Goal: Task Accomplishment & Management: Manage account settings

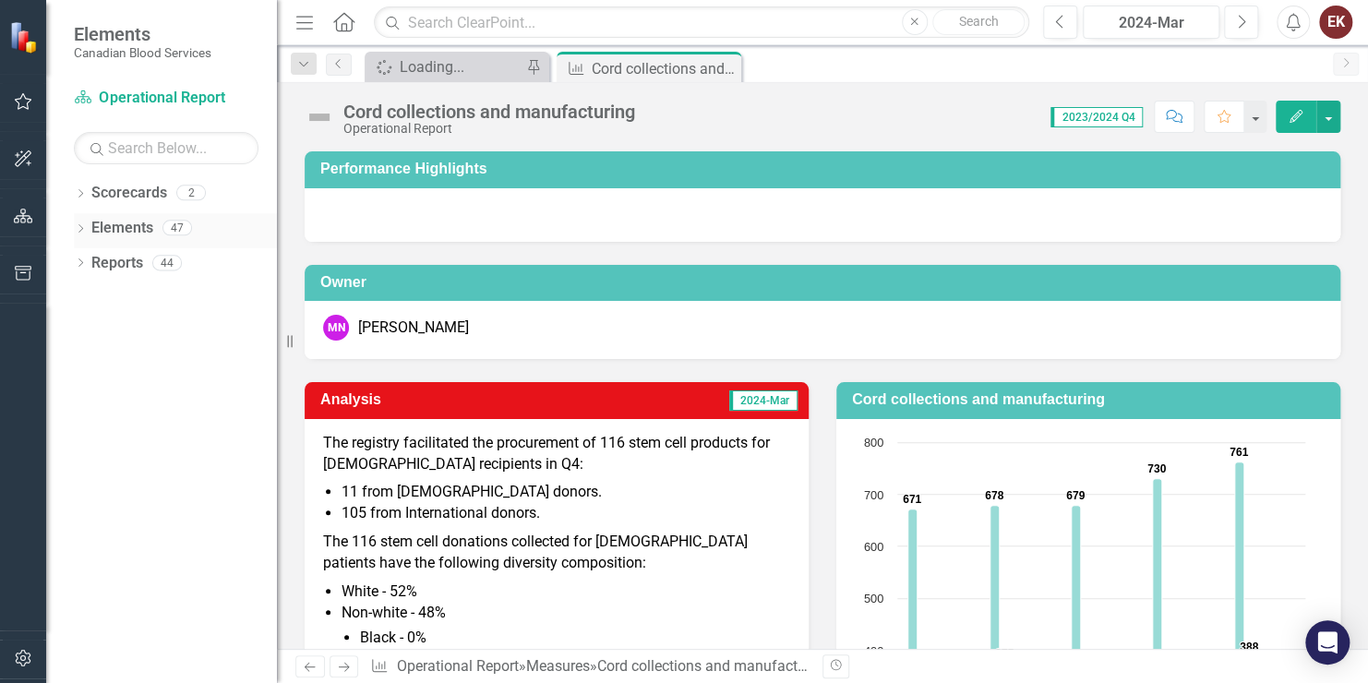
click at [79, 225] on icon "Dropdown" at bounding box center [80, 230] width 13 height 10
click at [90, 295] on icon "Dropdown" at bounding box center [89, 300] width 13 height 10
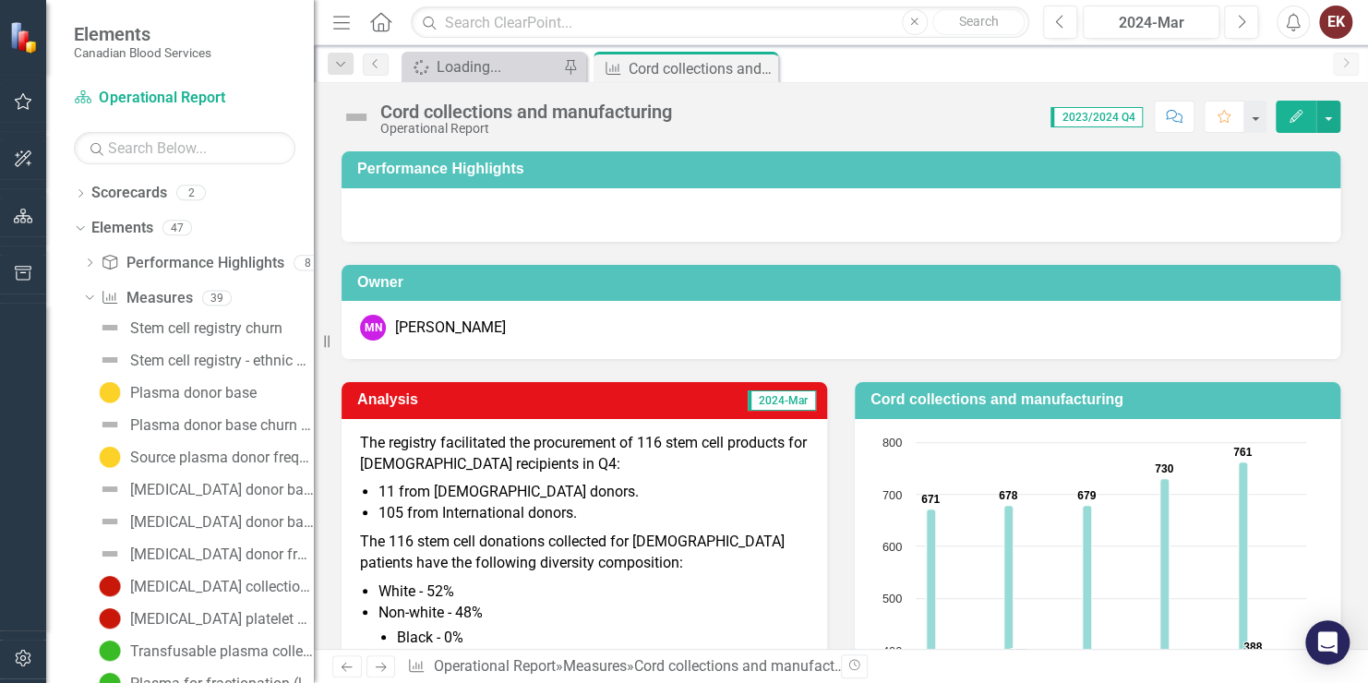
drag, startPoint x: 279, startPoint y: 424, endPoint x: 314, endPoint y: 437, distance: 37.4
click at [314, 437] on div "Resize" at bounding box center [321, 341] width 15 height 683
click at [199, 325] on div "Stem cell registry churn" at bounding box center [206, 328] width 152 height 17
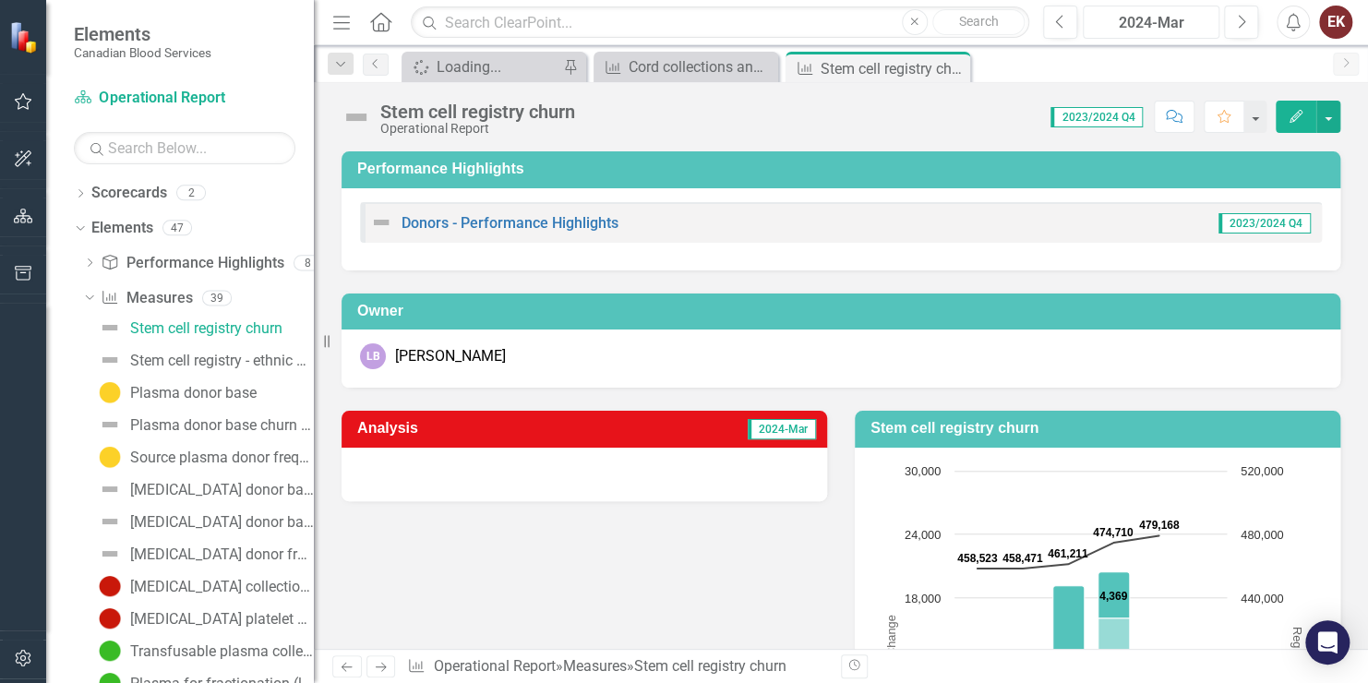
click at [1127, 24] on div "2024-Mar" at bounding box center [1152, 23] width 124 height 22
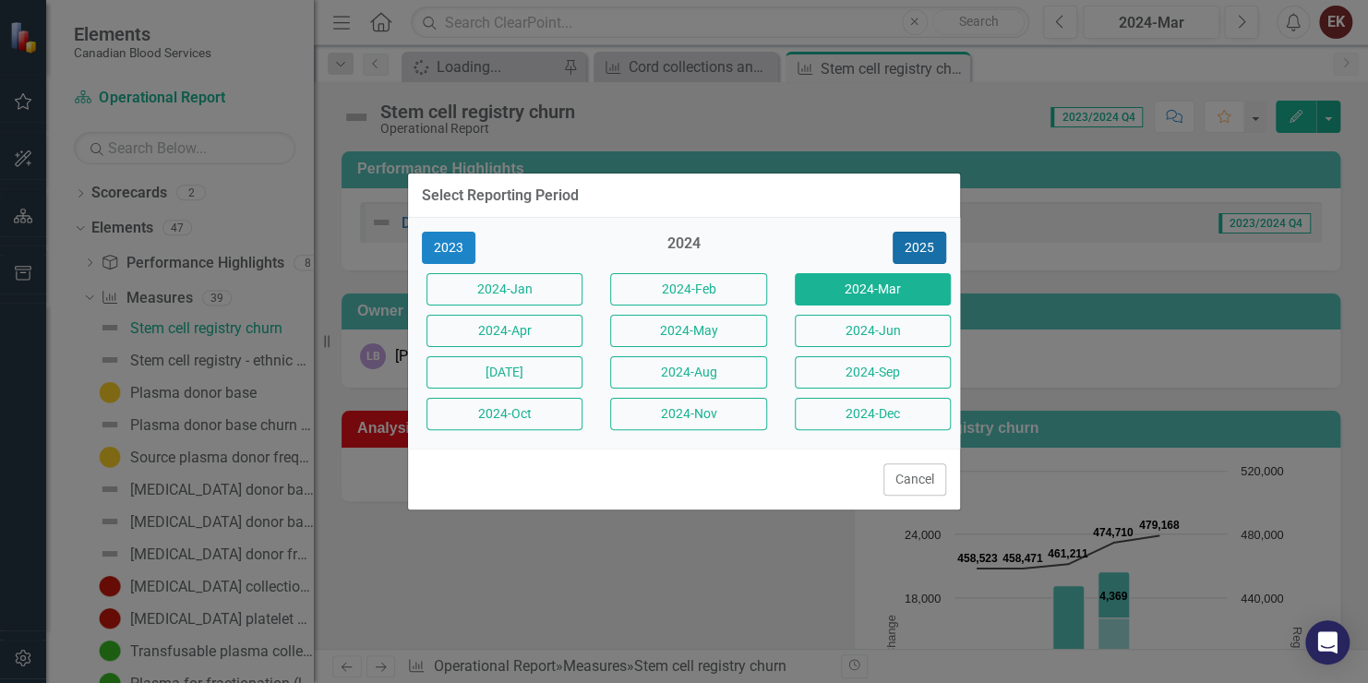
click at [915, 248] on button "2025" at bounding box center [920, 248] width 54 height 32
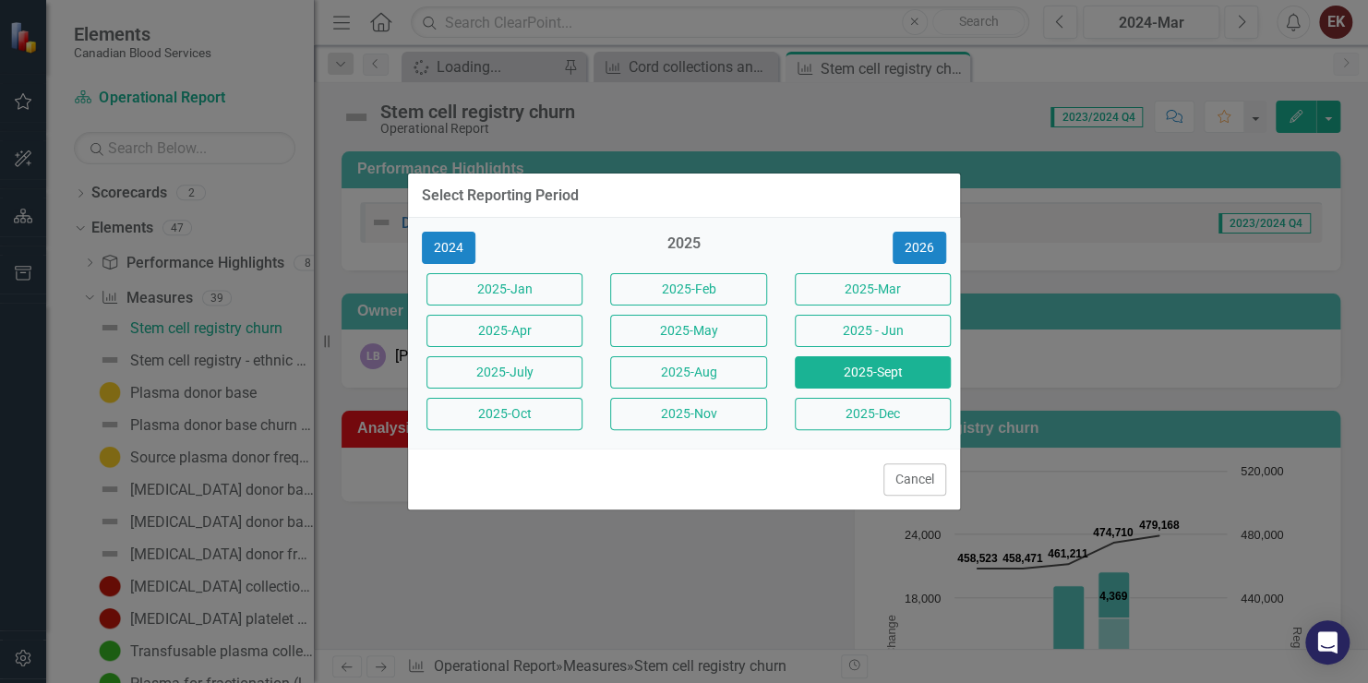
click at [870, 372] on button "2025-Sept" at bounding box center [873, 372] width 156 height 32
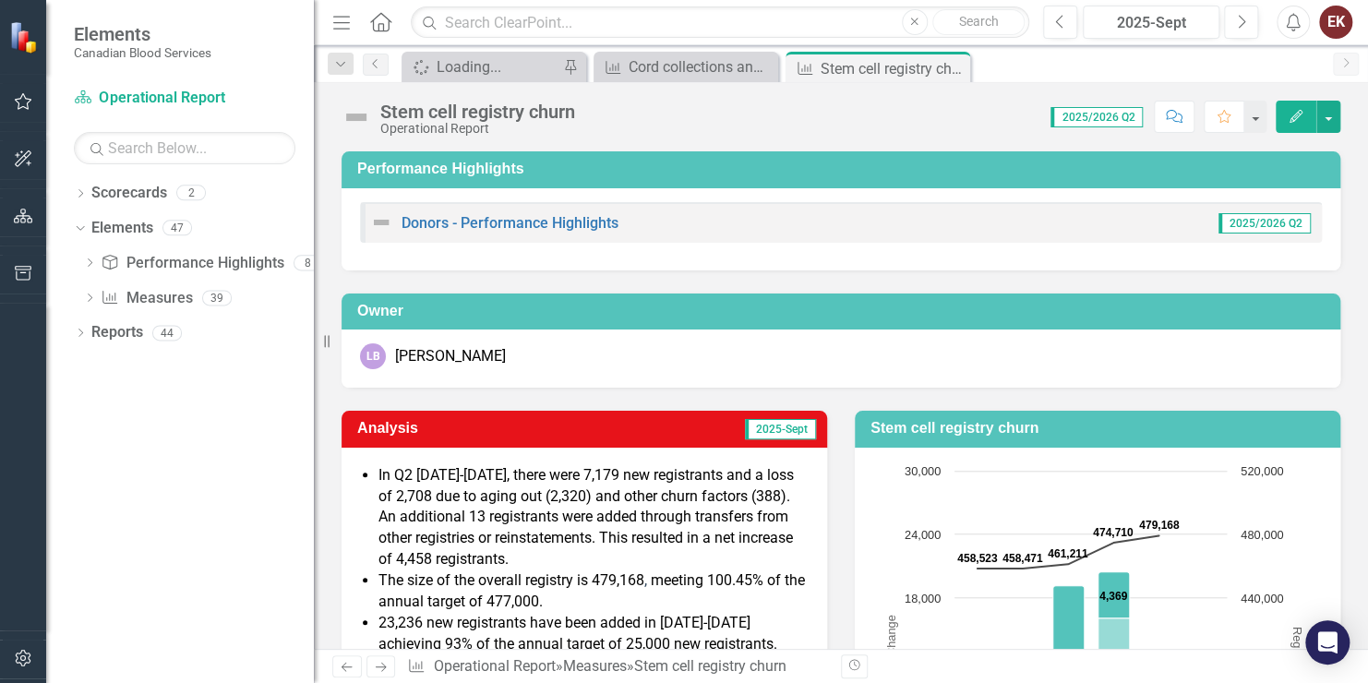
click at [350, 343] on div "LB Laura Blackadar" at bounding box center [841, 359] width 999 height 58
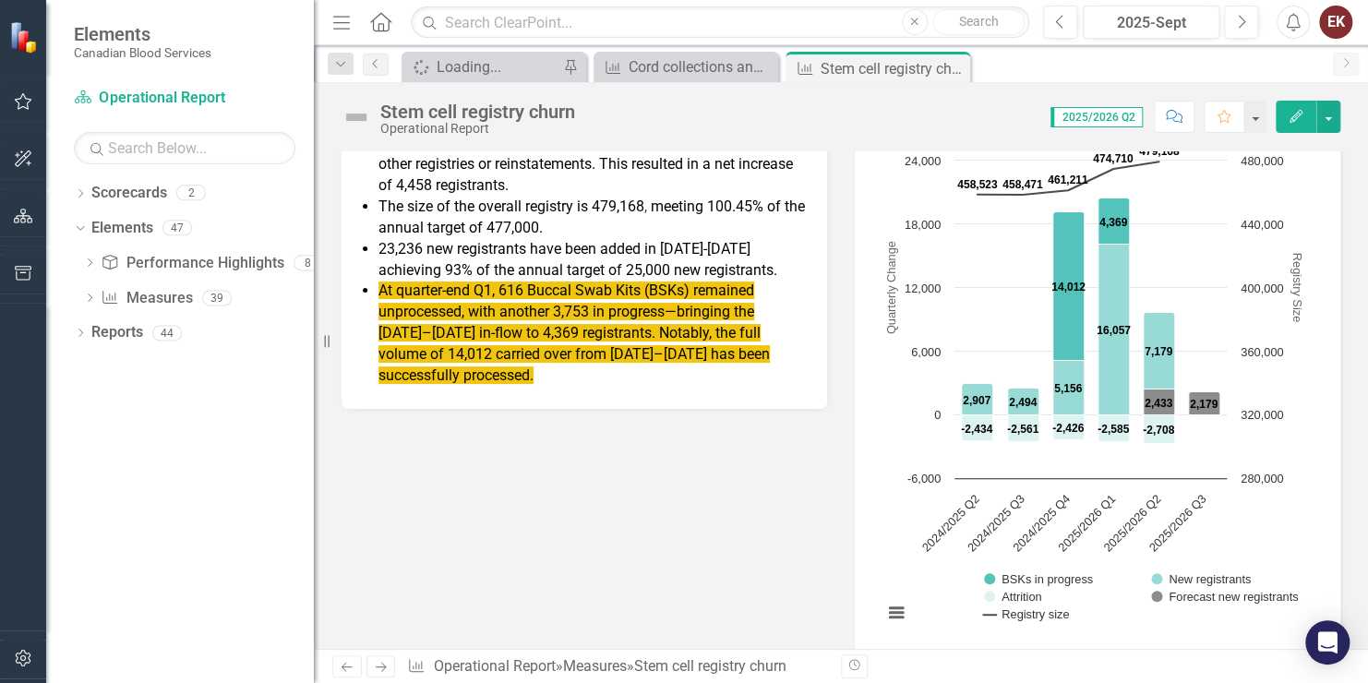
scroll to position [333, 0]
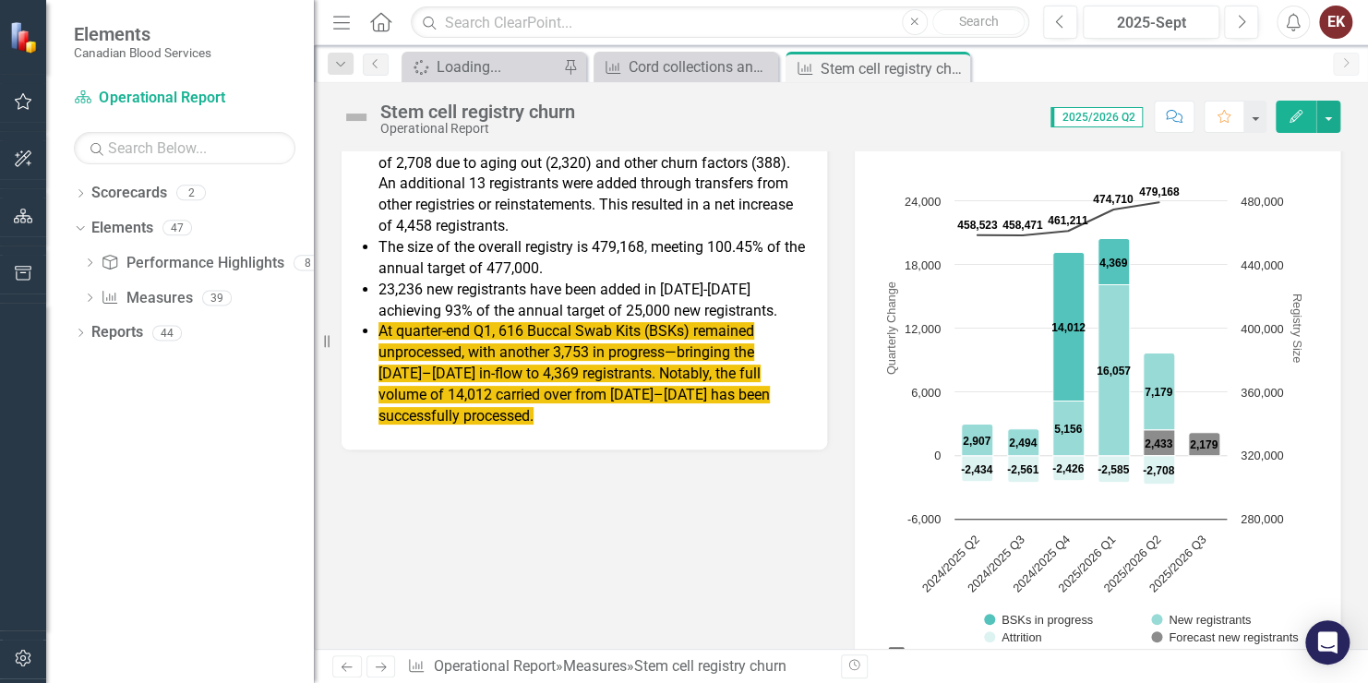
click at [452, 338] on span "At quarter-end Q1, 616 Buccal Swab Kits (BSKs) remained unprocessed, with anoth…" at bounding box center [575, 373] width 392 height 102
click at [479, 329] on span "At quarter-end Q1, 616 Buccal Swab Kits (BSKs) remained unprocessed, with anoth…" at bounding box center [575, 373] width 392 height 102
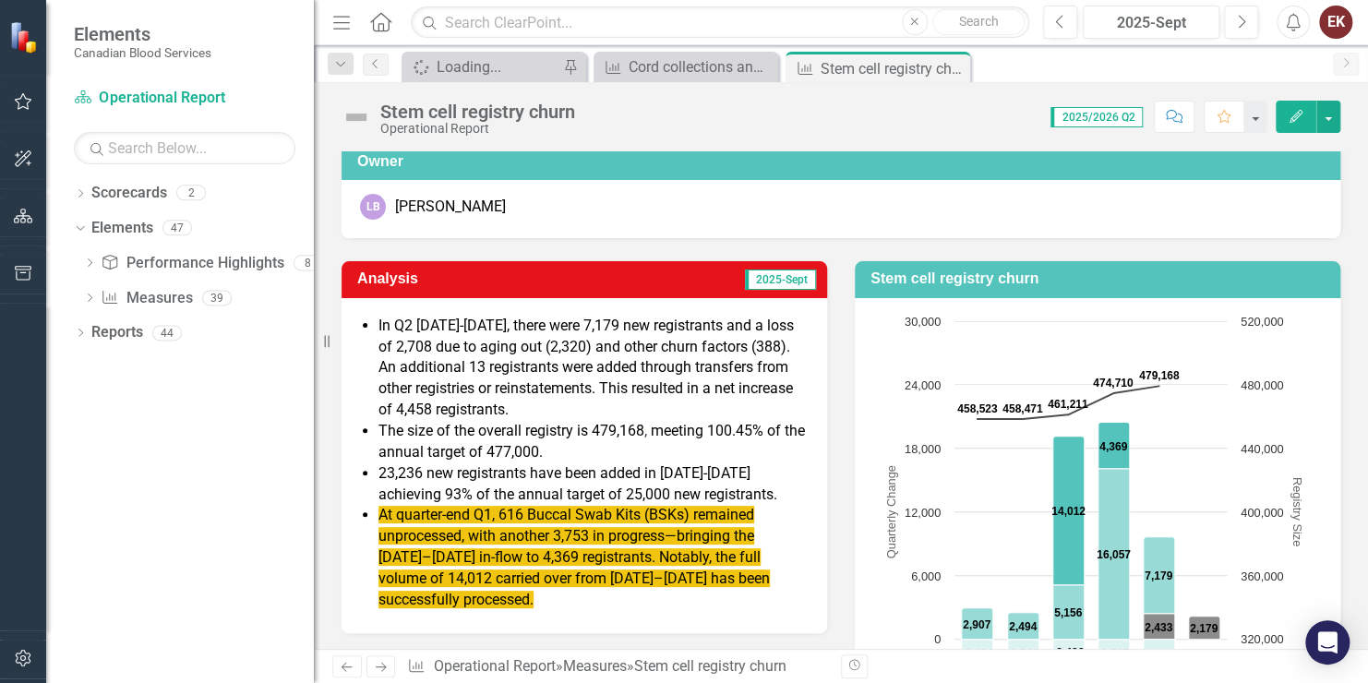
scroll to position [149, 0]
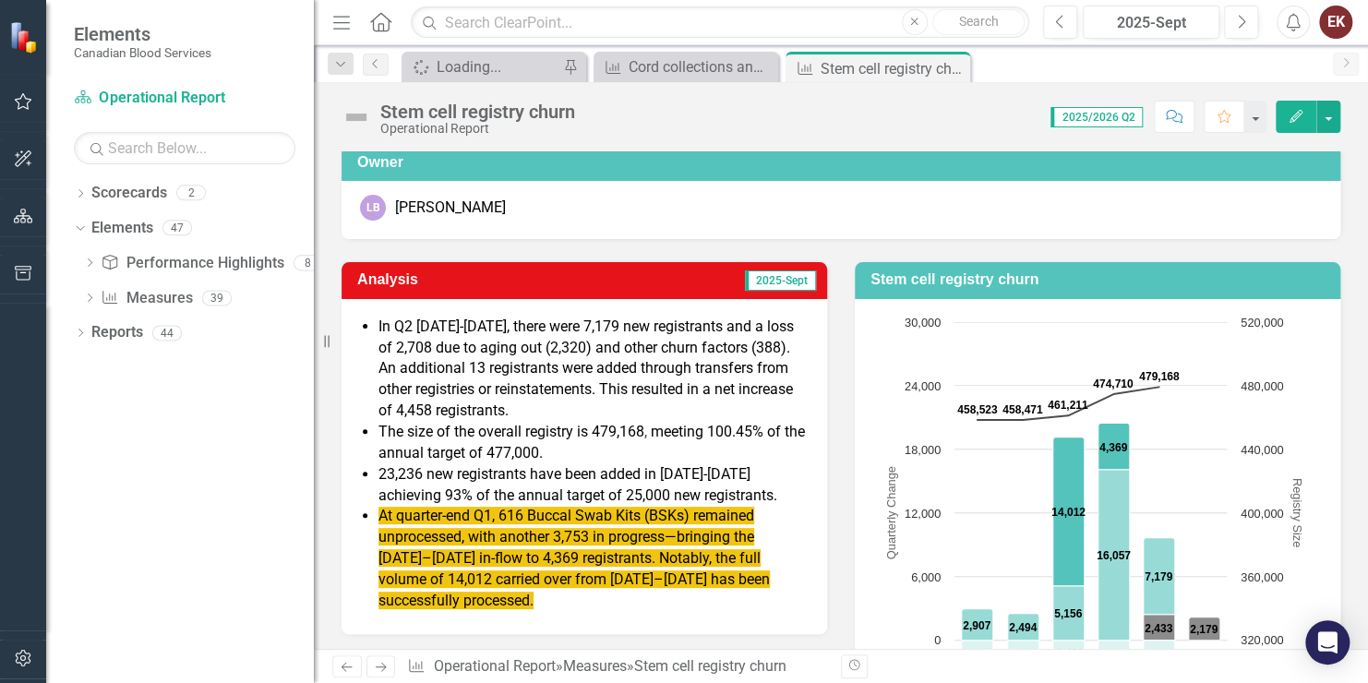
click at [480, 522] on span "At quarter-end Q1, 616 Buccal Swab Kits (BSKs) remained unprocessed, with anoth…" at bounding box center [575, 558] width 392 height 102
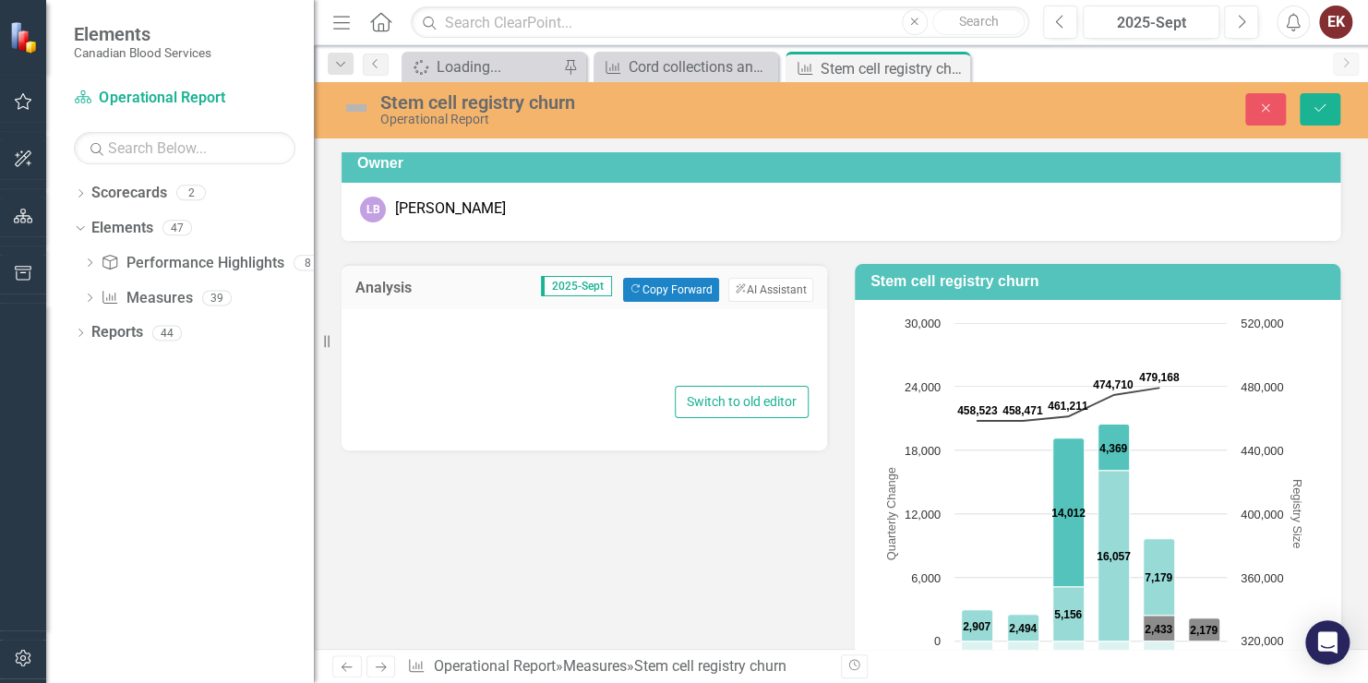
type textarea "<ul> <li><span style="font-size: 16px;">In Q2 2025-2026, there were 7,179 new r…"
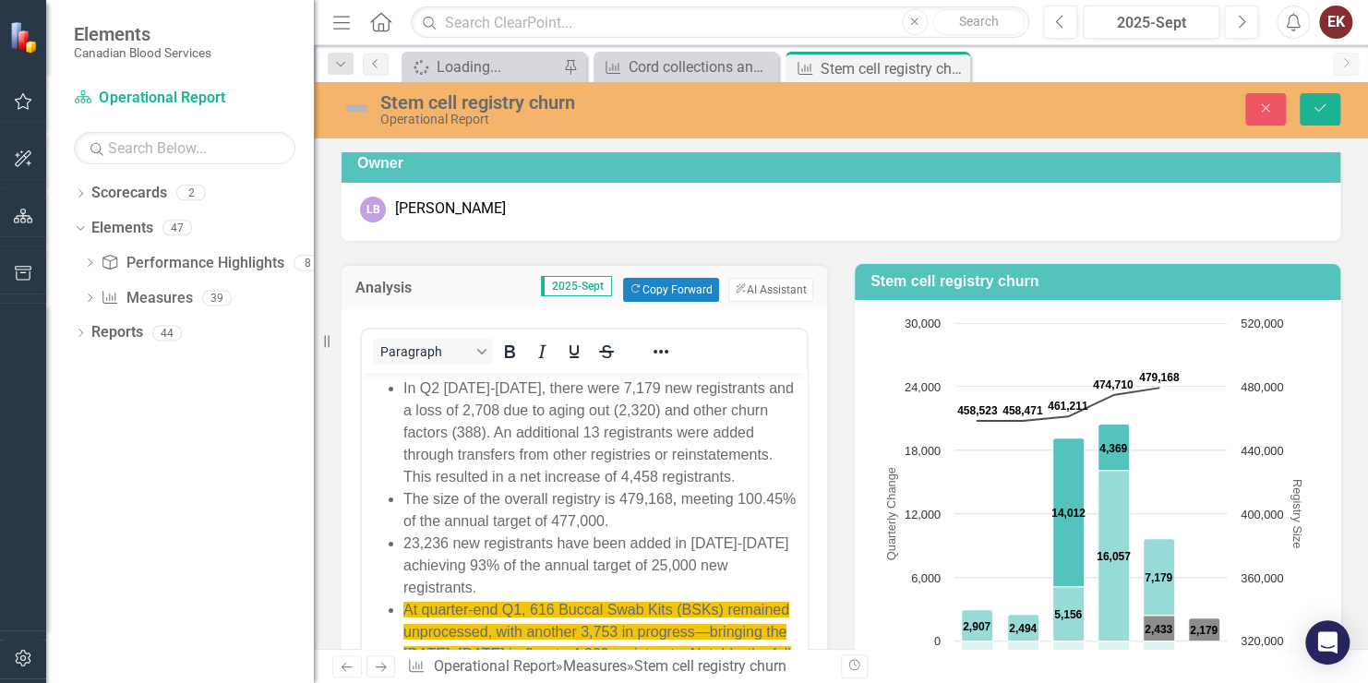
scroll to position [33, 0]
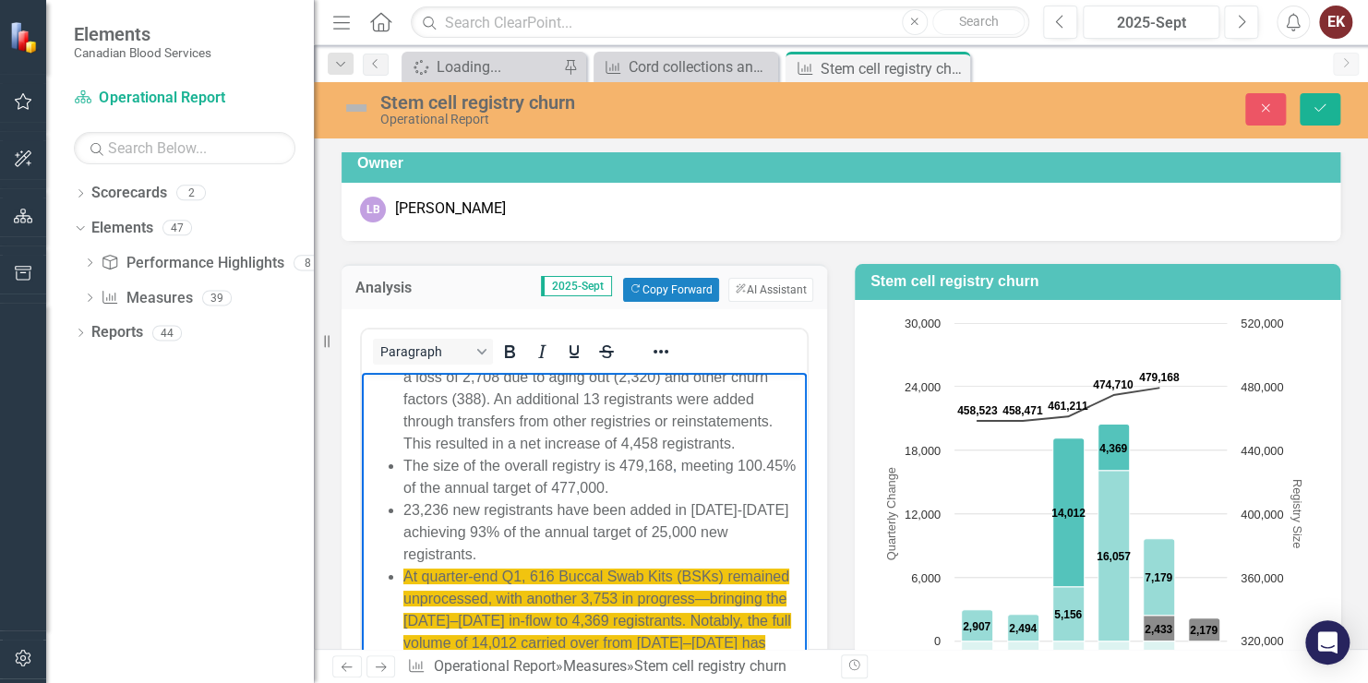
click at [515, 571] on span "At quarter-end Q1, 616 Buccal Swab Kits (BSKs) remained unprocessed, with anoth…" at bounding box center [598, 620] width 388 height 104
click at [547, 573] on span "At quarter-end Q2, 616 Buccal Swab Kits (BSKs) remained unprocessed, with anoth…" at bounding box center [598, 620] width 388 height 104
click at [536, 573] on span "At quarter-end Q2, 616 Buccal Swab Kits (BSKs) remained unprocessed, with anoth…" at bounding box center [598, 620] width 388 height 104
click at [624, 615] on span "At quarter-end Q2, 2,815 Buccal Swab Kits (BSKs) remained unprocessed, with ano…" at bounding box center [603, 620] width 398 height 104
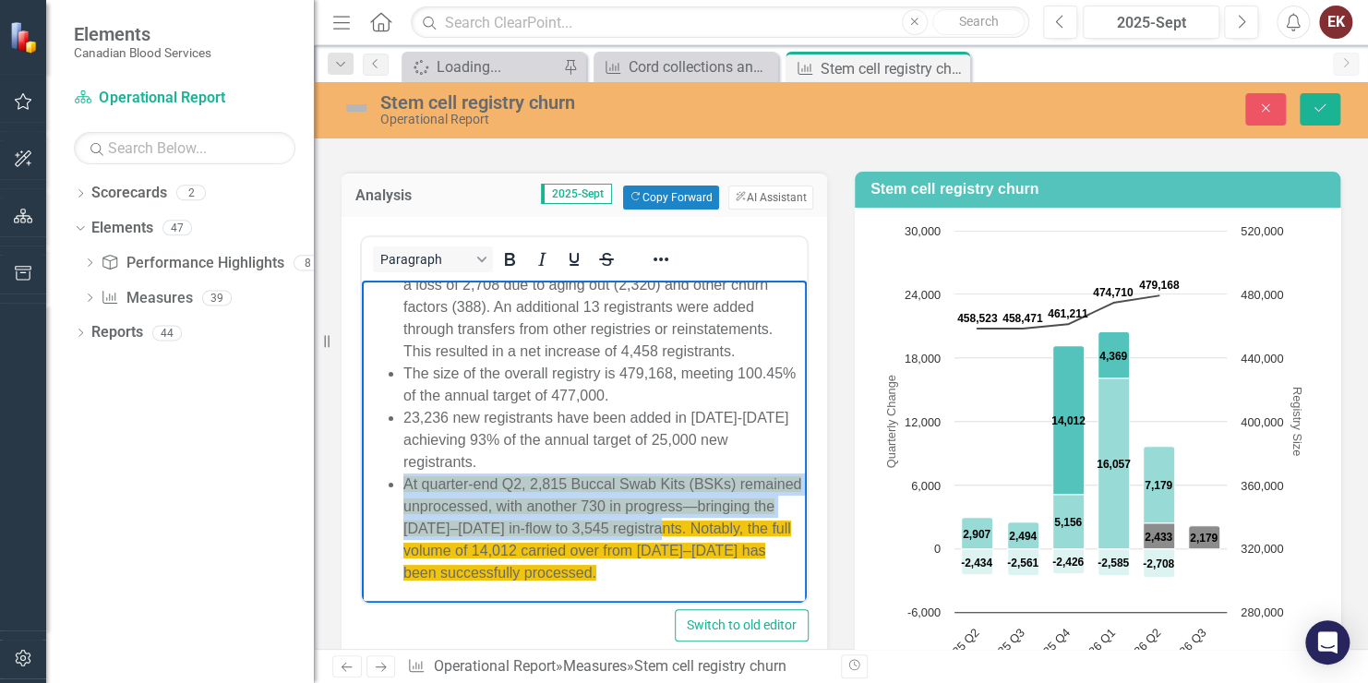
drag, startPoint x: 745, startPoint y: 526, endPoint x: 405, endPoint y: 488, distance: 342.0
click at [405, 488] on li "At quarter-end Q2, 2,815 Buccal Swab Kits (BSKs) remained unprocessed, with ano…" at bounding box center [603, 528] width 399 height 111
click at [658, 251] on icon "Reveal or hide additional toolbar items" at bounding box center [661, 259] width 22 height 22
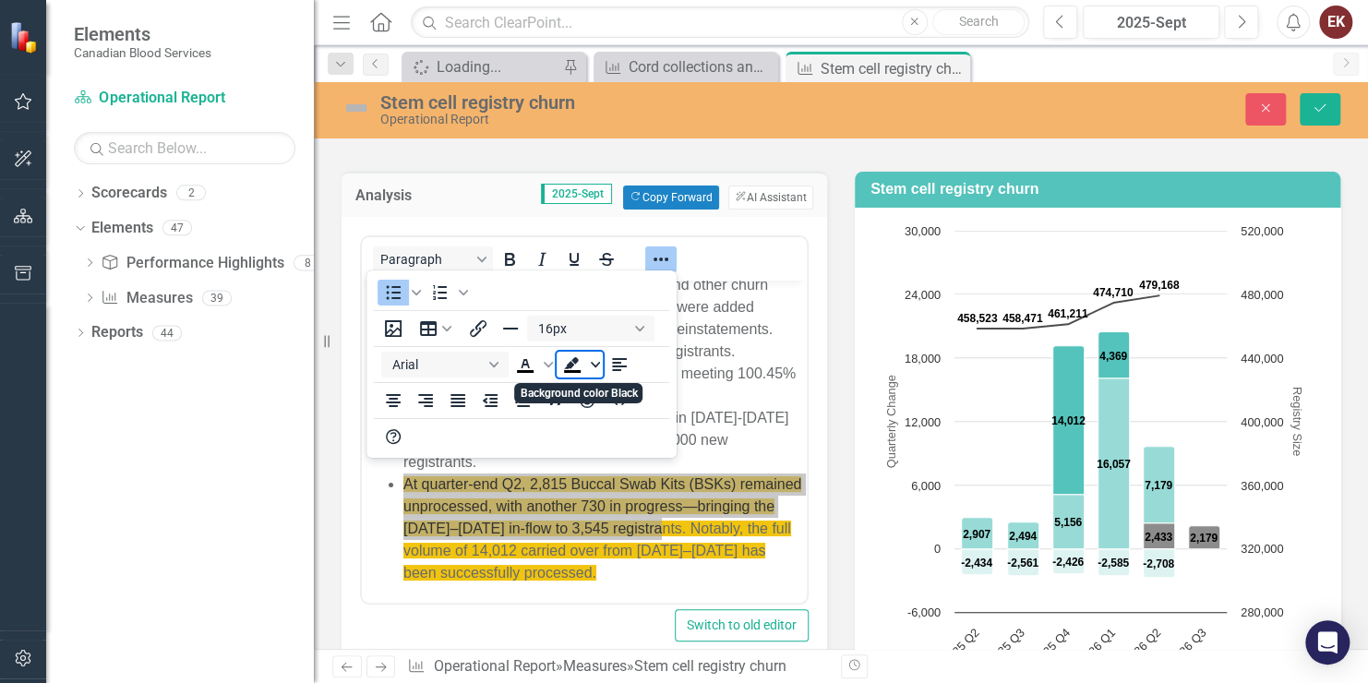
click at [595, 361] on icon "Background color Black" at bounding box center [595, 364] width 9 height 9
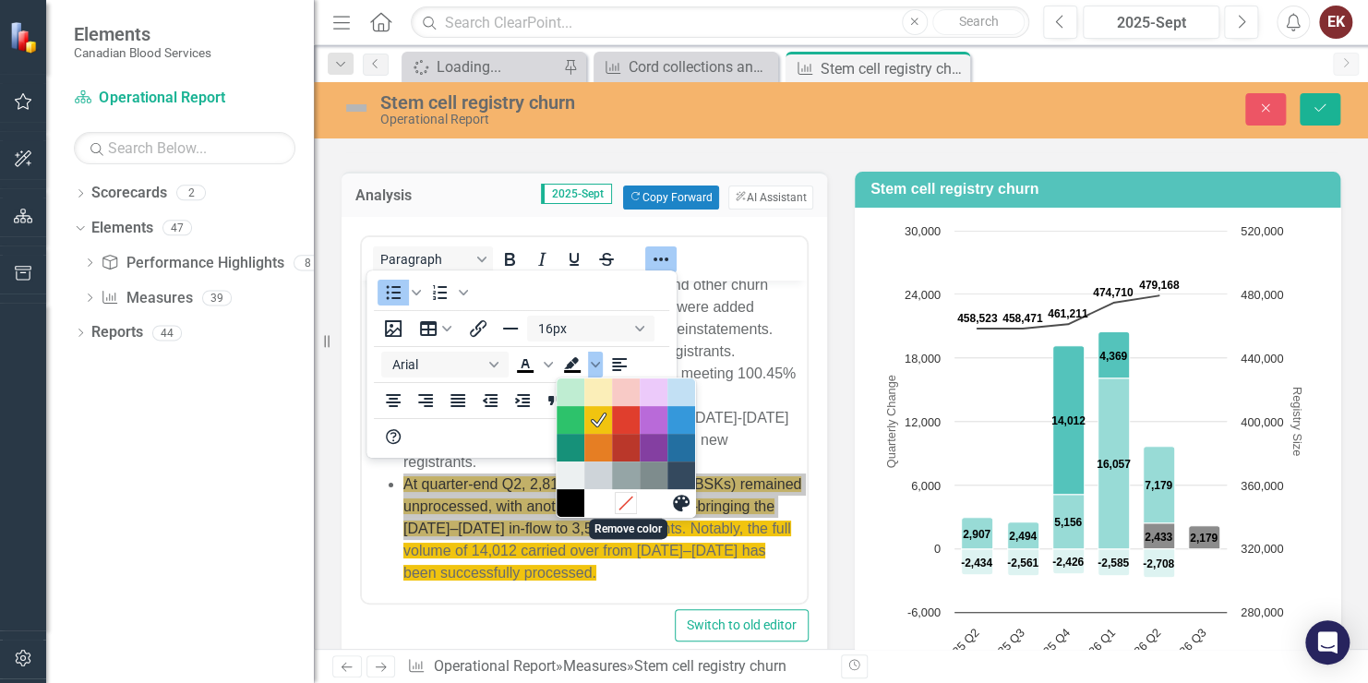
click at [629, 505] on icon "Remove color" at bounding box center [627, 503] width 18 height 18
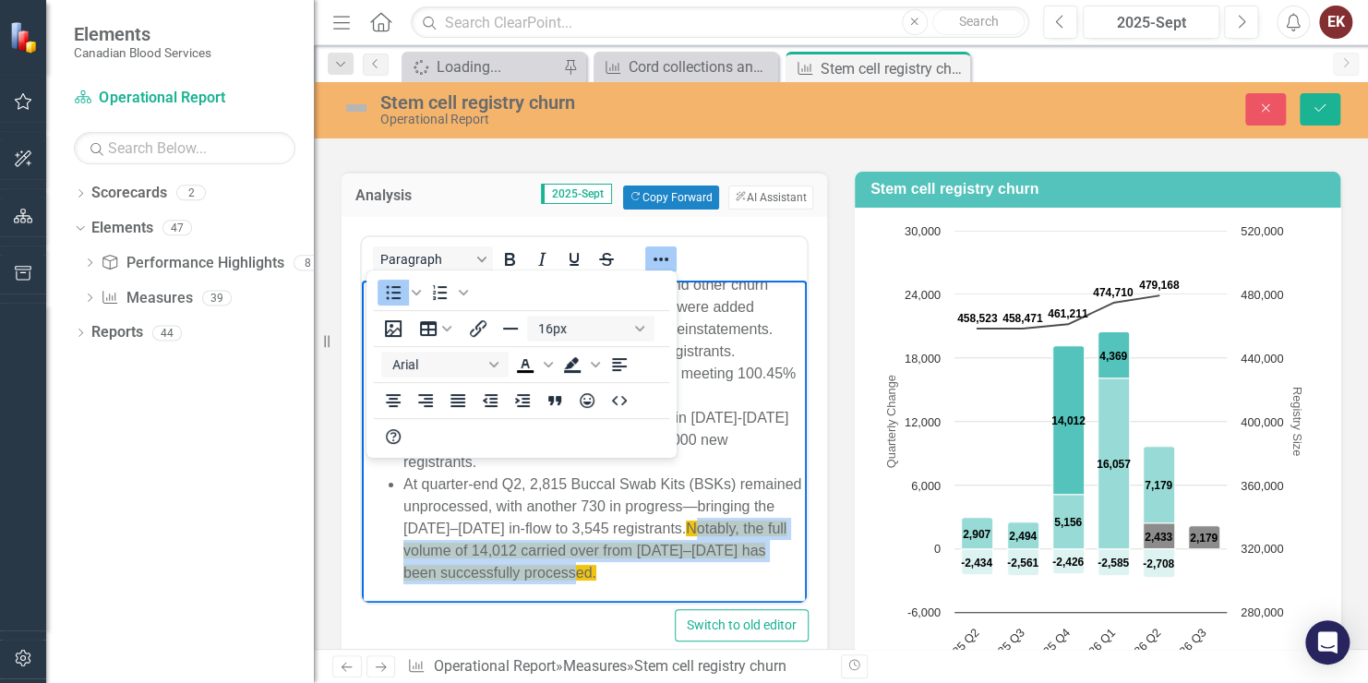
drag, startPoint x: 709, startPoint y: 576, endPoint x: 405, endPoint y: 554, distance: 304.6
click at [405, 554] on li "At quarter-end Q2, 2,815 Buccal Swab Kits (BSKs) remained unprocessed, with ano…" at bounding box center [603, 528] width 399 height 111
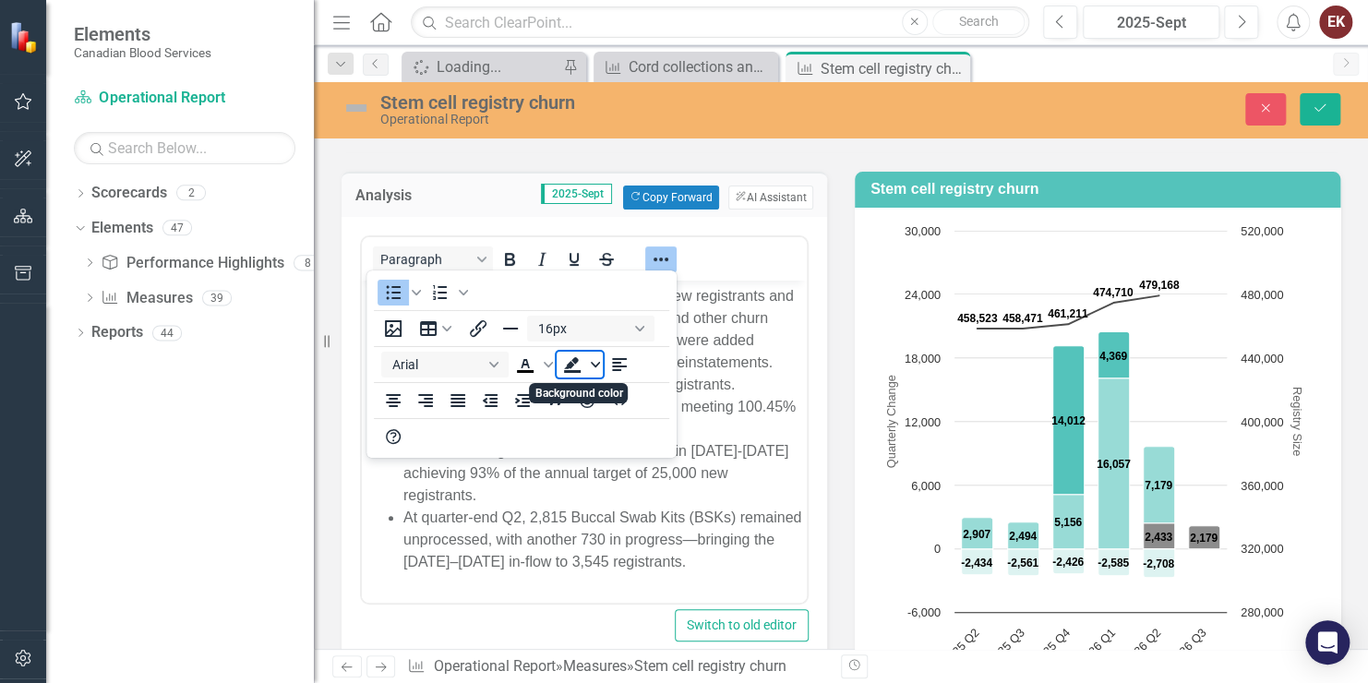
click at [591, 365] on icon "Background color" at bounding box center [595, 364] width 9 height 9
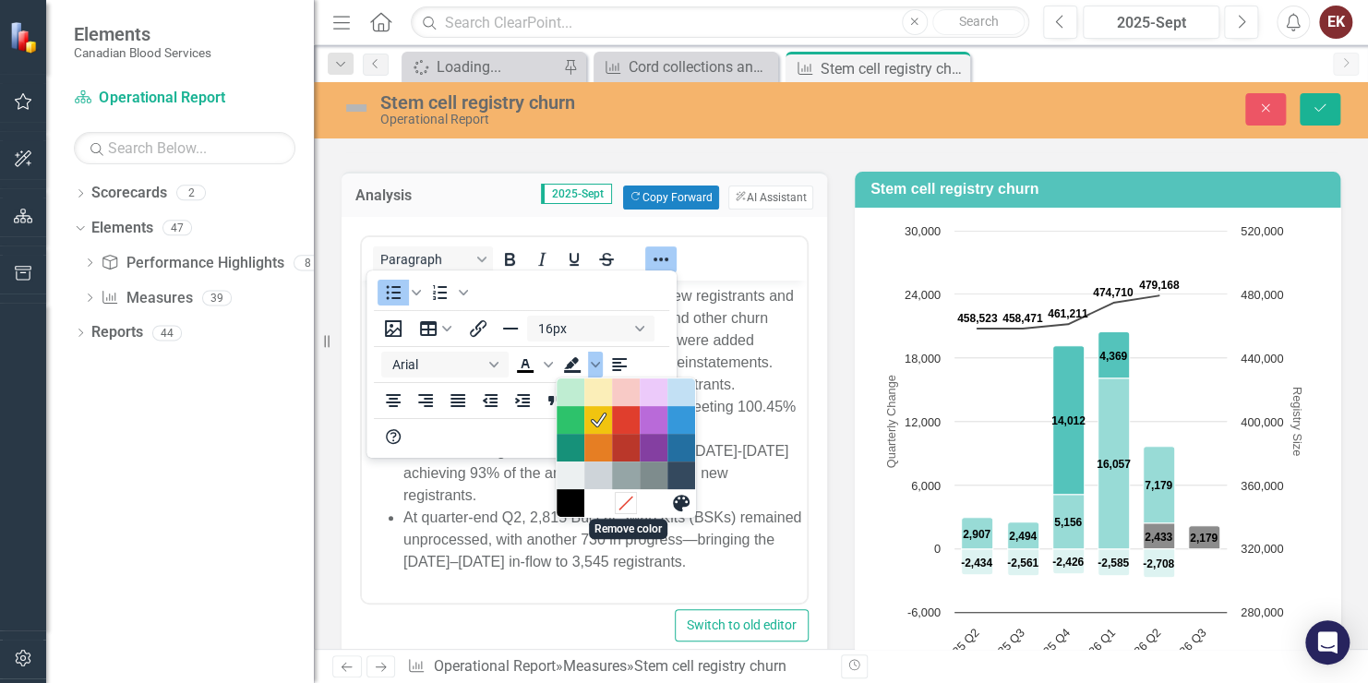
click at [623, 505] on icon "Remove color" at bounding box center [626, 502] width 13 height 13
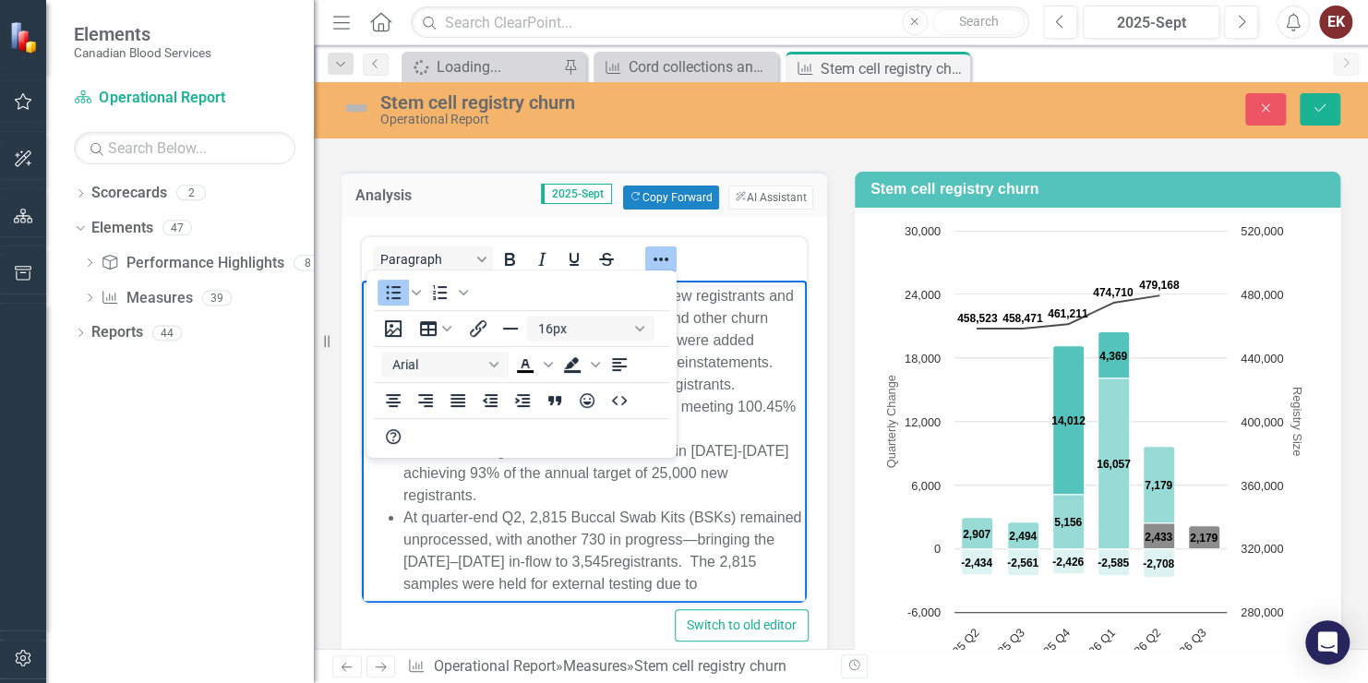
click at [785, 584] on body "In Q2 2025-2026, there were 7,179 new registrants and a loss of 2,708 due to ag…" at bounding box center [584, 447] width 445 height 334
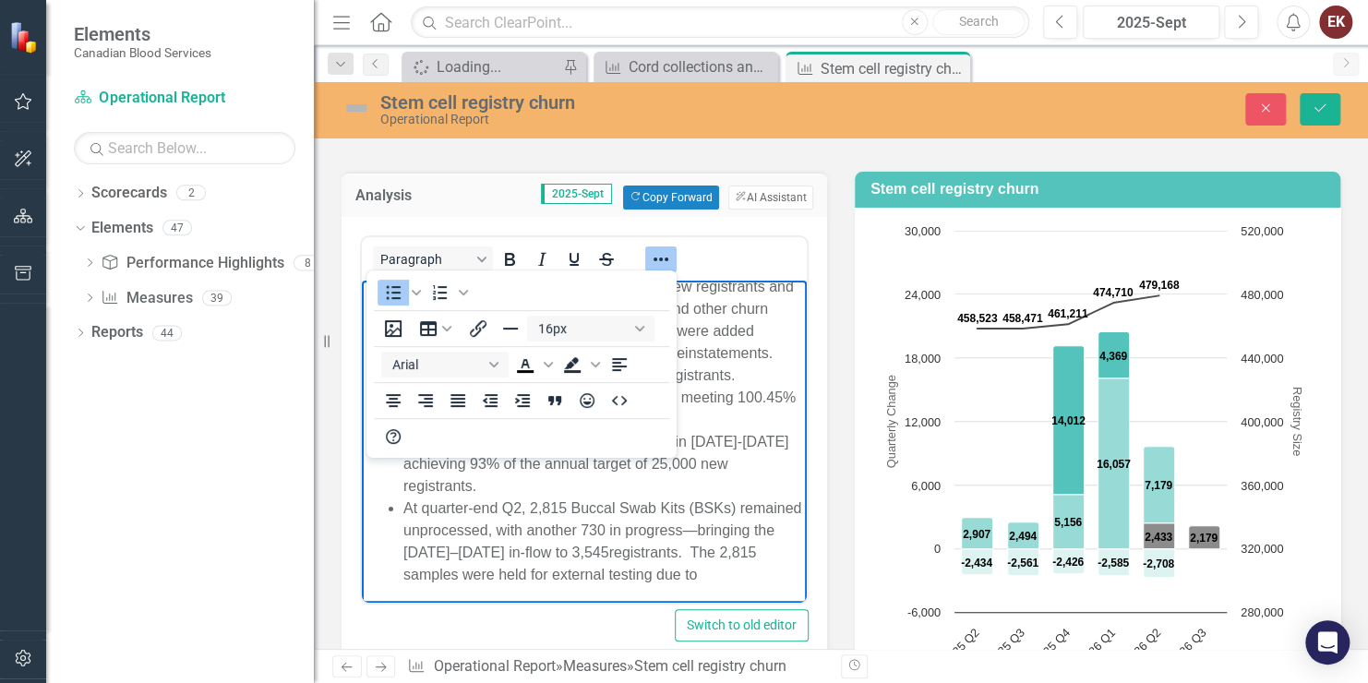
scroll to position [11, 0]
click at [756, 569] on li "At quarter-end Q2, 2,815 Buccal Swab Kits (BSKs) remained unprocessed, with ano…" at bounding box center [603, 539] width 399 height 89
click at [602, 596] on li "At quarter-end Q2, 2,815 Buccal Swab Kits (BSKs) remained unprocessed, with ano…" at bounding box center [603, 550] width 399 height 111
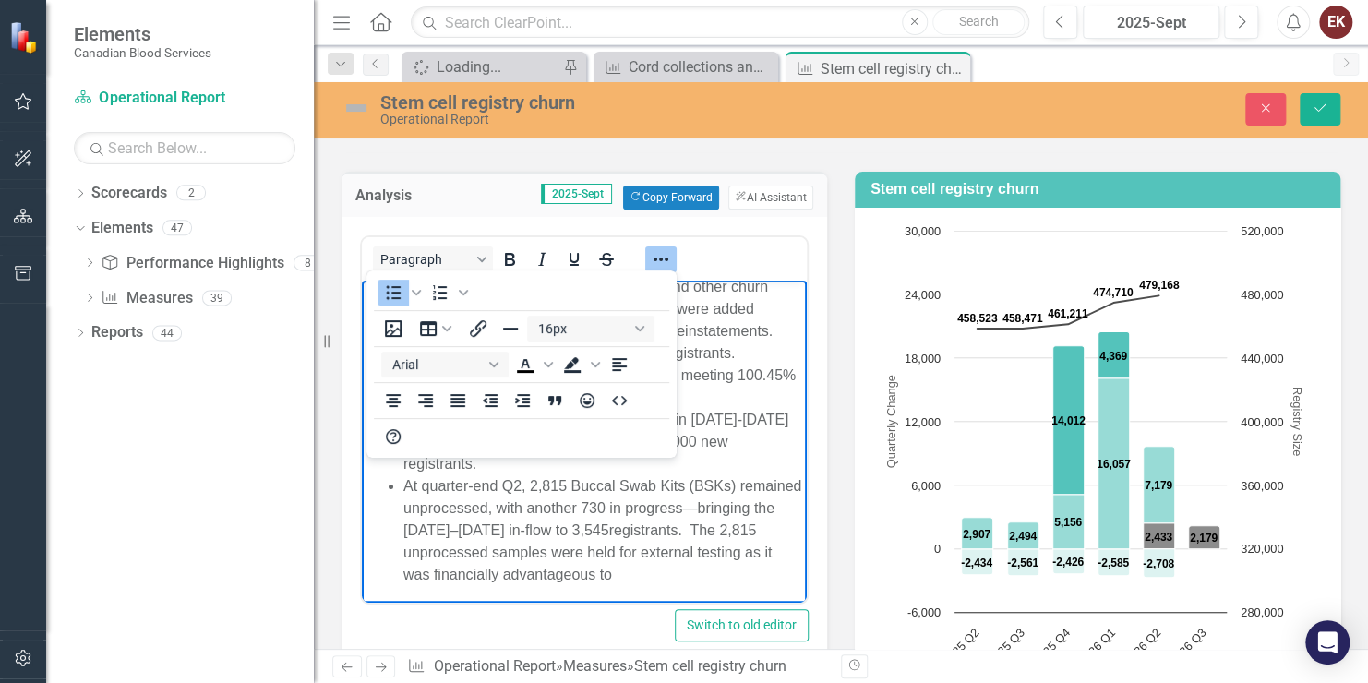
scroll to position [33, 0]
click at [514, 563] on li "At quarter-end Q2, 2,815 Buccal Swab Kits (BSKs) remained unprocessed, with ano…" at bounding box center [603, 528] width 399 height 111
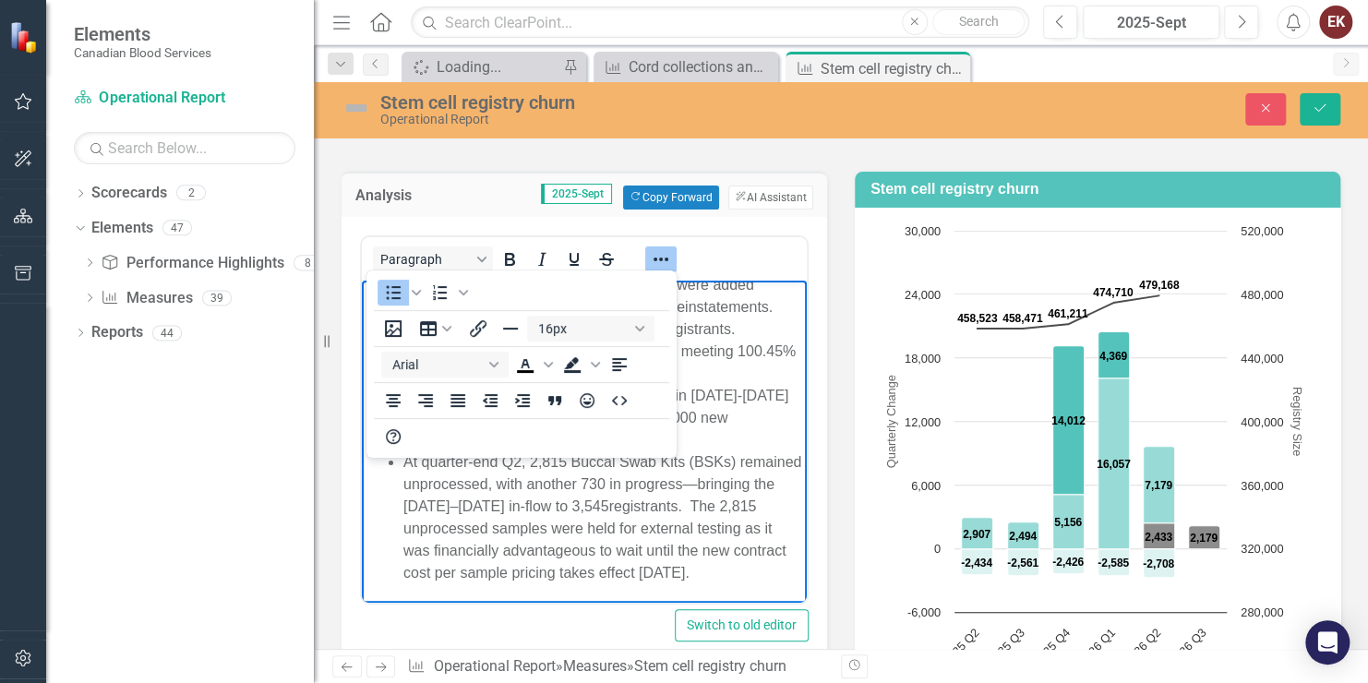
scroll to position [0, 0]
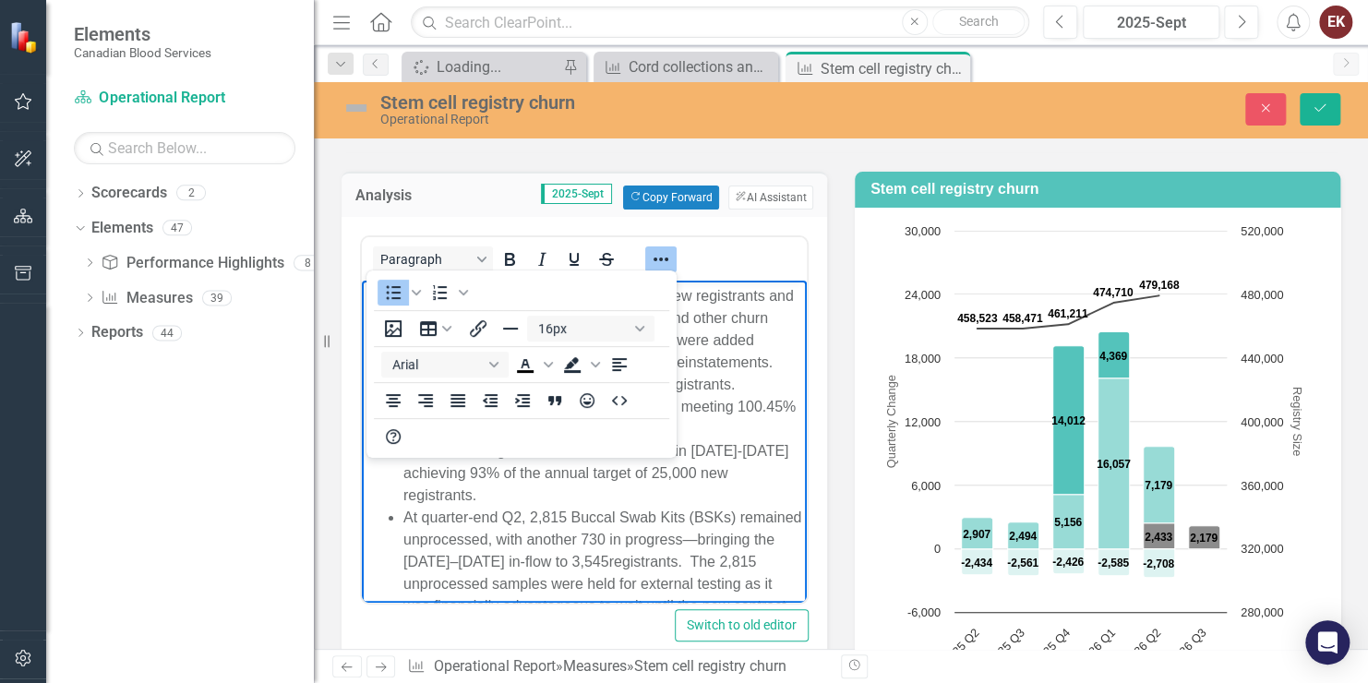
drag, startPoint x: 786, startPoint y: 522, endPoint x: 1163, endPoint y: 670, distance: 405.0
click at [762, 489] on li "23,236 new registrants have been added in [DATE]-[DATE] achieving 93% of the an…" at bounding box center [603, 473] width 399 height 66
click at [657, 251] on icon "Reveal or hide additional toolbar items" at bounding box center [661, 259] width 22 height 22
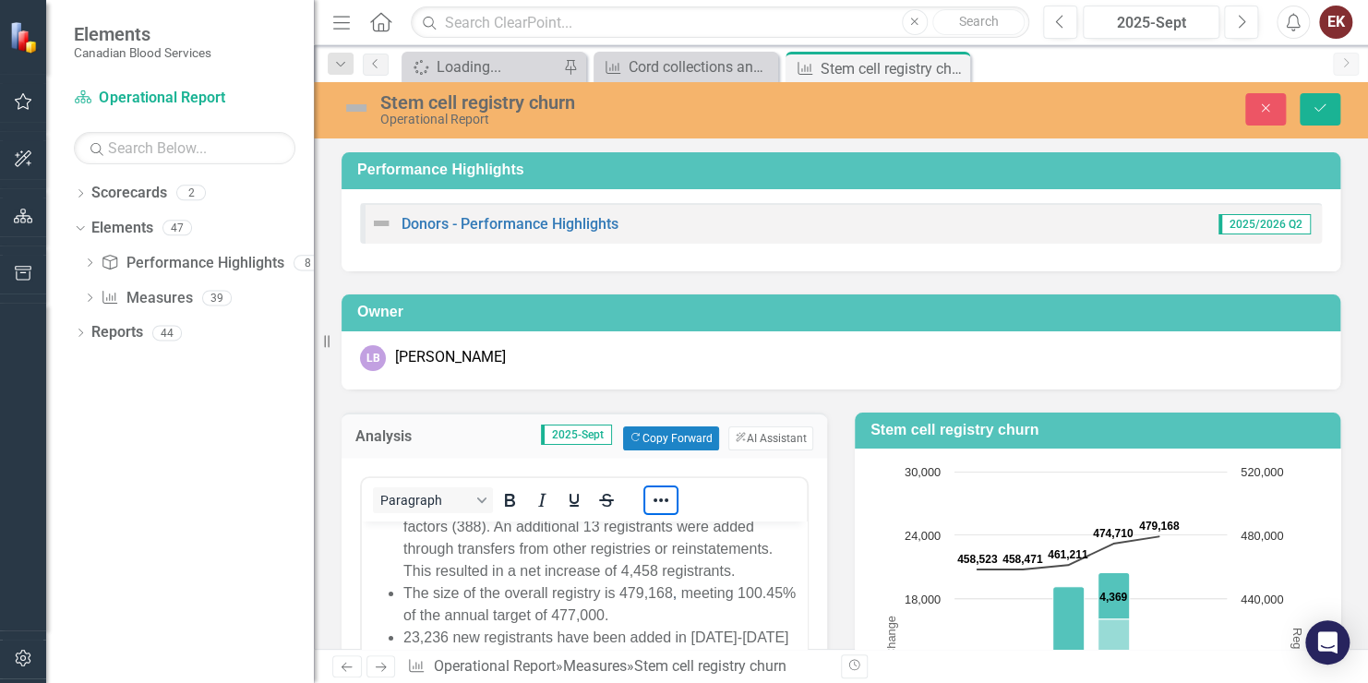
scroll to position [78, 0]
drag, startPoint x: 794, startPoint y: 552, endPoint x: 1179, endPoint y: 1082, distance: 655.1
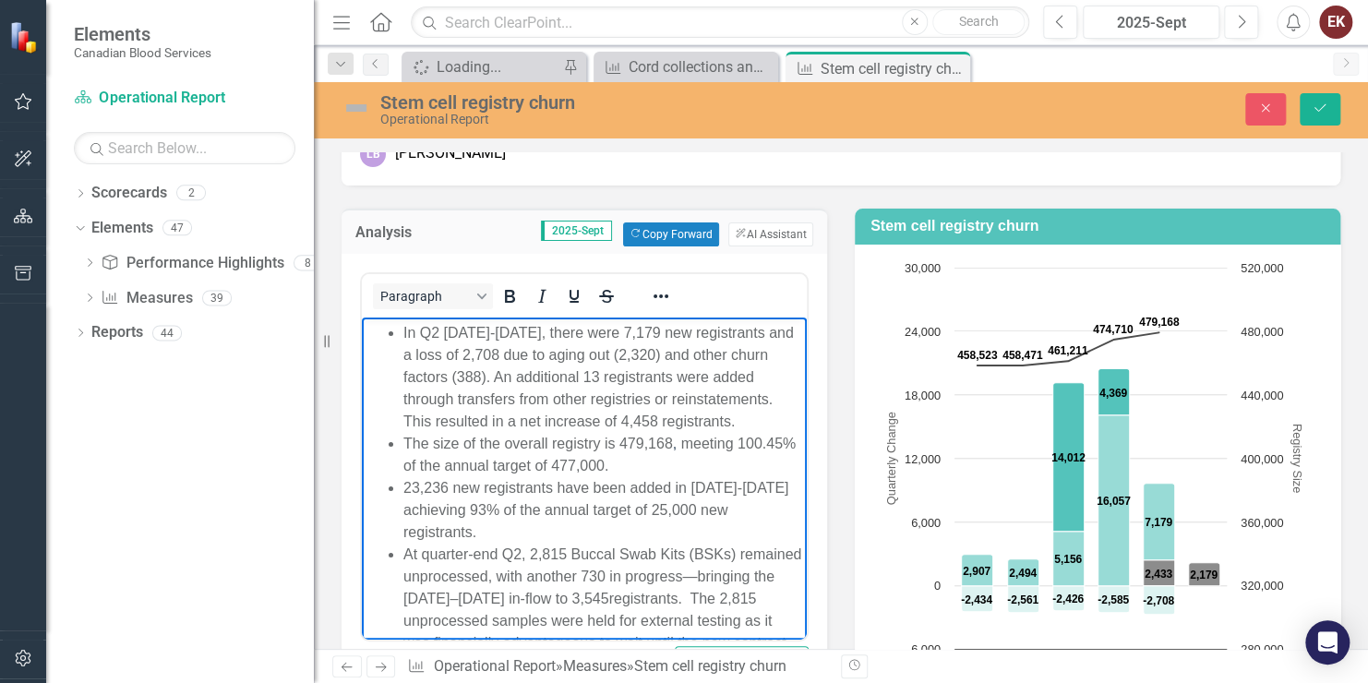
scroll to position [238, 0]
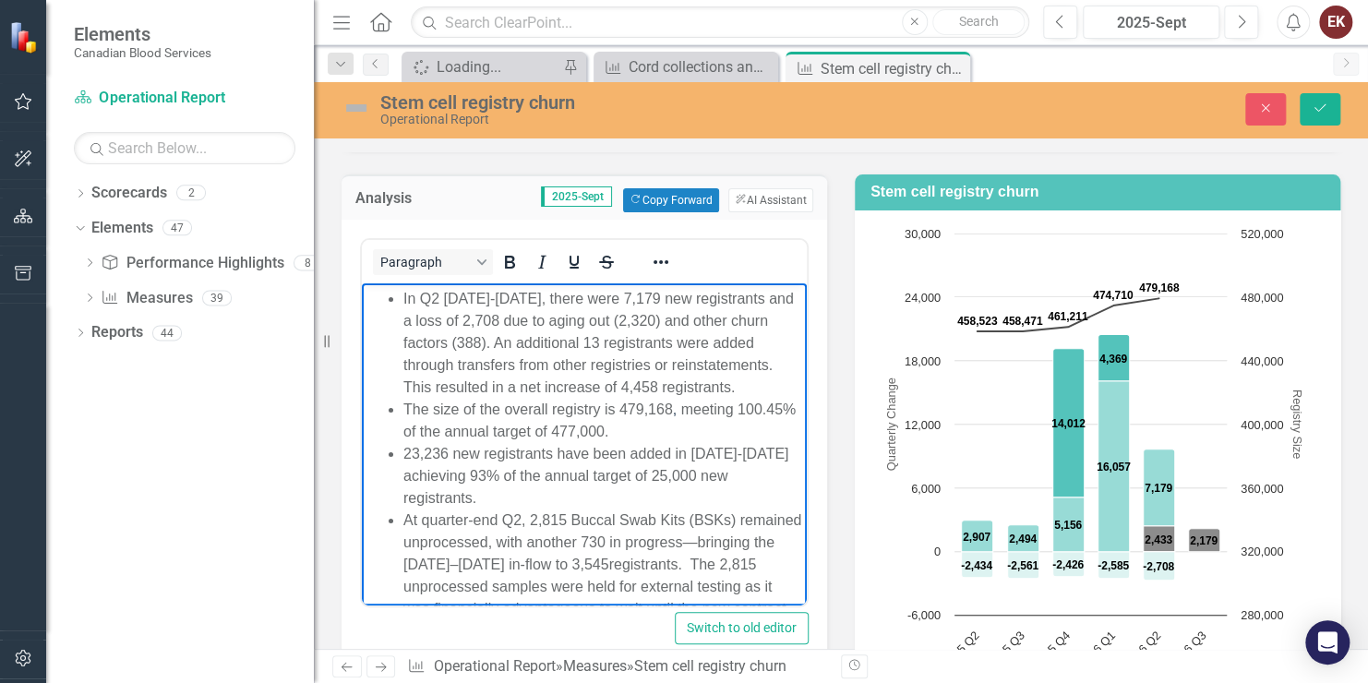
click at [716, 344] on span "In Q2 2025-2026, there were 7,179 new registrants and a loss of 2,708 due to ag…" at bounding box center [599, 342] width 391 height 104
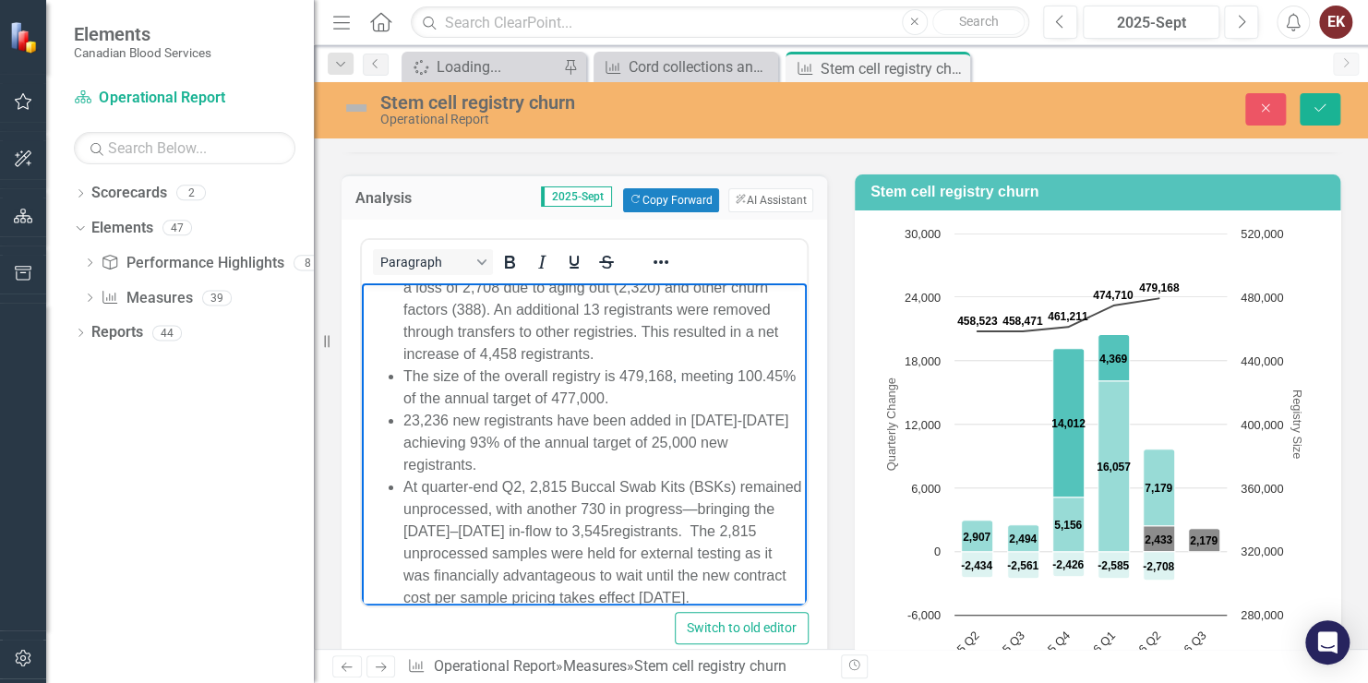
scroll to position [55, 0]
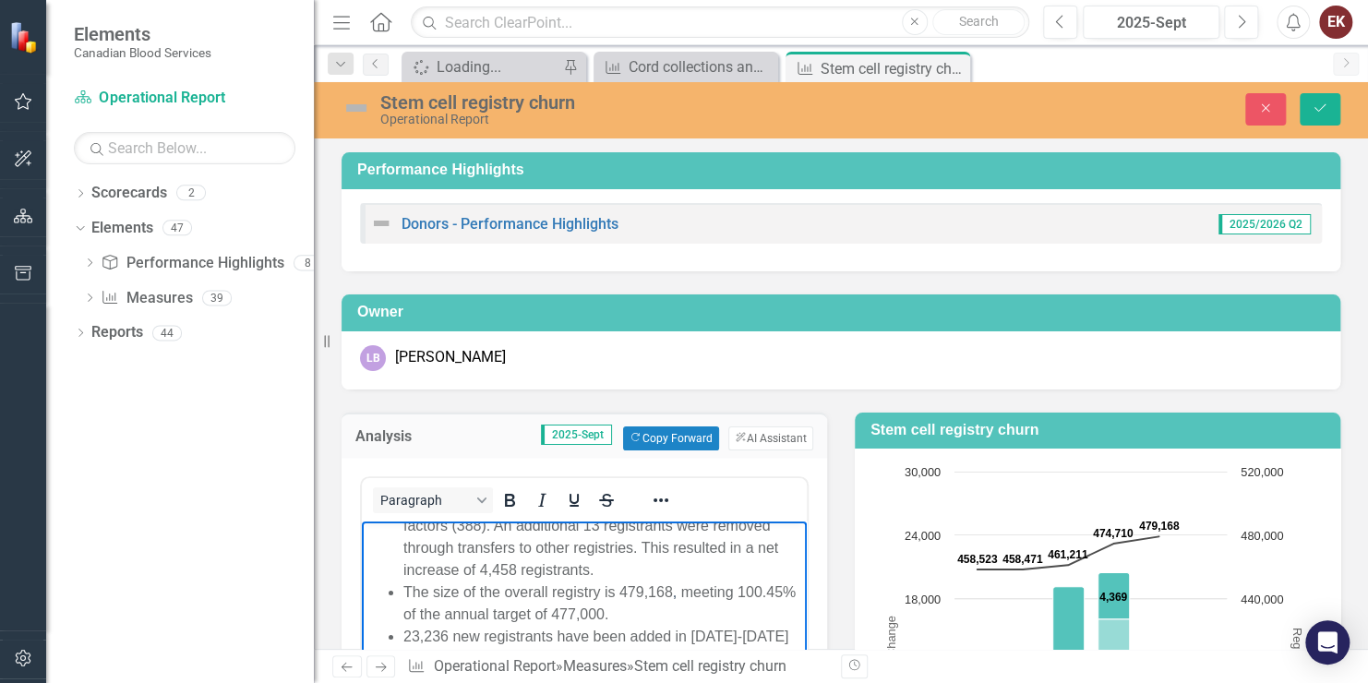
scroll to position [238, 0]
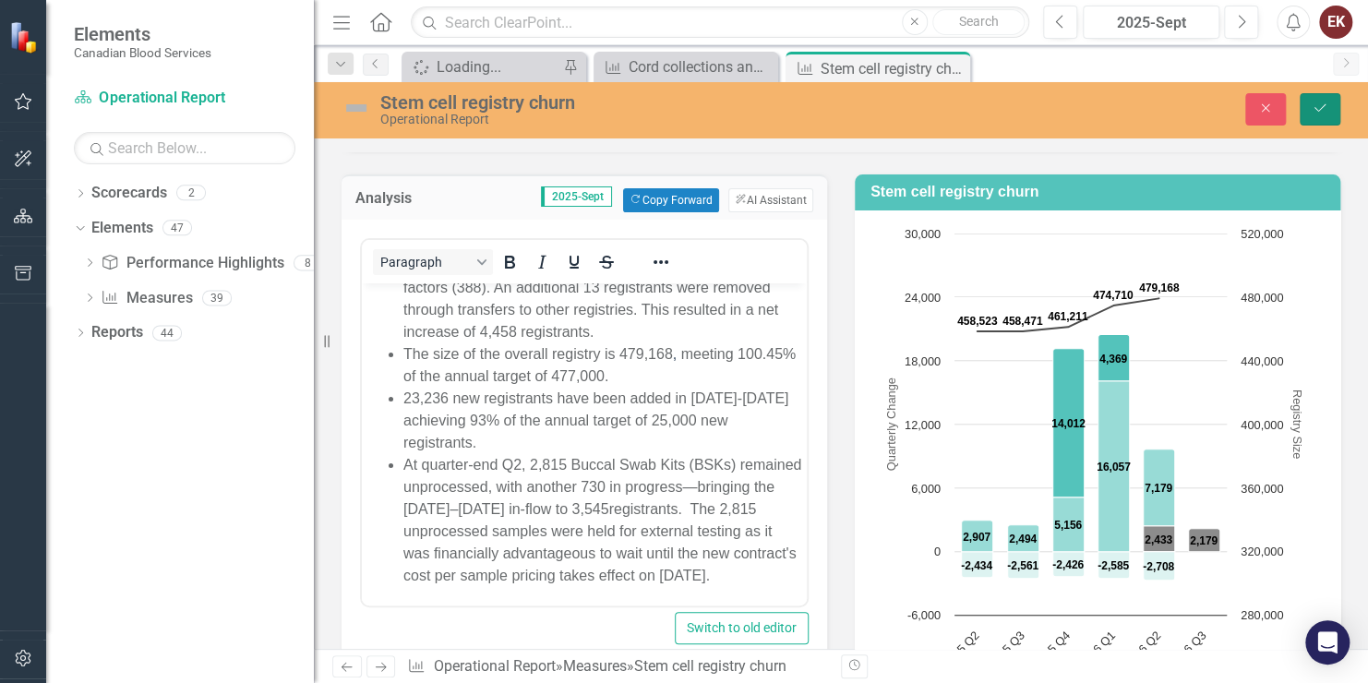
click at [1320, 106] on icon "Save" at bounding box center [1320, 108] width 17 height 13
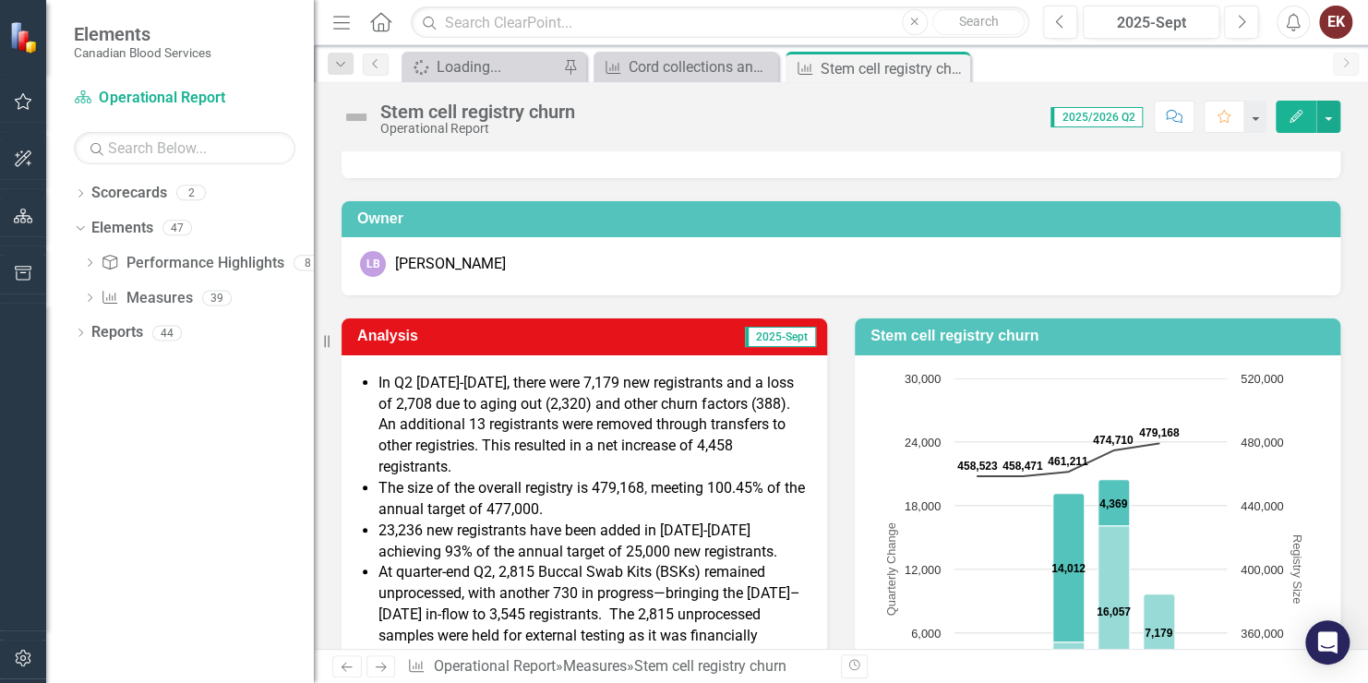
scroll to position [185, 0]
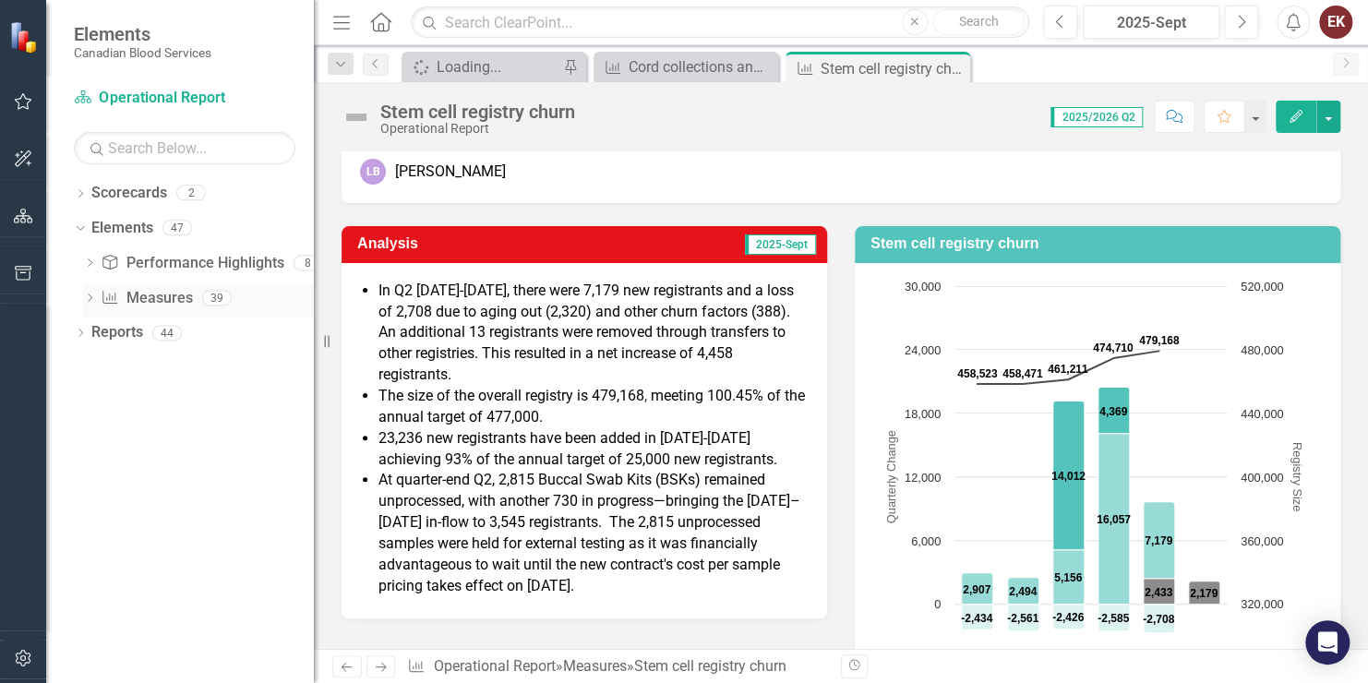
click at [90, 295] on icon at bounding box center [90, 298] width 5 height 8
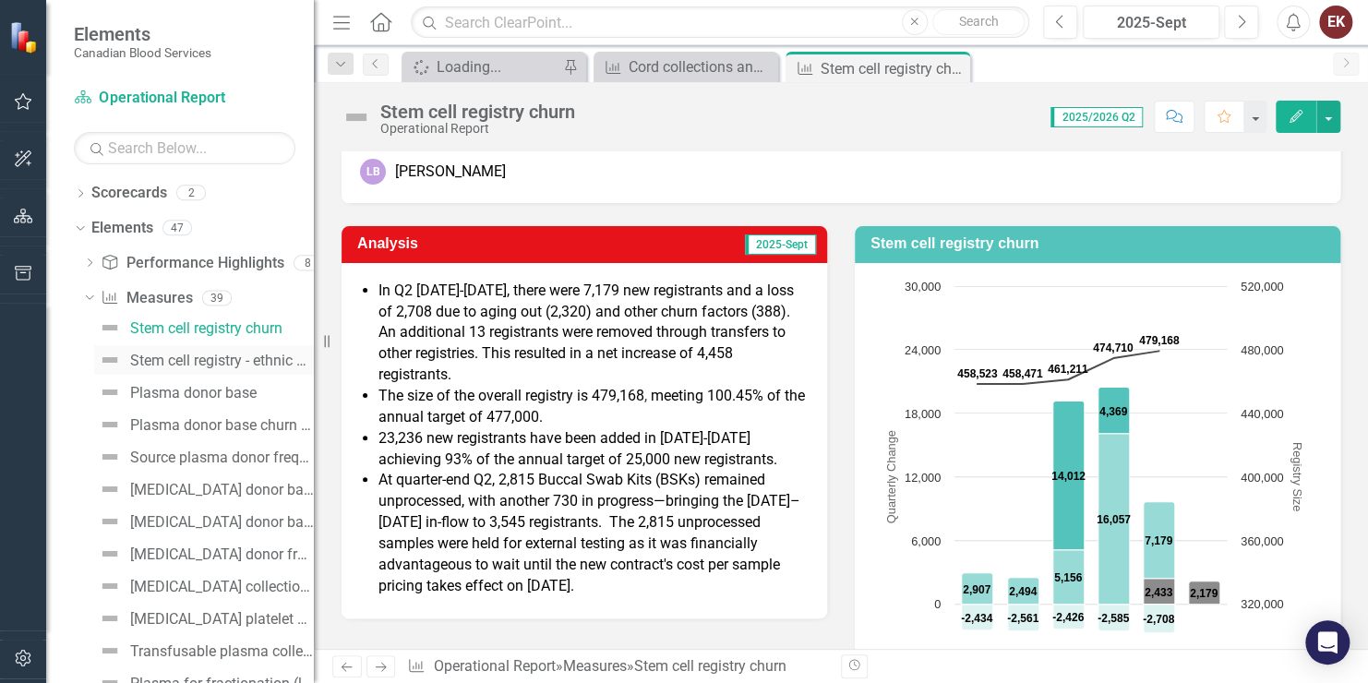
click at [196, 358] on div "Stem cell registry - ethnic diversity" at bounding box center [222, 361] width 184 height 17
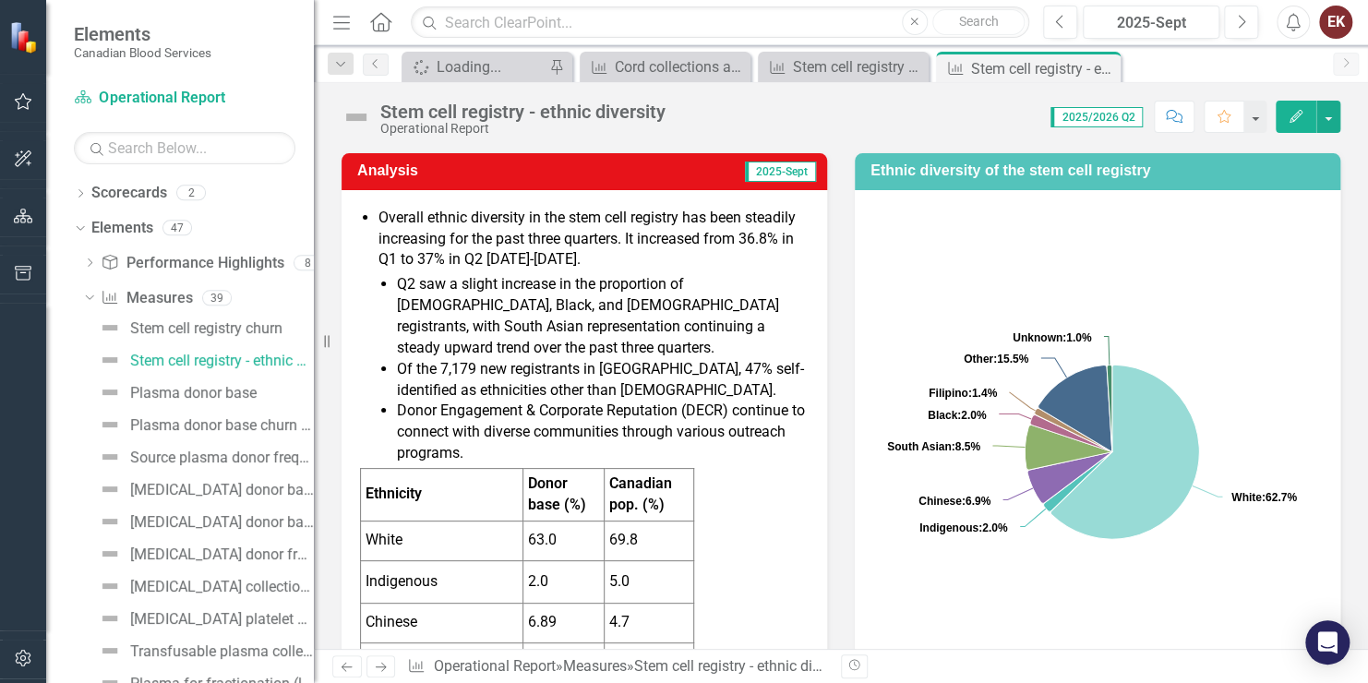
scroll to position [185, 0]
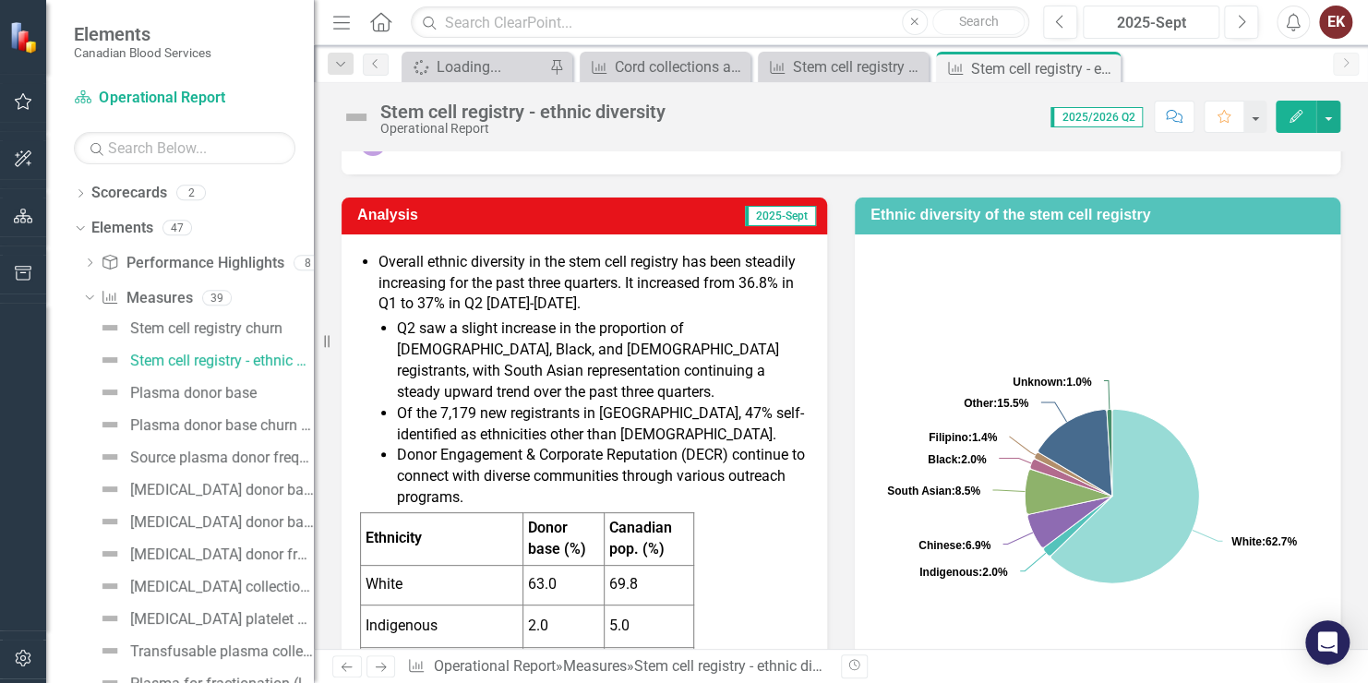
click at [1136, 18] on div "2025-Sept" at bounding box center [1152, 23] width 124 height 22
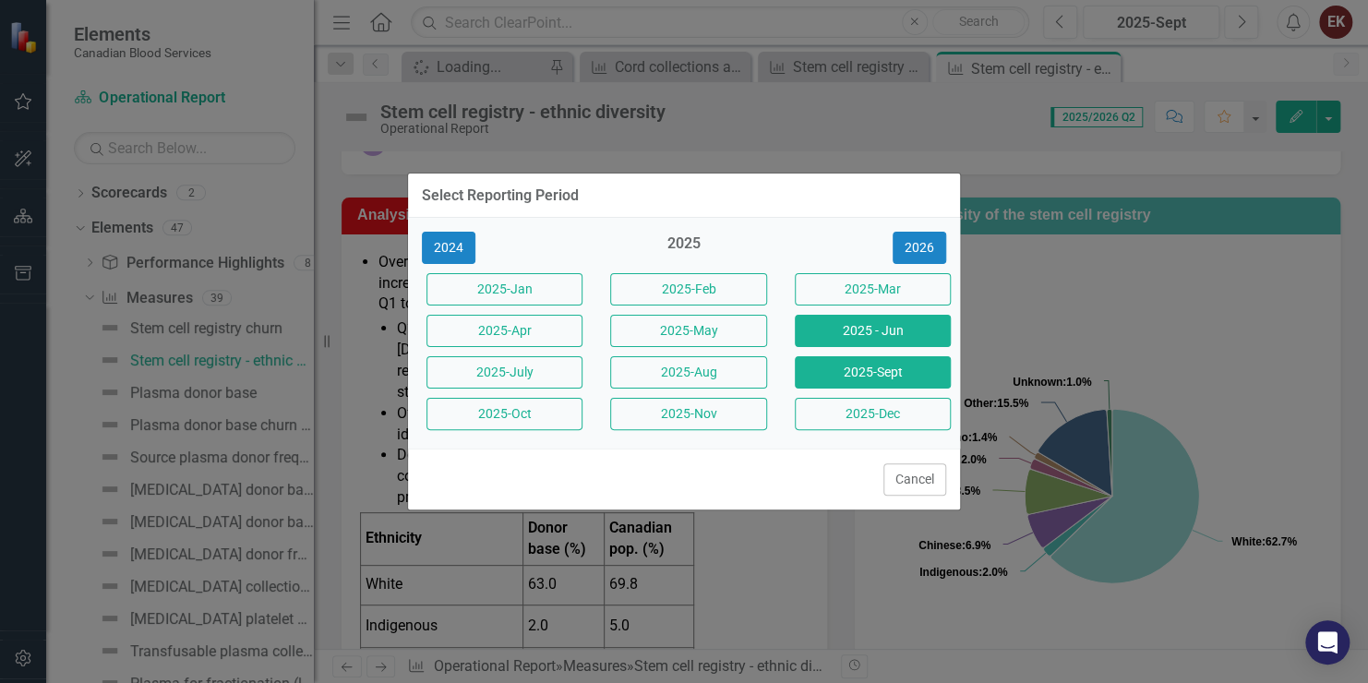
click at [899, 328] on button "2025 - Jun" at bounding box center [873, 331] width 156 height 32
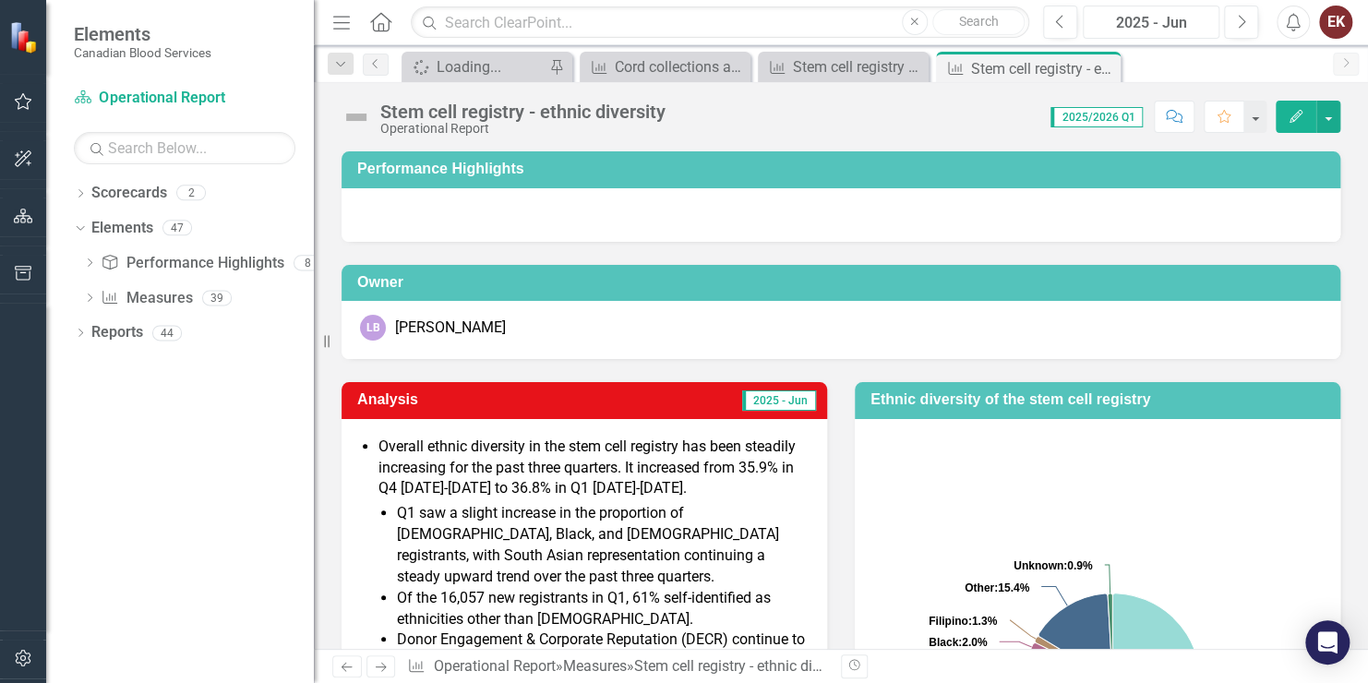
click at [1175, 19] on div "2025 - Jun" at bounding box center [1152, 23] width 124 height 22
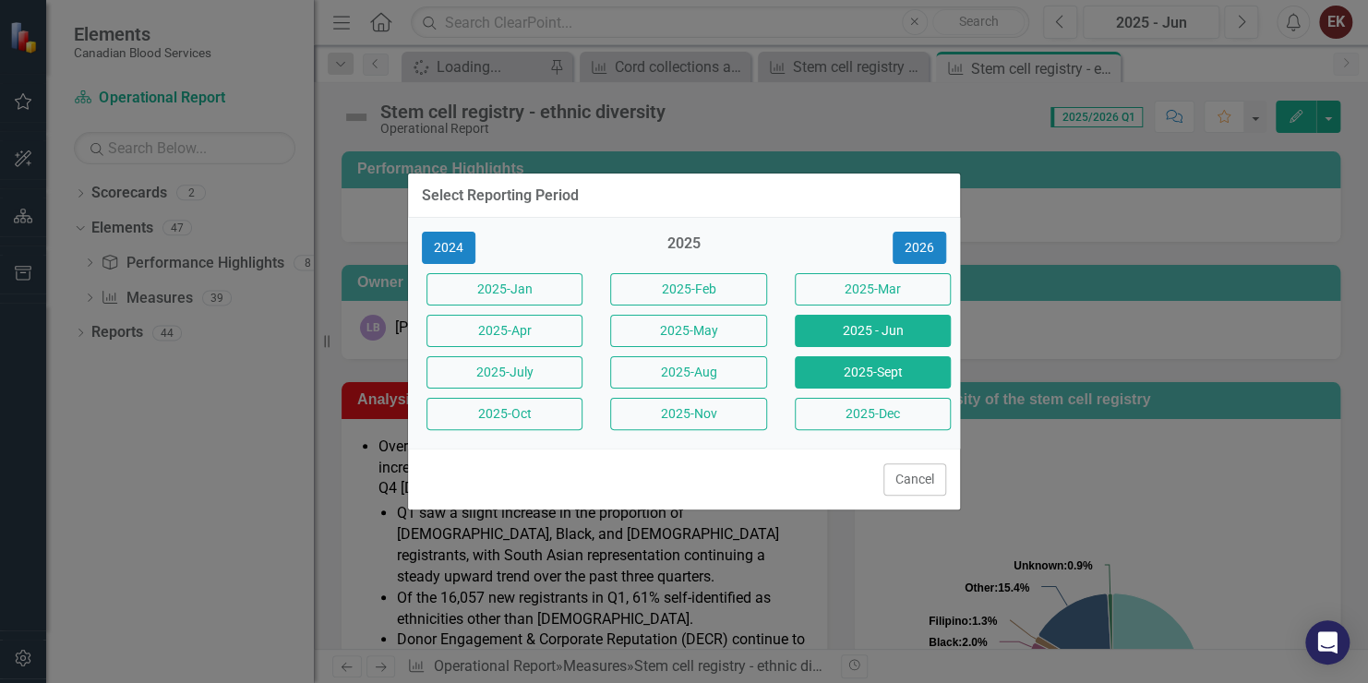
click at [864, 366] on button "2025-Sept" at bounding box center [873, 372] width 156 height 32
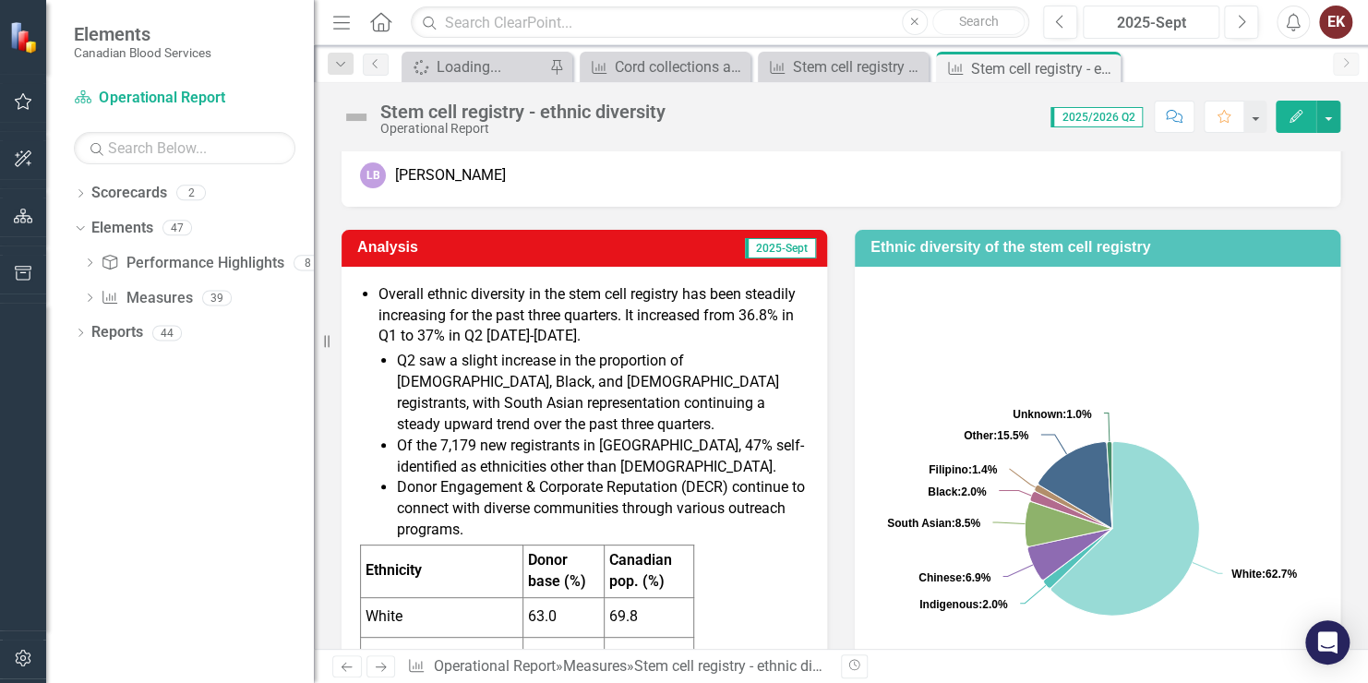
scroll to position [185, 0]
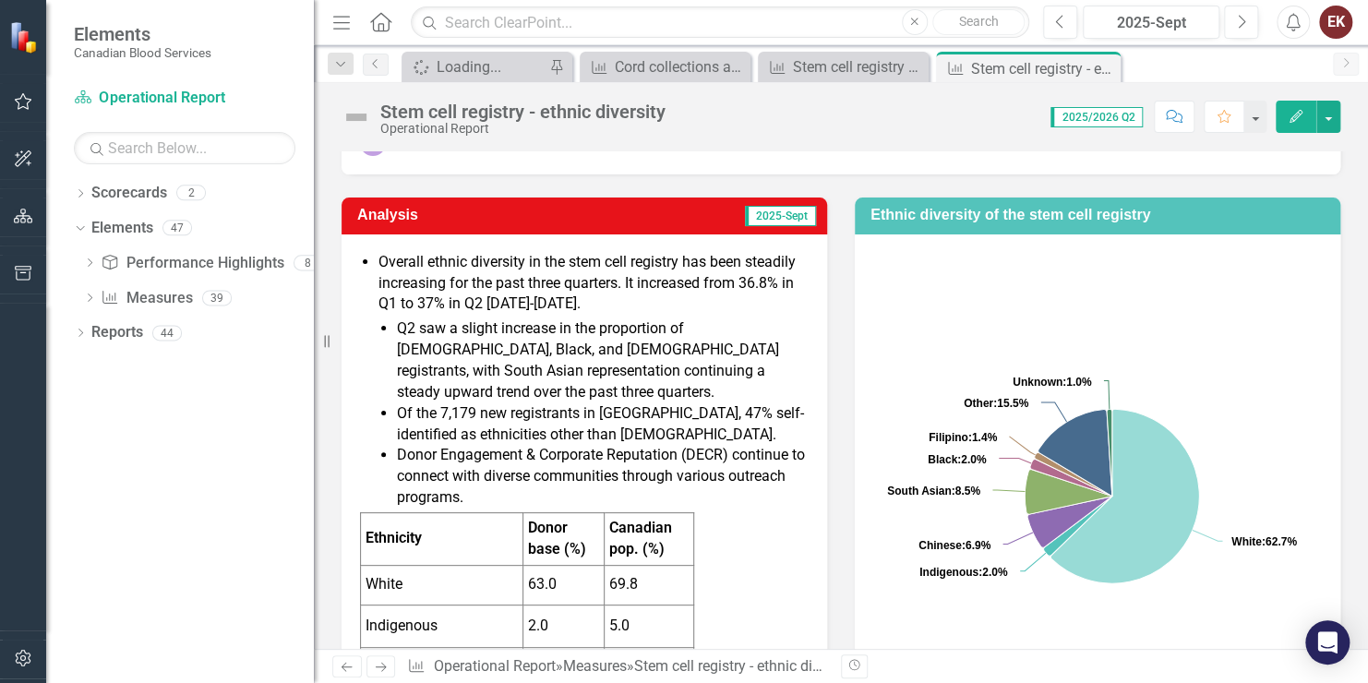
click at [431, 308] on span "Overall ethnic diversity in the stem cell registry has been steadily increasing…" at bounding box center [587, 283] width 417 height 60
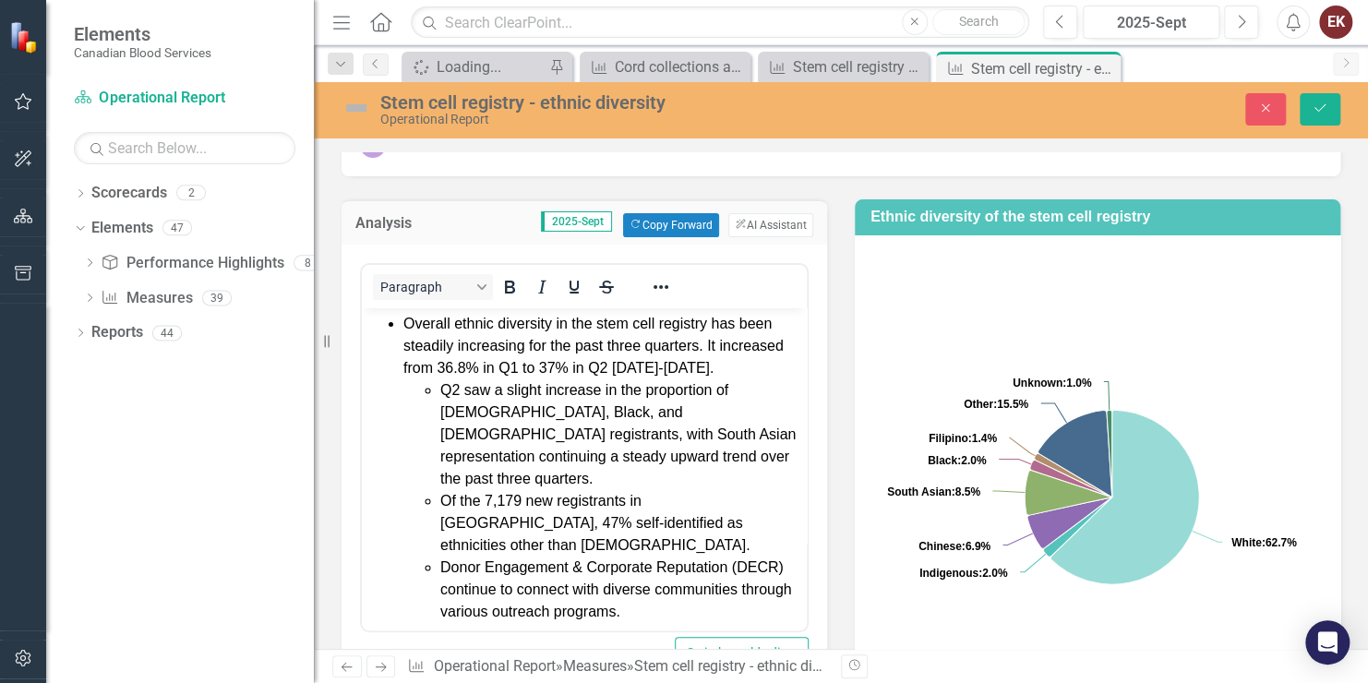
scroll to position [0, 0]
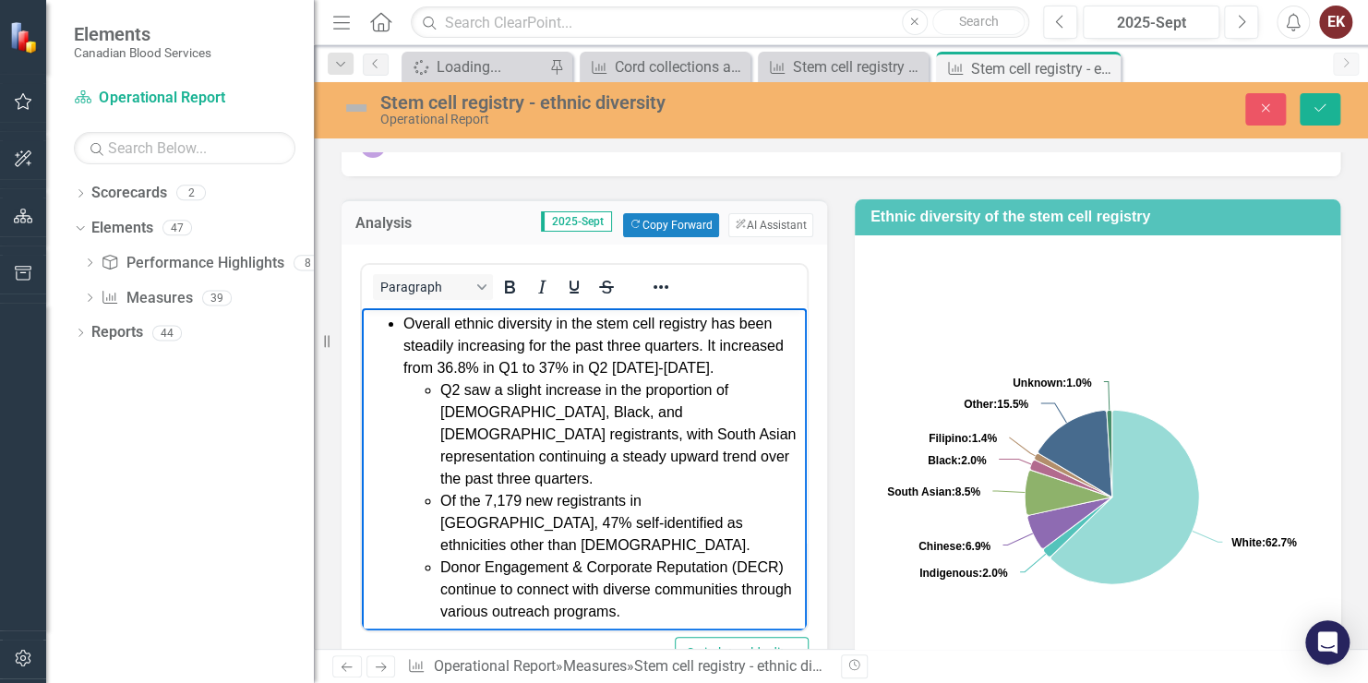
click at [623, 365] on span "Overall ethnic diversity in the stem cell registry has been steadily increasing…" at bounding box center [594, 345] width 380 height 60
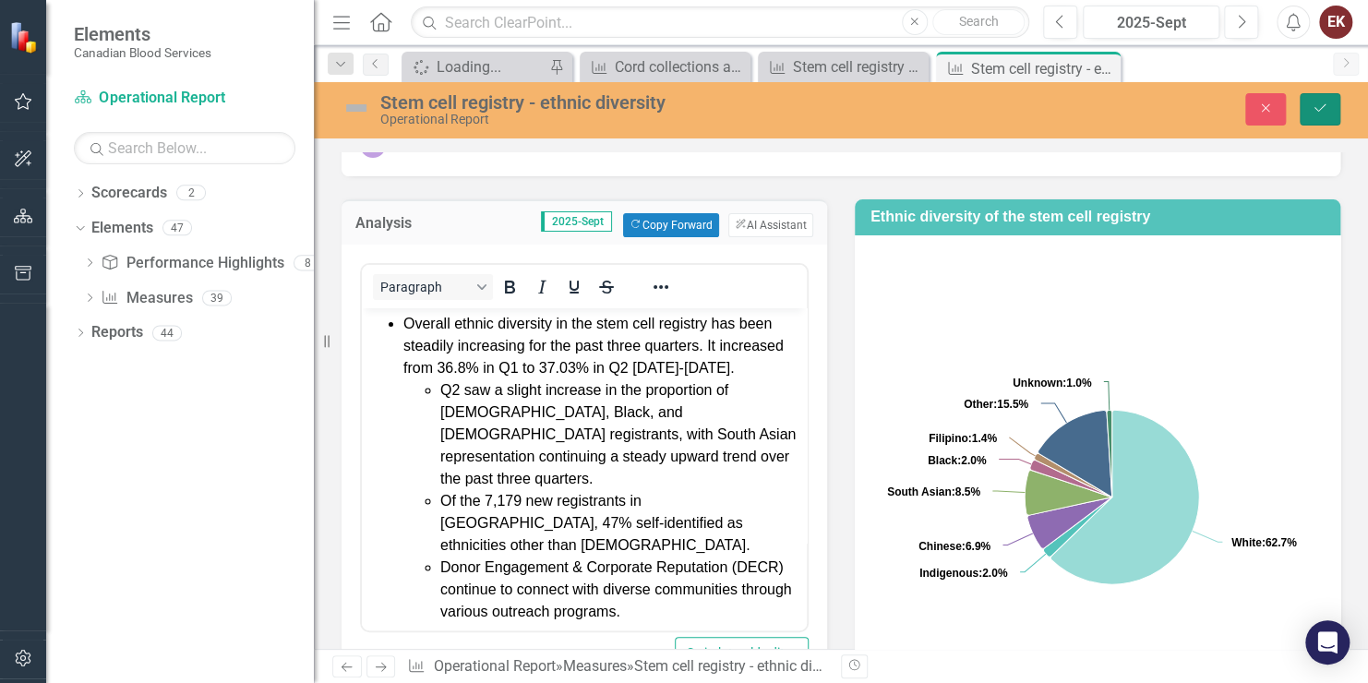
click at [1316, 102] on icon "Save" at bounding box center [1320, 108] width 17 height 13
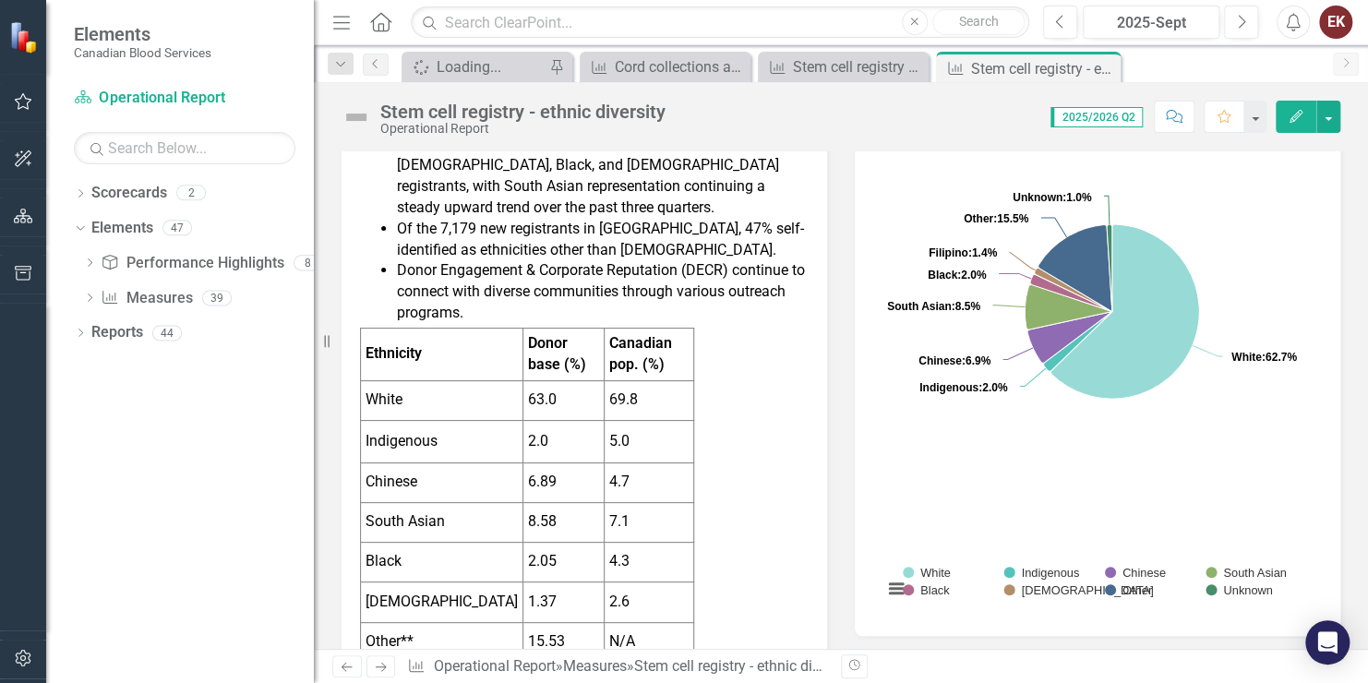
scroll to position [462, 0]
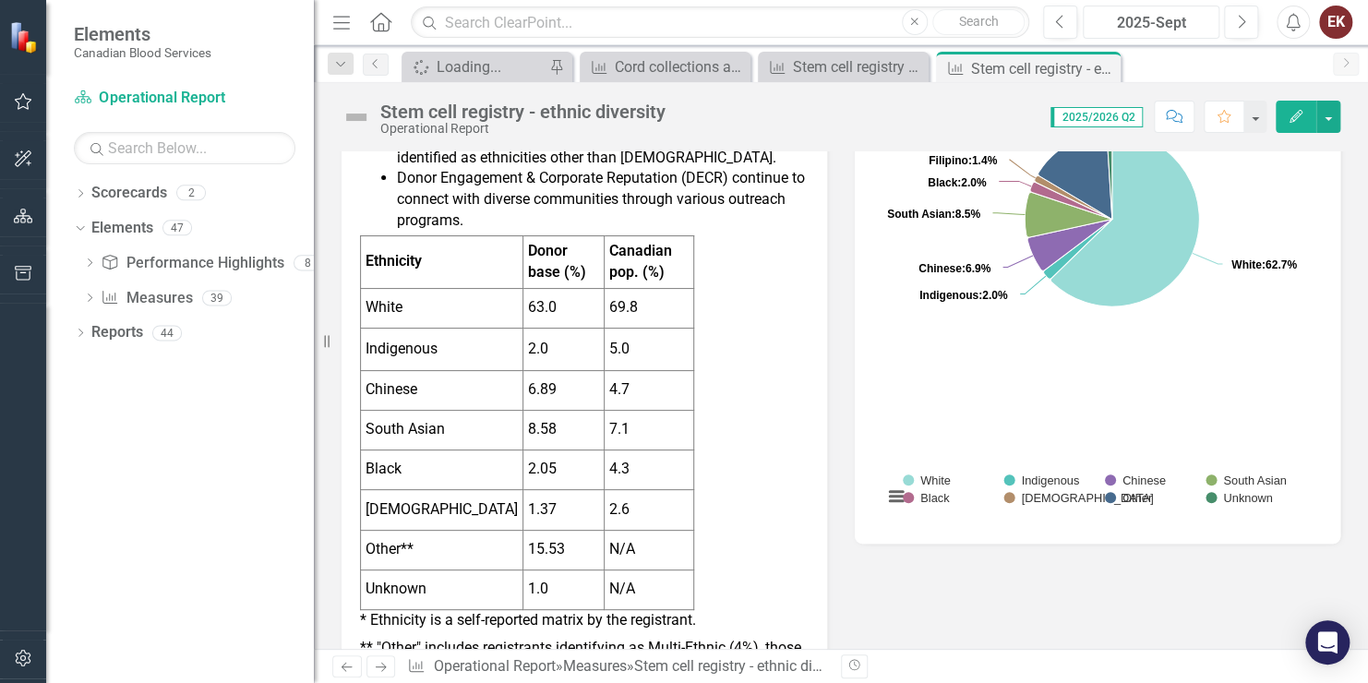
click at [1153, 22] on div "2025-Sept" at bounding box center [1152, 23] width 124 height 22
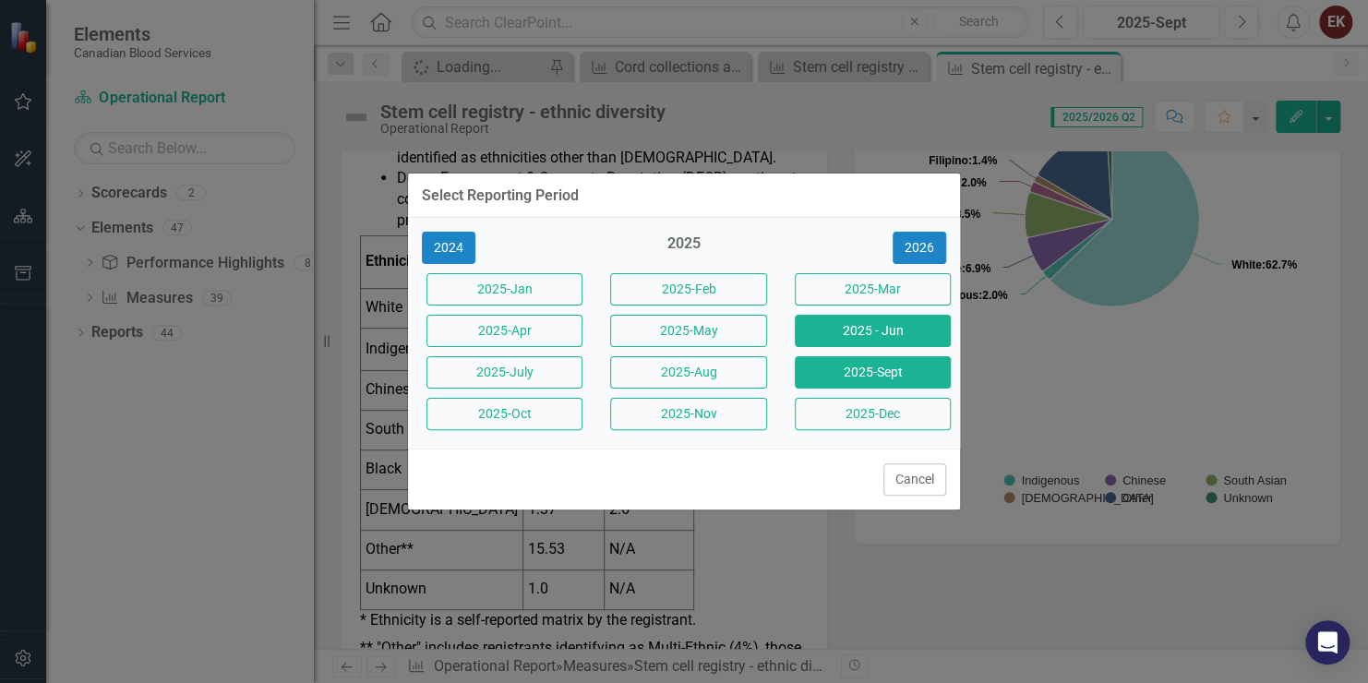
click at [898, 332] on button "2025 - Jun" at bounding box center [873, 331] width 156 height 32
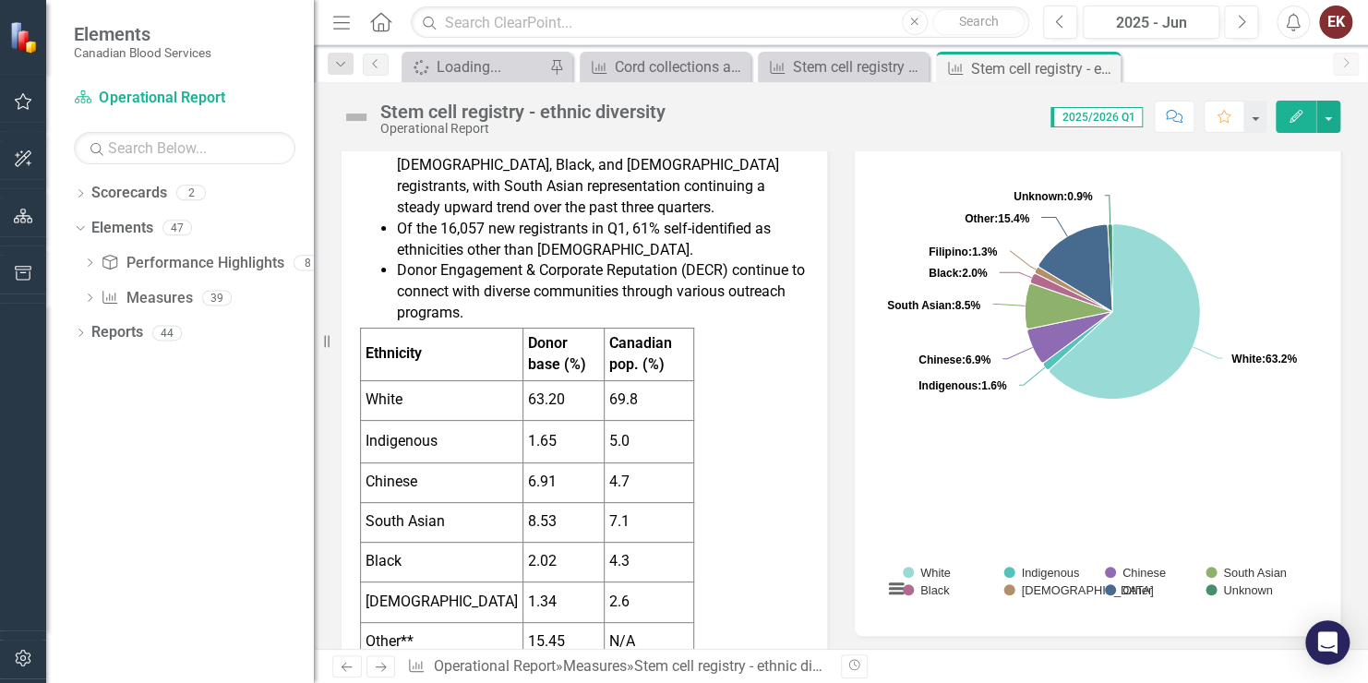
scroll to position [462, 0]
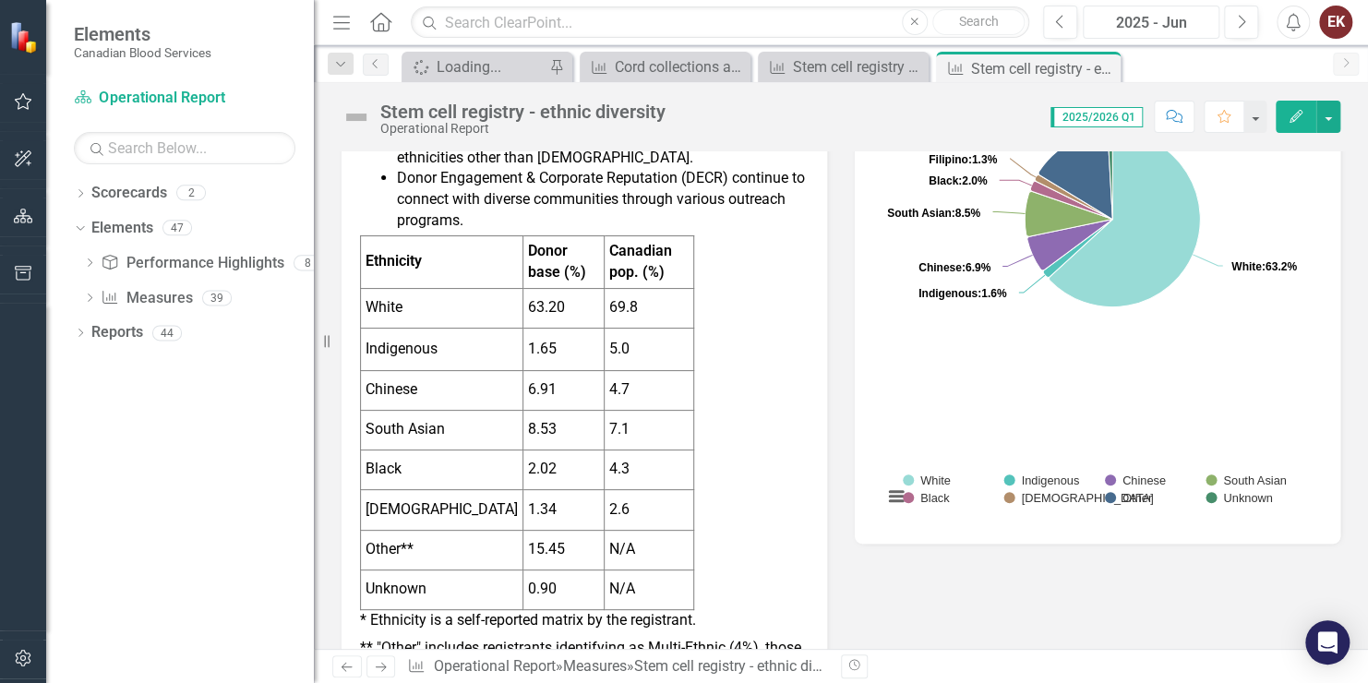
click at [1182, 26] on div "2025 - Jun" at bounding box center [1152, 23] width 124 height 22
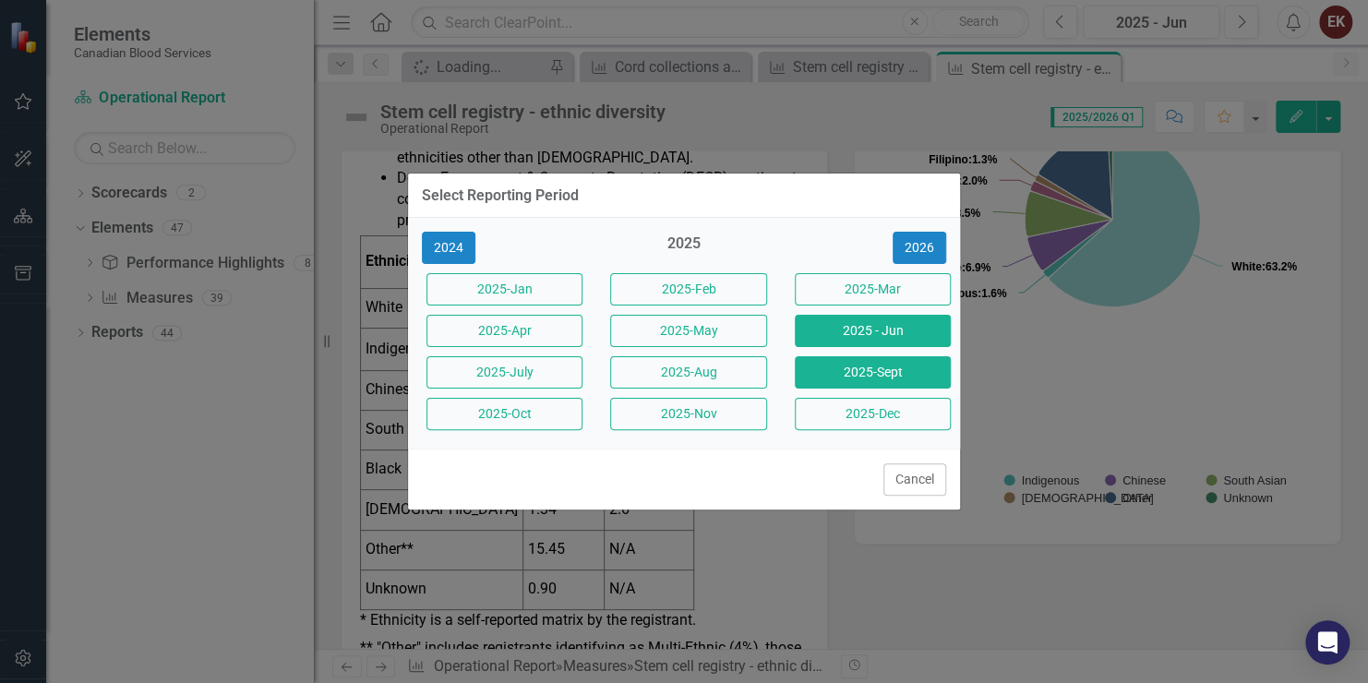
click at [870, 368] on button "2025-Sept" at bounding box center [873, 372] width 156 height 32
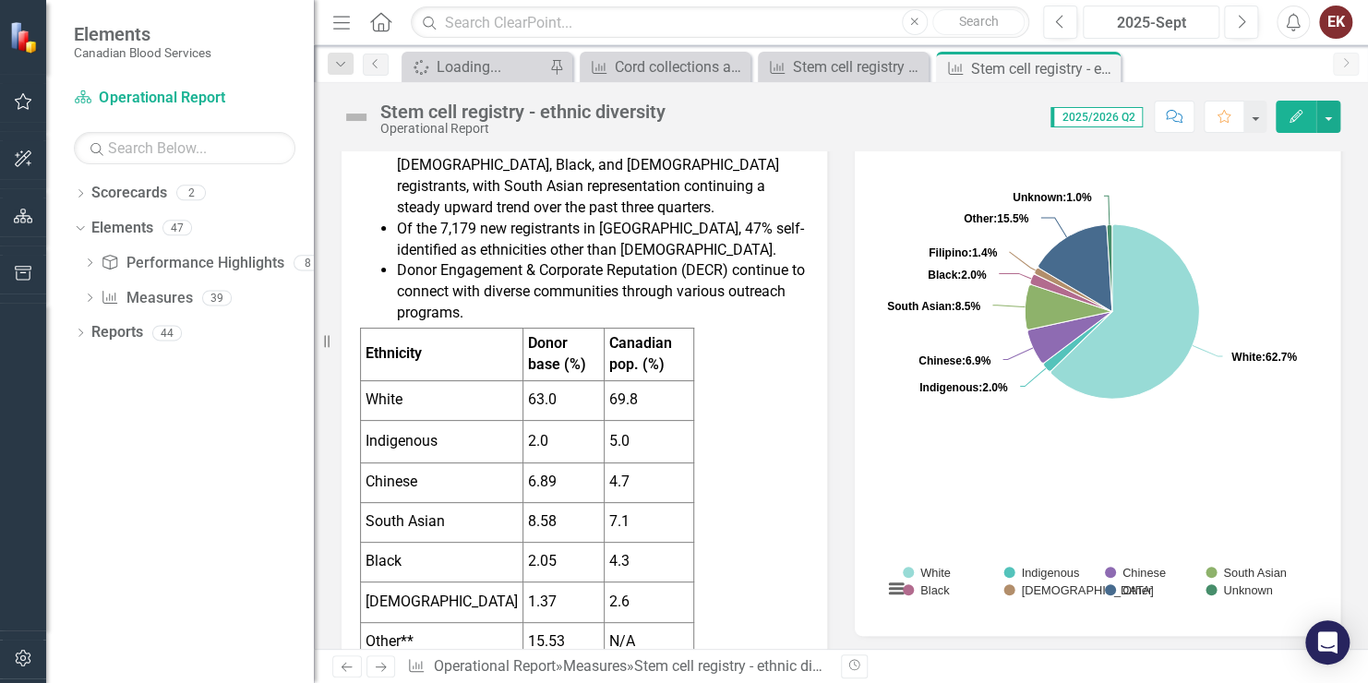
scroll to position [277, 0]
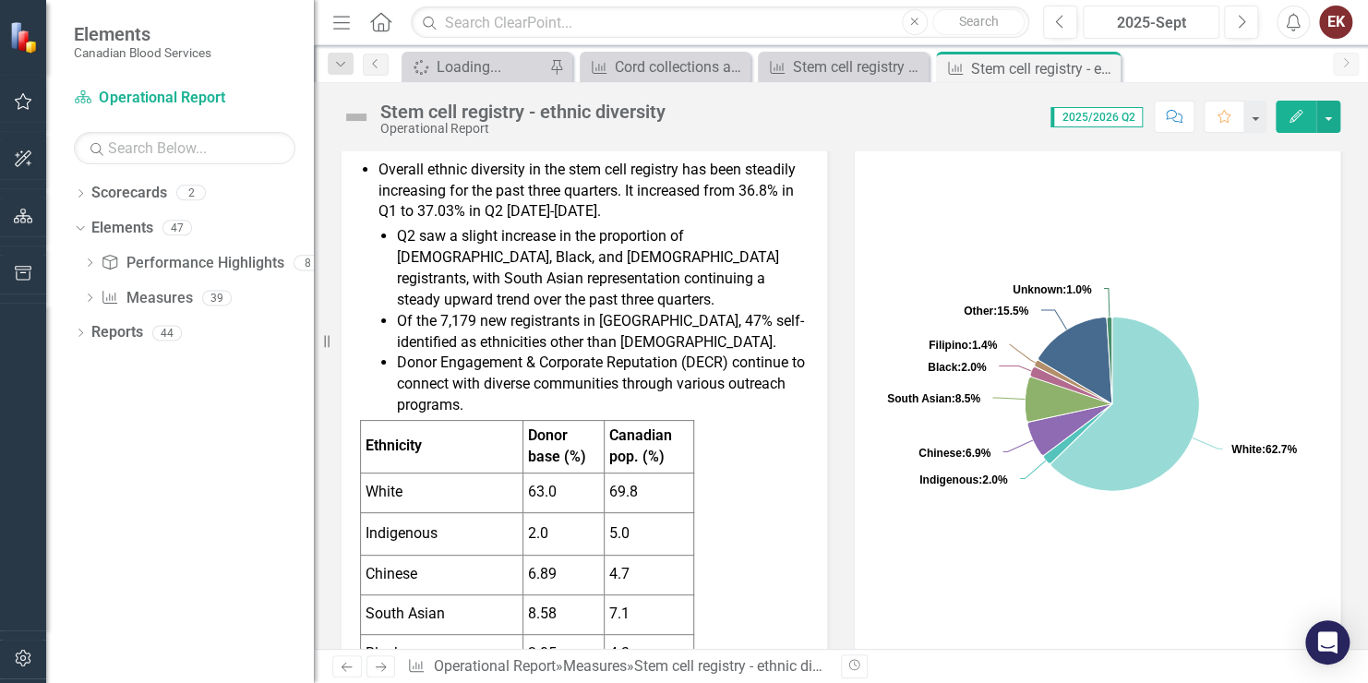
click at [1163, 26] on div "2025-Sept" at bounding box center [1152, 23] width 124 height 22
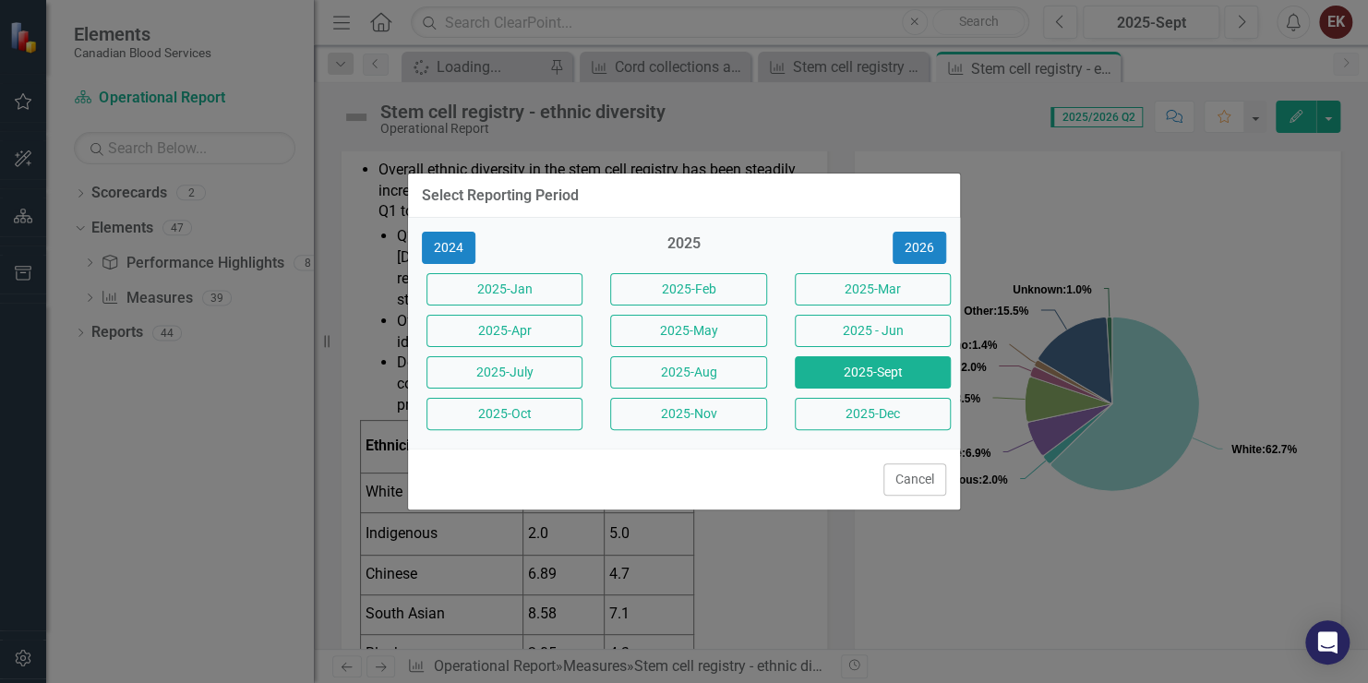
click at [884, 336] on button "2025 - Jun" at bounding box center [873, 331] width 156 height 32
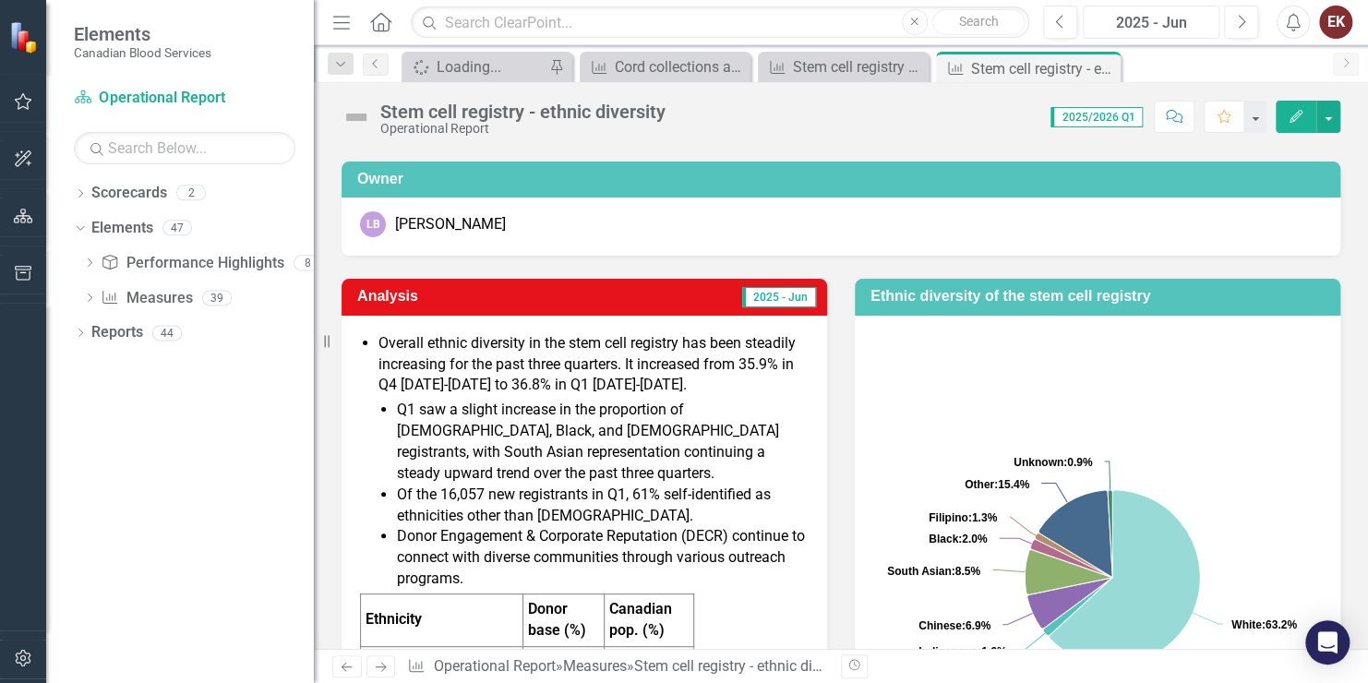
scroll to position [92, 0]
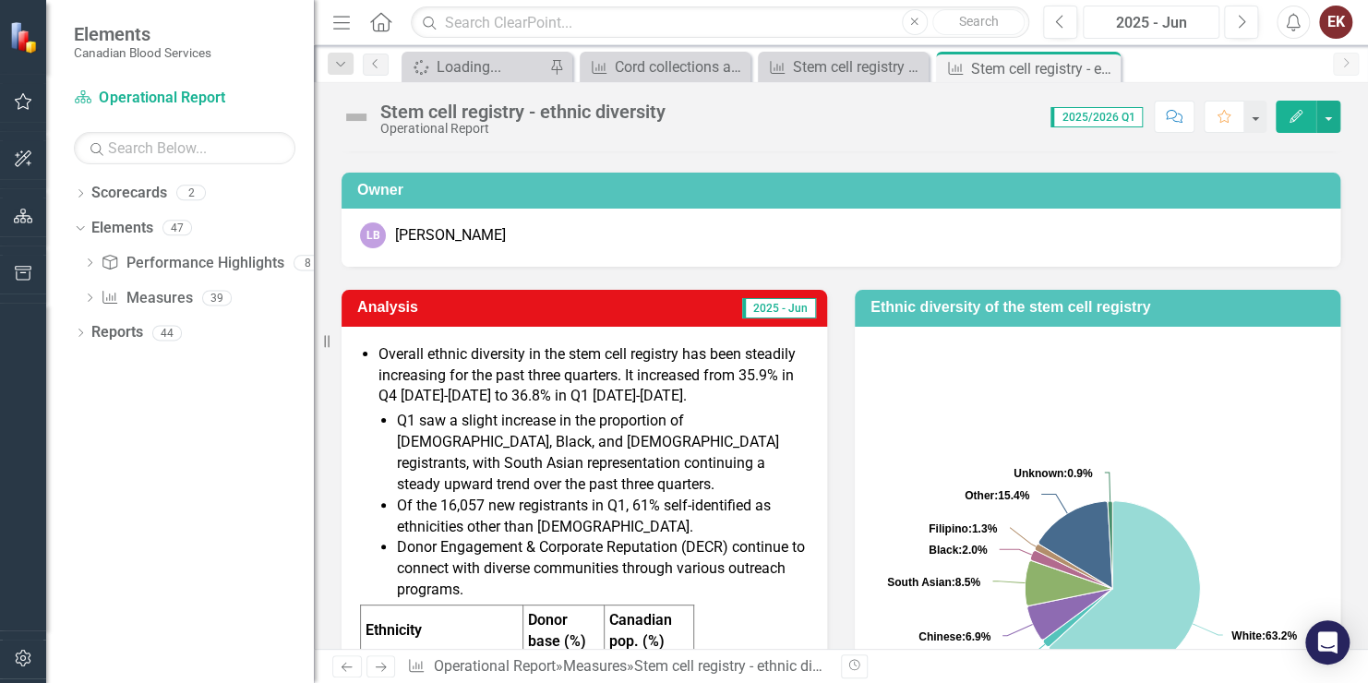
click at [1158, 30] on div "2025 - Jun" at bounding box center [1152, 23] width 124 height 22
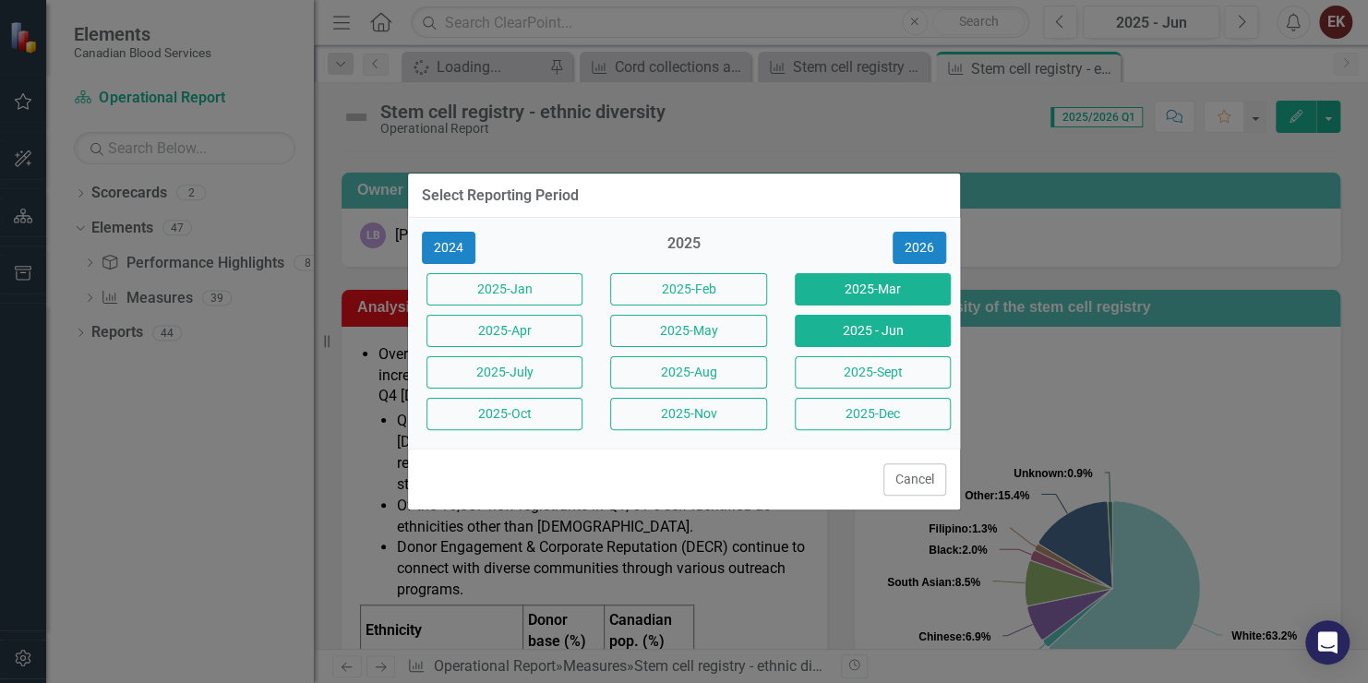
click at [878, 288] on button "2025-Mar" at bounding box center [873, 289] width 156 height 32
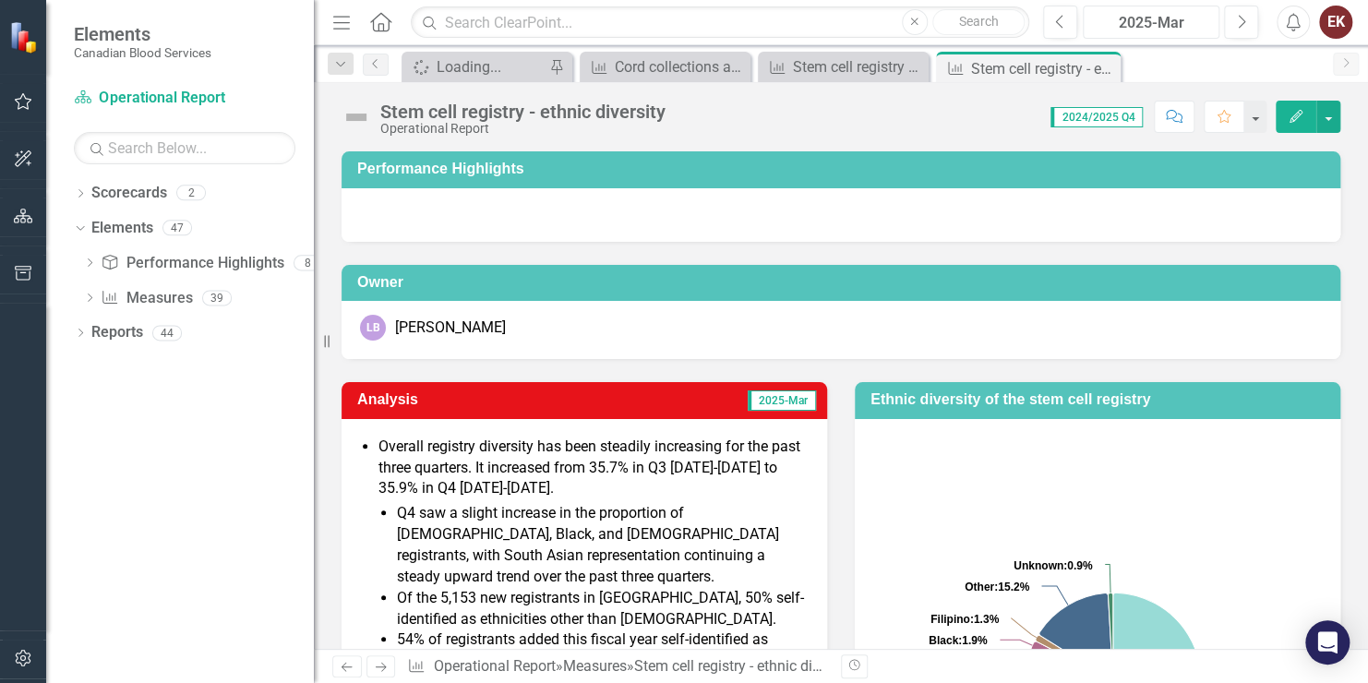
click at [1151, 27] on div "2025-Mar" at bounding box center [1152, 23] width 124 height 22
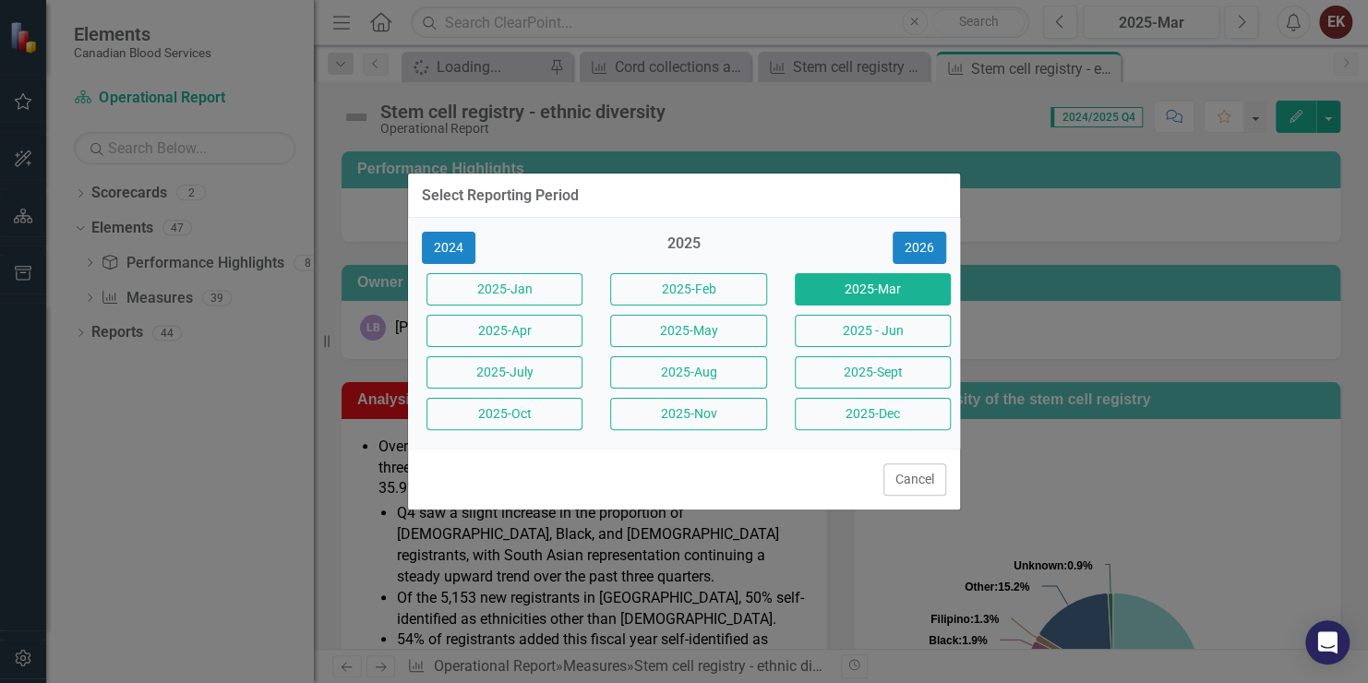
click at [673, 245] on div "2025" at bounding box center [684, 249] width 156 height 30
click at [692, 243] on div "2025" at bounding box center [684, 249] width 156 height 30
click at [438, 243] on button "2024" at bounding box center [449, 248] width 54 height 32
click at [850, 415] on button "2024-Dec" at bounding box center [873, 414] width 156 height 32
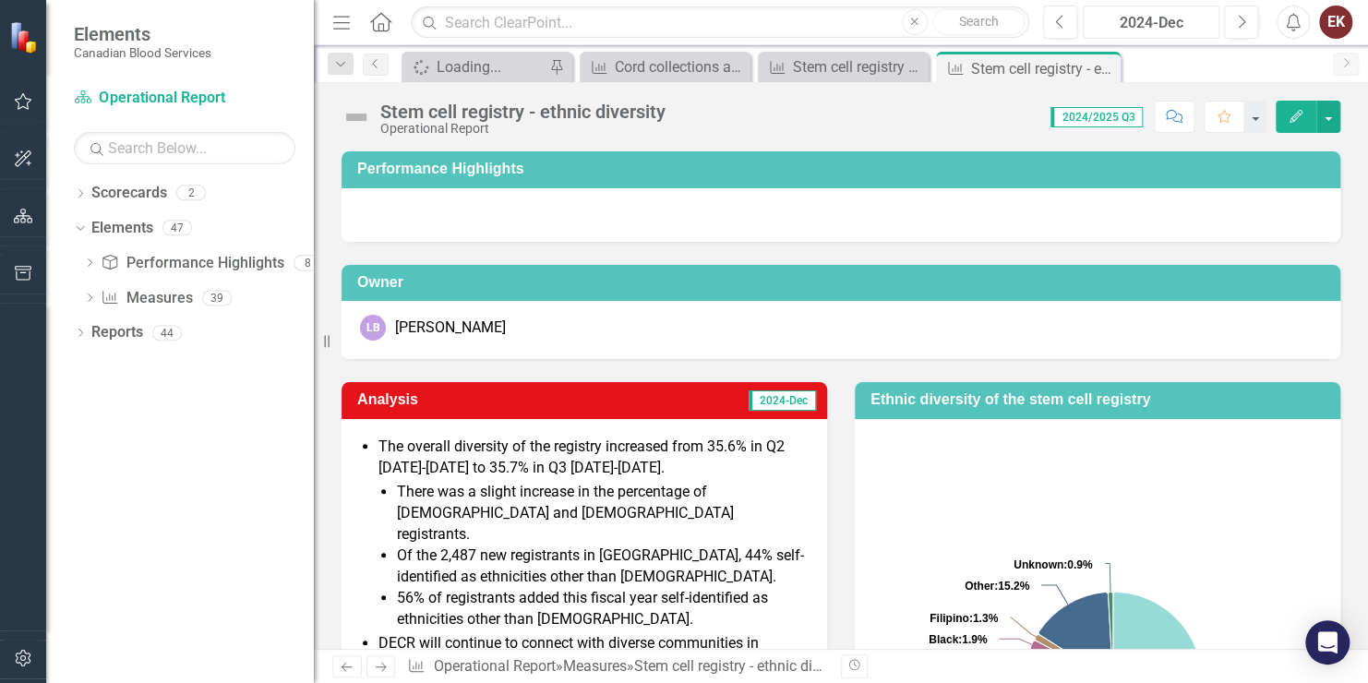
click at [1150, 30] on div "2024-Dec" at bounding box center [1152, 23] width 124 height 22
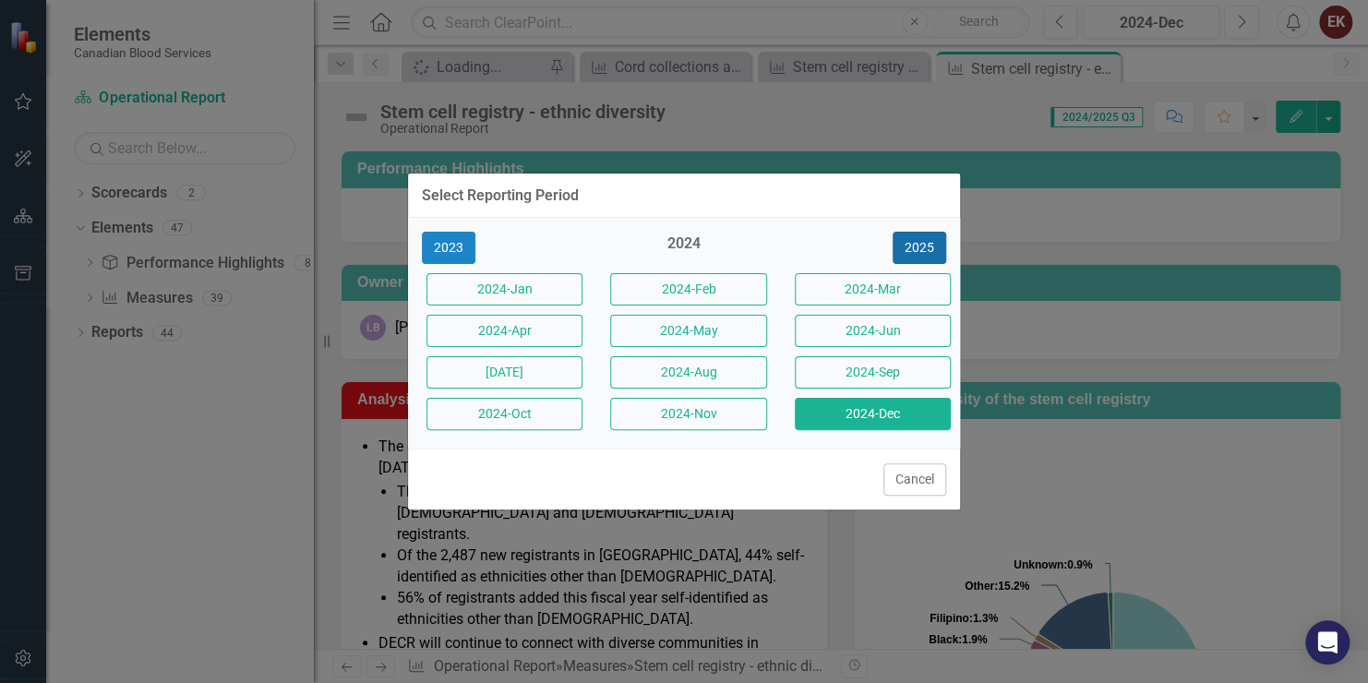
click at [925, 251] on button "2025" at bounding box center [920, 248] width 54 height 32
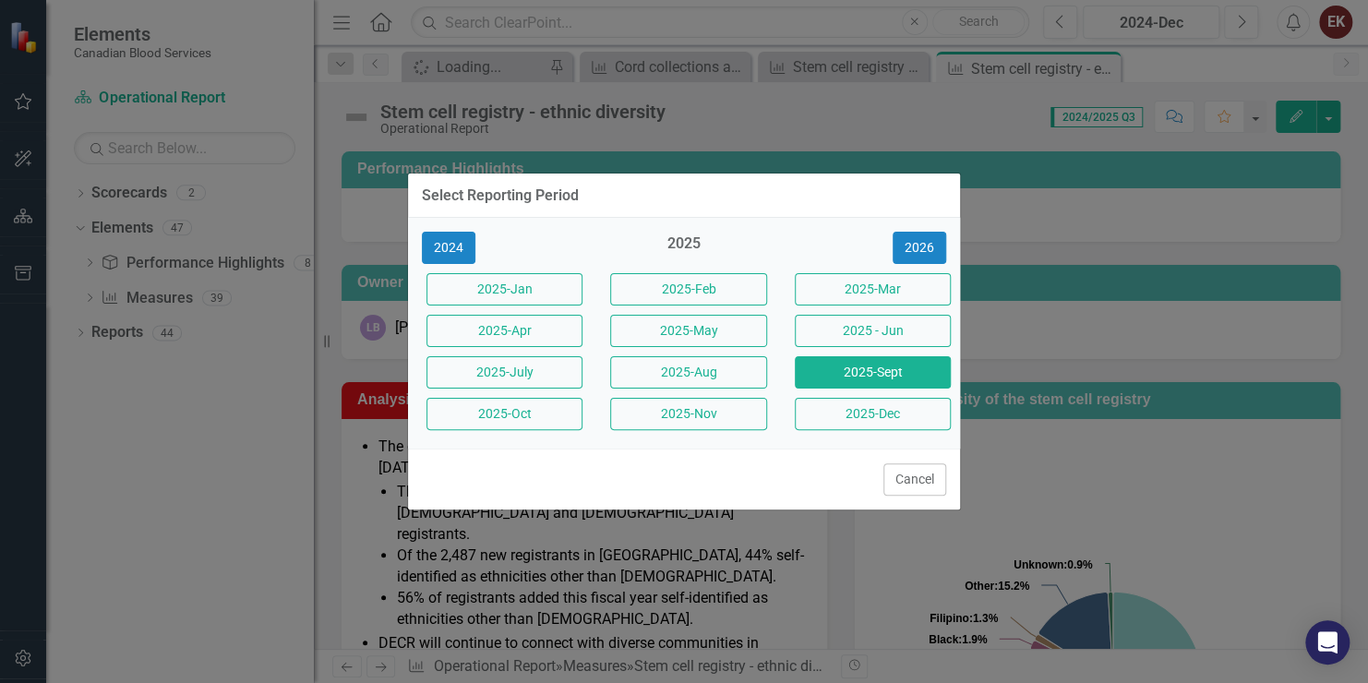
click at [875, 373] on button "2025-Sept" at bounding box center [873, 372] width 156 height 32
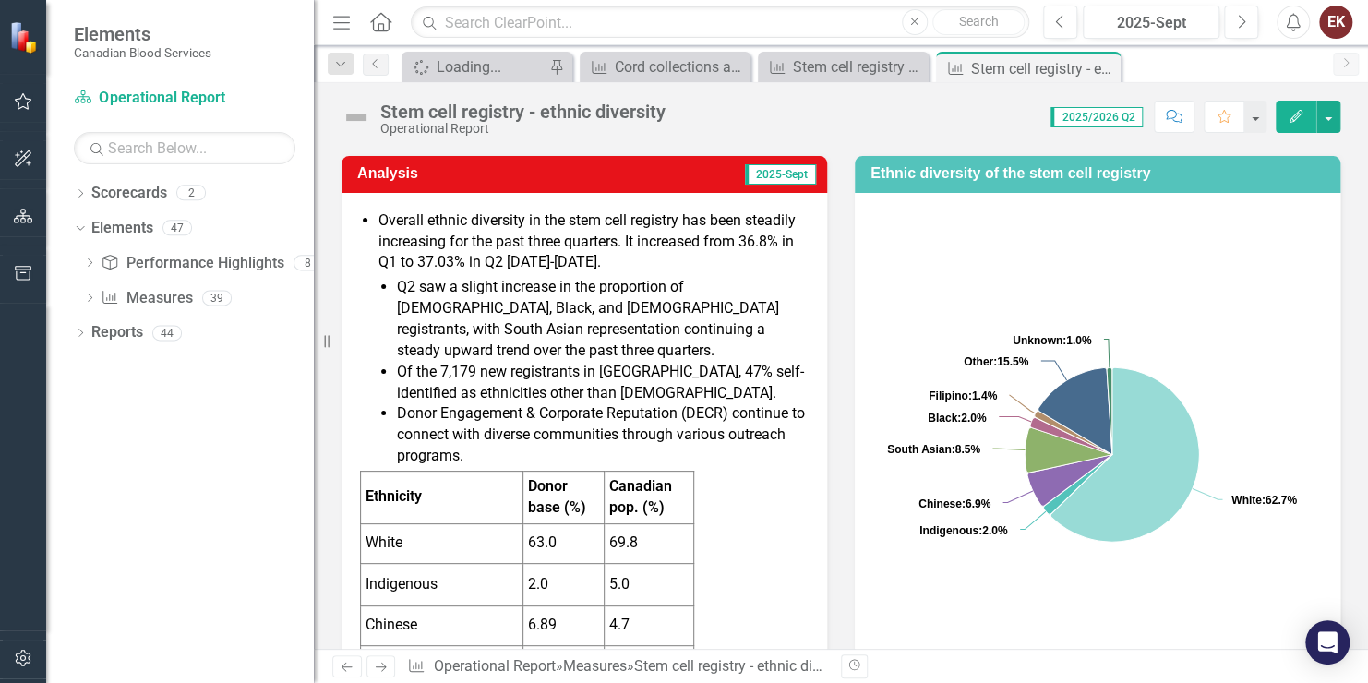
scroll to position [185, 0]
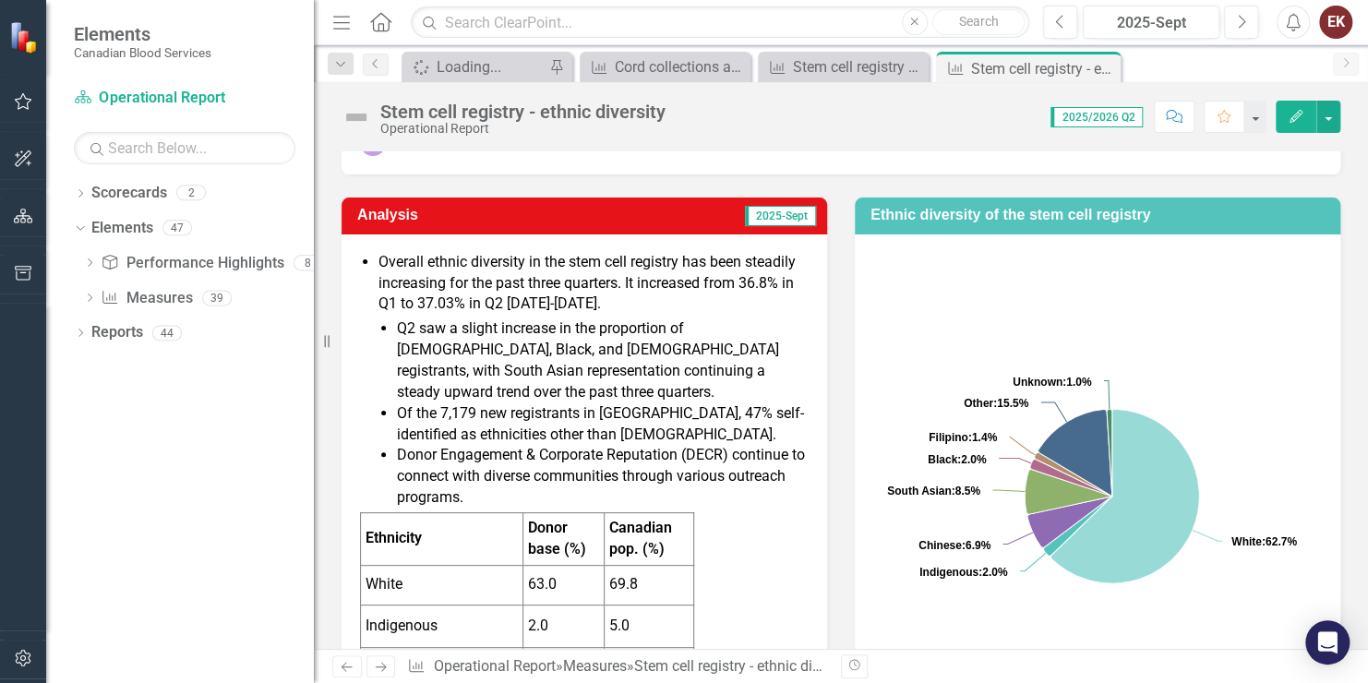
click at [662, 345] on li "Q2 saw a slight increase in the proportion of Indigenous, Black, and South Asia…" at bounding box center [603, 361] width 412 height 84
click at [660, 355] on li "Q2 saw a slight increase in the proportion of Indigenous, Black, and South Asia…" at bounding box center [603, 361] width 412 height 84
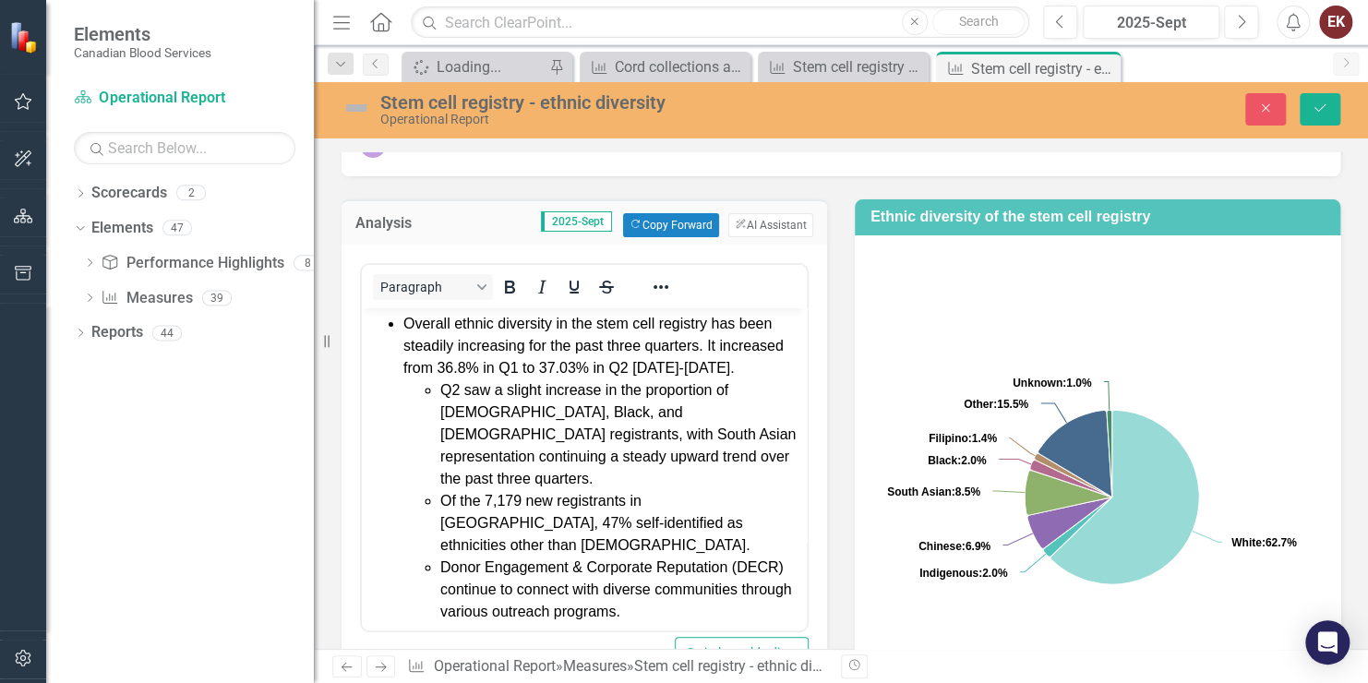
scroll to position [0, 0]
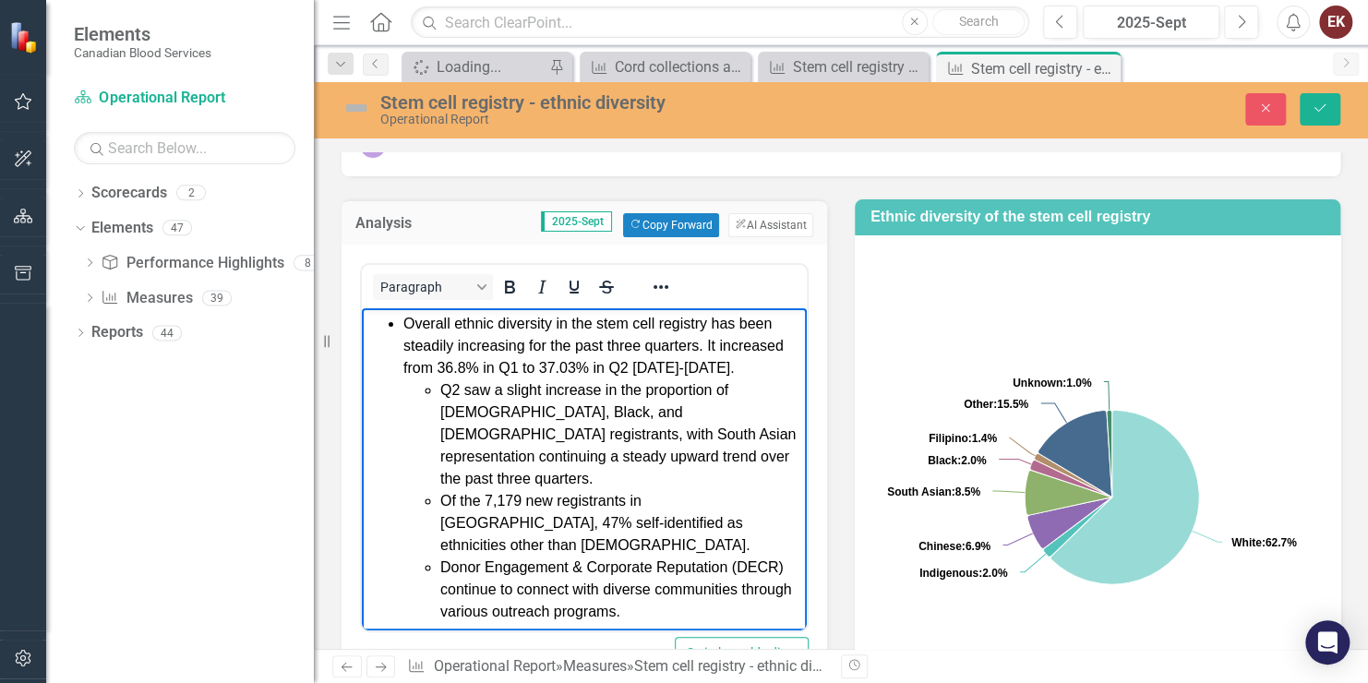
click at [442, 428] on li "Q2 saw a slight increase in the proportion of Indigenous, Black, and South Asia…" at bounding box center [621, 434] width 362 height 111
click at [655, 283] on icon "Reveal or hide additional toolbar items" at bounding box center [661, 287] width 22 height 22
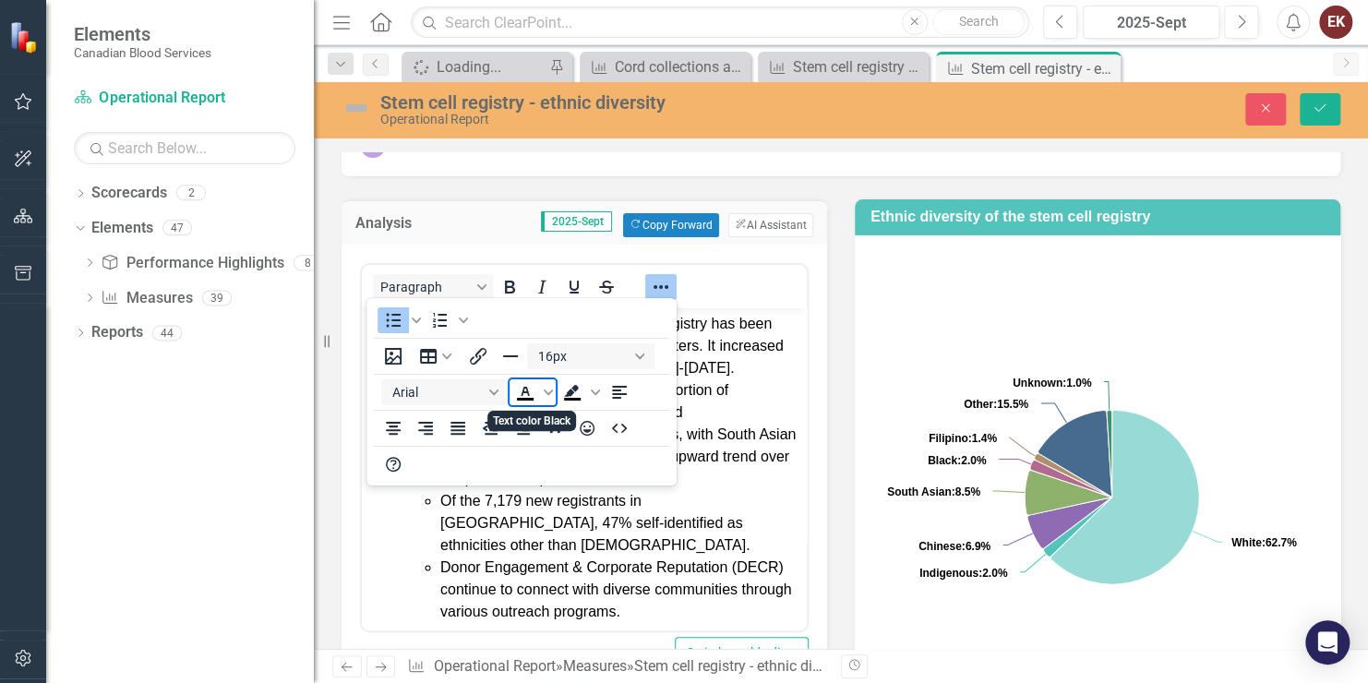
click at [522, 390] on icon "Text color Black" at bounding box center [525, 392] width 22 height 22
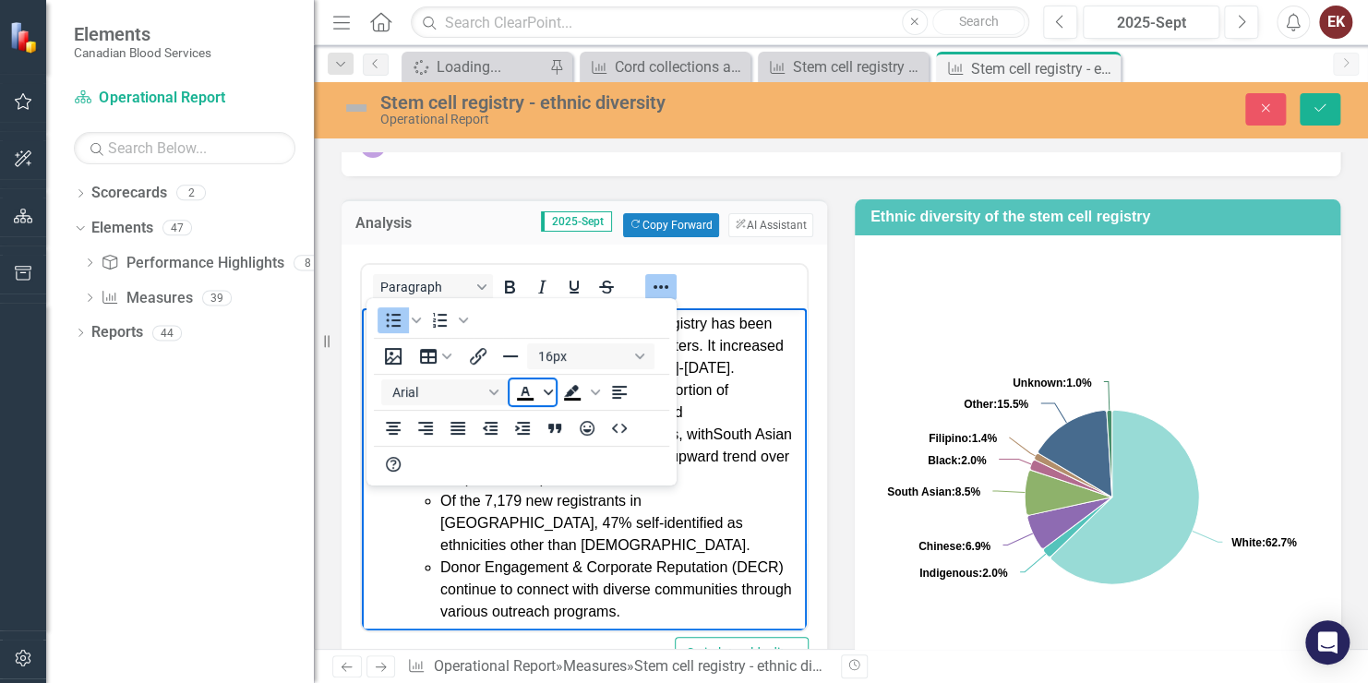
click at [542, 392] on span "Text color Black" at bounding box center [548, 393] width 15 height 26
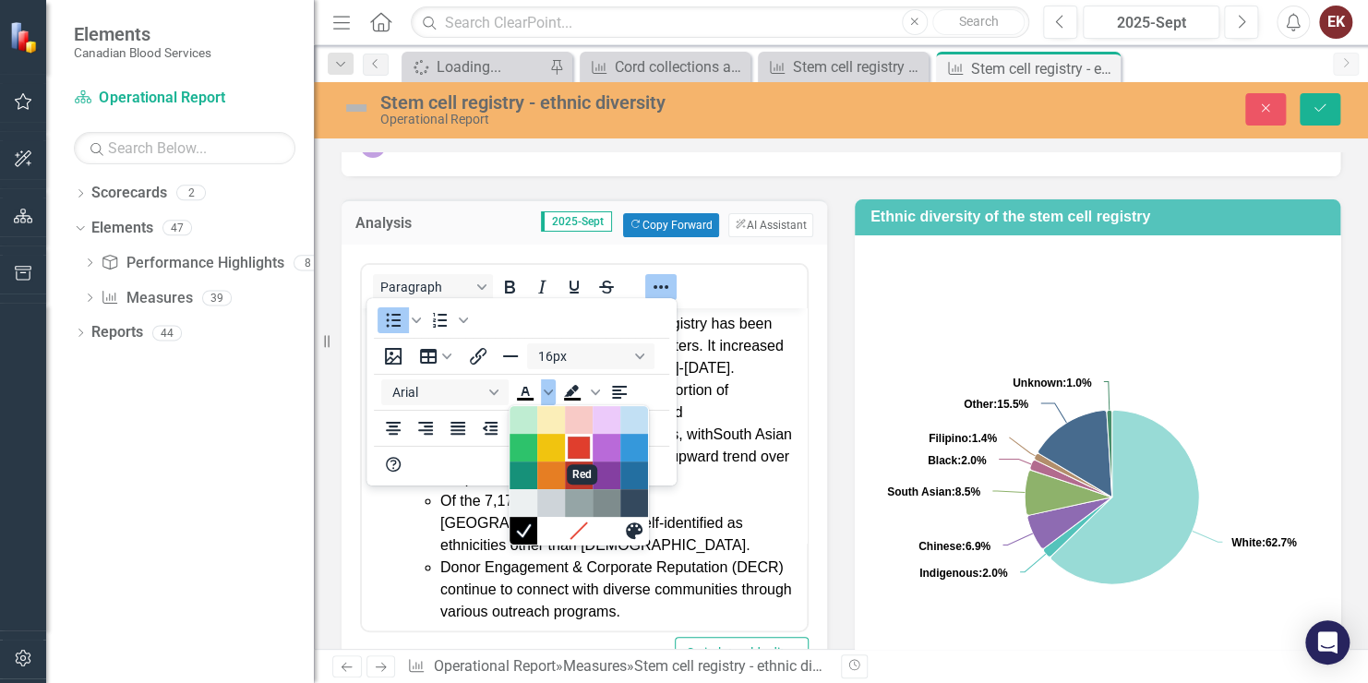
click at [571, 450] on div "Red" at bounding box center [579, 448] width 22 height 22
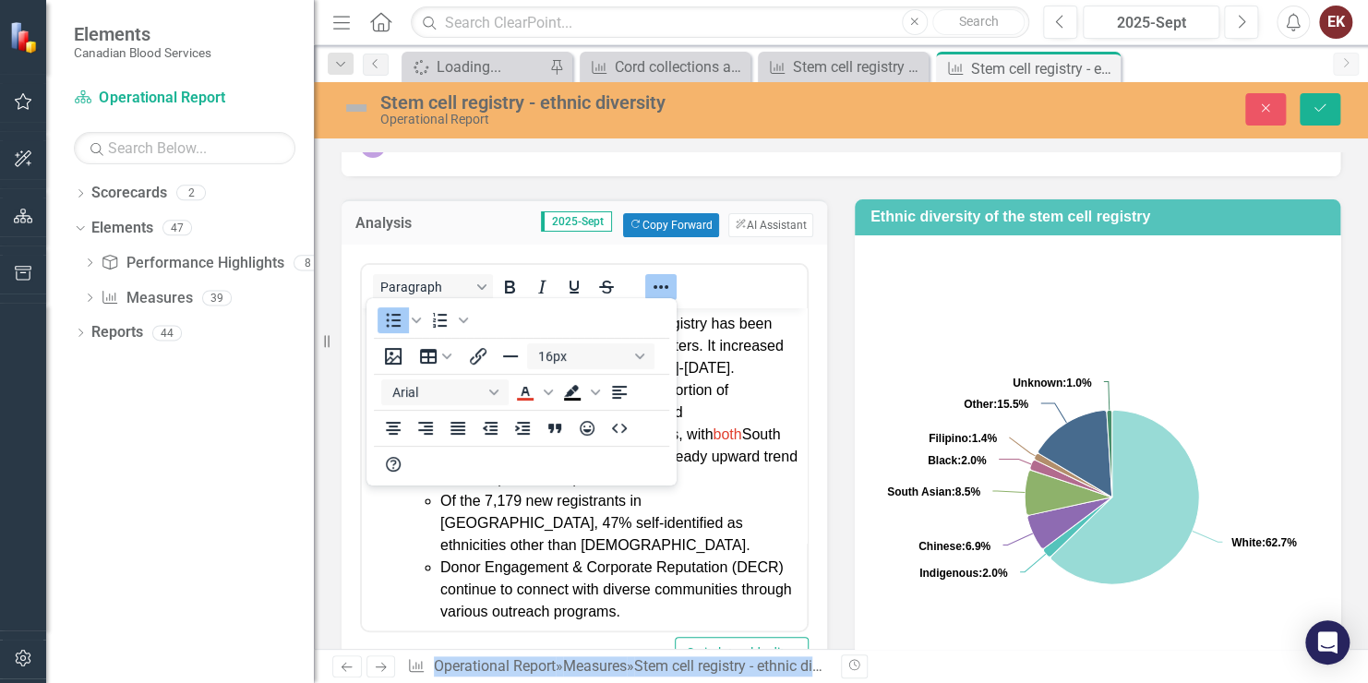
drag, startPoint x: 606, startPoint y: 314, endPoint x: 730, endPoint y: 295, distance: 126.2
click at [730, 295] on body "Elements Canadian Blood Services Scorecard Operational Report Search Dropdown S…" at bounding box center [684, 341] width 1368 height 683
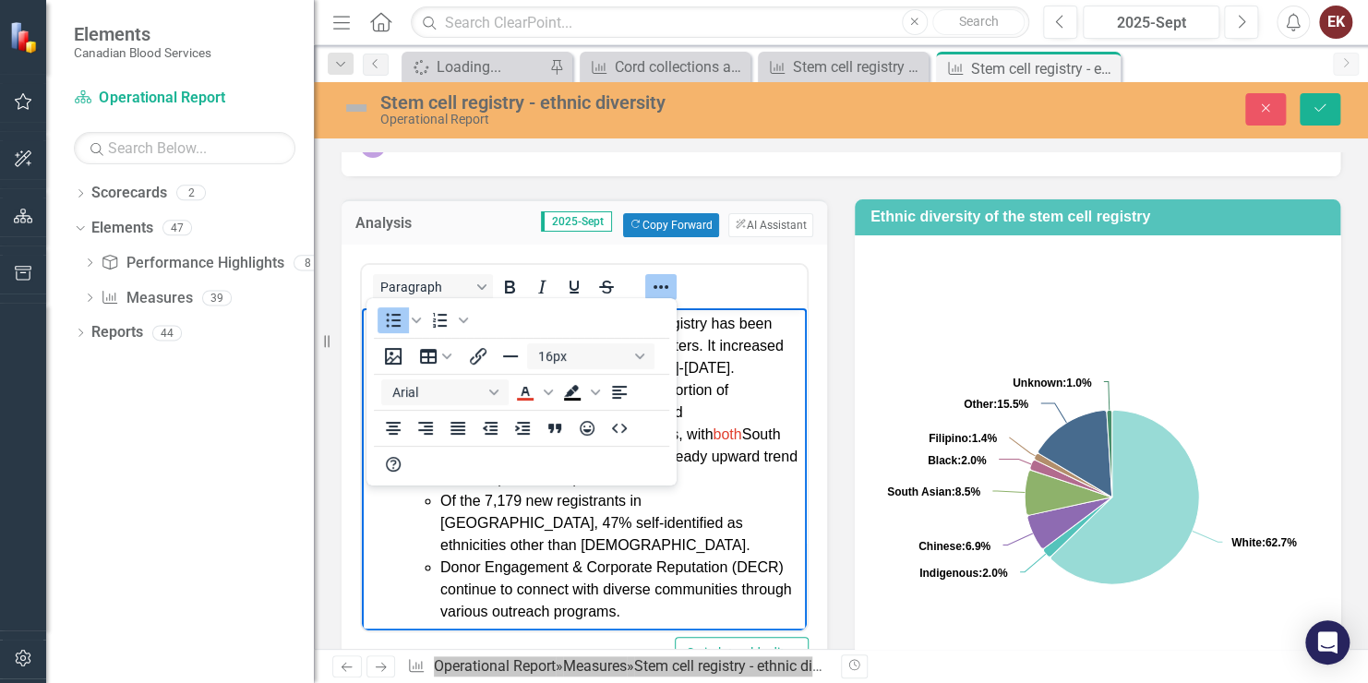
click at [760, 489] on li "Of the 7,179 new registrants in [GEOGRAPHIC_DATA], 47% self-identified as ethni…" at bounding box center [621, 522] width 362 height 66
click at [671, 278] on icon "Reveal or hide additional toolbar items" at bounding box center [661, 287] width 22 height 22
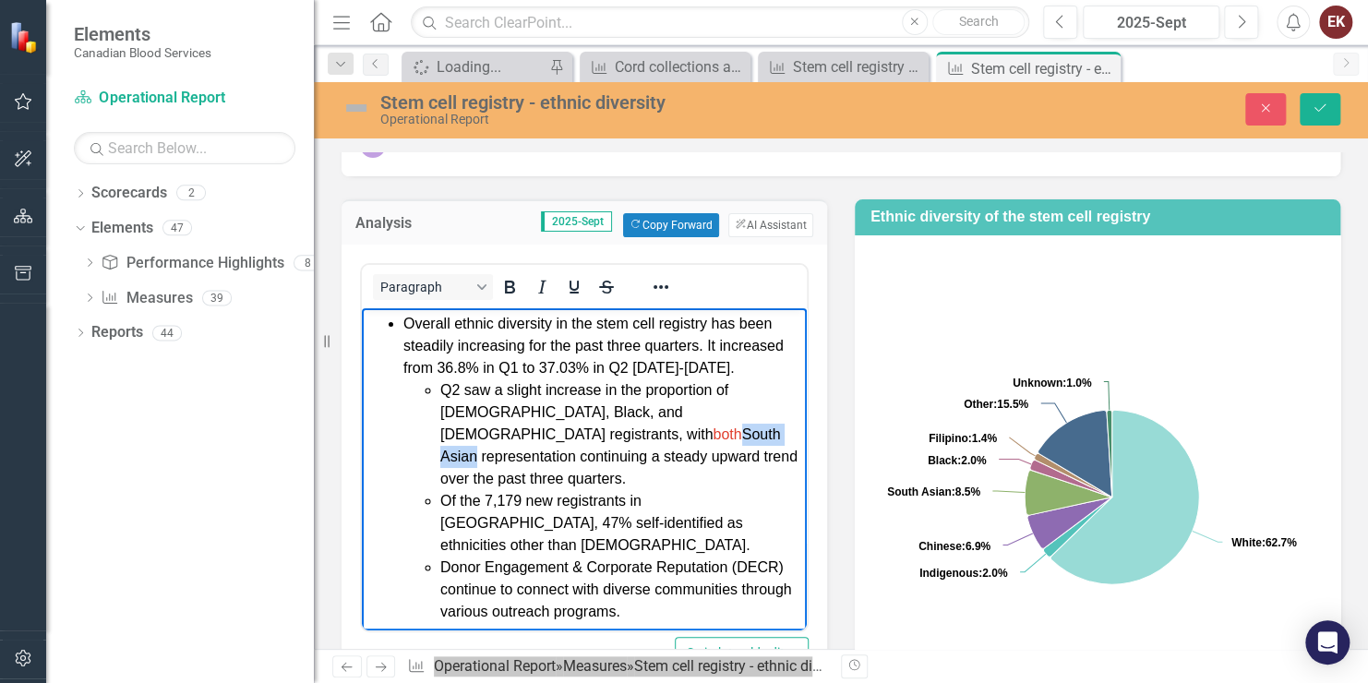
drag, startPoint x: 474, startPoint y: 430, endPoint x: 549, endPoint y: 428, distance: 75.8
click at [549, 428] on li "Q2 saw a slight increase in the proportion of Indigenous, Black, and South Asia…" at bounding box center [621, 434] width 362 height 111
click at [611, 277] on icon "Strikethrough" at bounding box center [607, 287] width 22 height 22
click at [647, 431] on li "Q2 saw a slight increase in the proportion of Indigenous, Black, and South Asia…" at bounding box center [621, 434] width 362 height 111
click at [668, 284] on icon "Reveal or hide additional toolbar items" at bounding box center [661, 287] width 22 height 22
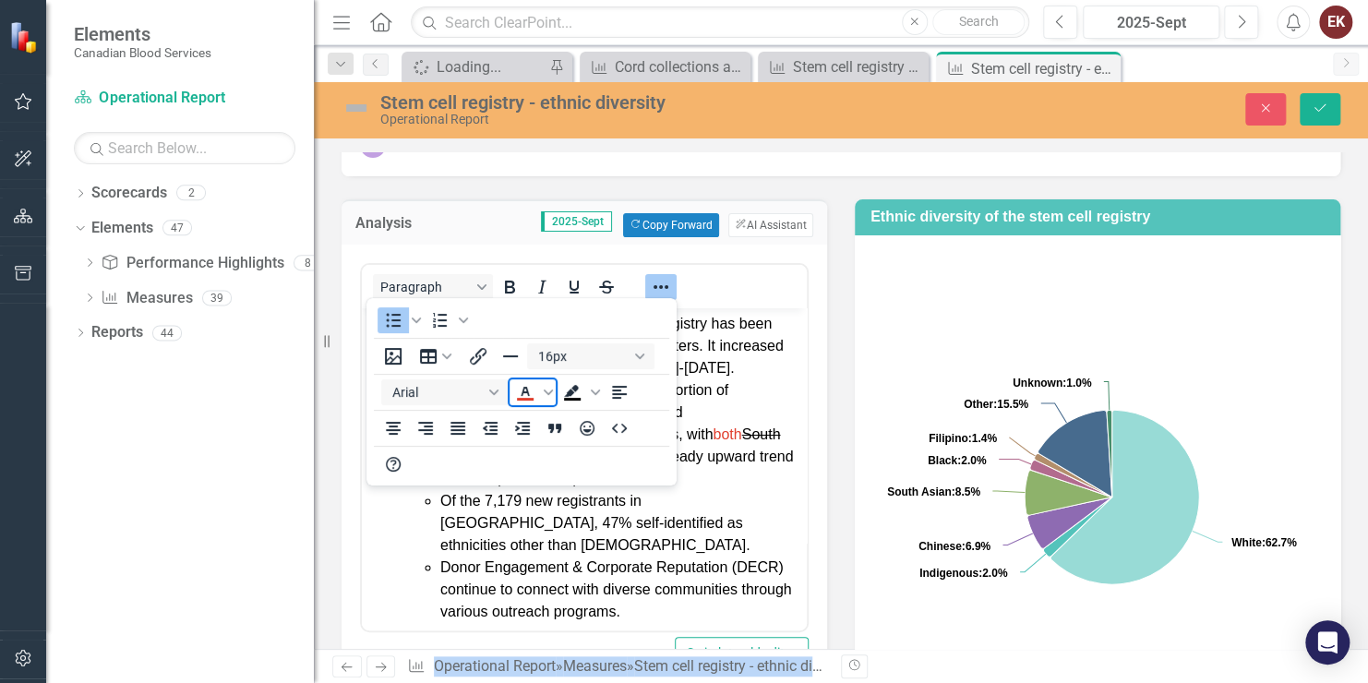
click at [524, 389] on icon "Text color Red" at bounding box center [525, 391] width 8 height 9
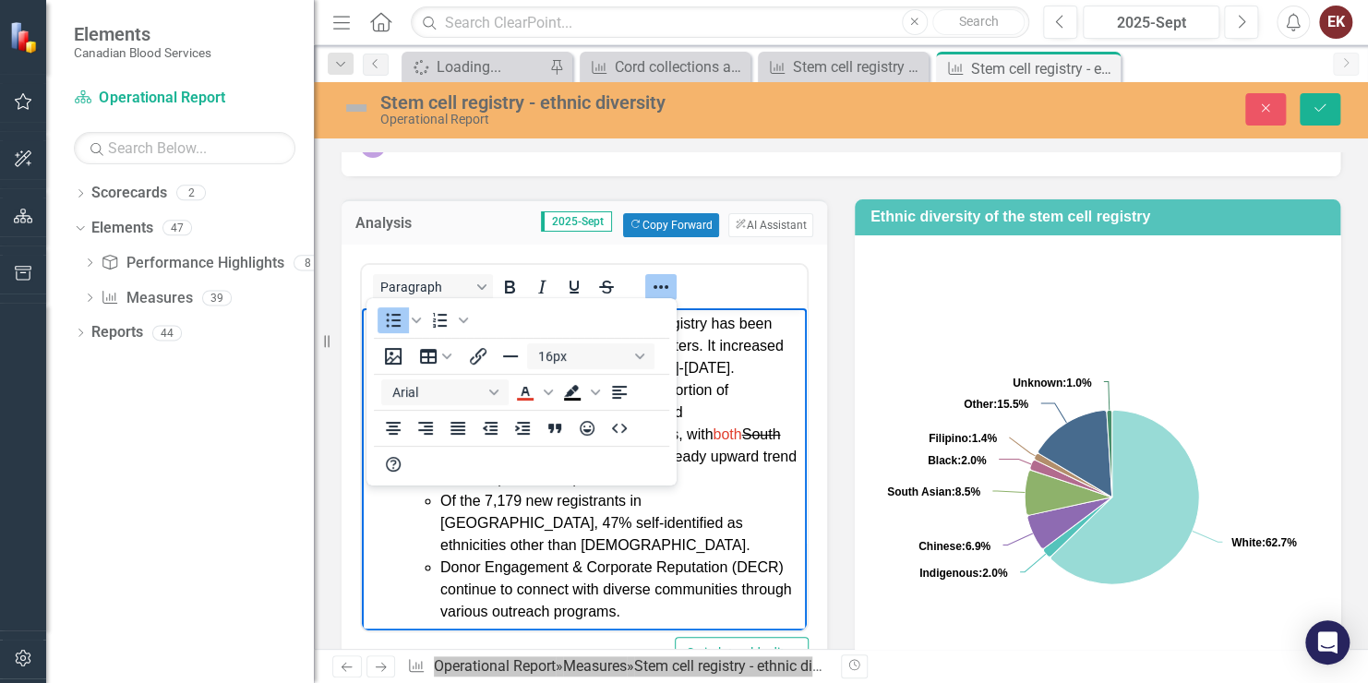
click at [659, 282] on icon "Reveal or hide additional toolbar items" at bounding box center [661, 287] width 22 height 22
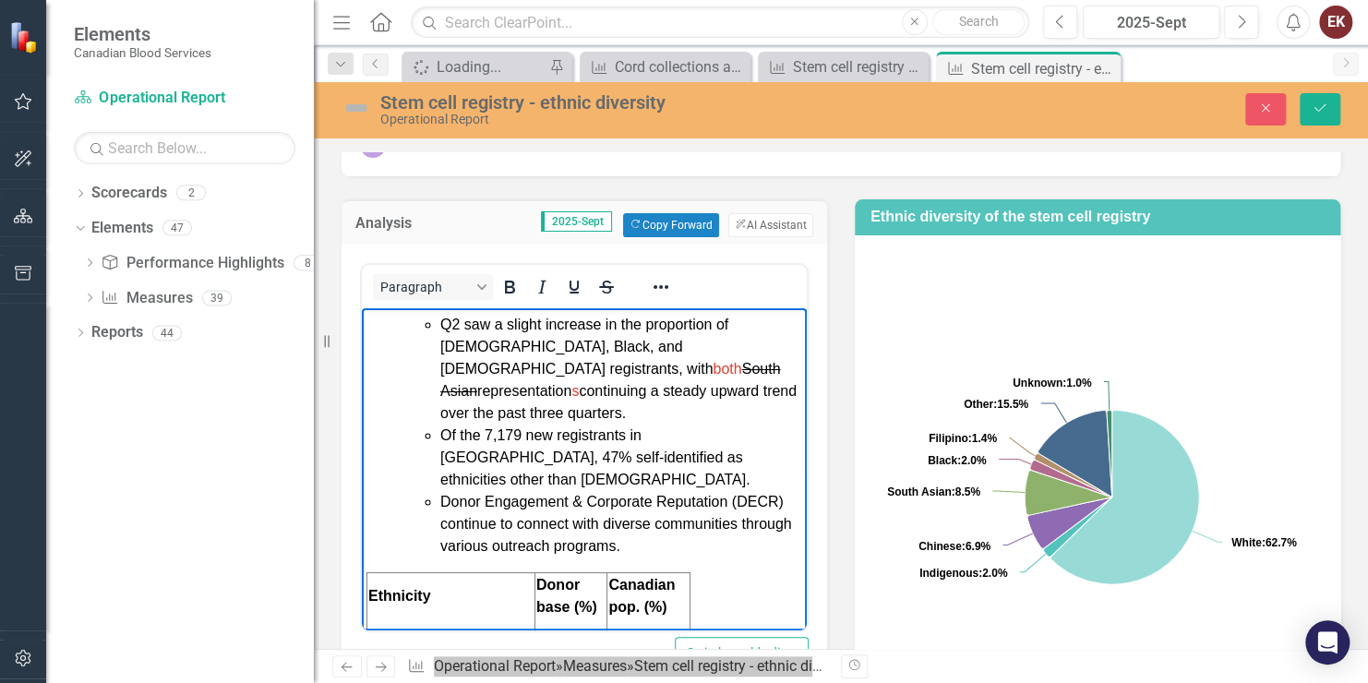
scroll to position [60, 0]
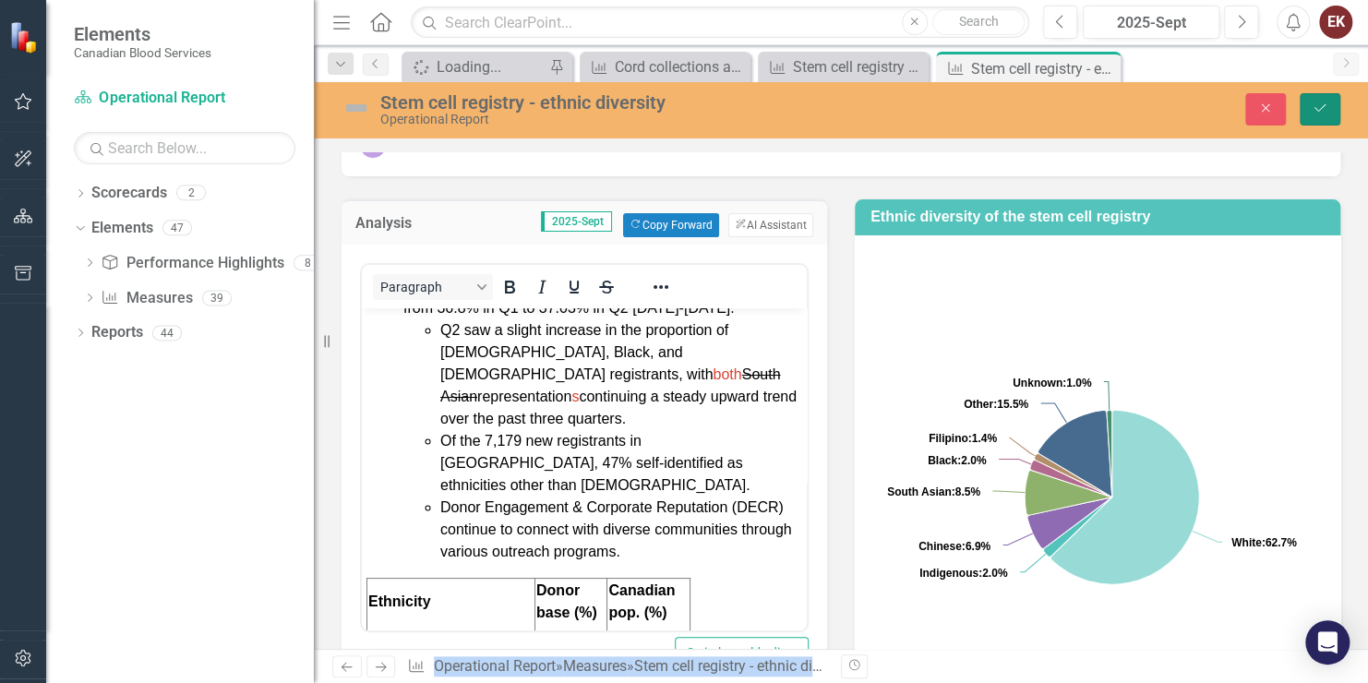
click at [1322, 105] on icon "Save" at bounding box center [1320, 108] width 17 height 13
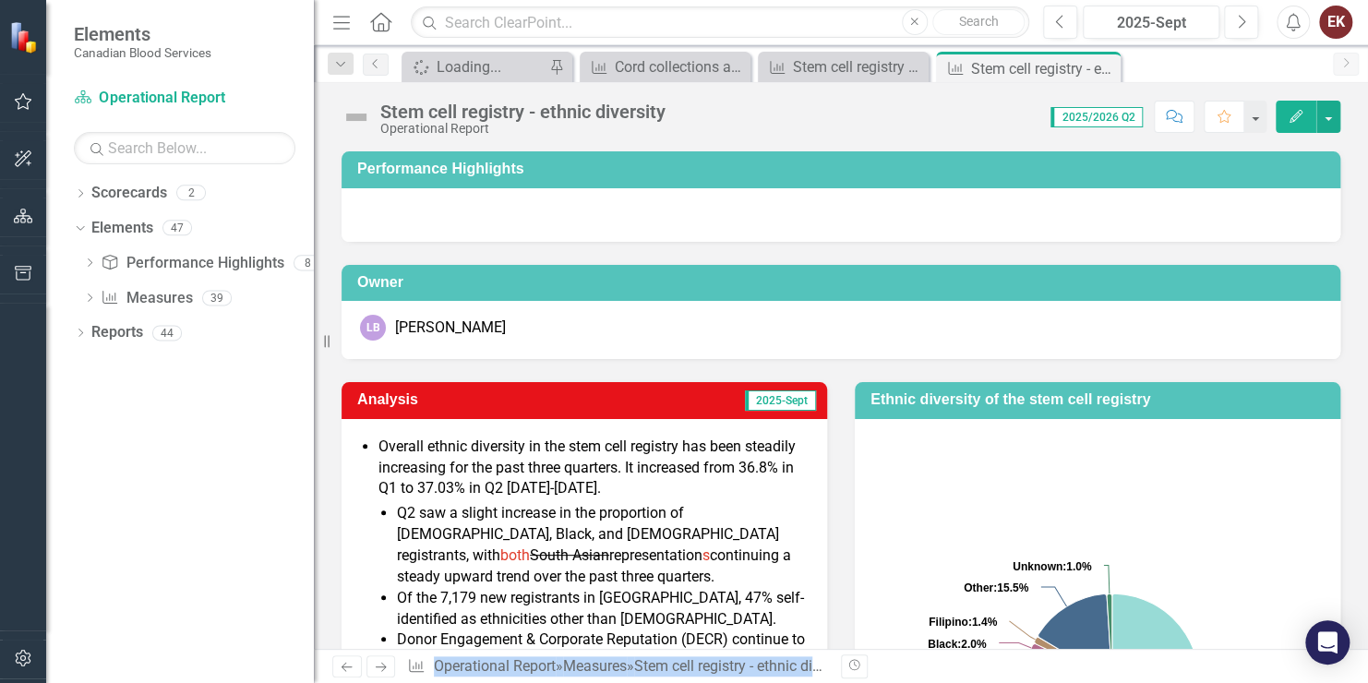
click at [542, 604] on span "Of the 7,179 new registrants in [GEOGRAPHIC_DATA], 47% self-identified as ethni…" at bounding box center [600, 608] width 407 height 39
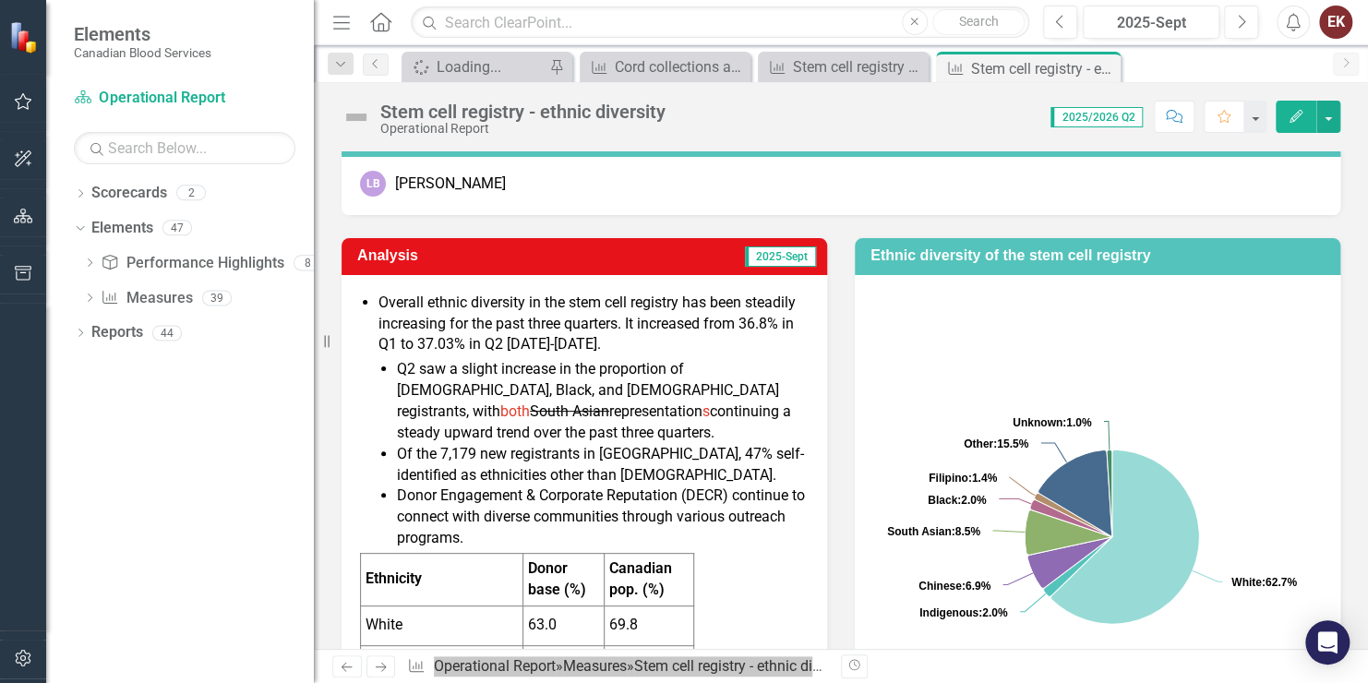
scroll to position [185, 0]
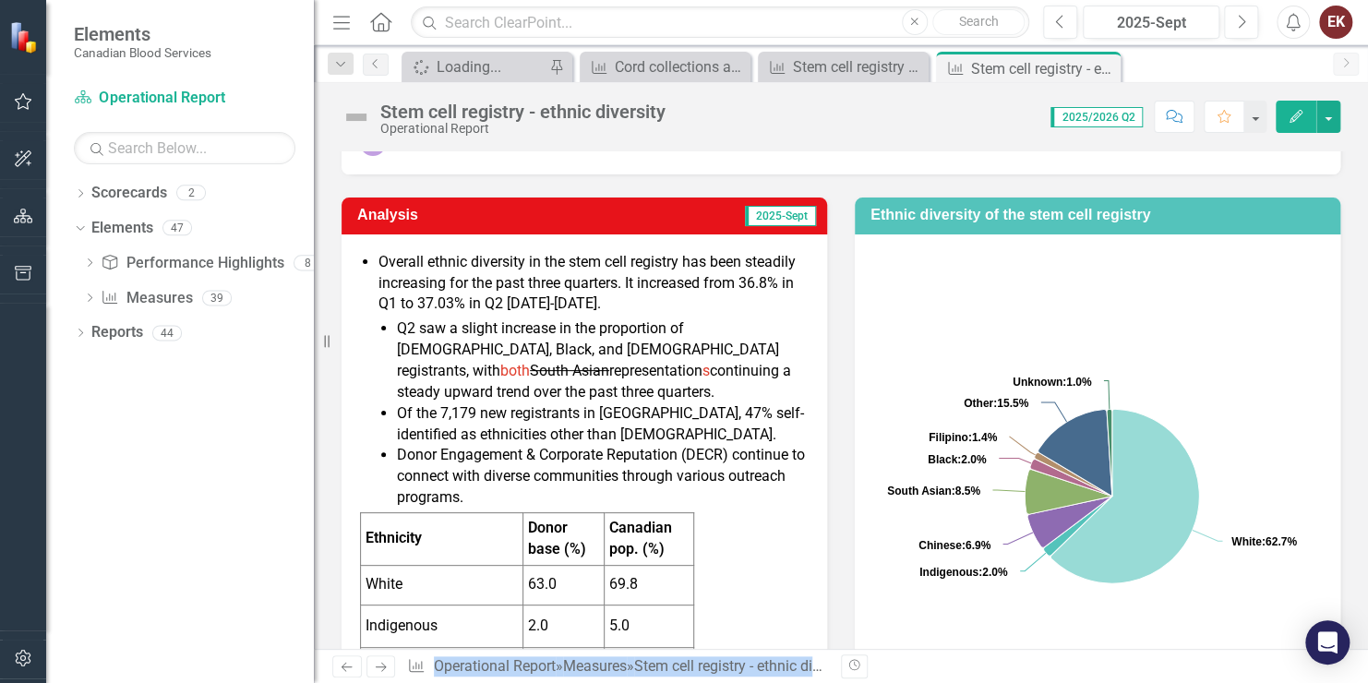
click at [665, 362] on li "Q2 saw a slight increase in the proportion of Indigenous, Black, and South Asia…" at bounding box center [603, 361] width 412 height 84
click at [530, 362] on span "both" at bounding box center [515, 371] width 30 height 18
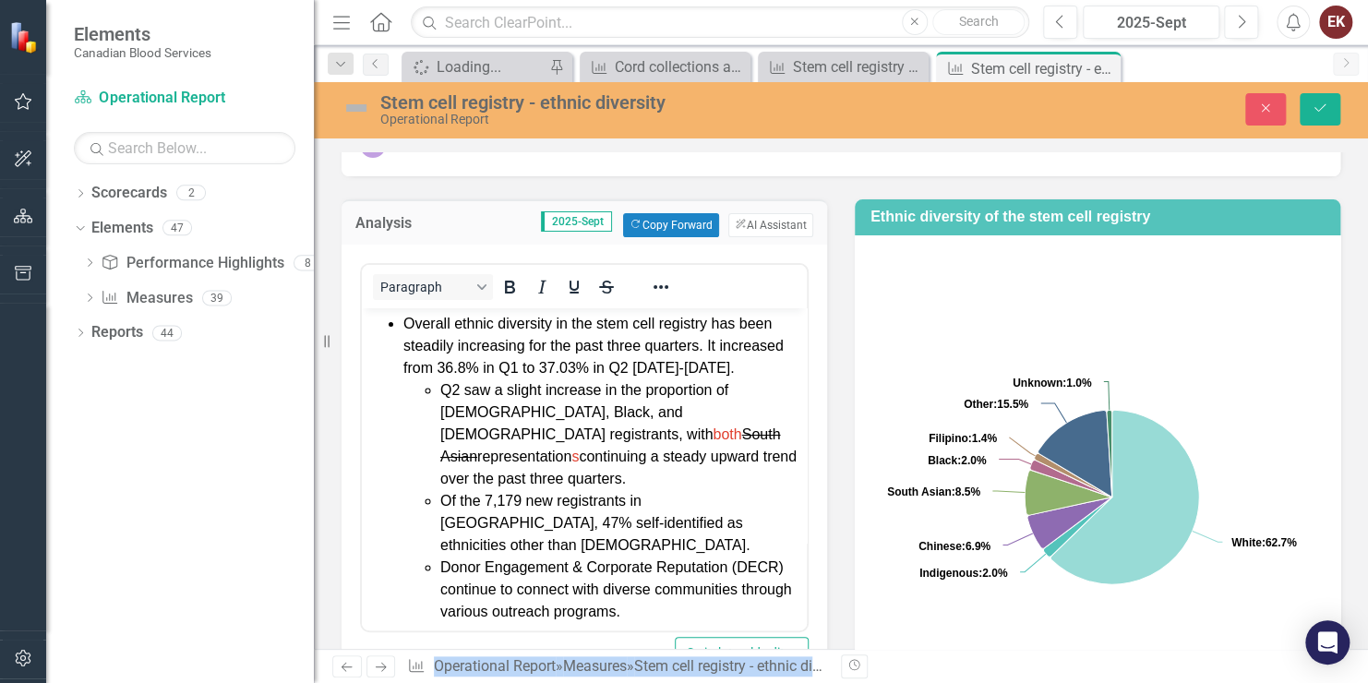
scroll to position [0, 0]
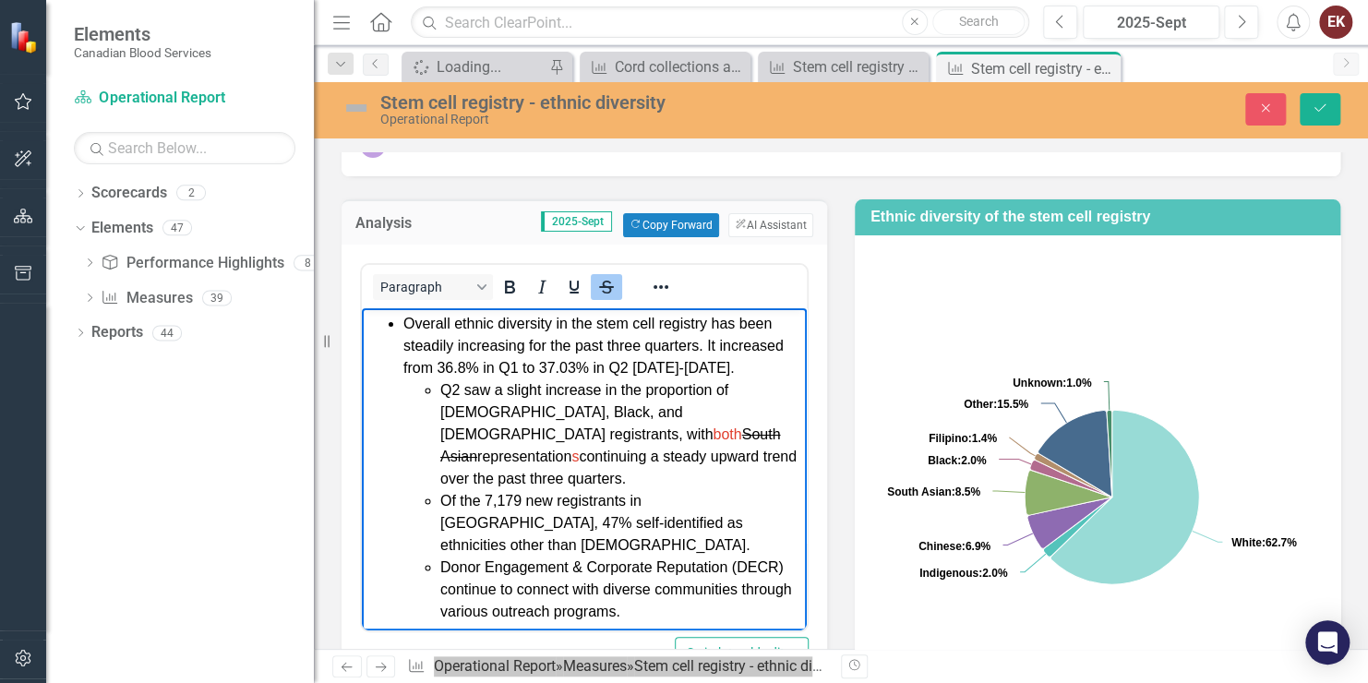
click at [479, 433] on s "South Asian" at bounding box center [610, 445] width 340 height 38
click at [604, 286] on icon "Strikethrough" at bounding box center [606, 287] width 15 height 2
click at [513, 431] on li "Q2 saw a slight increase in the proportion of Indigenous, Black, and South Asia…" at bounding box center [621, 434] width 362 height 111
drag, startPoint x: 512, startPoint y: 428, endPoint x: 435, endPoint y: 434, distance: 77.8
click at [435, 434] on ul "Q2 saw a slight increase in the proportion of Indigenous, Black, and South Asia…" at bounding box center [603, 501] width 399 height 244
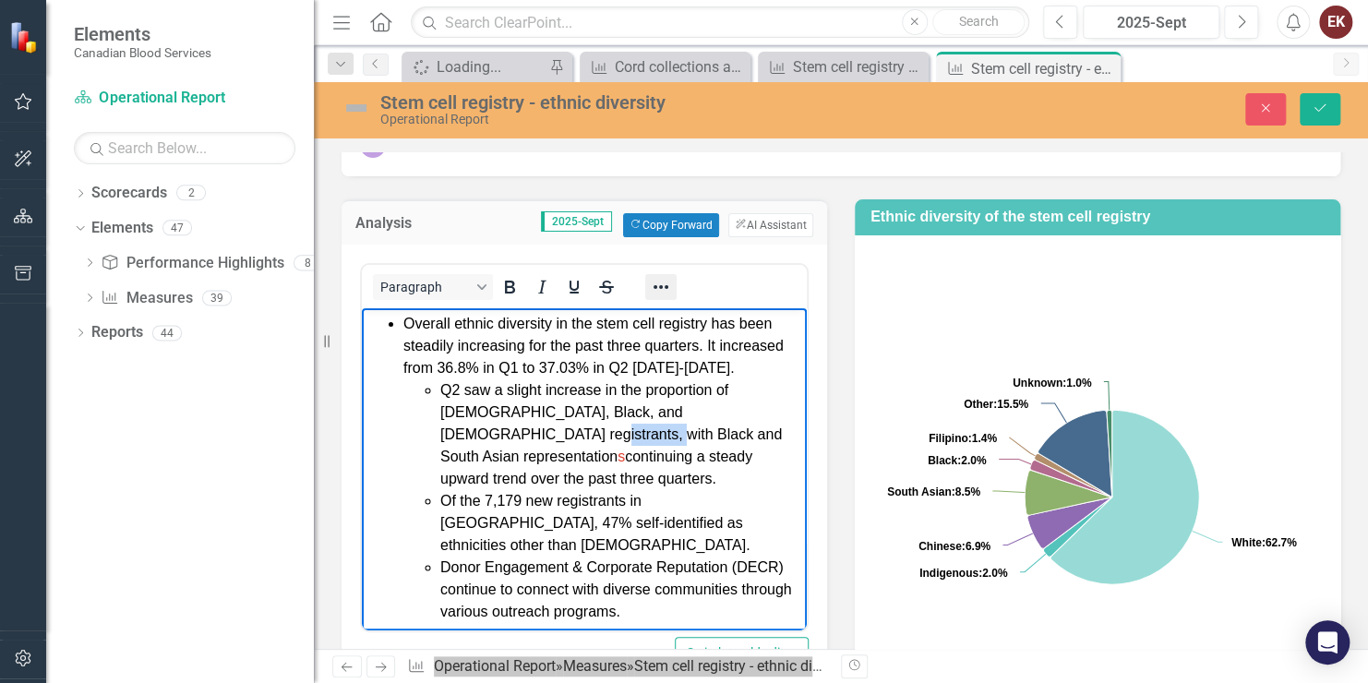
click at [659, 288] on icon "Reveal or hide additional toolbar items" at bounding box center [661, 287] width 22 height 22
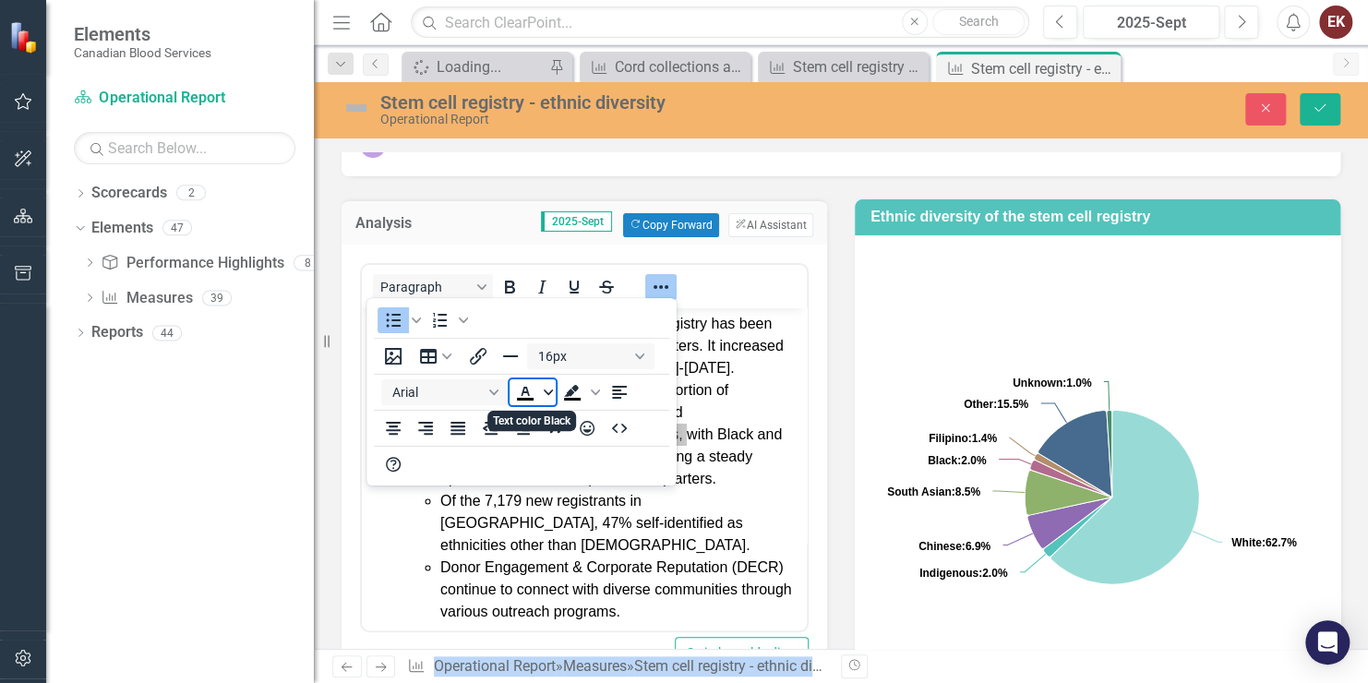
click at [544, 393] on icon "Text color Black" at bounding box center [548, 392] width 9 height 9
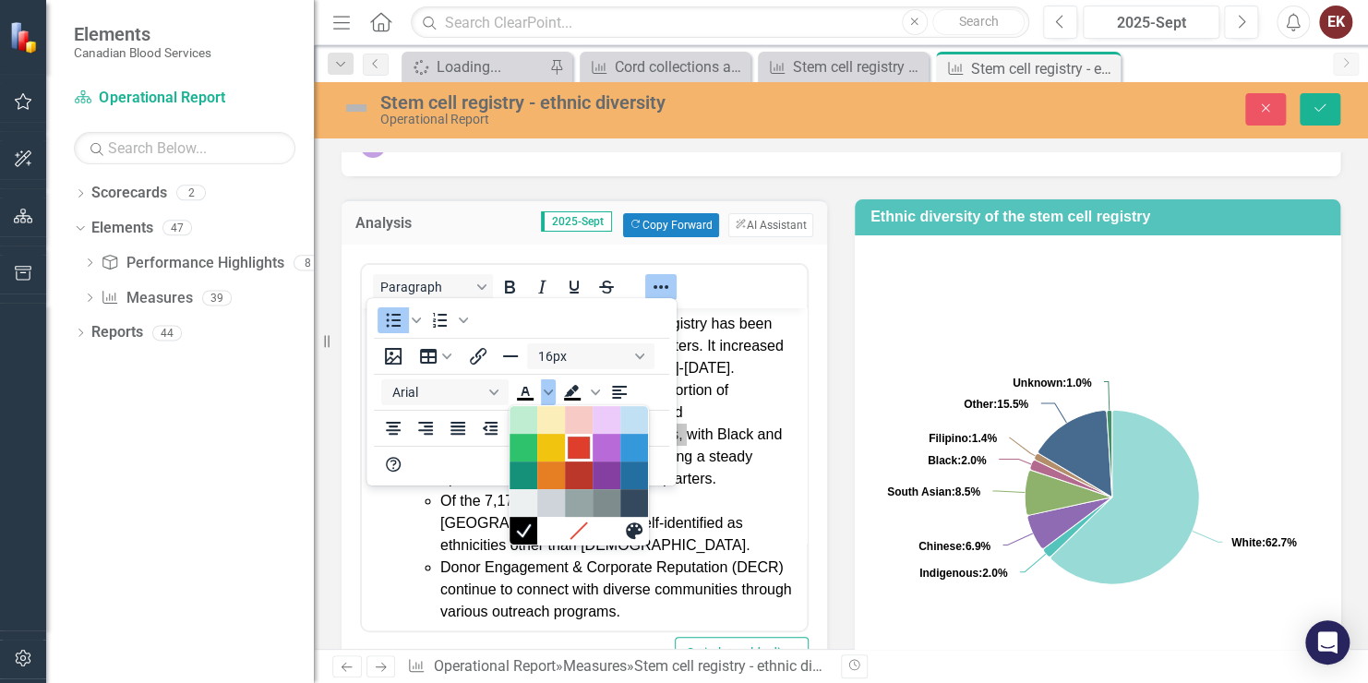
click at [579, 451] on div "Red" at bounding box center [579, 448] width 22 height 22
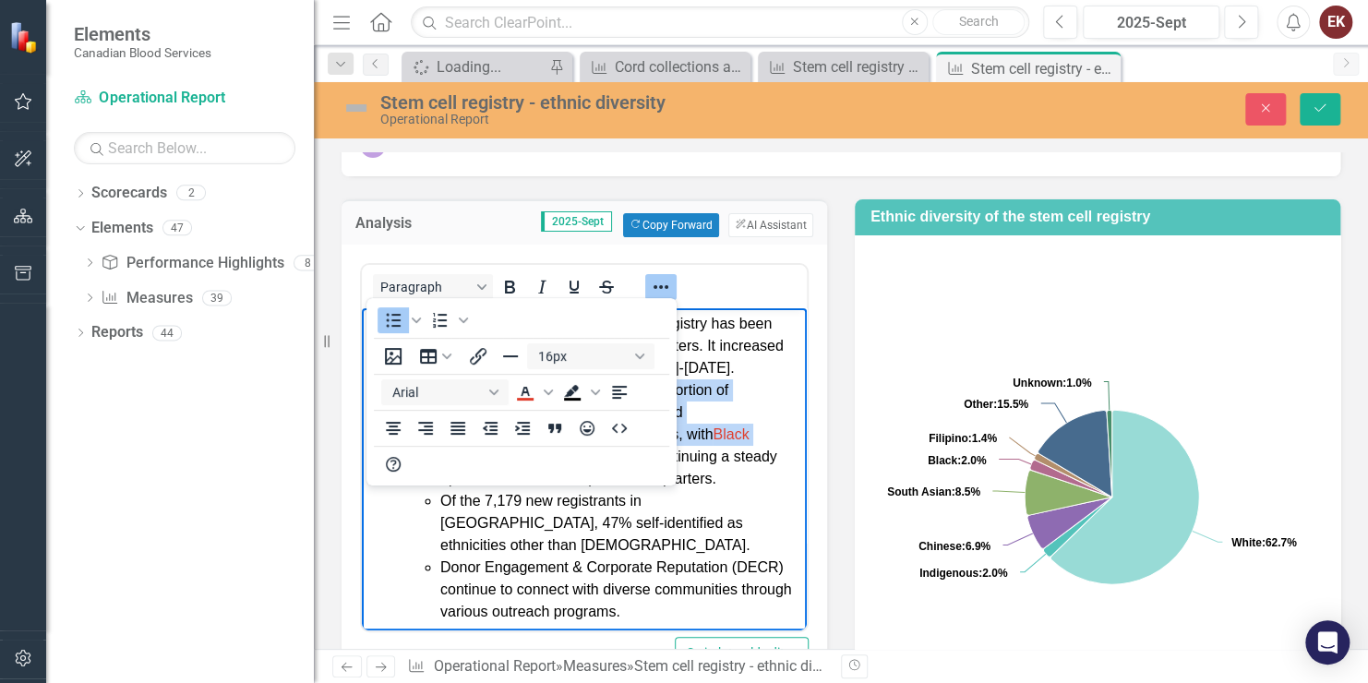
click at [659, 285] on icon "Reveal or hide additional toolbar items" at bounding box center [661, 287] width 15 height 4
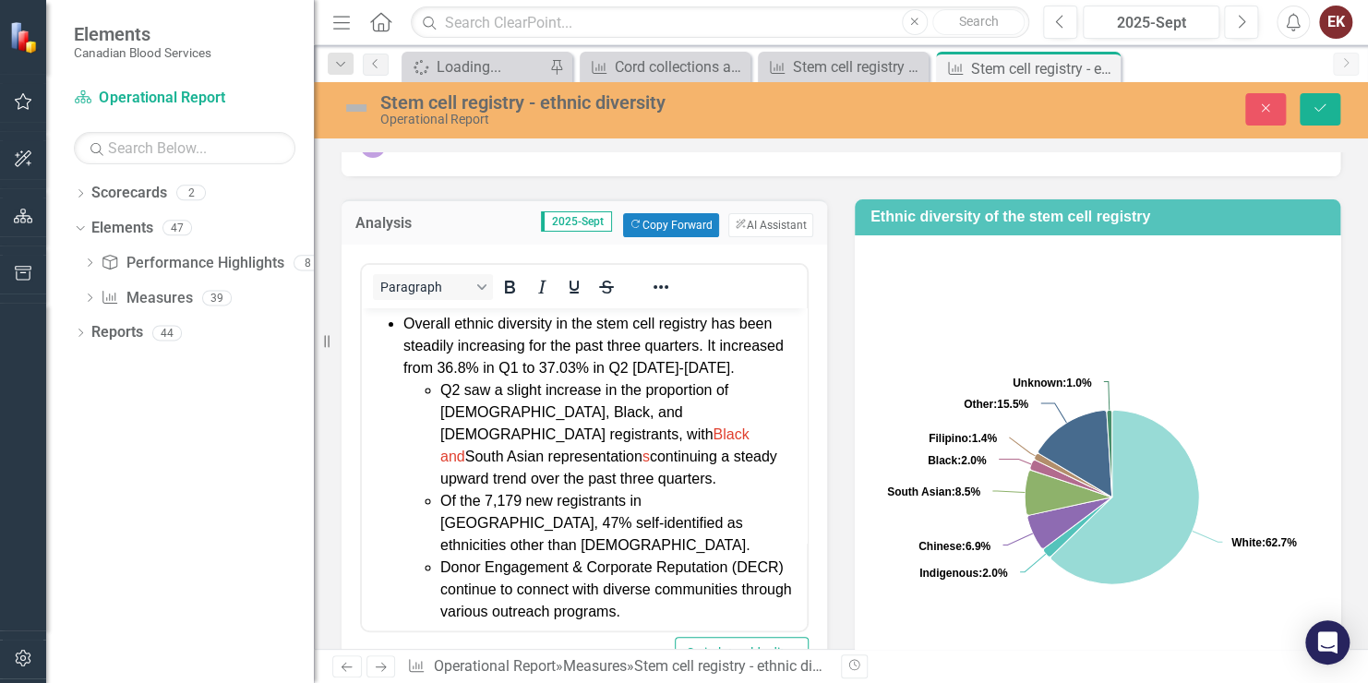
click at [657, 431] on li "Q2 saw a slight increase in the proportion of Indigenous, Black, and South Asia…" at bounding box center [621, 434] width 362 height 111
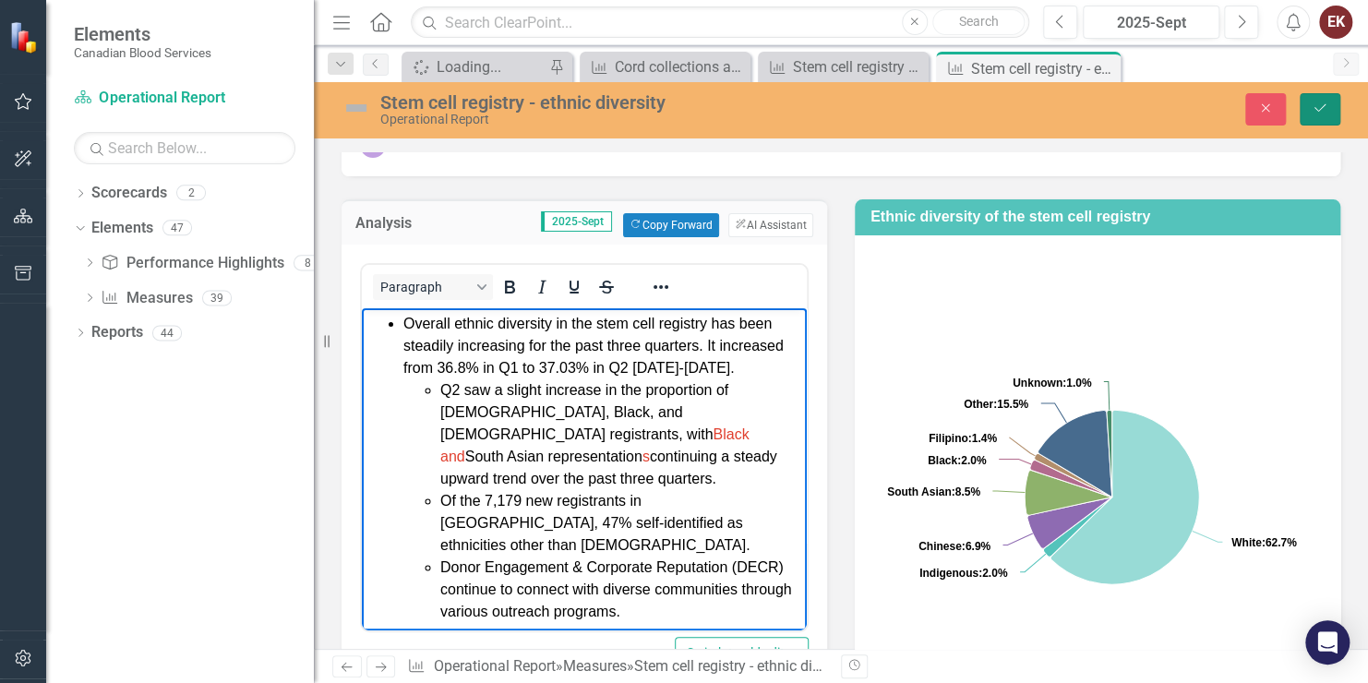
click at [1320, 96] on button "Save" at bounding box center [1320, 109] width 41 height 32
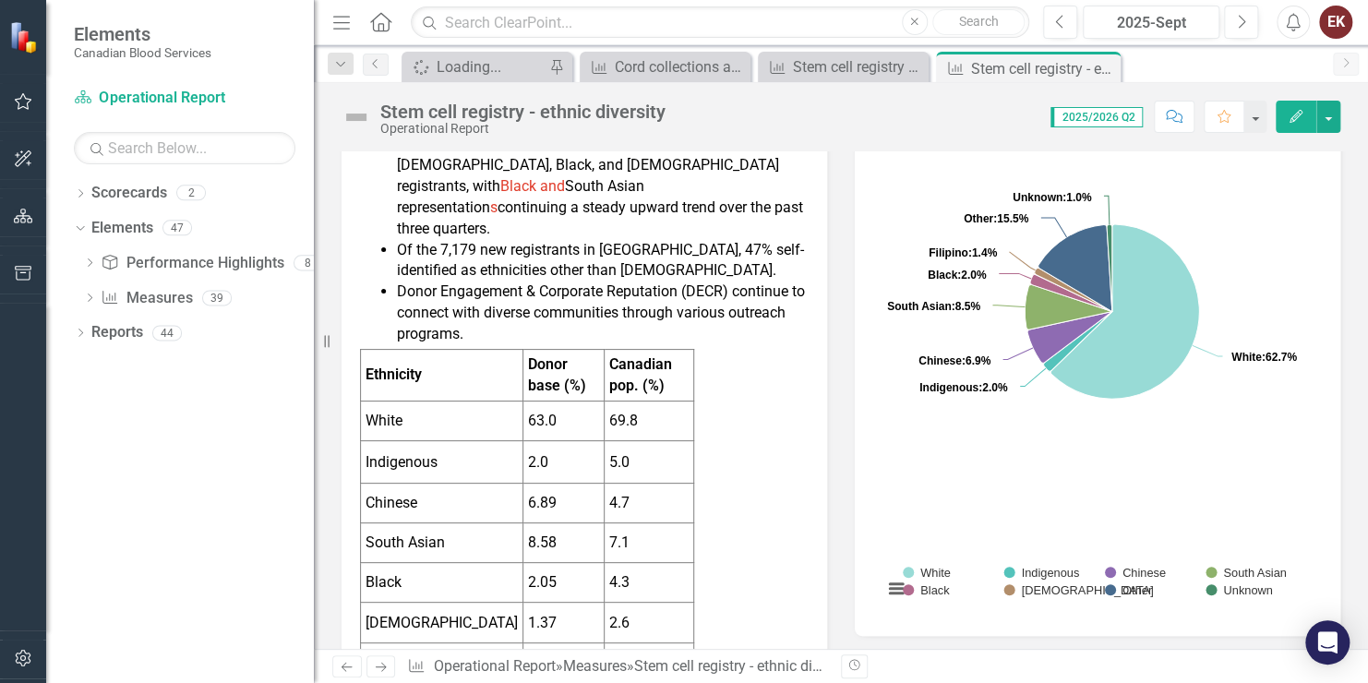
scroll to position [462, 0]
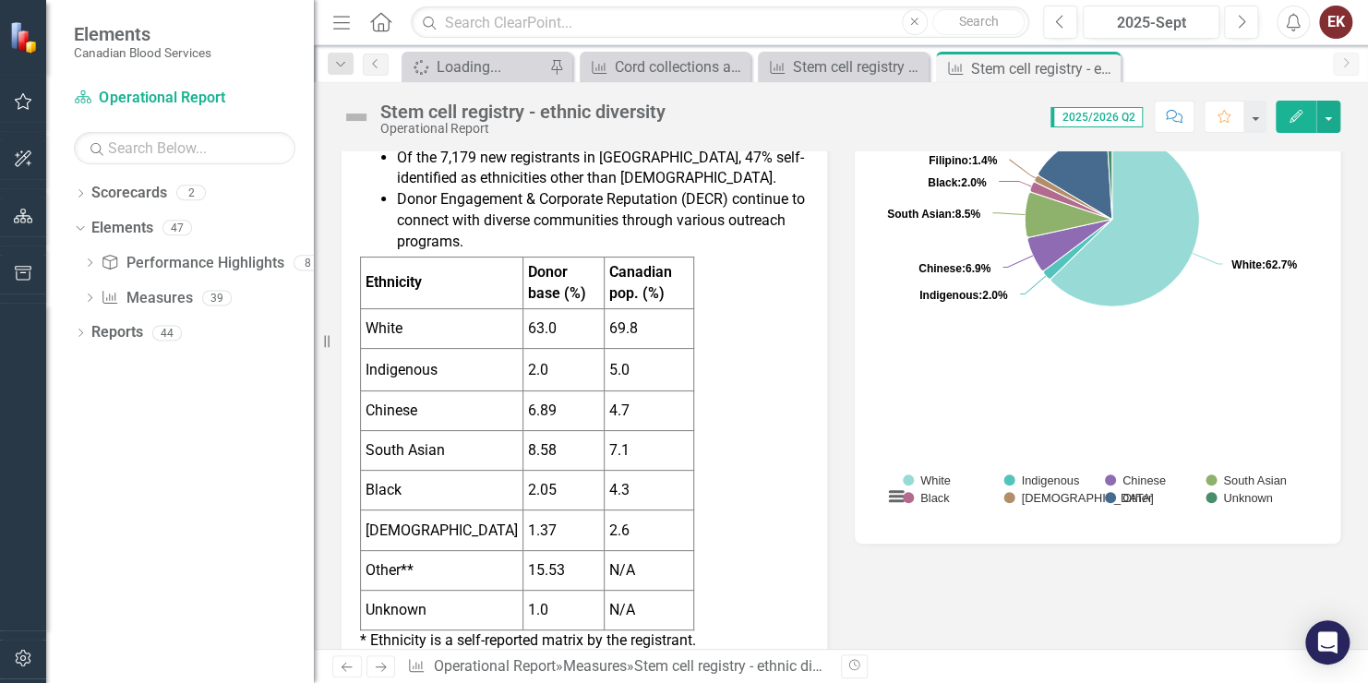
click at [539, 349] on td "2.0" at bounding box center [564, 370] width 81 height 42
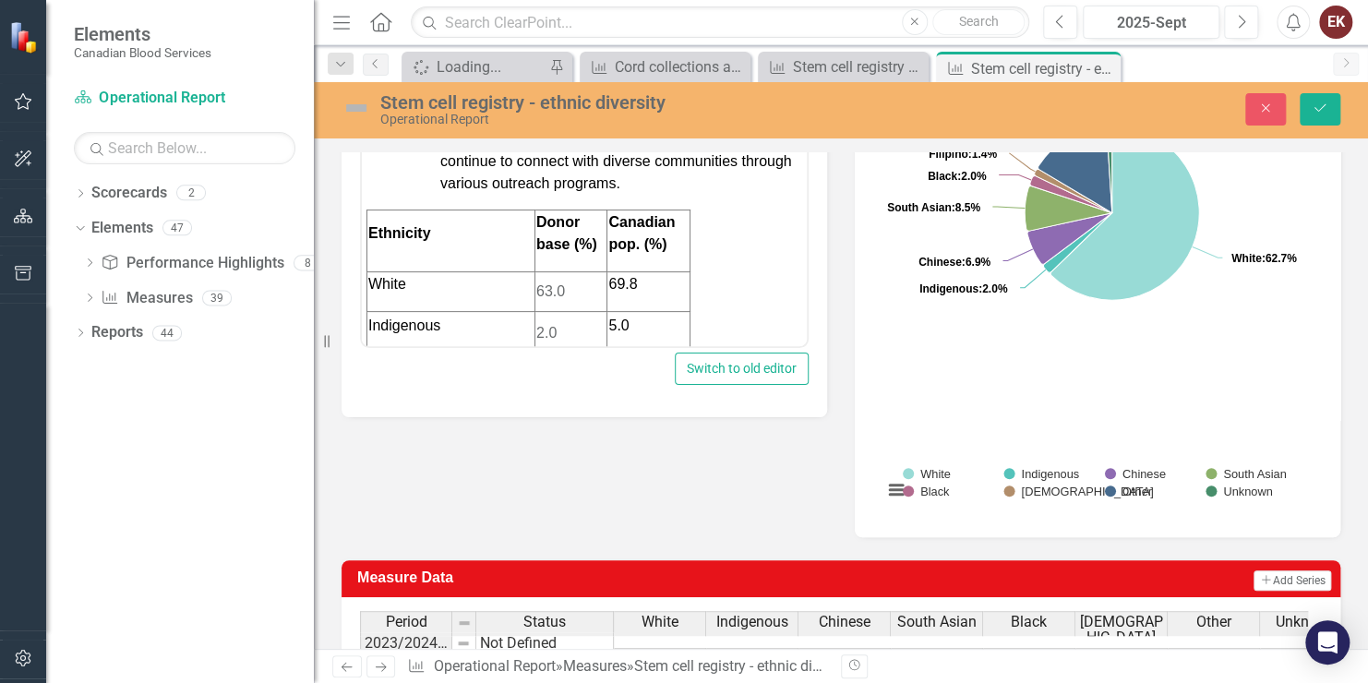
scroll to position [185, 0]
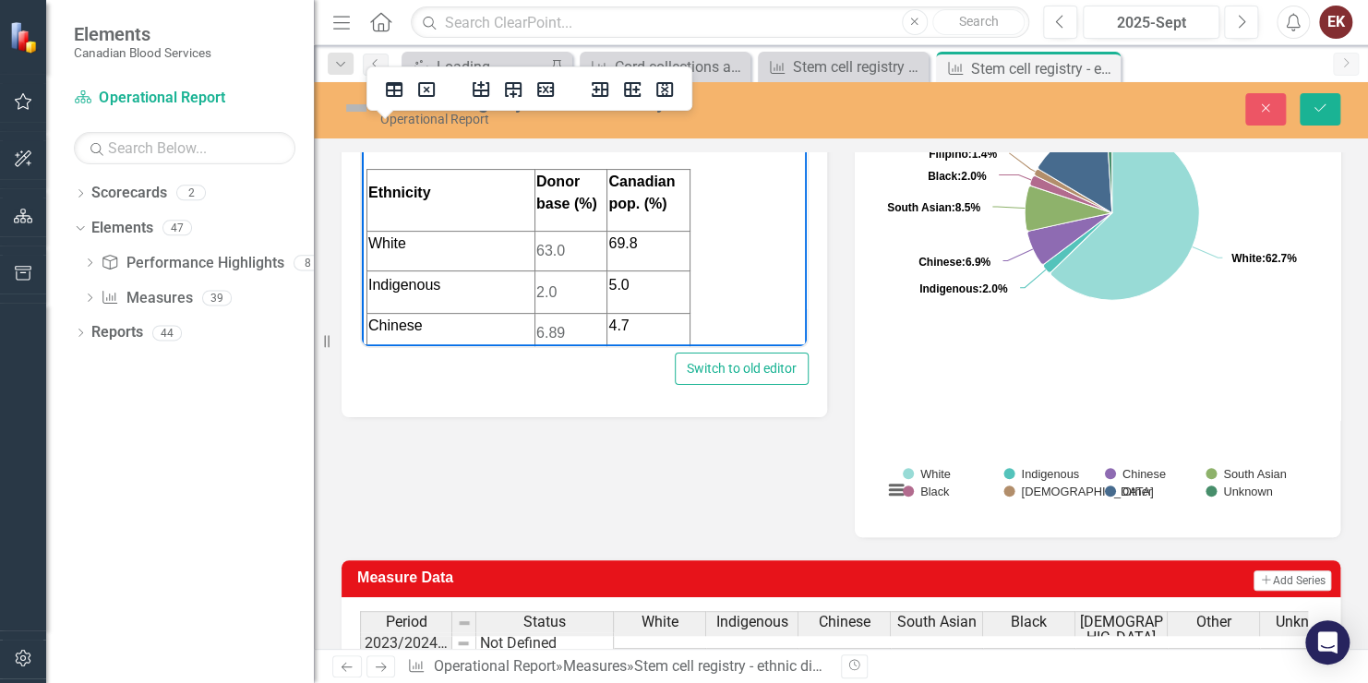
click at [535, 271] on td "2.0" at bounding box center [571, 292] width 72 height 42
click at [535, 313] on td "6.89" at bounding box center [571, 333] width 72 height 40
click at [535, 353] on td "8.58" at bounding box center [571, 373] width 72 height 40
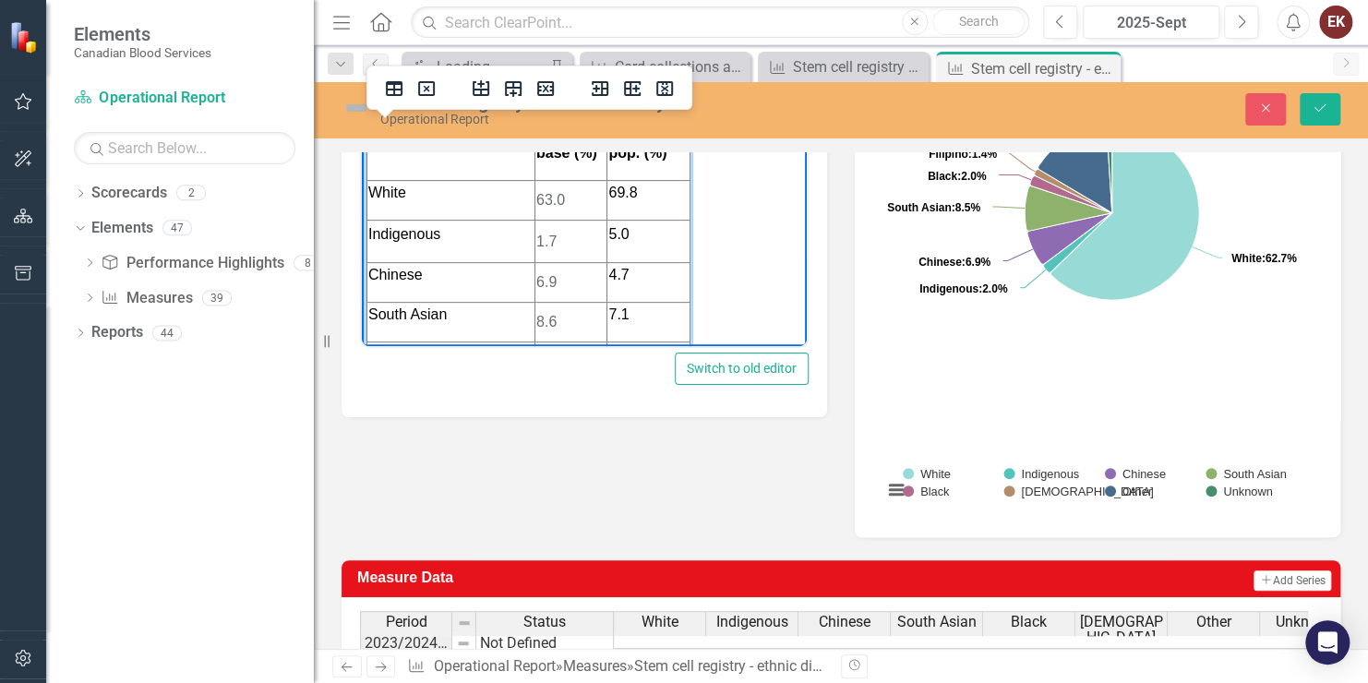
scroll to position [277, 0]
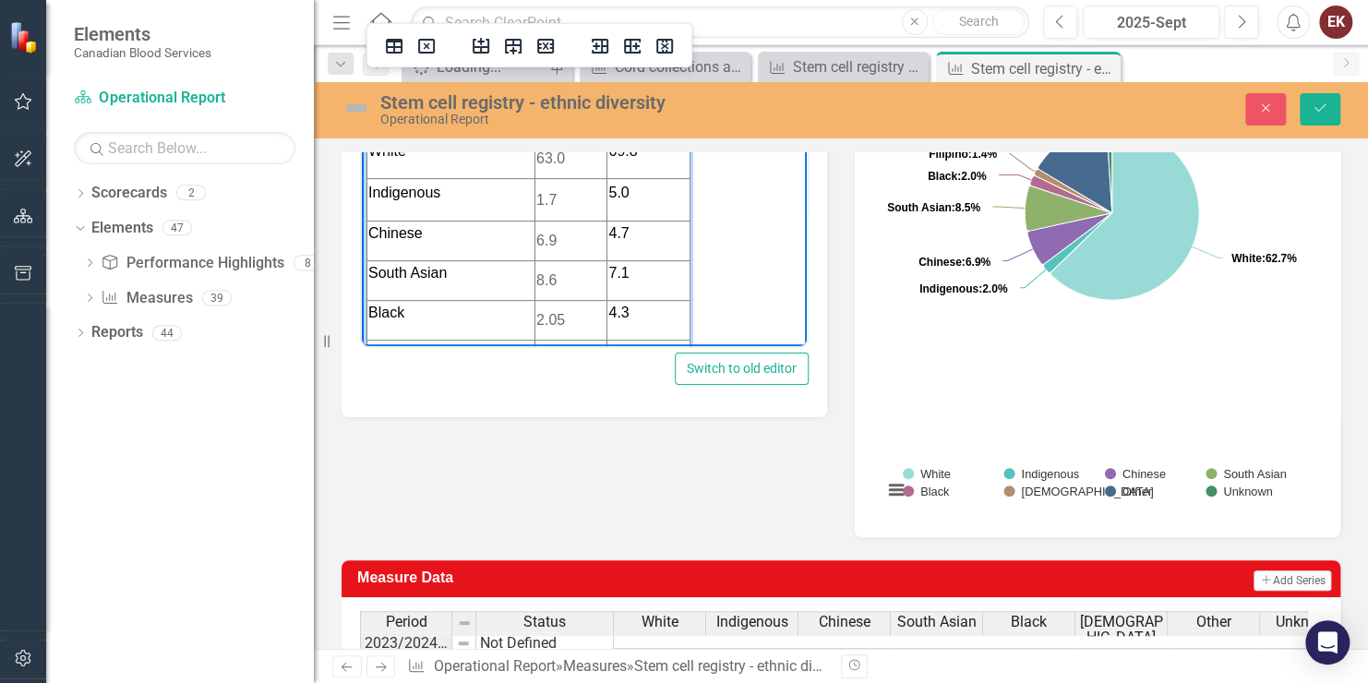
click at [546, 300] on td "2.05" at bounding box center [571, 320] width 72 height 40
click at [553, 340] on td "1.37" at bounding box center [571, 360] width 72 height 41
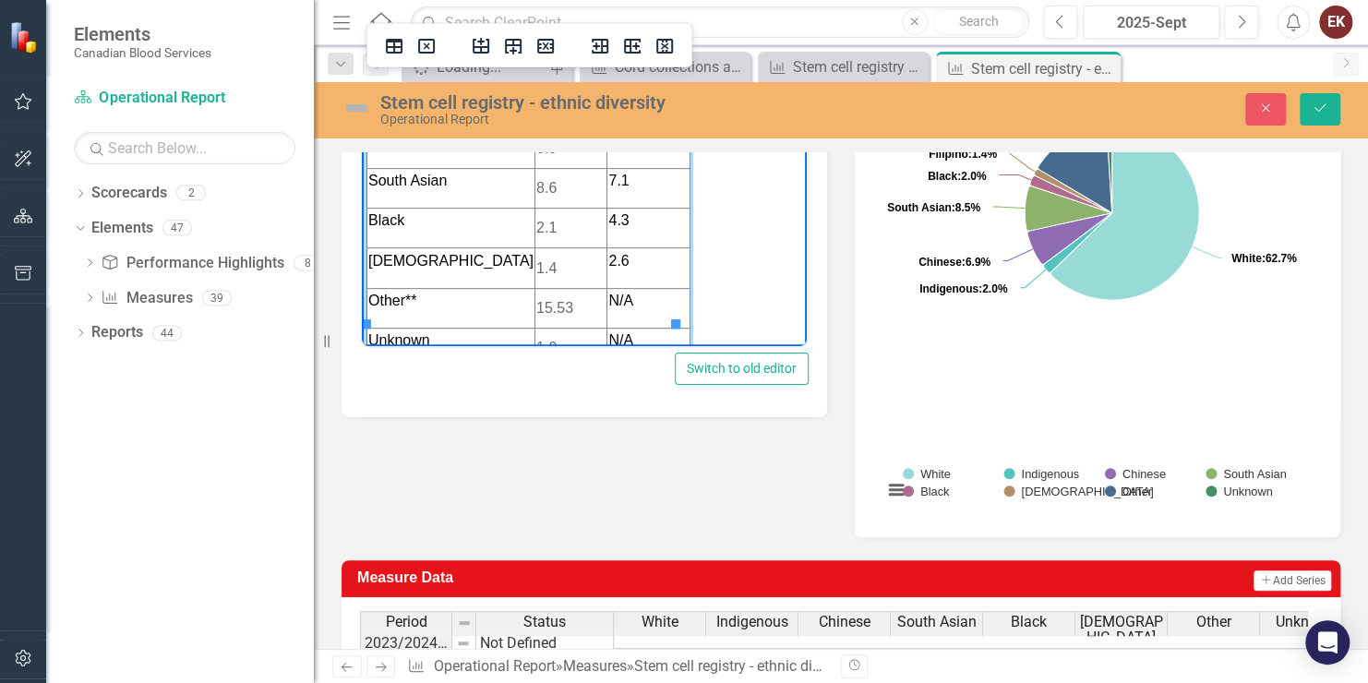
click at [556, 288] on td "15.53" at bounding box center [571, 308] width 72 height 40
click at [542, 328] on td "1.0" at bounding box center [571, 348] width 72 height 40
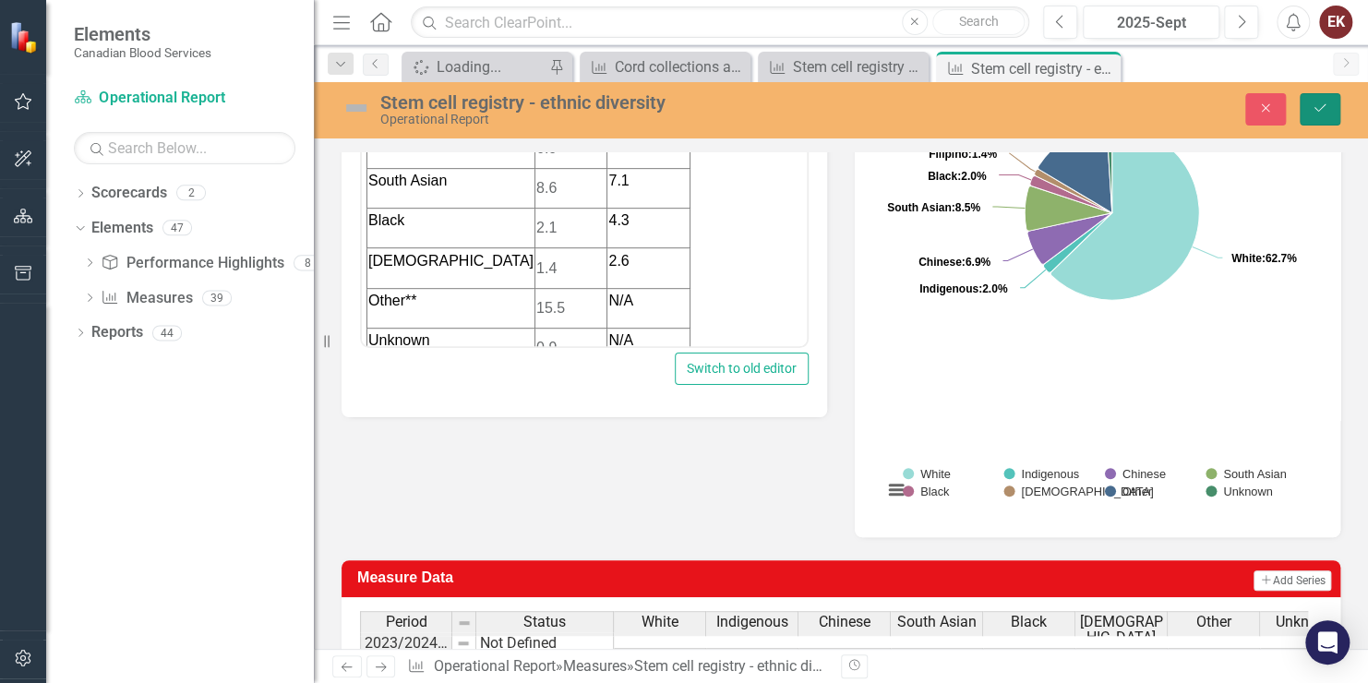
click at [1312, 105] on icon "Save" at bounding box center [1320, 108] width 17 height 13
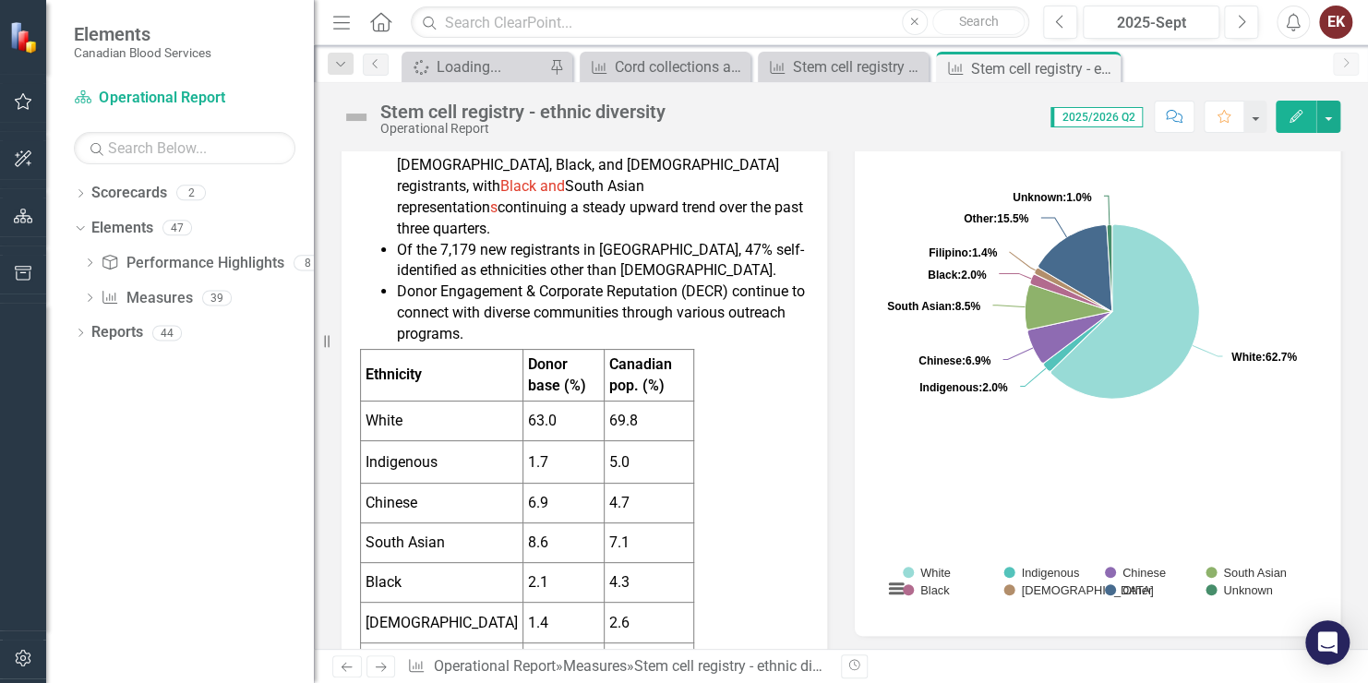
scroll to position [462, 0]
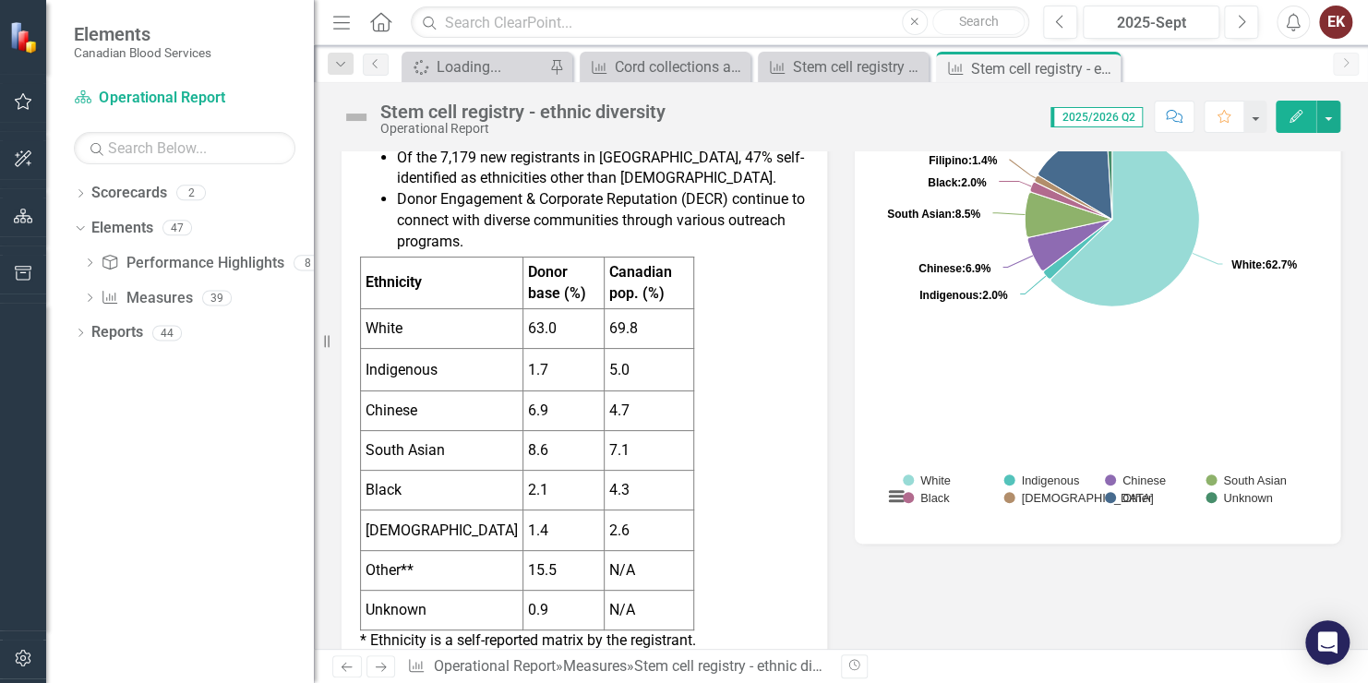
click at [532, 595] on td "0.9" at bounding box center [564, 611] width 81 height 40
click at [524, 591] on td "0.9" at bounding box center [564, 611] width 81 height 40
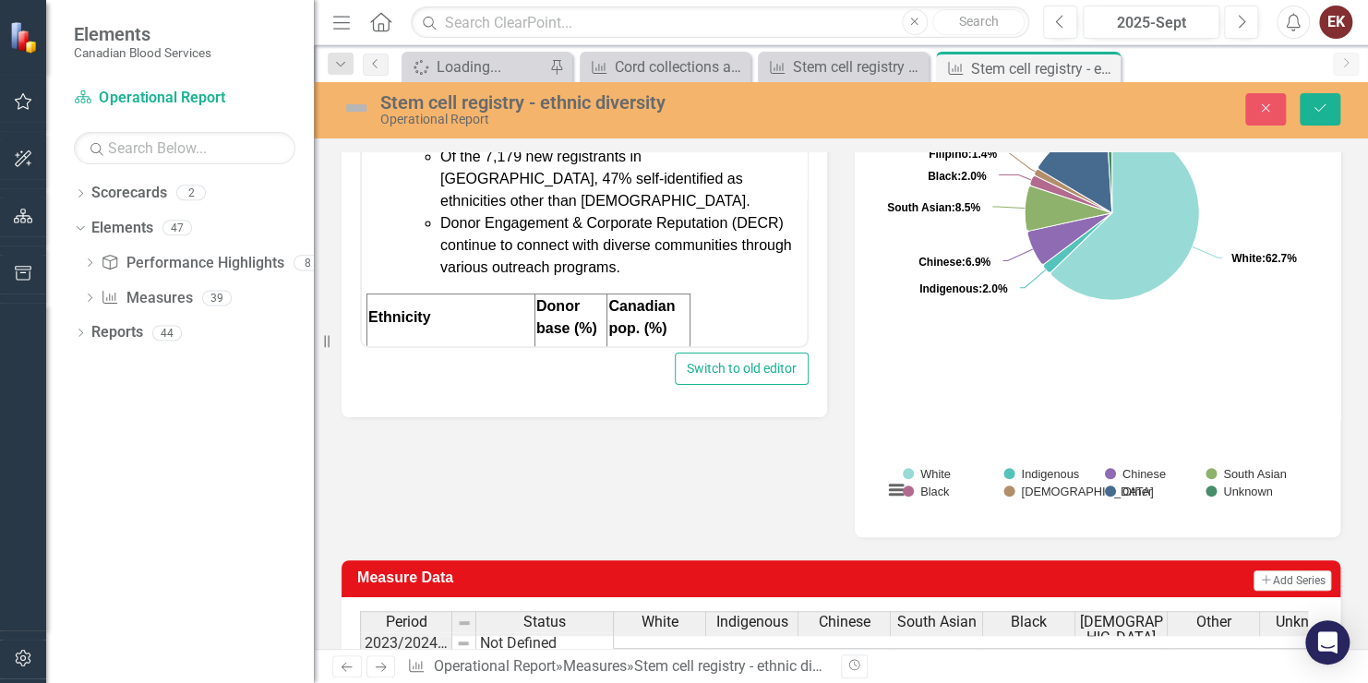
scroll to position [92, 0]
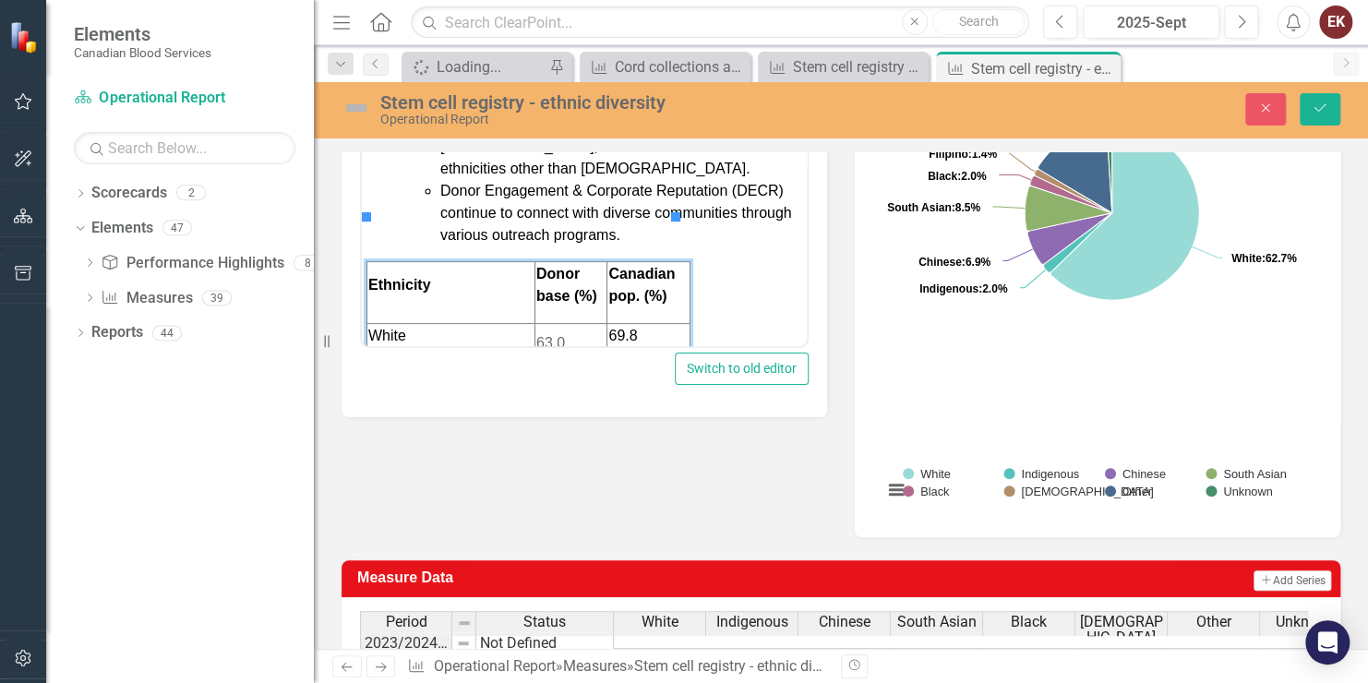
click at [535, 323] on td "63.0" at bounding box center [571, 343] width 72 height 40
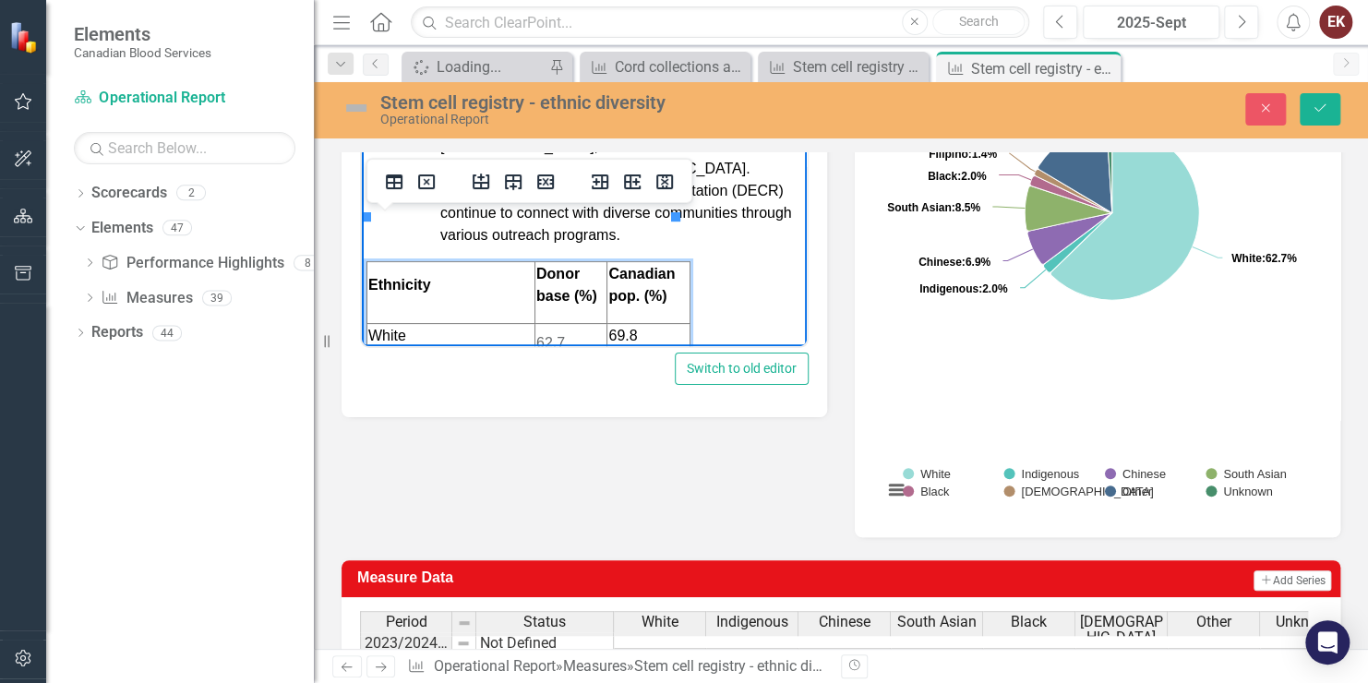
click at [539, 363] on td "1.7" at bounding box center [571, 384] width 72 height 42
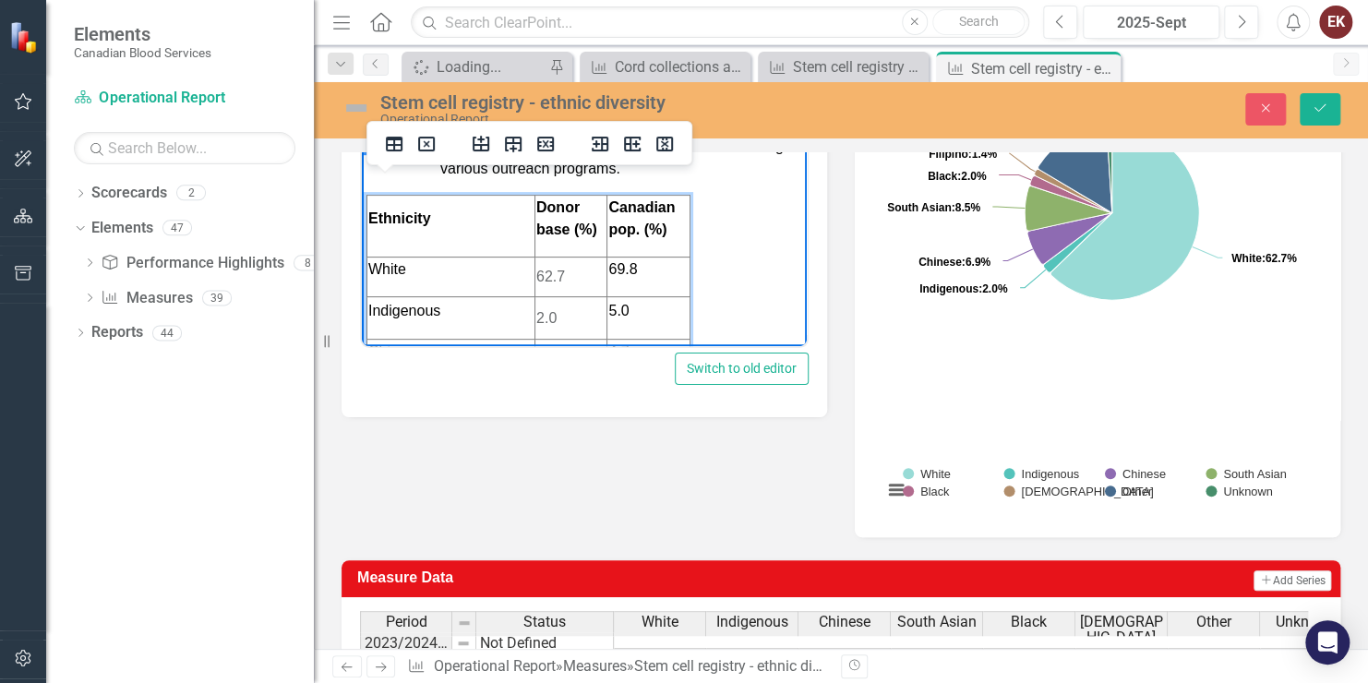
scroll to position [186, 0]
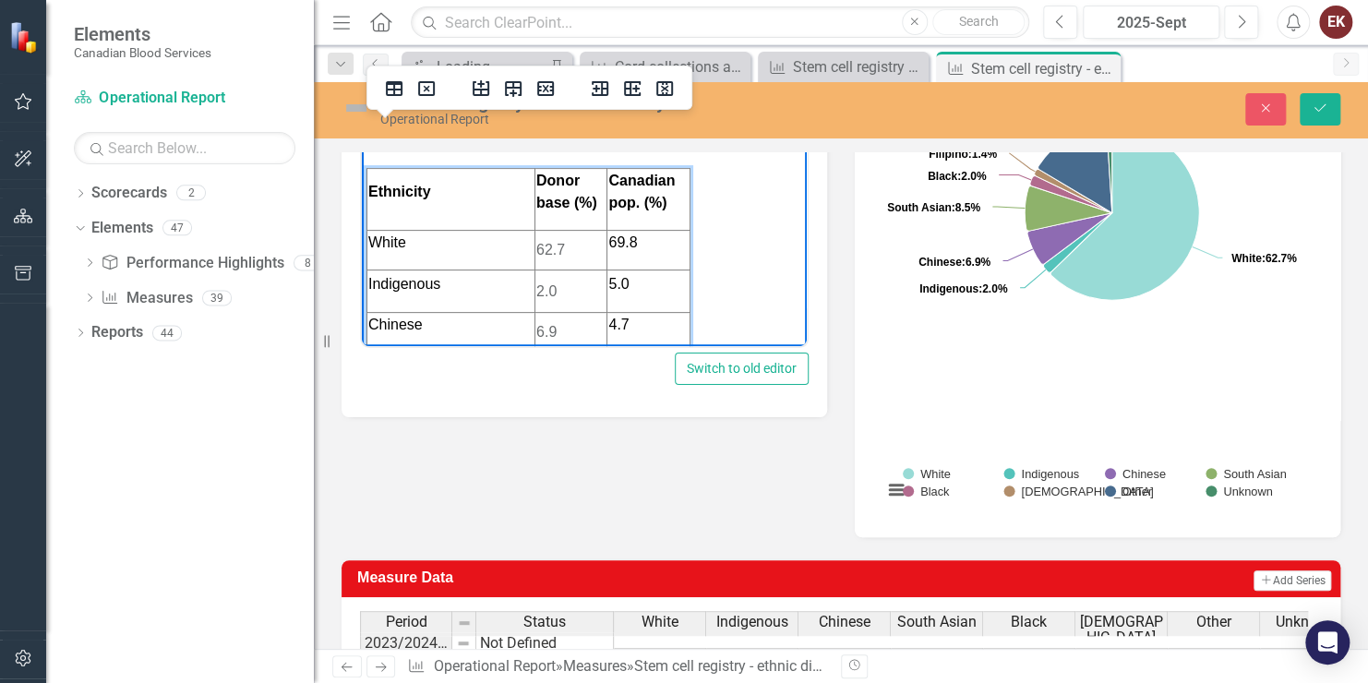
click at [546, 312] on td "6.9" at bounding box center [571, 332] width 72 height 40
click at [536, 352] on td "8.6" at bounding box center [571, 372] width 72 height 40
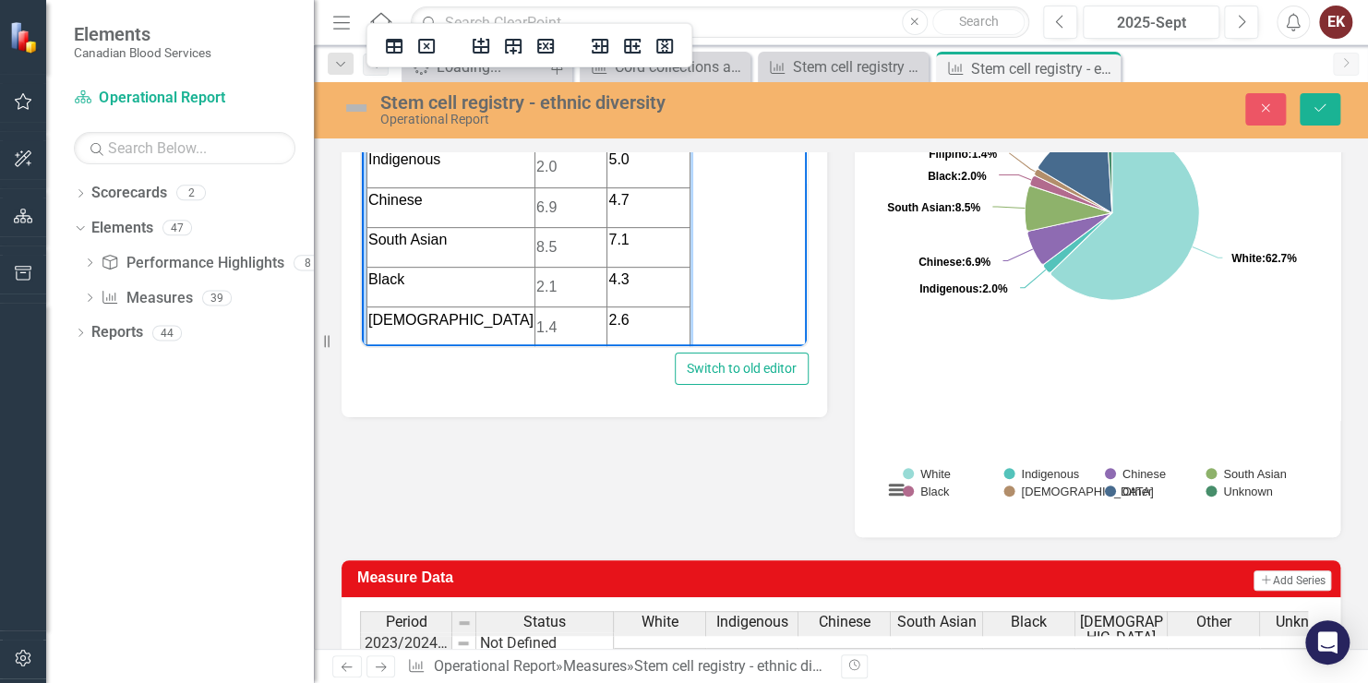
scroll to position [278, 0]
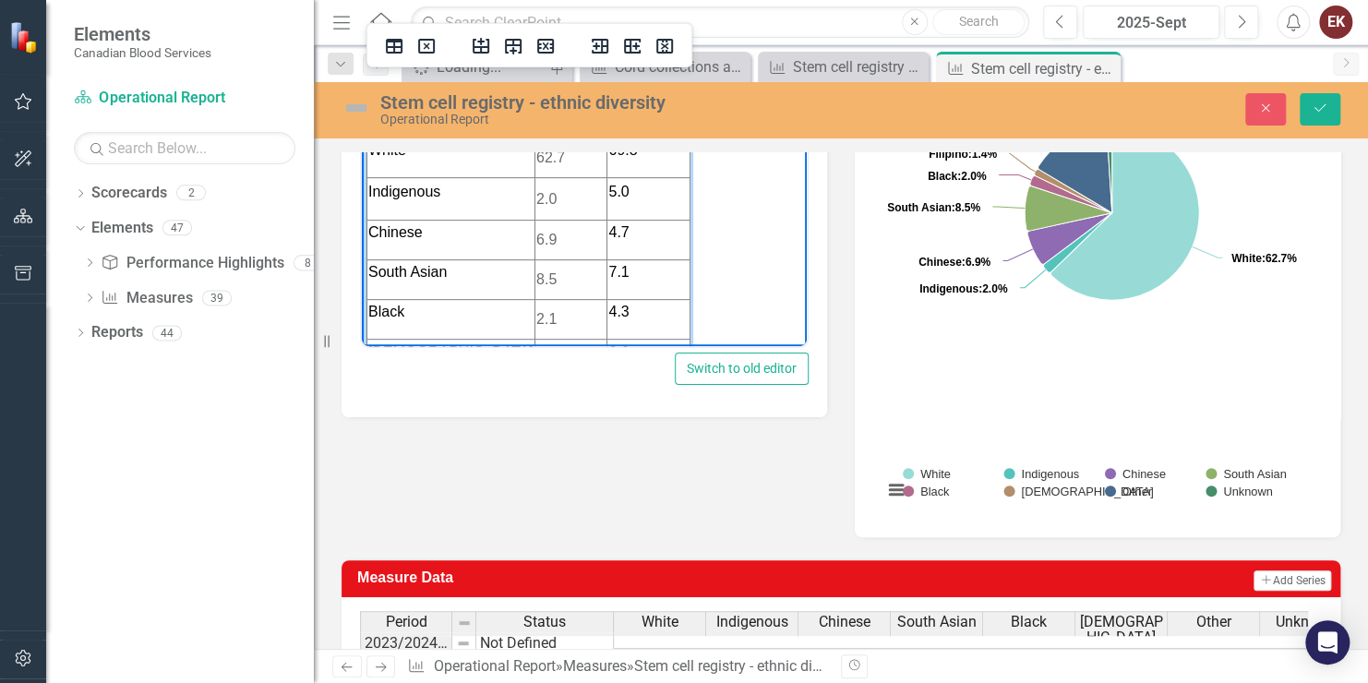
click at [544, 299] on td "2.1" at bounding box center [571, 319] width 72 height 40
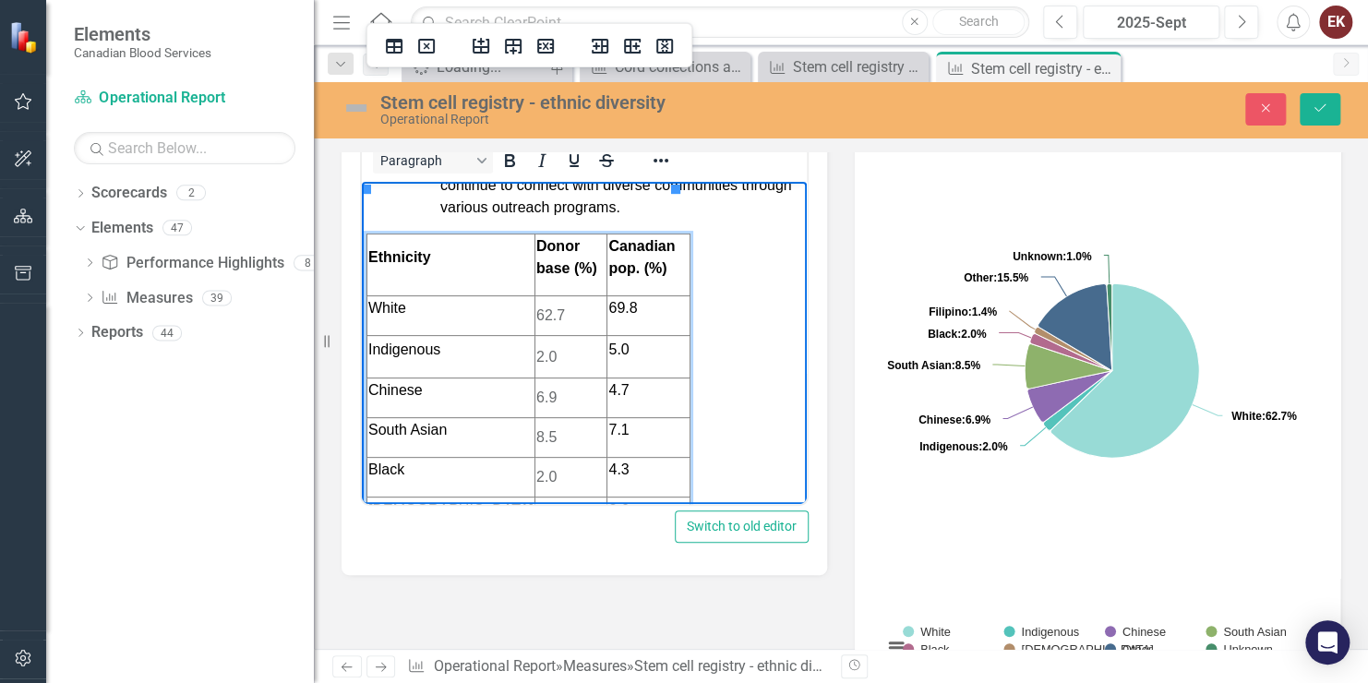
scroll to position [299, 0]
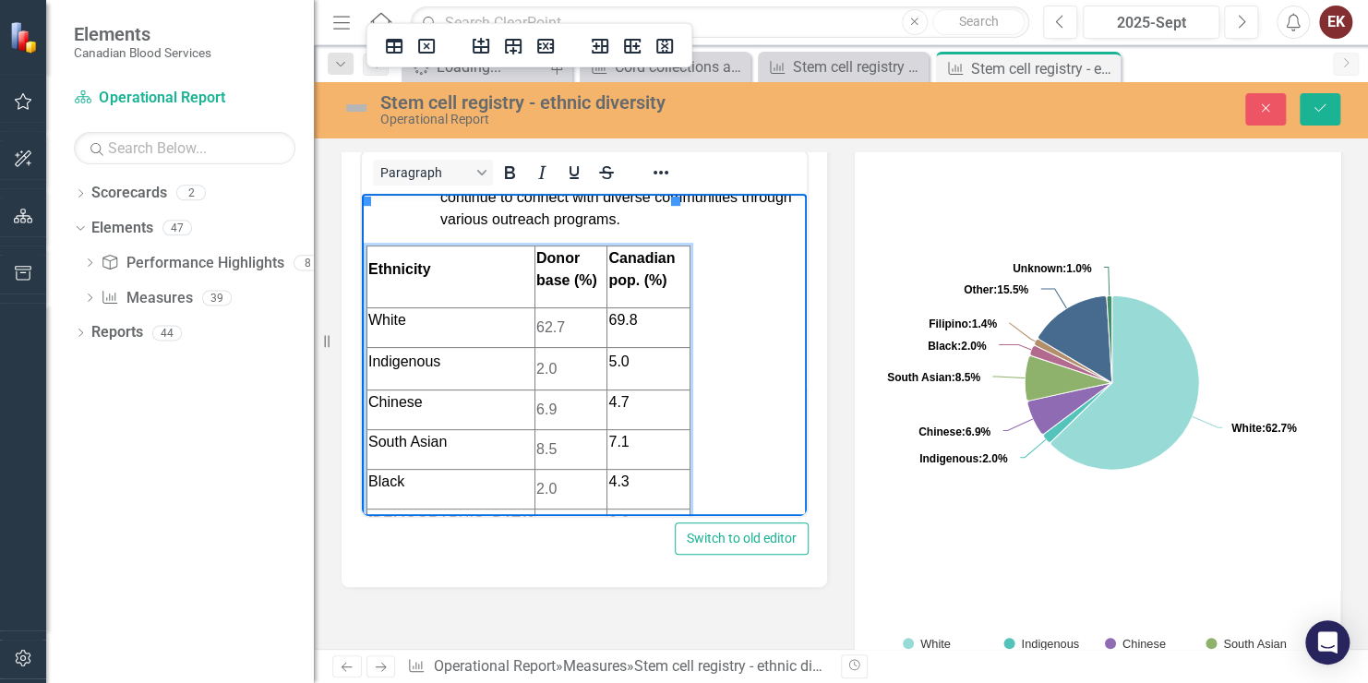
click at [542, 509] on td "1.4" at bounding box center [571, 529] width 72 height 41
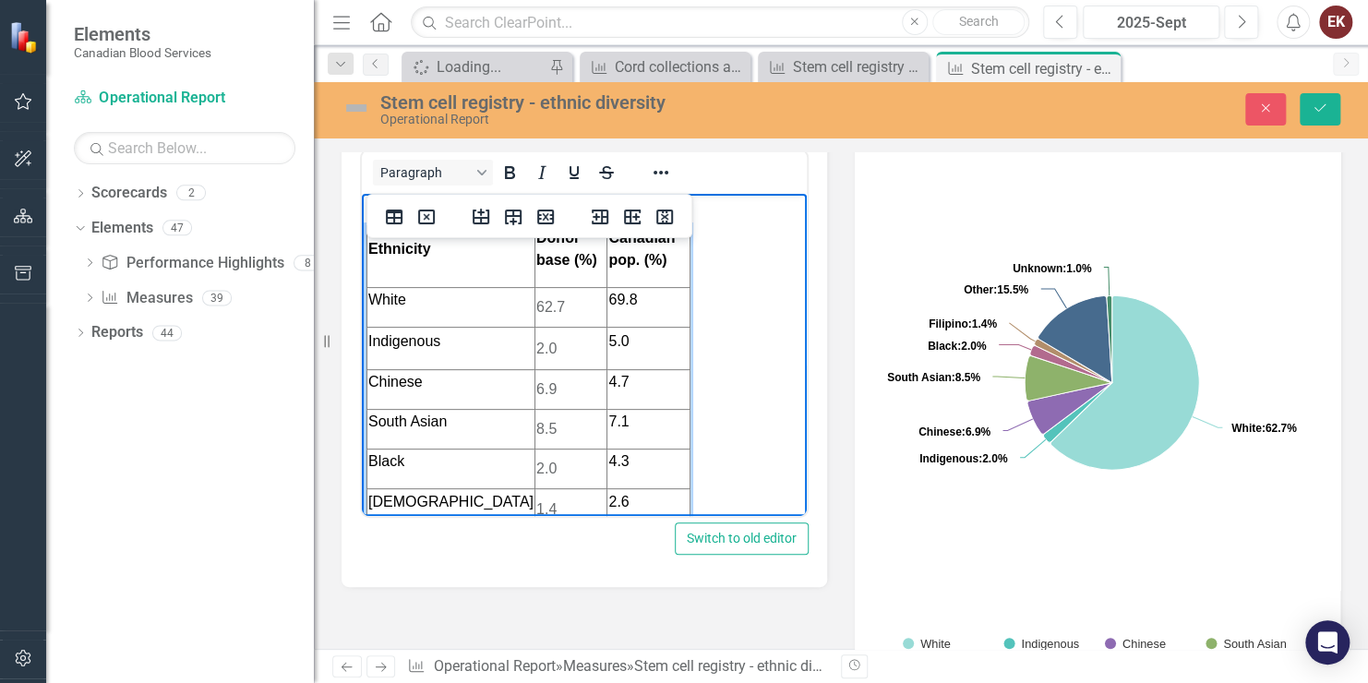
scroll to position [336, 0]
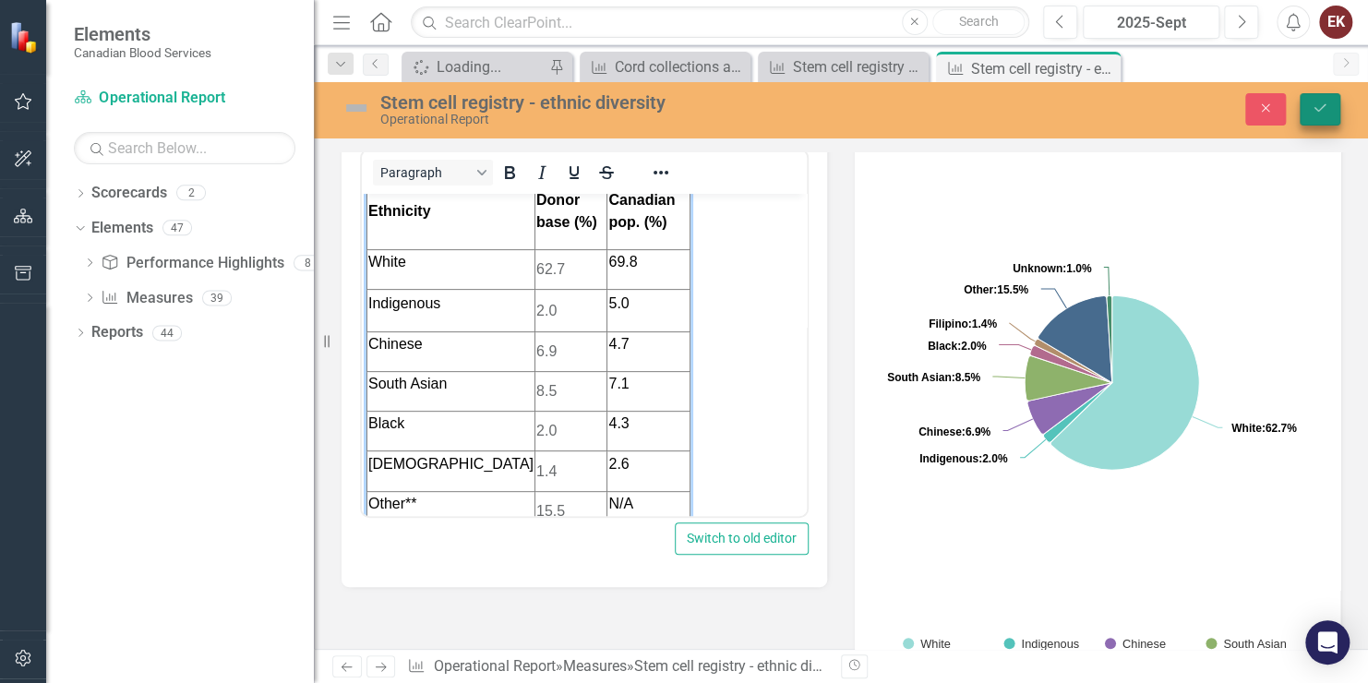
click at [1327, 112] on icon "Save" at bounding box center [1320, 108] width 17 height 13
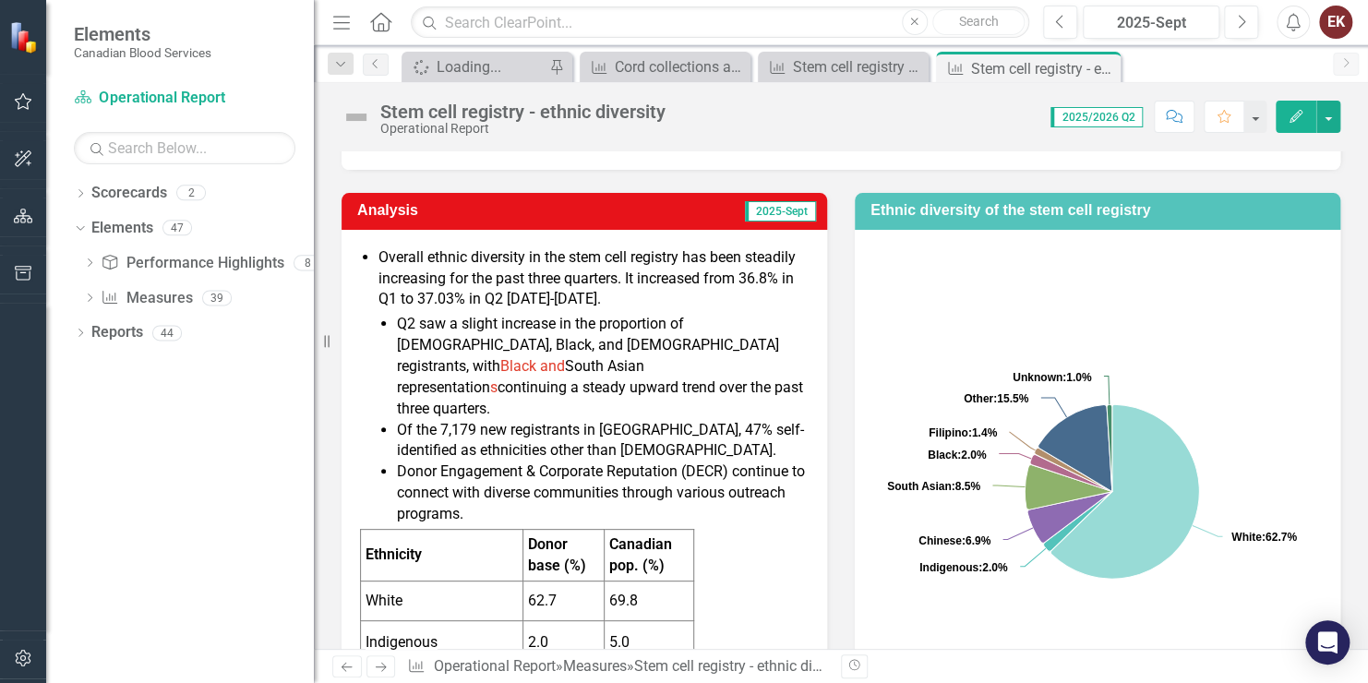
scroll to position [185, 0]
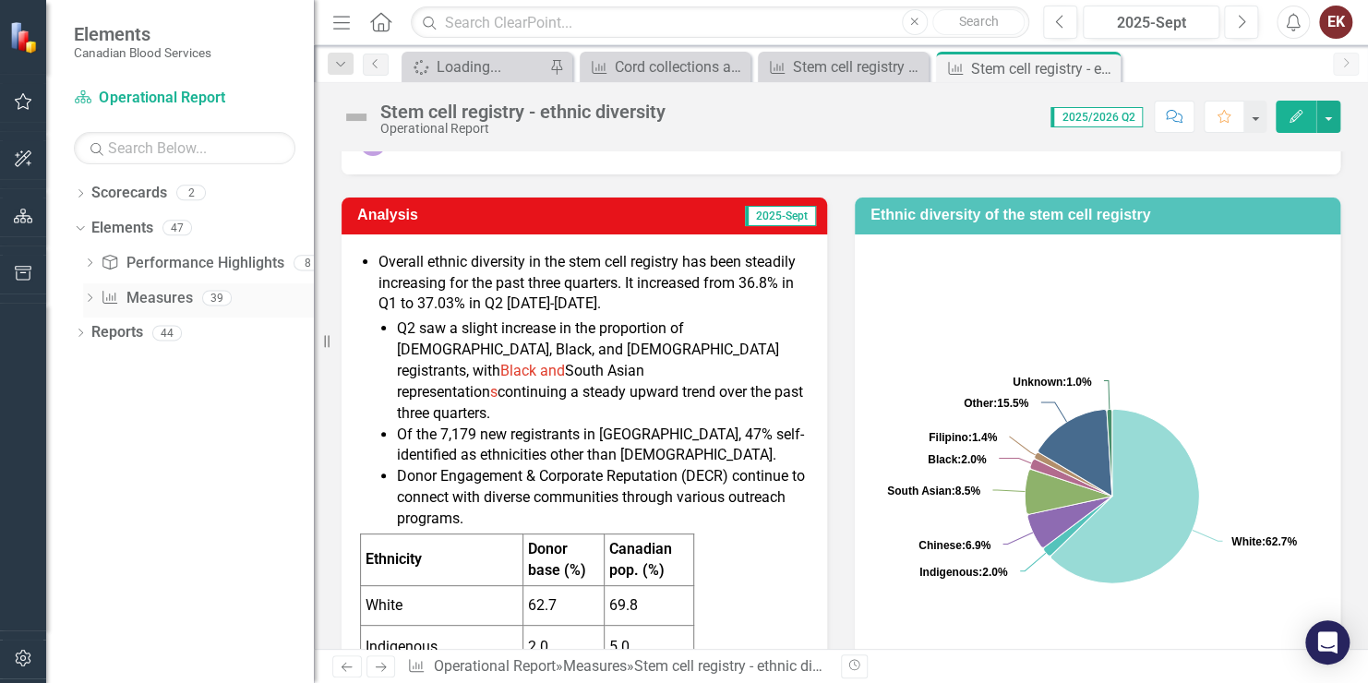
click at [88, 297] on icon "Dropdown" at bounding box center [89, 300] width 13 height 10
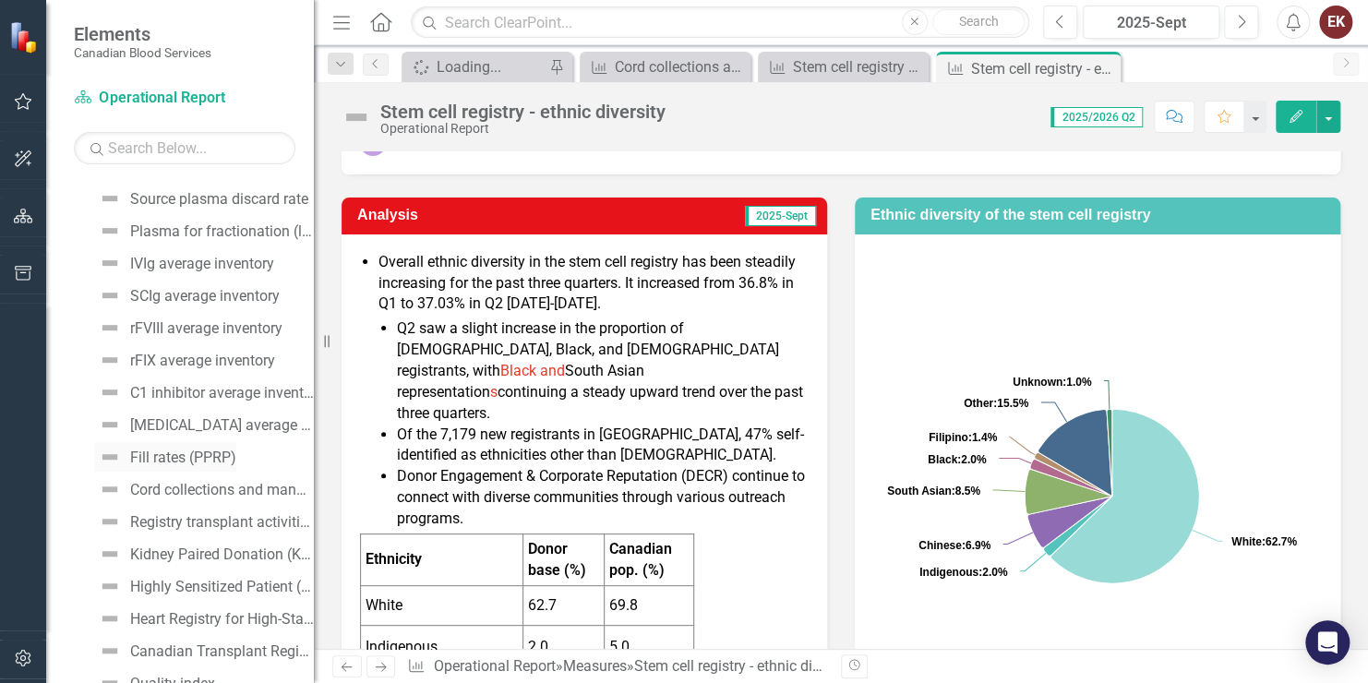
scroll to position [739, 0]
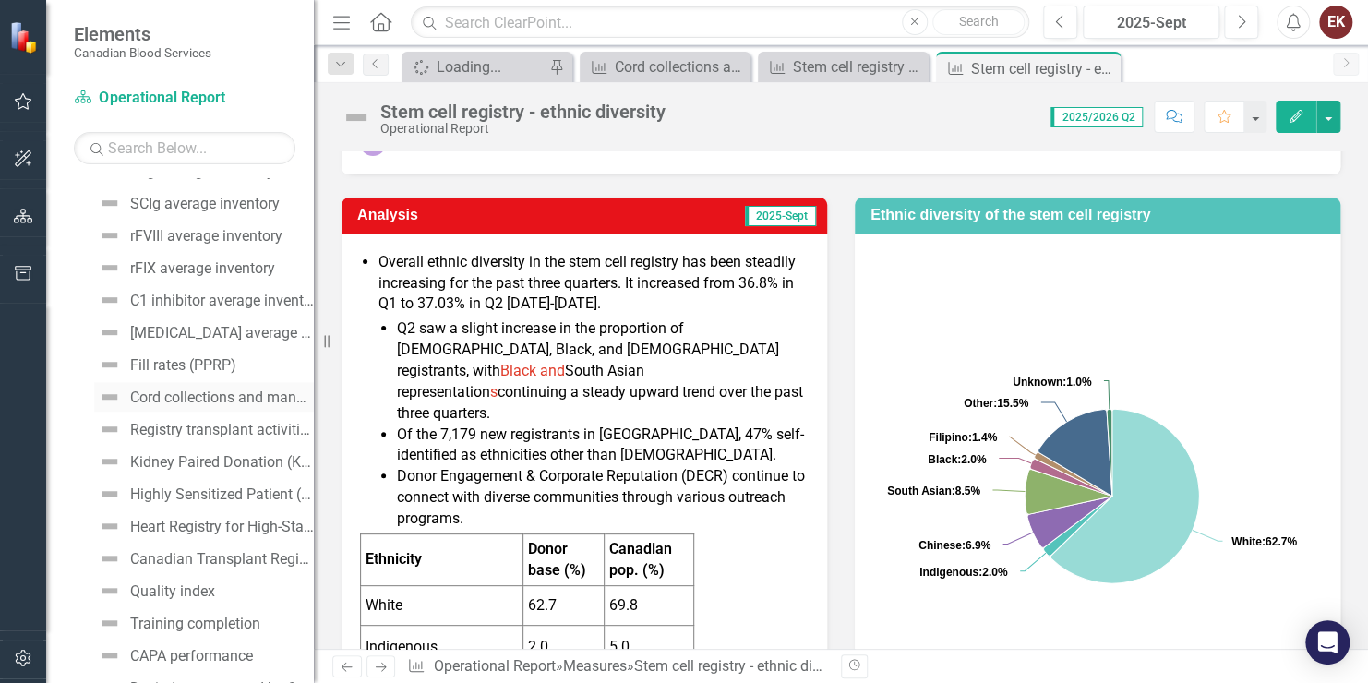
click at [197, 392] on div "Cord collections and manufacturing" at bounding box center [222, 398] width 184 height 17
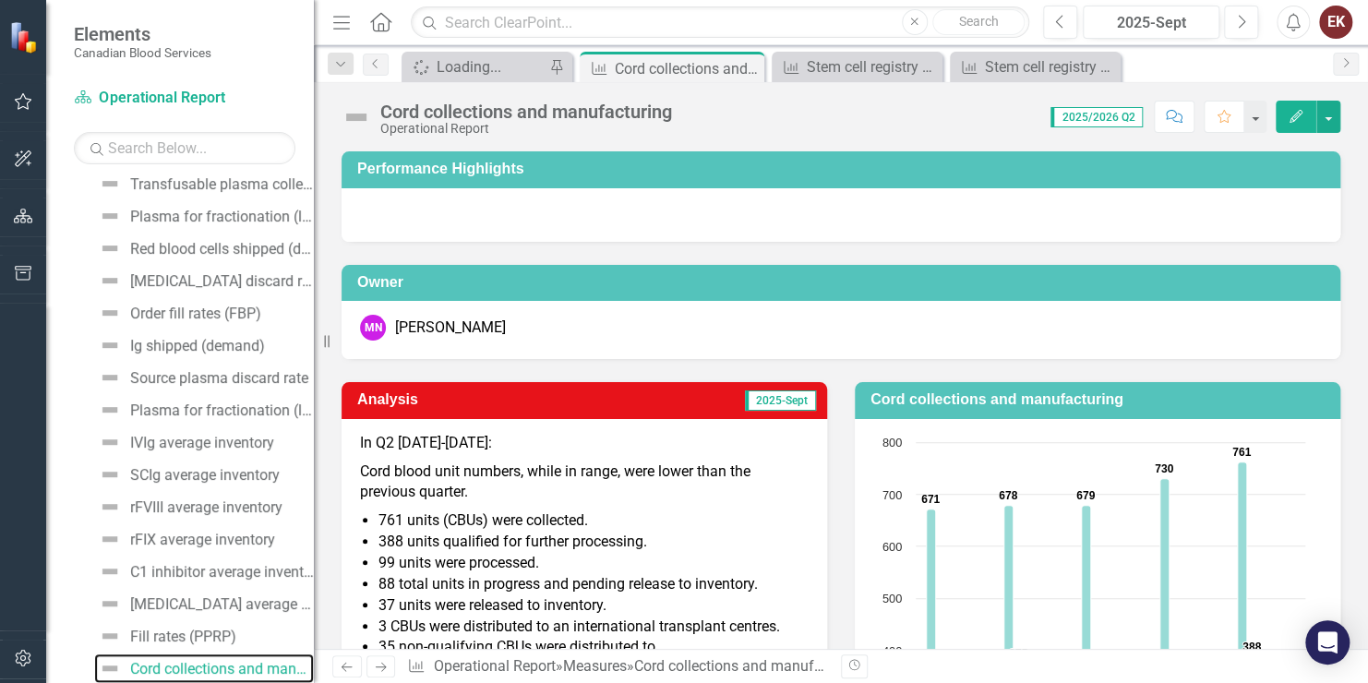
scroll to position [26, 0]
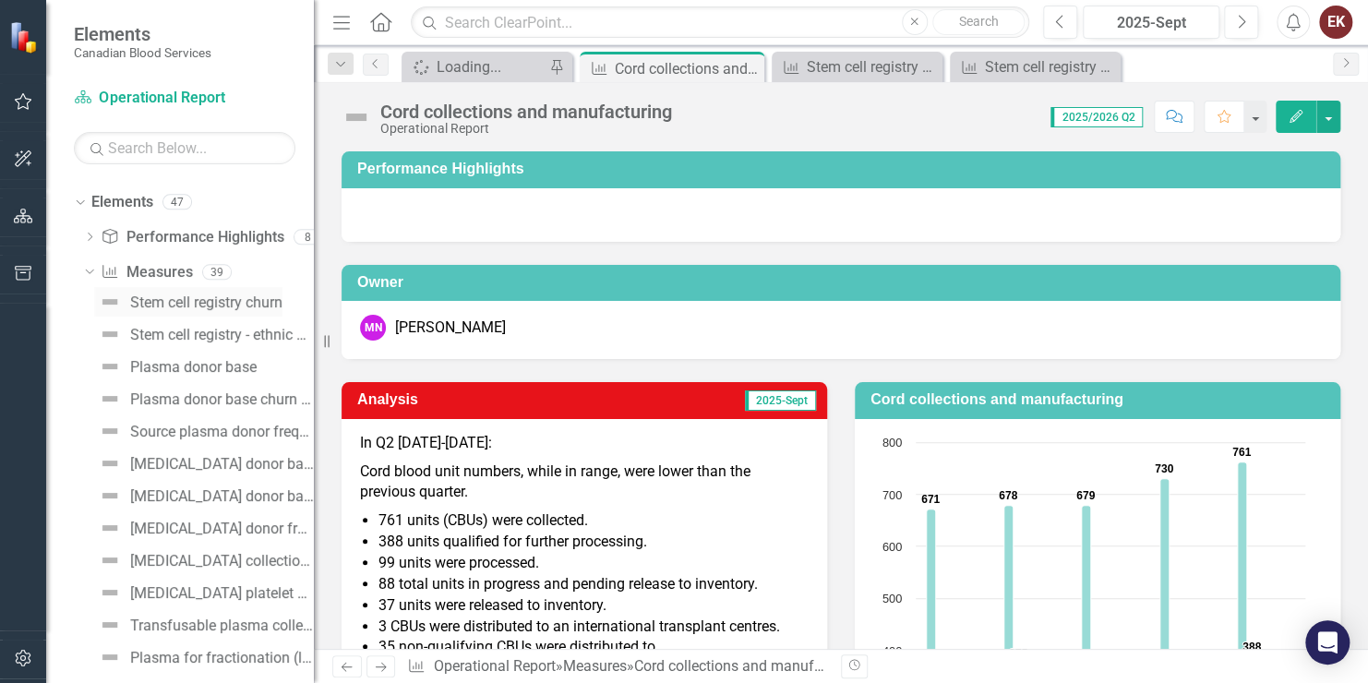
click at [183, 300] on div "Stem cell registry churn" at bounding box center [206, 303] width 152 height 17
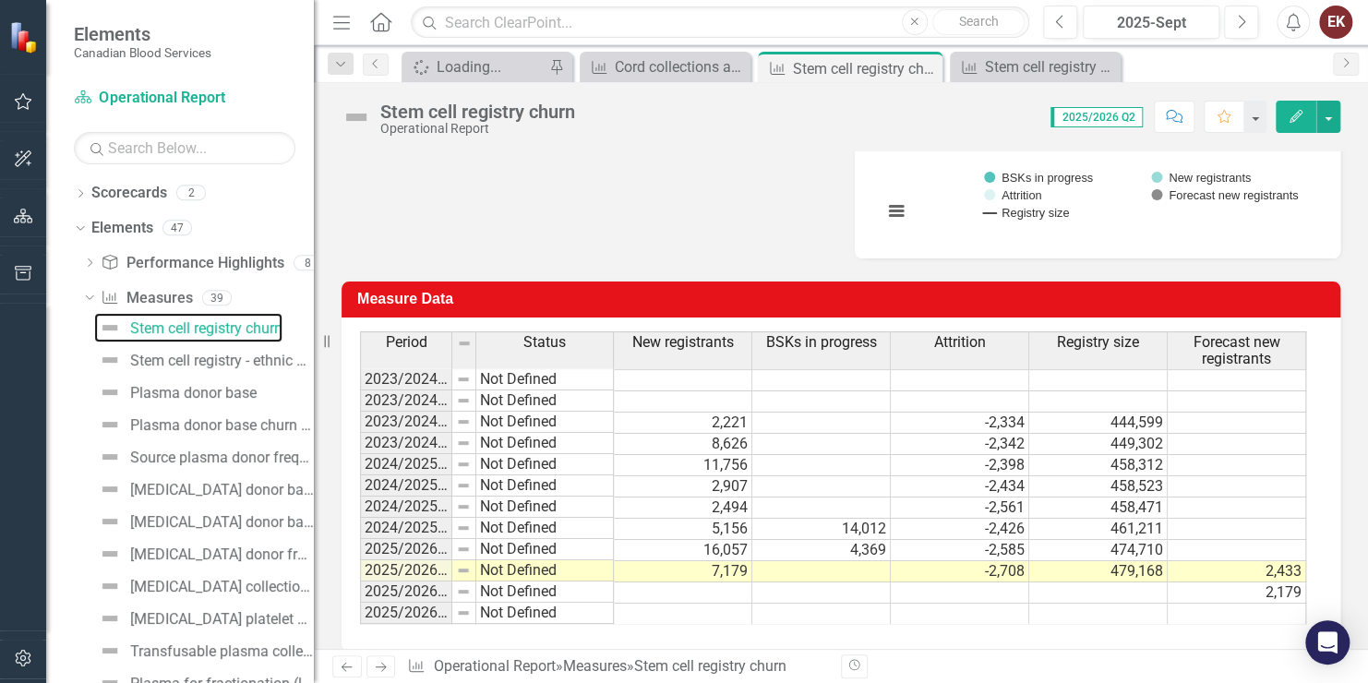
scroll to position [795, 0]
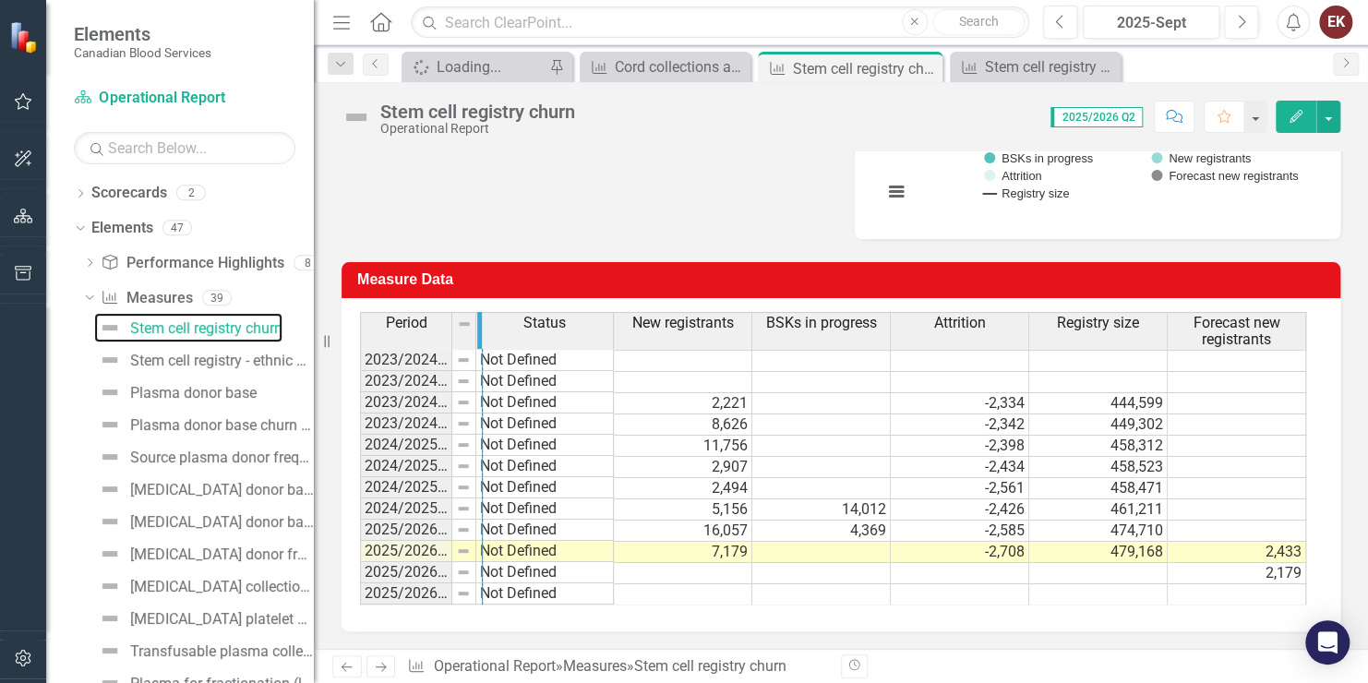
drag, startPoint x: 451, startPoint y: 338, endPoint x: 481, endPoint y: 353, distance: 33.9
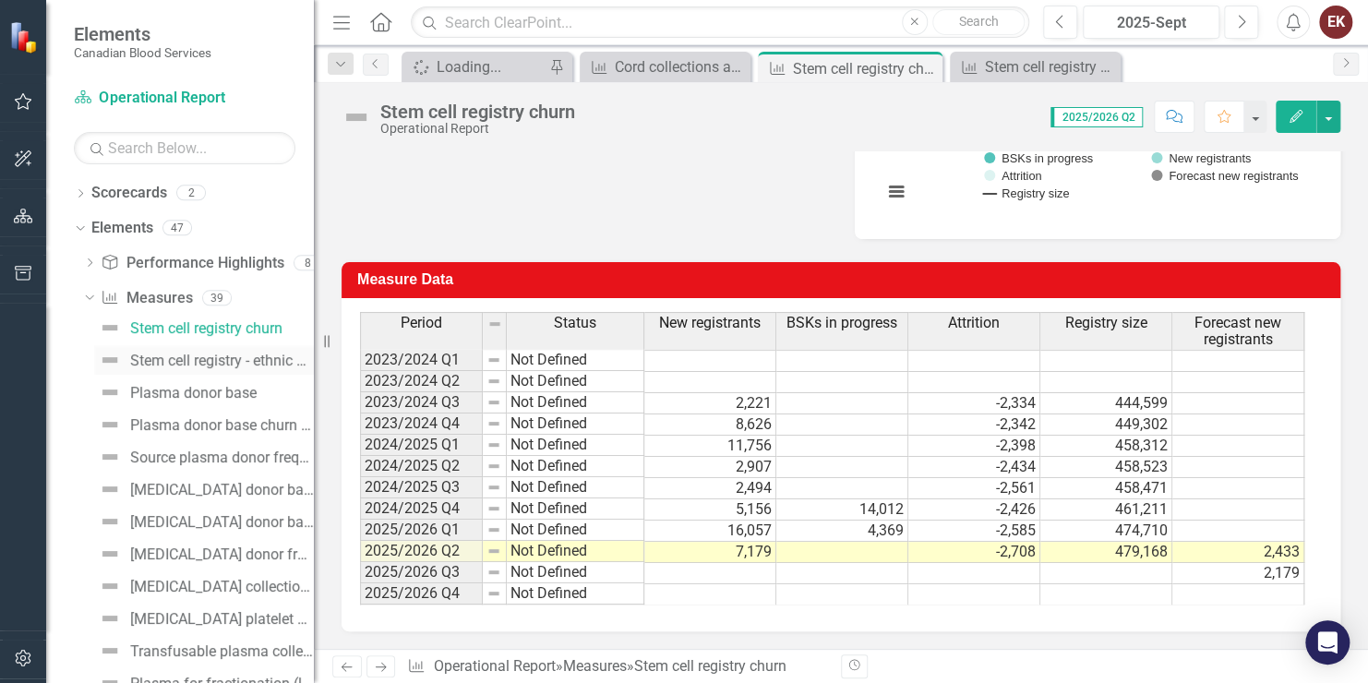
click at [217, 361] on div "Stem cell registry - ethnic diversity" at bounding box center [222, 361] width 184 height 17
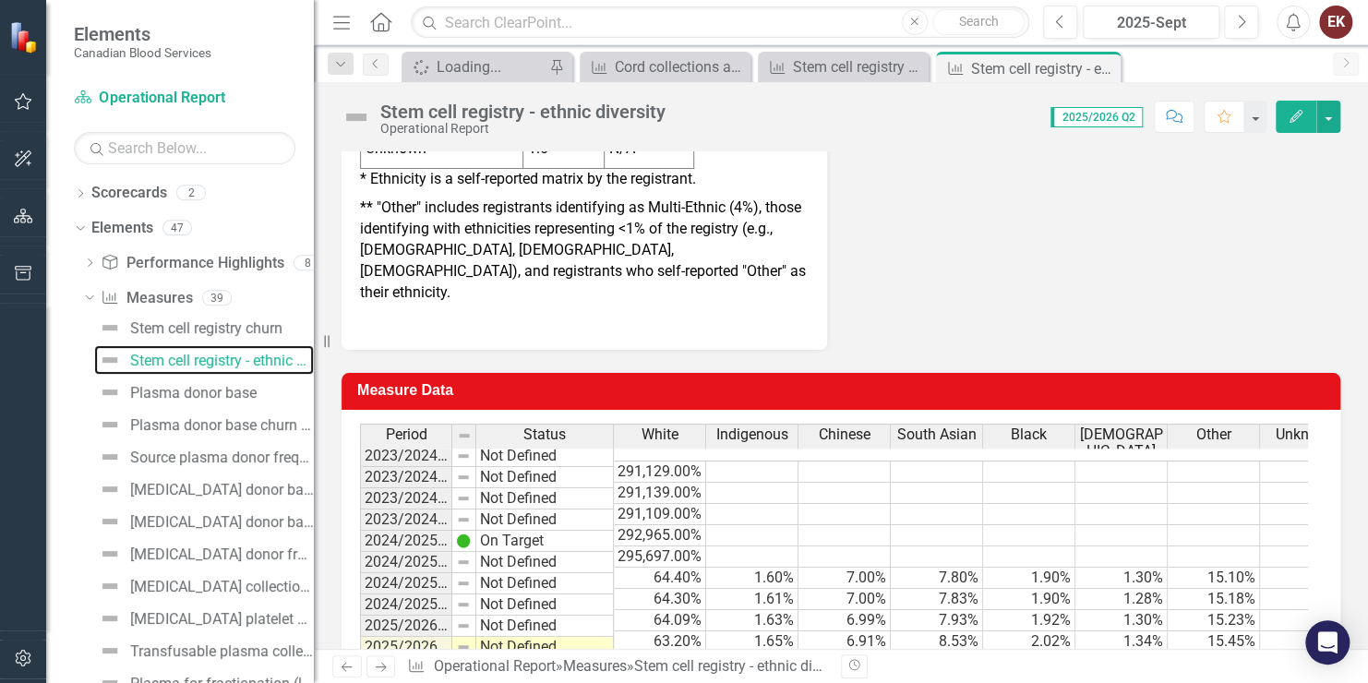
scroll to position [991, 0]
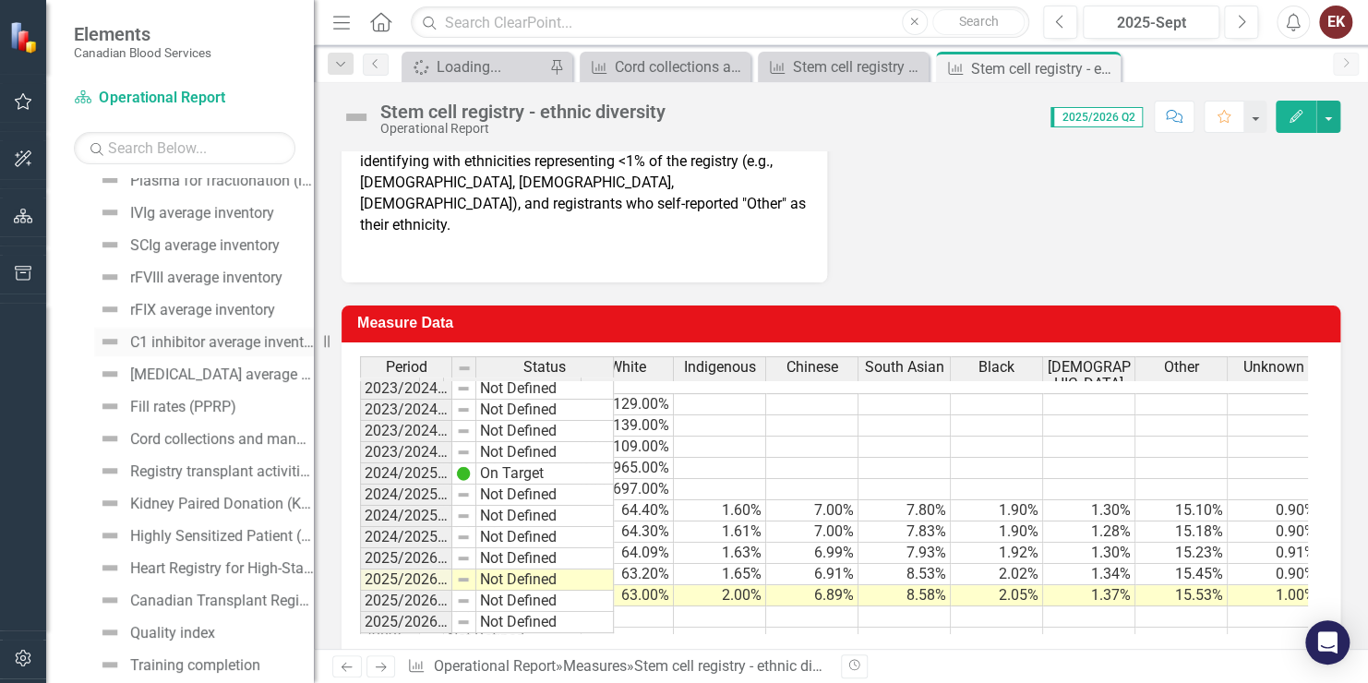
scroll to position [739, 0]
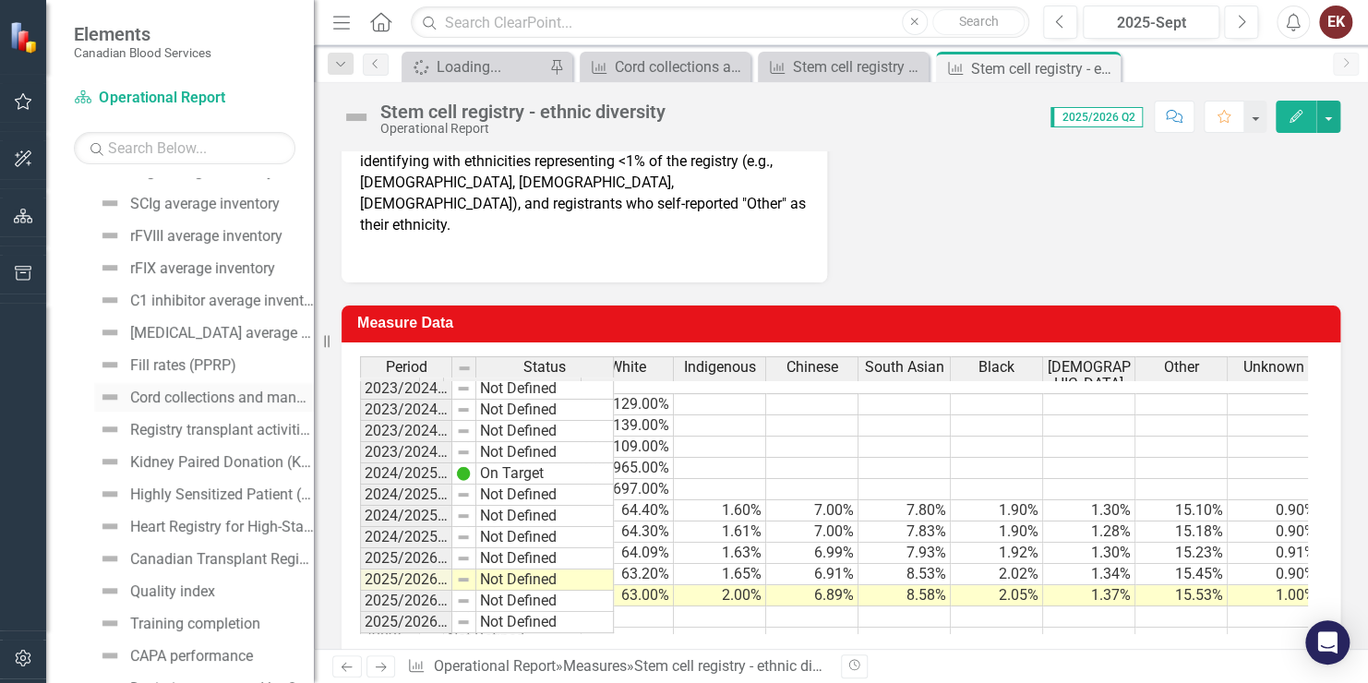
click at [203, 398] on div "Cord collections and manufacturing" at bounding box center [222, 398] width 184 height 17
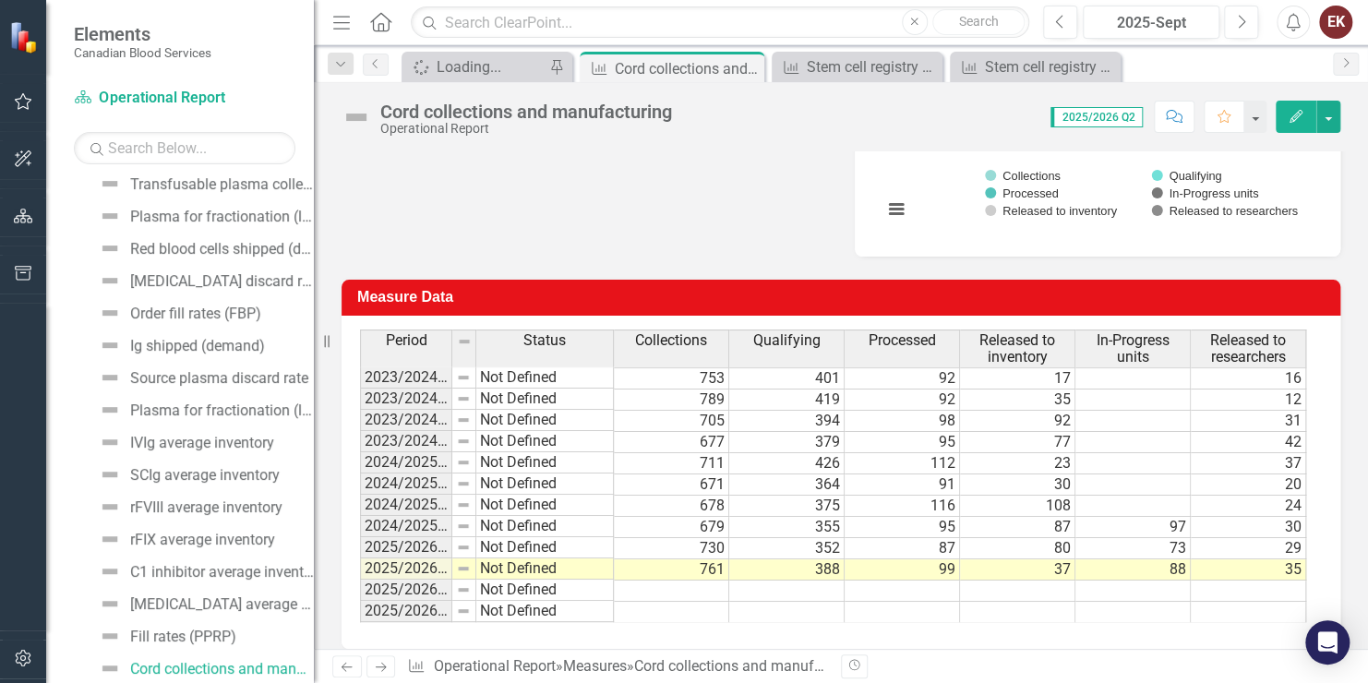
scroll to position [766, 0]
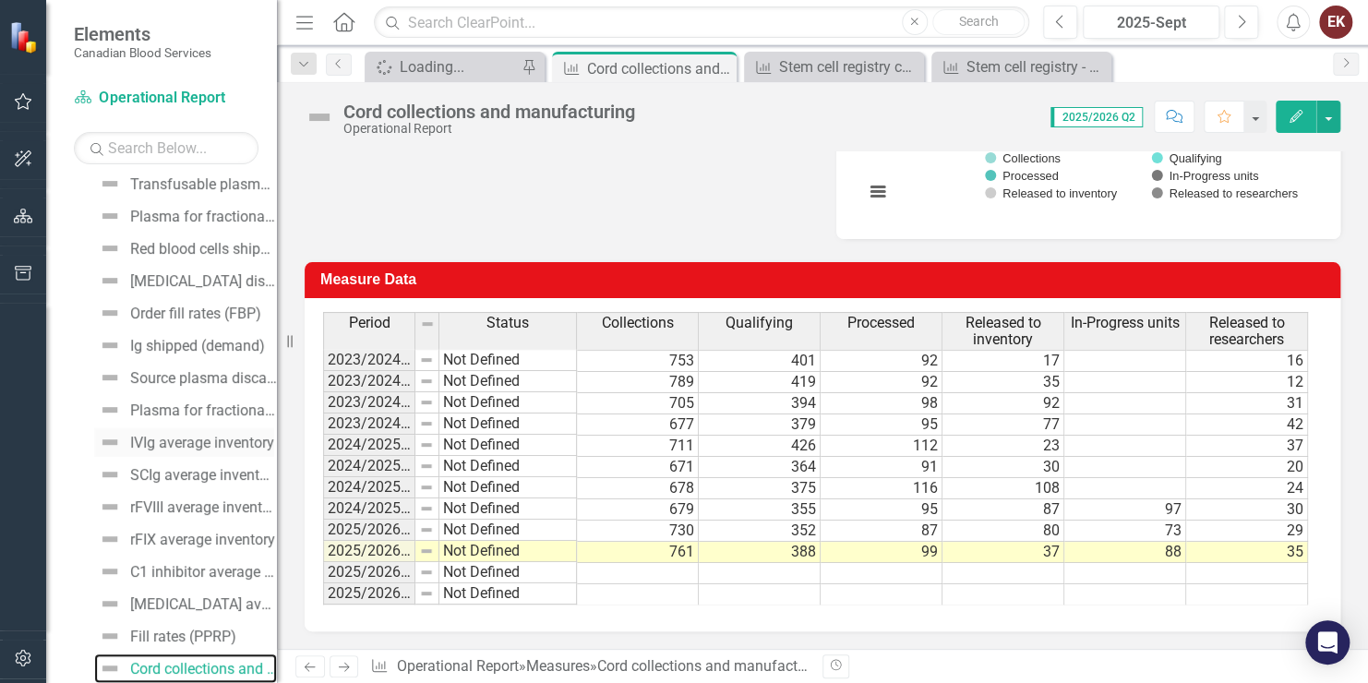
drag, startPoint x: 317, startPoint y: 430, endPoint x: 158, endPoint y: 439, distance: 159.0
click at [158, 439] on div "Elements Canadian Blood Services Scorecard Operational Report Search Dropdown S…" at bounding box center [138, 341] width 277 height 683
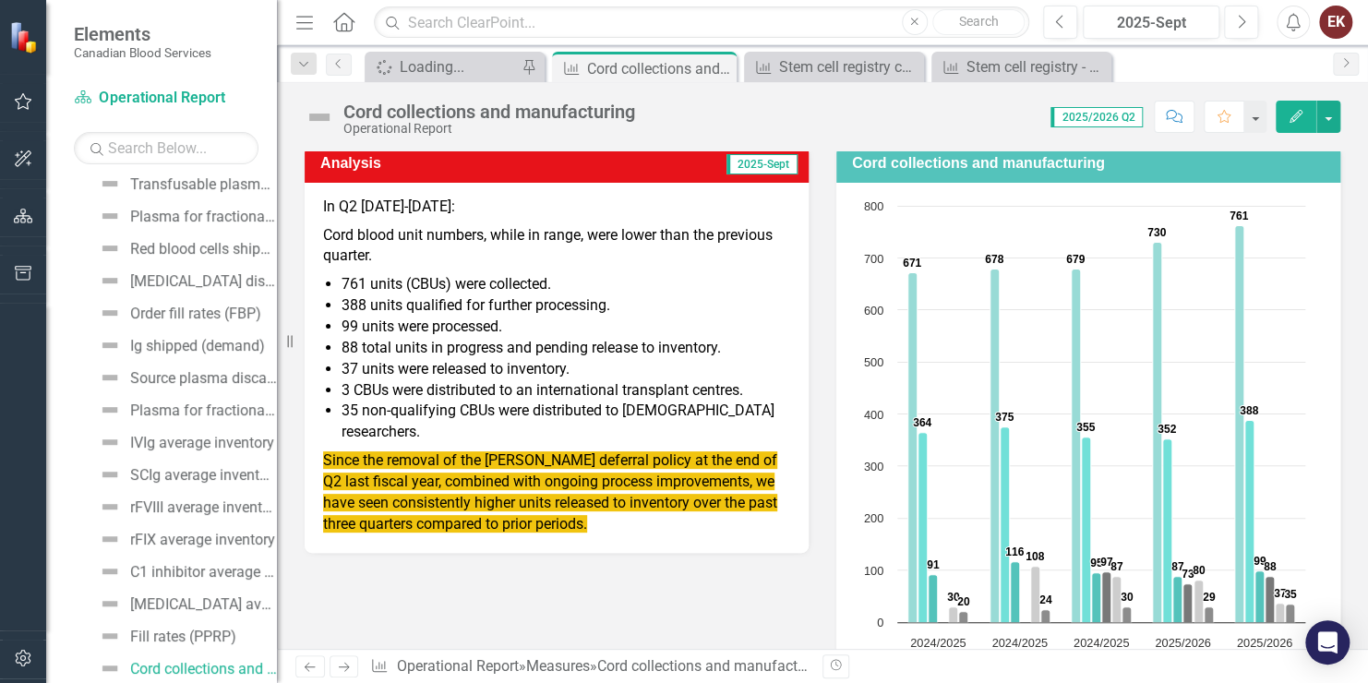
scroll to position [277, 0]
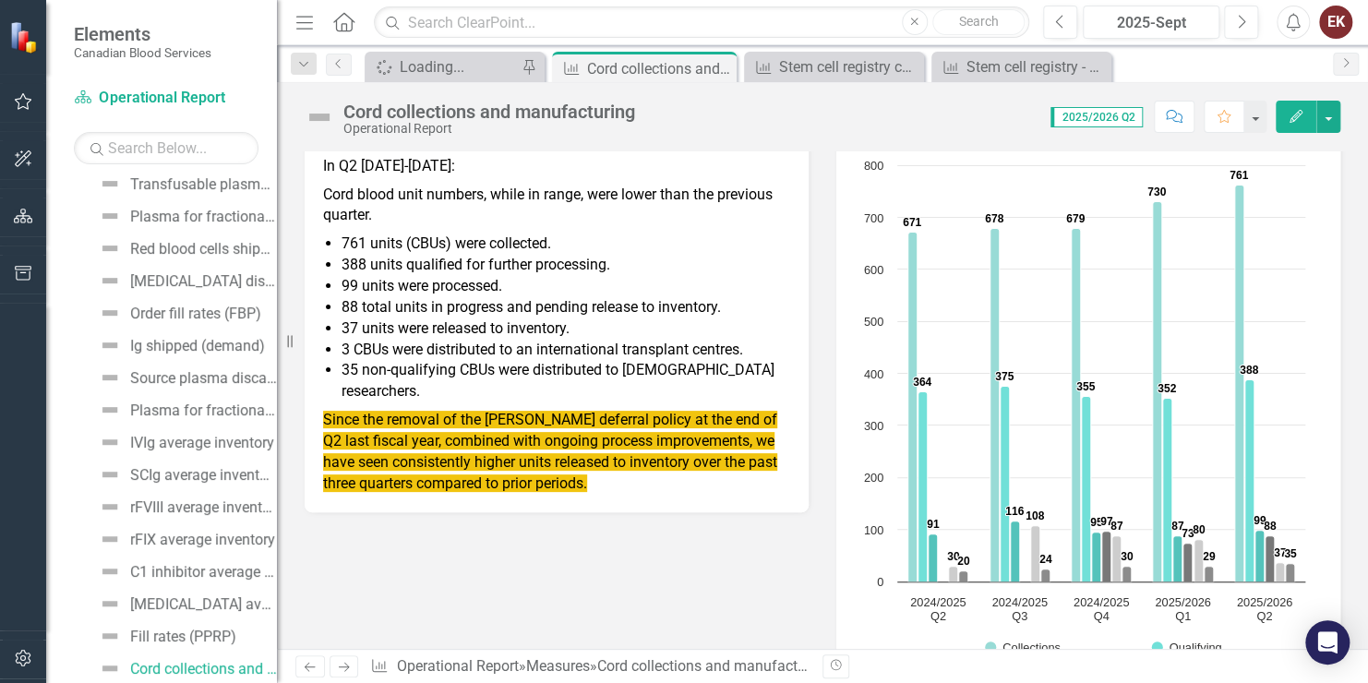
click at [633, 209] on p "Cord blood unit numbers, while in range, were lower than the previous quarter." at bounding box center [556, 206] width 467 height 50
click at [623, 204] on p "Cord blood unit numbers, while in range, were lower than the previous quarter." at bounding box center [556, 206] width 467 height 50
click at [624, 203] on p "Cord blood unit numbers, while in range, were lower than the previous quarter." at bounding box center [556, 206] width 467 height 50
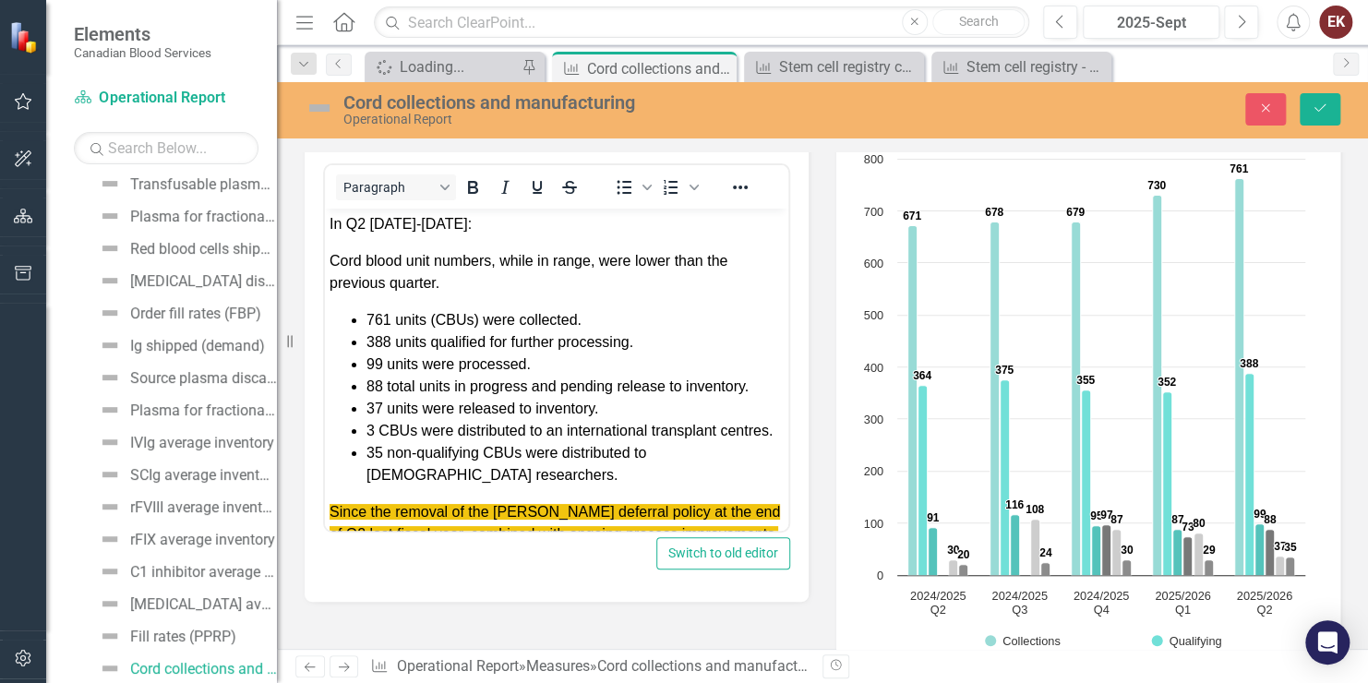
scroll to position [0, 0]
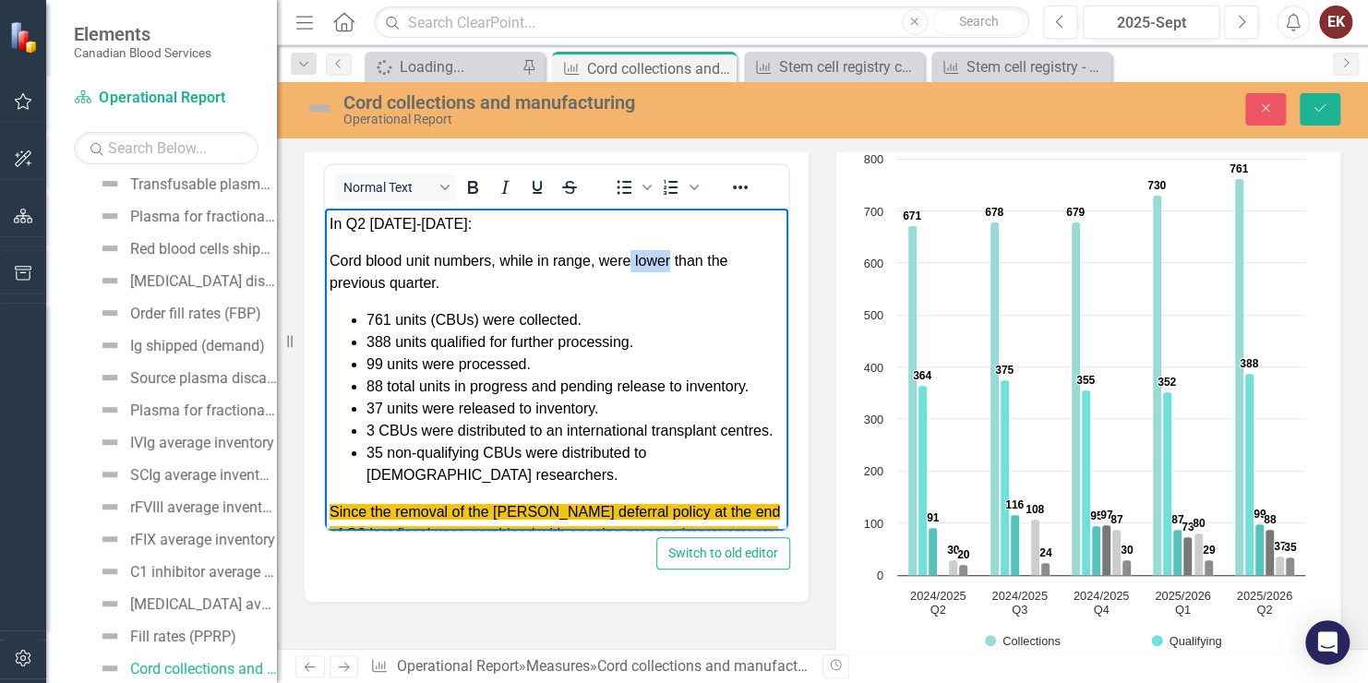
drag, startPoint x: 633, startPoint y: 258, endPoint x: 670, endPoint y: 259, distance: 37.9
click at [670, 259] on span "Cord blood unit numbers, while in range, were lower than the previous quarter." at bounding box center [529, 271] width 398 height 38
click at [745, 186] on icon "Reveal or hide additional toolbar items" at bounding box center [740, 188] width 15 height 4
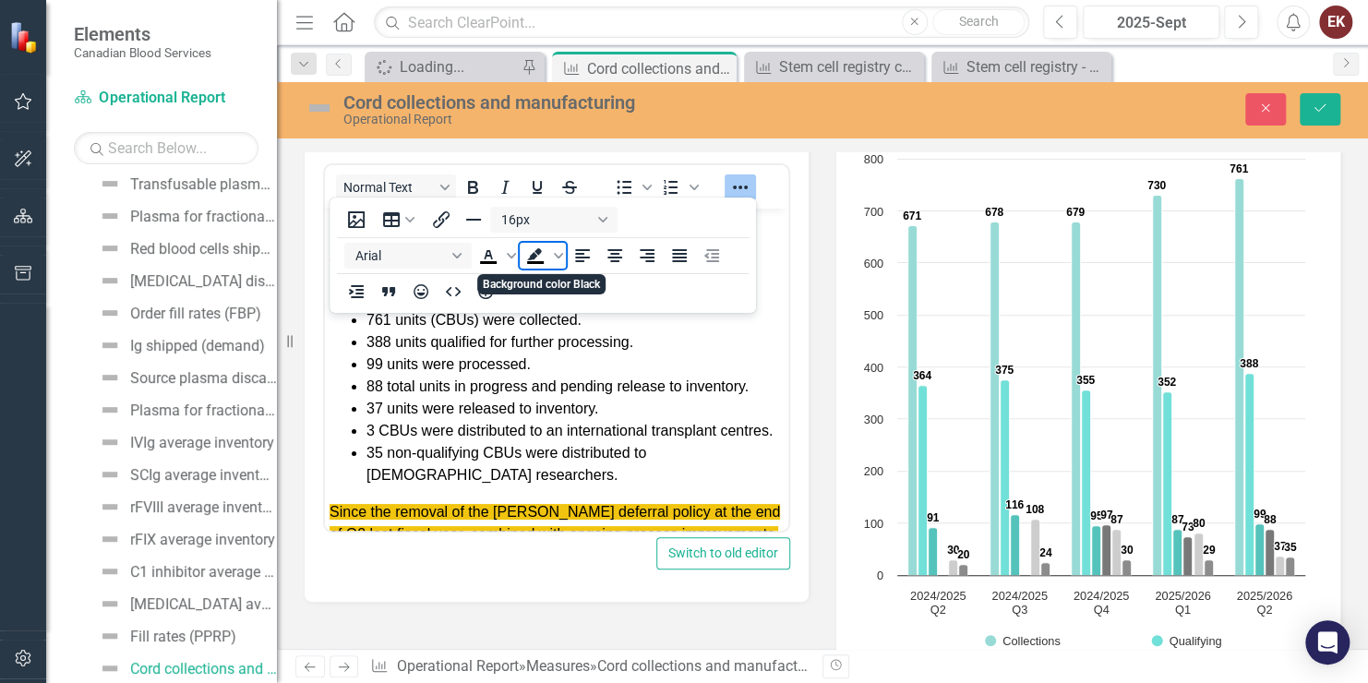
click at [538, 247] on icon "Background color Black" at bounding box center [535, 256] width 22 height 22
click at [557, 253] on icon "Background color Black" at bounding box center [558, 255] width 9 height 9
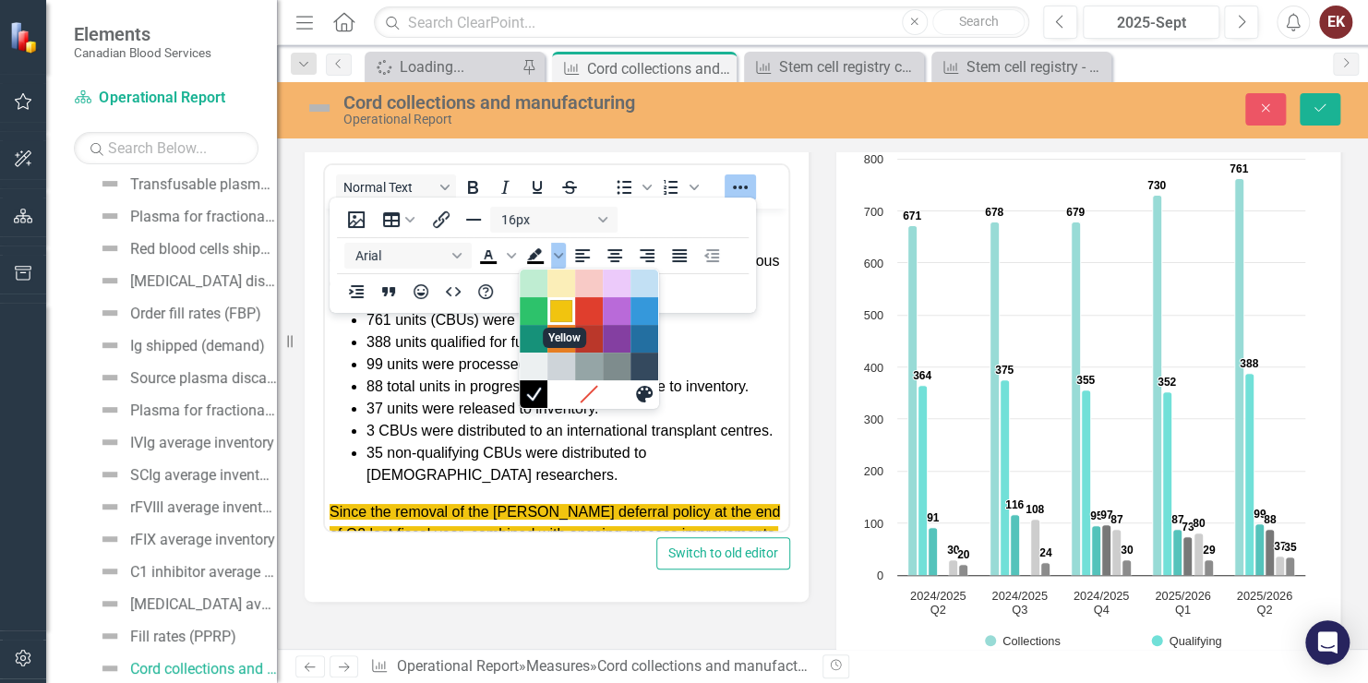
click at [555, 305] on div "Yellow" at bounding box center [561, 311] width 22 height 22
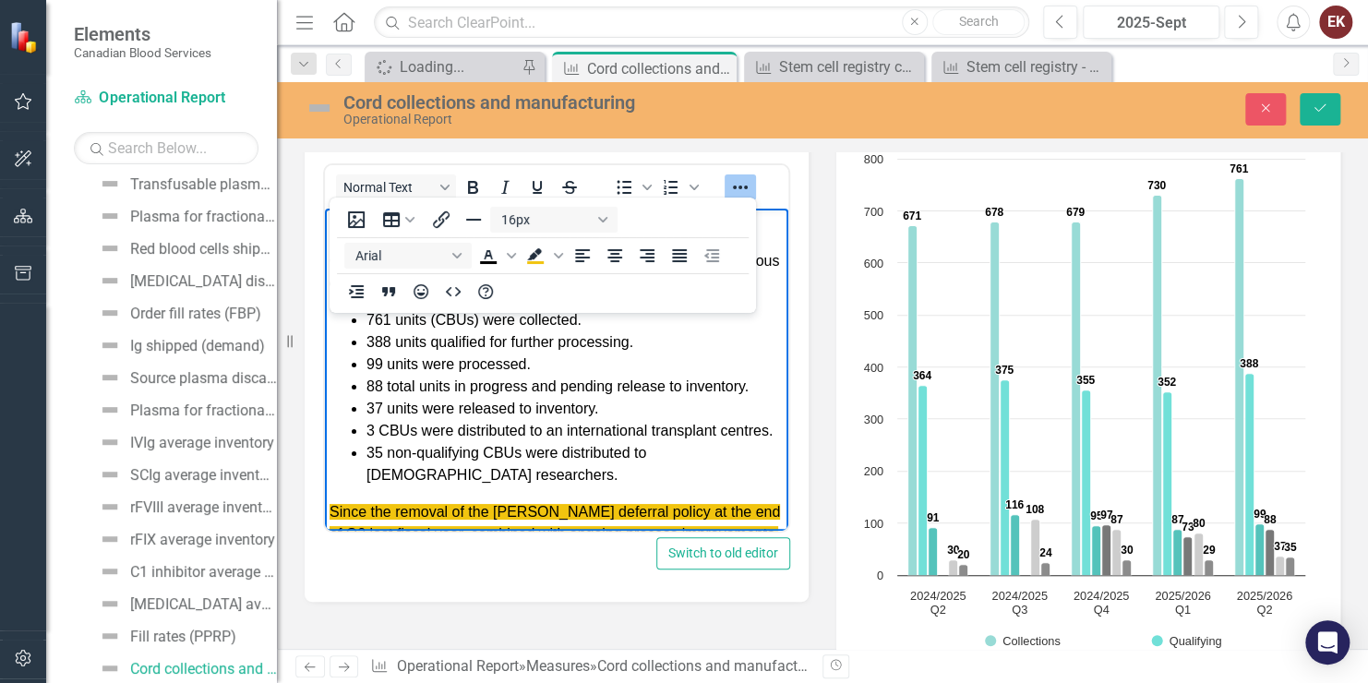
click at [736, 178] on icon "Reveal or hide additional toolbar items" at bounding box center [740, 187] width 22 height 22
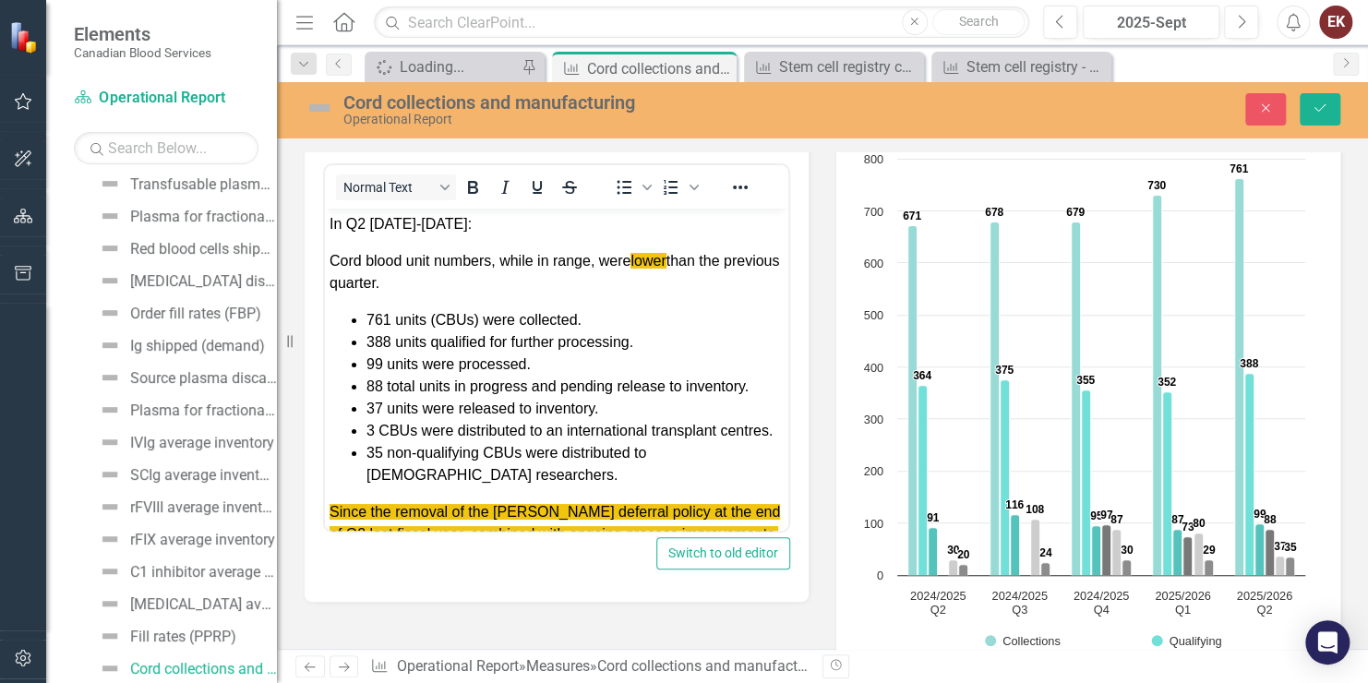
click at [631, 261] on span "lower" at bounding box center [648, 260] width 35 height 16
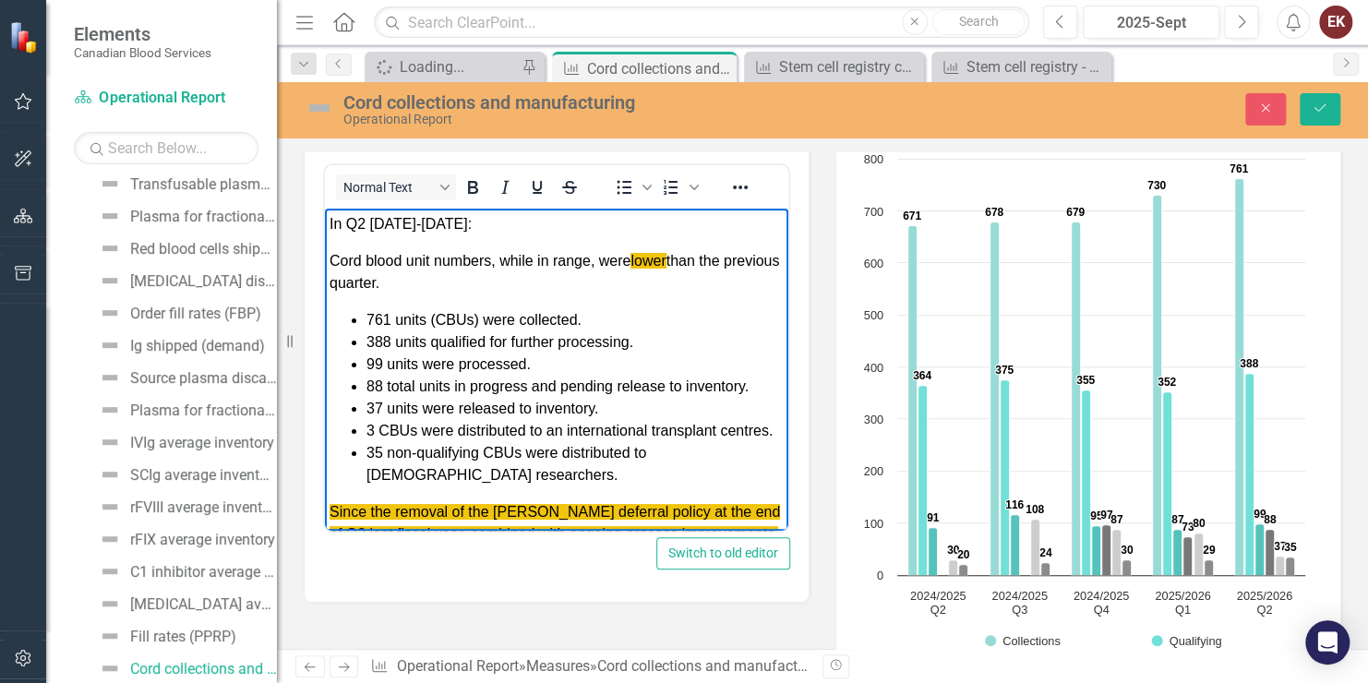
click at [623, 285] on p "Cord blood unit numbers, while in range, were lower than the previous quarter." at bounding box center [557, 271] width 454 height 44
click at [627, 262] on span "Cord blood unit numbers, while in range, were lower than the previous quarter." at bounding box center [555, 271] width 450 height 38
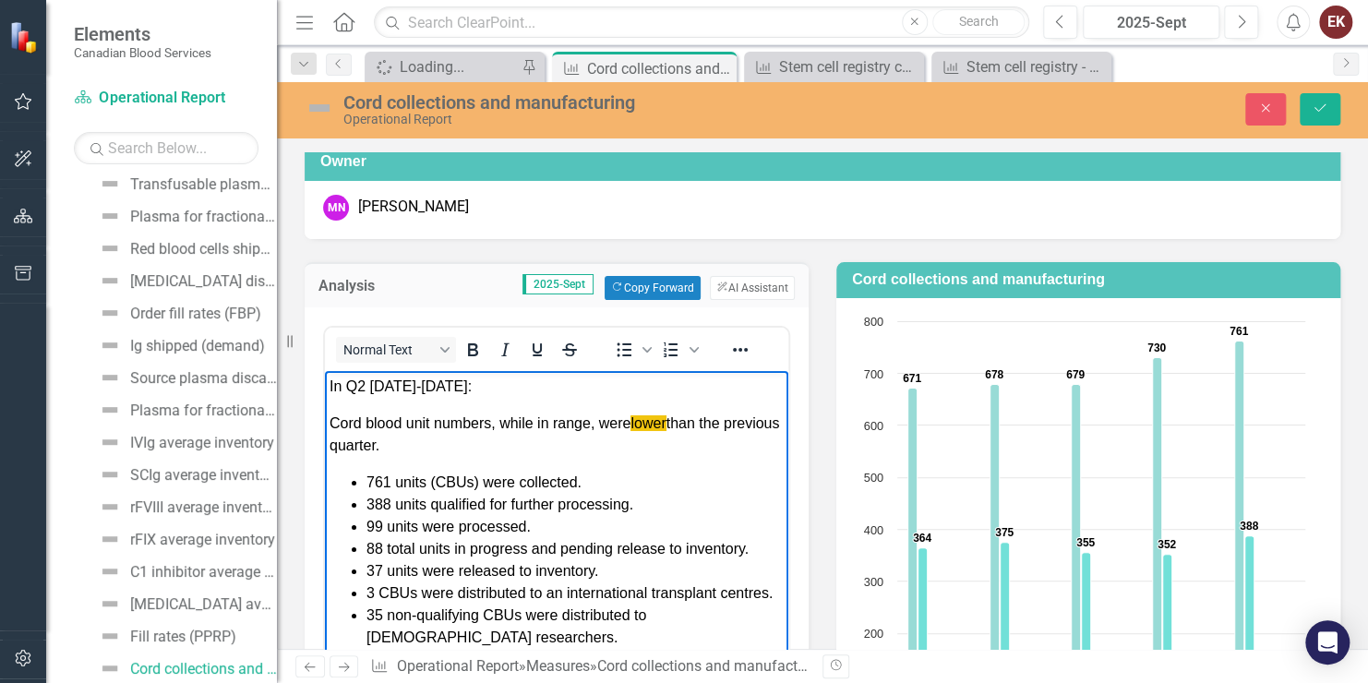
scroll to position [214, 0]
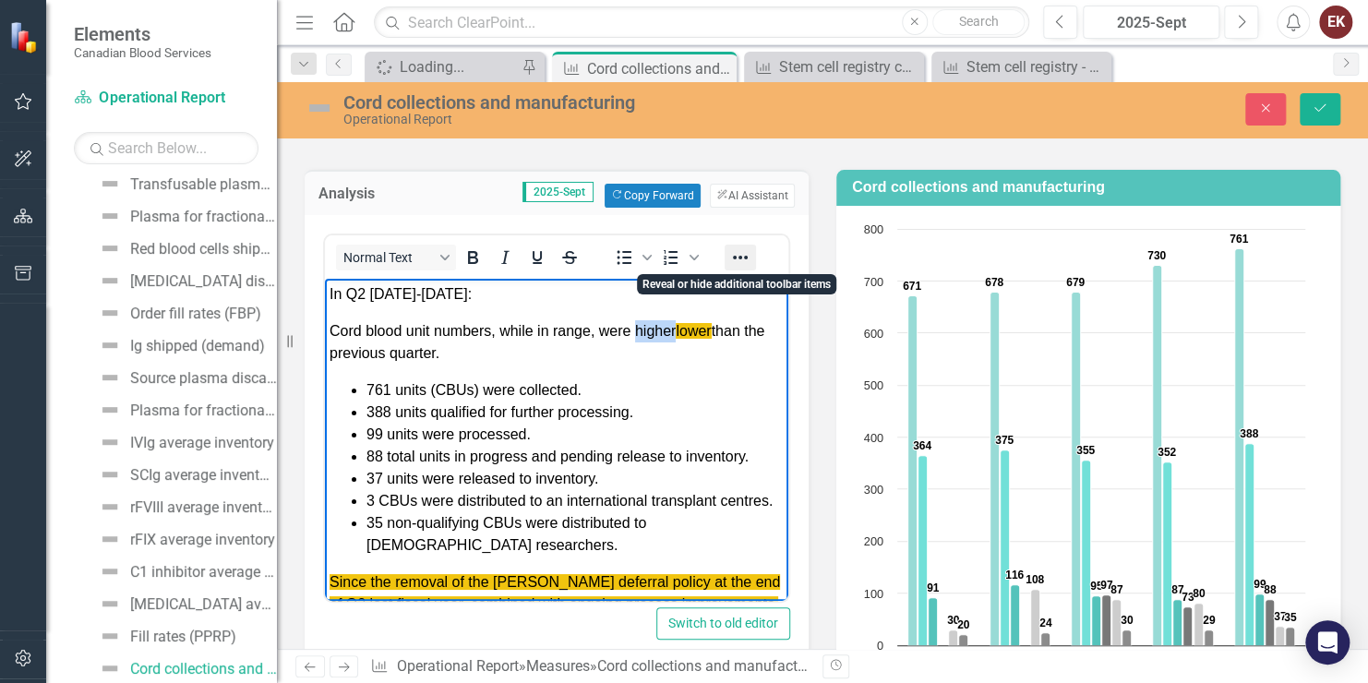
click at [727, 252] on button "Reveal or hide additional toolbar items" at bounding box center [740, 258] width 31 height 26
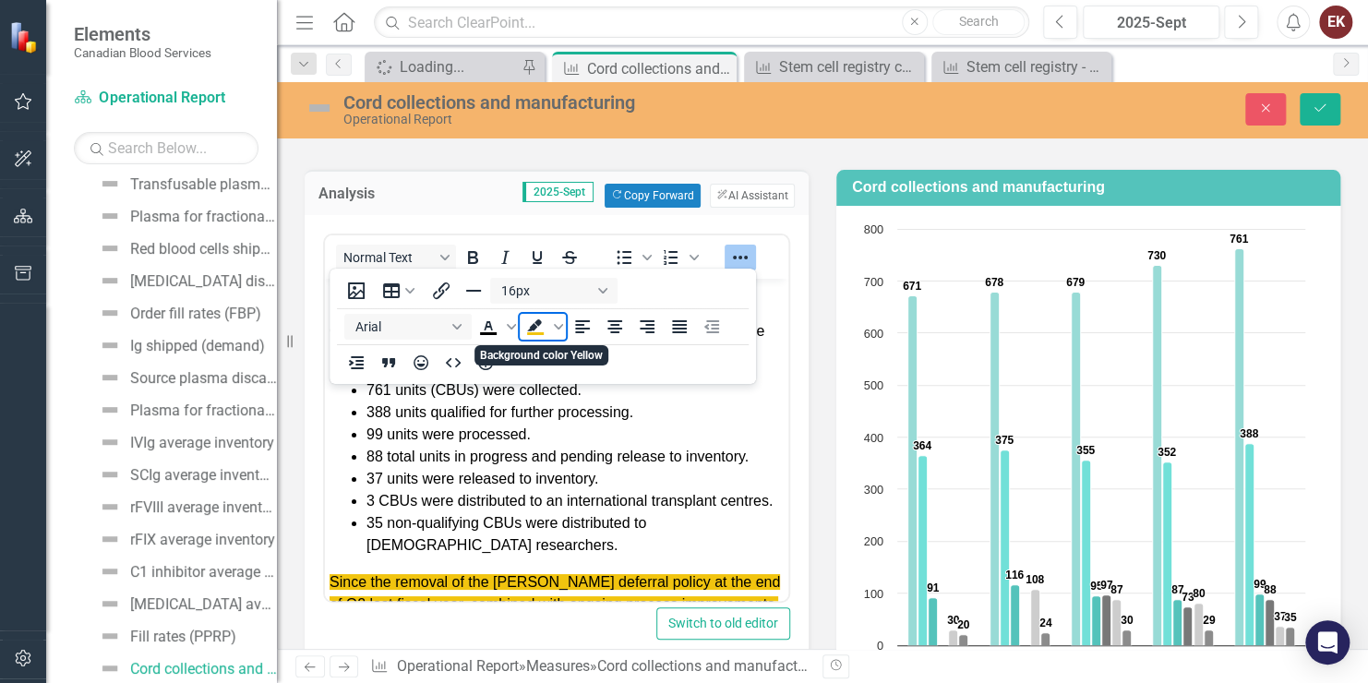
click at [536, 325] on icon "Background color Yellow" at bounding box center [535, 327] width 22 height 22
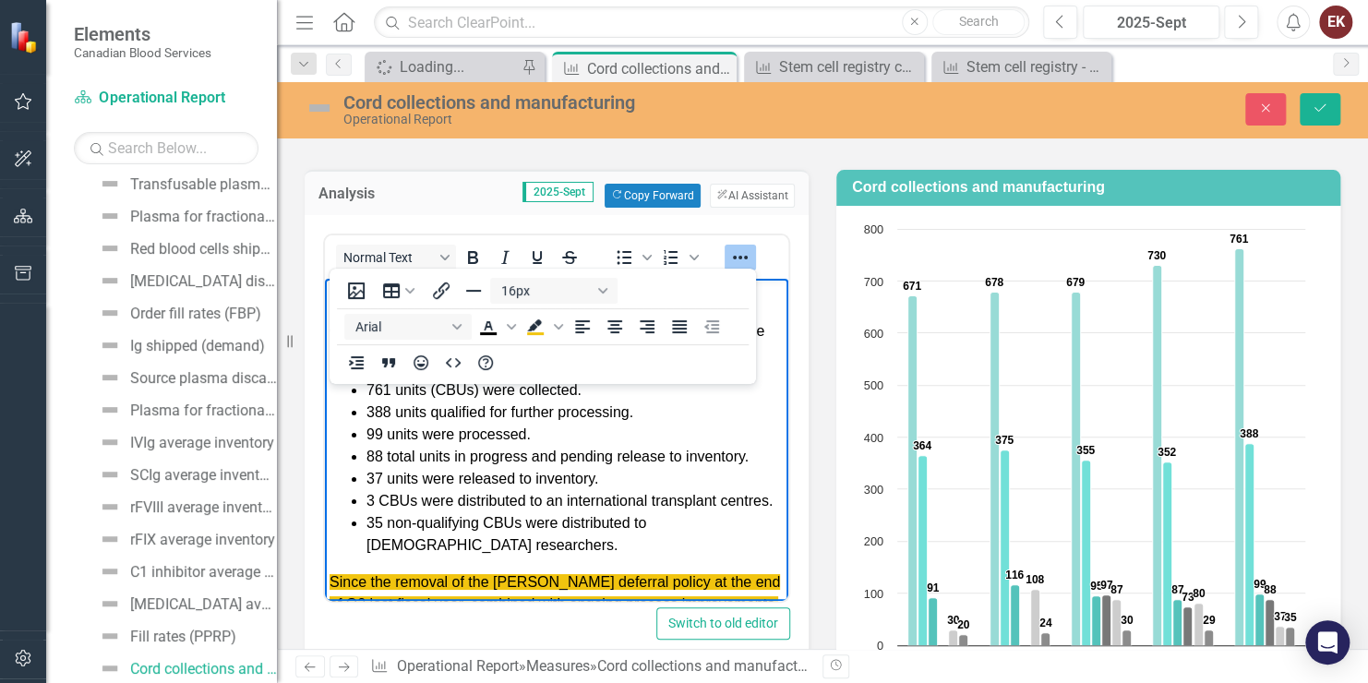
click at [736, 250] on icon "Reveal or hide additional toolbar items" at bounding box center [740, 258] width 22 height 22
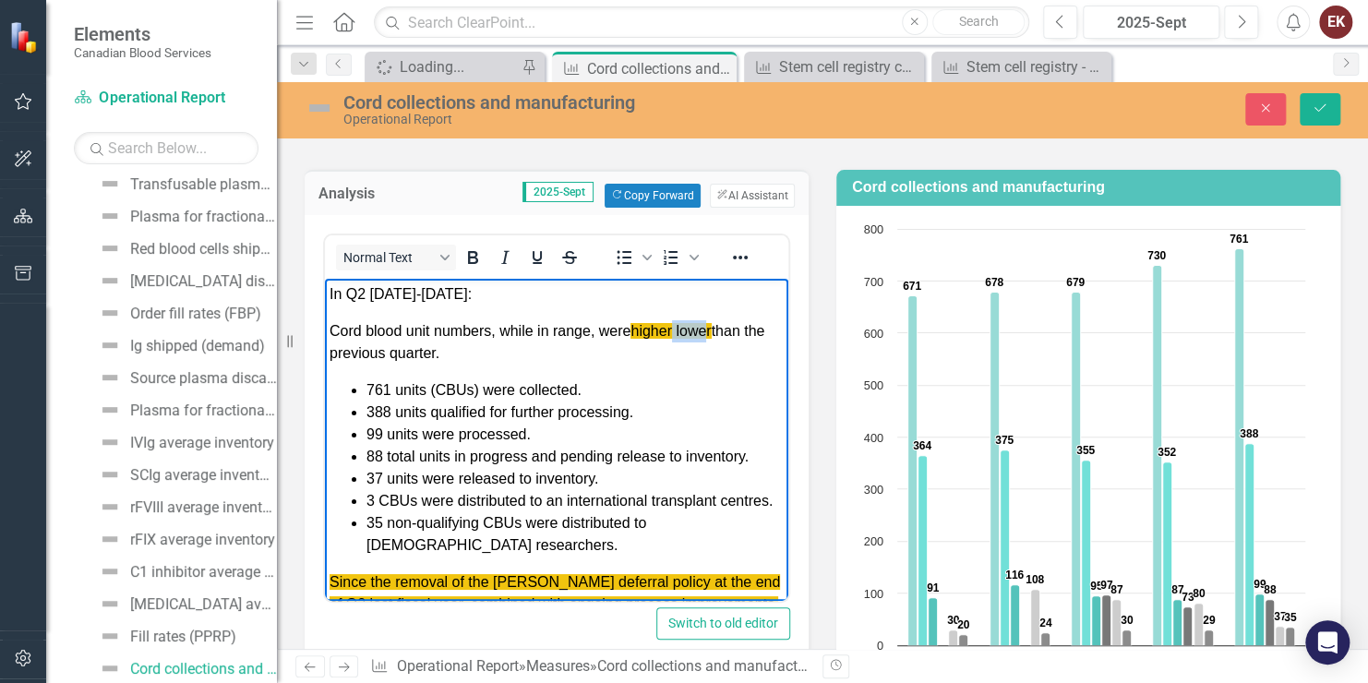
drag, startPoint x: 711, startPoint y: 329, endPoint x: 676, endPoint y: 324, distance: 35.4
click at [676, 324] on span "higher lower" at bounding box center [671, 330] width 80 height 16
click at [561, 252] on icon "Strikethrough" at bounding box center [570, 258] width 22 height 22
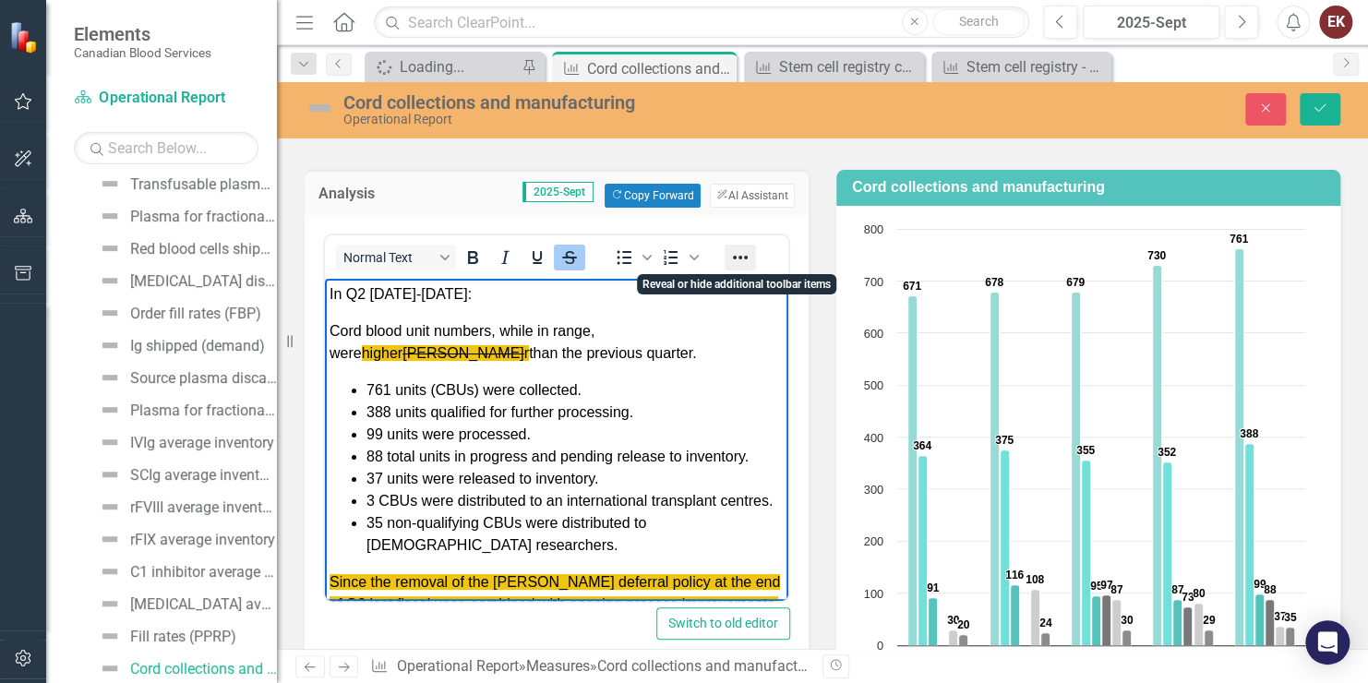
click at [743, 251] on icon "Reveal or hide additional toolbar items" at bounding box center [740, 258] width 22 height 22
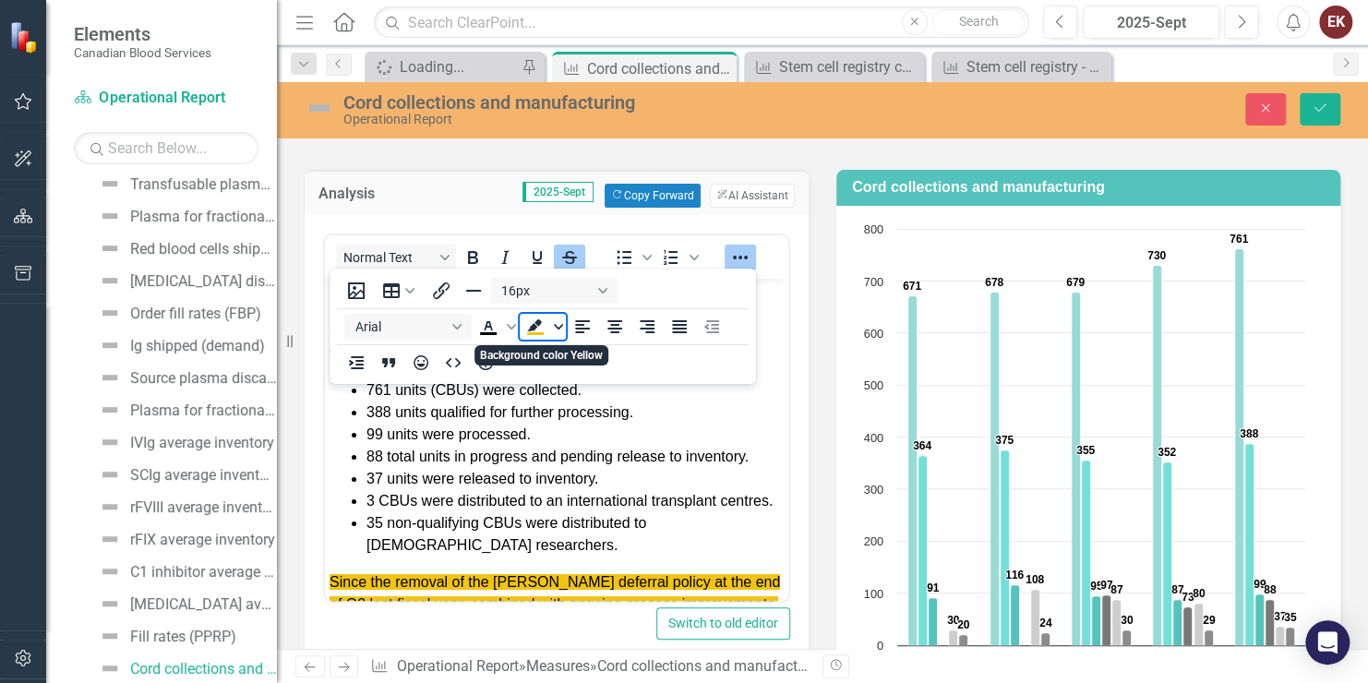
click at [560, 322] on icon "Background color Yellow" at bounding box center [558, 326] width 9 height 9
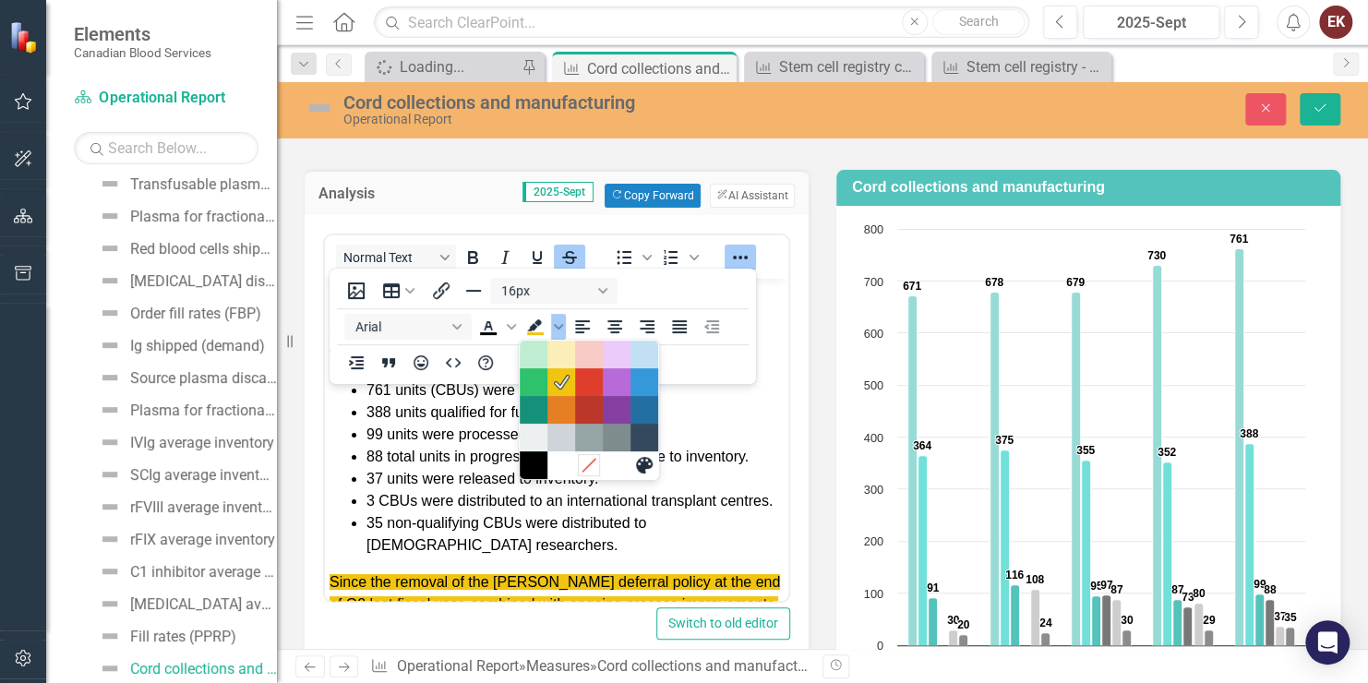
click at [583, 470] on icon "Remove color" at bounding box center [589, 465] width 13 height 13
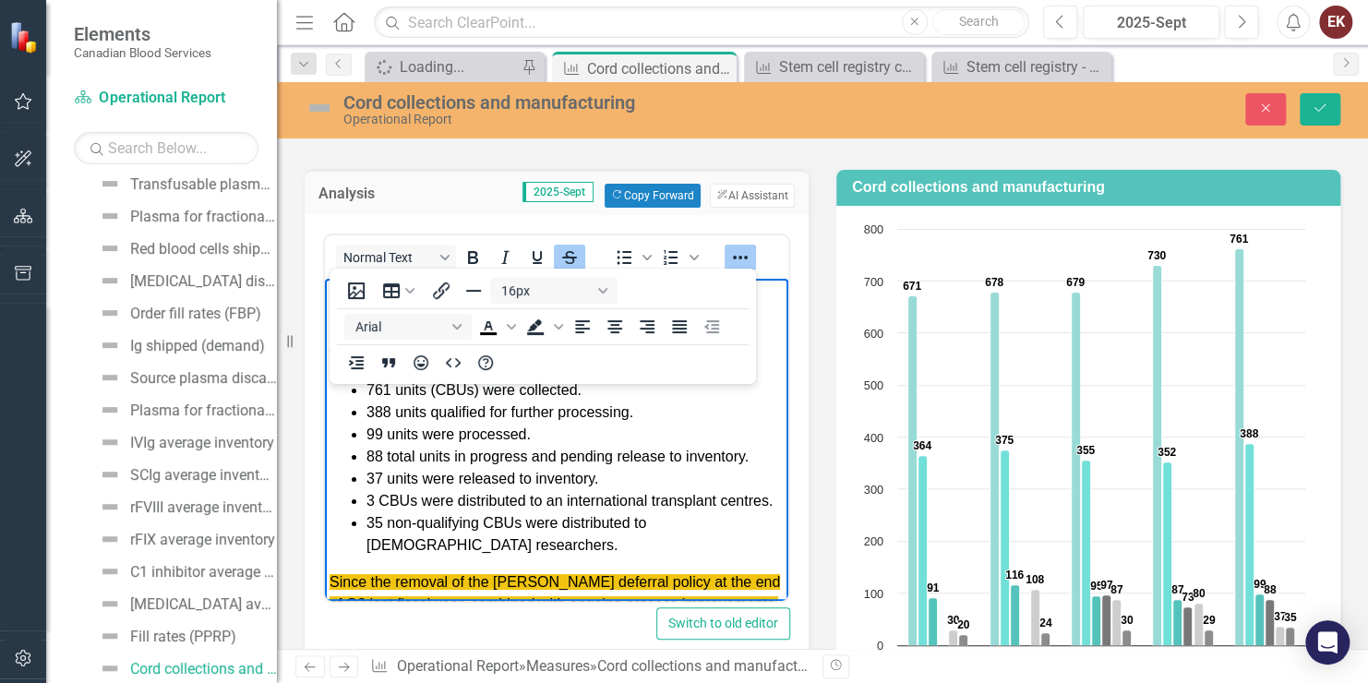
click at [739, 247] on icon "Reveal or hide additional toolbar items" at bounding box center [740, 258] width 22 height 22
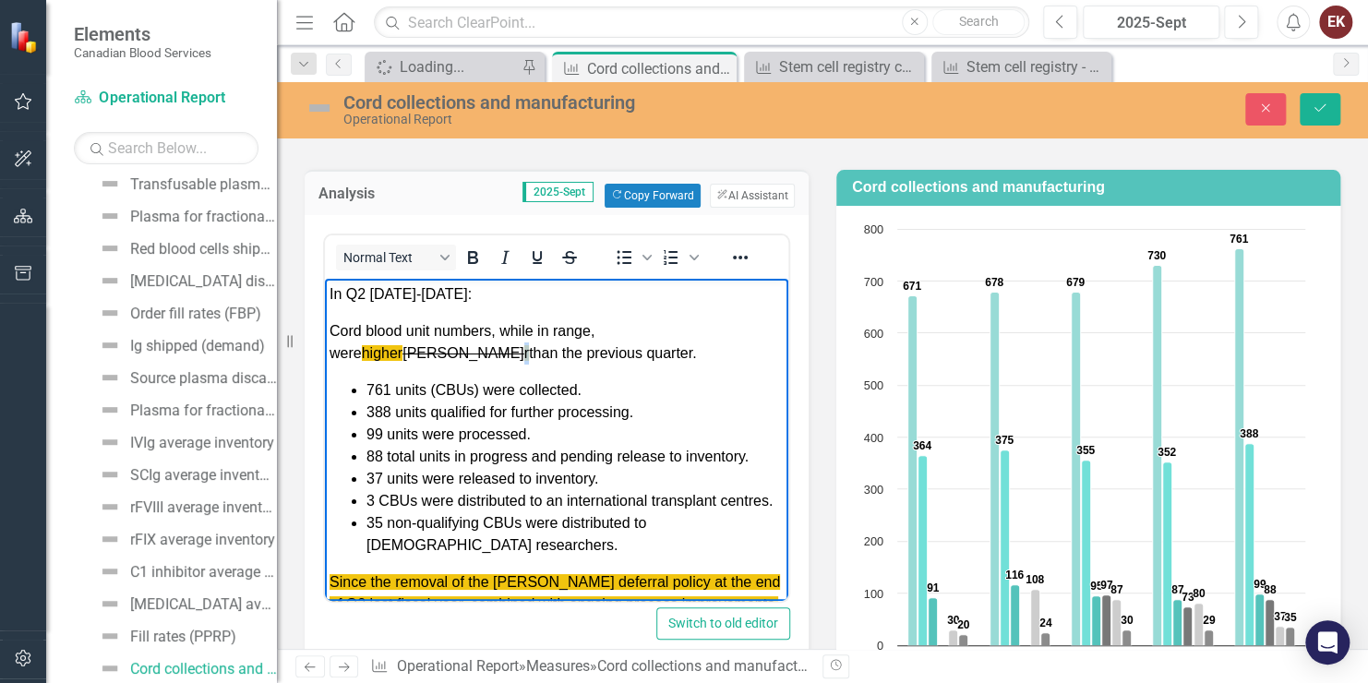
click at [697, 328] on span "Cord blood unit numbers, while in range, were higher lowe r than the previous q…" at bounding box center [514, 341] width 368 height 38
click at [562, 255] on icon "Strikethrough" at bounding box center [570, 258] width 22 height 22
click at [739, 254] on icon "Reveal or hide additional toolbar items" at bounding box center [740, 258] width 22 height 22
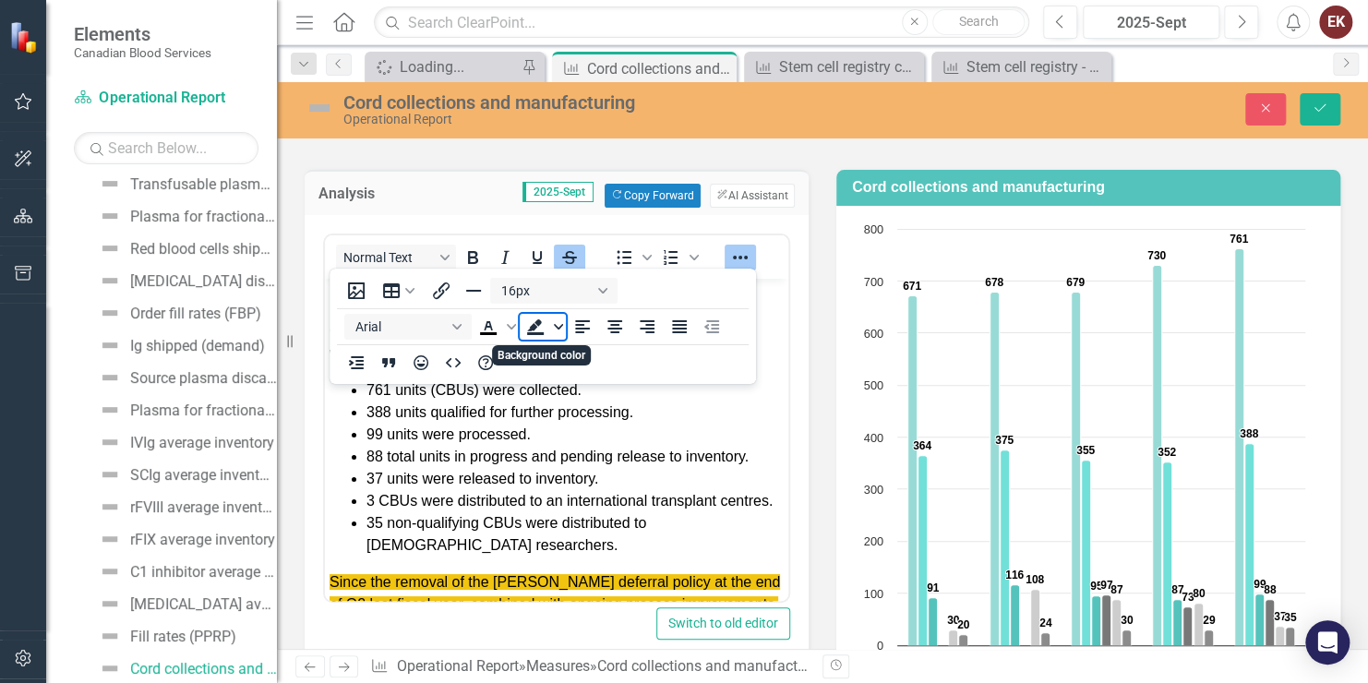
click at [551, 325] on span "Background color" at bounding box center [558, 327] width 15 height 26
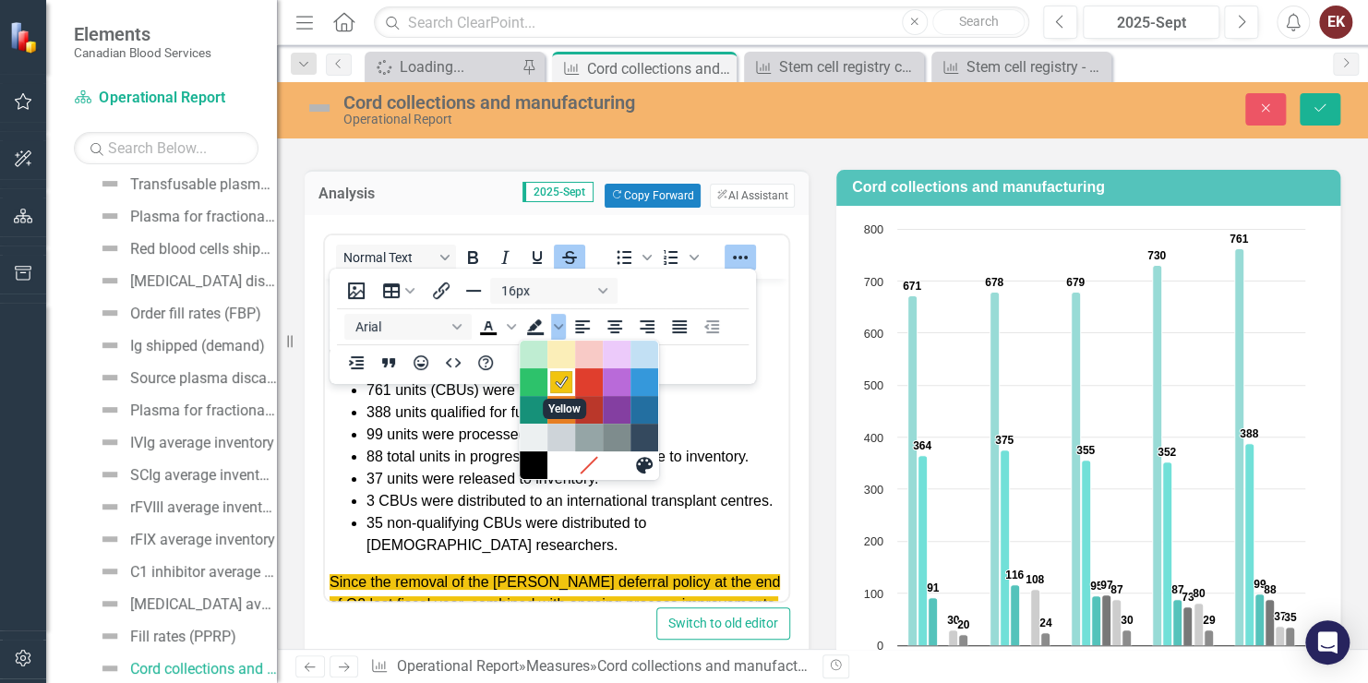
click at [553, 380] on icon "Yellow" at bounding box center [562, 383] width 18 height 18
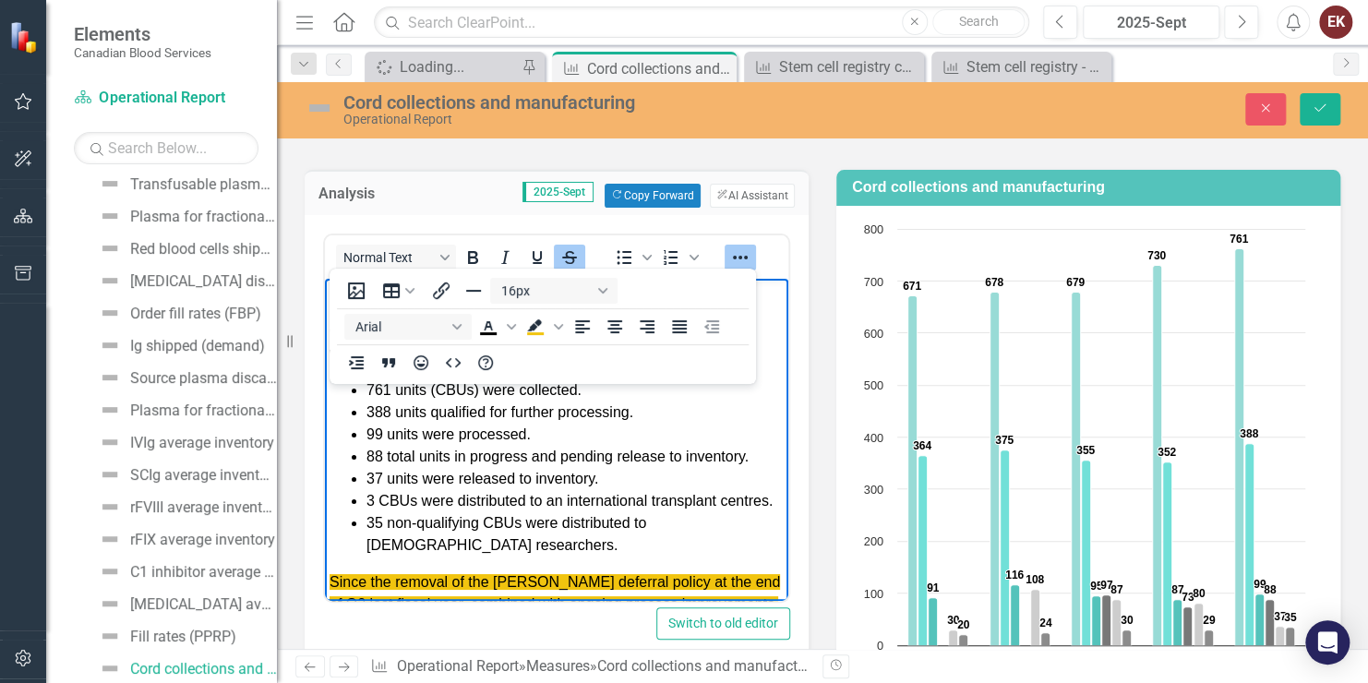
click at [738, 247] on icon "Reveal or hide additional toolbar items" at bounding box center [740, 258] width 22 height 22
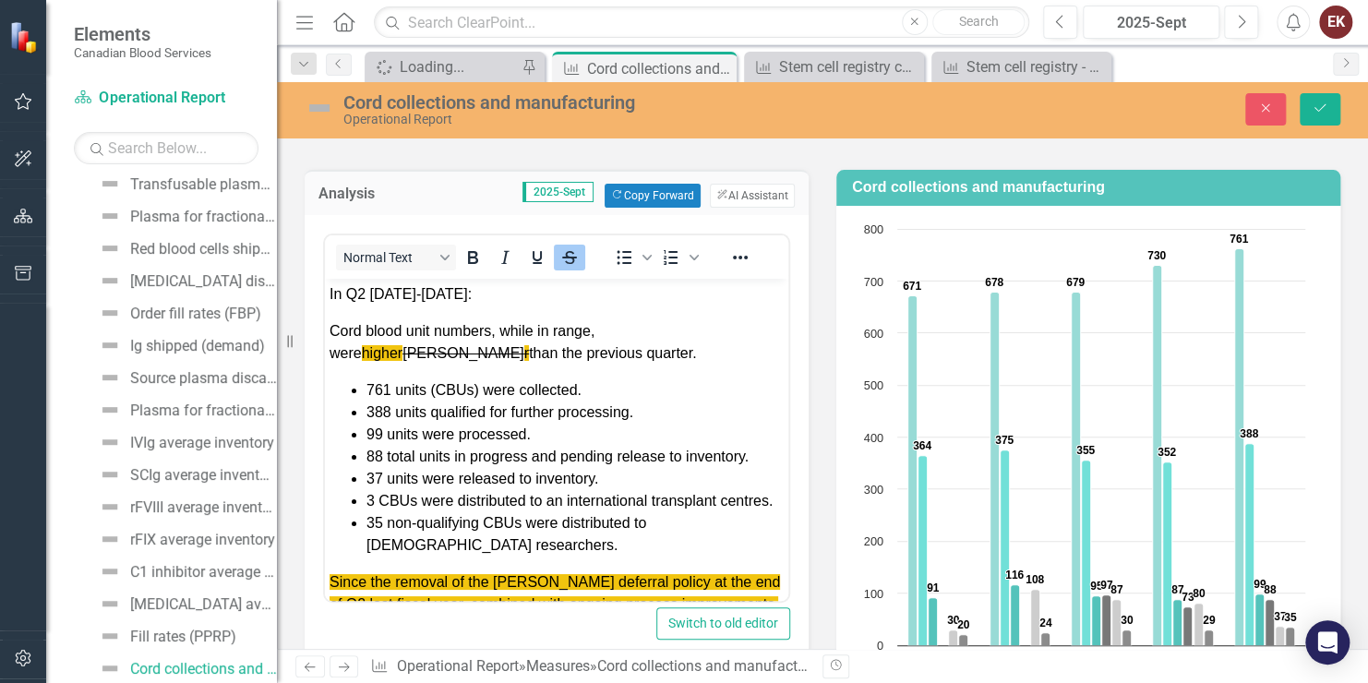
click at [798, 554] on div "Normal Text To open the popup, press Shift+Enter To open the popup, press Shift…" at bounding box center [557, 443] width 504 height 457
click at [744, 256] on icon "Reveal or hide additional toolbar items" at bounding box center [740, 258] width 15 height 4
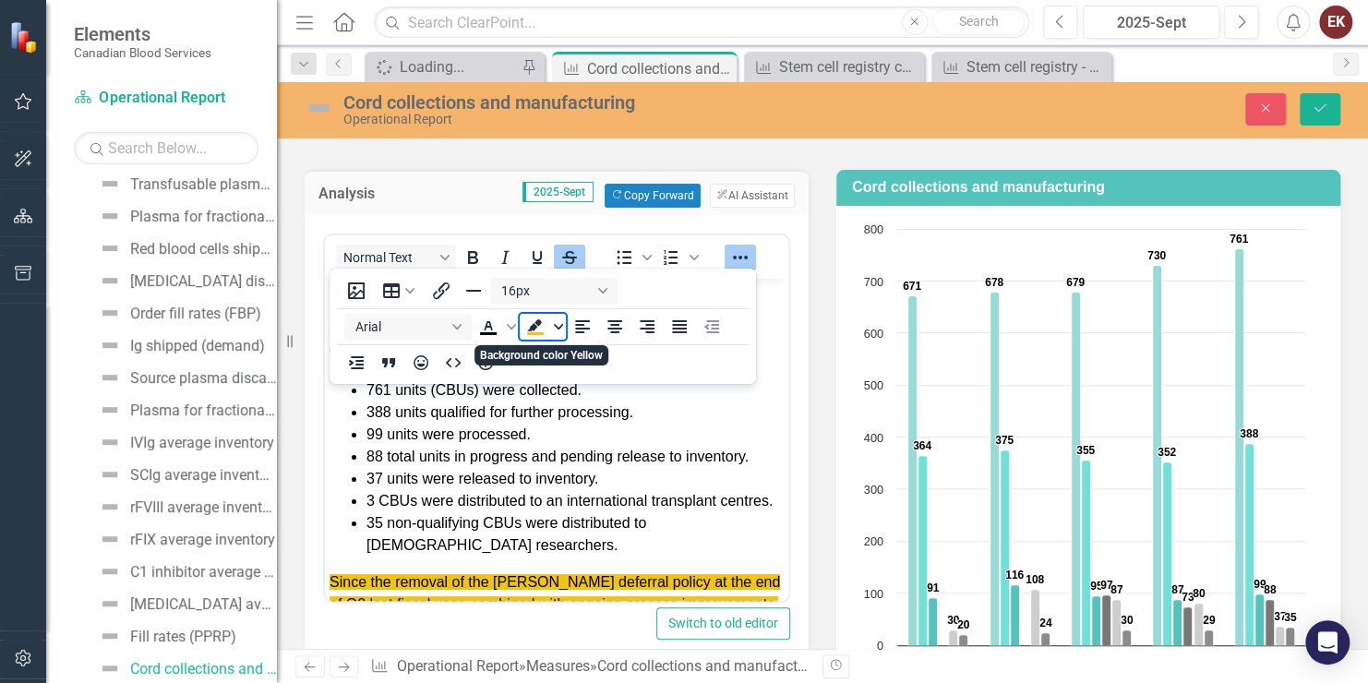
click at [554, 326] on icon "Background color Yellow" at bounding box center [558, 326] width 9 height 9
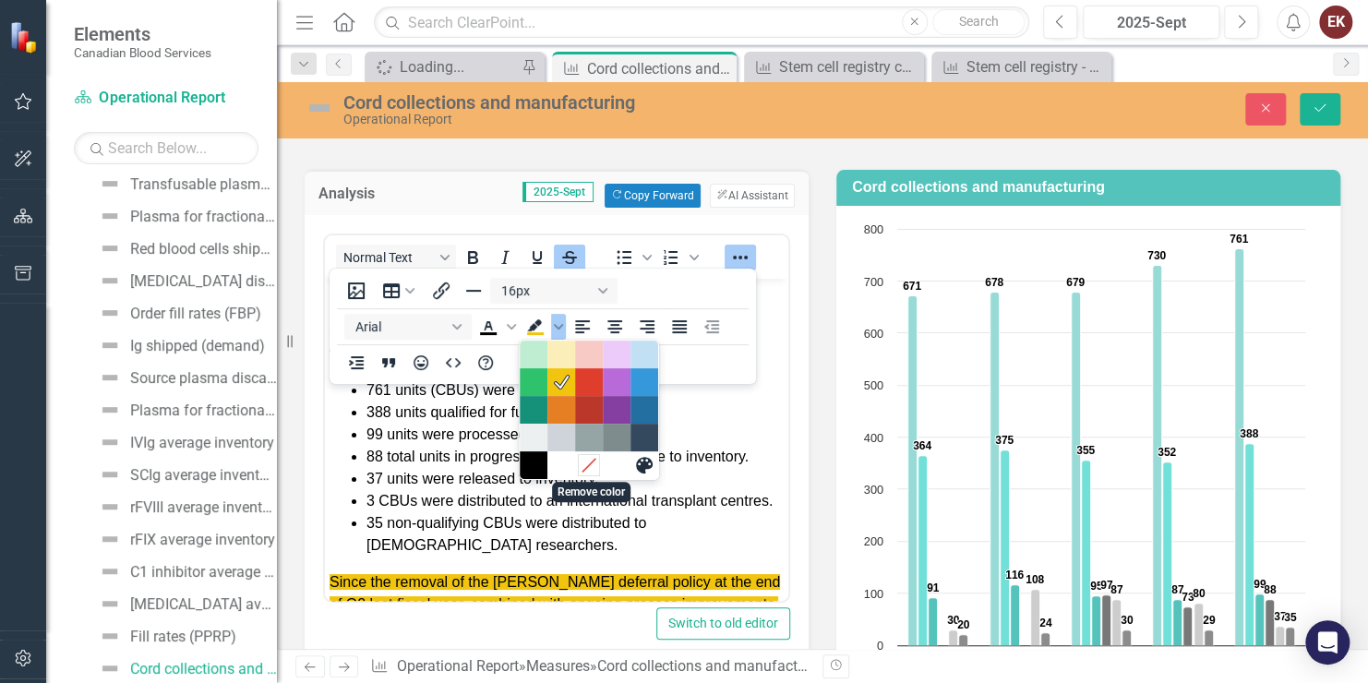
drag, startPoint x: 583, startPoint y: 462, endPoint x: 259, endPoint y: 184, distance: 427.0
click at [584, 462] on icon "Remove color" at bounding box center [590, 466] width 18 height 18
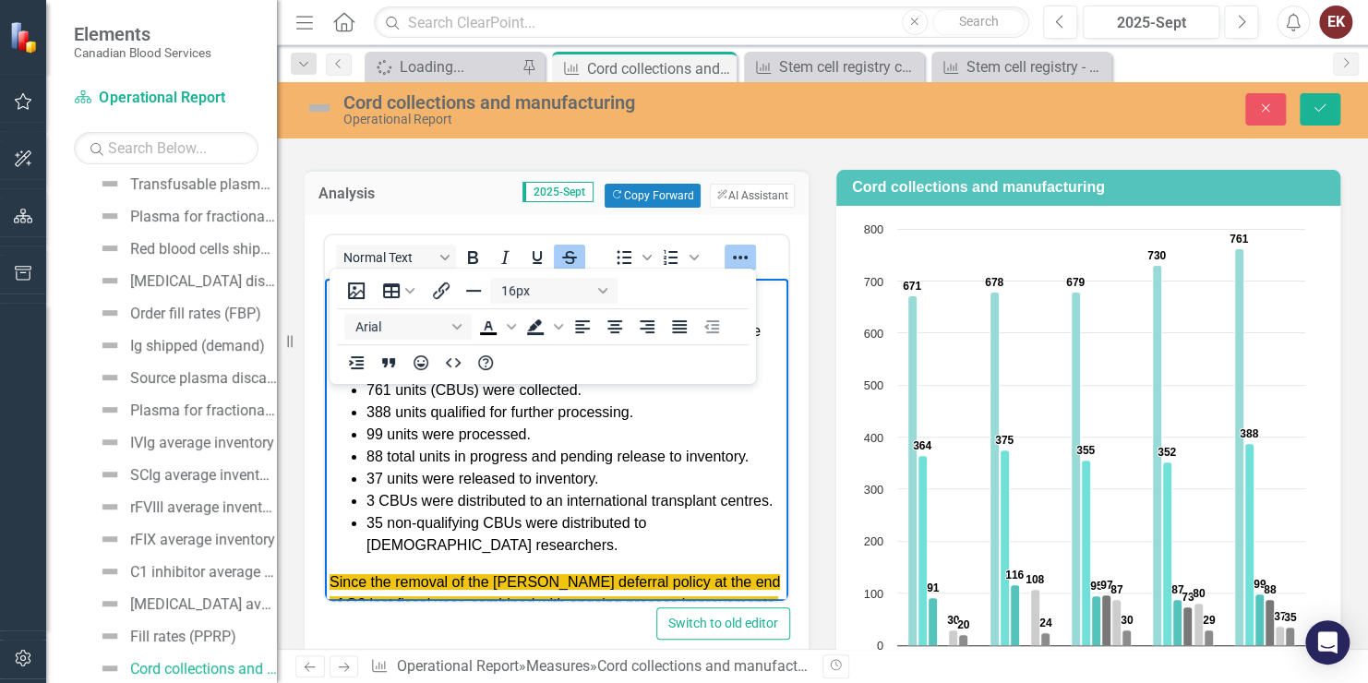
click at [749, 250] on icon "Reveal or hide additional toolbar items" at bounding box center [740, 258] width 22 height 22
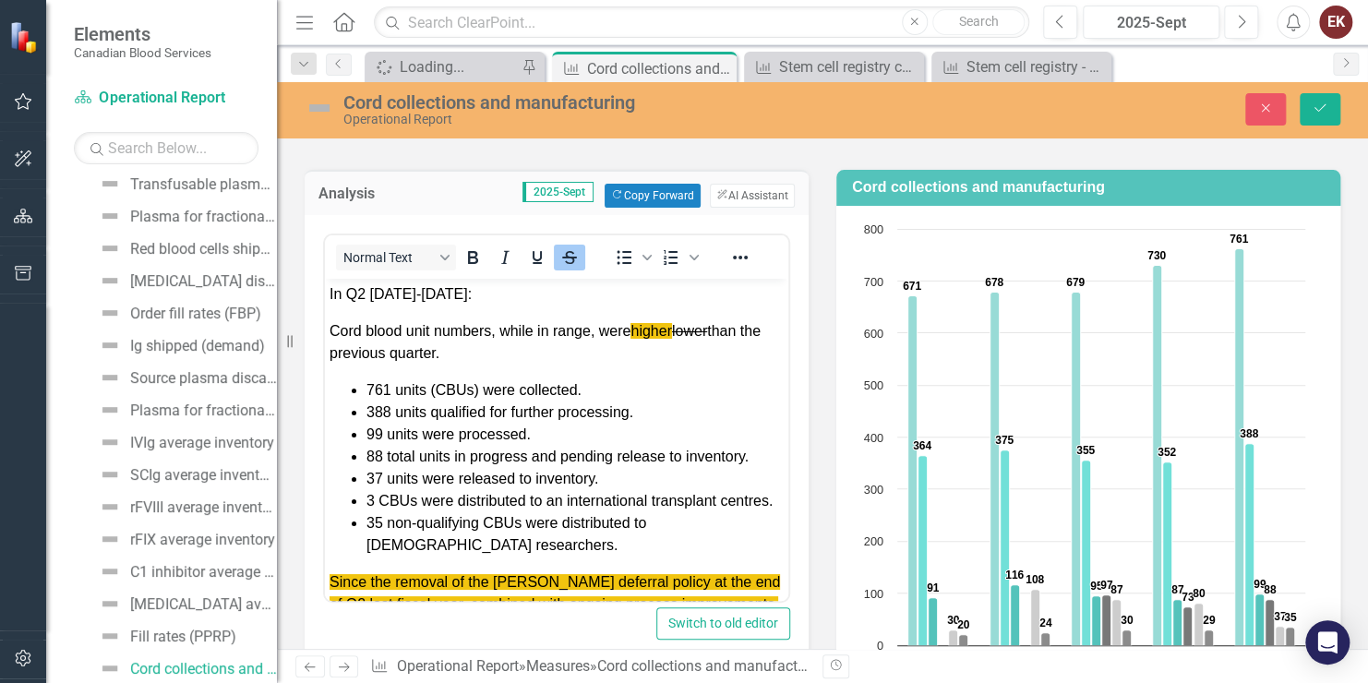
click at [747, 370] on body "In Q2 2025-2026: Cord blood unit numbers, while in range, were higher lower tha…" at bounding box center [557, 478] width 464 height 401
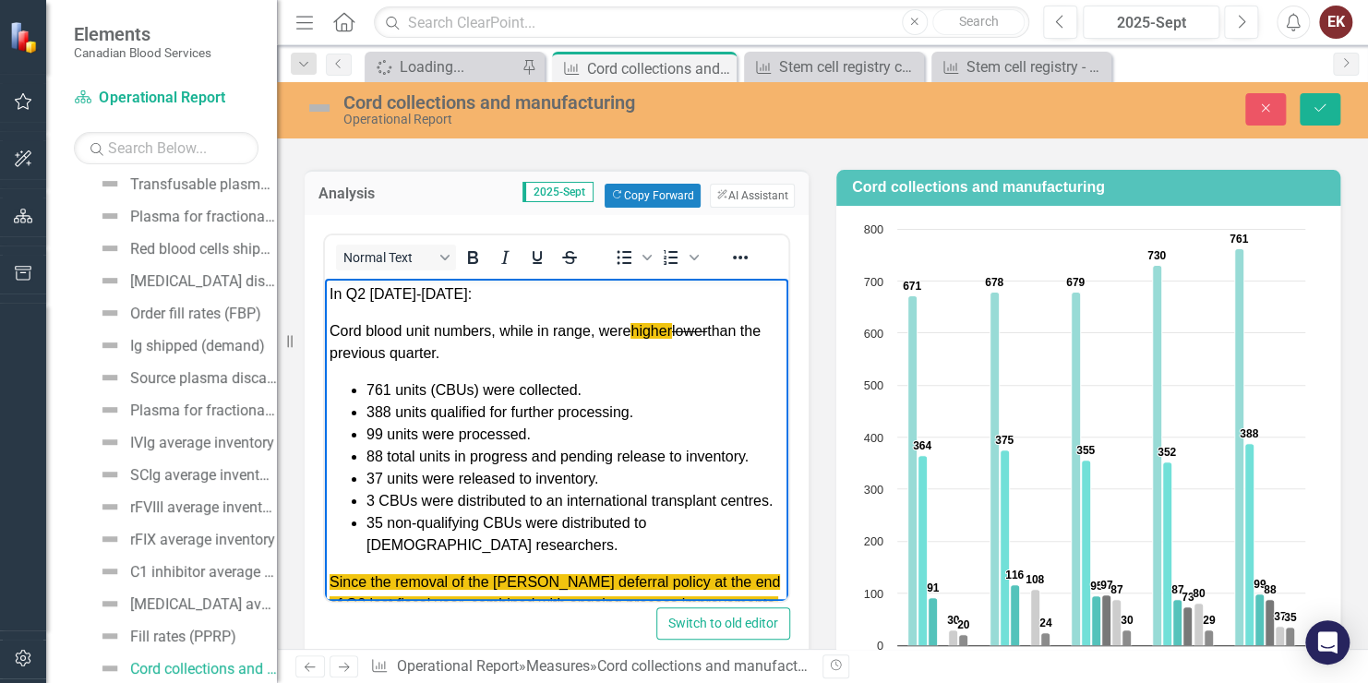
click at [500, 329] on span "Cord blood unit numbers, while in range, were higher lower than the previous qu…" at bounding box center [545, 341] width 431 height 38
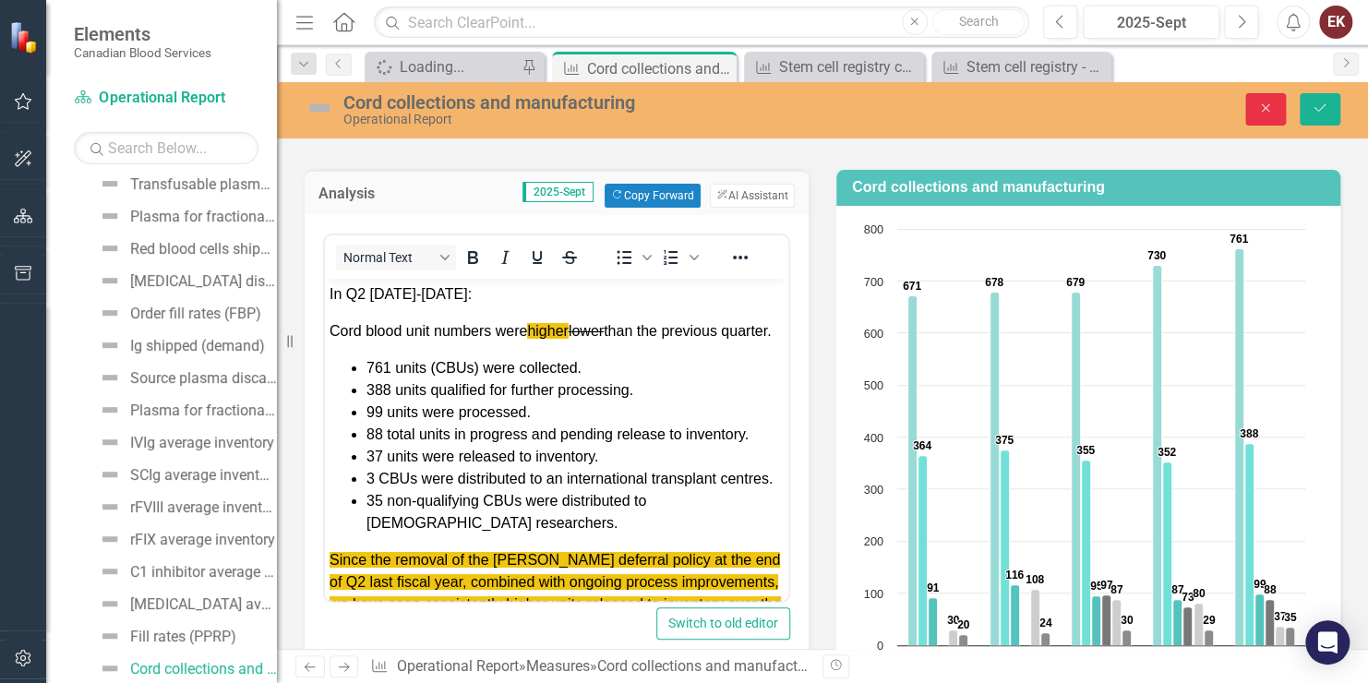
click at [1262, 109] on icon "Close" at bounding box center [1266, 108] width 17 height 13
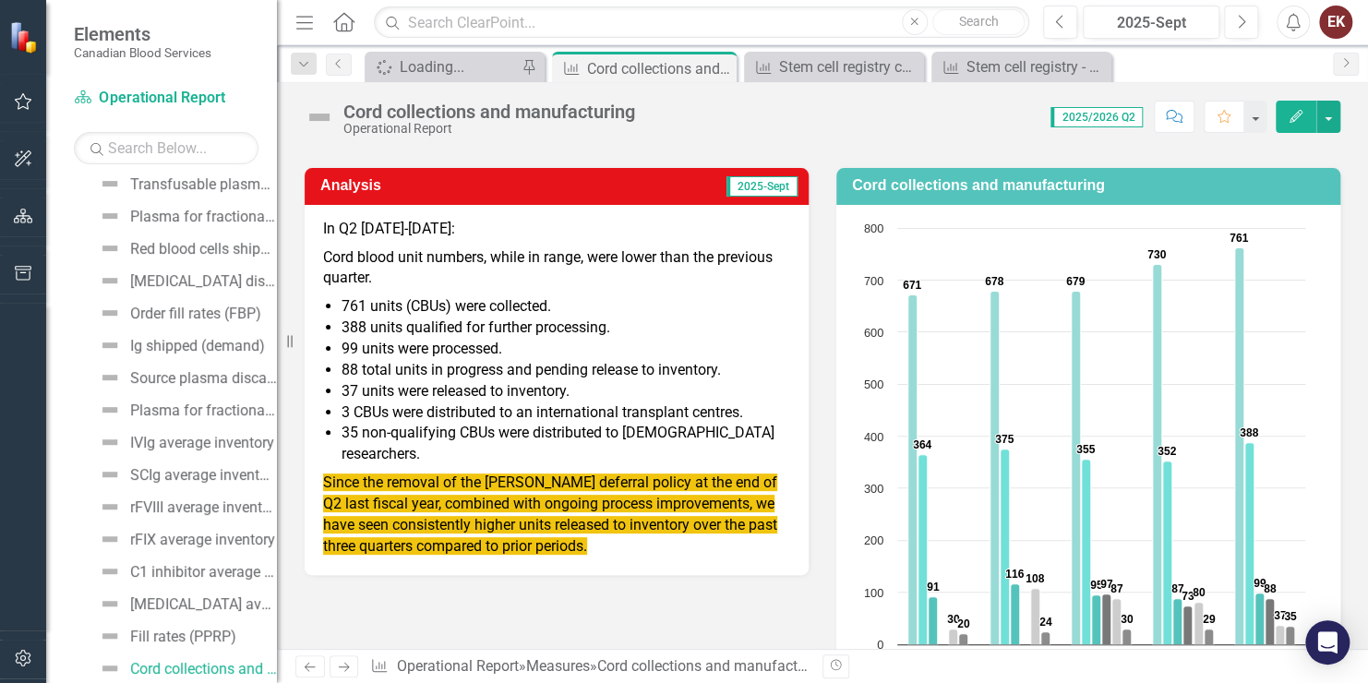
click at [558, 262] on span "Cord blood unit numbers, while in range, were lower than the previous quarter." at bounding box center [548, 267] width 450 height 39
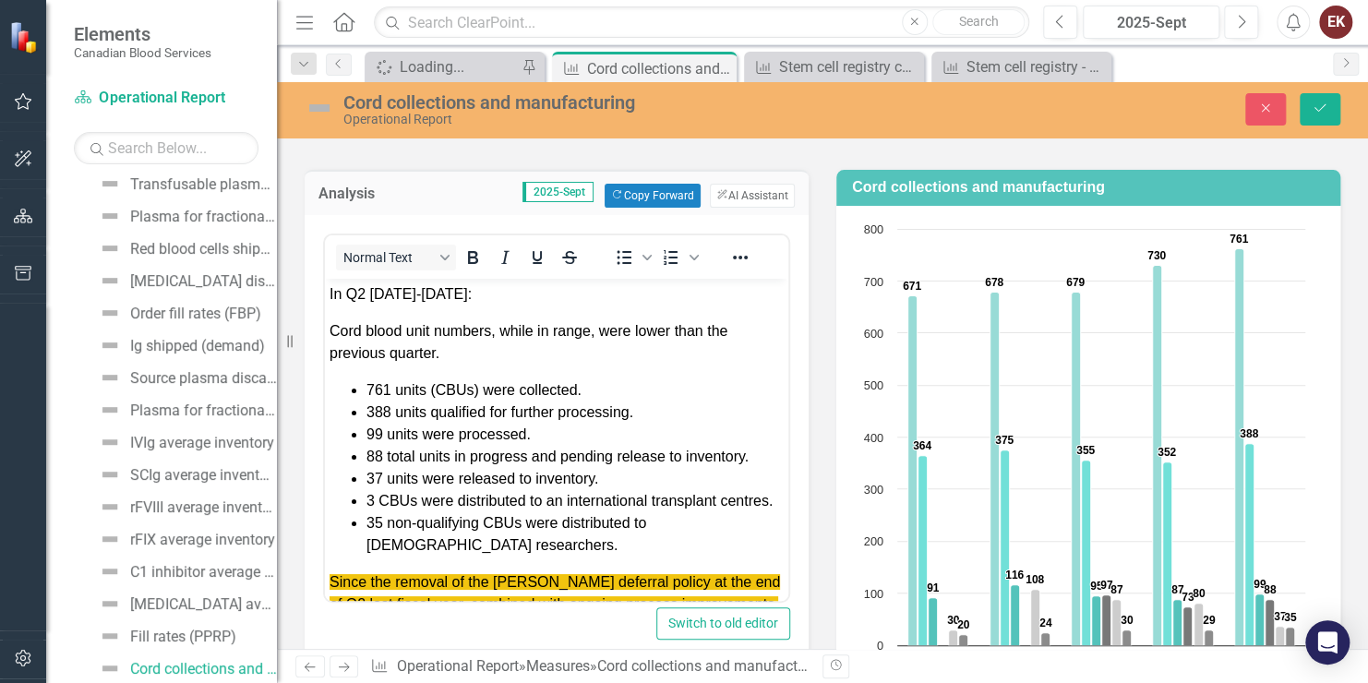
scroll to position [0, 0]
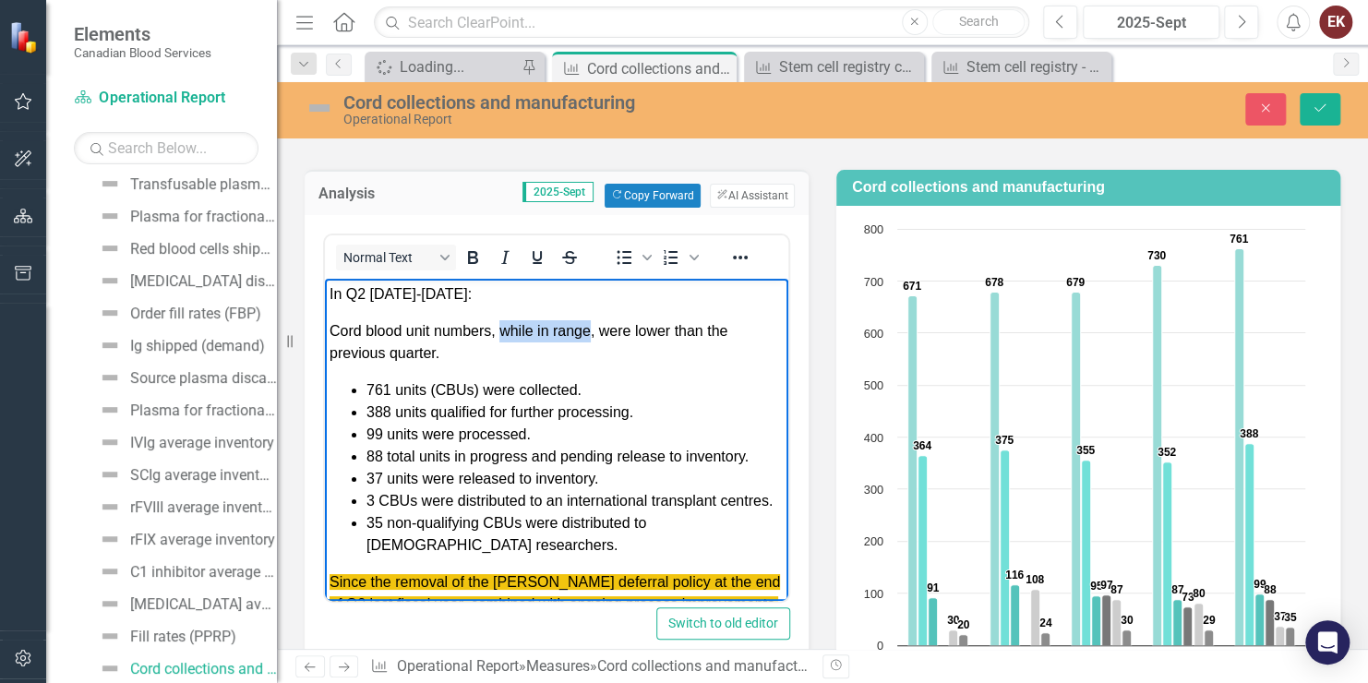
drag, startPoint x: 501, startPoint y: 328, endPoint x: 589, endPoint y: 324, distance: 87.8
click at [589, 324] on span "Cord blood unit numbers, while in range, were lower than the previous quarter." at bounding box center [529, 341] width 398 height 38
click at [571, 257] on icon "Strikethrough" at bounding box center [569, 258] width 15 height 2
drag, startPoint x: 635, startPoint y: 322, endPoint x: 669, endPoint y: 329, distance: 33.9
click at [669, 329] on span "Cord blood unit numbers, while in range , were lower than the previous quarter." at bounding box center [557, 341] width 454 height 38
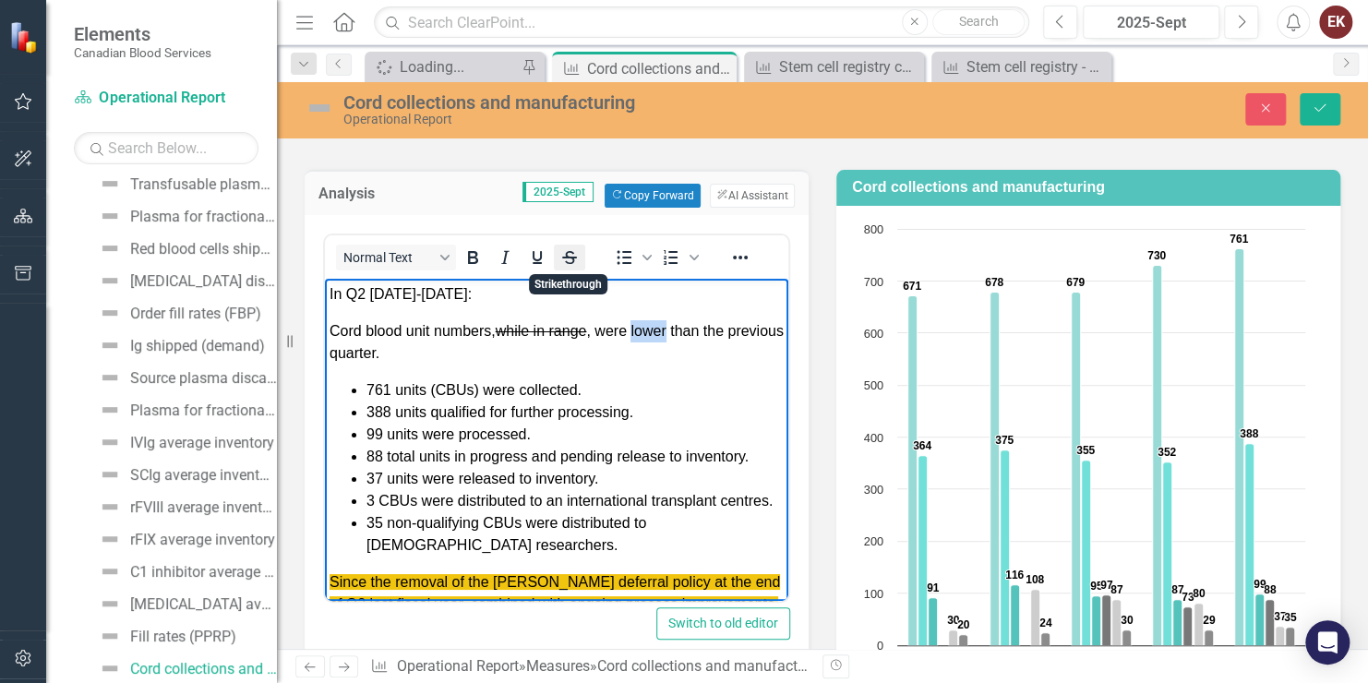
click at [570, 247] on icon "Strikethrough" at bounding box center [570, 258] width 22 height 22
click at [631, 328] on span "Cord blood unit numbers, while in range , were lower than the previous quarter." at bounding box center [553, 341] width 446 height 38
click at [742, 250] on icon "Reveal or hide additional toolbar items" at bounding box center [740, 258] width 22 height 22
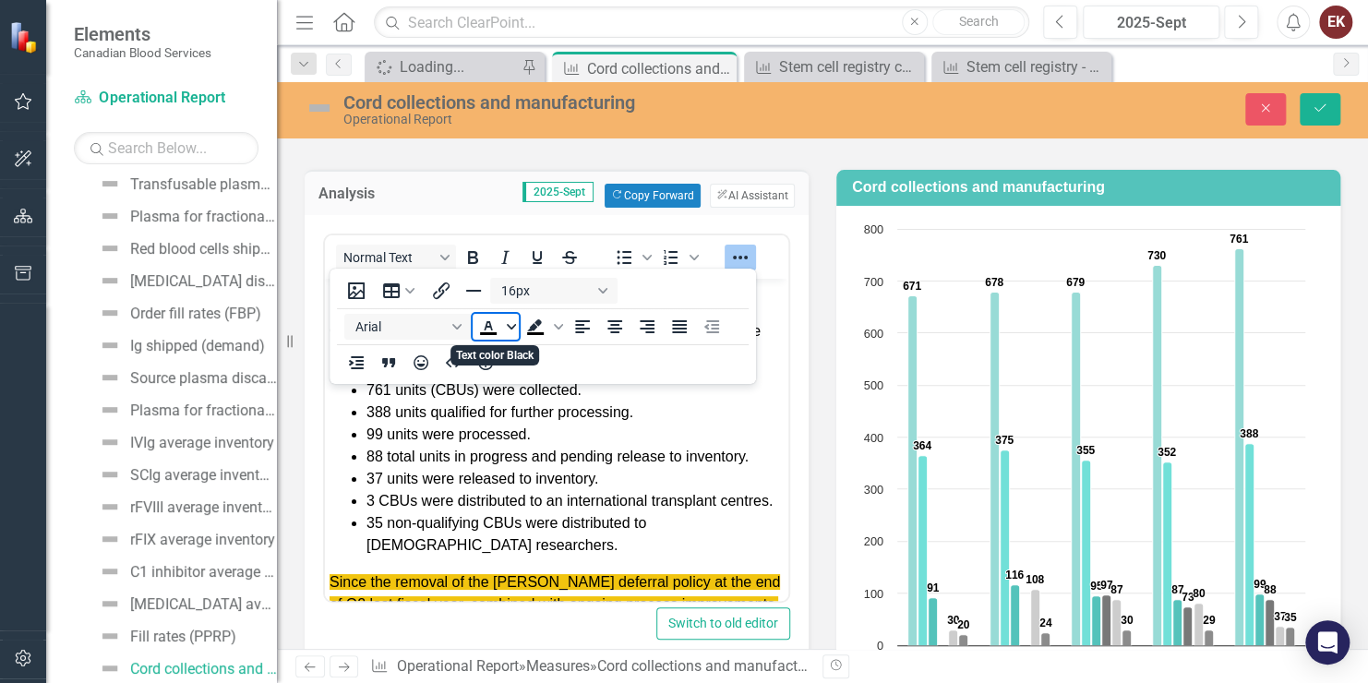
click at [510, 318] on span "Text color Black" at bounding box center [511, 327] width 15 height 26
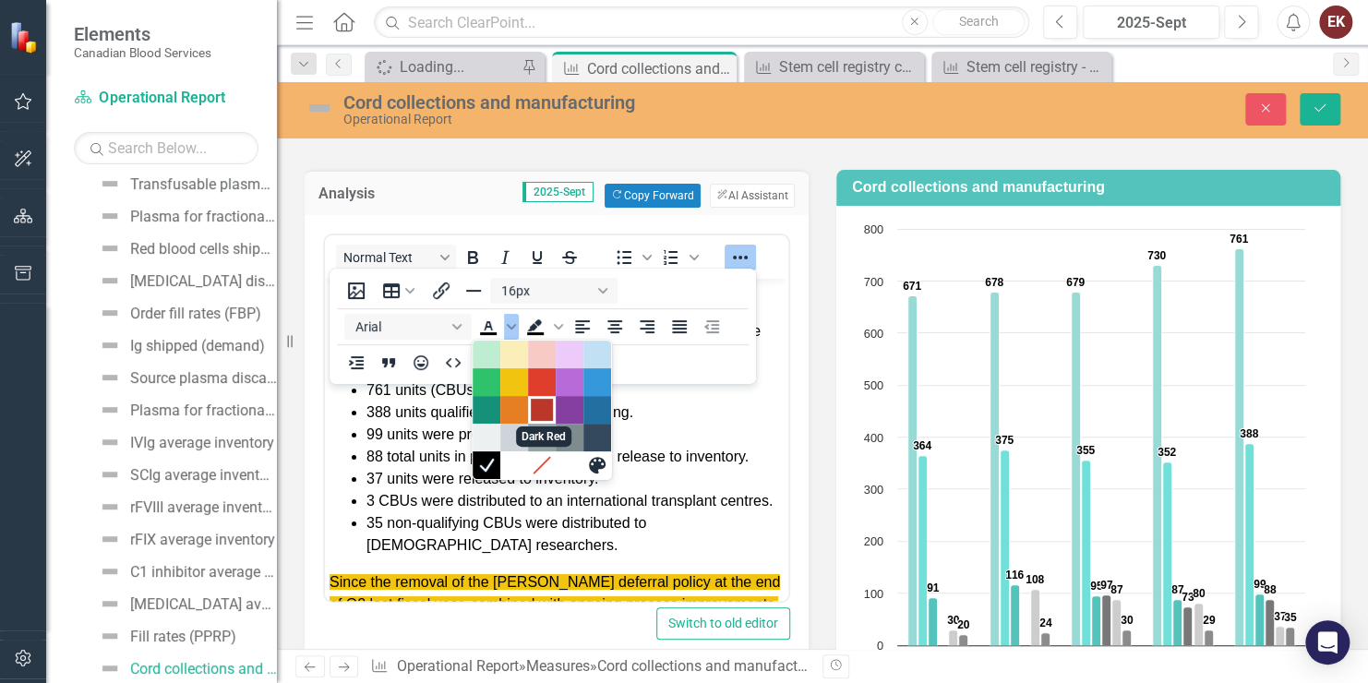
click at [533, 405] on div "Dark Red" at bounding box center [542, 410] width 22 height 22
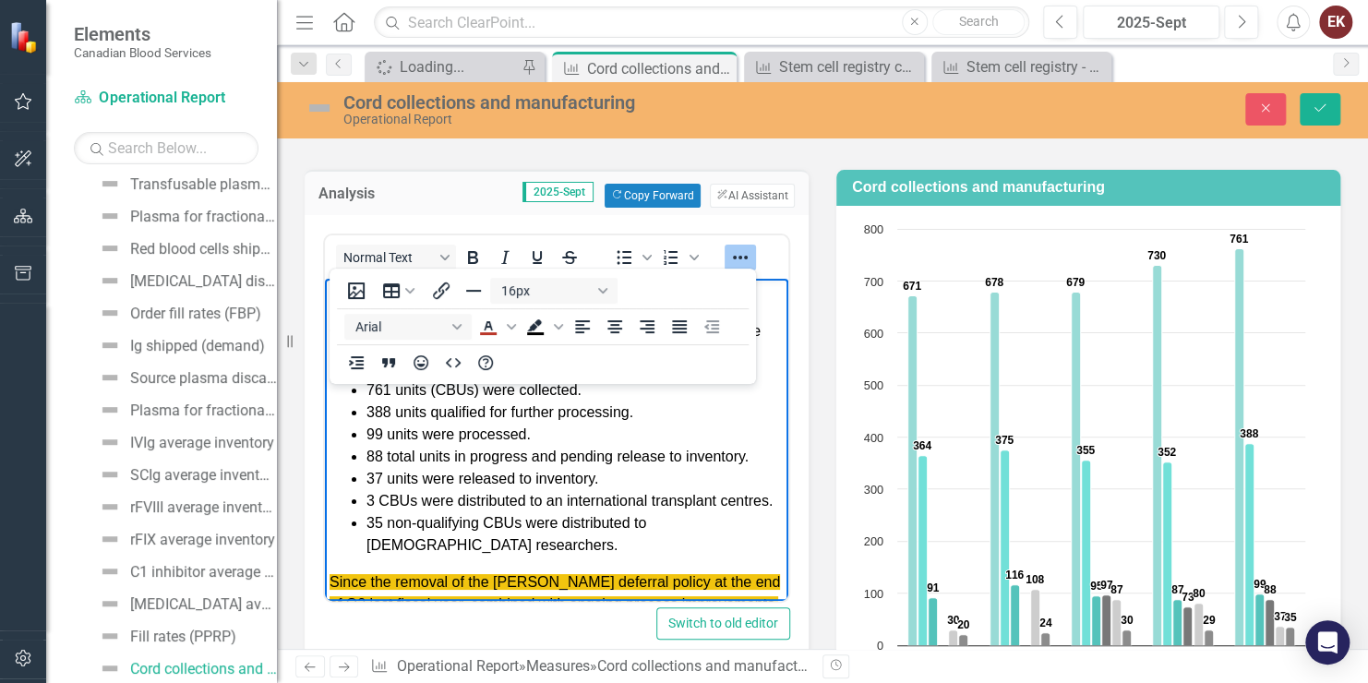
click at [733, 256] on icon "Reveal or hide additional toolbar items" at bounding box center [740, 258] width 15 height 4
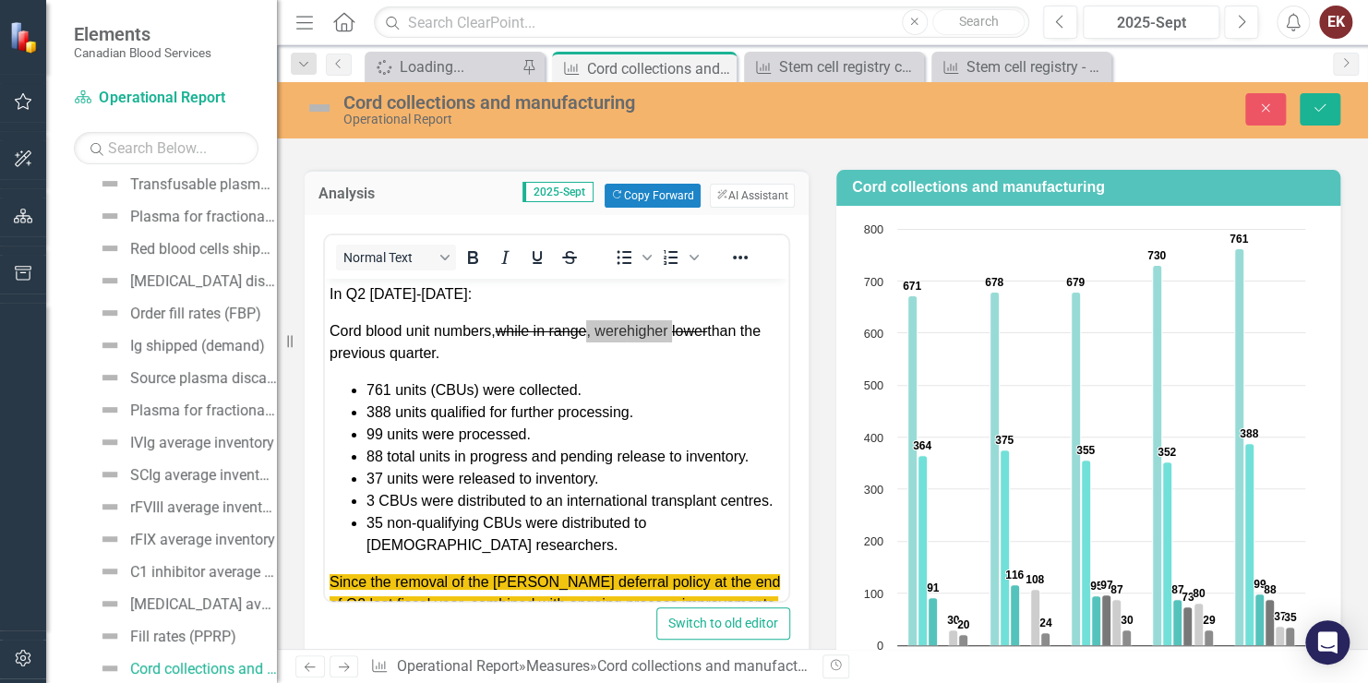
click at [769, 246] on div "Normal Text To open the popup, press Shift+Enter To open the popup, press Shift…" at bounding box center [557, 257] width 464 height 36
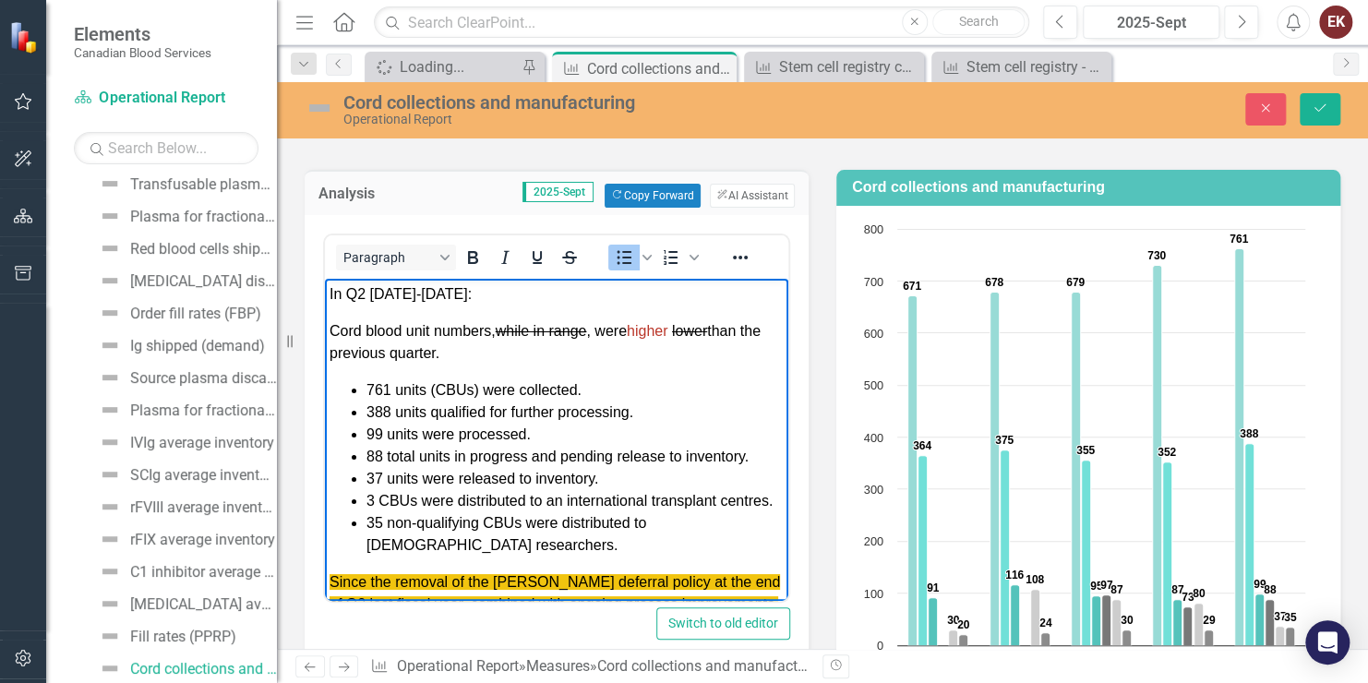
click at [736, 369] on body "In Q2 2025-2026: Cord blood unit numbers, while in range , were higher lower th…" at bounding box center [557, 478] width 464 height 401
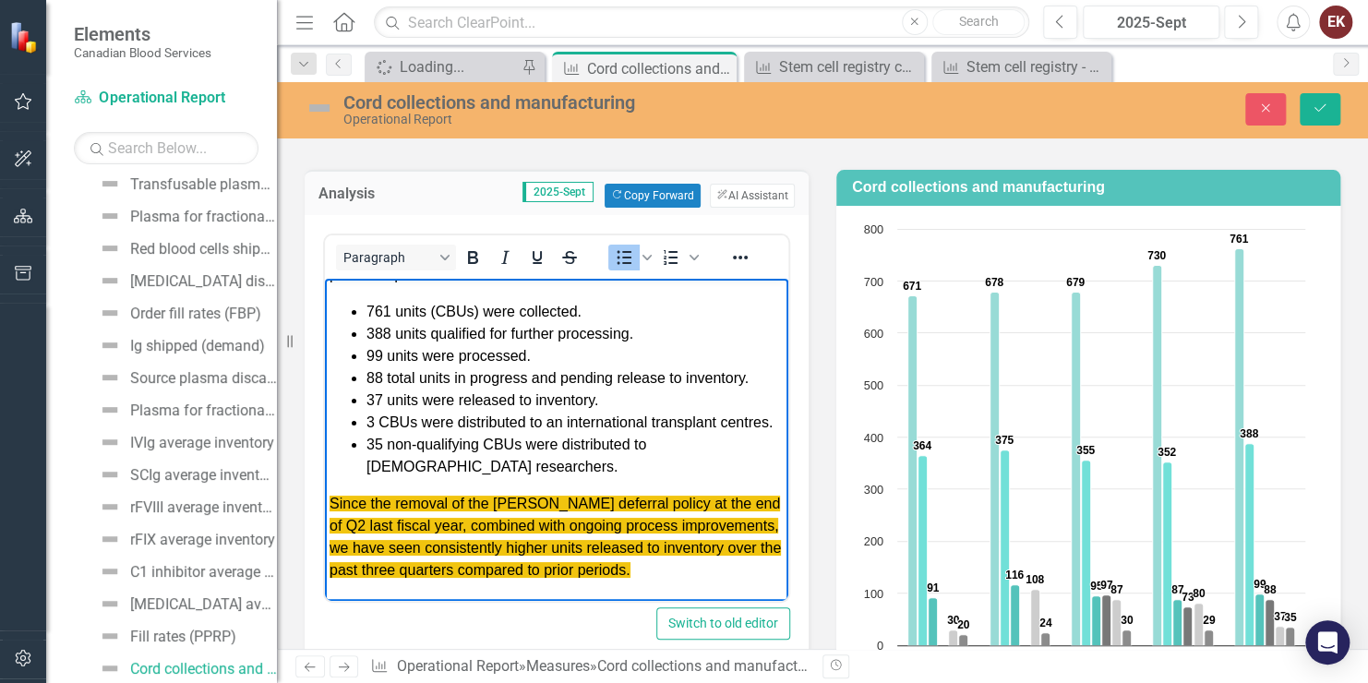
scroll to position [100, 0]
click at [681, 565] on p "Since the removal of the [PERSON_NAME] deferral policy at the end of Q2 last fi…" at bounding box center [557, 536] width 454 height 89
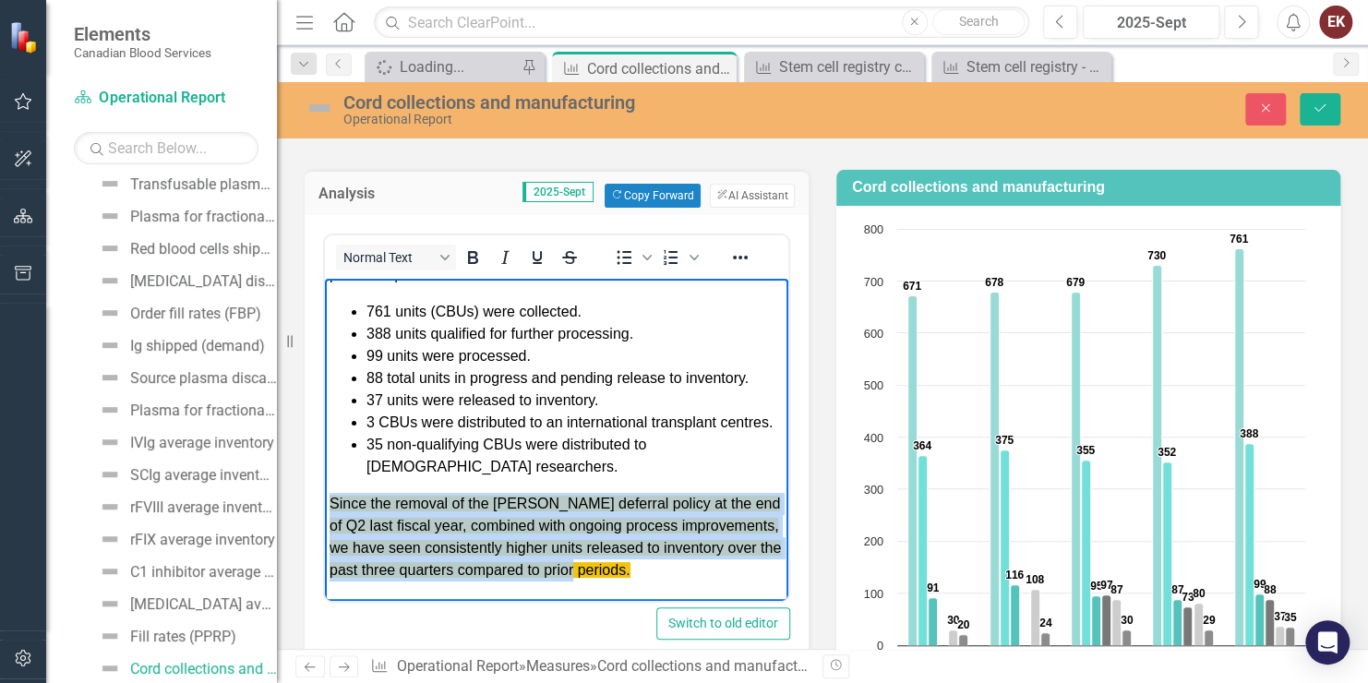
drag, startPoint x: 661, startPoint y: 568, endPoint x: 644, endPoint y: 789, distance: 221.4
click at [325, 512] on html "In Q2 2025-2026: Cord blood unit numbers, while in range , were higher lower th…" at bounding box center [557, 399] width 464 height 401
click at [569, 251] on icon "Strikethrough" at bounding box center [569, 257] width 9 height 13
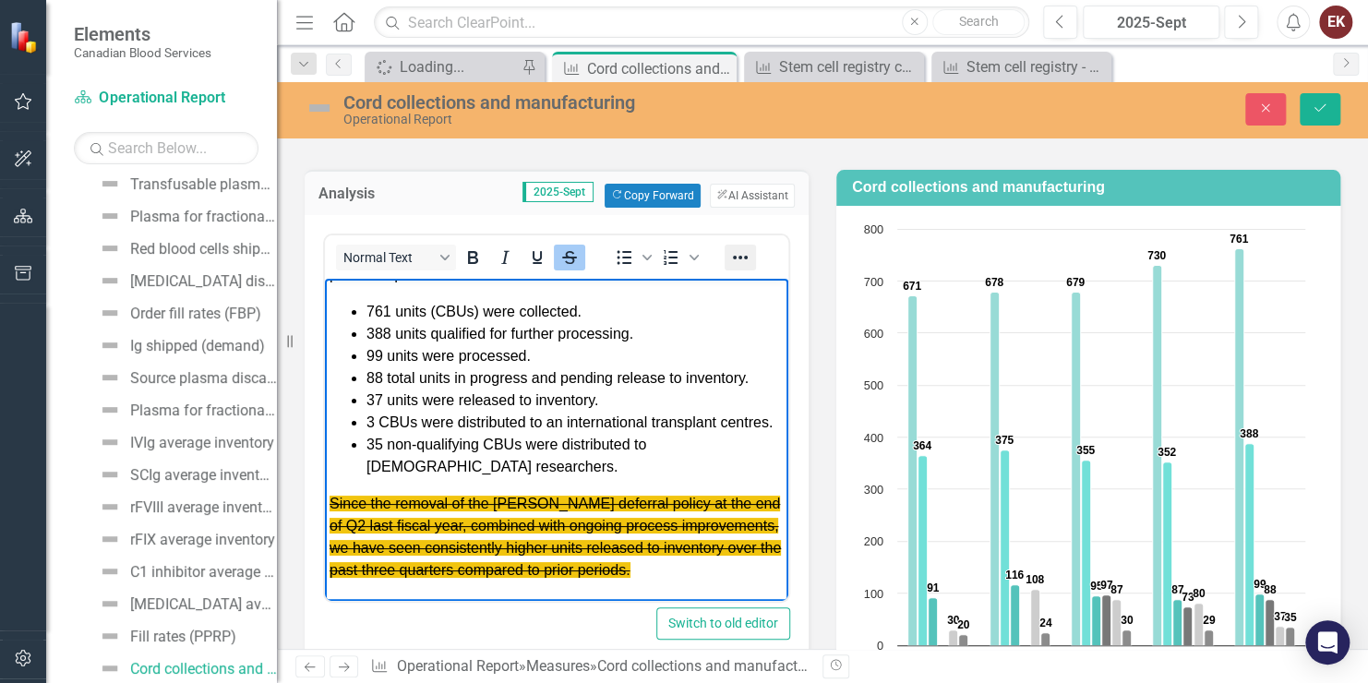
click at [741, 251] on icon "Reveal or hide additional toolbar items" at bounding box center [740, 258] width 22 height 22
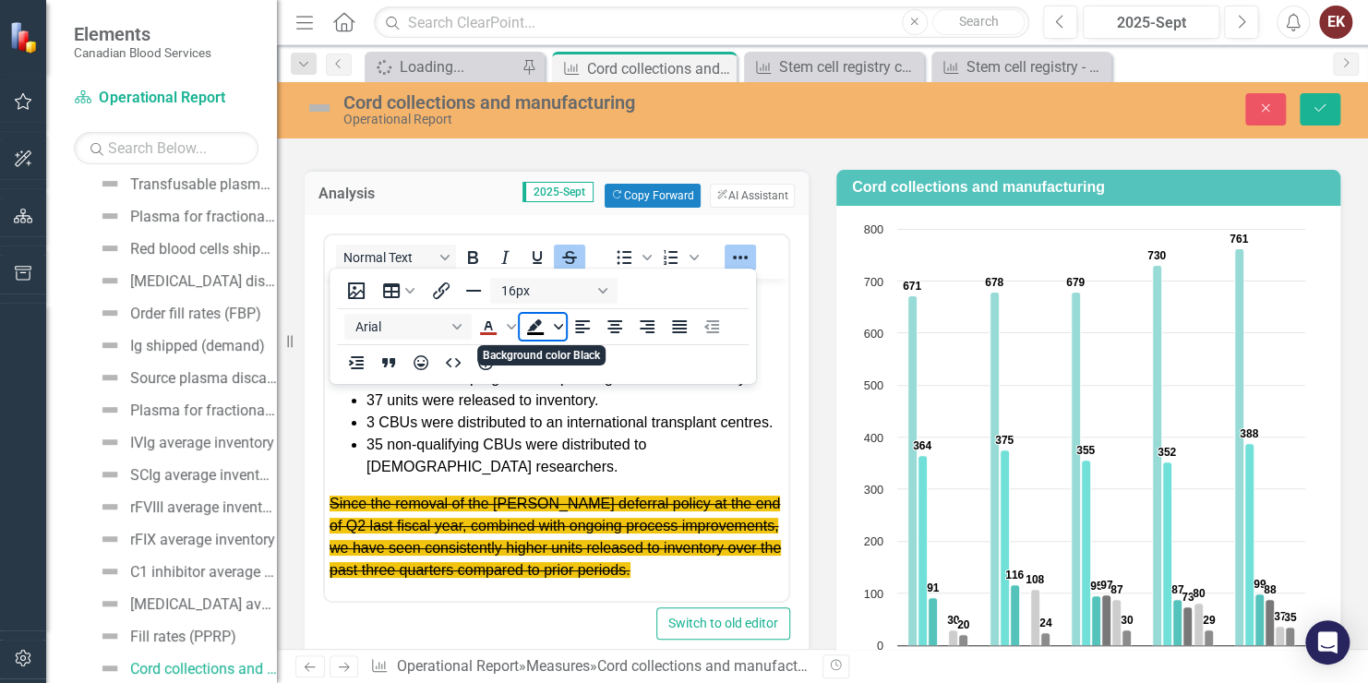
click at [555, 326] on icon "Background color Black" at bounding box center [558, 327] width 9 height 6
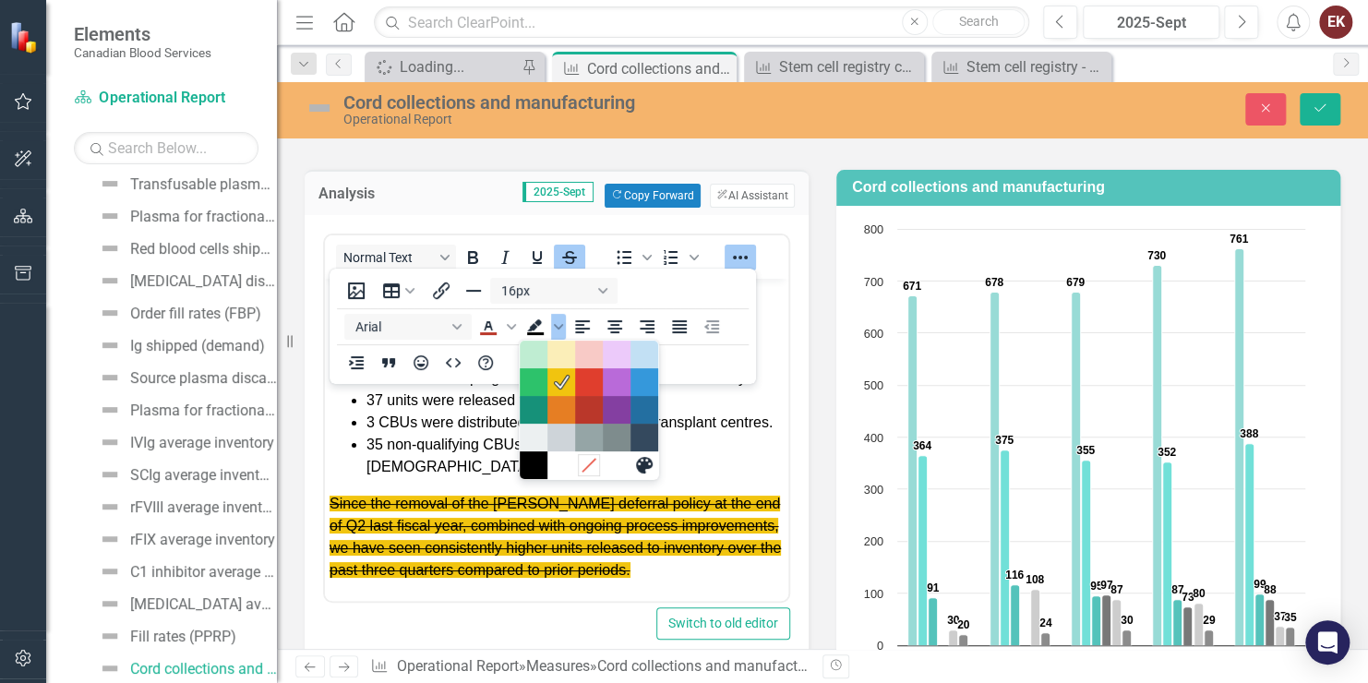
click at [591, 465] on icon "Remove color" at bounding box center [590, 466] width 18 height 18
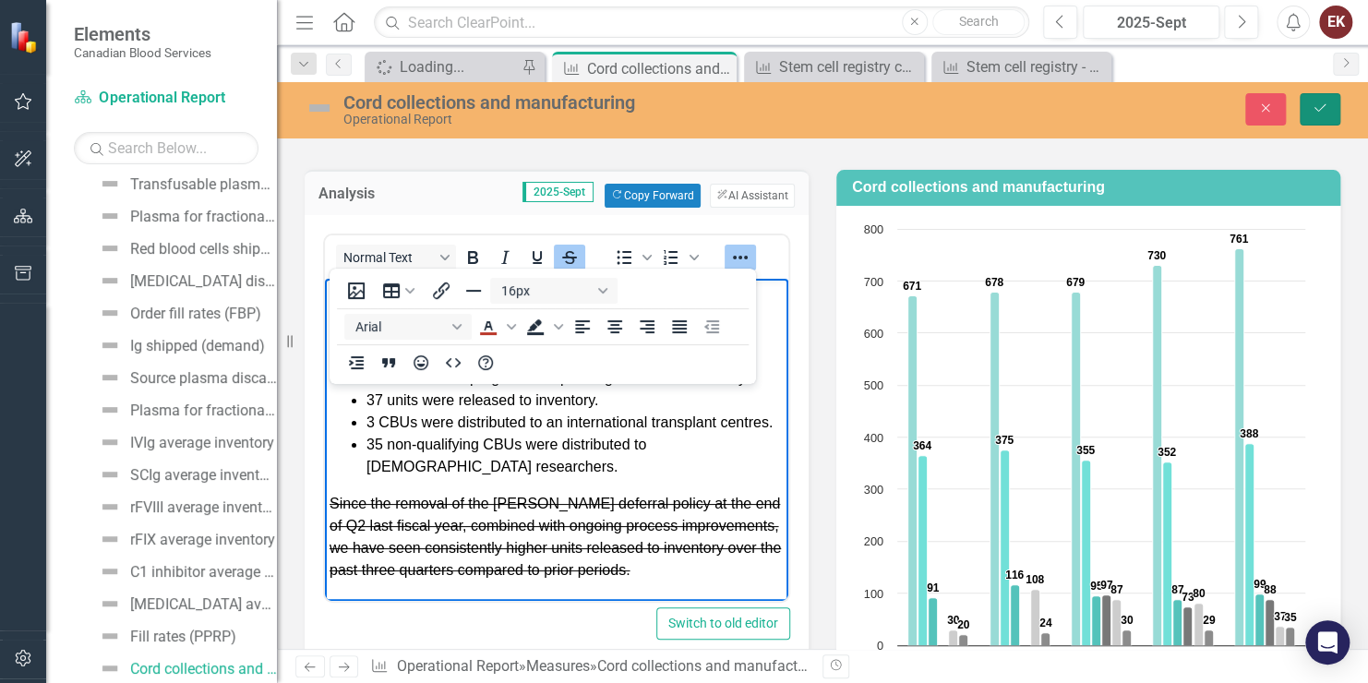
click at [1323, 100] on button "Save" at bounding box center [1320, 109] width 41 height 32
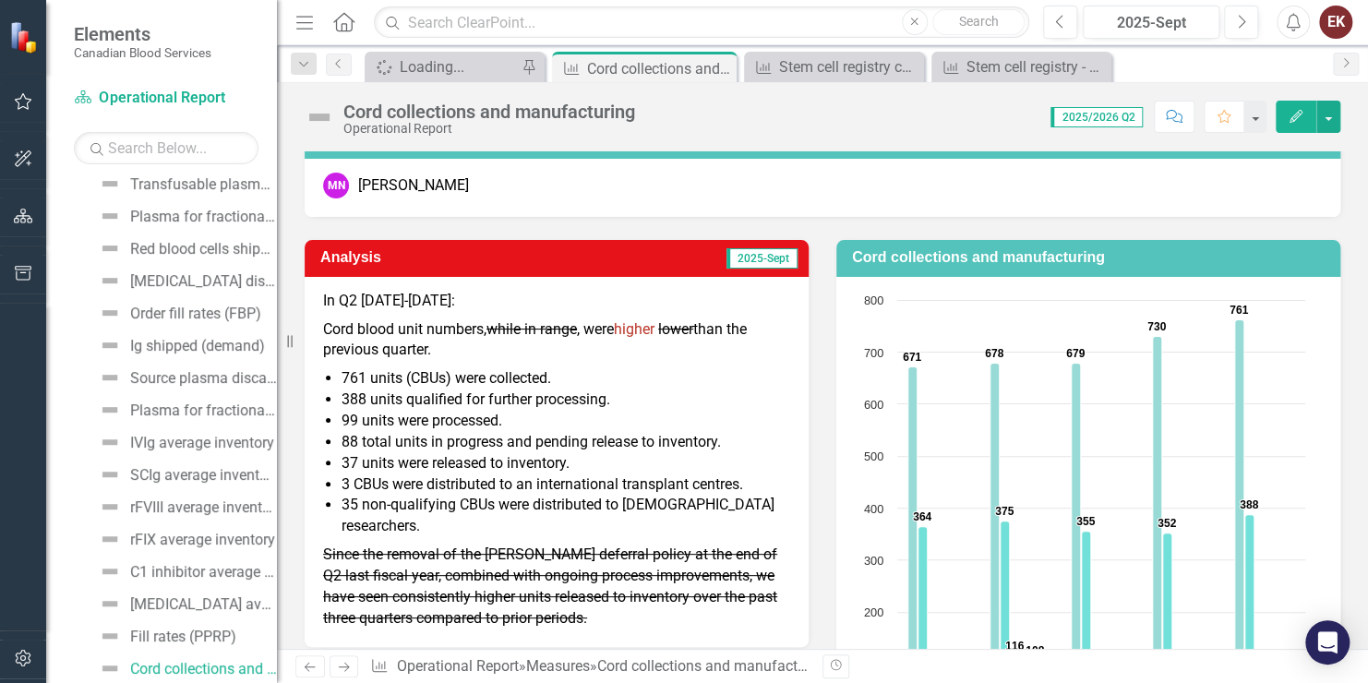
scroll to position [185, 0]
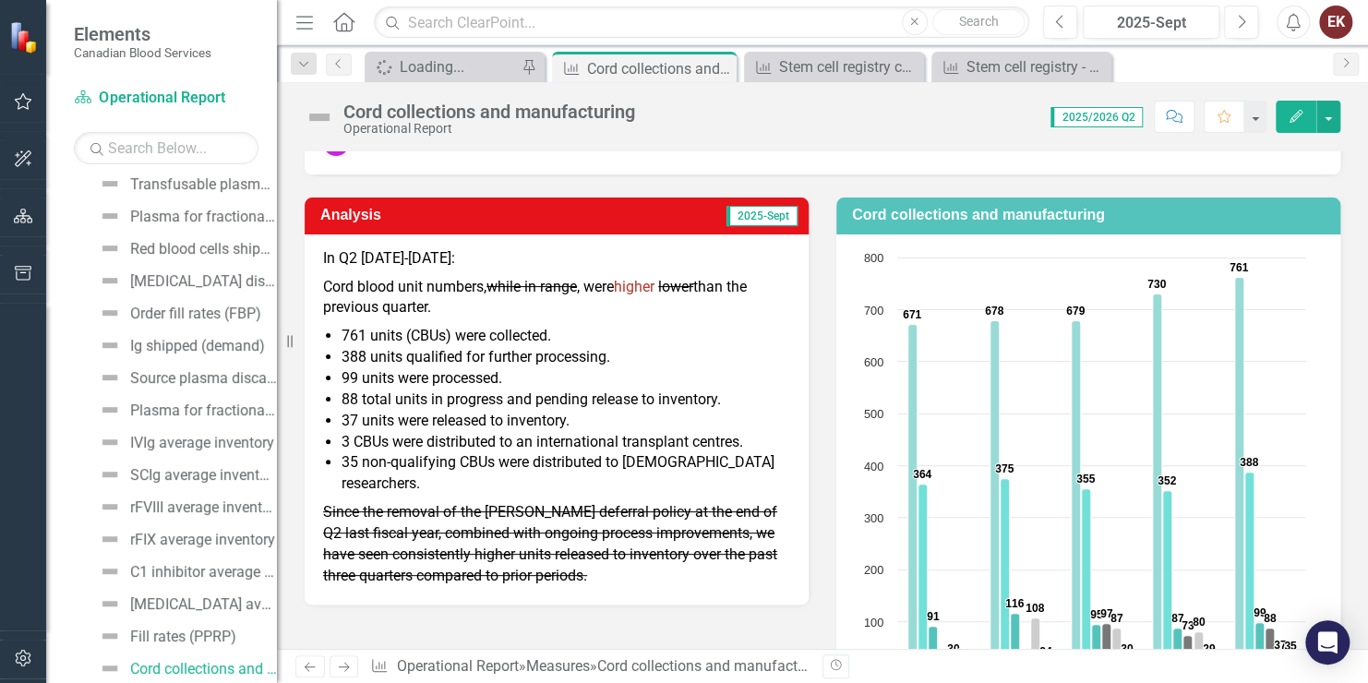
click at [653, 315] on p "Cord blood unit numbers, while in range , were higher lower than the previous q…" at bounding box center [556, 298] width 467 height 50
click at [655, 289] on span "higher" at bounding box center [634, 287] width 41 height 18
click at [655, 282] on span "higher" at bounding box center [634, 287] width 41 height 18
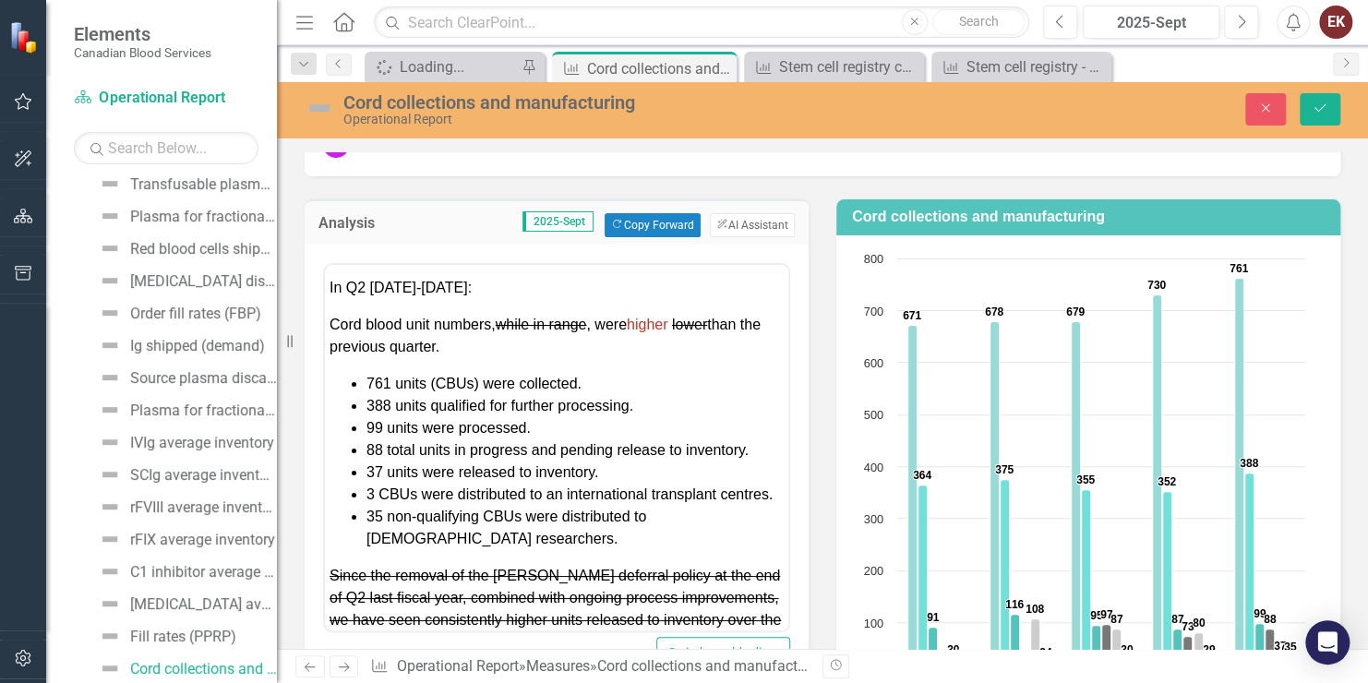
scroll to position [0, 0]
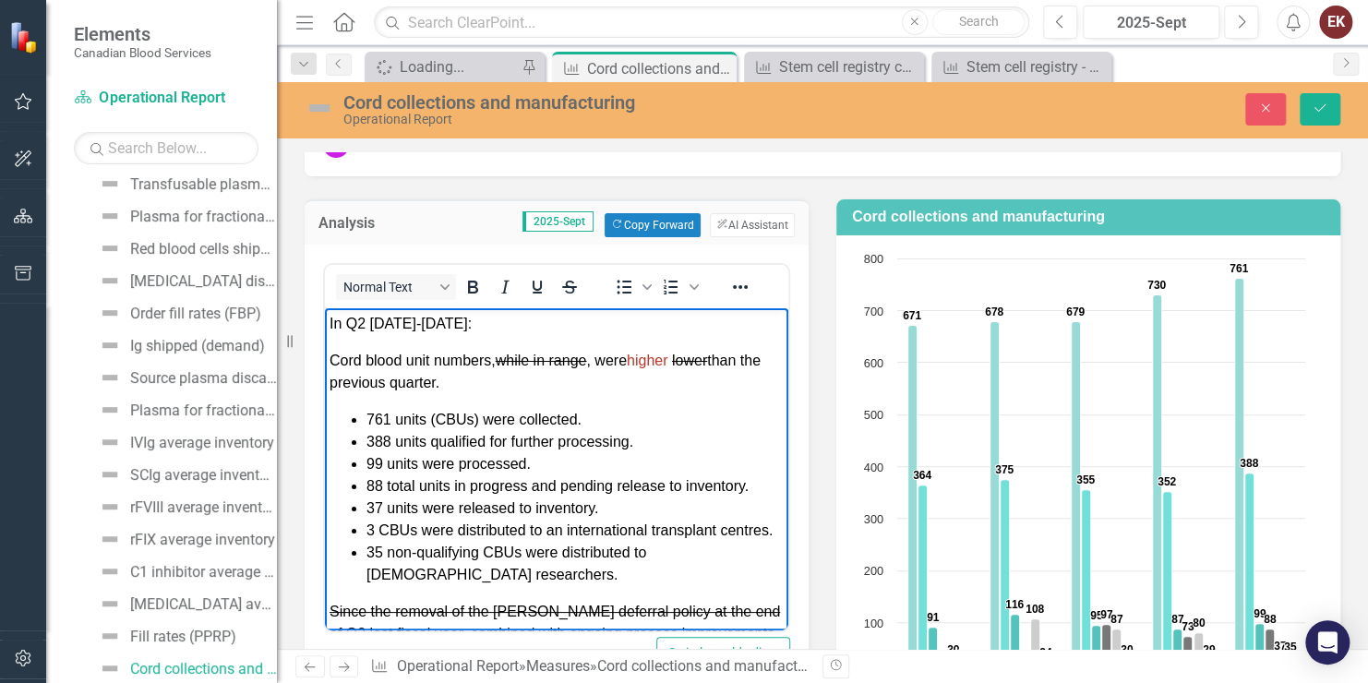
click at [676, 357] on span "Cord blood unit numbers, while in range , were higher lower than the previous q…" at bounding box center [545, 371] width 431 height 38
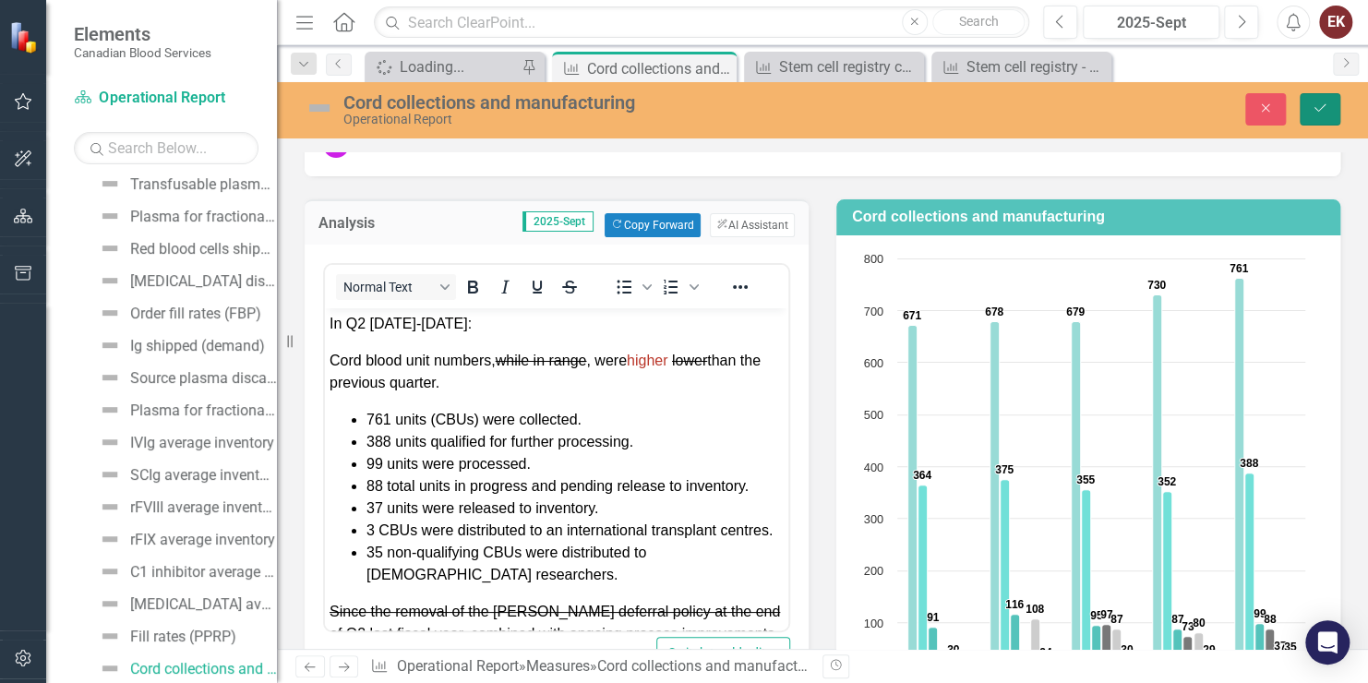
click at [1330, 107] on button "Save" at bounding box center [1320, 109] width 41 height 32
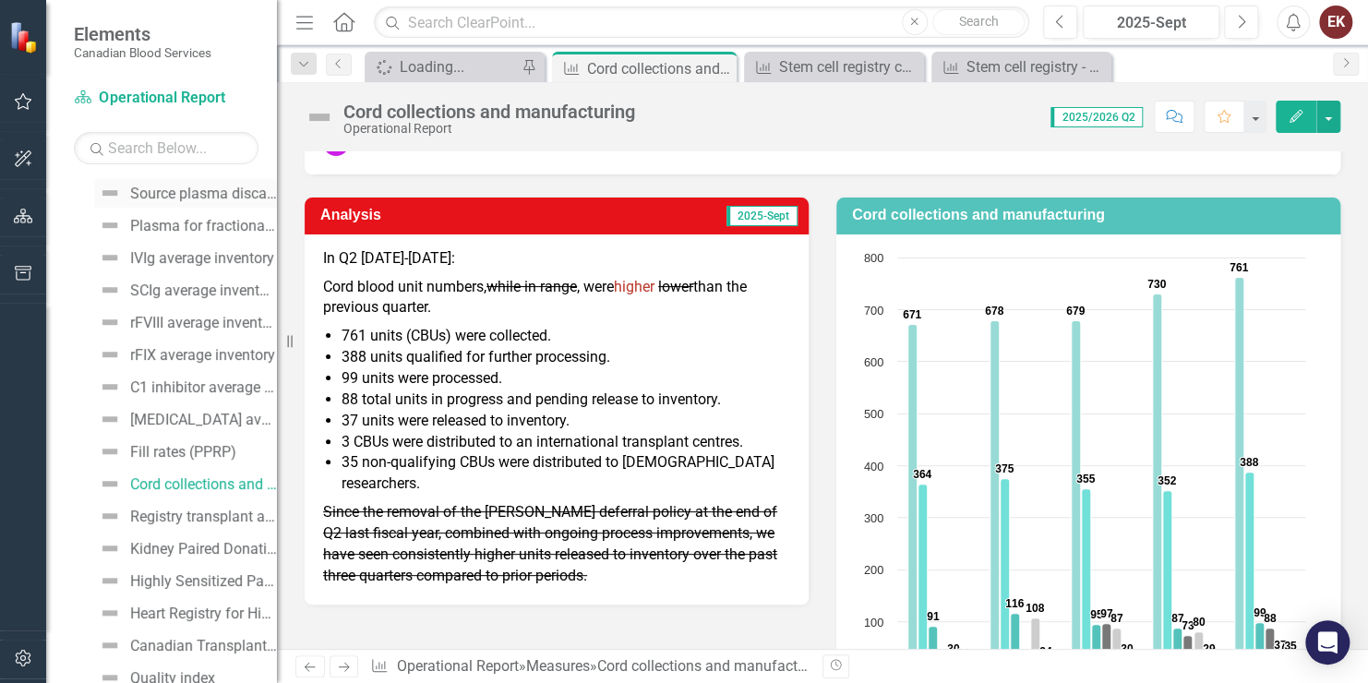
scroll to position [744, 0]
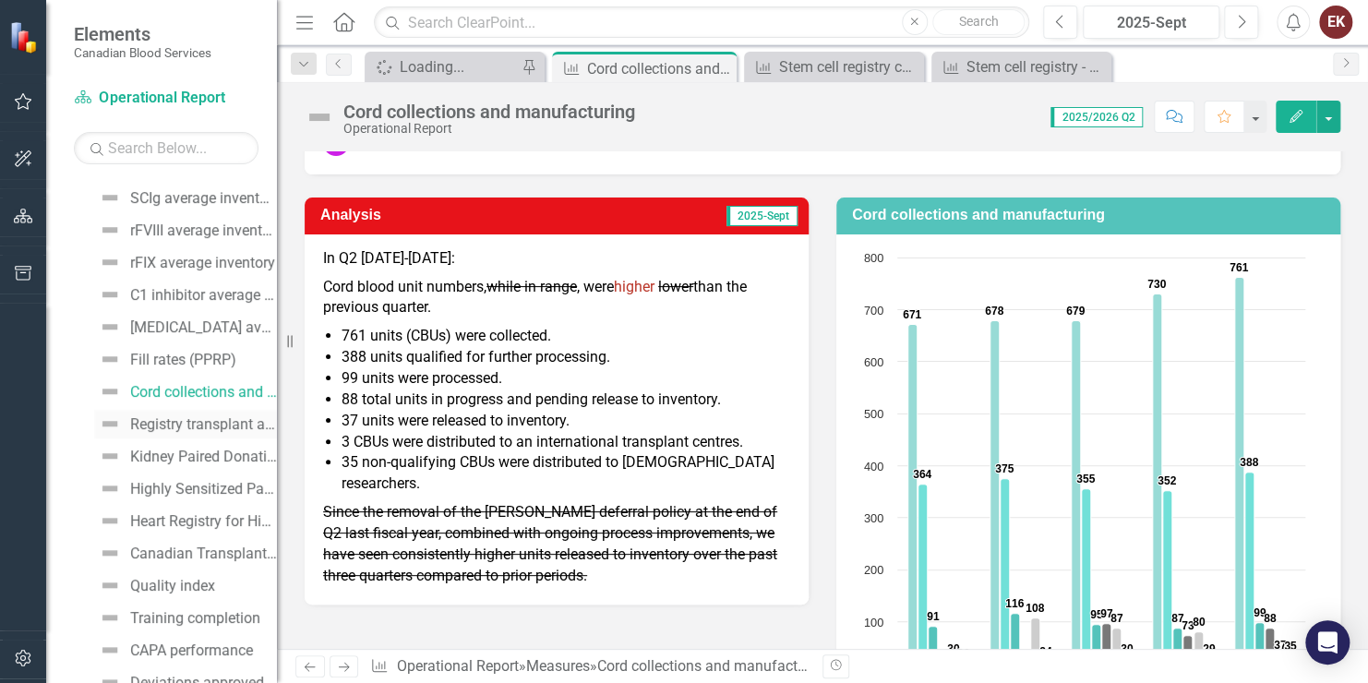
click at [167, 416] on div "Registry transplant activities" at bounding box center [203, 424] width 147 height 17
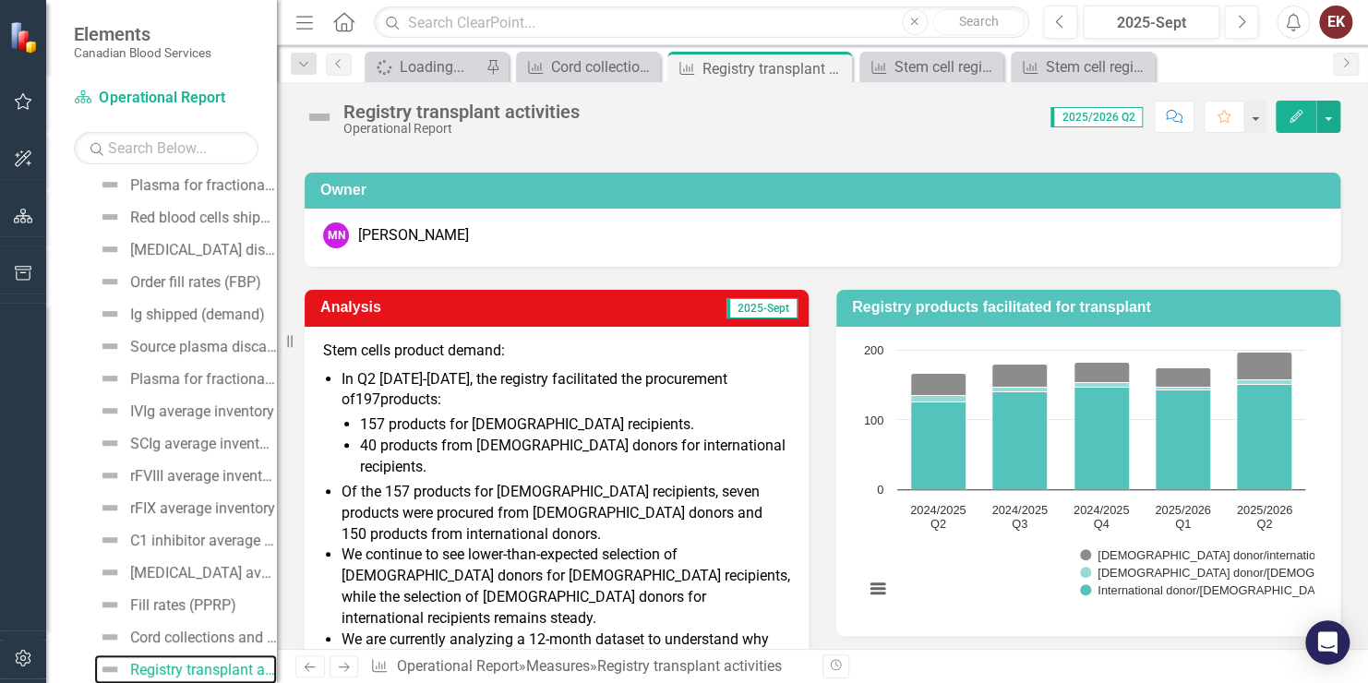
scroll to position [185, 0]
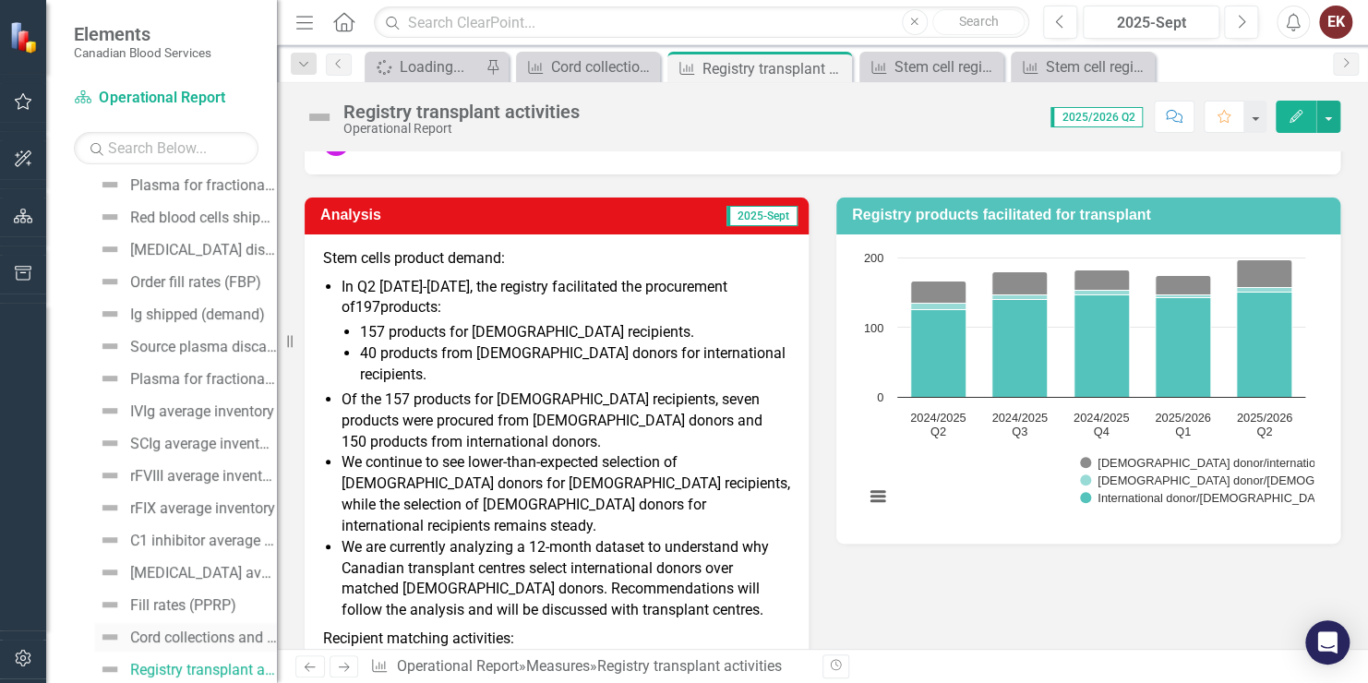
click at [197, 630] on div "Cord collections and manufacturing" at bounding box center [203, 638] width 147 height 17
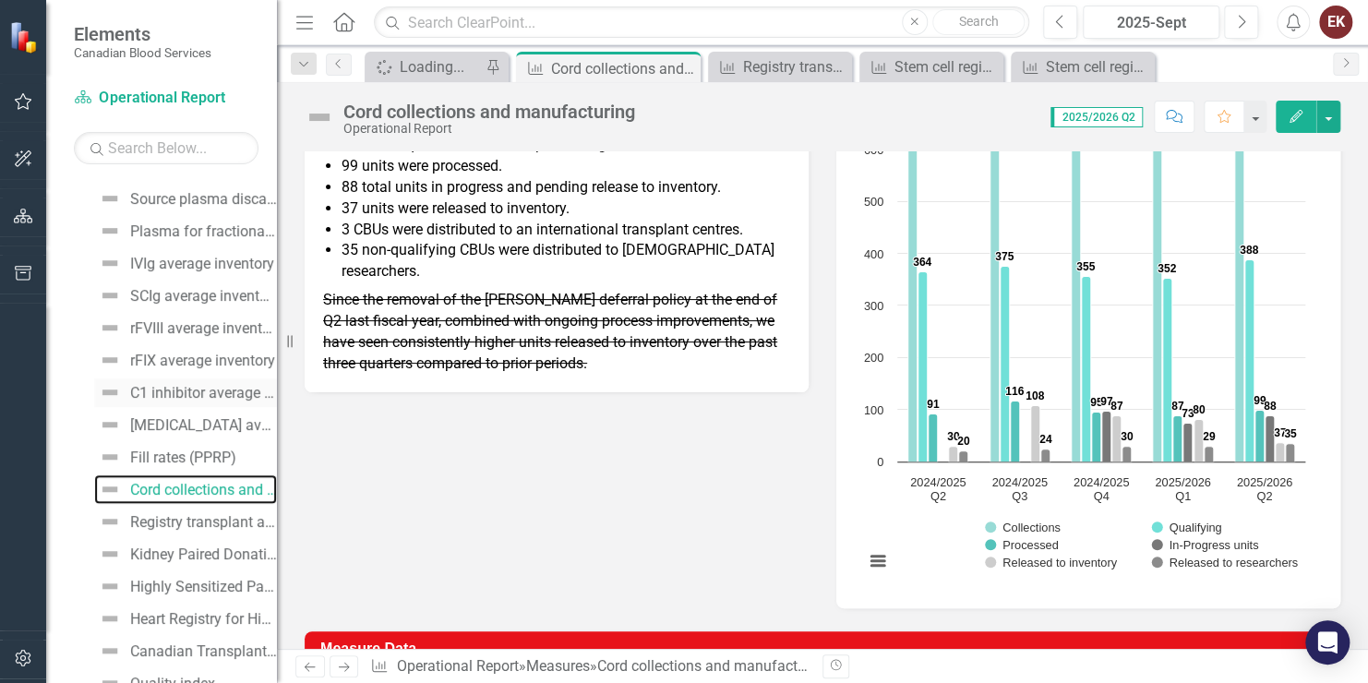
scroll to position [744, 0]
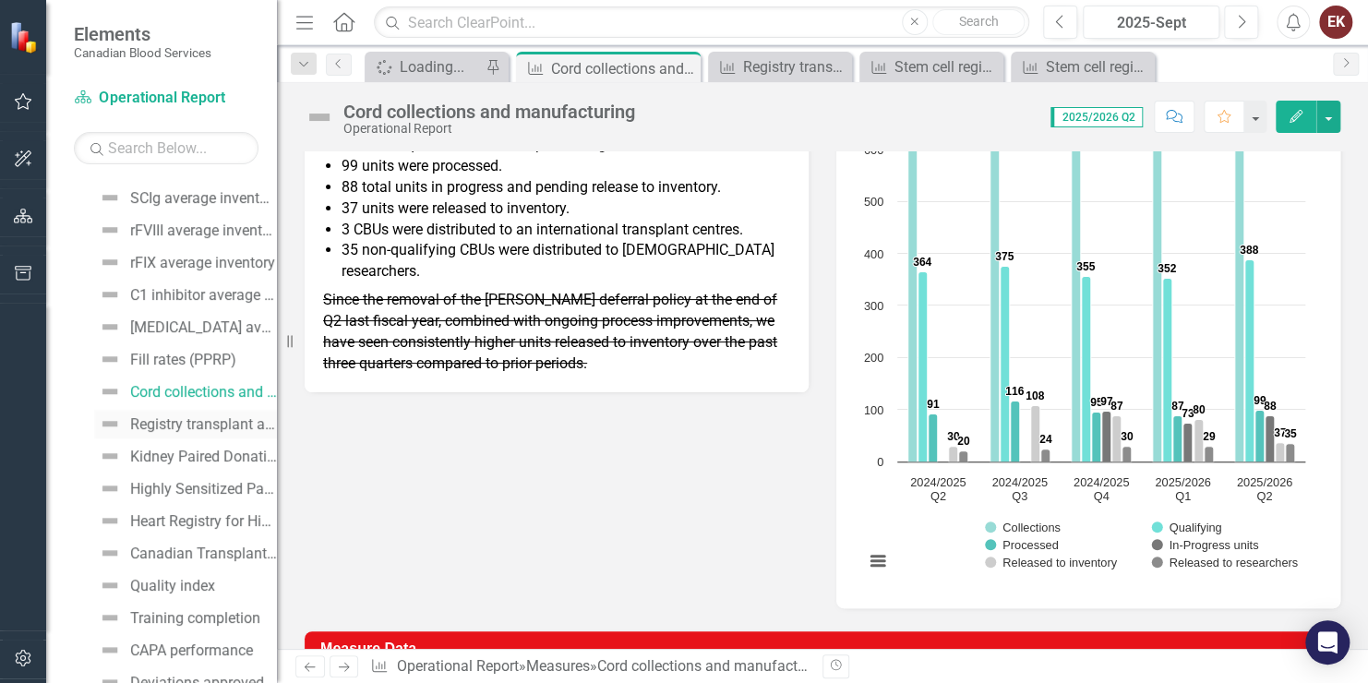
click at [176, 420] on div "Registry transplant activities" at bounding box center [203, 424] width 147 height 17
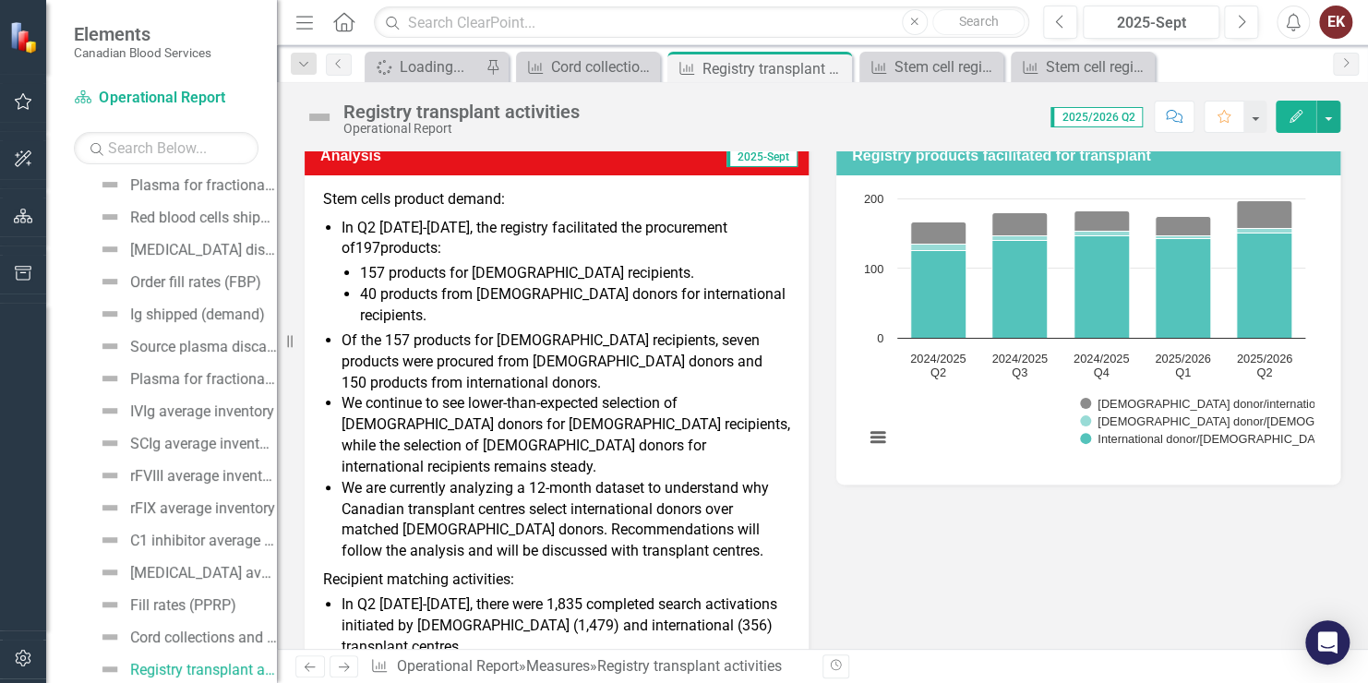
scroll to position [277, 0]
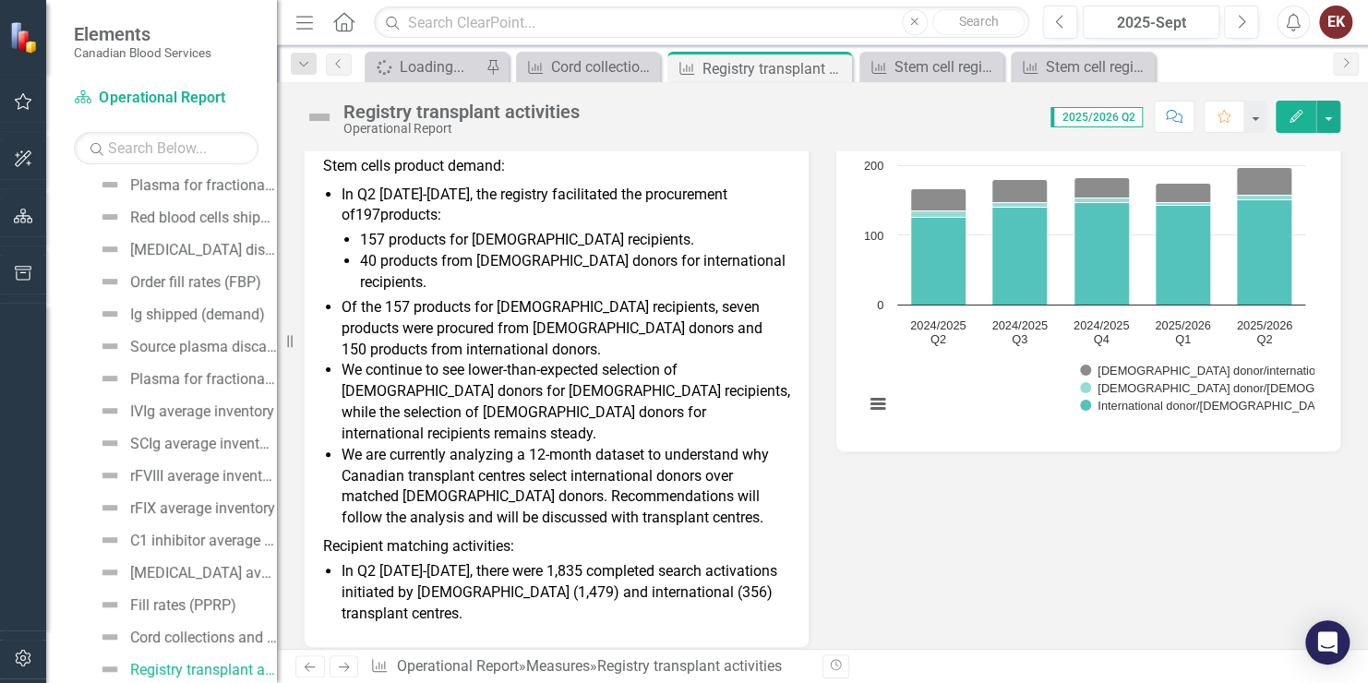
click at [579, 445] on li "We are currently analyzing a 12-month dataset to understand why Canadian transp…" at bounding box center [566, 487] width 449 height 84
click at [621, 388] on li "We continue to see lower-than-expected selection of Canadian donors for Canadia…" at bounding box center [566, 402] width 449 height 84
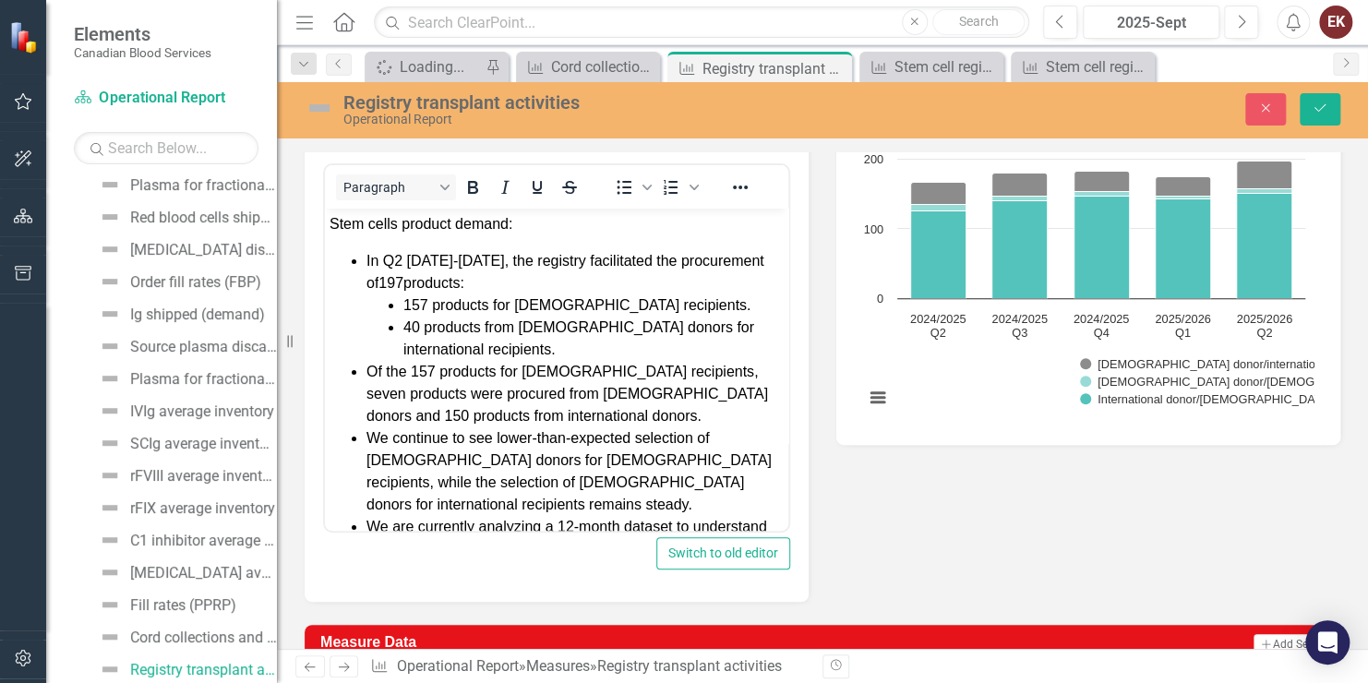
scroll to position [92, 0]
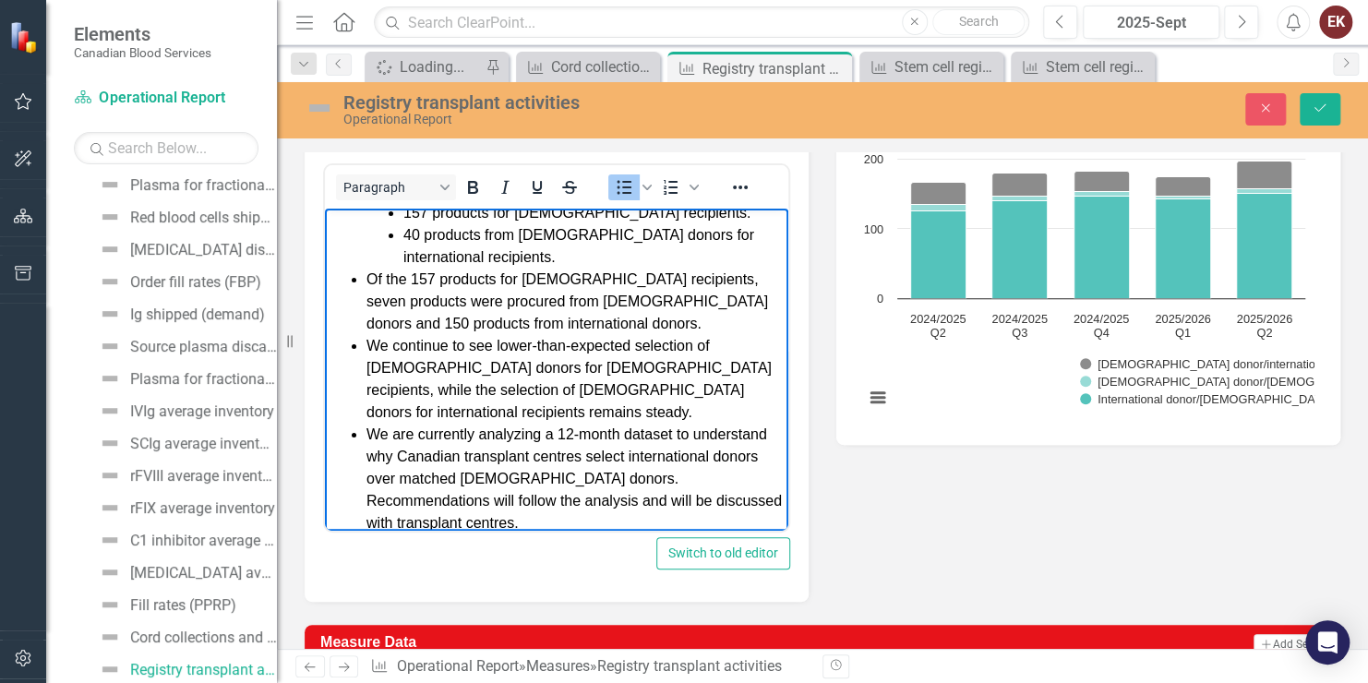
click at [367, 410] on li "We continue to see lower-than-expected selection of Canadian donors for Canadia…" at bounding box center [575, 378] width 417 height 89
click at [739, 180] on icon "Reveal or hide additional toolbar items" at bounding box center [740, 187] width 22 height 22
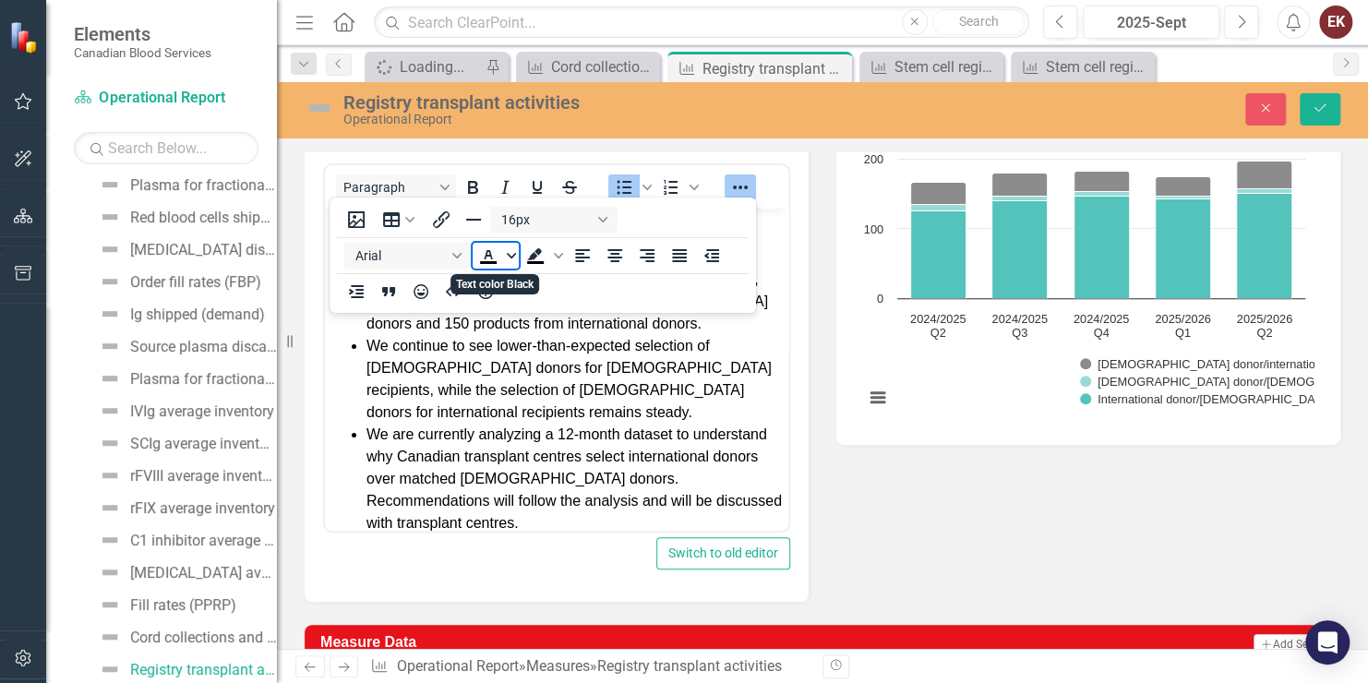
click at [509, 250] on span "Text color Black" at bounding box center [511, 256] width 15 height 26
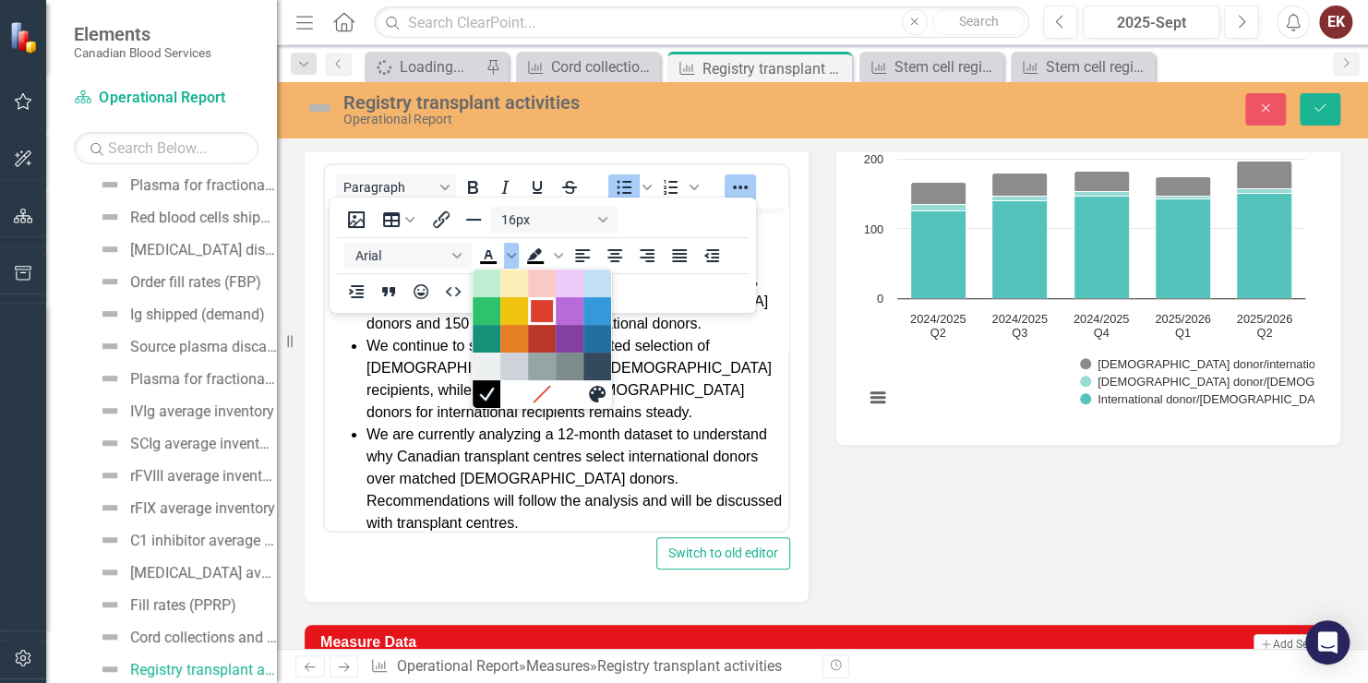
click at [543, 305] on div "Red" at bounding box center [542, 311] width 22 height 22
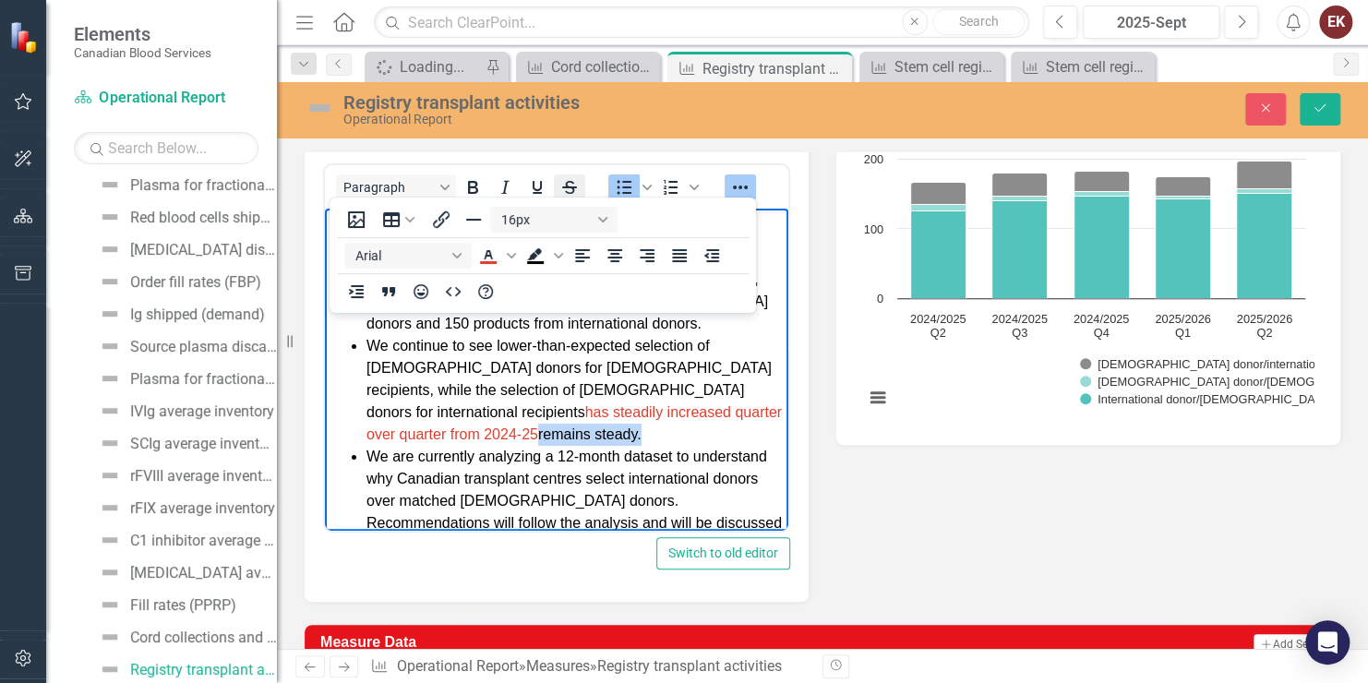
click at [569, 176] on icon "Strikethrough" at bounding box center [570, 187] width 22 height 22
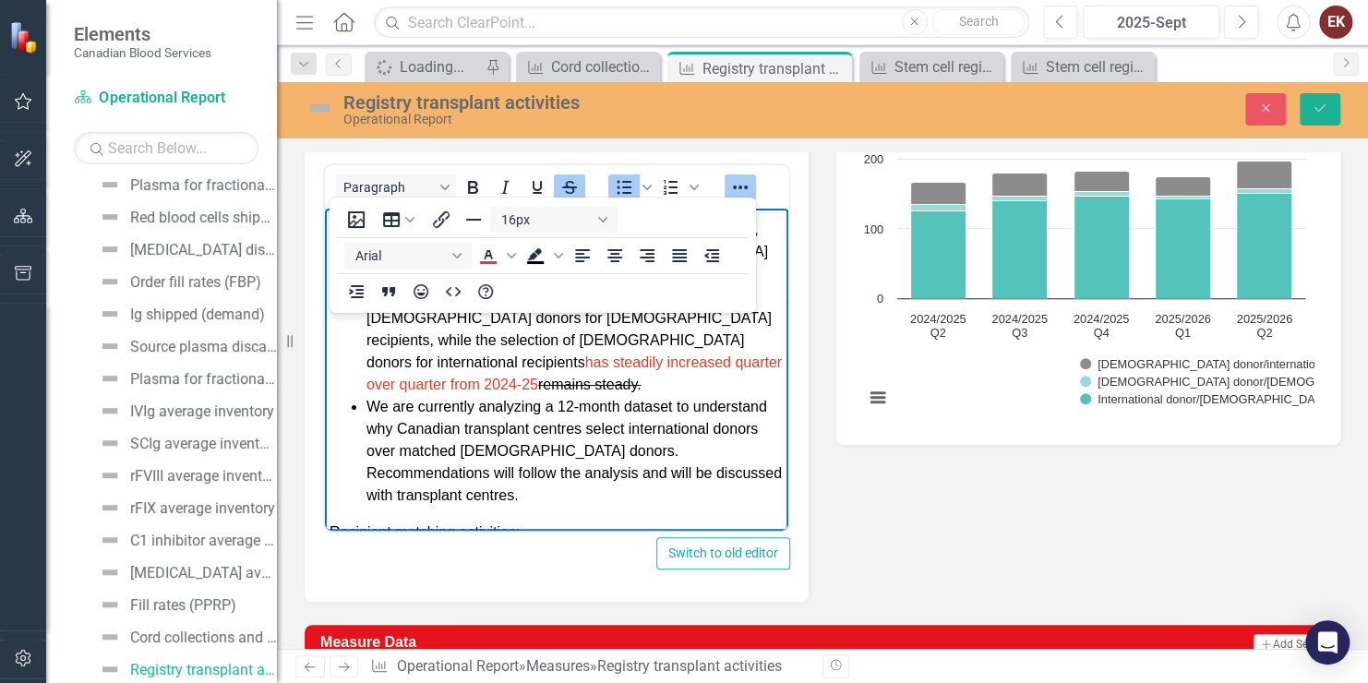
scroll to position [185, 0]
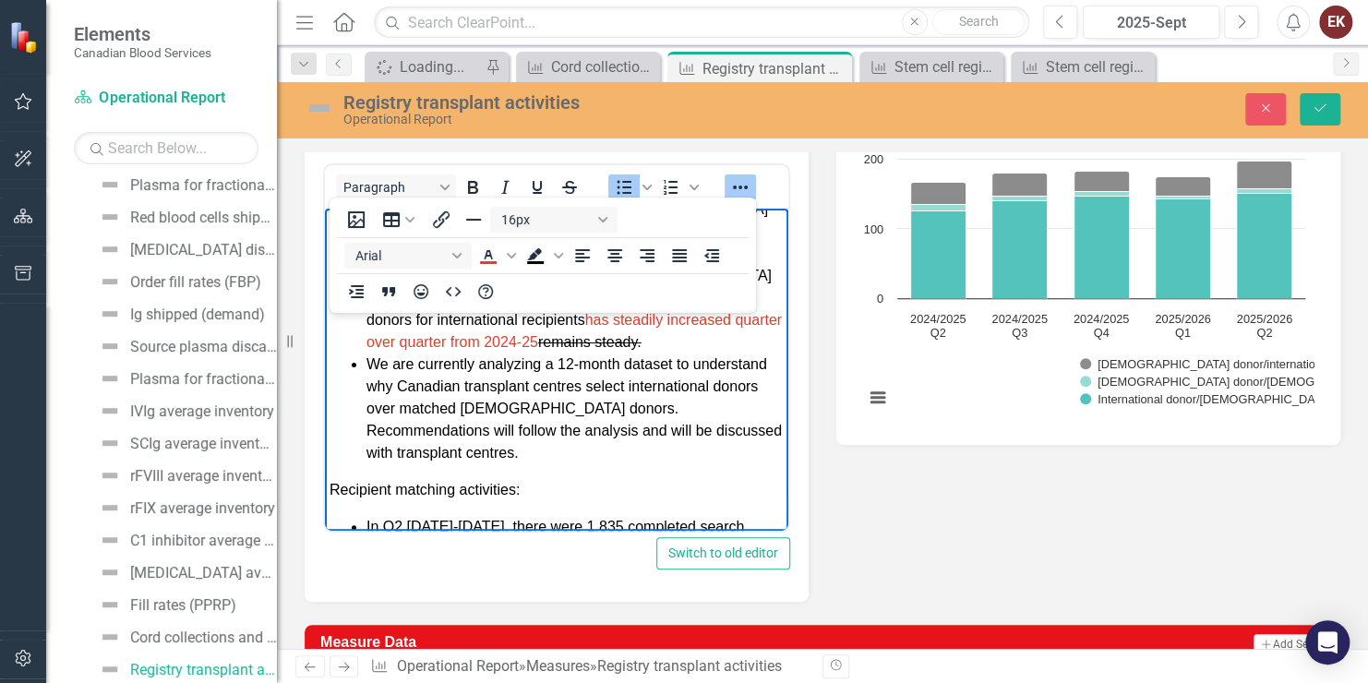
click at [392, 365] on li "We are currently analyzing a 12-month dataset to understand why Canadian transp…" at bounding box center [575, 408] width 417 height 111
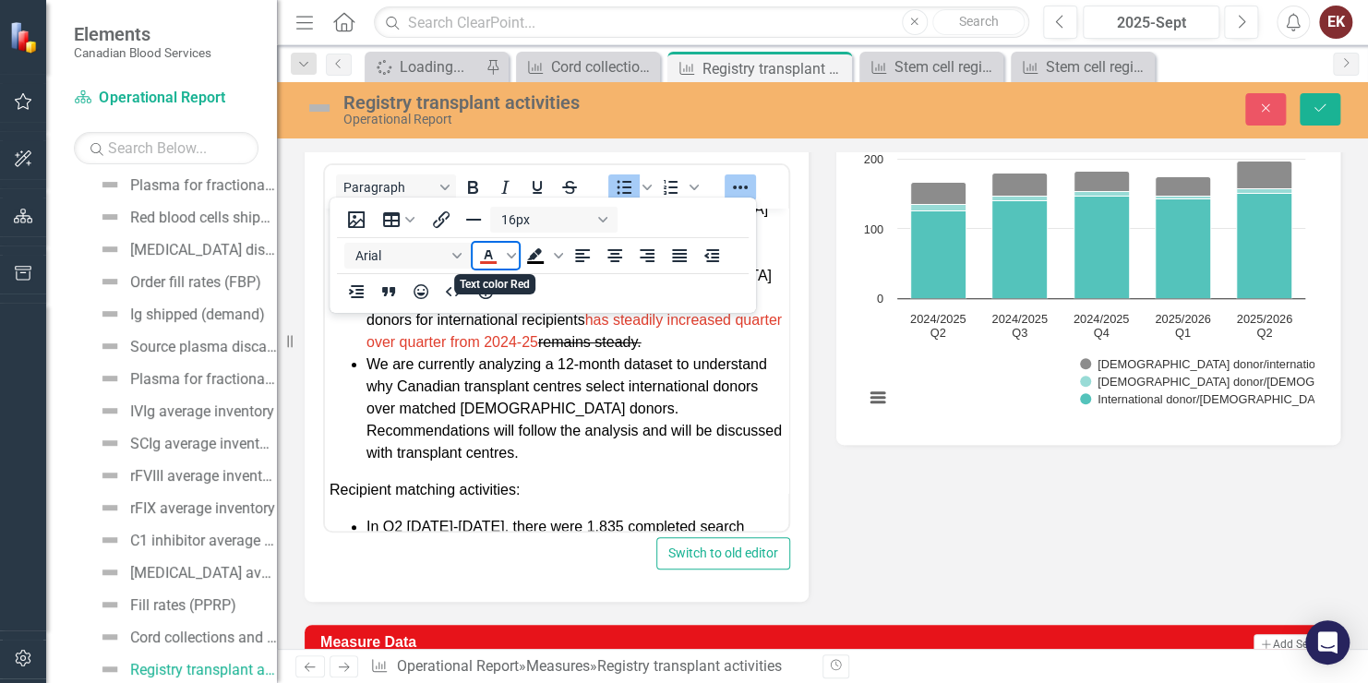
click at [484, 258] on icon "Text color Red" at bounding box center [488, 254] width 8 height 9
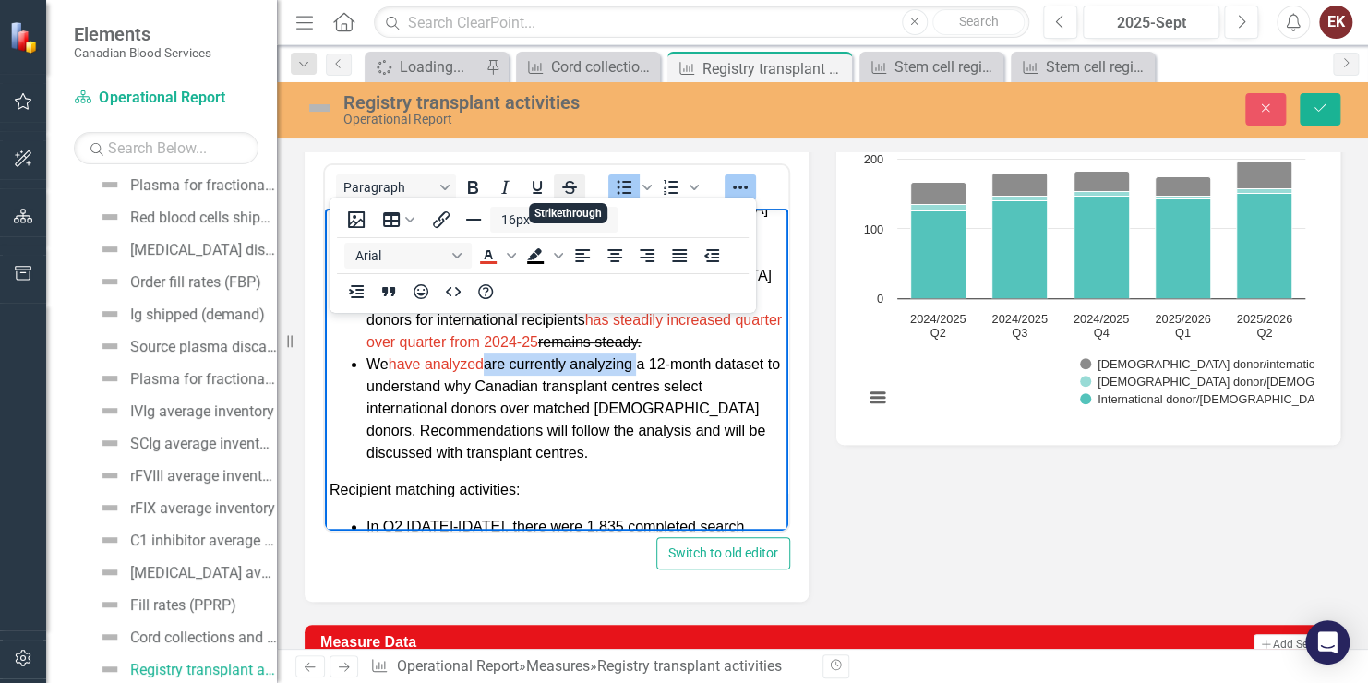
click at [570, 187] on icon "Strikethrough" at bounding box center [569, 188] width 15 height 2
click at [518, 428] on li "We have analyzed are currently analyzing a 12-month dataset to understand why C…" at bounding box center [575, 408] width 417 height 111
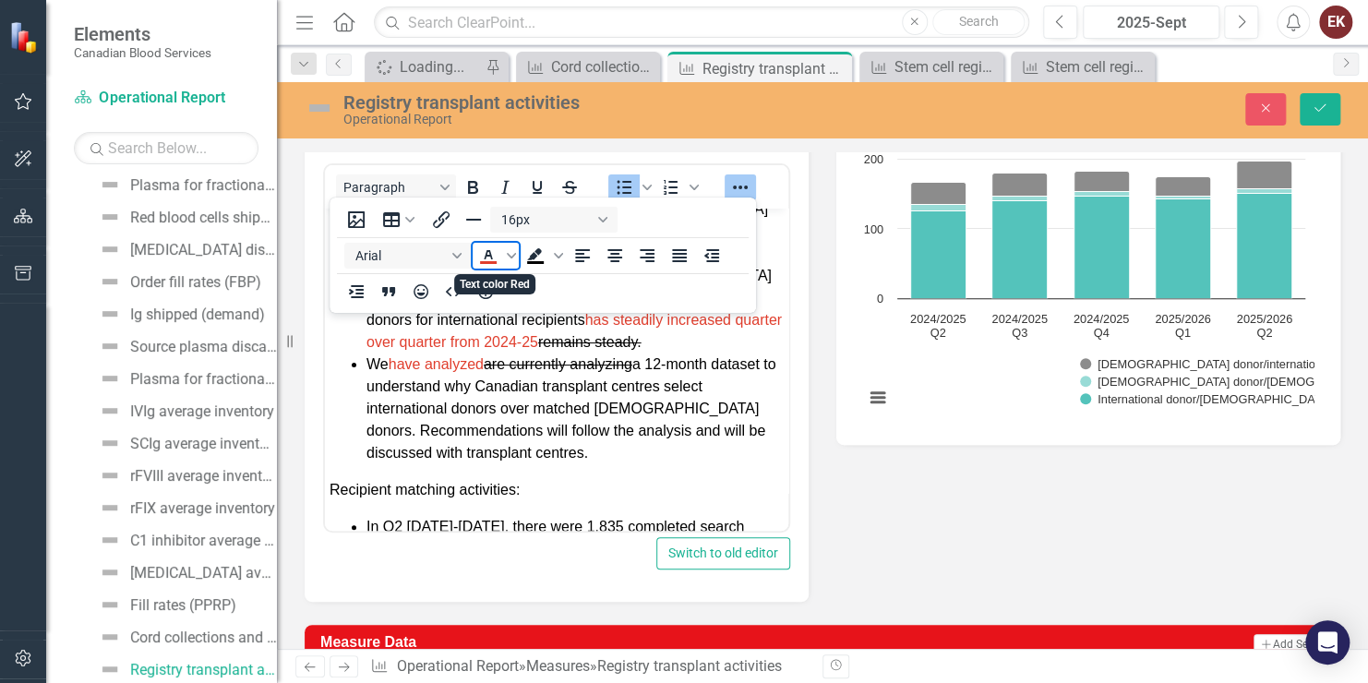
click at [495, 255] on icon "Text color Red" at bounding box center [488, 256] width 22 height 22
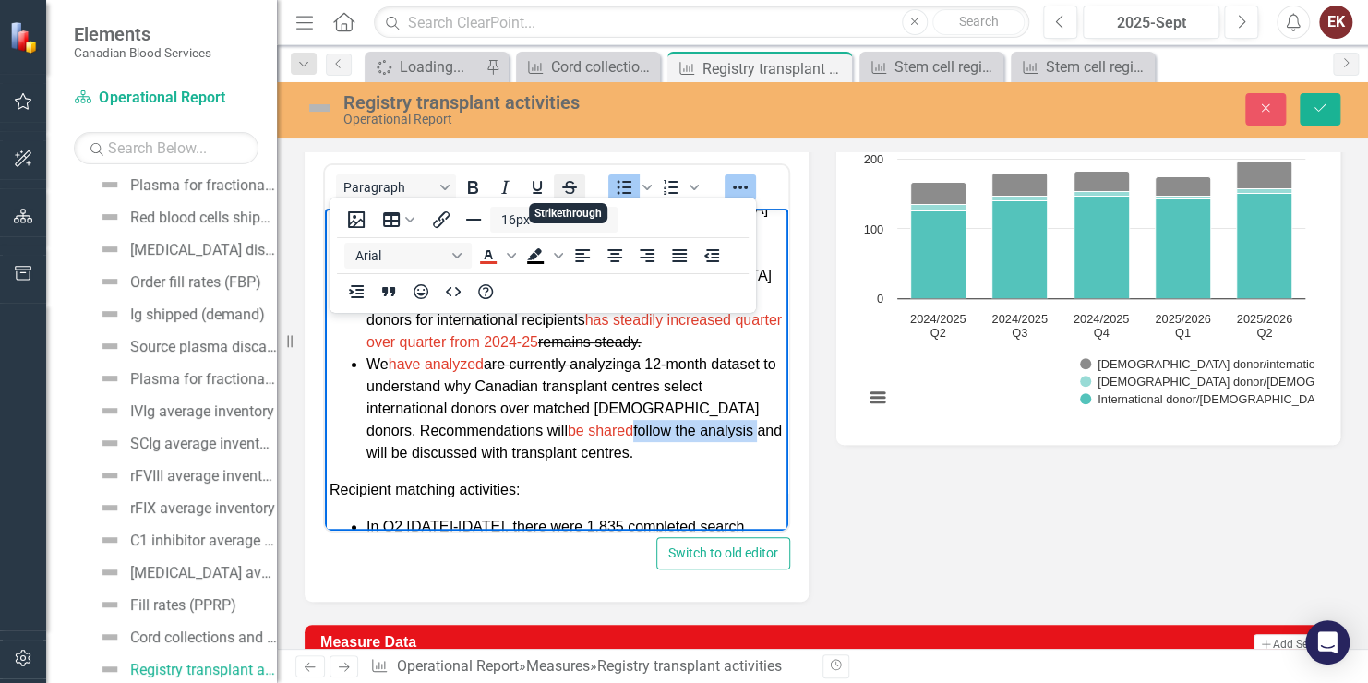
click at [569, 187] on icon "Strikethrough" at bounding box center [570, 187] width 22 height 22
drag, startPoint x: 741, startPoint y: 435, endPoint x: 387, endPoint y: 448, distance: 354.8
click at [387, 448] on li "We have analyzed are currently analyzing a 12-month dataset to understand why C…" at bounding box center [575, 408] width 417 height 111
click at [563, 176] on icon "Strikethrough" at bounding box center [570, 187] width 22 height 22
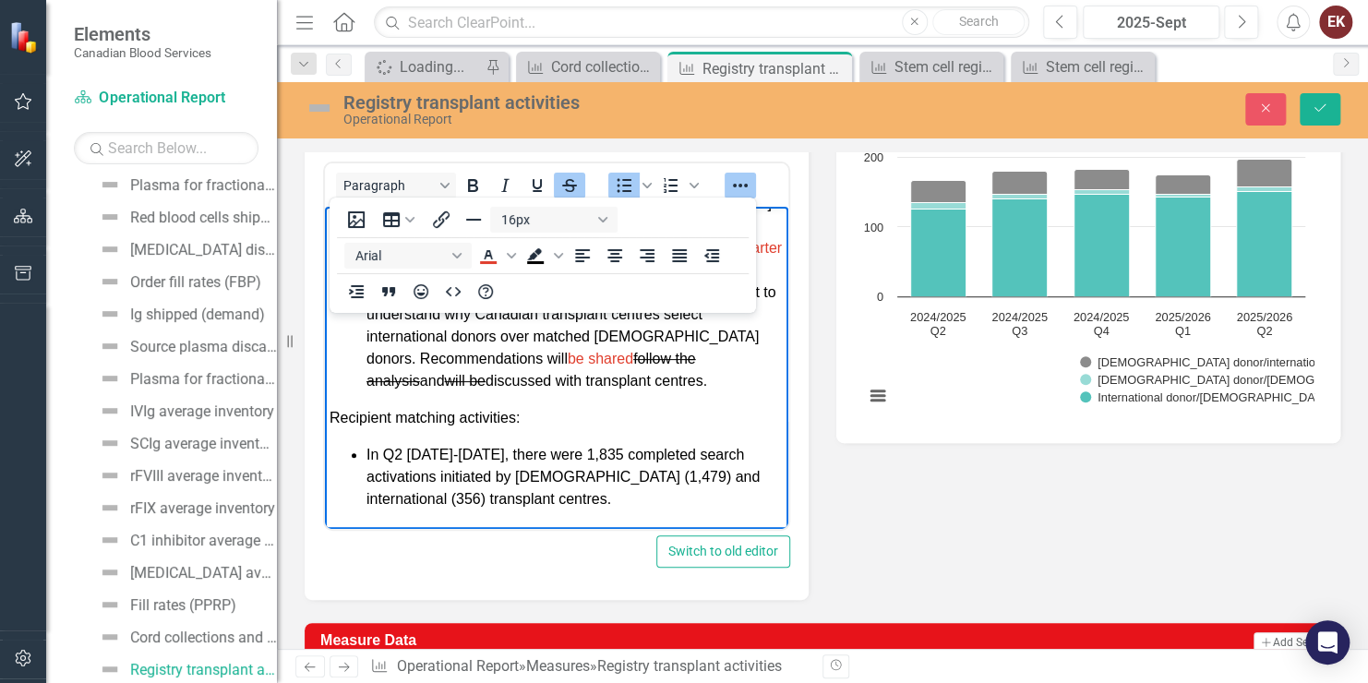
scroll to position [92, 0]
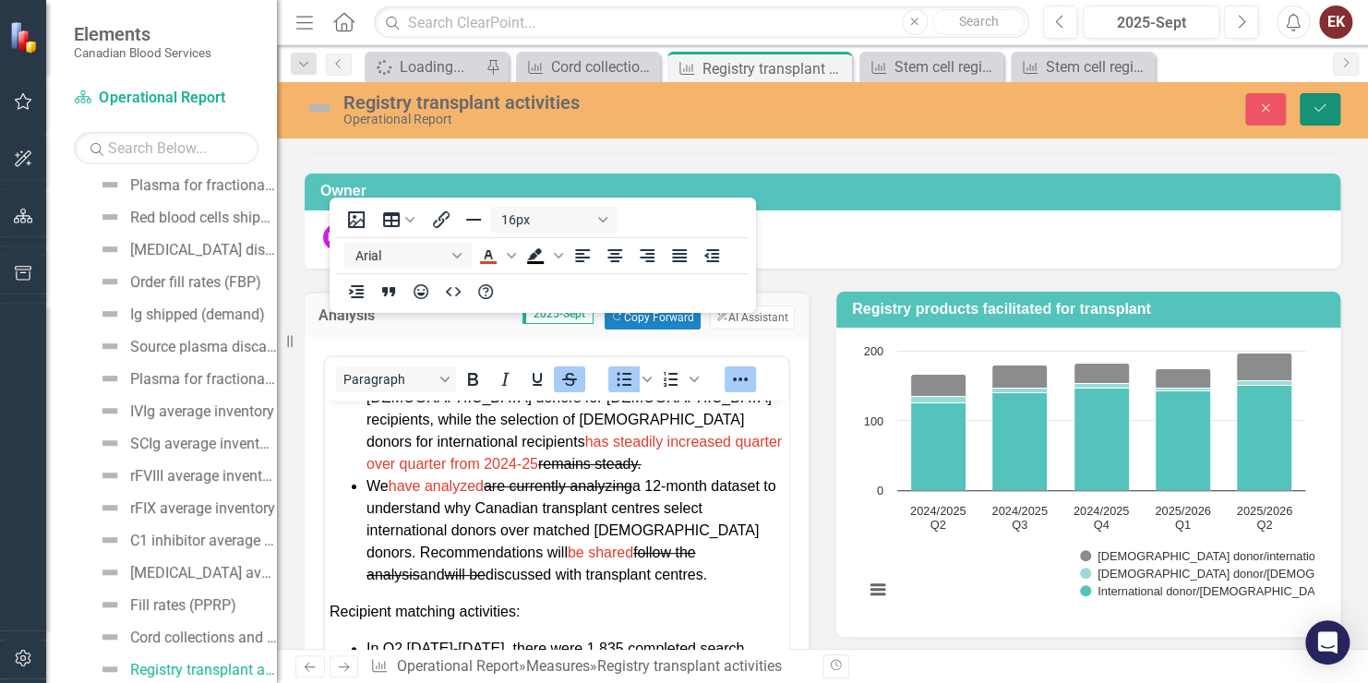
click at [1308, 102] on button "Save" at bounding box center [1320, 109] width 41 height 32
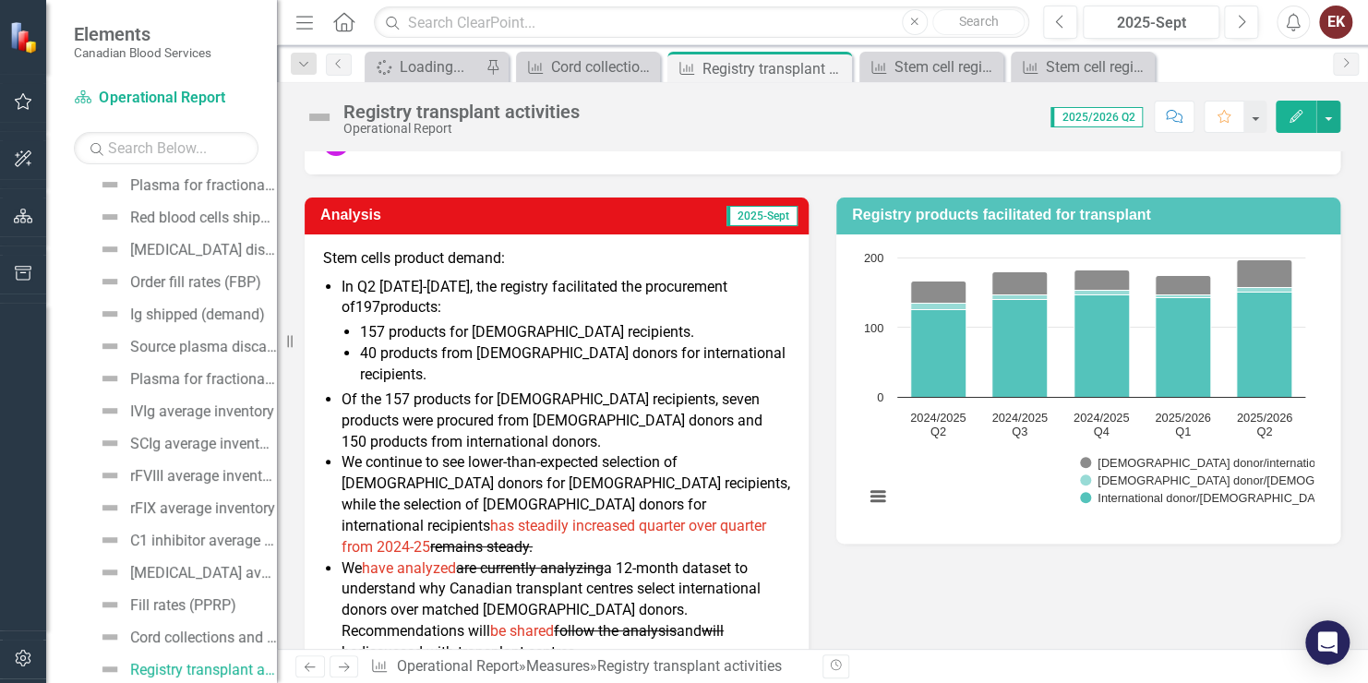
scroll to position [277, 0]
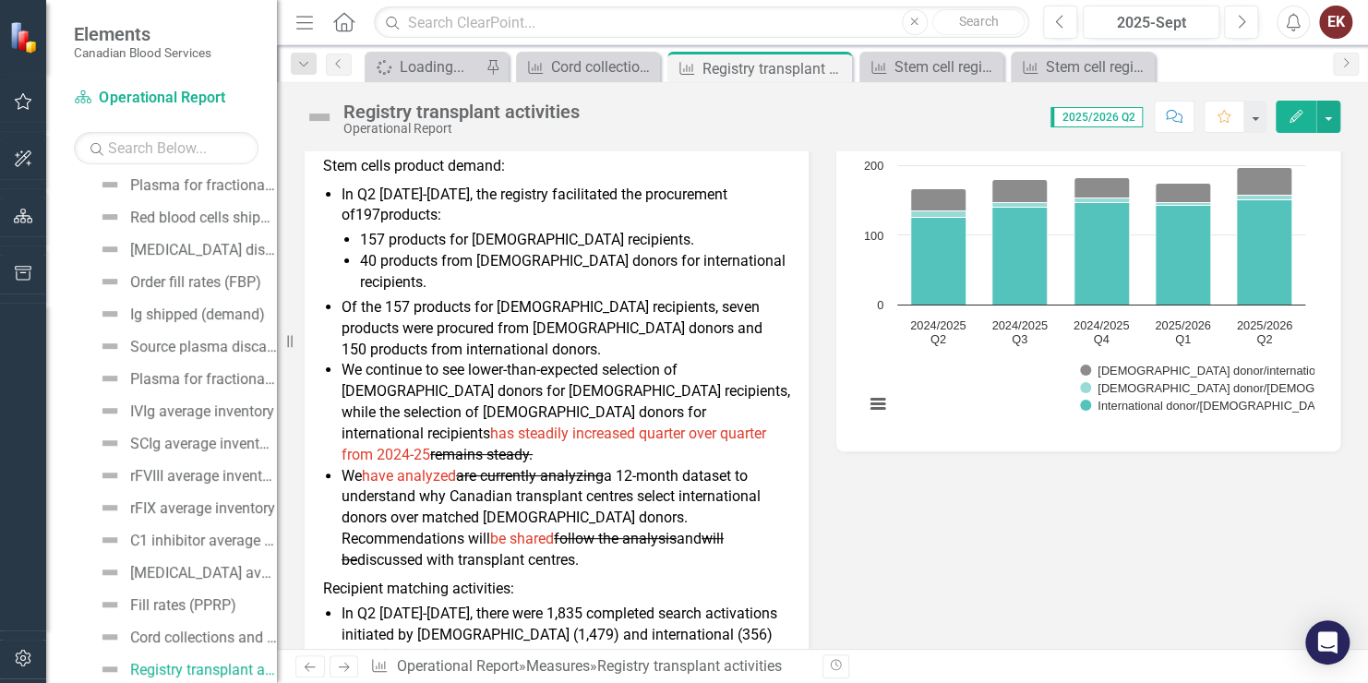
click at [659, 425] on span "has steadily increased quarter over quarter from 2024-25" at bounding box center [554, 444] width 425 height 39
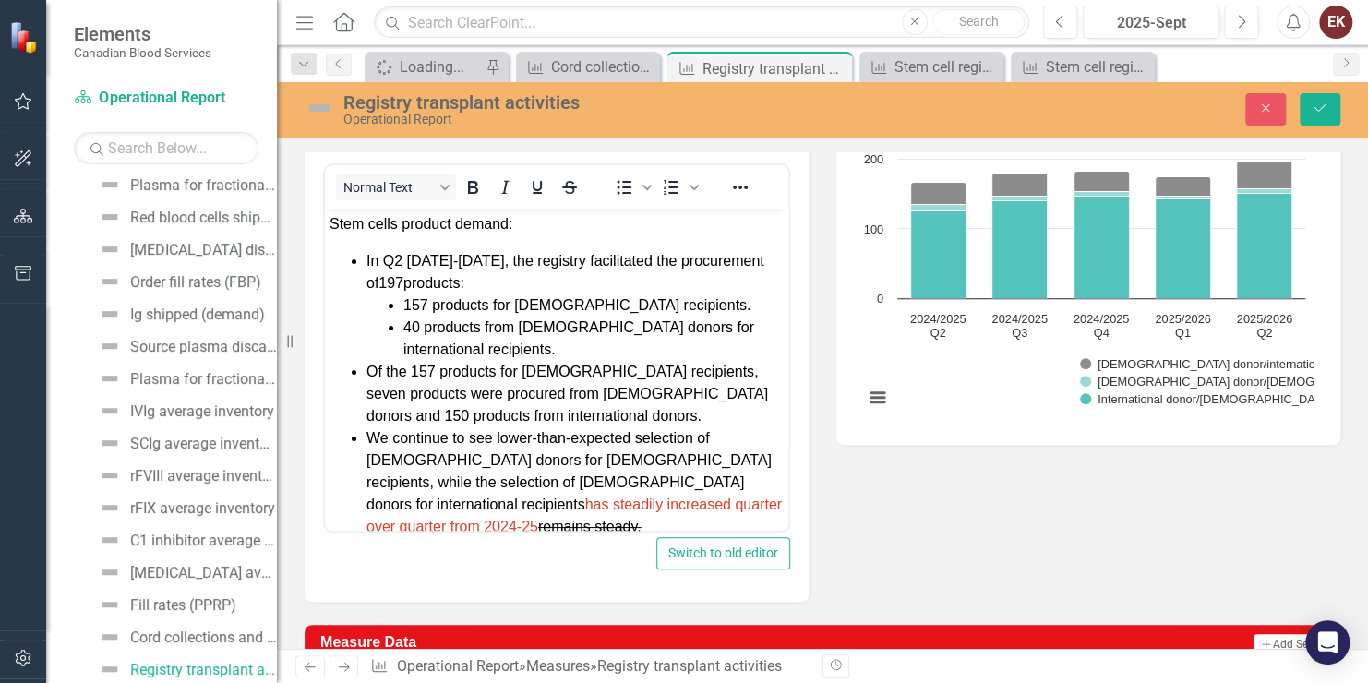
scroll to position [92, 0]
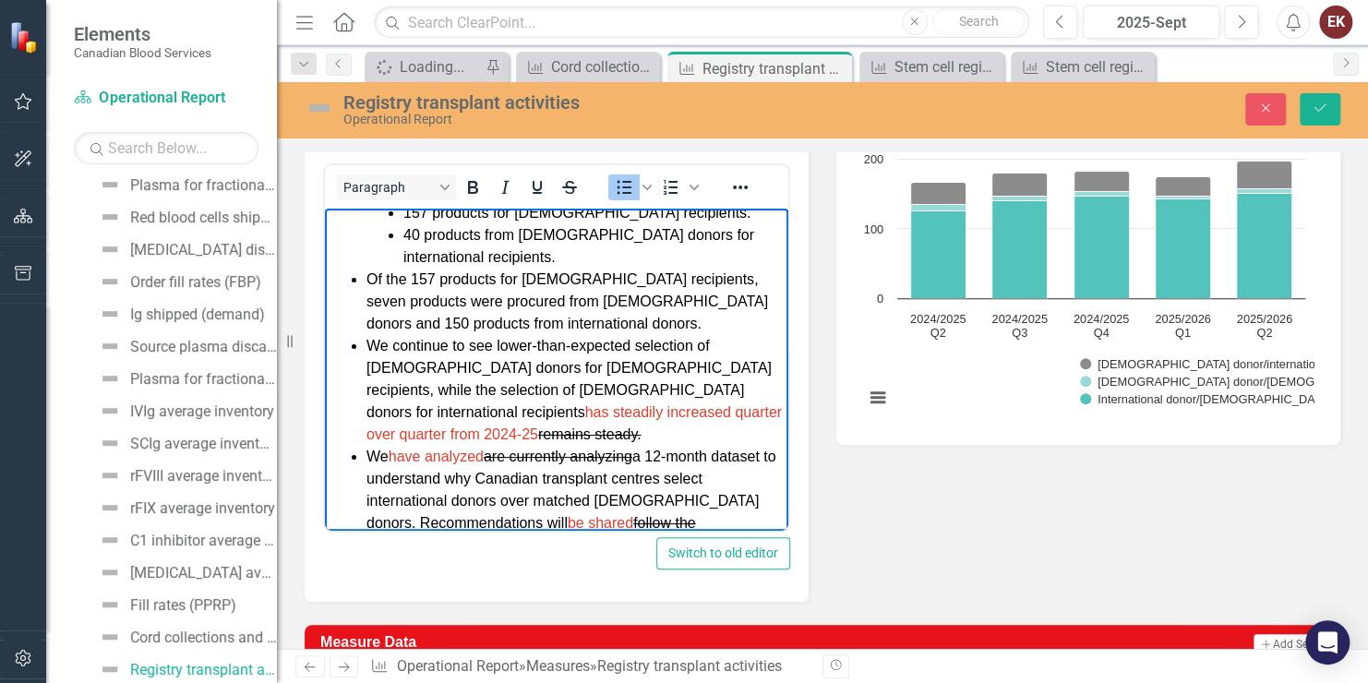
click at [367, 408] on span "has steadily increased quarter over quarter from 2024-25" at bounding box center [575, 423] width 416 height 38
click at [1331, 109] on button "Save" at bounding box center [1320, 109] width 41 height 32
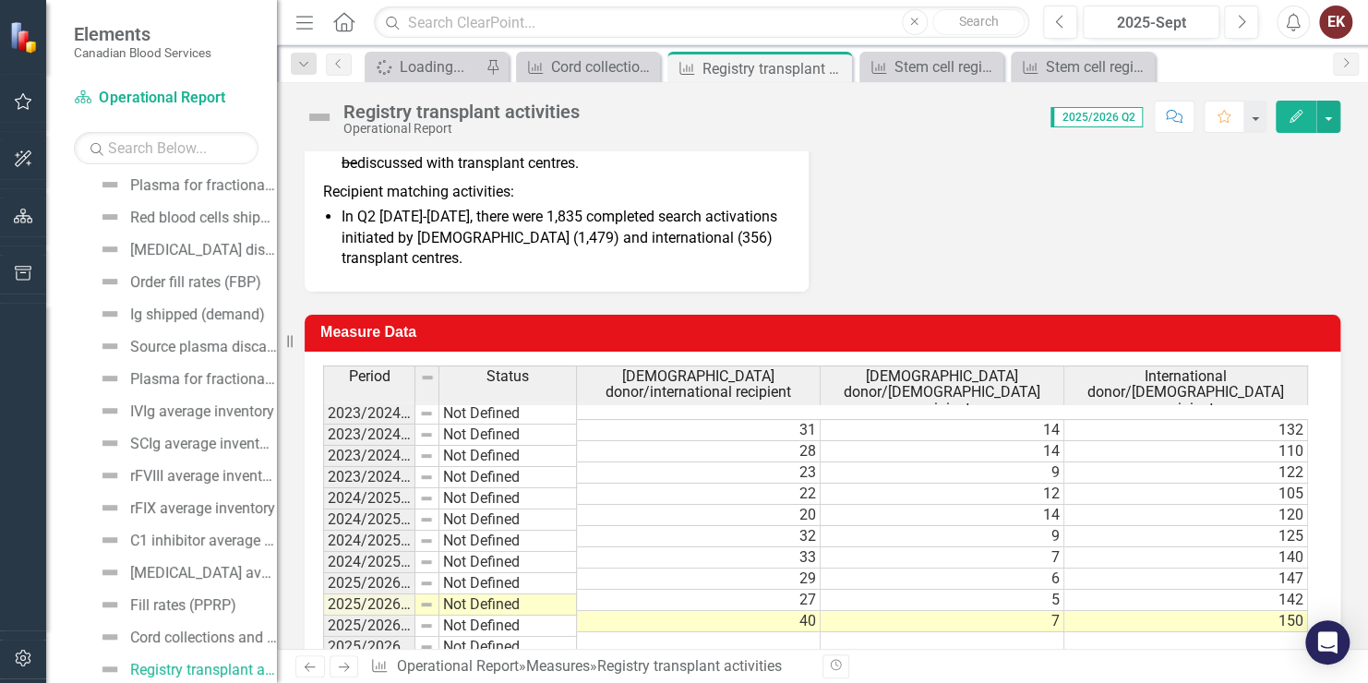
scroll to position [685, 0]
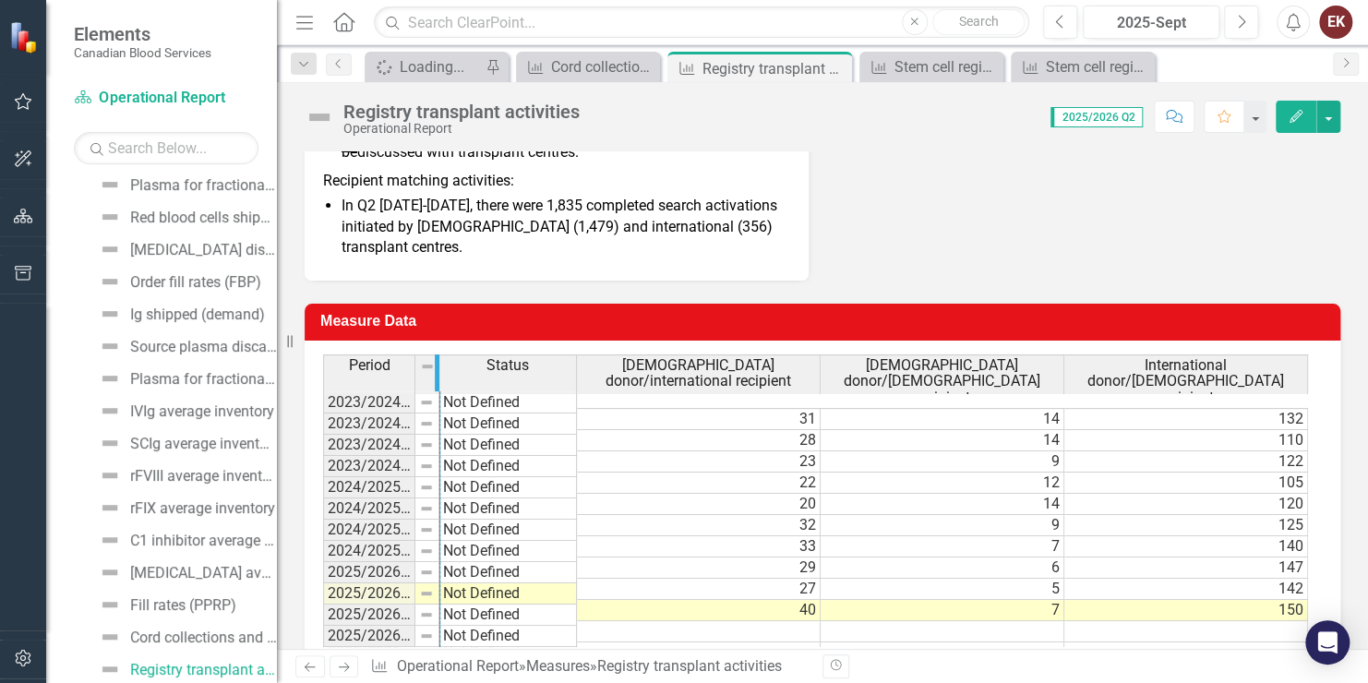
drag, startPoint x: 412, startPoint y: 333, endPoint x: 438, endPoint y: 344, distance: 27.8
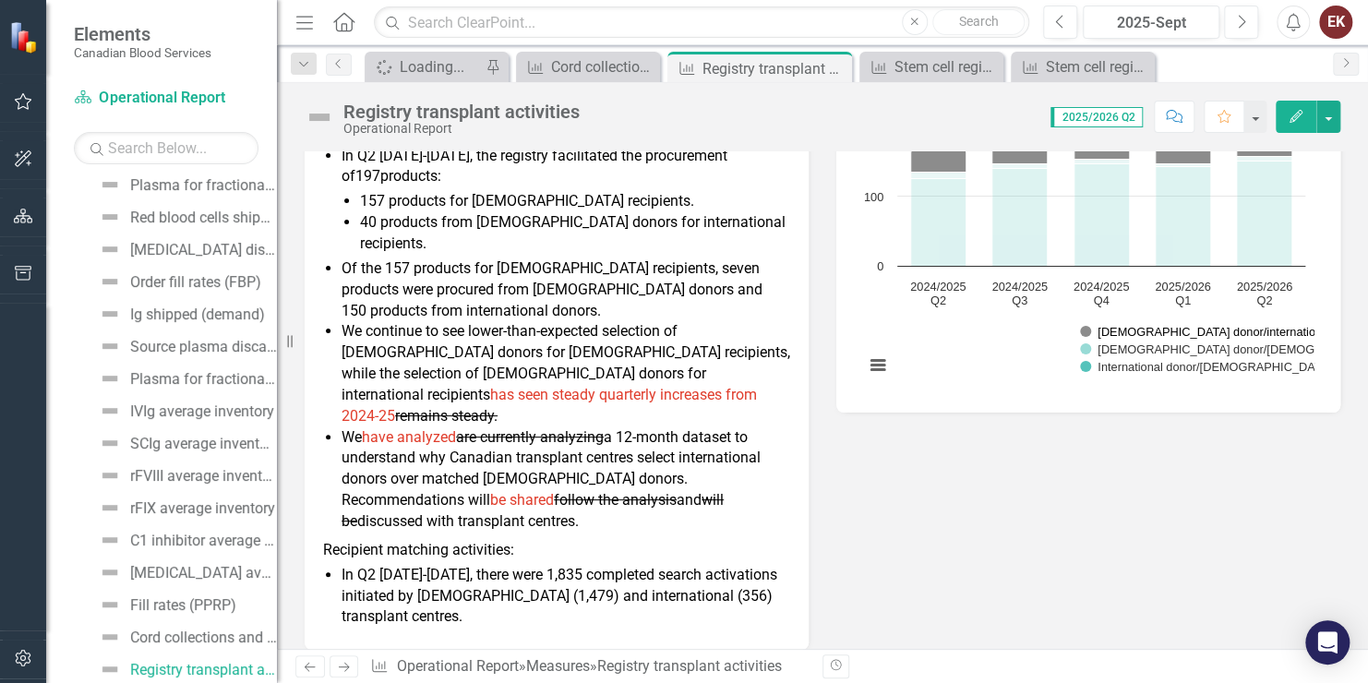
scroll to position [223, 0]
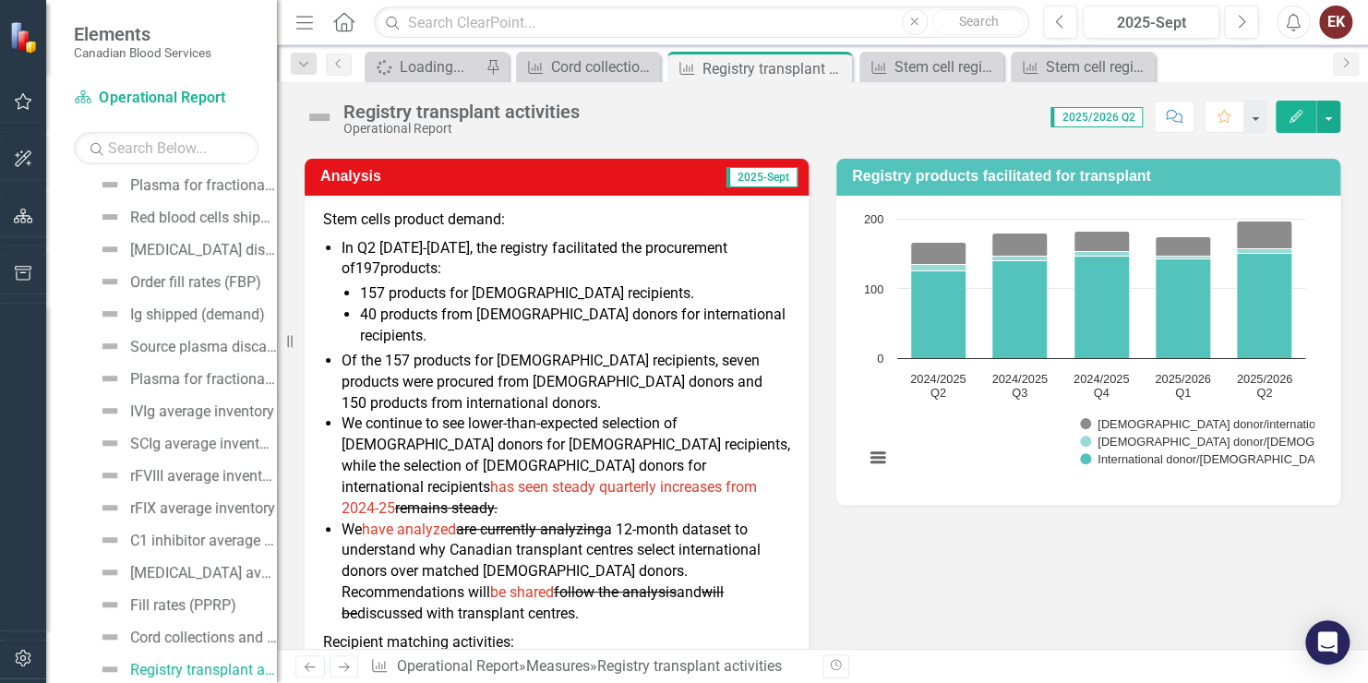
click at [620, 478] on span "has seen steady quarterly increases from 2024-25" at bounding box center [550, 497] width 416 height 39
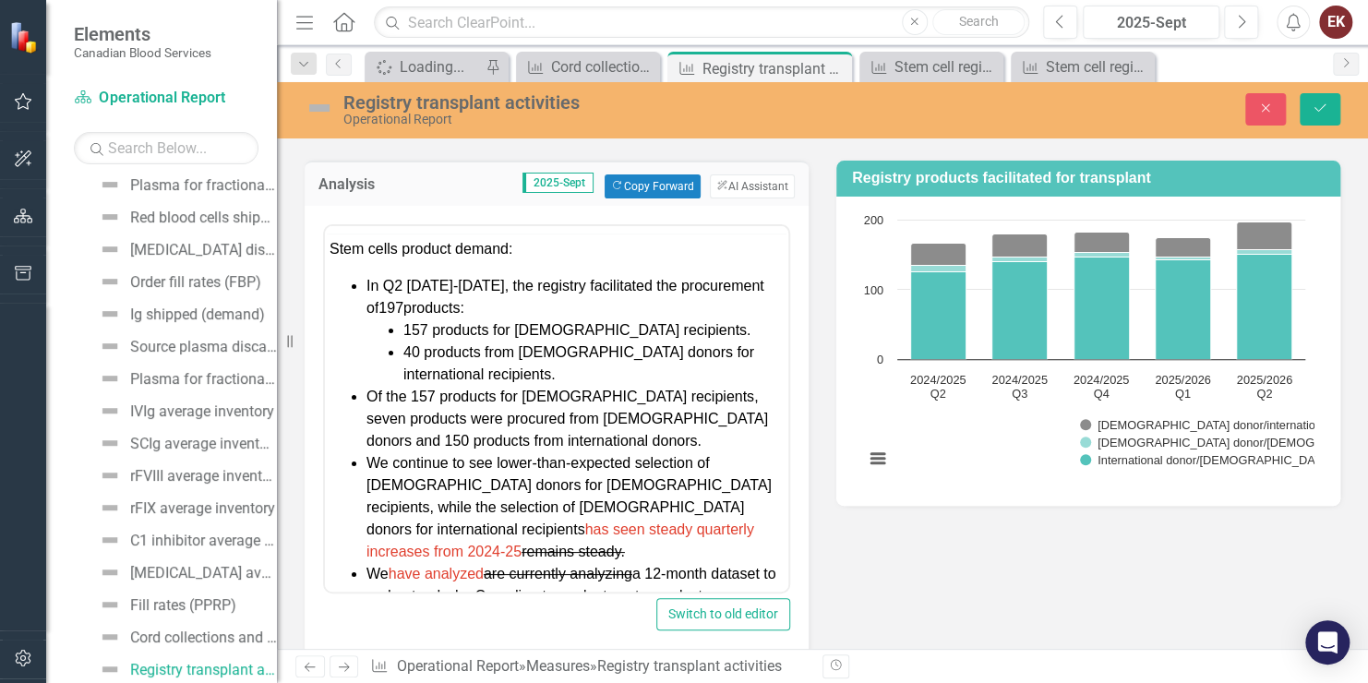
scroll to position [0, 0]
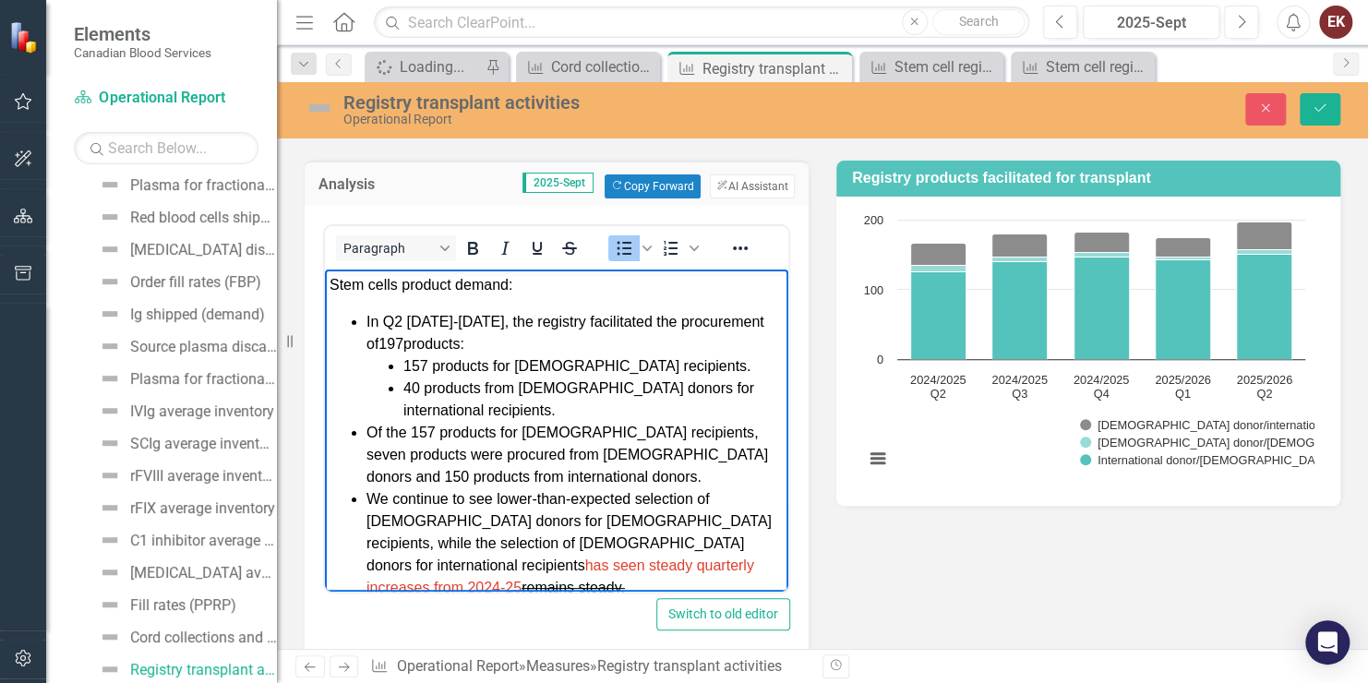
click at [402, 562] on span "has seen steady quarterly increases from 2024-25" at bounding box center [561, 576] width 388 height 38
click at [519, 562] on span "has seen an increase from 2024-25" at bounding box center [563, 576] width 392 height 38
click at [1315, 97] on button "Save" at bounding box center [1320, 109] width 41 height 32
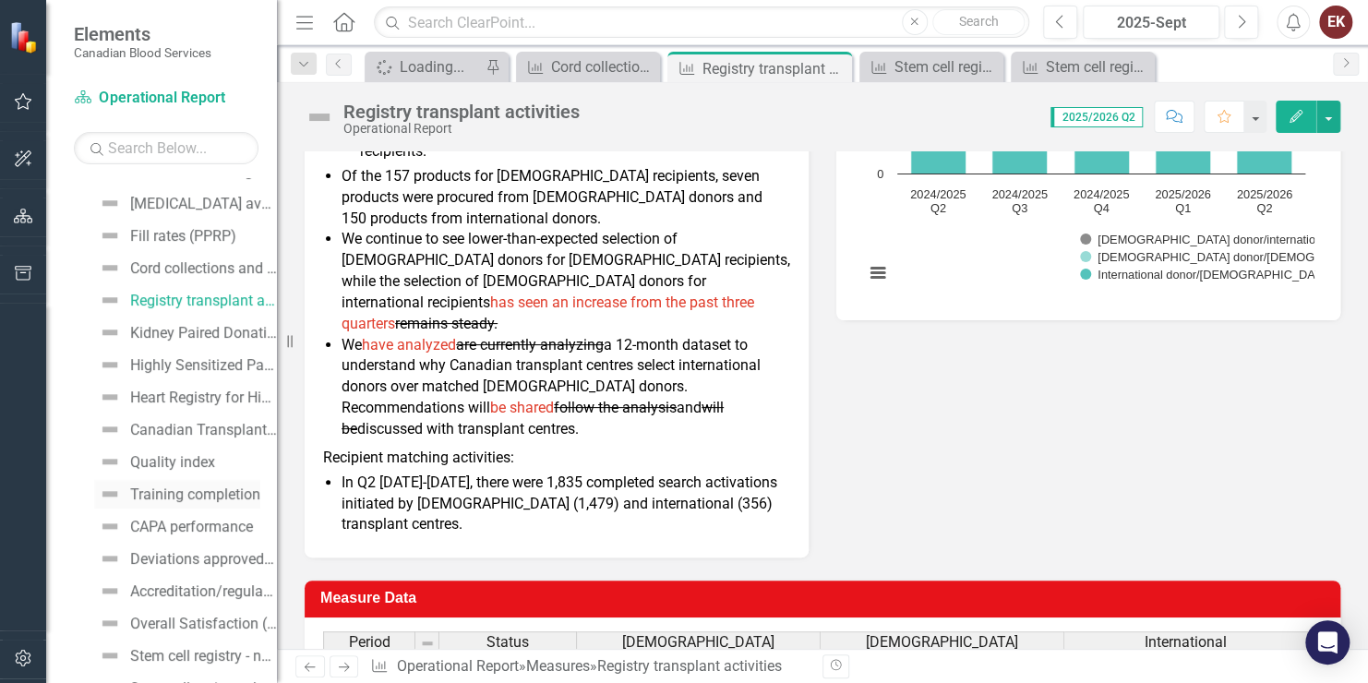
scroll to position [930, 0]
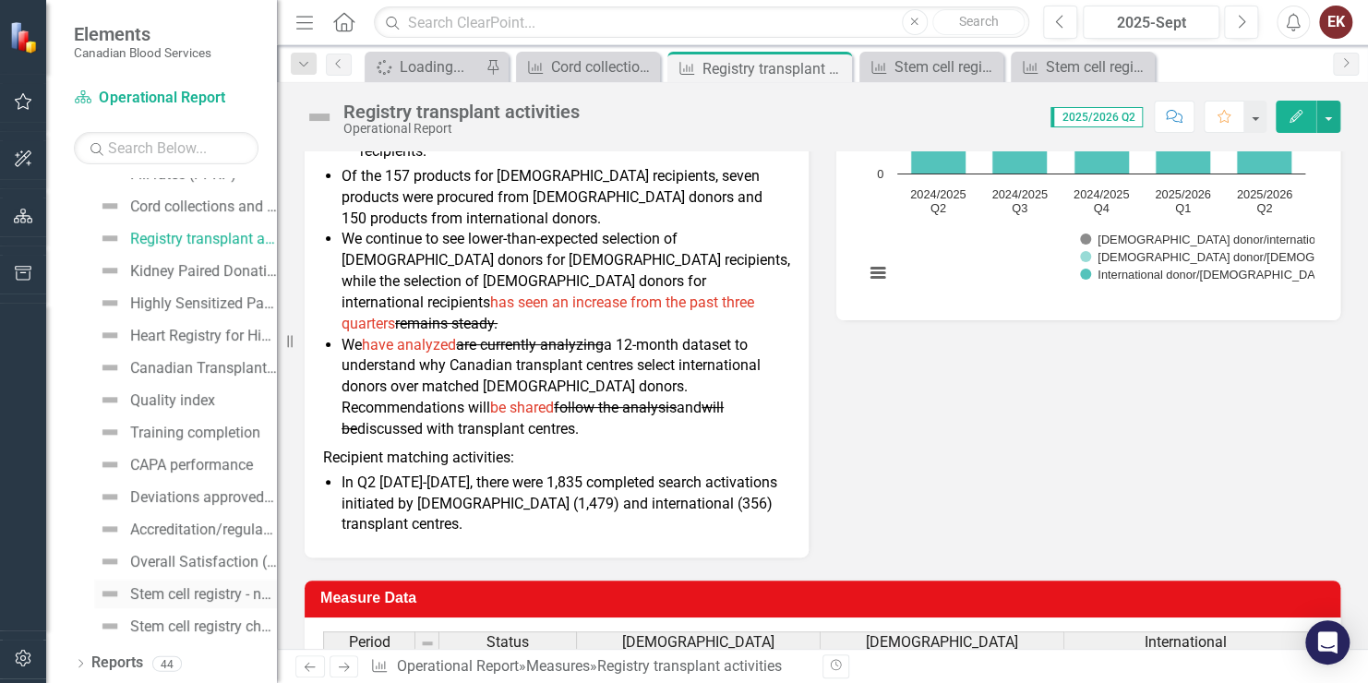
click at [190, 591] on div "Stem cell registry - new registrants" at bounding box center [203, 594] width 147 height 17
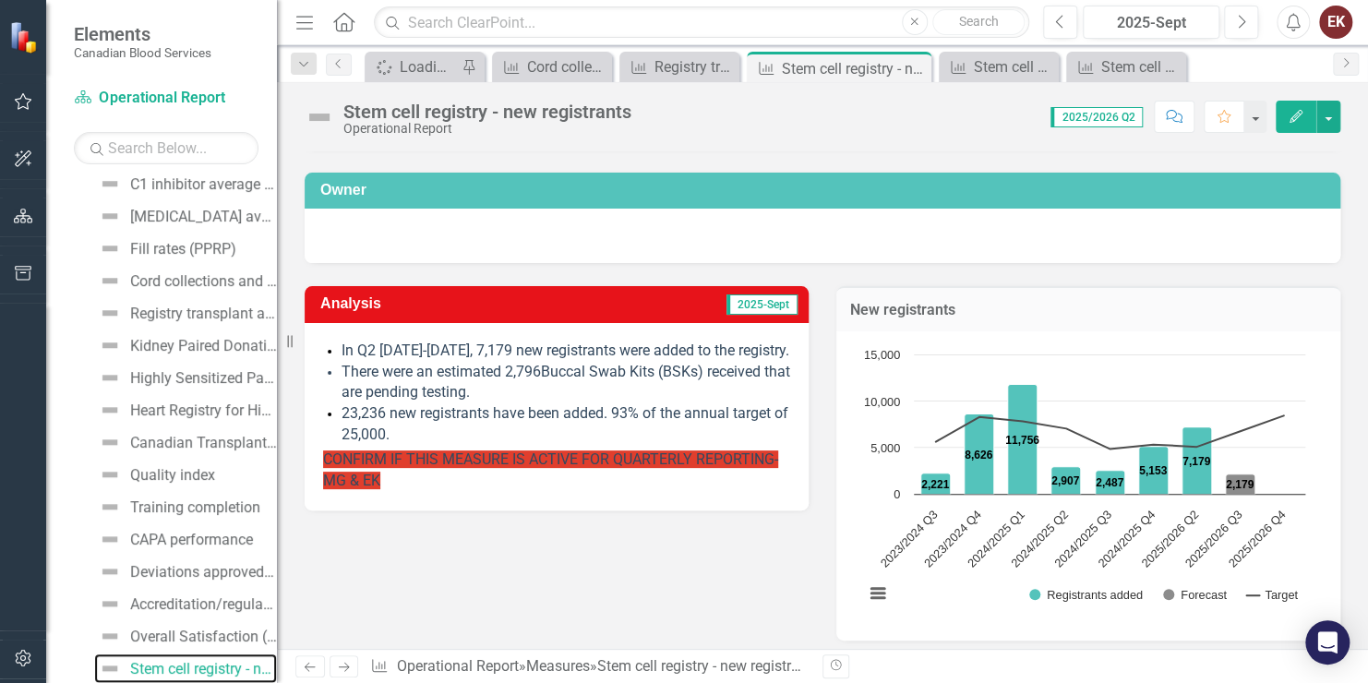
scroll to position [930, 0]
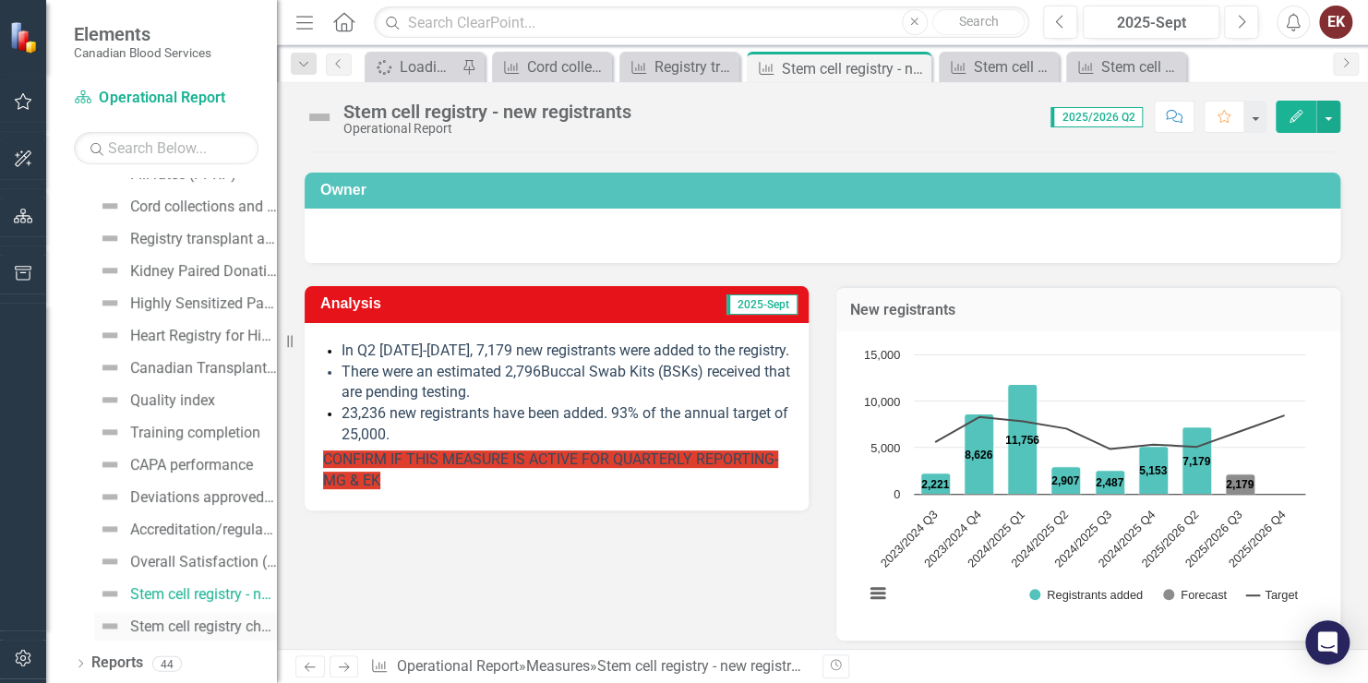
click at [217, 620] on div "Stem cell registry churn (new, aged out)" at bounding box center [203, 627] width 147 height 17
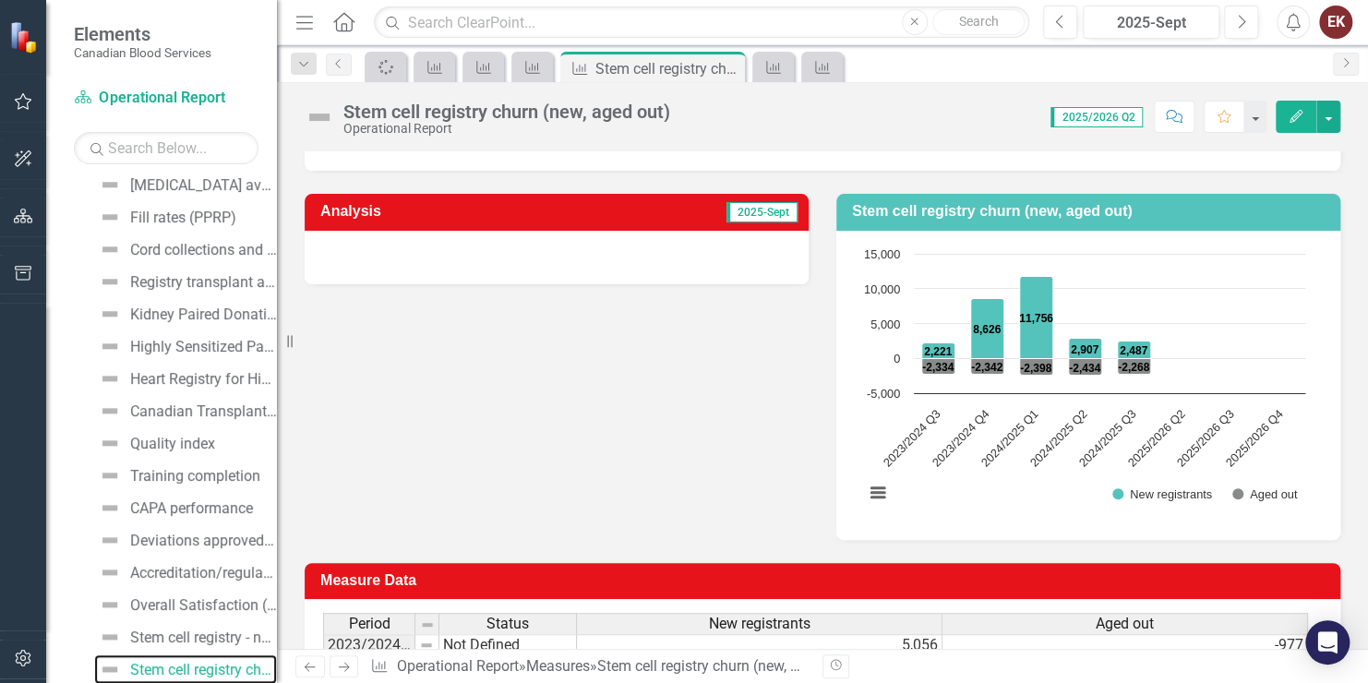
scroll to position [369, 0]
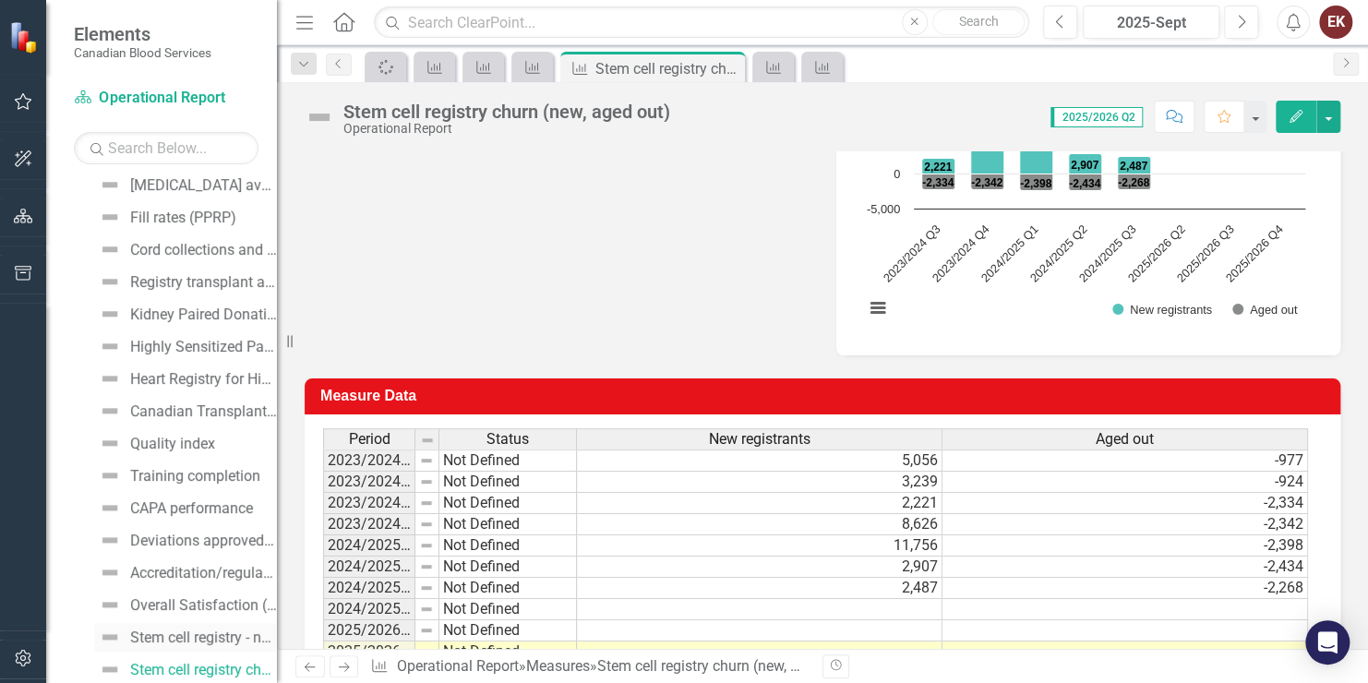
click at [216, 633] on div "Stem cell registry - new registrants" at bounding box center [203, 638] width 147 height 17
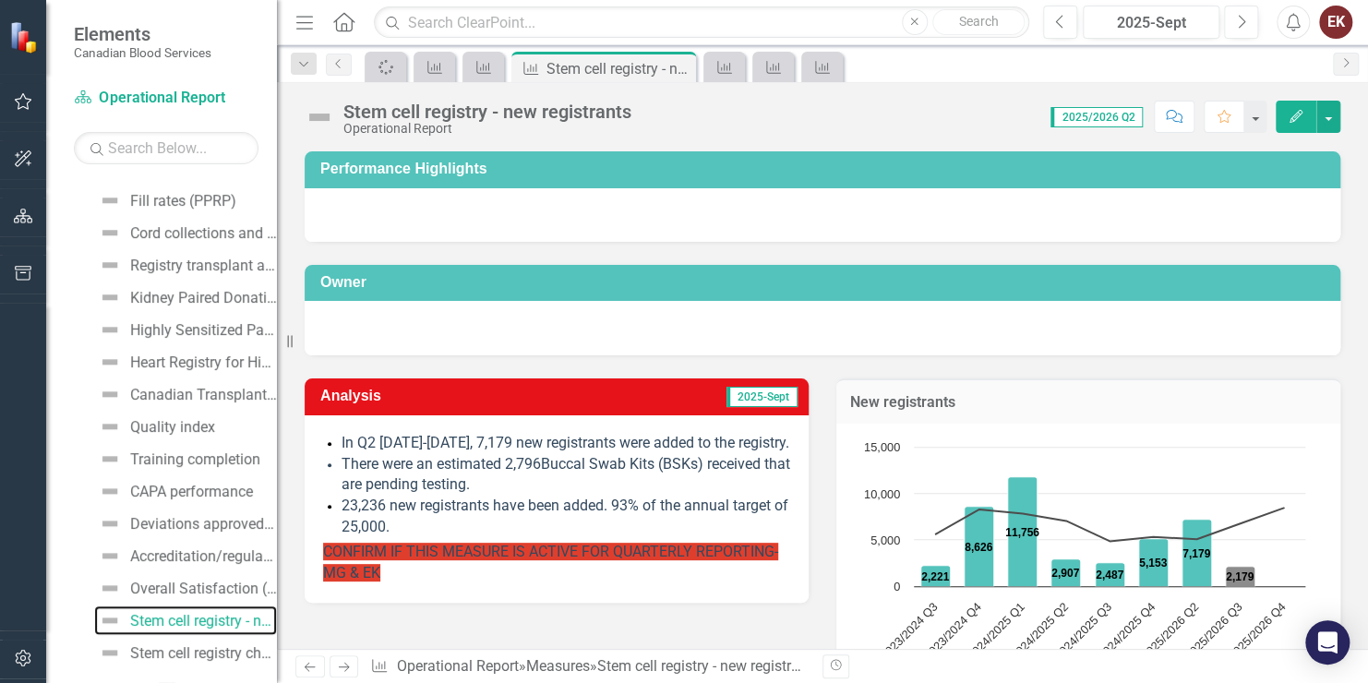
scroll to position [930, 0]
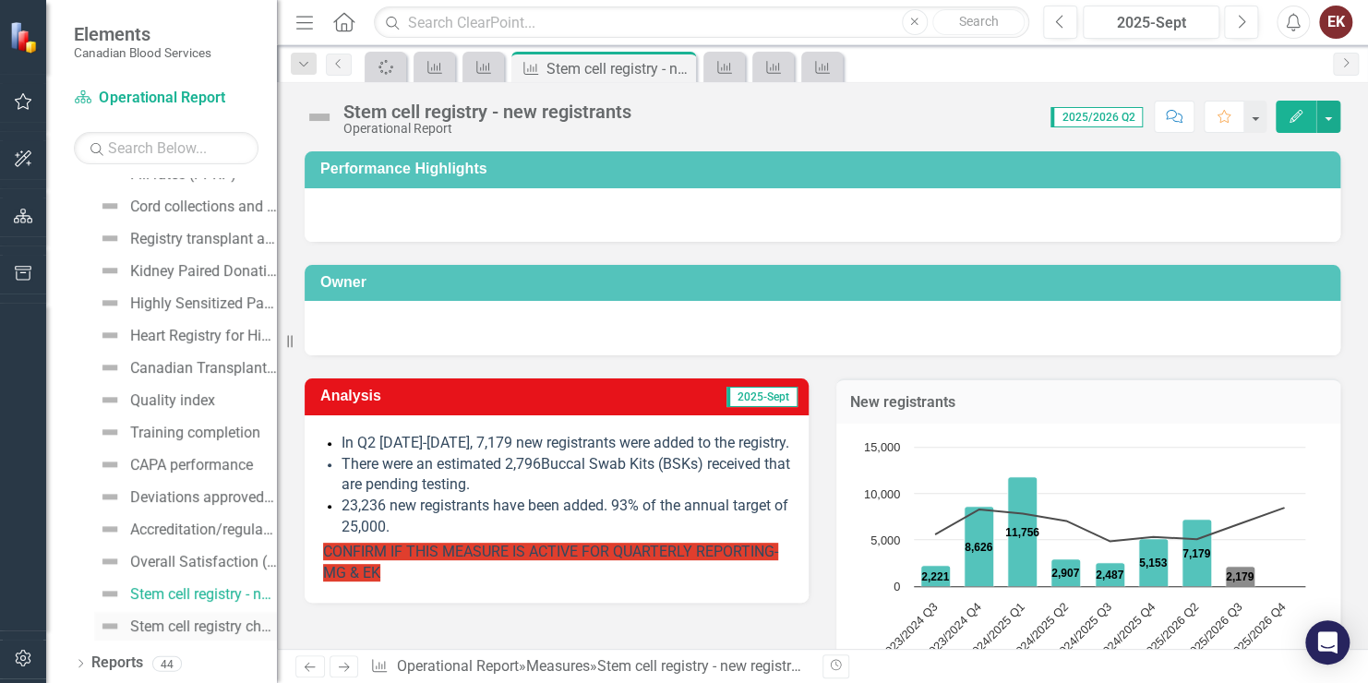
click at [183, 621] on div "Stem cell registry churn (new, aged out)" at bounding box center [203, 627] width 147 height 17
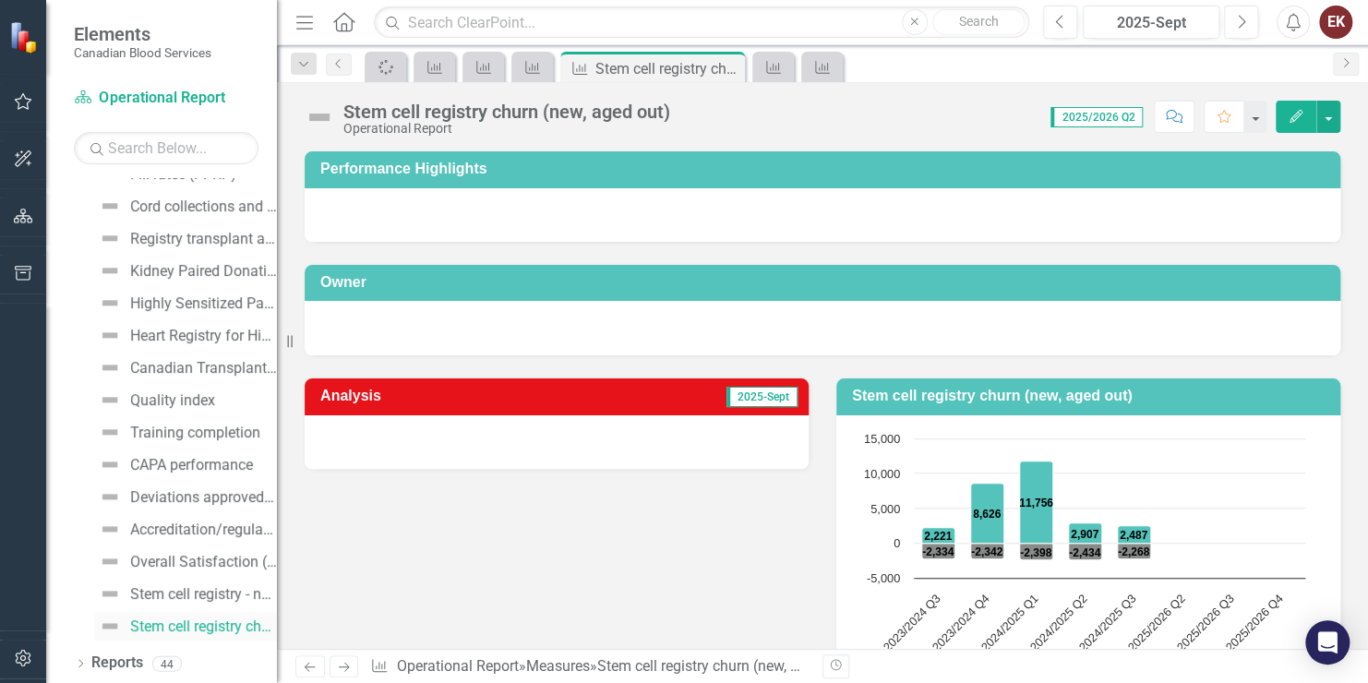
scroll to position [886, 0]
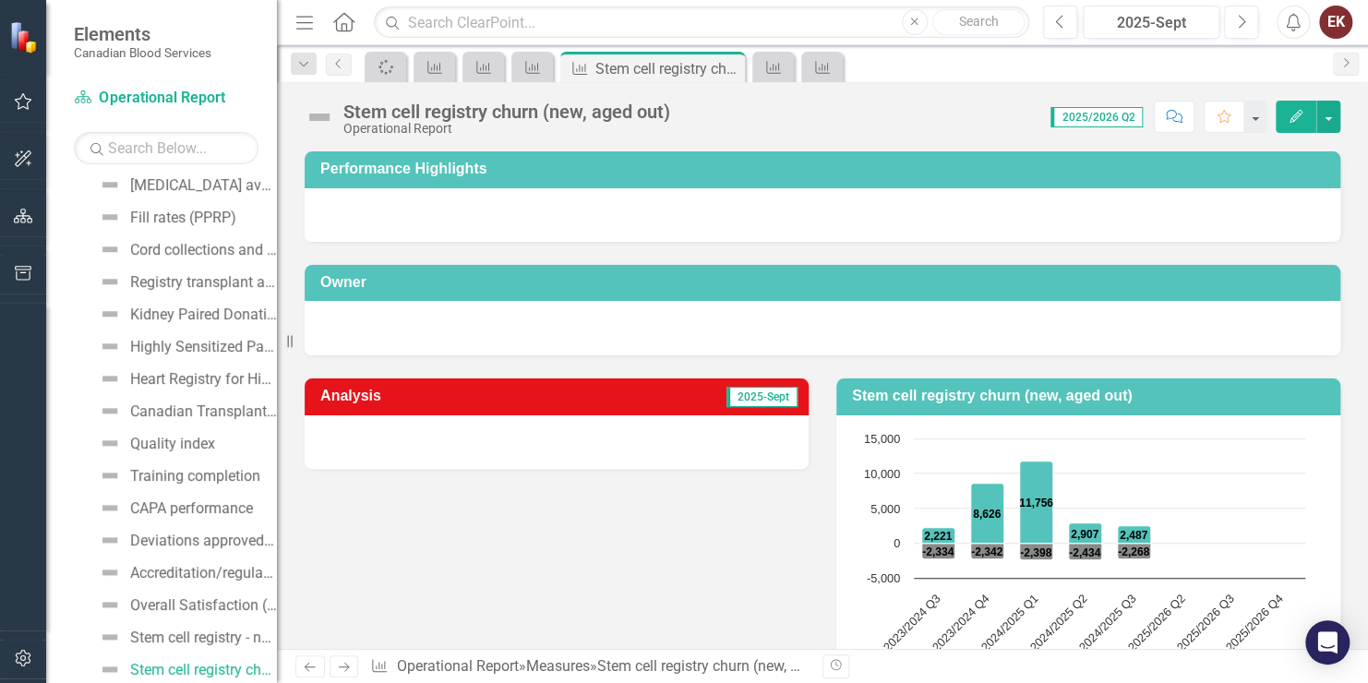
click at [410, 456] on div at bounding box center [557, 443] width 504 height 54
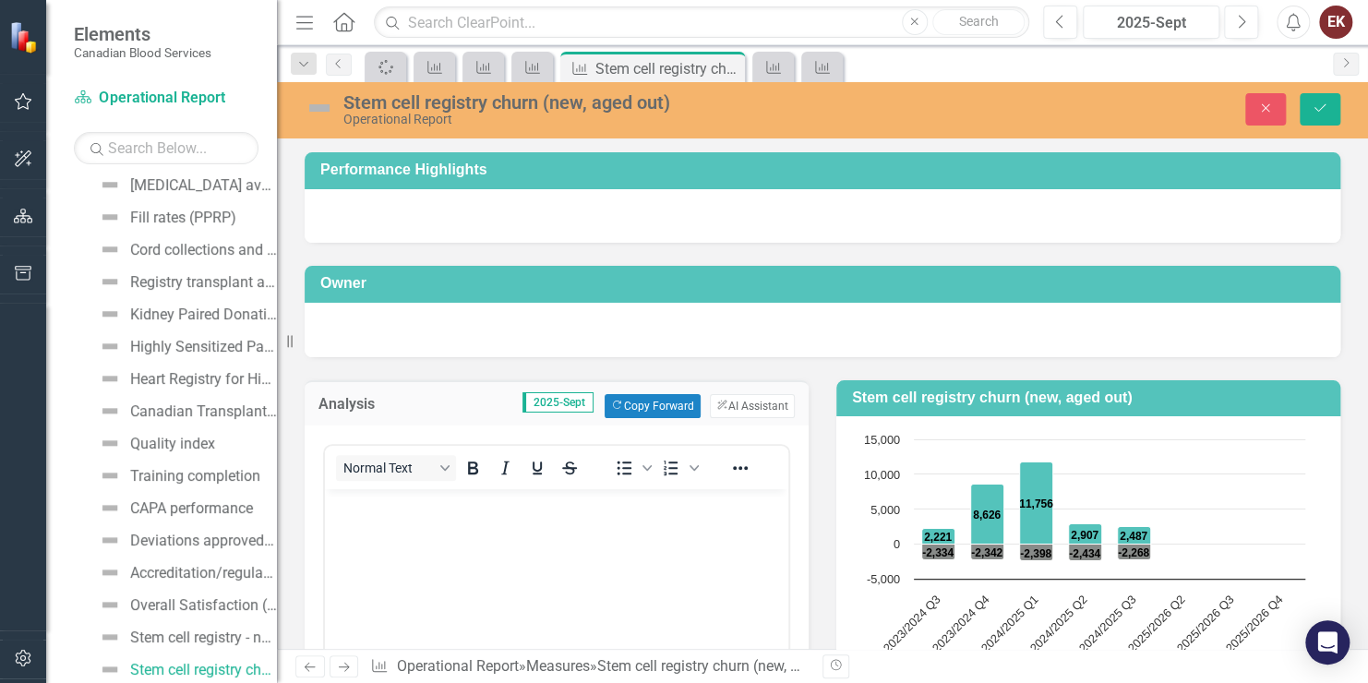
scroll to position [0, 0]
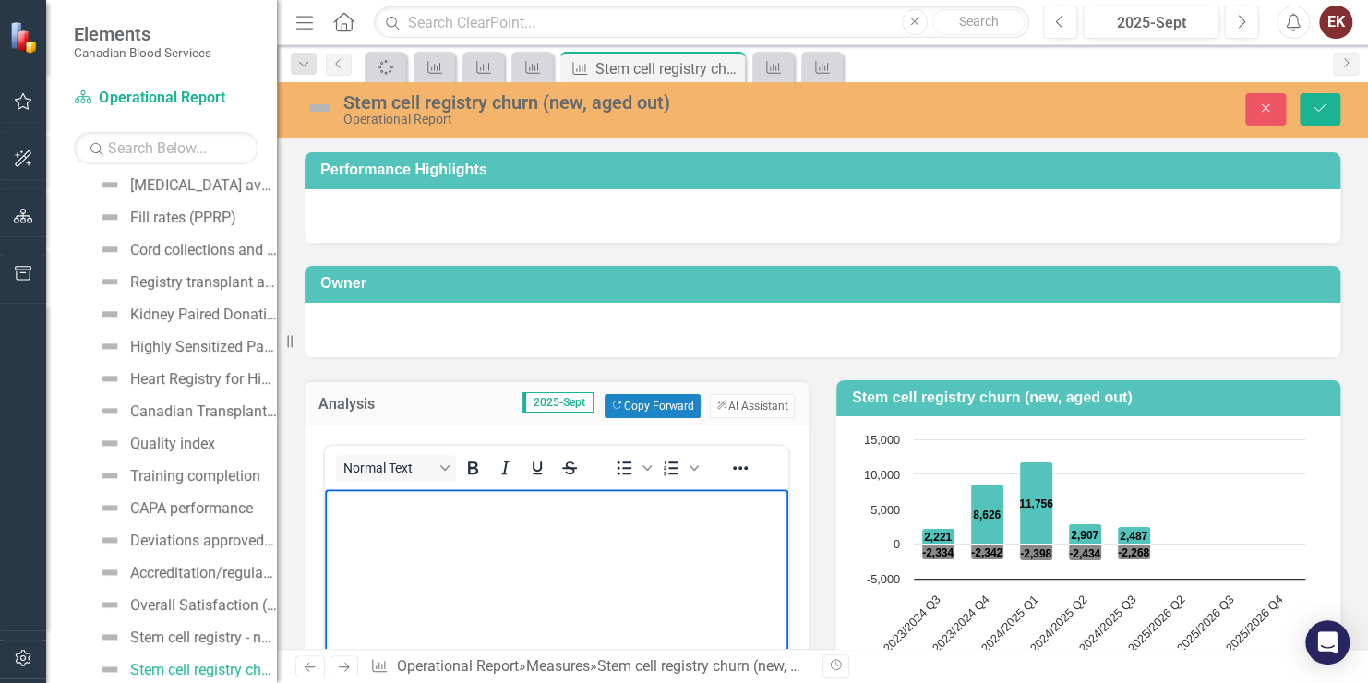
click at [398, 521] on body "Rich Text Area. Press ALT-0 for help." at bounding box center [557, 626] width 464 height 277
click at [1310, 107] on button "Save" at bounding box center [1320, 109] width 41 height 32
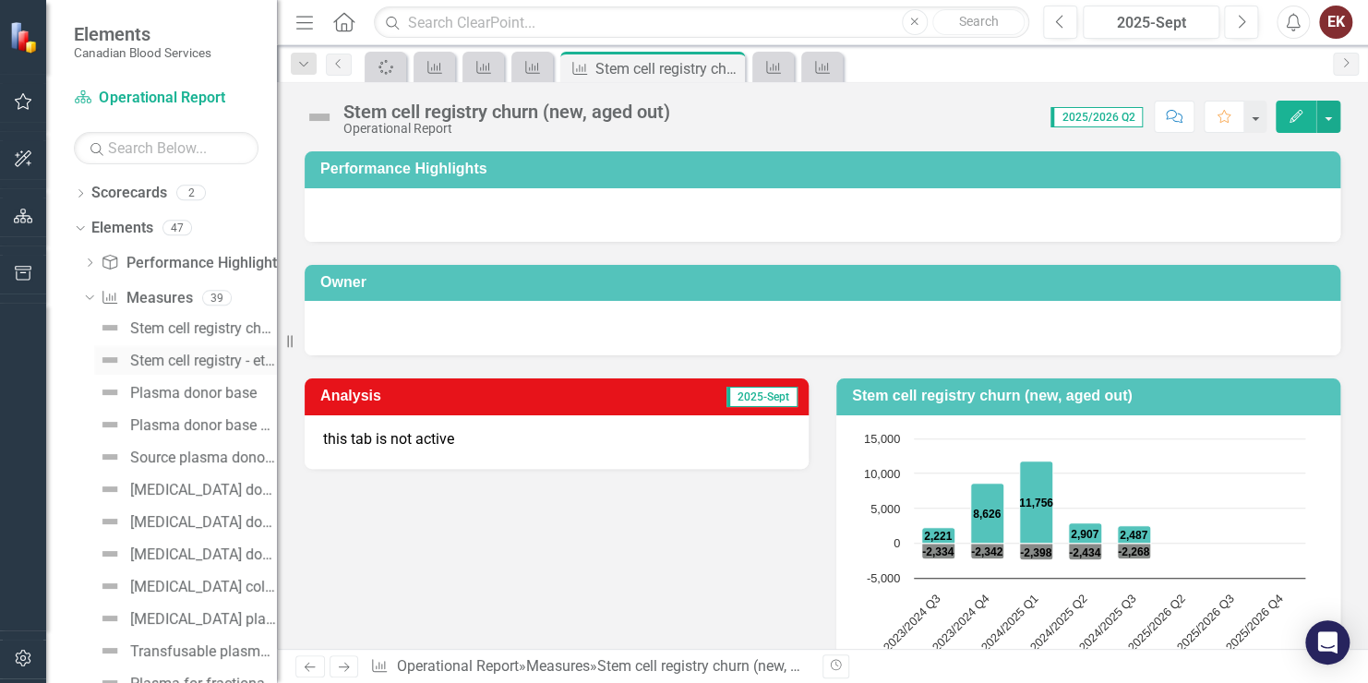
click at [186, 357] on div "Stem cell registry - ethnic diversity" at bounding box center [203, 361] width 147 height 17
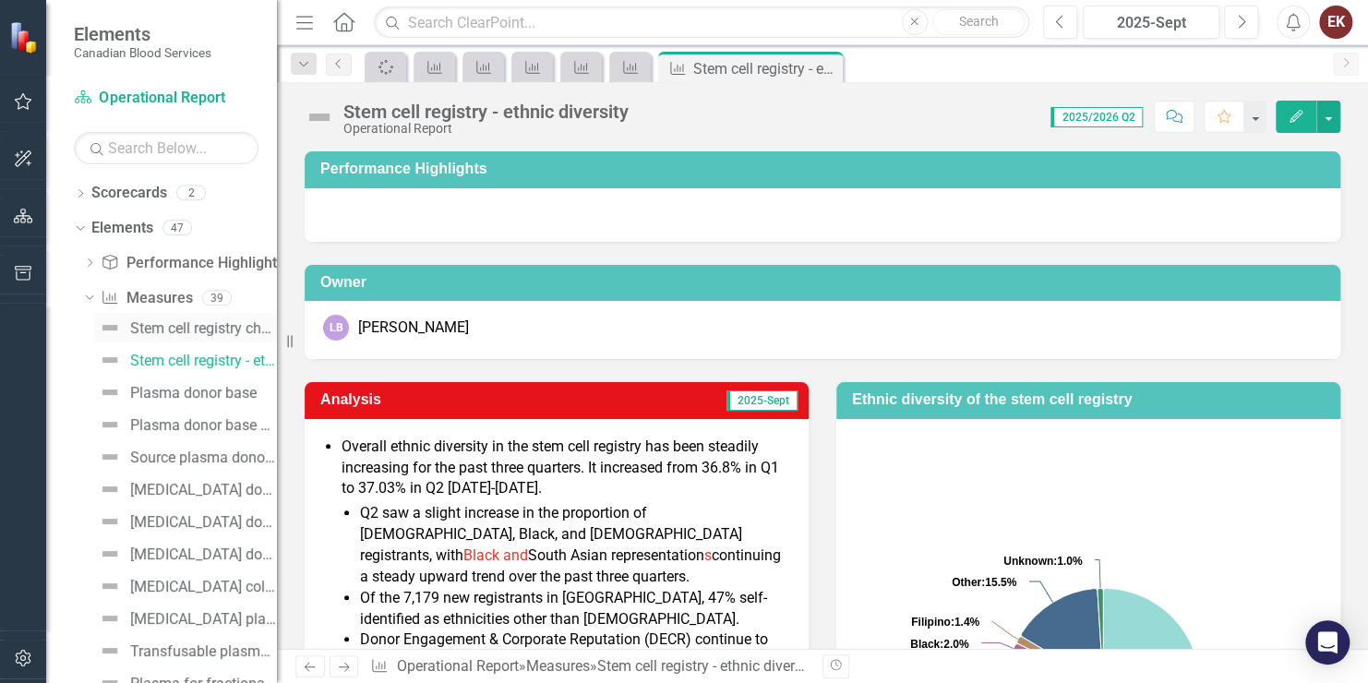
click at [190, 326] on div "Stem cell registry churn" at bounding box center [203, 328] width 147 height 17
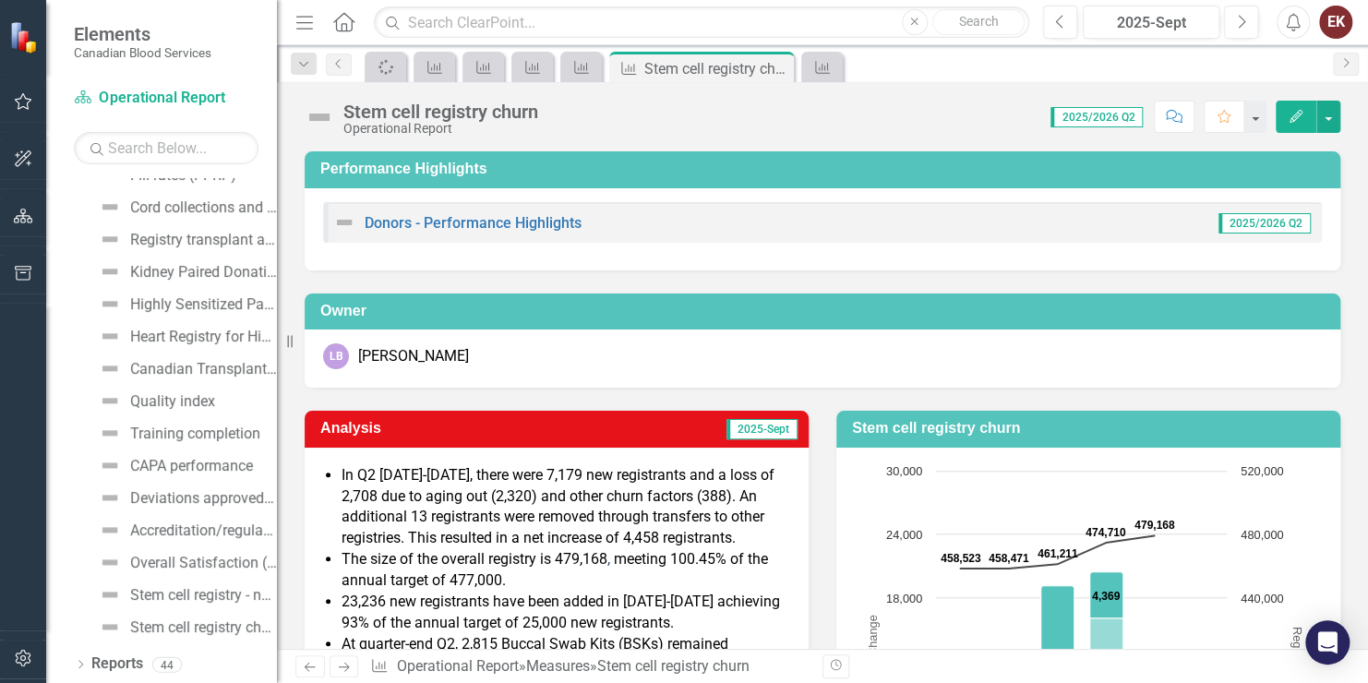
scroll to position [930, 0]
click at [220, 624] on div "Stem cell registry churn (new, aged out)" at bounding box center [203, 627] width 147 height 17
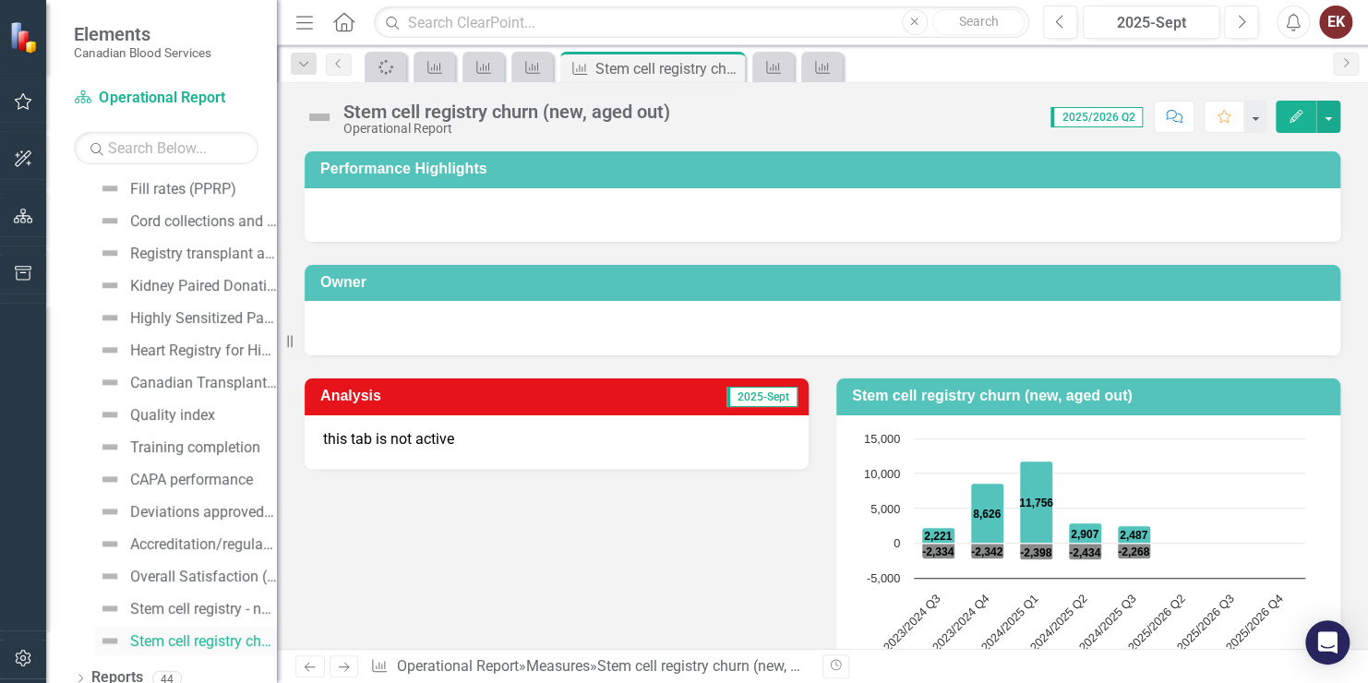
scroll to position [930, 0]
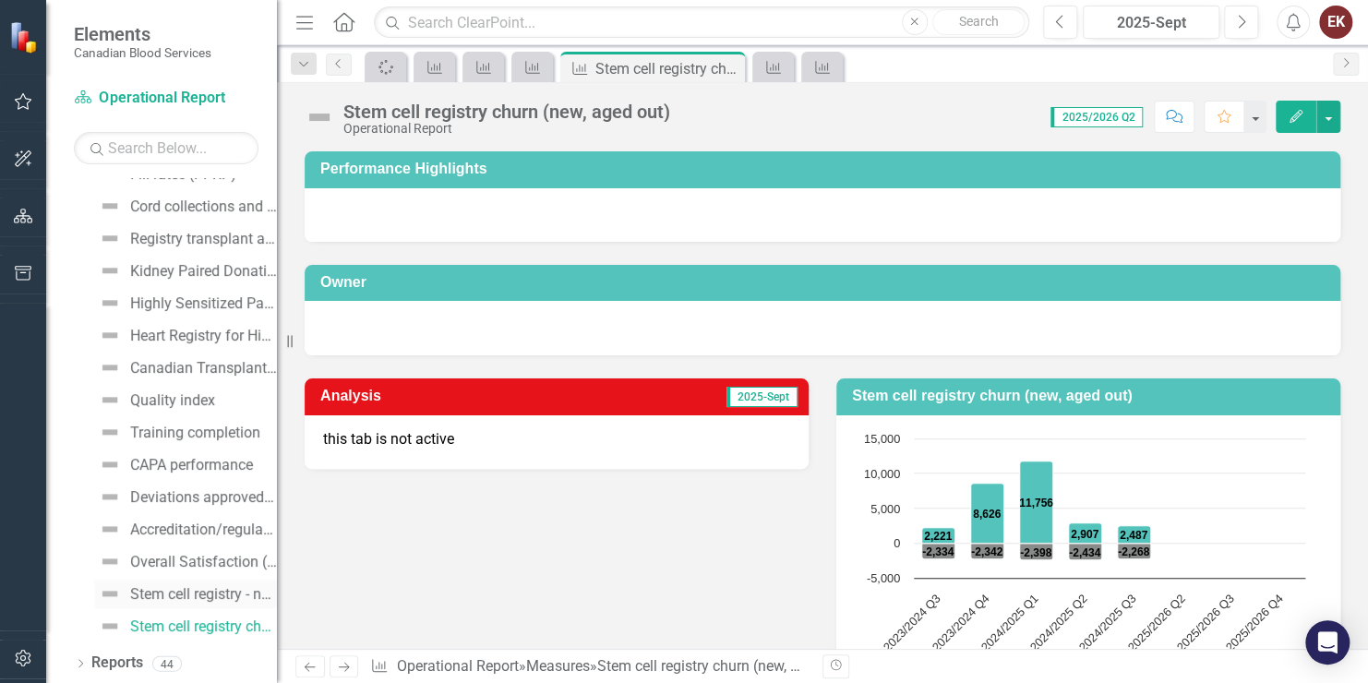
click at [202, 588] on div "Stem cell registry - new registrants" at bounding box center [203, 594] width 147 height 17
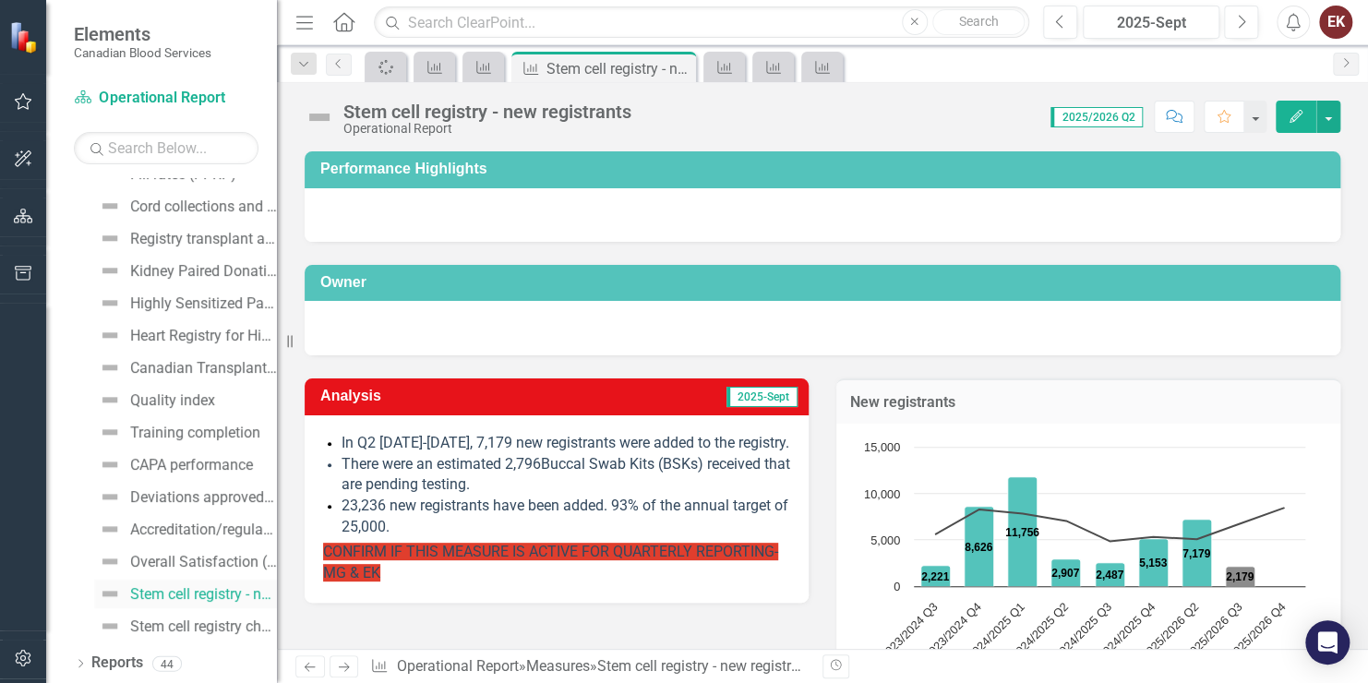
scroll to position [855, 0]
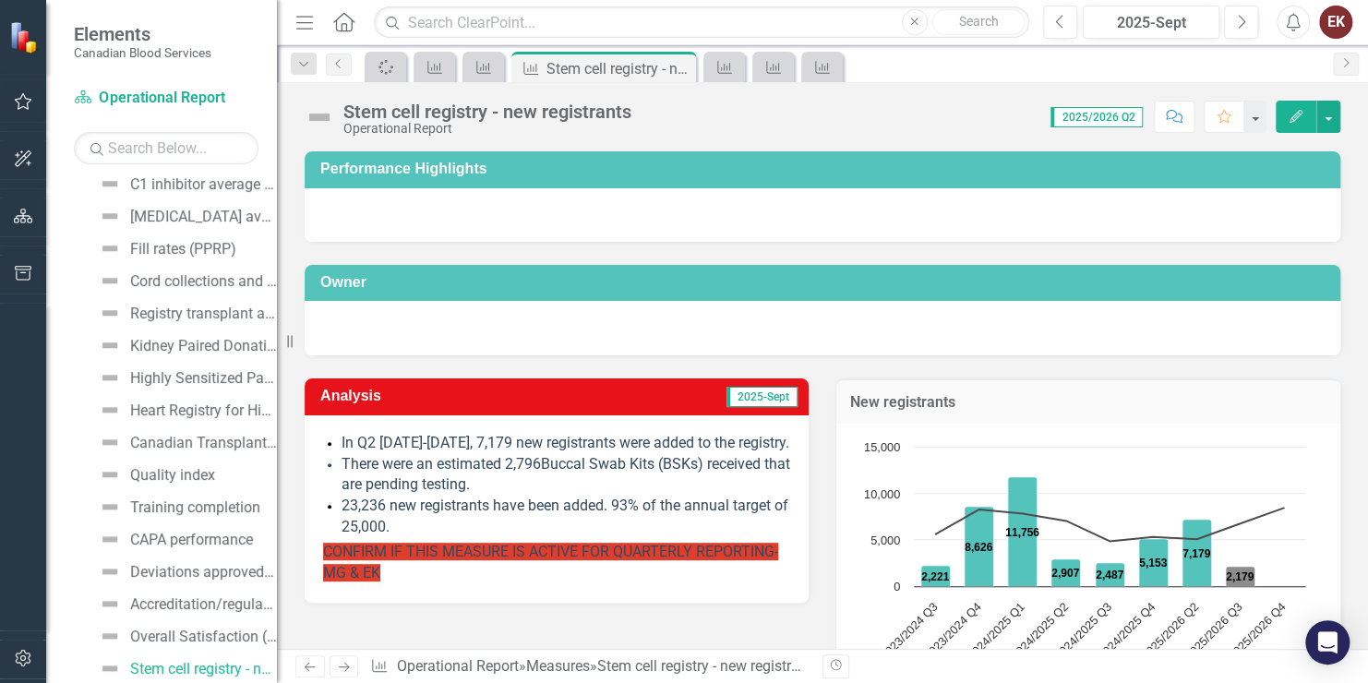
click at [409, 576] on p "CONFIRM IF THIS MEASURE IS ACTIVE FOR QUARTERLY REPORTING-MG & EK" at bounding box center [556, 563] width 467 height 42
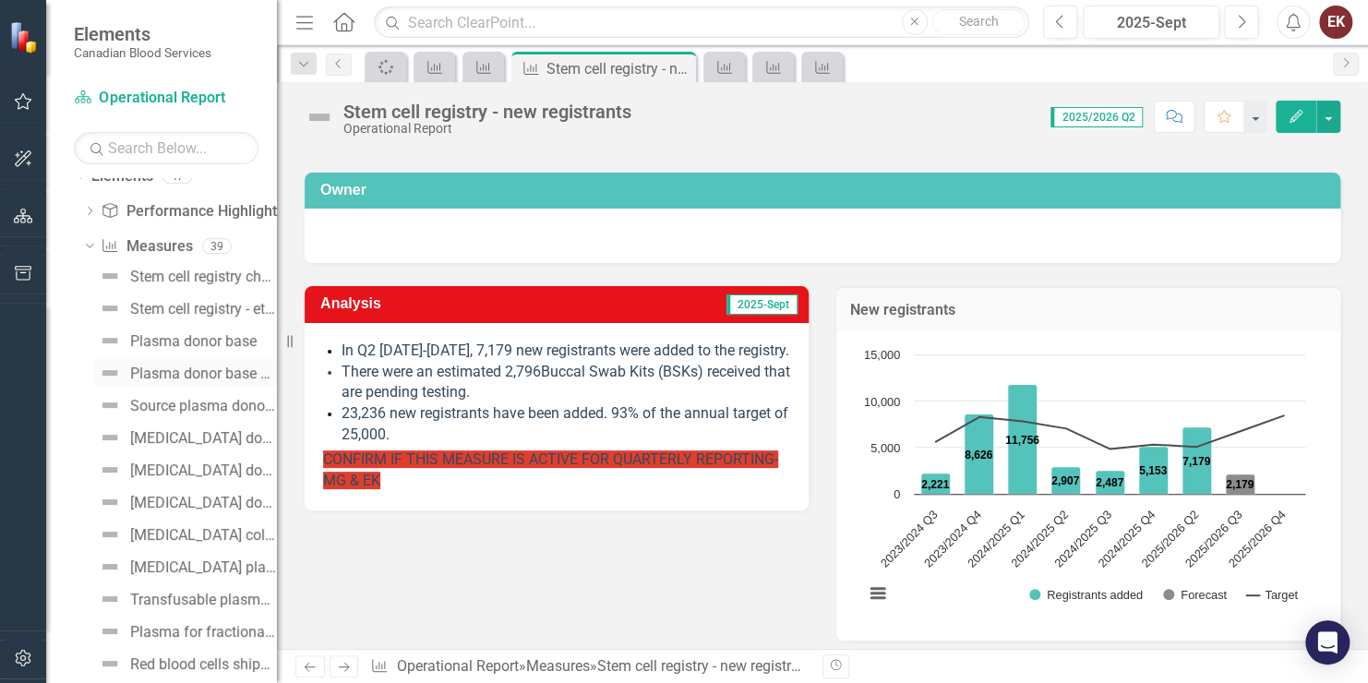
scroll to position [0, 0]
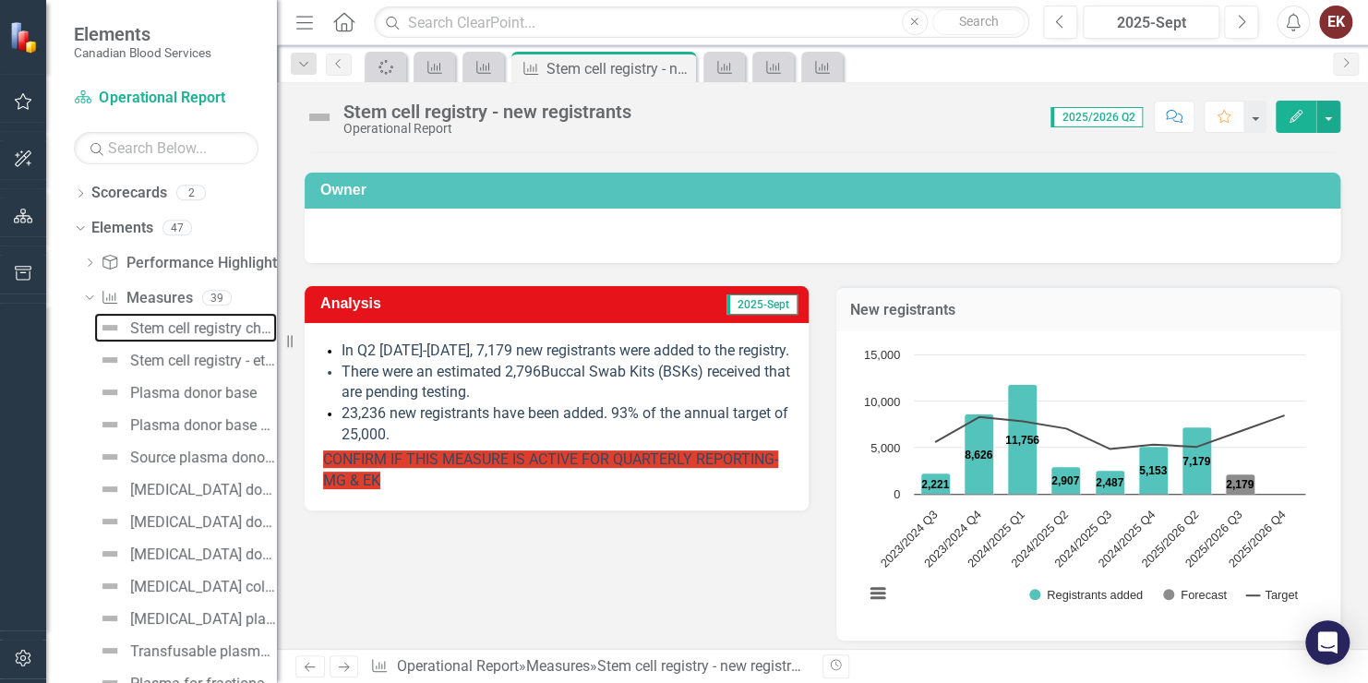
click at [182, 317] on link "Stem cell registry churn" at bounding box center [185, 328] width 183 height 30
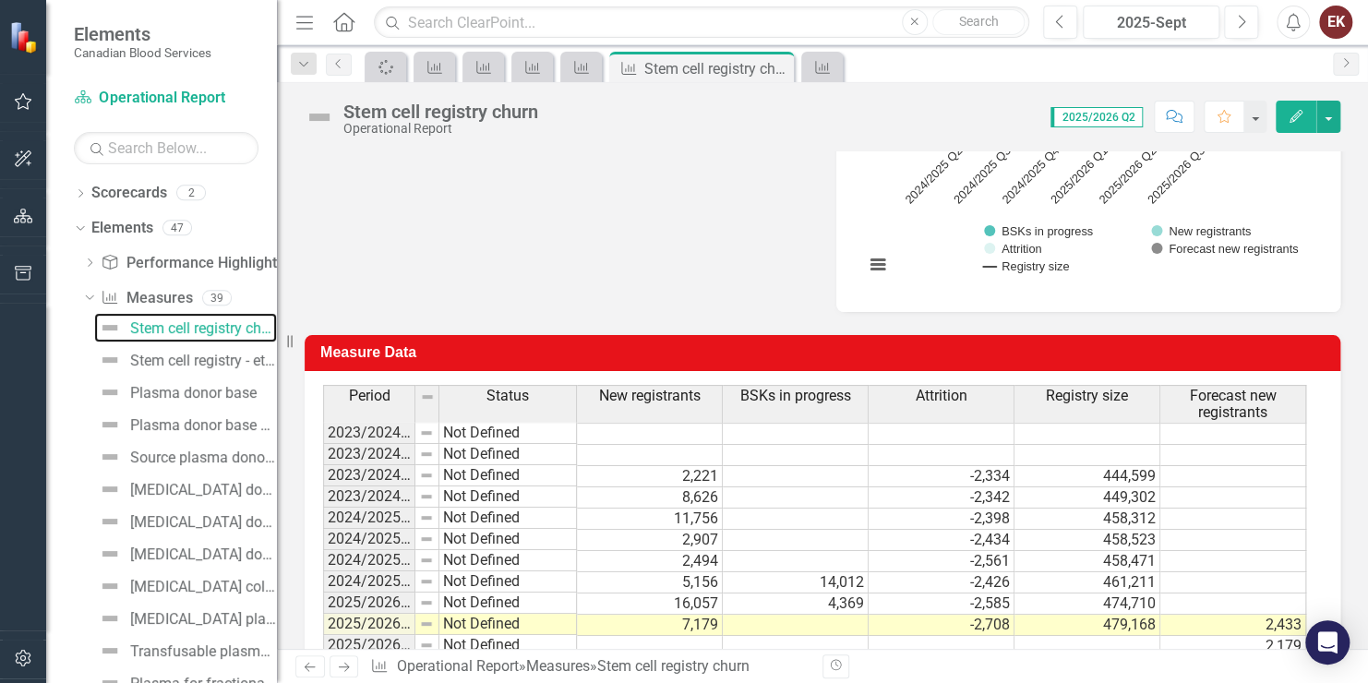
scroll to position [795, 0]
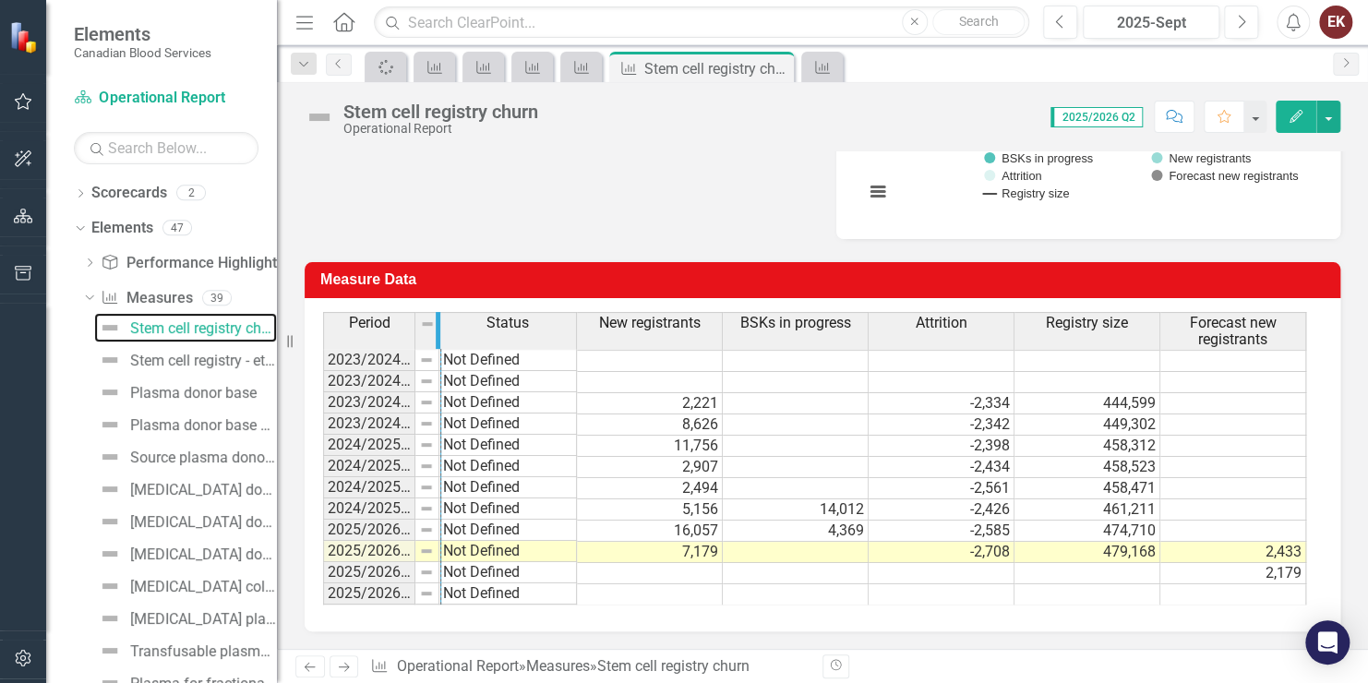
drag, startPoint x: 414, startPoint y: 339, endPoint x: 440, endPoint y: 342, distance: 26.0
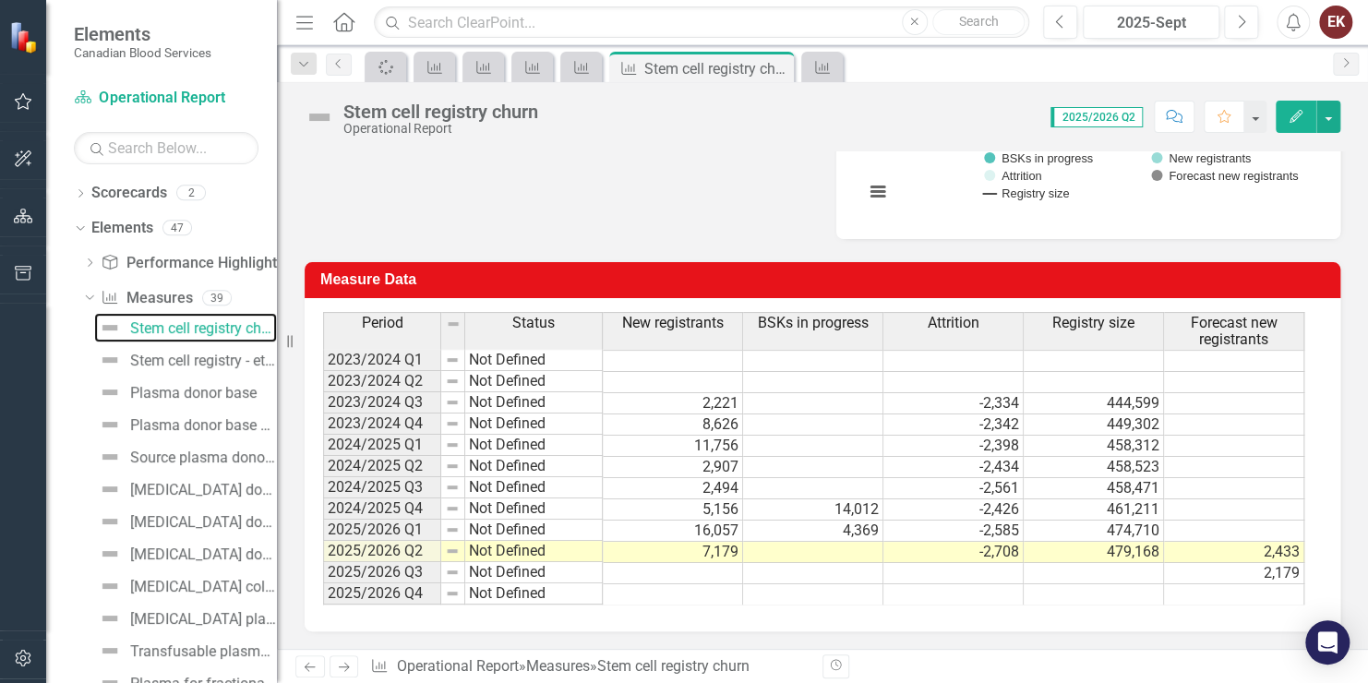
scroll to position [518, 0]
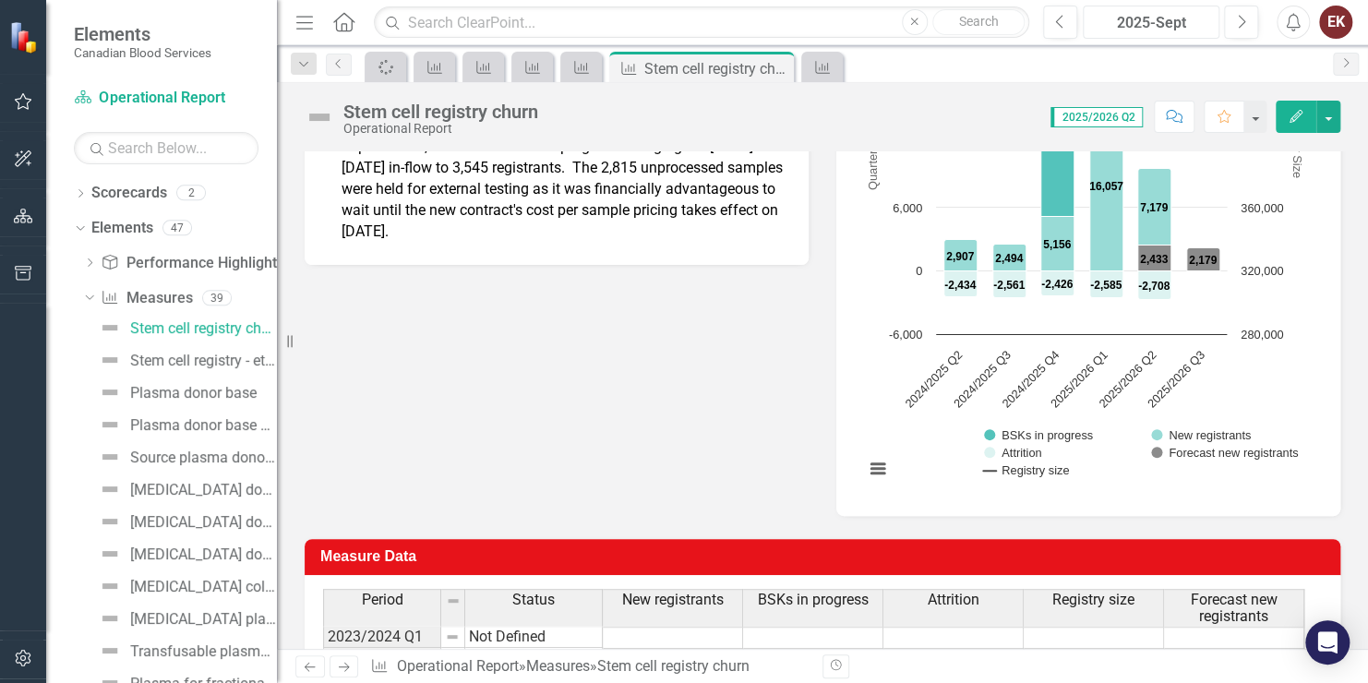
click at [1179, 18] on div "2025-Sept" at bounding box center [1152, 23] width 124 height 22
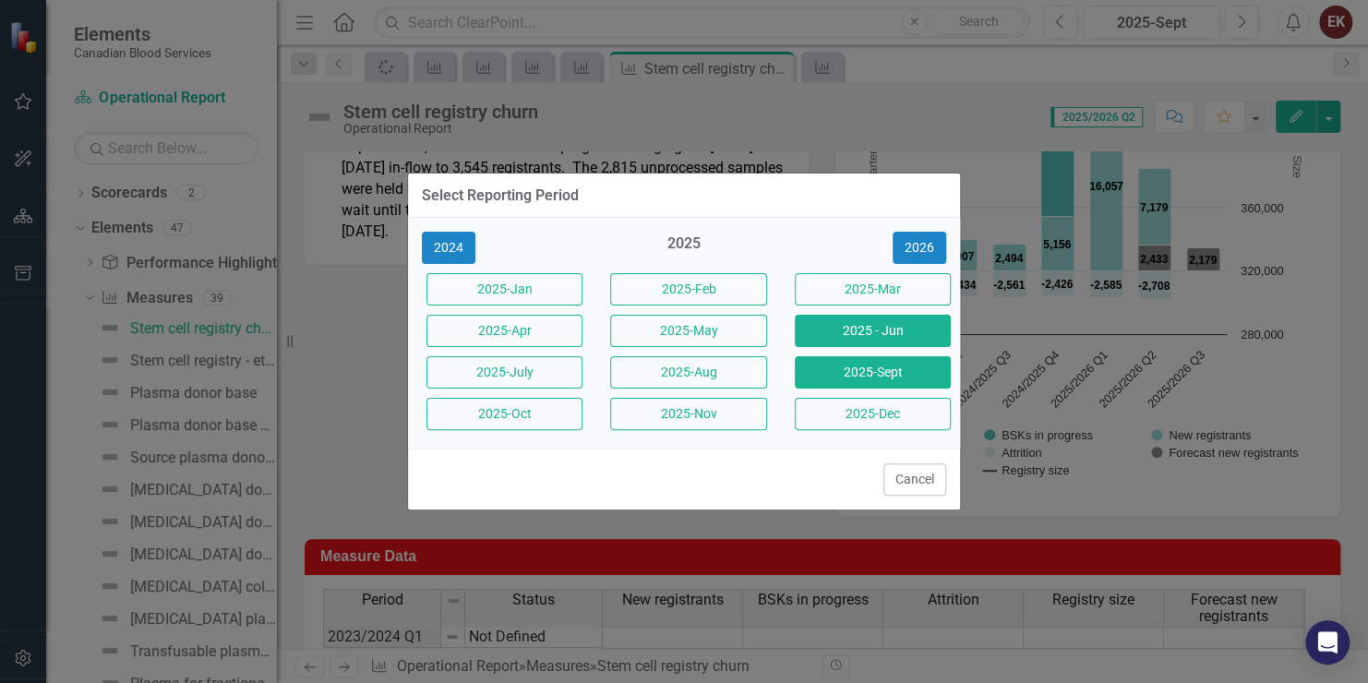
click at [831, 332] on button "2025 - Jun" at bounding box center [873, 331] width 156 height 32
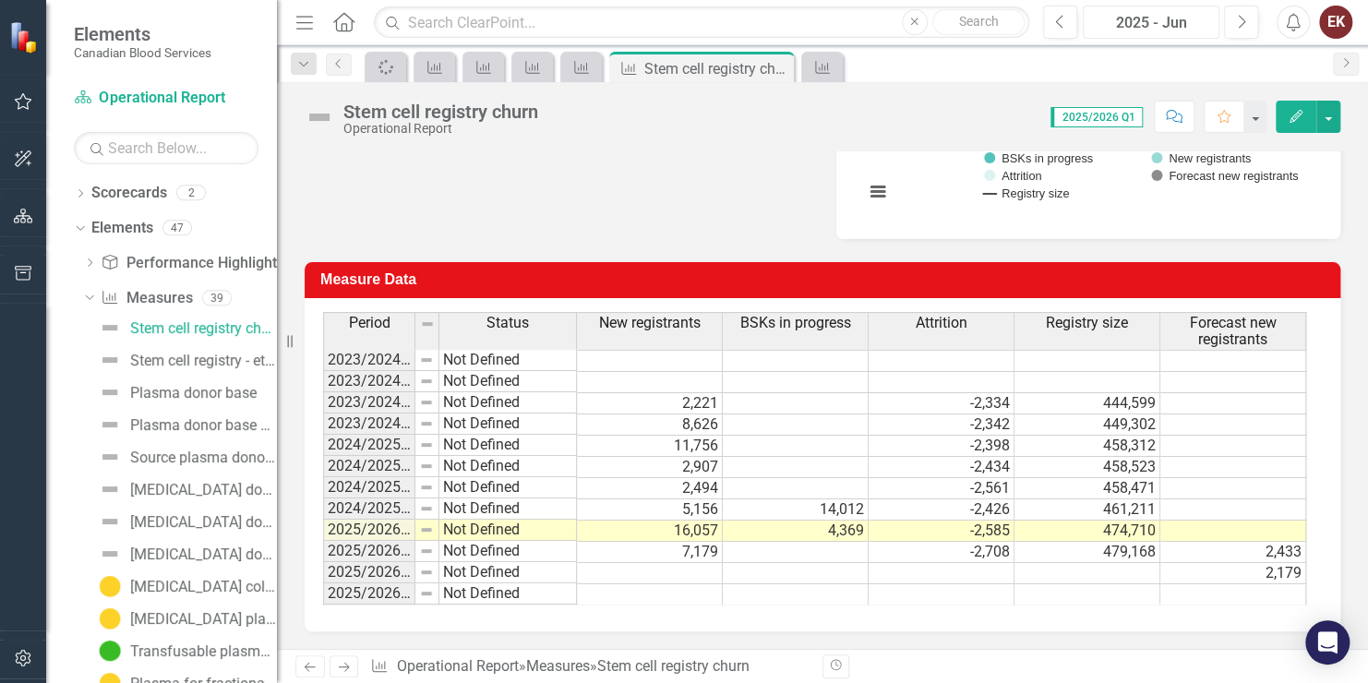
scroll to position [426, 0]
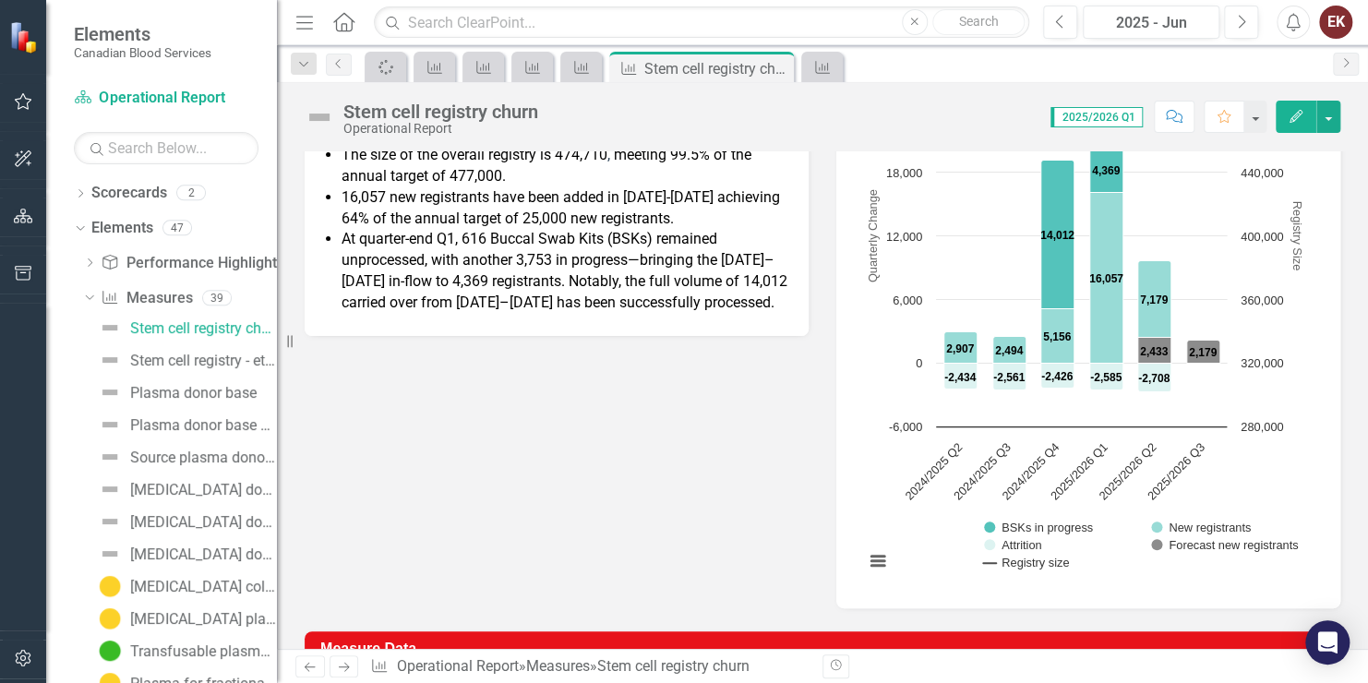
scroll to position [149, 0]
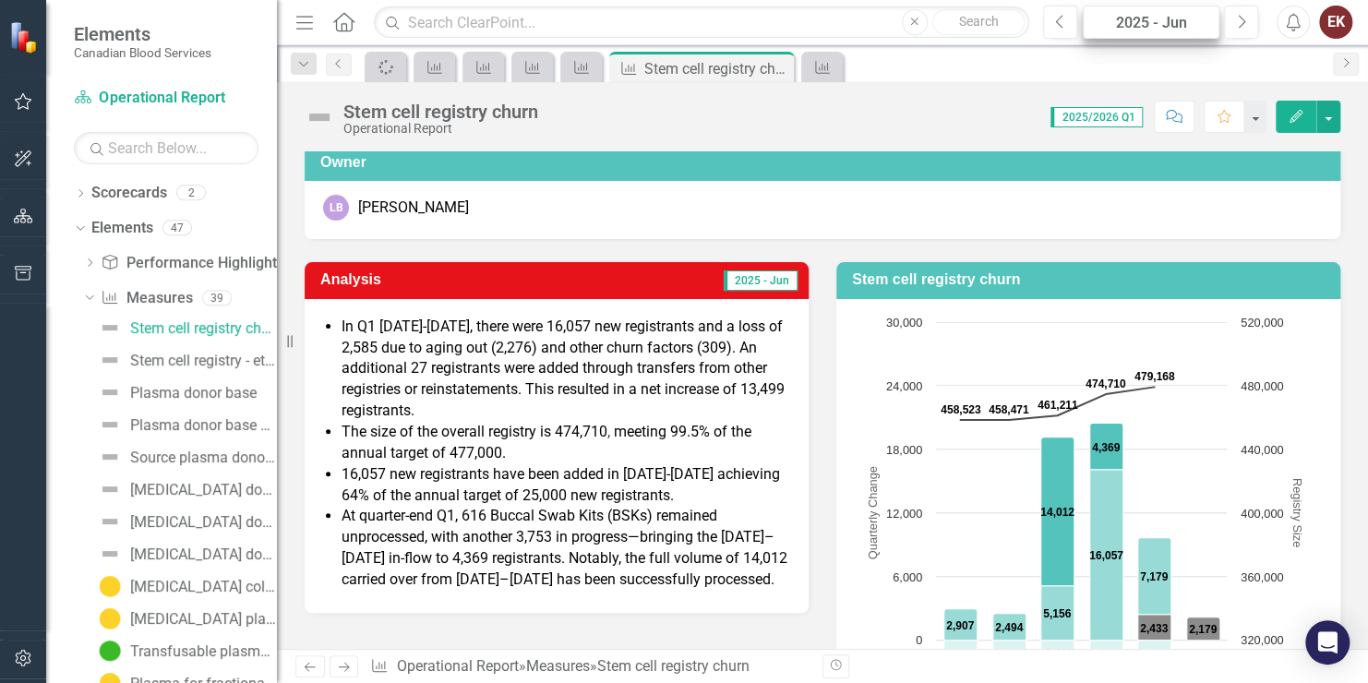
click at [1175, 25] on div "2025 - Jun" at bounding box center [1152, 23] width 124 height 22
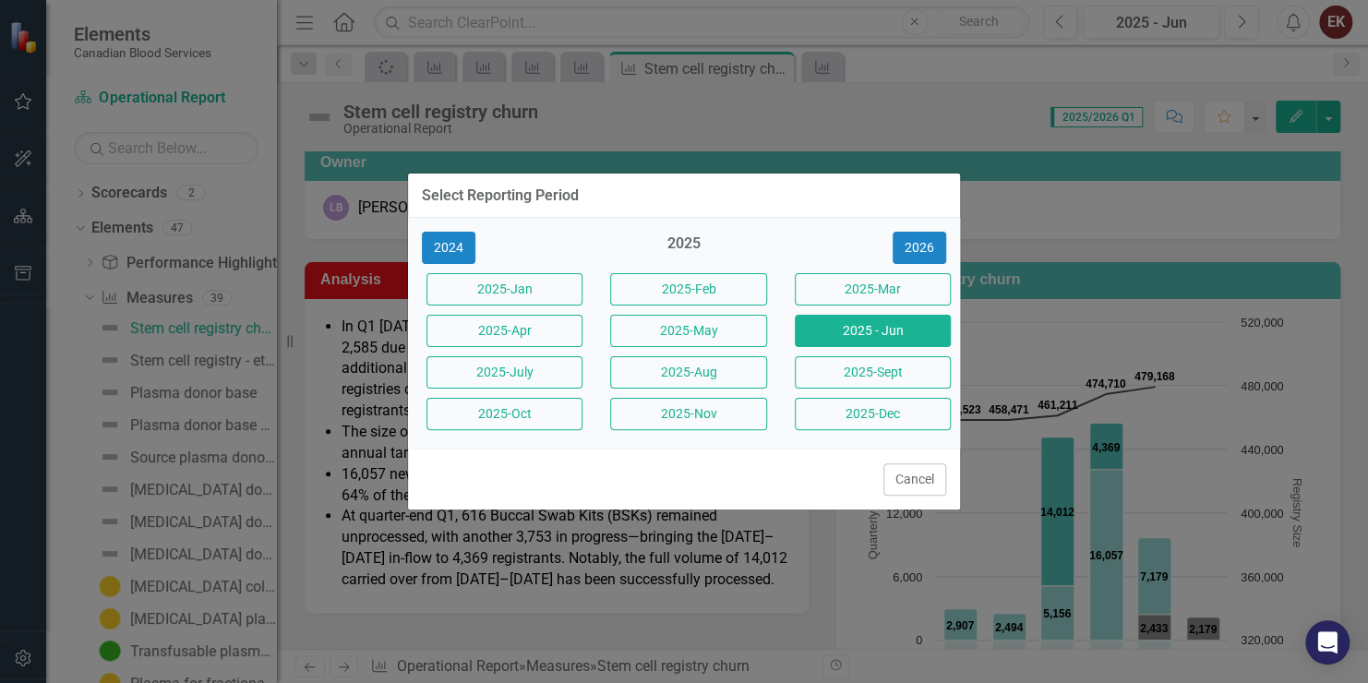
drag, startPoint x: 889, startPoint y: 277, endPoint x: 763, endPoint y: 473, distance: 233.1
click at [890, 276] on button "2025-Mar" at bounding box center [873, 289] width 156 height 32
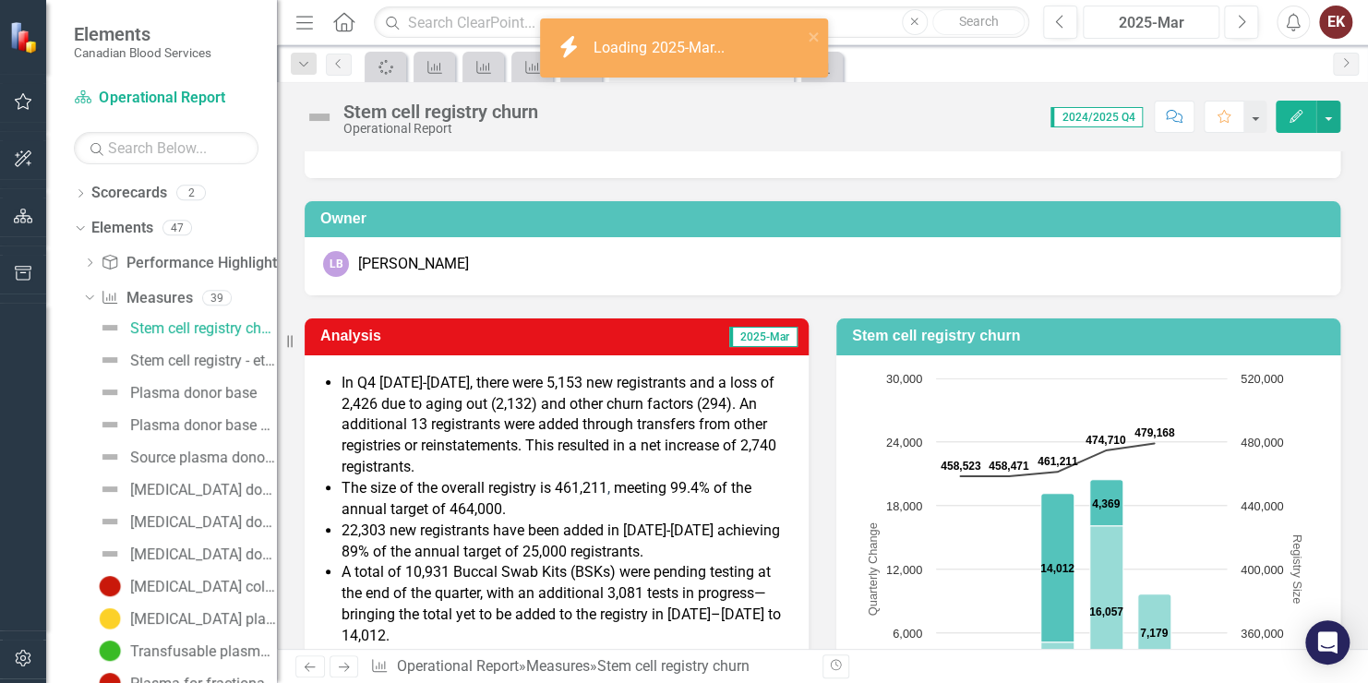
scroll to position [277, 0]
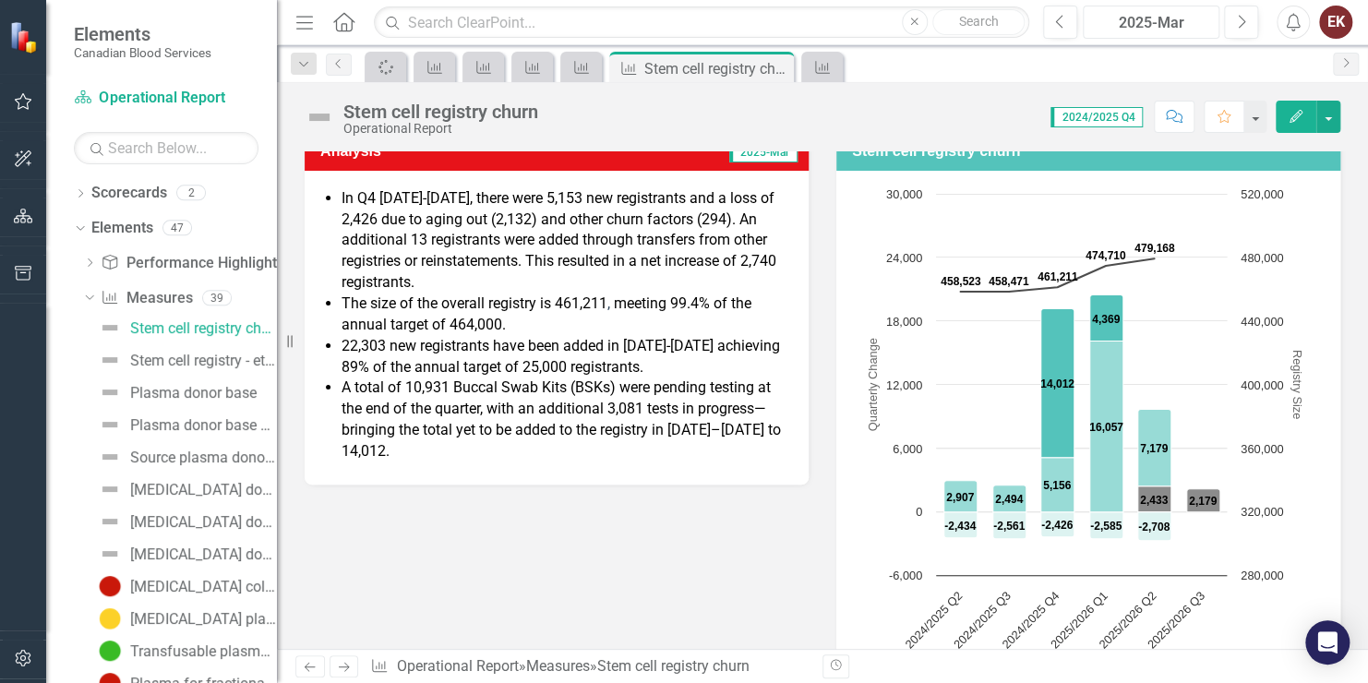
click at [1178, 25] on div "2025-Mar" at bounding box center [1152, 23] width 124 height 22
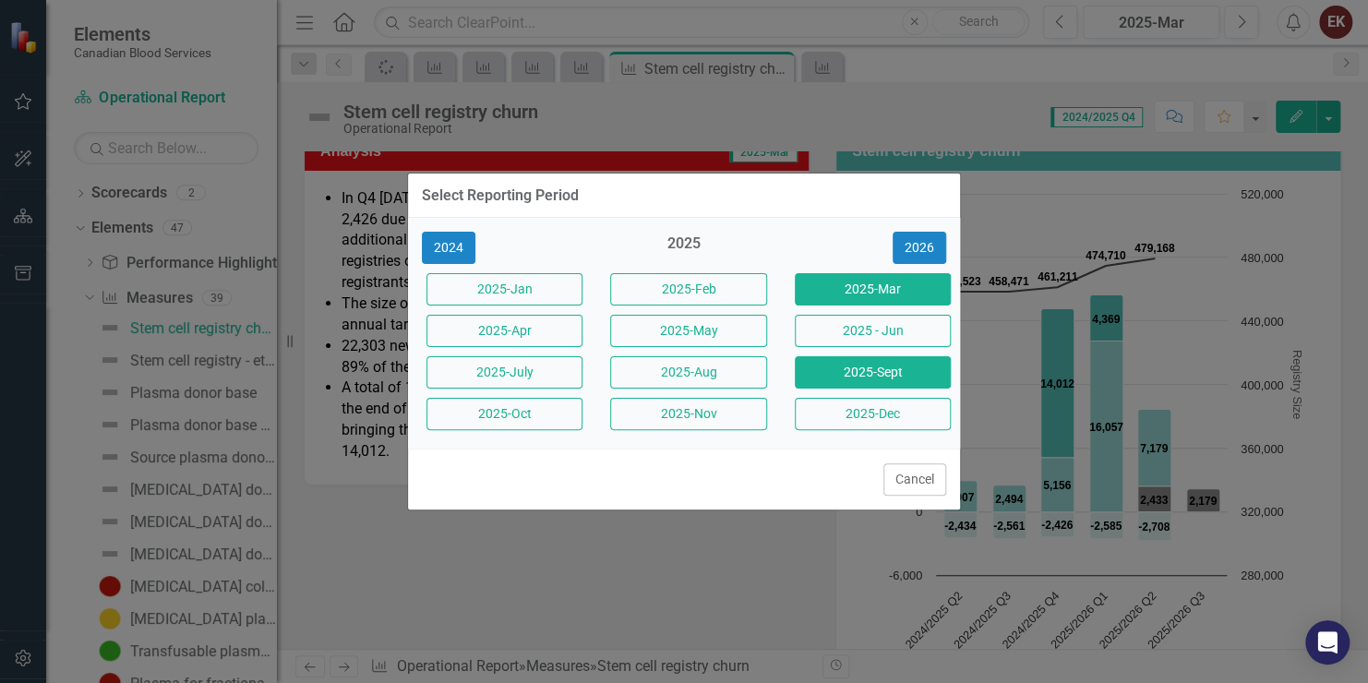
click at [902, 368] on button "2025-Sept" at bounding box center [873, 372] width 156 height 32
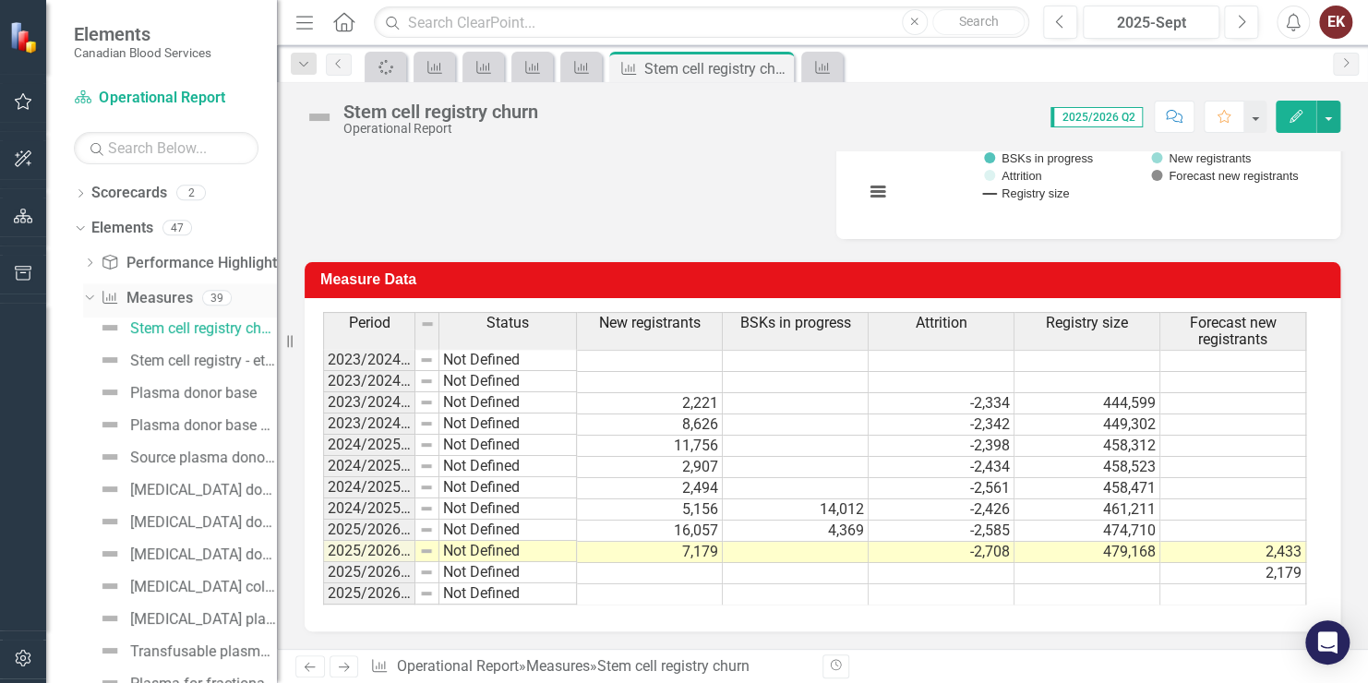
click at [91, 291] on icon "Dropdown" at bounding box center [87, 297] width 10 height 13
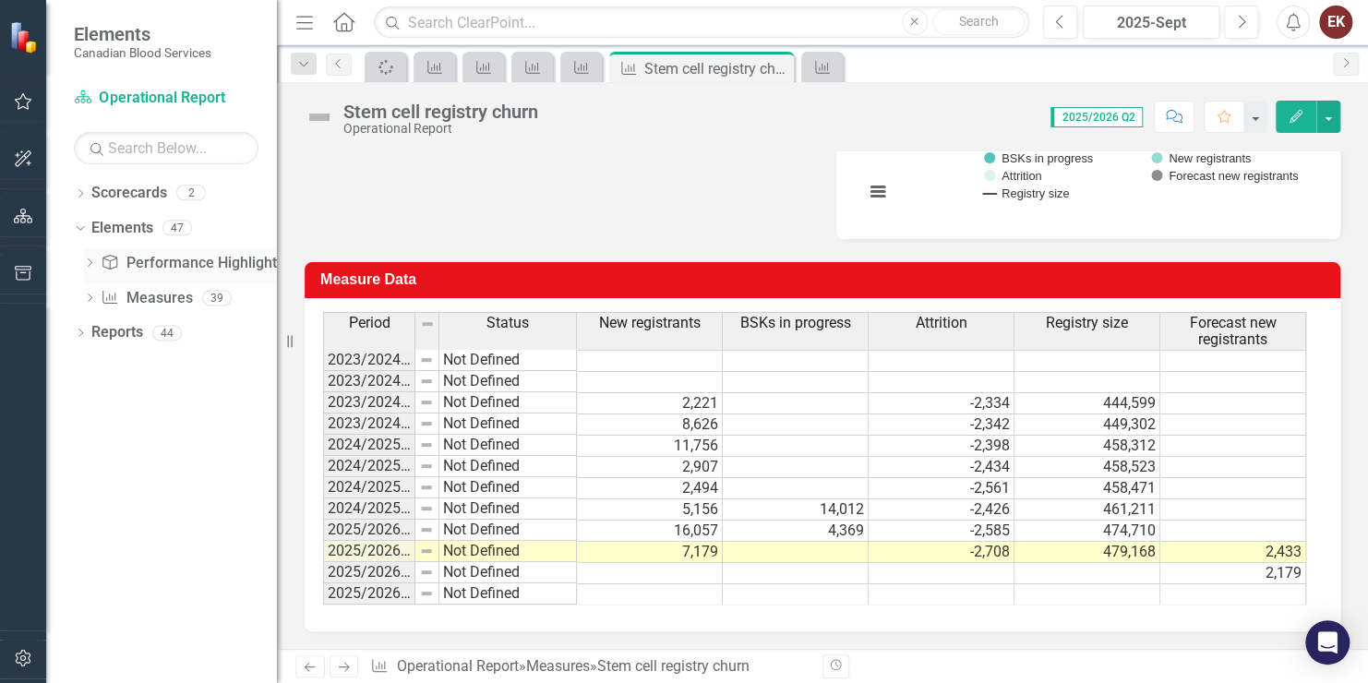
click at [89, 259] on icon "Dropdown" at bounding box center [89, 264] width 13 height 10
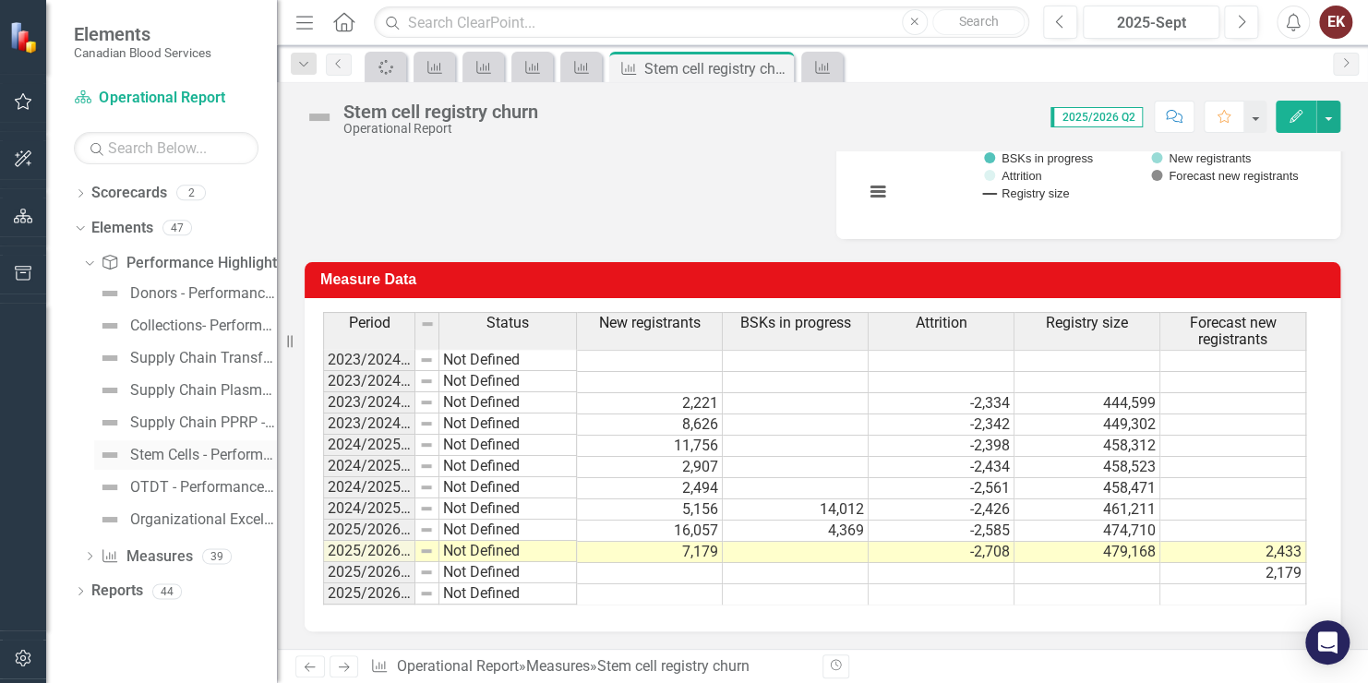
click at [190, 445] on link "Stem Cells - Performance Highlights" at bounding box center [185, 455] width 183 height 30
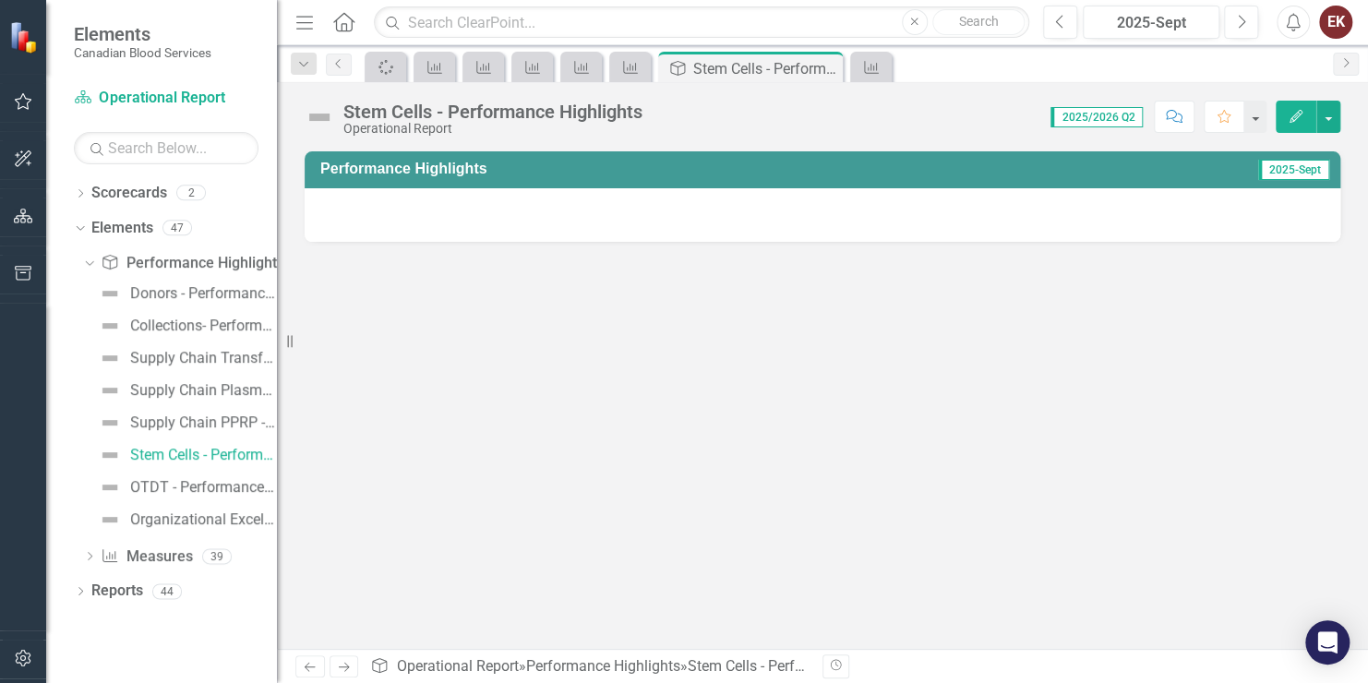
click at [565, 222] on div at bounding box center [823, 215] width 1036 height 54
click at [1163, 22] on div "2025-Sept" at bounding box center [1152, 23] width 124 height 22
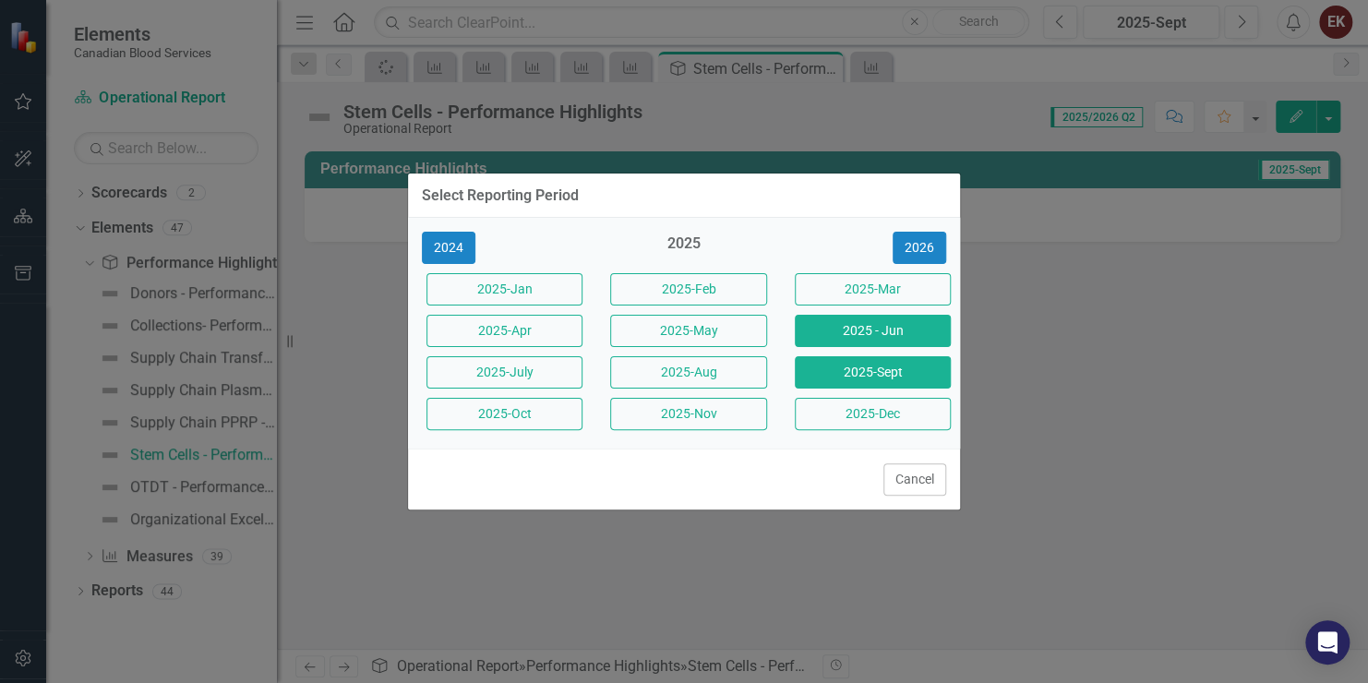
click at [880, 330] on button "2025 - Jun" at bounding box center [873, 331] width 156 height 32
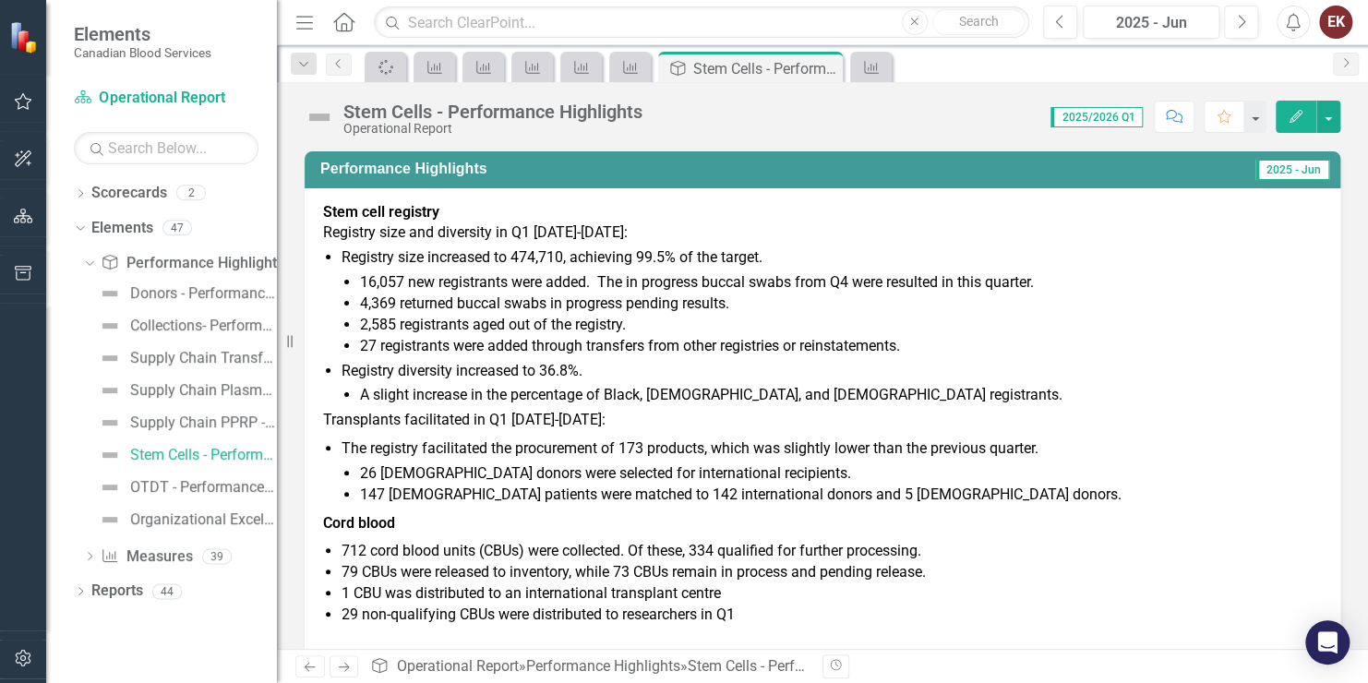
drag, startPoint x: 992, startPoint y: 240, endPoint x: 950, endPoint y: 242, distance: 41.6
click at [950, 242] on p "Registry size and diversity in Q1 2025-2026:" at bounding box center [822, 233] width 999 height 21
click at [1327, 111] on button "button" at bounding box center [1329, 117] width 24 height 32
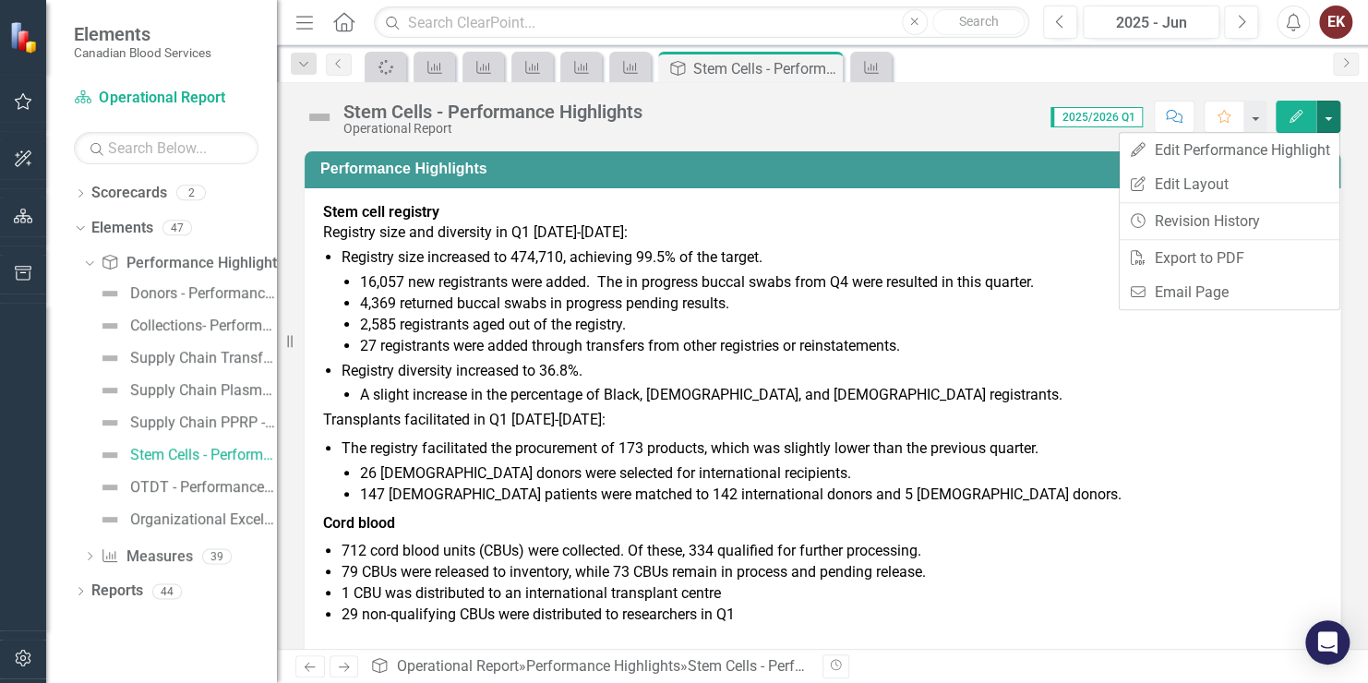
click at [850, 327] on li "2,585 registrants aged out of the registry." at bounding box center [841, 325] width 962 height 21
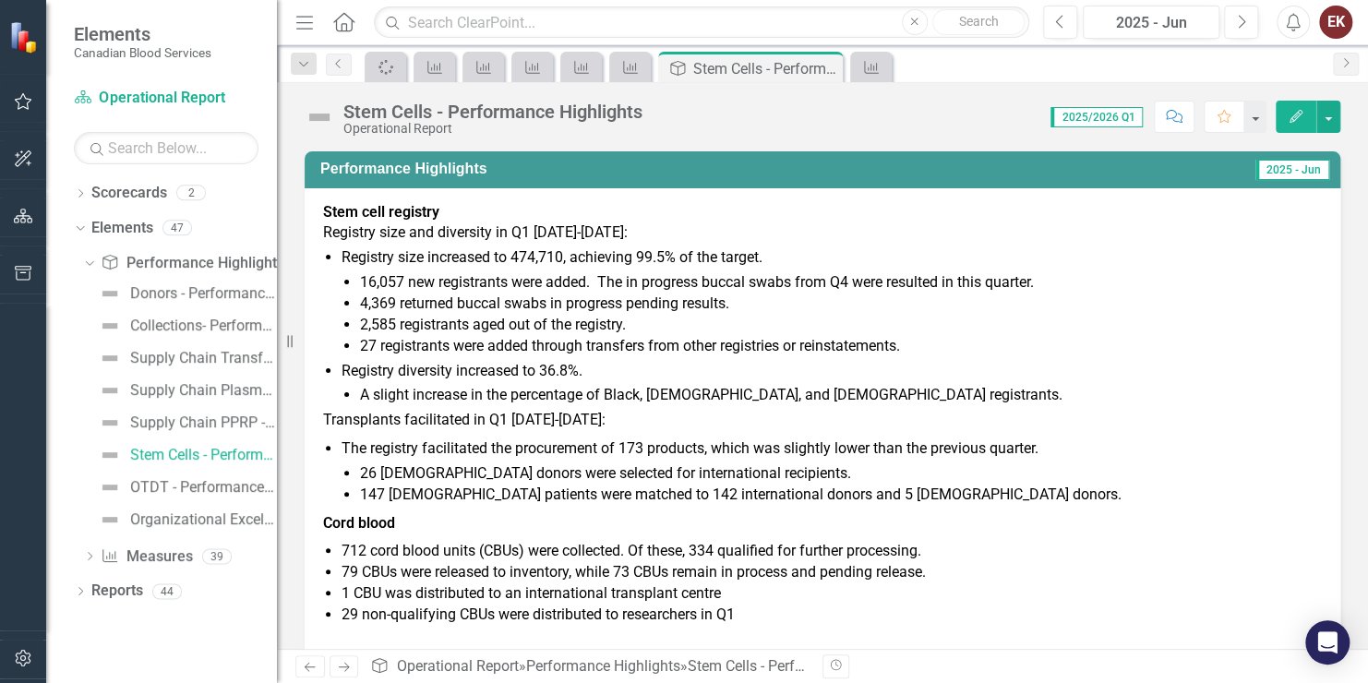
drag, startPoint x: 1084, startPoint y: 115, endPoint x: 1027, endPoint y: 202, distance: 104.8
click at [1027, 202] on p "Stem cell registry" at bounding box center [822, 212] width 999 height 21
drag, startPoint x: 1157, startPoint y: 24, endPoint x: 982, endPoint y: 266, distance: 298.3
click at [982, 266] on li "Registry size increased to 474,710, achieving 99.5% of the target. 16,057 new r…" at bounding box center [832, 301] width 981 height 109
click at [324, 212] on strong "Stem cell registry" at bounding box center [381, 212] width 116 height 18
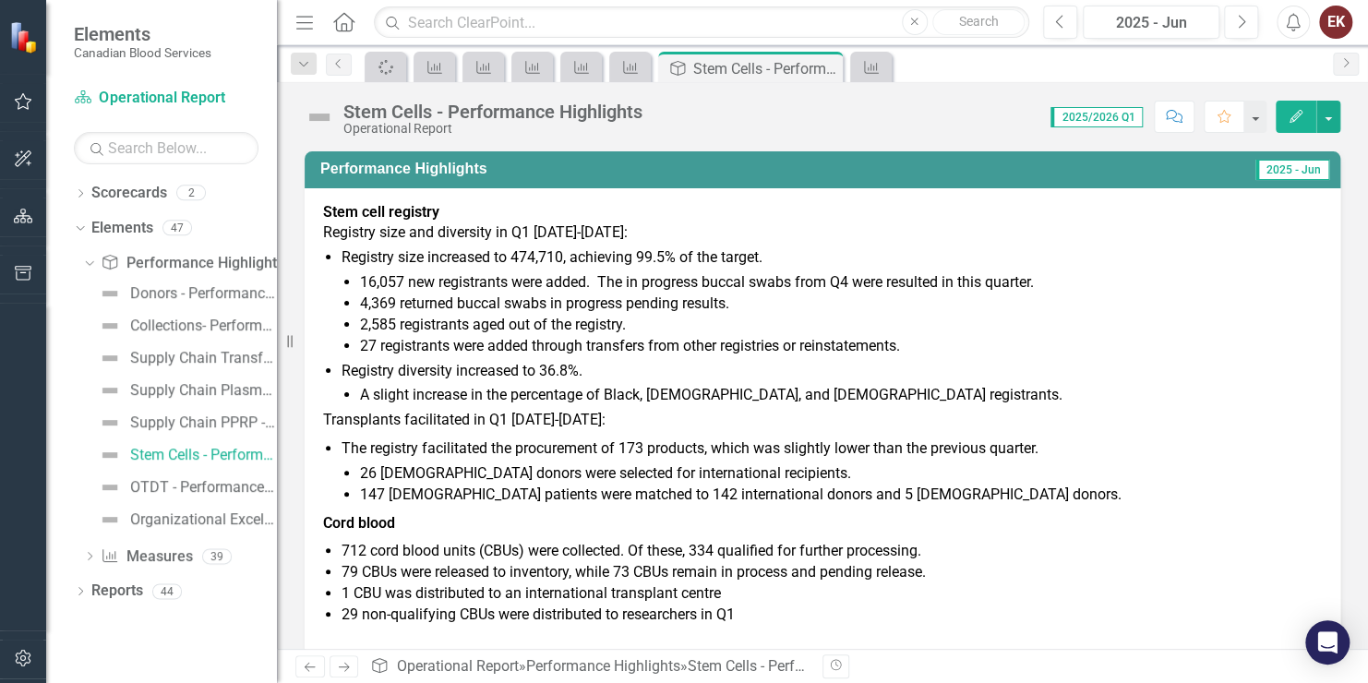
click at [378, 273] on li "16,057 new registrants were added. The in progress buccal swabs from Q4 were re…" at bounding box center [841, 282] width 962 height 21
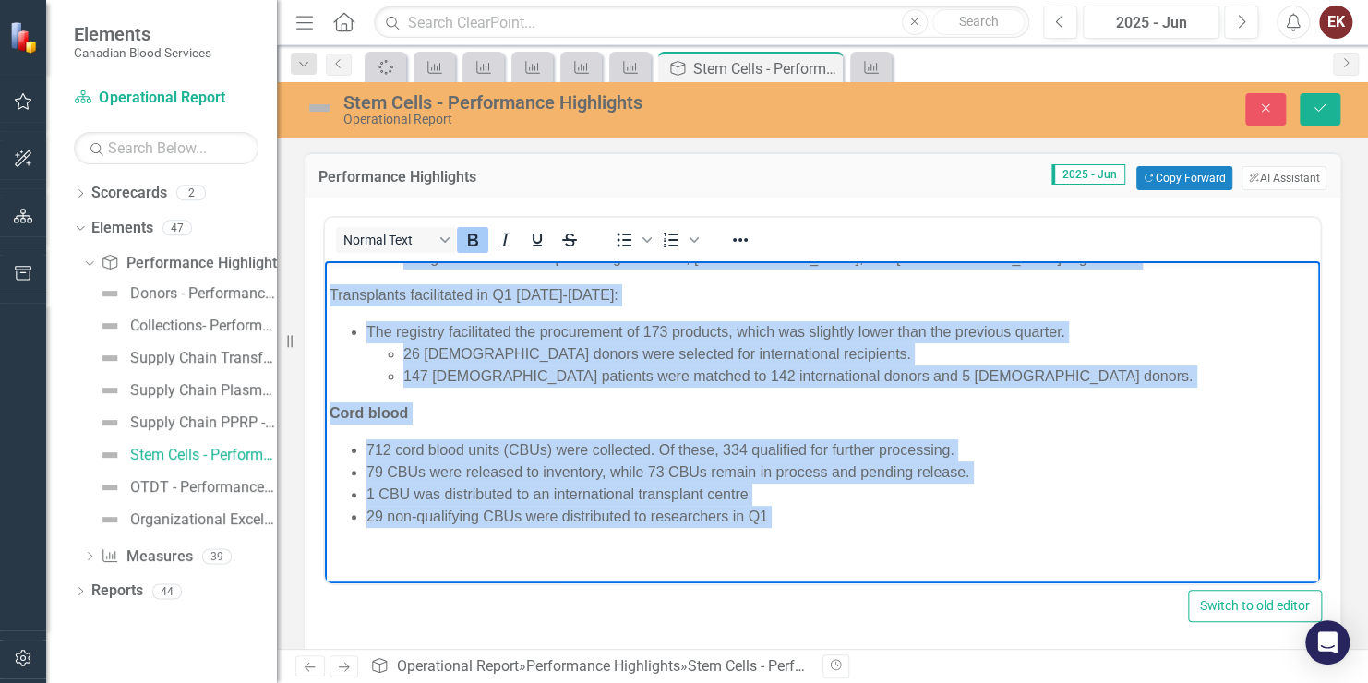
scroll to position [22, 0]
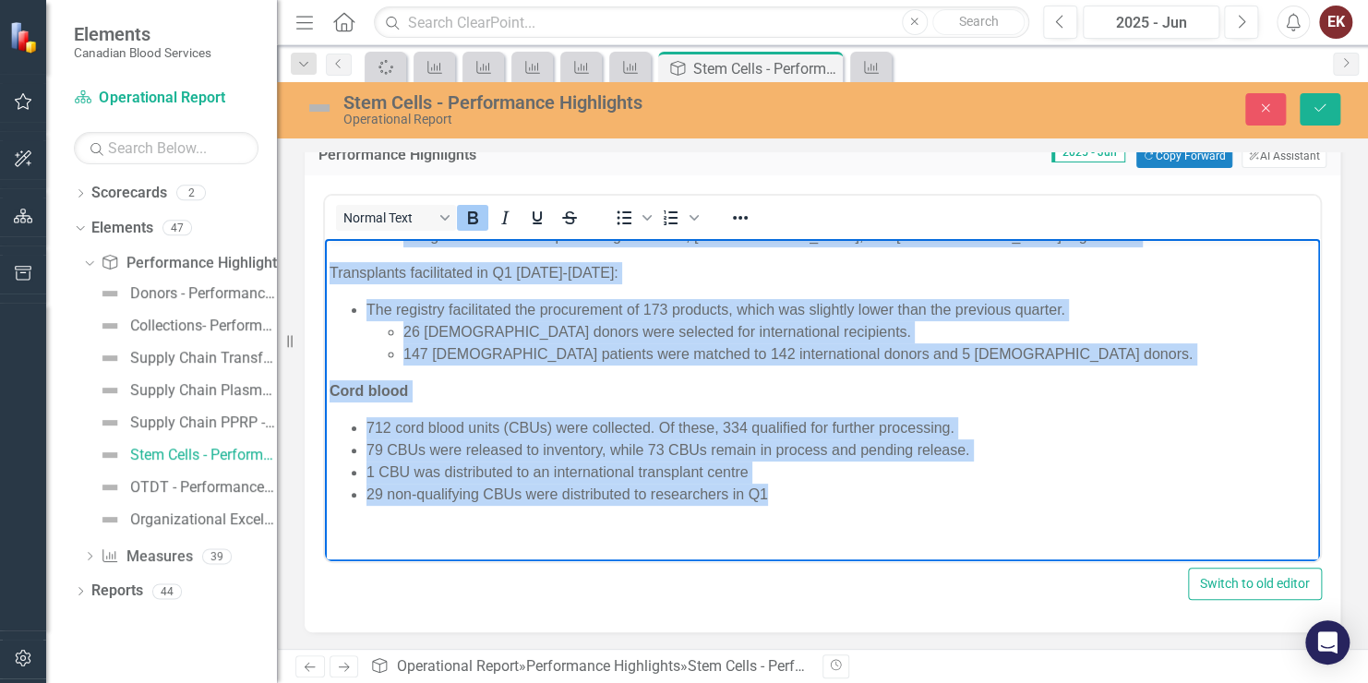
drag, startPoint x: 328, startPoint y: 247, endPoint x: 970, endPoint y: 501, distance: 691.0
click at [970, 501] on body "Stem cell registry Registry size and diversity in Q1 2025-2026: Registry size i…" at bounding box center [822, 288] width 995 height 549
copy body "Stem cell registry Registry size and diversity in Q1 2025-2026: Registry size i…"
click at [1206, 345] on li "147 Canadian patients were matched to 142 international donors and 5 Canadian d…" at bounding box center [860, 355] width 912 height 22
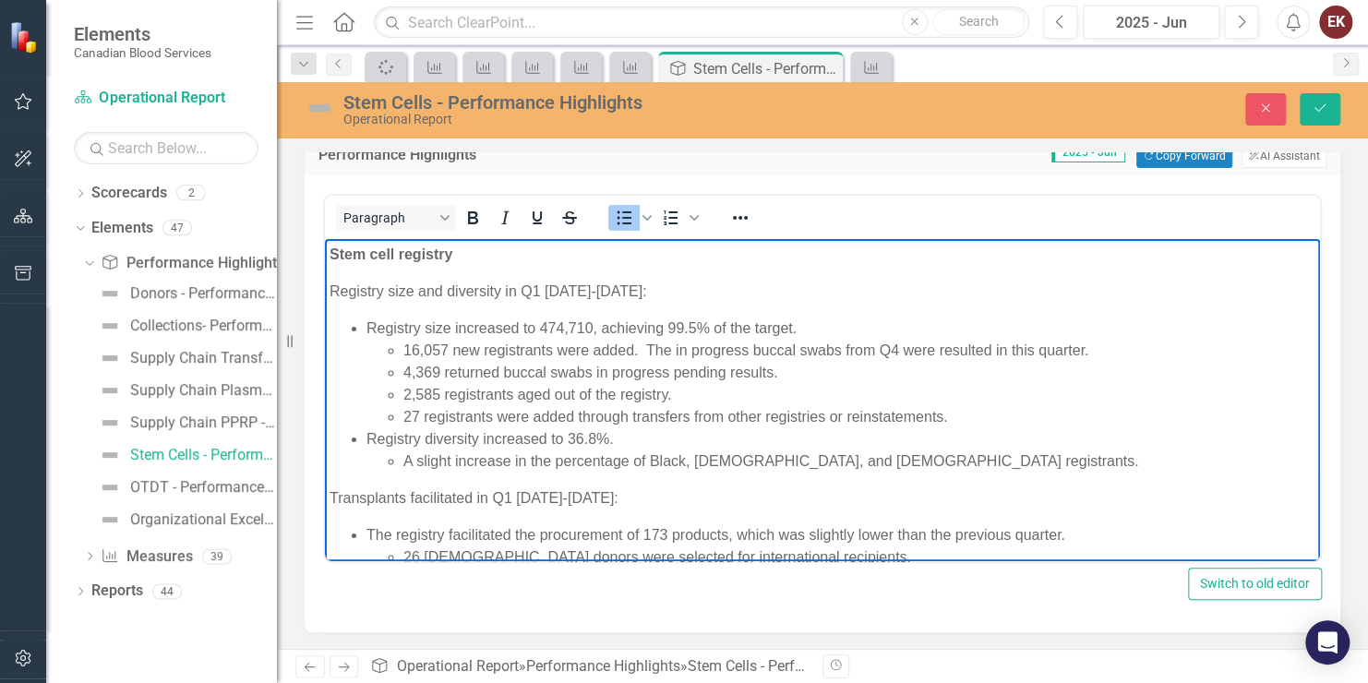
scroll to position [0, 0]
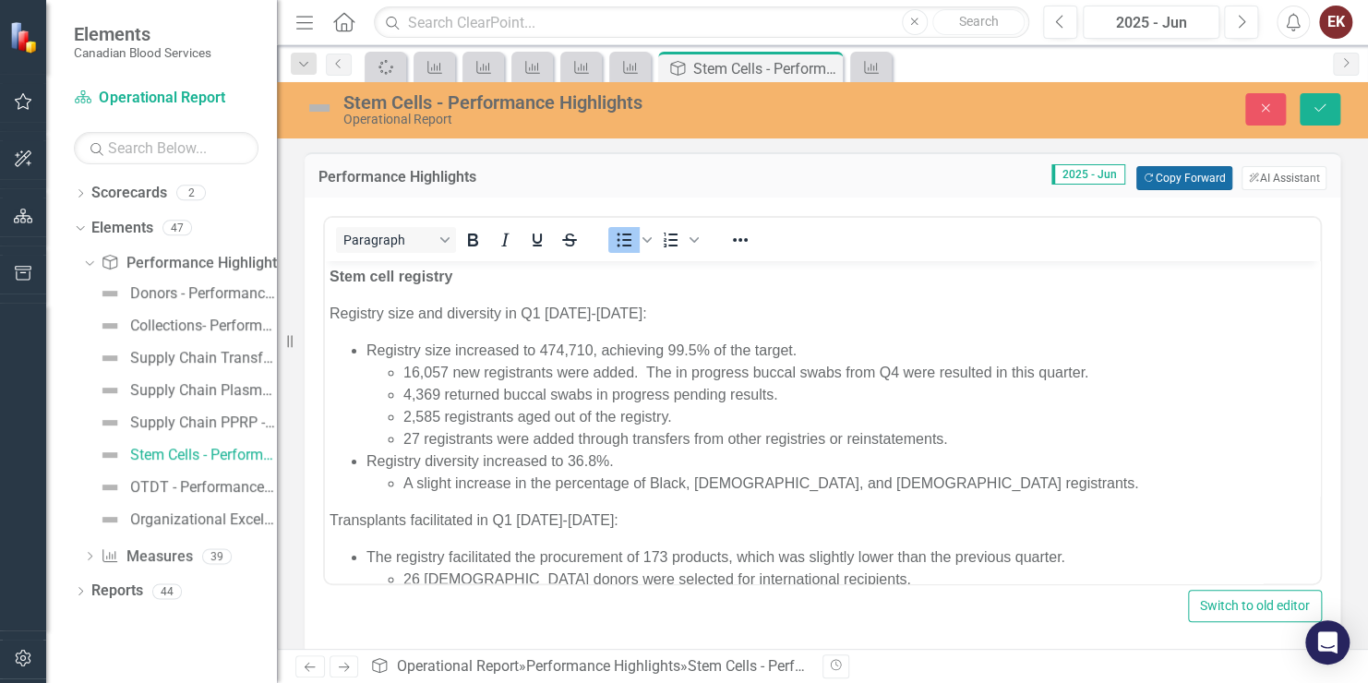
click at [1175, 174] on button "Copy Forward Copy Forward" at bounding box center [1184, 178] width 95 height 24
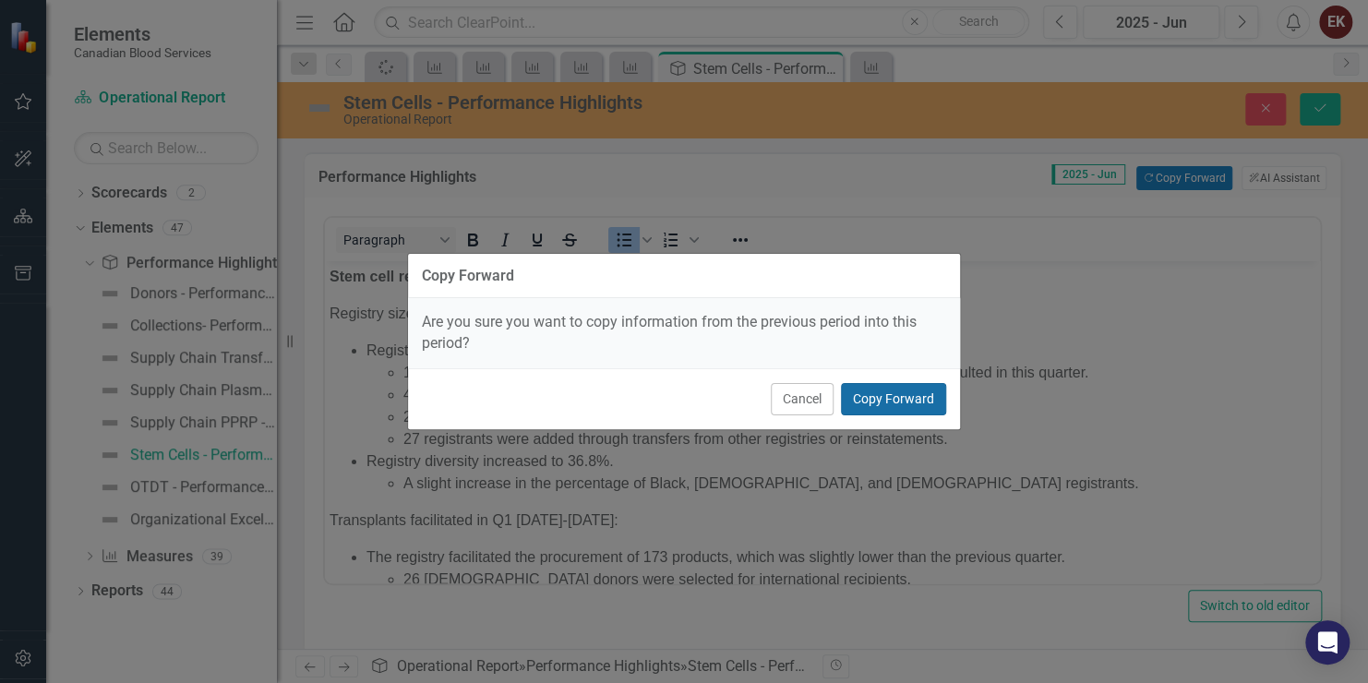
click at [902, 403] on button "Copy Forward" at bounding box center [893, 399] width 105 height 32
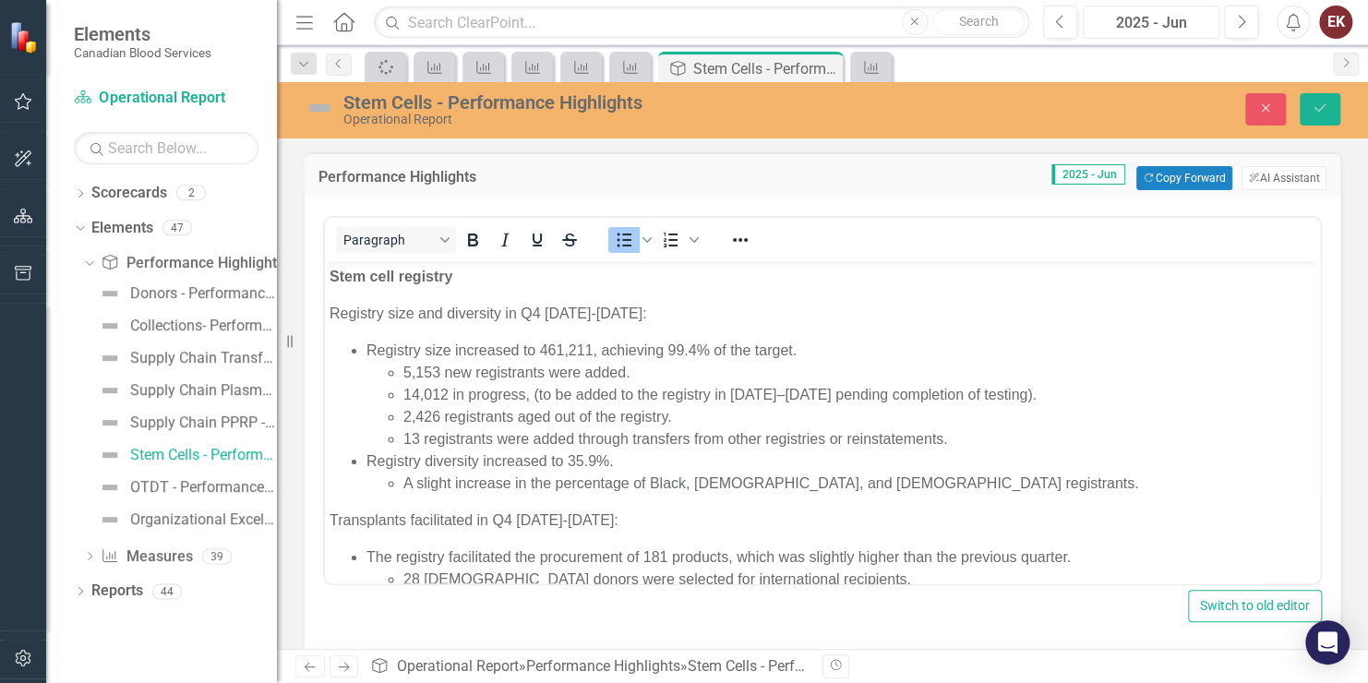
click at [1189, 23] on div "2025 - Jun" at bounding box center [1152, 23] width 124 height 22
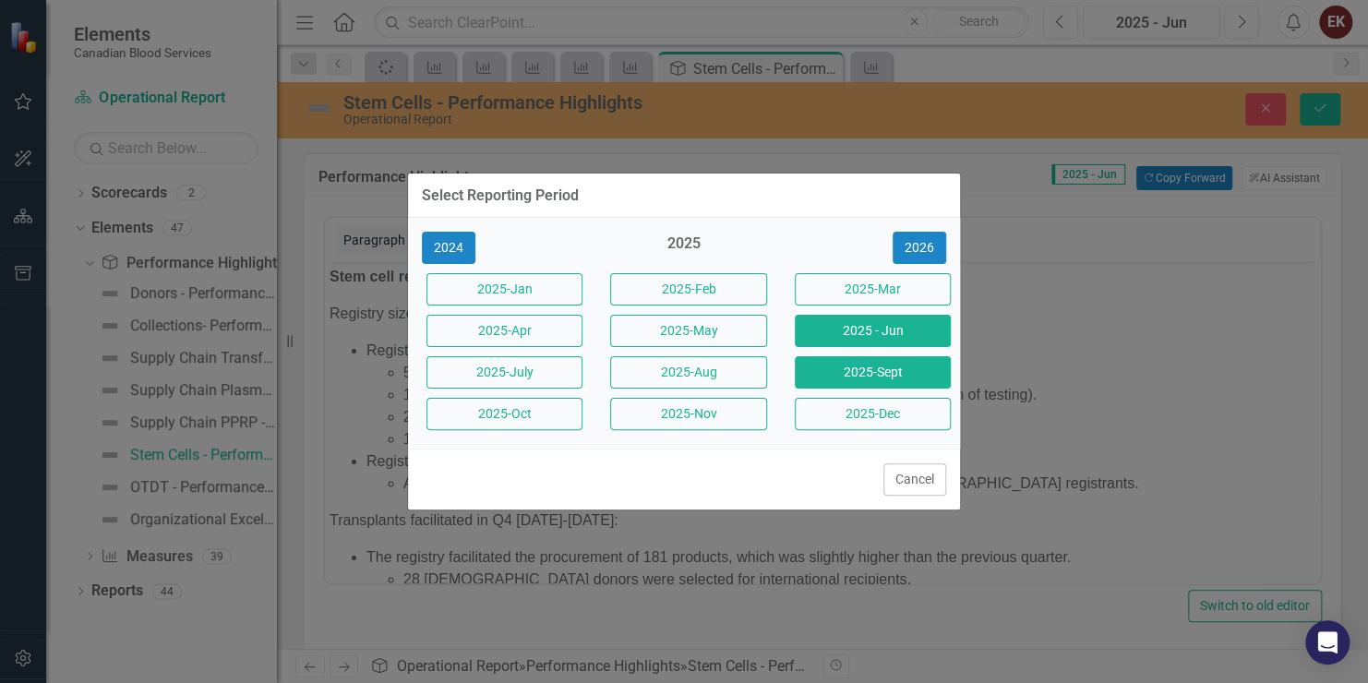
click at [853, 372] on button "2025-Sept" at bounding box center [873, 372] width 156 height 32
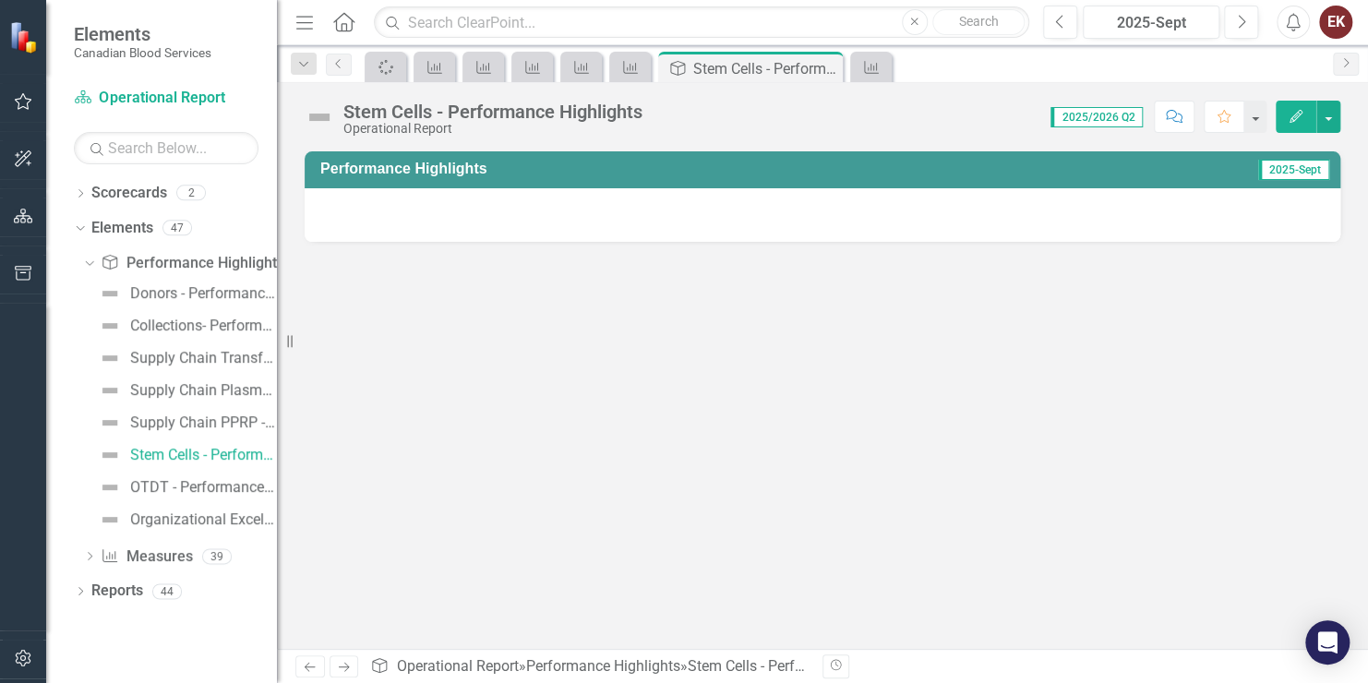
click at [1084, 211] on div at bounding box center [823, 215] width 1036 height 54
click at [1291, 107] on button "Edit" at bounding box center [1296, 117] width 41 height 32
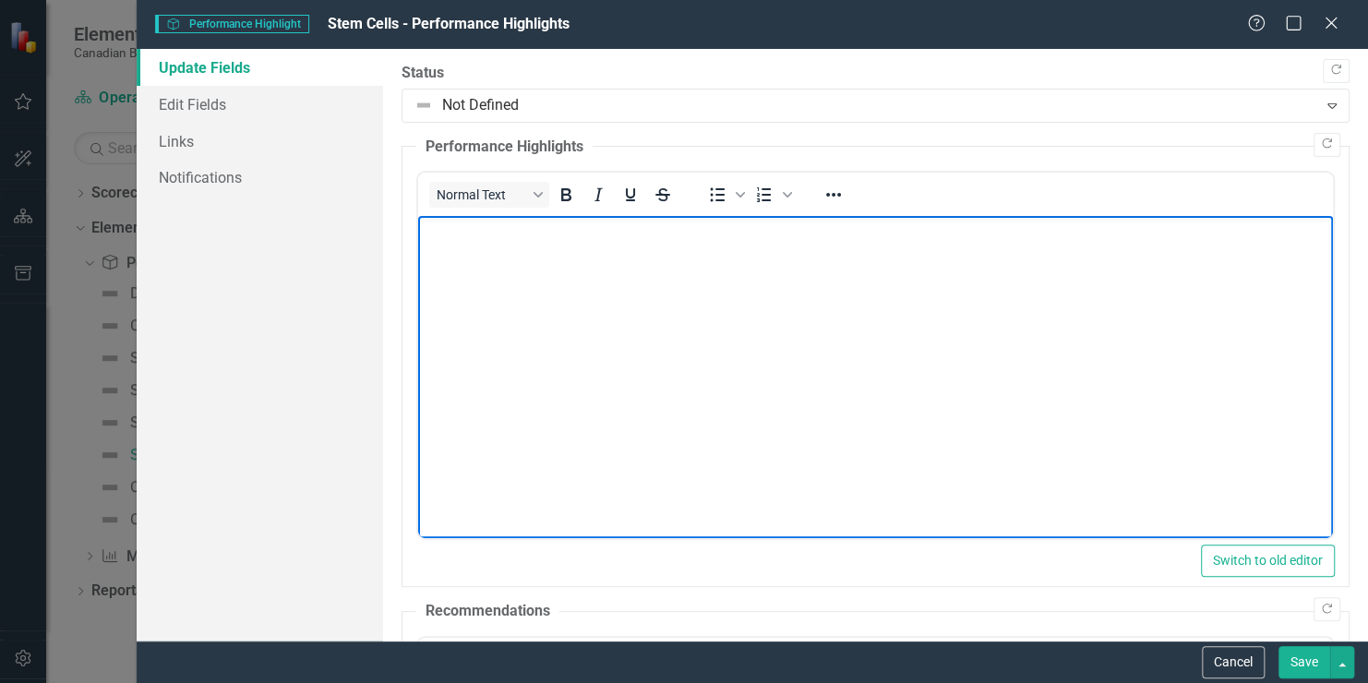
click at [495, 235] on p "Rich Text Area. Press ALT-0 for help." at bounding box center [876, 232] width 906 height 22
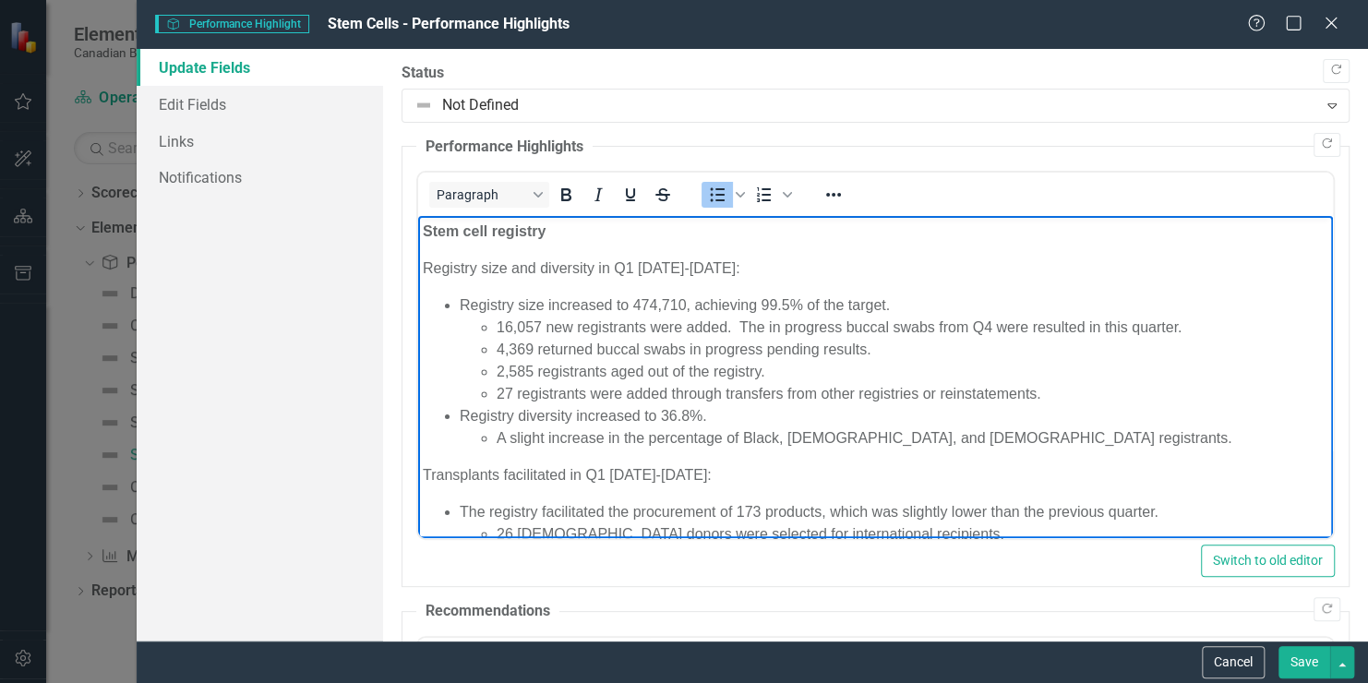
click at [625, 261] on p "Registry size and diversity in Q1 2025-2026:" at bounding box center [876, 269] width 906 height 22
click at [1327, 658] on button "Save" at bounding box center [1305, 662] width 52 height 32
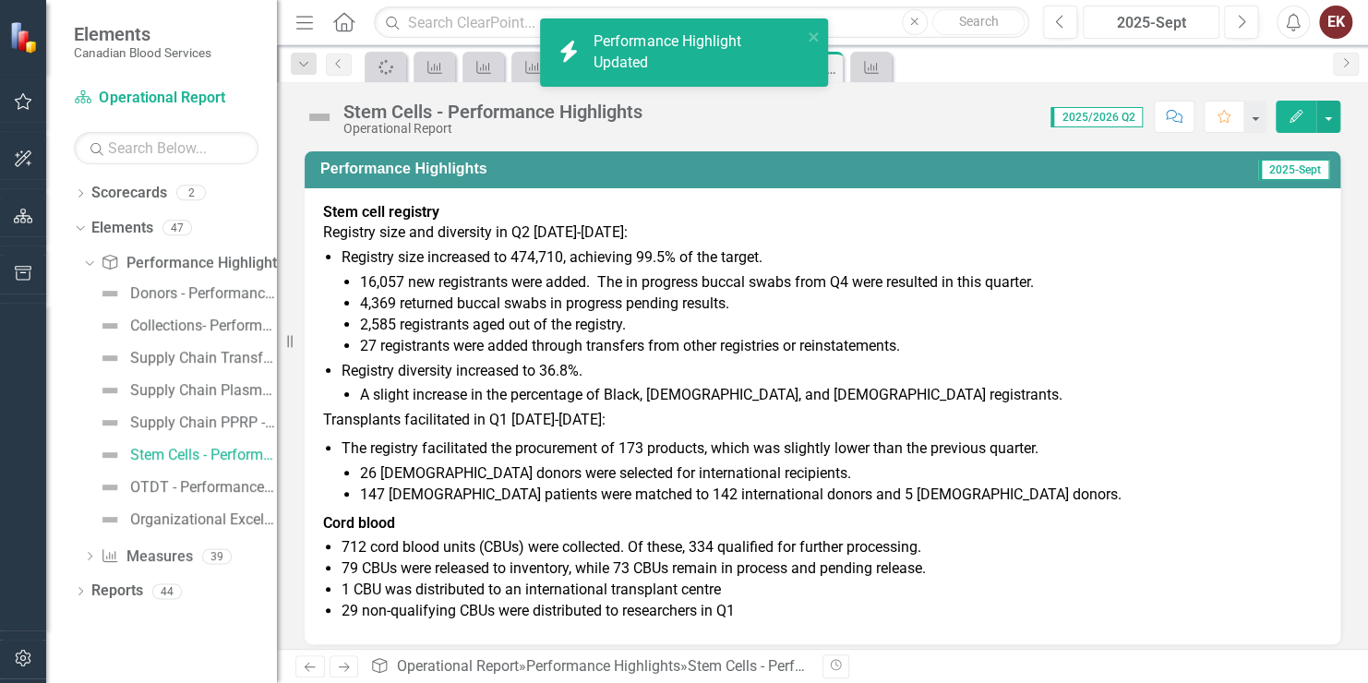
click at [1165, 24] on div "2025-Sept" at bounding box center [1152, 23] width 124 height 22
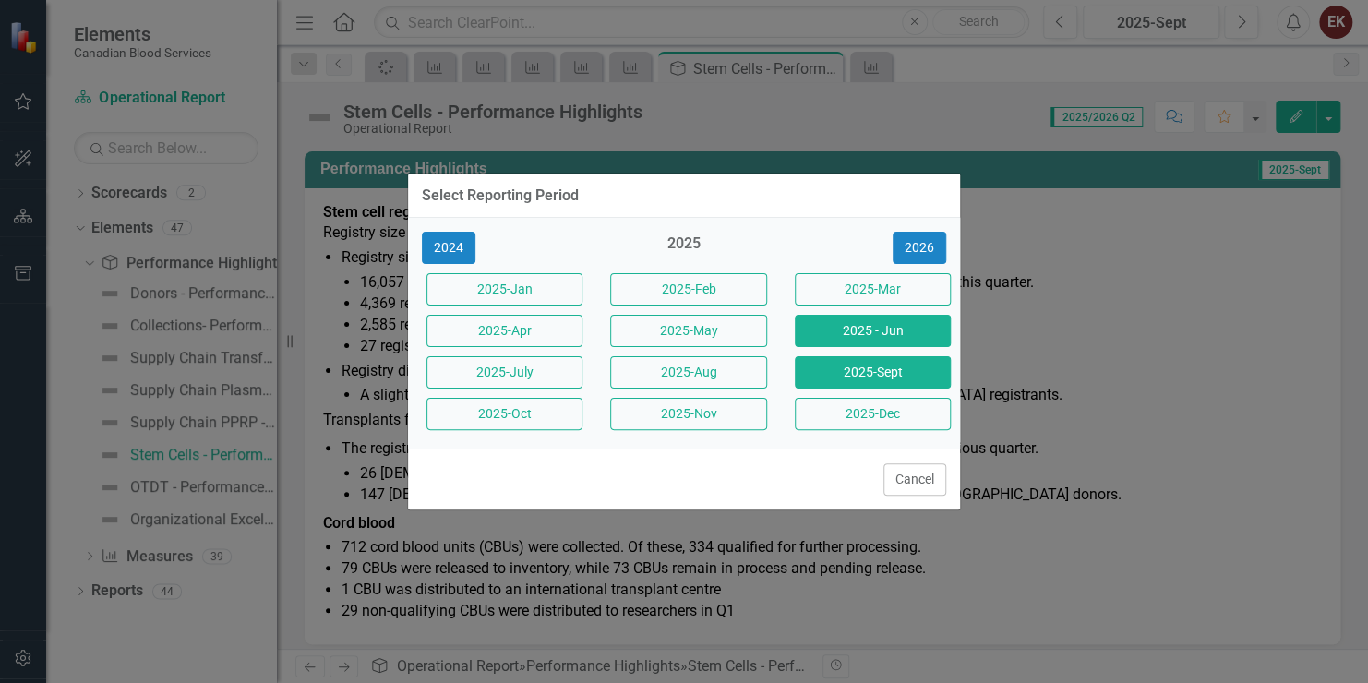
click at [893, 338] on button "2025 - Jun" at bounding box center [873, 331] width 156 height 32
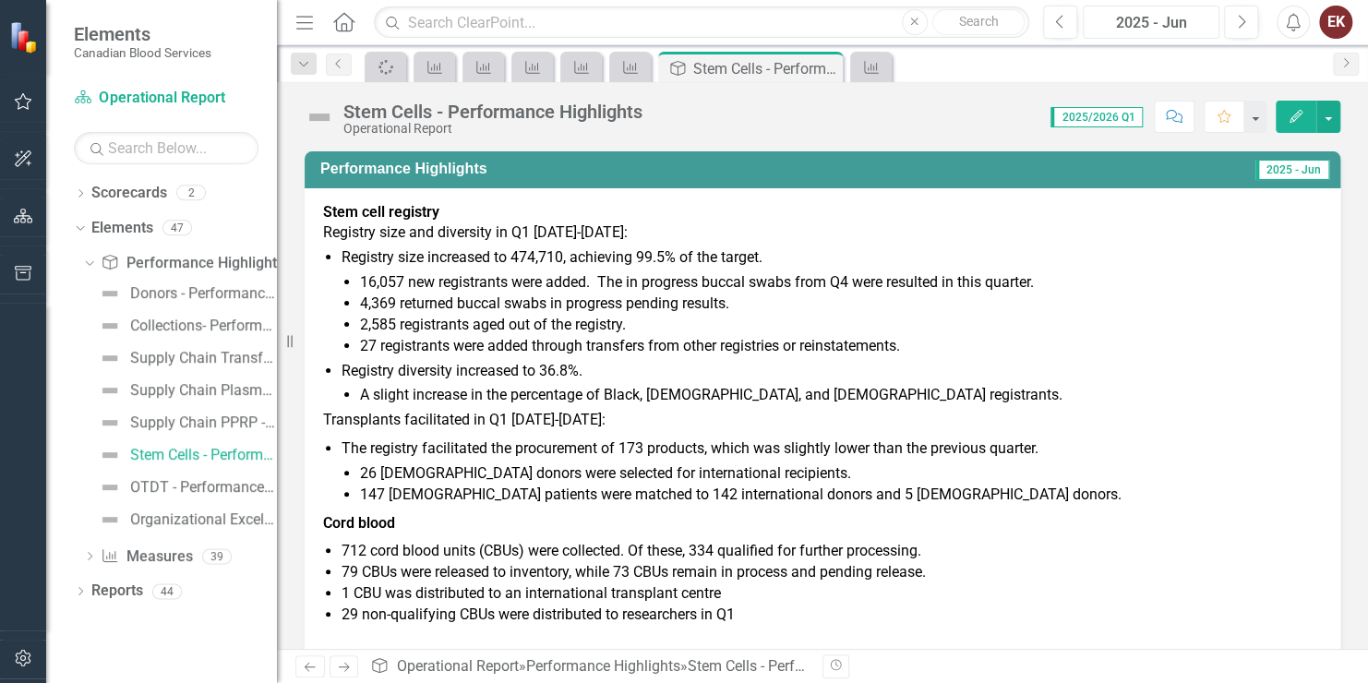
click at [1175, 22] on div "2025 - Jun" at bounding box center [1152, 23] width 124 height 22
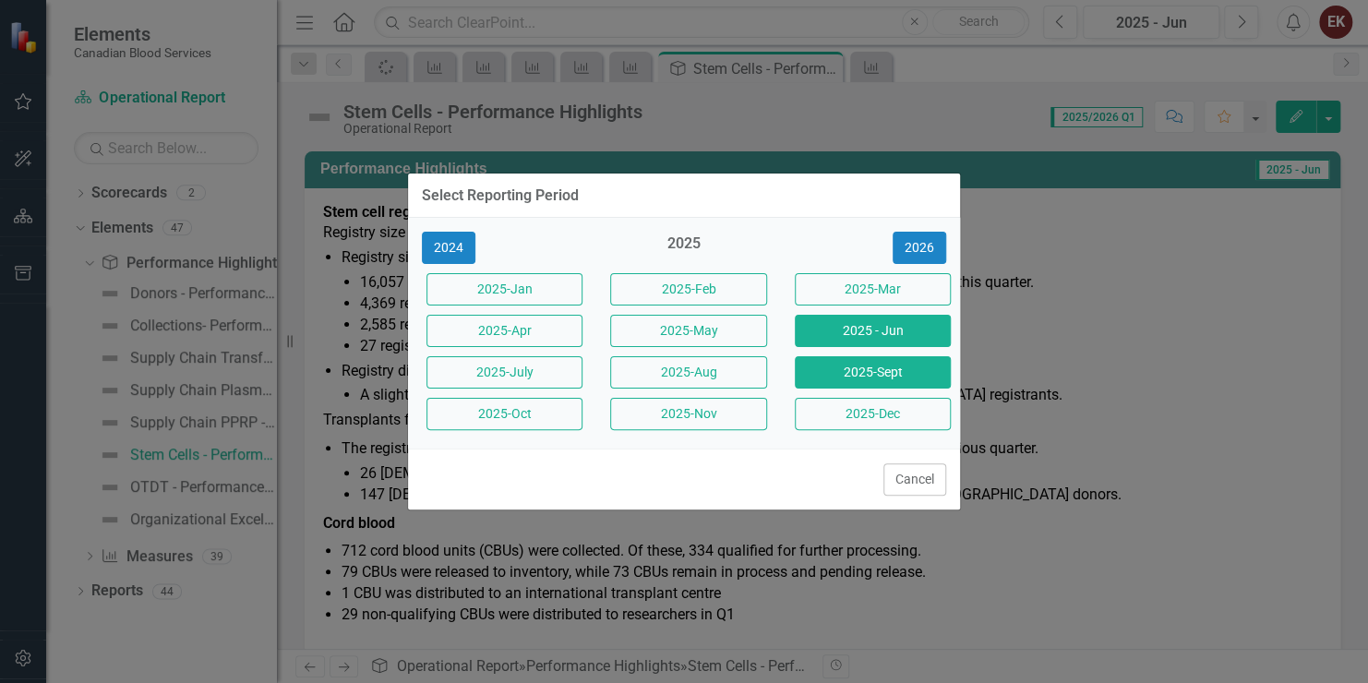
click at [907, 362] on button "2025-Sept" at bounding box center [873, 372] width 156 height 32
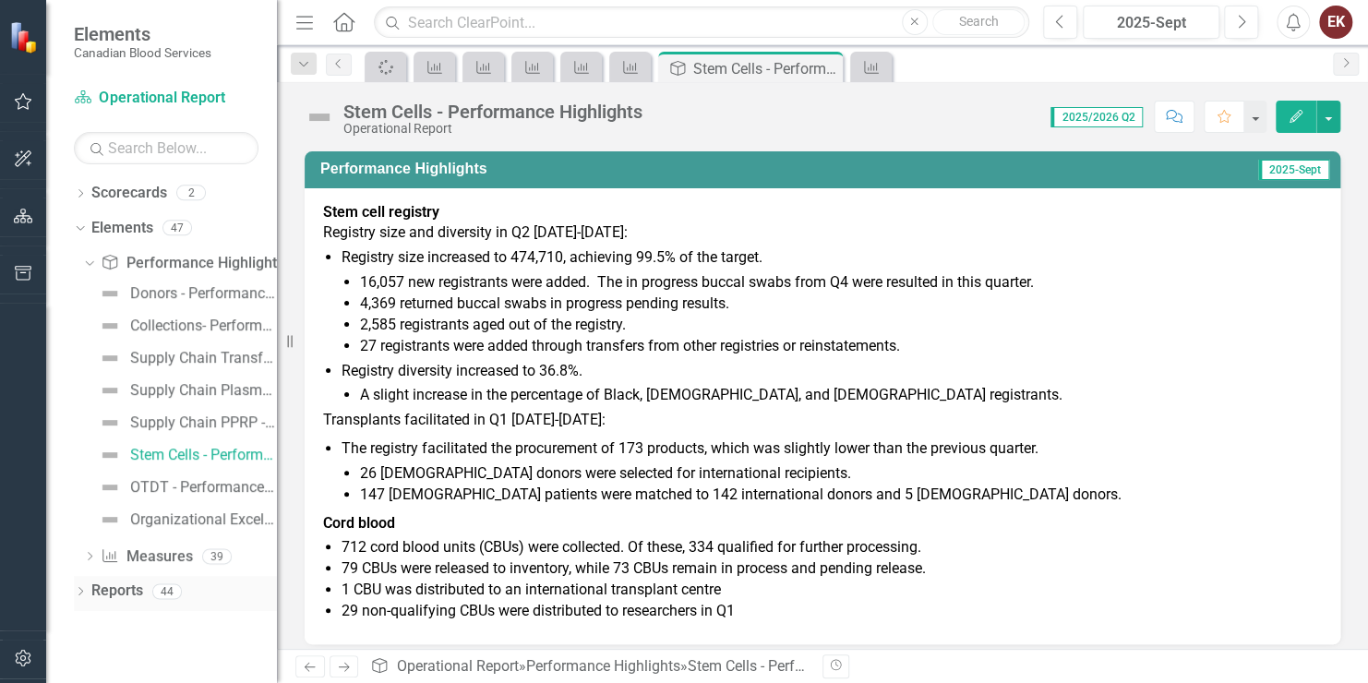
click at [75, 596] on icon "Dropdown" at bounding box center [80, 593] width 13 height 10
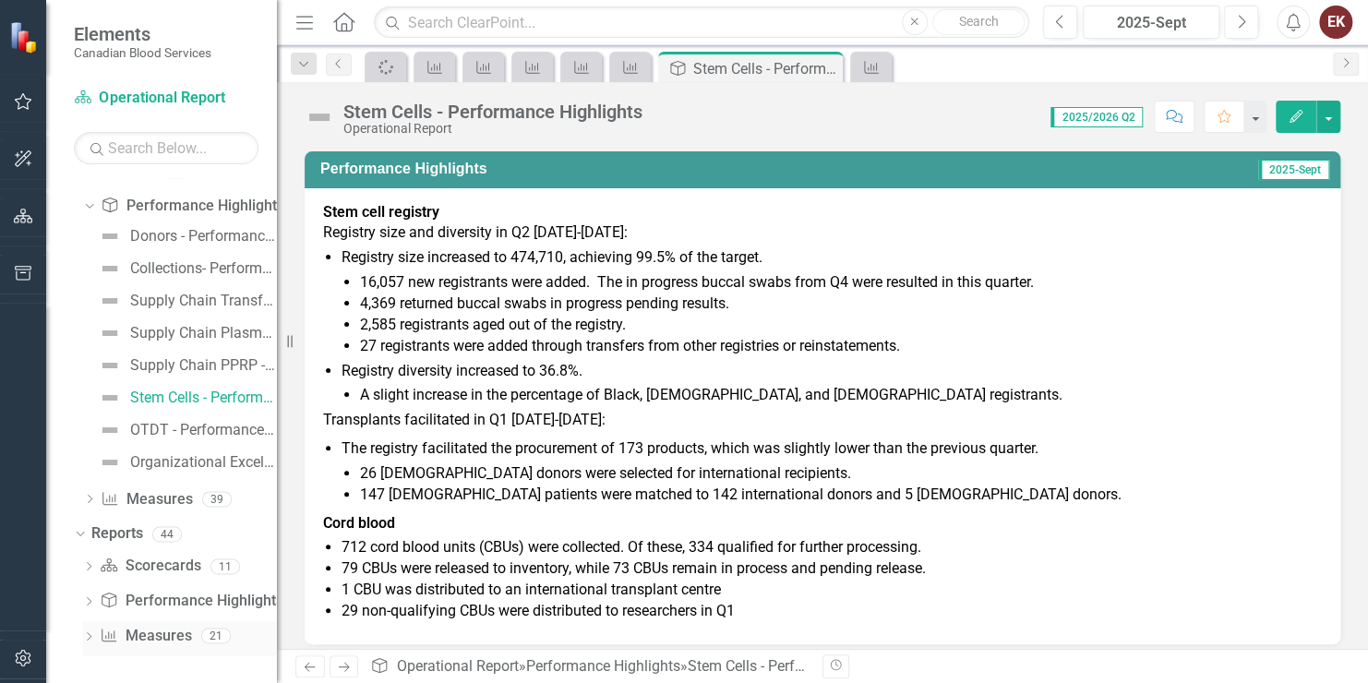
click at [87, 631] on div "Dropdown" at bounding box center [88, 639] width 13 height 16
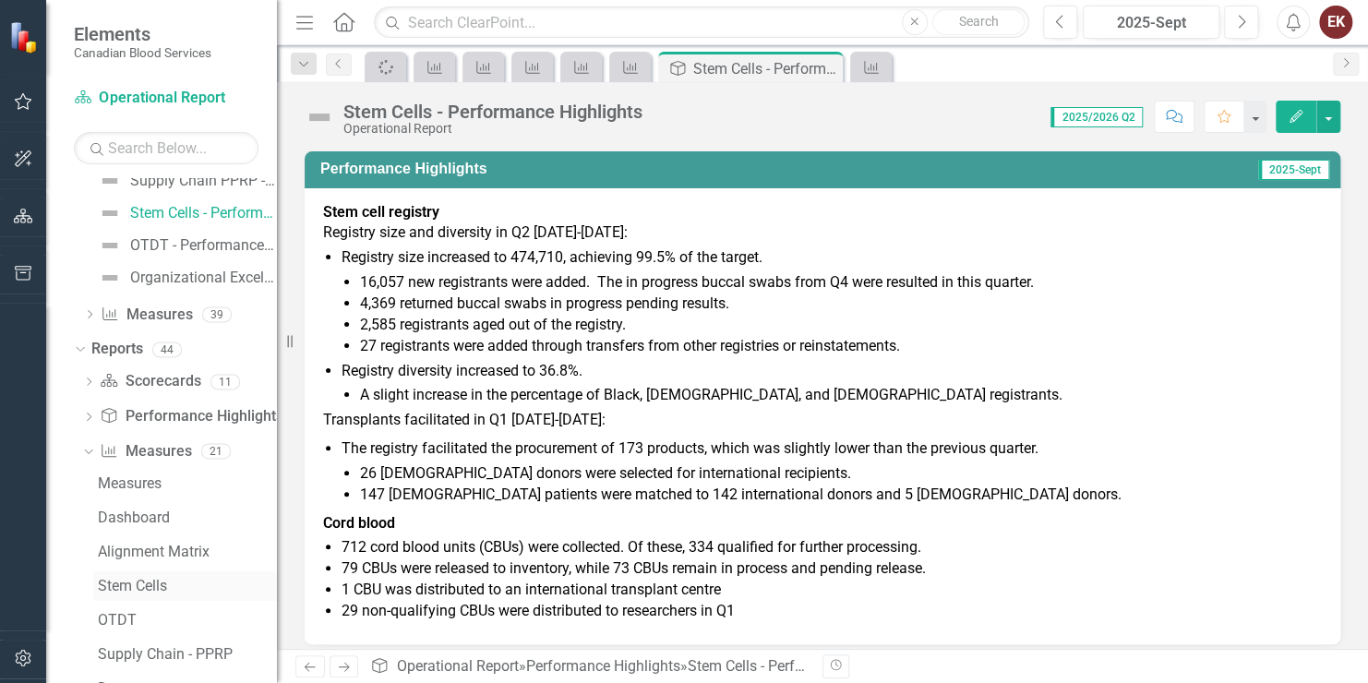
click at [132, 586] on div "Stem Cells" at bounding box center [187, 586] width 179 height 17
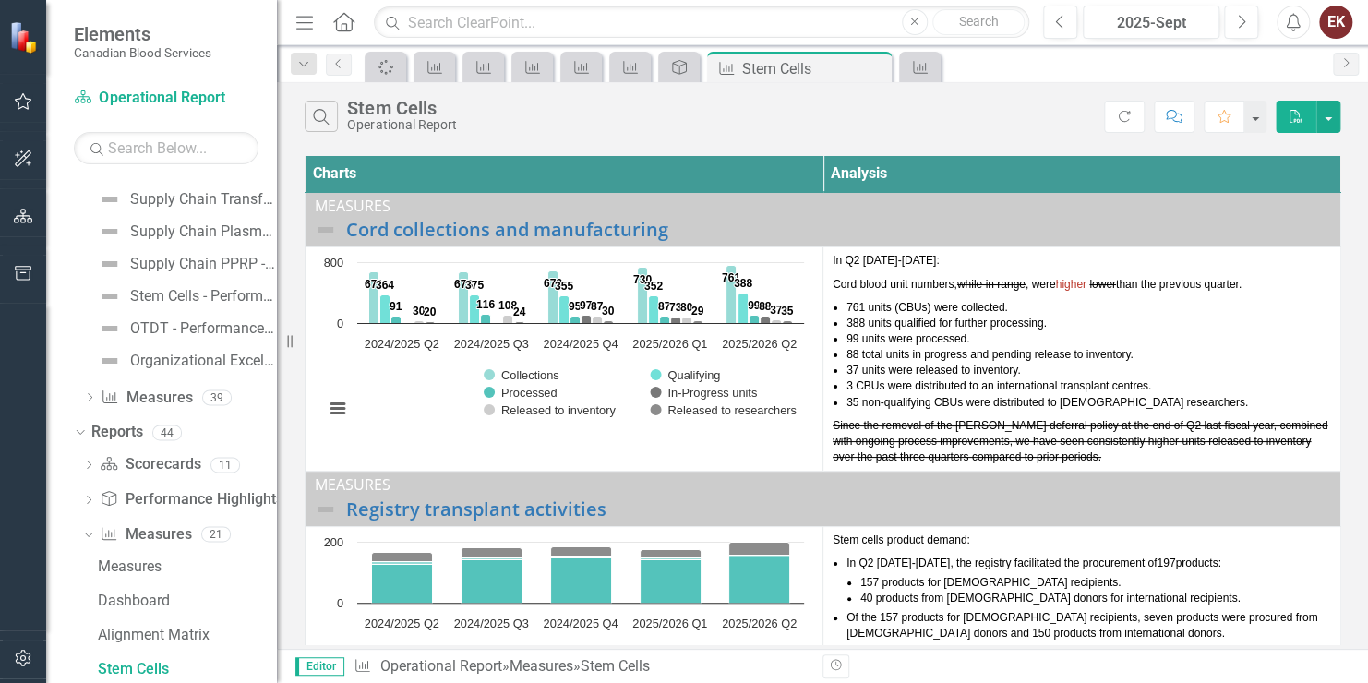
click at [1294, 110] on icon "button" at bounding box center [1296, 116] width 13 height 13
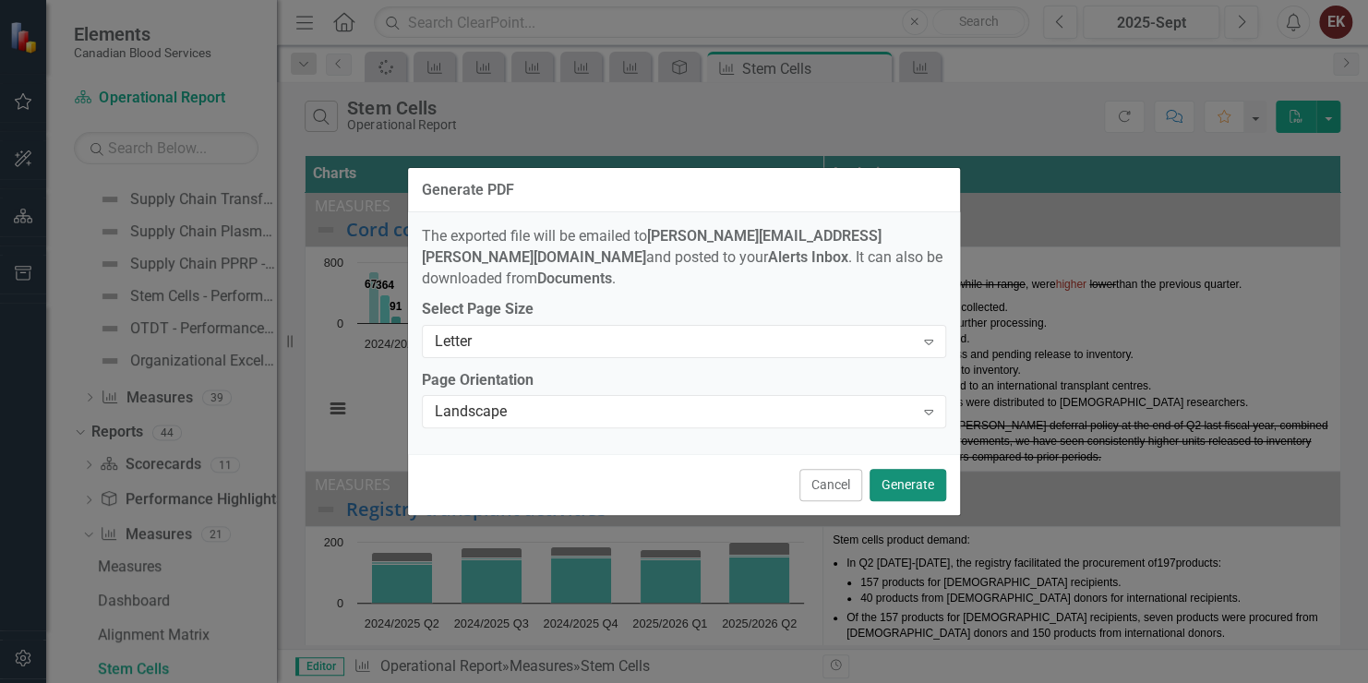
click at [897, 476] on button "Generate" at bounding box center [908, 485] width 77 height 32
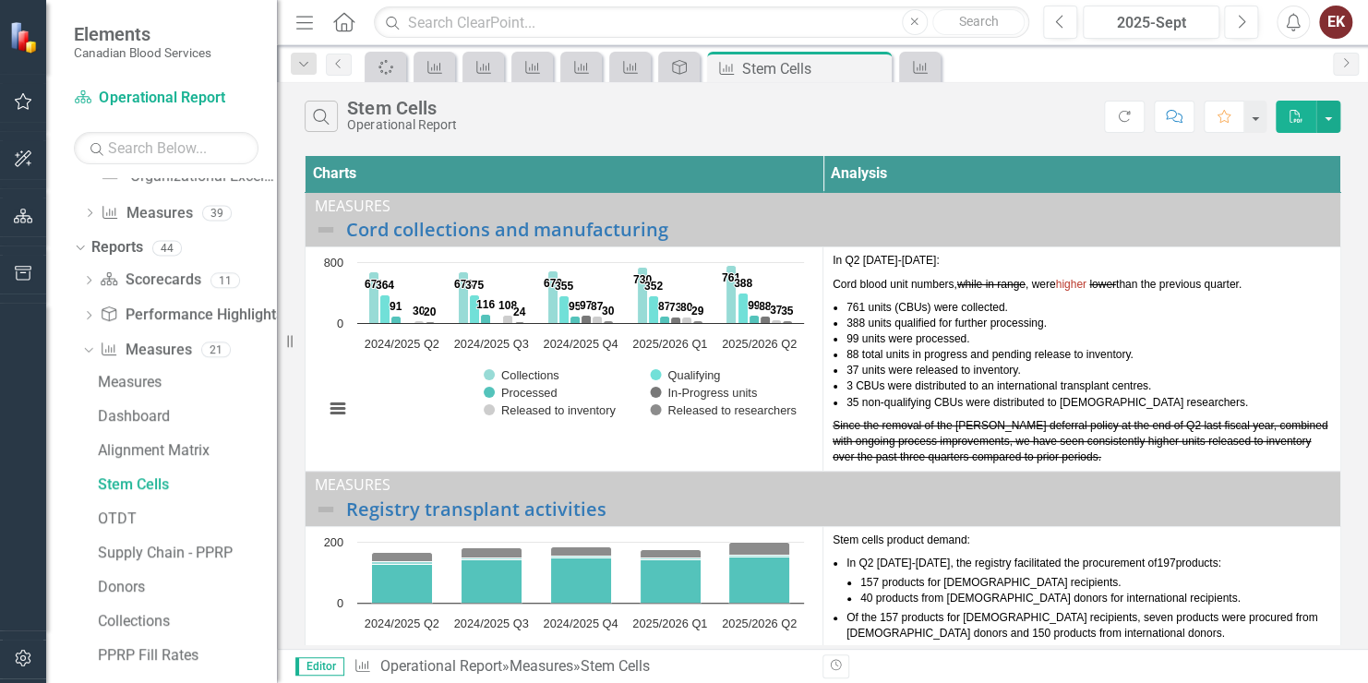
scroll to position [436, 0]
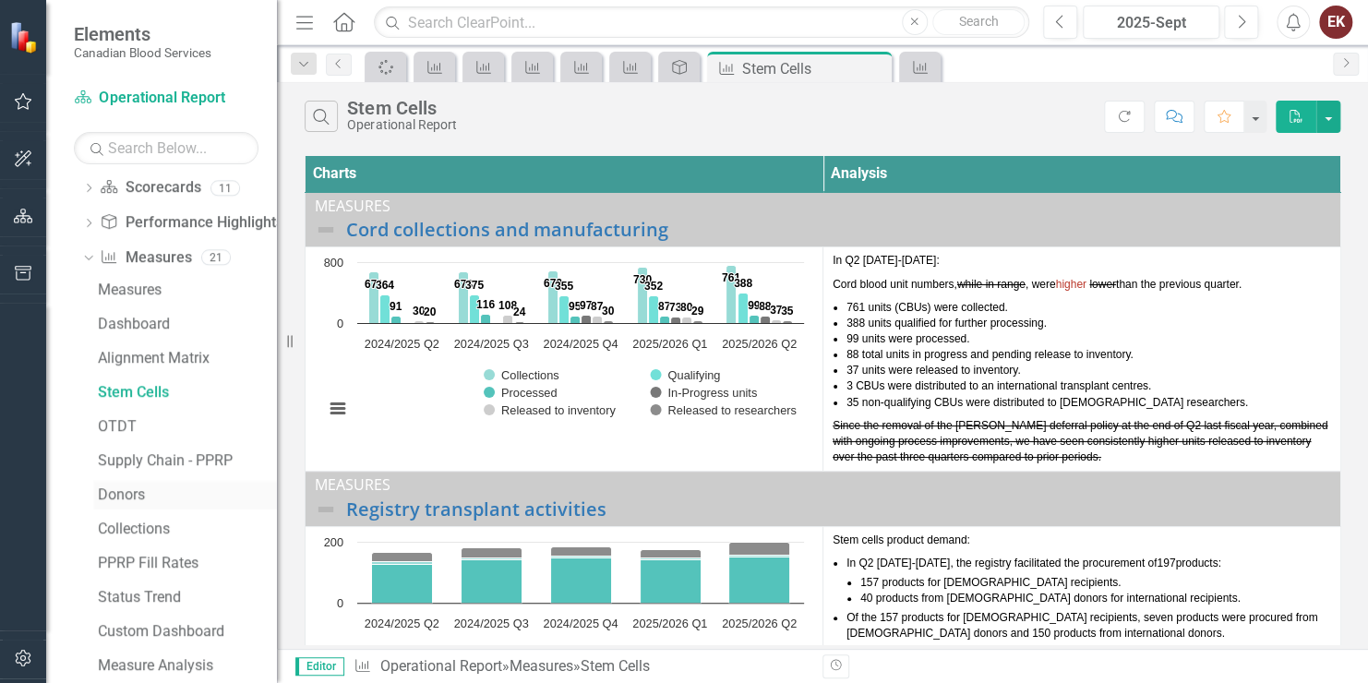
click at [130, 489] on div "Donors" at bounding box center [187, 495] width 179 height 17
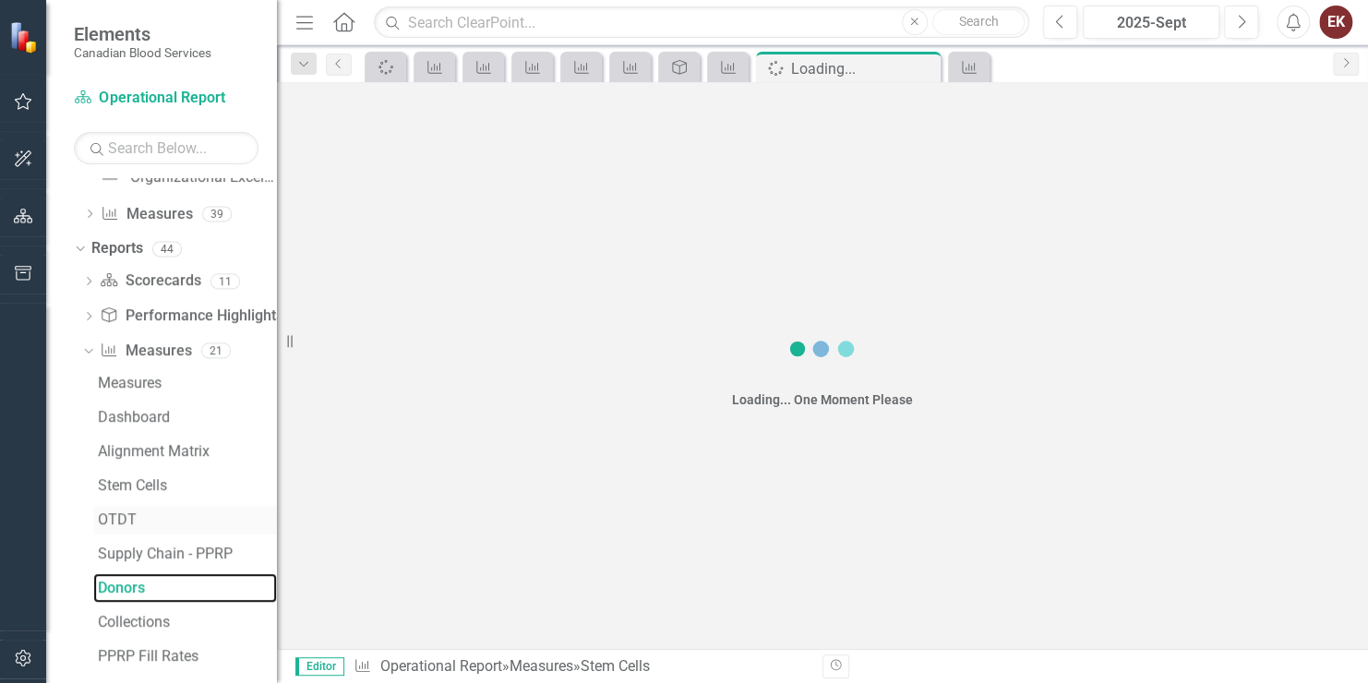
scroll to position [261, 0]
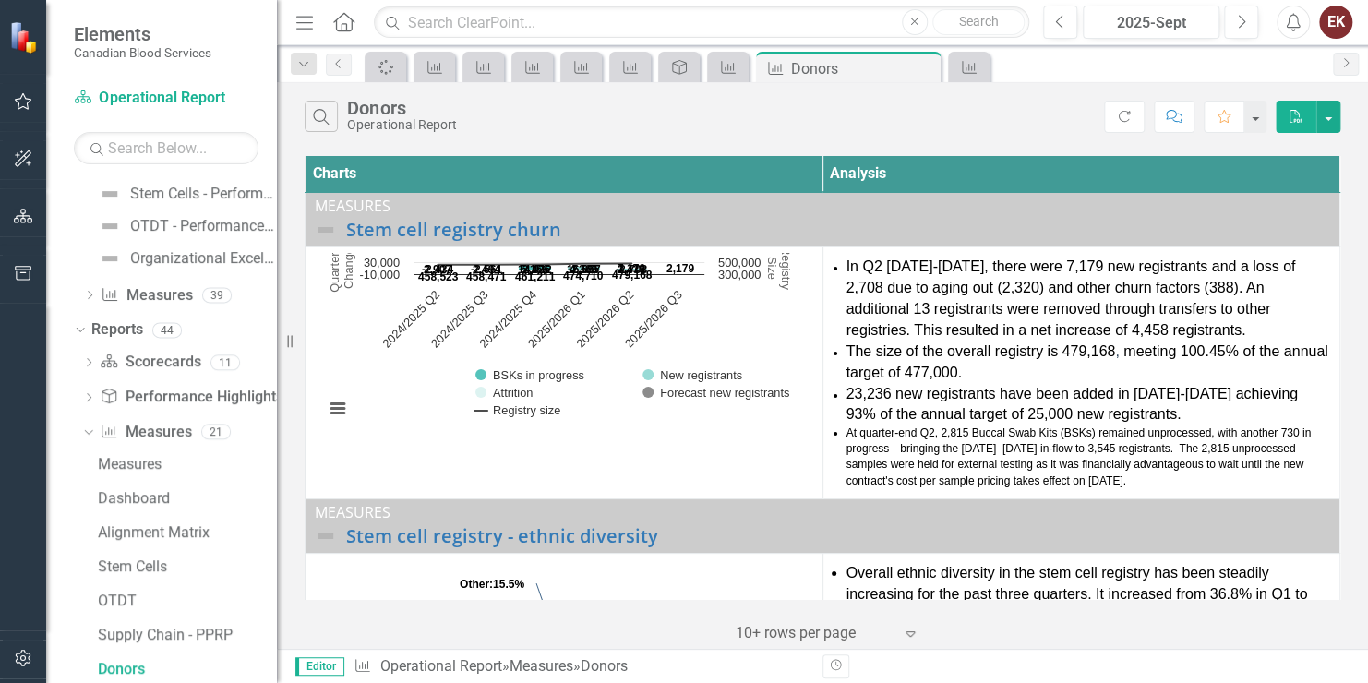
click at [1304, 116] on icon "PDF" at bounding box center [1296, 116] width 17 height 13
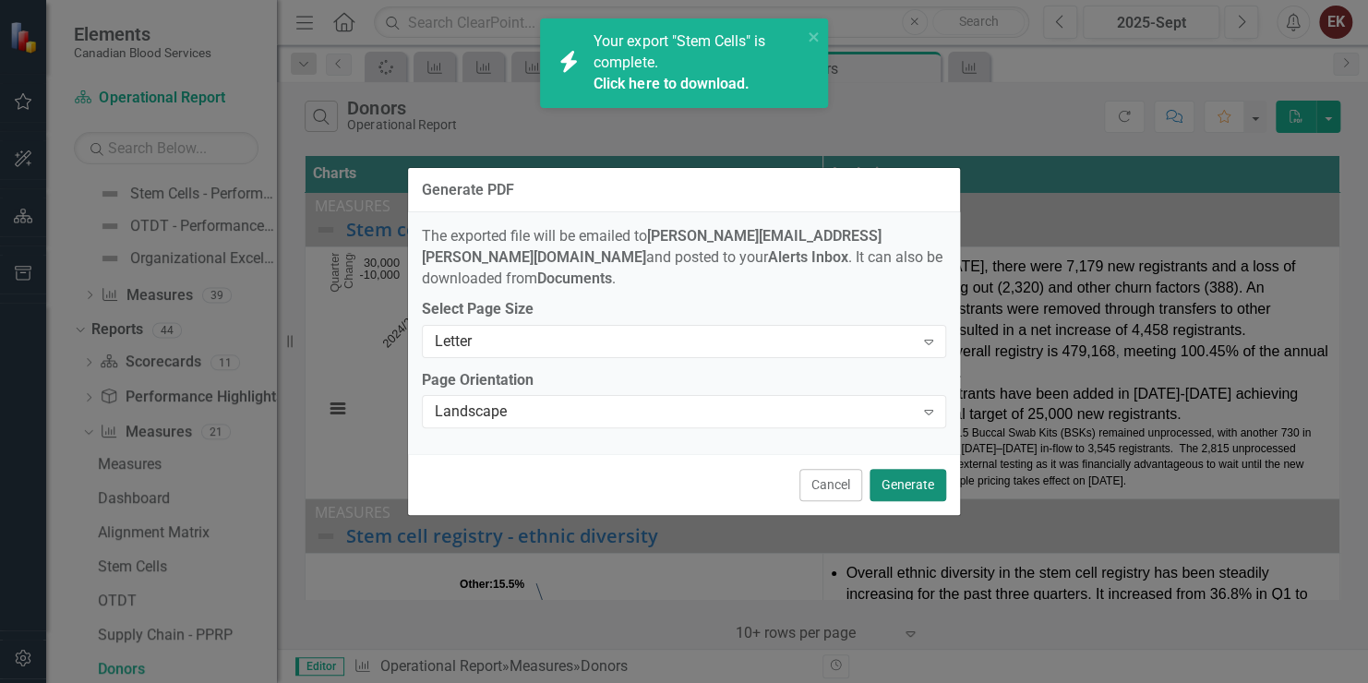
click at [898, 474] on button "Generate" at bounding box center [908, 485] width 77 height 32
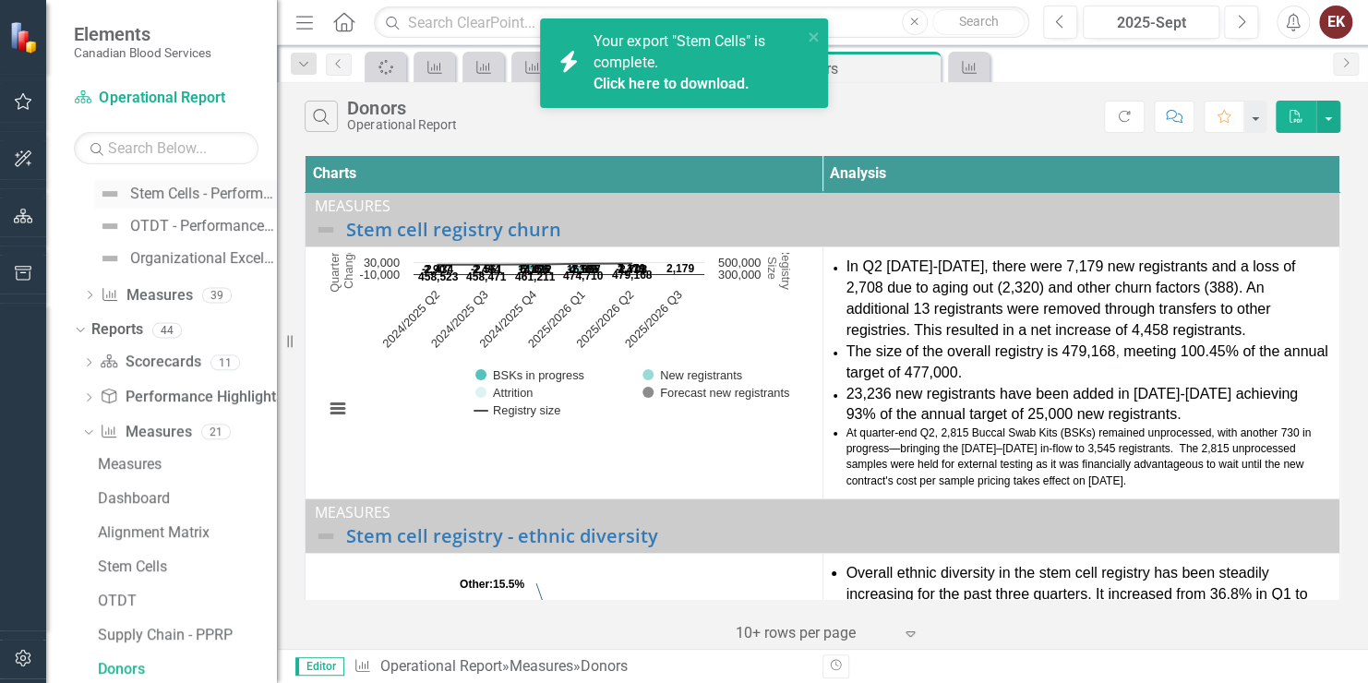
click at [154, 188] on div "Stem Cells - Performance Highlights" at bounding box center [203, 194] width 147 height 17
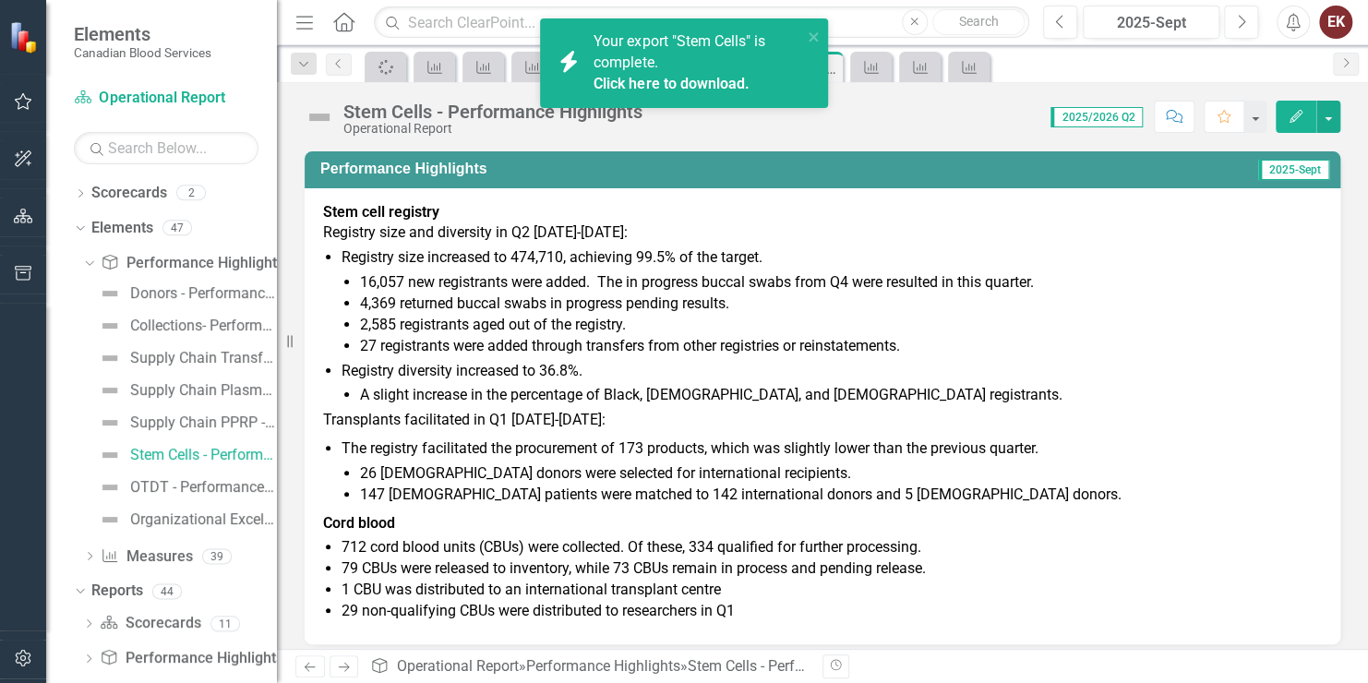
click at [1178, 246] on div "Registry size and diversity in Q2 2025-2026: Registry size increased to 474,710…" at bounding box center [822, 422] width 999 height 399
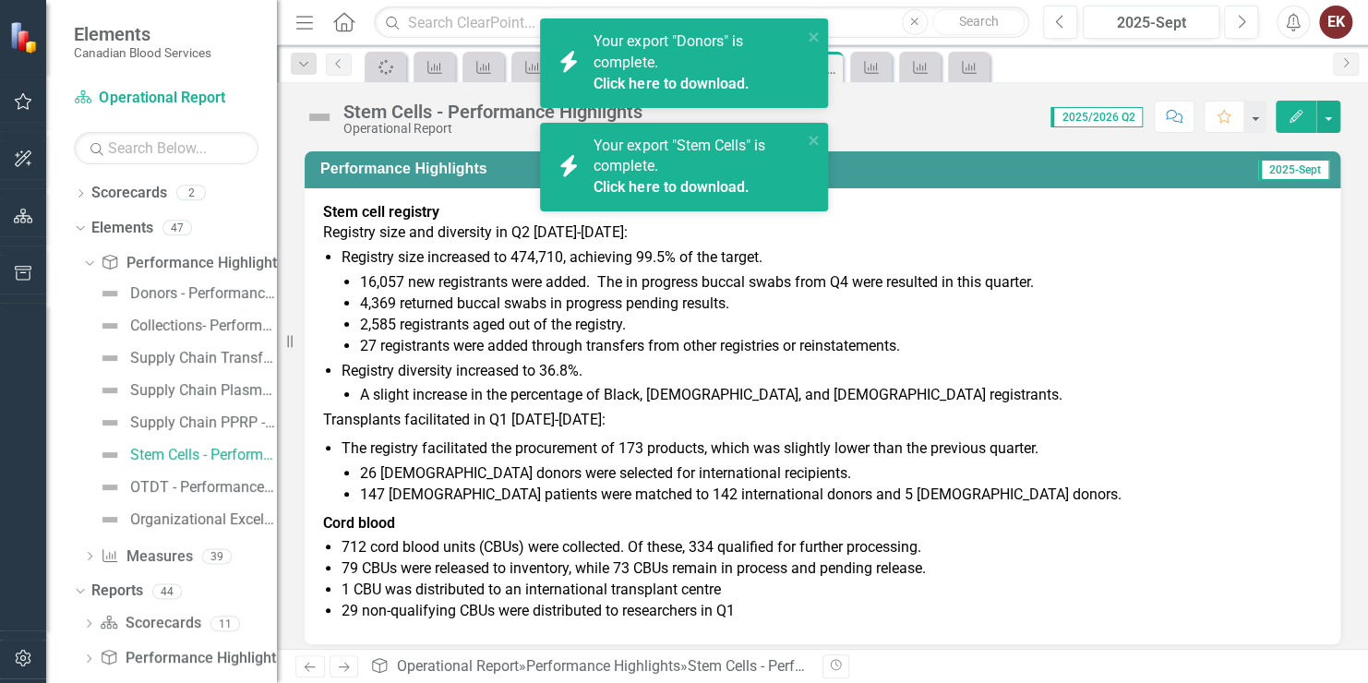
click at [662, 65] on div "Your export "Donors" is complete. Click here to download." at bounding box center [698, 63] width 209 height 64
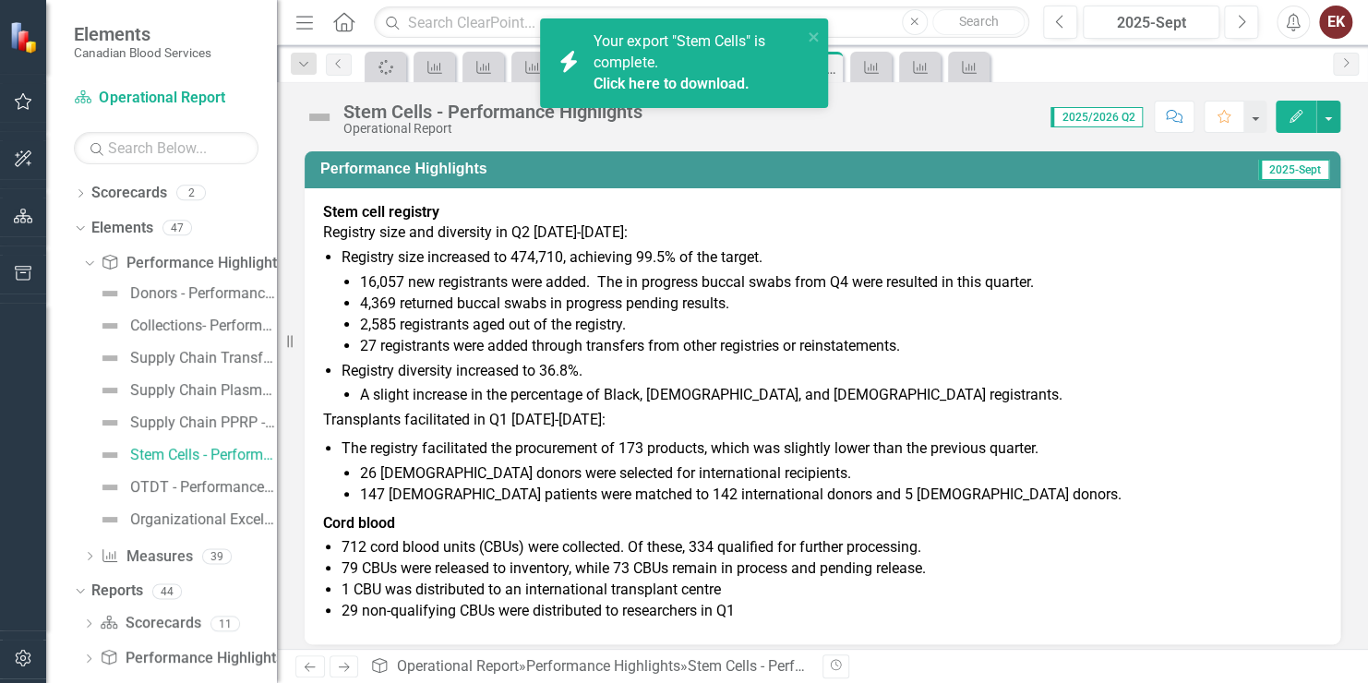
click at [657, 78] on link "Click here to download." at bounding box center [671, 84] width 155 height 18
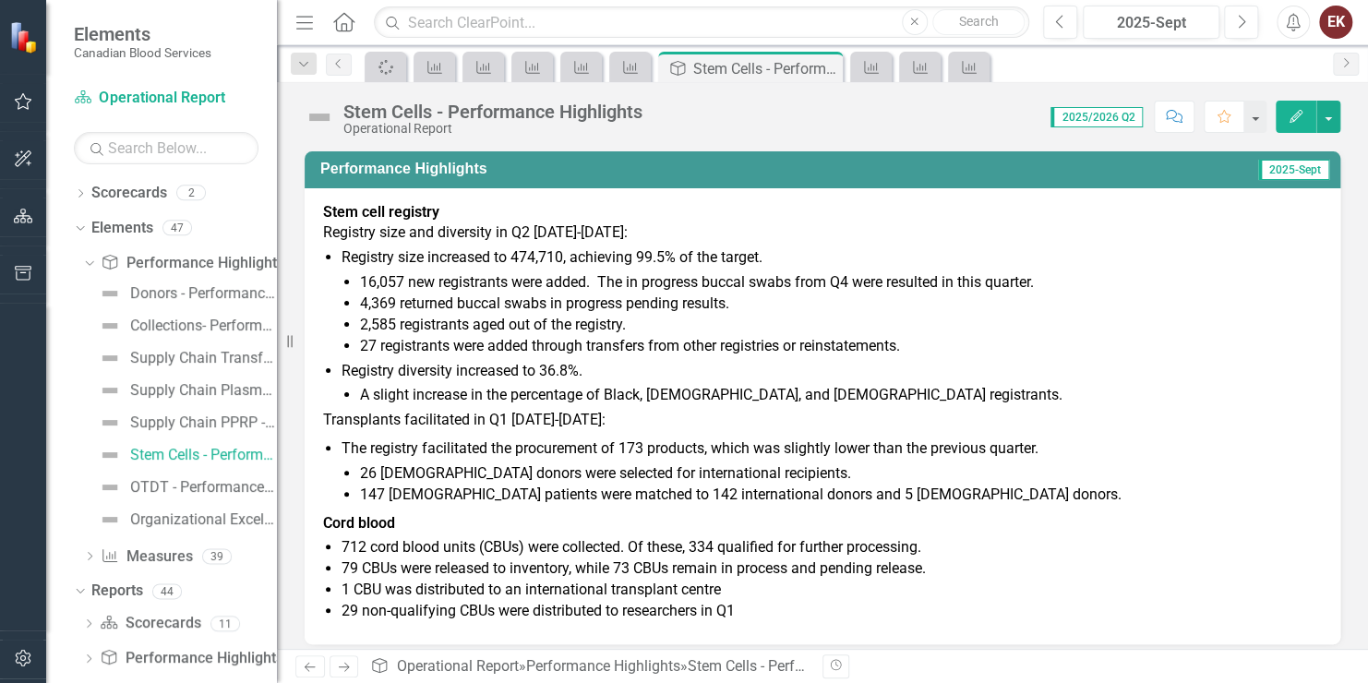
click at [345, 539] on li "712 cord blood units (CBUs) were collected. Of these, 334 qualified for further…" at bounding box center [832, 547] width 981 height 21
click at [349, 552] on li "712 cord blood units (CBUs) were collected. Of these, 334 qualified for further…" at bounding box center [832, 547] width 981 height 21
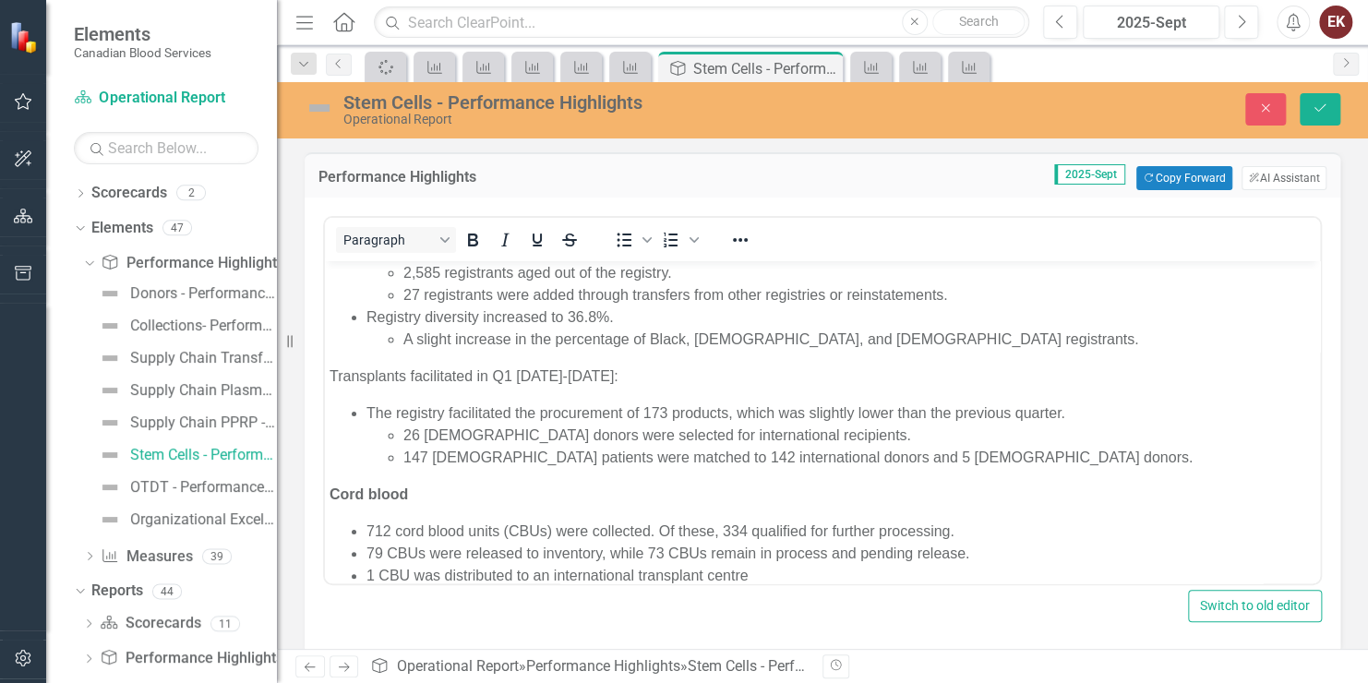
scroll to position [188, 0]
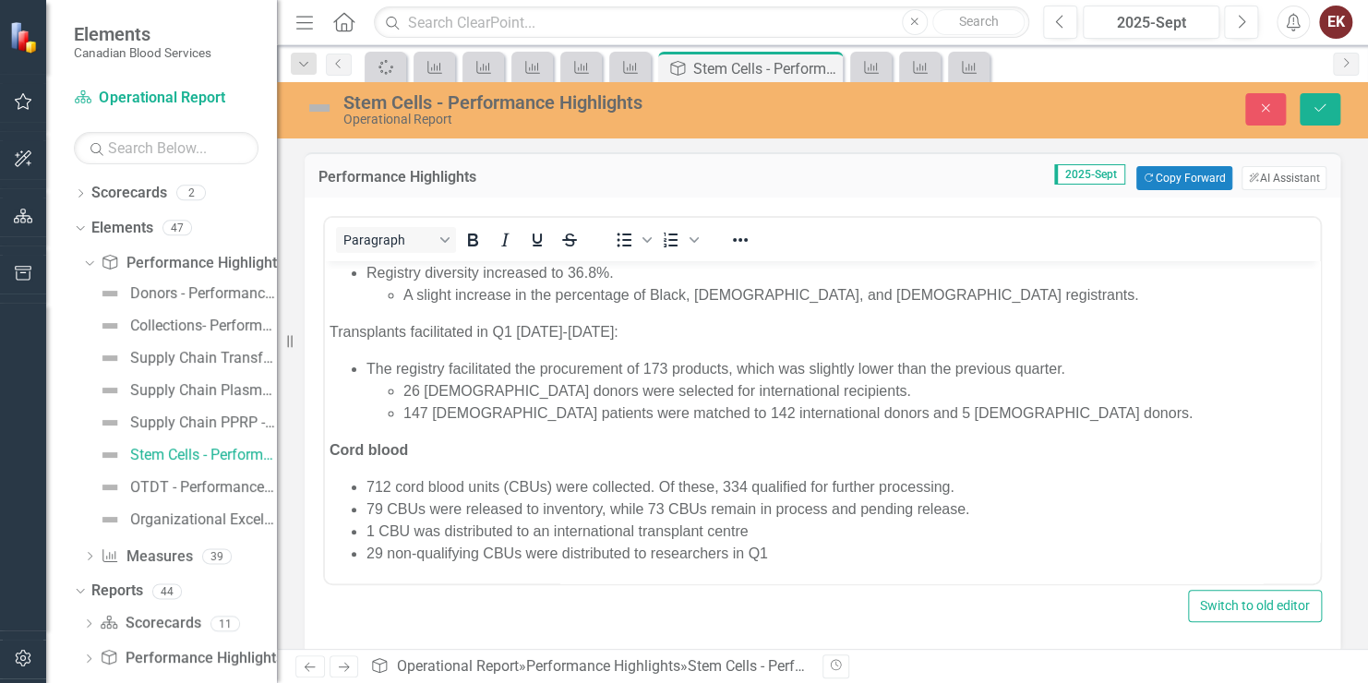
click at [376, 483] on li "712 cord blood units (CBUs) were collected. Of these, 334 qualified for further…" at bounding box center [841, 487] width 949 height 22
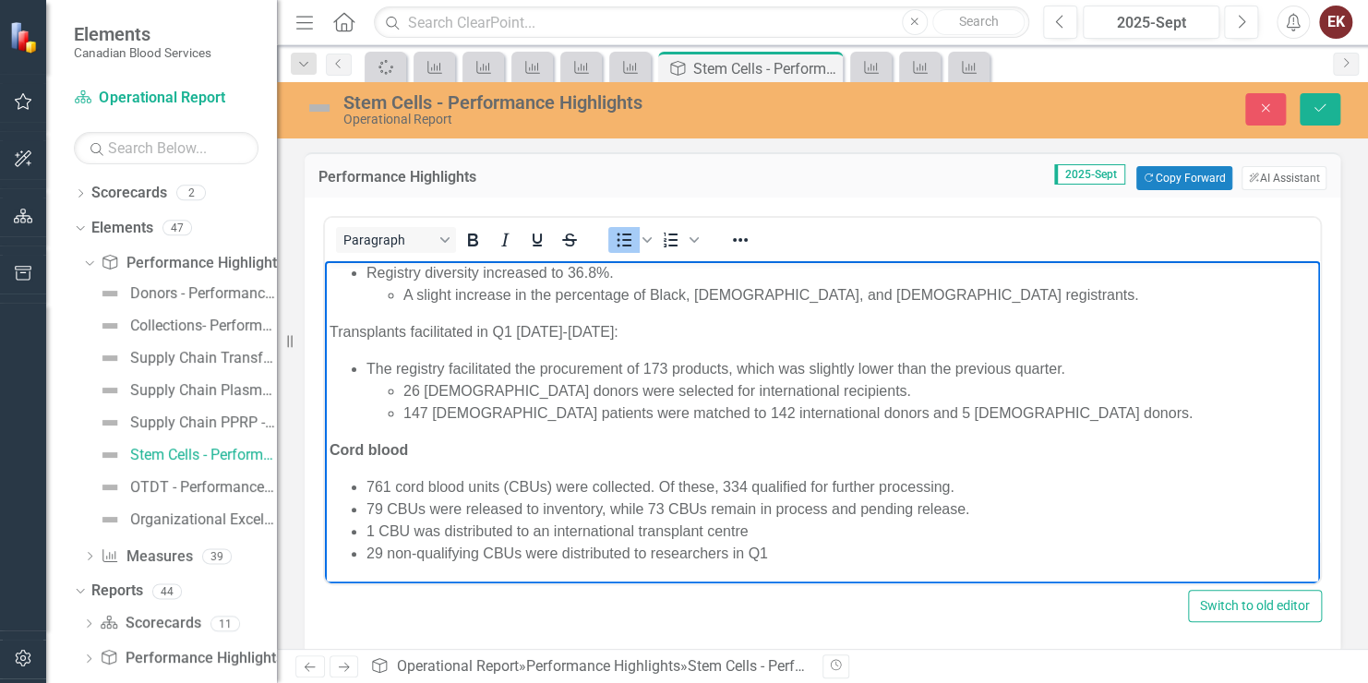
click at [730, 482] on li "761 cord blood units (CBUs) were collected. Of these, 334 qualified for further…" at bounding box center [841, 487] width 949 height 22
click at [380, 512] on li "79 CBUs were released to inventory, while 73 CBUs remain in process and pending…" at bounding box center [841, 510] width 949 height 22
click at [650, 507] on li "37 CBUs were released to inventory, while 73 CBUs remain in process and pending…" at bounding box center [841, 510] width 949 height 22
click at [505, 329] on p "Transplants facilitated in Q1 2025-2026:" at bounding box center [823, 332] width 986 height 22
click at [656, 368] on li "The registry facilitated the procurement of 173 products, which was slightly lo…" at bounding box center [841, 391] width 949 height 66
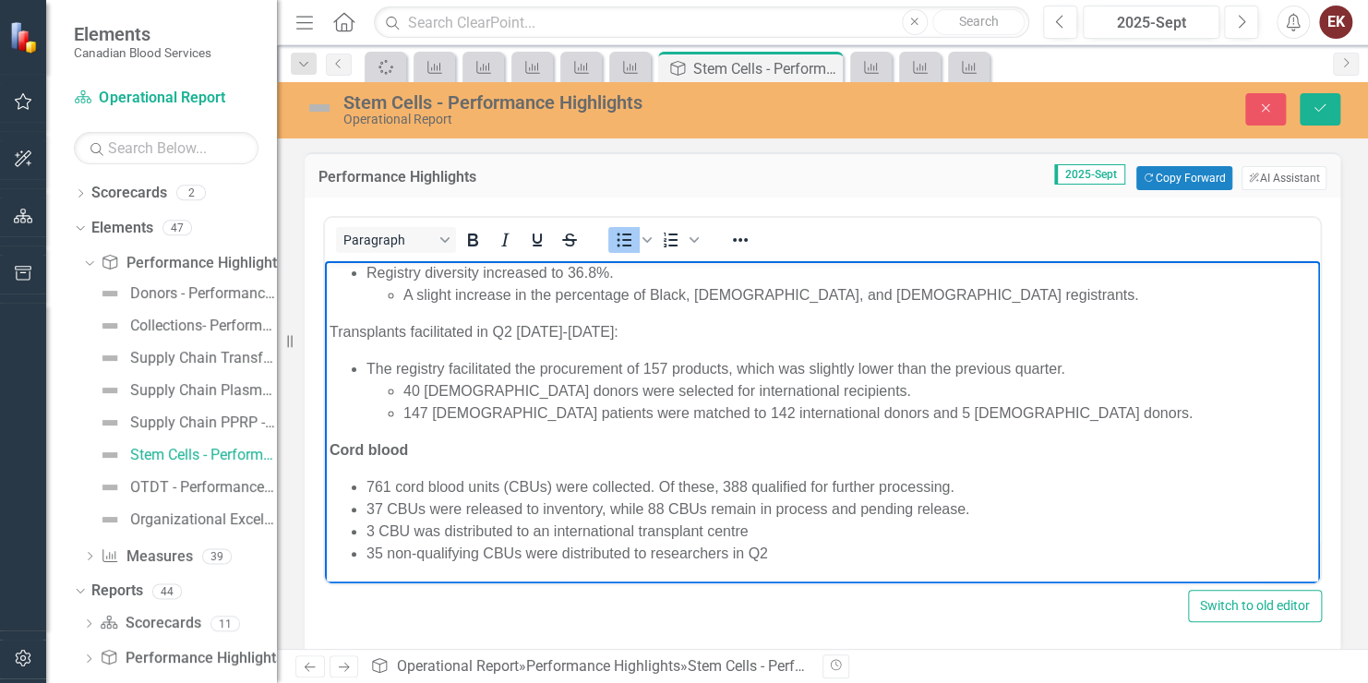
click at [646, 366] on li "The registry facilitated the procurement of 157 products, which was slightly lo…" at bounding box center [841, 391] width 949 height 66
click at [858, 366] on li "The registry facilitated the procurement of 197 products, which was slightly lo…" at bounding box center [841, 391] width 949 height 66
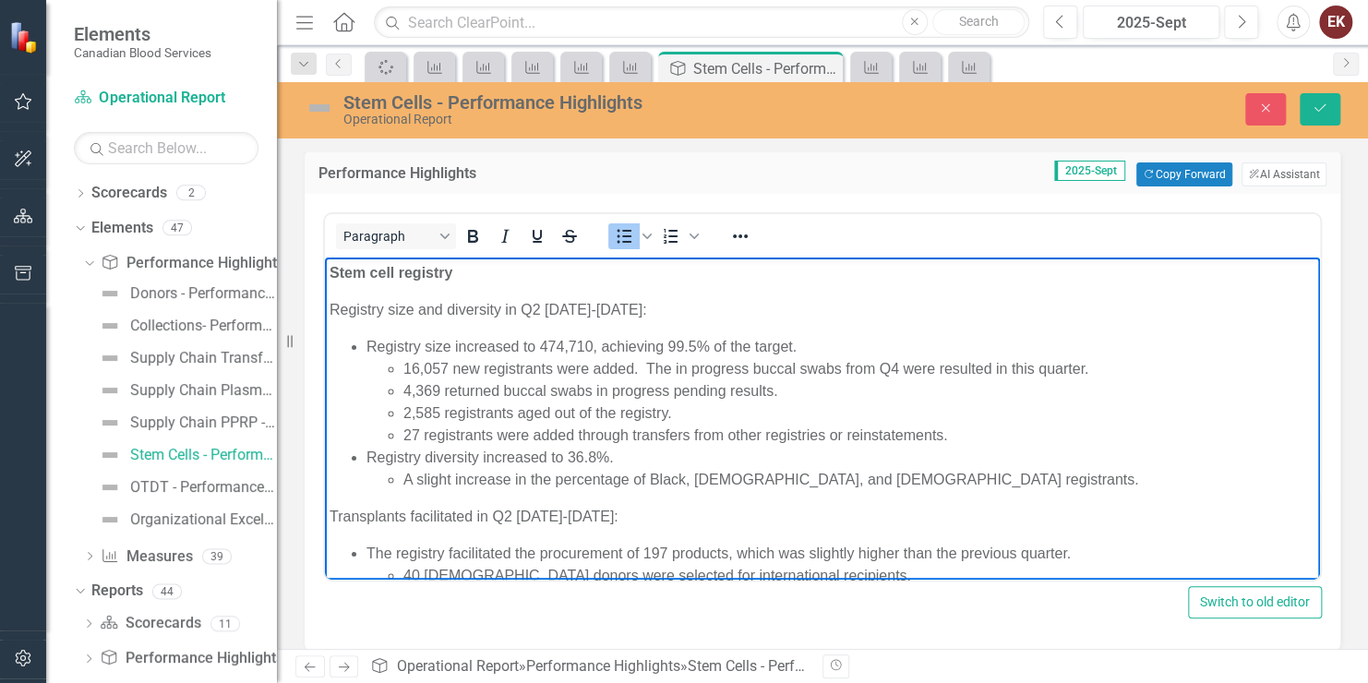
scroll to position [0, 0]
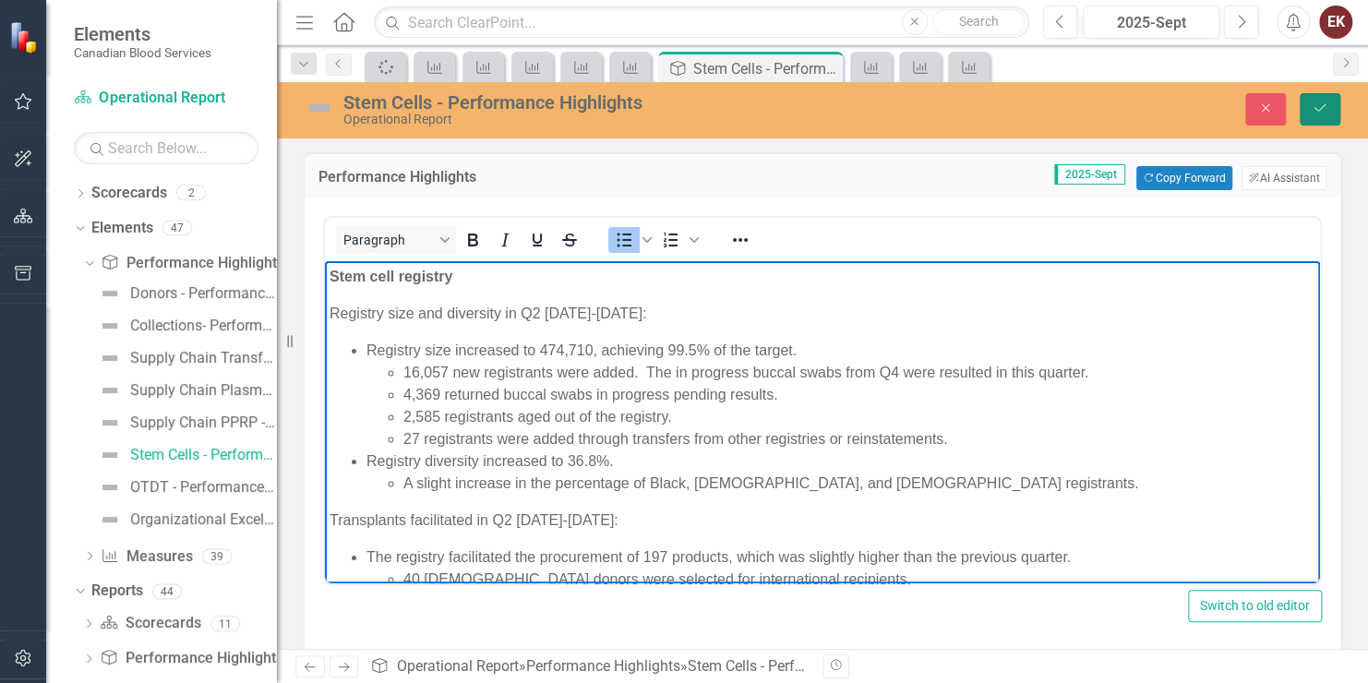
click at [1320, 111] on icon "Save" at bounding box center [1320, 108] width 17 height 13
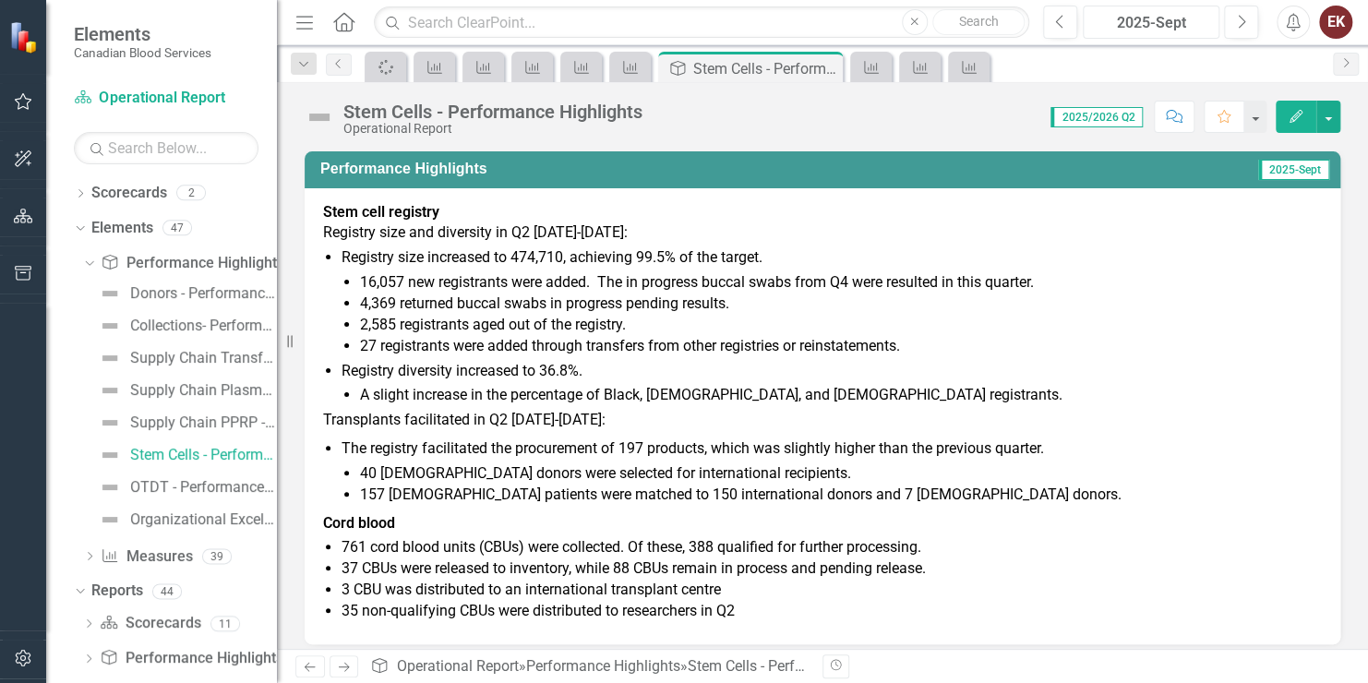
click at [1176, 16] on div "2025-Sept" at bounding box center [1152, 23] width 124 height 22
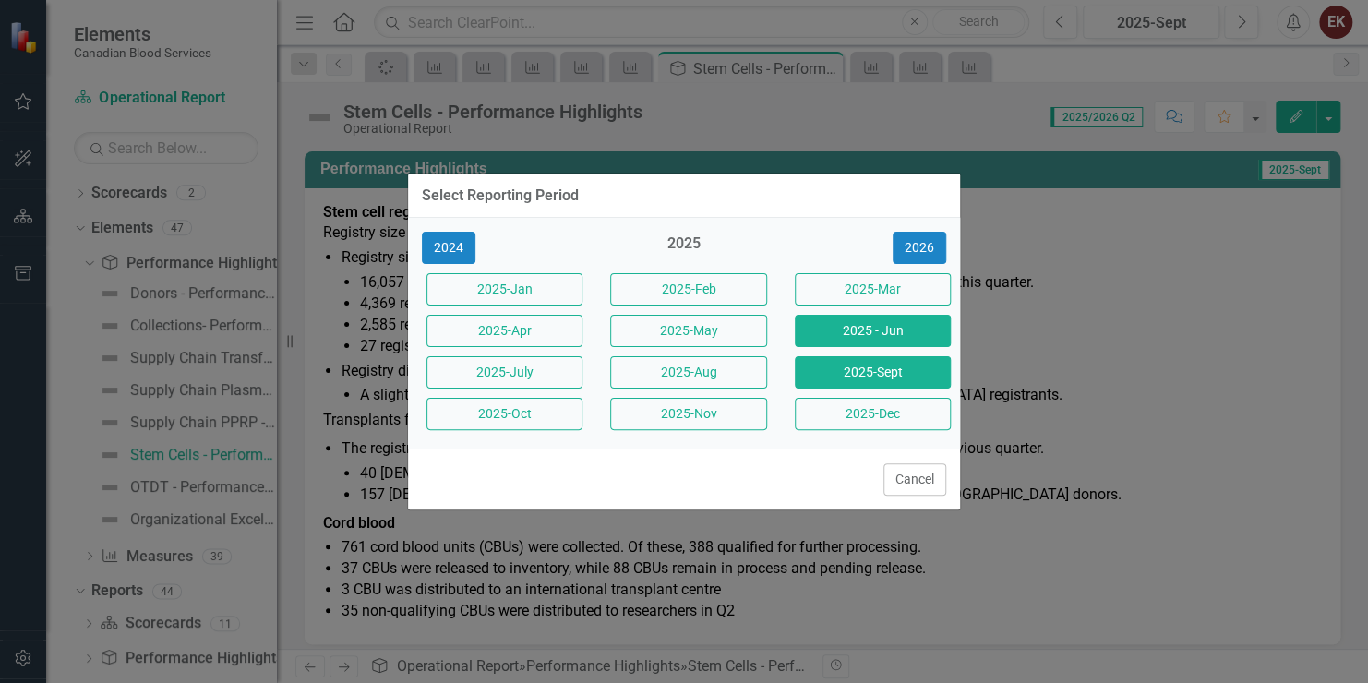
click at [857, 336] on button "2025 - Jun" at bounding box center [873, 331] width 156 height 32
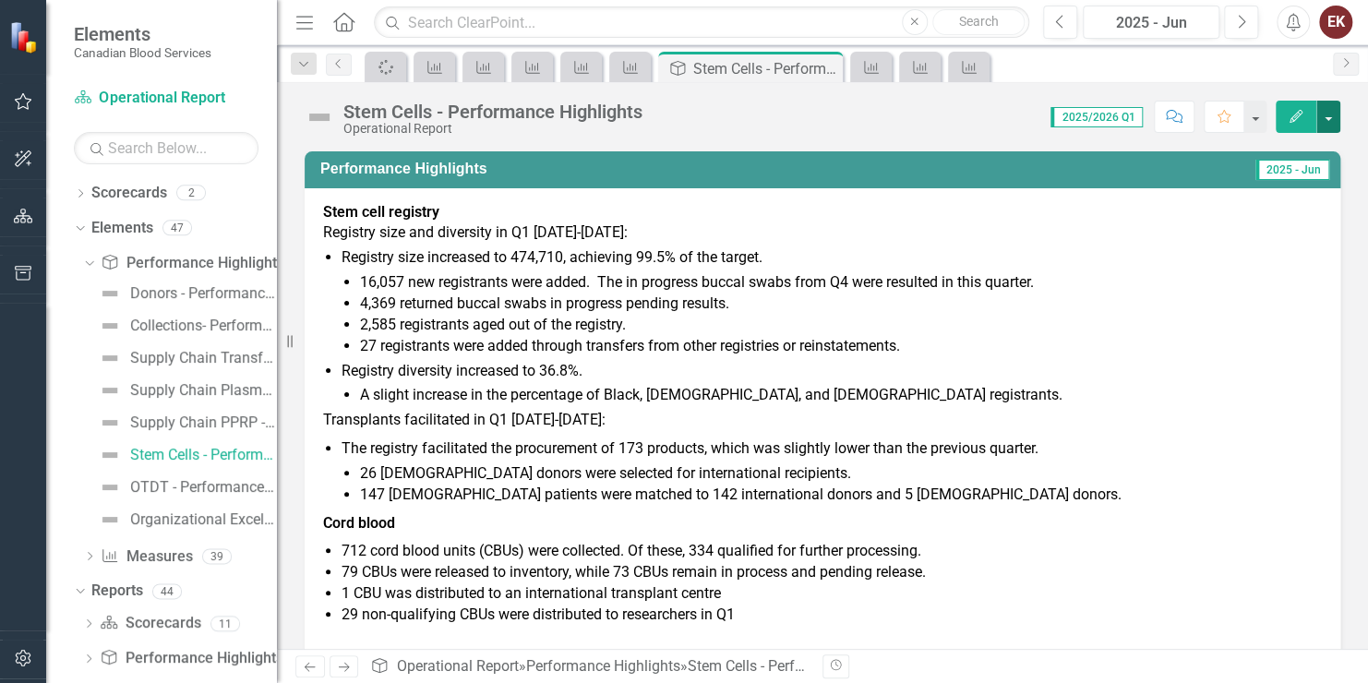
click at [1333, 115] on button "button" at bounding box center [1329, 117] width 24 height 32
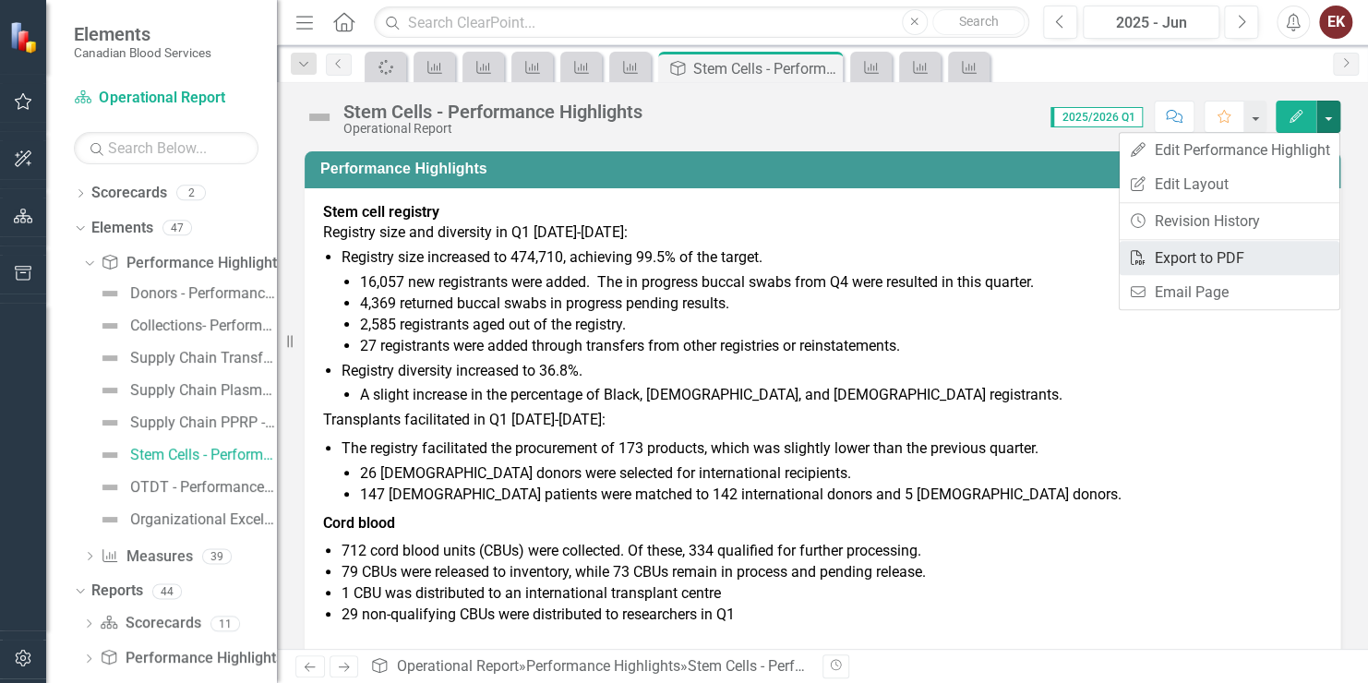
click at [1209, 255] on link "PDF Export to PDF" at bounding box center [1230, 258] width 220 height 34
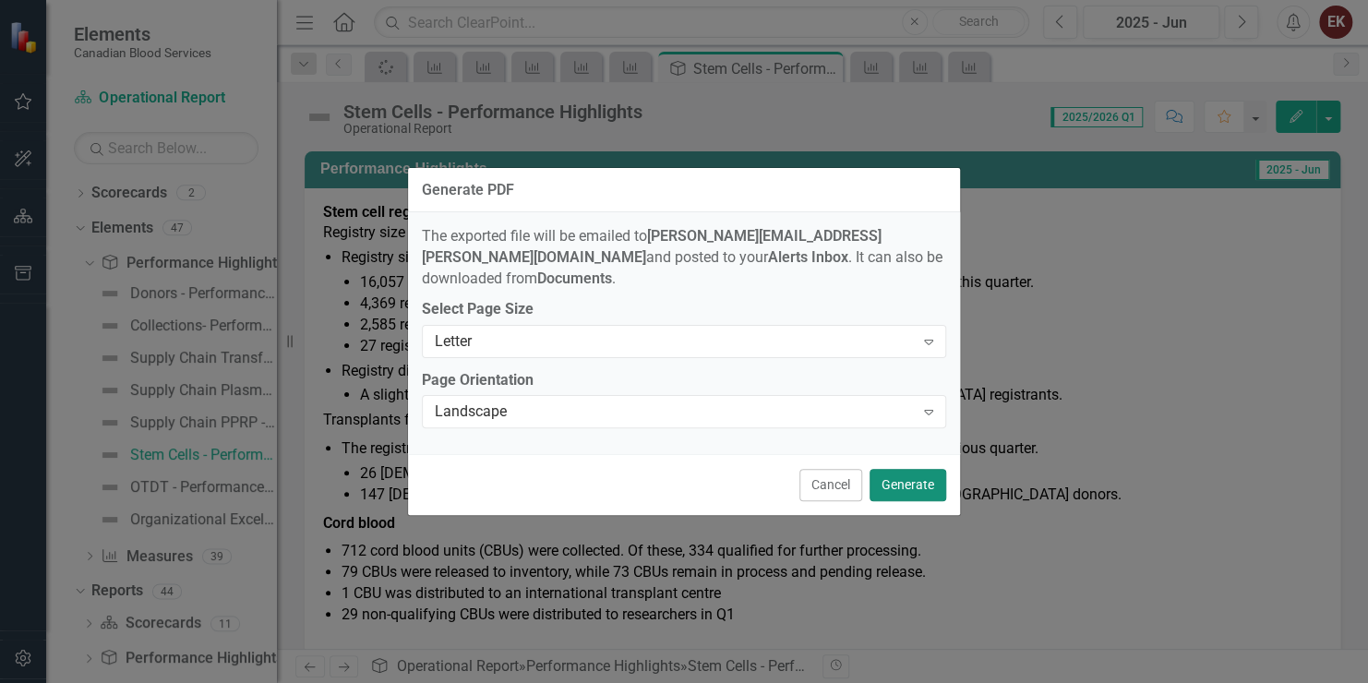
click at [905, 473] on button "Generate" at bounding box center [908, 485] width 77 height 32
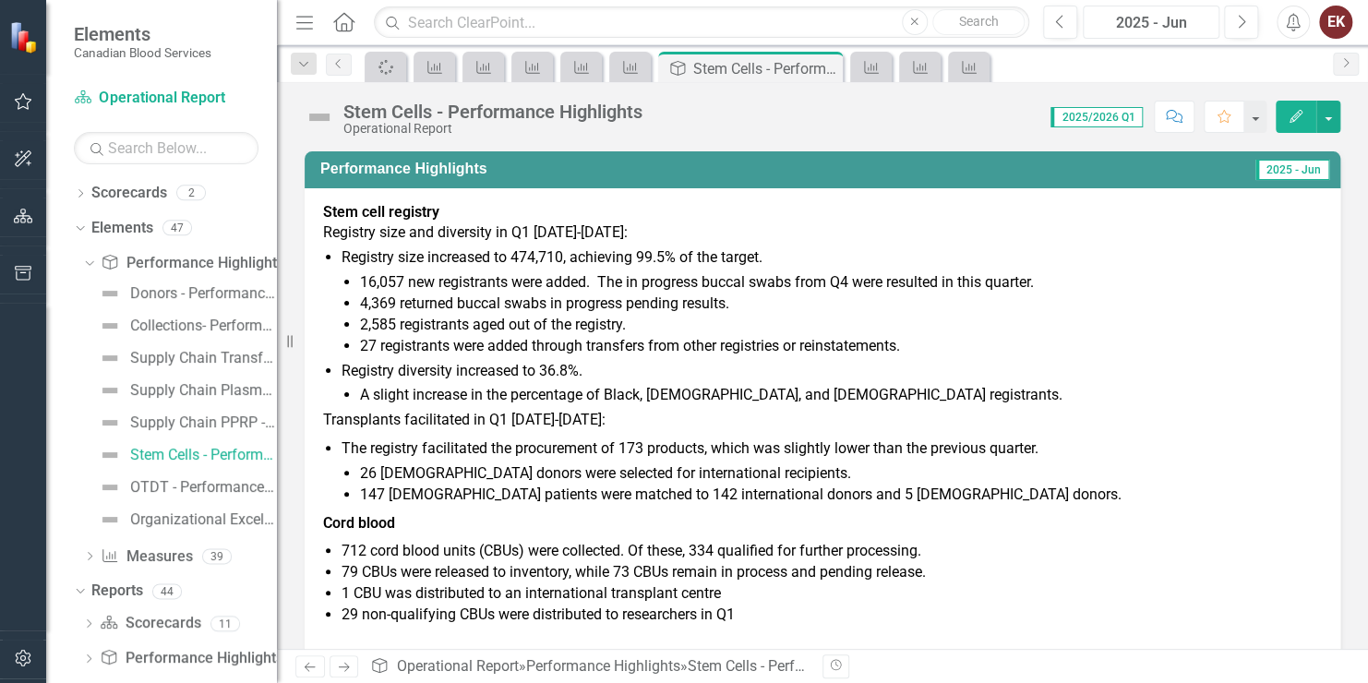
click at [1177, 16] on div "2025 - Jun" at bounding box center [1152, 23] width 124 height 22
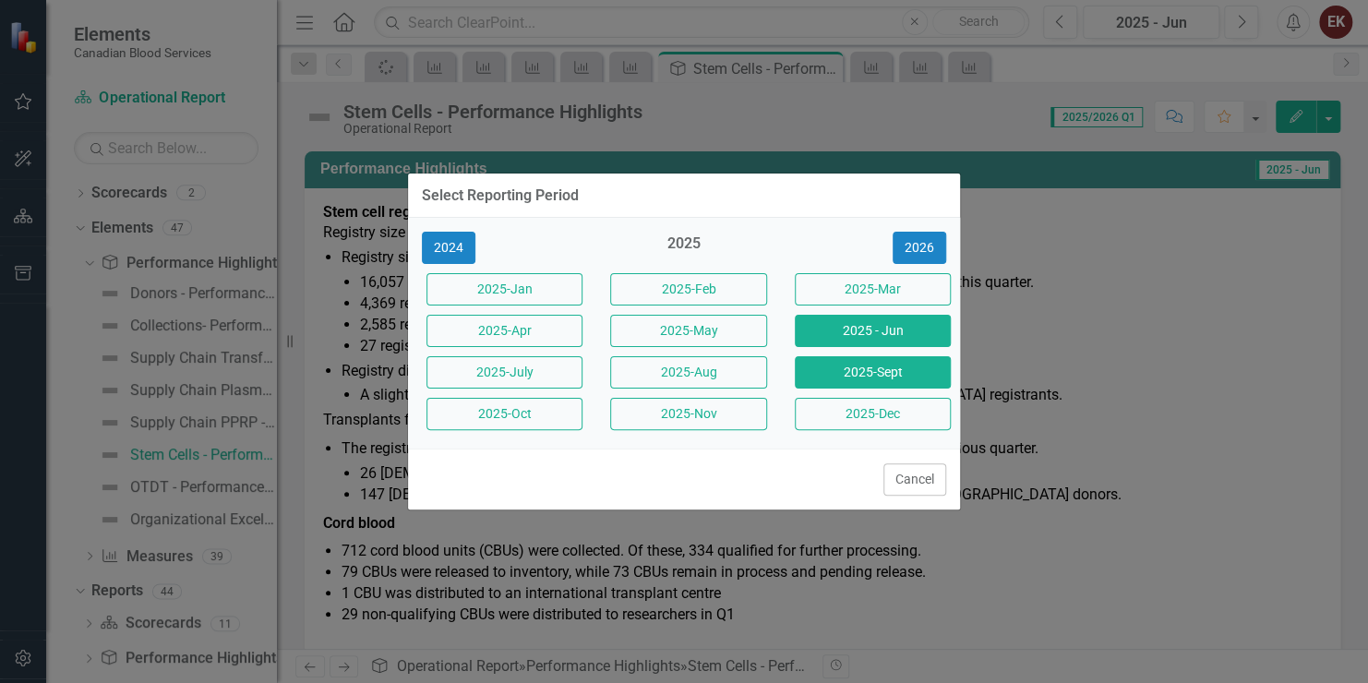
click at [894, 368] on button "2025-Sept" at bounding box center [873, 372] width 156 height 32
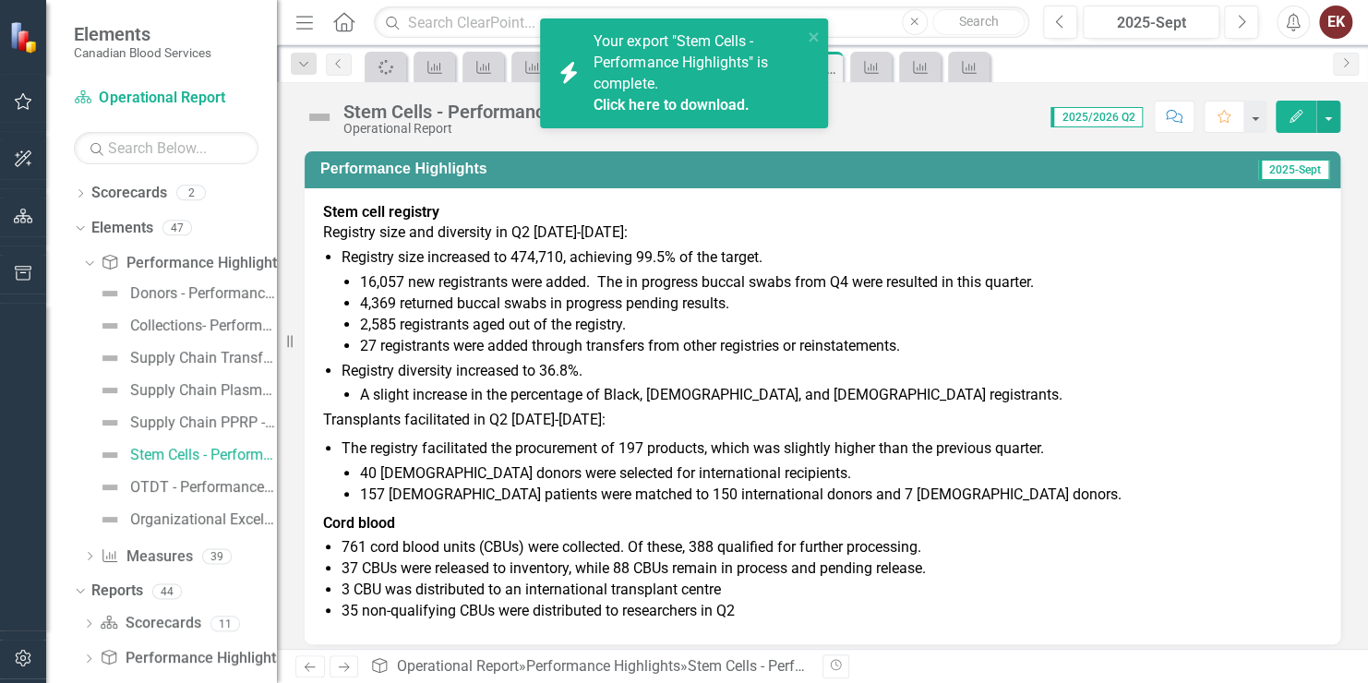
click at [681, 97] on link "Click here to download." at bounding box center [671, 105] width 155 height 18
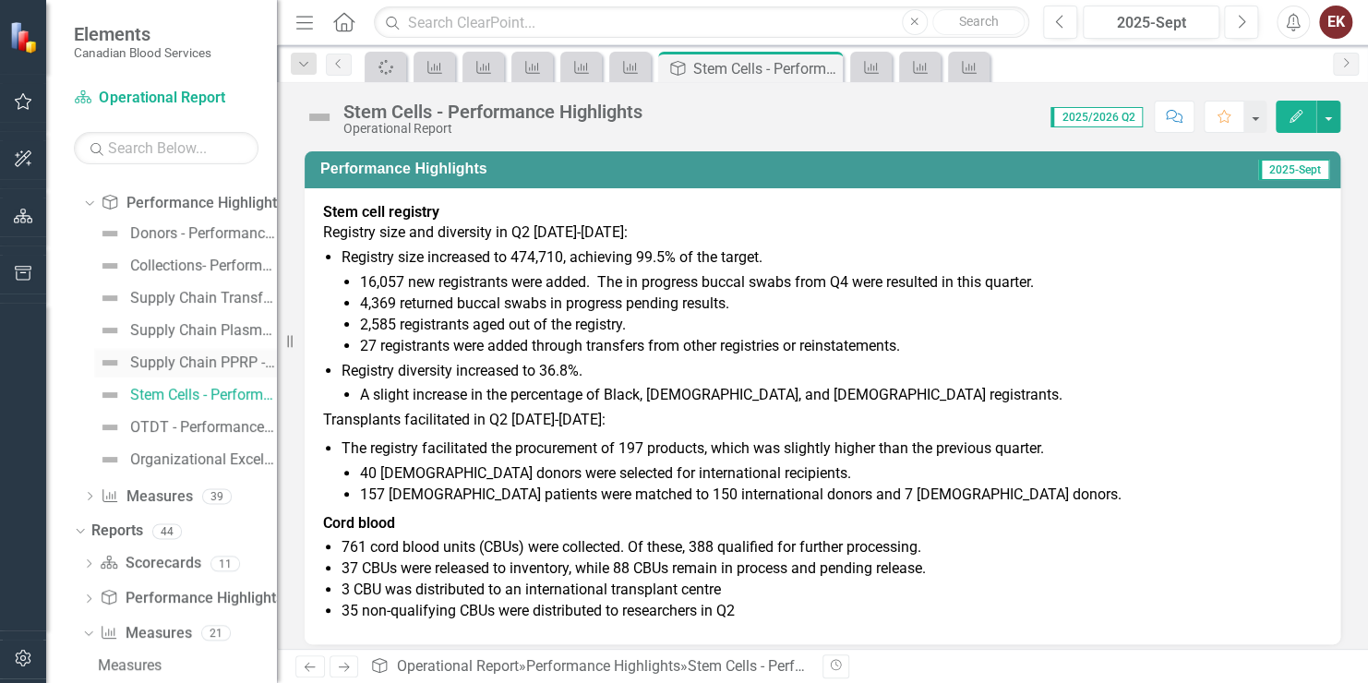
scroll to position [92, 0]
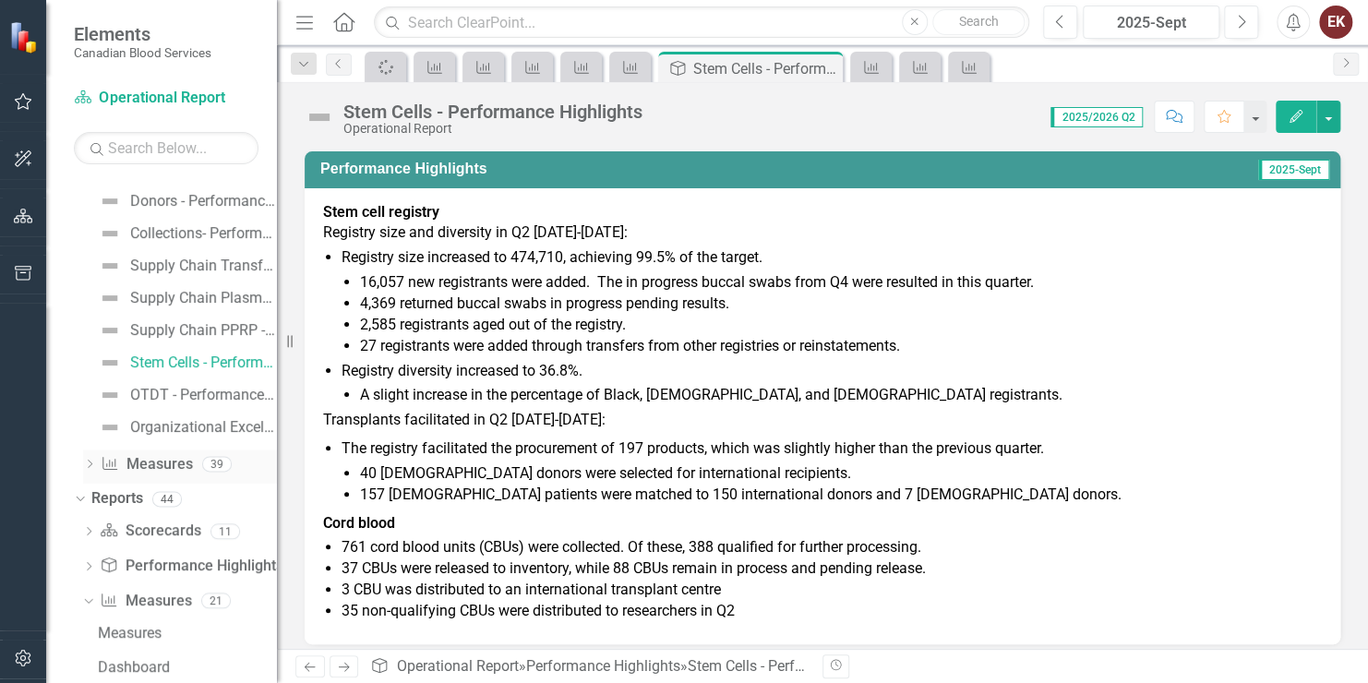
click at [90, 464] on icon "Dropdown" at bounding box center [89, 466] width 13 height 10
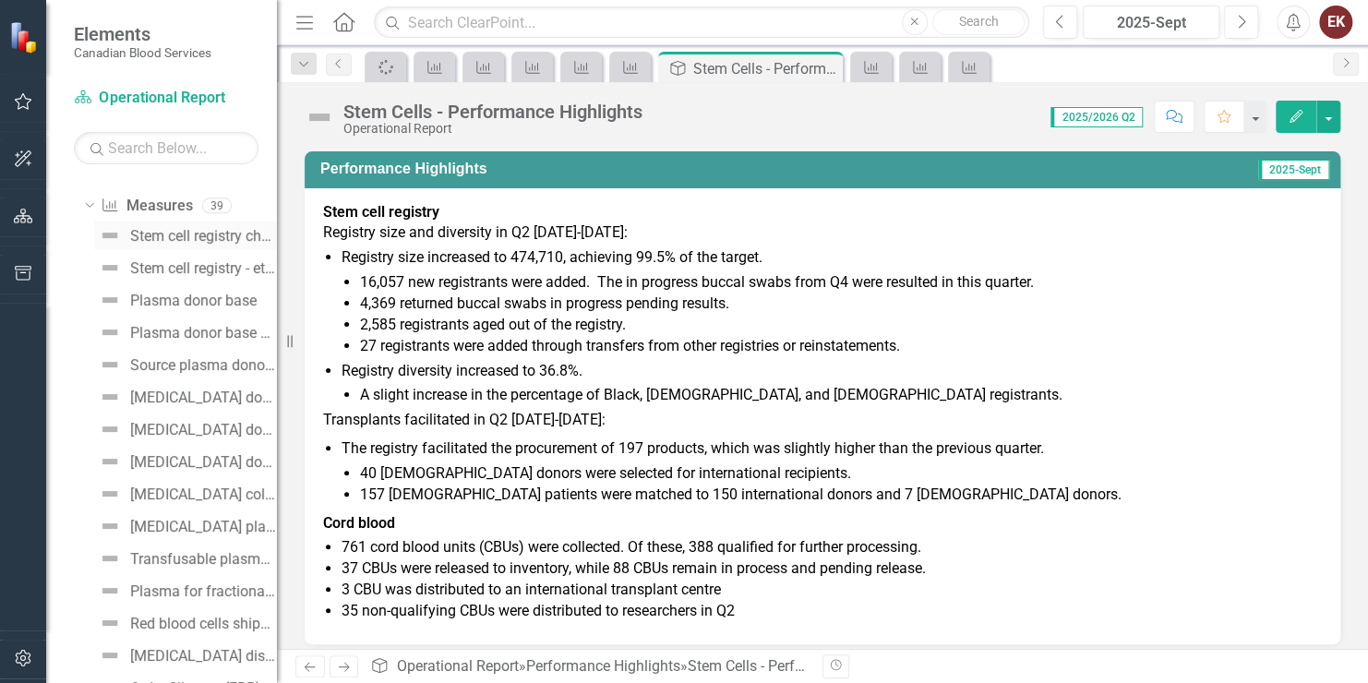
click at [160, 236] on div "Stem cell registry churn" at bounding box center [203, 236] width 147 height 17
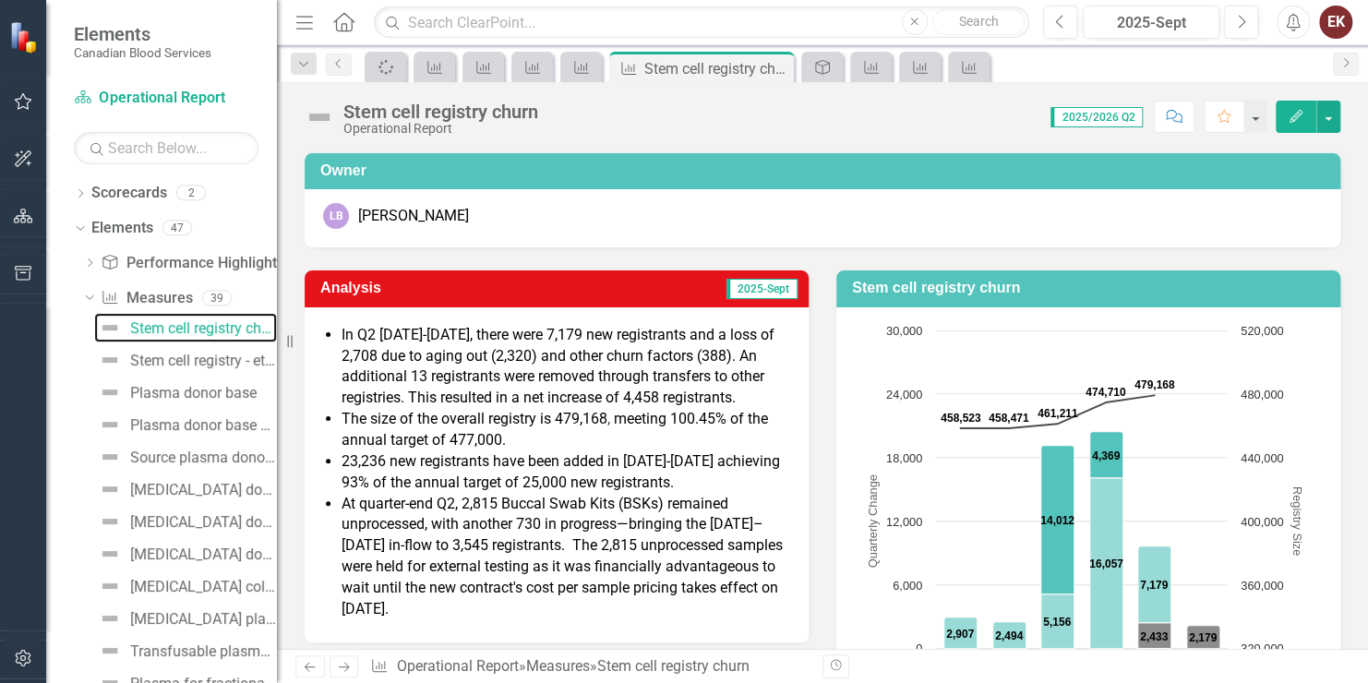
scroll to position [185, 0]
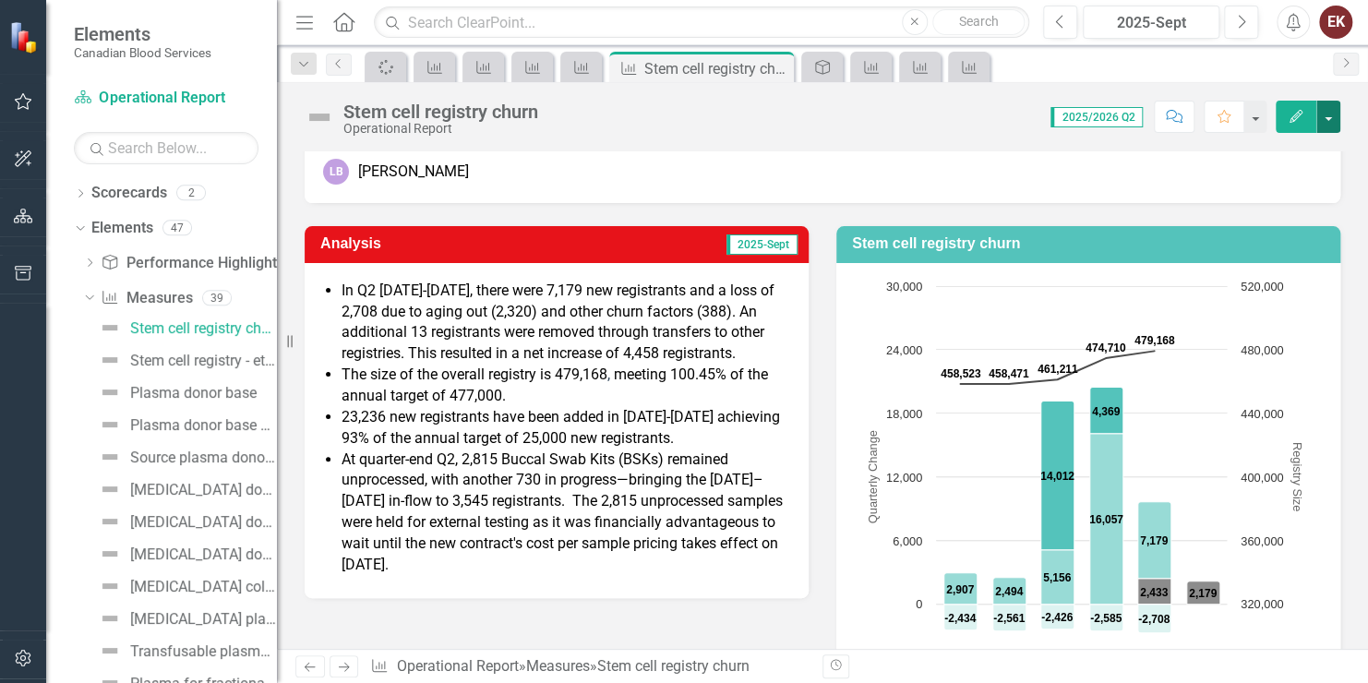
click at [1331, 124] on button "button" at bounding box center [1329, 117] width 24 height 32
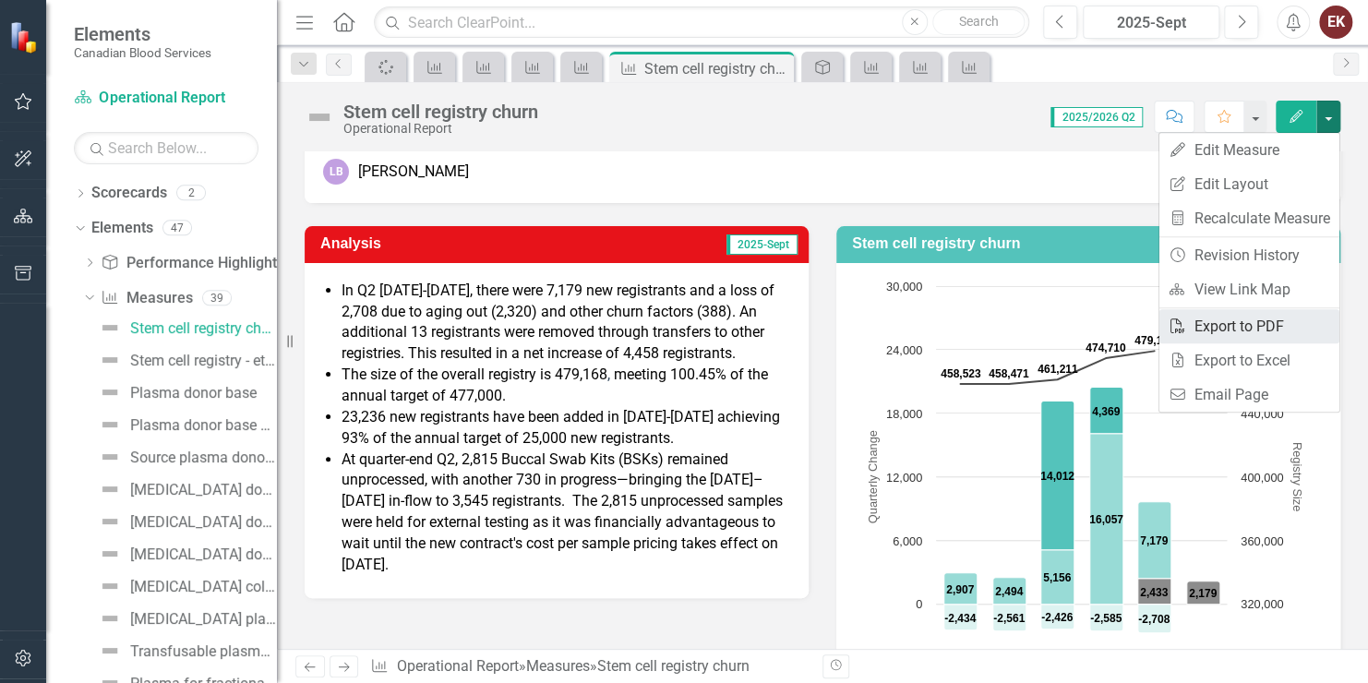
click at [1227, 325] on link "PDF Export to PDF" at bounding box center [1250, 326] width 180 height 34
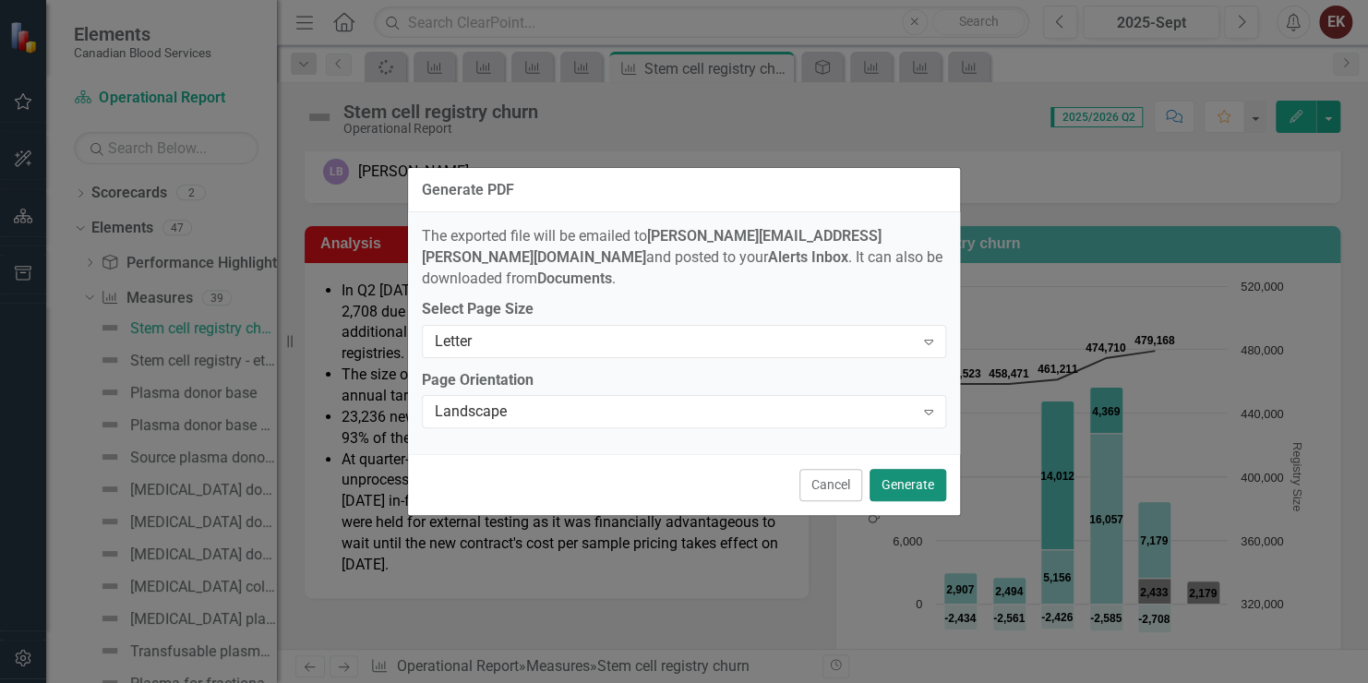
click at [882, 469] on button "Generate" at bounding box center [908, 485] width 77 height 32
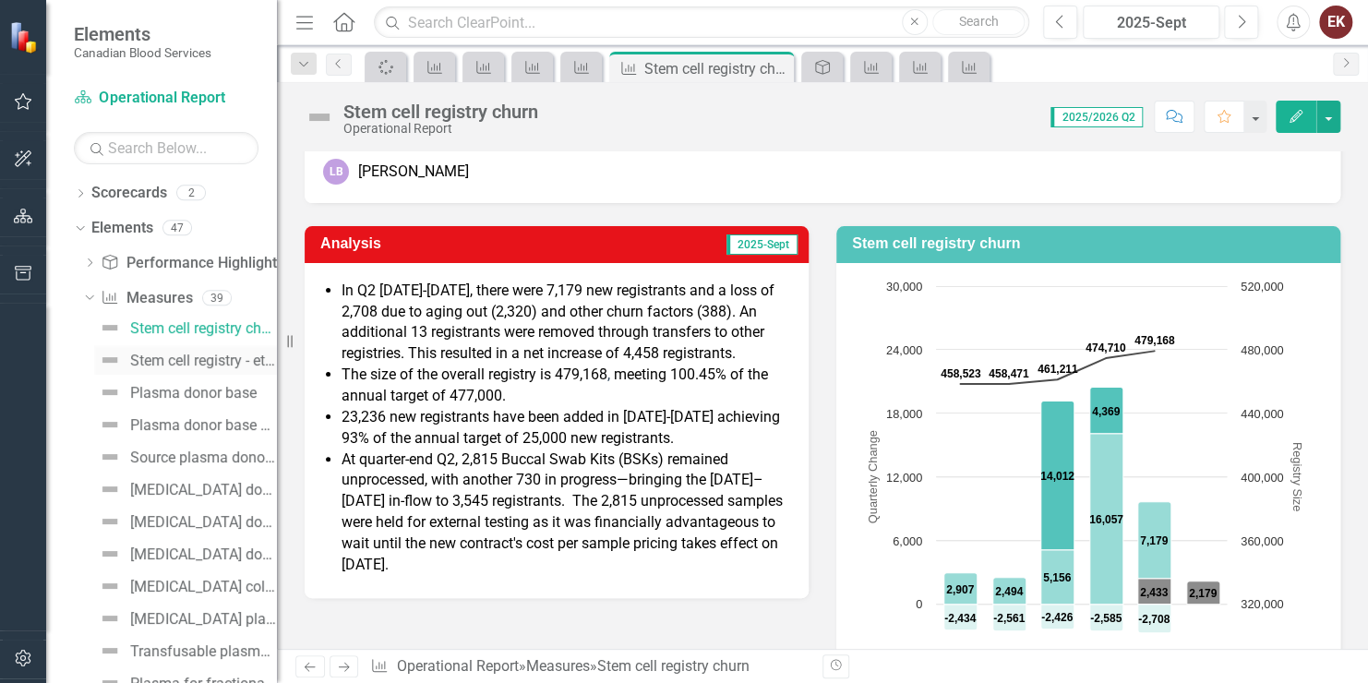
click at [186, 356] on div "Stem cell registry - ethnic diversity" at bounding box center [203, 361] width 147 height 17
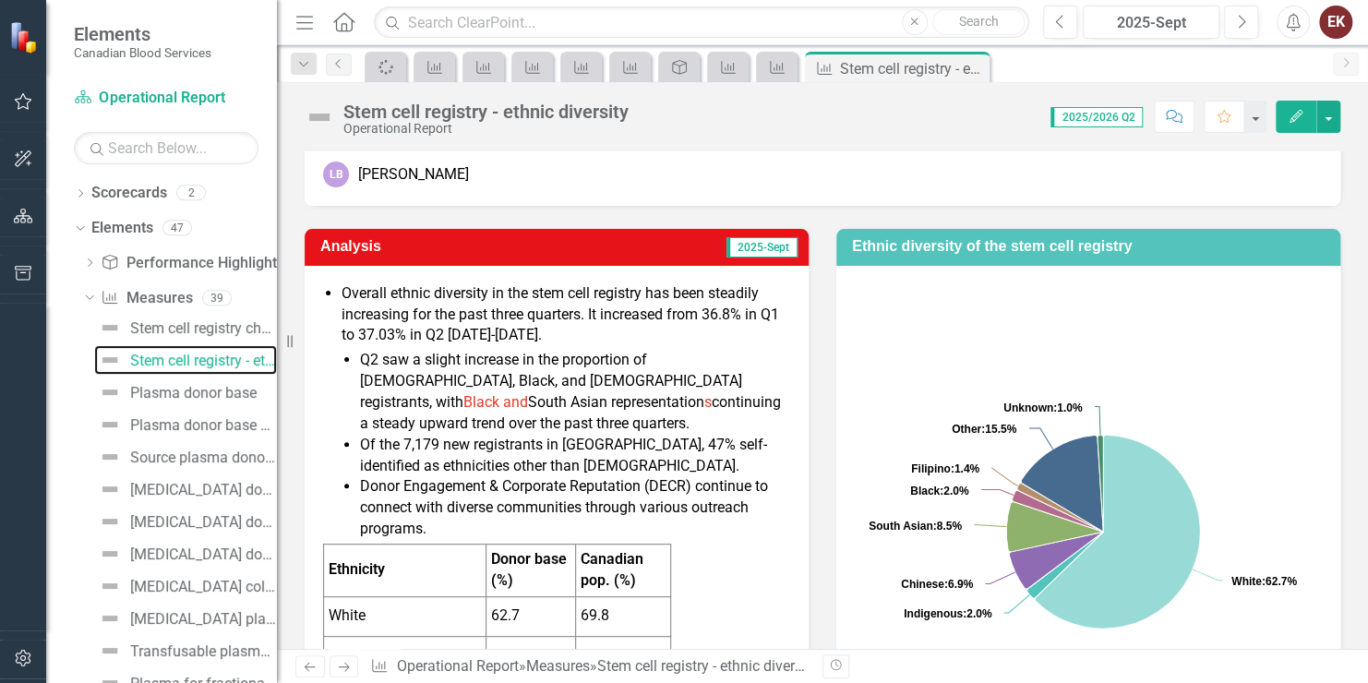
scroll to position [185, 0]
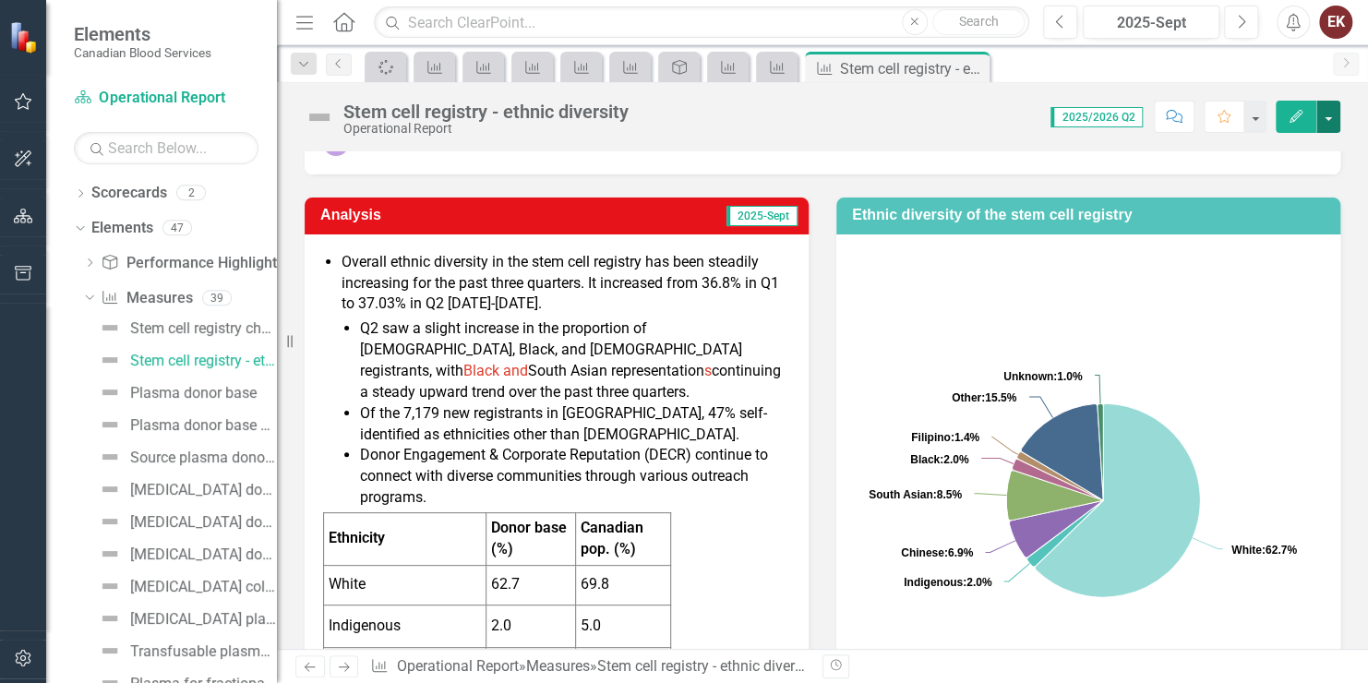
click at [1334, 113] on button "button" at bounding box center [1329, 117] width 24 height 32
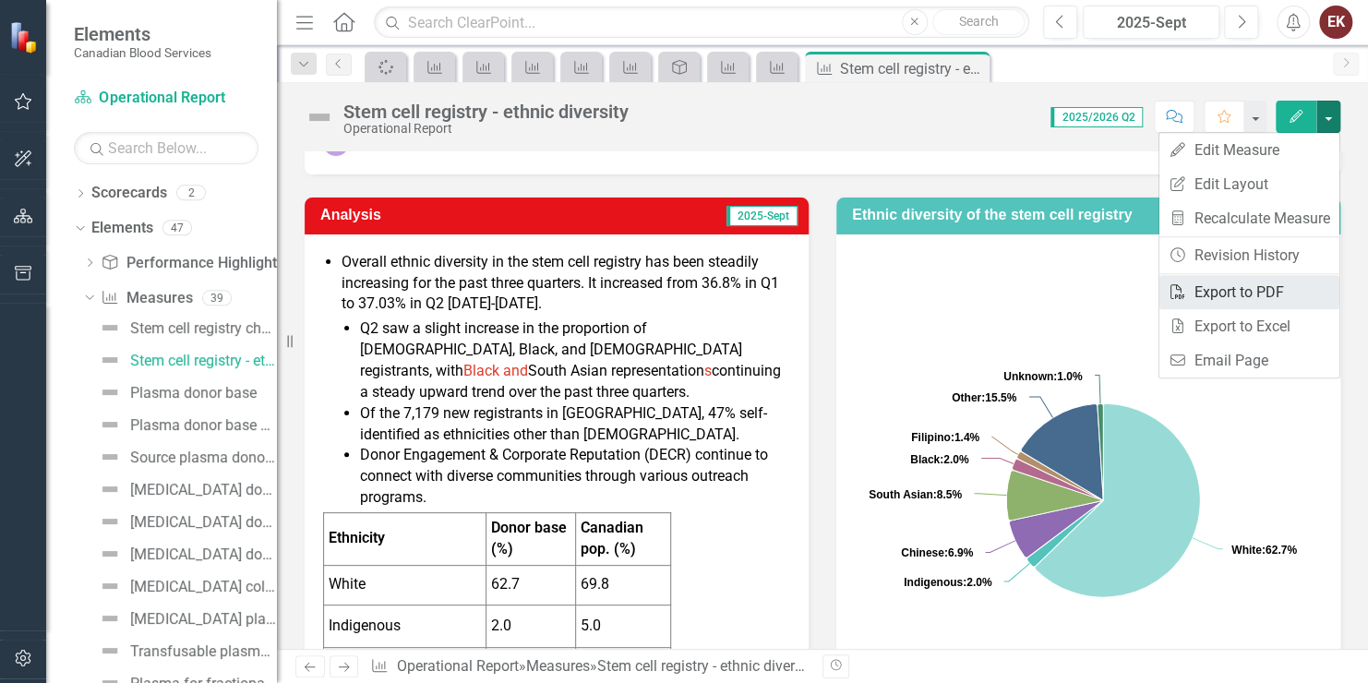
click at [1198, 284] on link "PDF Export to PDF" at bounding box center [1250, 292] width 180 height 34
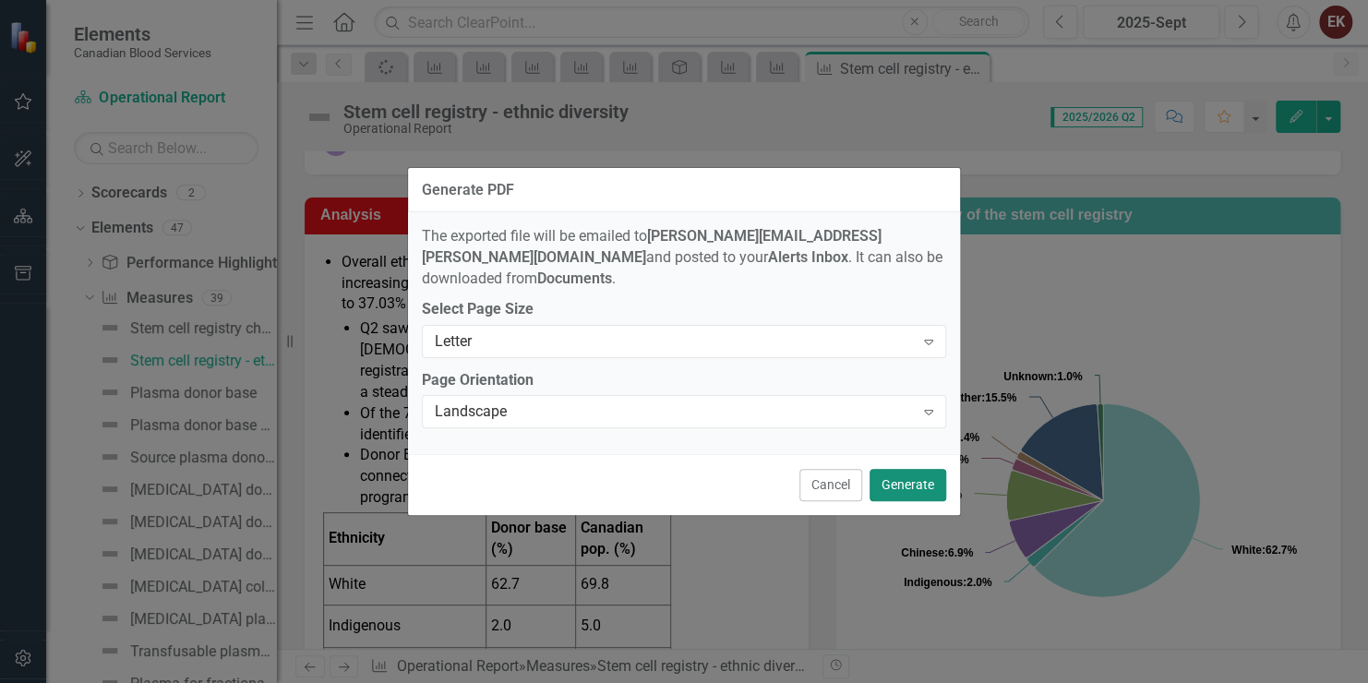
click at [913, 473] on button "Generate" at bounding box center [908, 485] width 77 height 32
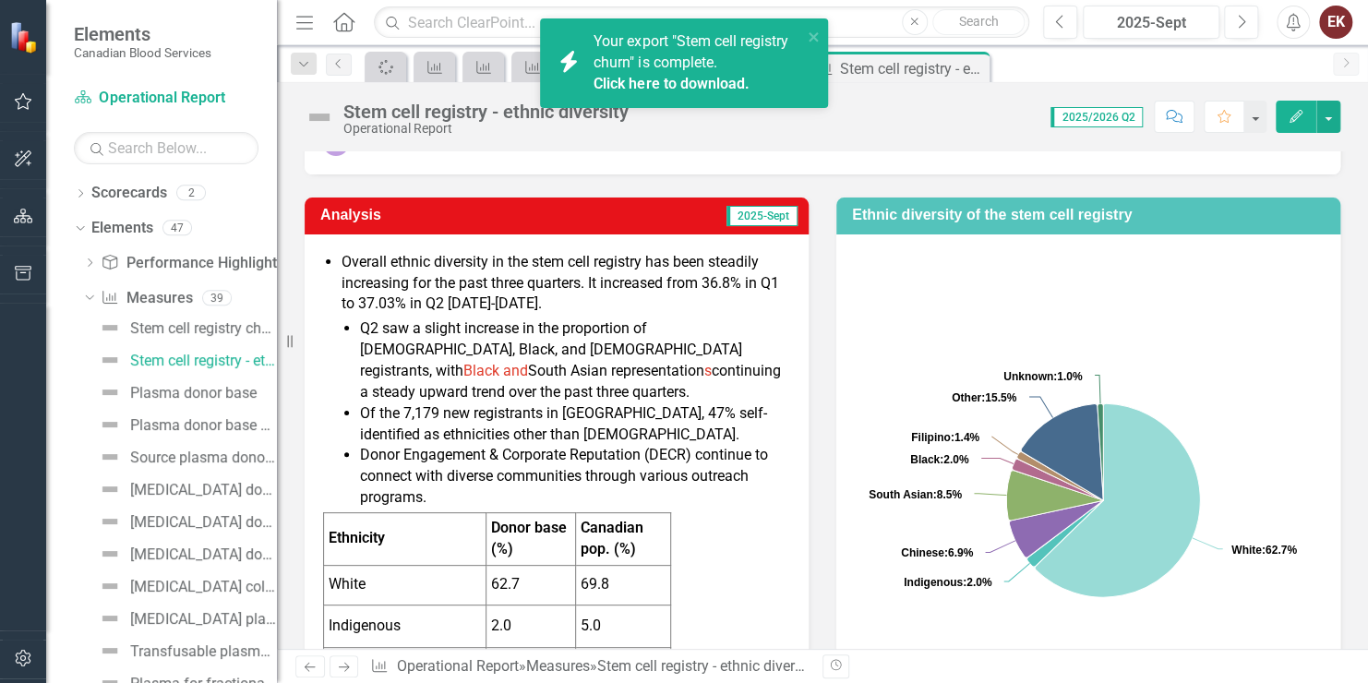
click at [725, 84] on link "Click here to download." at bounding box center [671, 84] width 155 height 18
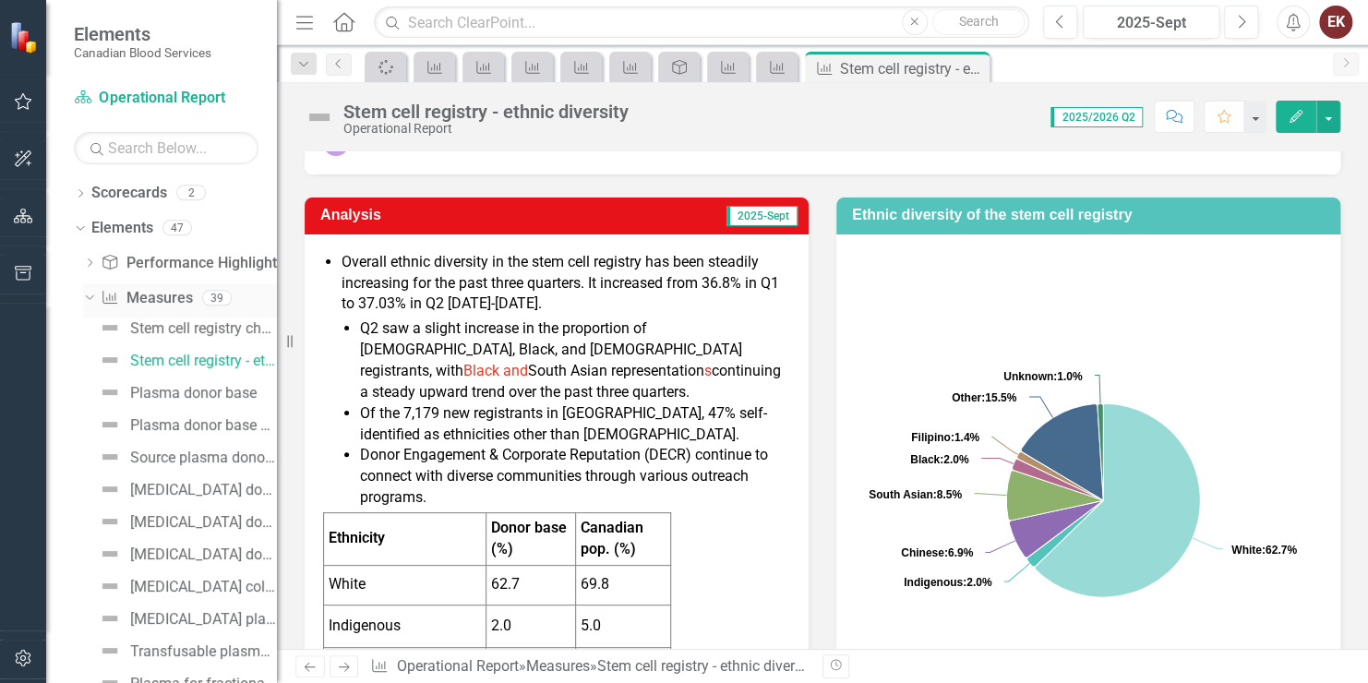
click at [91, 291] on icon "Dropdown" at bounding box center [87, 297] width 10 height 13
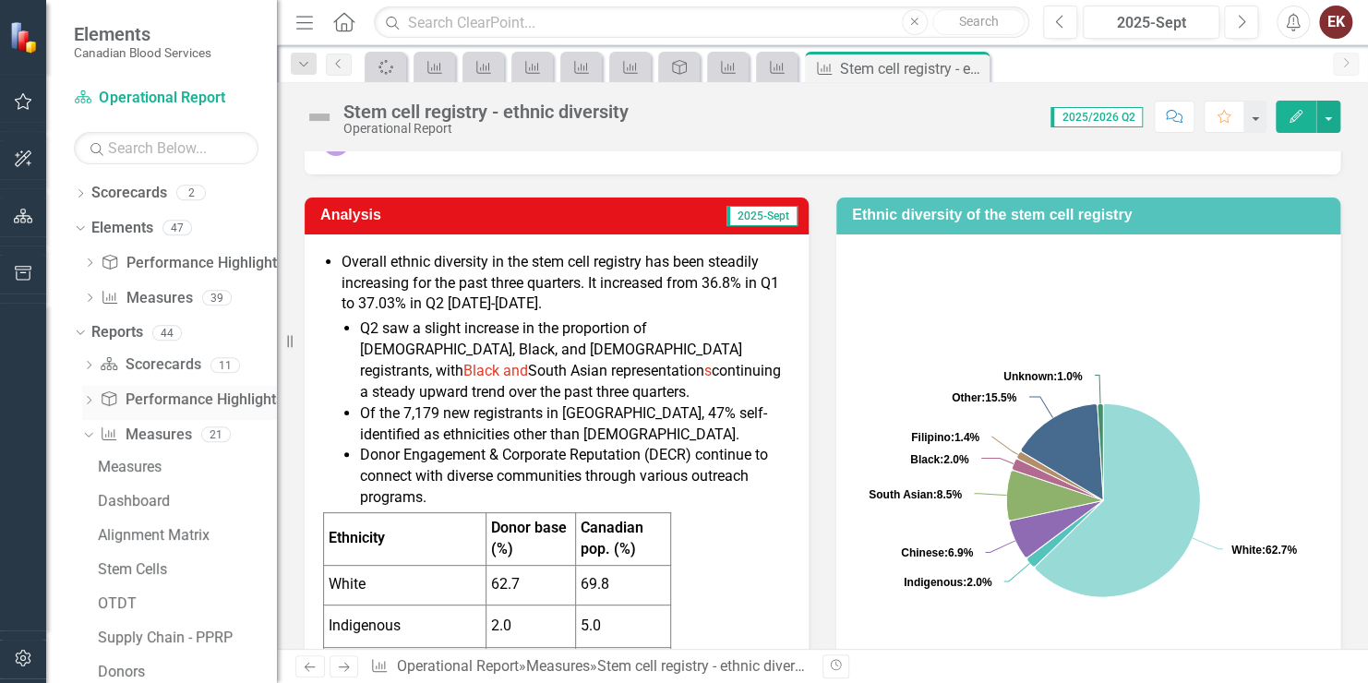
click at [90, 397] on icon "Dropdown" at bounding box center [88, 402] width 13 height 10
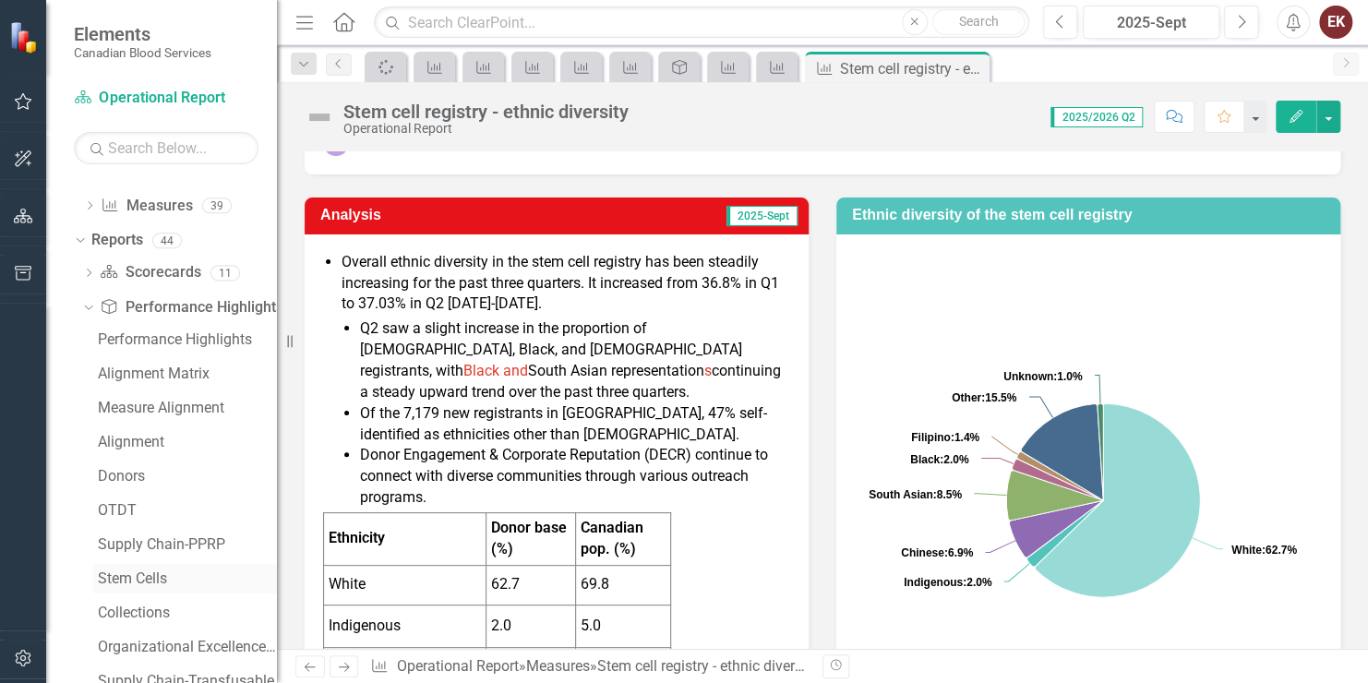
click at [130, 573] on div "Stem Cells" at bounding box center [187, 579] width 179 height 17
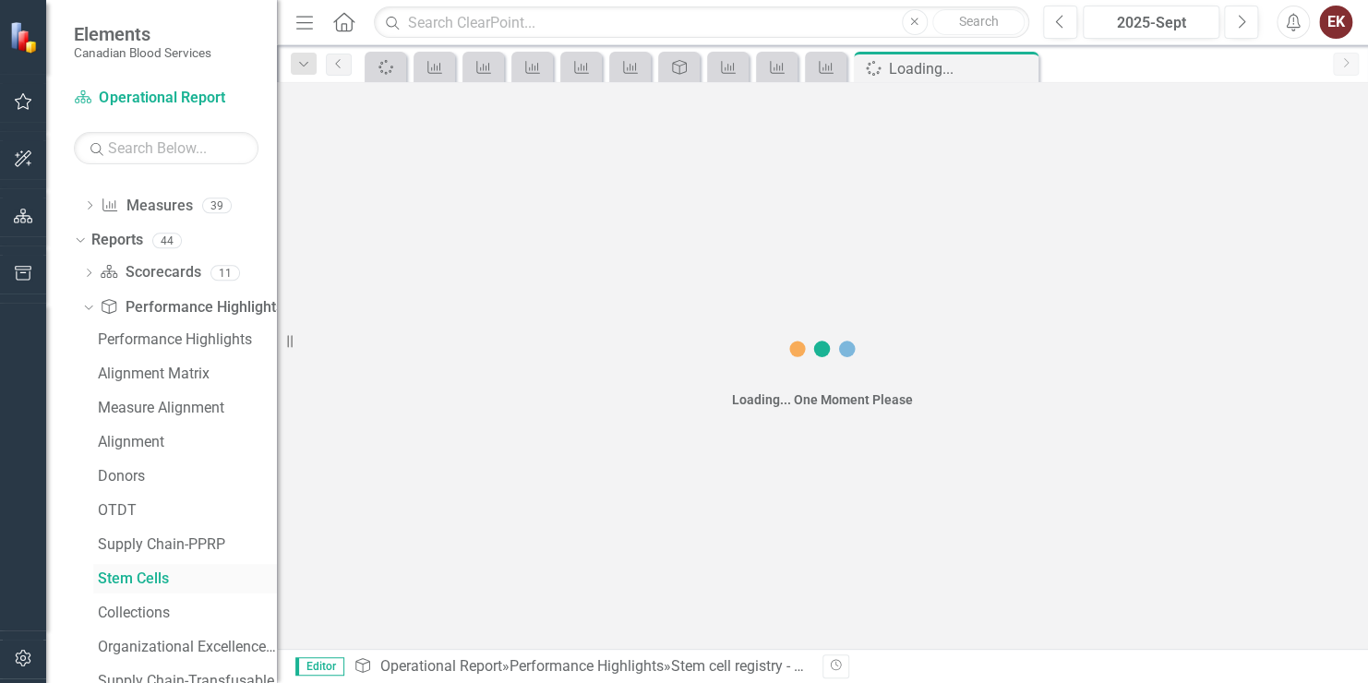
scroll to position [2, 0]
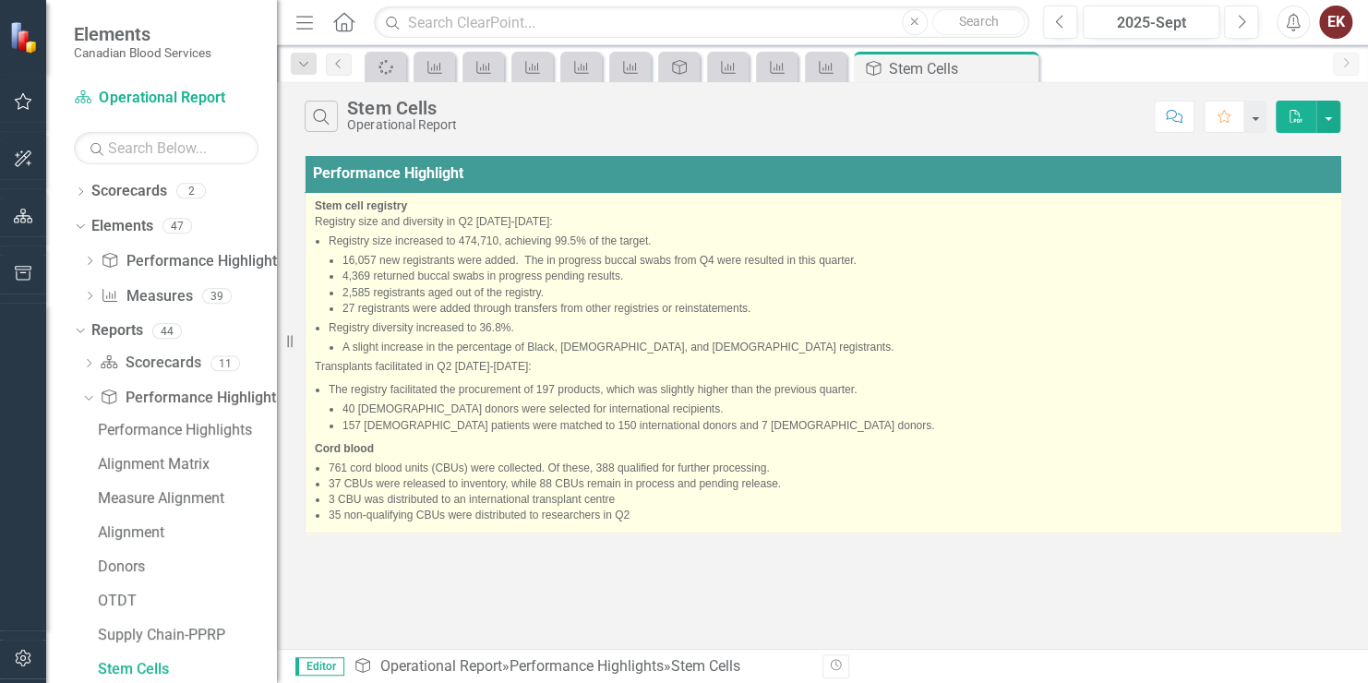
click at [847, 328] on li "Registry diversity increased to 36.8%. A slight increase in the percentage of B…" at bounding box center [833, 337] width 1008 height 35
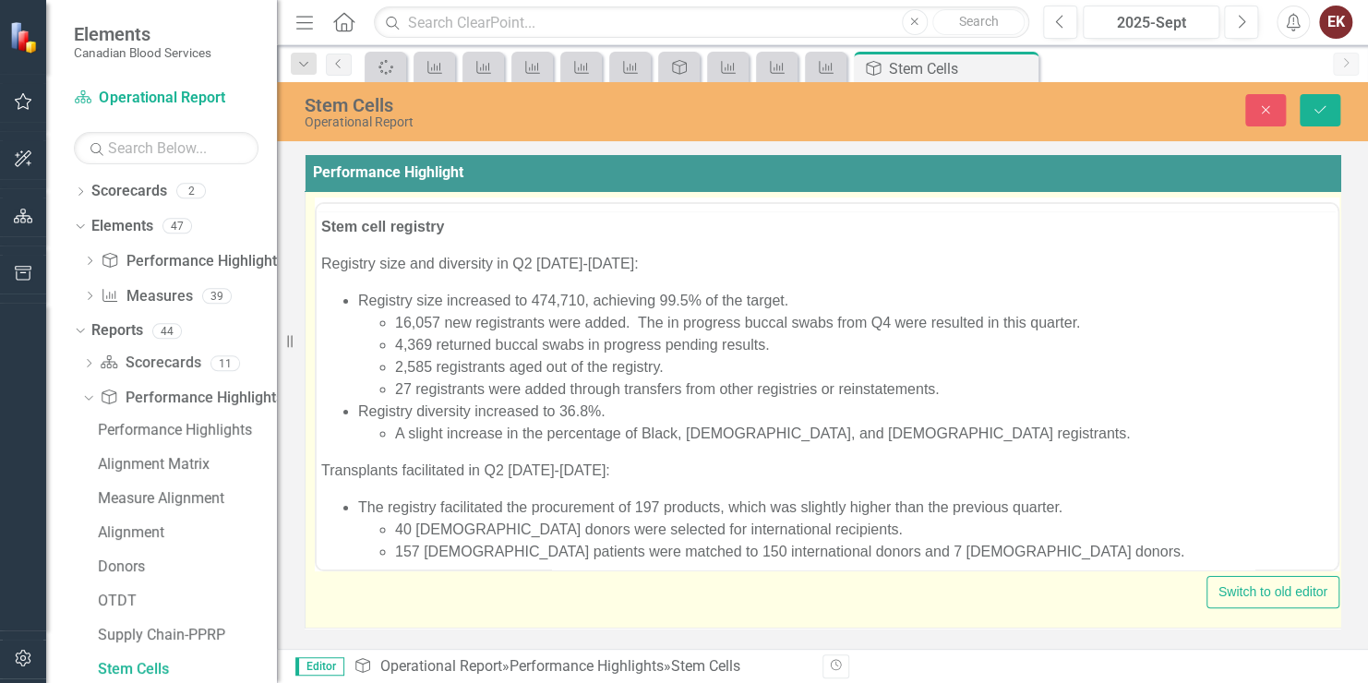
scroll to position [0, 0]
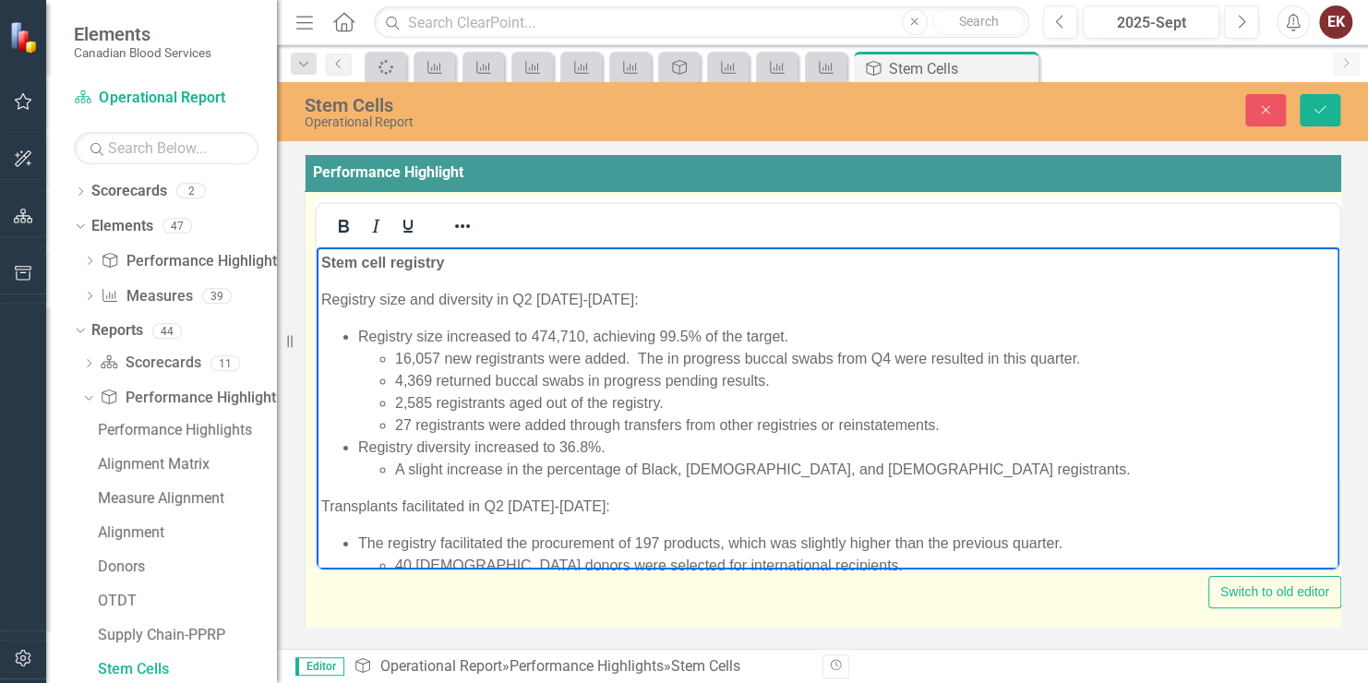
click at [440, 352] on li "16,057 new registrants were added. The in progress buccal swabs from Q4 were re…" at bounding box center [865, 359] width 940 height 22
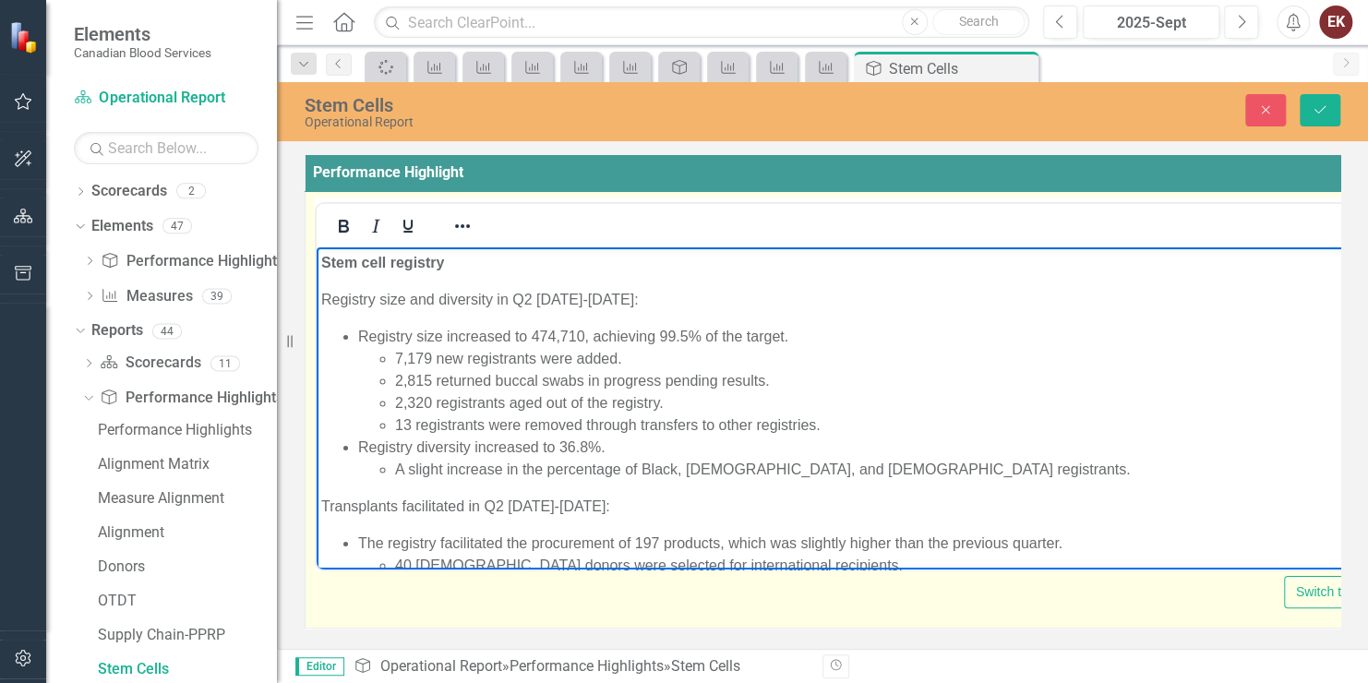
click at [566, 344] on li "Registry size increased to 474,710, achieving 99.5% of the target. 7,179 new re…" at bounding box center [884, 381] width 1053 height 111
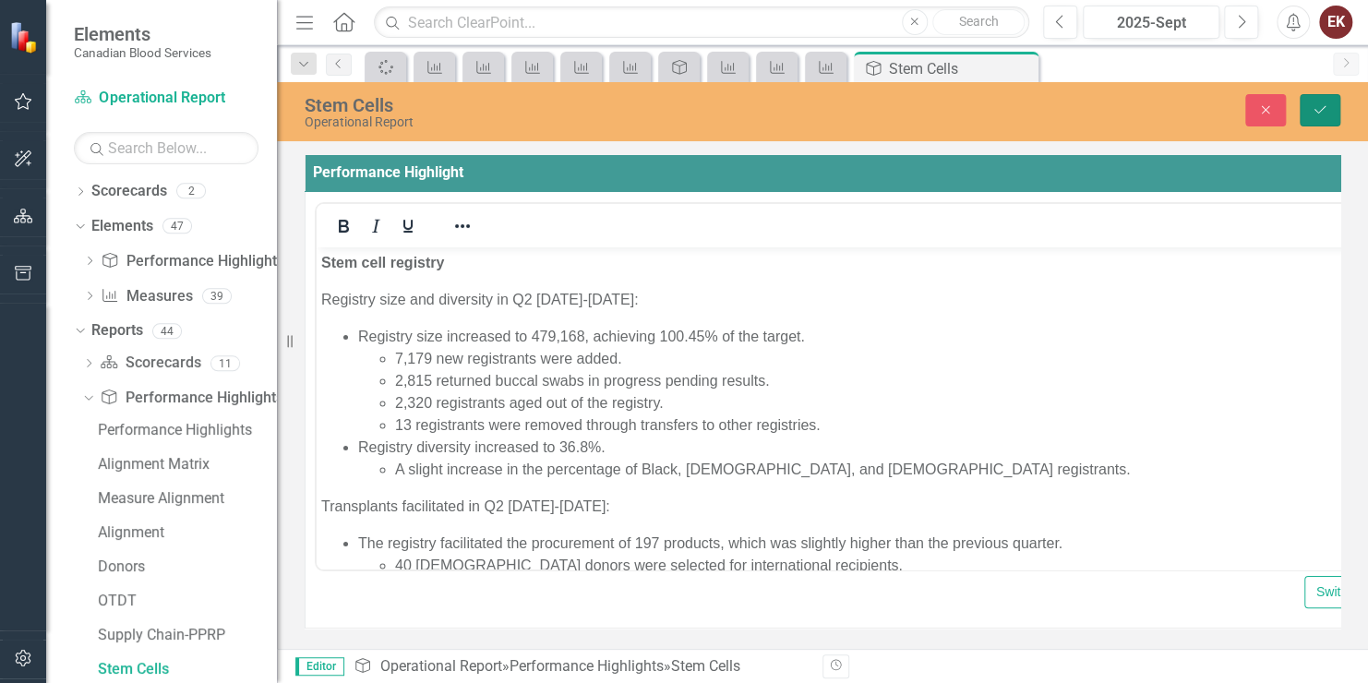
click at [1314, 103] on icon "Save" at bounding box center [1320, 109] width 17 height 13
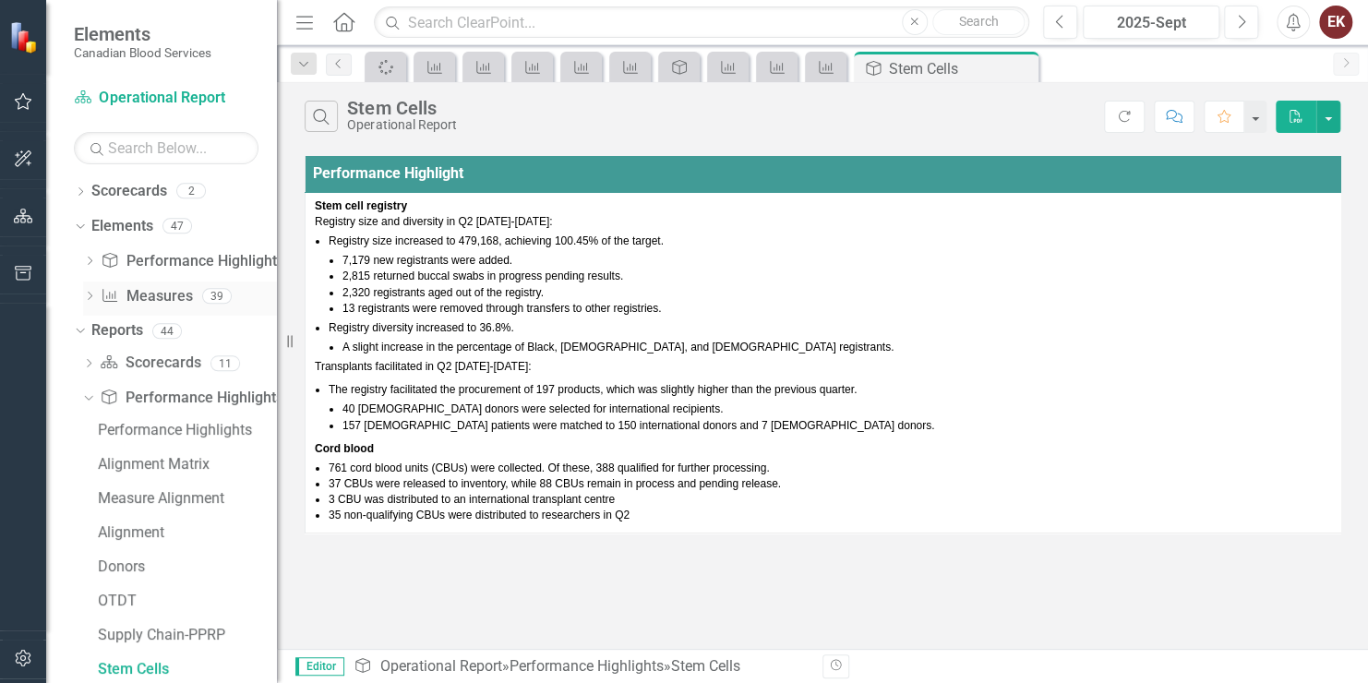
click at [86, 295] on icon "Dropdown" at bounding box center [89, 298] width 13 height 10
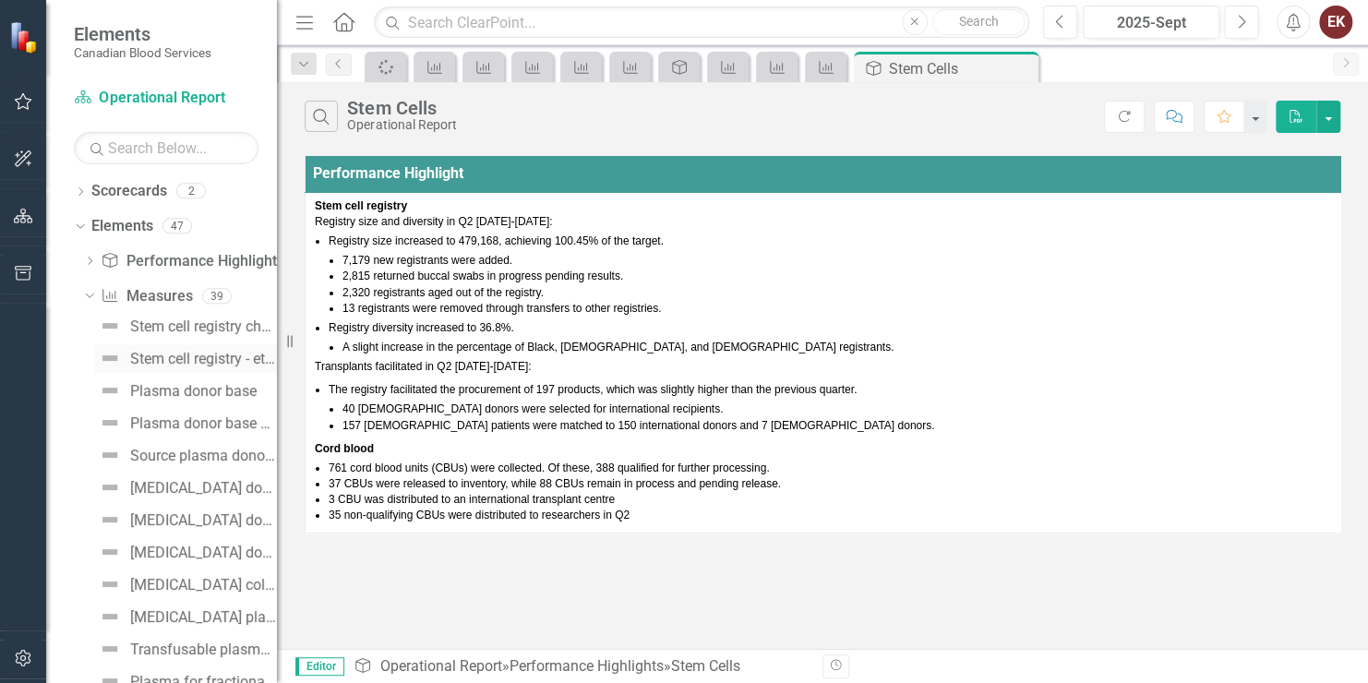
click at [169, 356] on div "Stem cell registry - ethnic diversity" at bounding box center [203, 359] width 147 height 17
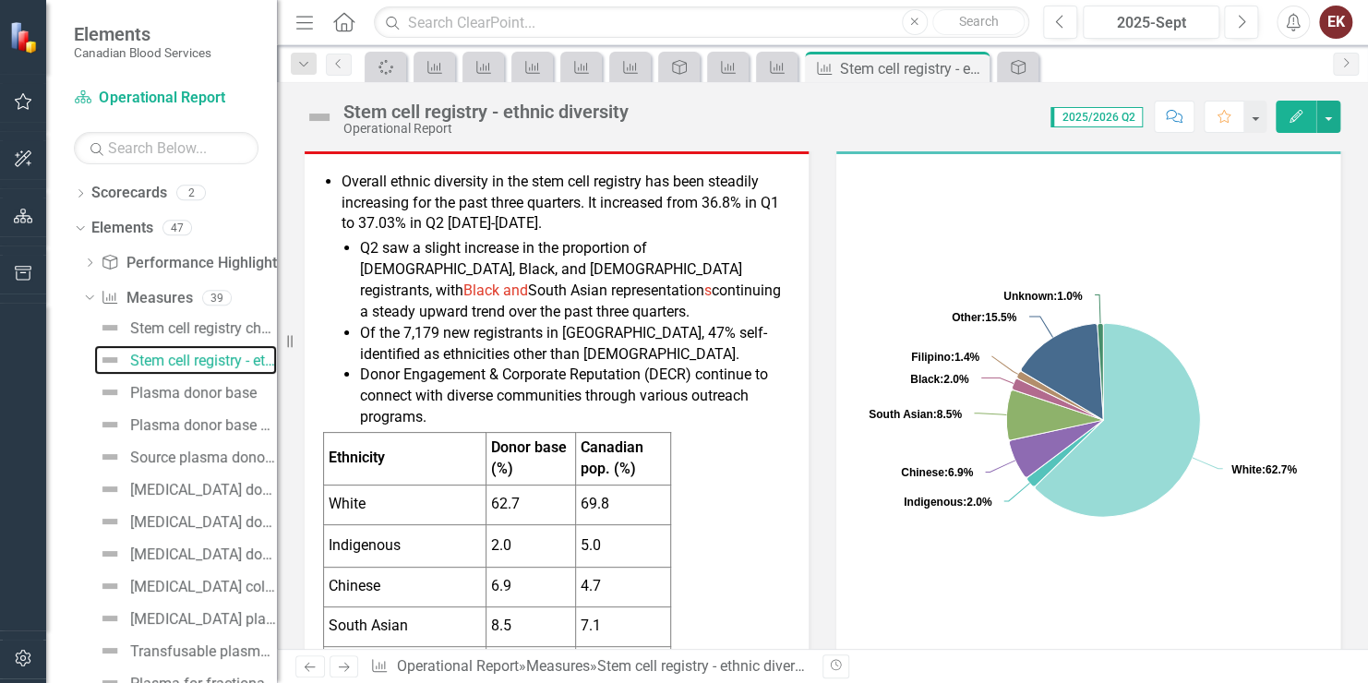
scroll to position [277, 0]
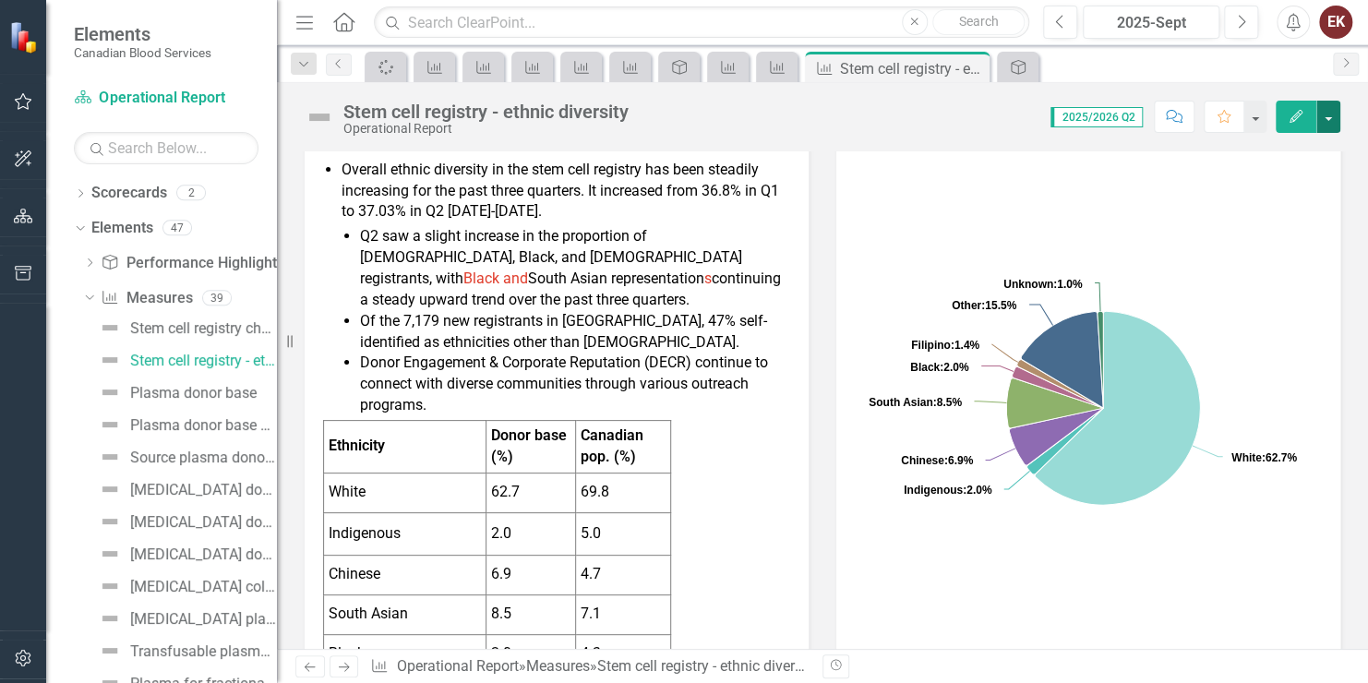
click at [1327, 108] on button "button" at bounding box center [1329, 117] width 24 height 32
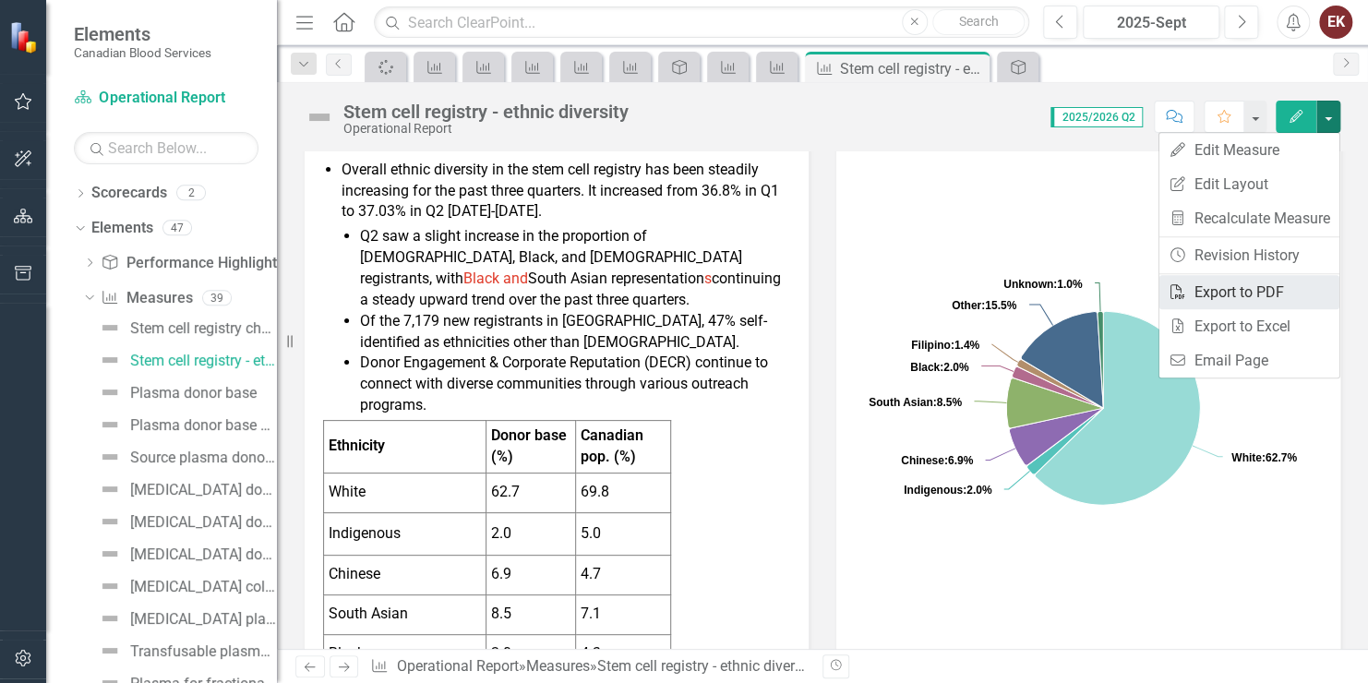
click at [1226, 293] on link "PDF Export to PDF" at bounding box center [1250, 292] width 180 height 34
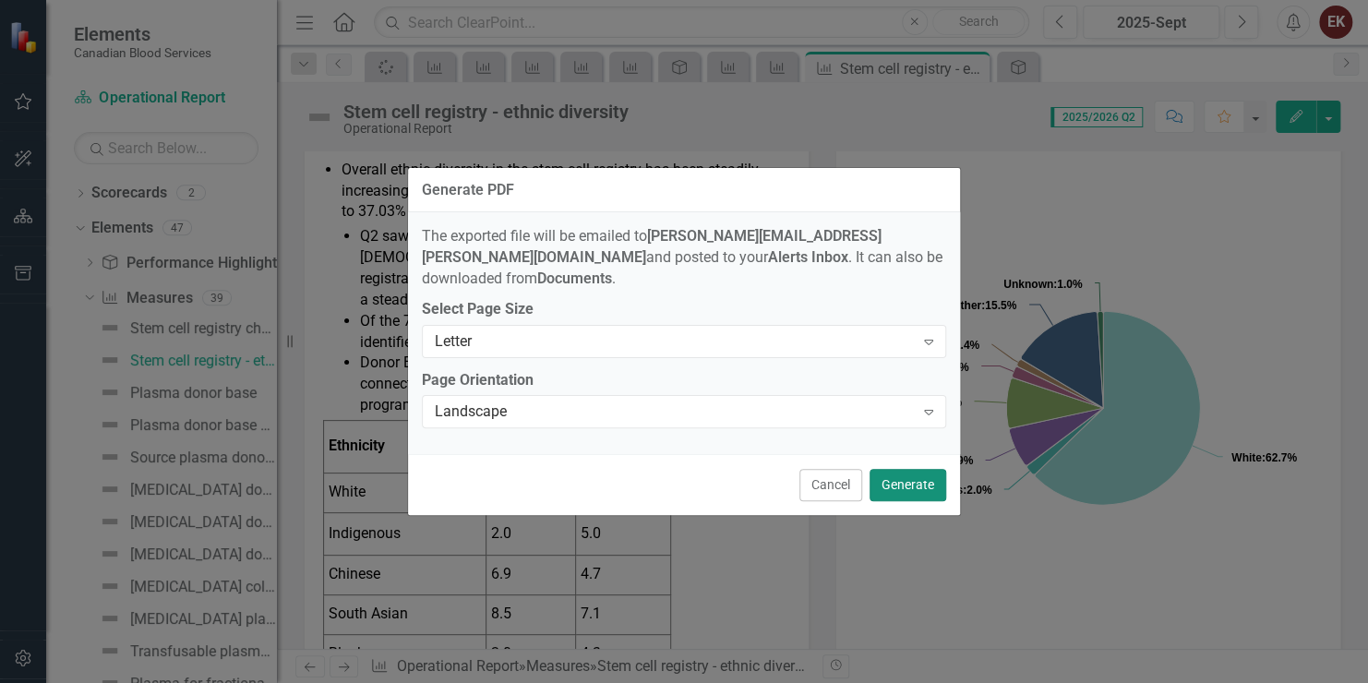
click at [894, 476] on button "Generate" at bounding box center [908, 485] width 77 height 32
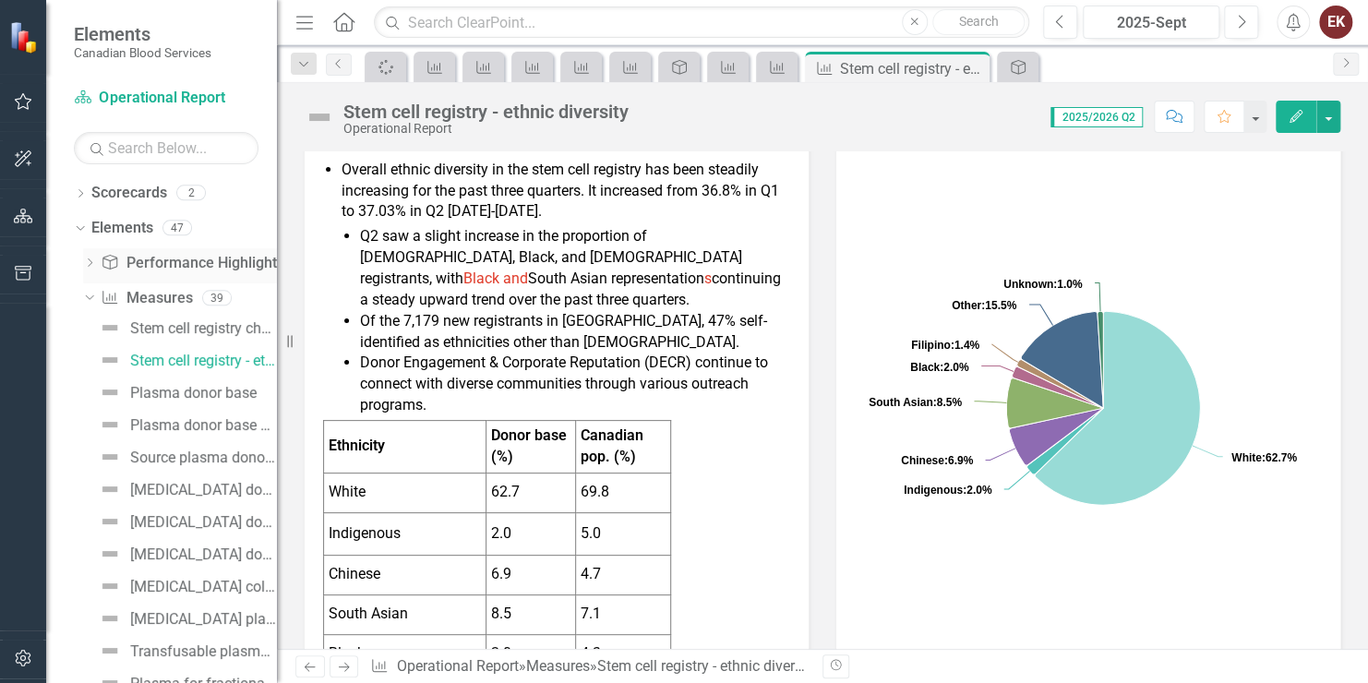
click at [90, 255] on div "Dropdown Performance Highlight Performance Highlights 8" at bounding box center [180, 265] width 194 height 35
click at [92, 263] on icon "Dropdown" at bounding box center [89, 264] width 13 height 10
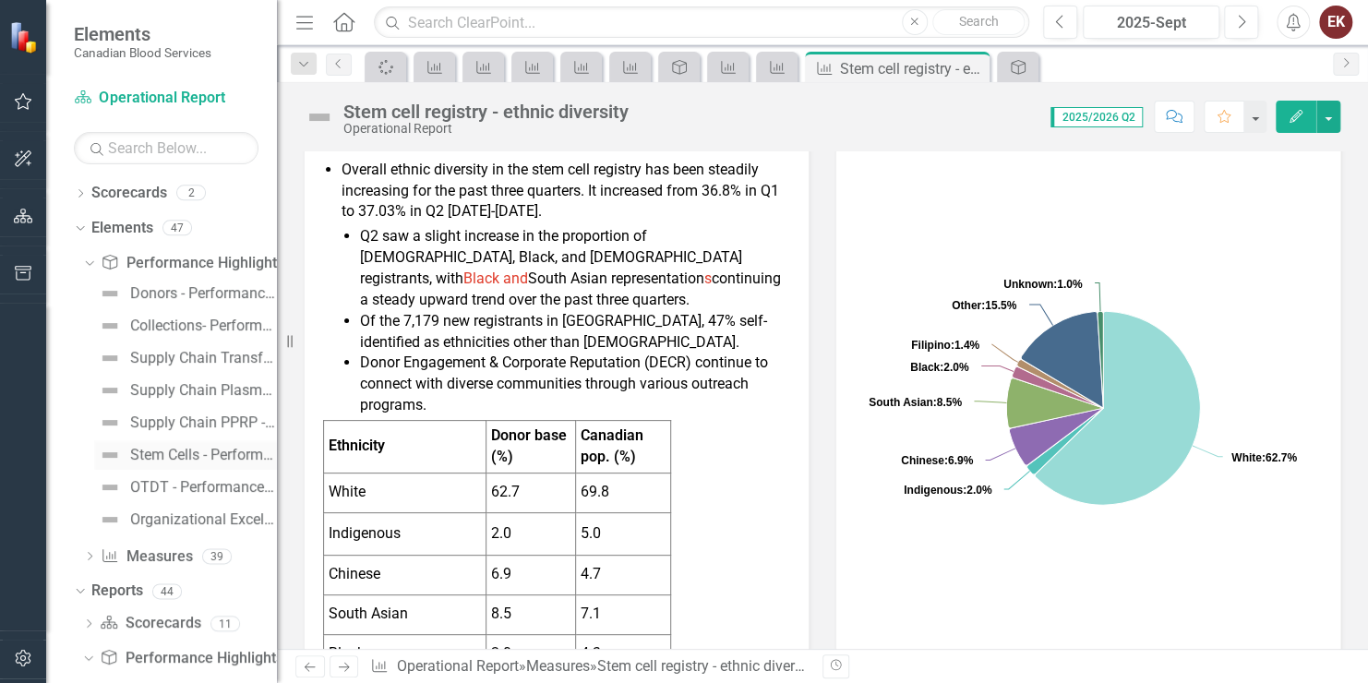
click at [183, 447] on div "Stem Cells - Performance Highlights" at bounding box center [203, 455] width 147 height 17
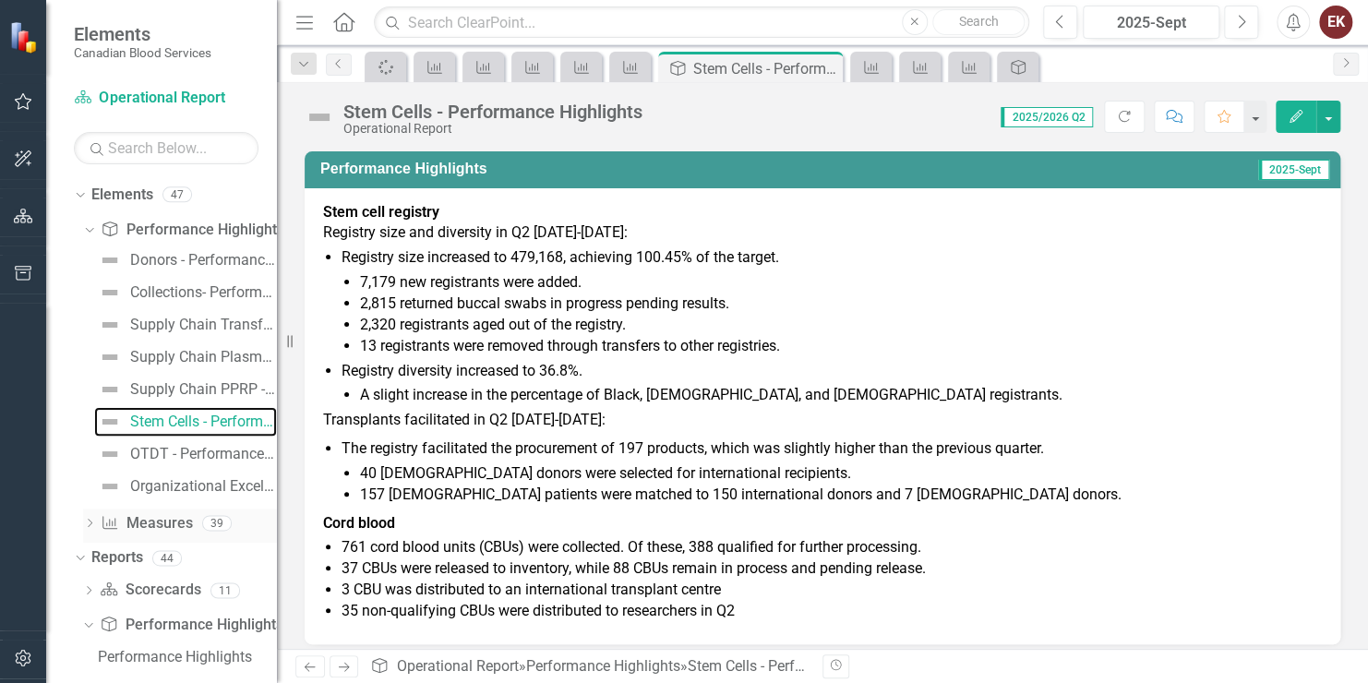
scroll to position [92, 0]
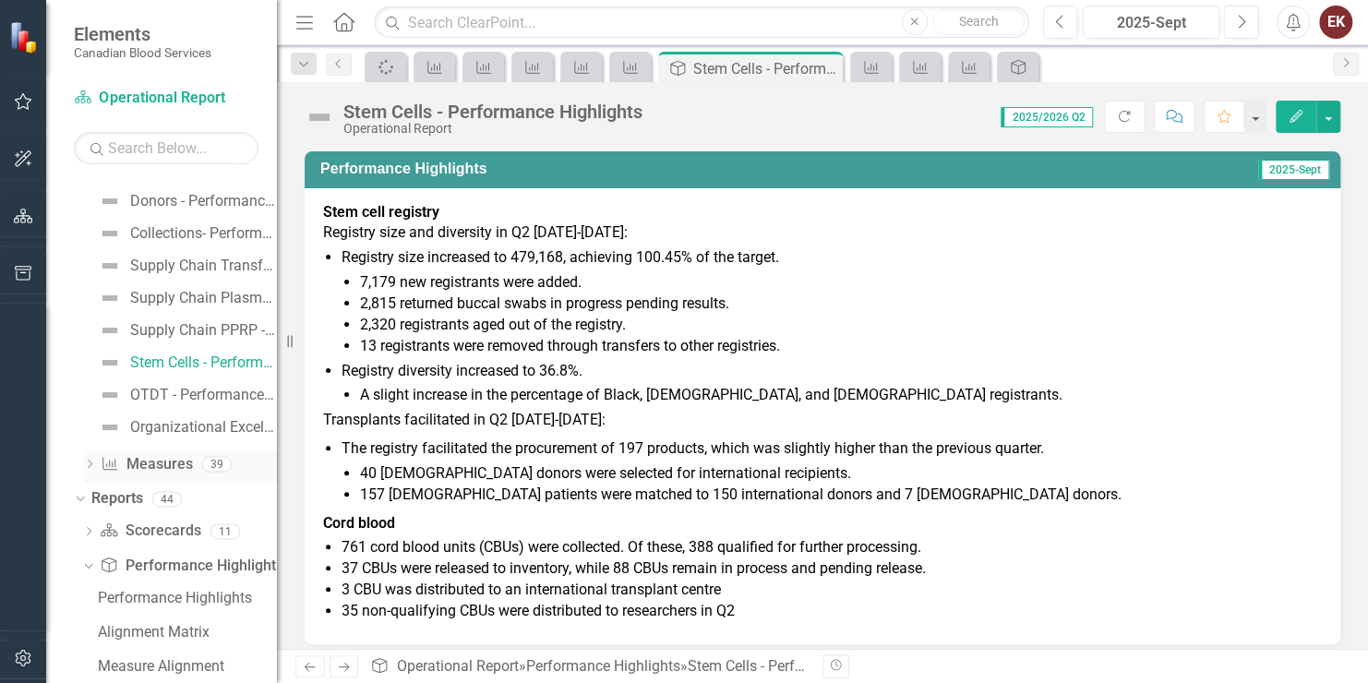
click at [90, 464] on icon "Dropdown" at bounding box center [89, 466] width 13 height 10
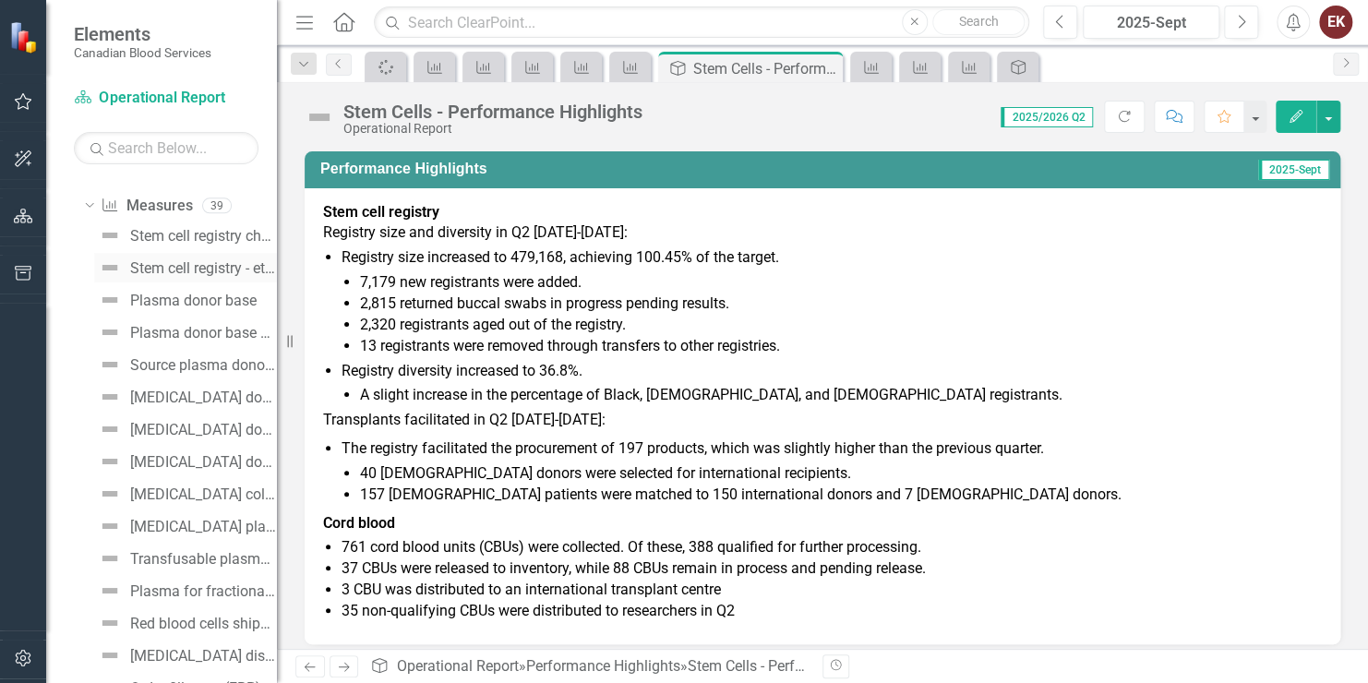
click at [215, 263] on div "Stem cell registry - ethnic diversity" at bounding box center [203, 268] width 147 height 17
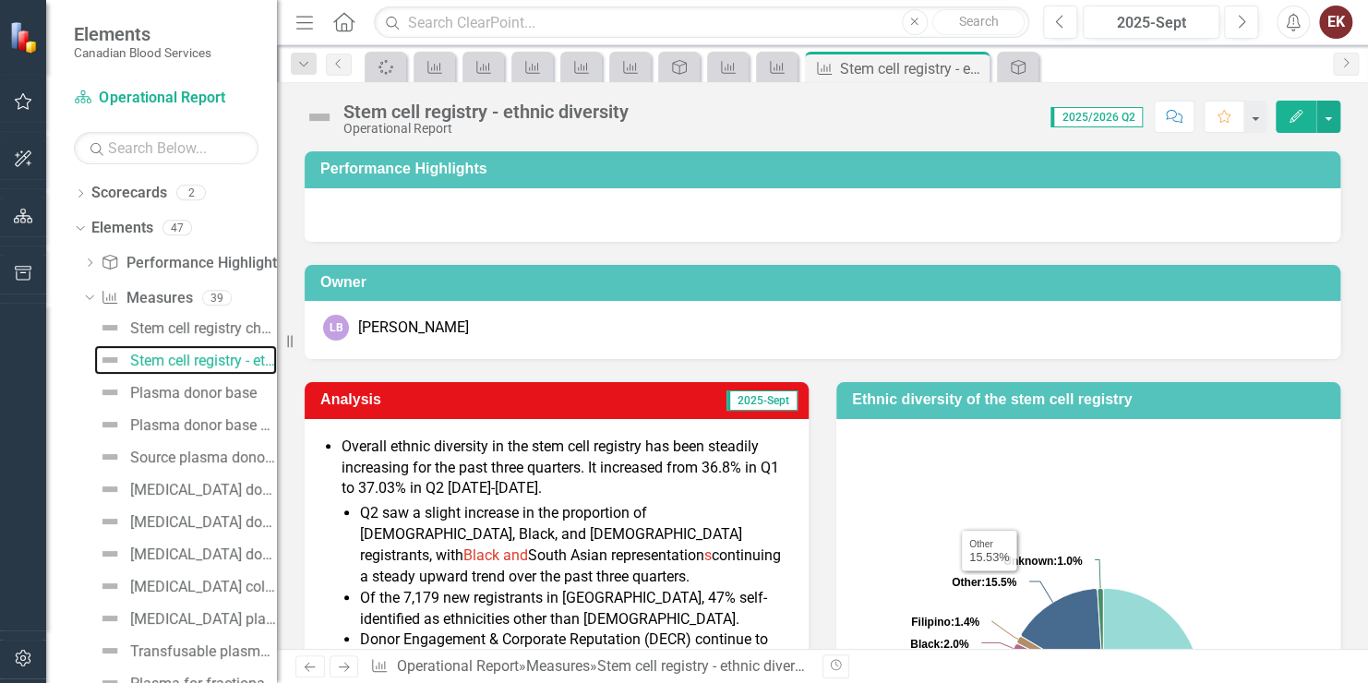
scroll to position [92, 0]
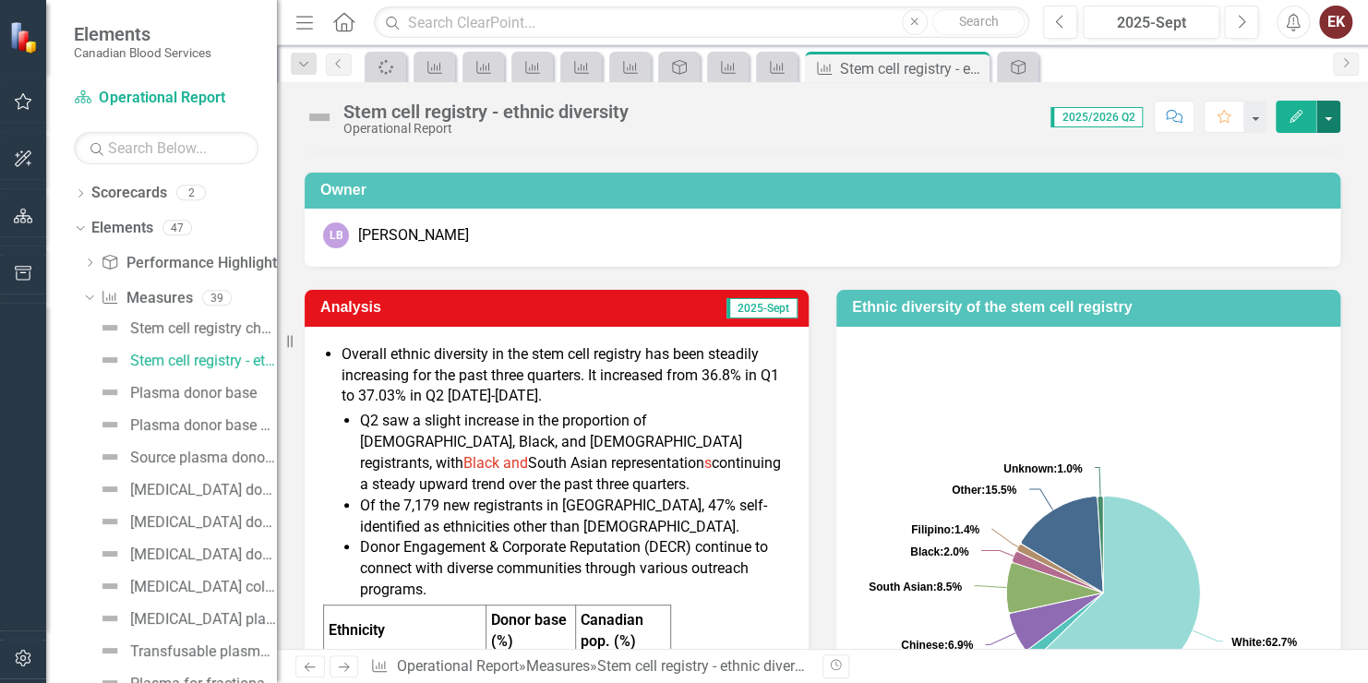
click at [1319, 115] on button "button" at bounding box center [1329, 117] width 24 height 32
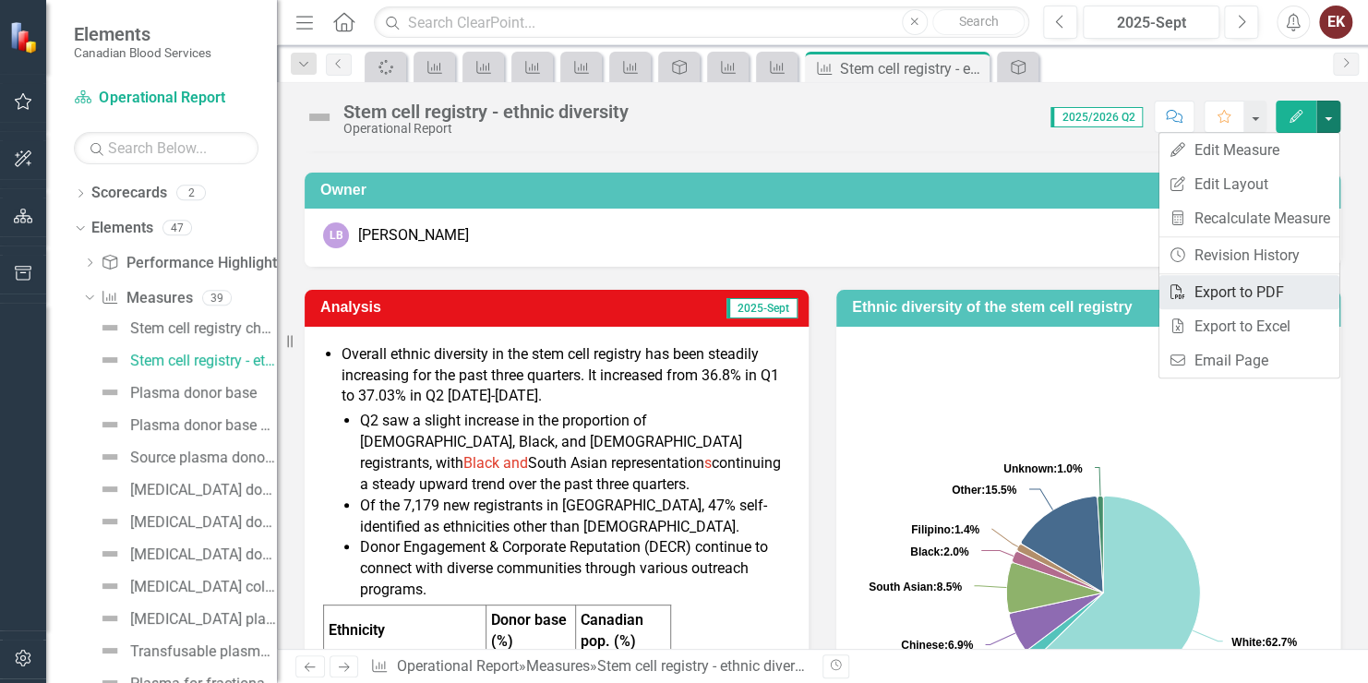
click at [1259, 296] on link "PDF Export to PDF" at bounding box center [1250, 292] width 180 height 34
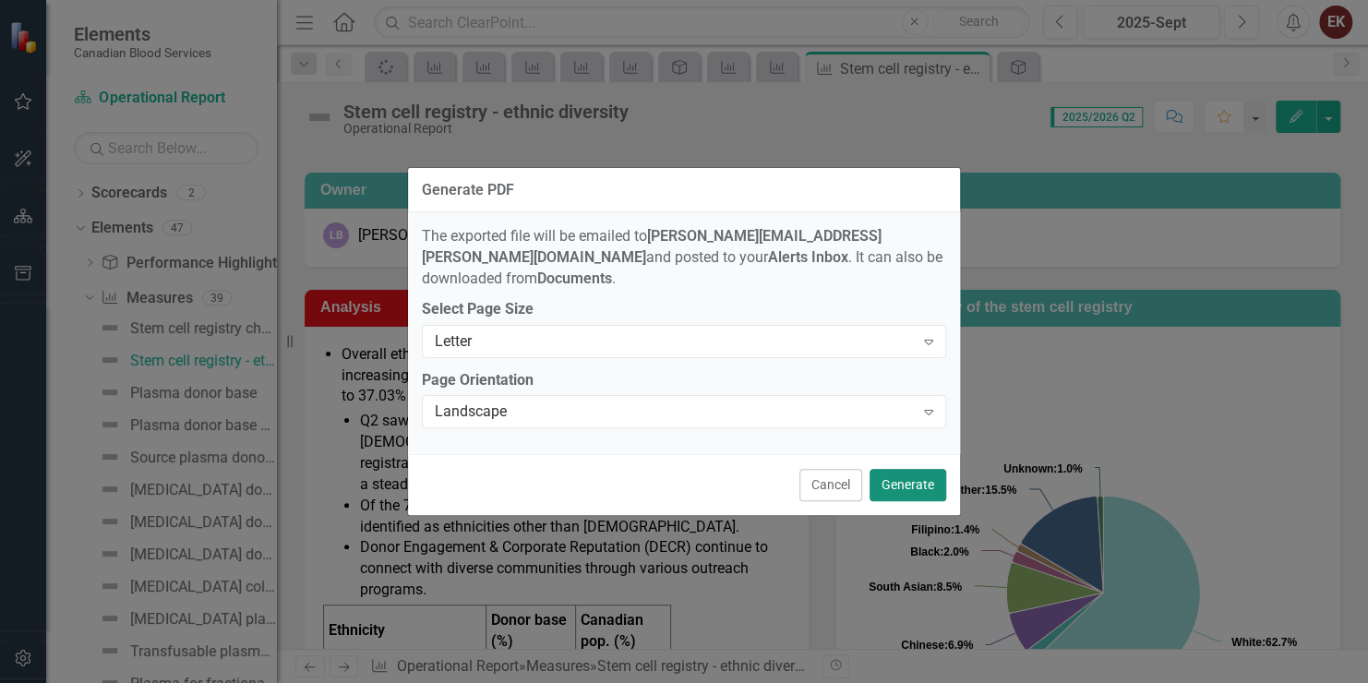
click at [891, 473] on button "Generate" at bounding box center [908, 485] width 77 height 32
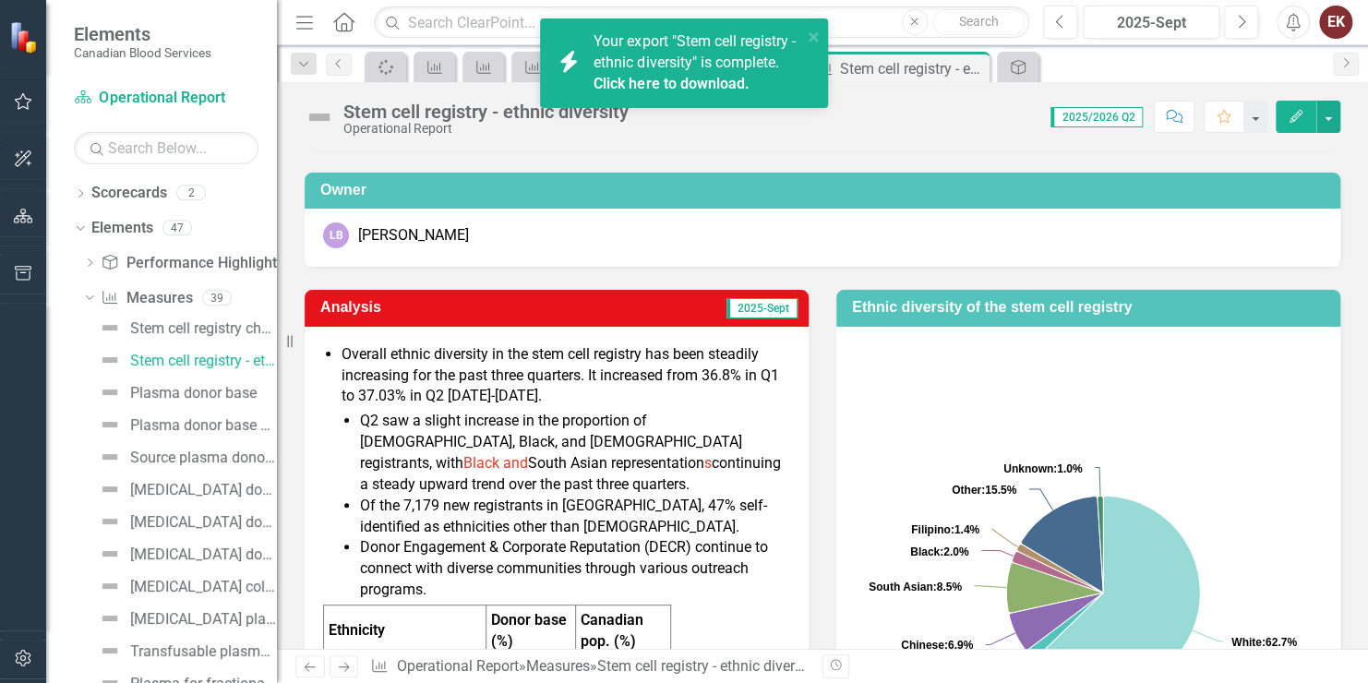
click at [636, 79] on link "Click here to download." at bounding box center [671, 84] width 155 height 18
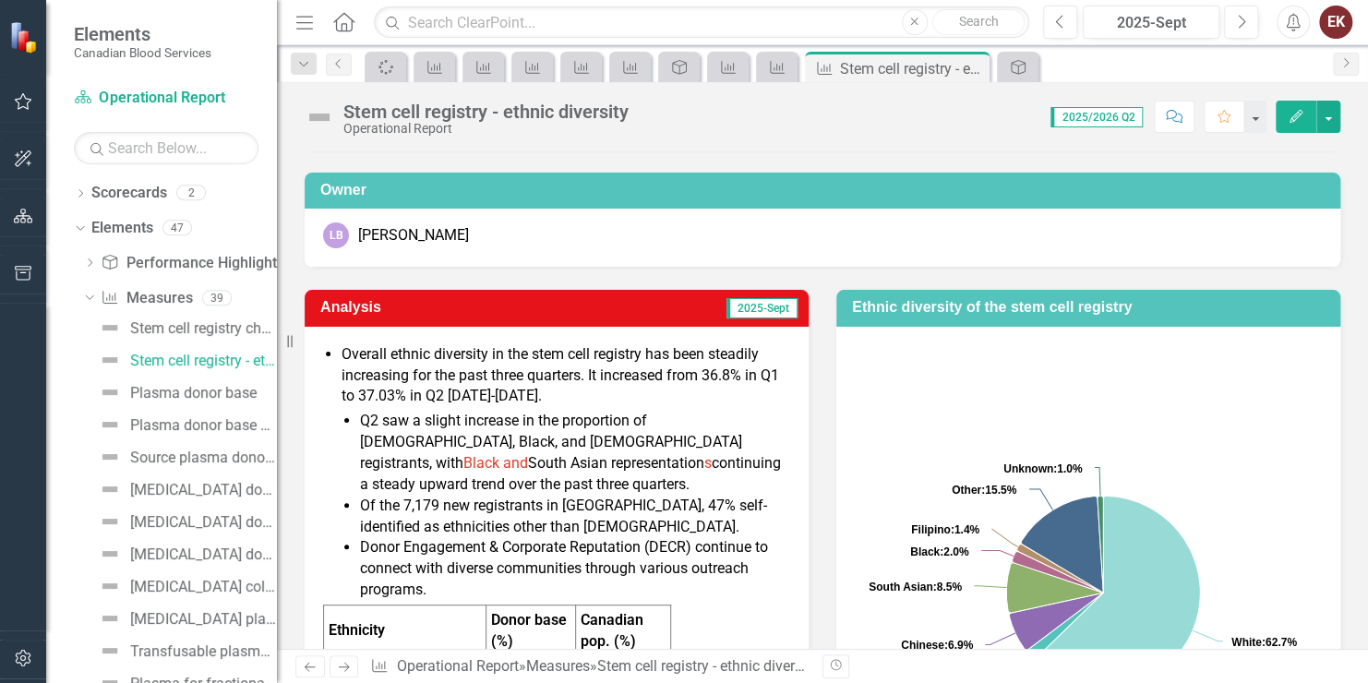
click at [1019, 245] on div "LB [PERSON_NAME]" at bounding box center [822, 236] width 999 height 26
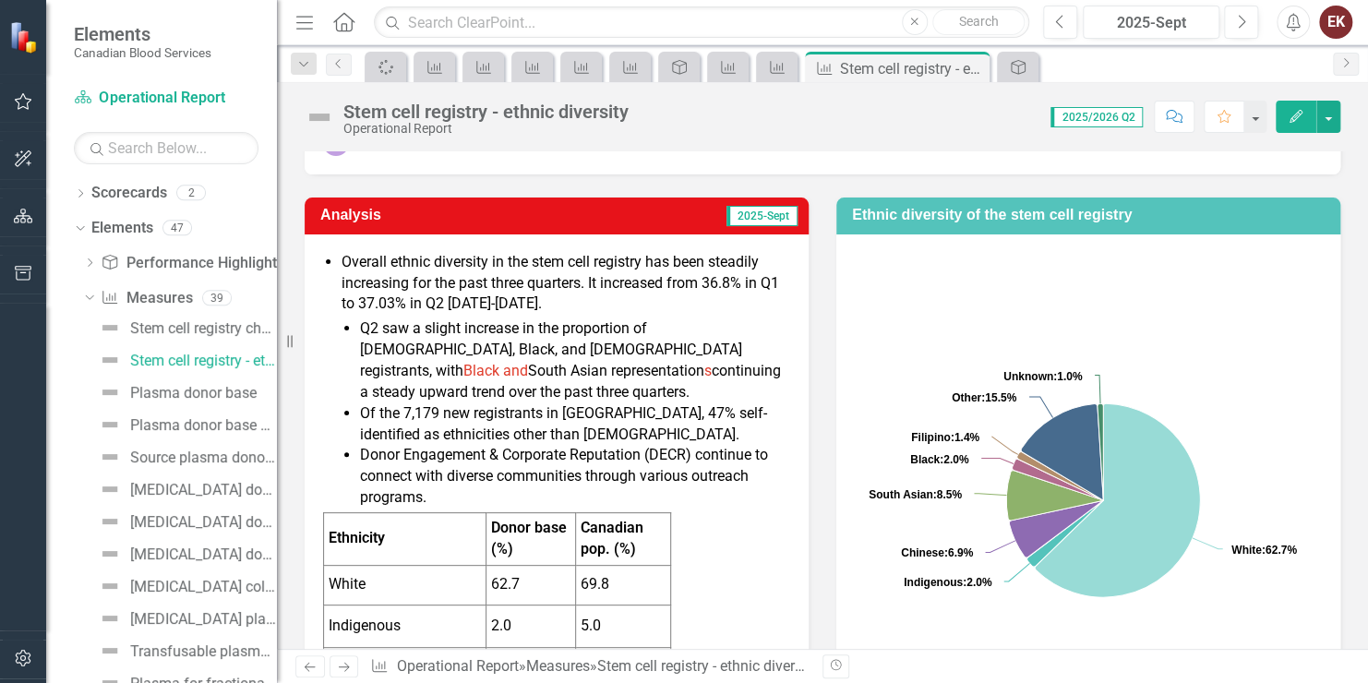
scroll to position [277, 0]
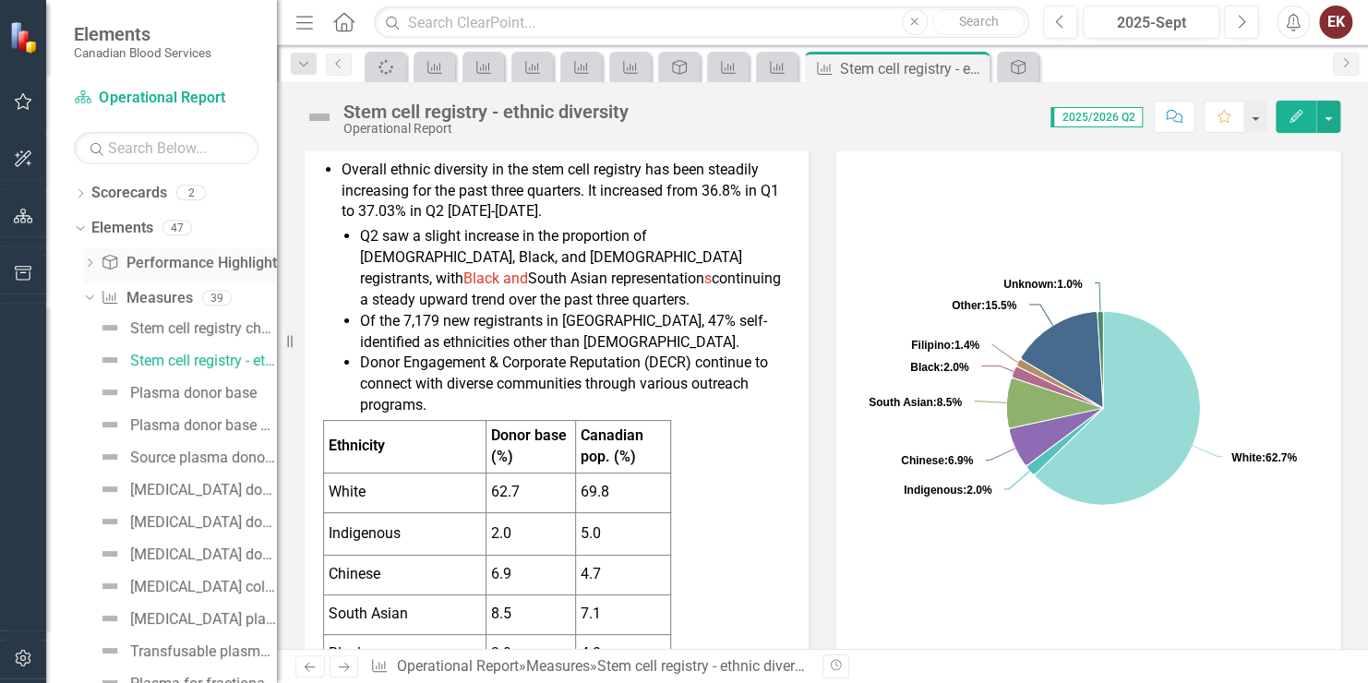
click at [90, 255] on div "Dropdown Performance Highlight Performance Highlights 8" at bounding box center [180, 265] width 194 height 35
click at [90, 265] on icon at bounding box center [90, 263] width 5 height 8
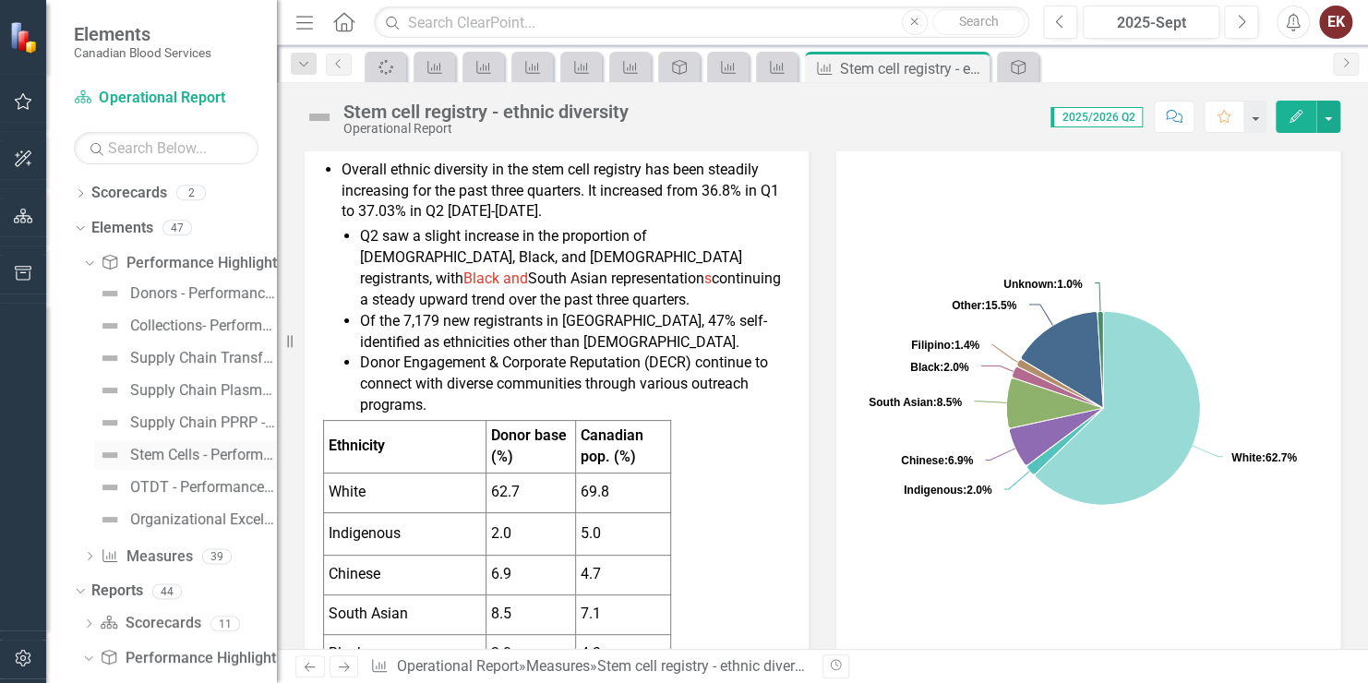
click at [183, 447] on div "Stem Cells - Performance Highlights" at bounding box center [203, 455] width 147 height 17
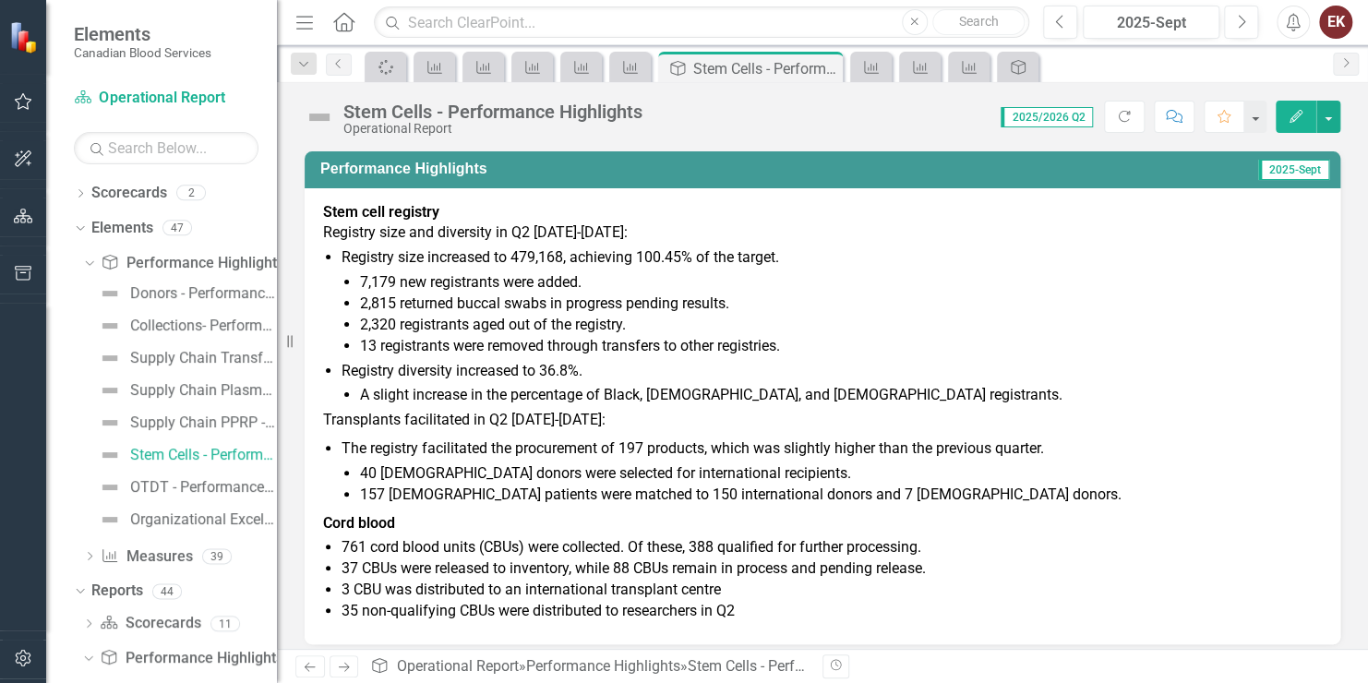
click at [498, 355] on li "13 registrants were removed through transfers to other registries." at bounding box center [841, 346] width 962 height 21
click at [549, 369] on li "Registry diversity increased to 36.8%. A slight increase in the percentage of B…" at bounding box center [832, 384] width 981 height 46
click at [548, 369] on li "Registry diversity increased to 36.8%. A slight increase in the percentage of B…" at bounding box center [832, 384] width 981 height 46
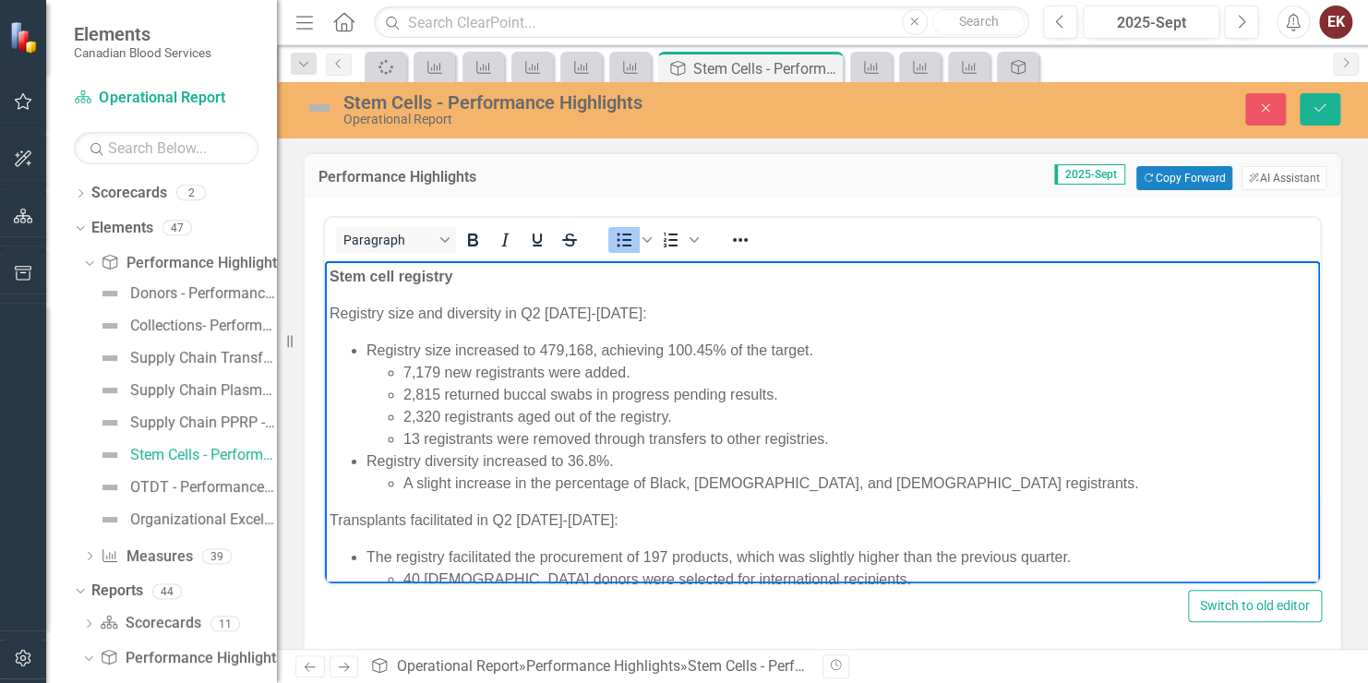
click at [575, 457] on li "Registry diversity increased to 36.8%. A slight increase in the percentage of B…" at bounding box center [841, 473] width 949 height 44
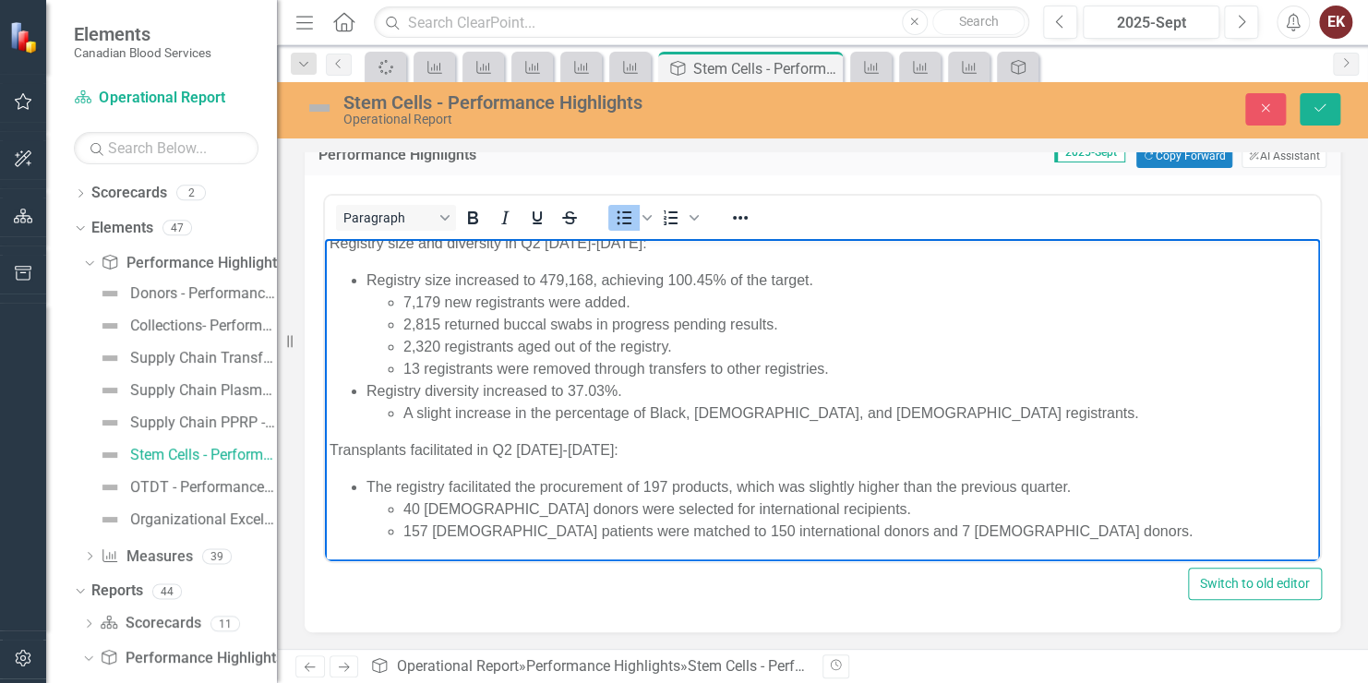
scroll to position [4, 0]
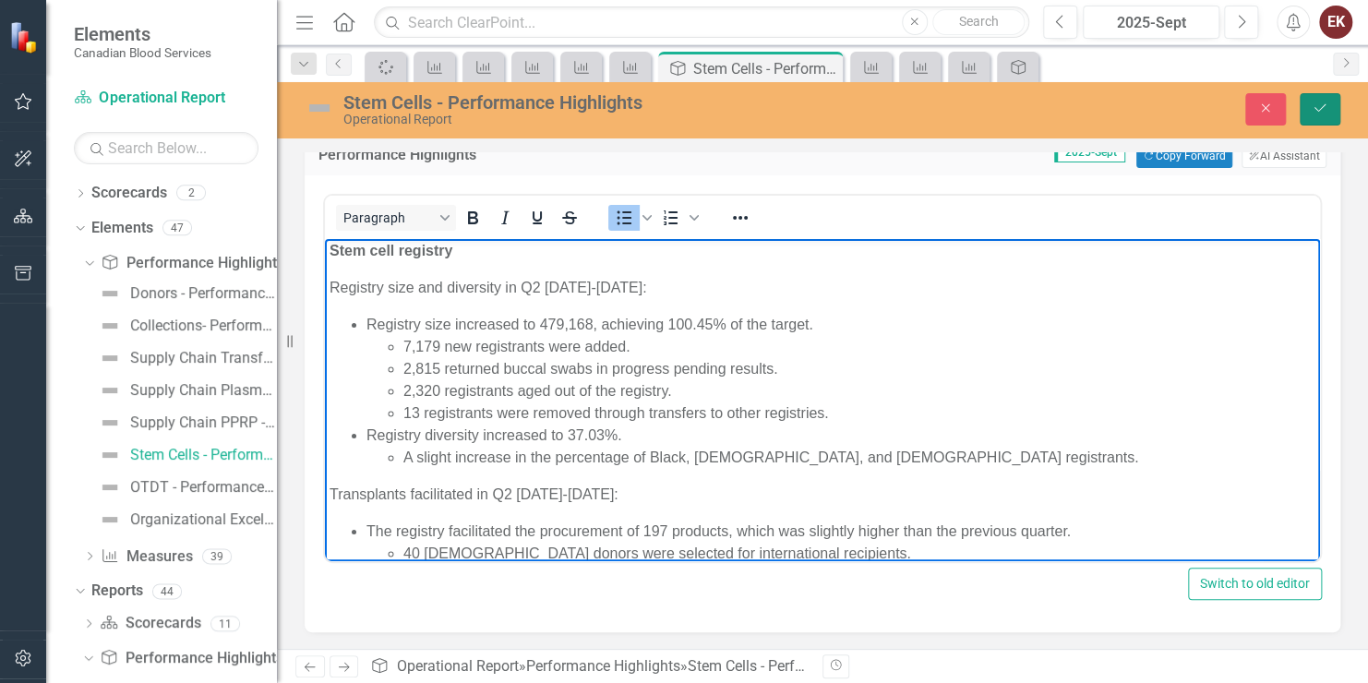
click at [1325, 101] on button "Save" at bounding box center [1320, 109] width 41 height 32
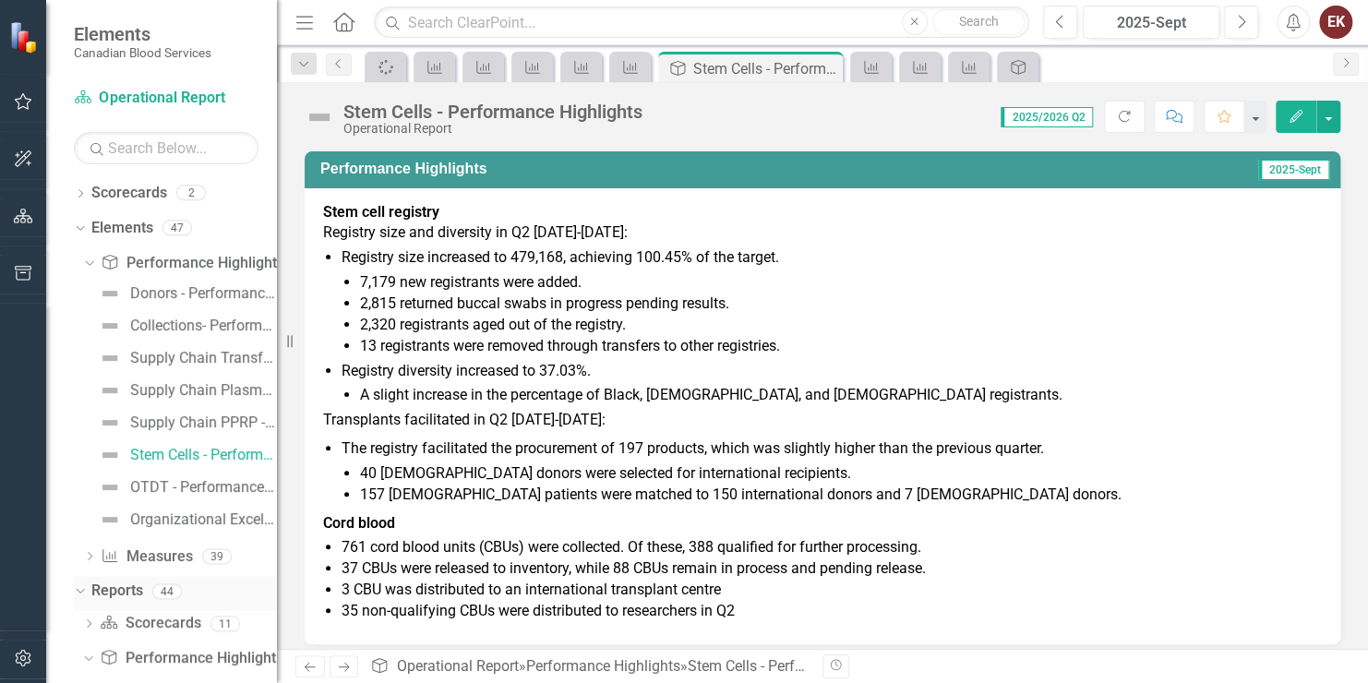
scroll to position [92, 0]
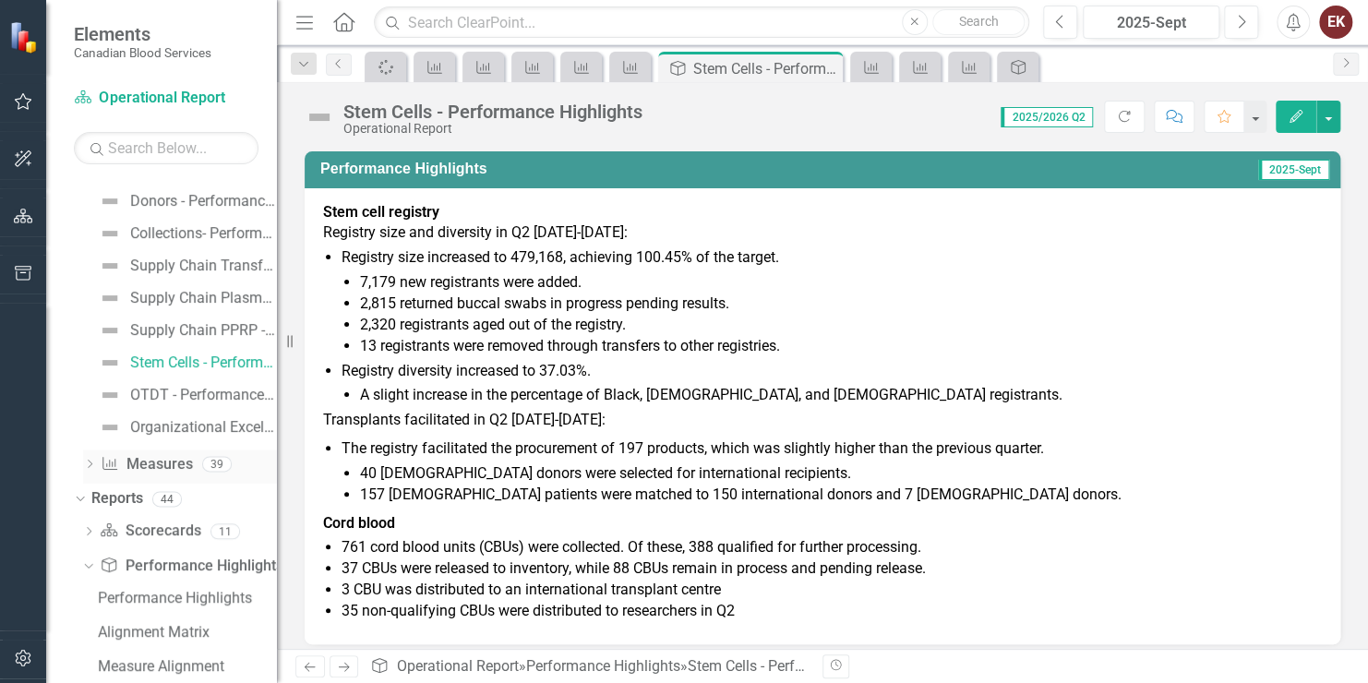
click at [90, 465] on icon "Dropdown" at bounding box center [89, 466] width 13 height 10
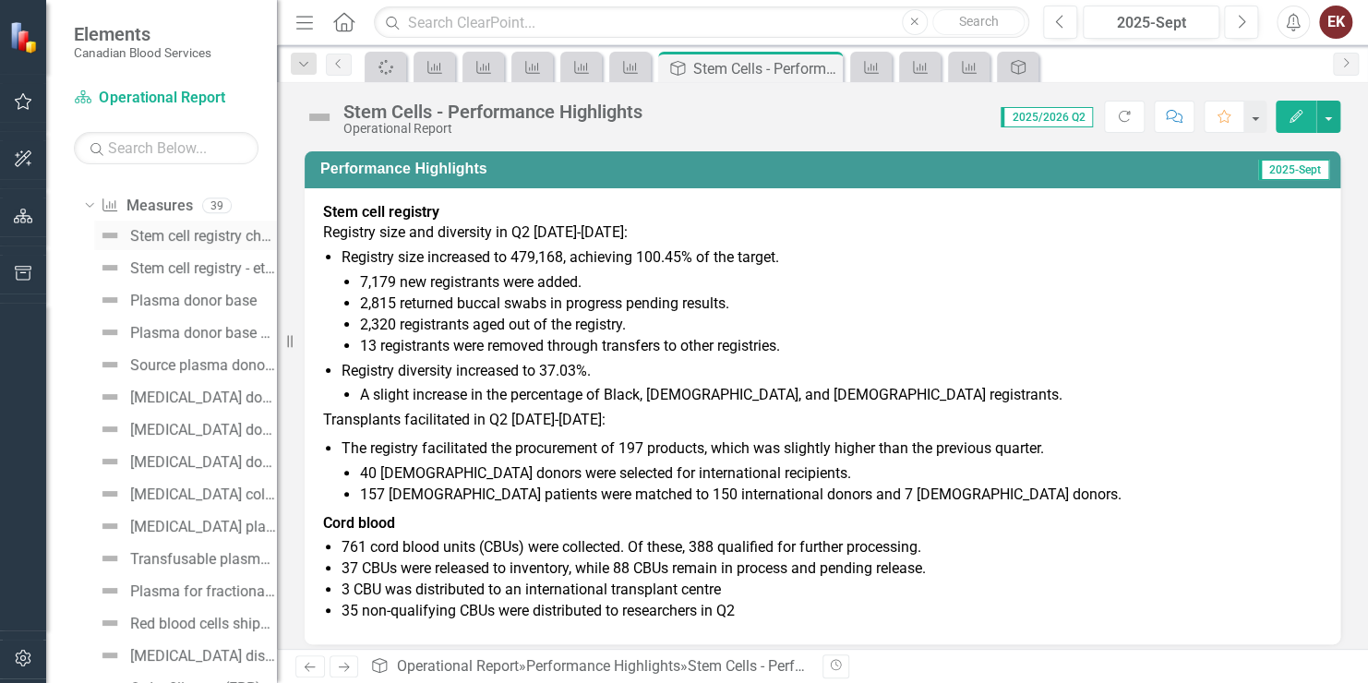
click at [163, 225] on link "Stem cell registry churn" at bounding box center [185, 236] width 183 height 30
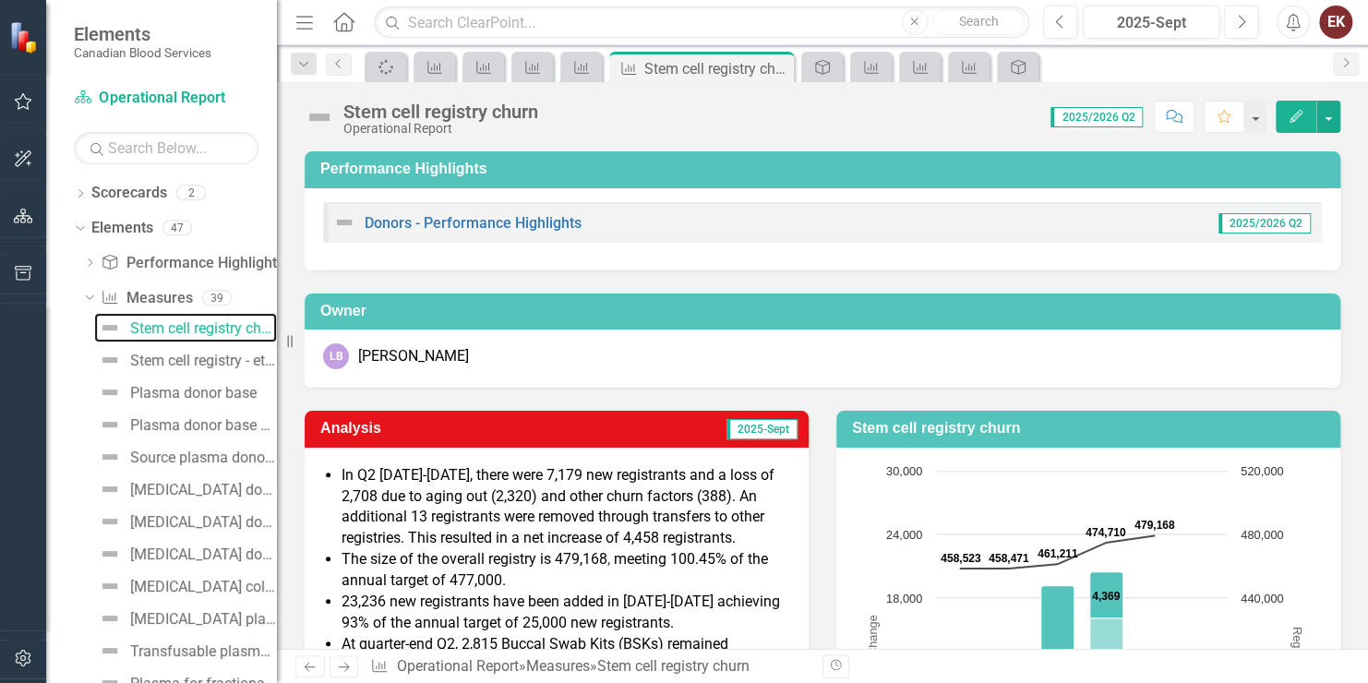
scroll to position [92, 0]
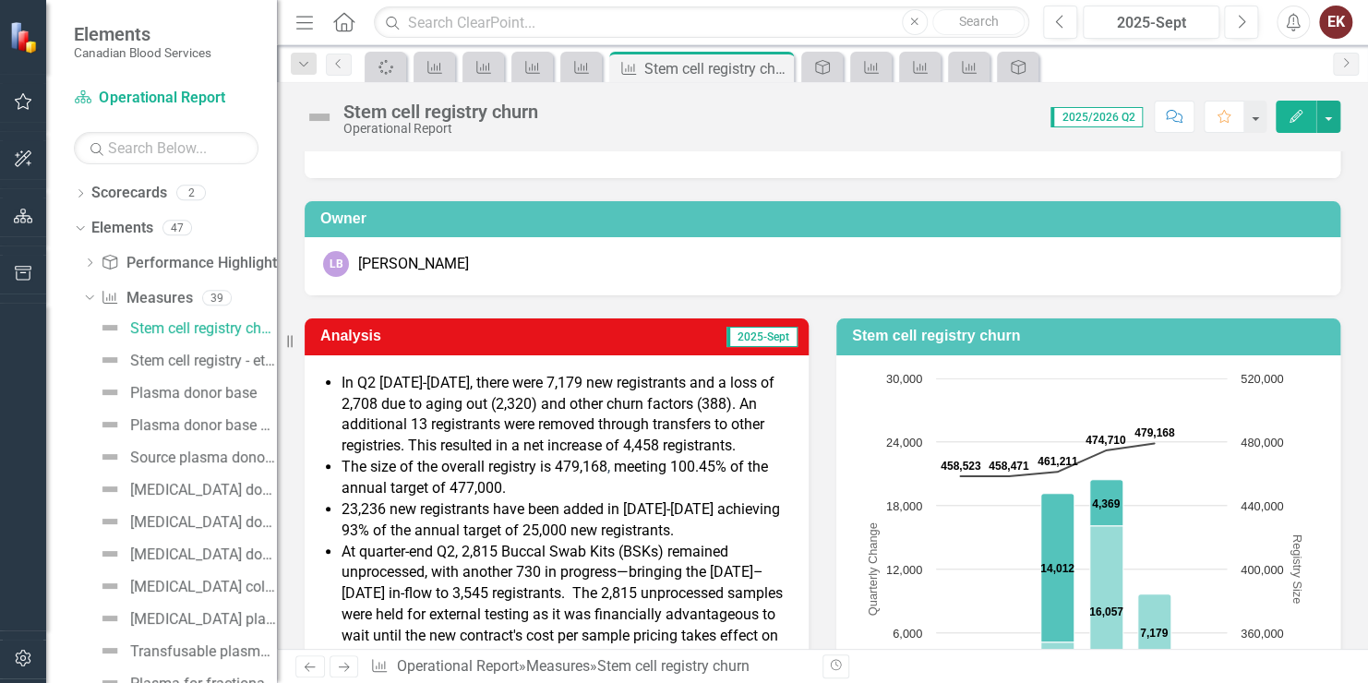
click at [704, 474] on span "The size of the overall registry is 479,168 , meeting 100.45% of the annual tar…" at bounding box center [555, 477] width 427 height 39
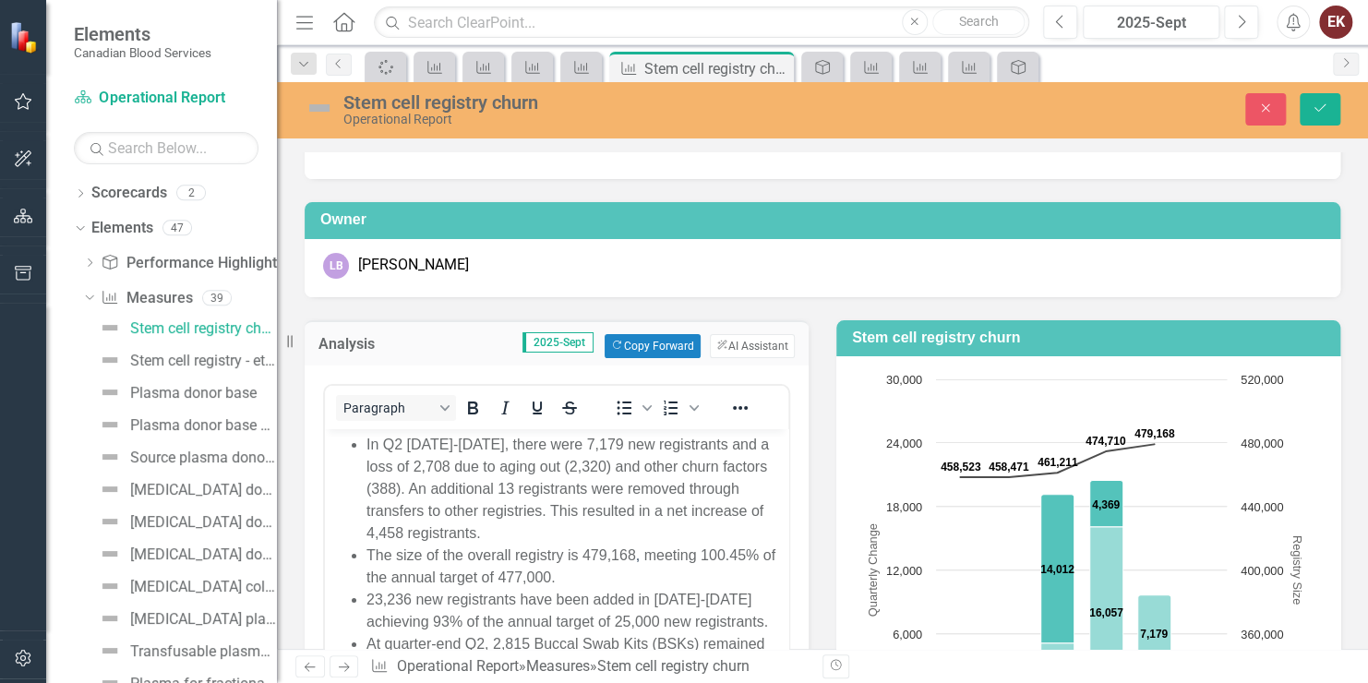
scroll to position [0, 0]
click at [730, 559] on span "The size of the overall registry is 479,168 , meeting 100.45% of the annual tar…" at bounding box center [571, 566] width 409 height 38
click at [1314, 100] on button "Save" at bounding box center [1320, 109] width 41 height 32
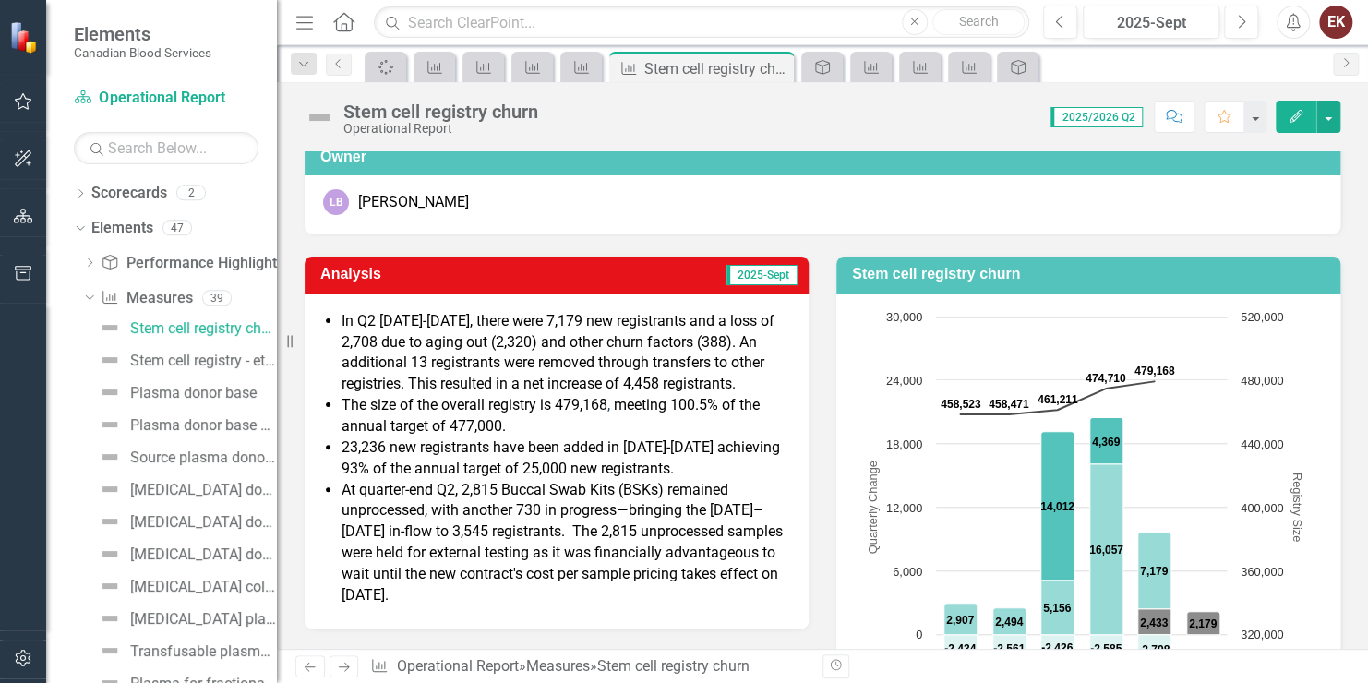
scroll to position [185, 0]
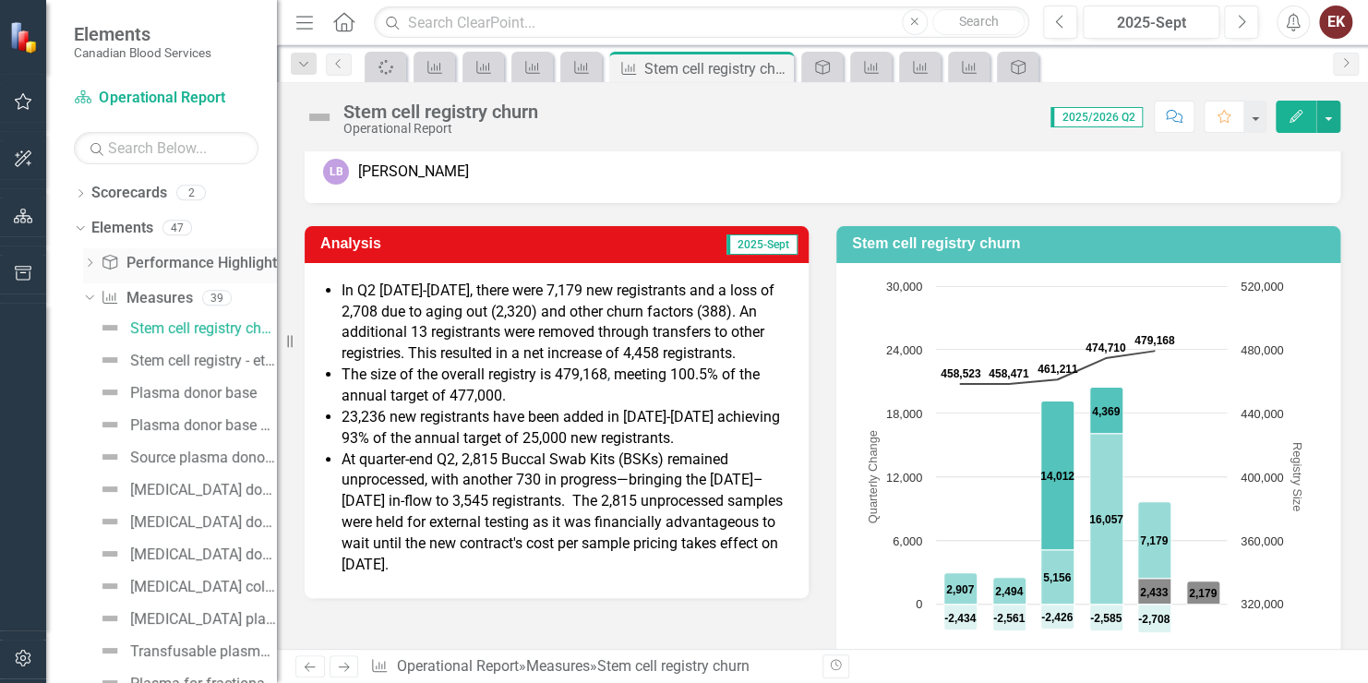
click at [88, 256] on div "Dropdown Performance Highlight Performance Highlights 8" at bounding box center [180, 265] width 194 height 35
click at [93, 261] on icon "Dropdown" at bounding box center [89, 264] width 13 height 10
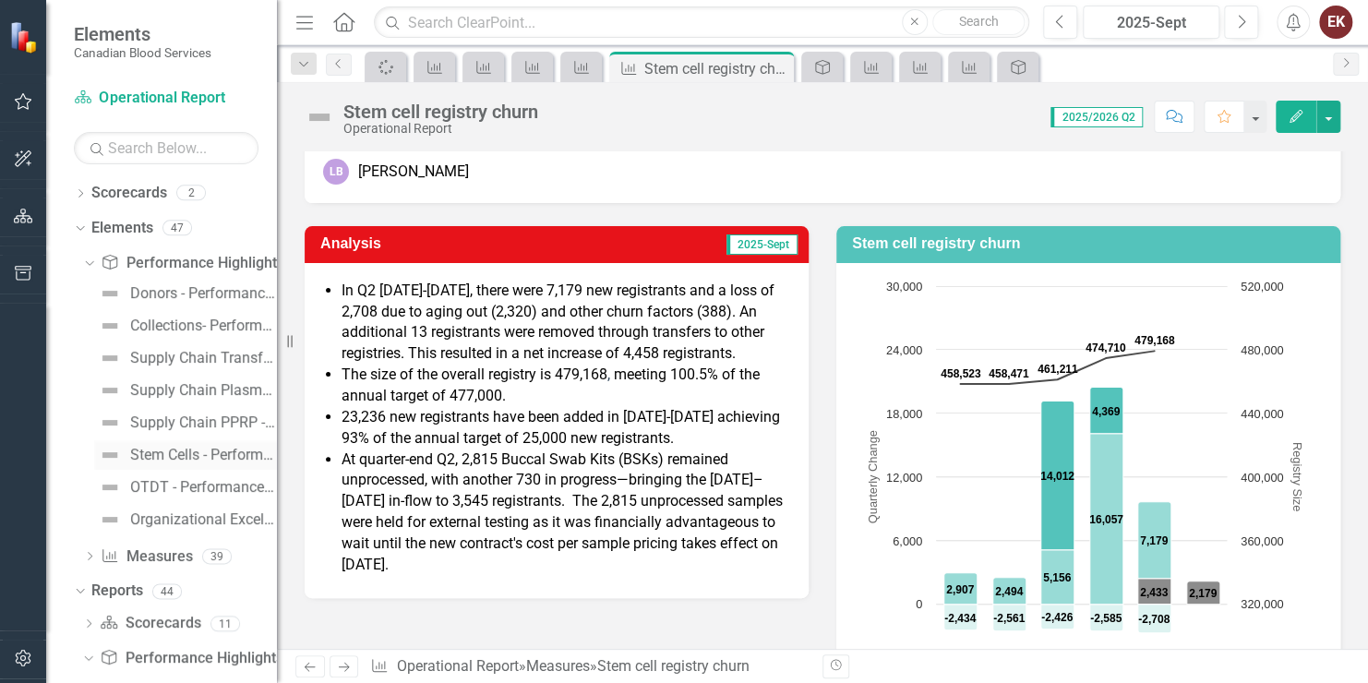
click at [163, 451] on div "Stem Cells - Performance Highlights" at bounding box center [203, 455] width 147 height 17
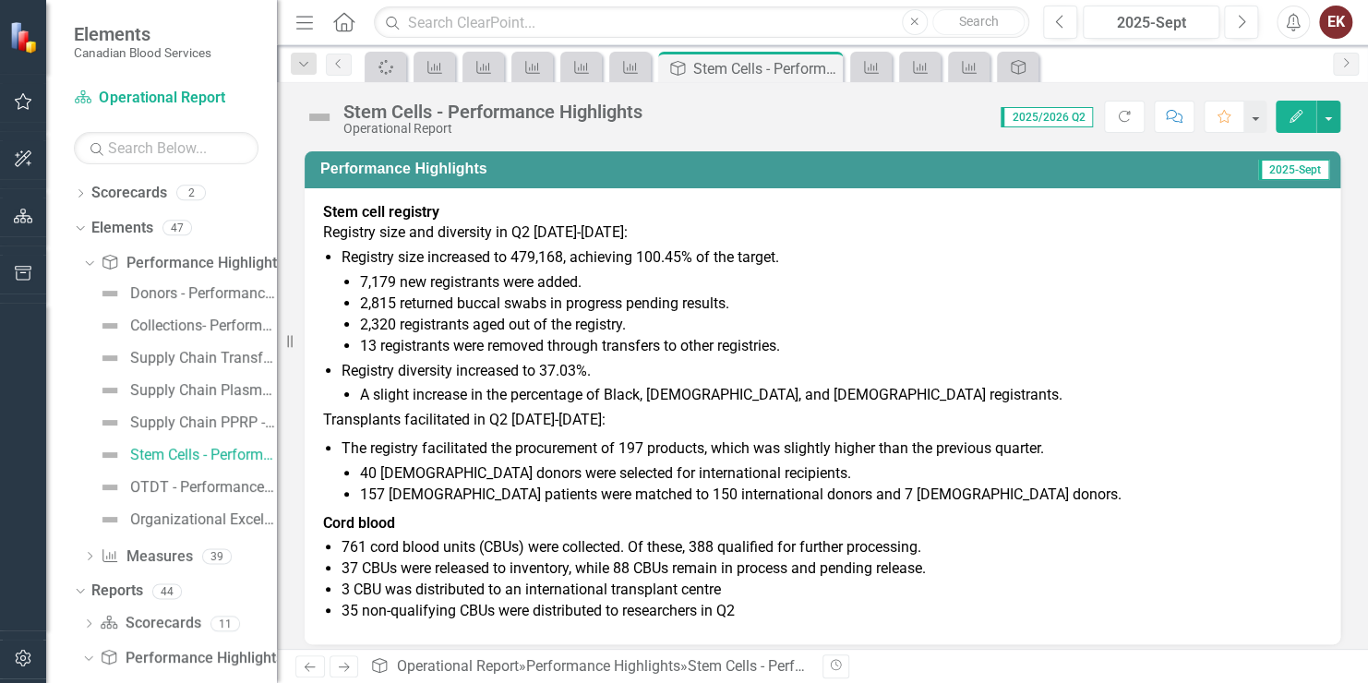
click at [922, 399] on li "A slight increase in the percentage of Black, [DEMOGRAPHIC_DATA], and [DEMOGRAP…" at bounding box center [841, 395] width 962 height 21
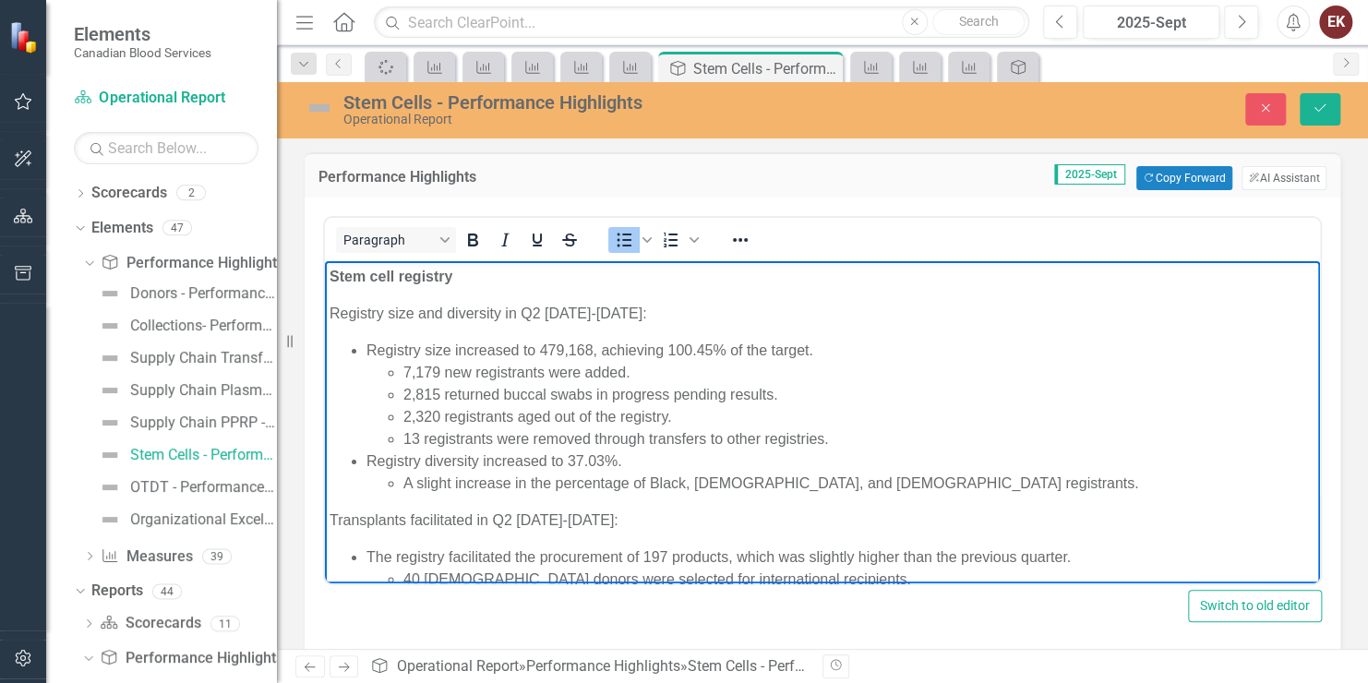
click at [964, 473] on li "A slight increase in the percentage of Black, [DEMOGRAPHIC_DATA], and [DEMOGRAP…" at bounding box center [860, 484] width 912 height 22
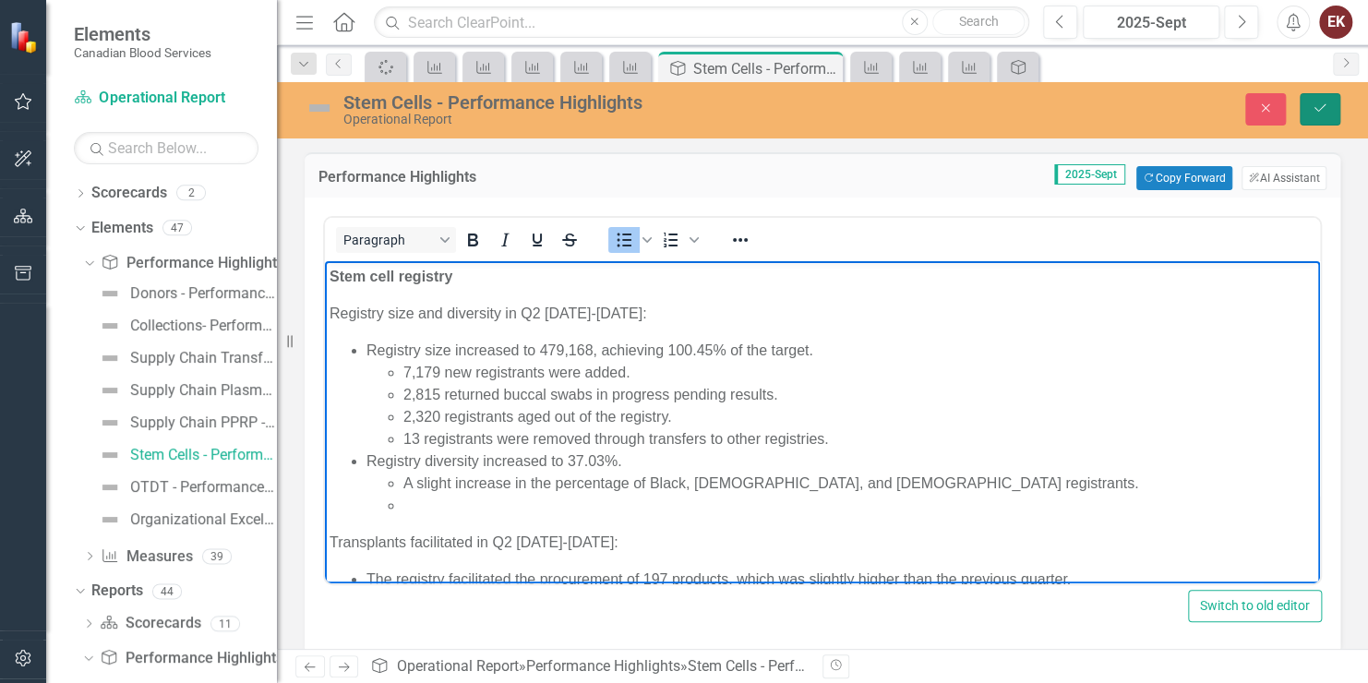
click at [1315, 115] on icon "Save" at bounding box center [1320, 108] width 17 height 13
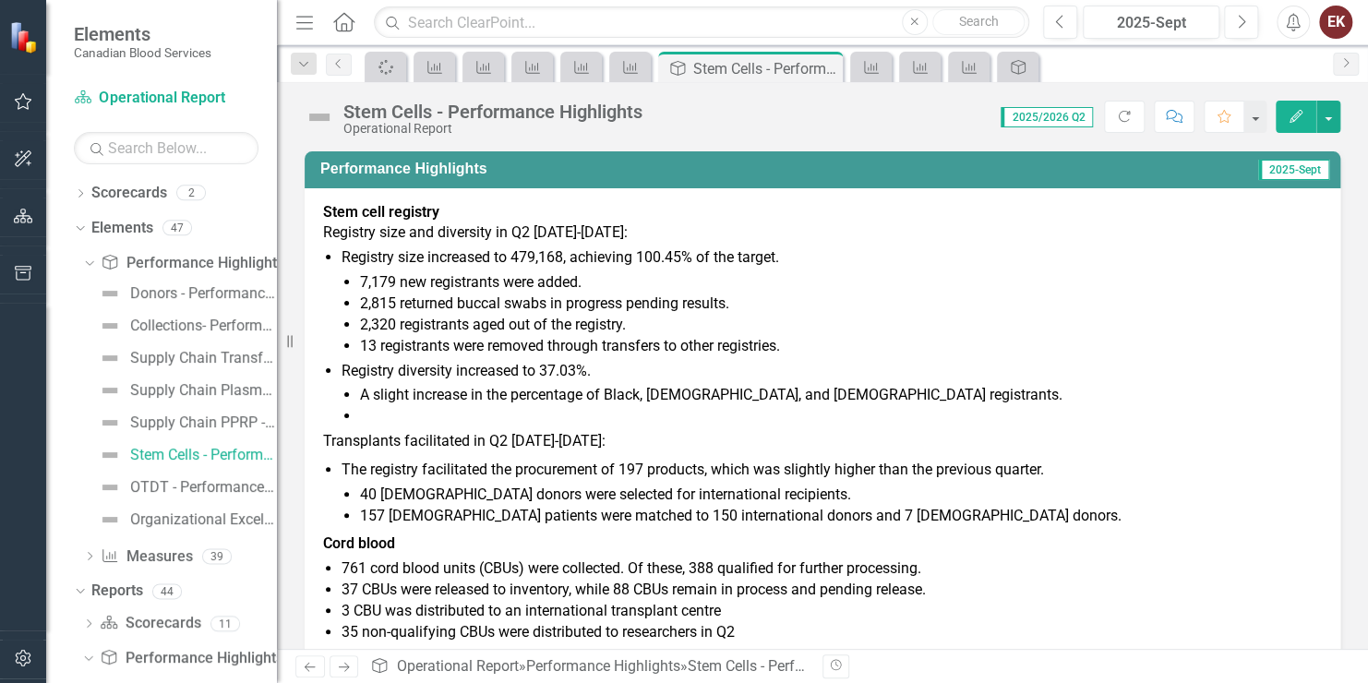
click at [458, 419] on li at bounding box center [841, 416] width 962 height 21
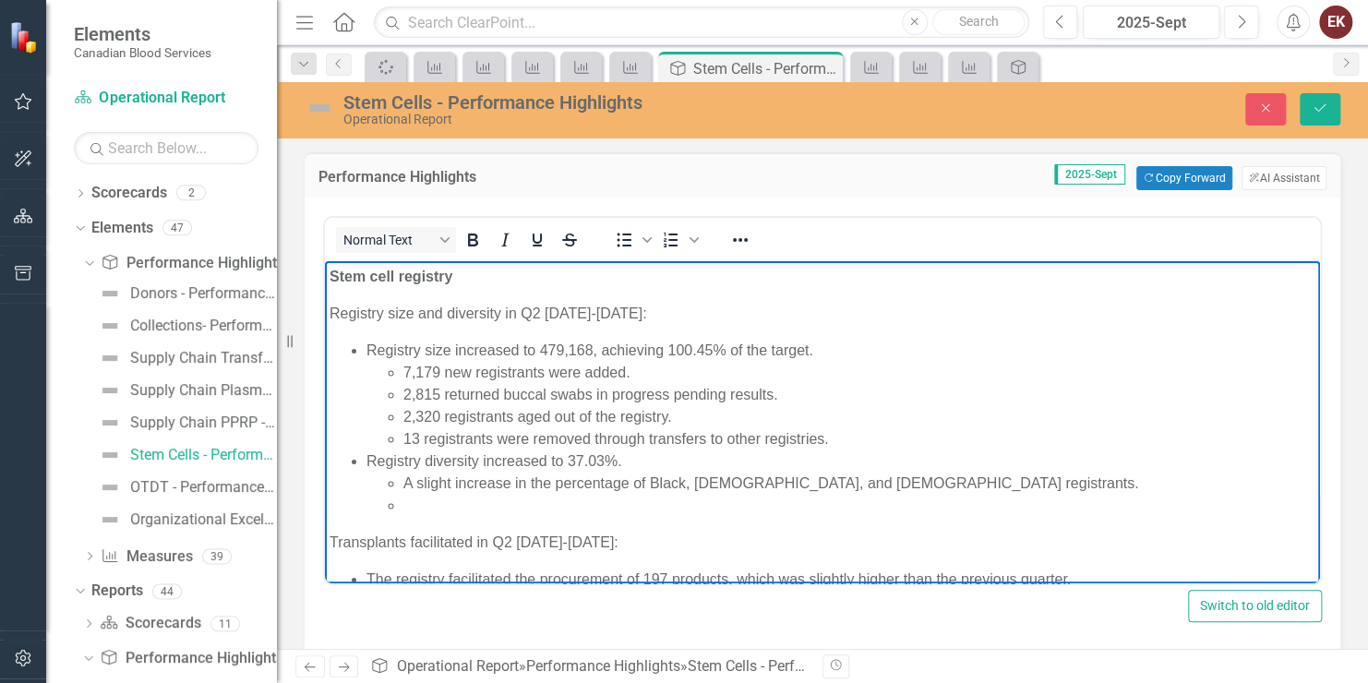
click at [459, 517] on div "Registry size increased to 479,168, achieving 100.45% of the target. 7,179 new …" at bounding box center [823, 558] width 986 height 436
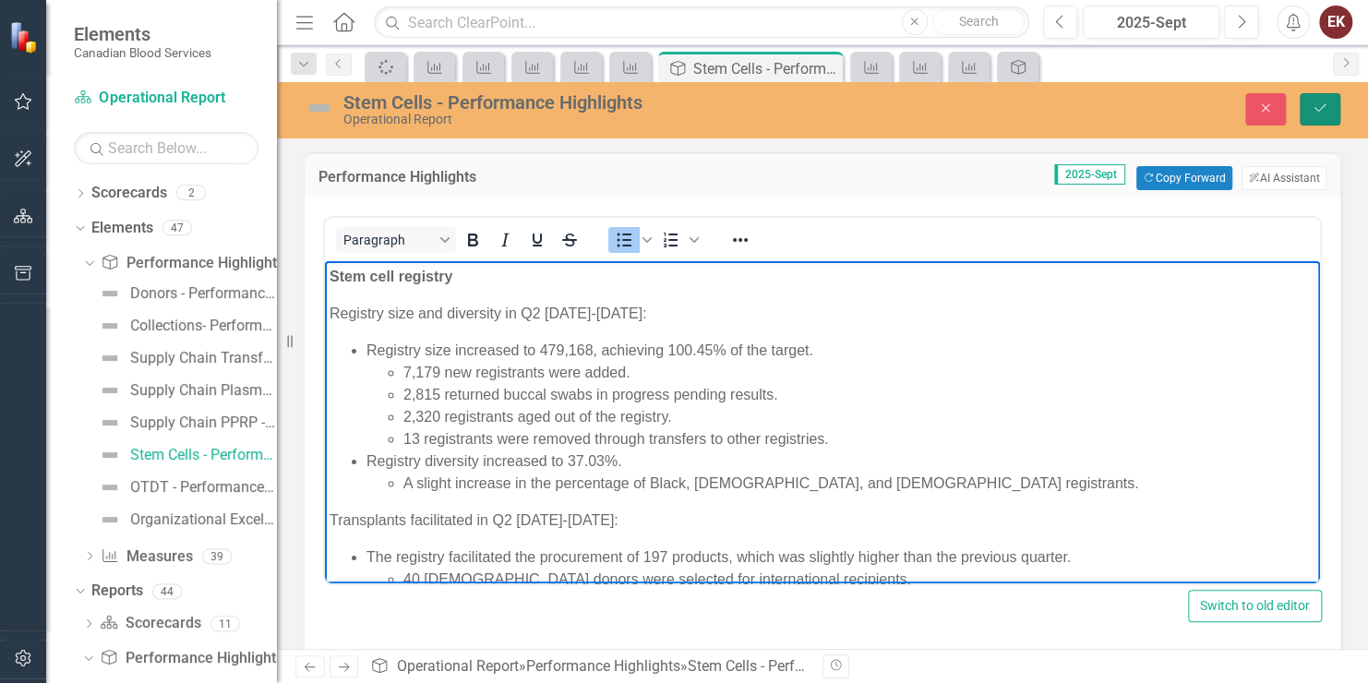
click at [1334, 107] on button "Save" at bounding box center [1320, 109] width 41 height 32
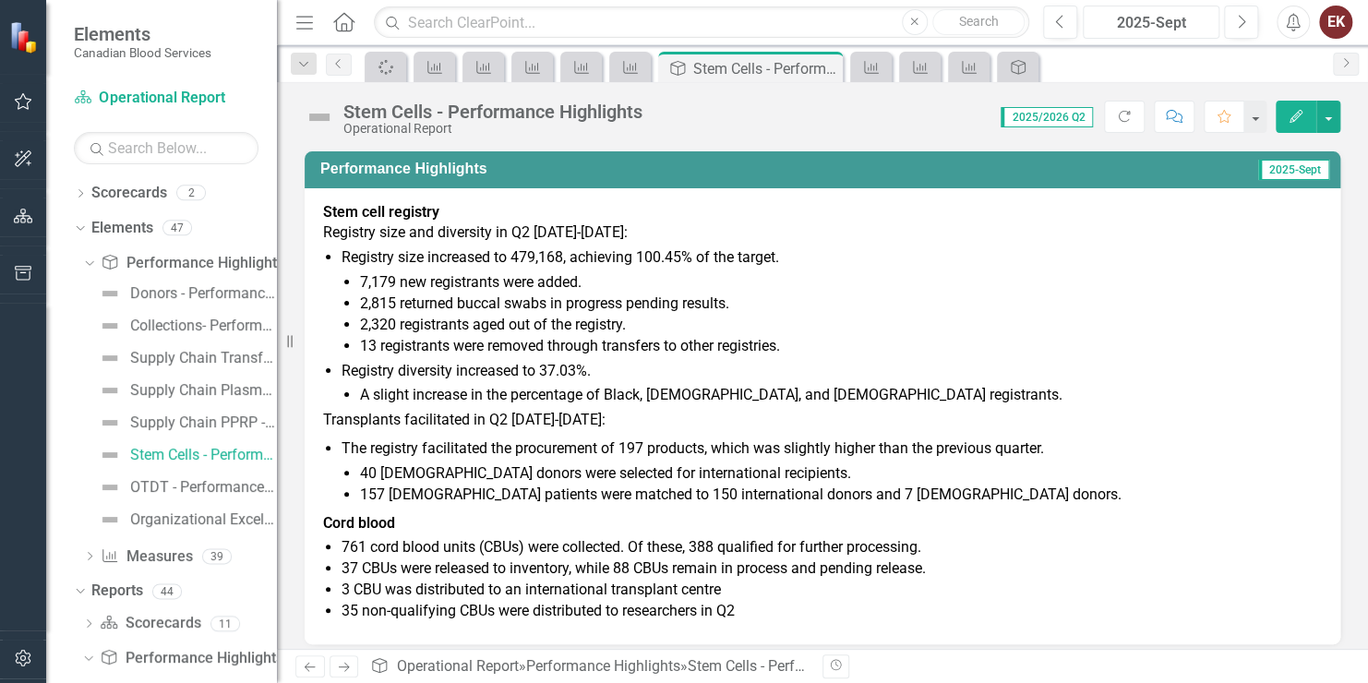
click at [1173, 18] on div "2025-Sept" at bounding box center [1152, 23] width 124 height 22
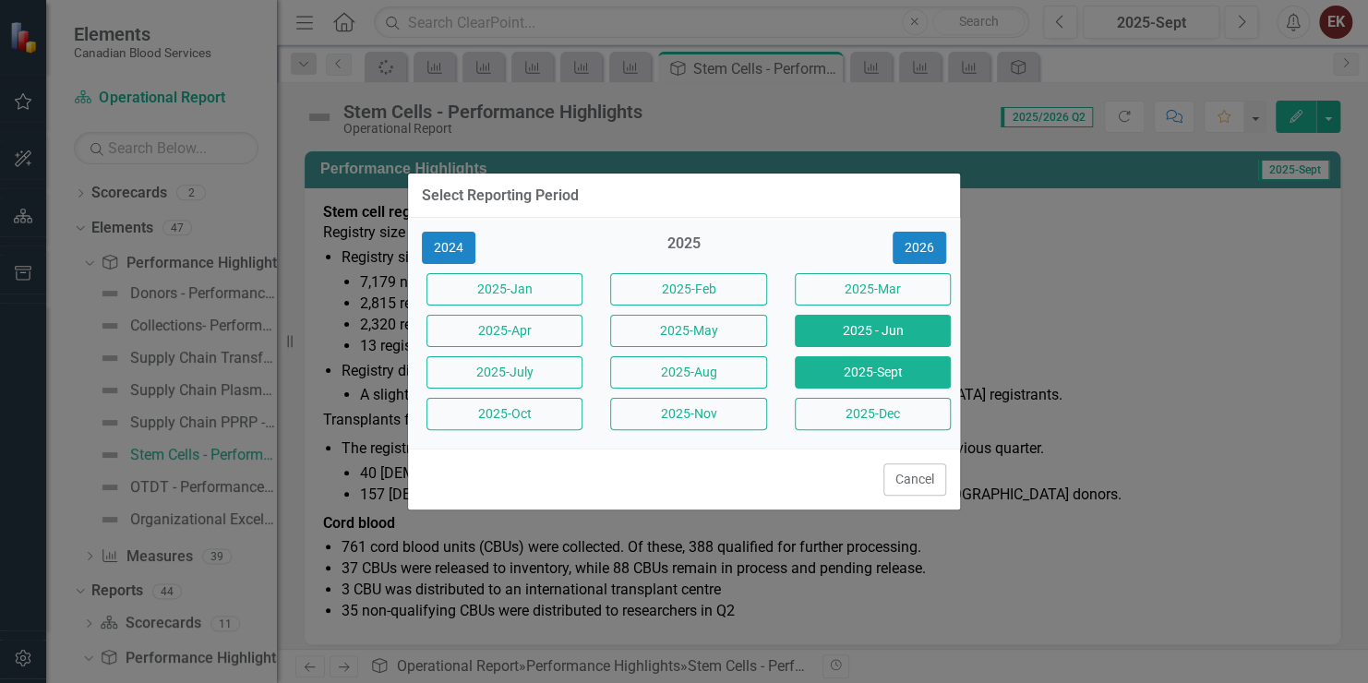
click at [851, 325] on button "2025 - Jun" at bounding box center [873, 331] width 156 height 32
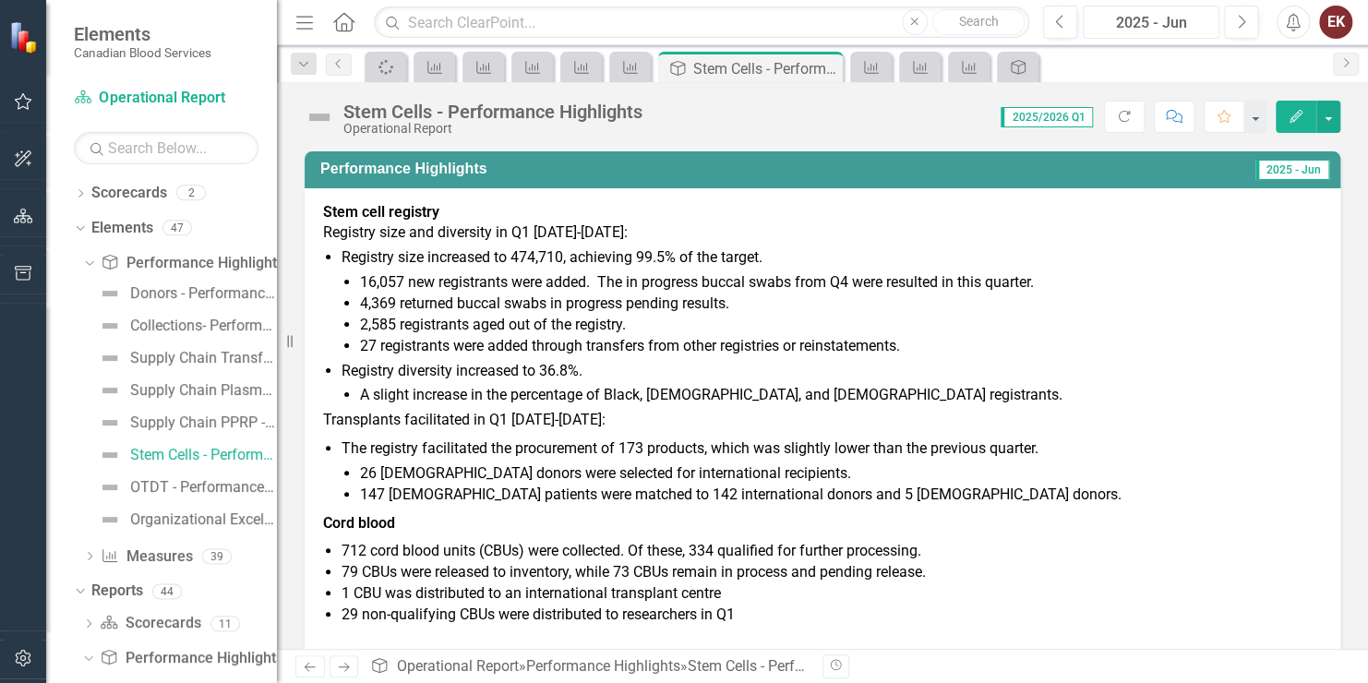
click at [1150, 29] on div "2025 - Jun" at bounding box center [1152, 23] width 124 height 22
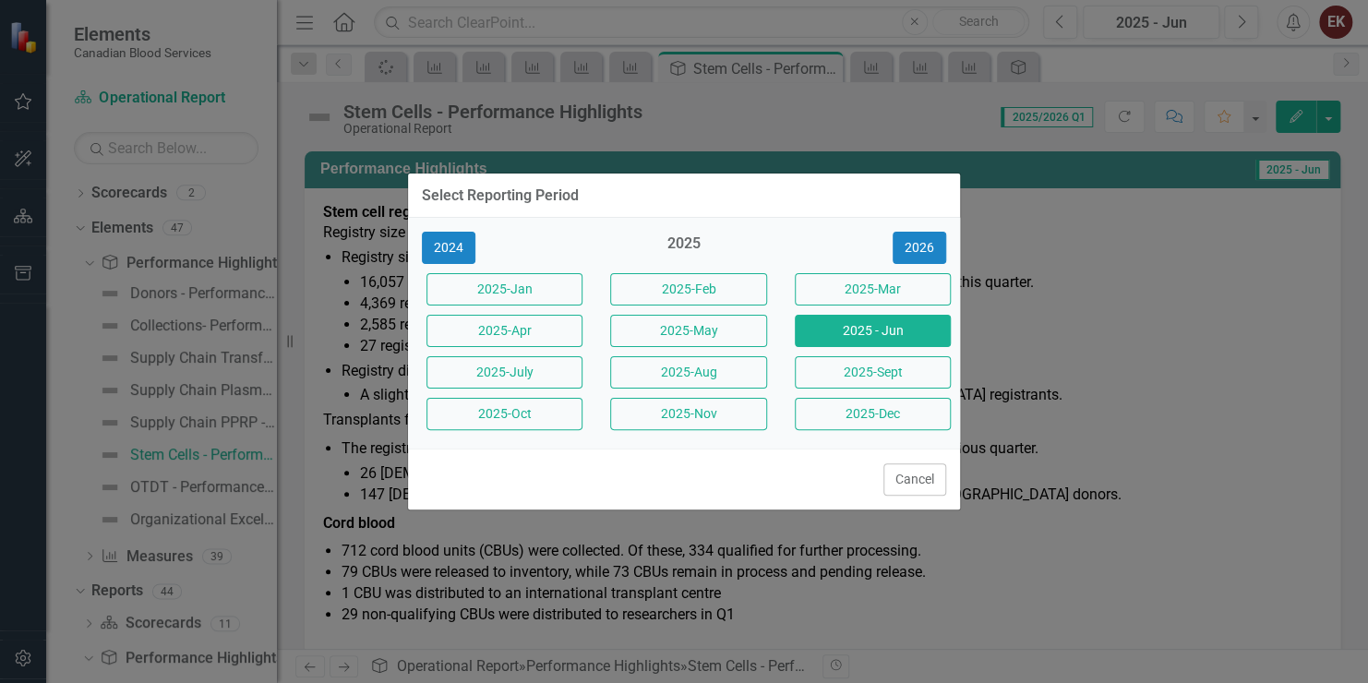
click at [900, 293] on button "2025-Mar" at bounding box center [873, 289] width 156 height 32
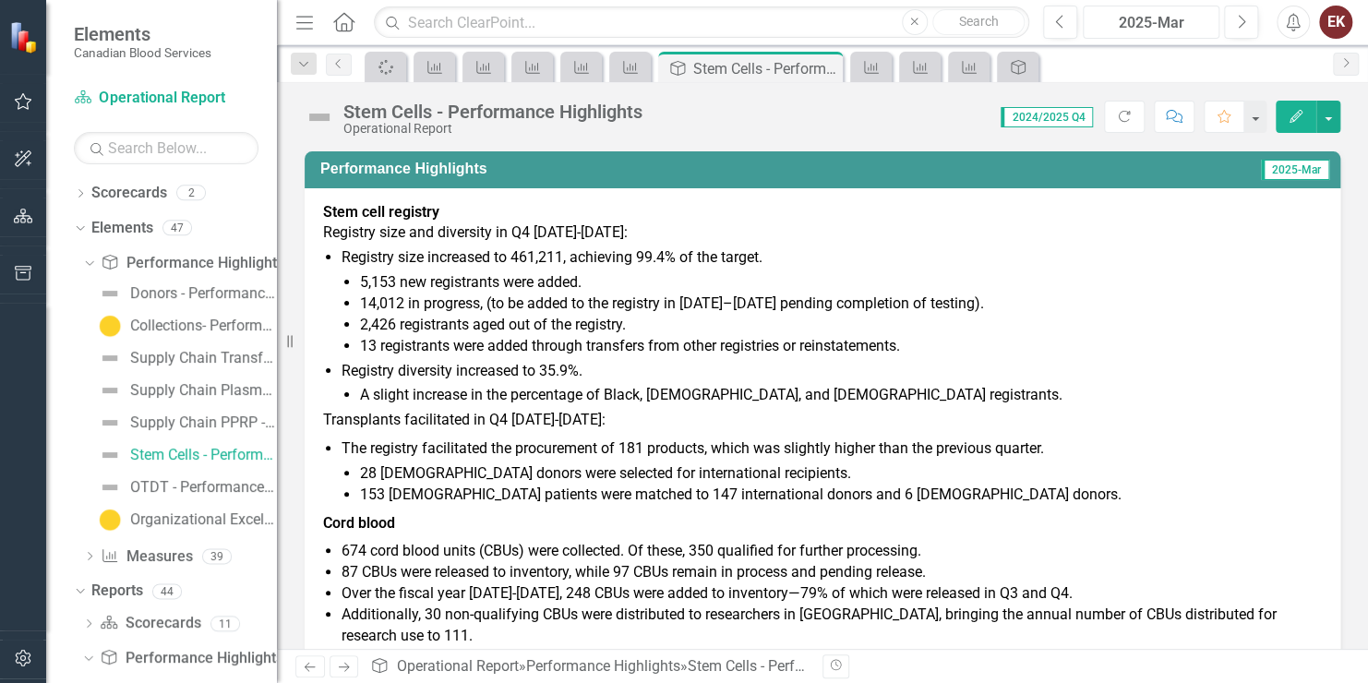
click at [1181, 18] on div "2025-Mar" at bounding box center [1152, 23] width 124 height 22
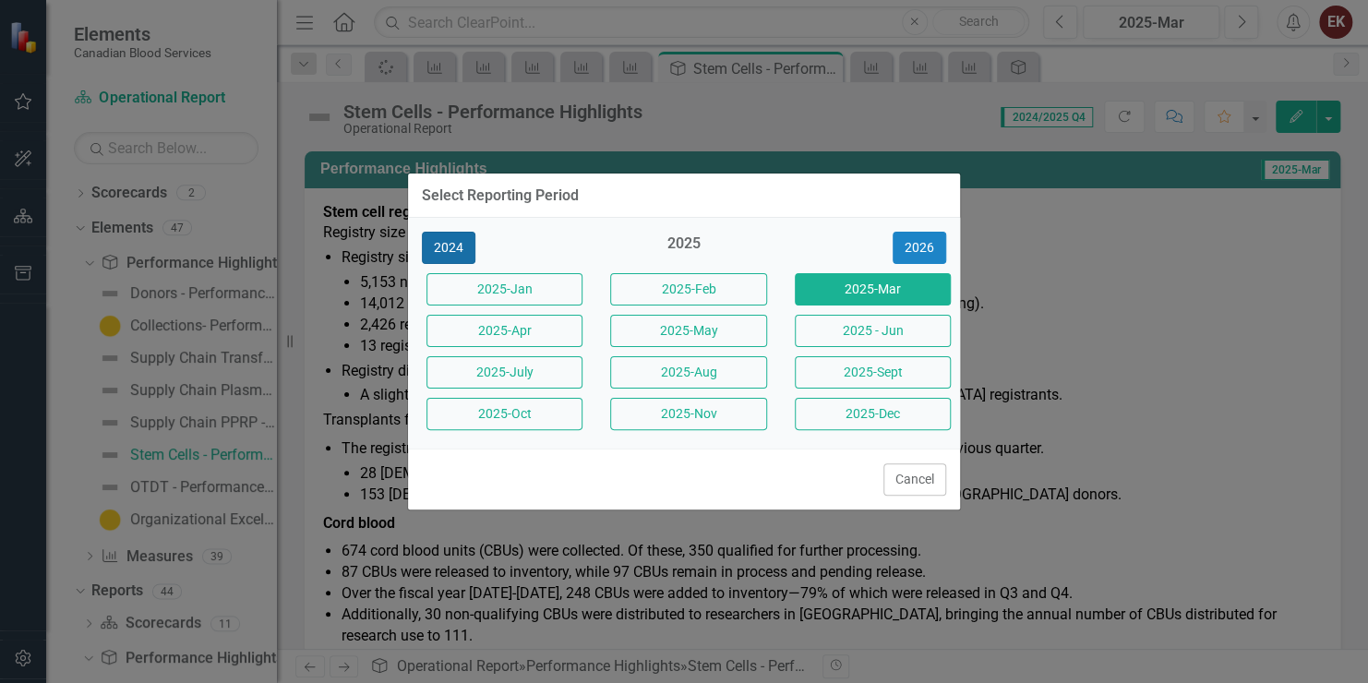
click at [433, 244] on button "2024" at bounding box center [449, 248] width 54 height 32
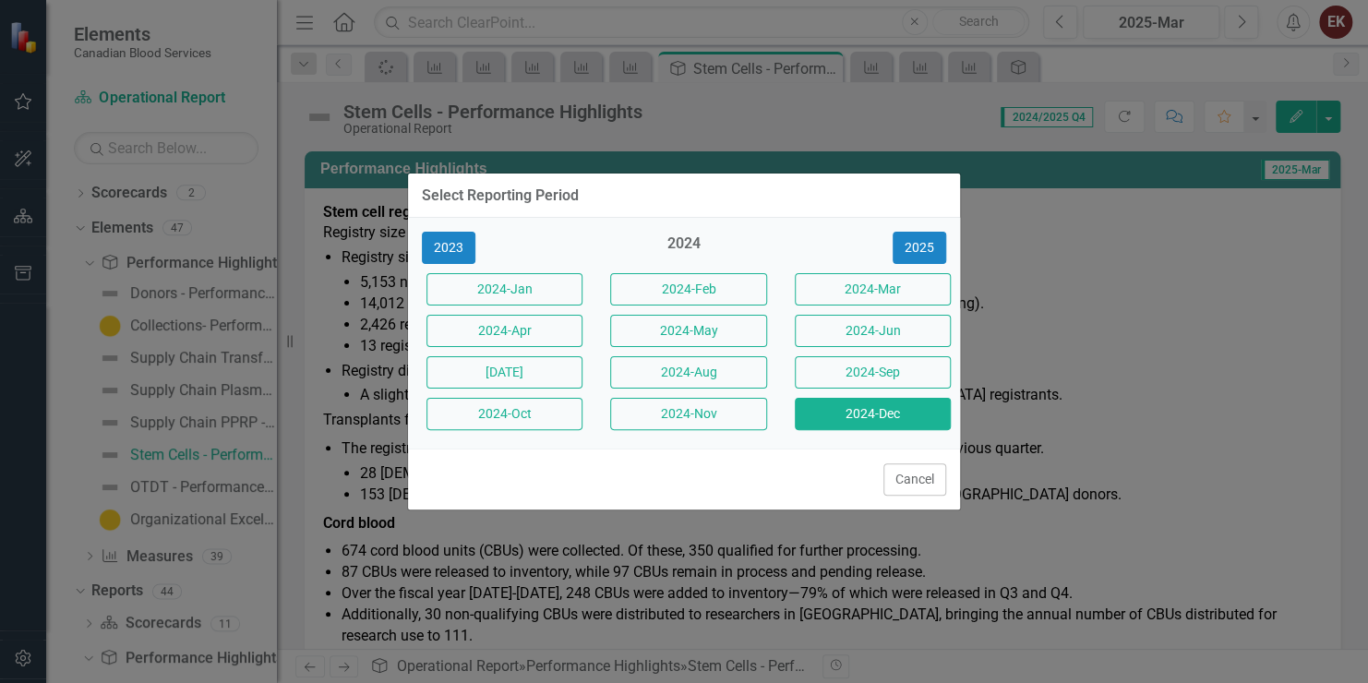
click at [887, 404] on button "2024-Dec" at bounding box center [873, 414] width 156 height 32
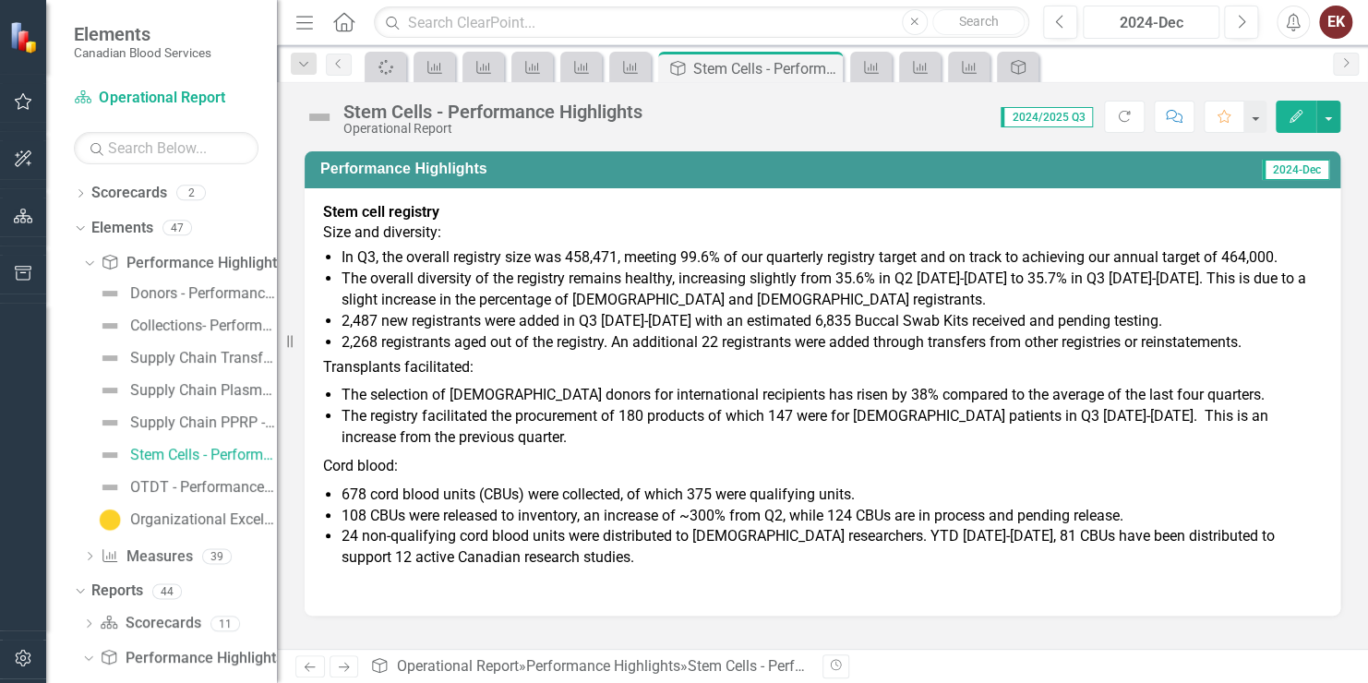
click at [1198, 22] on div "2024-Dec" at bounding box center [1152, 23] width 124 height 22
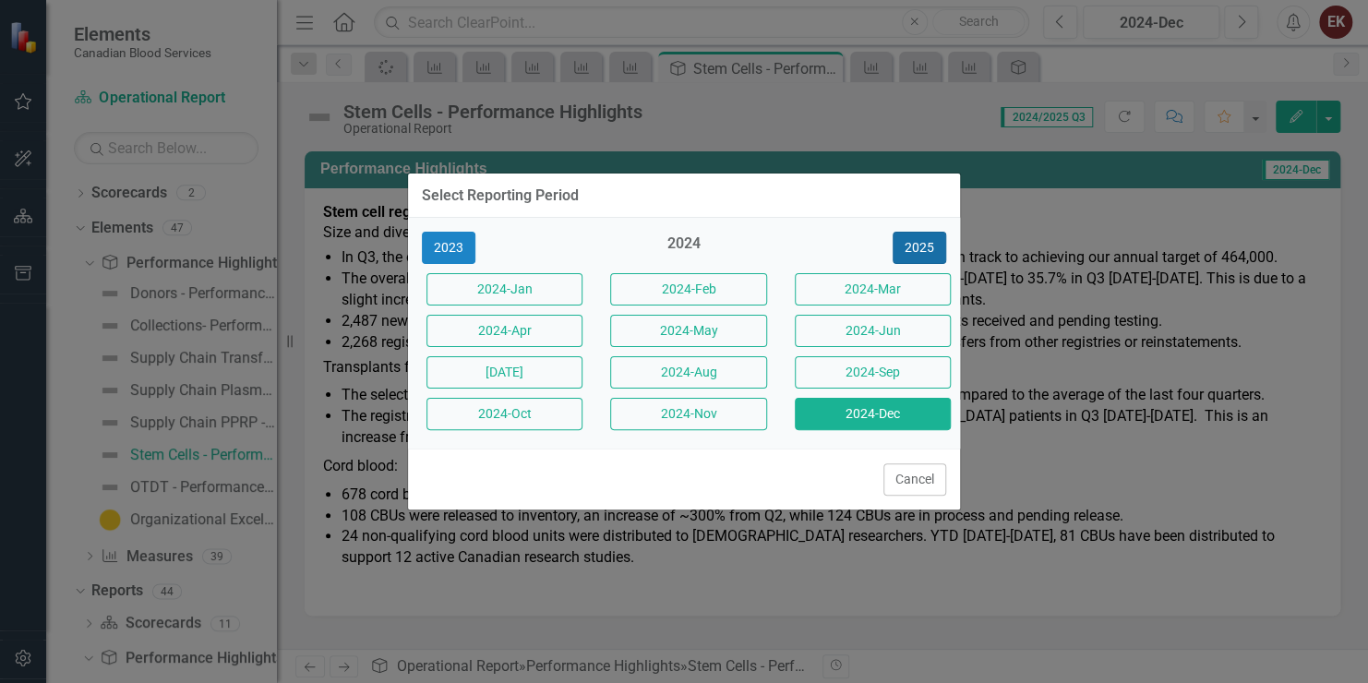
click at [906, 249] on button "2025" at bounding box center [920, 248] width 54 height 32
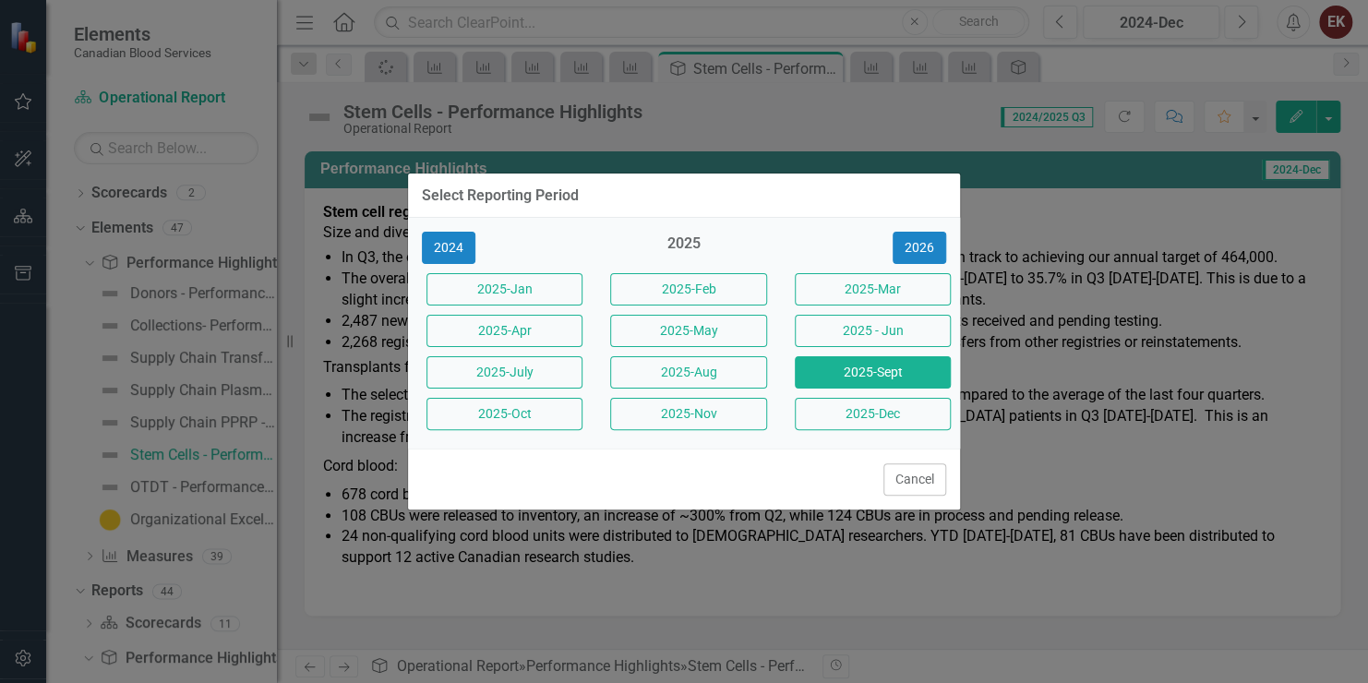
click at [870, 366] on button "2025-Sept" at bounding box center [873, 372] width 156 height 32
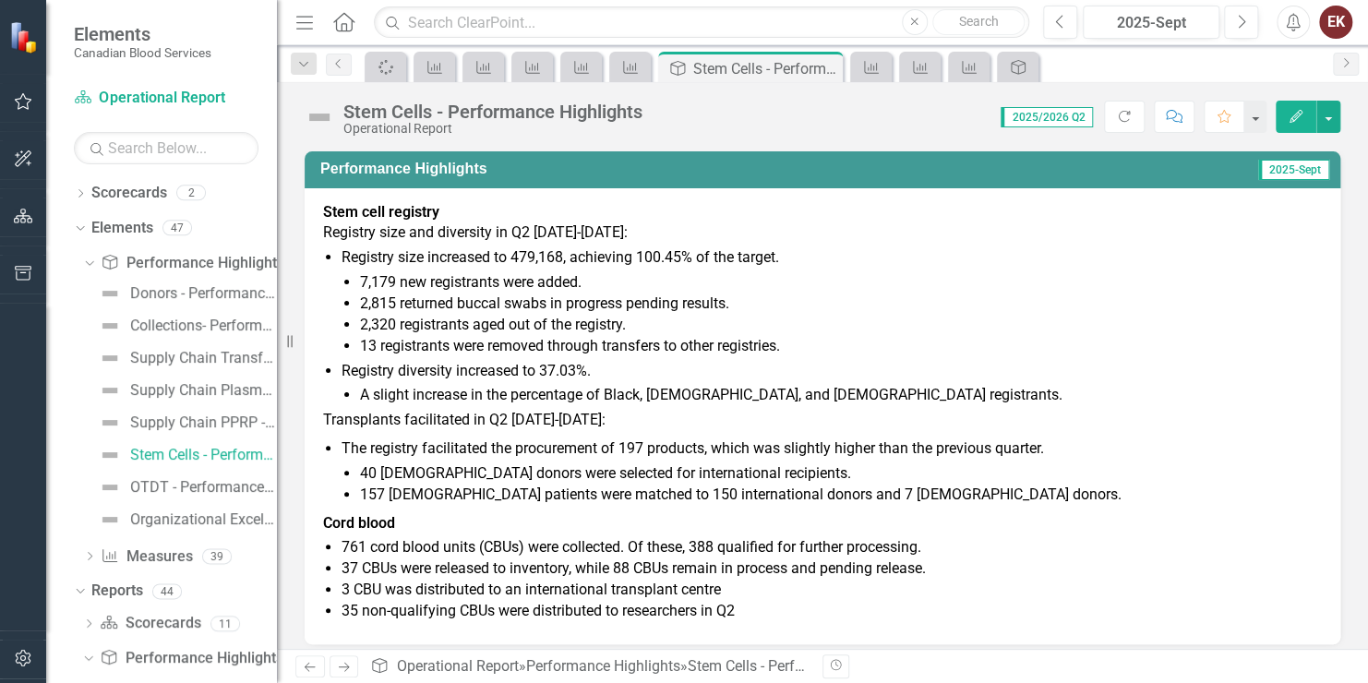
click at [788, 451] on li "The registry facilitated the procurement of 197 products, which was slightly hi…" at bounding box center [832, 472] width 981 height 67
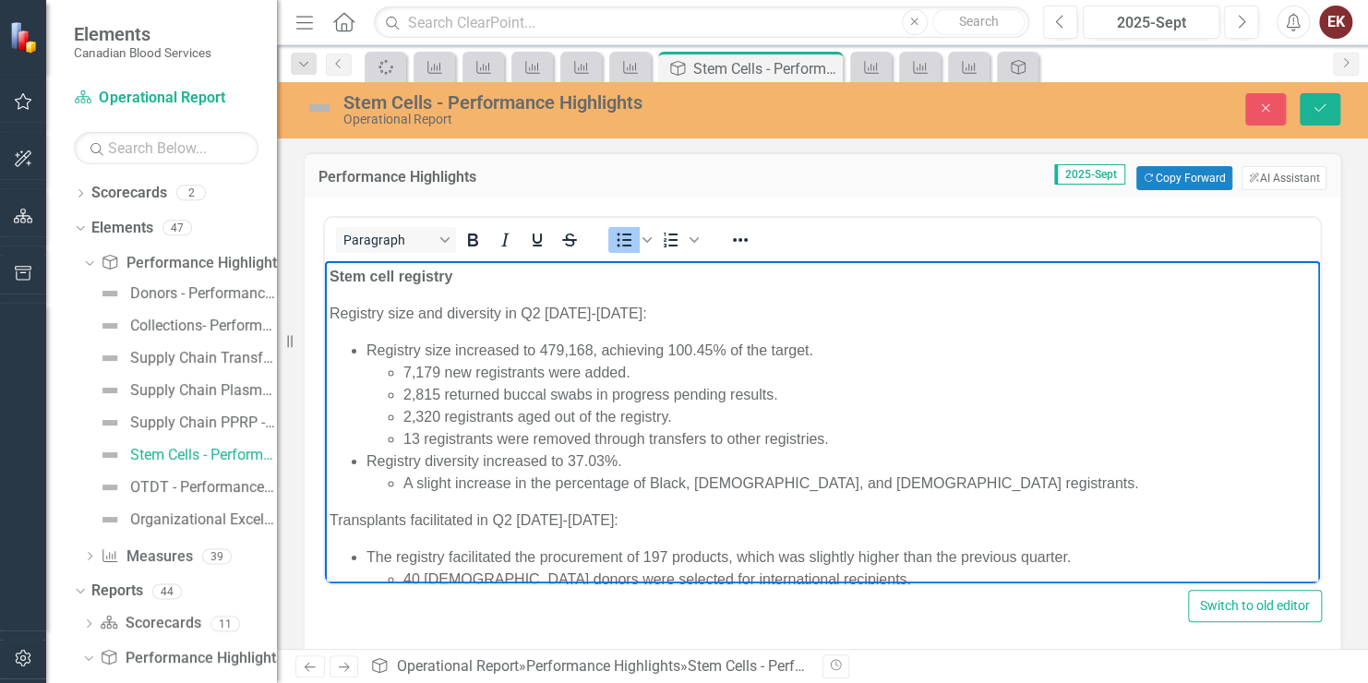
click at [813, 553] on li "The registry facilitated the procurement of 197 products, which was slightly hi…" at bounding box center [841, 580] width 949 height 66
click at [741, 240] on icon "Reveal or hide additional toolbar items" at bounding box center [740, 240] width 15 height 4
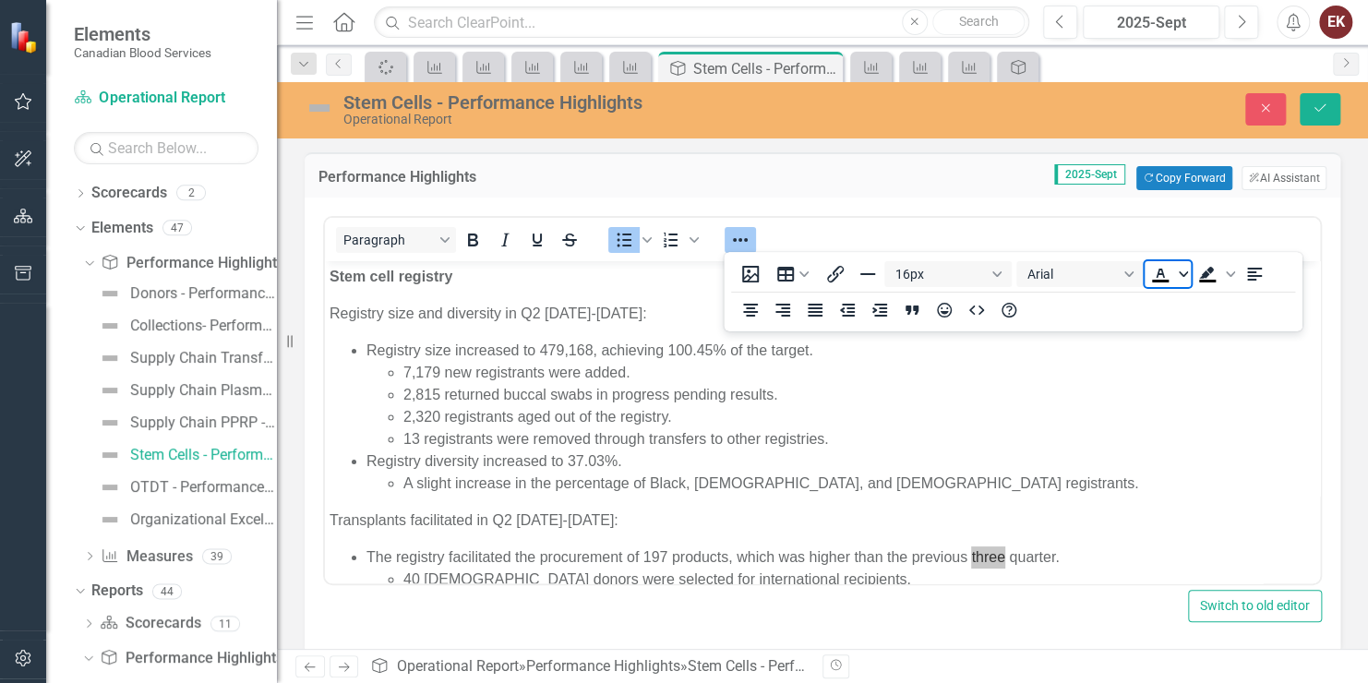
click at [1183, 276] on icon "Text color Black" at bounding box center [1183, 274] width 9 height 6
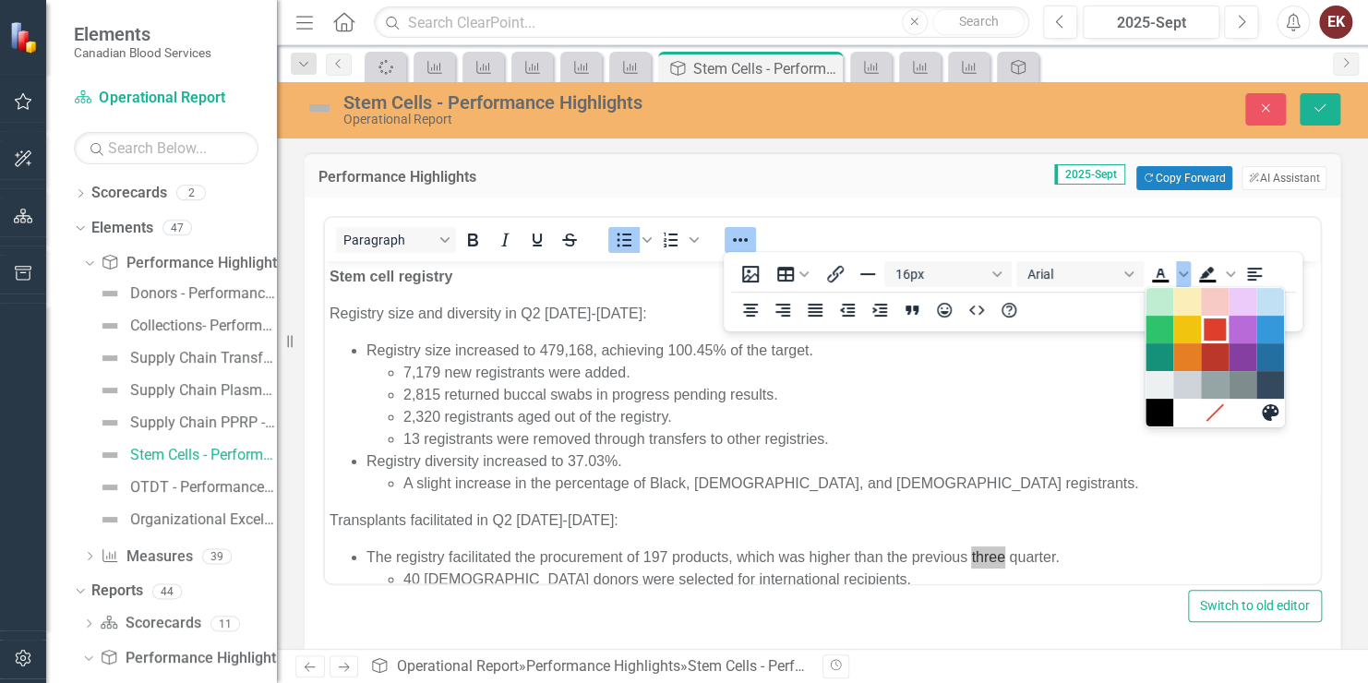
click at [1206, 329] on div "Red" at bounding box center [1215, 330] width 22 height 22
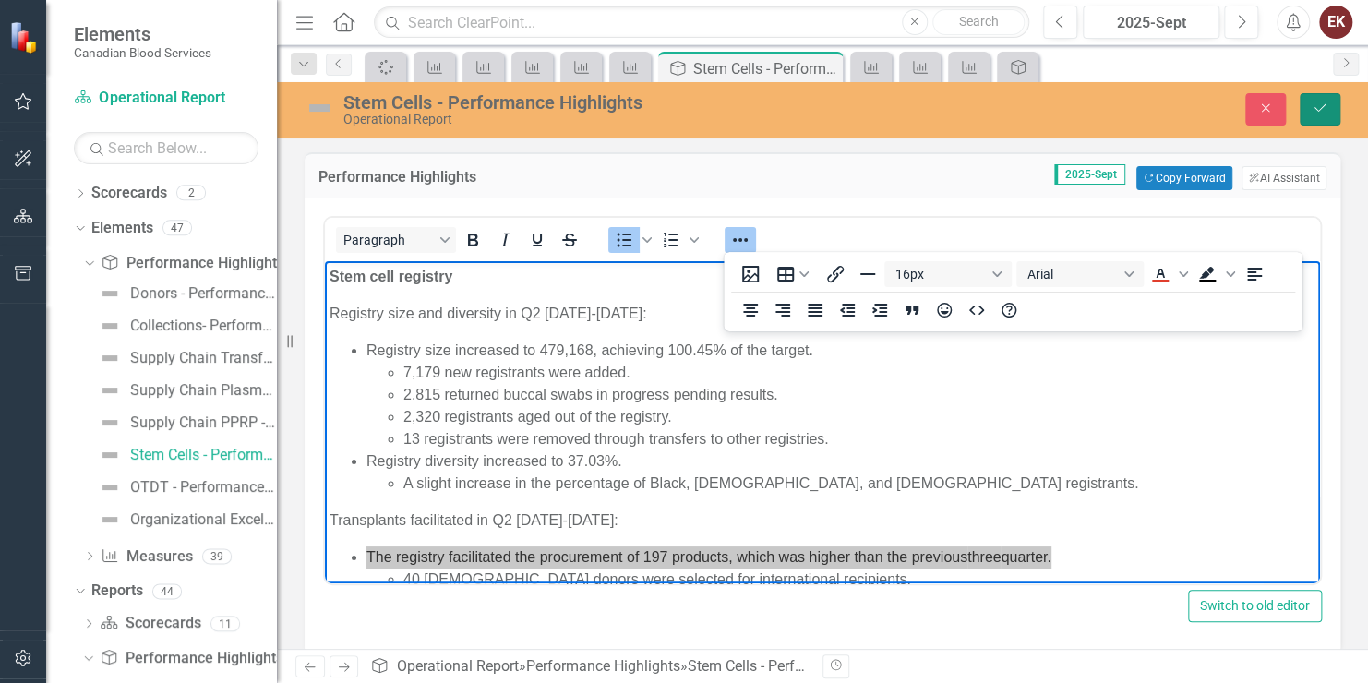
click at [1316, 108] on icon "Save" at bounding box center [1320, 108] width 17 height 13
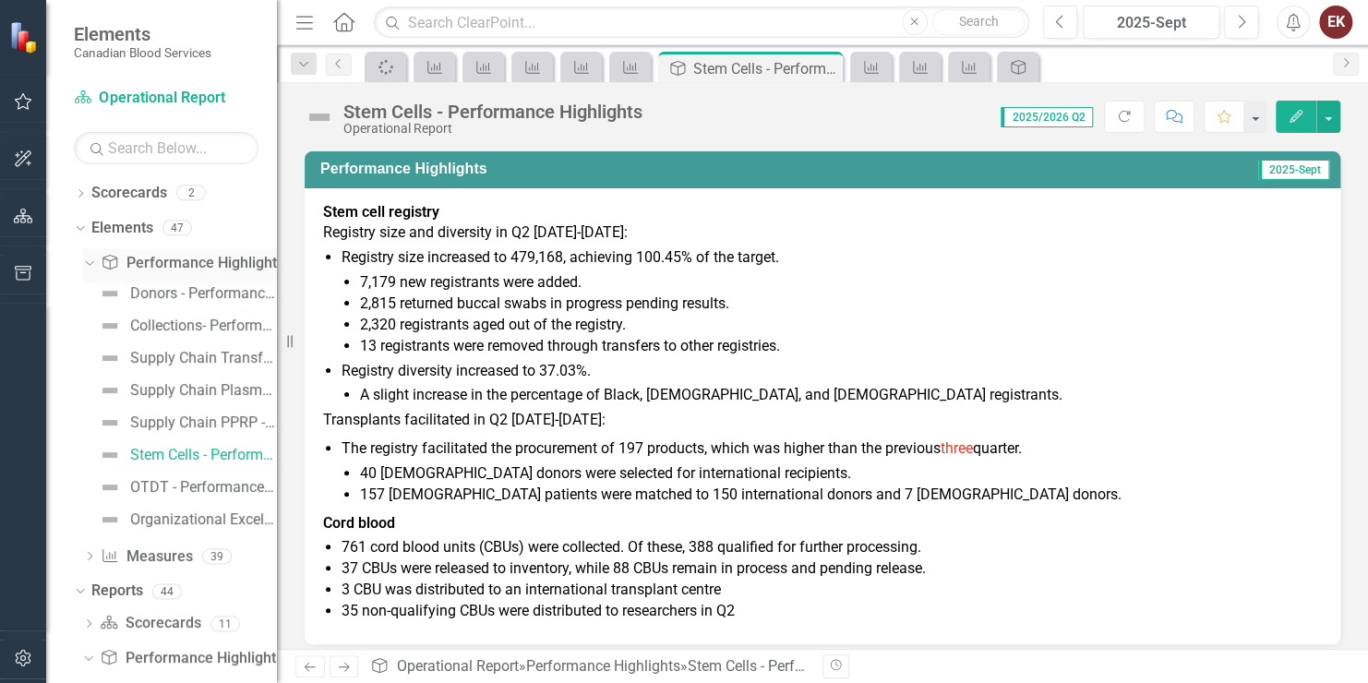
click at [95, 258] on div "Dropdown Performance Highlight Performance Highlights 8" at bounding box center [180, 265] width 194 height 35
click at [88, 257] on icon "Dropdown" at bounding box center [87, 262] width 10 height 13
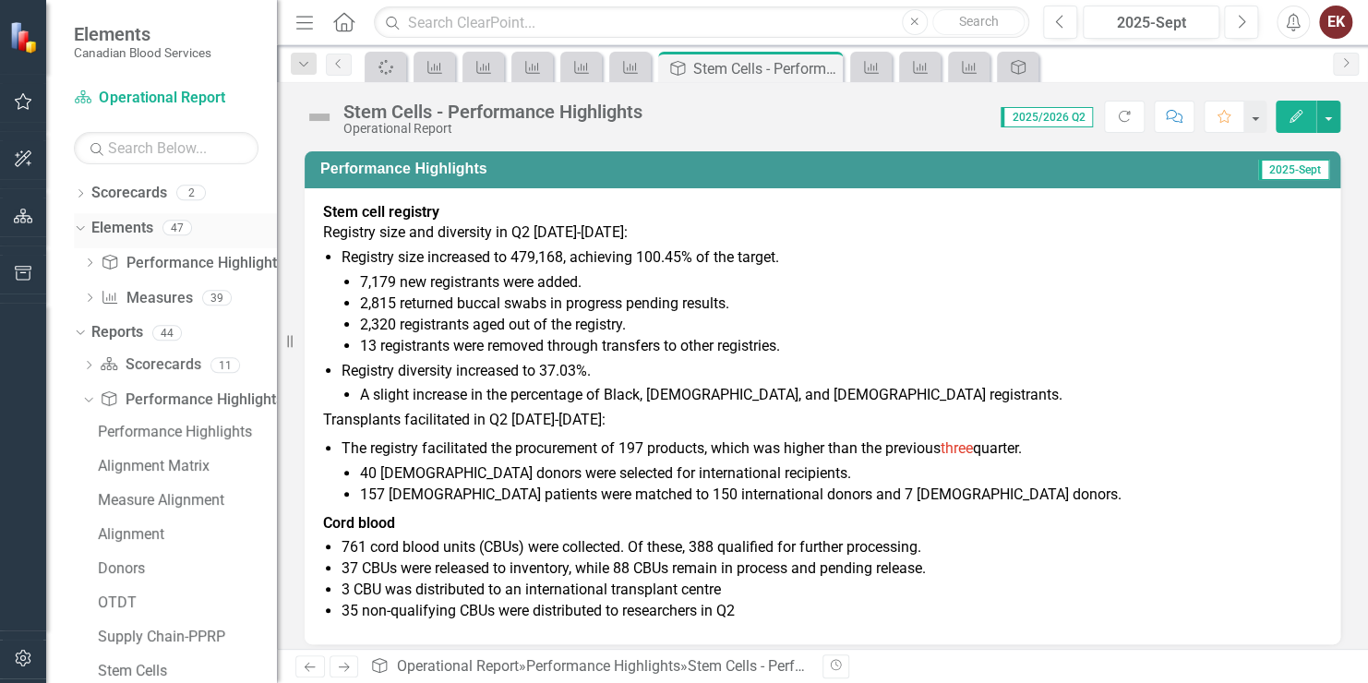
click at [82, 225] on icon "Dropdown" at bounding box center [78, 227] width 10 height 13
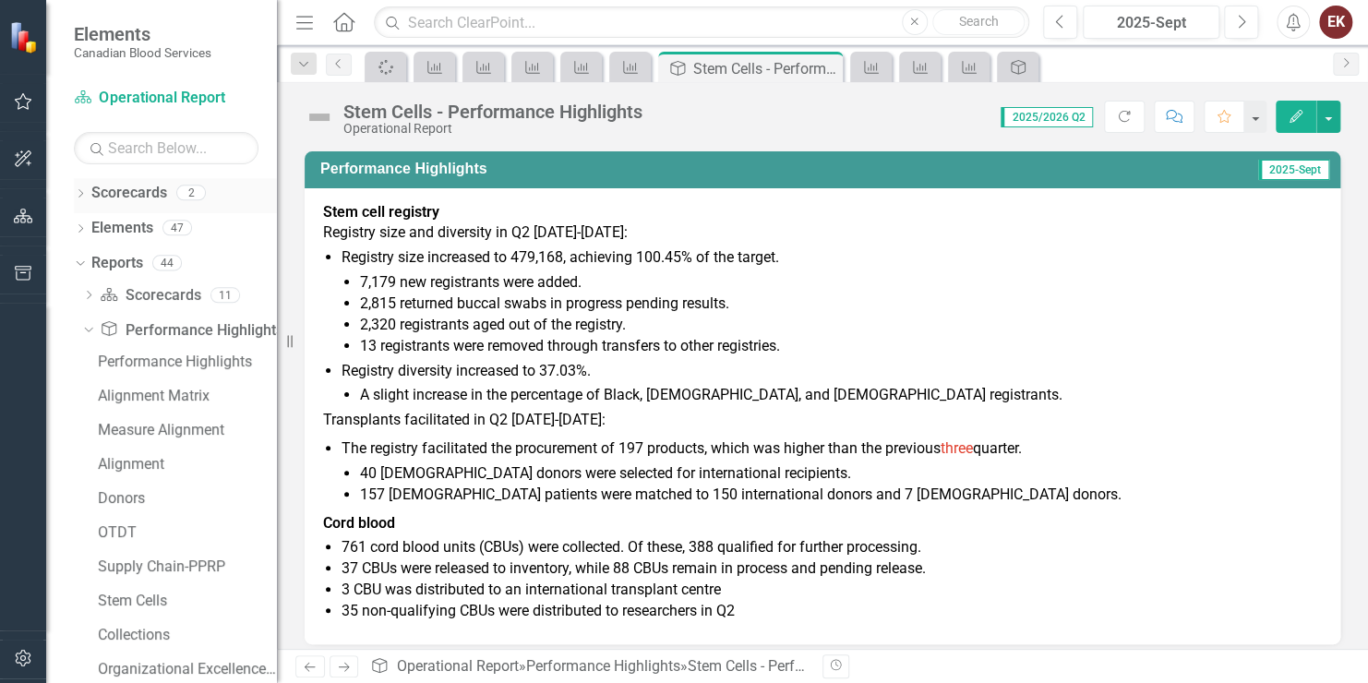
click at [78, 188] on div "Dropdown" at bounding box center [80, 195] width 13 height 16
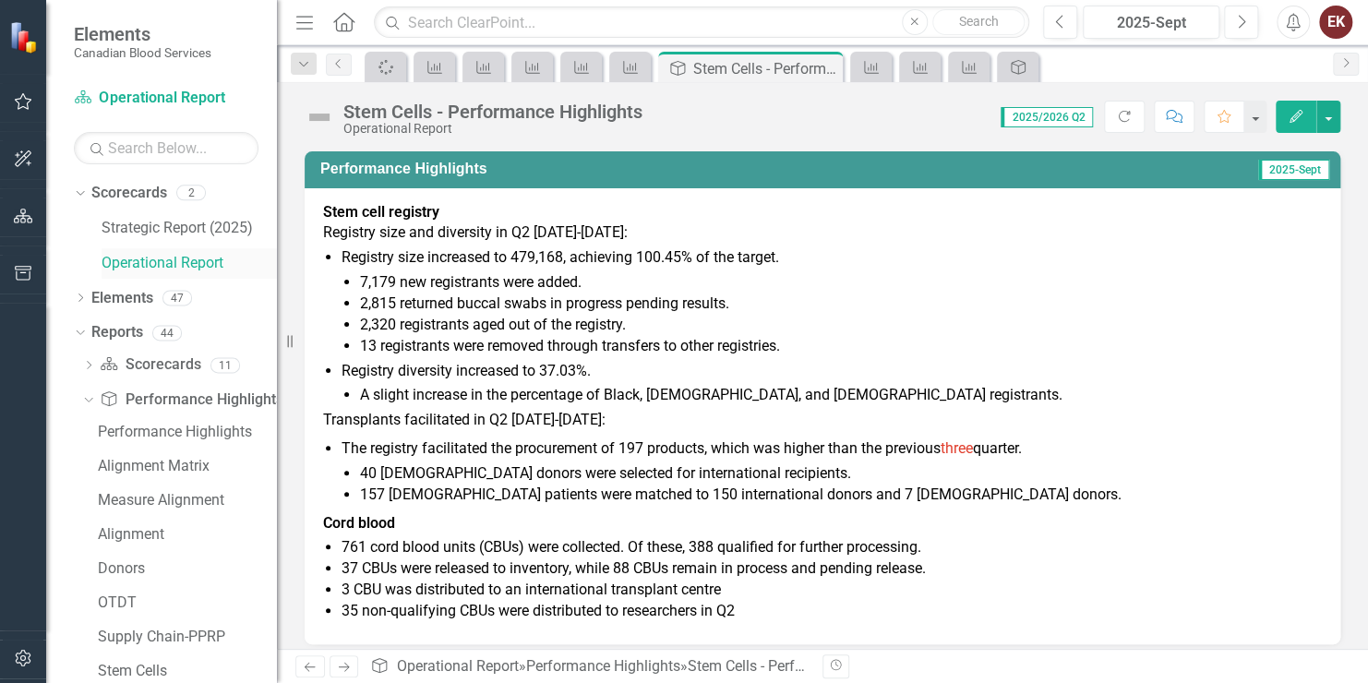
click at [118, 266] on link "Operational Report" at bounding box center [189, 263] width 175 height 21
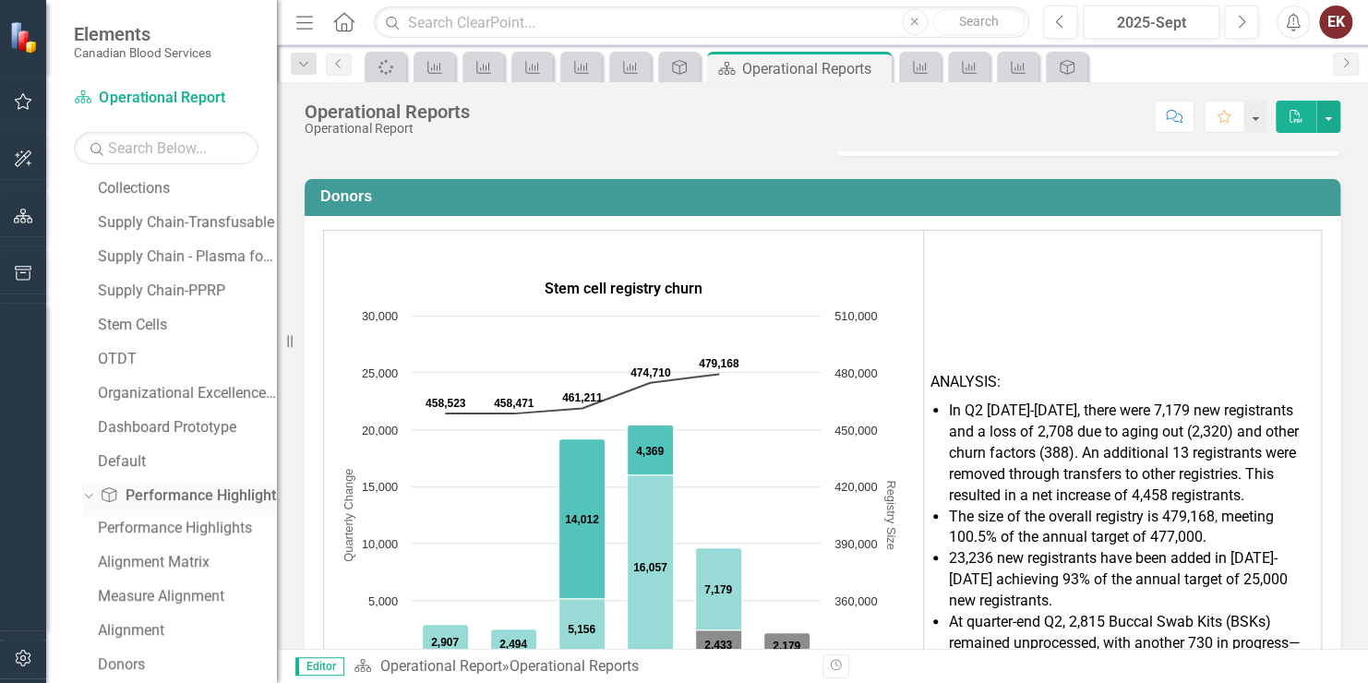
scroll to position [462, 0]
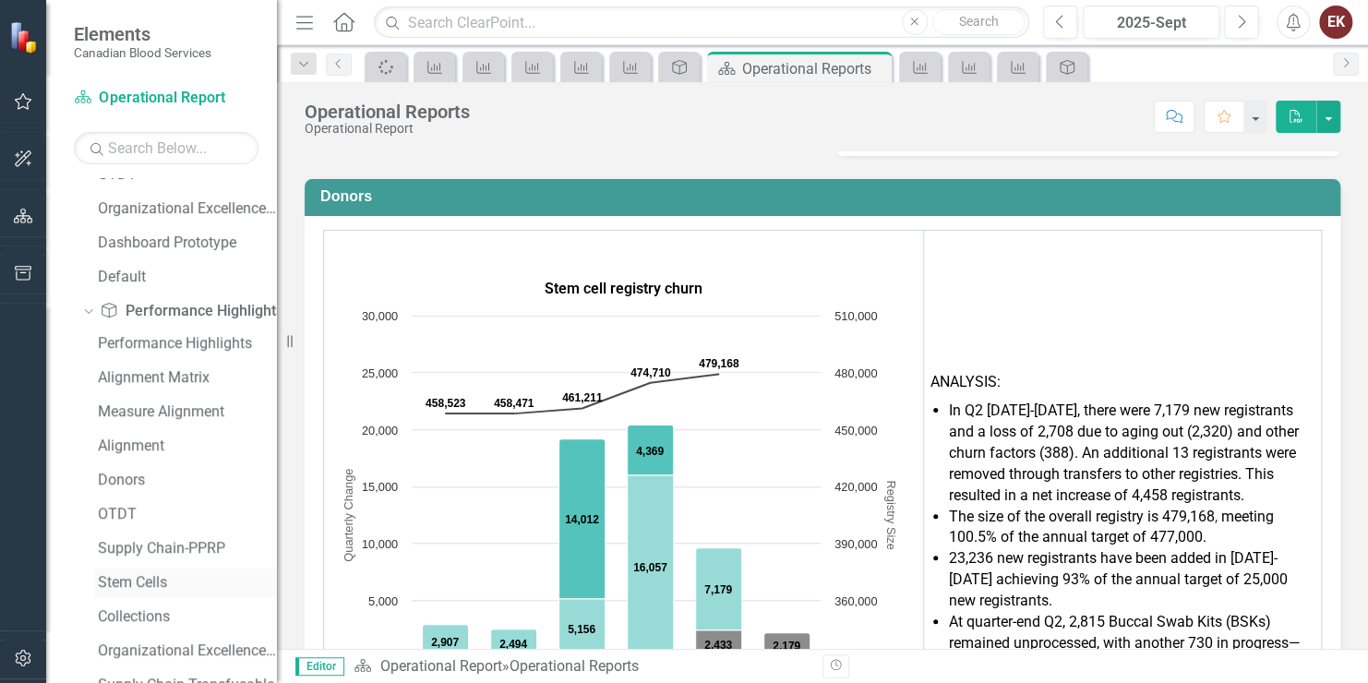
click at [151, 587] on div "Stem Cells" at bounding box center [187, 582] width 179 height 17
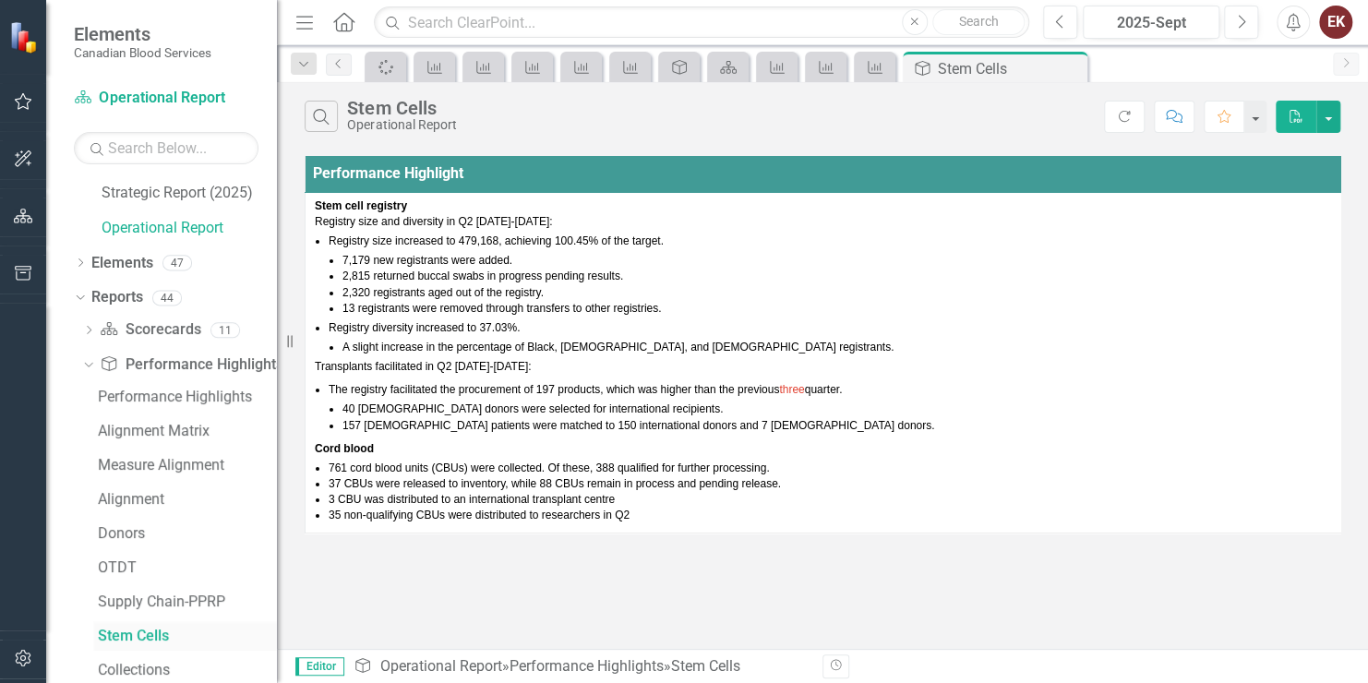
scroll to position [2, 0]
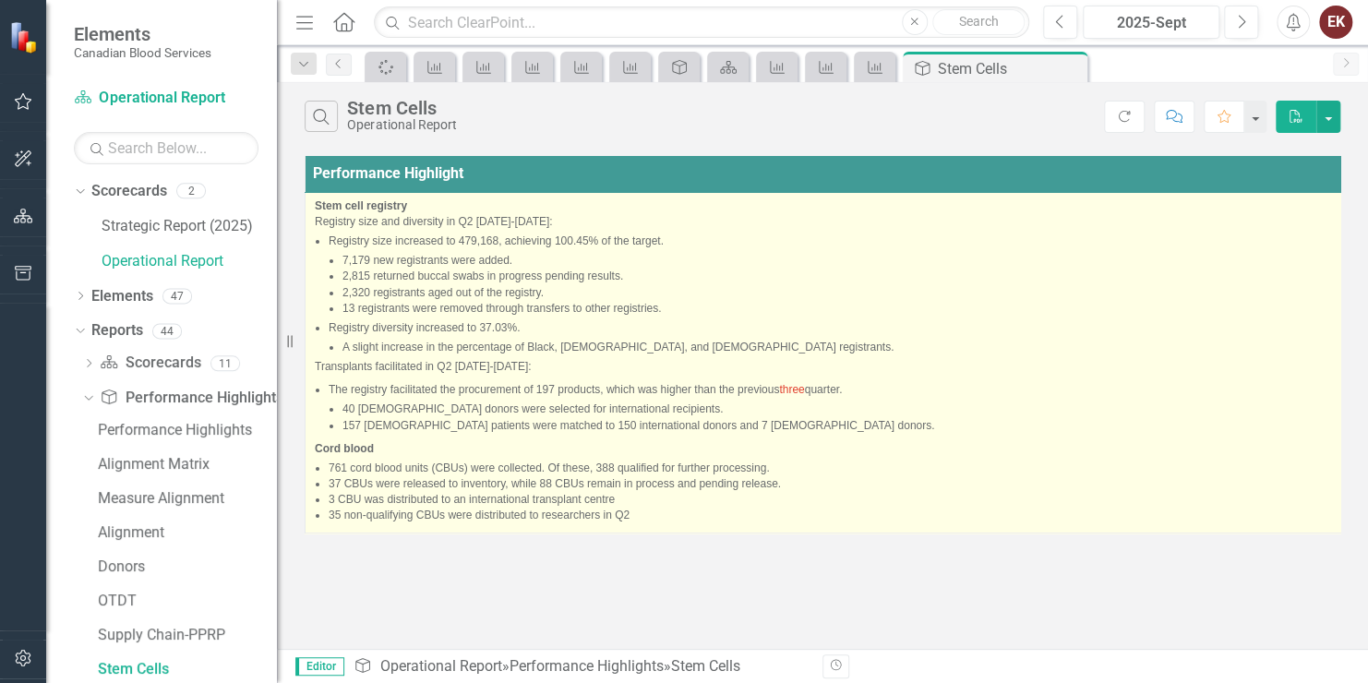
click at [402, 364] on p "Transplants facilitated in Q2 [DATE]-[DATE]:" at bounding box center [826, 368] width 1023 height 19
click at [576, 247] on li "Registry size increased to 479,168, achieving 100.45% of the target. 7,179 new …" at bounding box center [833, 275] width 1009 height 83
click at [575, 247] on li "Registry size increased to 479,168, achieving 100.45% of the target. 7,179 new …" at bounding box center [833, 275] width 1009 height 83
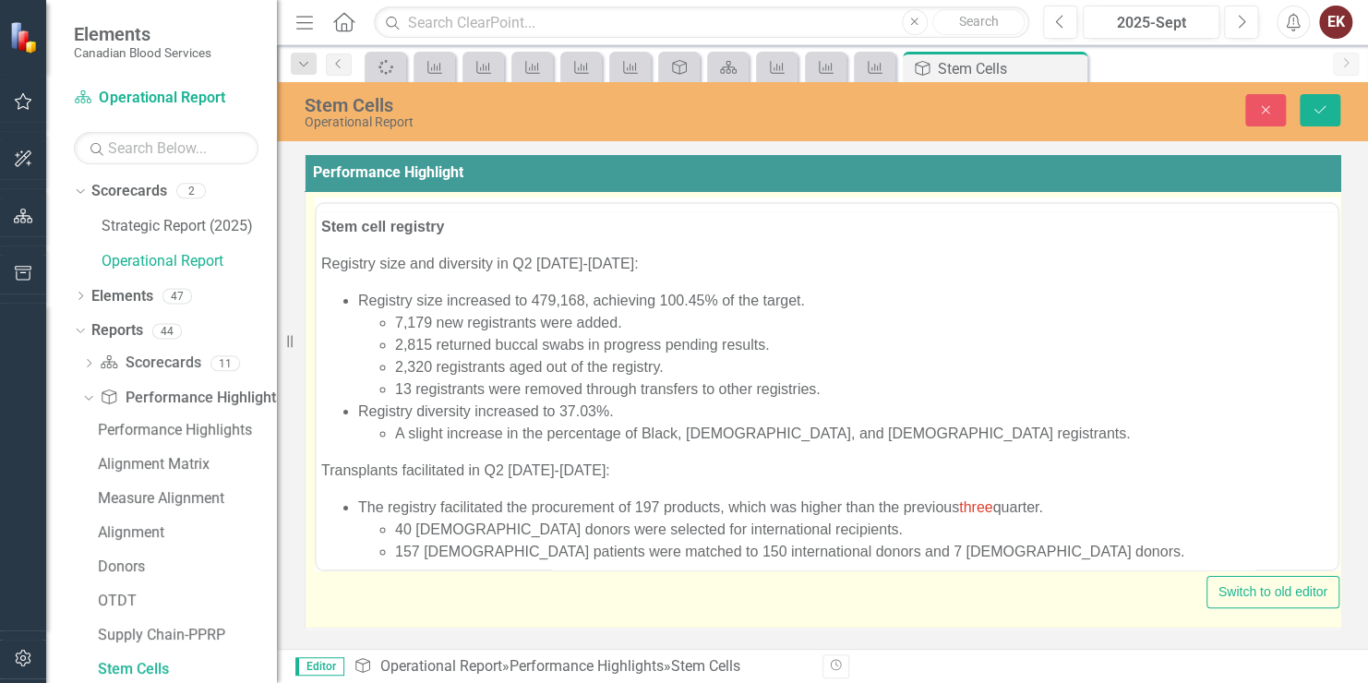
scroll to position [0, 0]
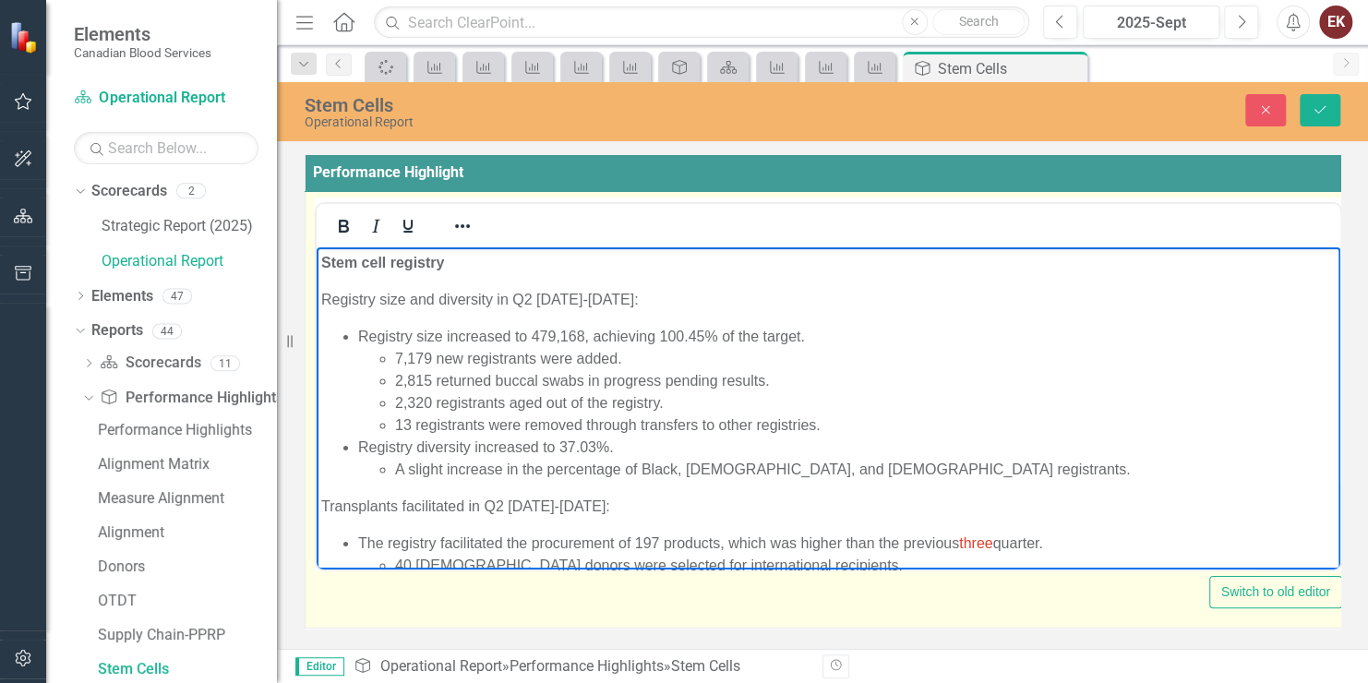
drag, startPoint x: 892, startPoint y: 495, endPoint x: 689, endPoint y: 335, distance: 258.4
click at [689, 335] on li "Registry size increased to 479,168, achieving 100.45% of the target. 7,179 new …" at bounding box center [847, 381] width 978 height 111
click at [690, 334] on li "Registry size increased to 479,168, achieving 100.45% of the target. 7,179 new …" at bounding box center [847, 381] width 978 height 111
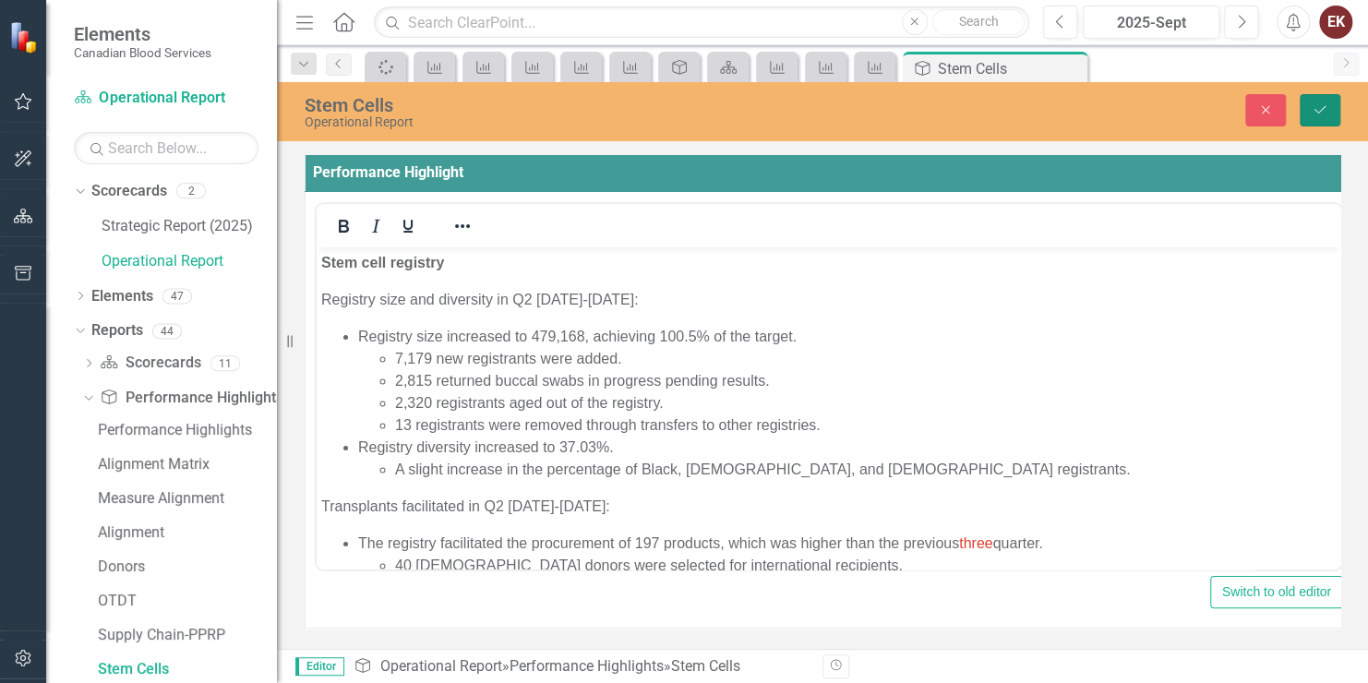
click at [1320, 110] on icon "Save" at bounding box center [1320, 109] width 17 height 13
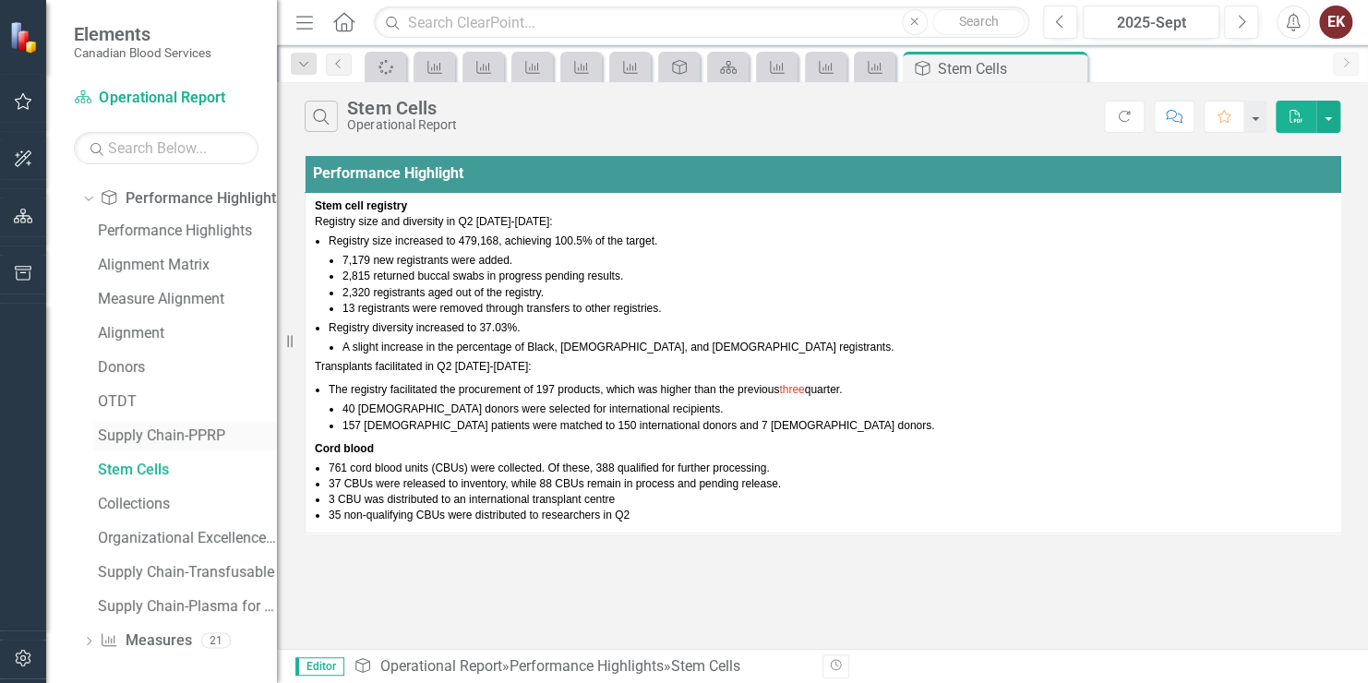
scroll to position [206, 0]
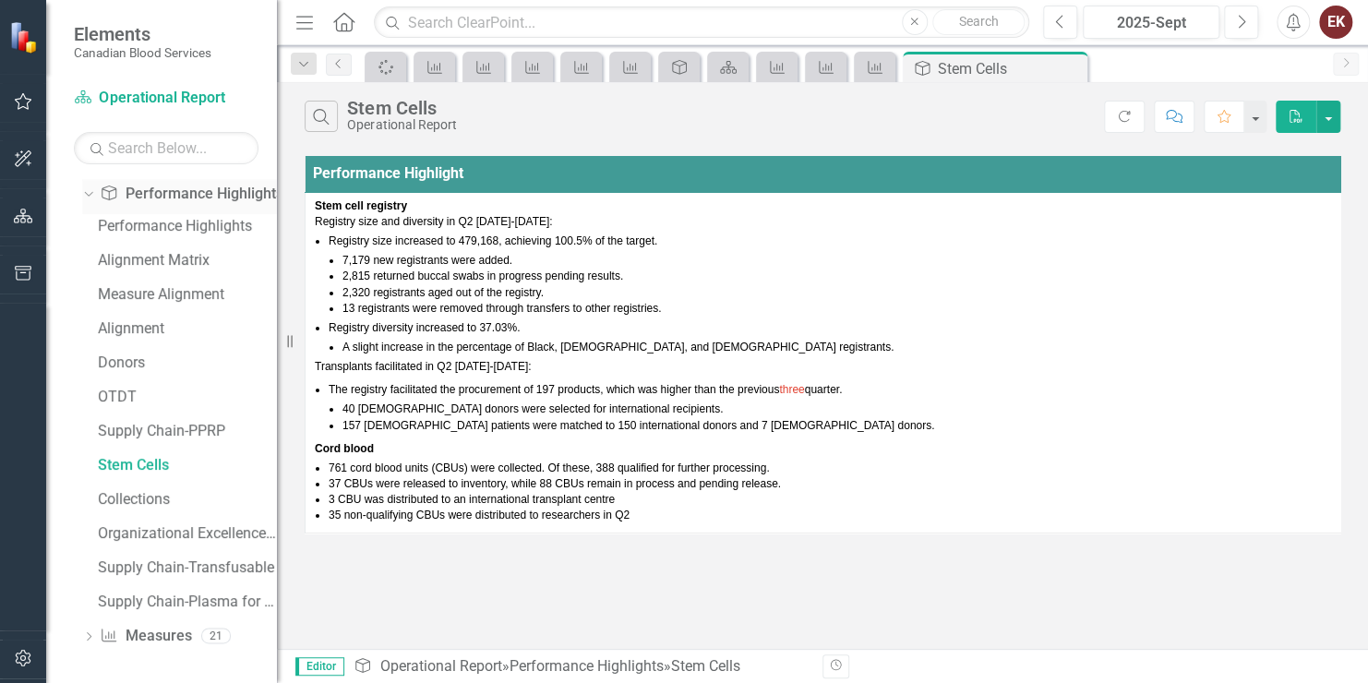
click at [90, 196] on icon "Dropdown" at bounding box center [86, 193] width 10 height 13
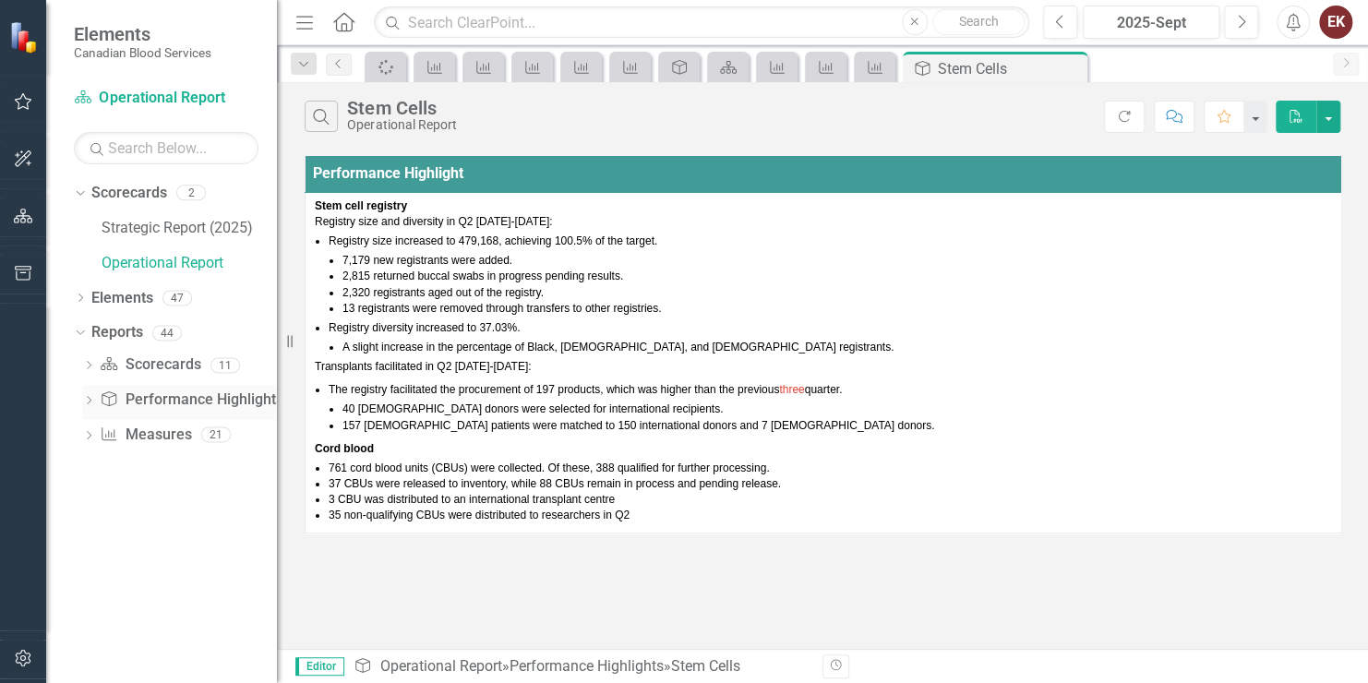
scroll to position [0, 0]
click at [92, 362] on icon "Dropdown" at bounding box center [88, 367] width 13 height 10
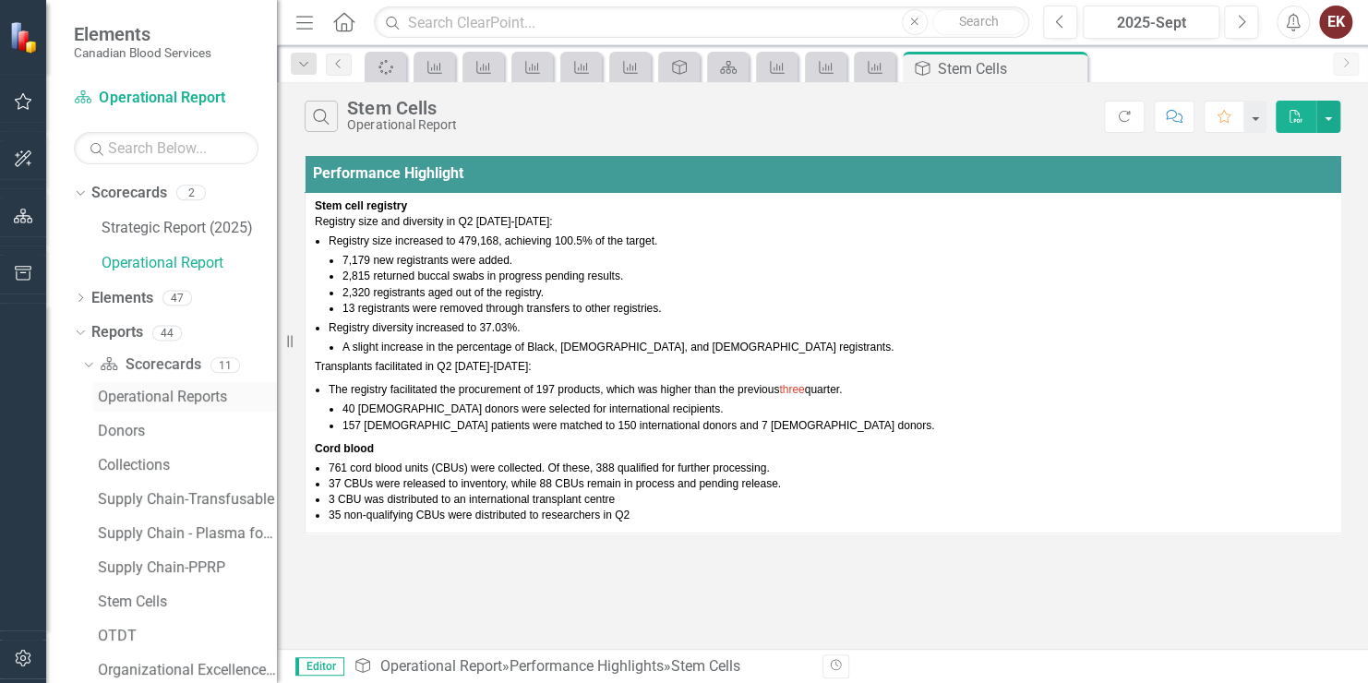
click at [181, 392] on div "Operational Reports" at bounding box center [187, 397] width 179 height 17
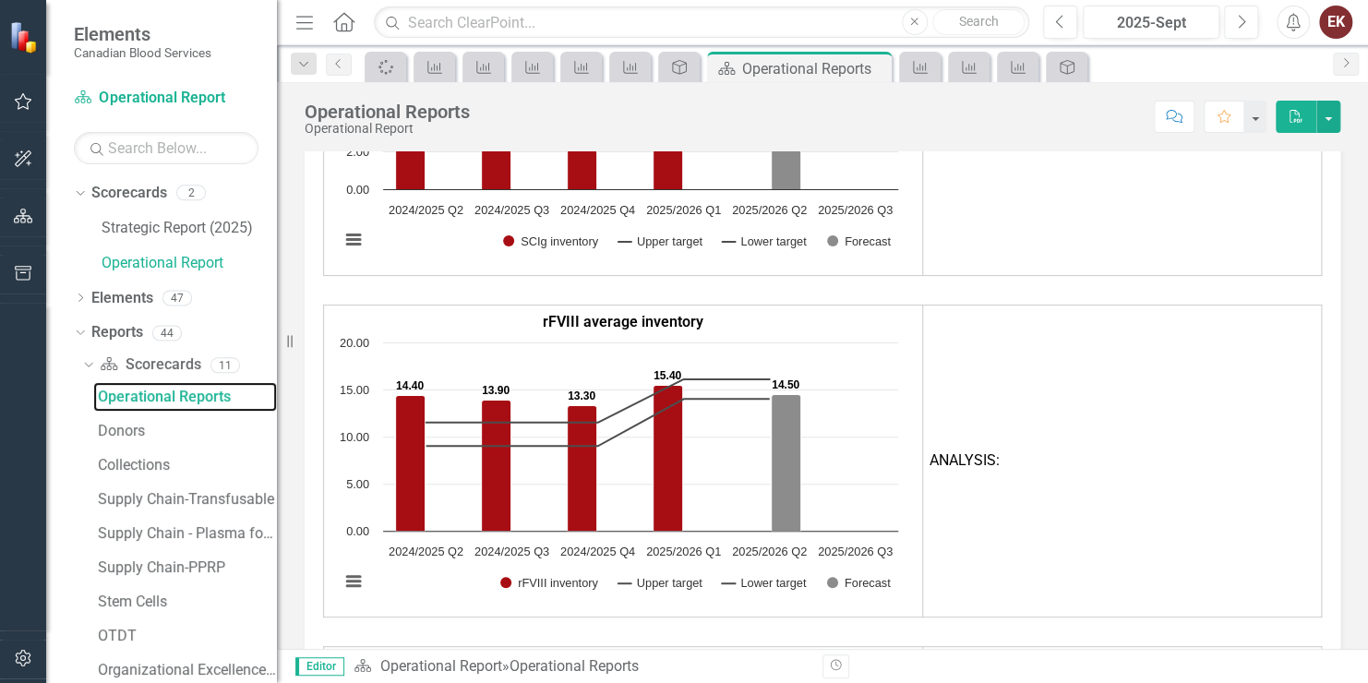
scroll to position [8195, 0]
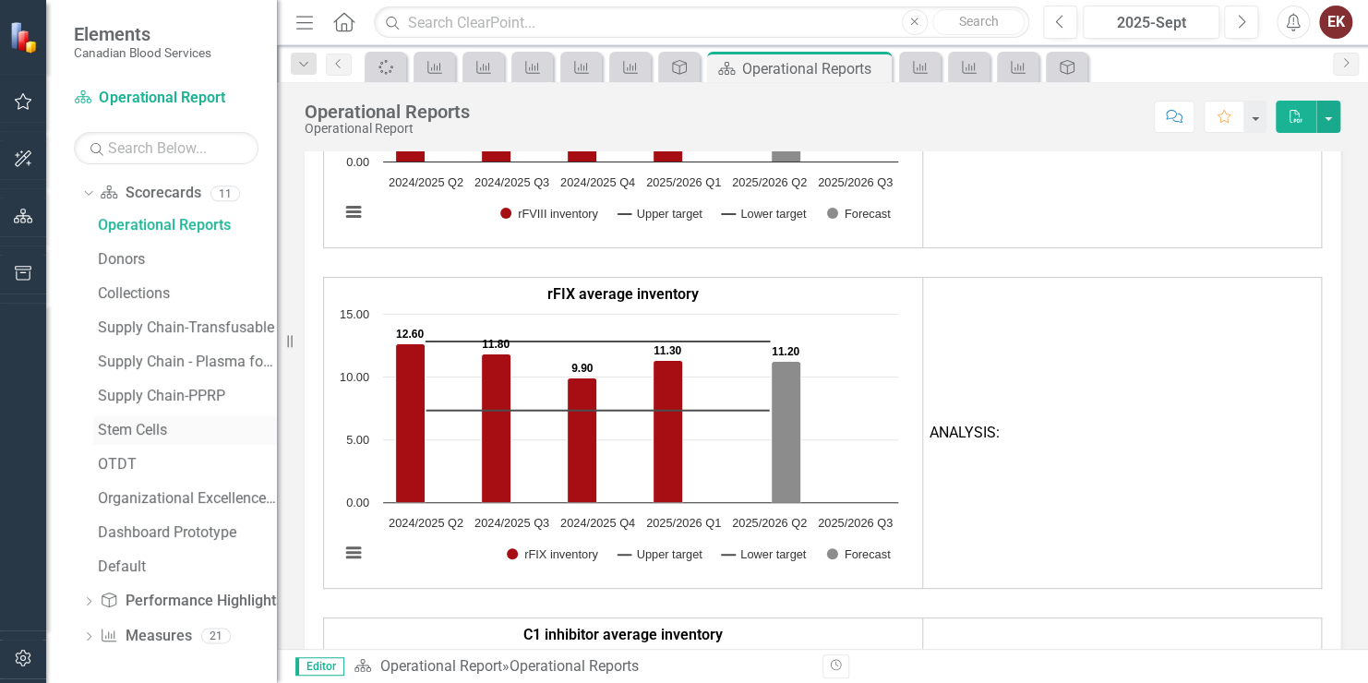
click at [140, 433] on div "Stem Cells" at bounding box center [187, 430] width 179 height 17
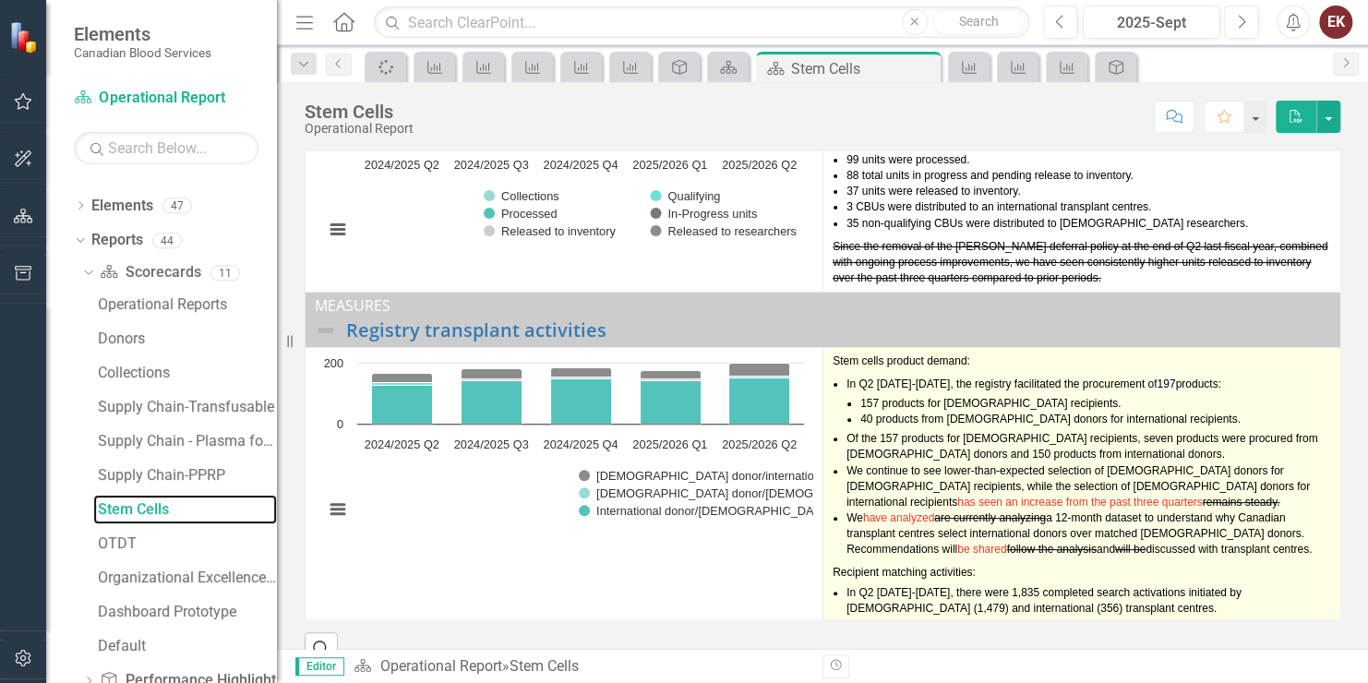
scroll to position [149, 0]
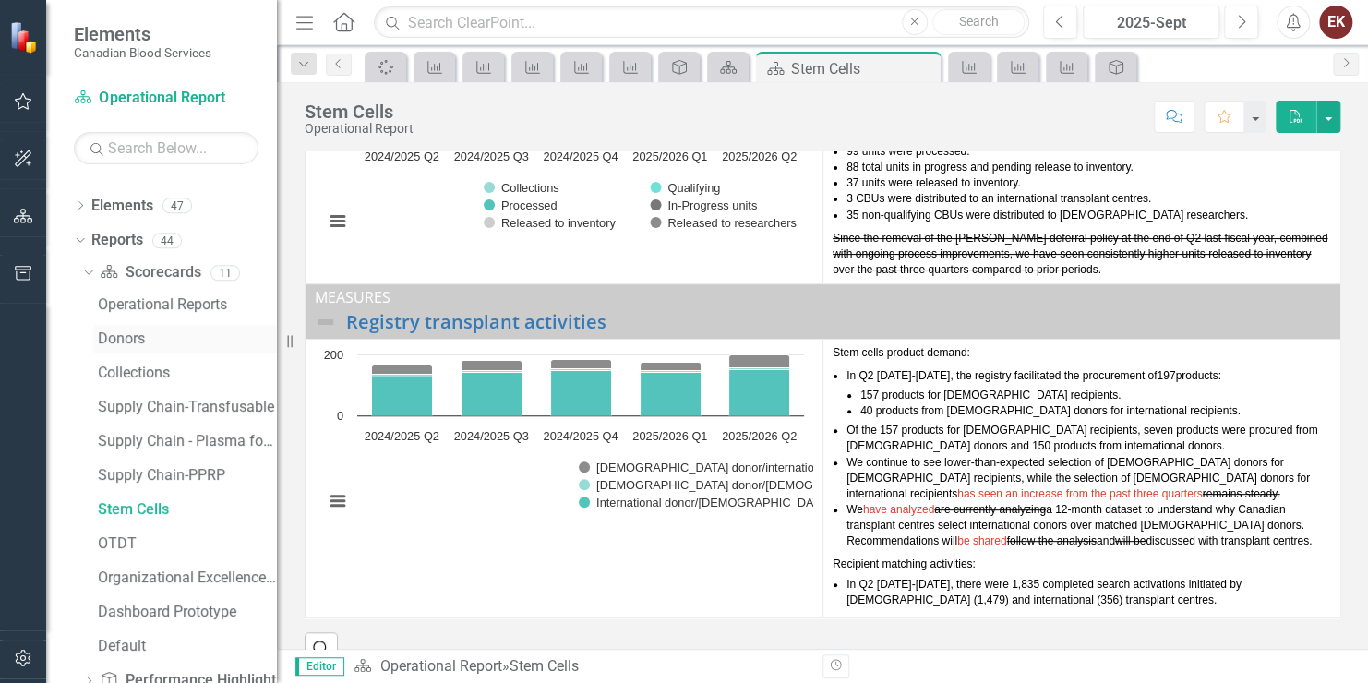
click at [126, 333] on div "Donors" at bounding box center [187, 339] width 179 height 17
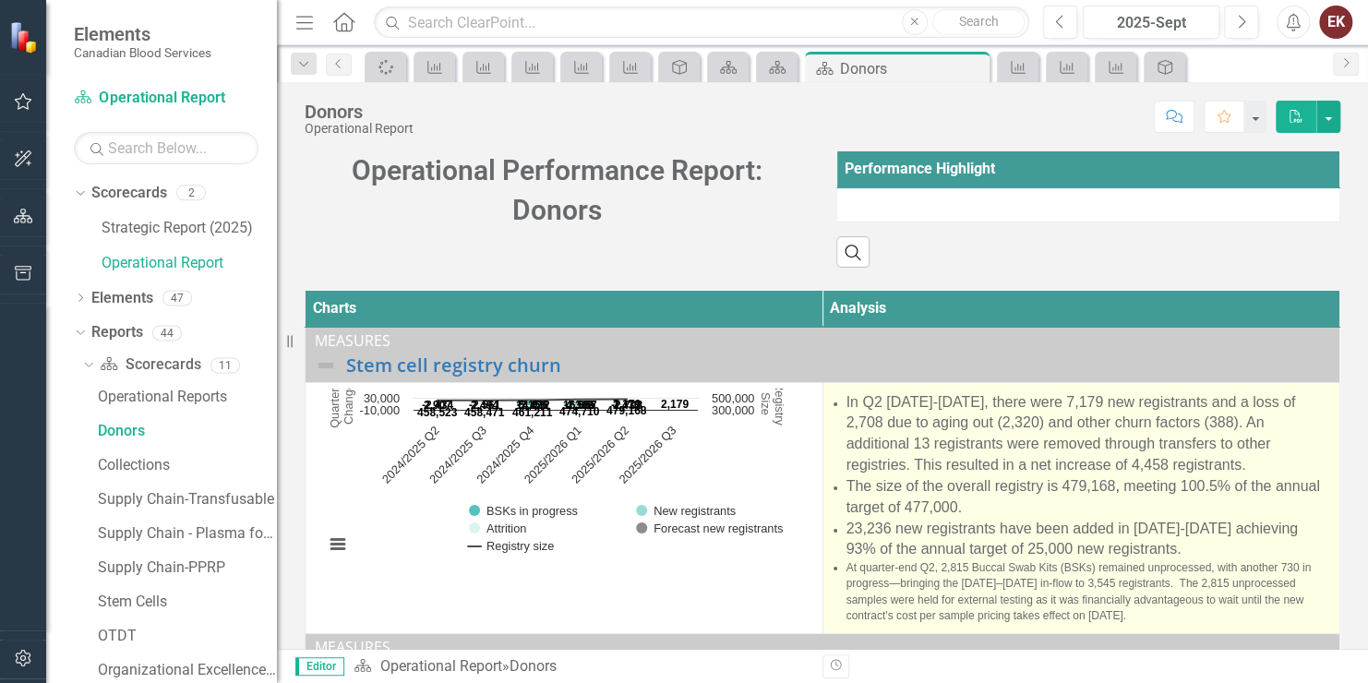
click at [986, 495] on span "The size of the overall registry is 479,168 , meeting 100.5% of the annual targ…" at bounding box center [1084, 496] width 474 height 37
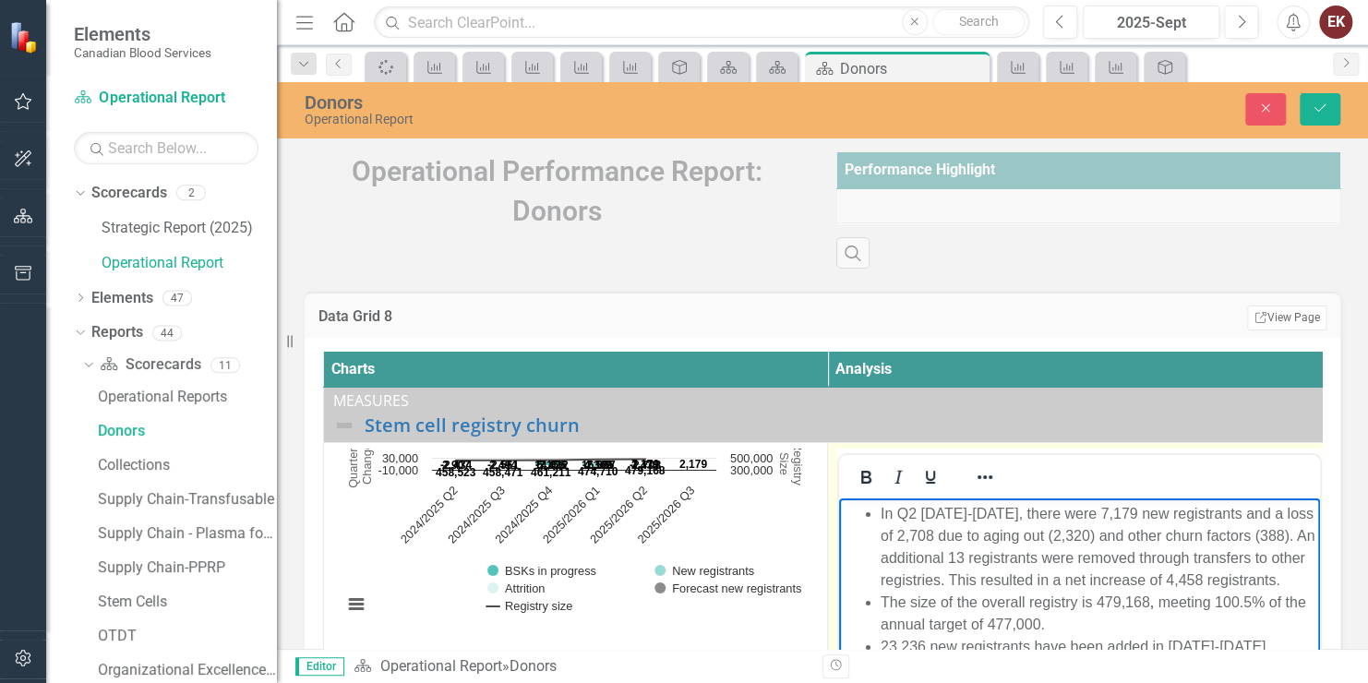
drag, startPoint x: 1124, startPoint y: 795, endPoint x: 857, endPoint y: 524, distance: 380.0
click at [857, 524] on ul "In Q2 2025-2026, there were 7,179 new registrants and a loss of 2,708 due to ag…" at bounding box center [1080, 658] width 472 height 310
click at [995, 481] on icon "Reveal or hide additional toolbar items" at bounding box center [985, 477] width 22 height 22
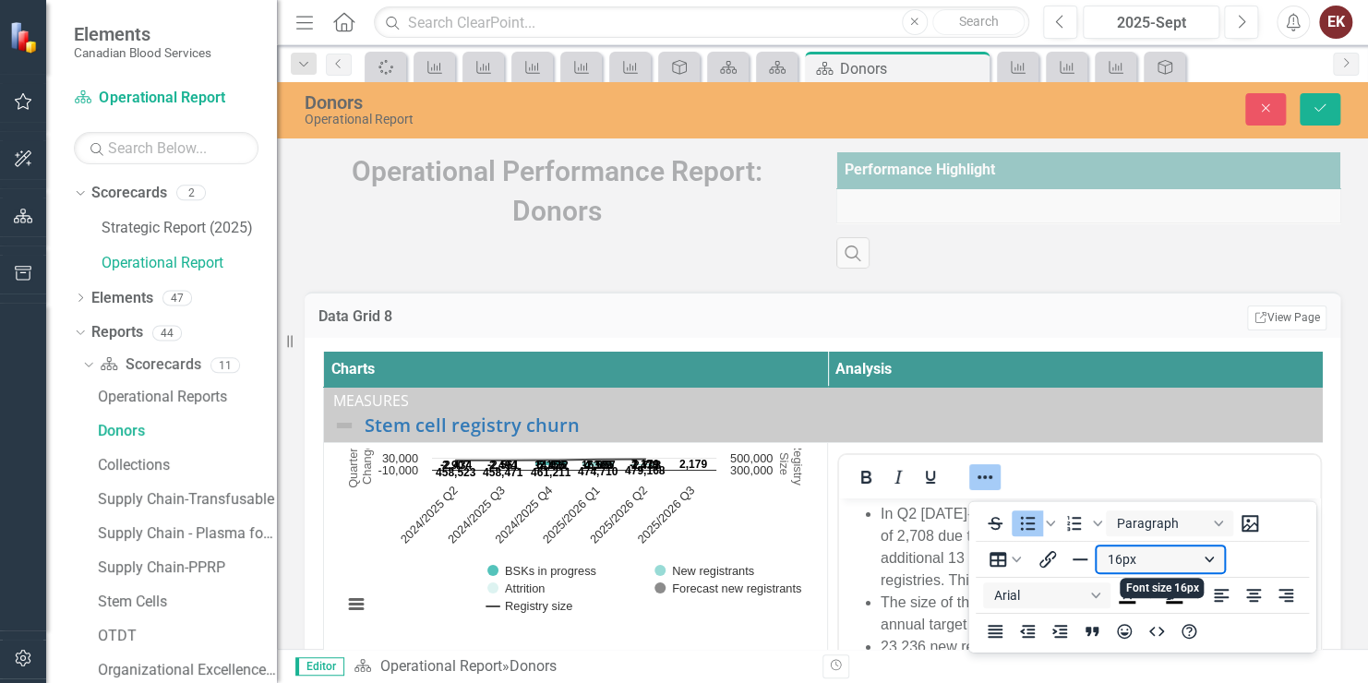
click at [1212, 557] on button "16px" at bounding box center [1160, 560] width 127 height 26
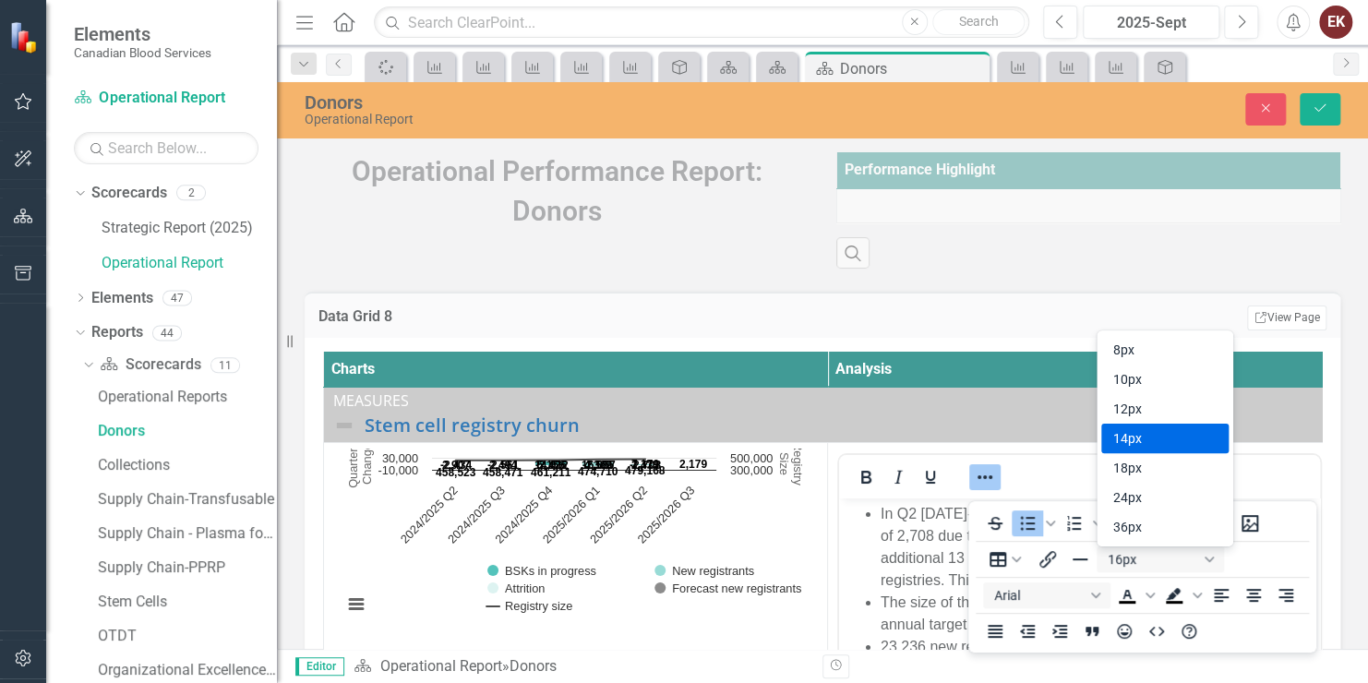
click at [1139, 441] on div "14px" at bounding box center [1152, 439] width 79 height 22
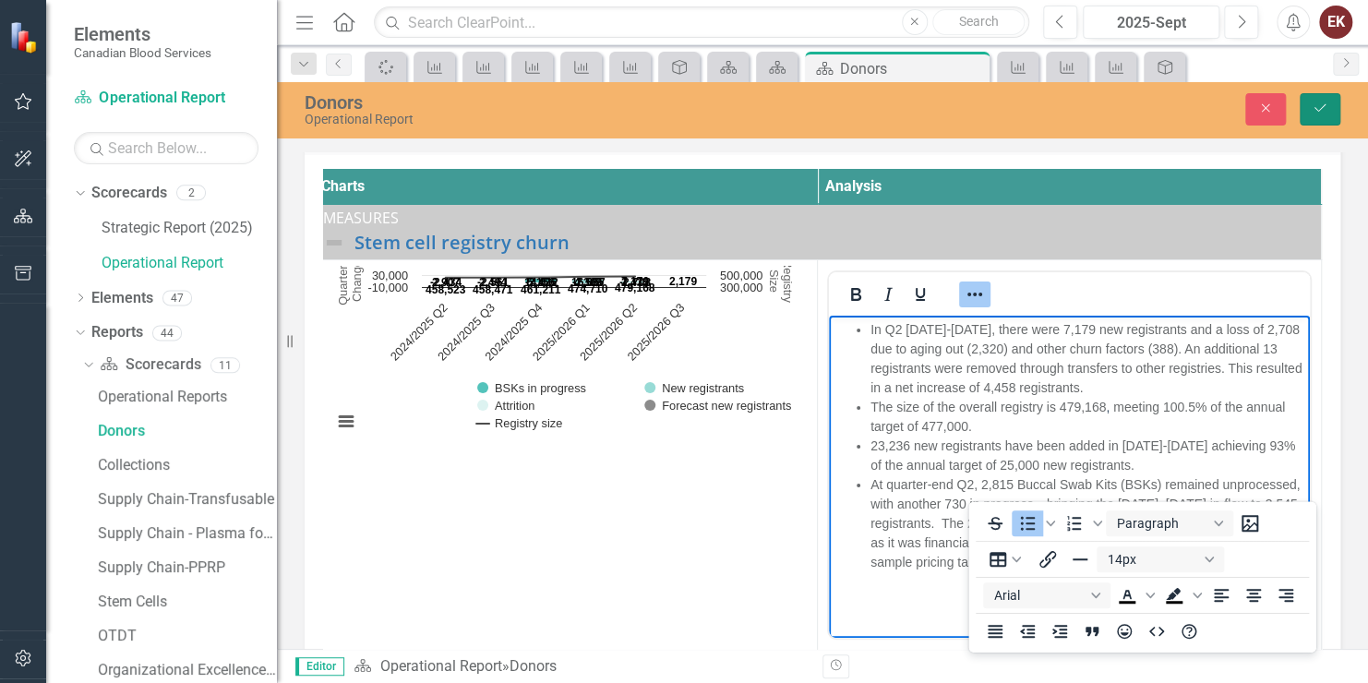
click at [1326, 103] on icon "Save" at bounding box center [1320, 108] width 17 height 13
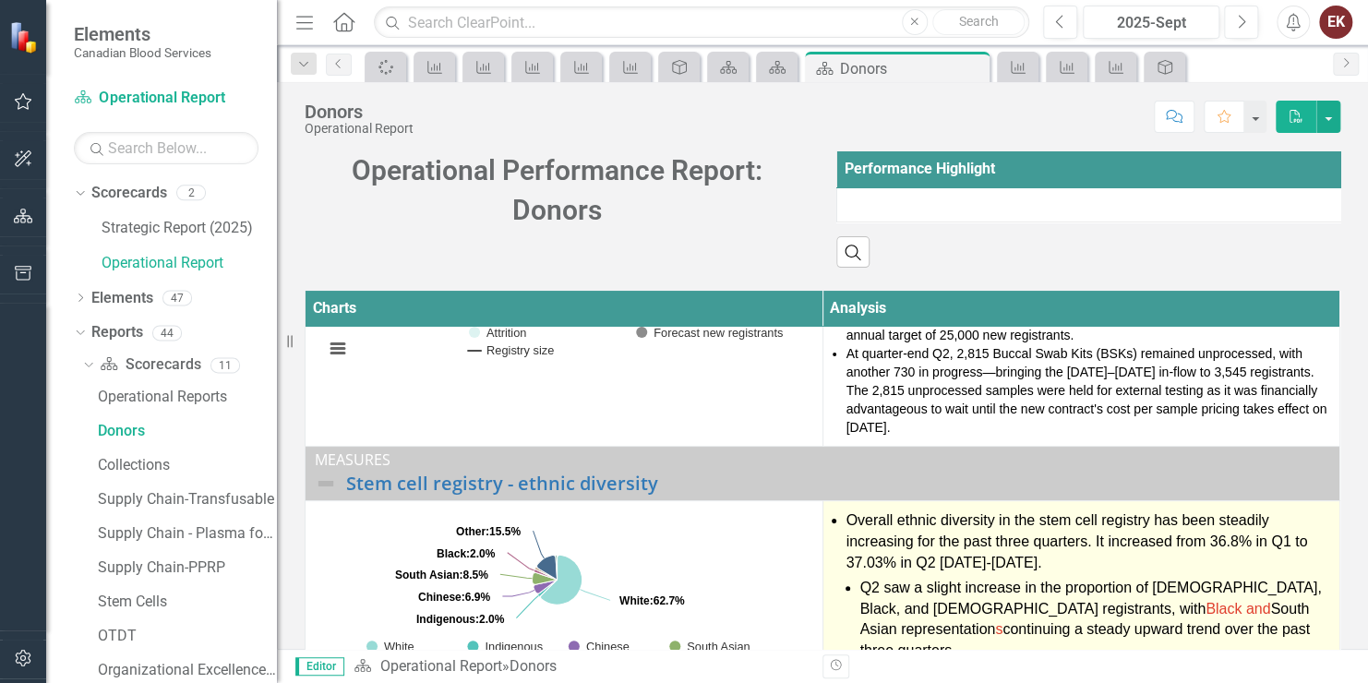
scroll to position [92, 0]
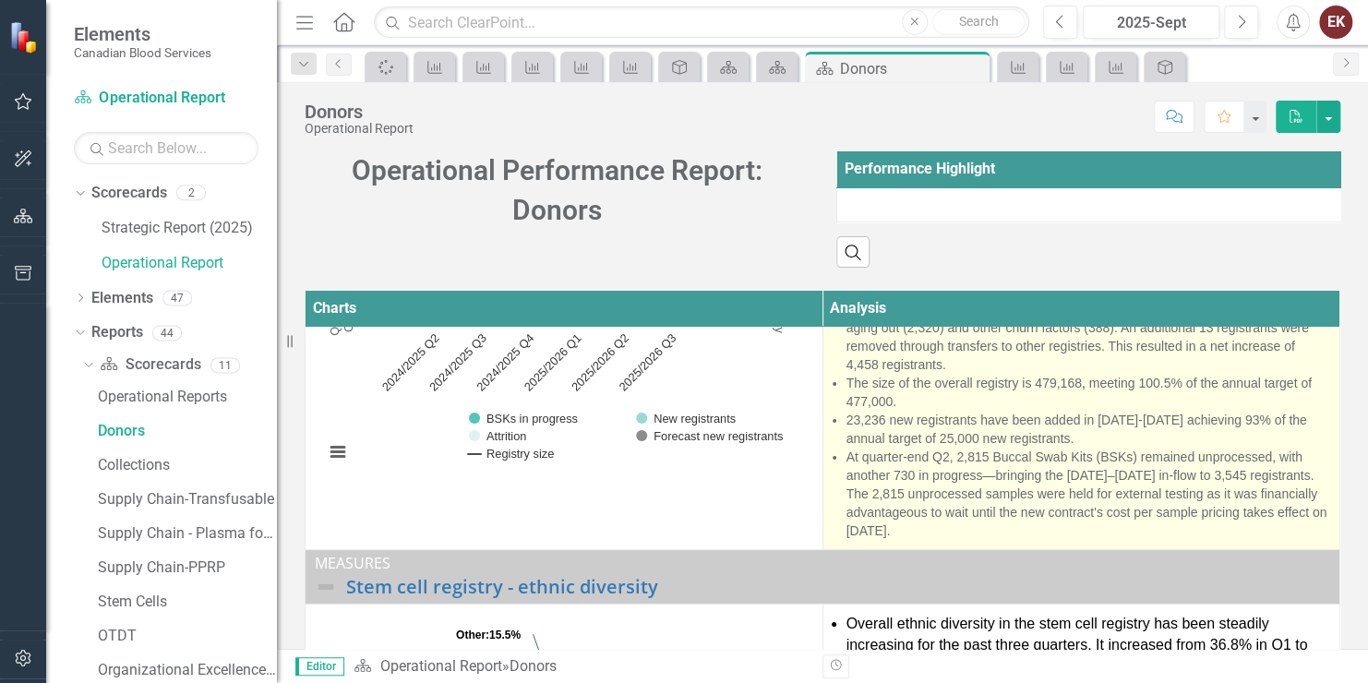
click at [1016, 513] on li "At quarter-end Q2, 2,815 Buccal Swab Kits (BSKs) remained unprocessed, with ano…" at bounding box center [1089, 494] width 485 height 92
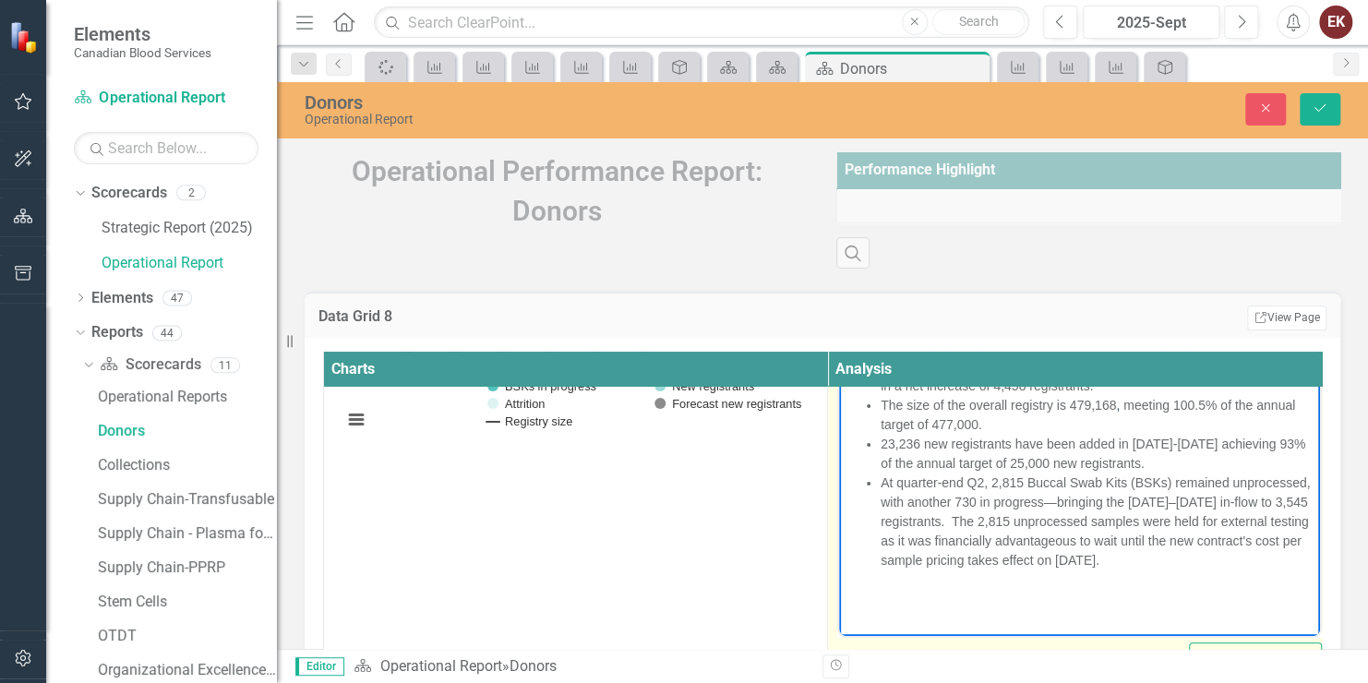
scroll to position [0, 0]
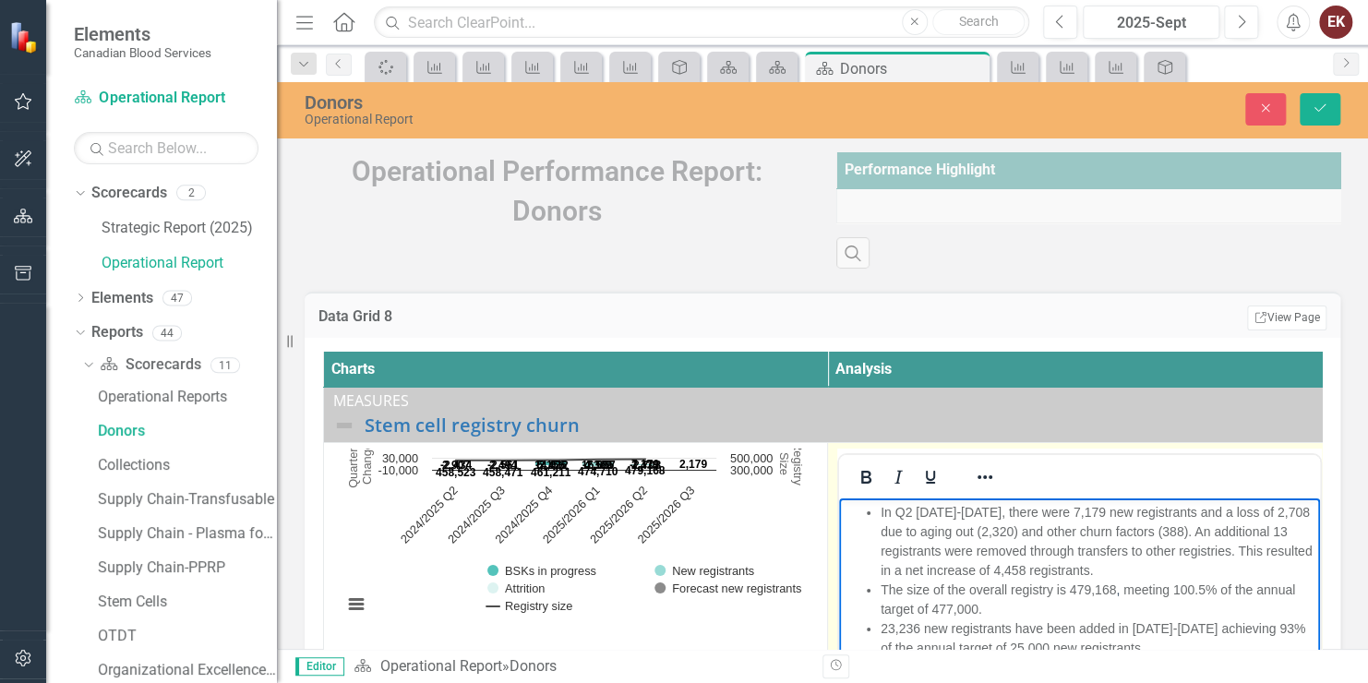
drag, startPoint x: 1143, startPoint y: 749, endPoint x: 882, endPoint y: 511, distance: 353.6
click at [882, 511] on ul "In Q2 2025-2026, there were 7,179 new registrants and a loss of 2,708 due to ag…" at bounding box center [1080, 629] width 472 height 252
click at [983, 479] on icon "Reveal or hide additional toolbar items" at bounding box center [985, 477] width 22 height 22
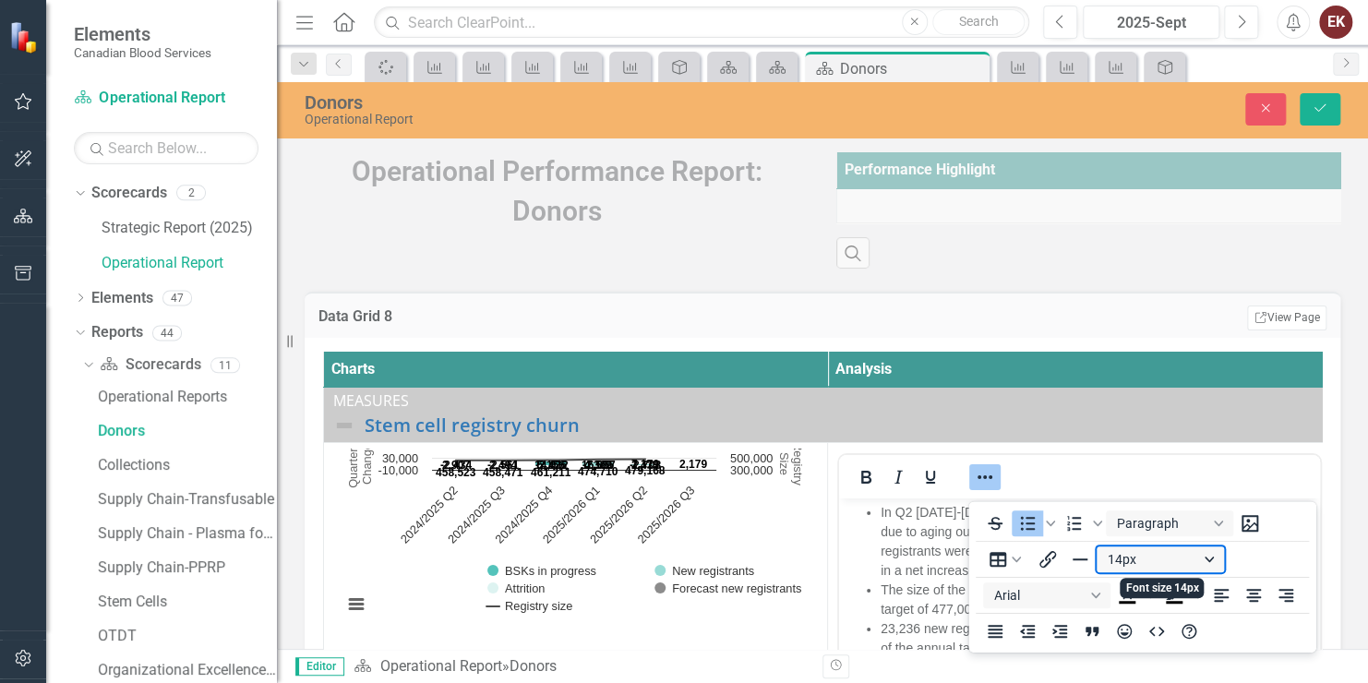
click at [1217, 557] on button "14px" at bounding box center [1160, 560] width 127 height 26
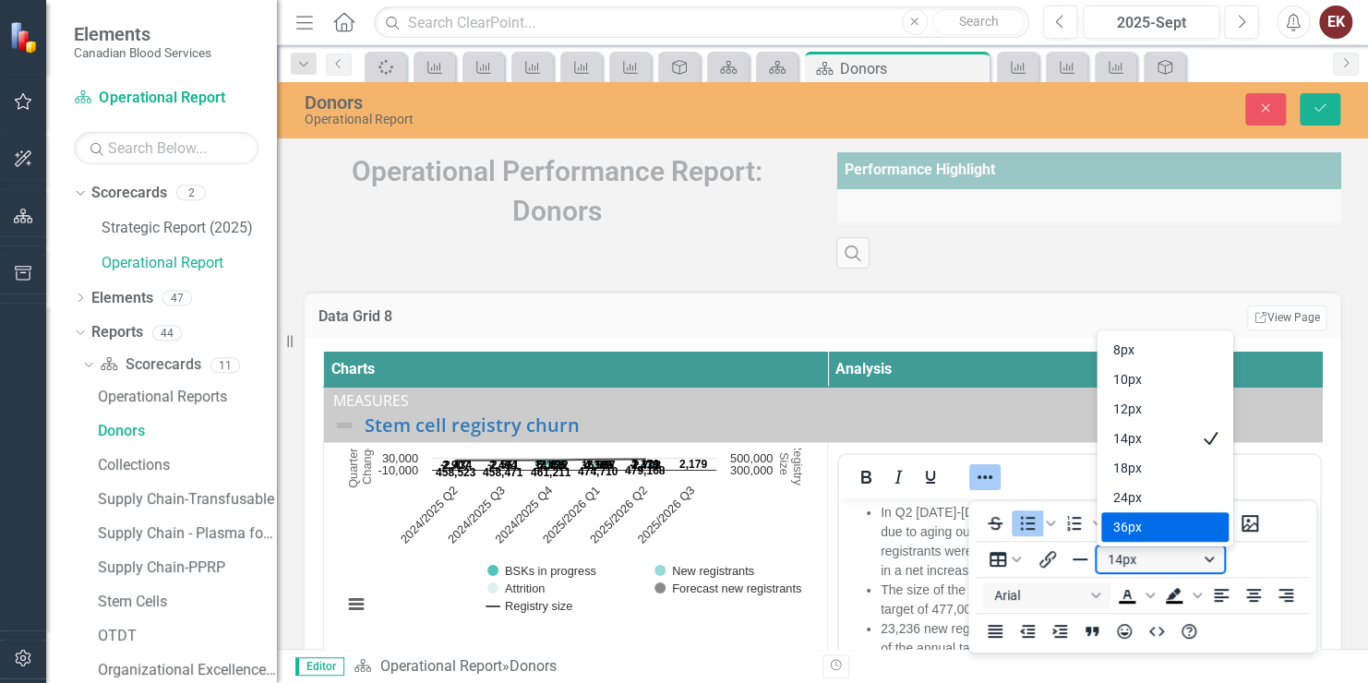
click at [1131, 568] on button "14px" at bounding box center [1160, 560] width 127 height 26
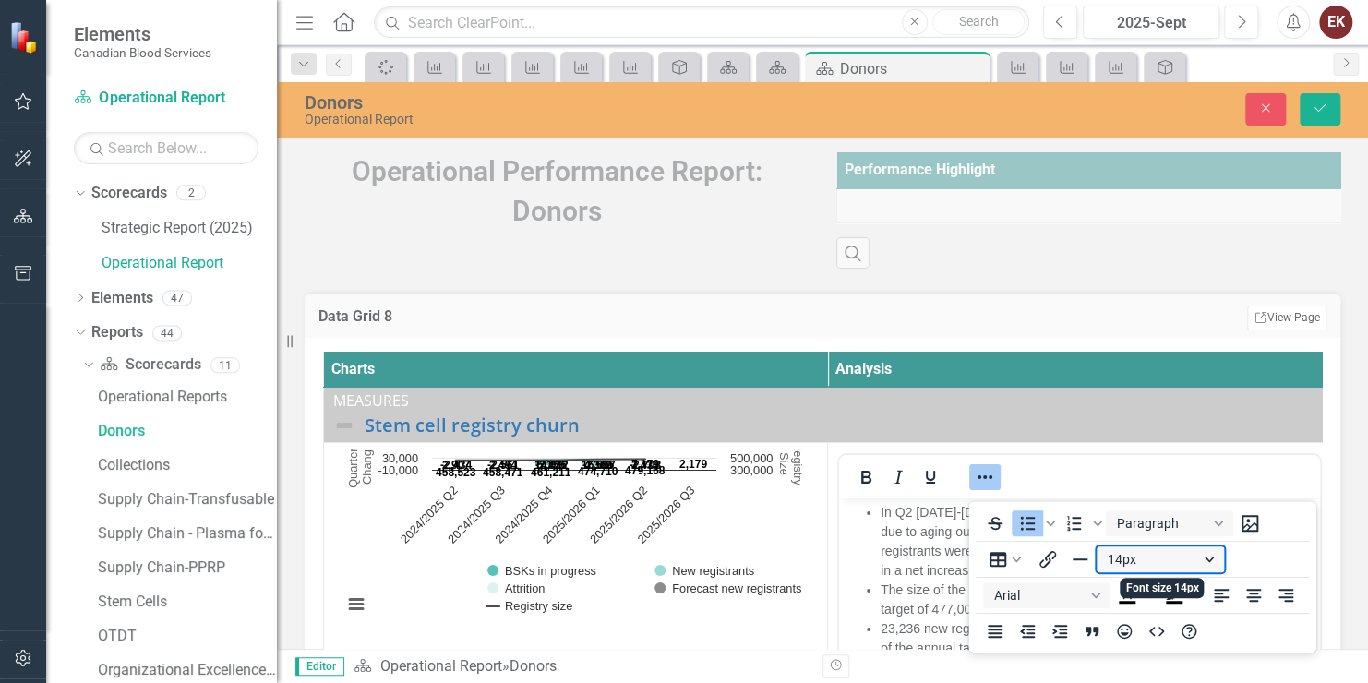
click at [1120, 558] on button "14px" at bounding box center [1160, 560] width 127 height 26
click at [1117, 561] on button "14px" at bounding box center [1160, 560] width 127 height 26
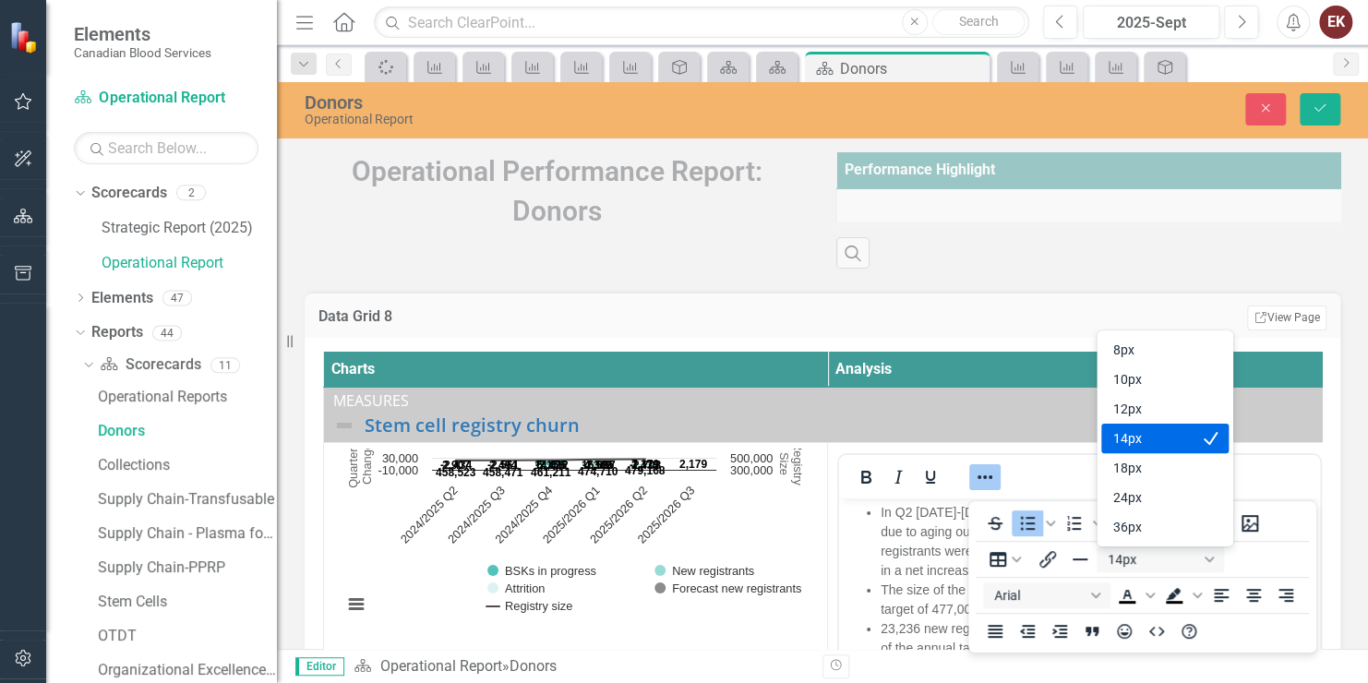
click at [1175, 443] on div "14px" at bounding box center [1152, 439] width 79 height 22
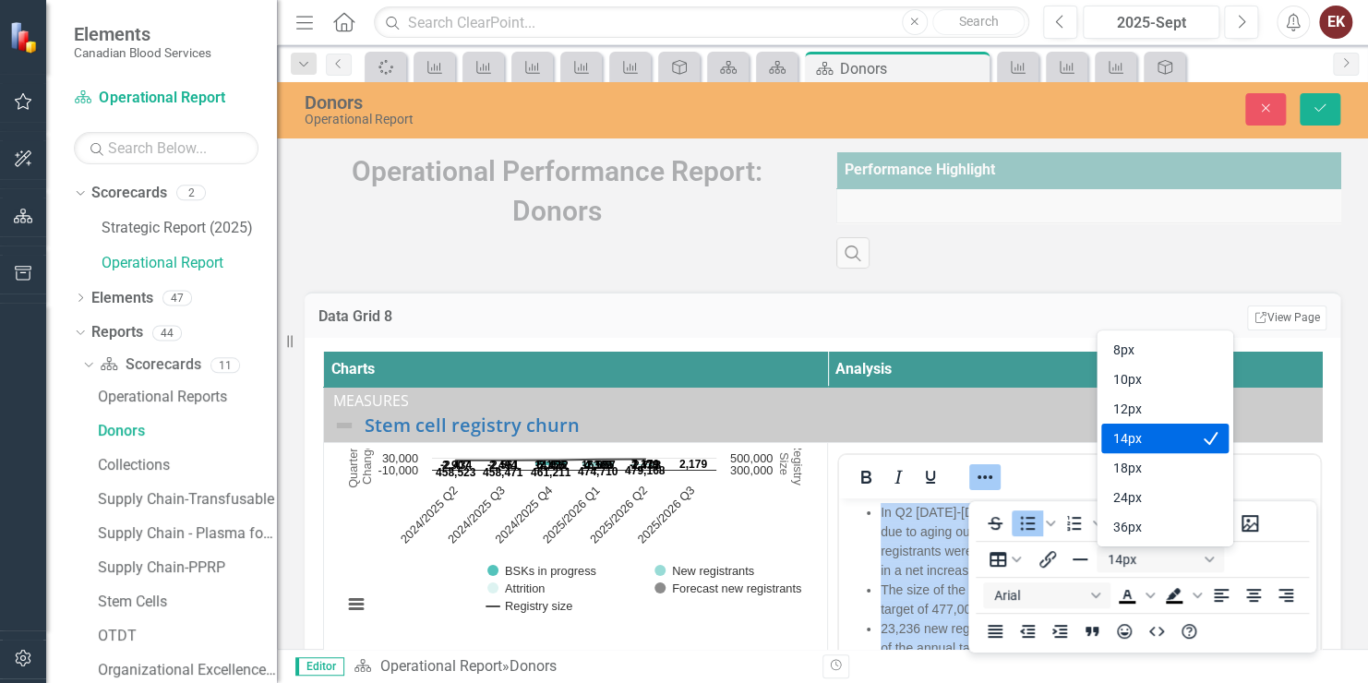
scroll to position [117, 0]
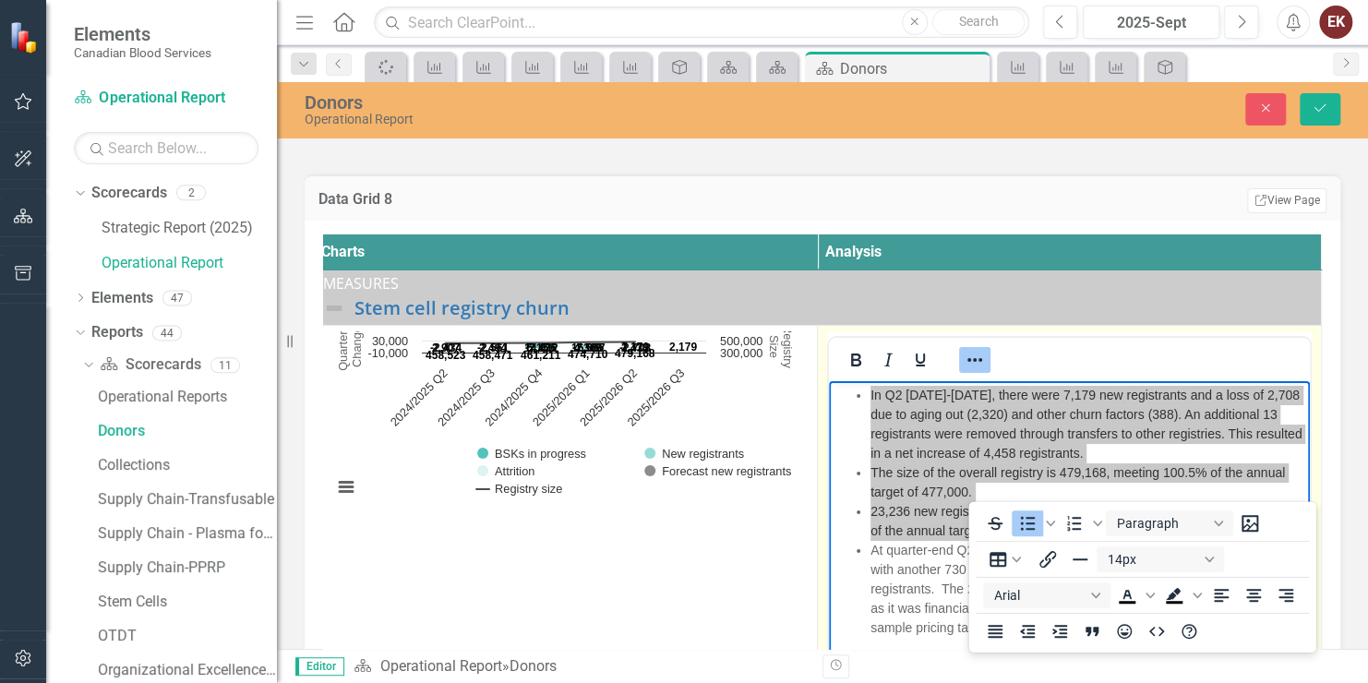
click at [1251, 359] on div at bounding box center [1069, 360] width 481 height 36
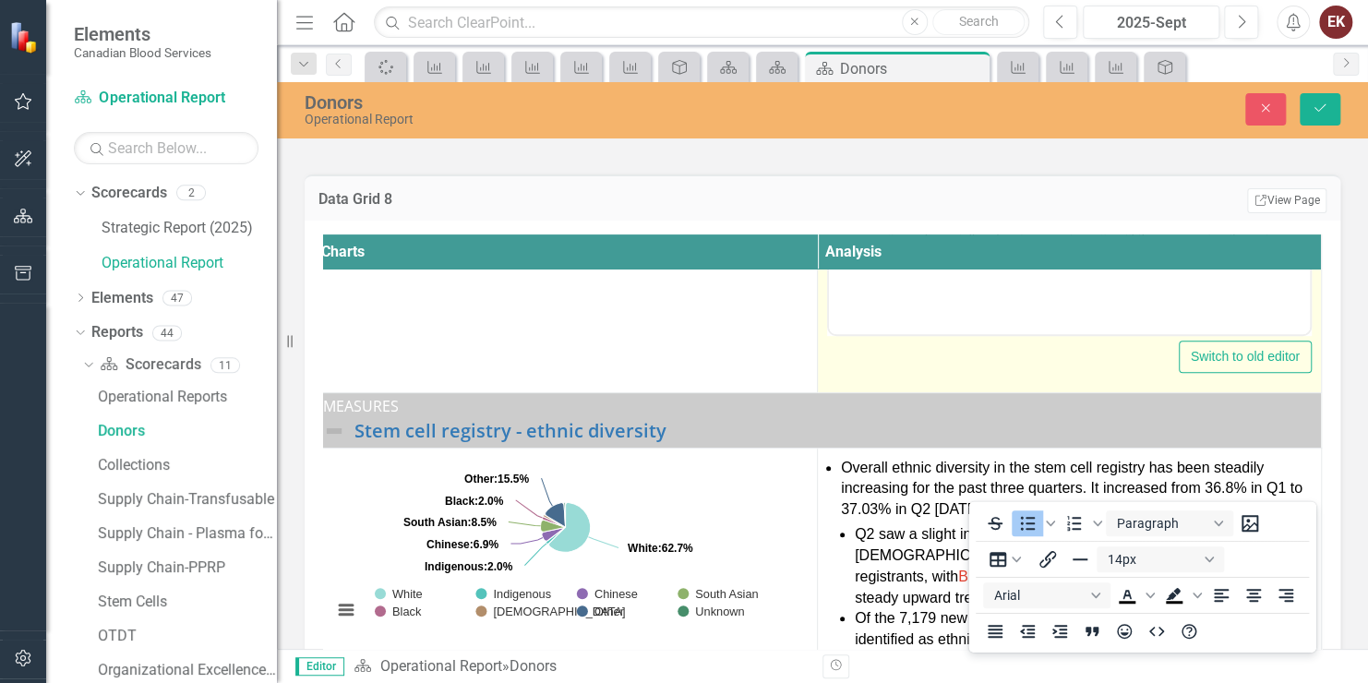
scroll to position [462, 19]
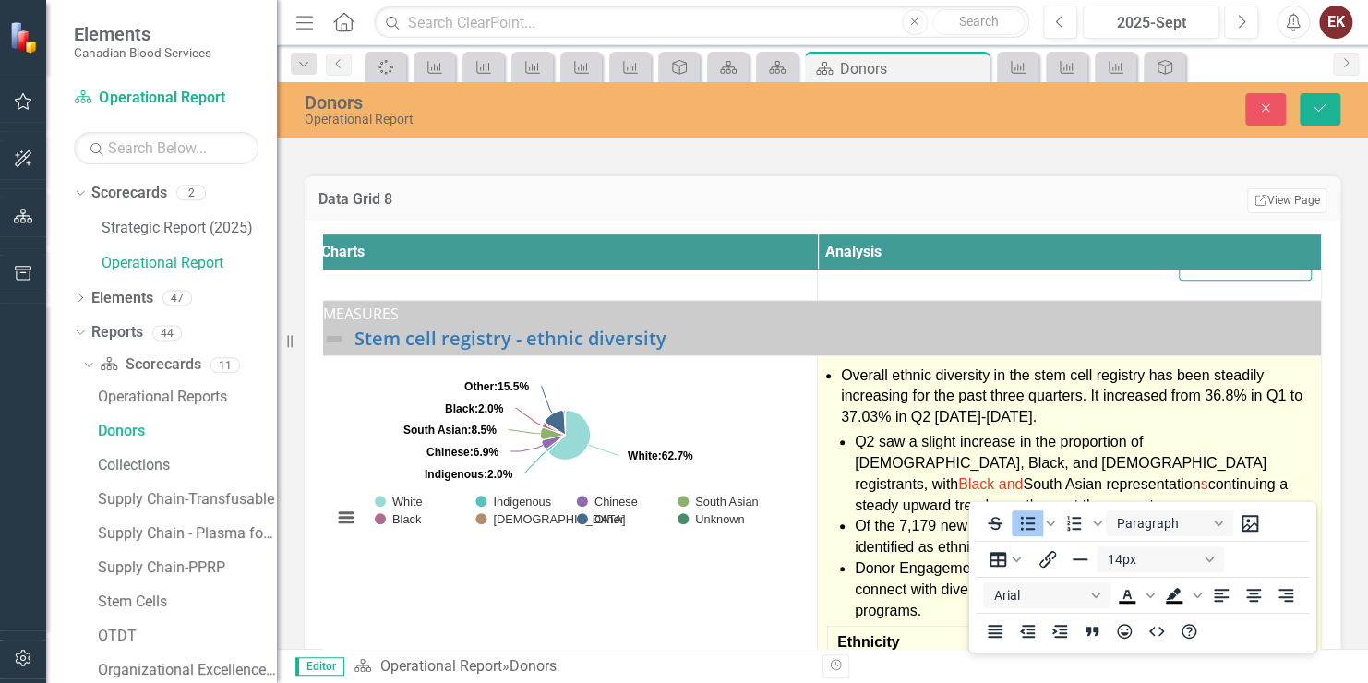
click at [841, 388] on span "Overall ethnic diversity in the stem cell registry has been steadily increasing…" at bounding box center [1072, 397] width 462 height 58
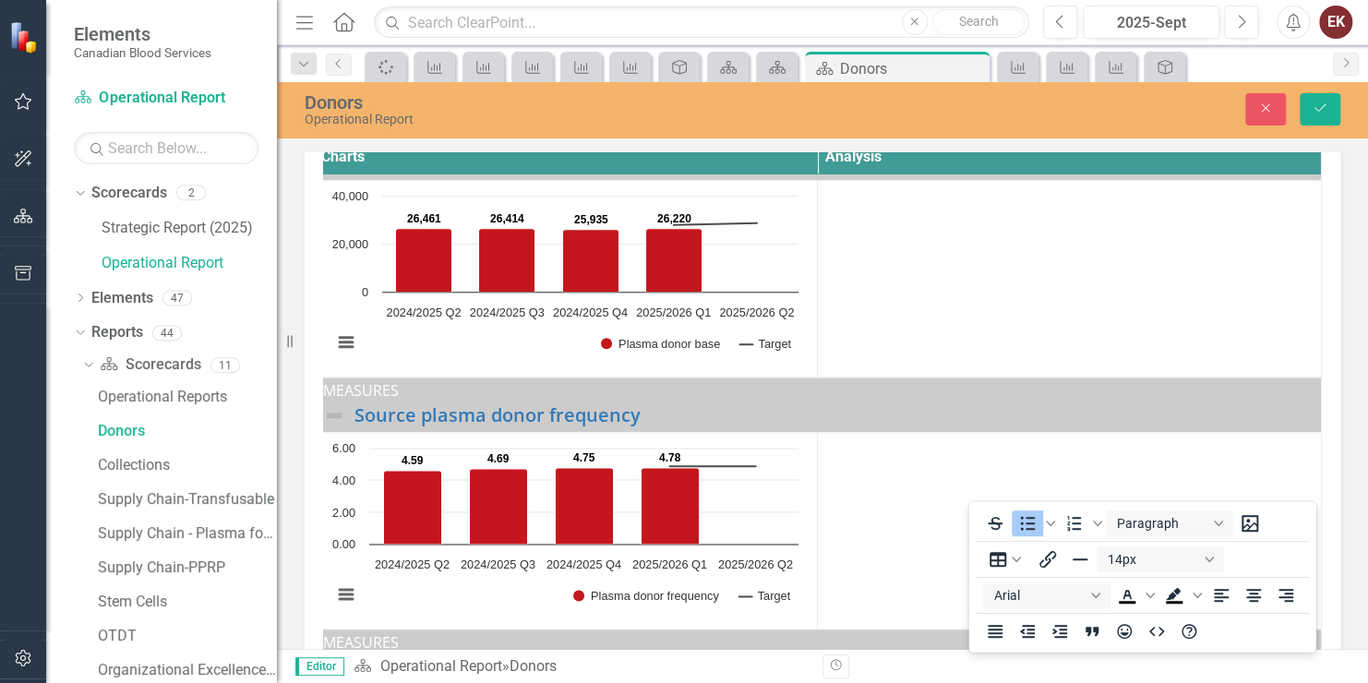
scroll to position [1604, 19]
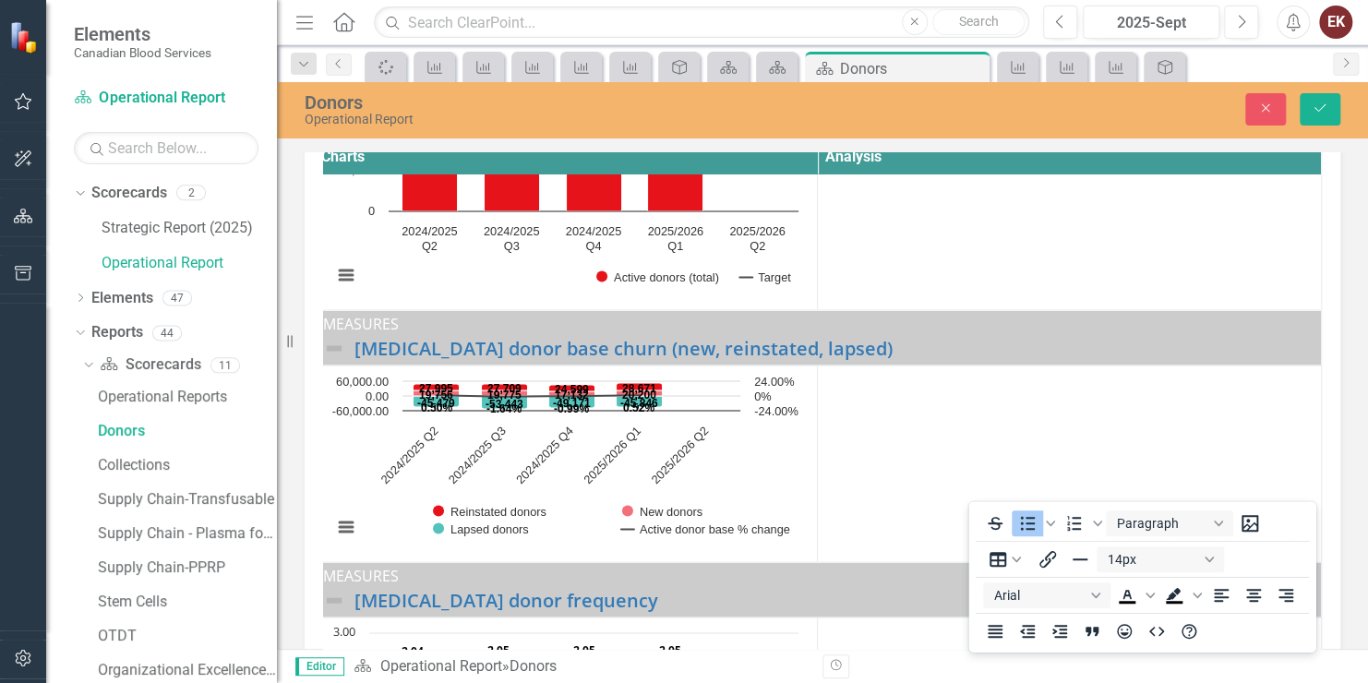
drag, startPoint x: 873, startPoint y: -786, endPoint x: 1101, endPoint y: 257, distance: 1067.2
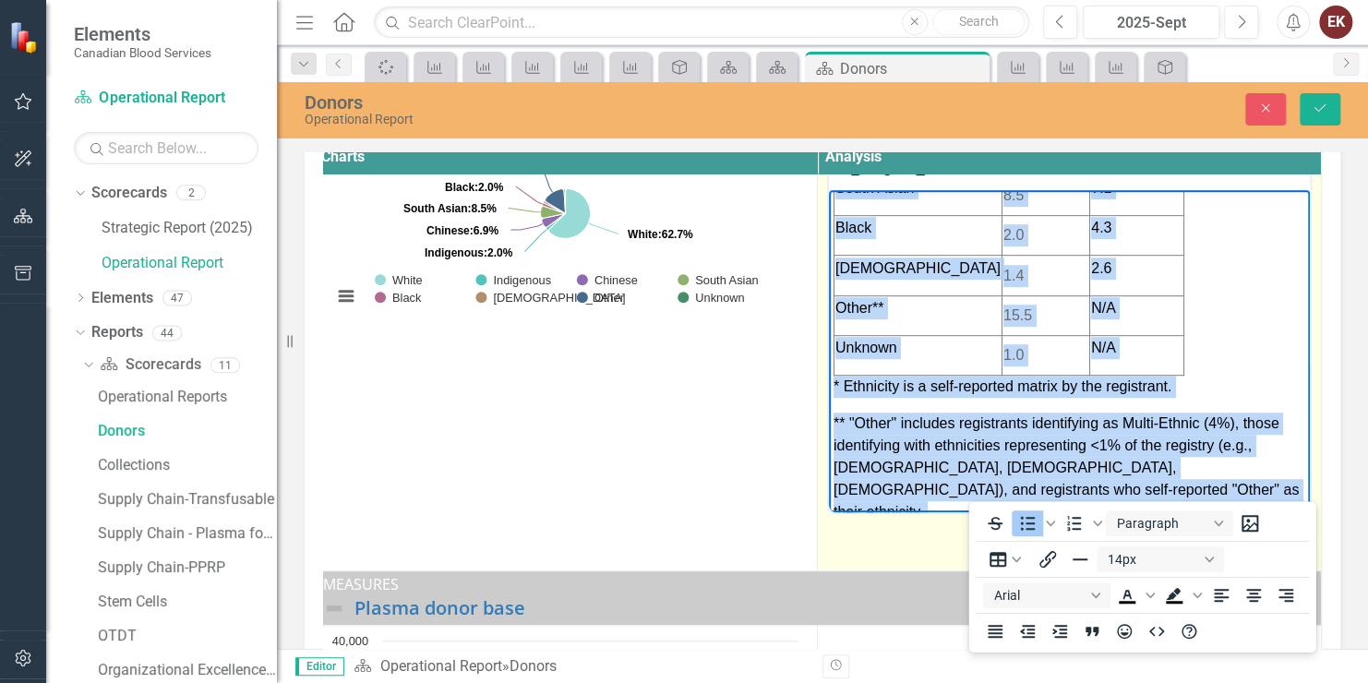
scroll to position [681, 19]
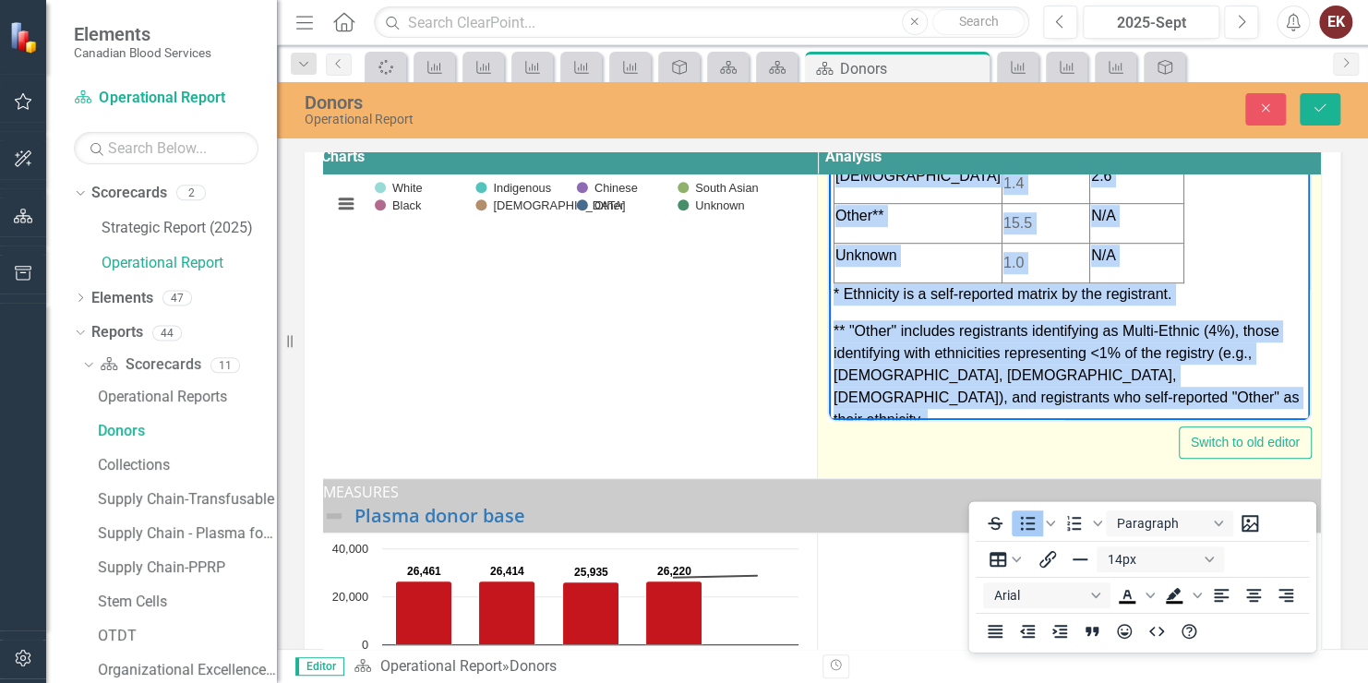
click at [1085, 445] on p "Rich Text Area. Press ALT-0 for help." at bounding box center [1070, 456] width 472 height 22
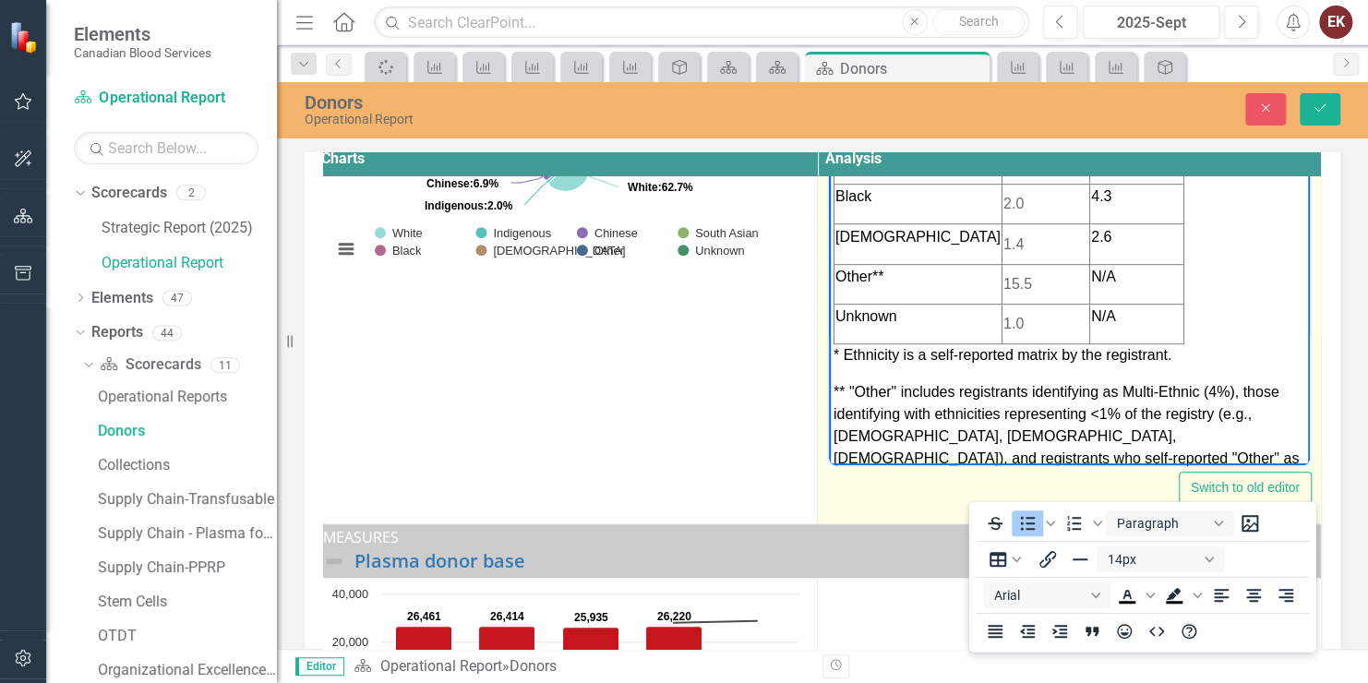
scroll to position [528, 0]
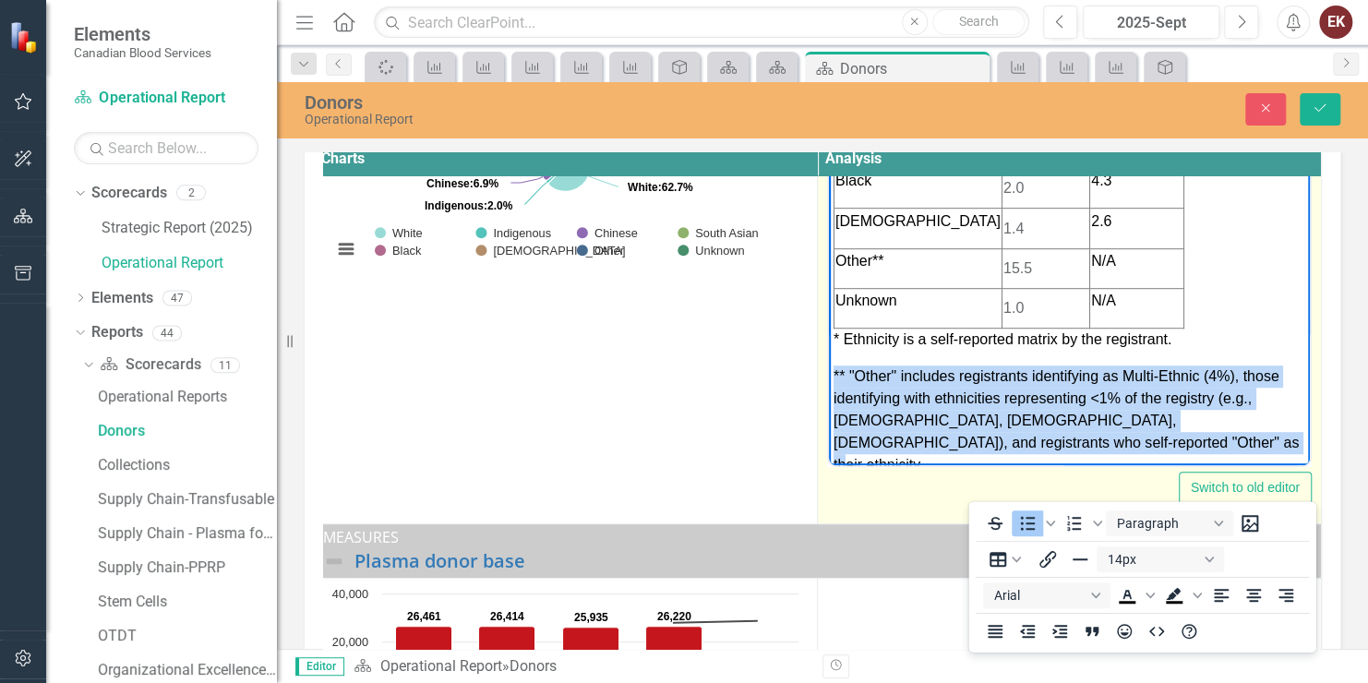
drag, startPoint x: 1089, startPoint y: 403, endPoint x: 822, endPoint y: 332, distance: 276.2
click at [829, 332] on html "Overall ethnic diversity in the stem cell registry has been steadily increasing…" at bounding box center [1069, 73] width 481 height 918
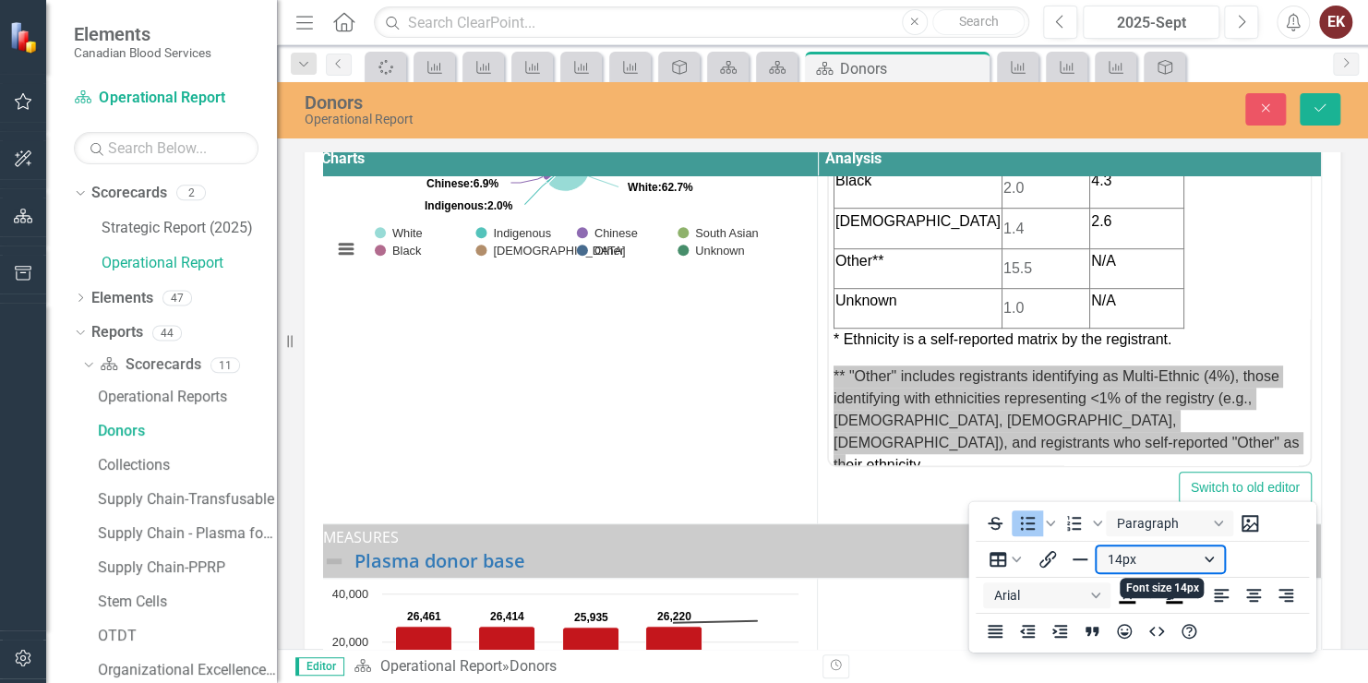
click at [1132, 558] on button "14px" at bounding box center [1160, 560] width 127 height 26
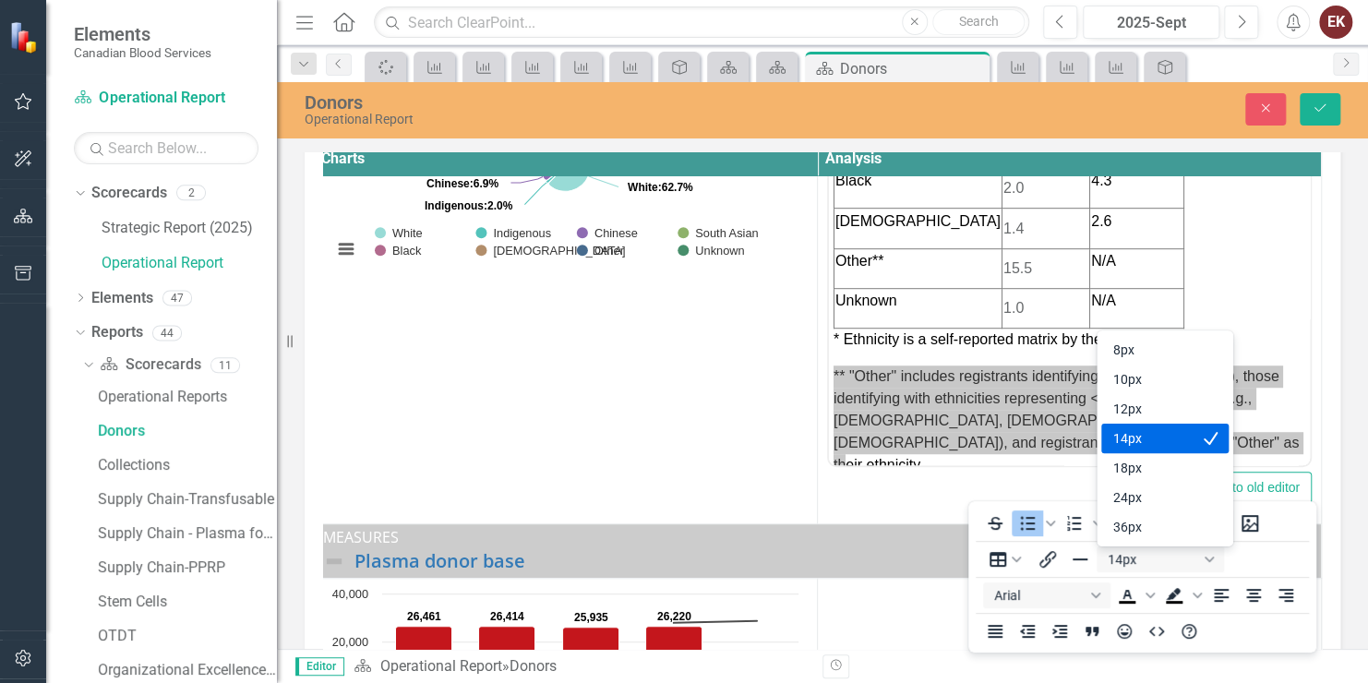
click at [1124, 441] on div "14px" at bounding box center [1152, 439] width 79 height 22
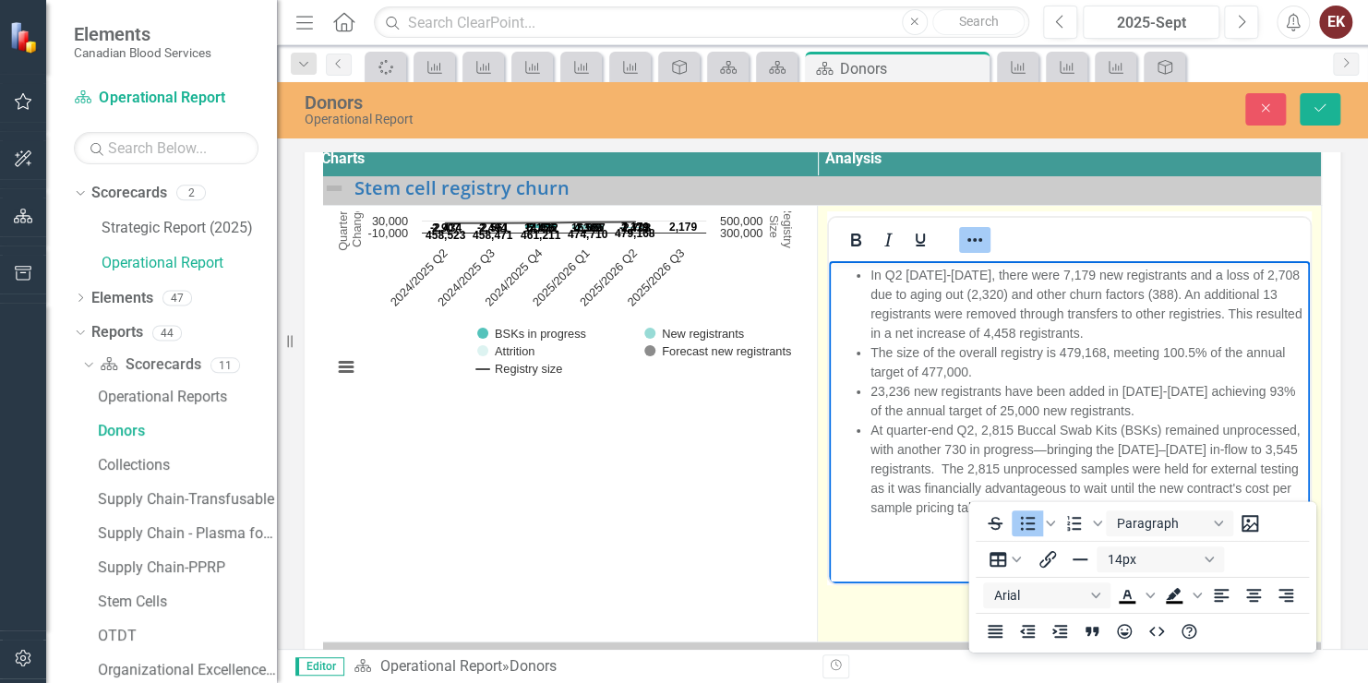
click at [869, 538] on html "In Q2 2025-2026, there were 7,179 new registrants and a loss of 2,708 due to ag…" at bounding box center [1069, 399] width 481 height 277
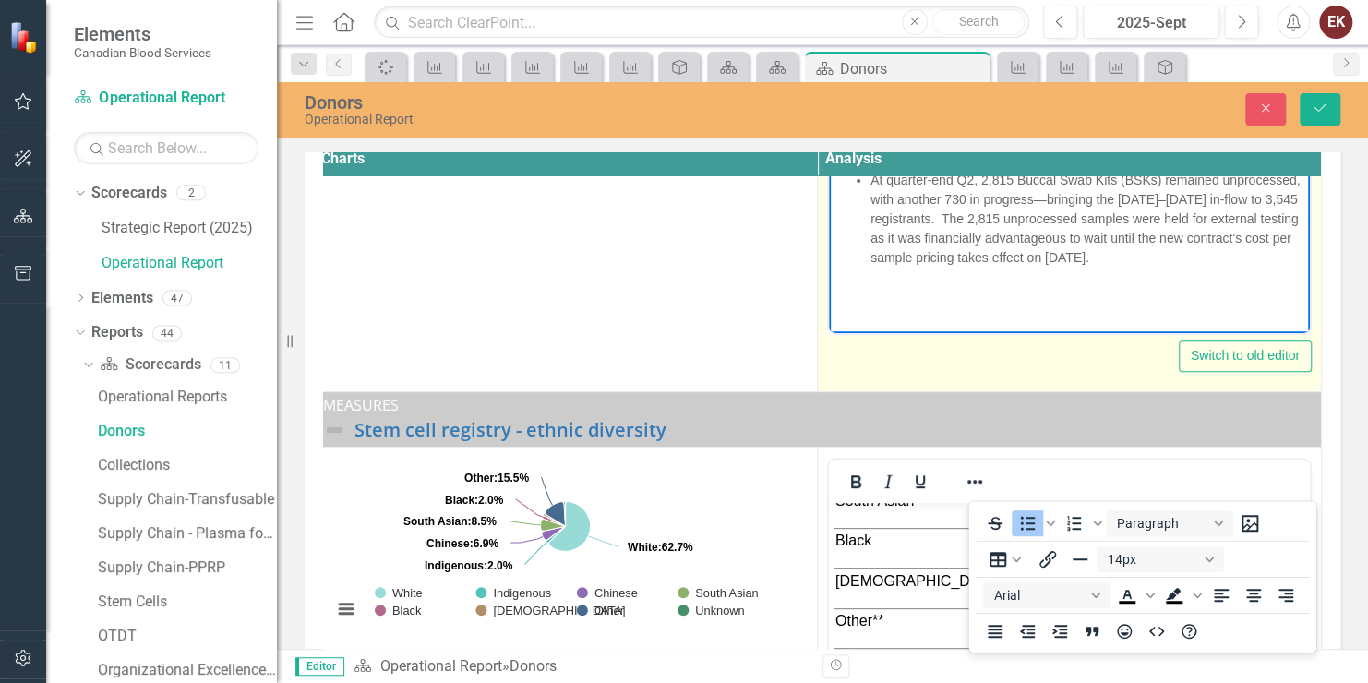
scroll to position [462, 19]
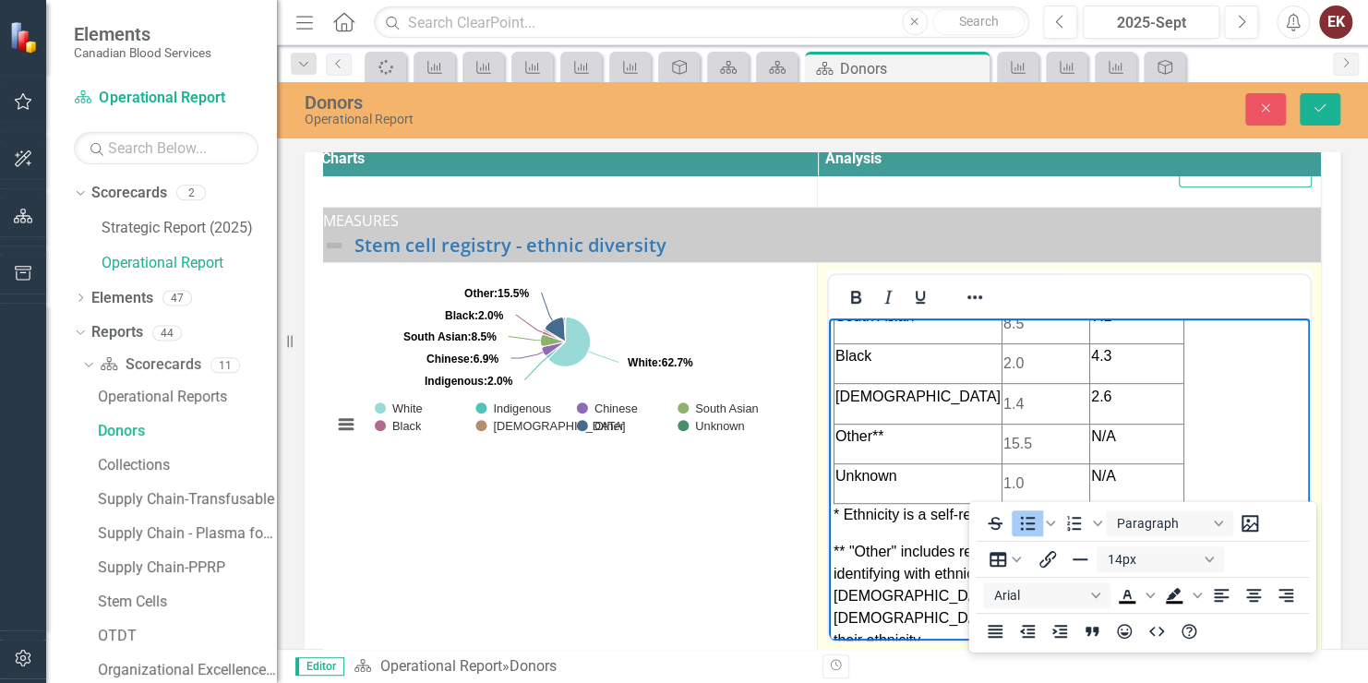
click at [1206, 410] on body "Overall ethnic diversity in the stem cell registry has been steadily increasing…" at bounding box center [1069, 248] width 481 height 918
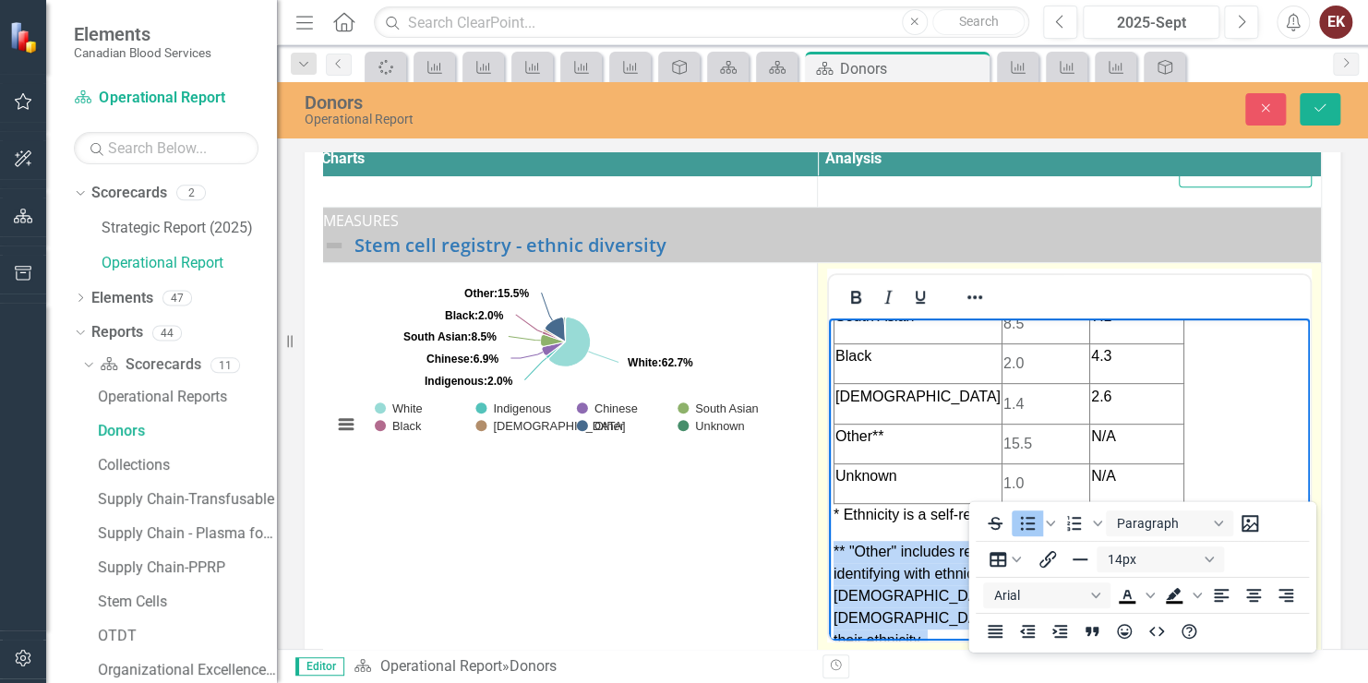
drag, startPoint x: 831, startPoint y: 503, endPoint x: 862, endPoint y: 586, distance: 88.5
click at [862, 586] on body "Overall ethnic diversity in the stem cell registry has been steadily increasing…" at bounding box center [1069, 248] width 481 height 918
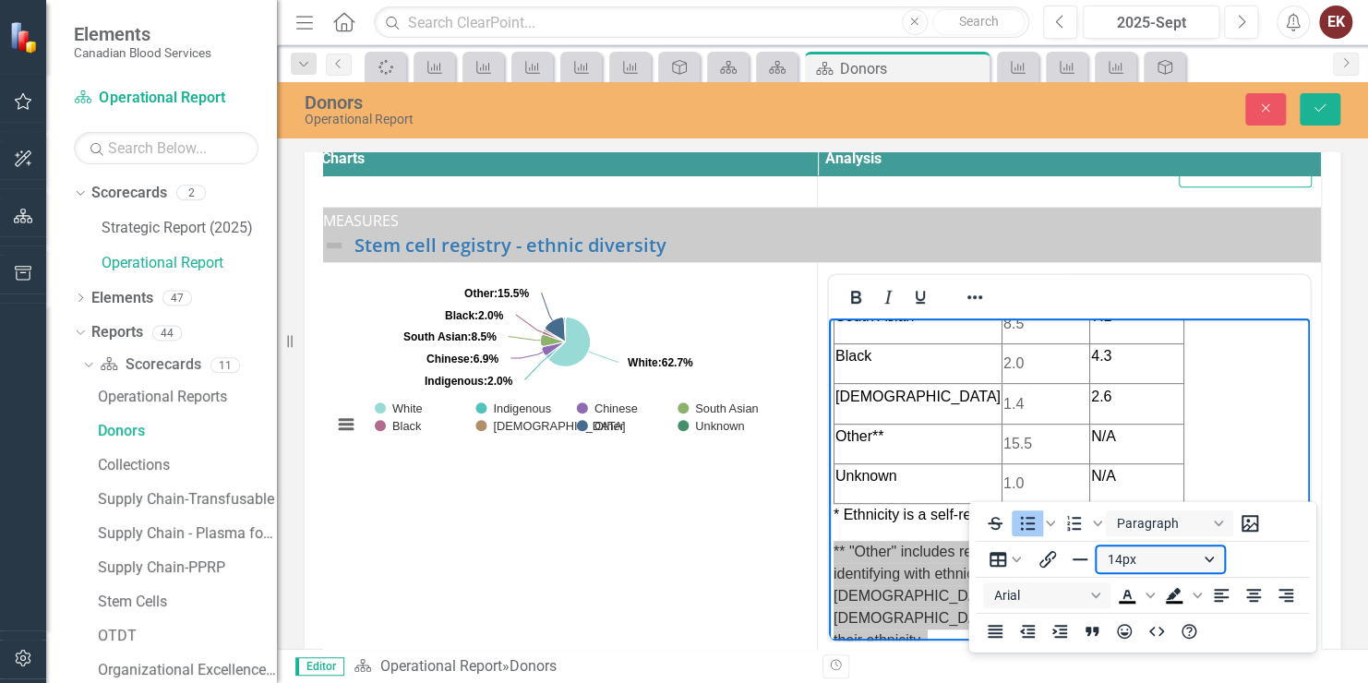
click at [1162, 569] on button "14px" at bounding box center [1160, 560] width 127 height 26
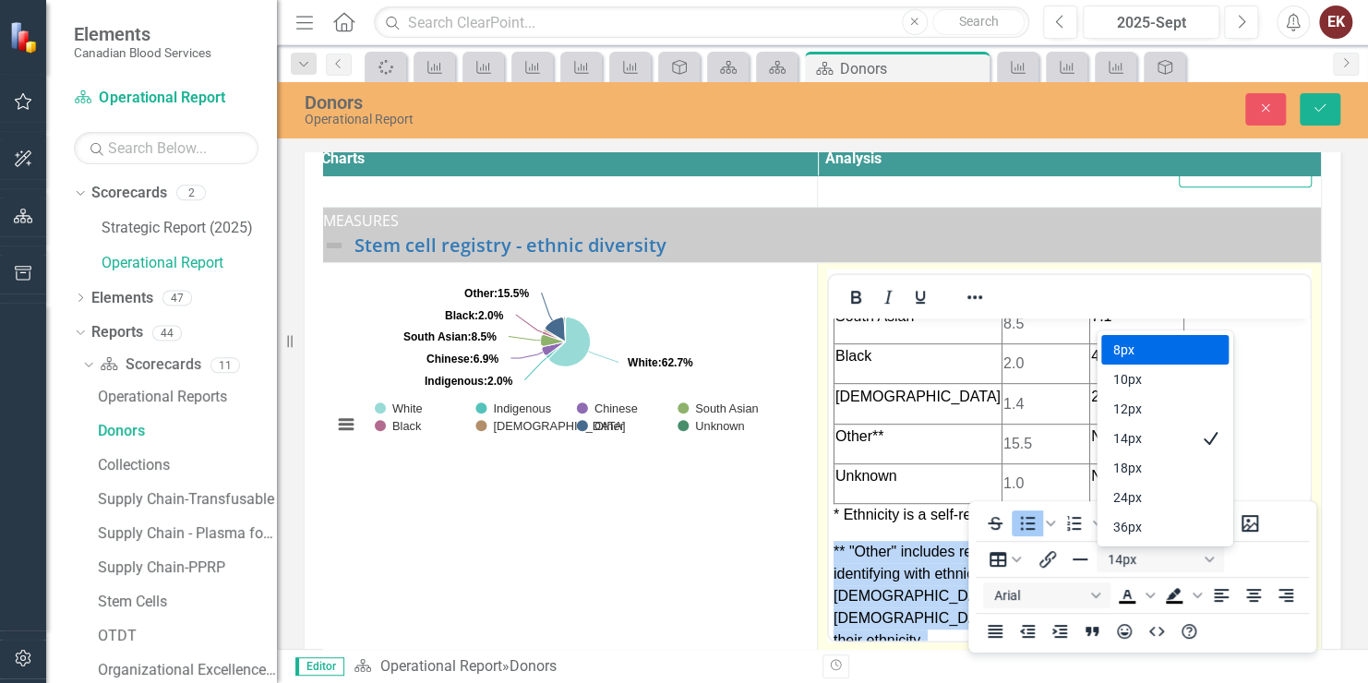
click at [940, 666] on p "Rich Text Area. Press ALT-0 for help." at bounding box center [1070, 677] width 472 height 22
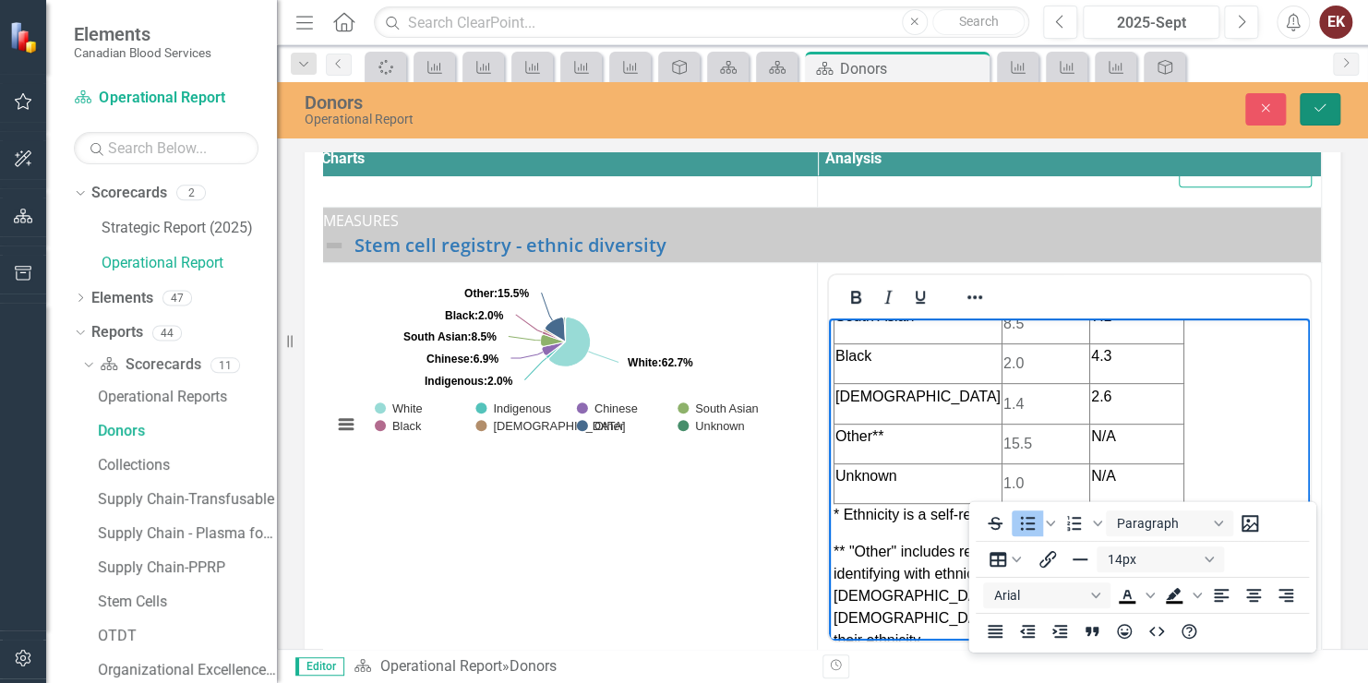
click at [1314, 109] on icon "Save" at bounding box center [1320, 108] width 17 height 13
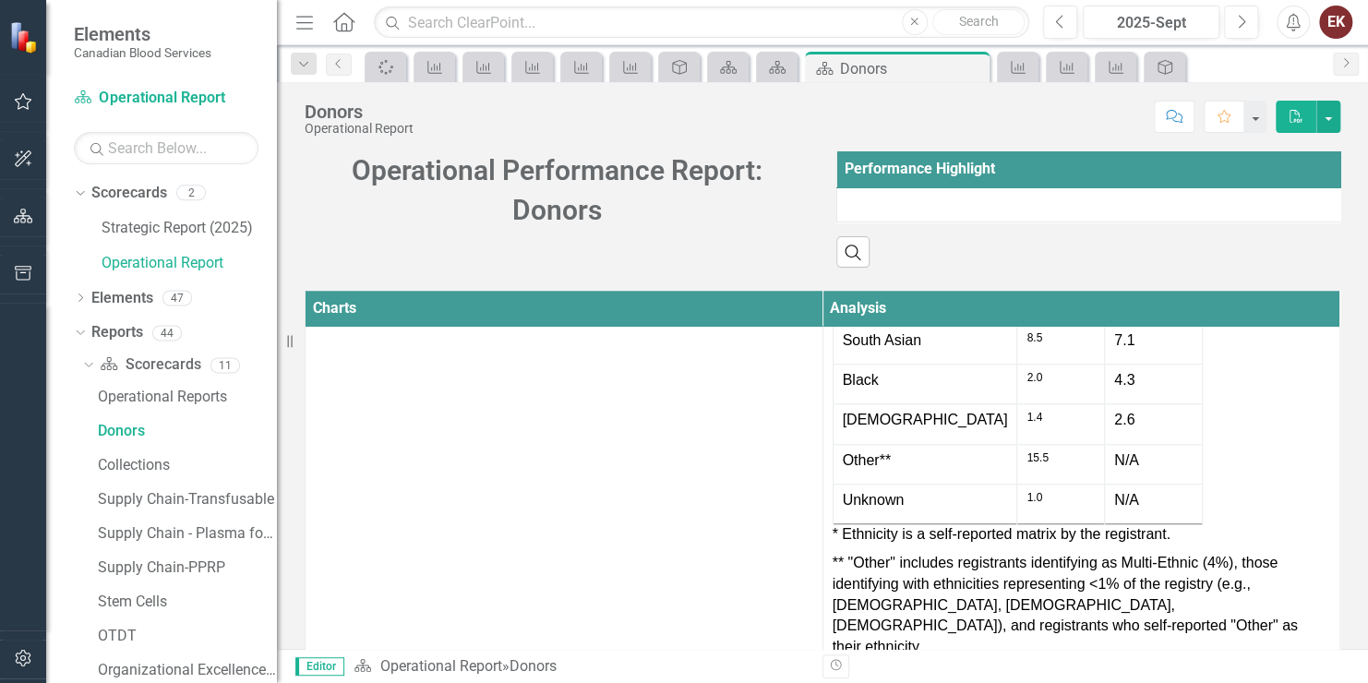
scroll to position [831, 0]
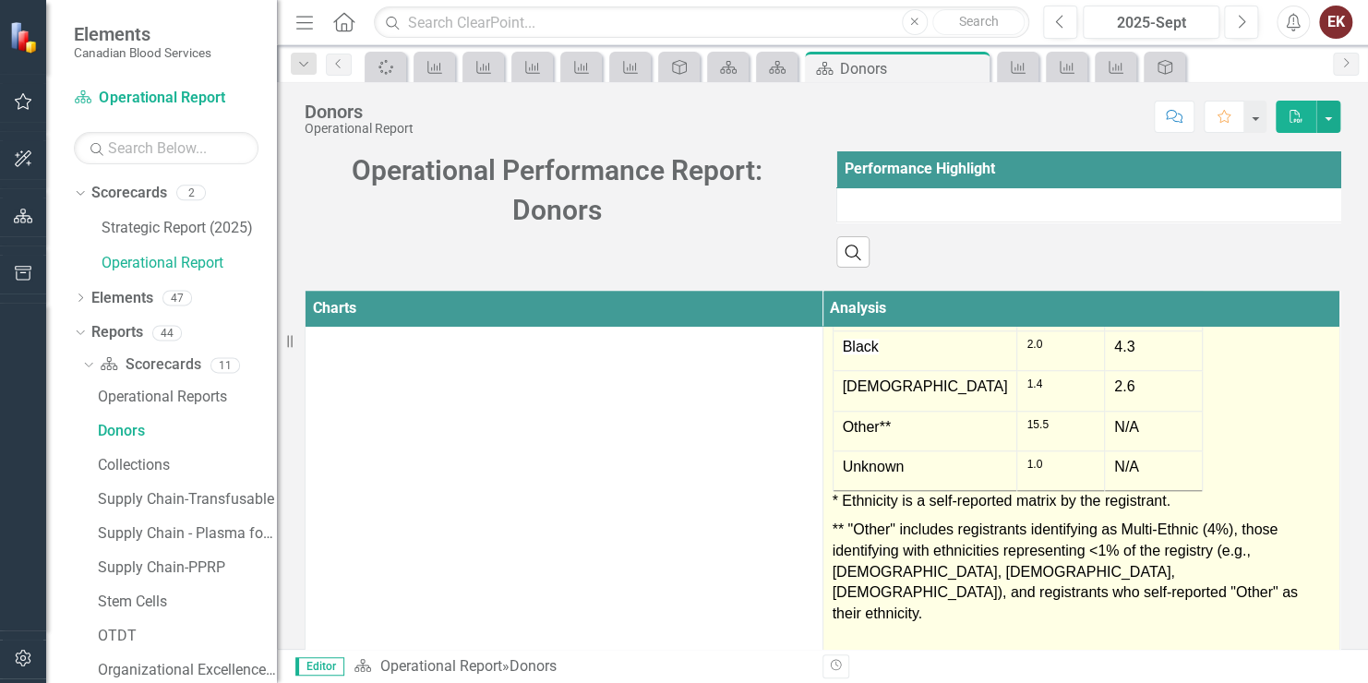
click at [1169, 452] on td "N/A" at bounding box center [1154, 432] width 98 height 40
click at [1227, 438] on span "Overall ethnic diversity in the stem cell registry has been steadily increasing…" at bounding box center [1082, 261] width 499 height 773
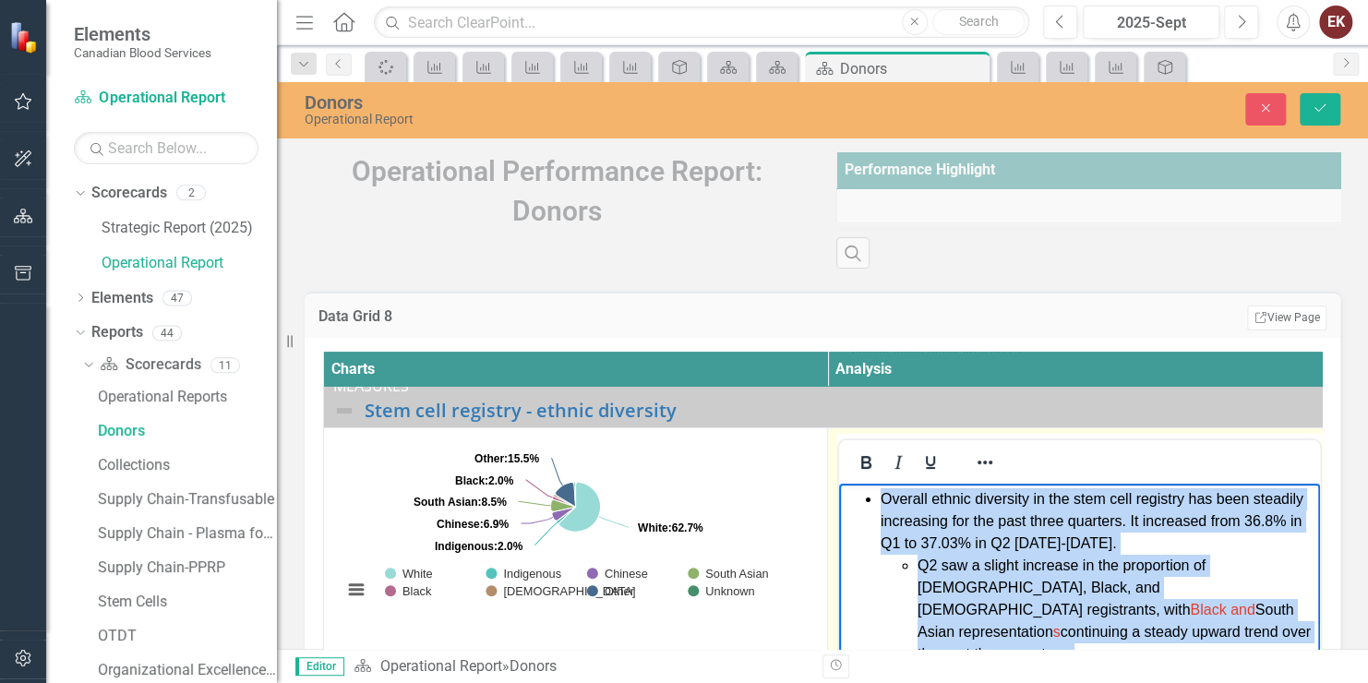
scroll to position [315, 0]
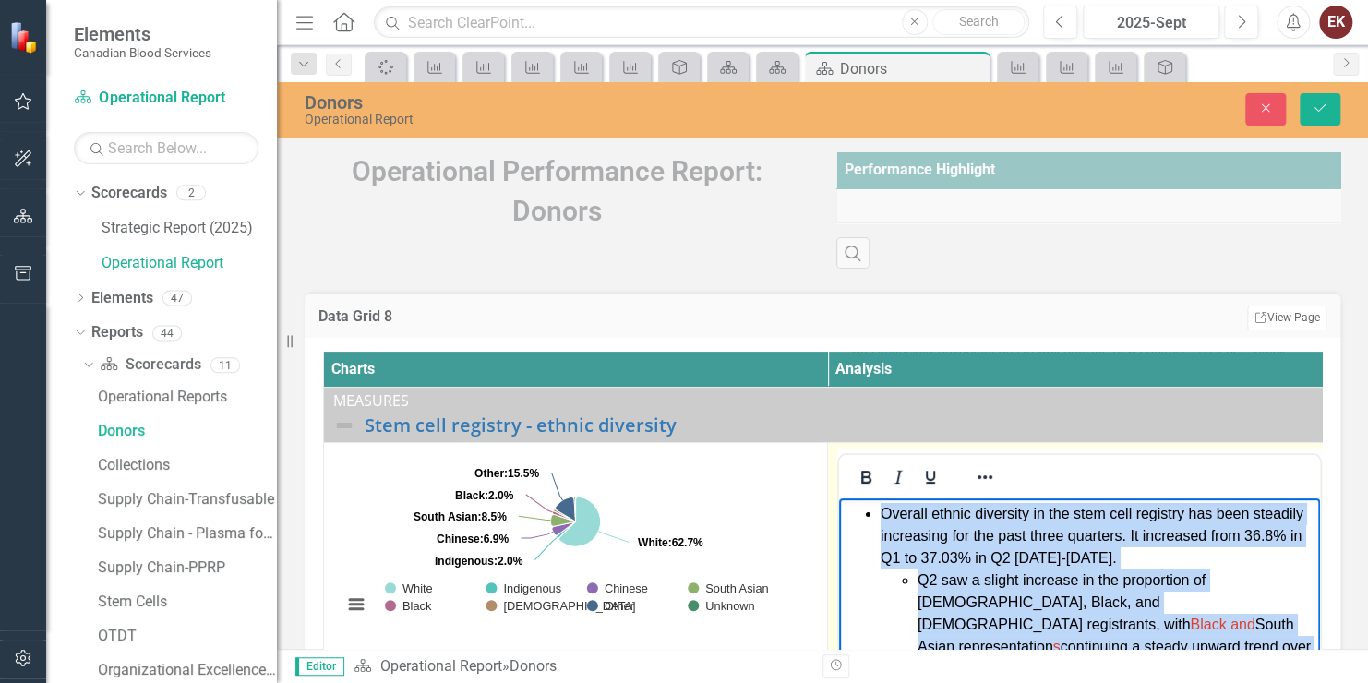
drag, startPoint x: 1158, startPoint y: 752, endPoint x: 881, endPoint y: 509, distance: 368.4
click at [881, 509] on li "Overall ethnic diversity in the stem cell registry has been steadily increasing…" at bounding box center [1098, 657] width 435 height 310
click at [986, 482] on icon "Reveal or hide additional toolbar items" at bounding box center [985, 477] width 22 height 22
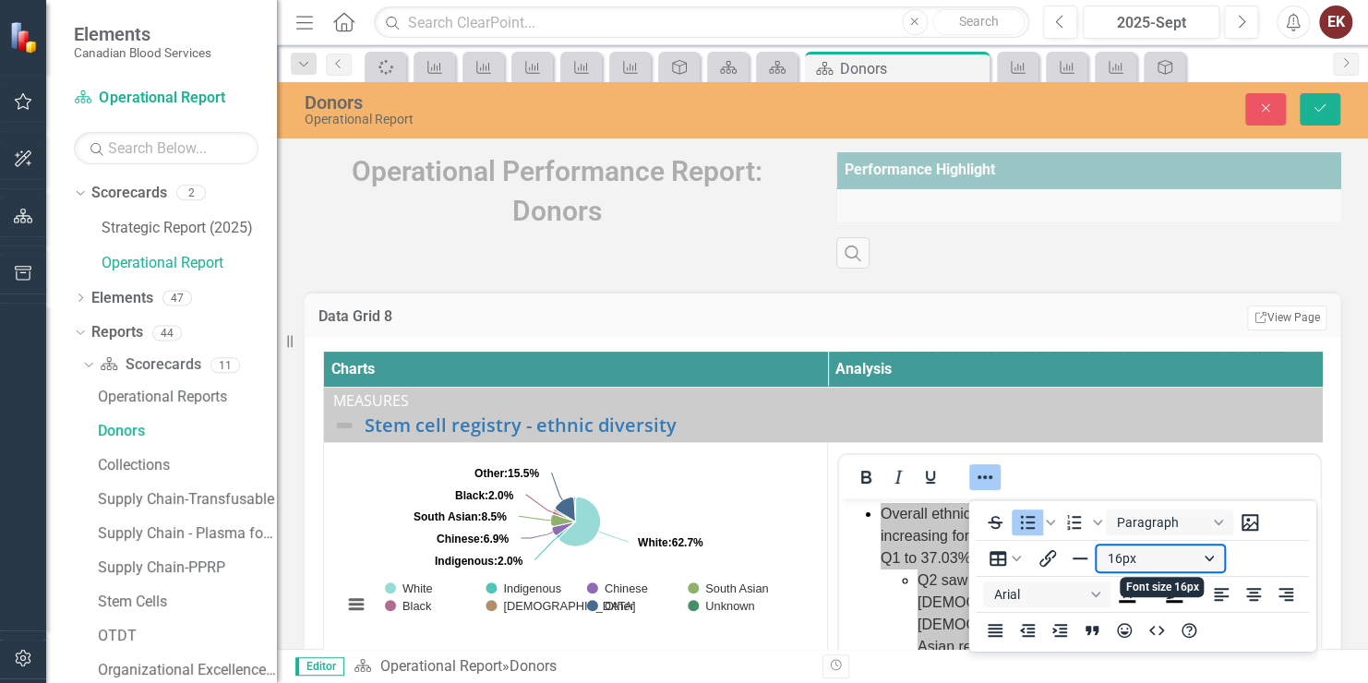
click at [1153, 557] on button "16px" at bounding box center [1160, 559] width 127 height 26
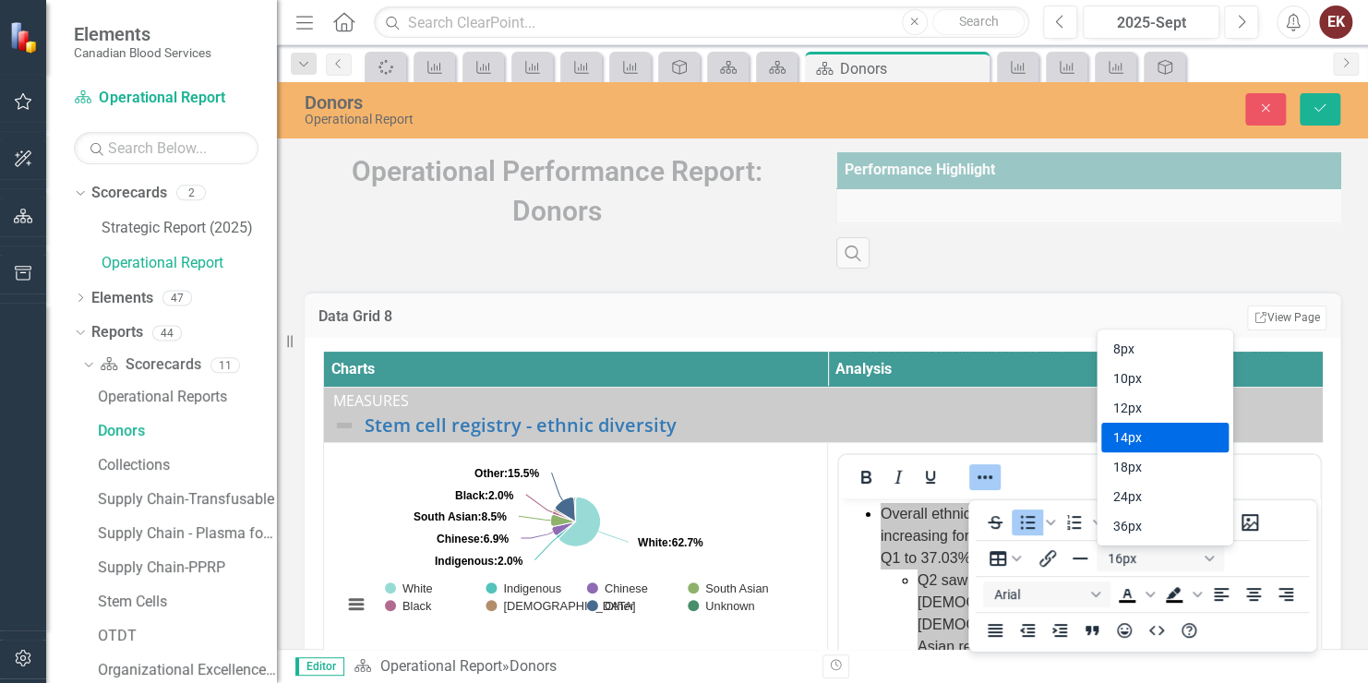
click at [1109, 438] on div "14px" at bounding box center [1165, 438] width 127 height 30
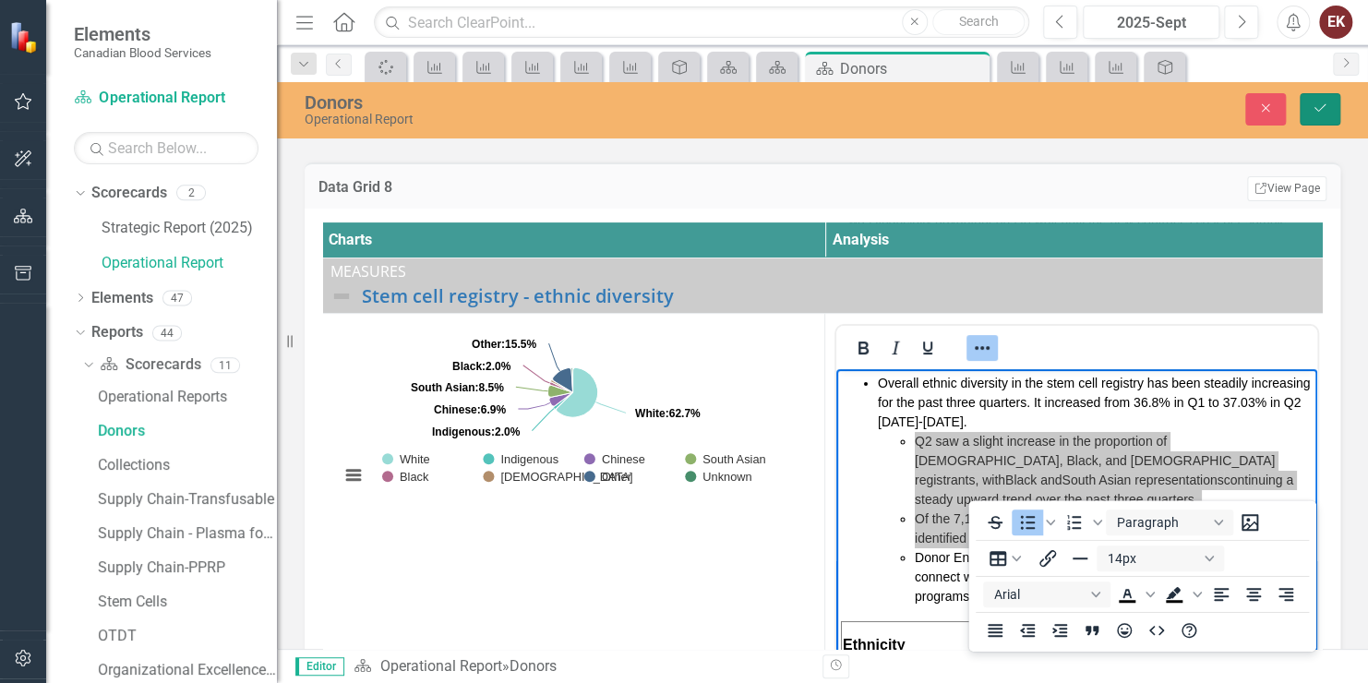
click at [1314, 110] on icon "Save" at bounding box center [1320, 108] width 17 height 13
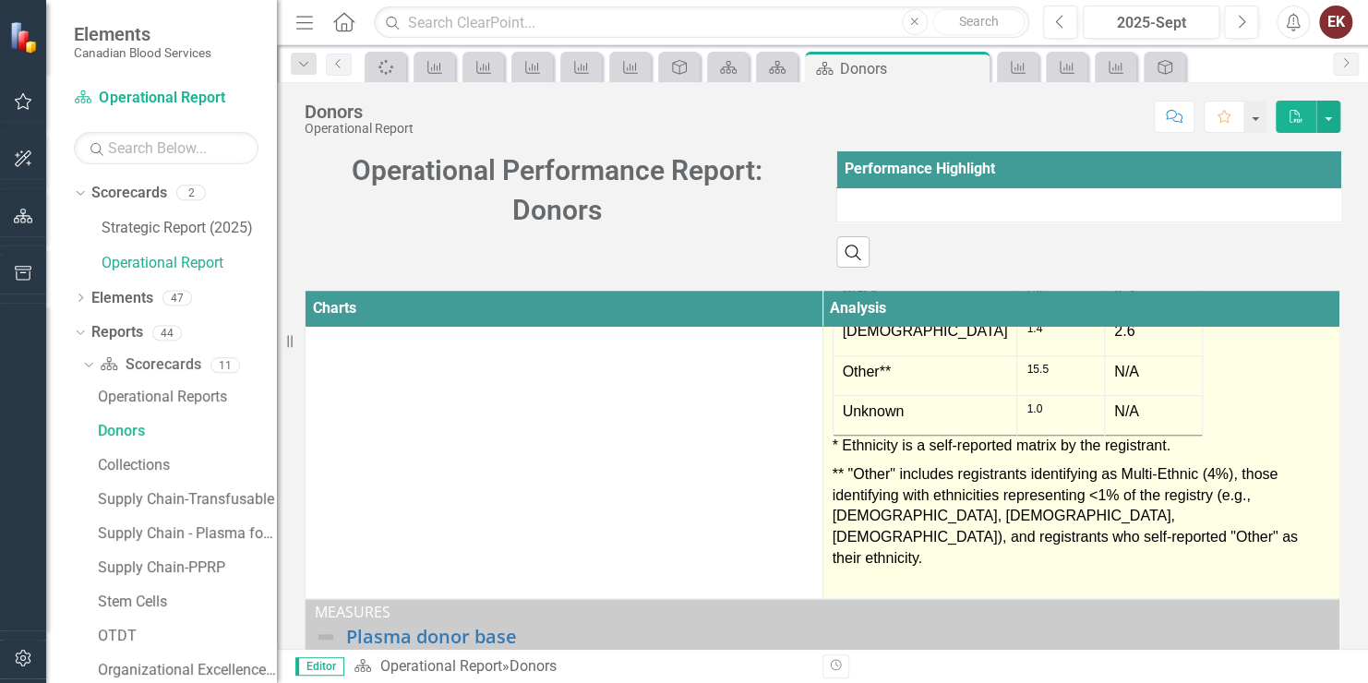
scroll to position [831, 0]
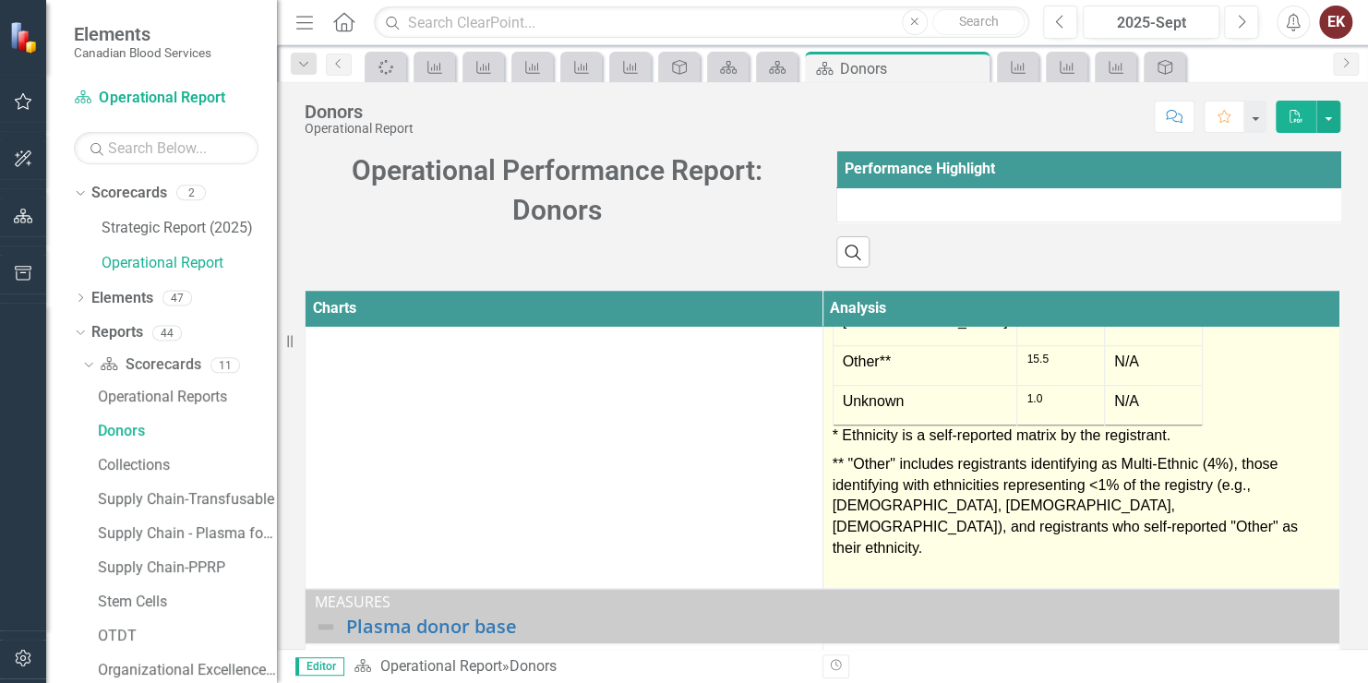
click at [1104, 561] on p "** "Other" includes registrants identifying as Multi-Ethnic (4%), those identif…" at bounding box center [1082, 507] width 499 height 113
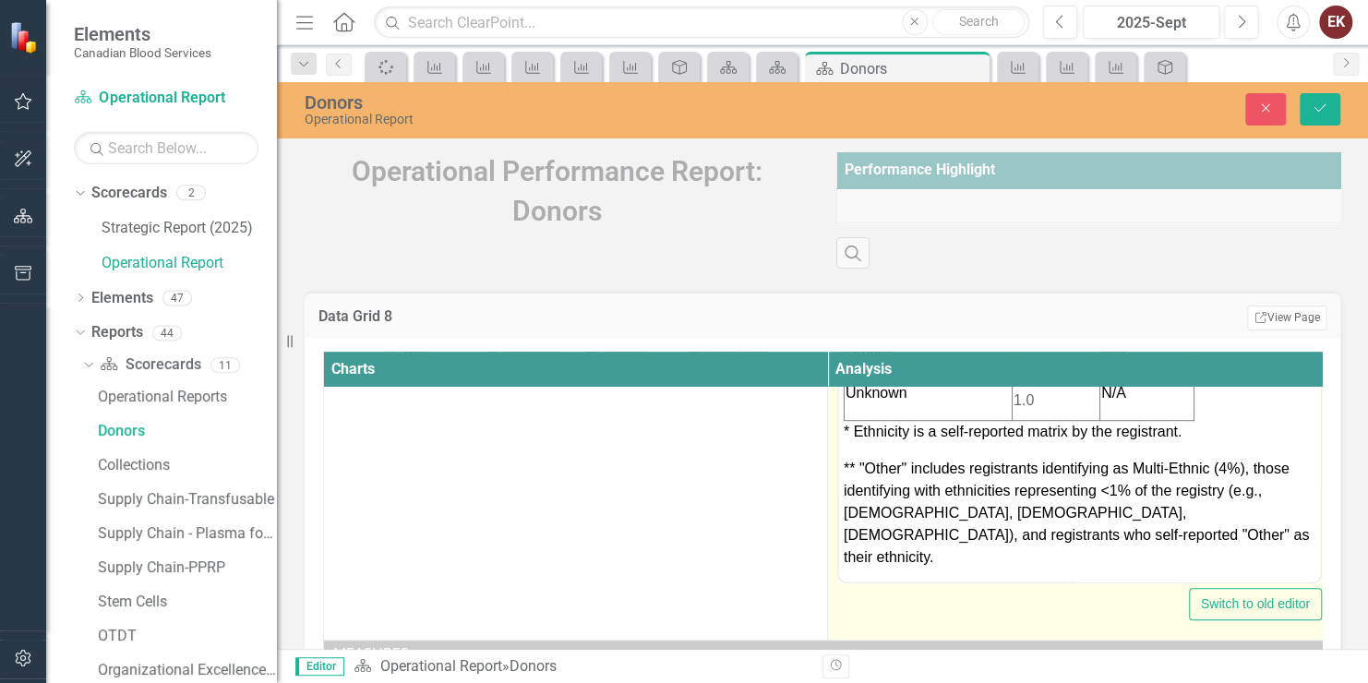
scroll to position [495, 0]
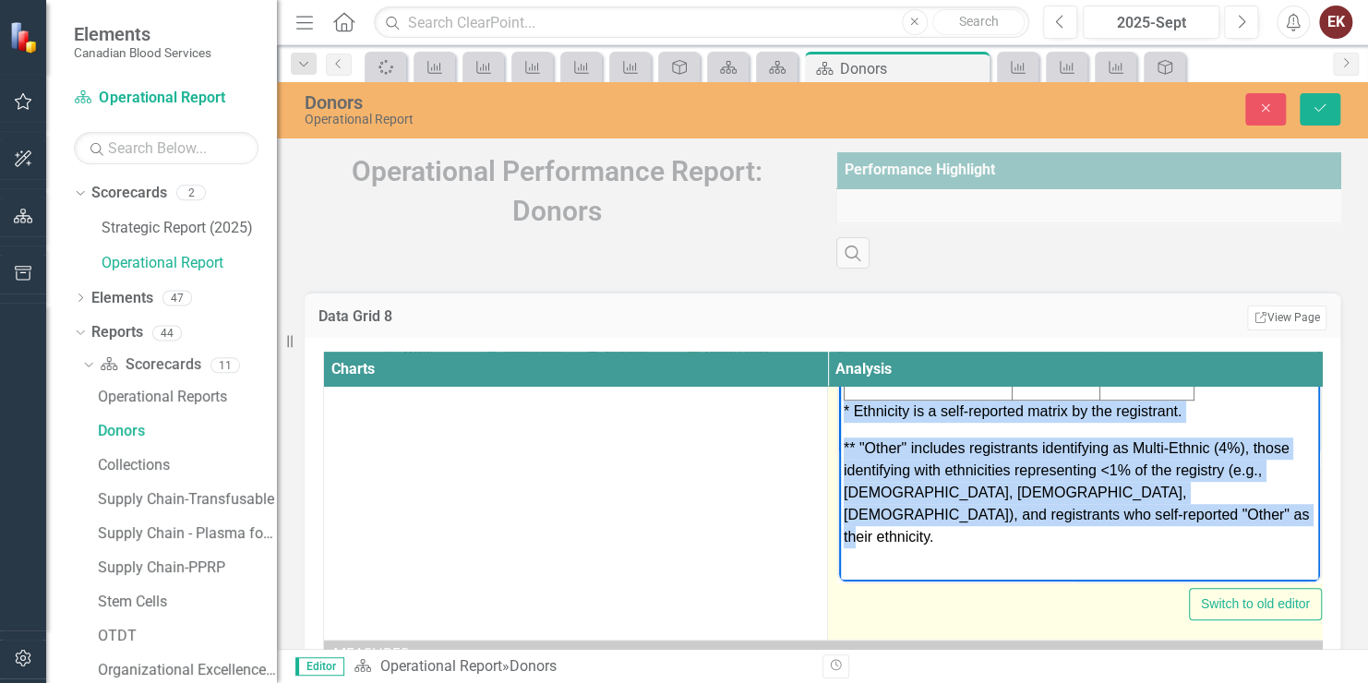
drag, startPoint x: 1106, startPoint y: 524, endPoint x: 840, endPoint y: 411, distance: 288.8
click at [840, 411] on body "Overall ethnic diversity in the stem cell registry has been steadily increasing…" at bounding box center [1079, 184] width 481 height 840
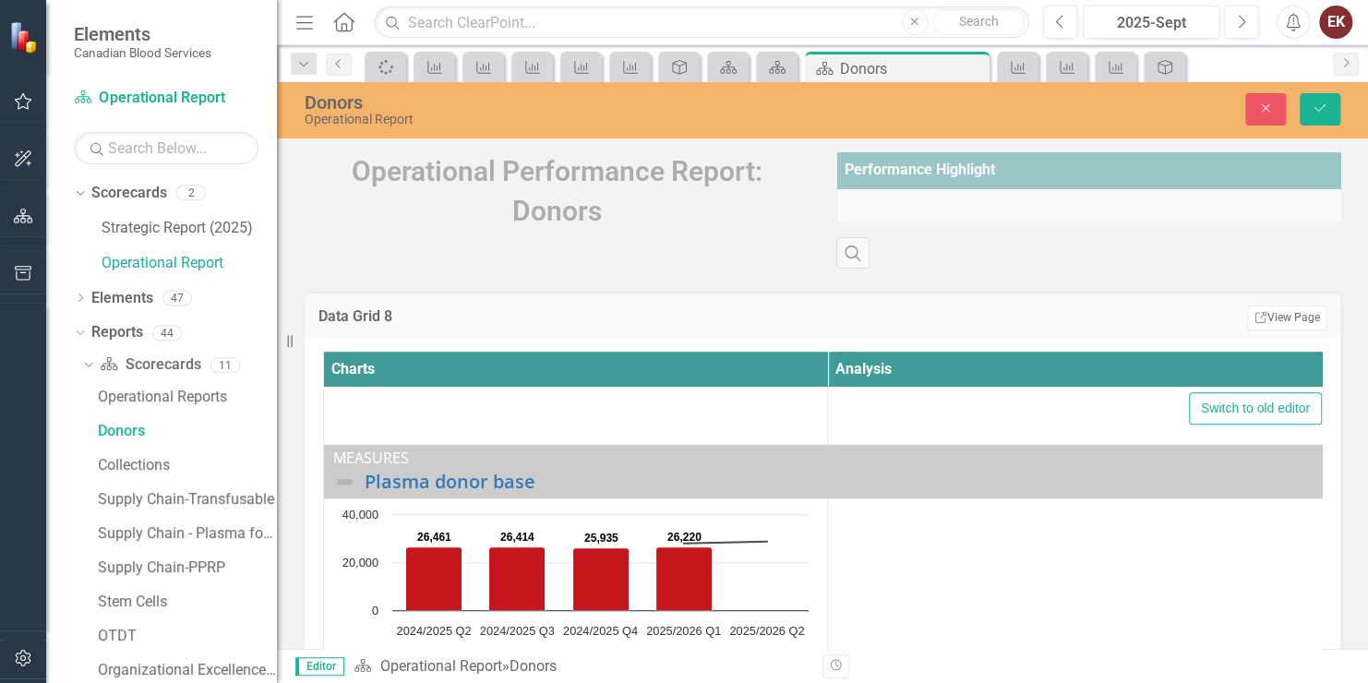
scroll to position [476, 0]
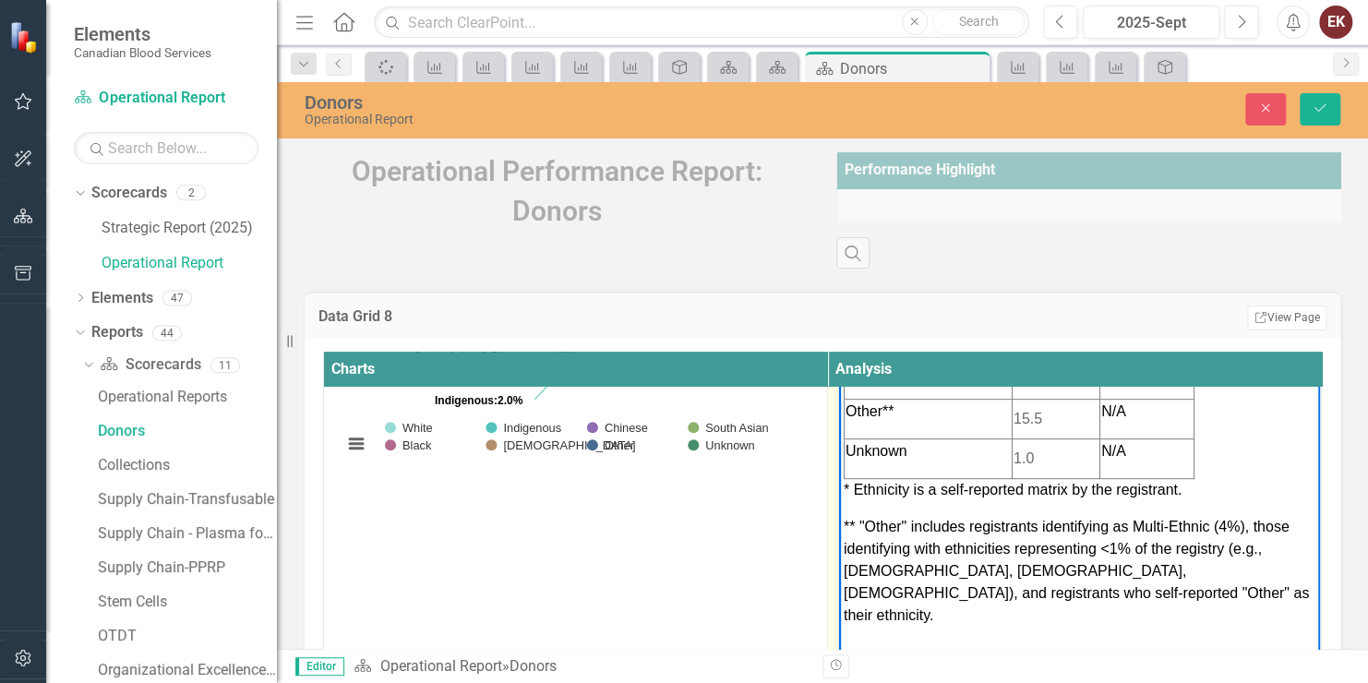
drag, startPoint x: 1157, startPoint y: 568, endPoint x: 1094, endPoint y: 614, distance: 77.9
click at [1094, 614] on body "Overall ethnic diversity in the stem cell registry has been steadily increasing…" at bounding box center [1079, 262] width 481 height 840
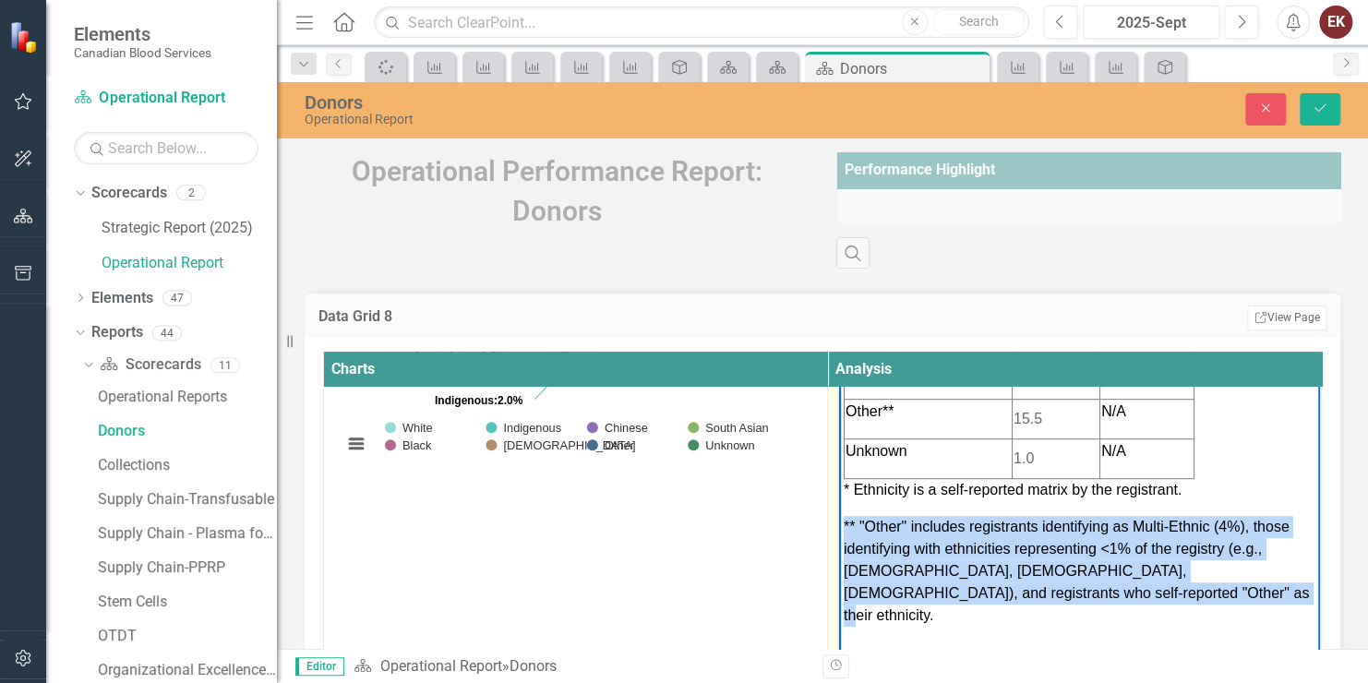
drag, startPoint x: 1101, startPoint y: 595, endPoint x: 838, endPoint y: 520, distance: 272.7
click at [839, 520] on body "Overall ethnic diversity in the stem cell registry has been steadily increasing…" at bounding box center [1079, 262] width 481 height 840
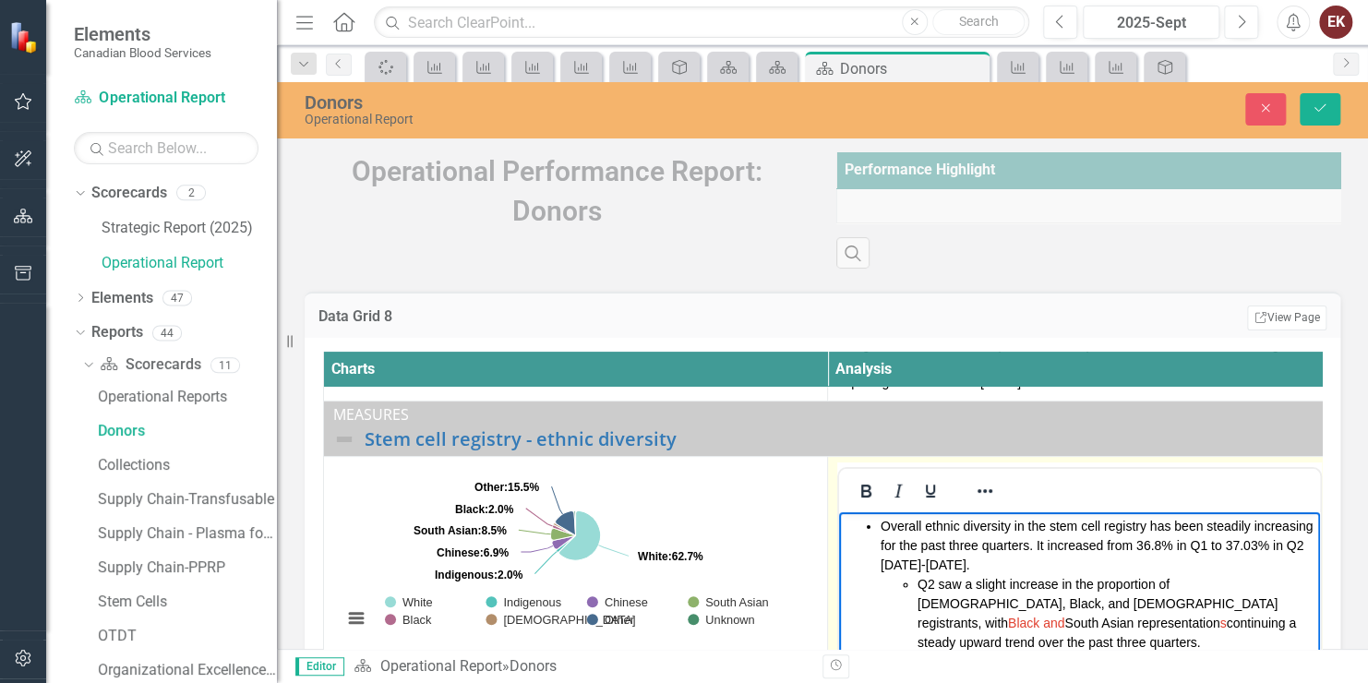
scroll to position [291, 0]
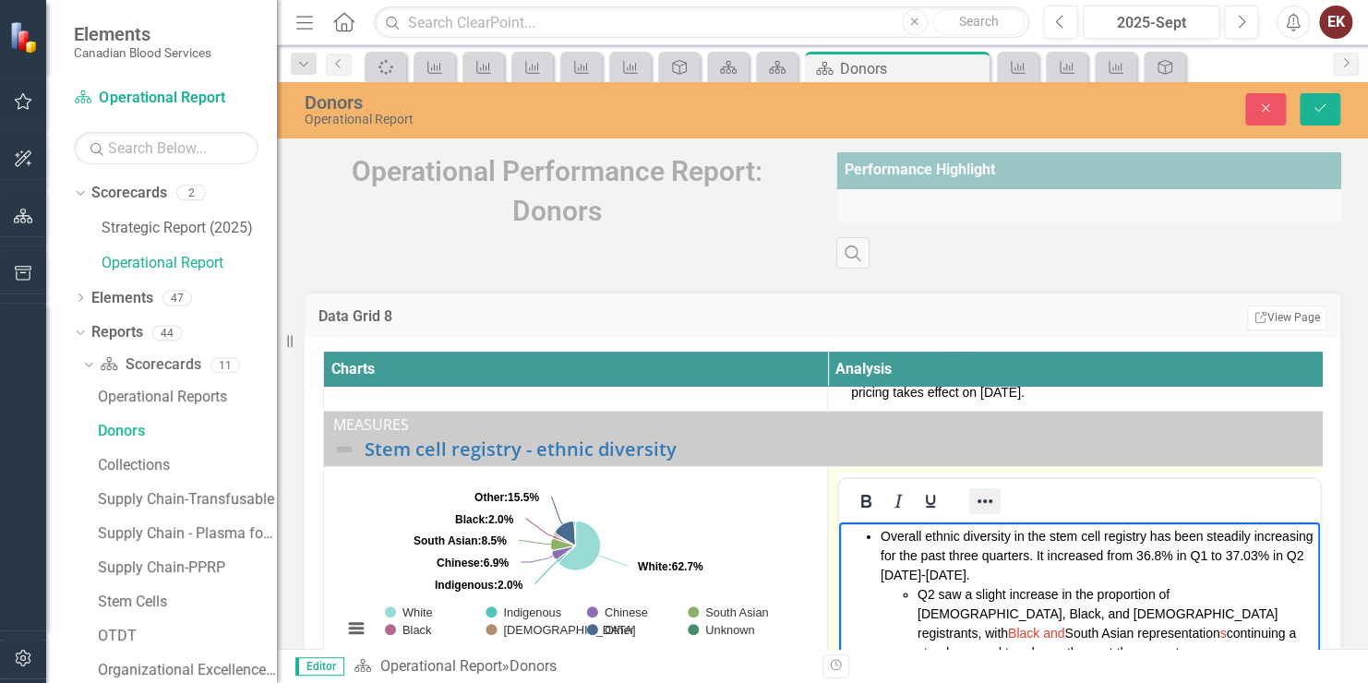
click at [991, 506] on icon "Reveal or hide additional toolbar items" at bounding box center [985, 501] width 22 height 22
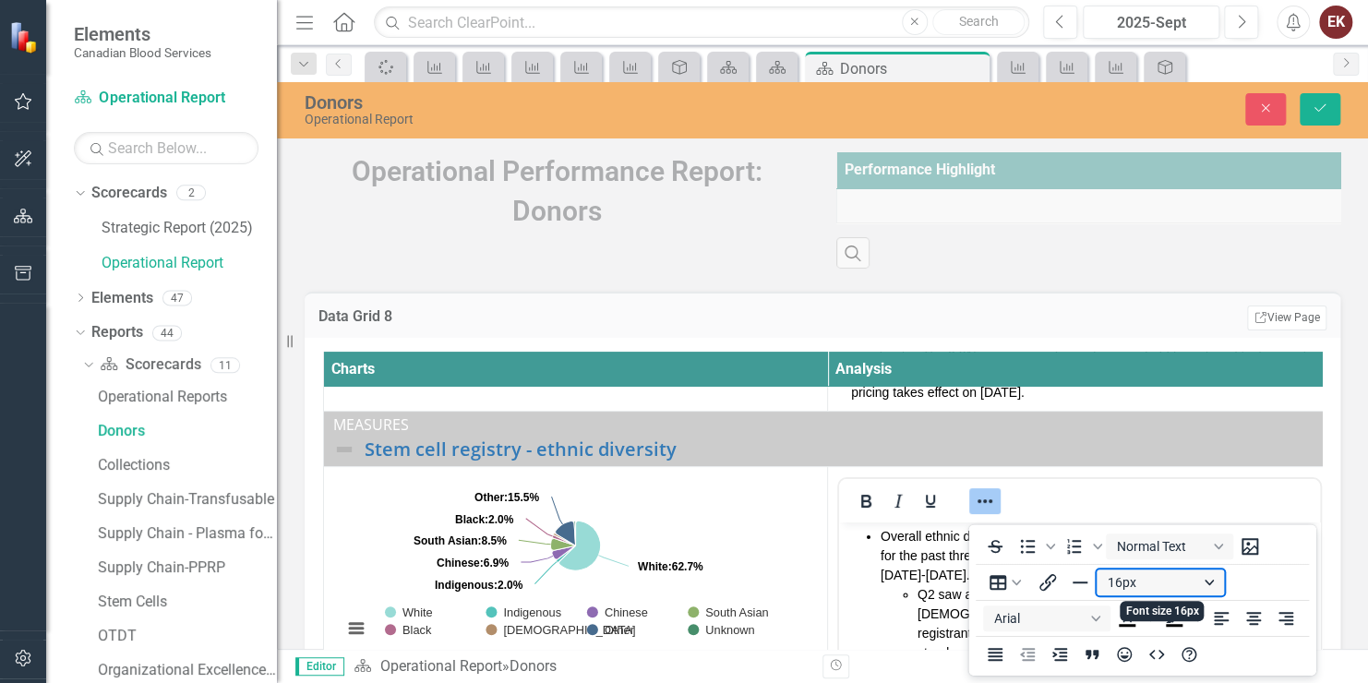
click at [1136, 585] on button "16px" at bounding box center [1160, 583] width 127 height 26
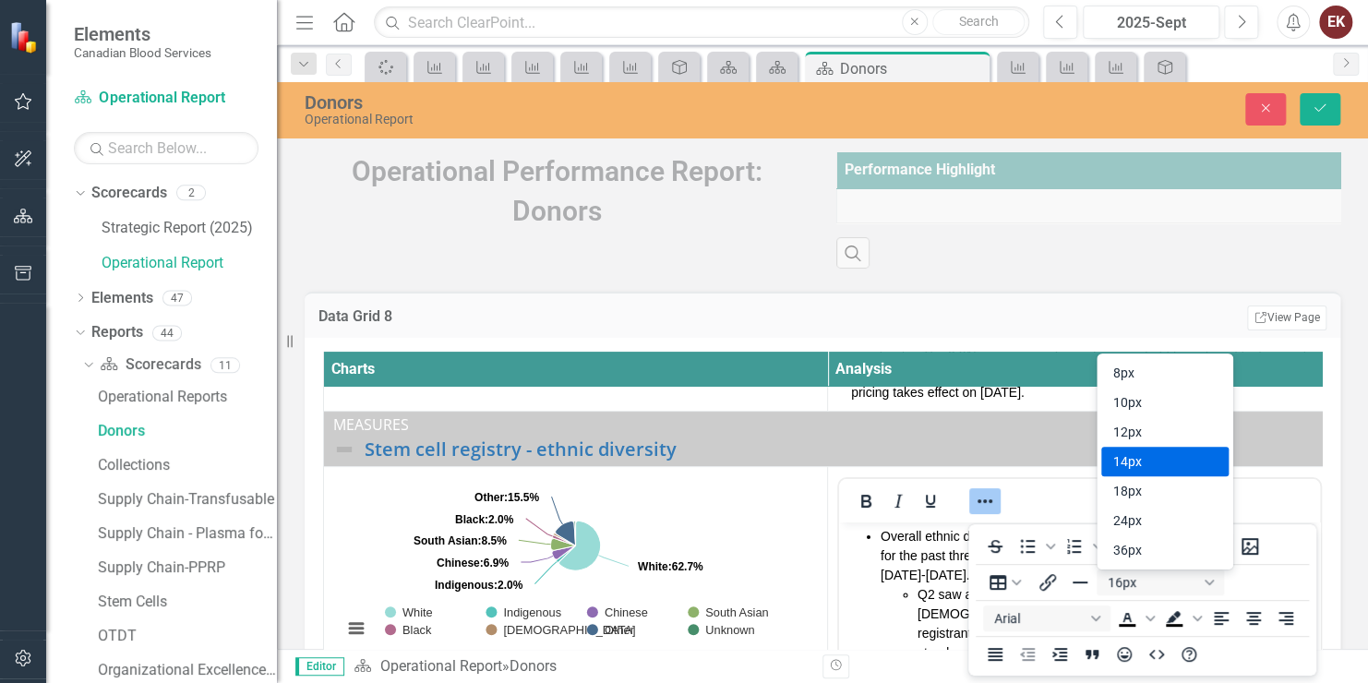
click at [1146, 458] on div "14px" at bounding box center [1152, 462] width 79 height 22
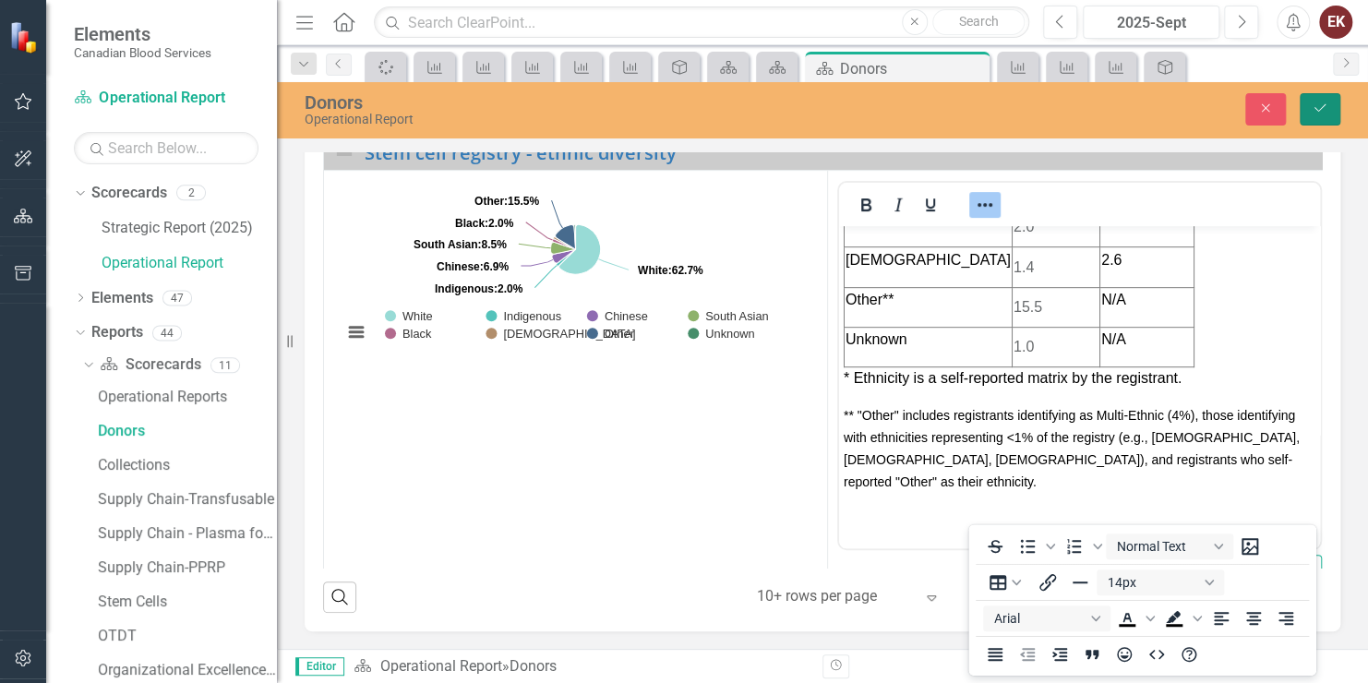
click at [1318, 103] on icon "Save" at bounding box center [1320, 108] width 17 height 13
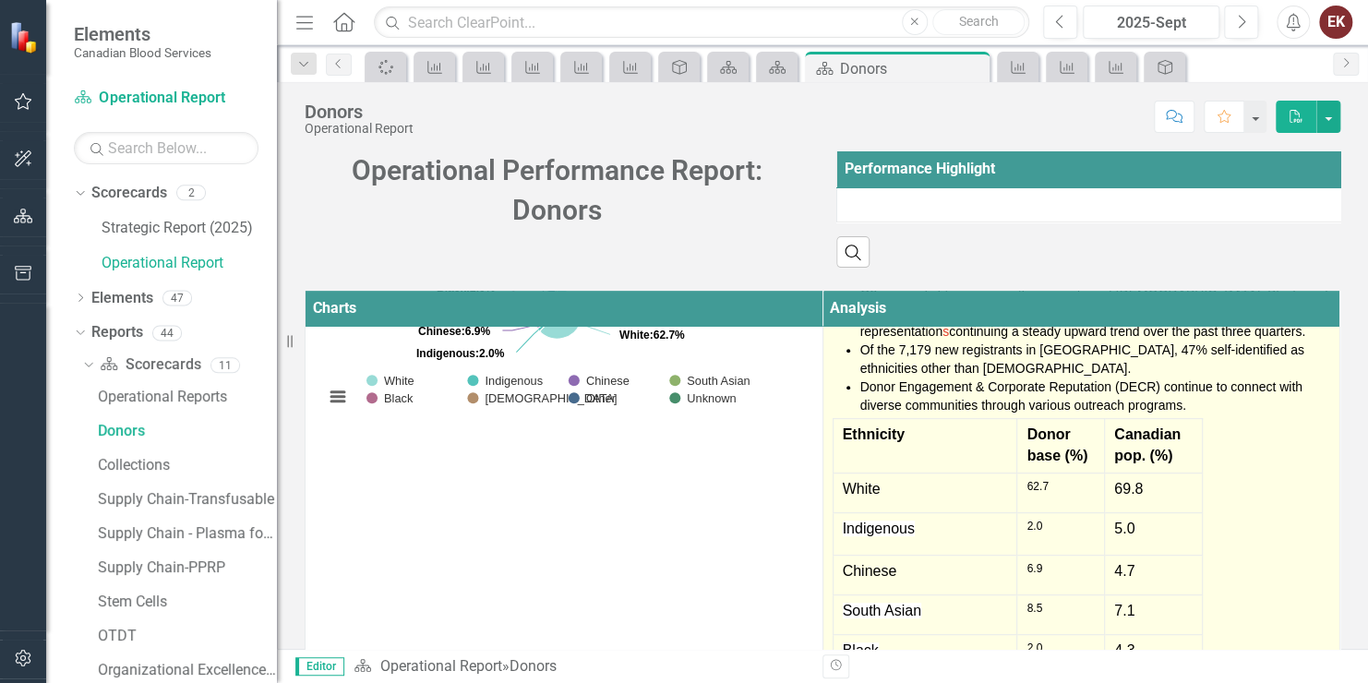
scroll to position [554, 0]
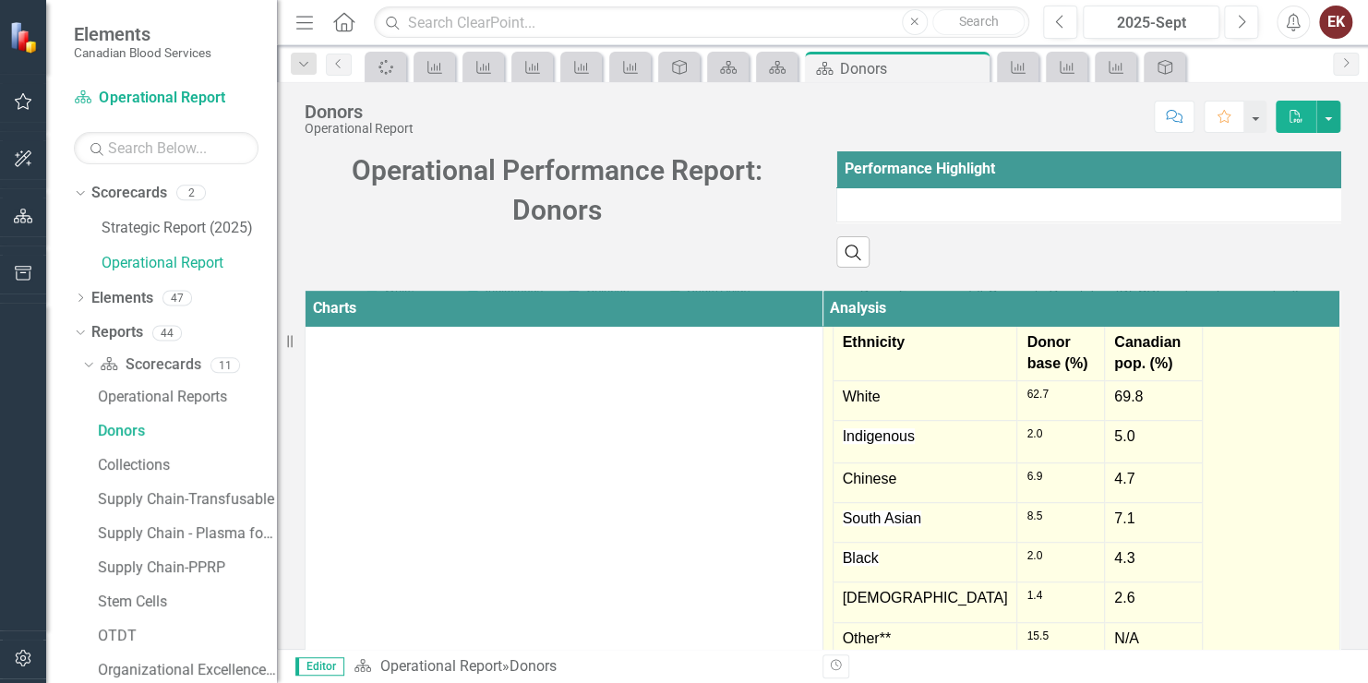
click at [1115, 404] on span "69.8" at bounding box center [1129, 397] width 29 height 16
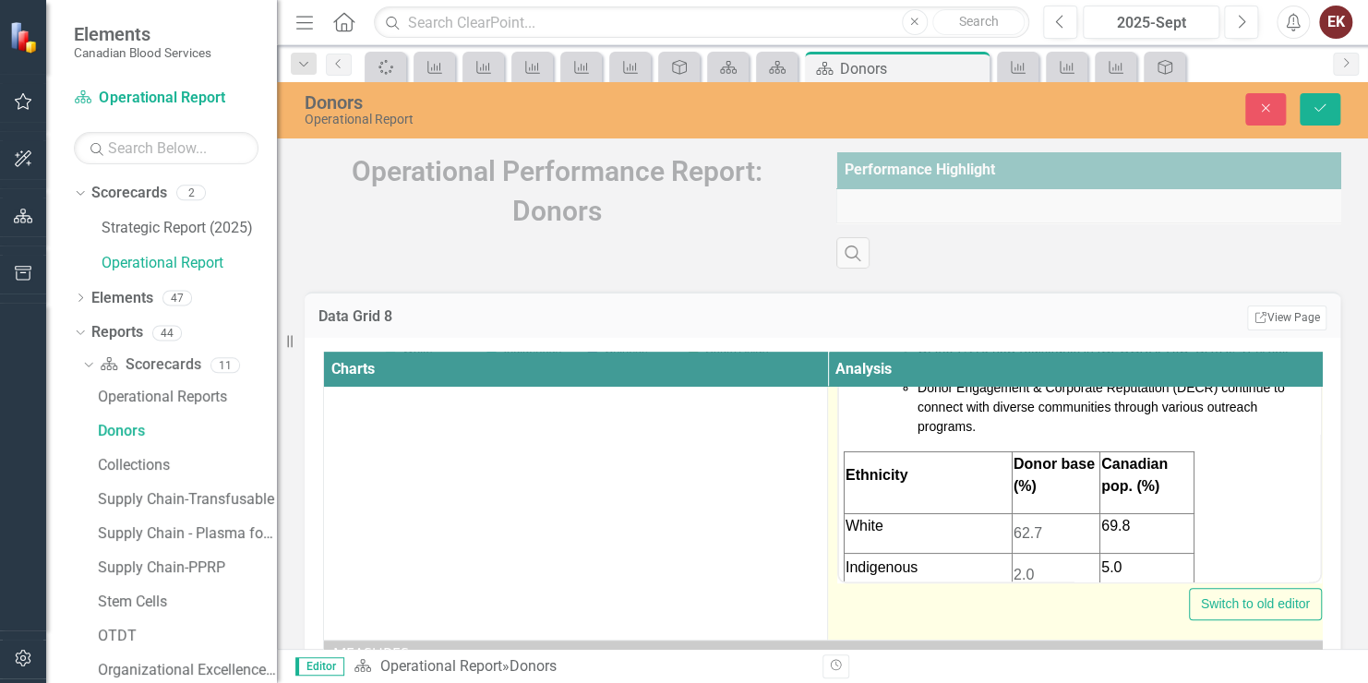
scroll to position [92, 0]
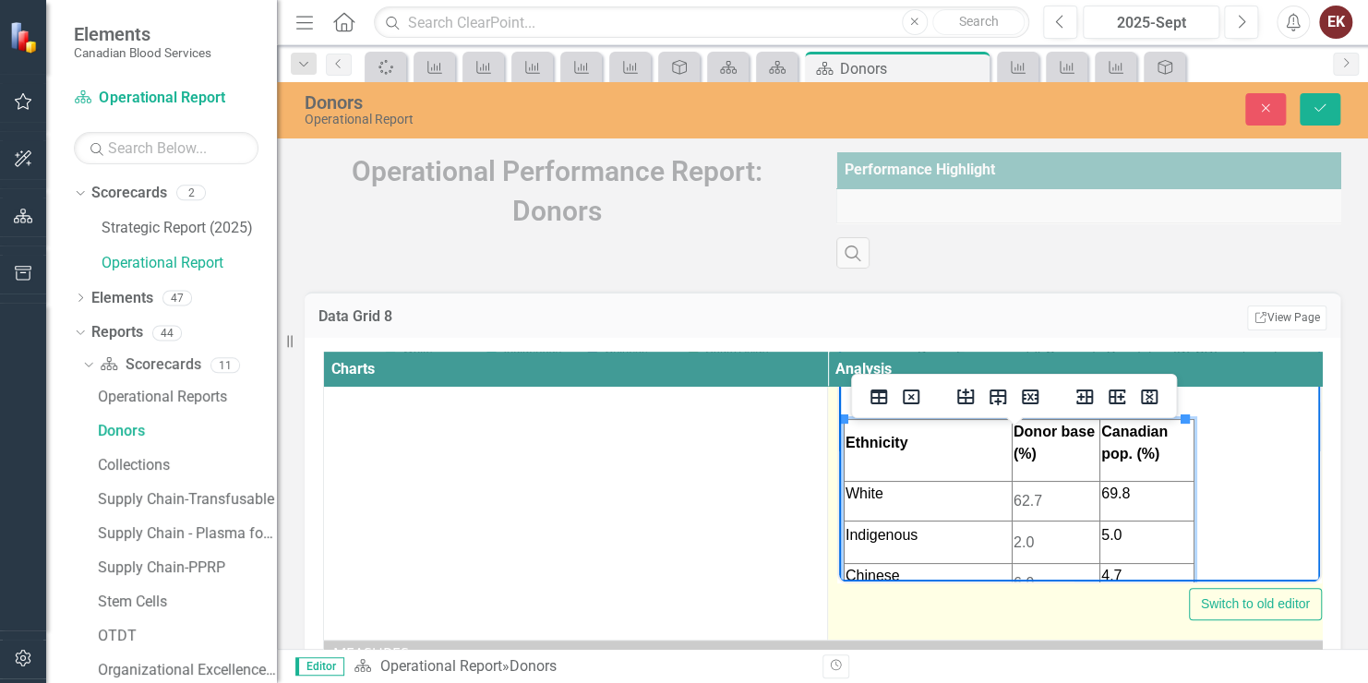
click at [1108, 489] on span "69.8" at bounding box center [1116, 493] width 29 height 16
drag, startPoint x: 1127, startPoint y: 492, endPoint x: 1101, endPoint y: 549, distance: 63.2
click at [1101, 549] on tbody "Ethnicity Donor base (%) [DEMOGRAPHIC_DATA] pop. (%) White 62.7 69.8 Indigenous…" at bounding box center [1020, 610] width 350 height 383
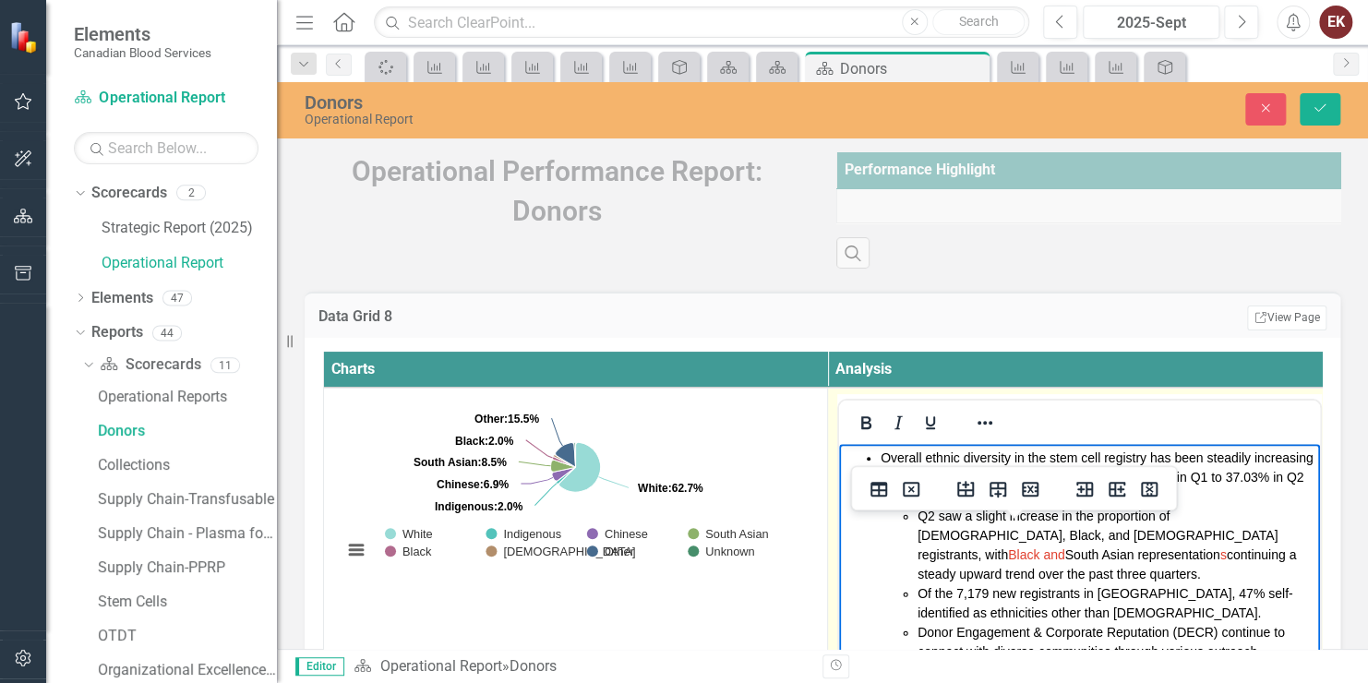
scroll to position [554, 0]
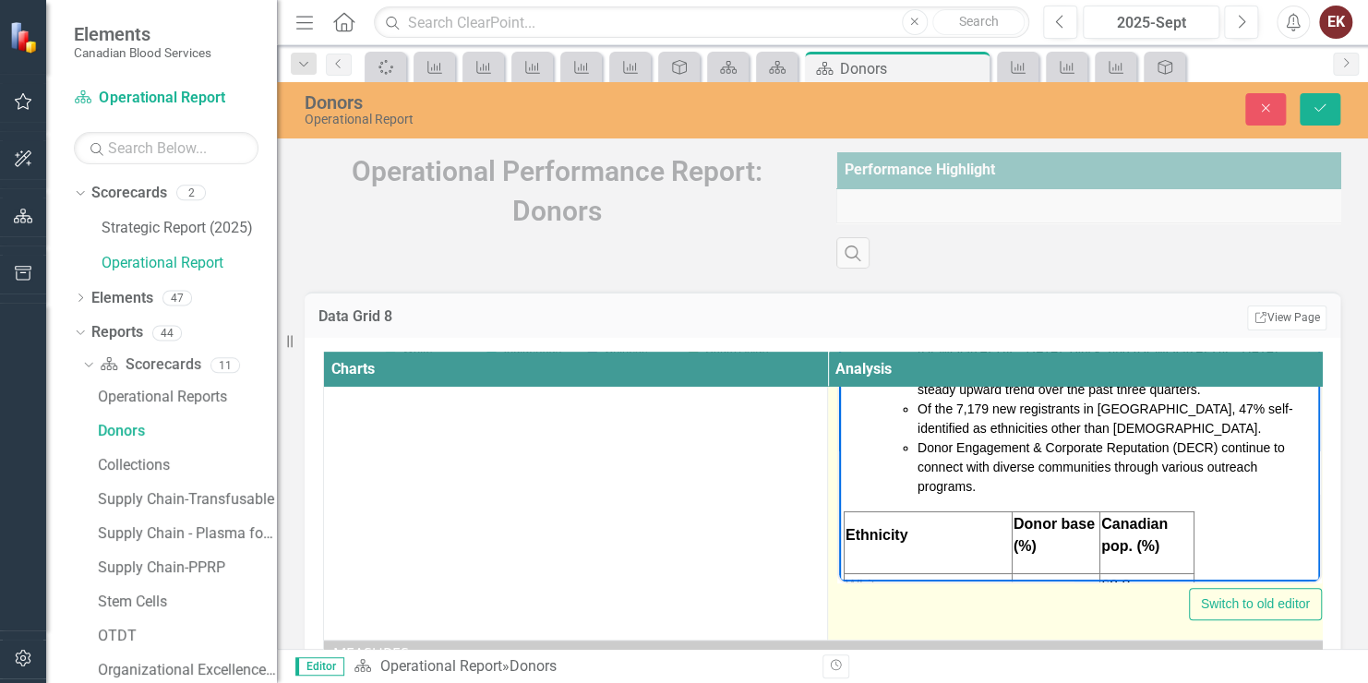
click at [1236, 533] on body "Overall ethnic diversity in the stem cell registry has been steadily increasing…" at bounding box center [1079, 668] width 481 height 818
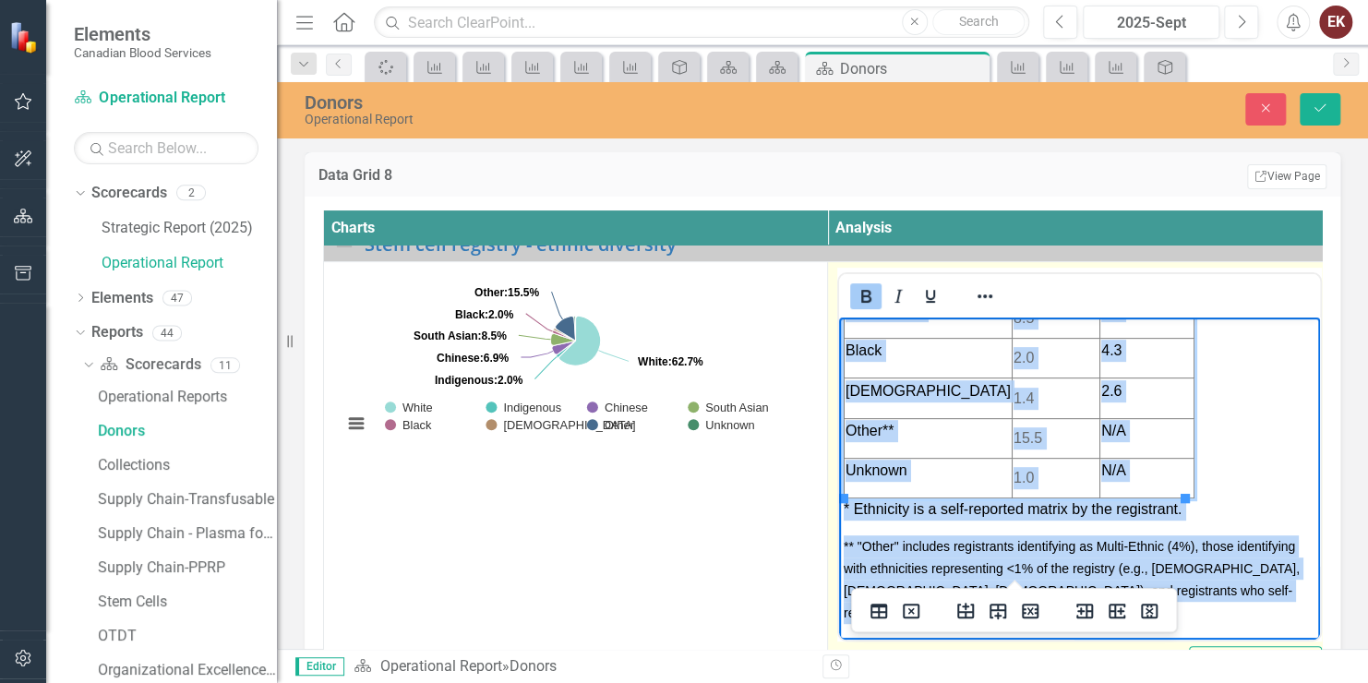
scroll to position [705, 0]
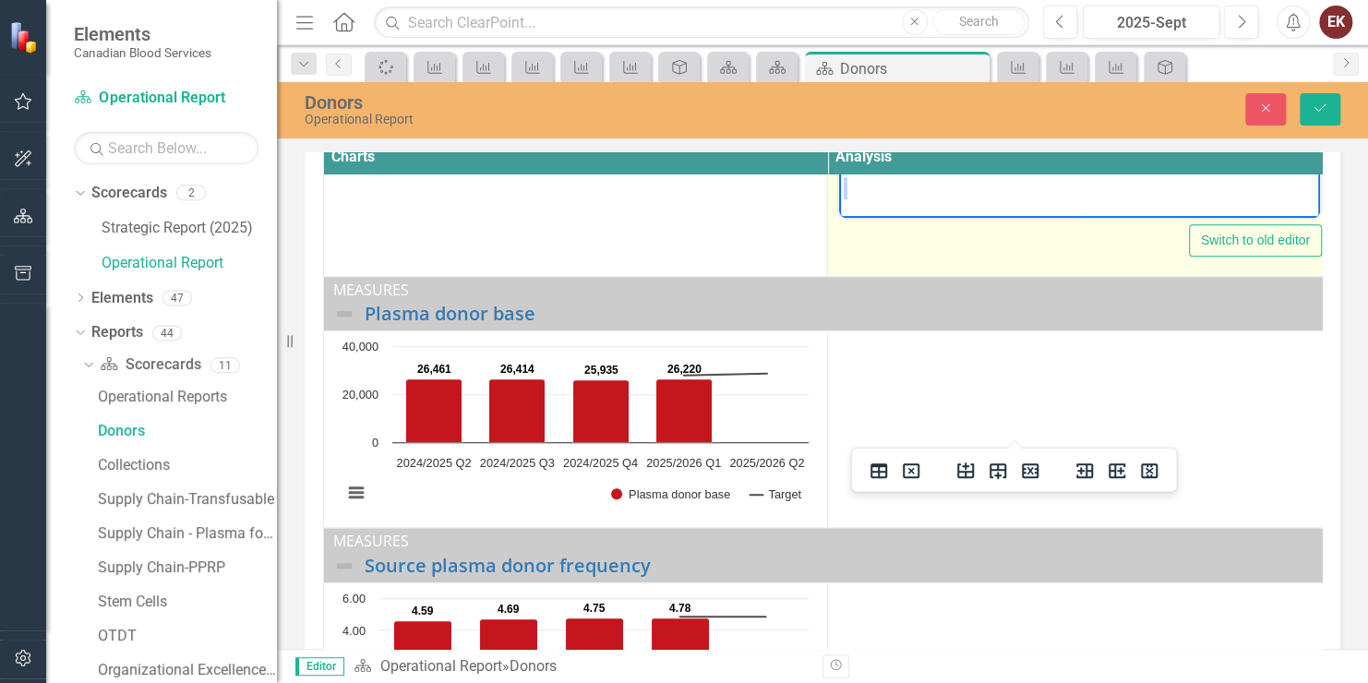
drag, startPoint x: 1054, startPoint y: 149, endPoint x: 1890, endPoint y: 283, distance: 847.4
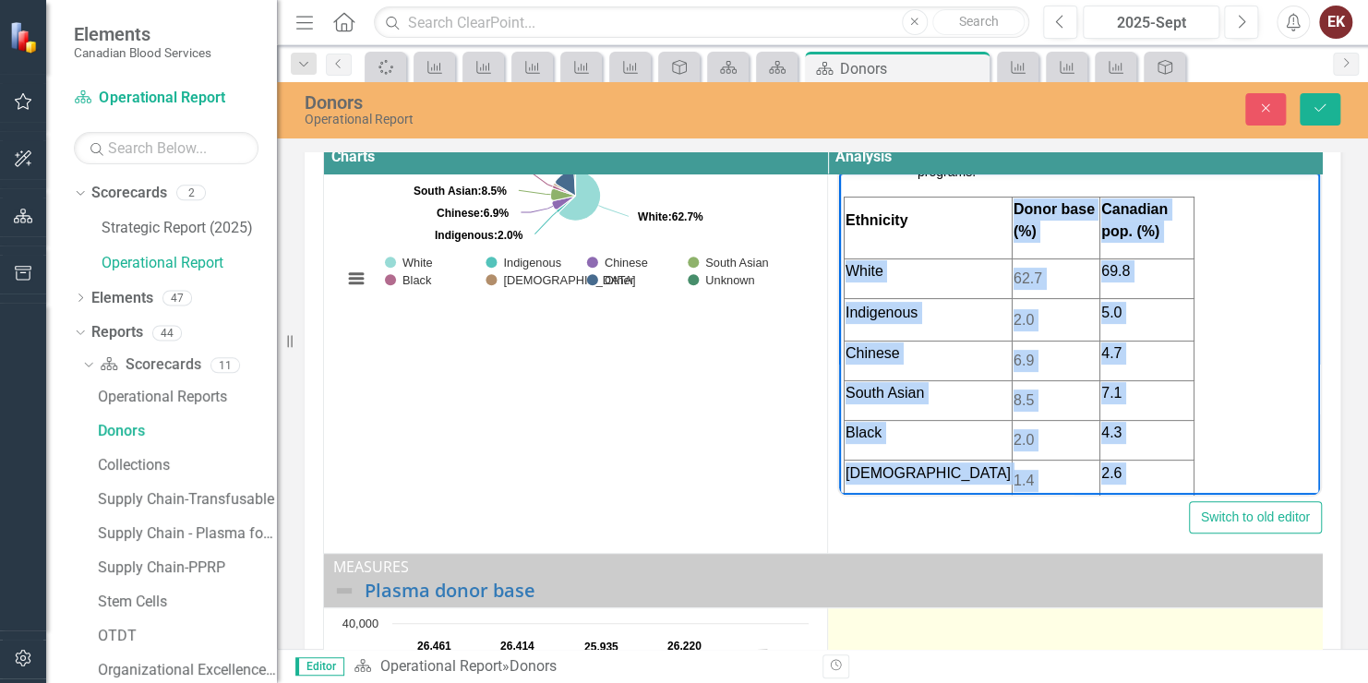
scroll to position [218, 0]
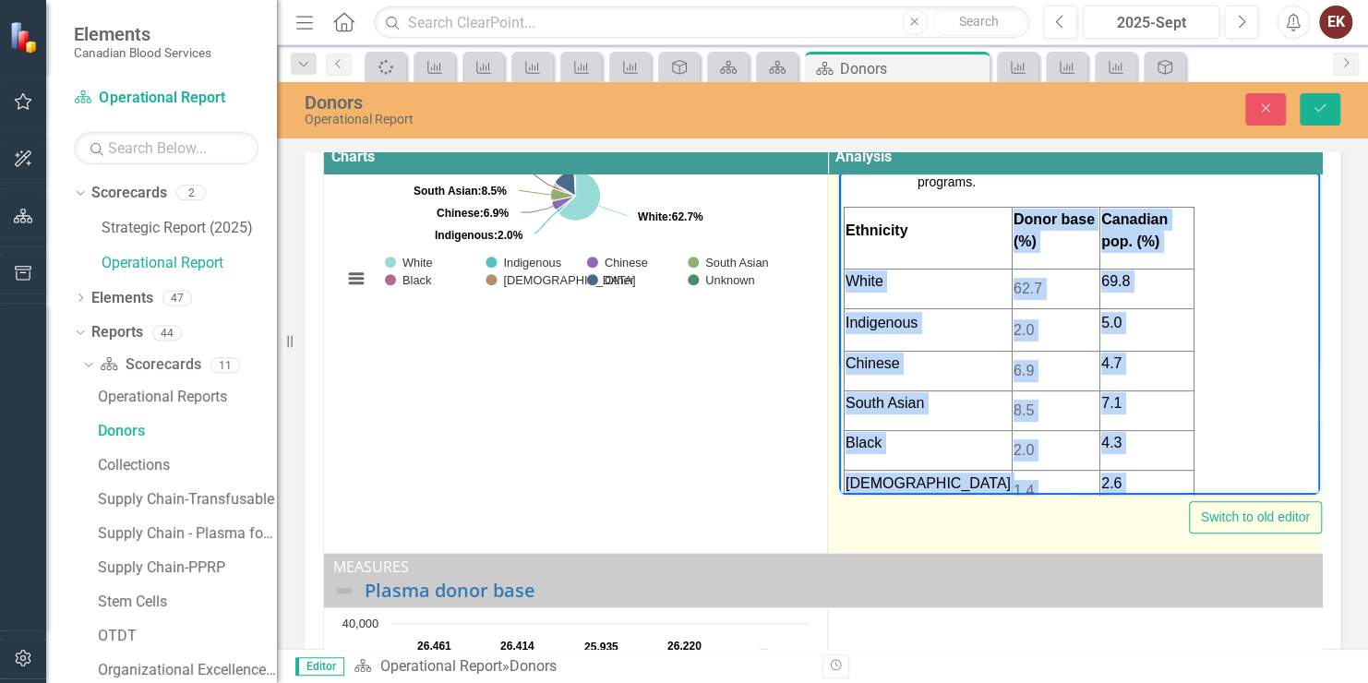
click at [1038, 356] on td "6.9" at bounding box center [1056, 371] width 88 height 40
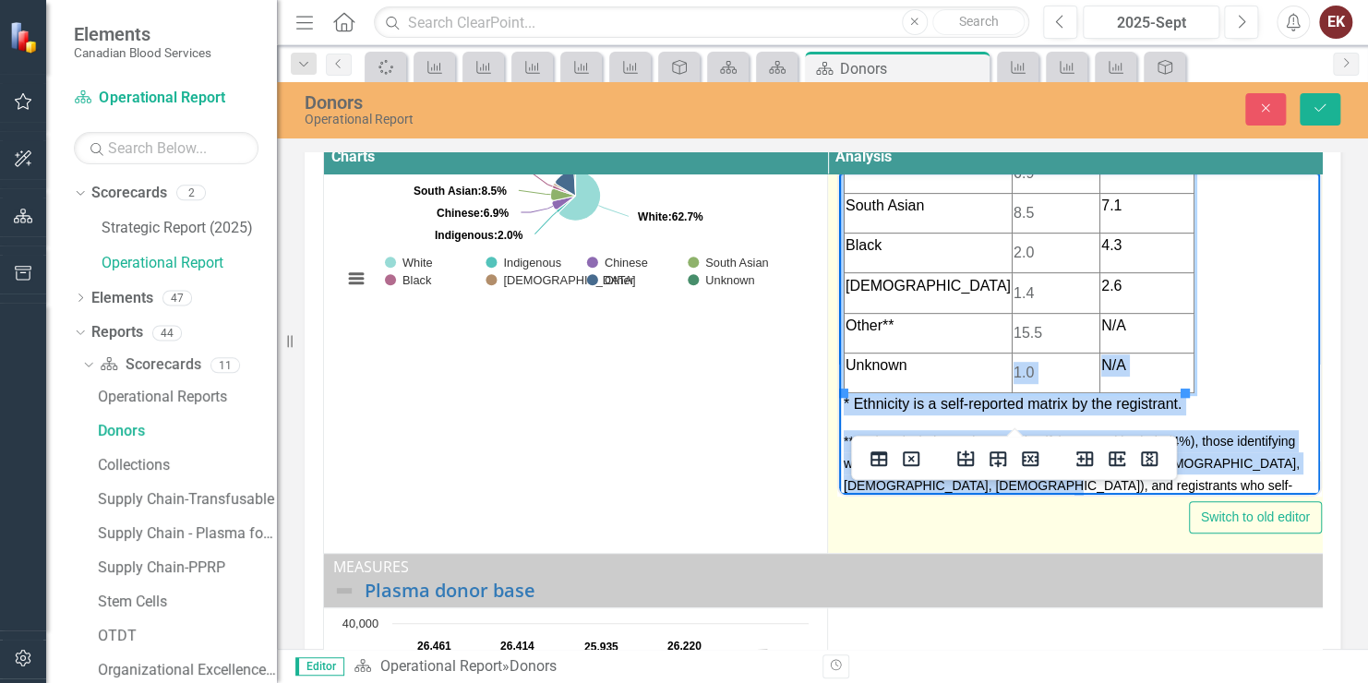
scroll to position [419, 0]
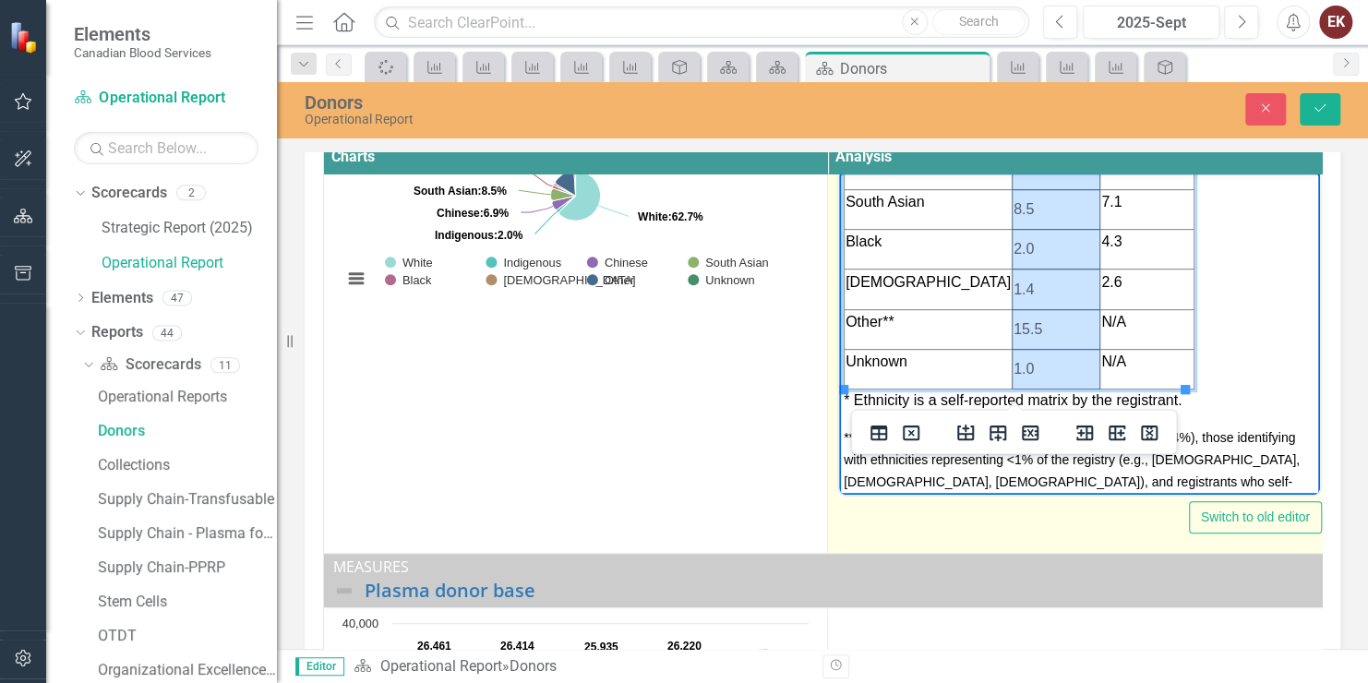
drag, startPoint x: 1000, startPoint y: 286, endPoint x: 1051, endPoint y: 365, distance: 93.5
click at [1051, 365] on tbody "Ethnicity Donor base (%) [DEMOGRAPHIC_DATA] pop. (%) White 62.7 69.8 Indigenous…" at bounding box center [1020, 197] width 350 height 383
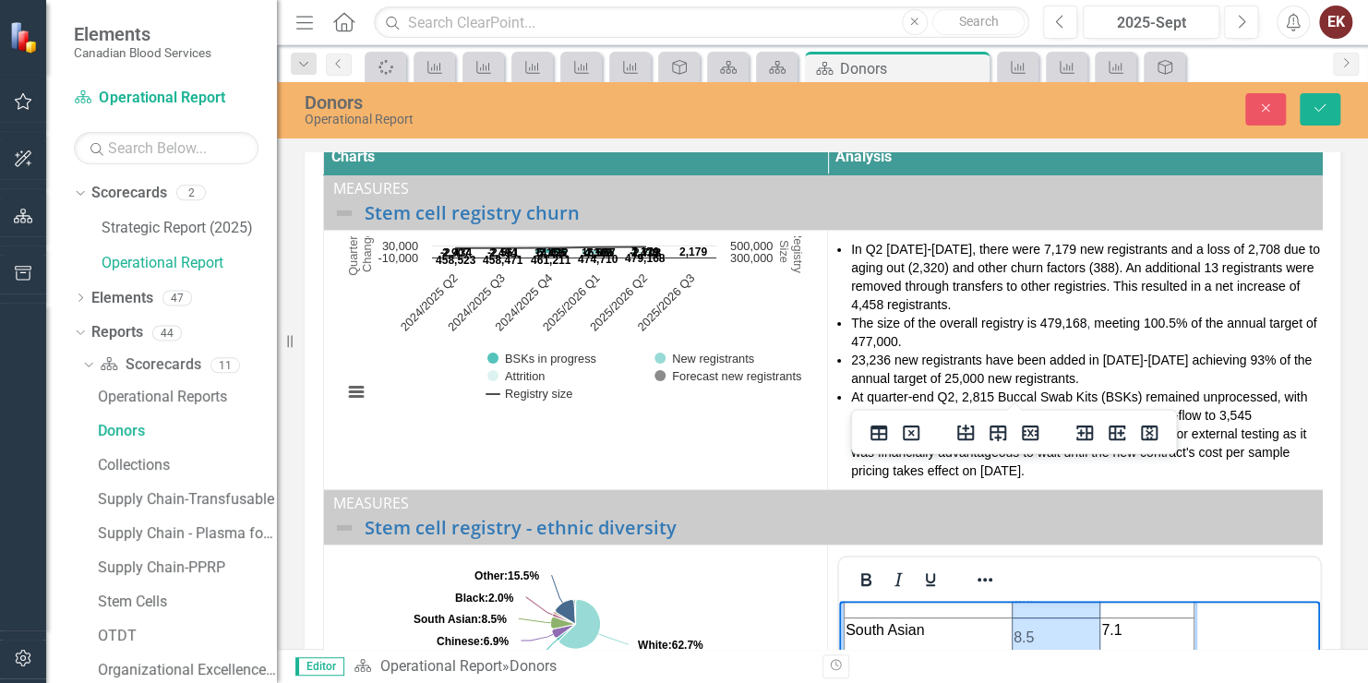
scroll to position [109, 0]
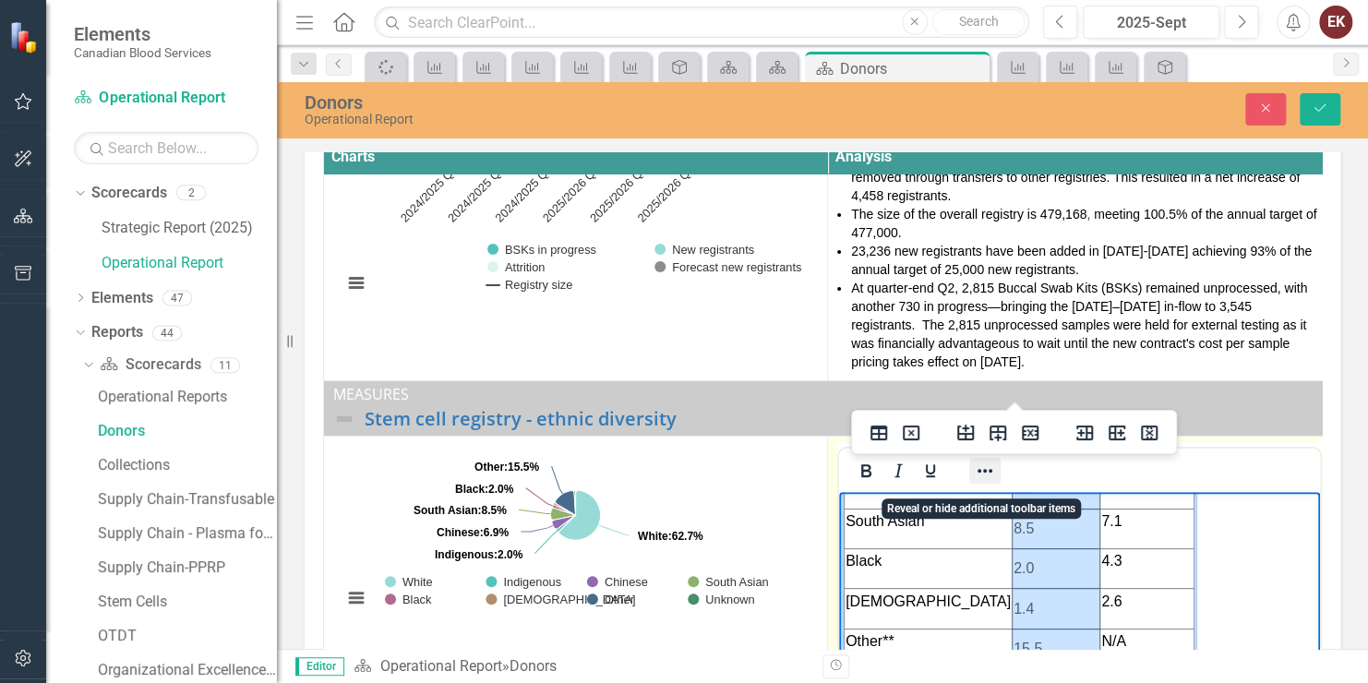
click at [972, 480] on button "Reveal or hide additional toolbar items" at bounding box center [985, 471] width 31 height 26
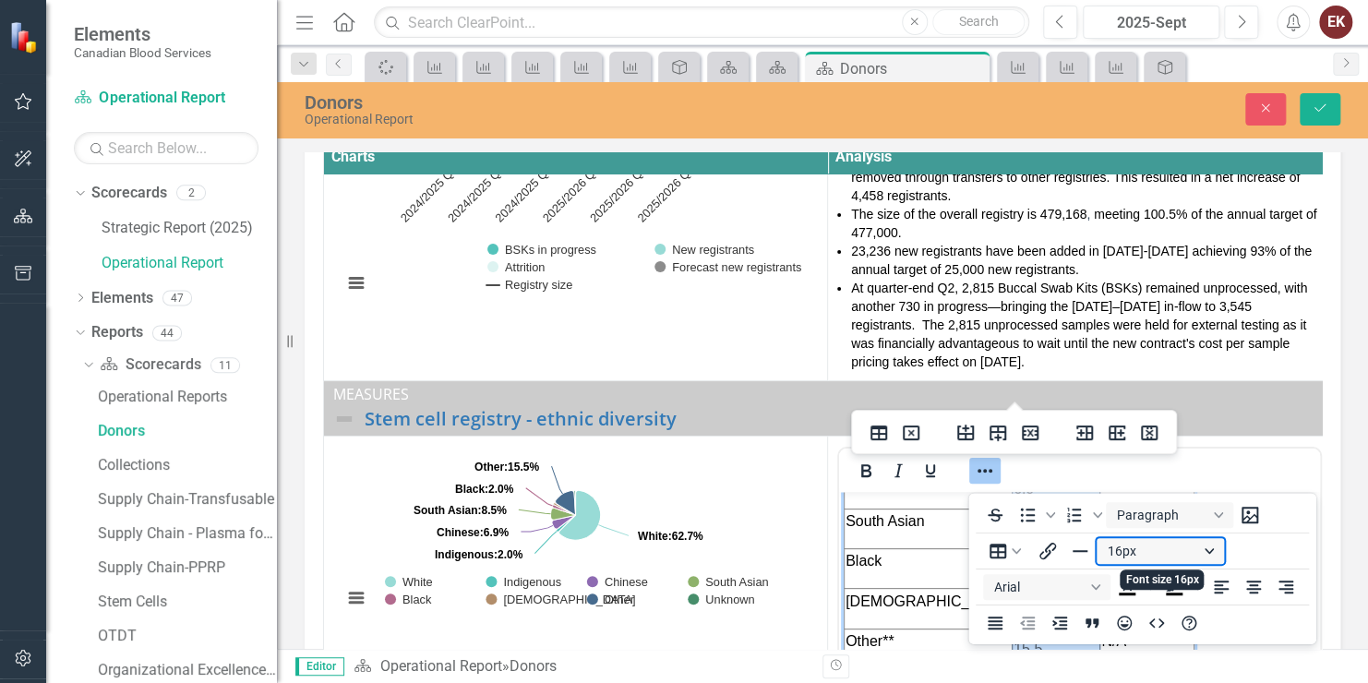
click at [1146, 544] on button "16px" at bounding box center [1160, 551] width 127 height 26
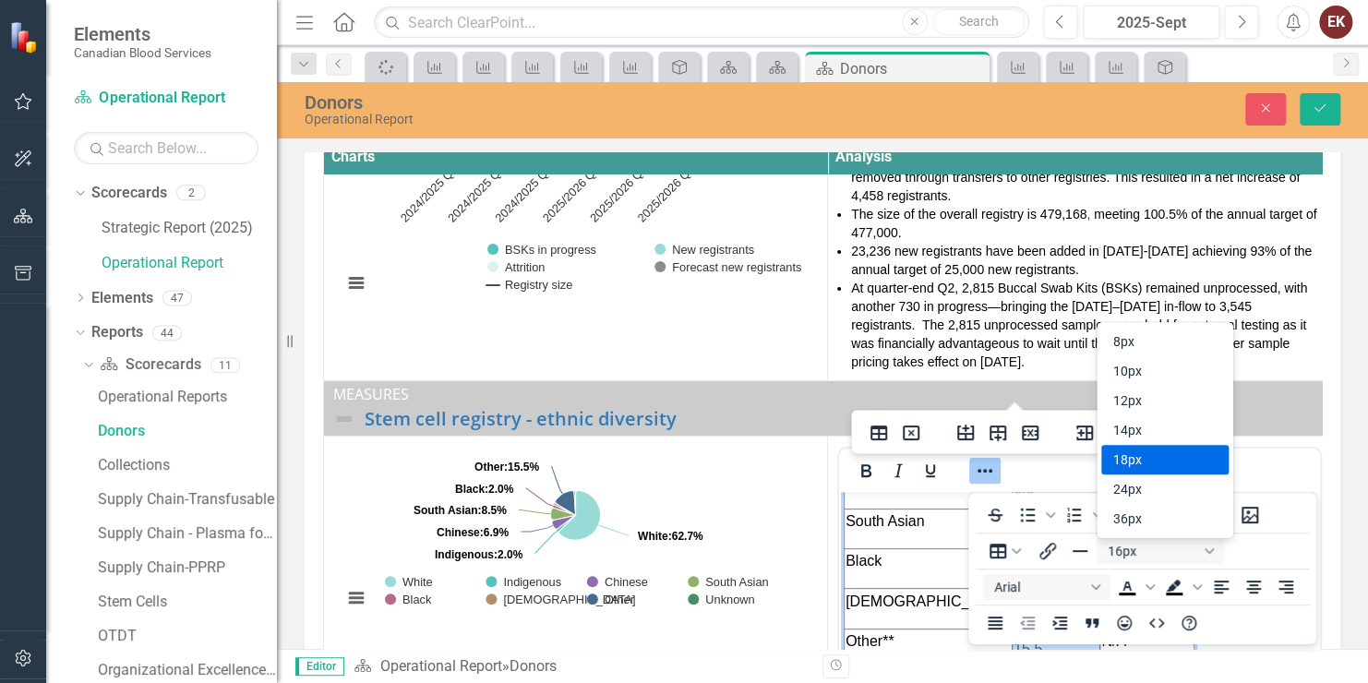
click at [1124, 464] on div "18px" at bounding box center [1152, 460] width 79 height 22
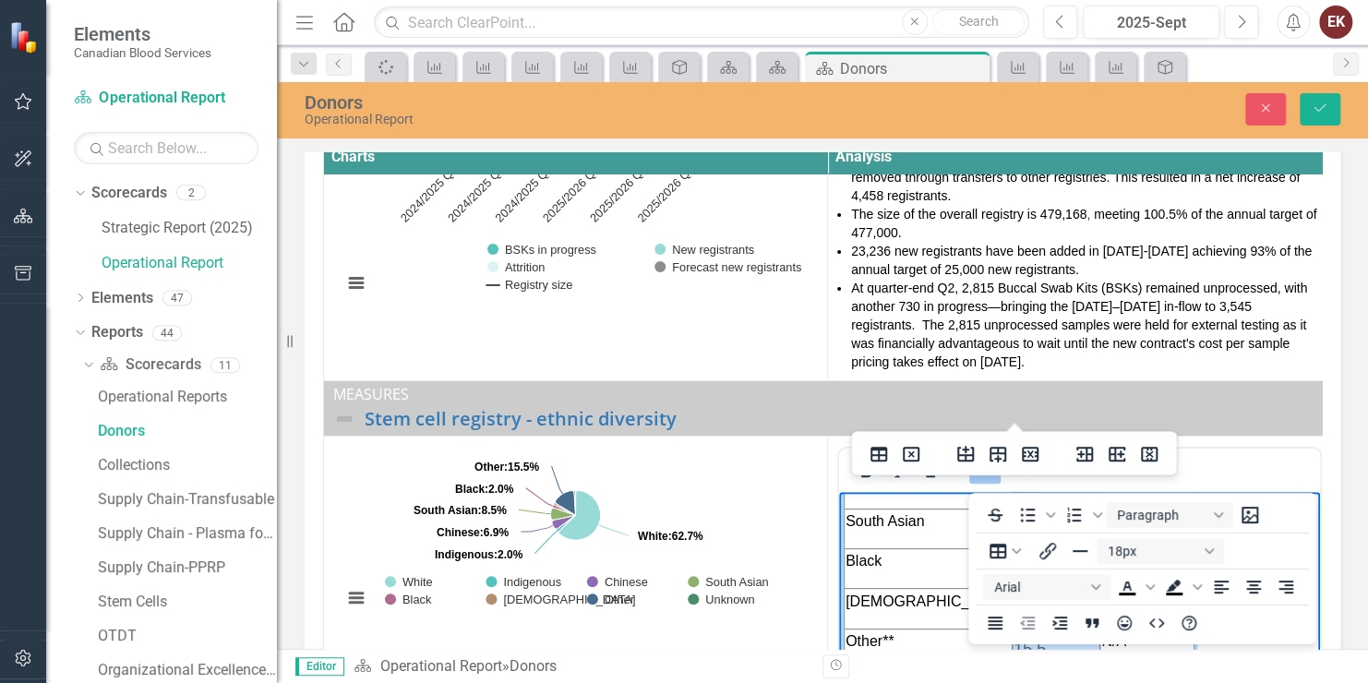
scroll to position [406, 0]
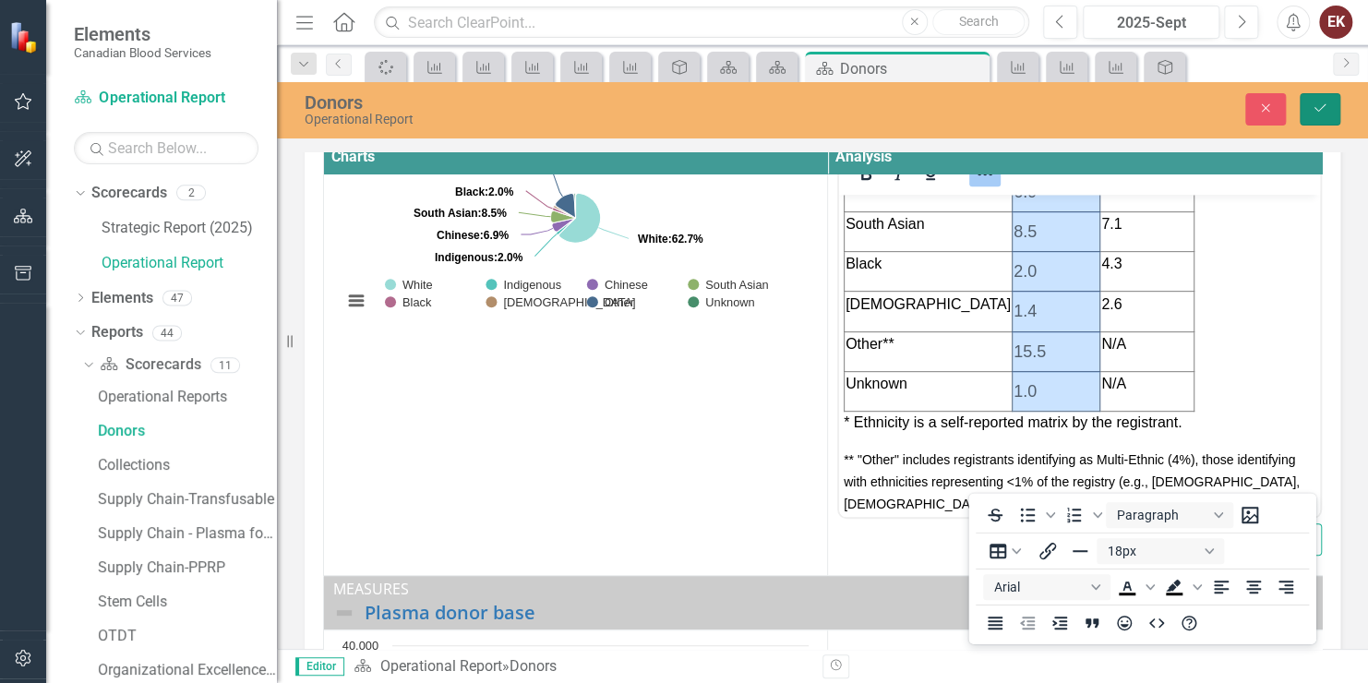
click at [1315, 111] on icon "Save" at bounding box center [1320, 108] width 17 height 13
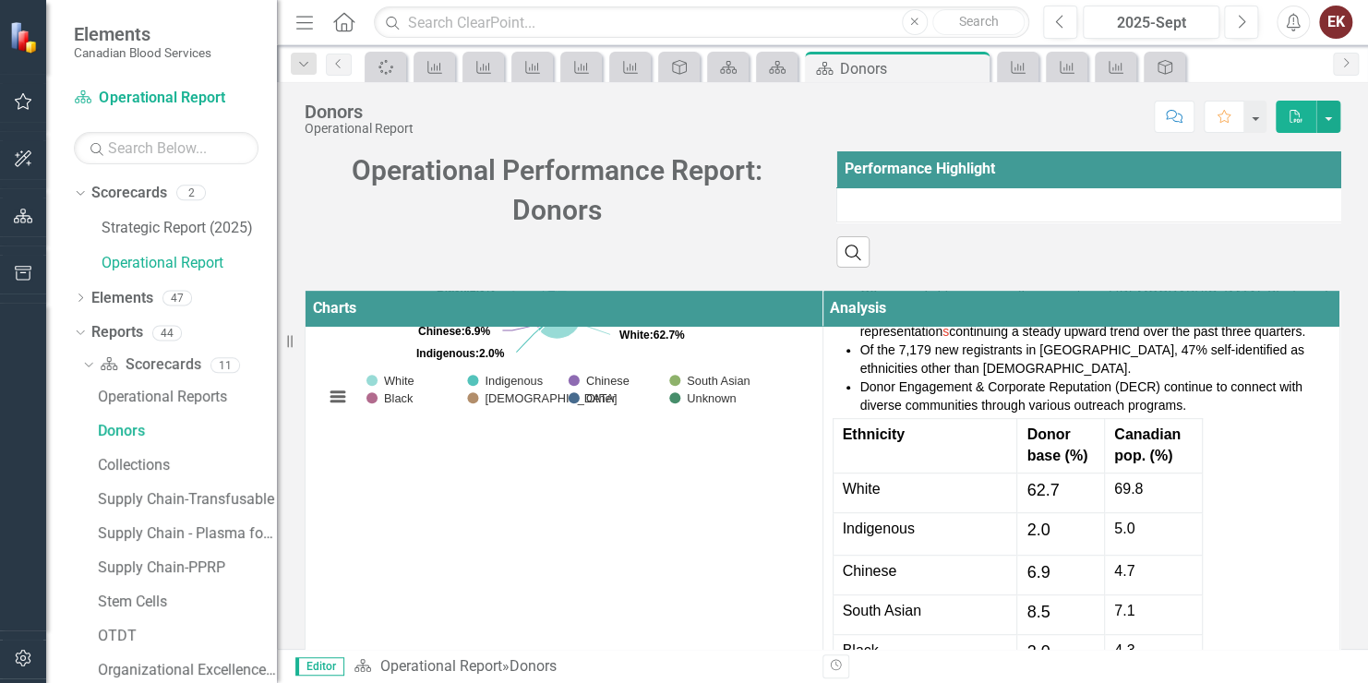
scroll to position [554, 0]
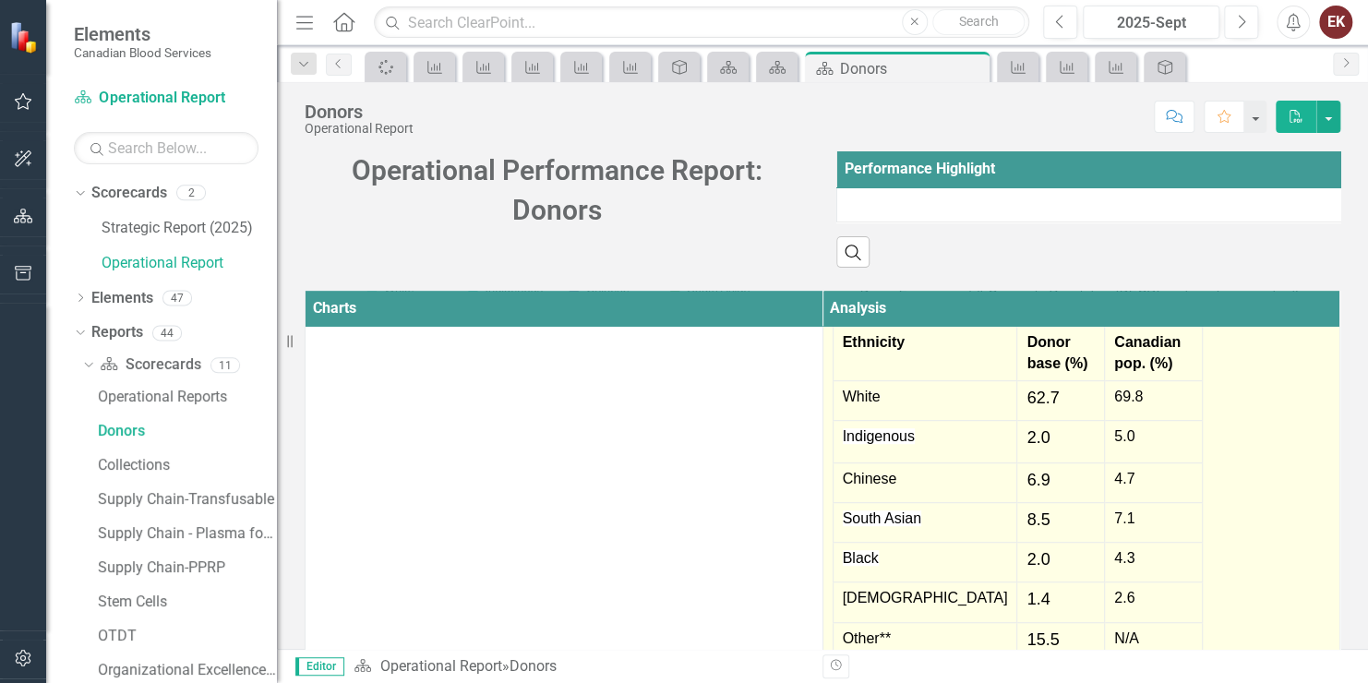
click at [1027, 407] on span "62.7" at bounding box center [1043, 398] width 32 height 18
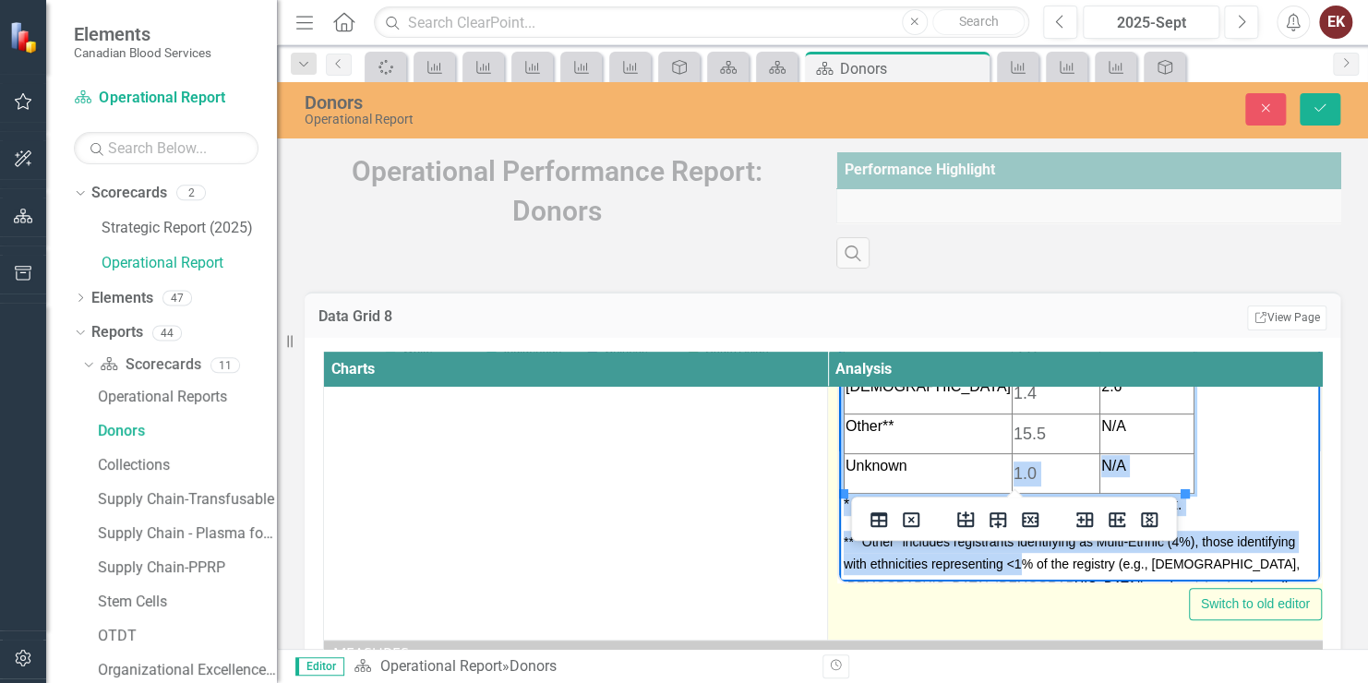
scroll to position [420, 0]
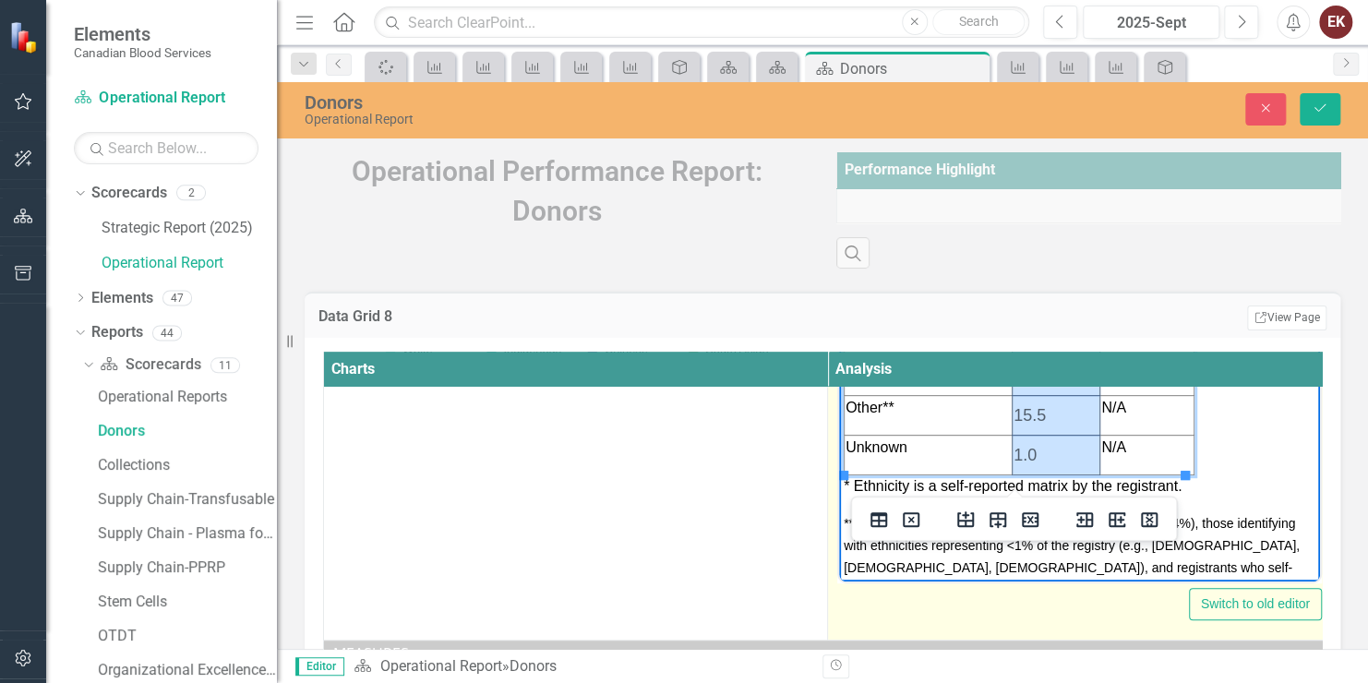
drag, startPoint x: 1001, startPoint y: 498, endPoint x: 1053, endPoint y: 461, distance: 63.5
click at [1053, 461] on tbody "Ethnicity Donor base (%) [DEMOGRAPHIC_DATA] pop. (%) White 62.7 69.8 Indigenous…" at bounding box center [1020, 282] width 350 height 383
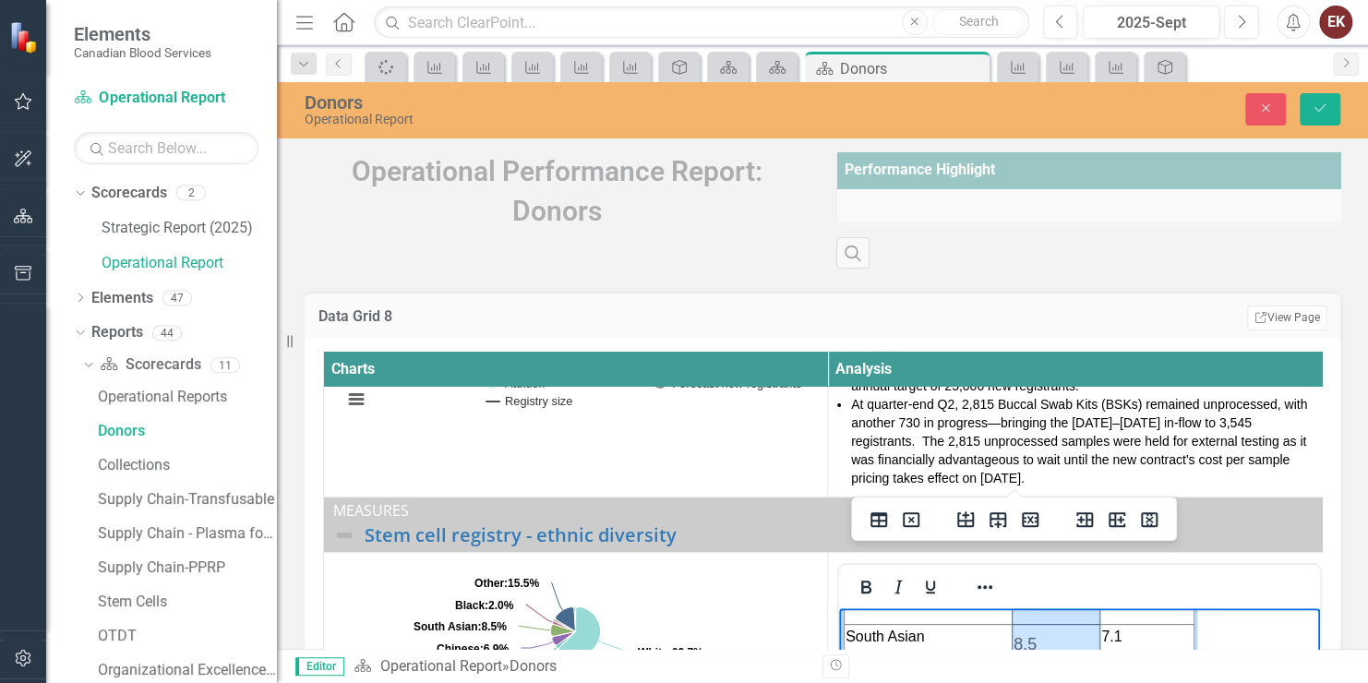
scroll to position [208, 0]
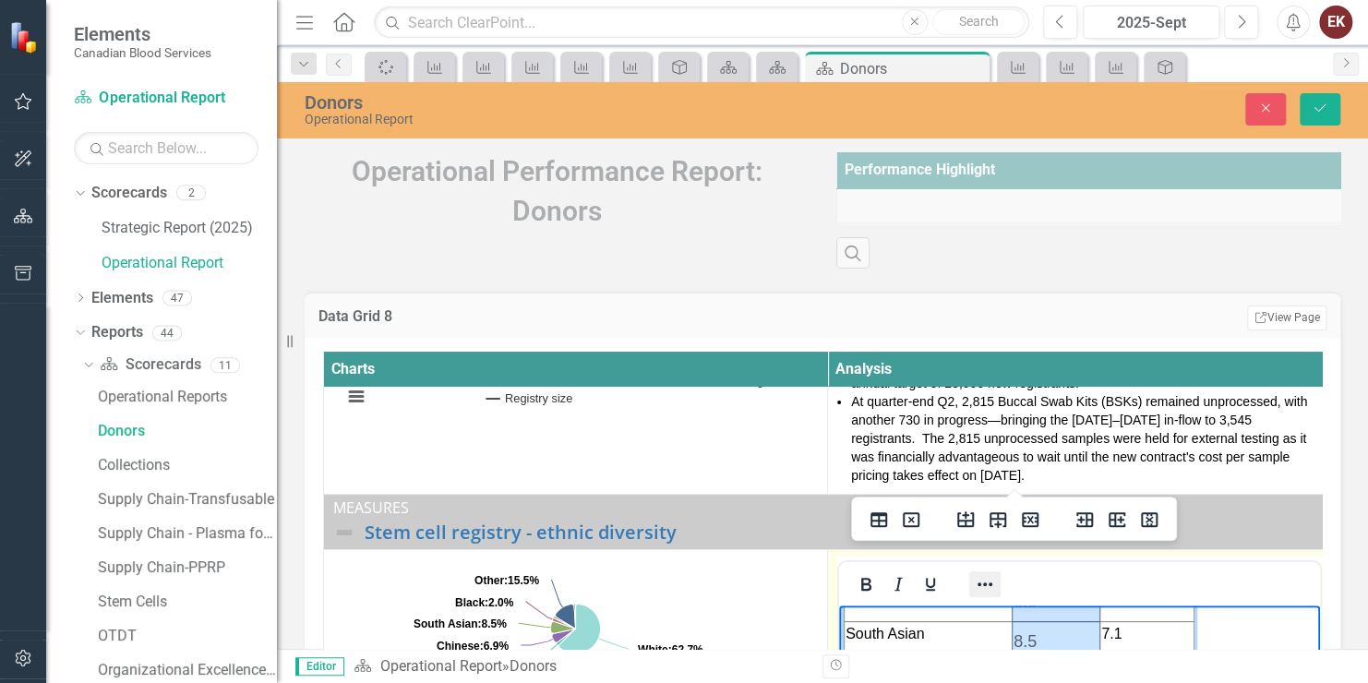
click at [983, 586] on icon "Reveal or hide additional toolbar items" at bounding box center [985, 585] width 15 height 4
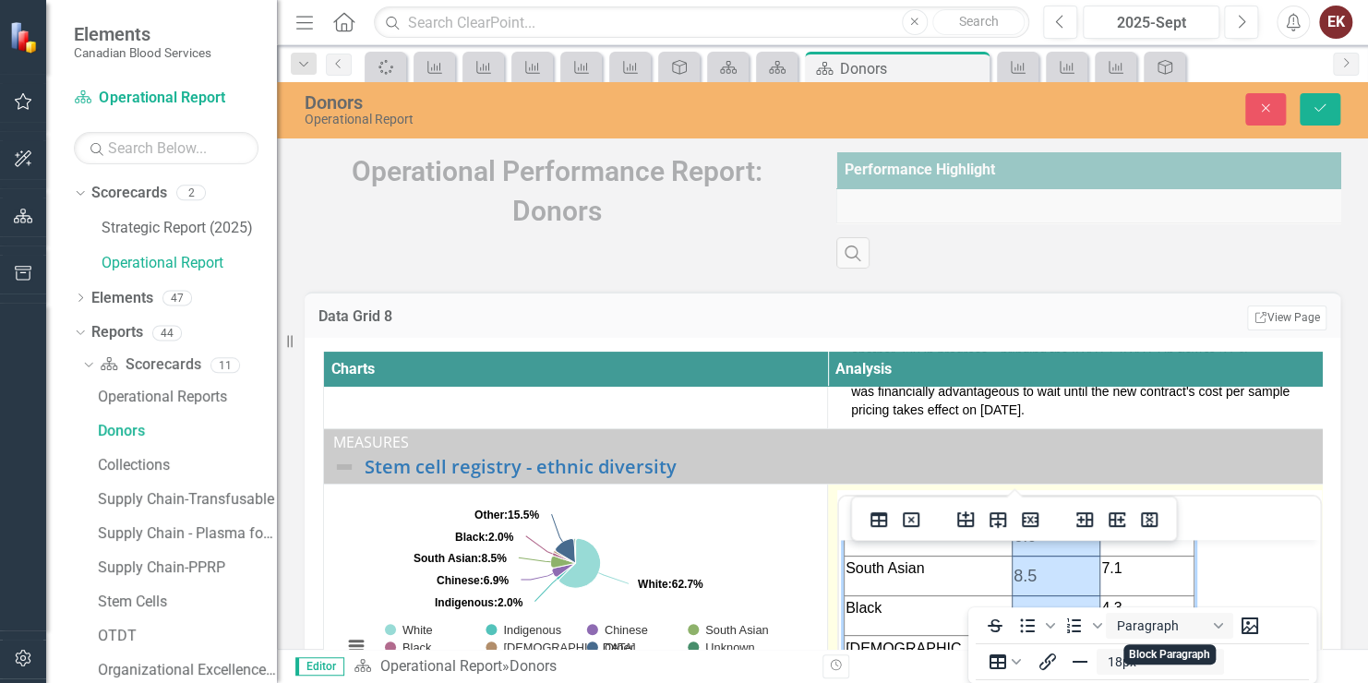
scroll to position [300, 0]
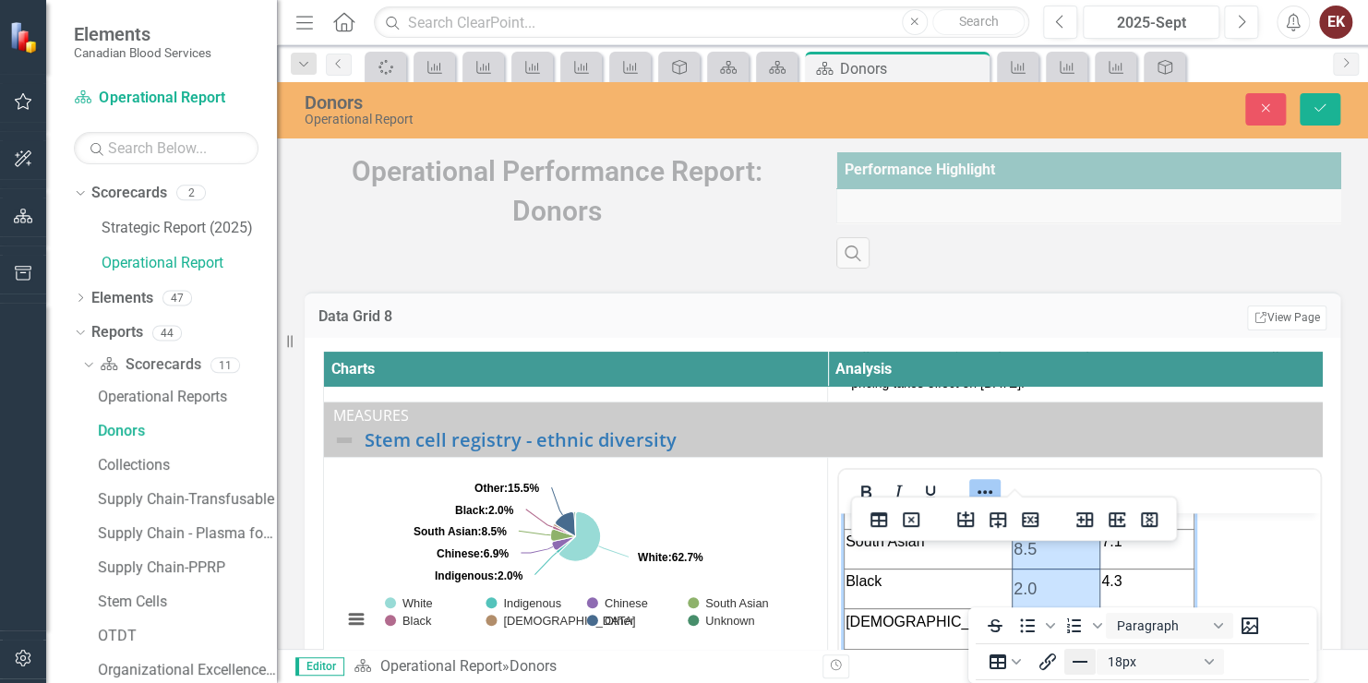
click at [1078, 654] on icon "Horizontal line" at bounding box center [1080, 662] width 22 height 22
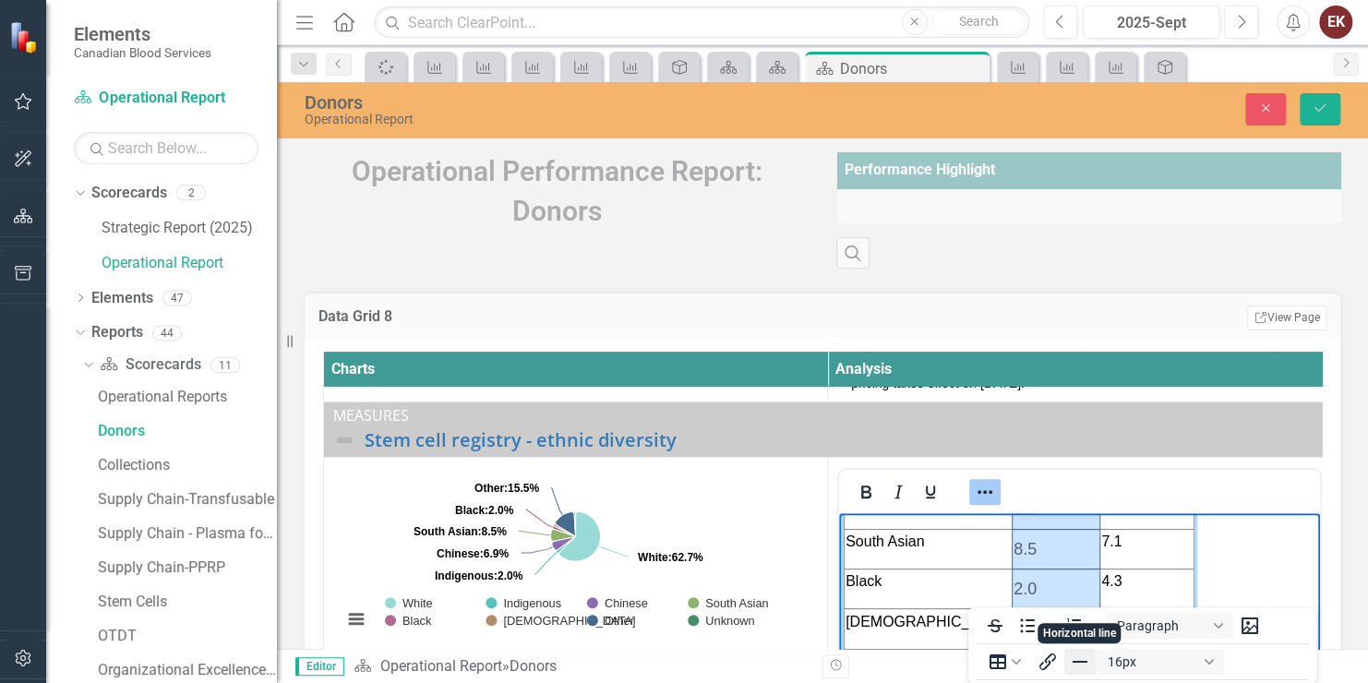
scroll to position [307, 0]
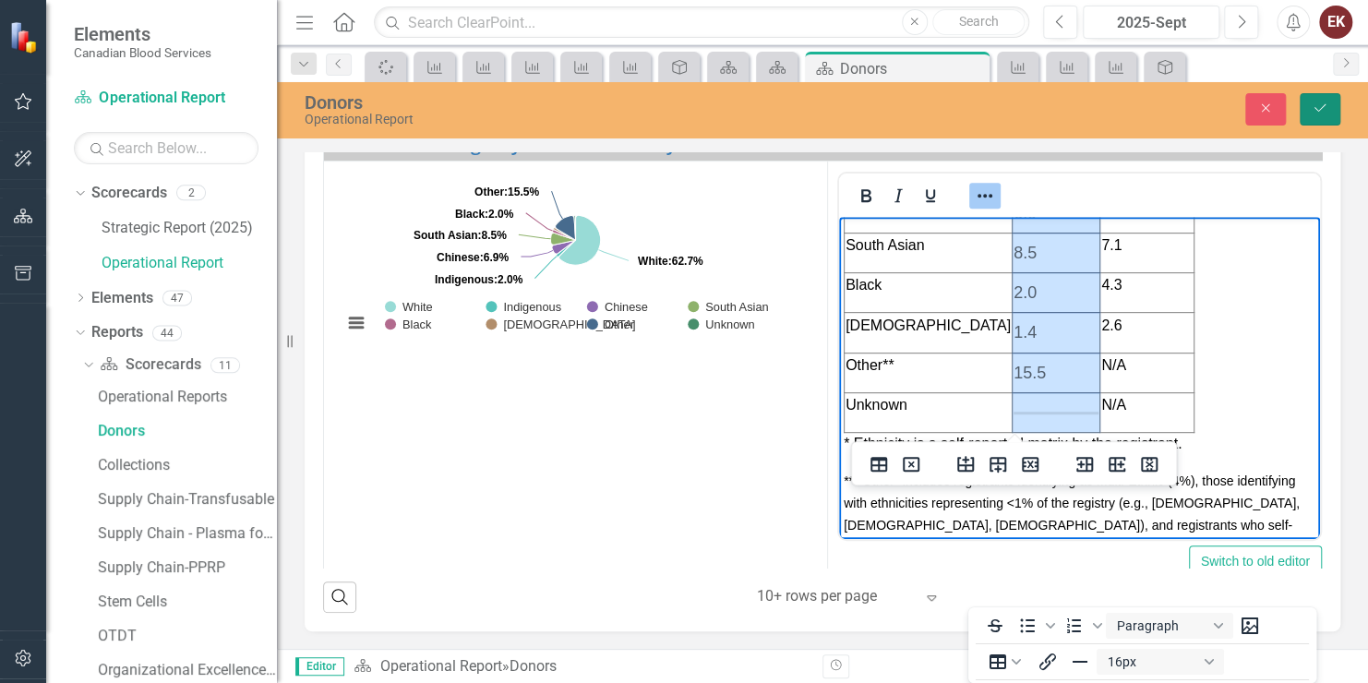
click at [1316, 109] on icon "submit" at bounding box center [1320, 107] width 11 height 7
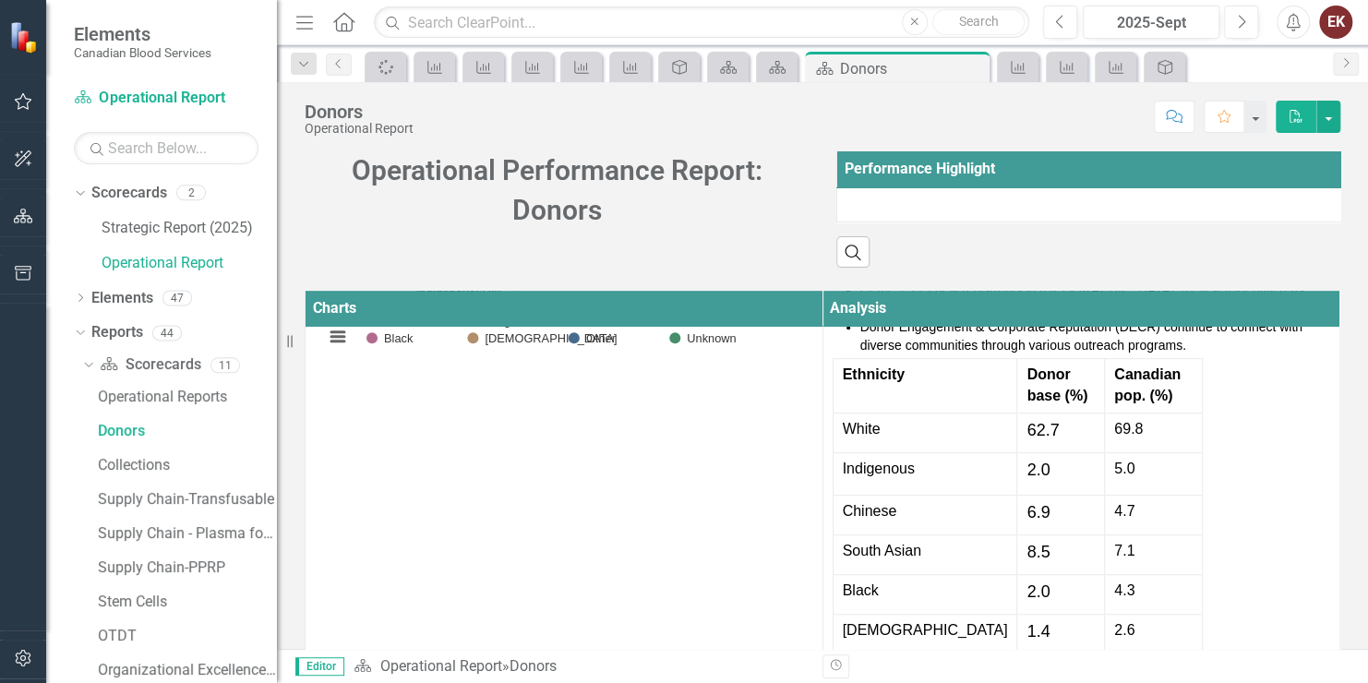
scroll to position [554, 0]
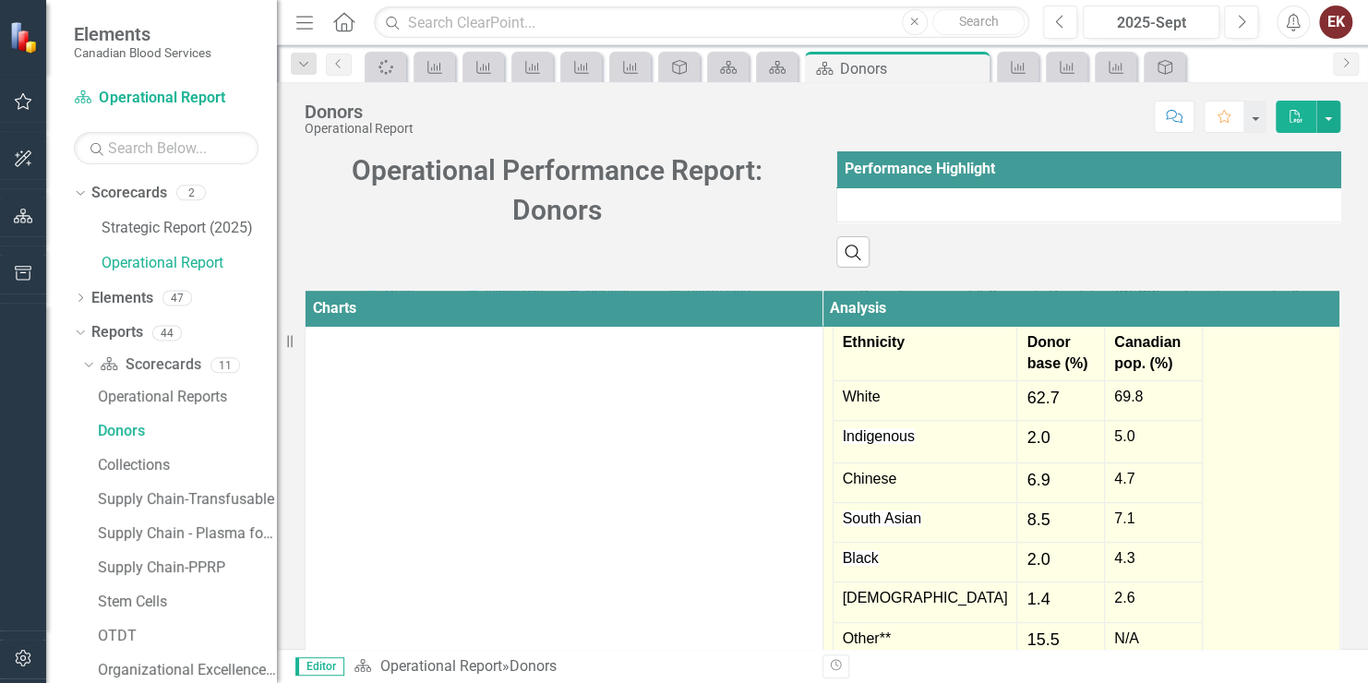
click at [1115, 404] on span "69.8" at bounding box center [1129, 397] width 29 height 16
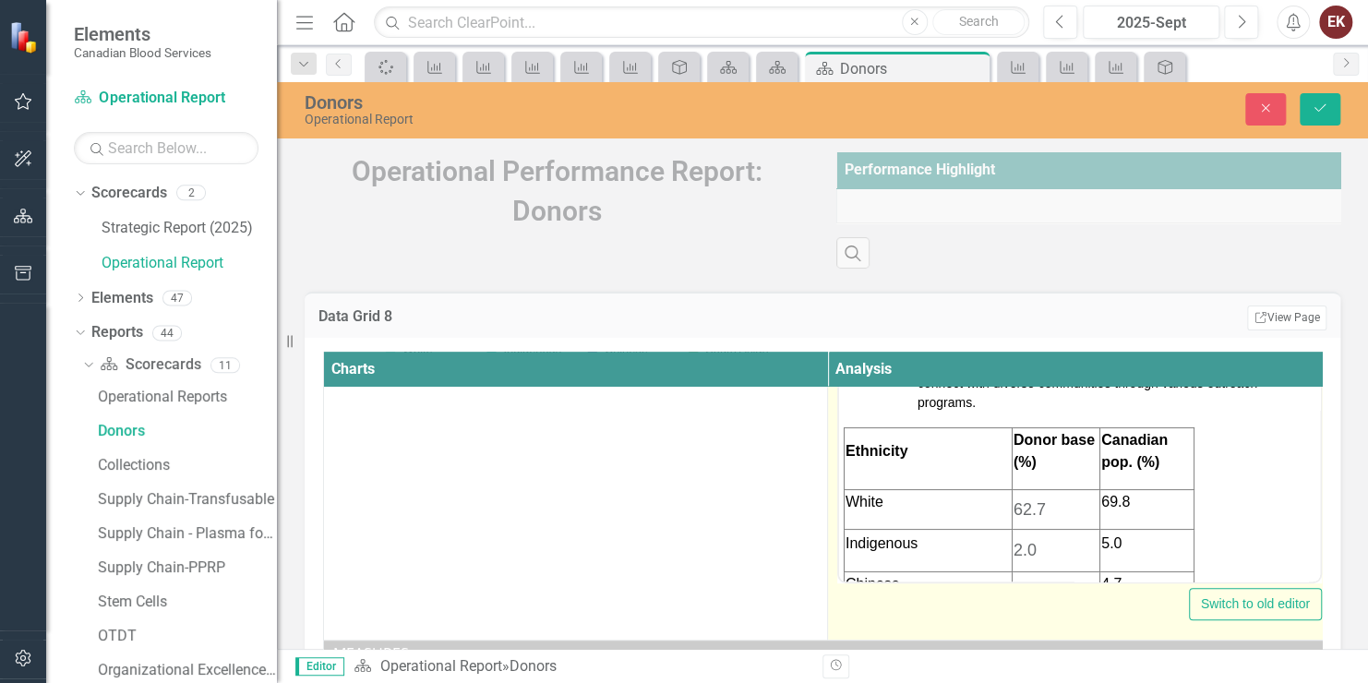
scroll to position [185, 0]
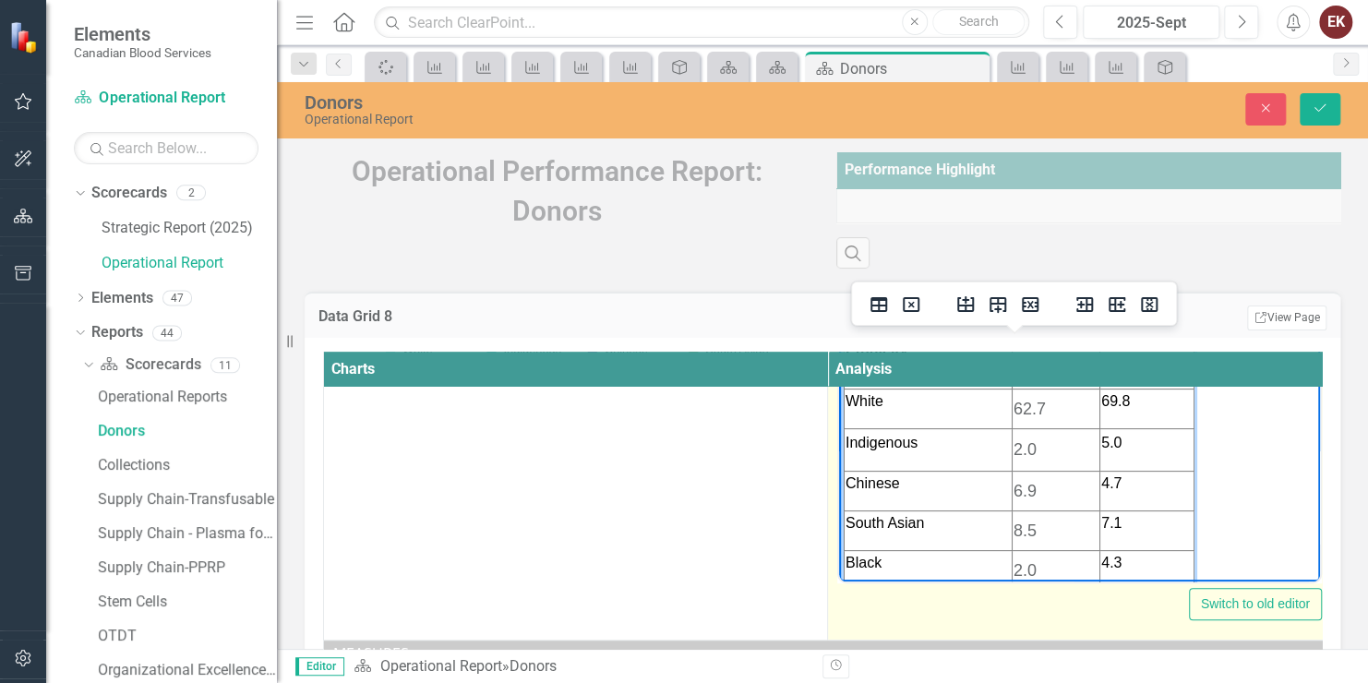
click at [1106, 439] on span "5.0" at bounding box center [1112, 442] width 20 height 16
drag, startPoint x: 1112, startPoint y: 487, endPoint x: 1099, endPoint y: 435, distance: 53.3
click at [1099, 435] on tbody "Ethnicity Donor base (%) [DEMOGRAPHIC_DATA] pop. (%) White 62.7 69.8 Indigenous…" at bounding box center [1020, 518] width 350 height 383
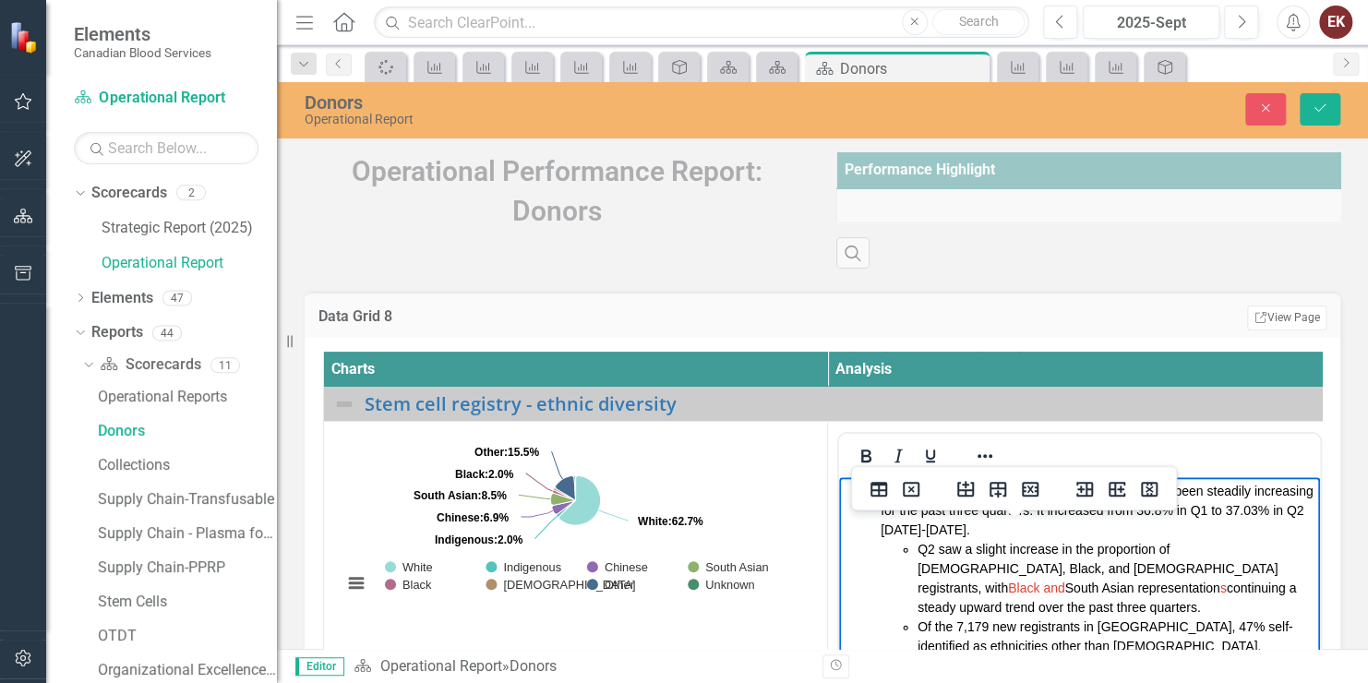
scroll to position [380, 0]
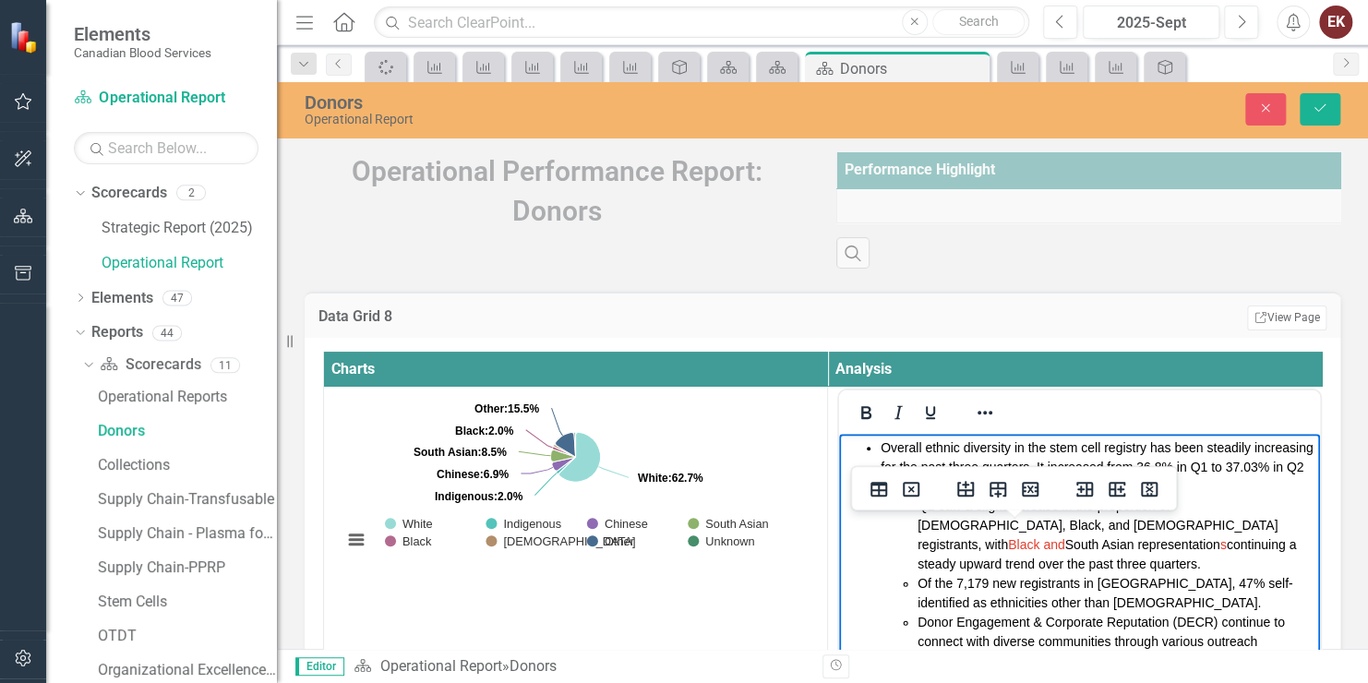
drag, startPoint x: 1304, startPoint y: 573, endPoint x: 235, endPoint y: 8, distance: 1208.6
click at [995, 424] on icon "Reveal or hide additional toolbar items" at bounding box center [985, 413] width 22 height 22
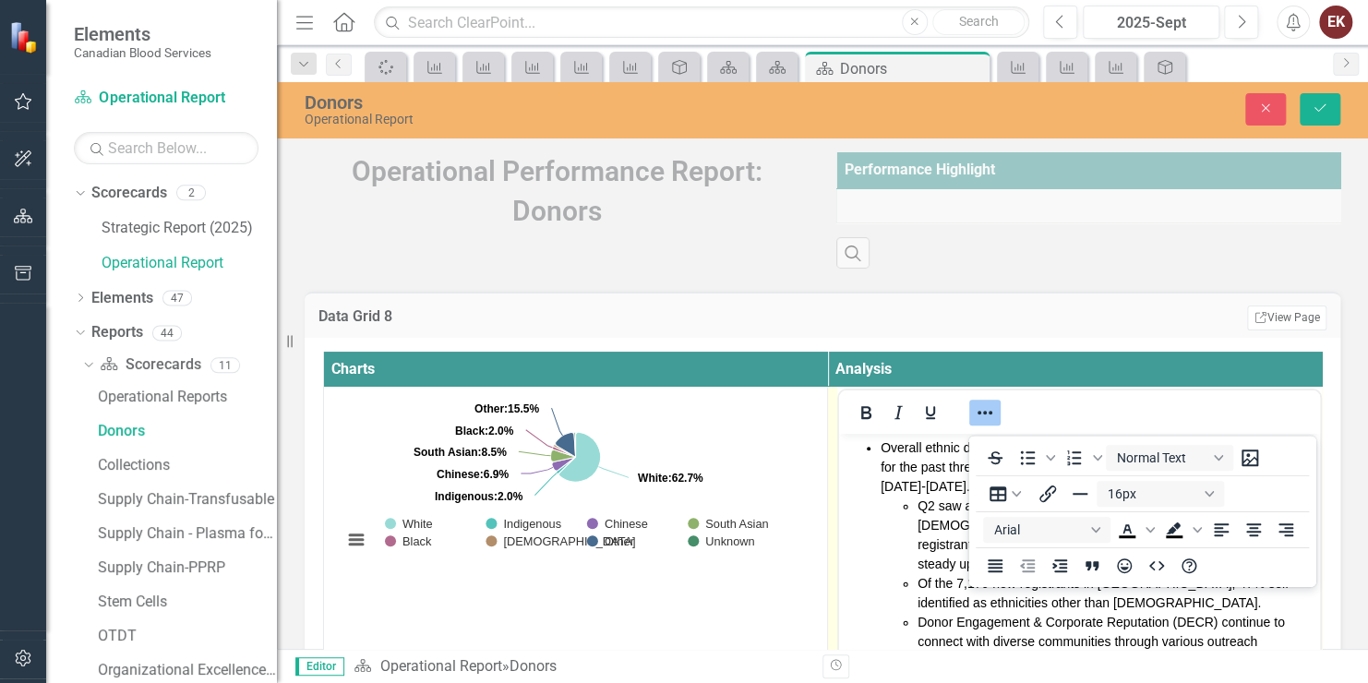
click at [1254, 420] on div at bounding box center [1079, 412] width 481 height 36
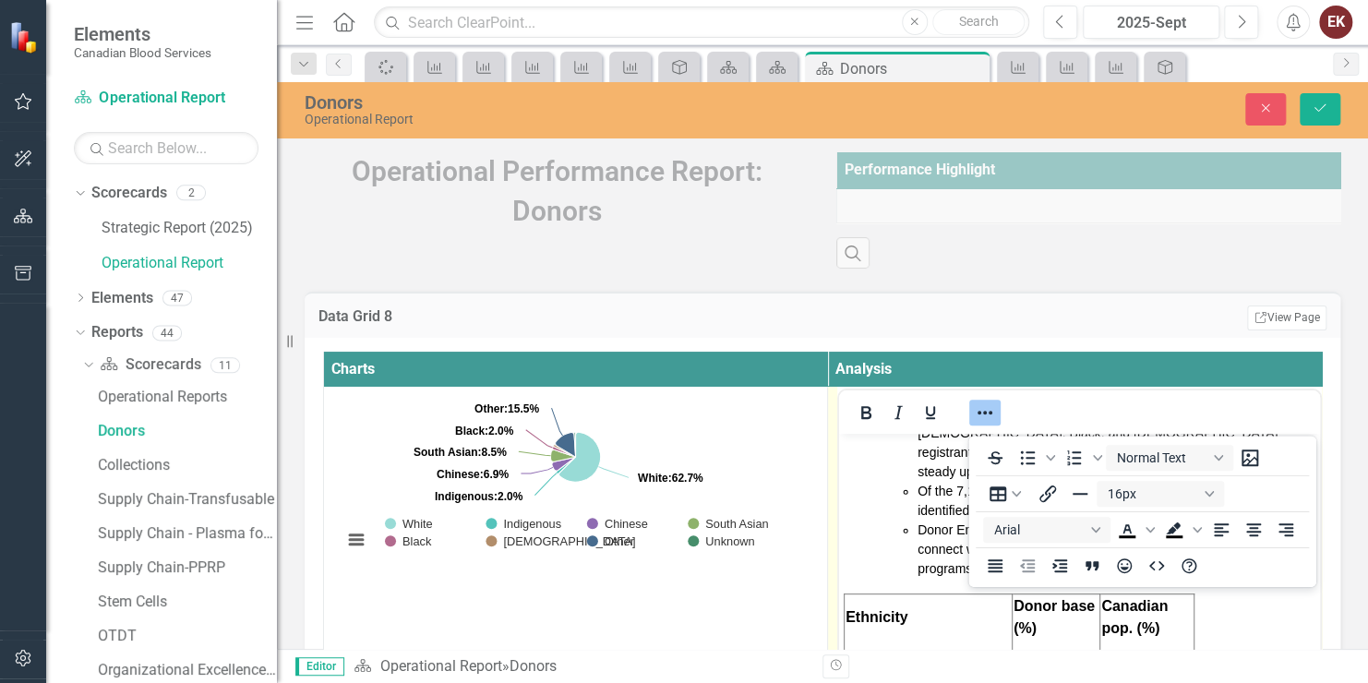
scroll to position [185, 0]
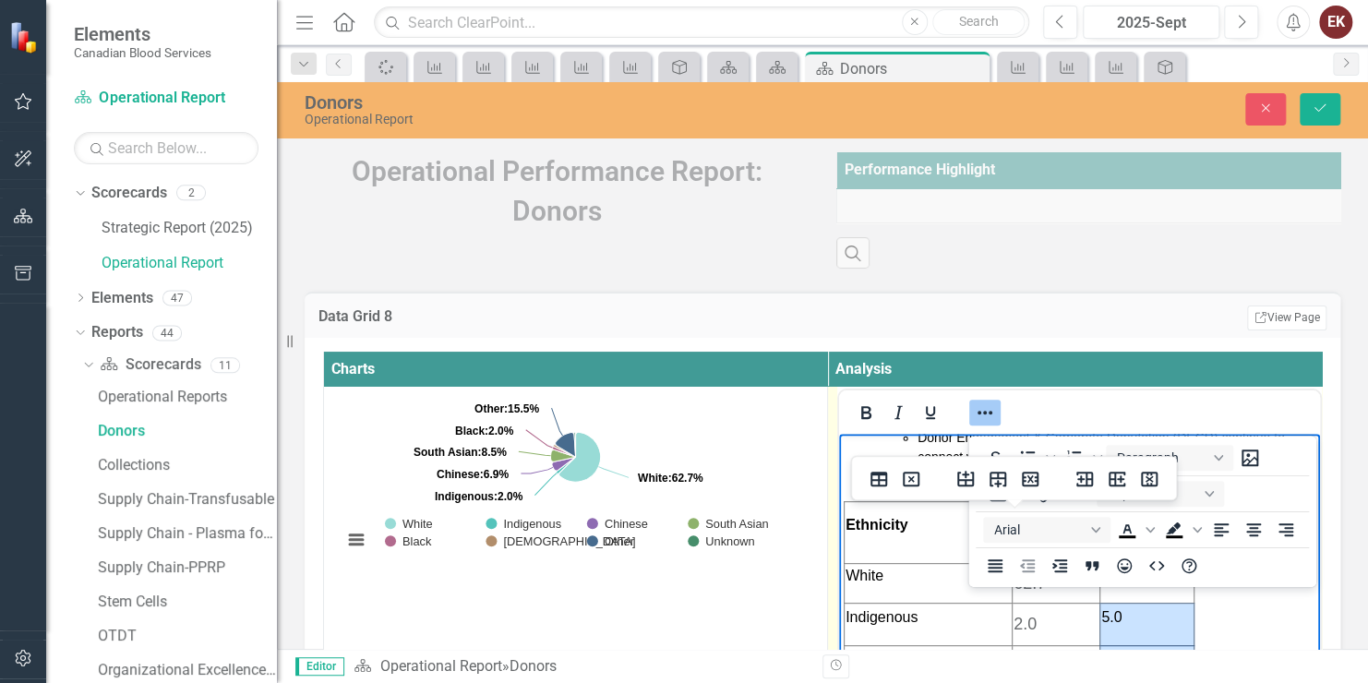
click at [1038, 595] on td "62.7" at bounding box center [1056, 583] width 88 height 40
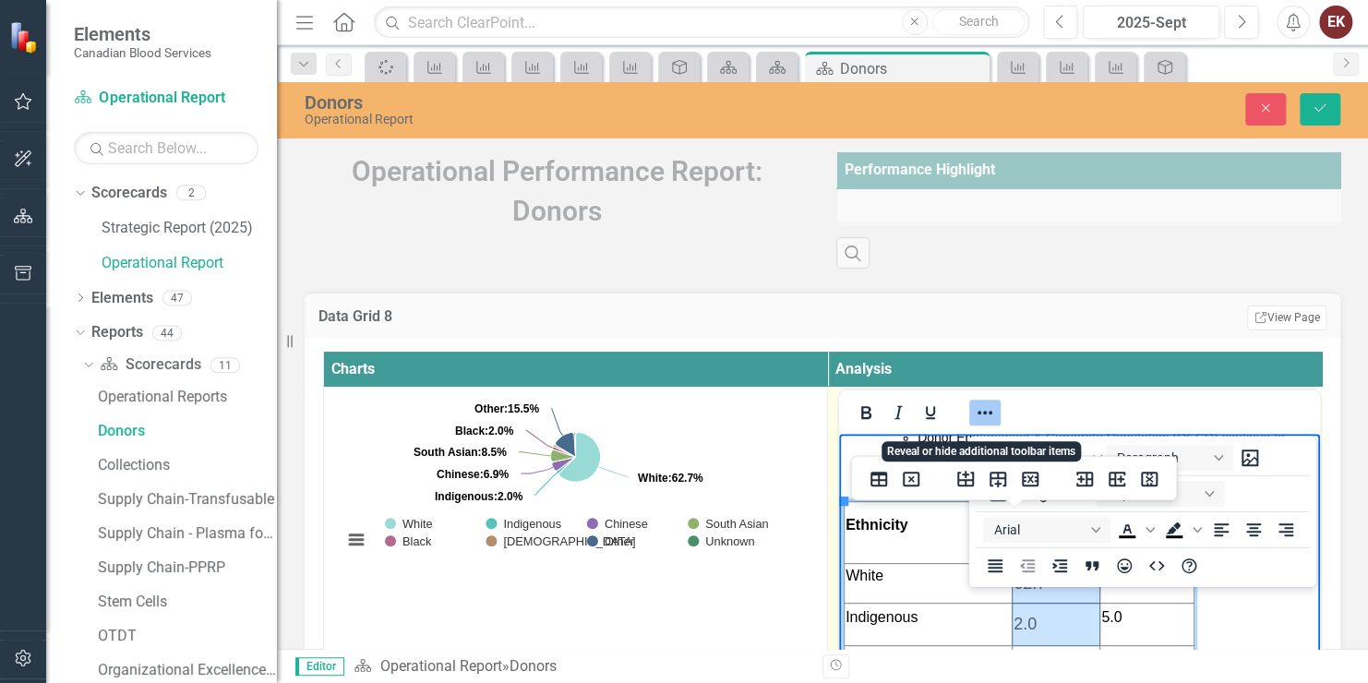
click at [992, 424] on icon "Reveal or hide additional toolbar items" at bounding box center [985, 413] width 22 height 22
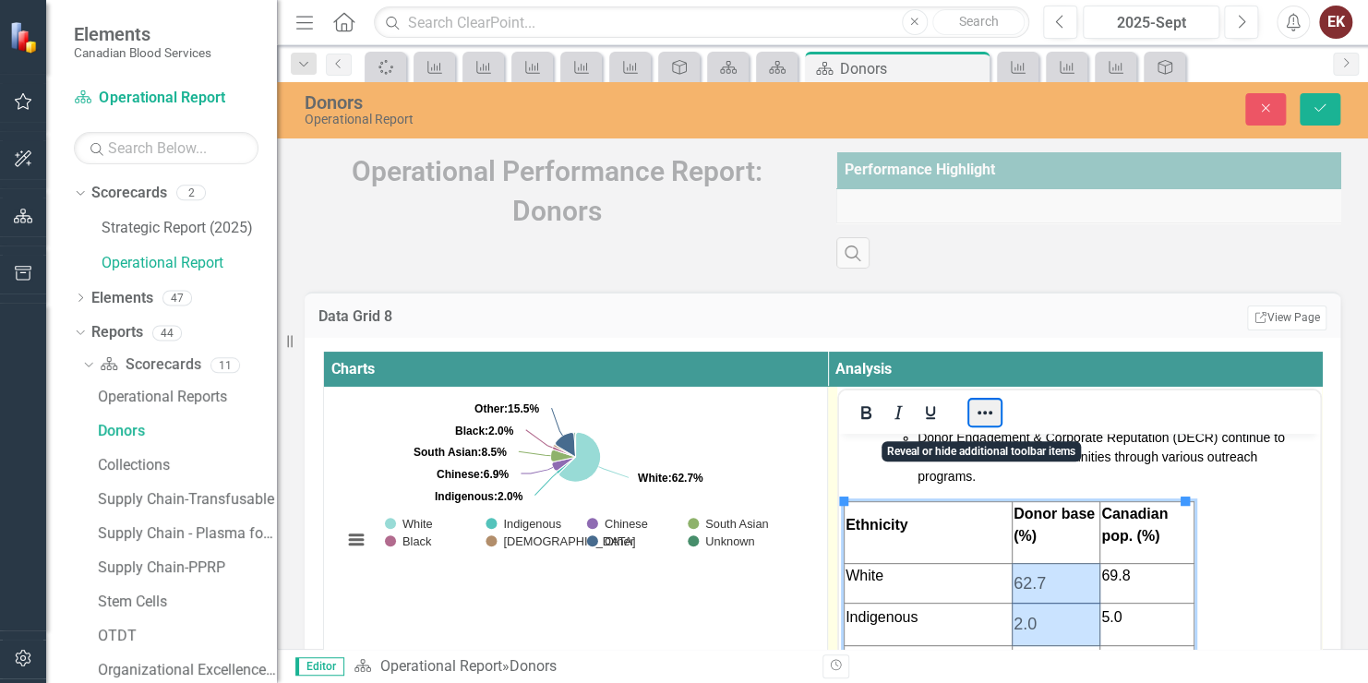
click at [992, 423] on button "Reveal or hide additional toolbar items" at bounding box center [985, 413] width 31 height 26
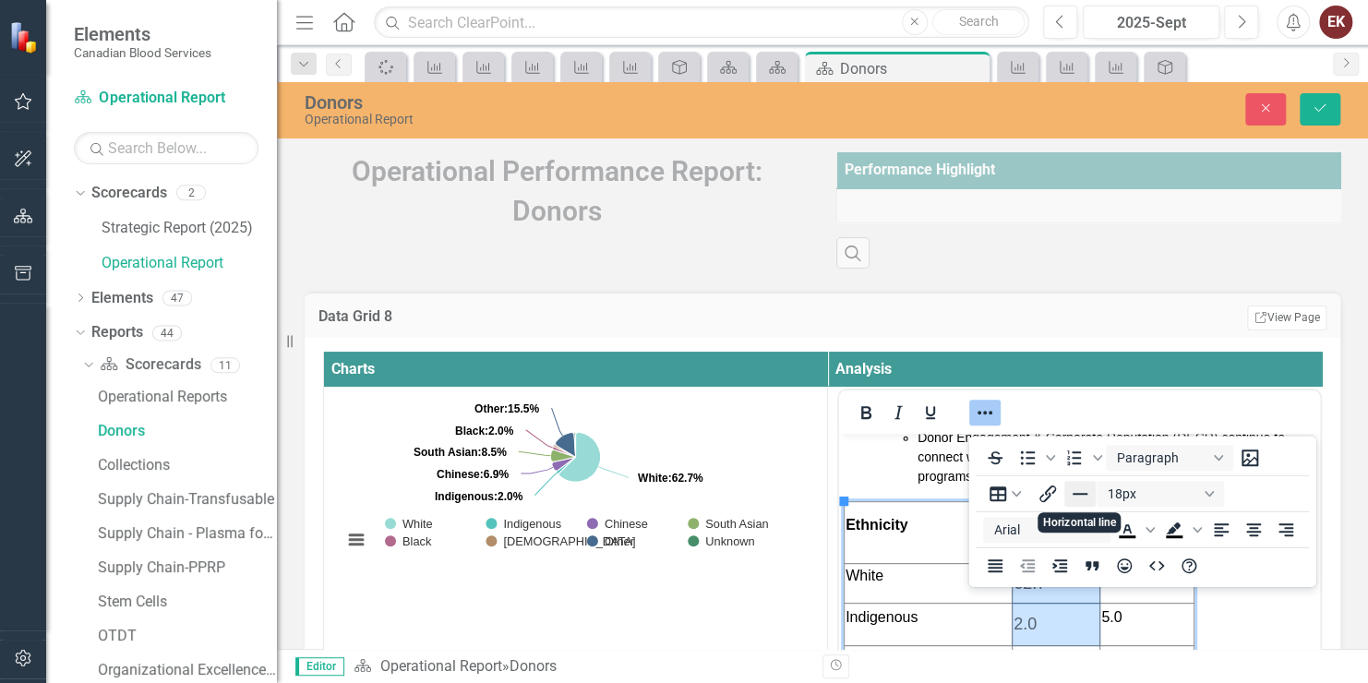
click at [1087, 494] on icon "Horizontal line" at bounding box center [1080, 494] width 15 height 2
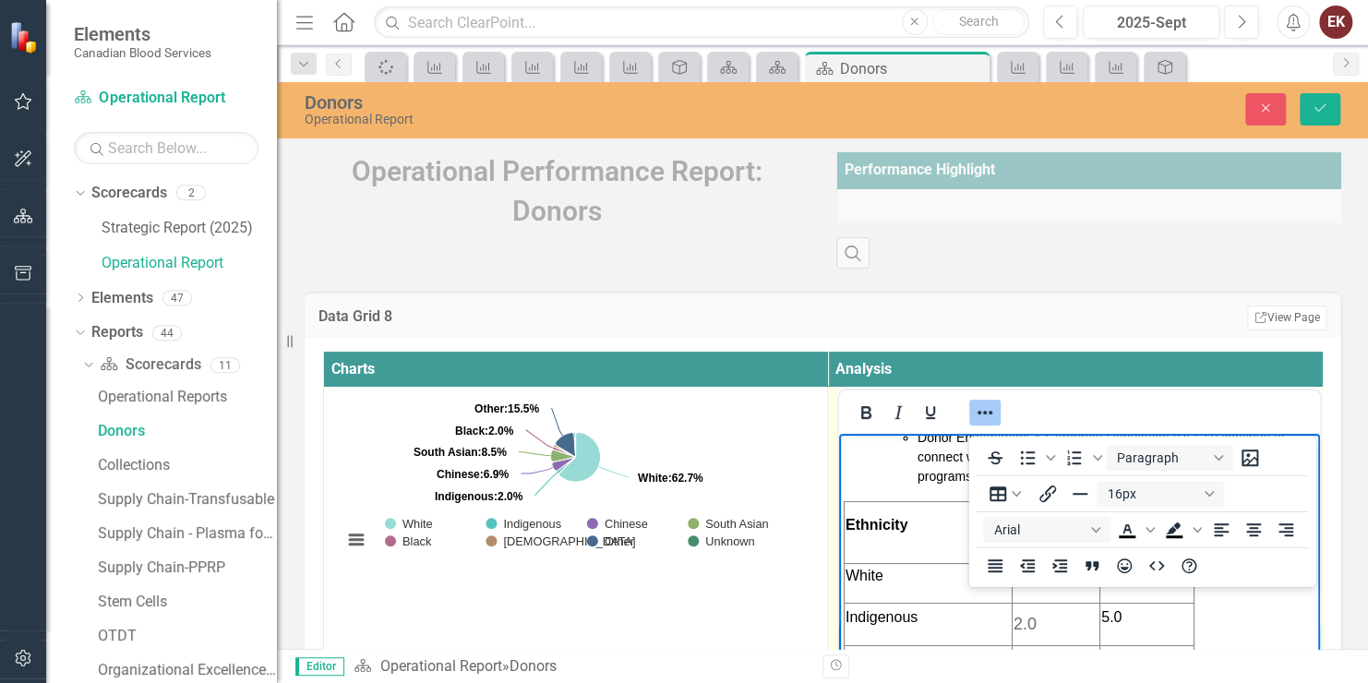
click at [1224, 612] on body "Overall ethnic diversity in the stem cell registry has been steadily increasing…" at bounding box center [1079, 657] width 481 height 818
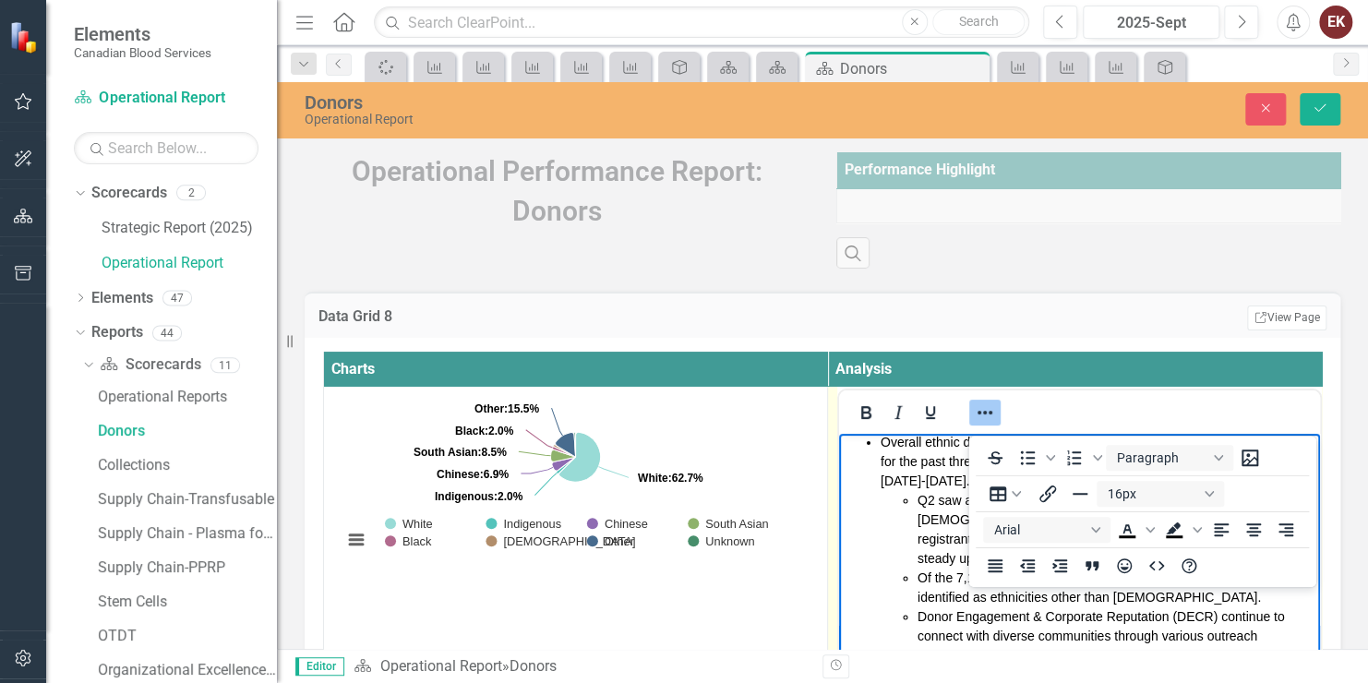
scroll to position [0, 0]
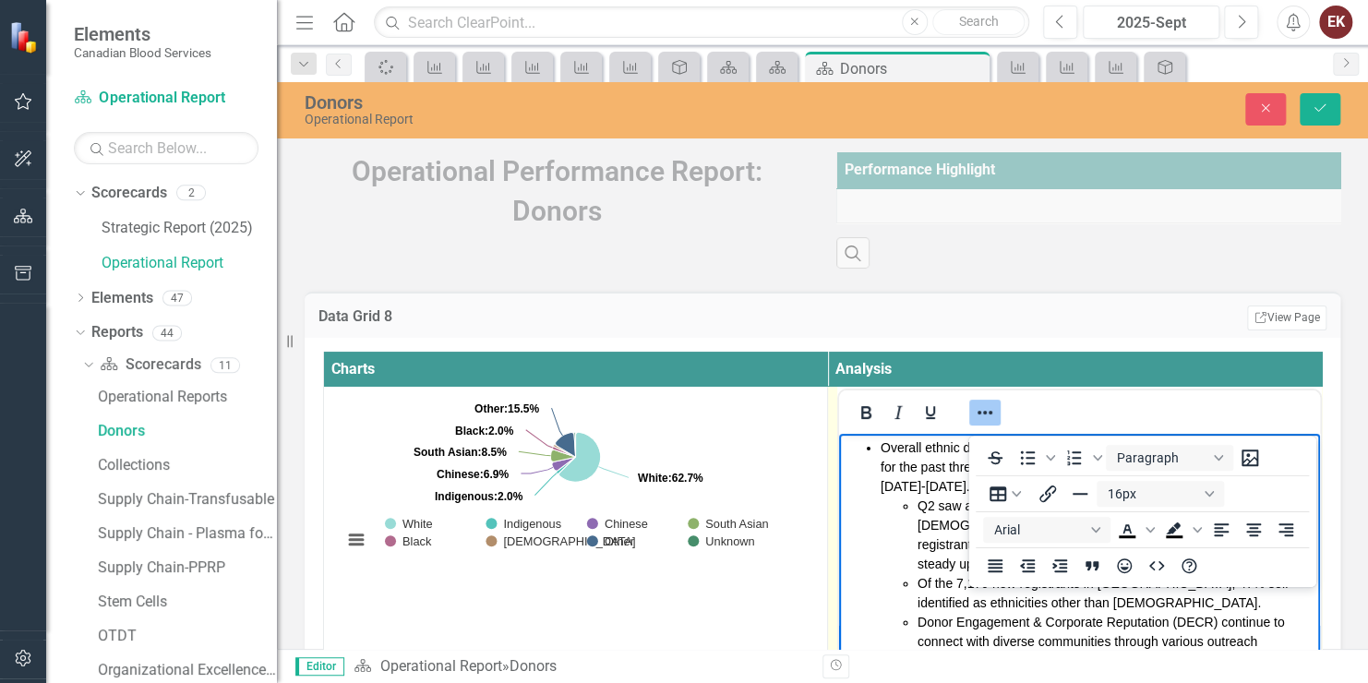
click at [998, 419] on button "Reveal or hide additional toolbar items" at bounding box center [985, 413] width 31 height 26
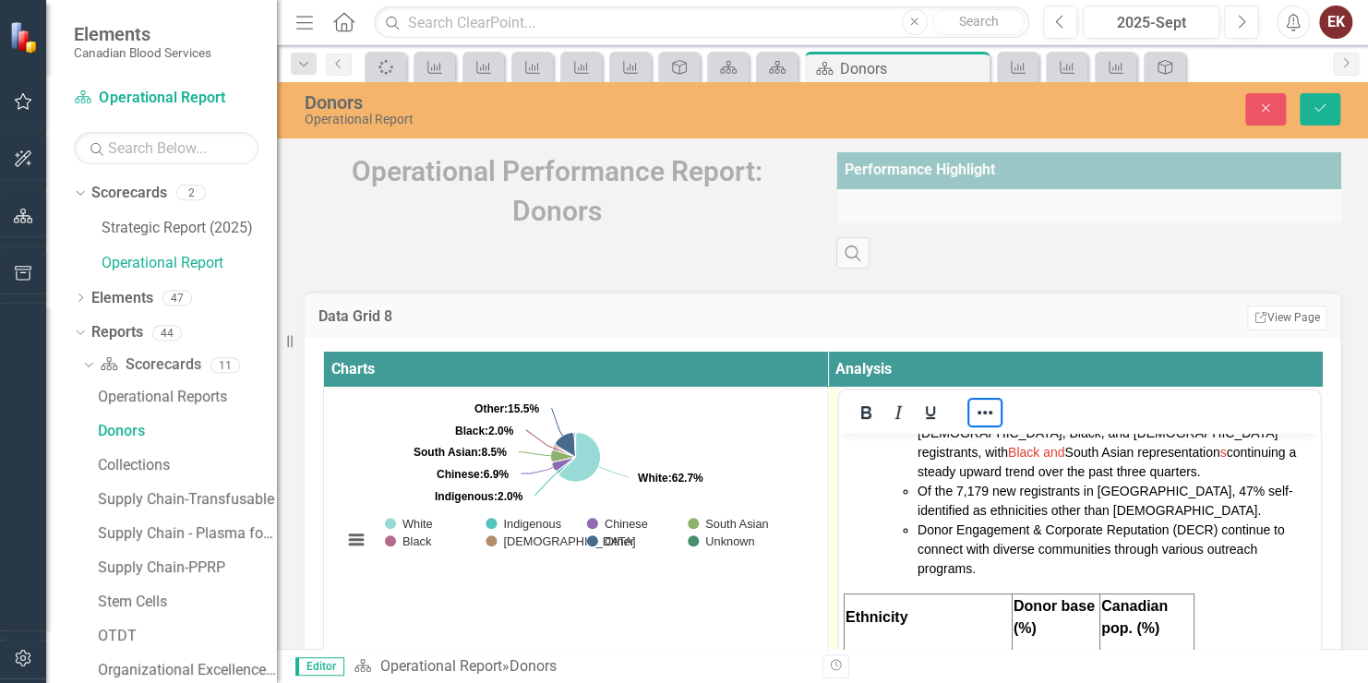
scroll to position [185, 0]
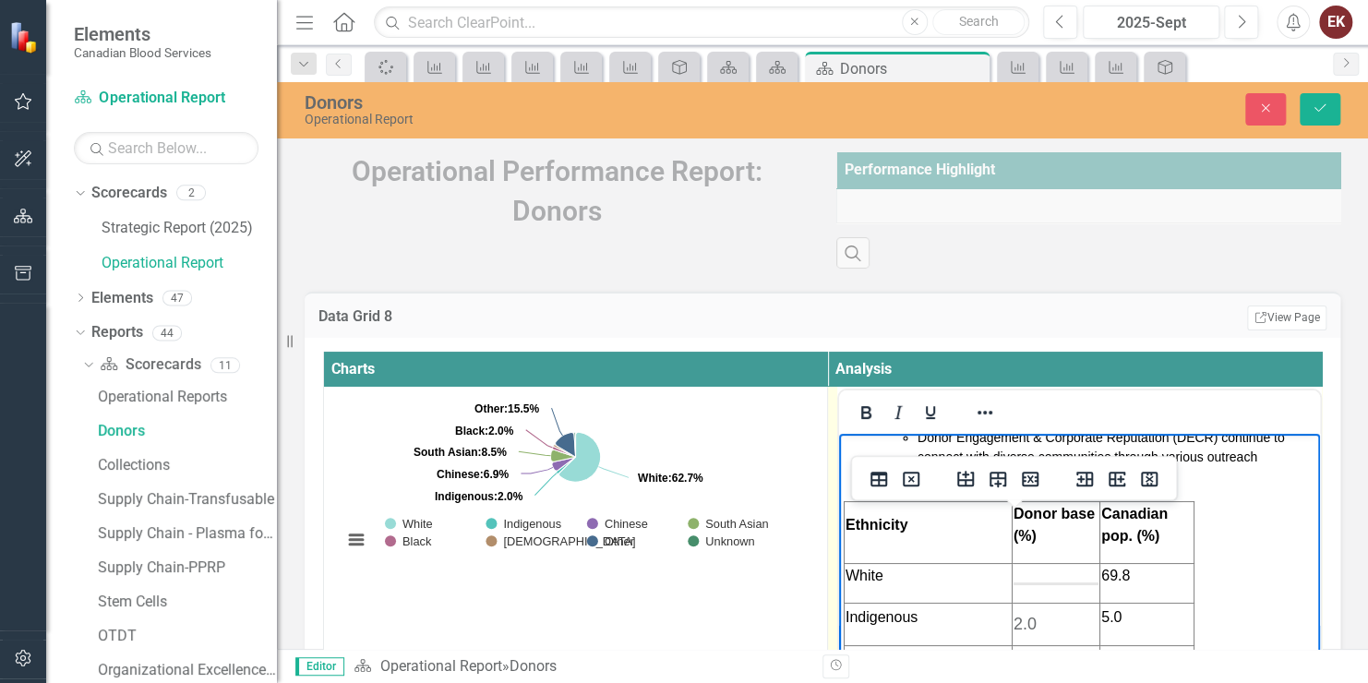
click at [1070, 613] on td "2.0" at bounding box center [1056, 624] width 88 height 42
click at [1264, 103] on icon "Close" at bounding box center [1266, 108] width 17 height 13
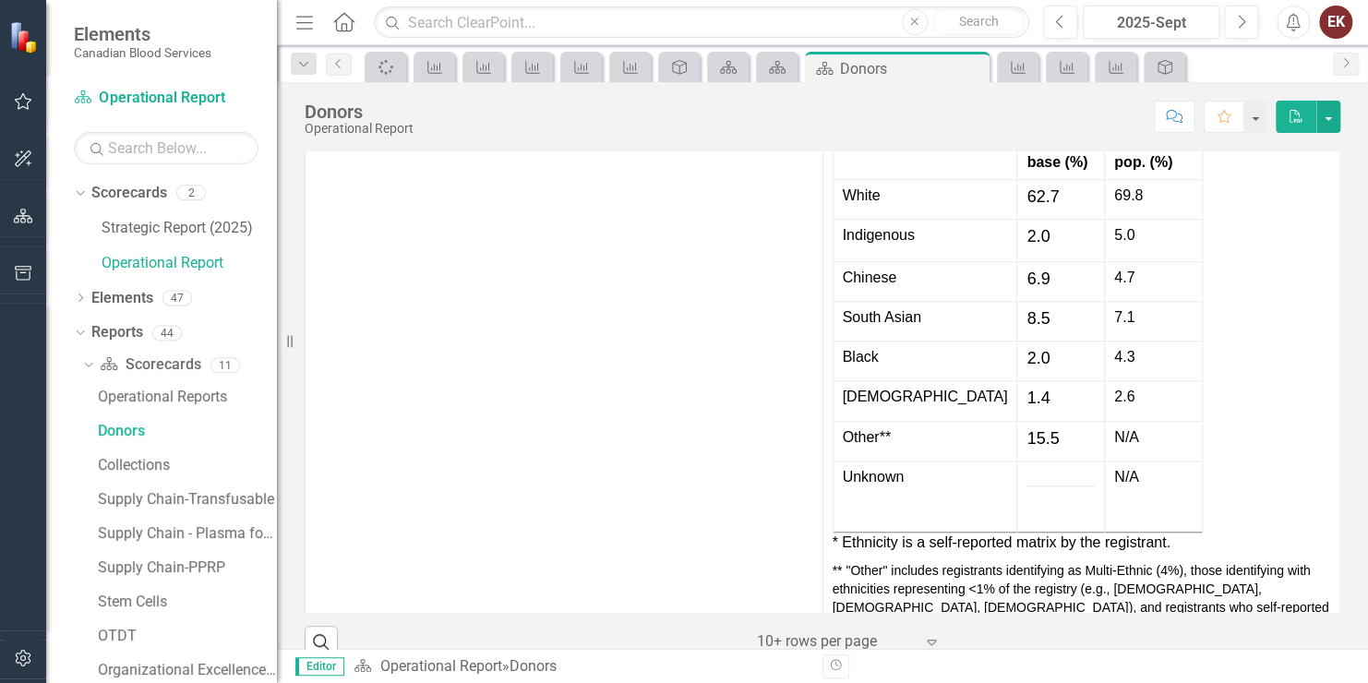
scroll to position [200, 0]
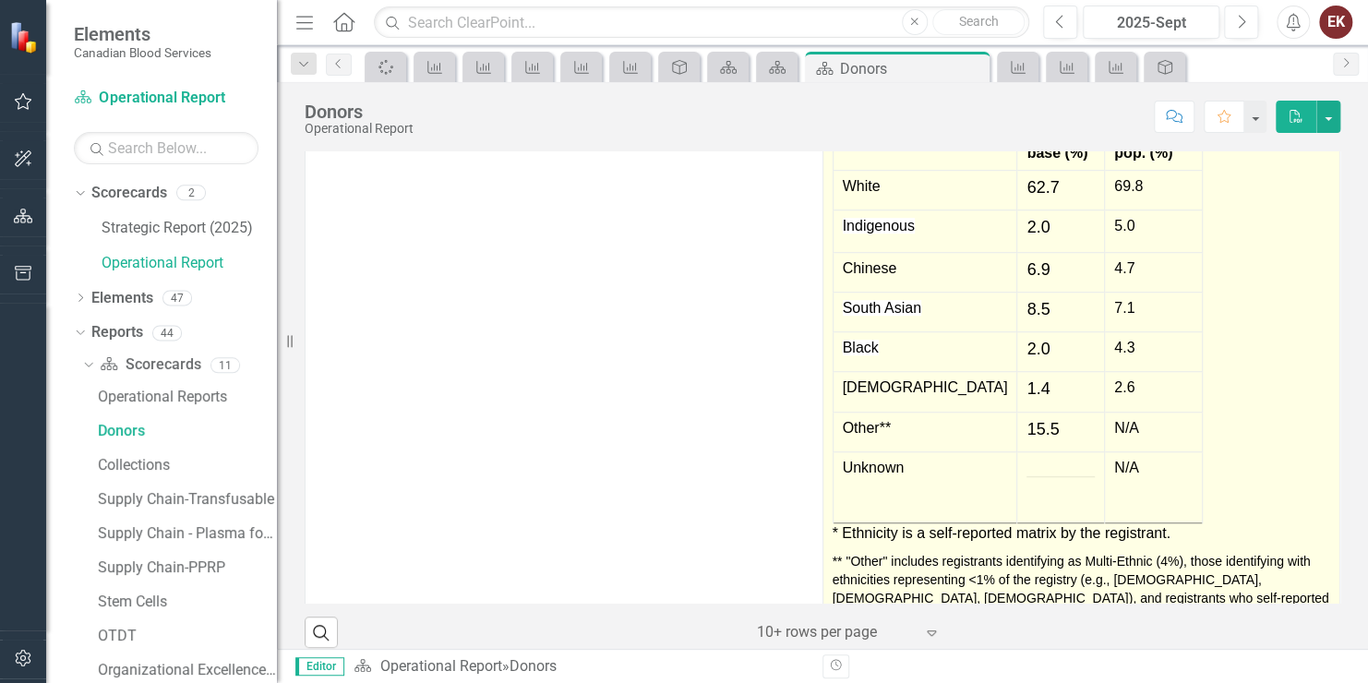
click at [1030, 452] on td "15.5" at bounding box center [1062, 432] width 88 height 40
click at [1027, 499] on hr at bounding box center [1061, 487] width 68 height 22
click at [1024, 452] on td "15.5" at bounding box center [1062, 432] width 88 height 40
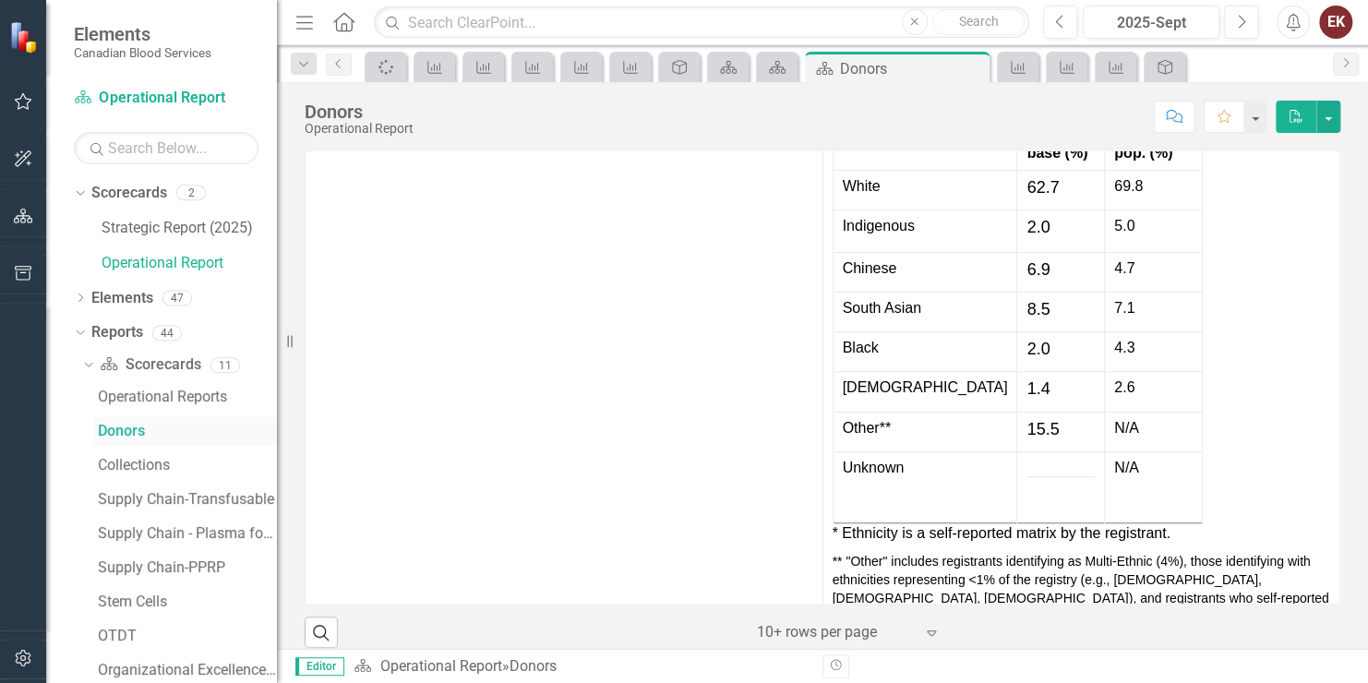
click at [107, 432] on div "Donors" at bounding box center [187, 431] width 179 height 17
click at [80, 293] on div "Dropdown" at bounding box center [80, 301] width 13 height 16
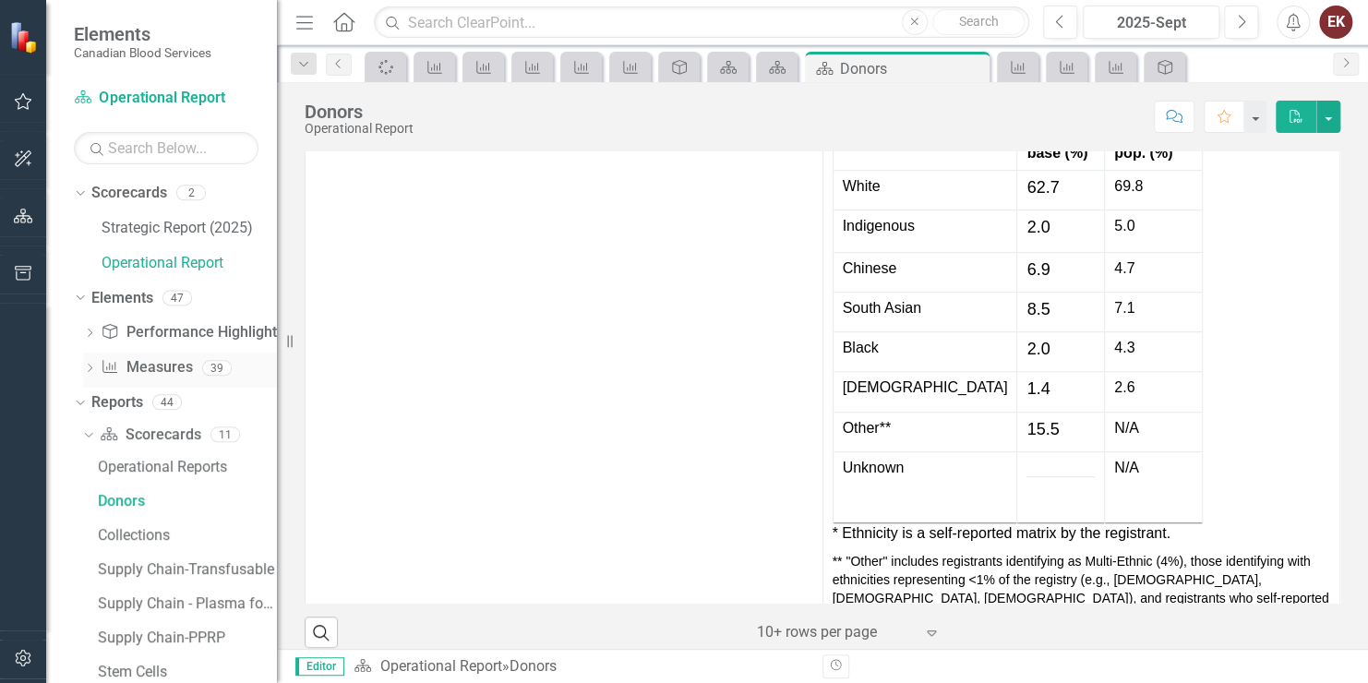
click at [87, 363] on div "Dropdown" at bounding box center [89, 371] width 13 height 16
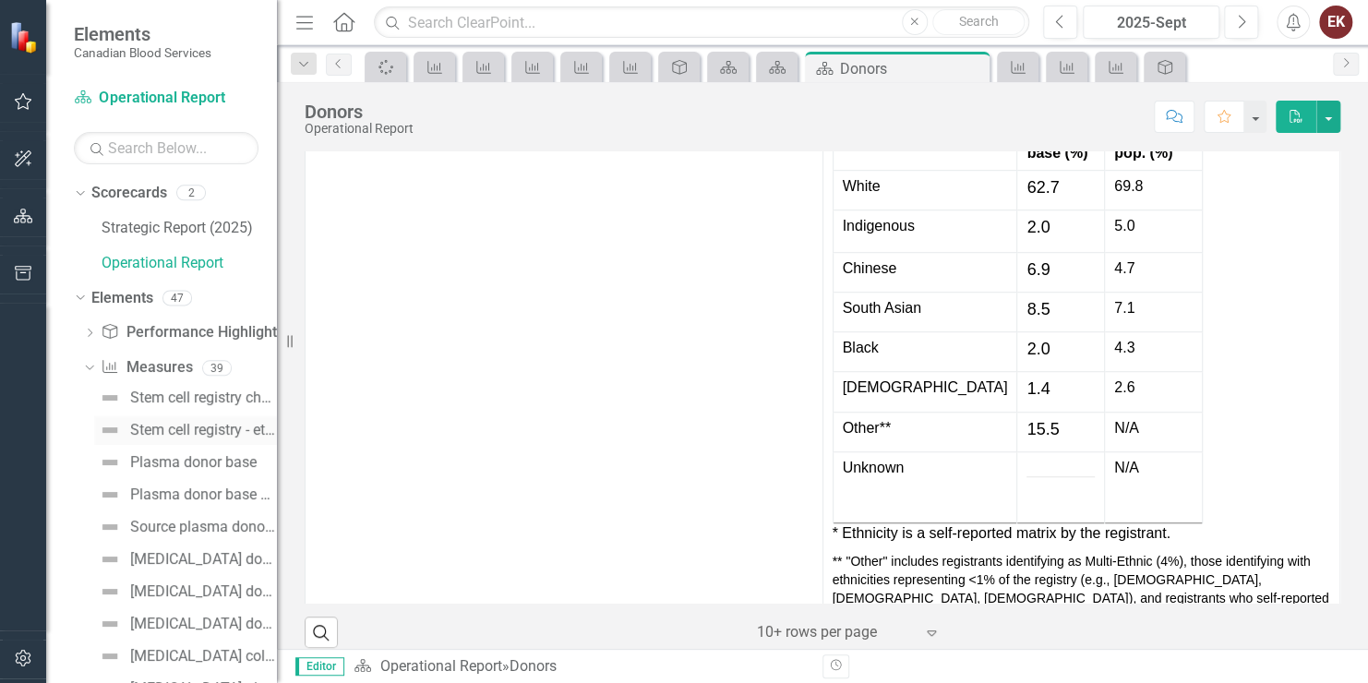
click at [142, 422] on div "Stem cell registry - ethnic diversity" at bounding box center [203, 430] width 147 height 17
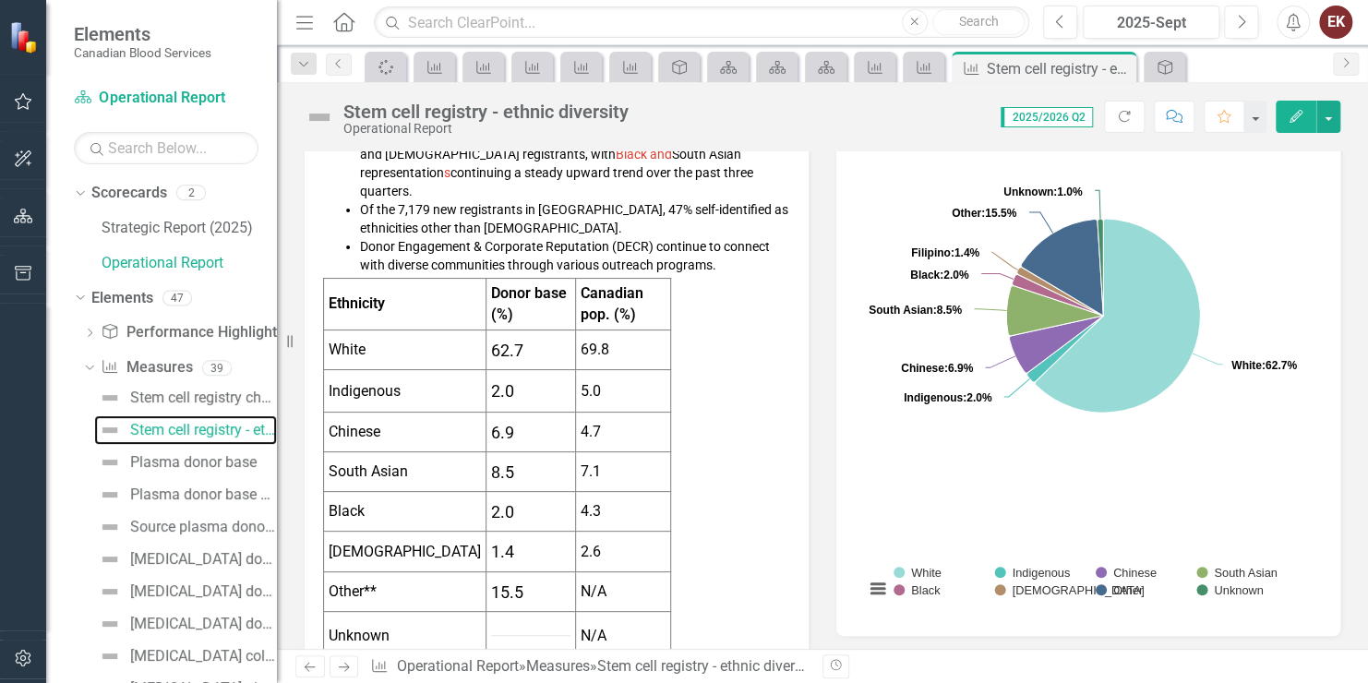
scroll to position [462, 0]
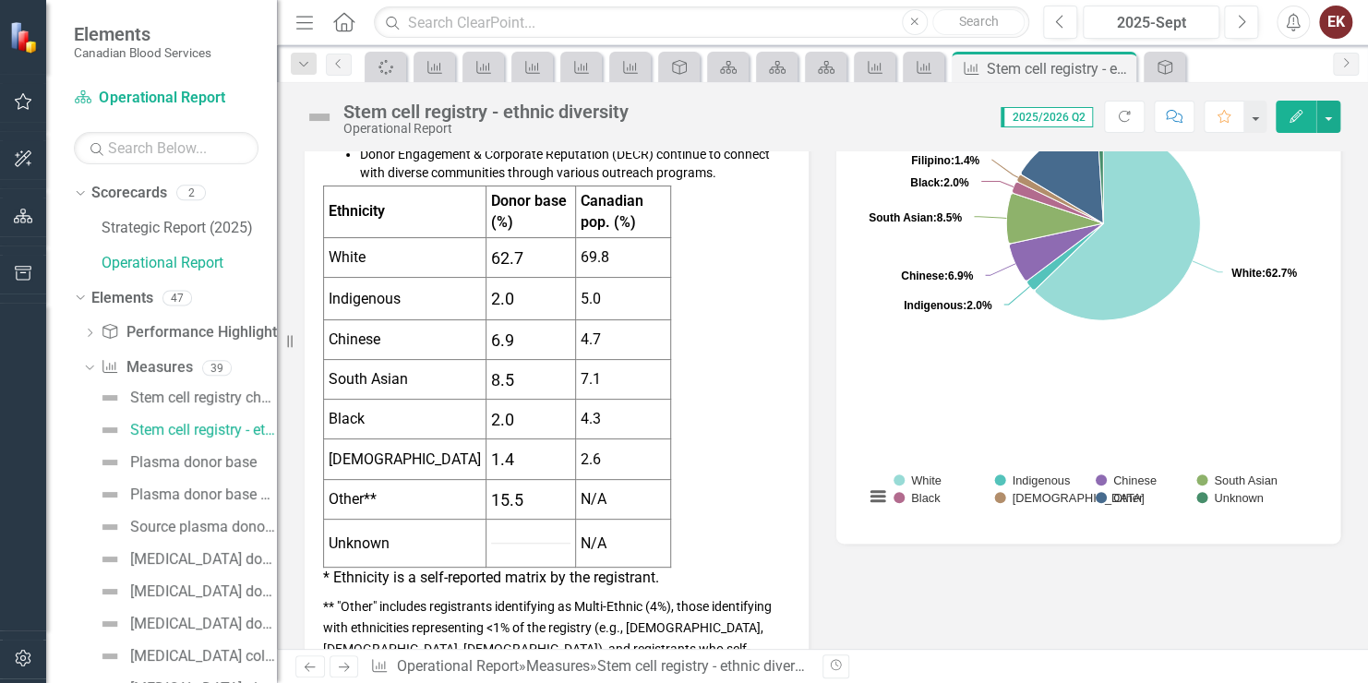
click at [529, 486] on td "15.5" at bounding box center [532, 500] width 90 height 40
click at [508, 528] on td at bounding box center [532, 544] width 90 height 48
click at [533, 484] on td "15.5" at bounding box center [532, 500] width 90 height 40
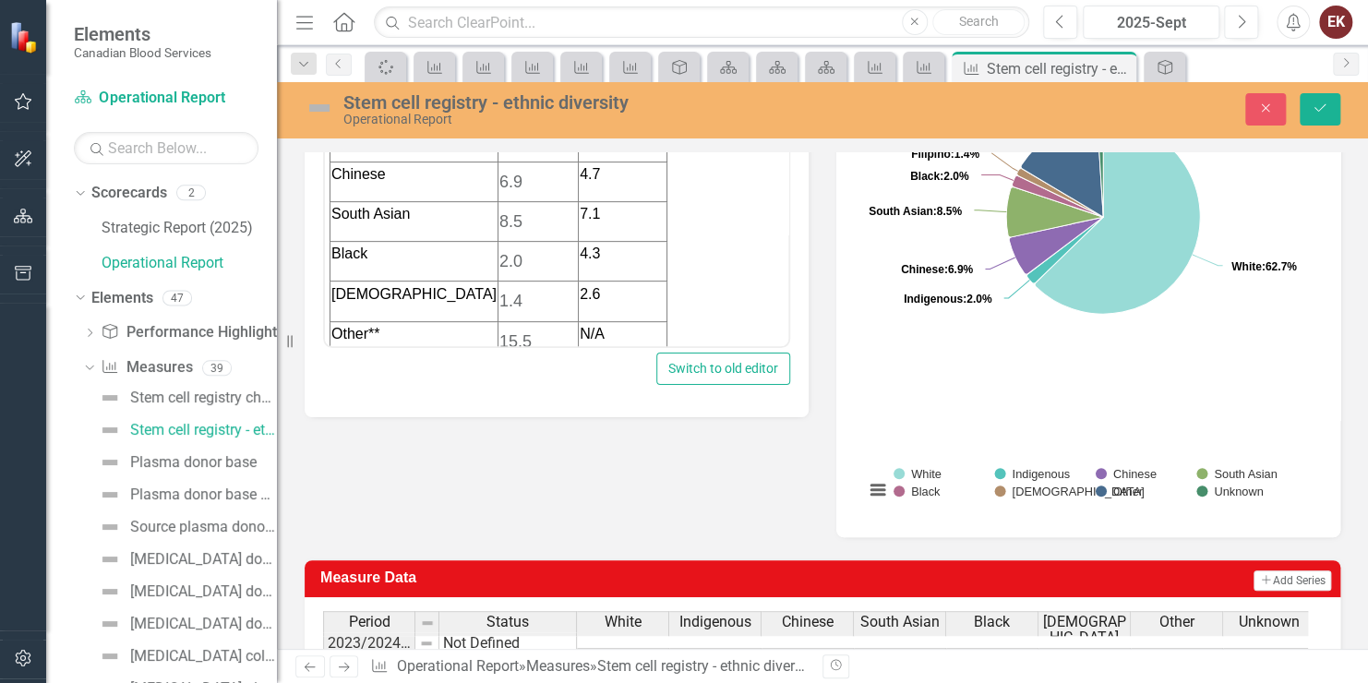
scroll to position [369, 0]
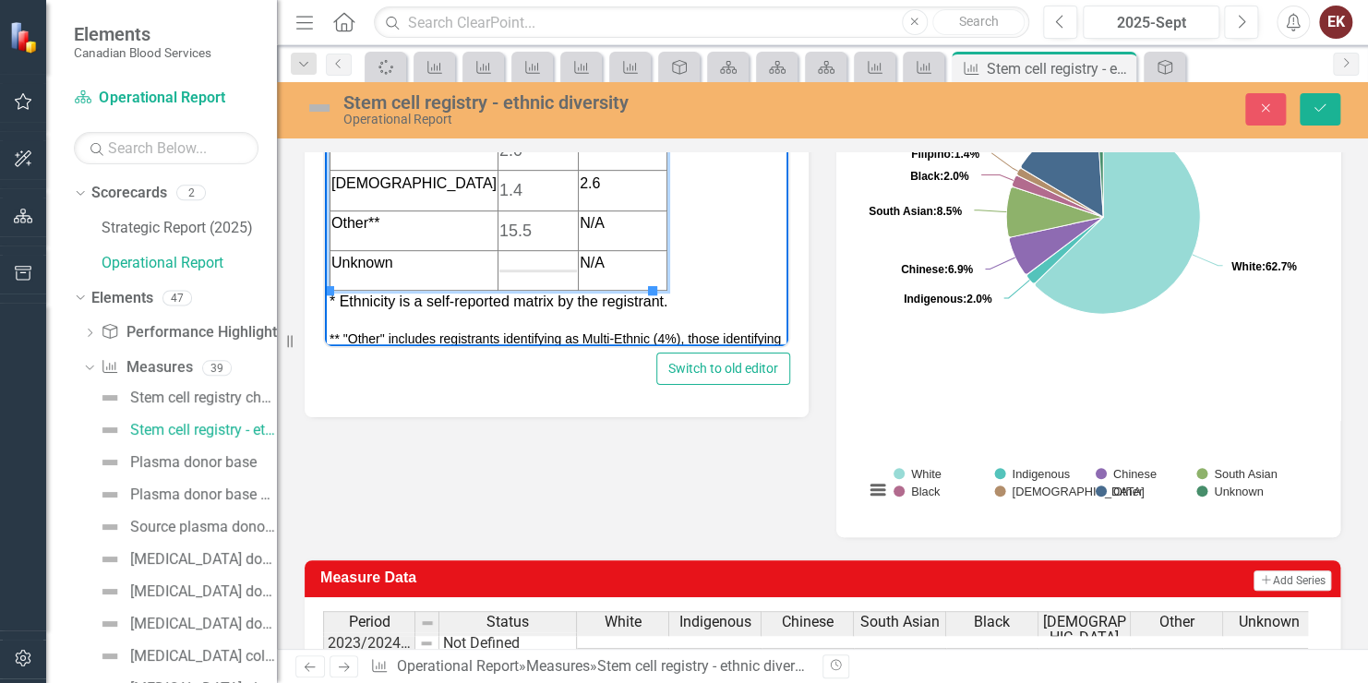
click at [541, 272] on td "Rich Text Area. Press ALT-0 for help." at bounding box center [538, 270] width 80 height 40
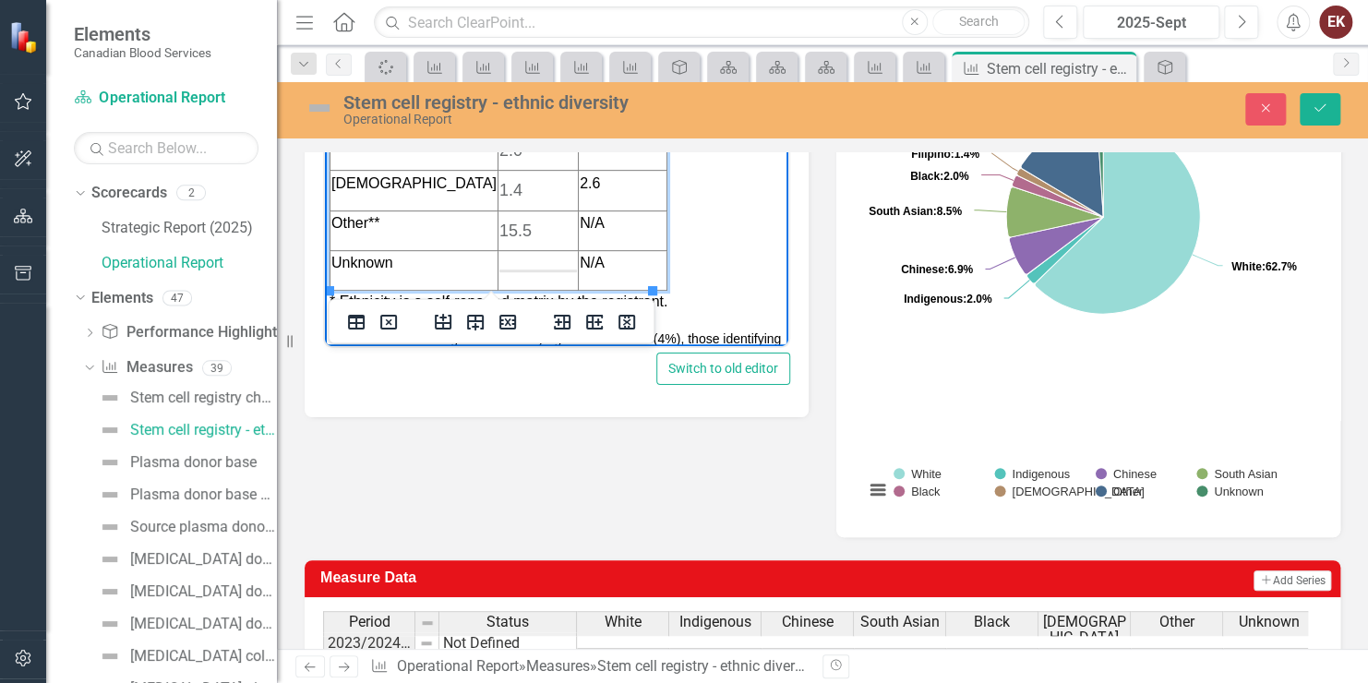
click at [535, 265] on td "Rich Text Area. Press ALT-0 for help." at bounding box center [538, 270] width 80 height 40
click at [383, 315] on icon "Delete table" at bounding box center [388, 322] width 17 height 15
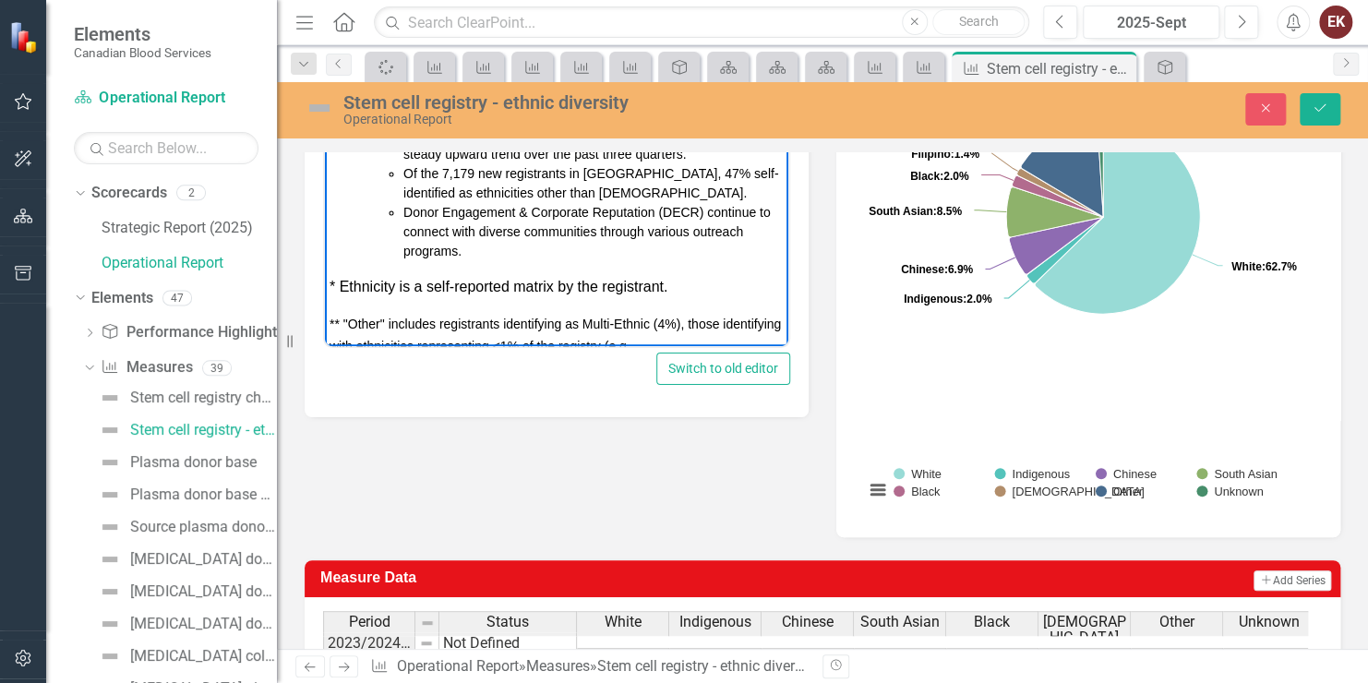
scroll to position [377, 0]
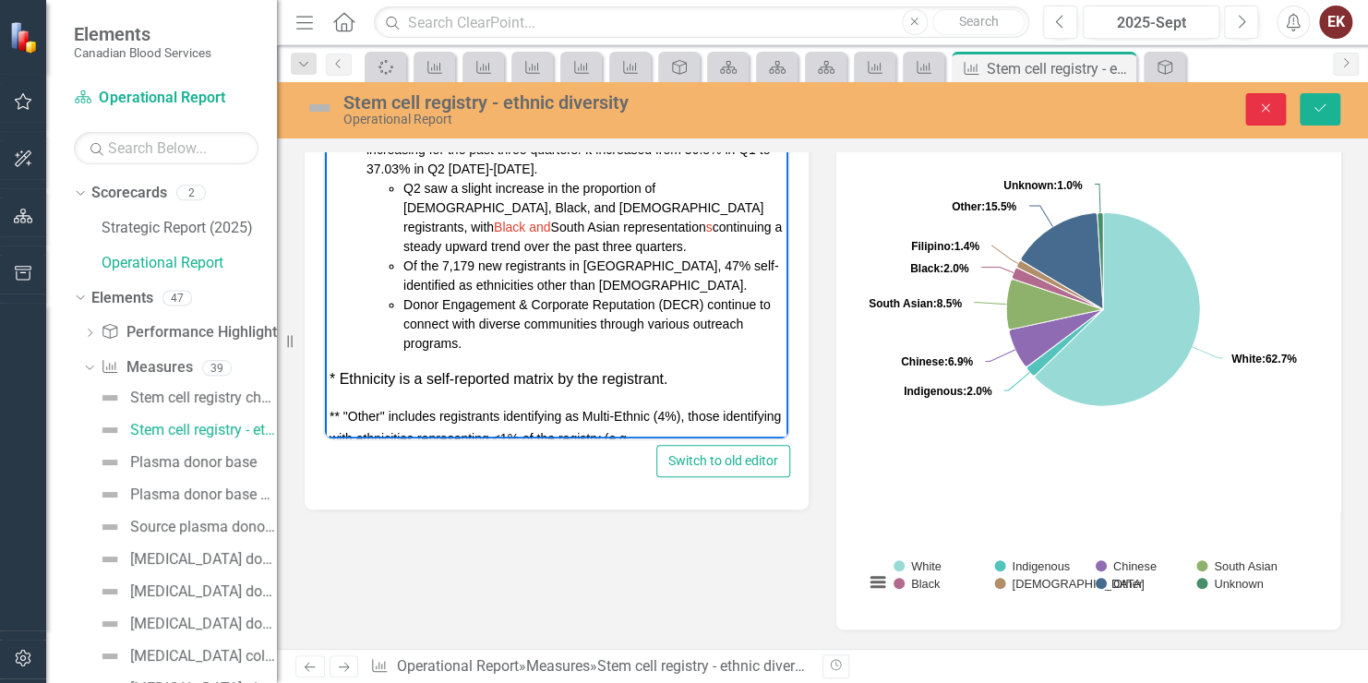
click at [1258, 115] on button "Close" at bounding box center [1266, 109] width 41 height 32
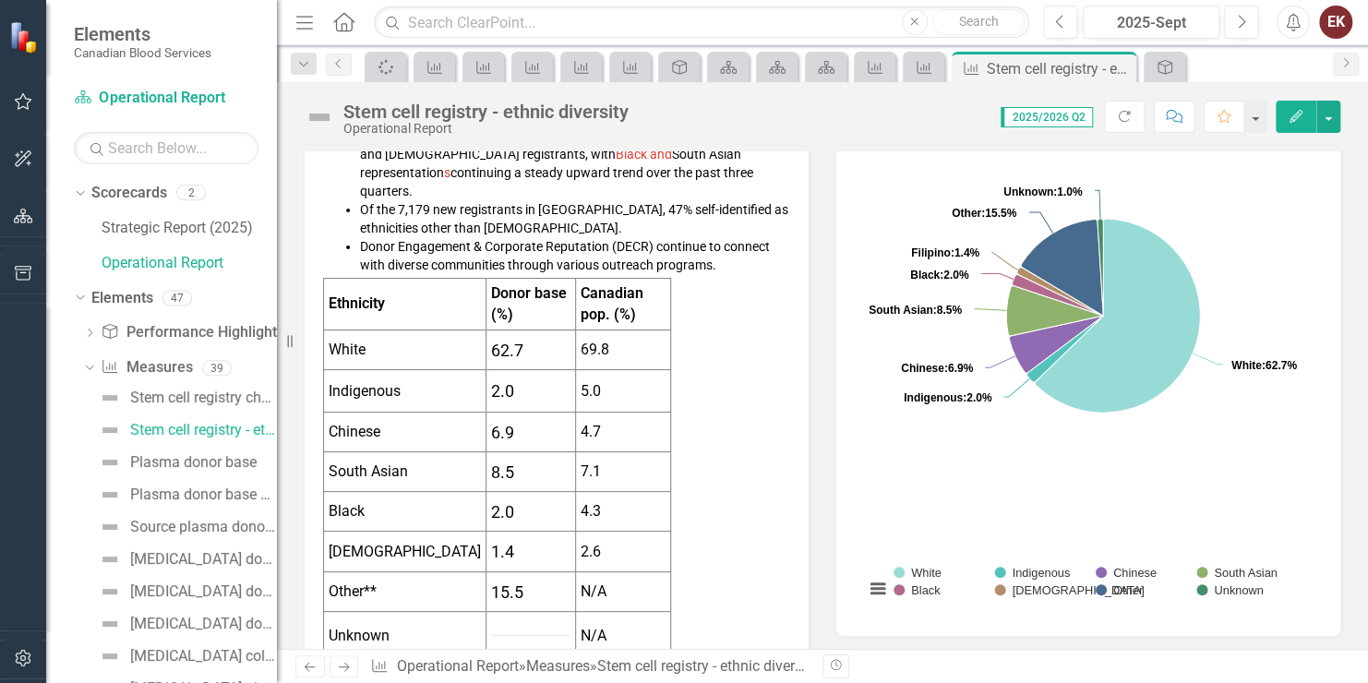
scroll to position [554, 0]
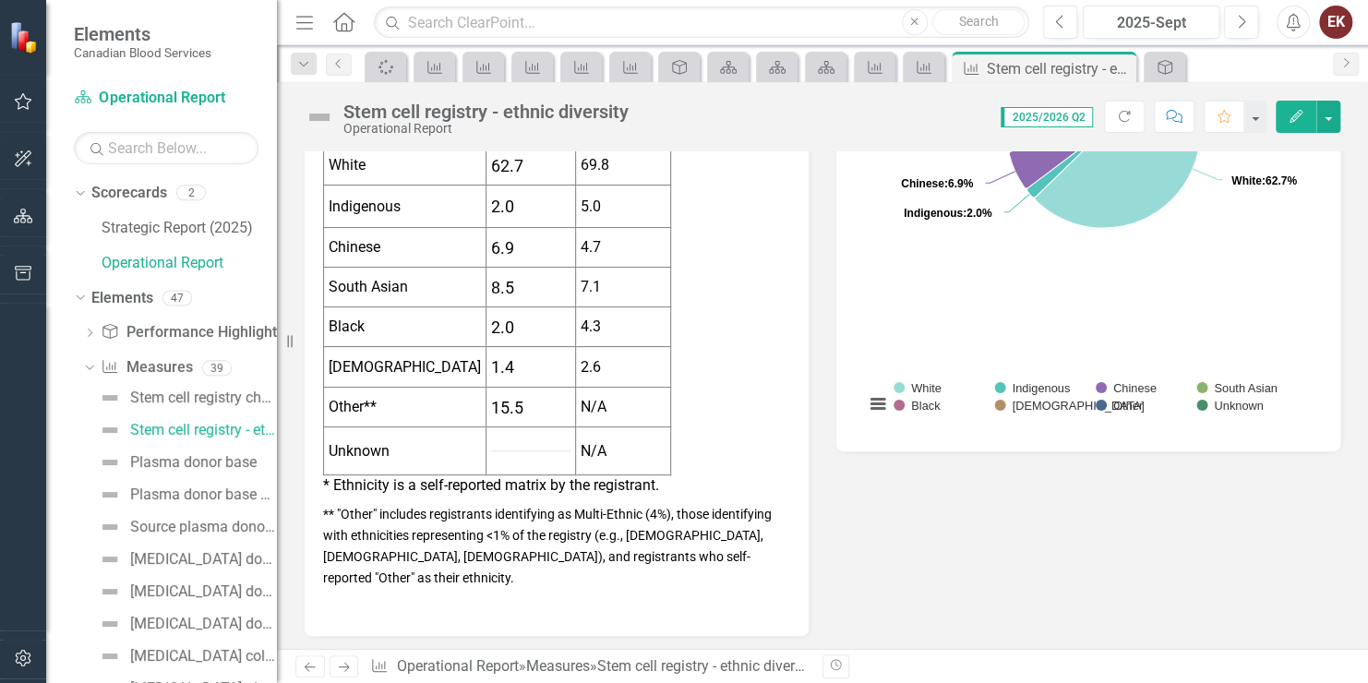
click at [515, 451] on hr at bounding box center [530, 451] width 79 height 1
click at [536, 391] on td "15.5" at bounding box center [532, 408] width 90 height 40
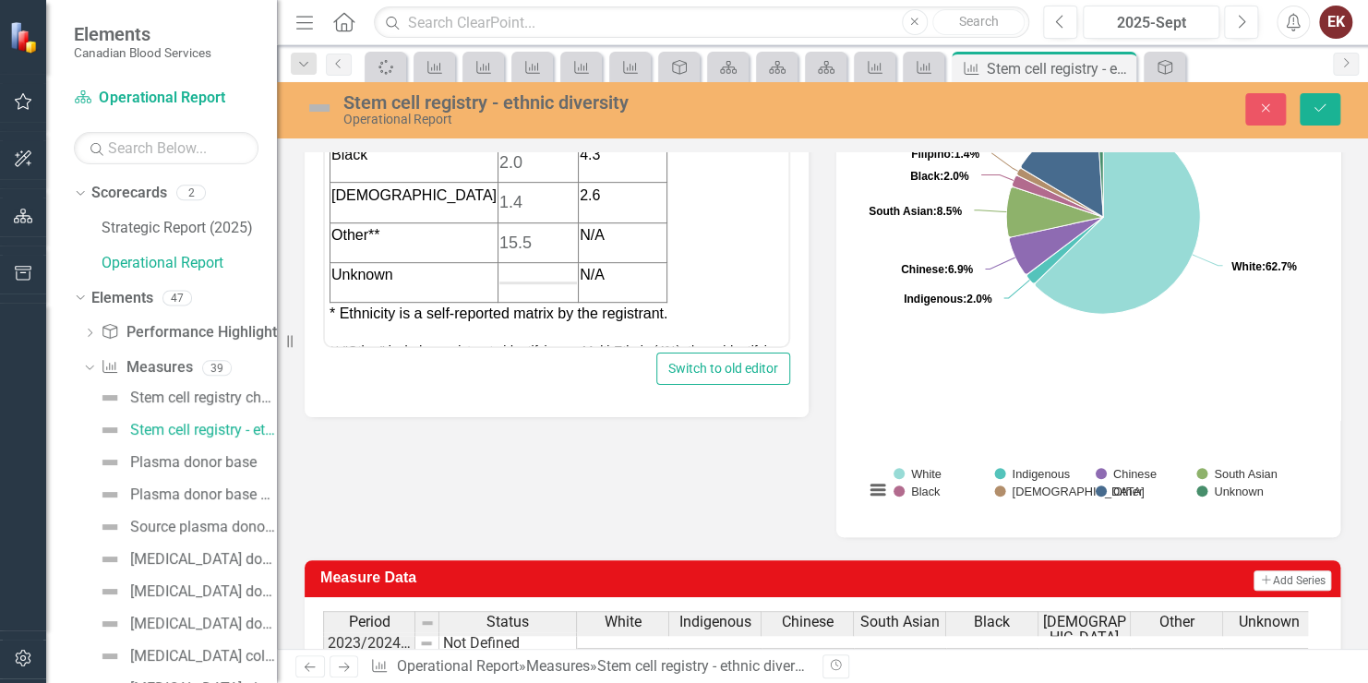
scroll to position [369, 0]
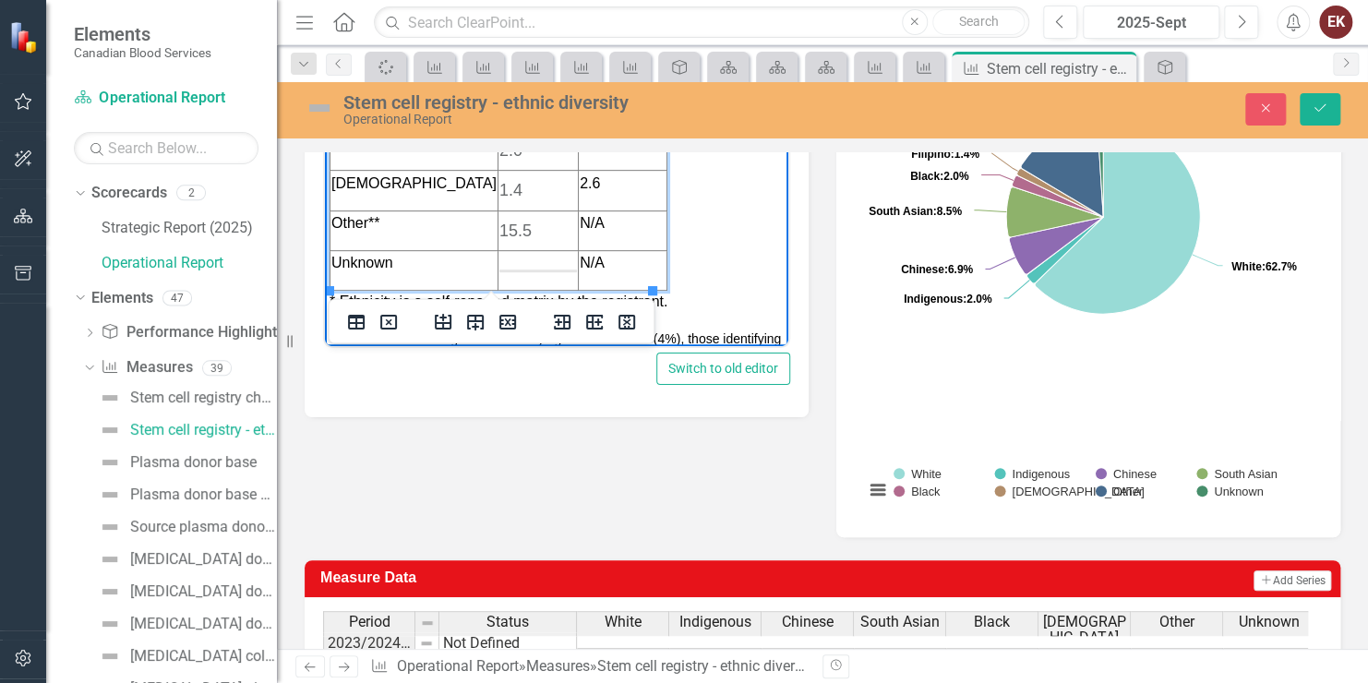
click at [520, 259] on td "Rich Text Area. Press ALT-0 for help." at bounding box center [538, 270] width 80 height 40
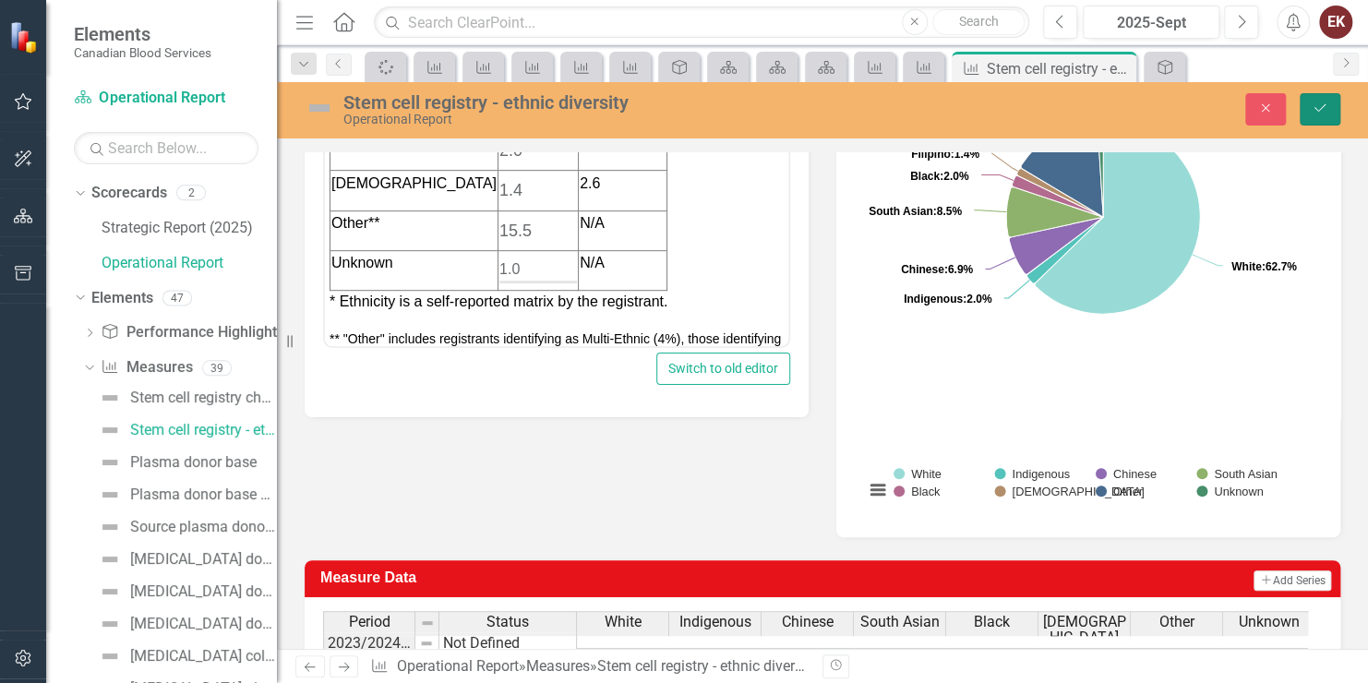
click at [1325, 109] on icon "Save" at bounding box center [1320, 108] width 17 height 13
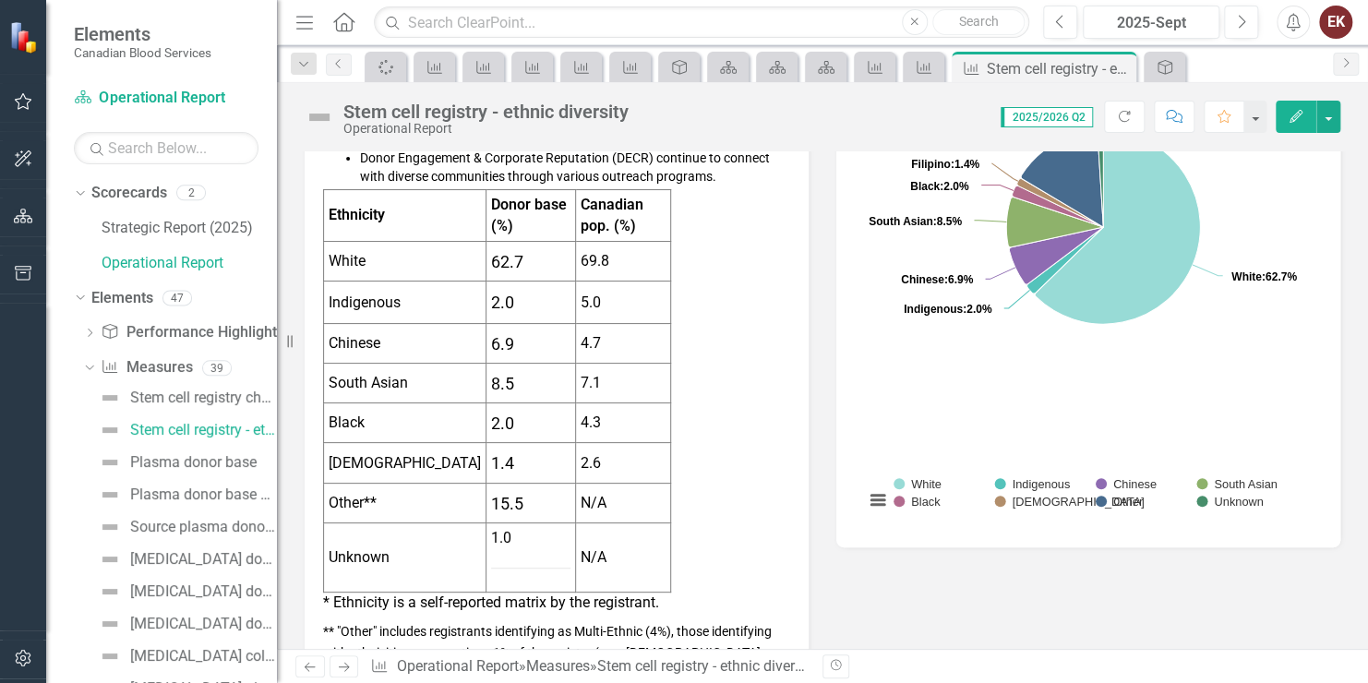
scroll to position [462, 0]
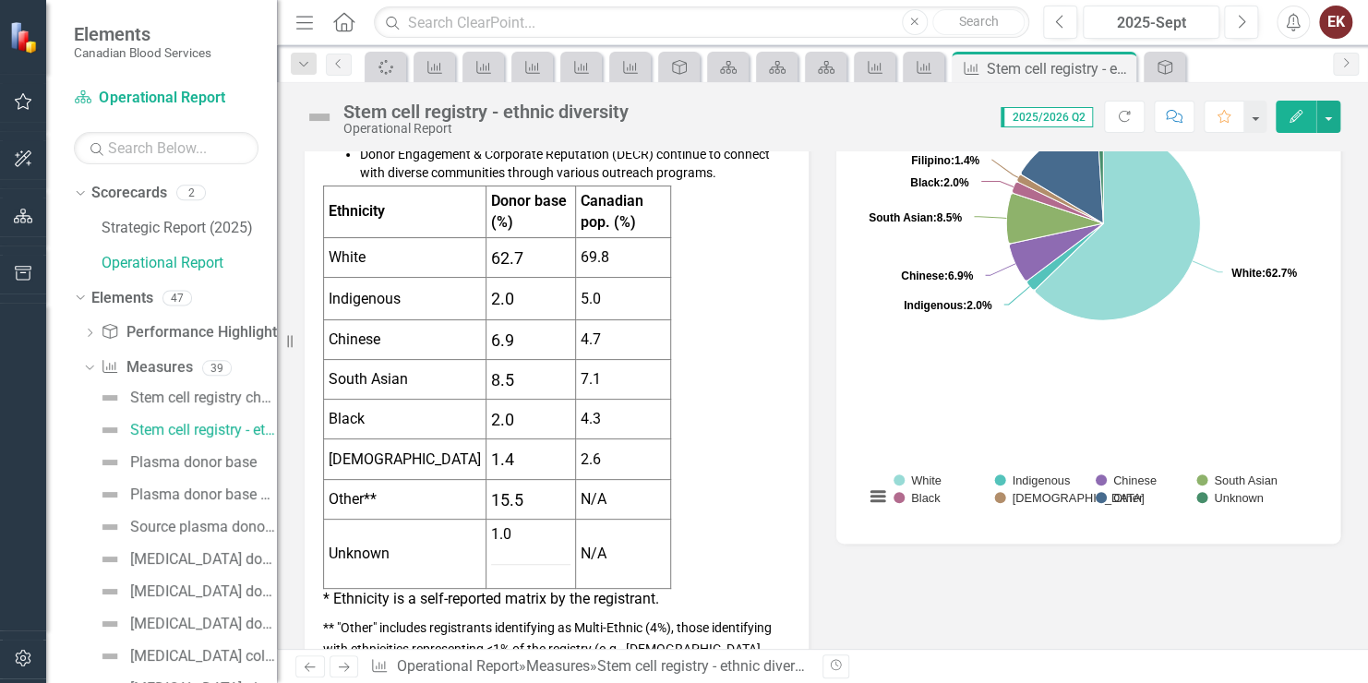
click at [522, 529] on td "1.0" at bounding box center [532, 554] width 90 height 69
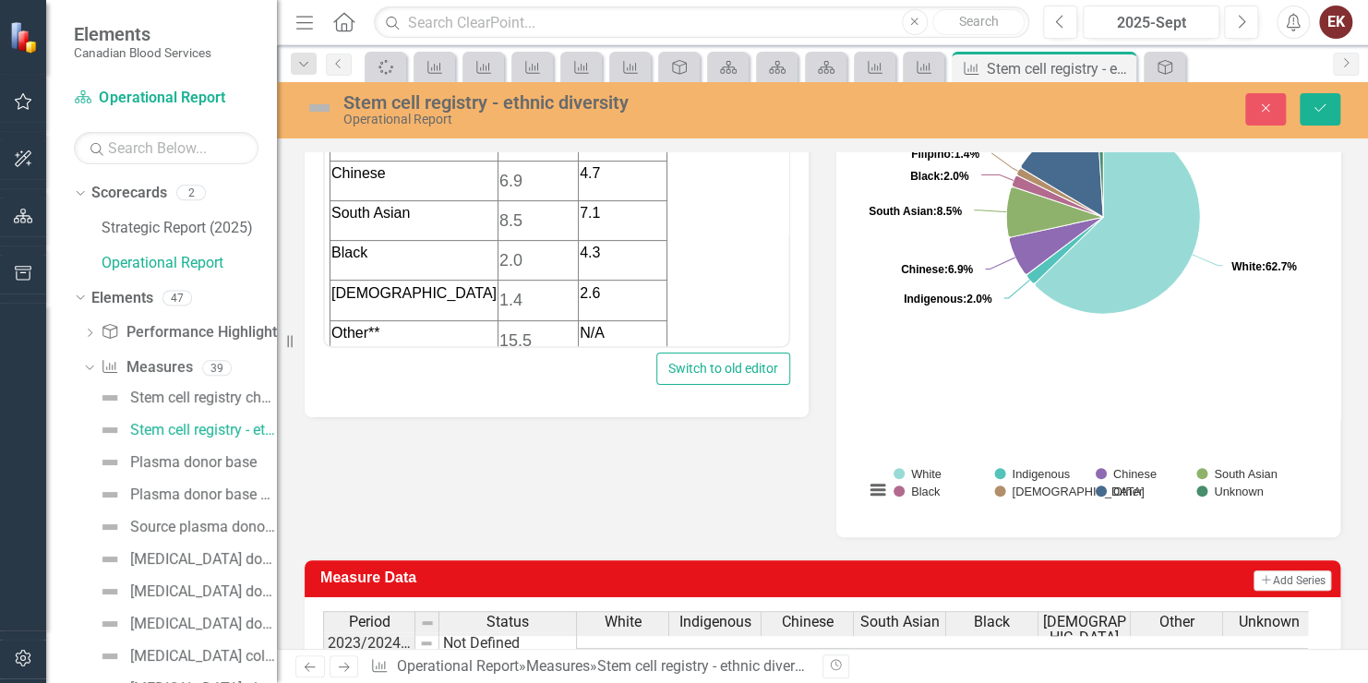
scroll to position [369, 0]
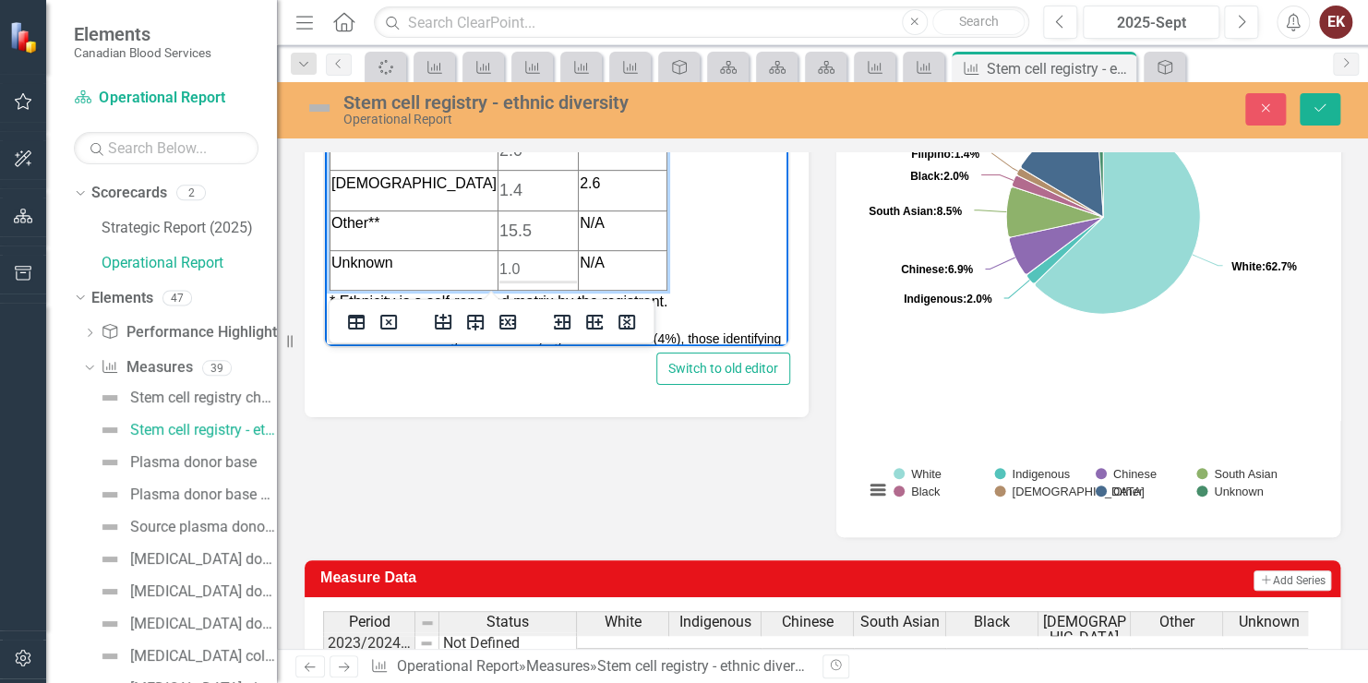
click at [513, 270] on td "1.0" at bounding box center [538, 270] width 80 height 40
click at [499, 265] on td "1.0" at bounding box center [538, 270] width 80 height 40
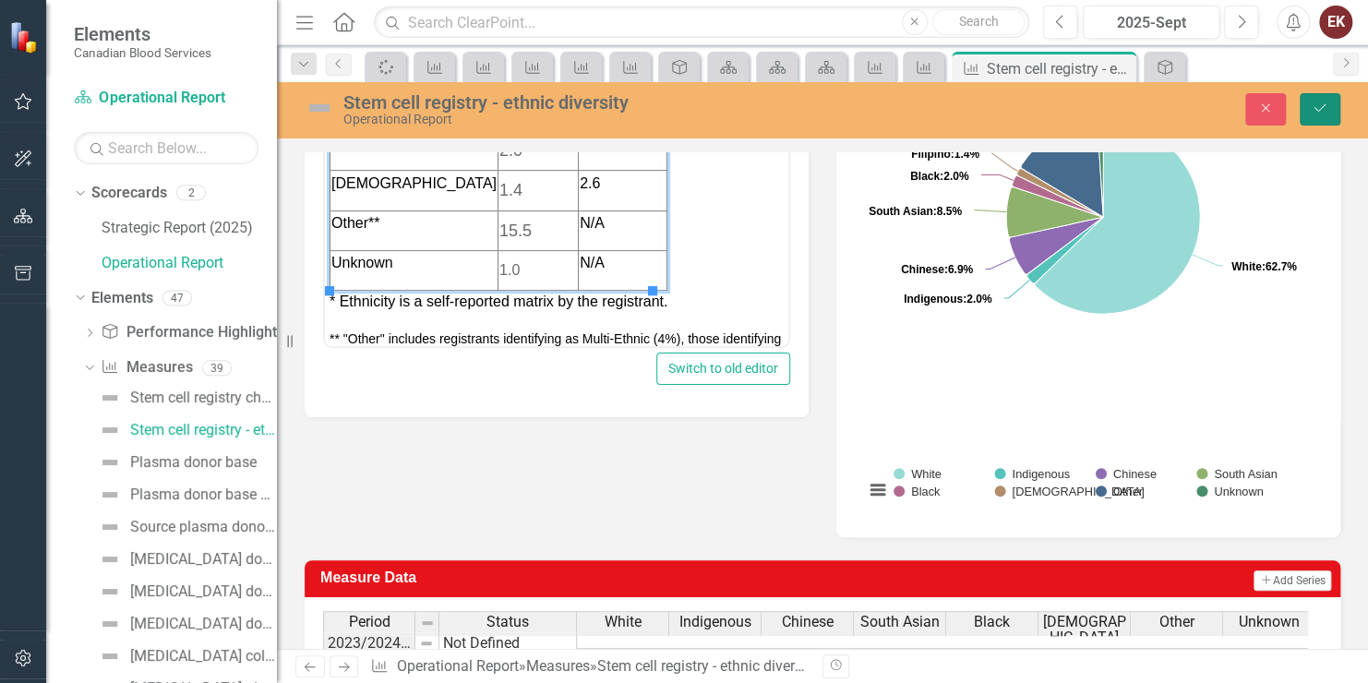
click at [1322, 107] on icon "submit" at bounding box center [1320, 107] width 11 height 7
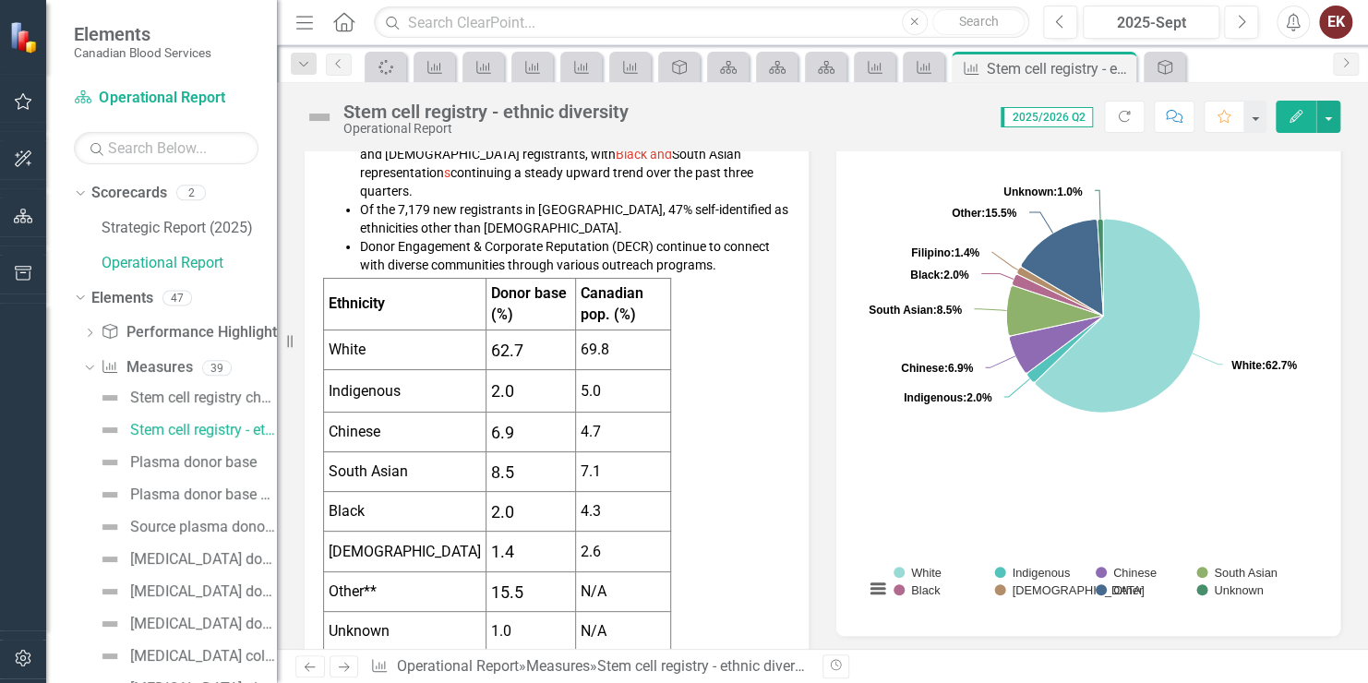
click at [588, 382] on span "5.0" at bounding box center [591, 391] width 20 height 18
click at [492, 344] on td "62.7" at bounding box center [532, 351] width 90 height 40
click at [500, 341] on span "62.7" at bounding box center [507, 350] width 32 height 19
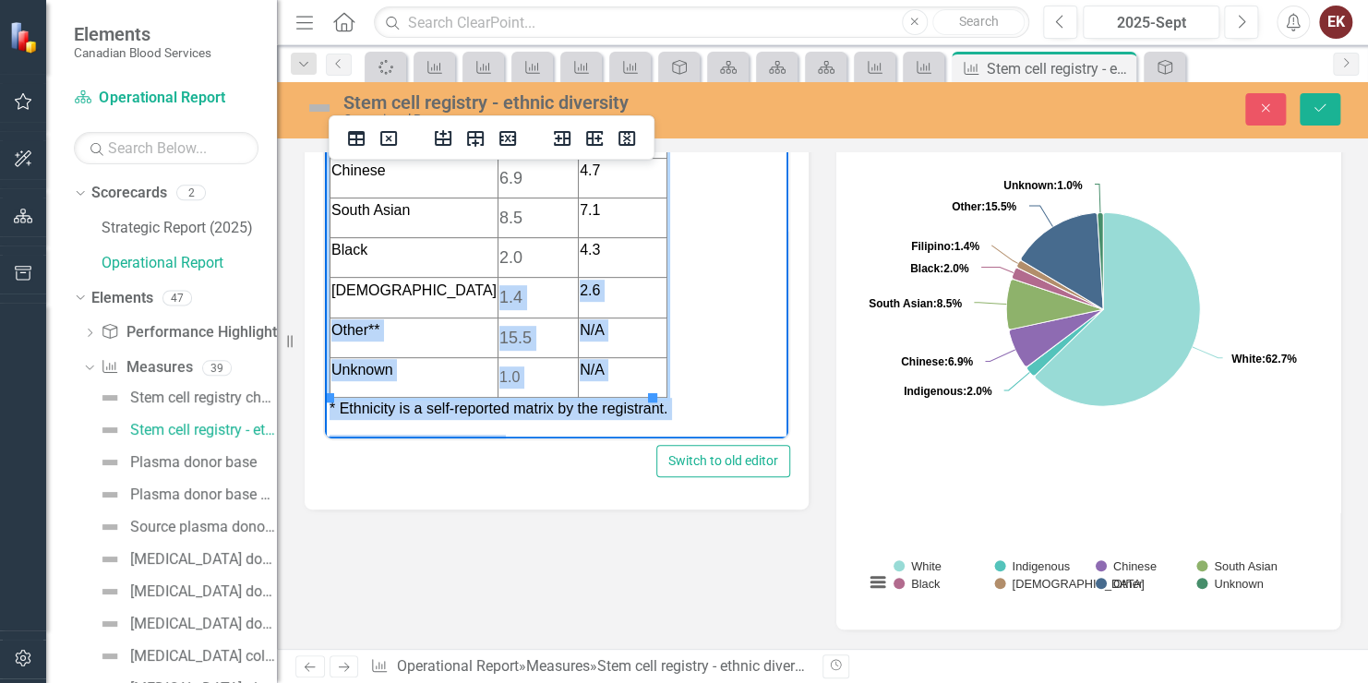
scroll to position [495, 0]
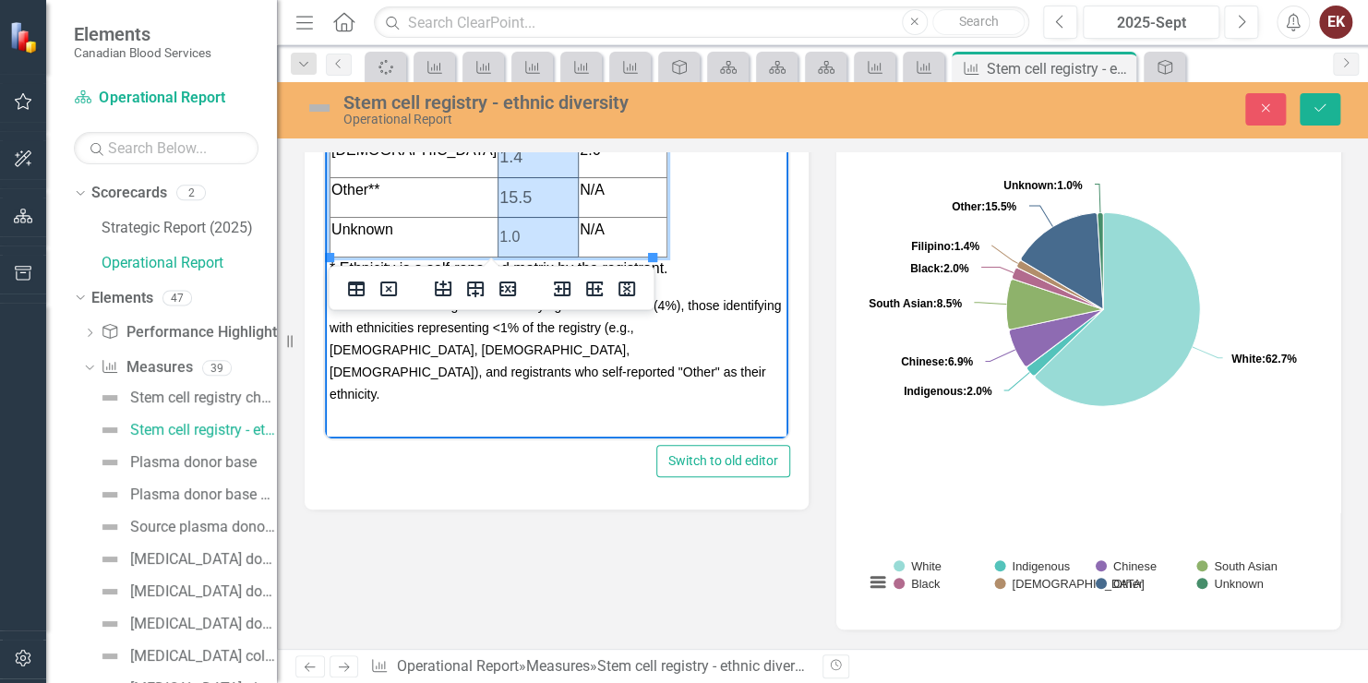
drag, startPoint x: 479, startPoint y: 261, endPoint x: 532, endPoint y: 227, distance: 62.8
click at [532, 227] on tbody "Ethnicity Donor base (%) Canadian pop. (%) White 62.7 69.8 Indigenous 2.0 5.0 C…" at bounding box center [499, 64] width 337 height 383
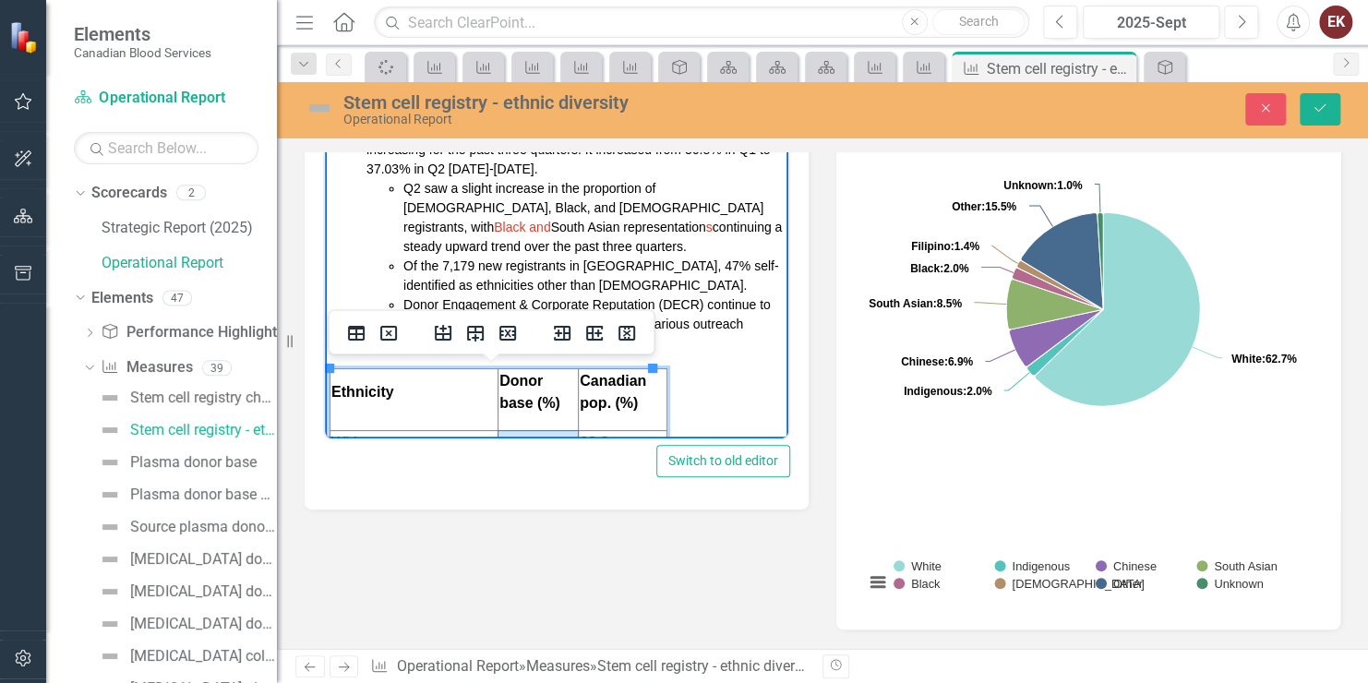
scroll to position [284, 0]
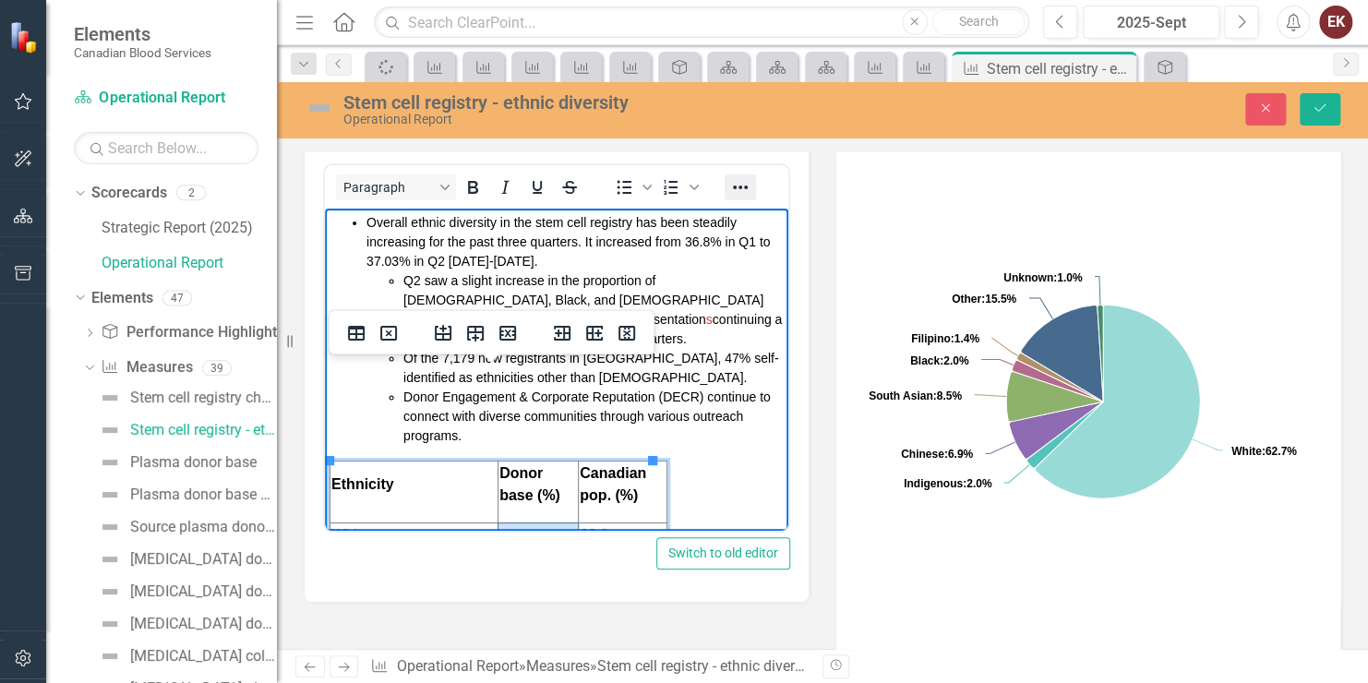
click at [736, 179] on icon "Reveal or hide additional toolbar items" at bounding box center [740, 187] width 22 height 22
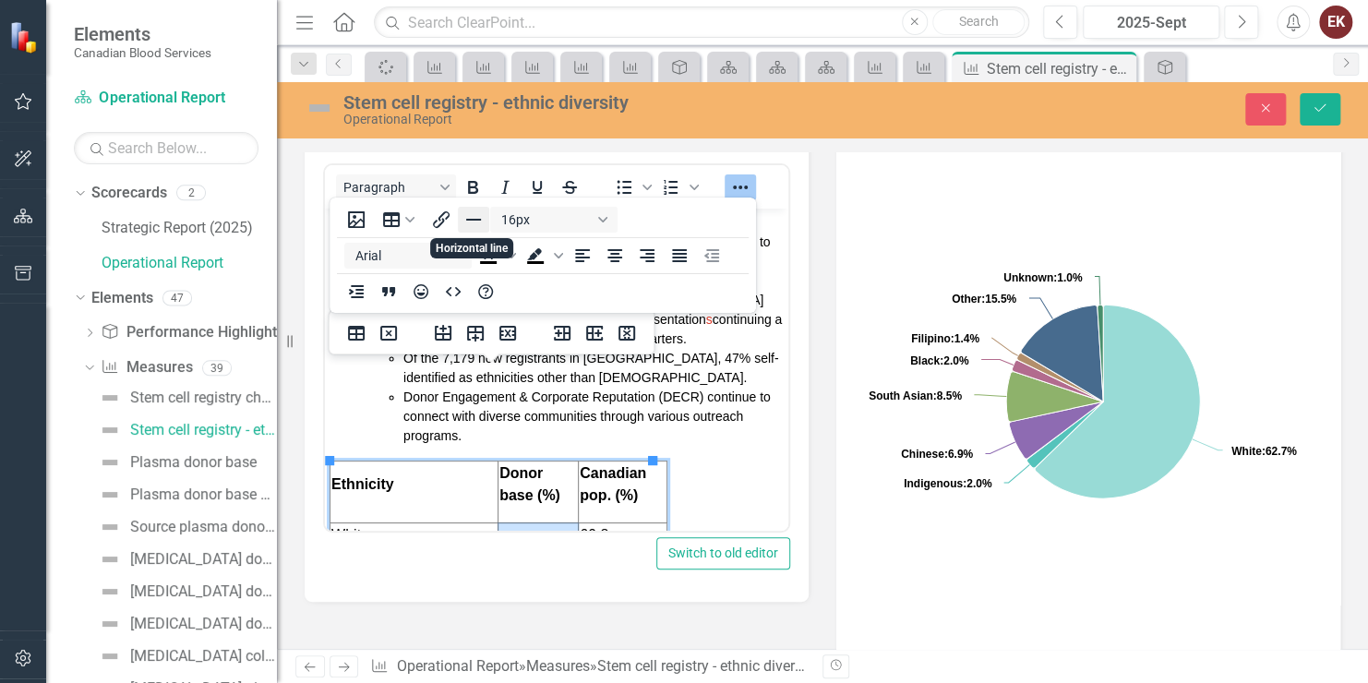
click at [477, 220] on icon "Horizontal line" at bounding box center [473, 220] width 15 height 2
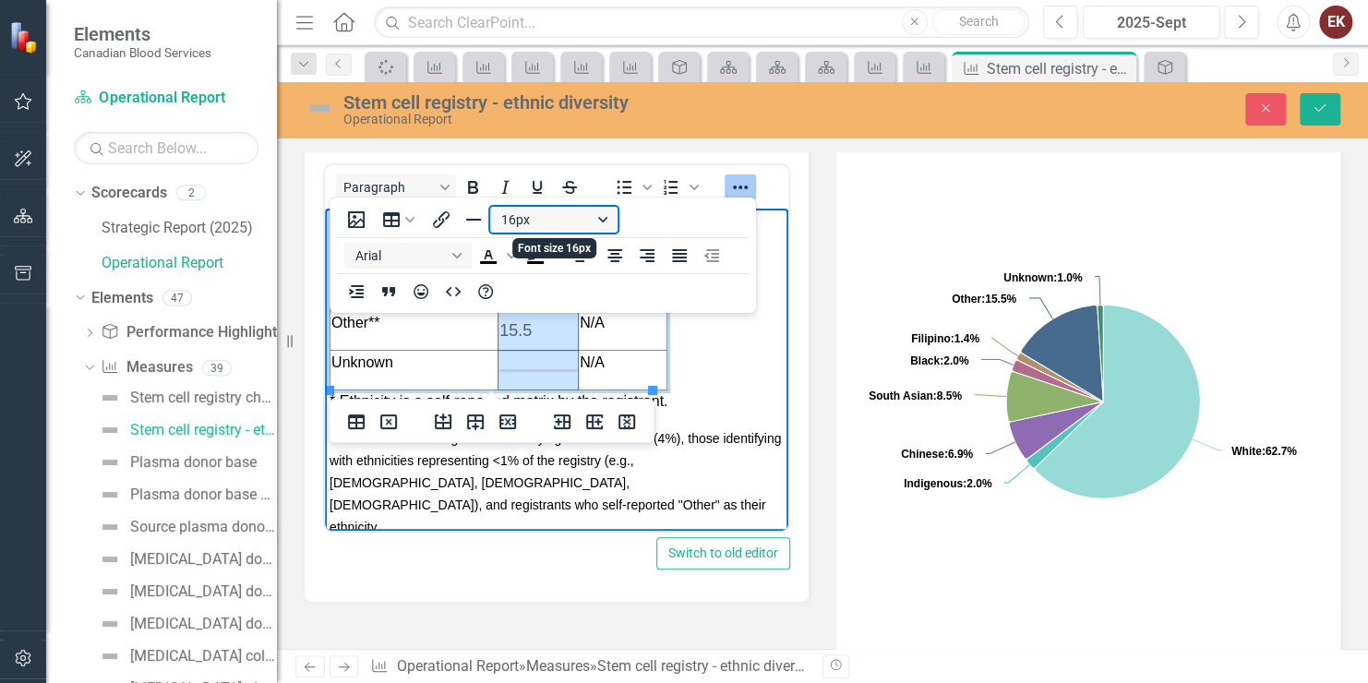
click at [564, 220] on button "16px" at bounding box center [553, 220] width 127 height 26
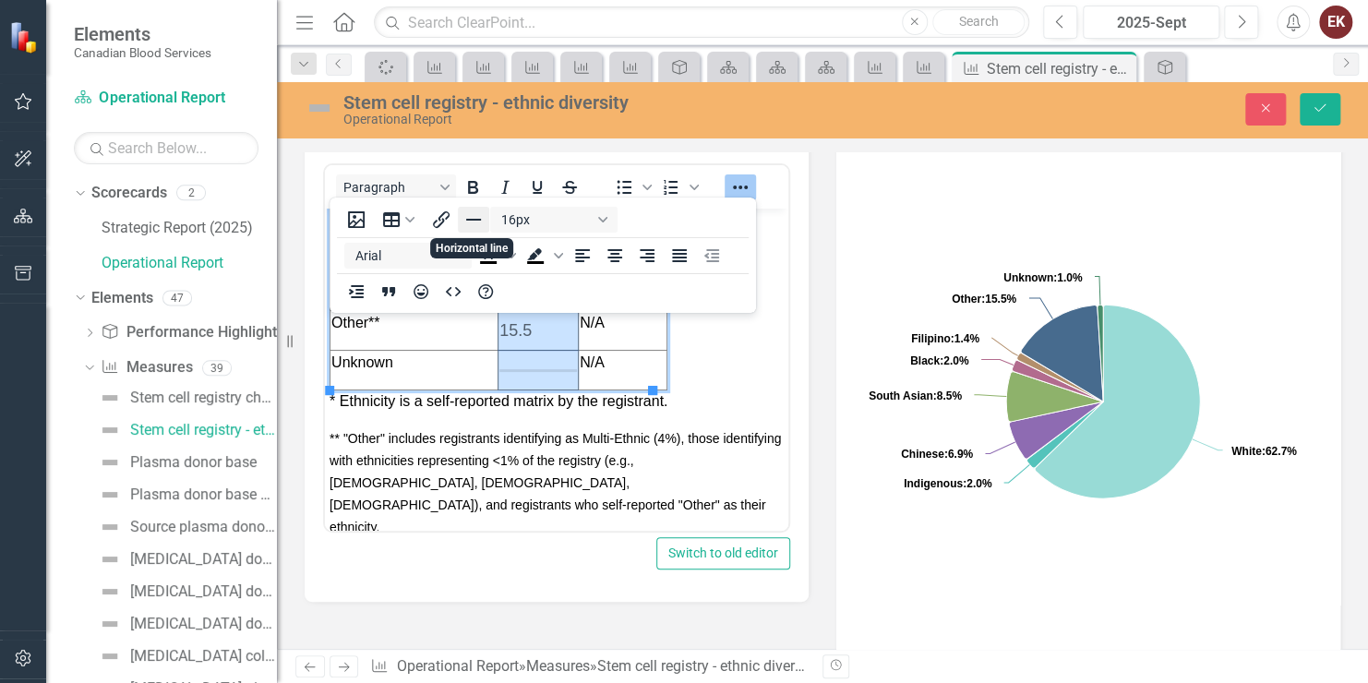
click at [472, 211] on icon "Horizontal line" at bounding box center [474, 220] width 22 height 22
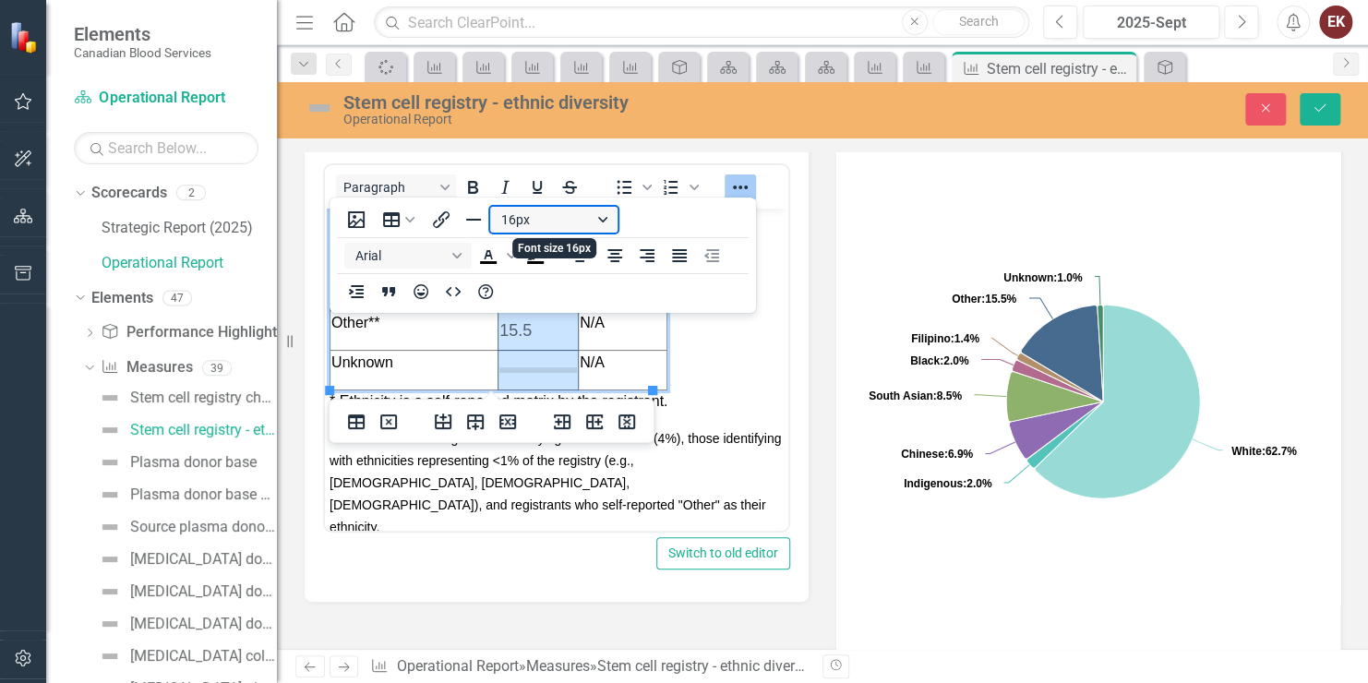
click at [562, 225] on button "16px" at bounding box center [553, 220] width 127 height 26
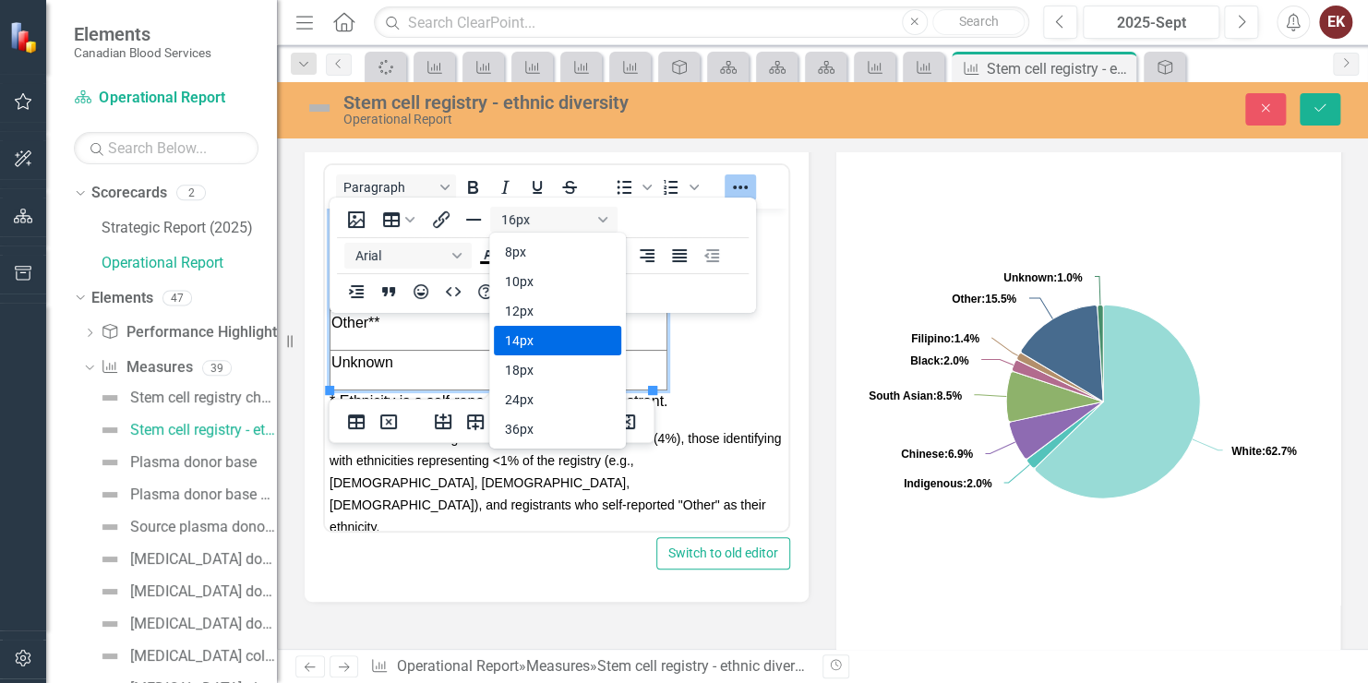
click at [536, 346] on div "14px" at bounding box center [544, 341] width 79 height 22
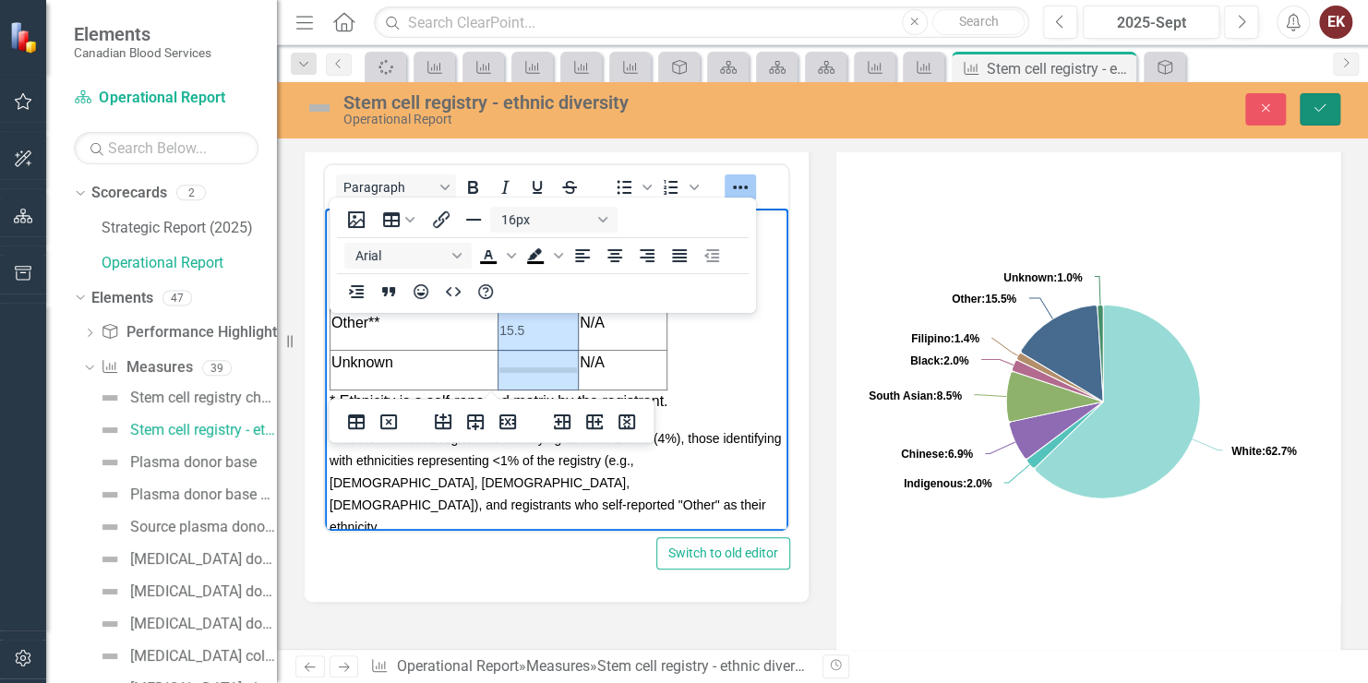
click at [1312, 104] on icon "Save" at bounding box center [1320, 108] width 17 height 13
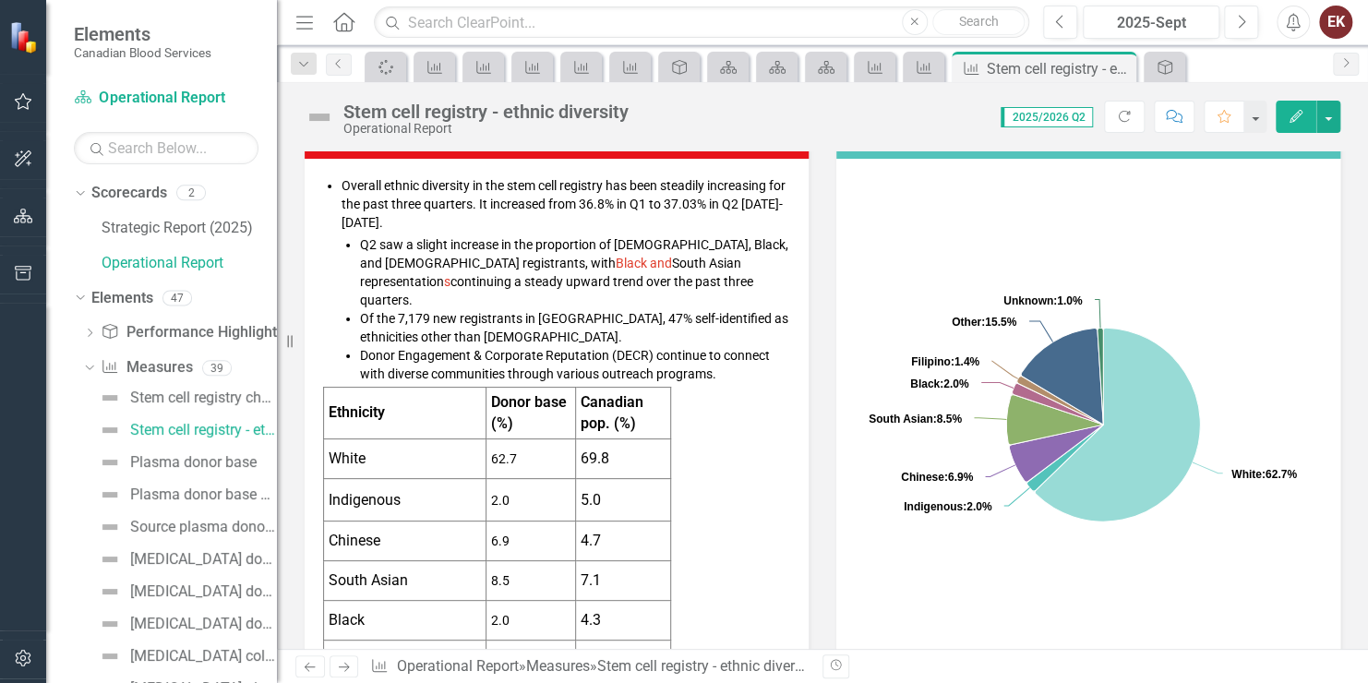
scroll to position [369, 0]
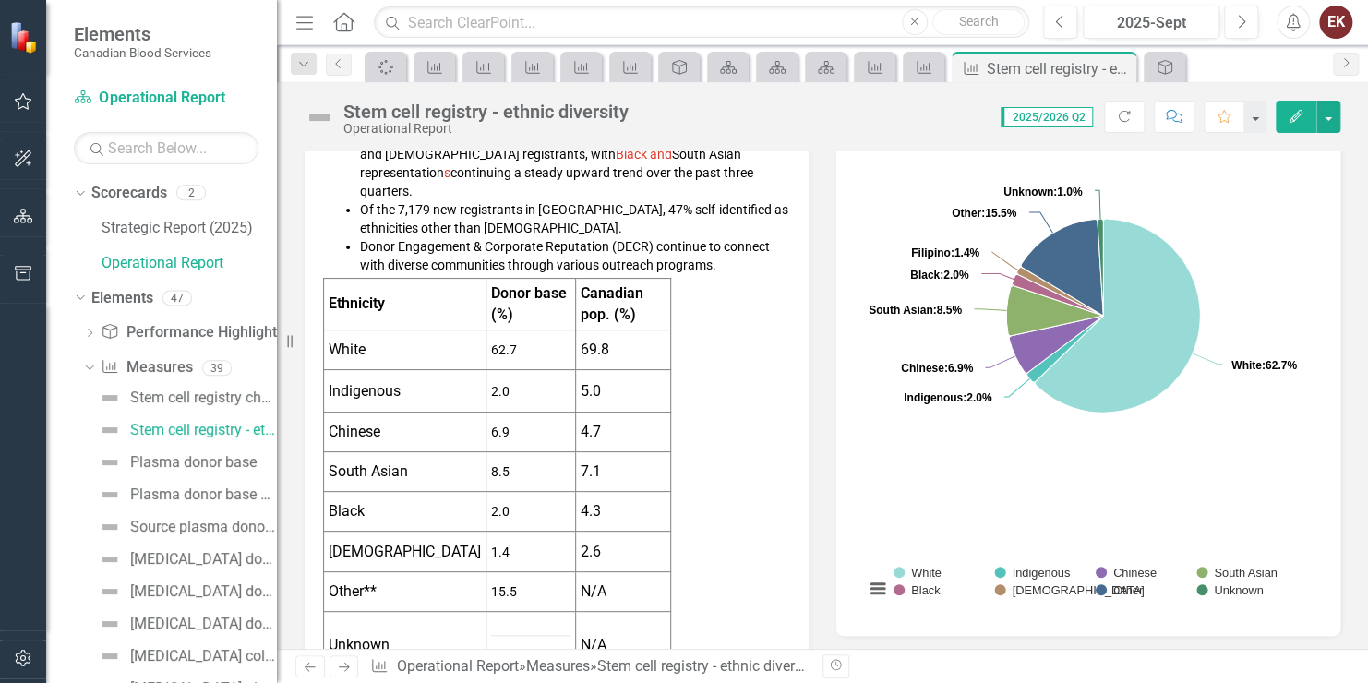
click at [599, 465] on td "7.1" at bounding box center [622, 472] width 95 height 40
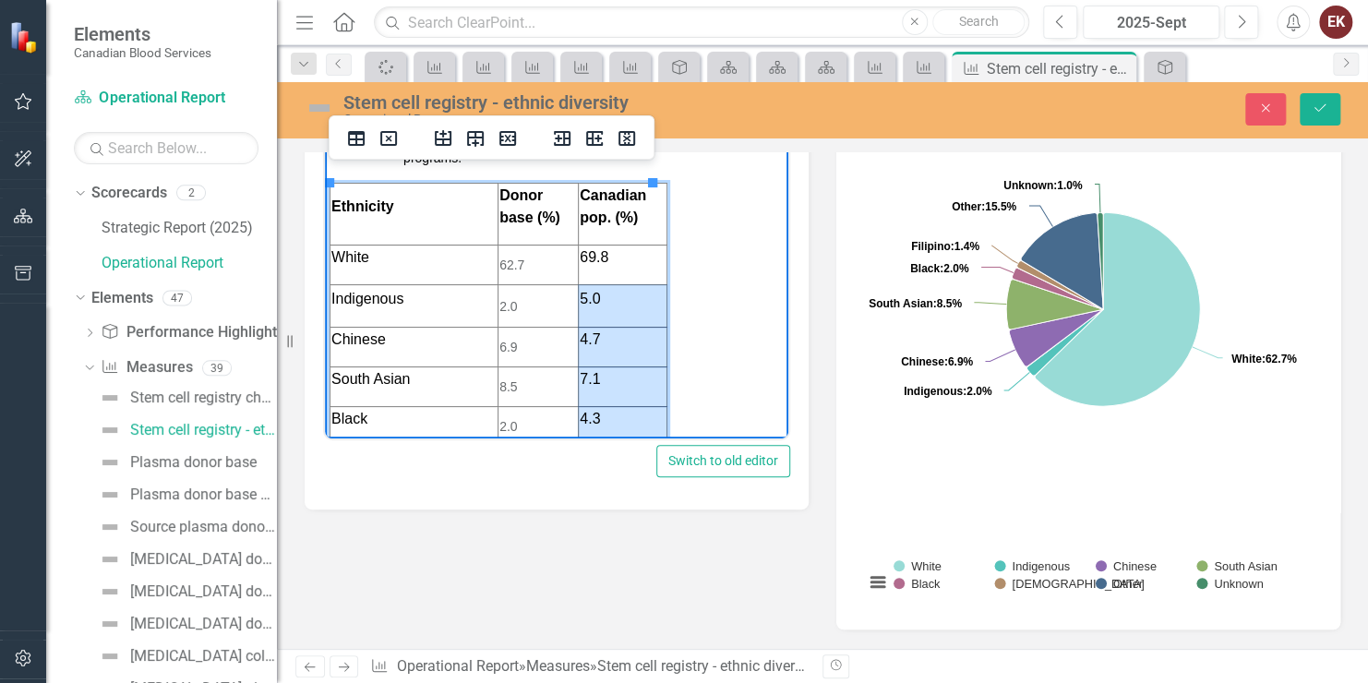
scroll to position [207, 0]
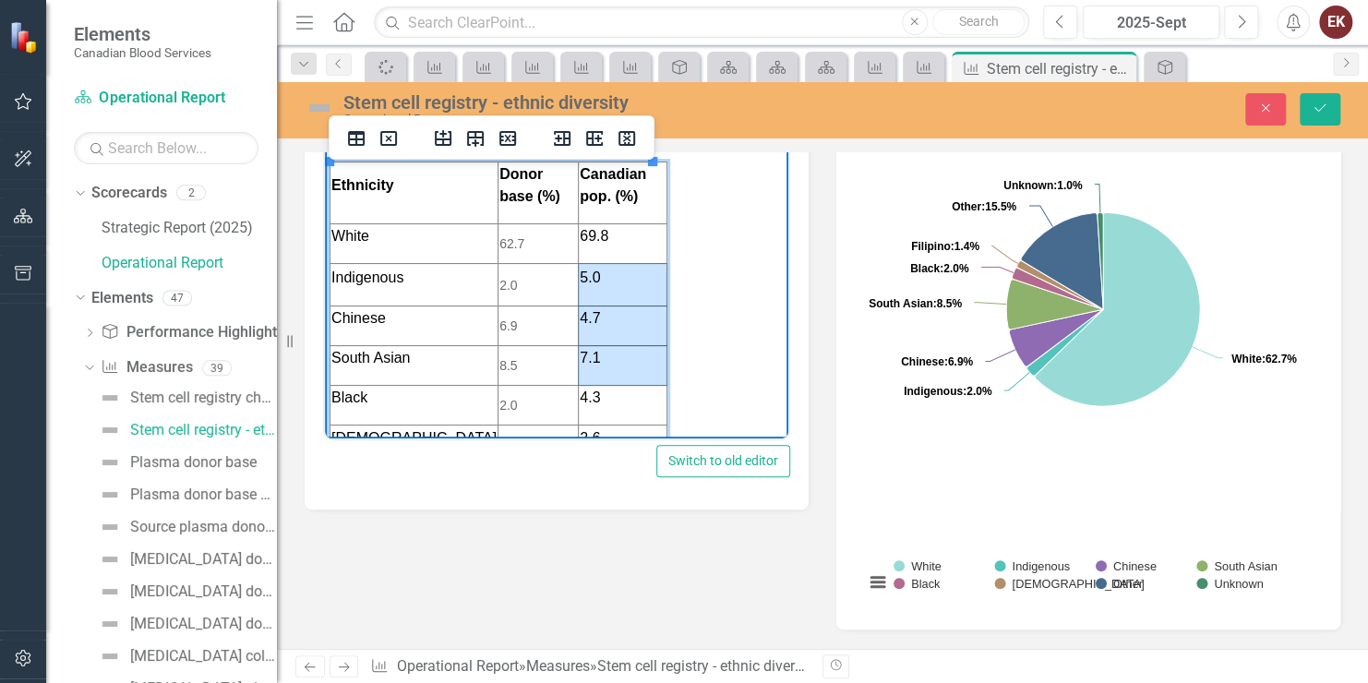
drag, startPoint x: 590, startPoint y: 392, endPoint x: 613, endPoint y: 379, distance: 26.5
click at [613, 379] on tbody "Ethnicity Donor base (%) Canadian pop. (%) White 62.7 69.8 Indigenous 2.0 5.0 C…" at bounding box center [499, 353] width 337 height 383
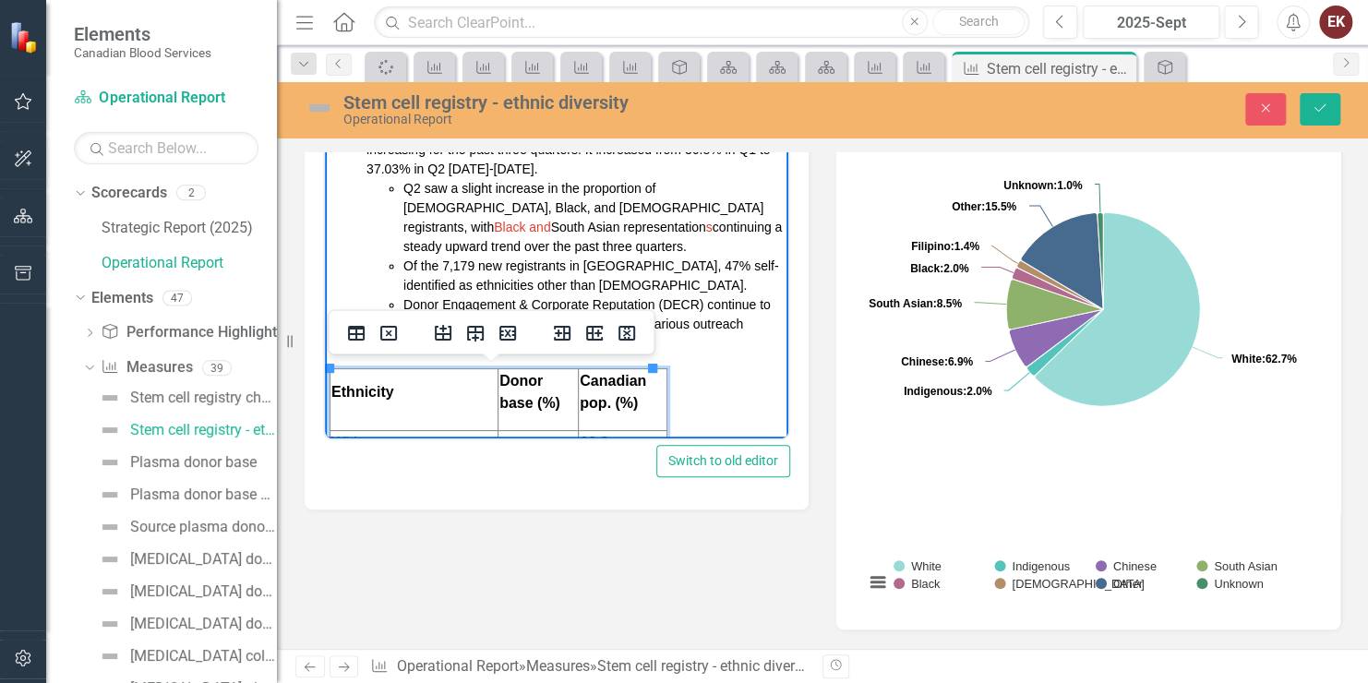
scroll to position [192, 0]
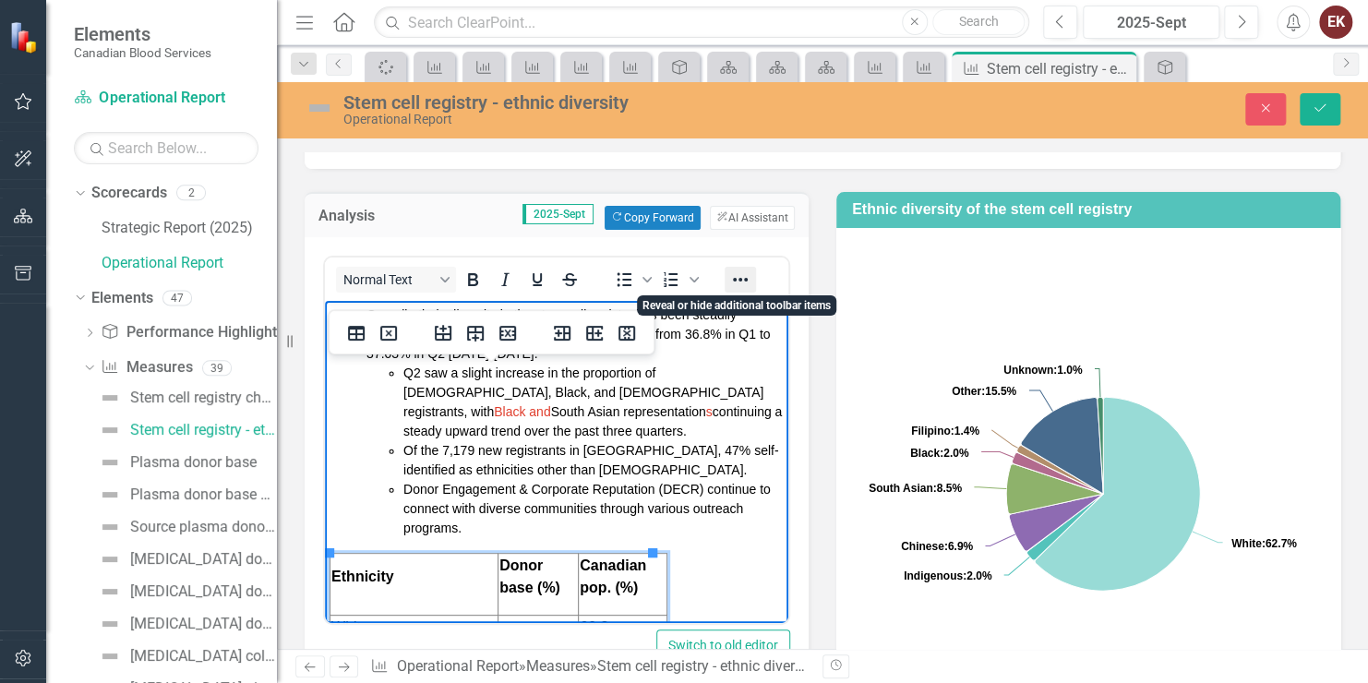
click at [750, 273] on icon "Reveal or hide additional toolbar items" at bounding box center [740, 280] width 22 height 22
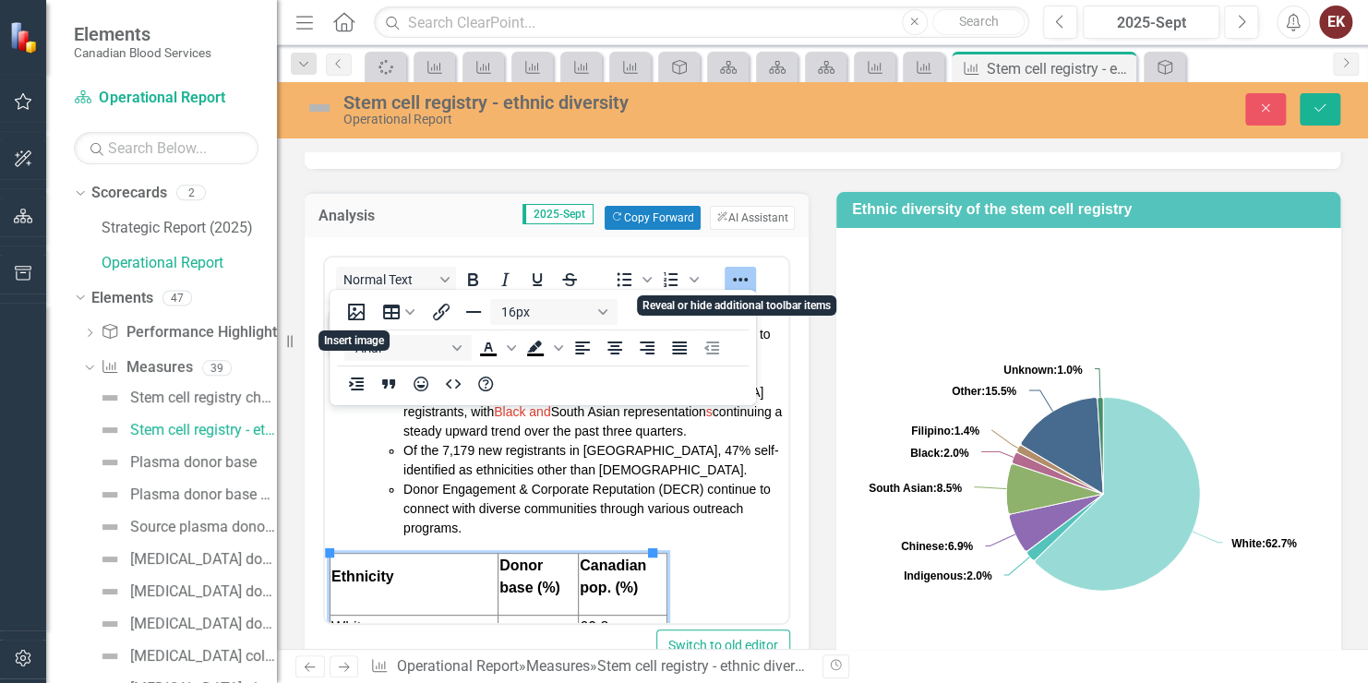
click at [750, 272] on icon "Reveal or hide additional toolbar items" at bounding box center [740, 280] width 22 height 22
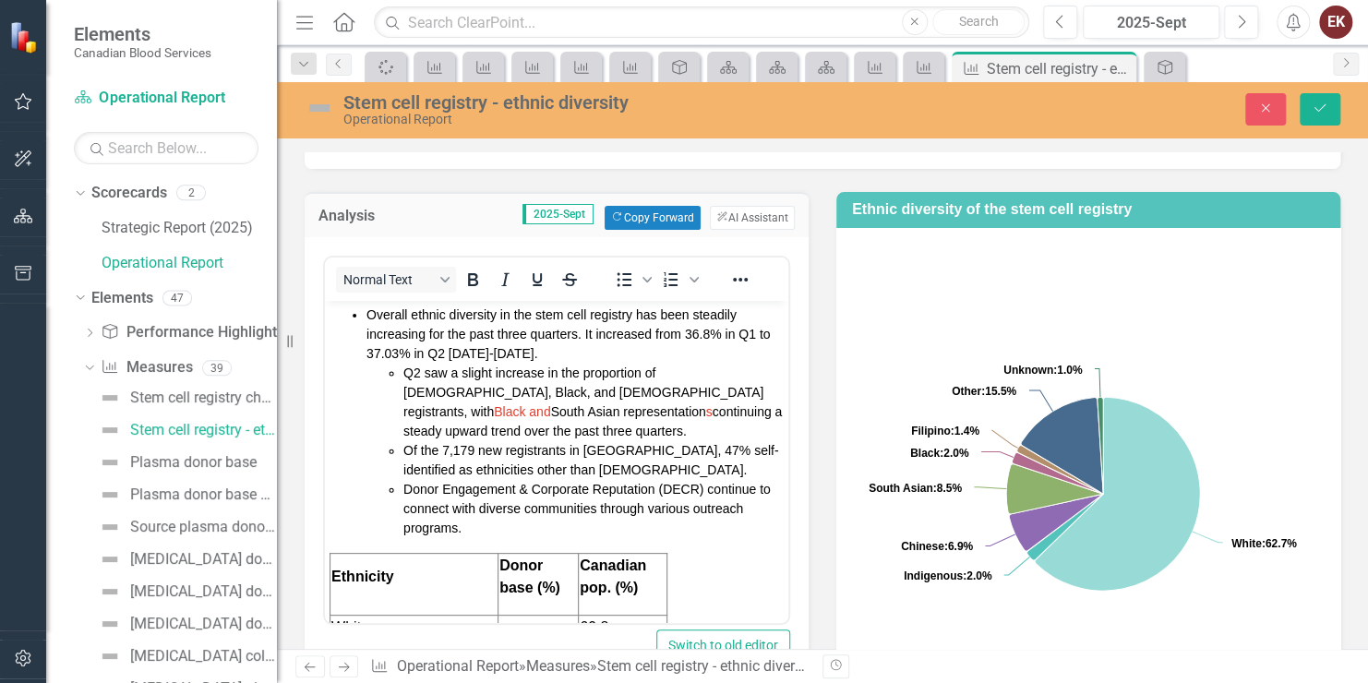
click at [859, 160] on div "LB Laura Blackadar" at bounding box center [823, 140] width 1036 height 58
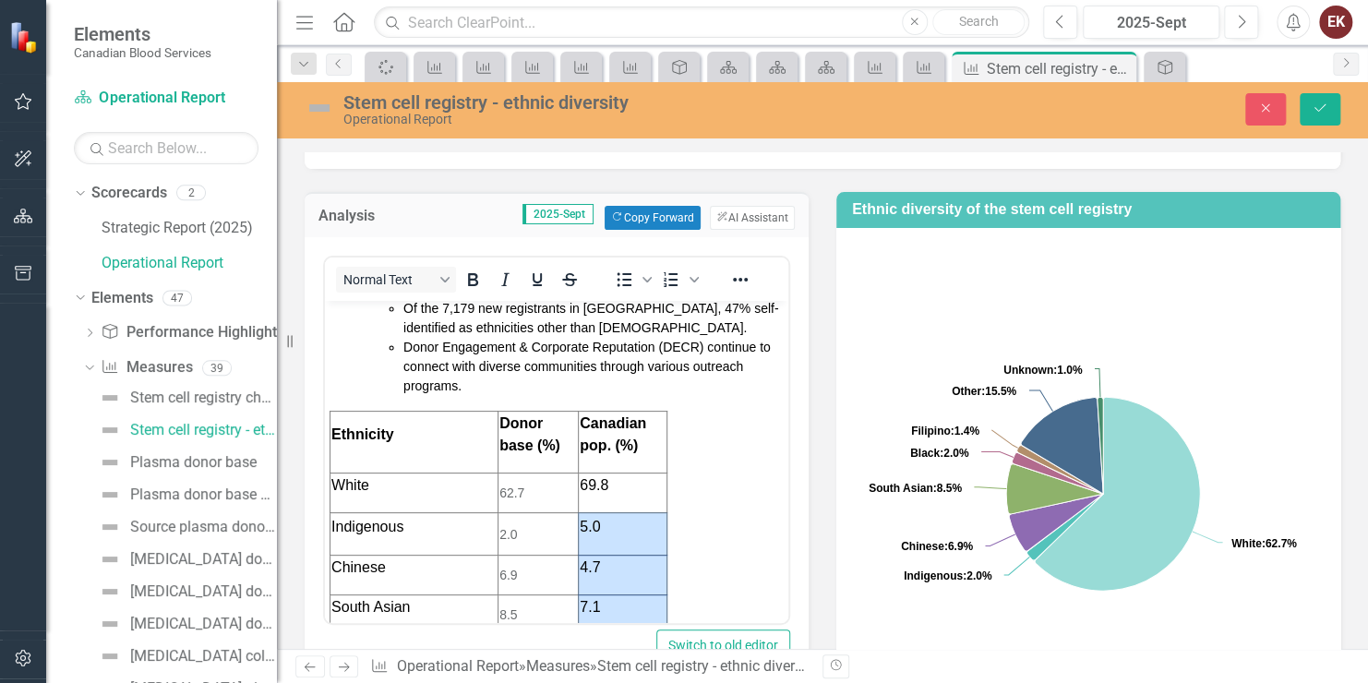
scroll to position [185, 0]
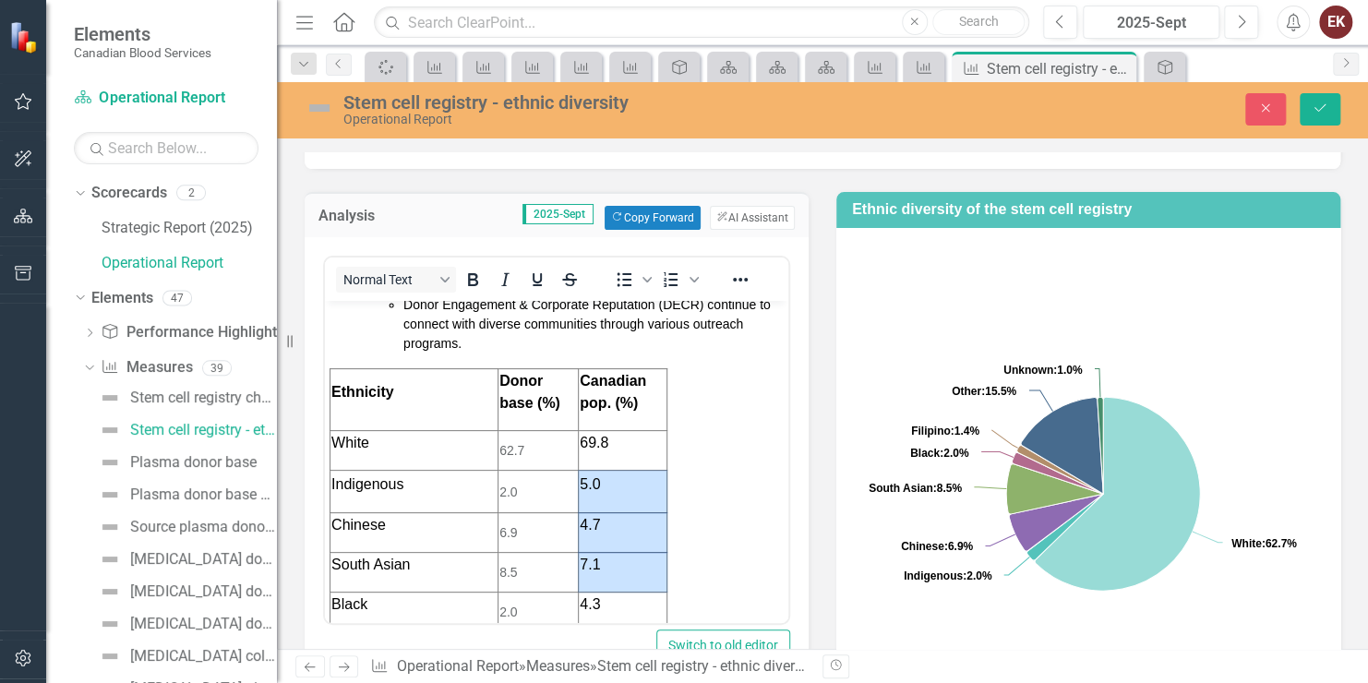
click at [517, 442] on td "62.7" at bounding box center [538, 450] width 80 height 40
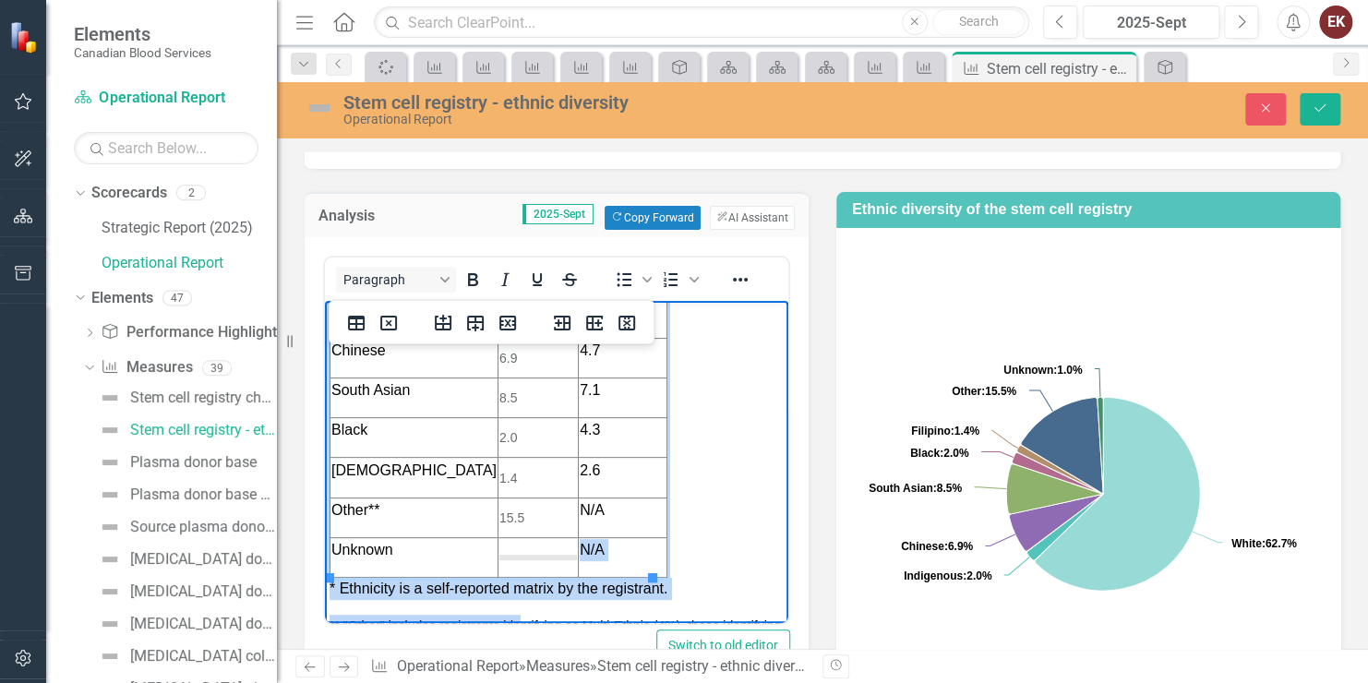
scroll to position [373, 0]
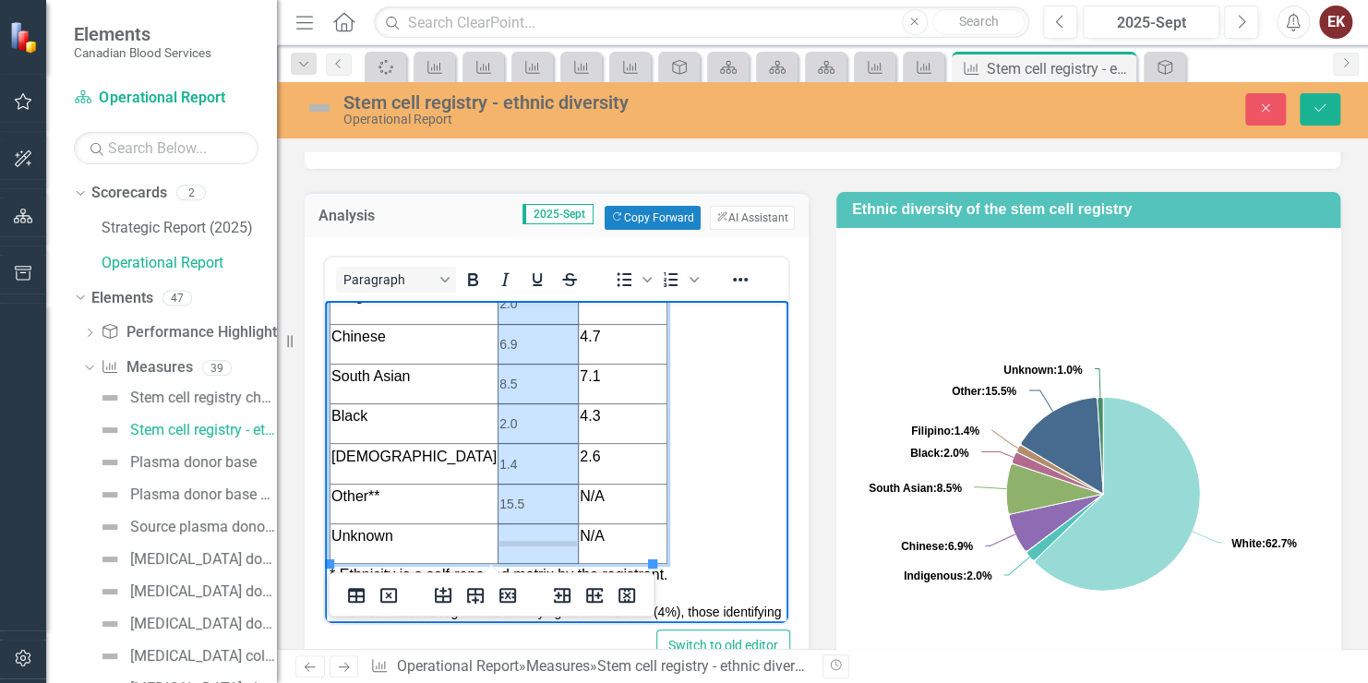
drag, startPoint x: 478, startPoint y: 444, endPoint x: 542, endPoint y: 535, distance: 110.7
click at [542, 535] on tbody "Ethnicity Donor base (%) Canadian pop. (%) White 62.7 69.8 Indigenous 2.0 5.0 C…" at bounding box center [499, 371] width 337 height 383
click at [744, 274] on icon "Reveal or hide additional toolbar items" at bounding box center [740, 280] width 22 height 22
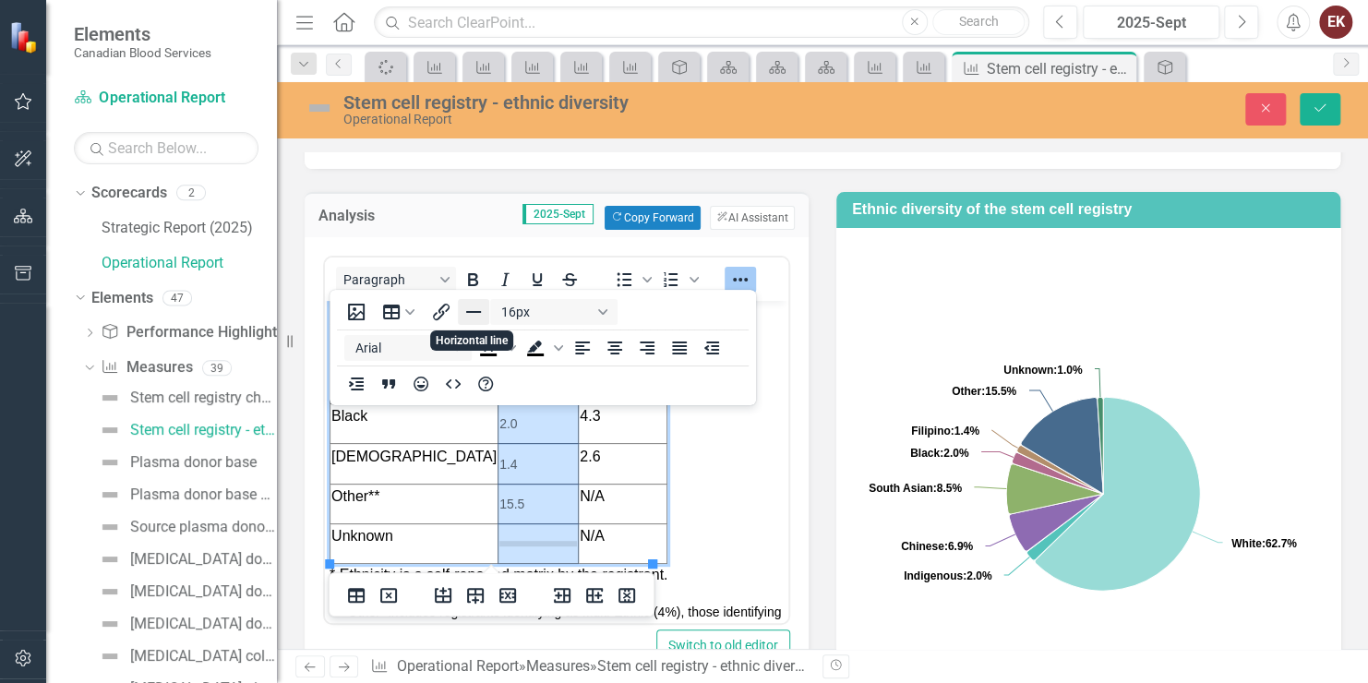
click at [473, 307] on icon "Horizontal line" at bounding box center [474, 312] width 22 height 22
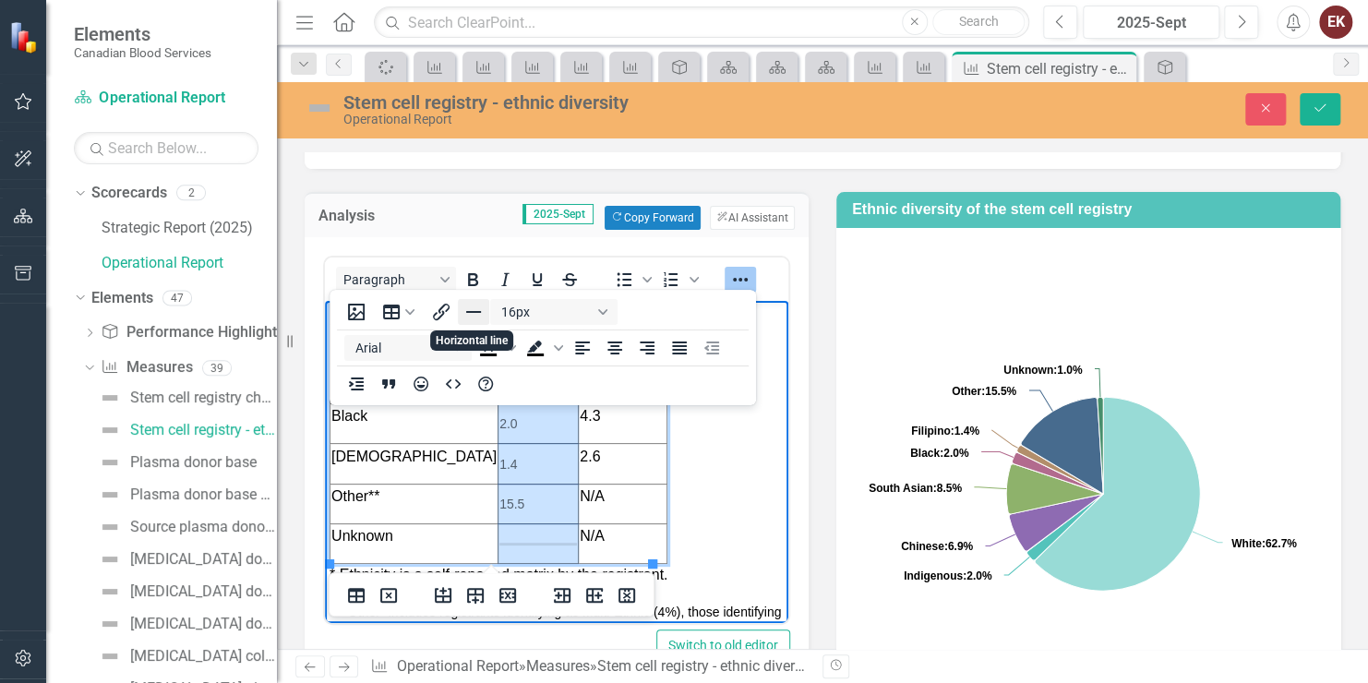
click at [474, 309] on icon "Horizontal line" at bounding box center [474, 312] width 22 height 22
click at [540, 317] on button "16px" at bounding box center [553, 312] width 127 height 26
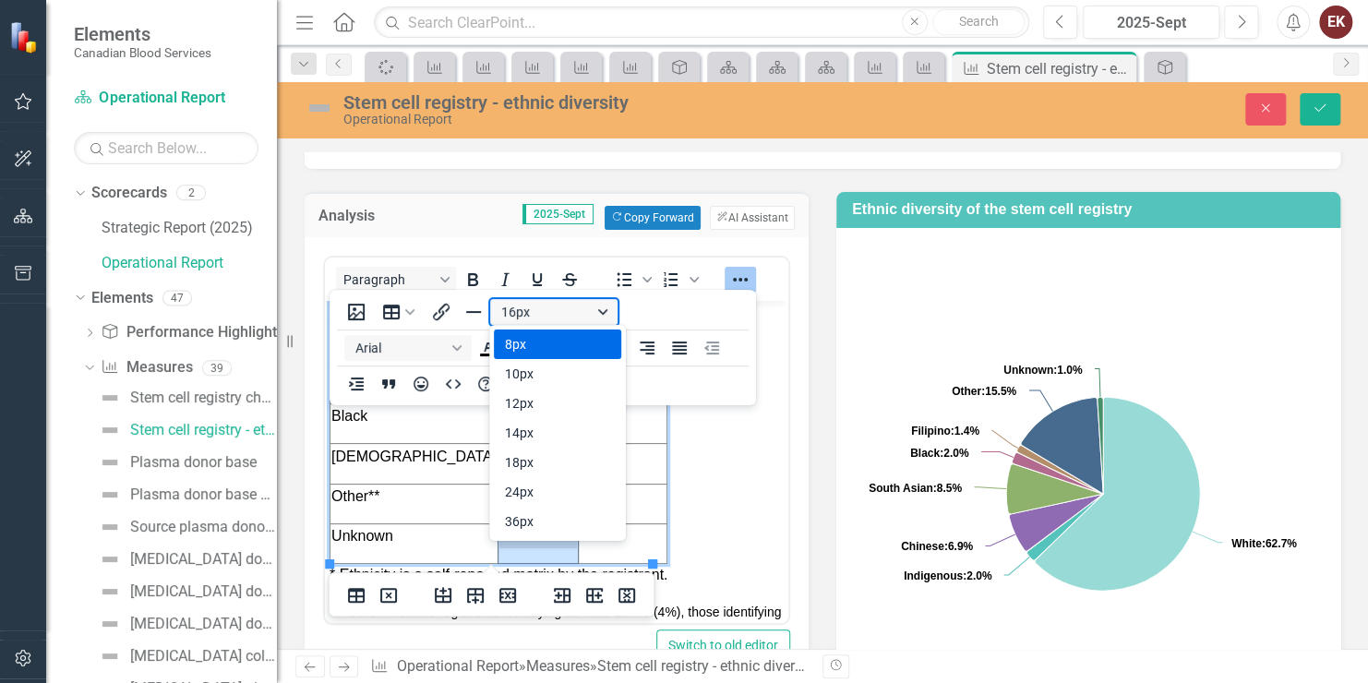
click at [540, 318] on button "16px" at bounding box center [553, 312] width 127 height 26
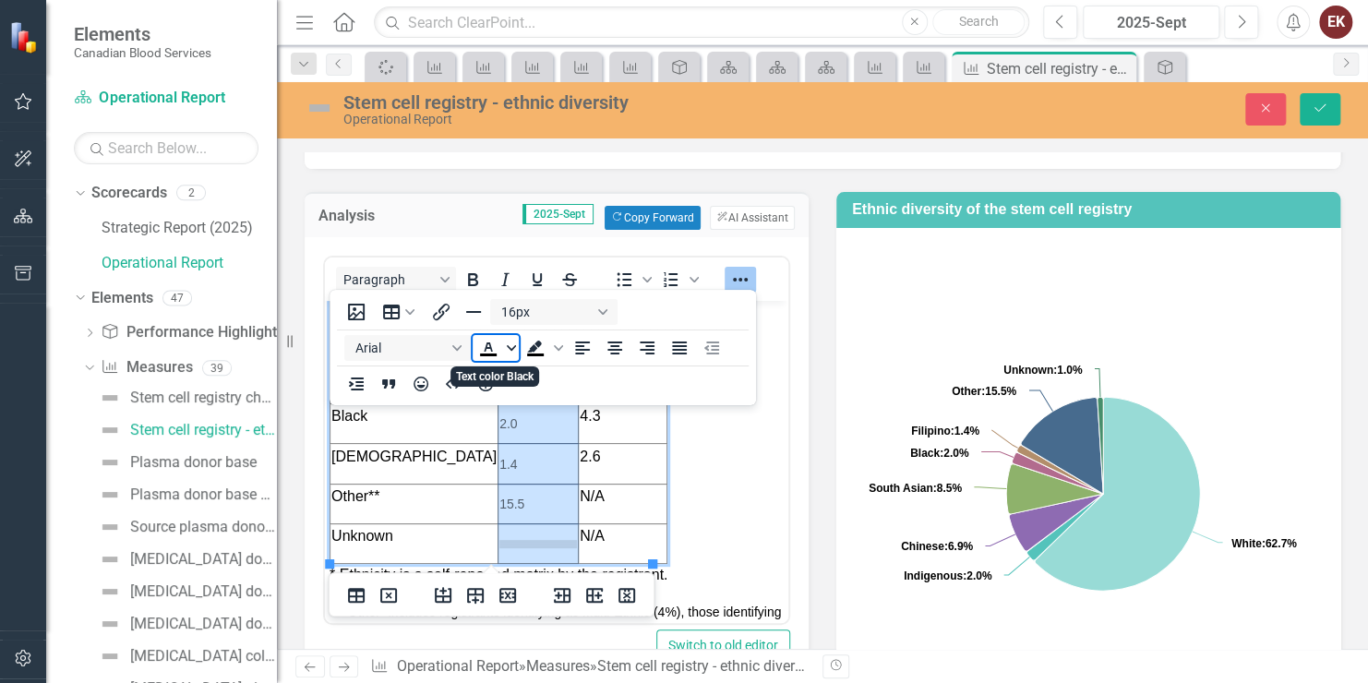
click at [509, 349] on icon "Text color Black" at bounding box center [511, 348] width 9 height 6
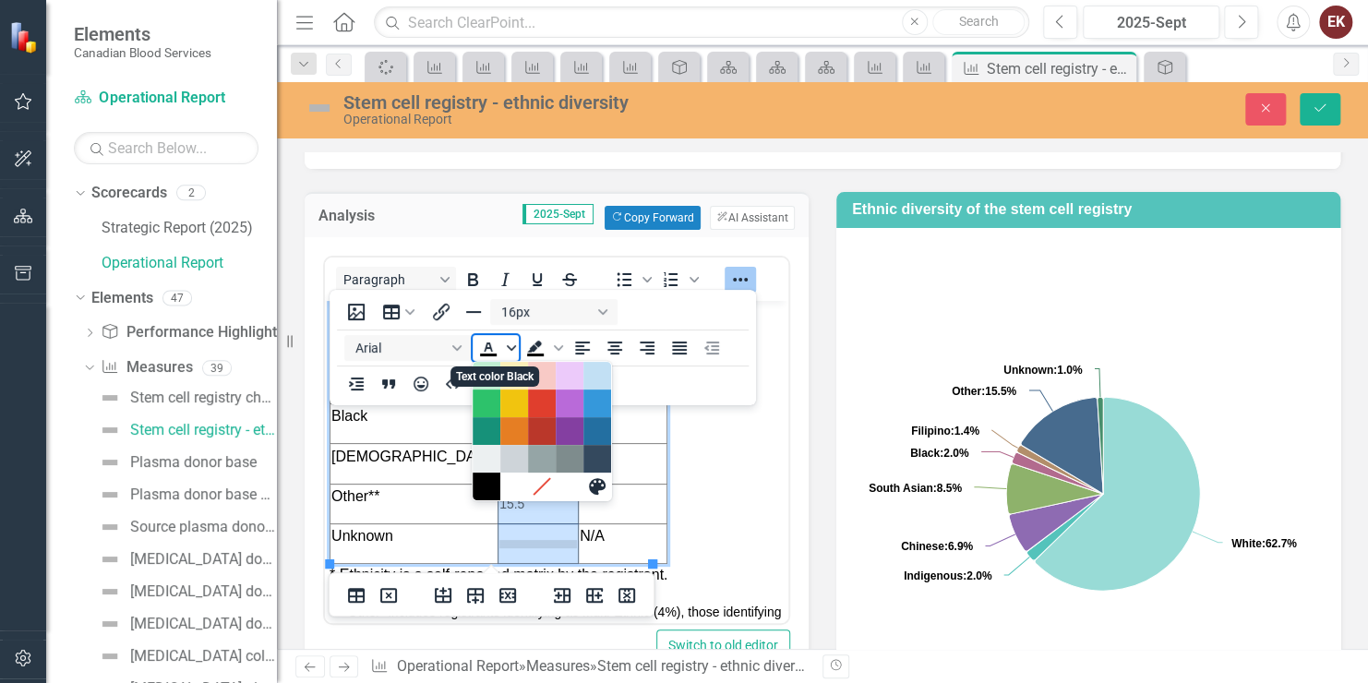
click at [509, 349] on icon "Text color Black" at bounding box center [511, 348] width 9 height 6
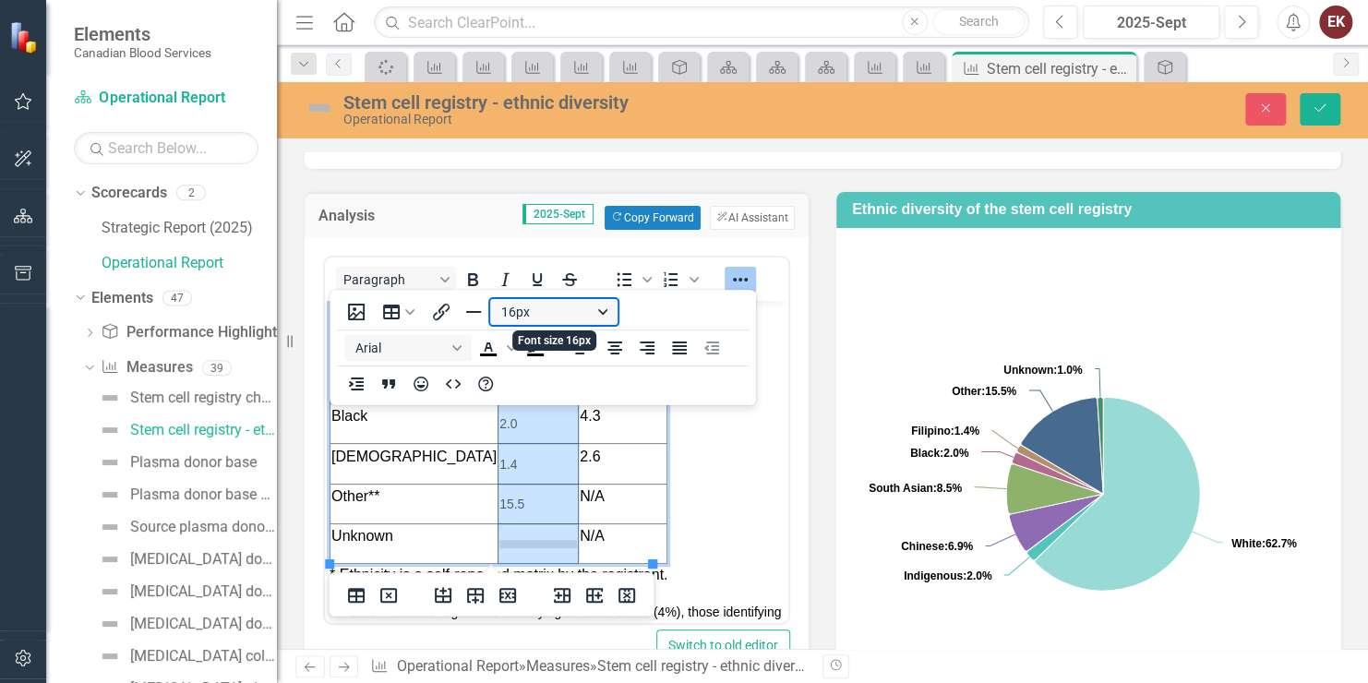
click at [555, 312] on button "16px" at bounding box center [553, 312] width 127 height 26
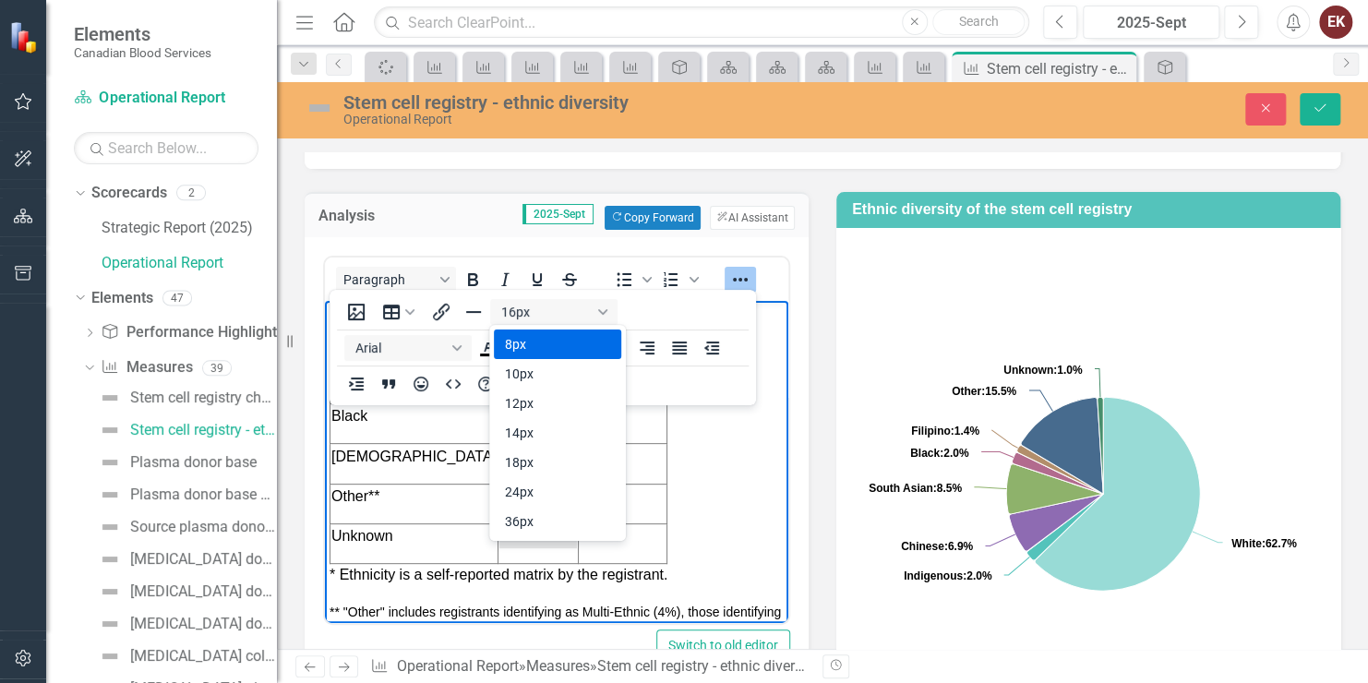
click at [719, 522] on body "Overall ethnic diversity in the stem cell registry has been steadily increasing…" at bounding box center [557, 347] width 464 height 840
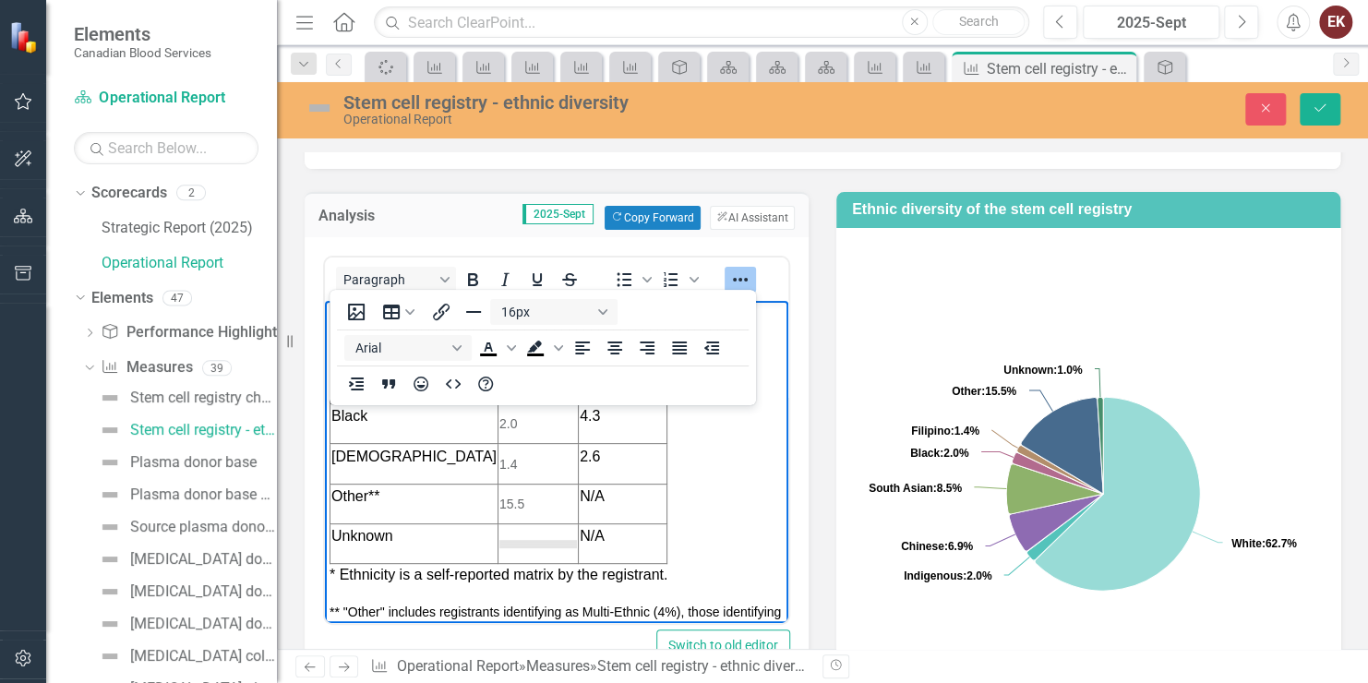
click at [553, 539] on hr "Rich Text Area. Press ALT-0 for help." at bounding box center [539, 540] width 78 height 3
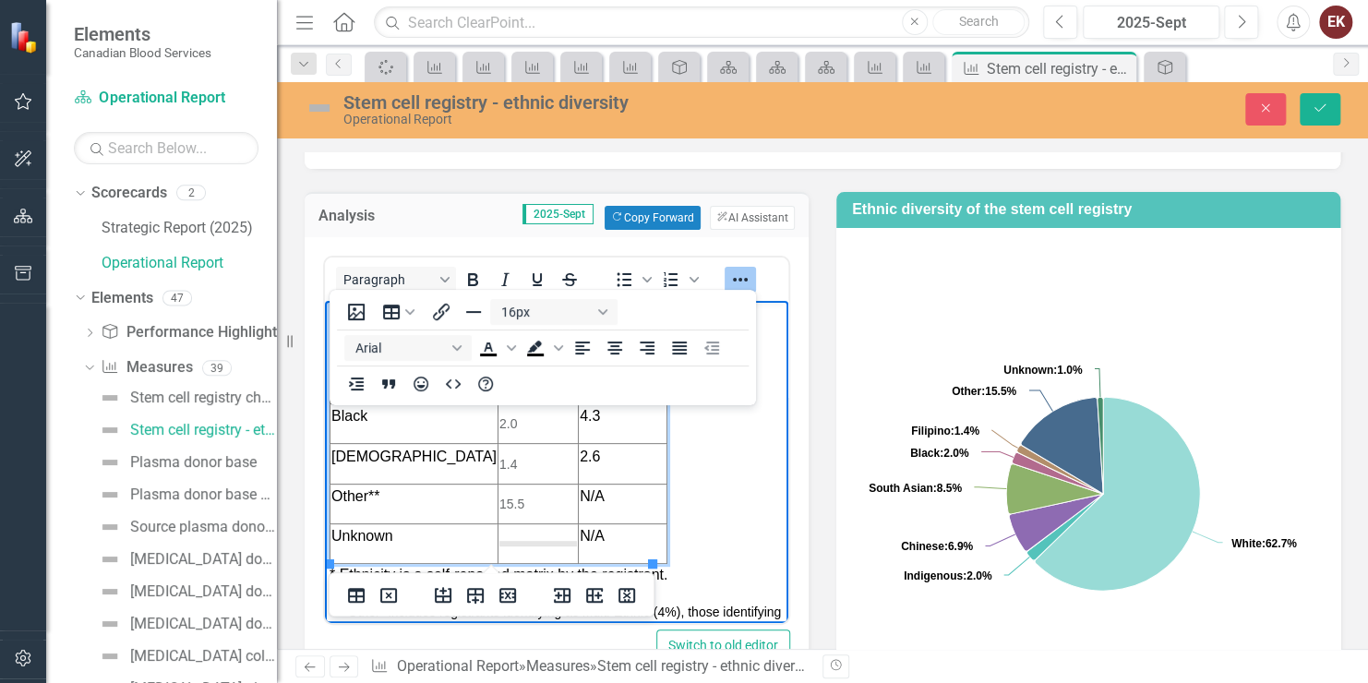
click at [535, 543] on hr "Rich Text Area. Press ALT-0 for help." at bounding box center [539, 544] width 78 height 3
click at [533, 531] on hr "Rich Text Area. Press ALT-0 for help." at bounding box center [539, 532] width 78 height 3
click at [707, 473] on body "Overall ethnic diversity in the stem cell registry has been steadily increasing…" at bounding box center [557, 347] width 464 height 840
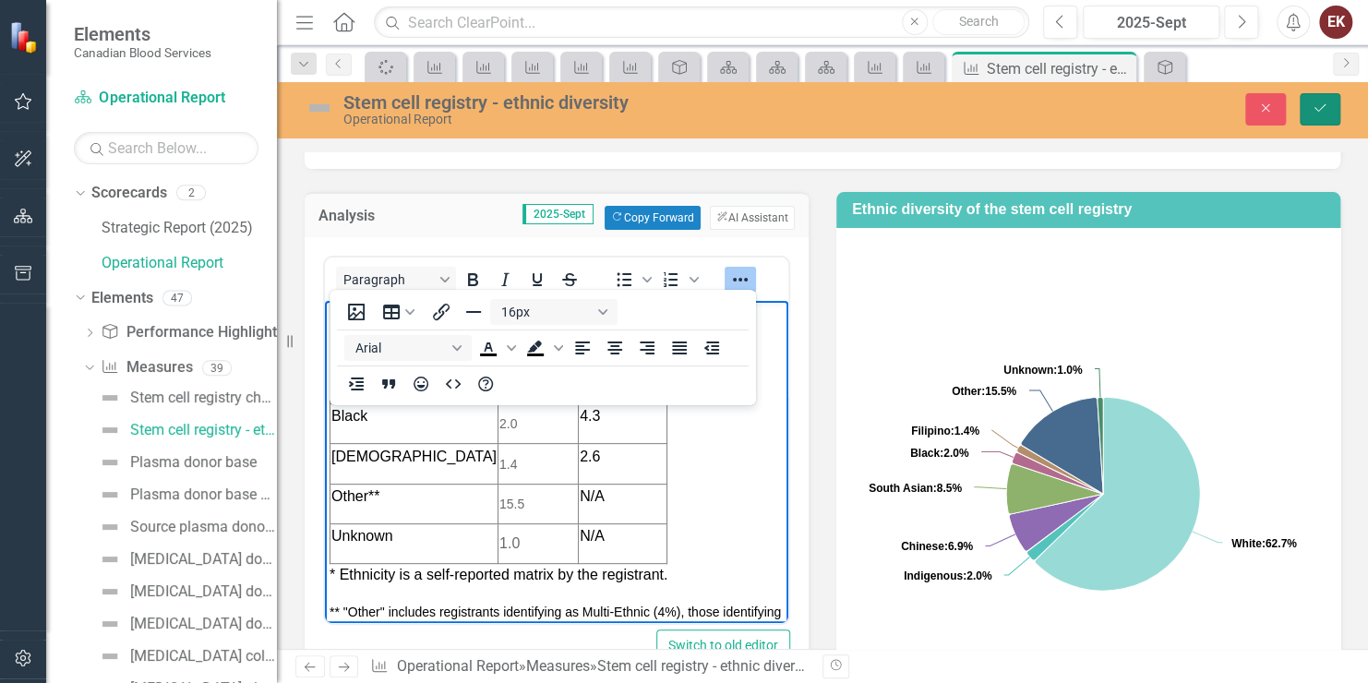
click at [1322, 107] on icon "submit" at bounding box center [1320, 107] width 11 height 7
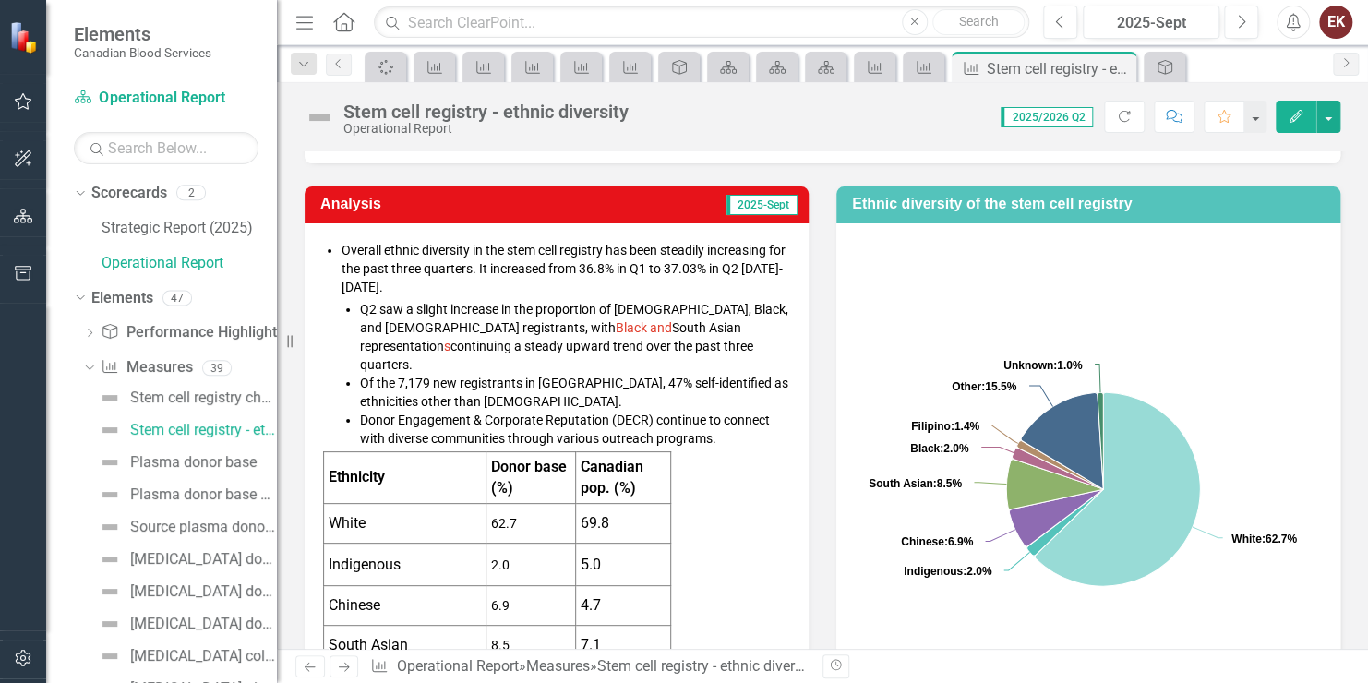
scroll to position [369, 0]
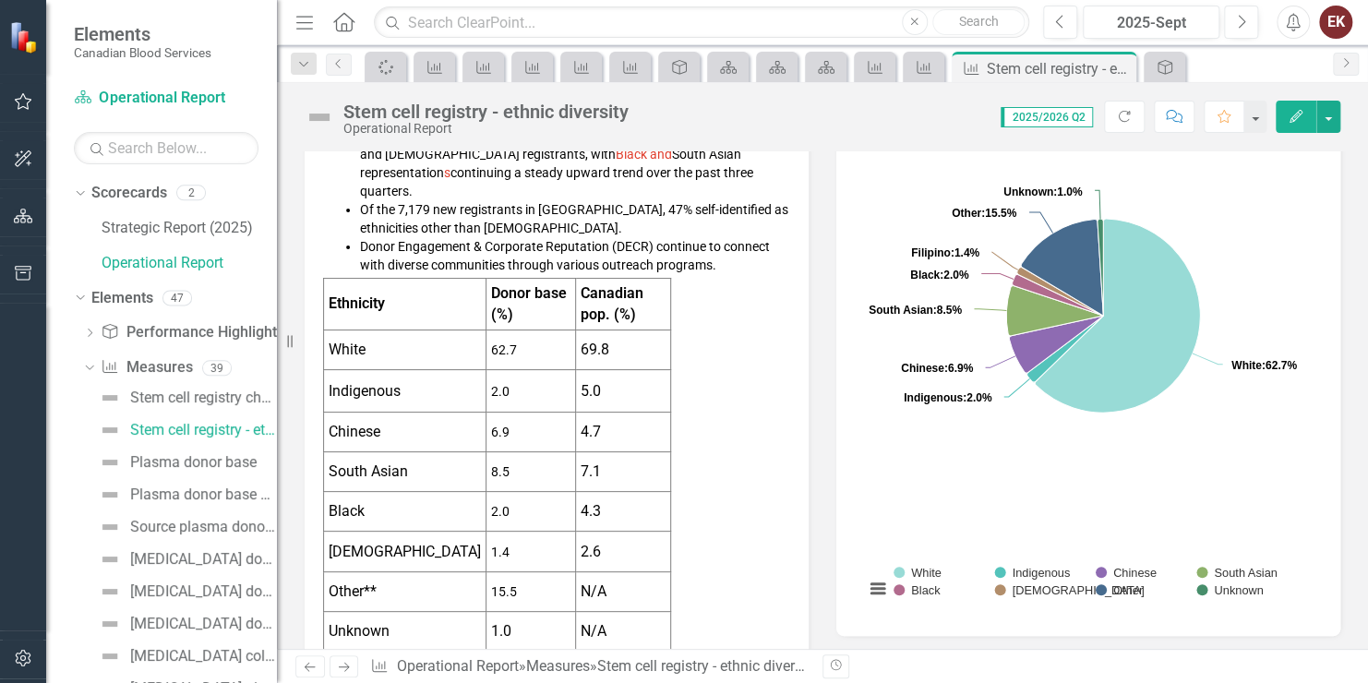
click at [596, 341] on span "69.8" at bounding box center [595, 350] width 29 height 18
click at [502, 343] on span "62.7" at bounding box center [504, 350] width 26 height 15
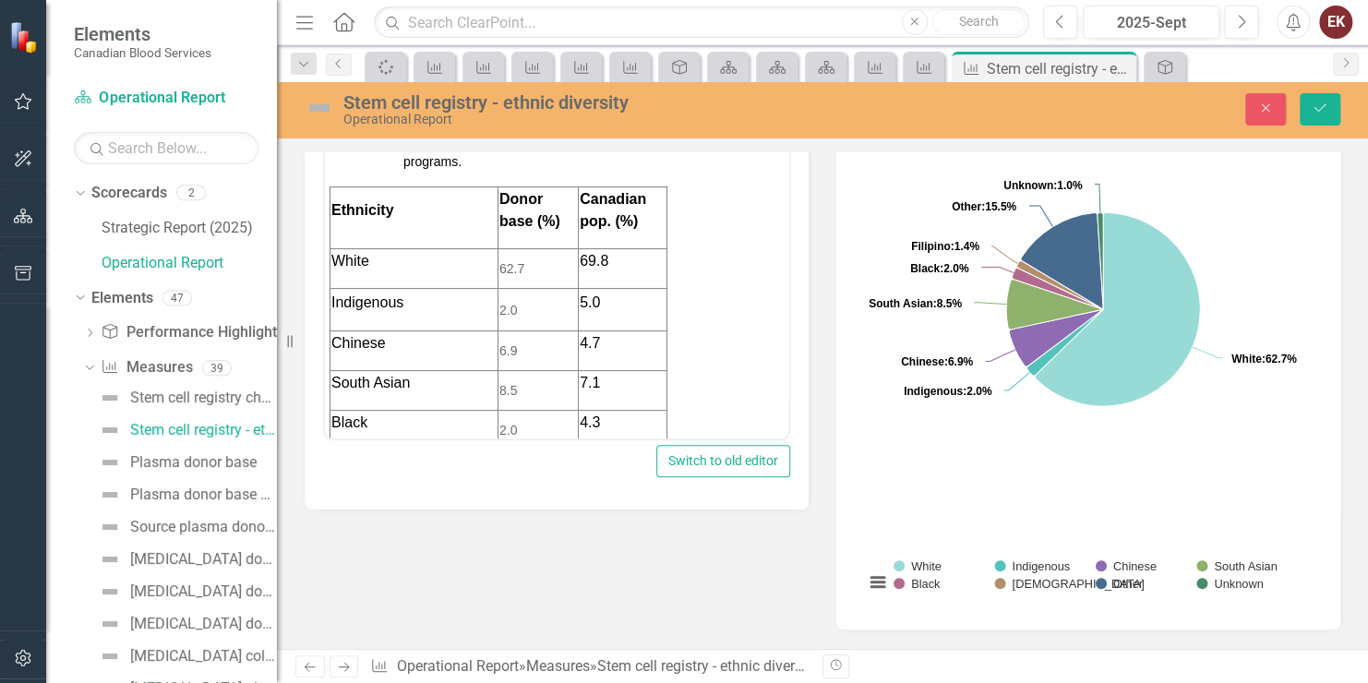
scroll to position [185, 0]
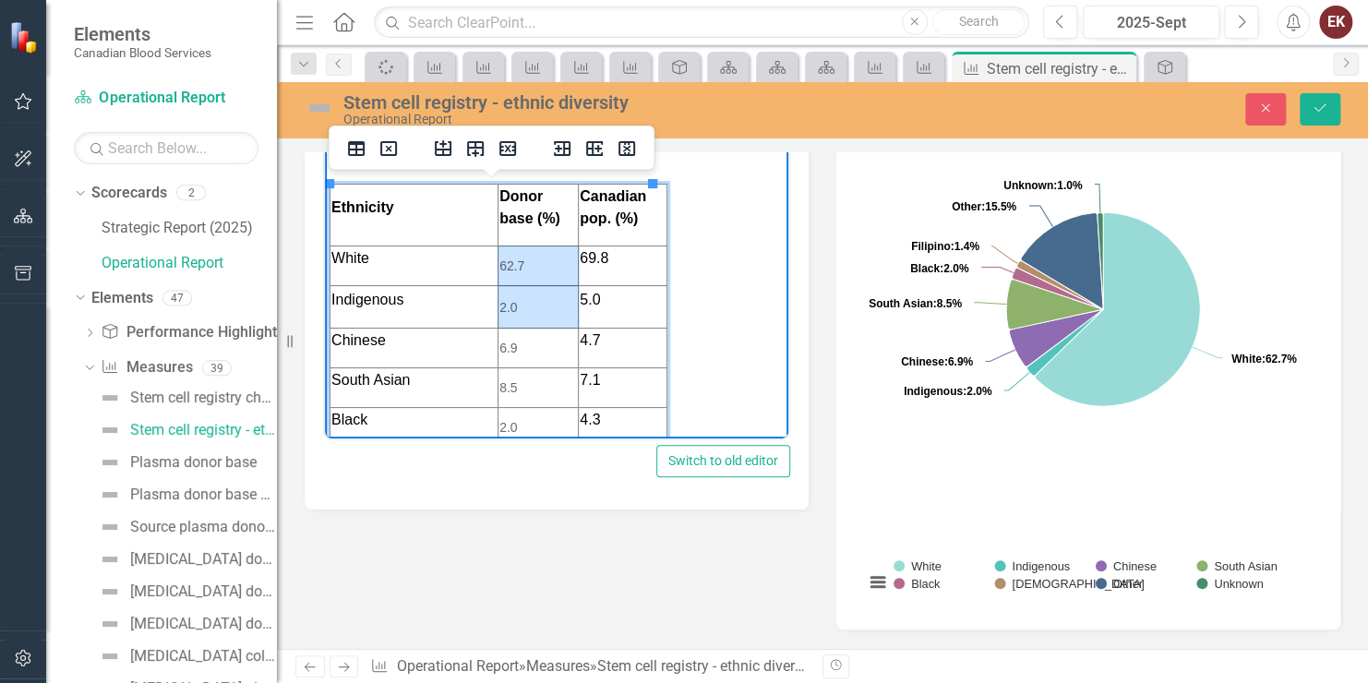
drag, startPoint x: 504, startPoint y: 261, endPoint x: 504, endPoint y: 322, distance: 60.9
click at [504, 326] on html "Overall ethnic diversity in the stem cell registry has been steadily increasing…" at bounding box center [557, 351] width 464 height 840
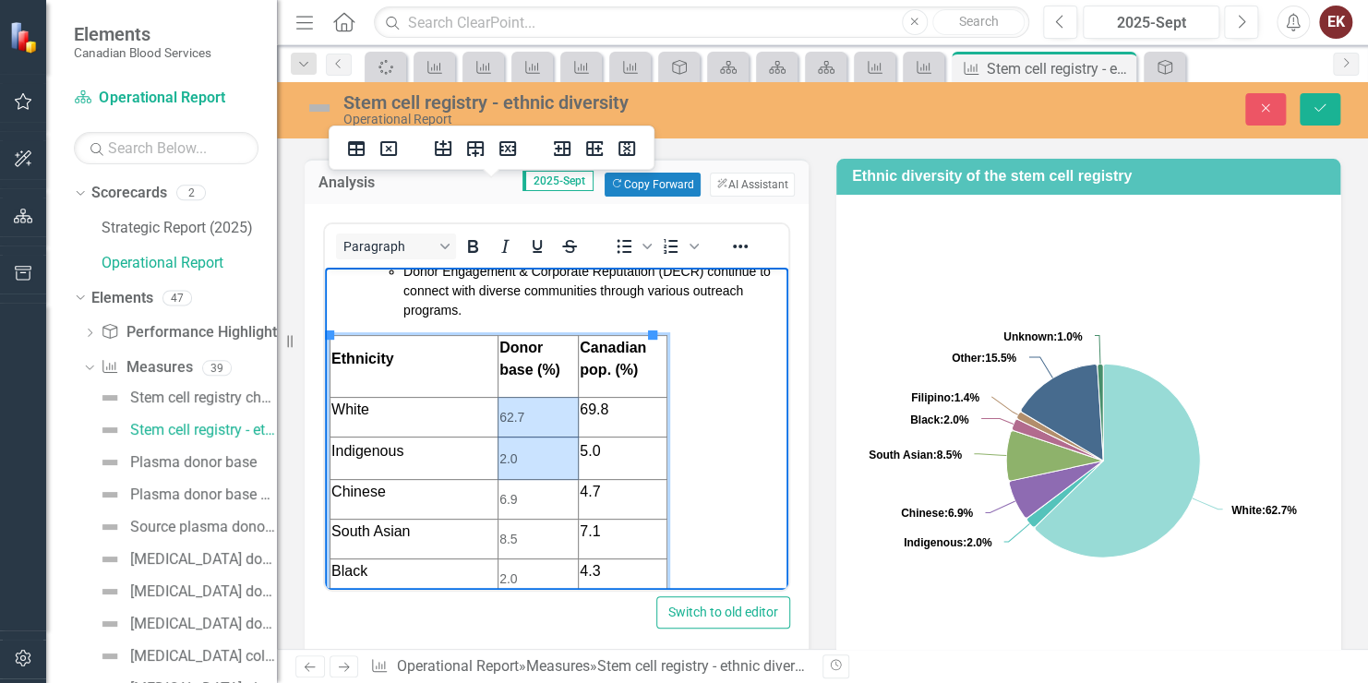
scroll to position [192, 0]
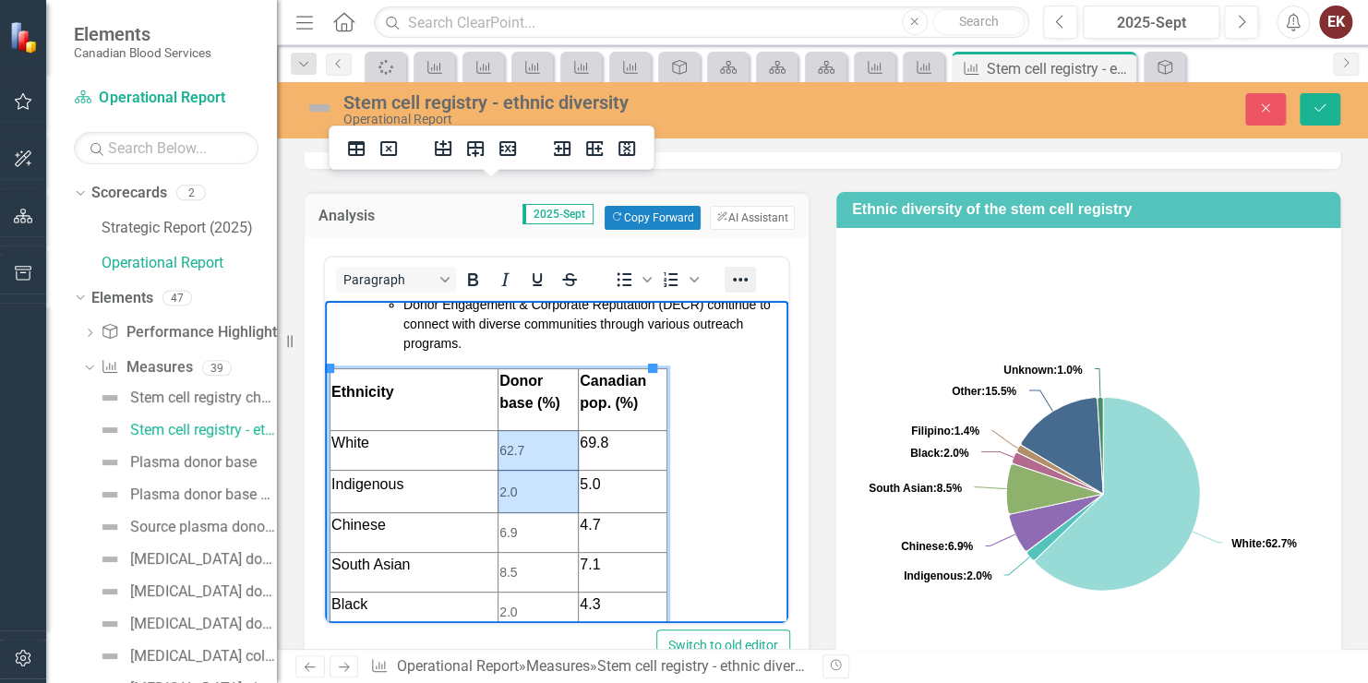
click at [742, 270] on icon "Reveal or hide additional toolbar items" at bounding box center [740, 280] width 22 height 22
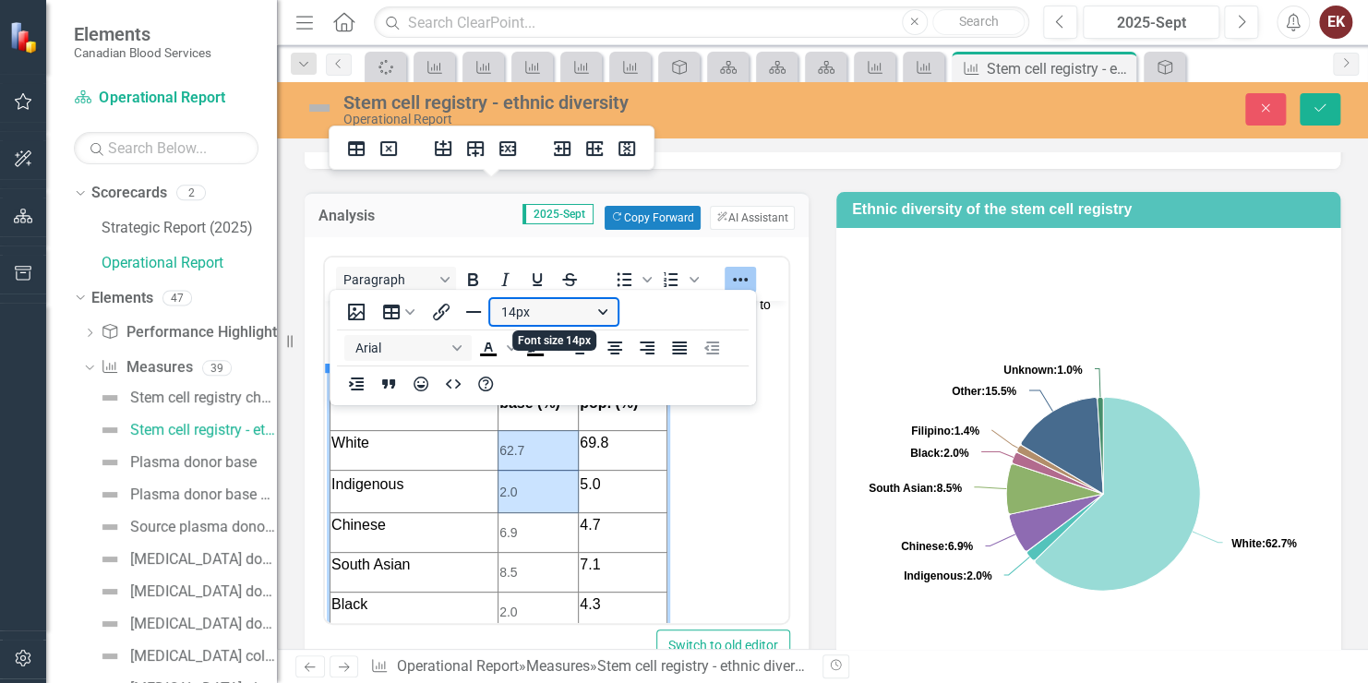
click at [599, 306] on button "14px" at bounding box center [553, 312] width 127 height 26
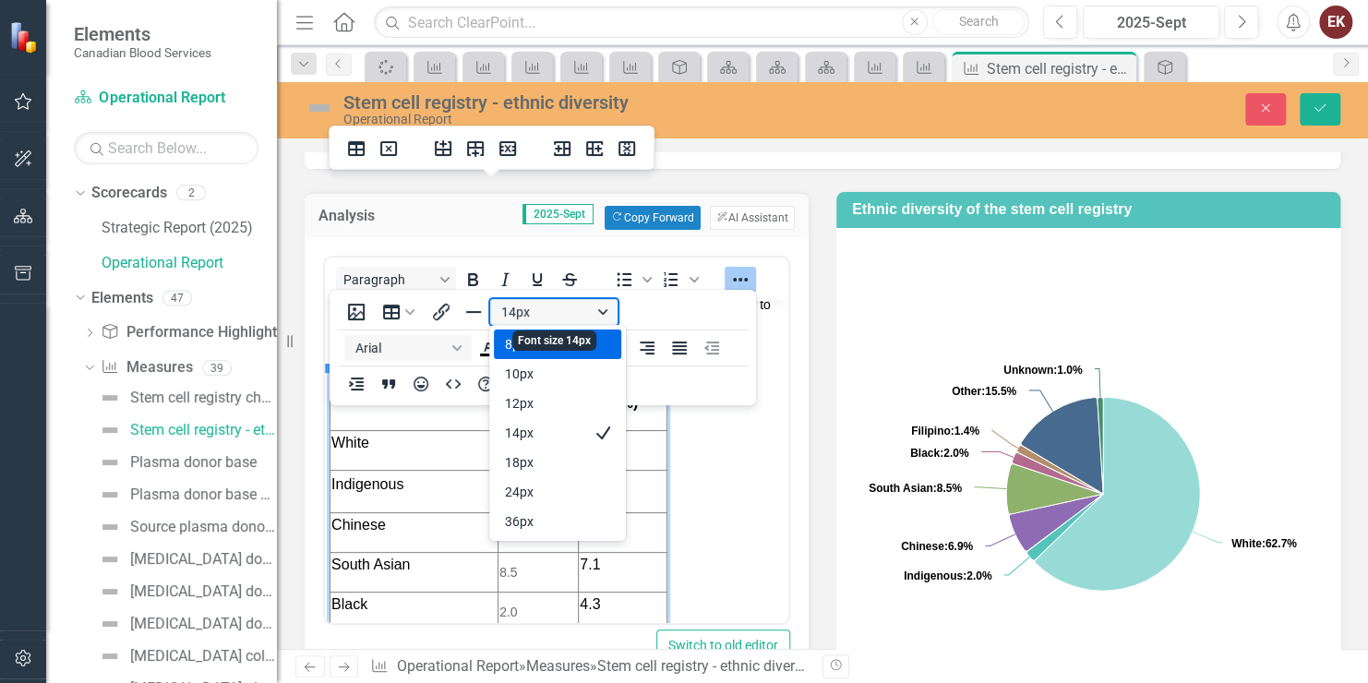
click at [543, 314] on button "14px" at bounding box center [553, 312] width 127 height 26
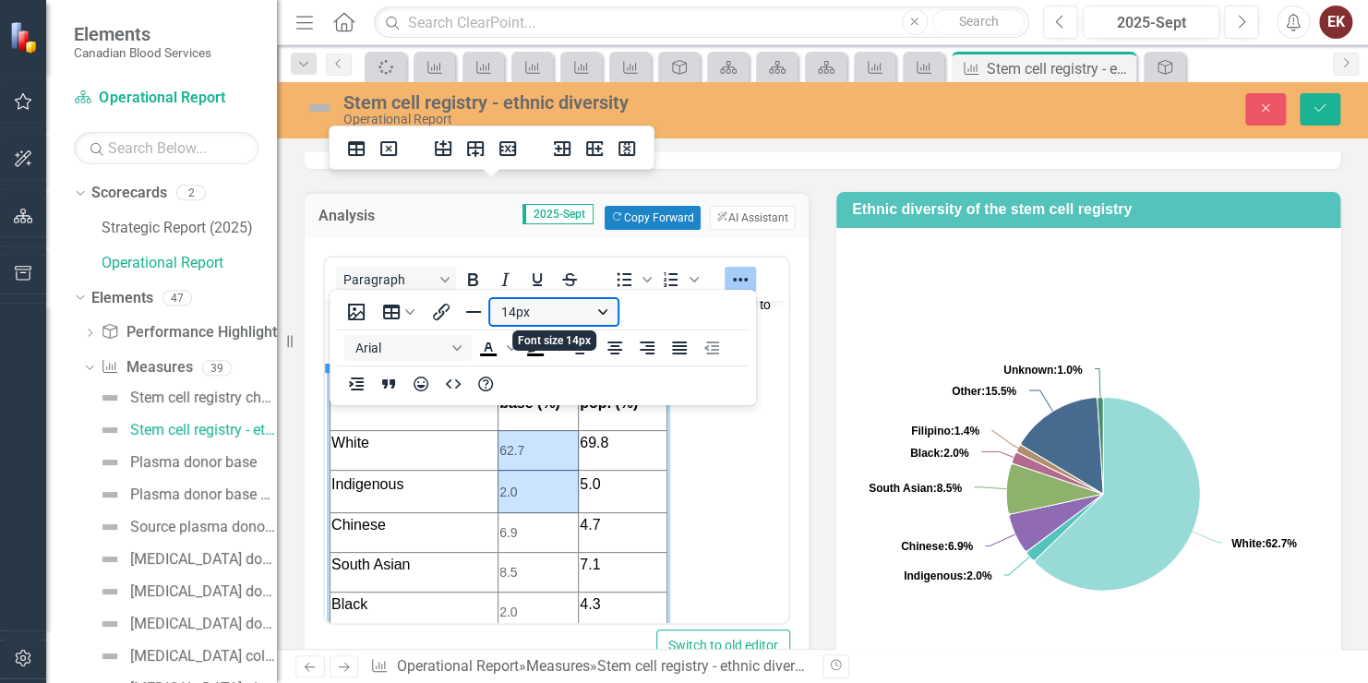
click at [512, 316] on button "14px" at bounding box center [553, 312] width 127 height 26
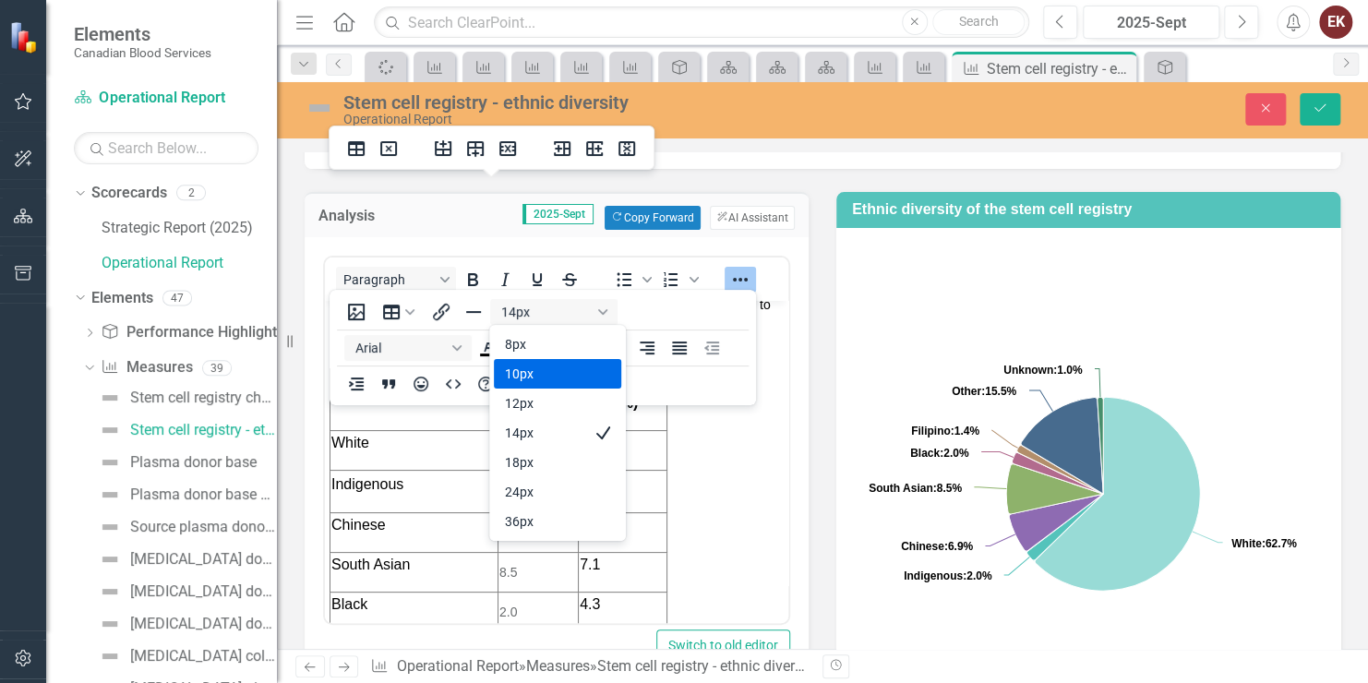
click at [734, 476] on body "Overall ethnic diversity in the stem cell registry has been steadily increasing…" at bounding box center [557, 535] width 464 height 840
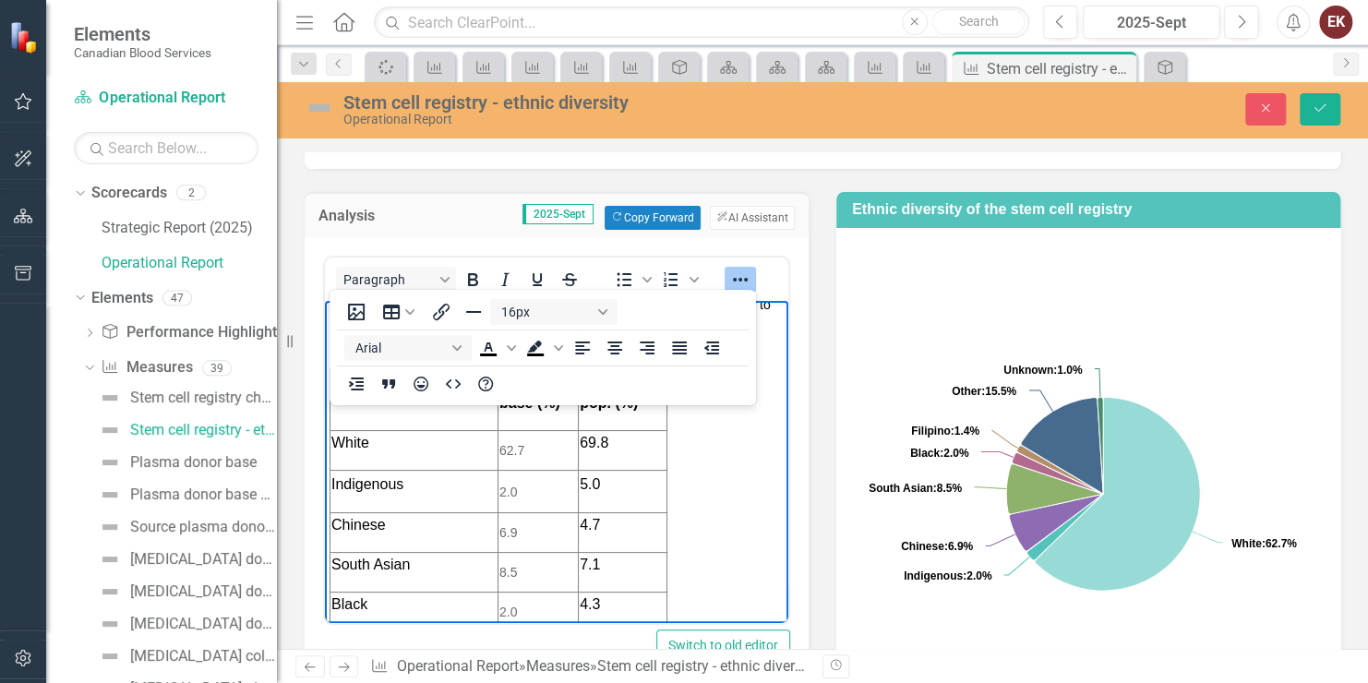
click at [498, 527] on td "6.9" at bounding box center [538, 532] width 80 height 40
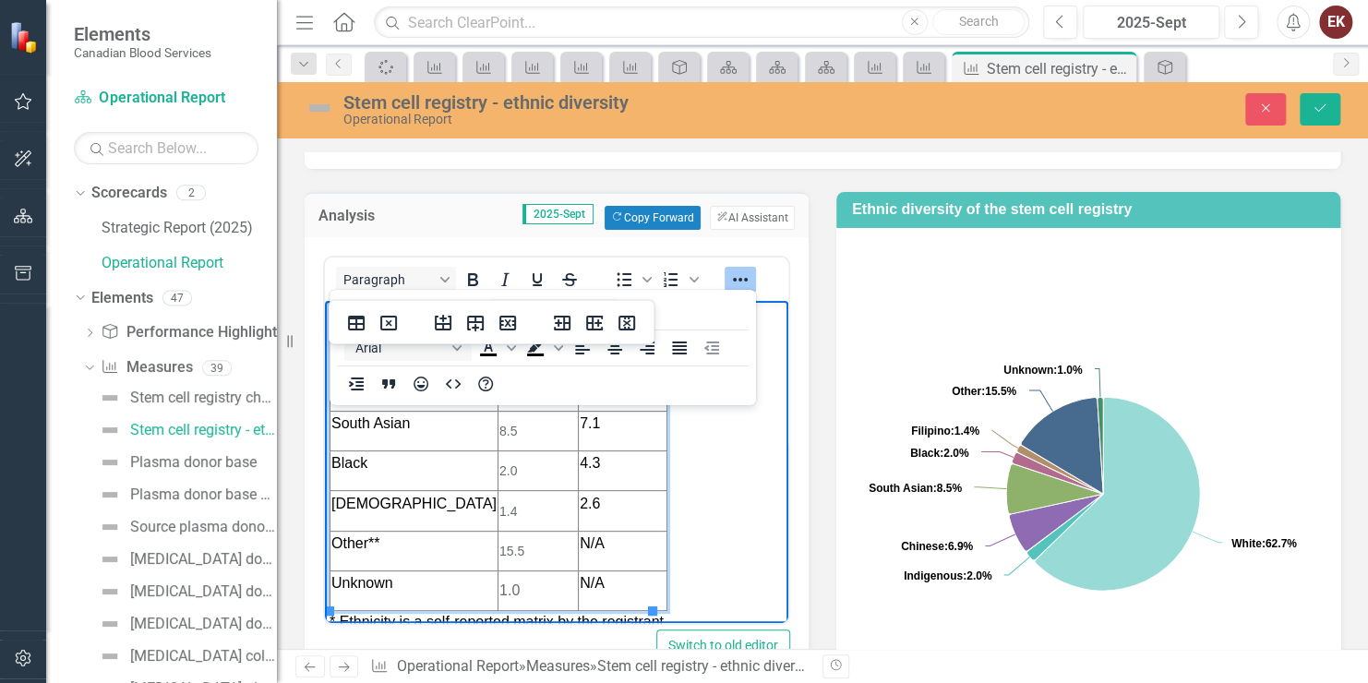
scroll to position [369, 0]
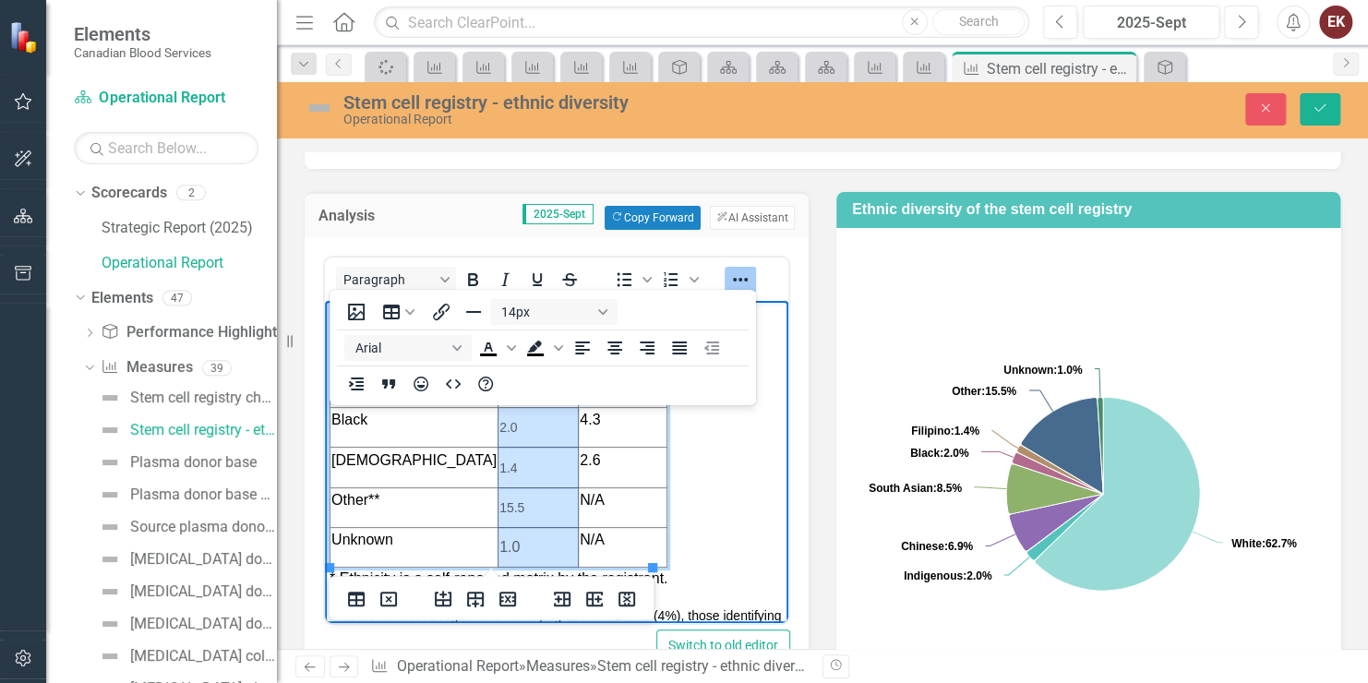
drag, startPoint x: 512, startPoint y: 549, endPoint x: 502, endPoint y: 415, distance: 135.2
click at [502, 415] on tbody "Ethnicity Donor base (%) Canadian pop. (%) White 62.7 69.8 Indigenous 2.0 5.0 C…" at bounding box center [499, 375] width 337 height 383
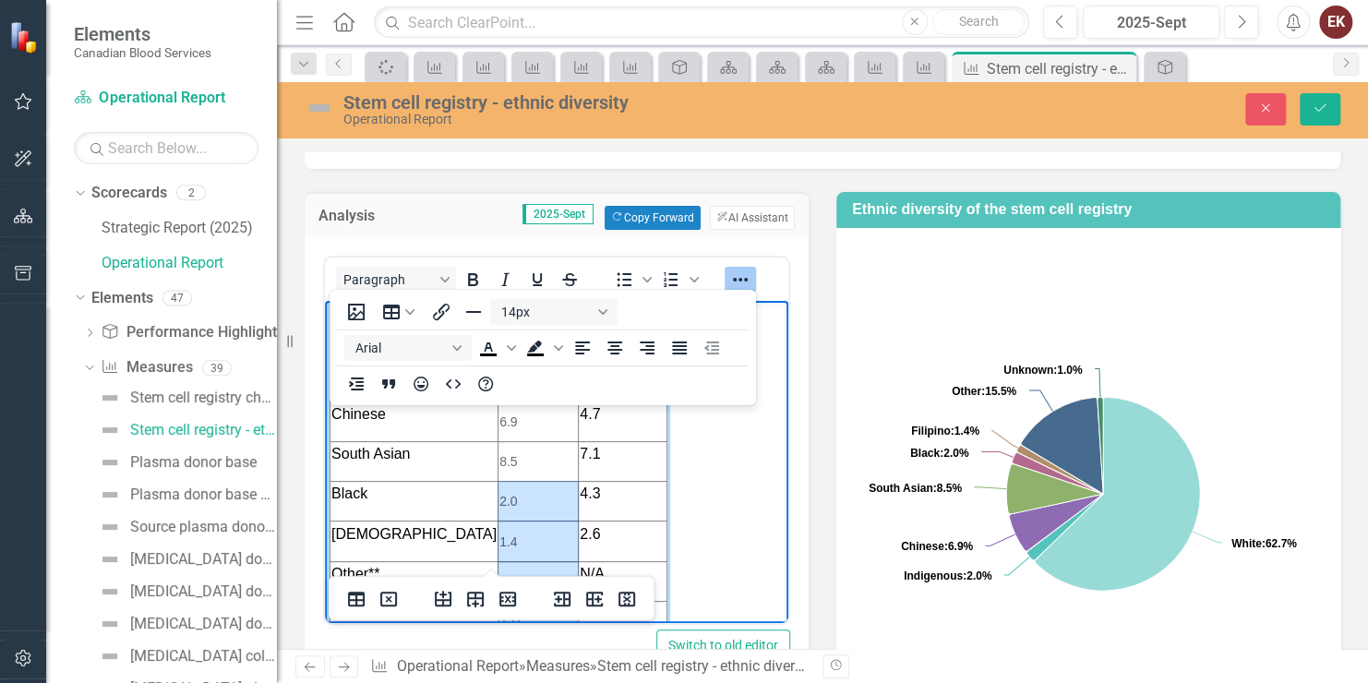
scroll to position [185, 0]
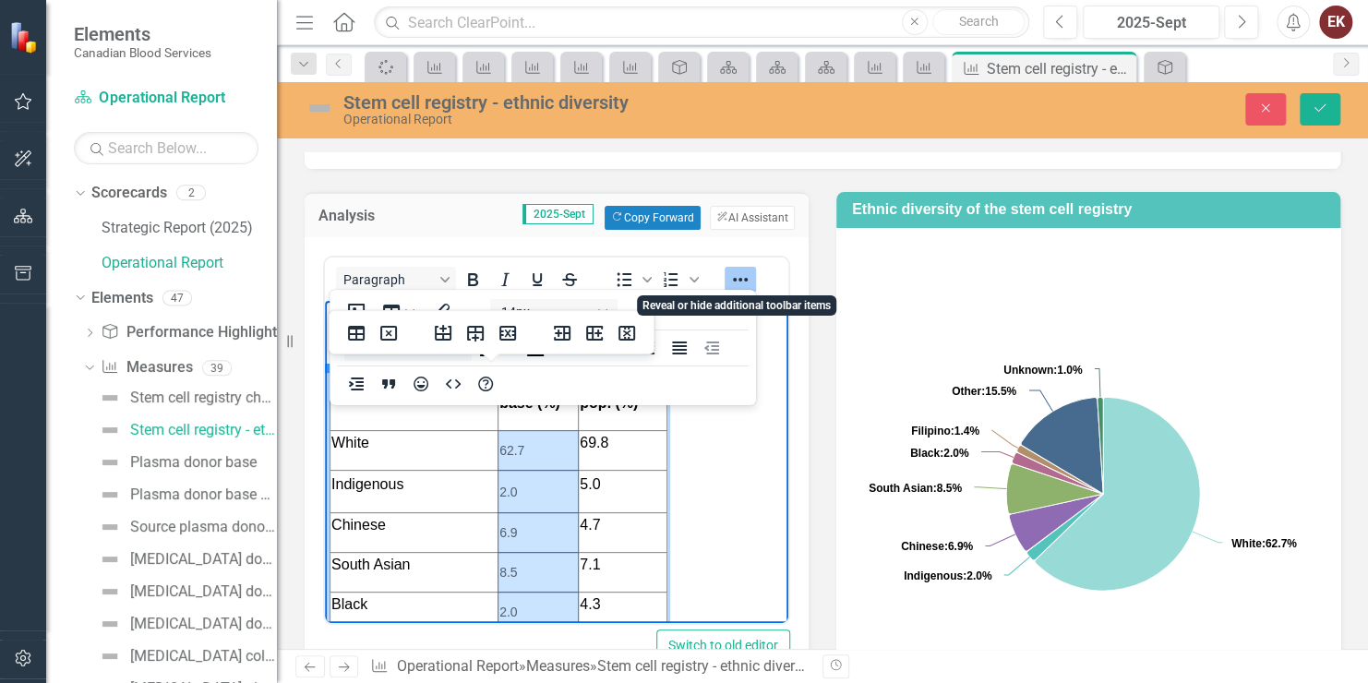
click at [739, 269] on icon "Reveal or hide additional toolbar items" at bounding box center [740, 280] width 22 height 22
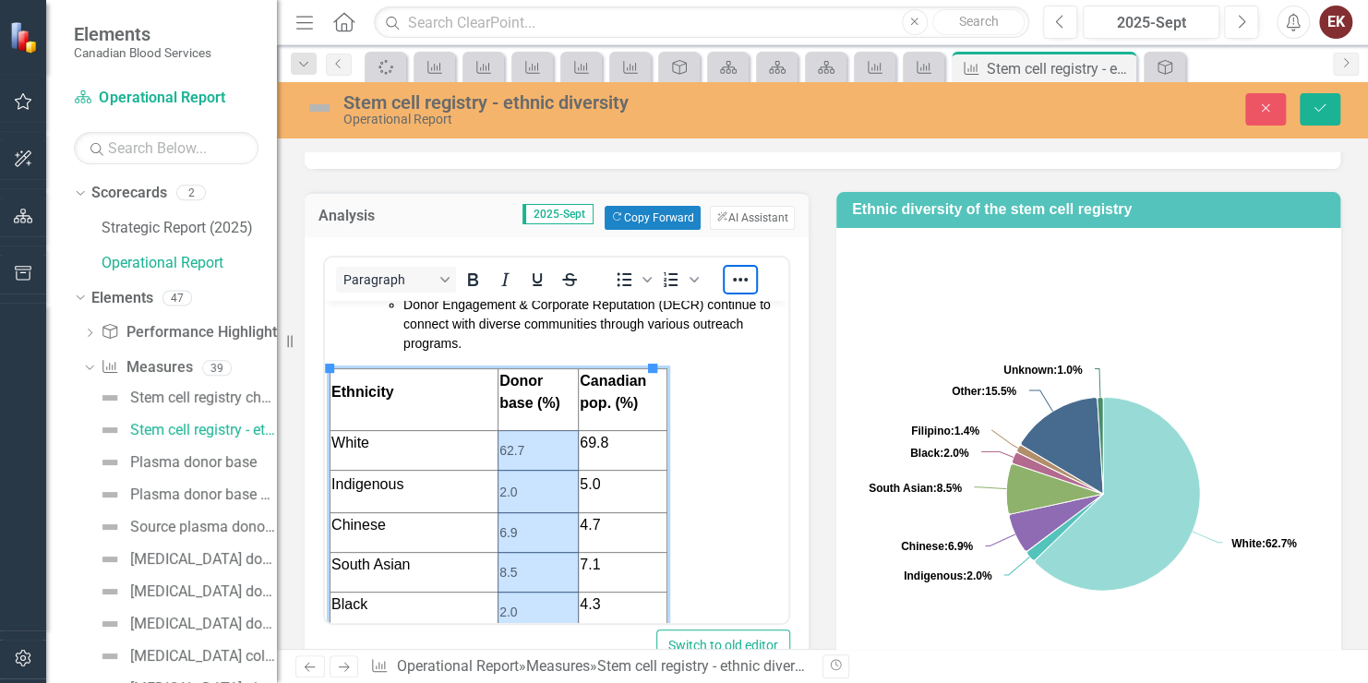
scroll to position [369, 0]
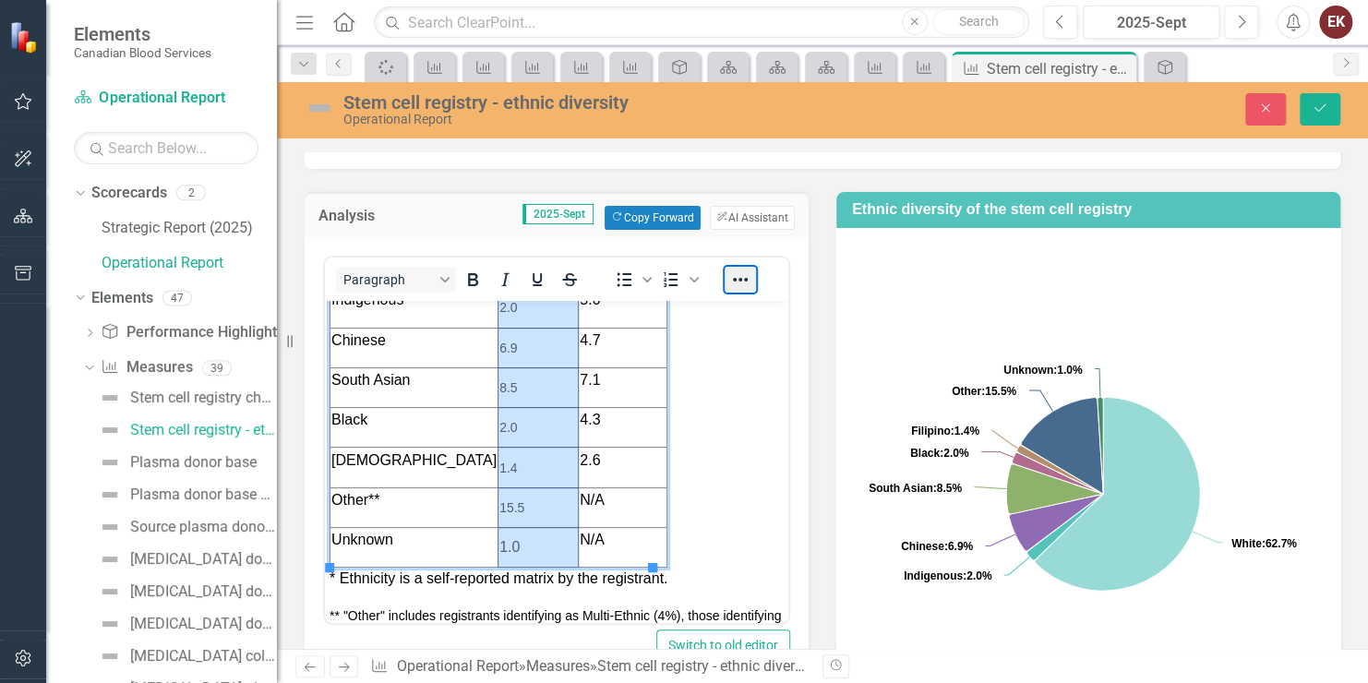
click at [745, 277] on button "Reveal or hide additional toolbar items" at bounding box center [740, 280] width 31 height 26
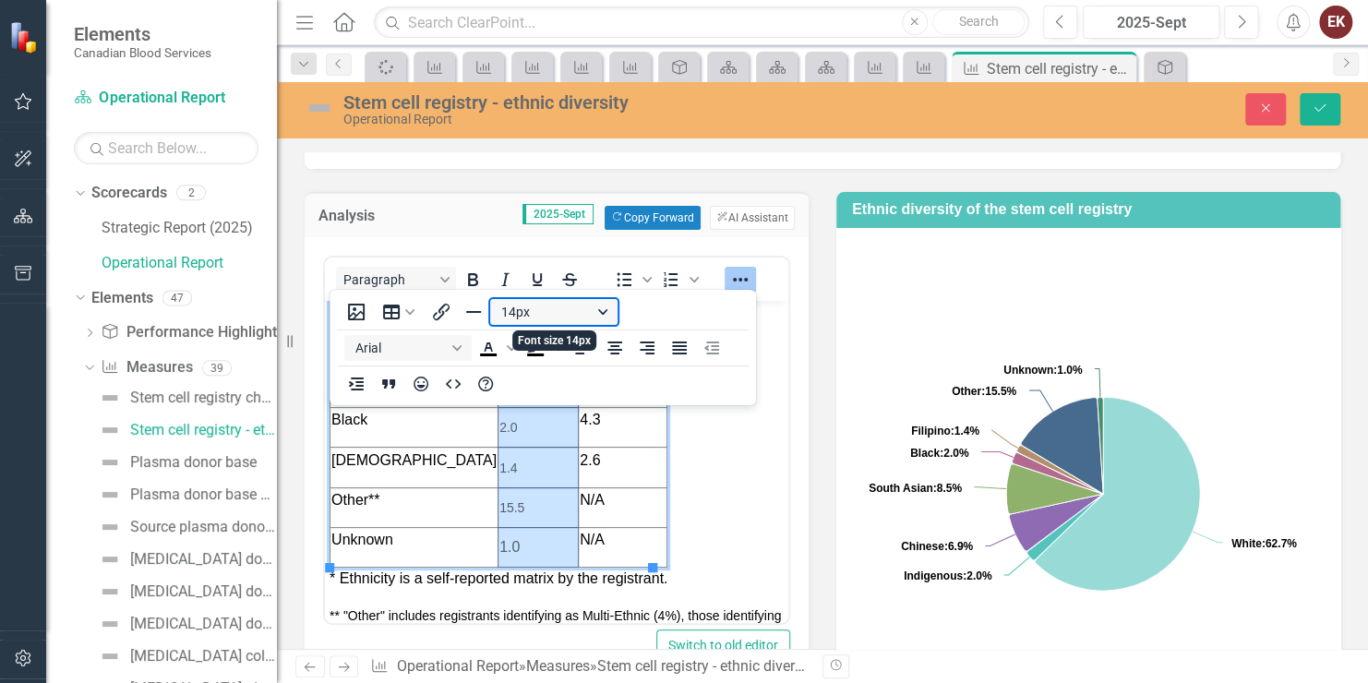
click at [532, 311] on button "14px" at bounding box center [553, 312] width 127 height 26
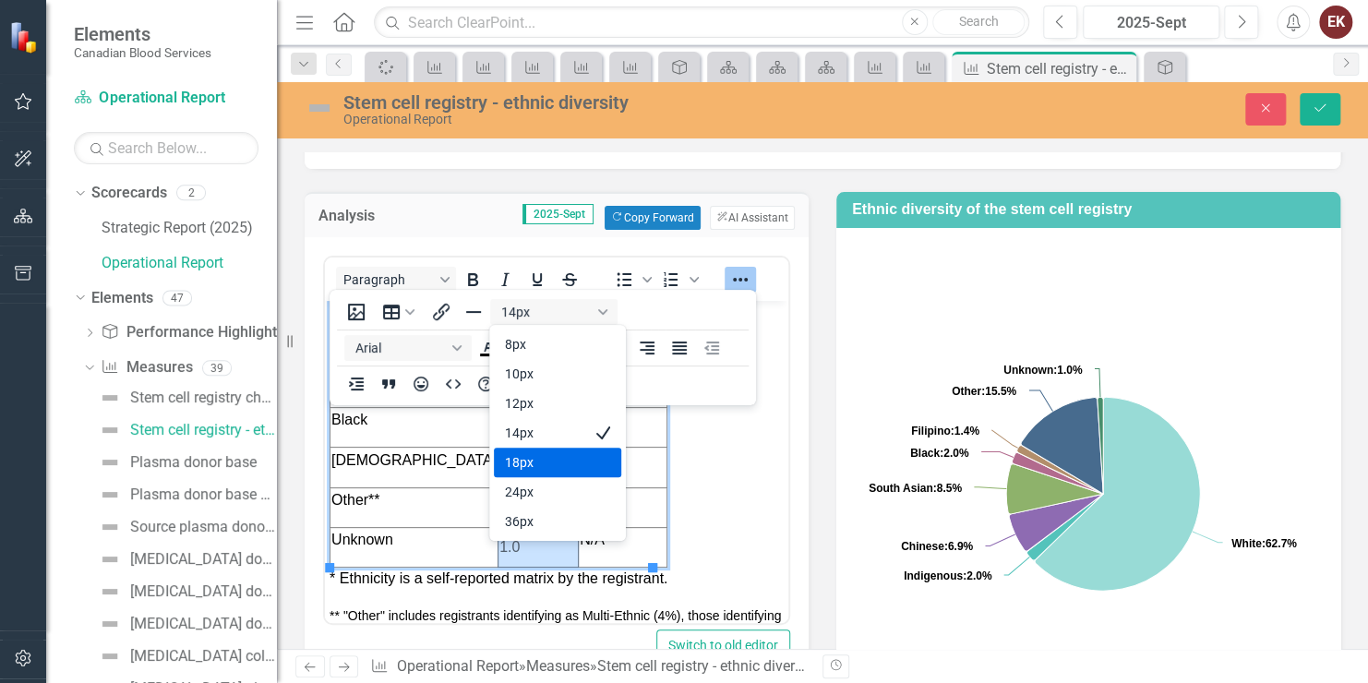
click at [528, 454] on div "18px" at bounding box center [544, 463] width 79 height 22
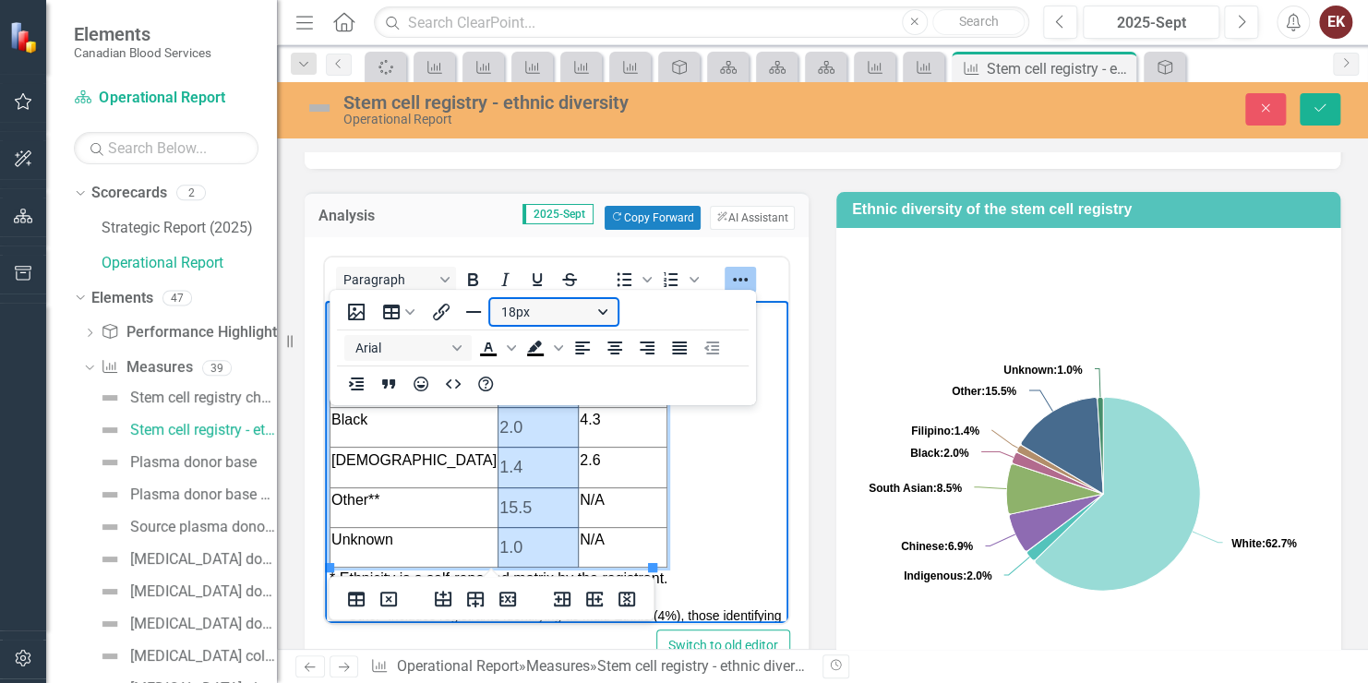
click at [551, 316] on button "18px" at bounding box center [553, 312] width 127 height 26
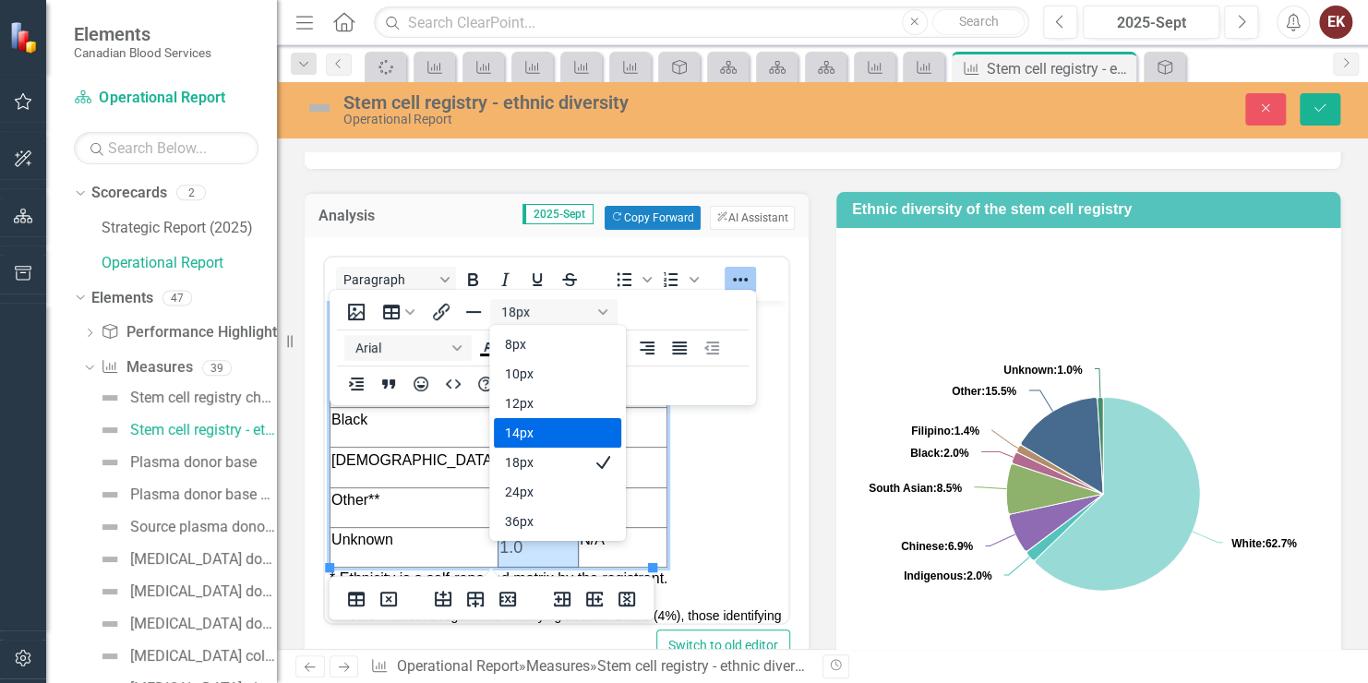
click at [549, 442] on div "14px" at bounding box center [544, 433] width 79 height 22
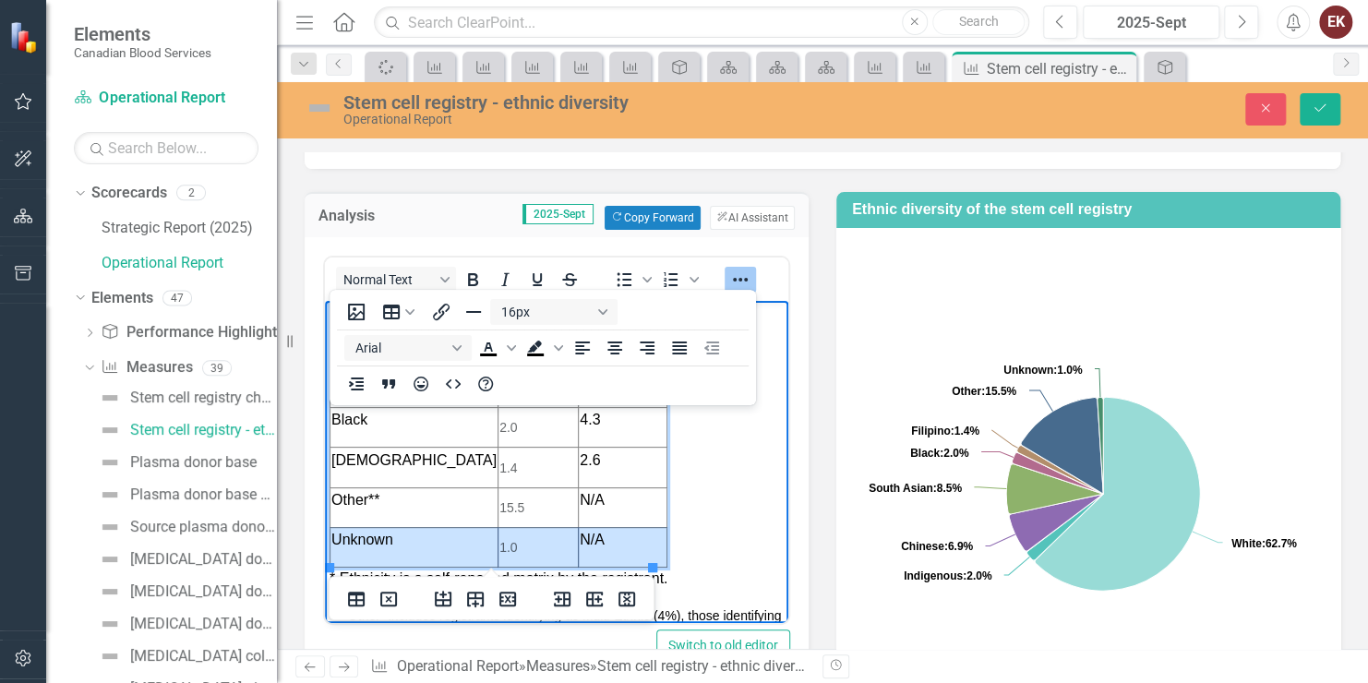
drag, startPoint x: 604, startPoint y: 540, endPoint x: 424, endPoint y: 541, distance: 180.1
click at [424, 541] on tr "Unknown 1.0 N/A" at bounding box center [499, 547] width 337 height 40
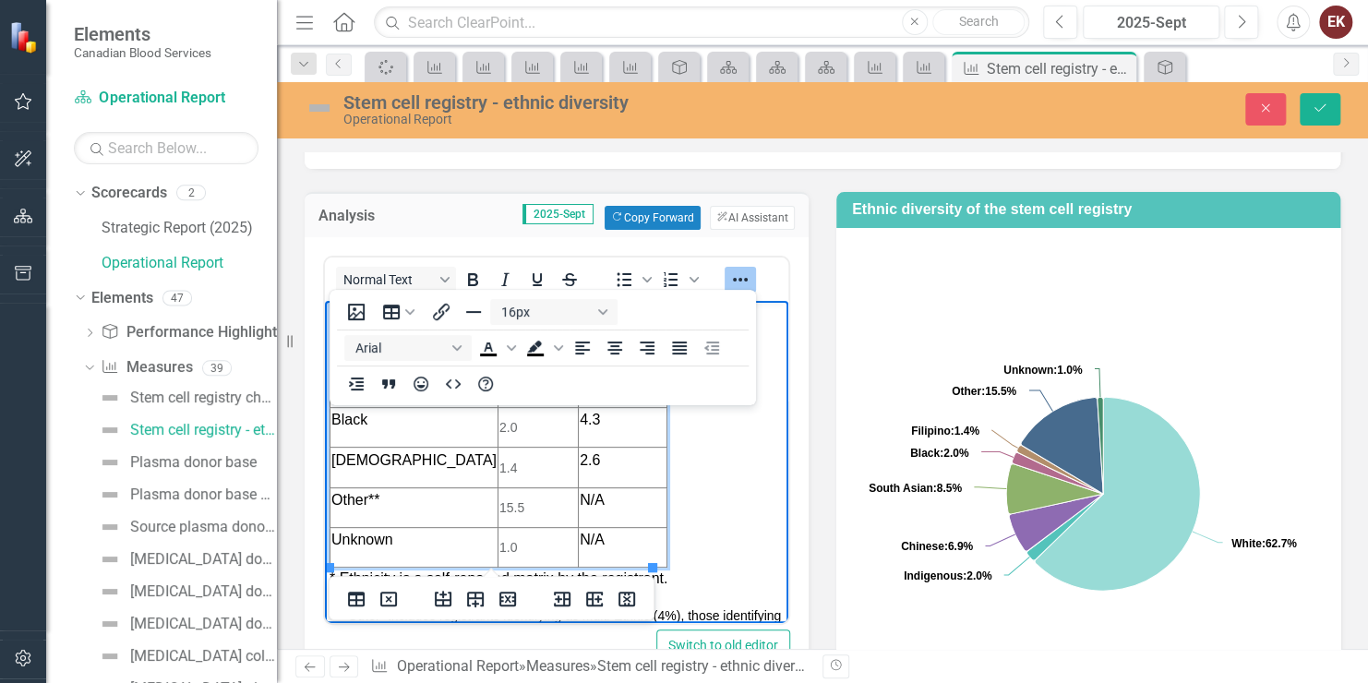
click at [597, 549] on td "N/A" at bounding box center [623, 547] width 89 height 40
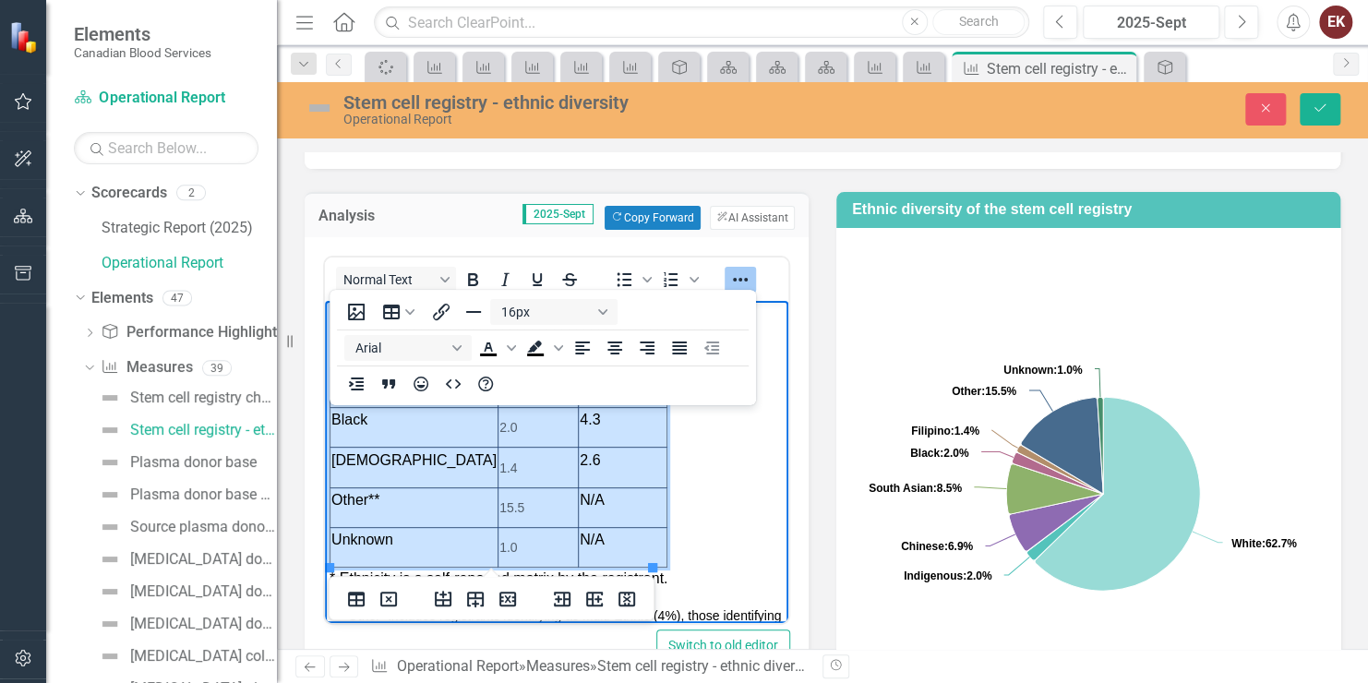
drag, startPoint x: 600, startPoint y: 545, endPoint x: 408, endPoint y: 397, distance: 242.3
click at [408, 397] on tbody "Ethnicity Donor base (%) Canadian pop. (%) White 62.7 69.8 Indigenous 2.0 5.0 C…" at bounding box center [499, 375] width 337 height 383
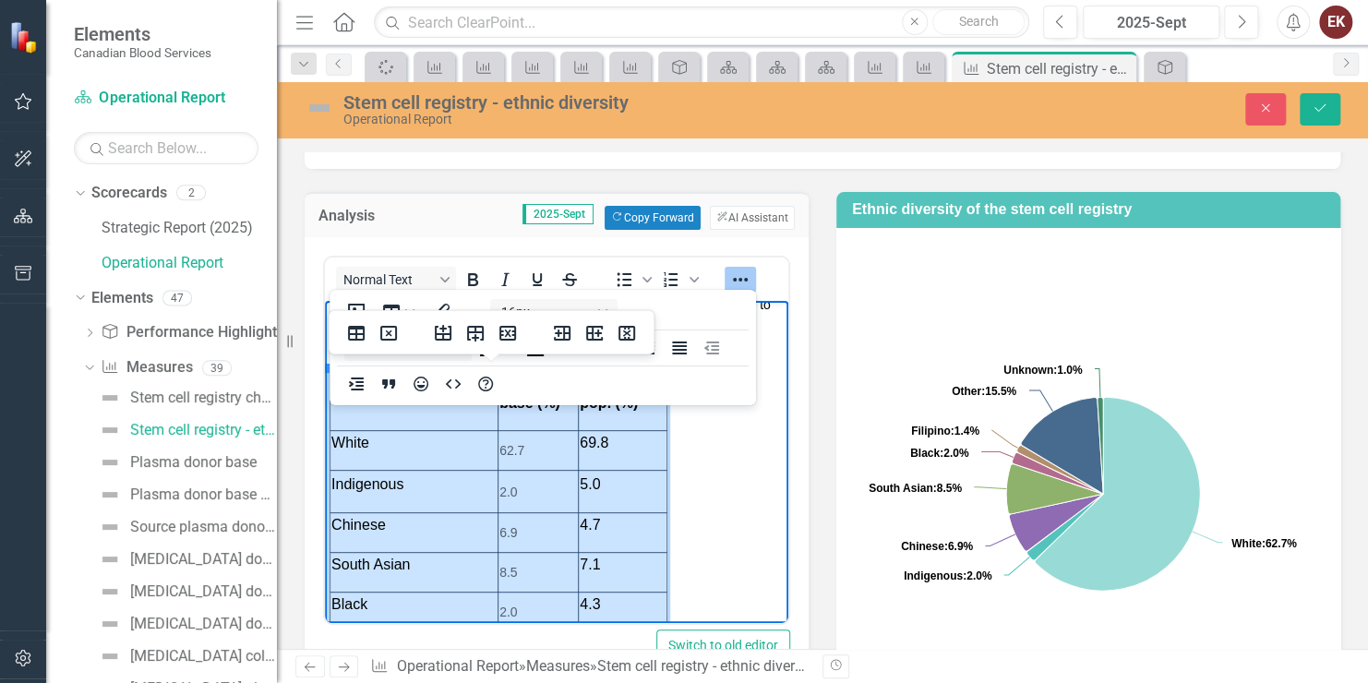
scroll to position [92, 0]
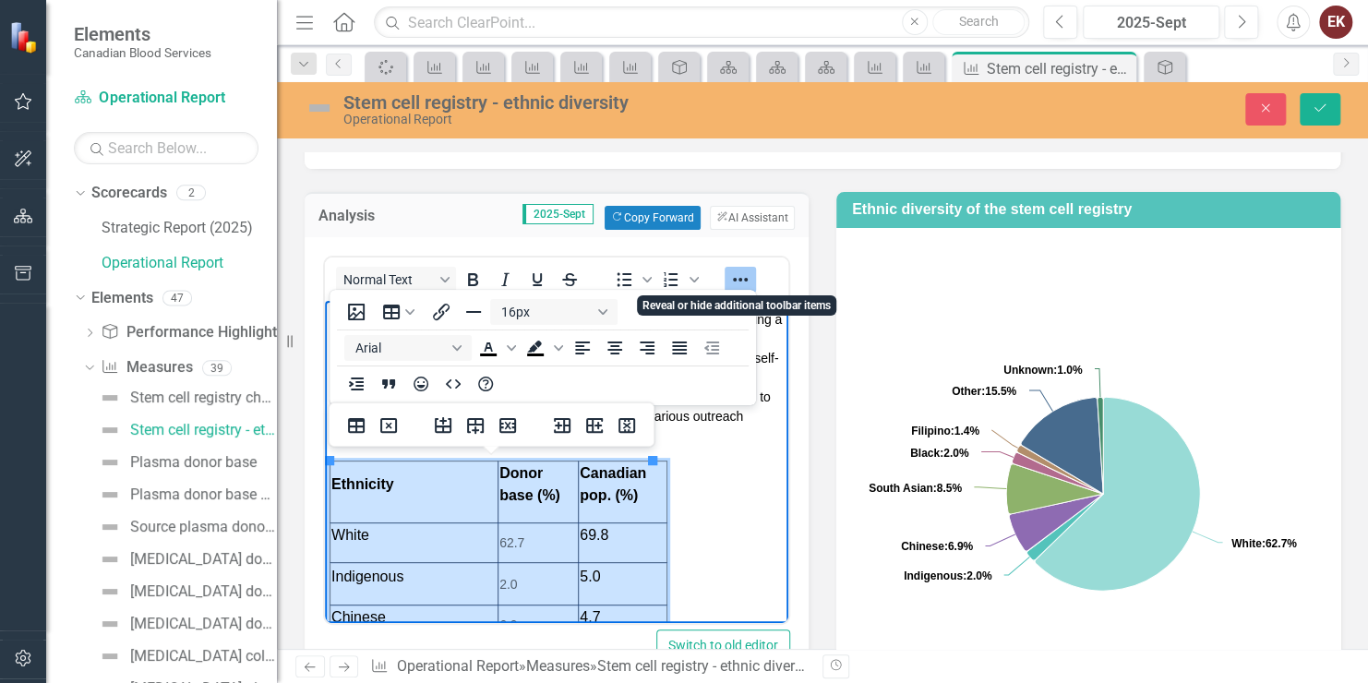
click at [740, 269] on icon "Reveal or hide additional toolbar items" at bounding box center [740, 280] width 22 height 22
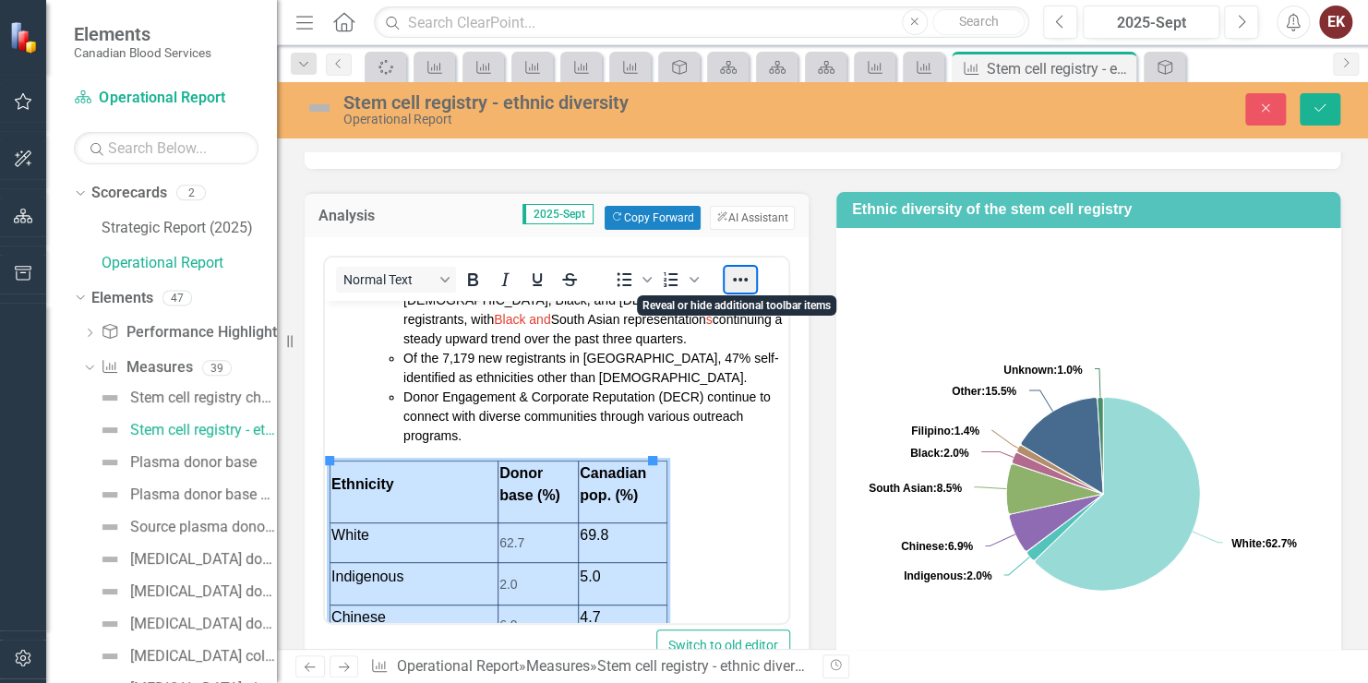
click at [740, 268] on button "Reveal or hide additional toolbar items" at bounding box center [740, 280] width 31 height 26
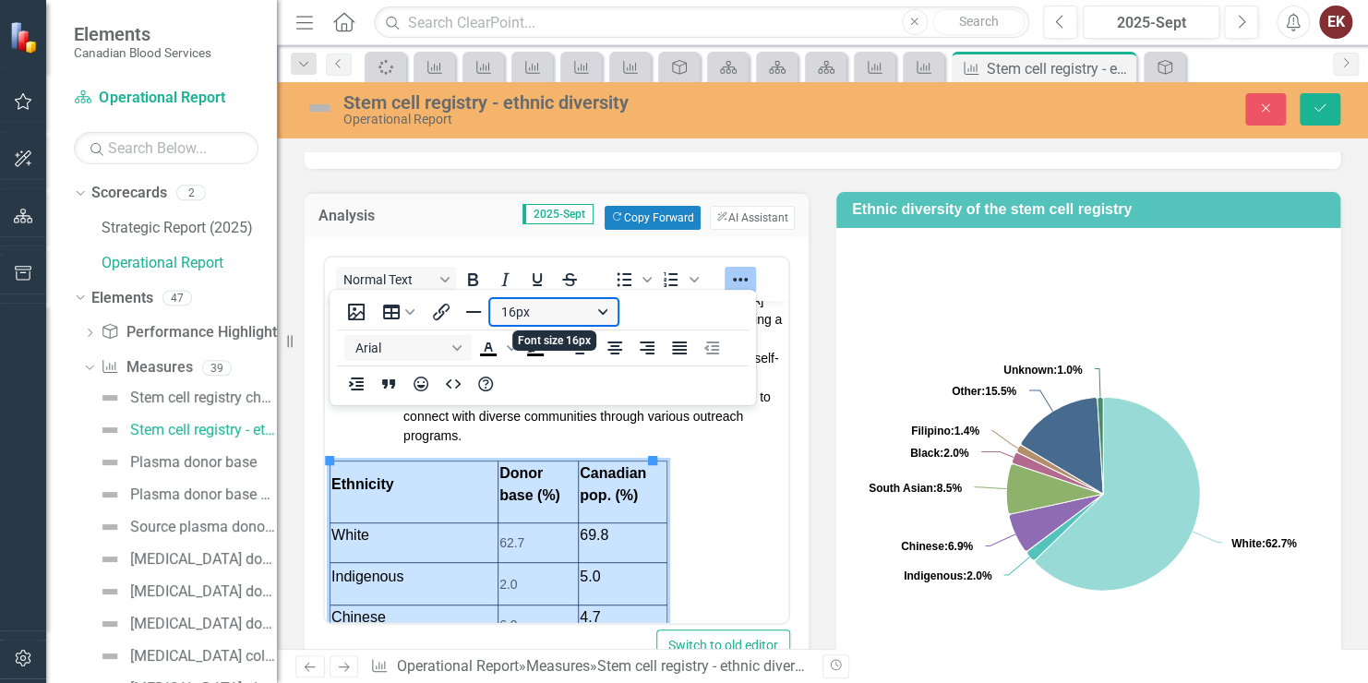
click at [599, 312] on button "16px" at bounding box center [553, 312] width 127 height 26
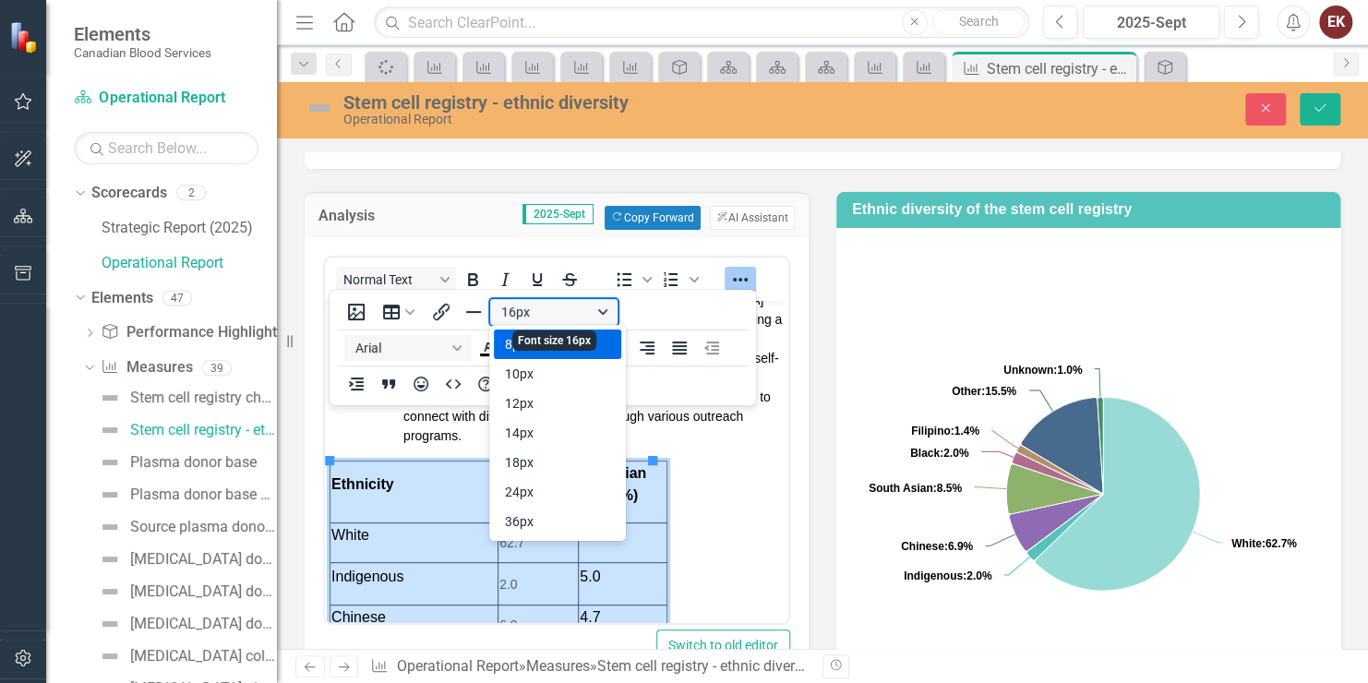
click at [573, 316] on button "16px" at bounding box center [553, 312] width 127 height 26
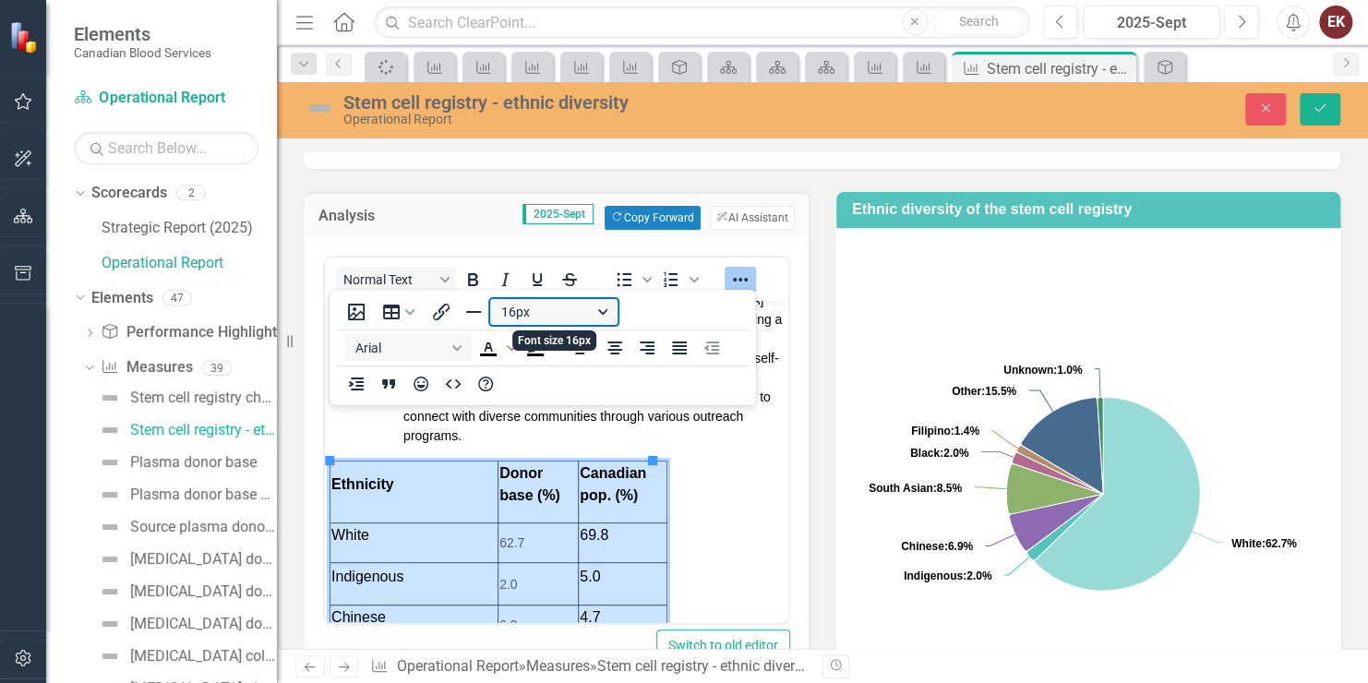
click at [603, 310] on button "16px" at bounding box center [553, 312] width 127 height 26
click at [685, 312] on div "16px Arial To open the popup, press Shift+Enter To open the popup, press Shift+…" at bounding box center [543, 348] width 427 height 108
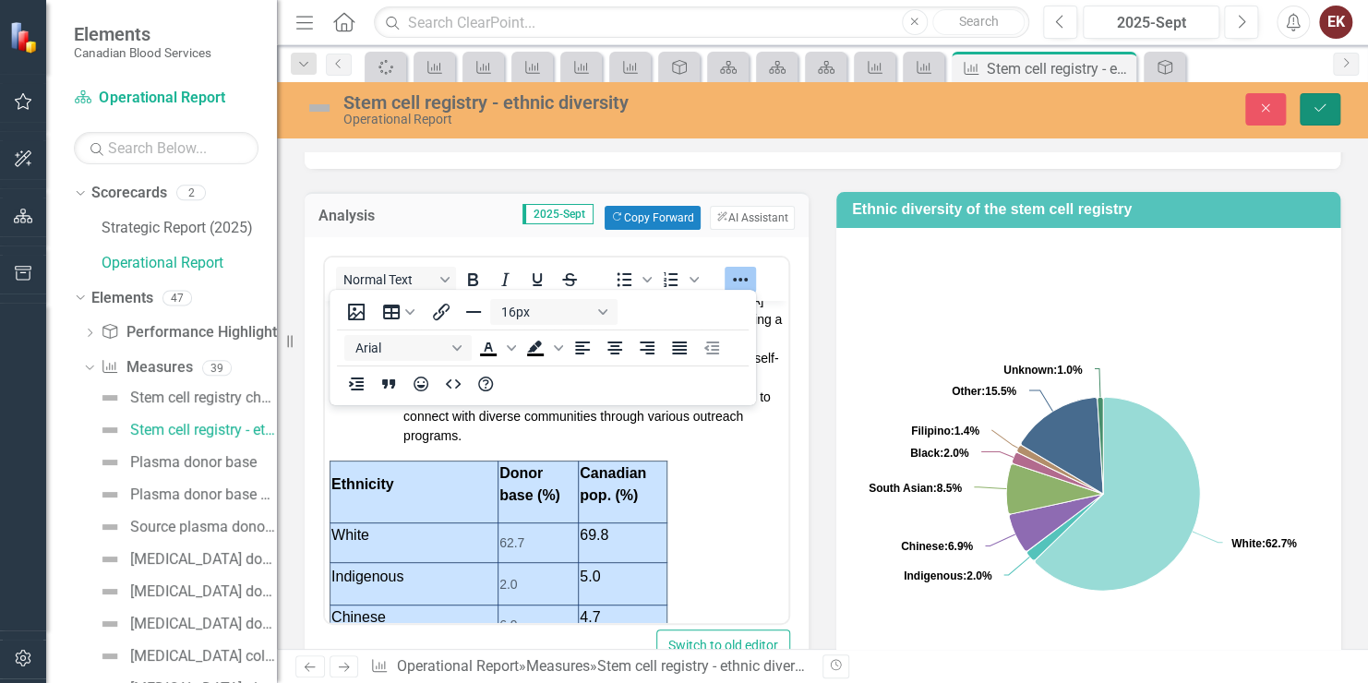
click at [1307, 100] on button "Save" at bounding box center [1320, 109] width 41 height 32
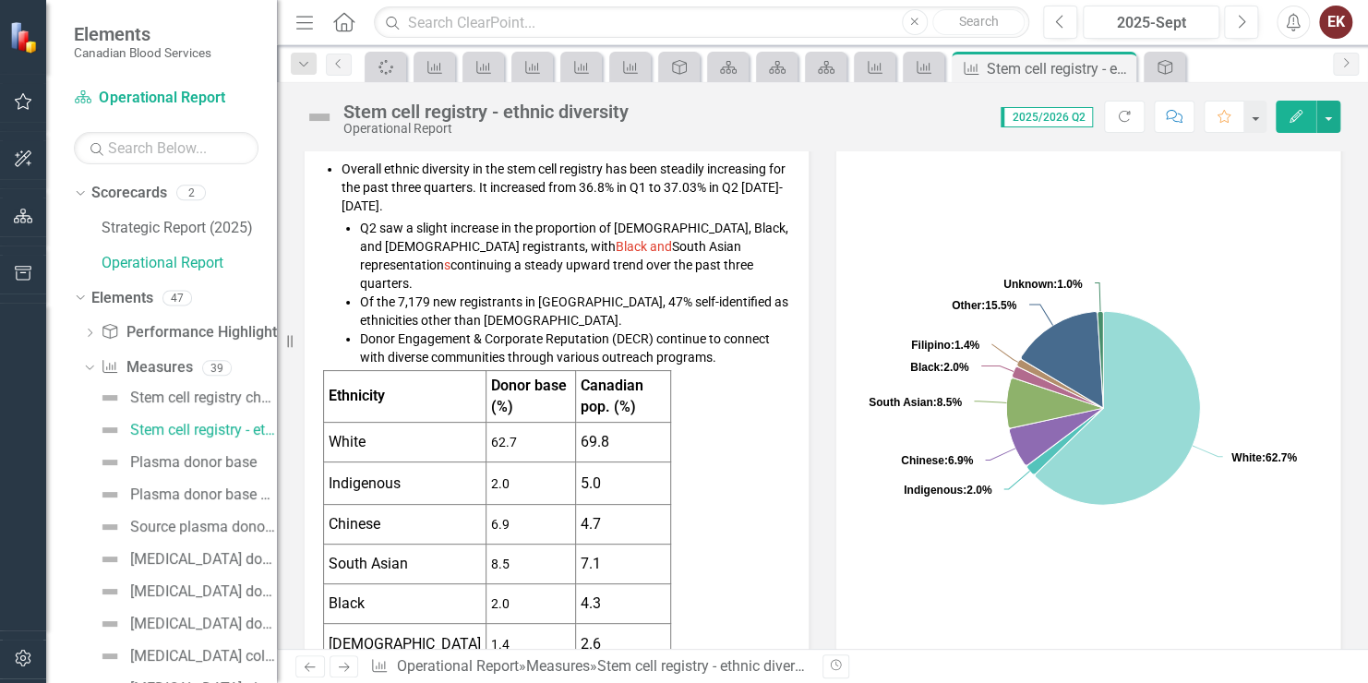
scroll to position [369, 0]
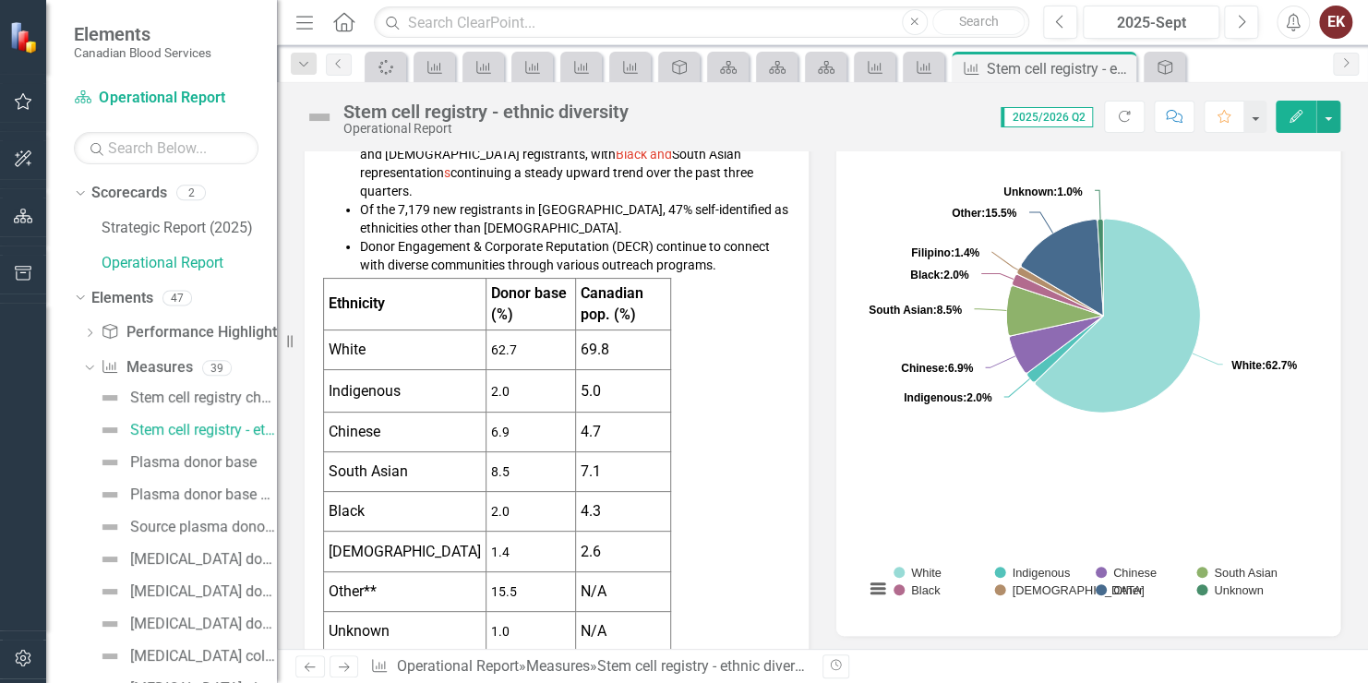
click at [611, 347] on td "69.8" at bounding box center [622, 351] width 95 height 40
click at [512, 284] on strong "Donor base (%)" at bounding box center [529, 303] width 76 height 39
click at [525, 388] on td "2.0" at bounding box center [532, 391] width 90 height 42
click at [494, 343] on span "62.7" at bounding box center [504, 350] width 26 height 15
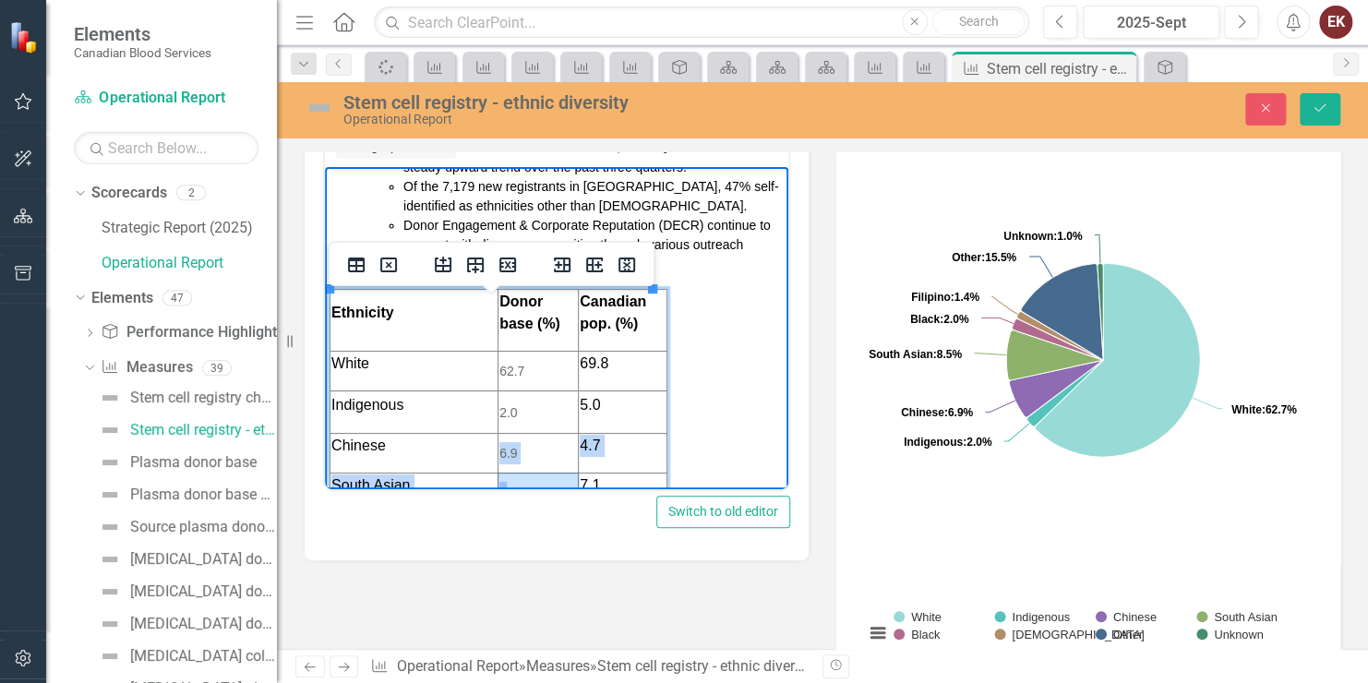
scroll to position [196, 0]
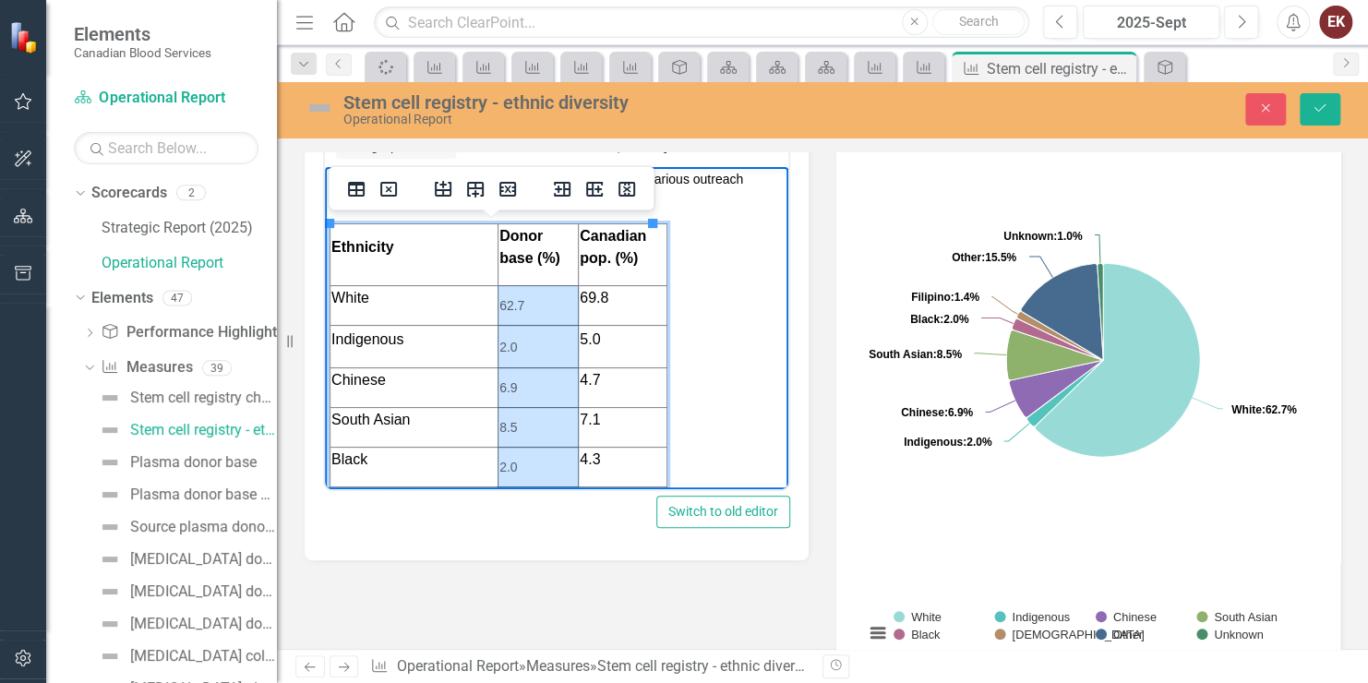
drag, startPoint x: 515, startPoint y: 413, endPoint x: 513, endPoint y: 308, distance: 104.4
click at [513, 308] on tbody "Ethnicity Donor base (%) Canadian pop. (%) White 62.7 69.8 Indigenous 2.0 5.0 C…" at bounding box center [499, 414] width 337 height 383
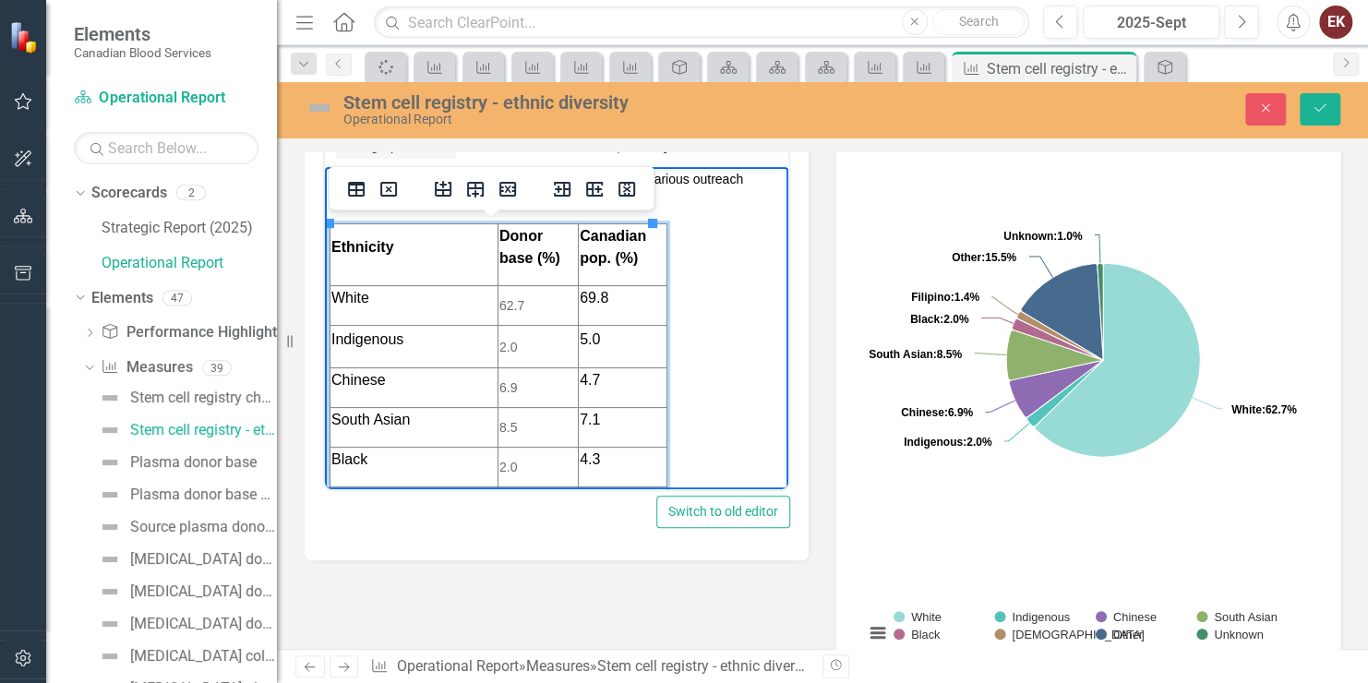
drag, startPoint x: 513, startPoint y: 316, endPoint x: 514, endPoint y: 295, distance: 20.3
click at [514, 295] on td "62.7" at bounding box center [538, 305] width 80 height 40
click at [513, 298] on td "62.7" at bounding box center [538, 305] width 80 height 40
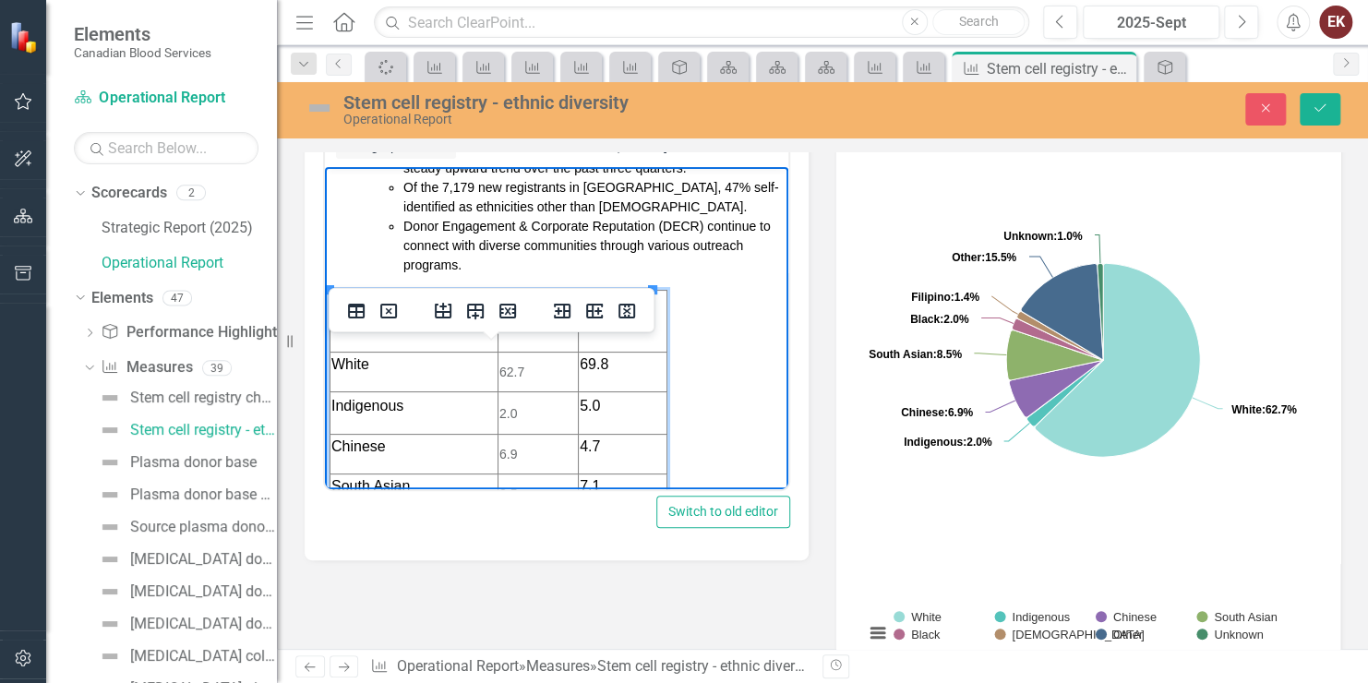
scroll to position [132, 0]
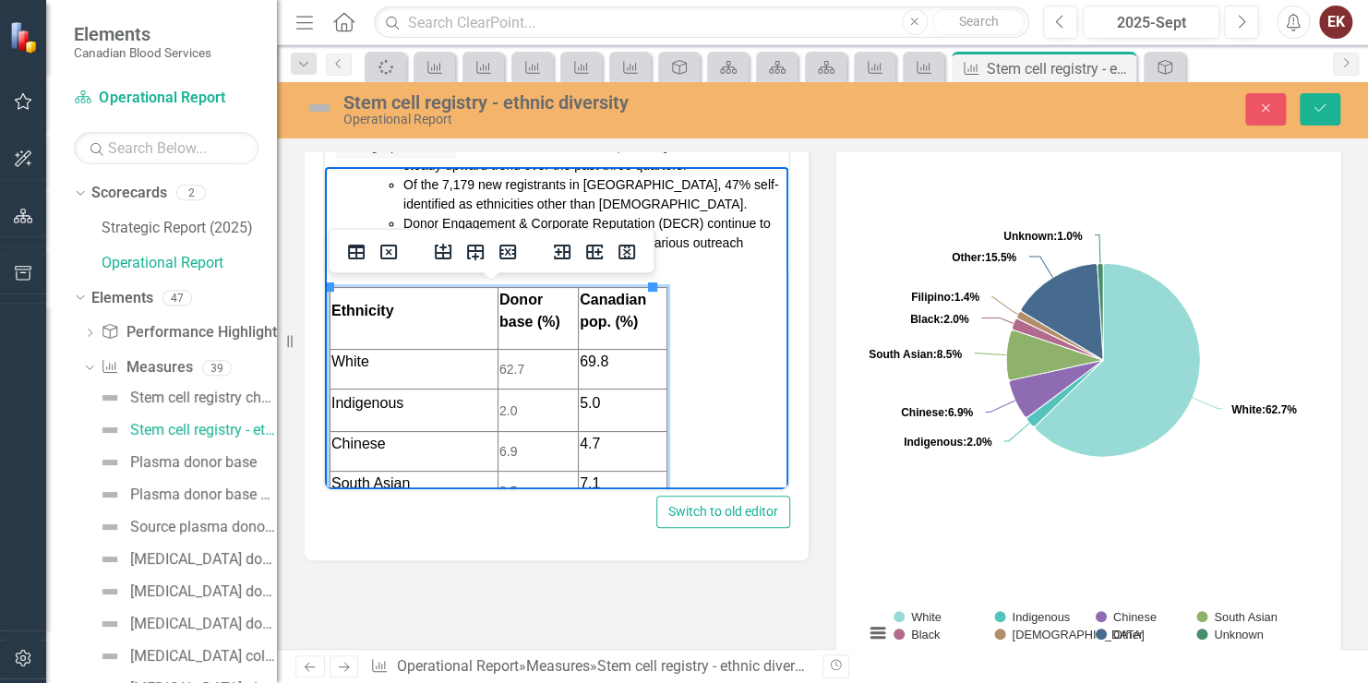
click at [517, 357] on td "62.7" at bounding box center [538, 369] width 80 height 40
drag, startPoint x: 478, startPoint y: 355, endPoint x: 486, endPoint y: 439, distance: 84.4
click at [486, 439] on tbody "Ethnicity Donor base (%) Canadian pop. (%) White 62.7 69.8 Indigenous 2.0 5.0 C…" at bounding box center [499, 478] width 337 height 383
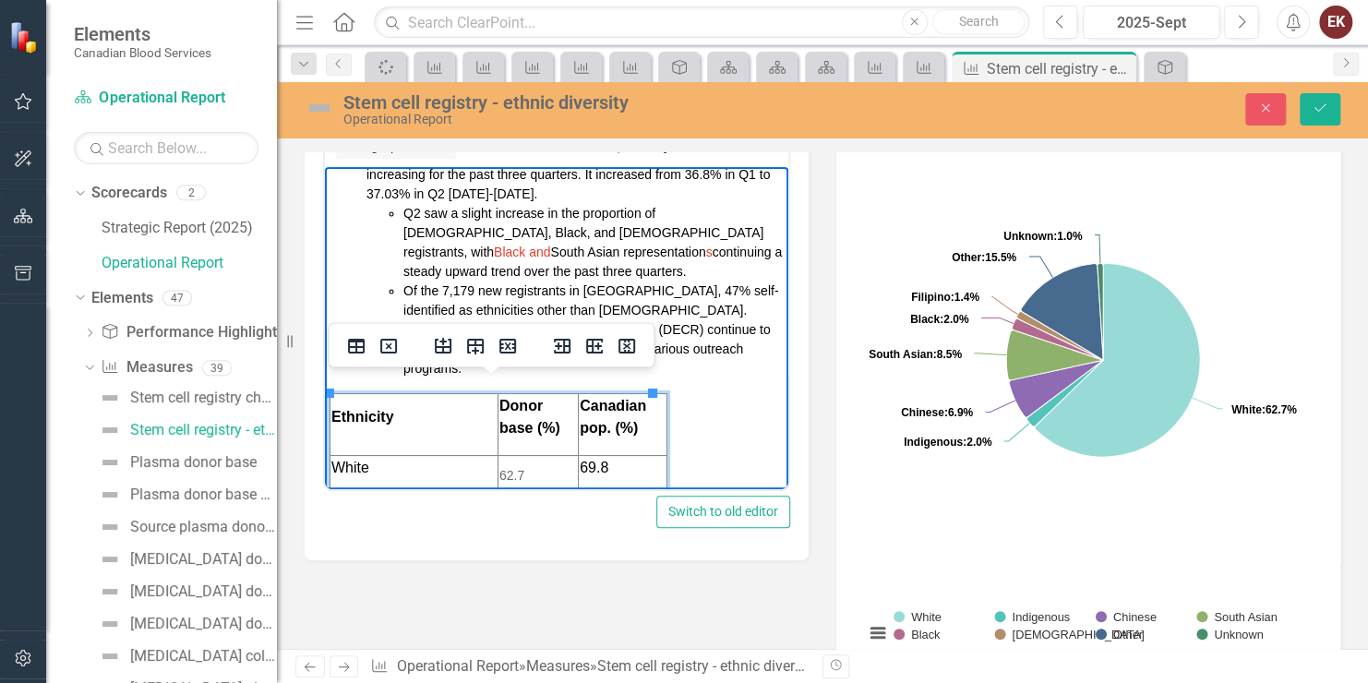
scroll to position [0, 0]
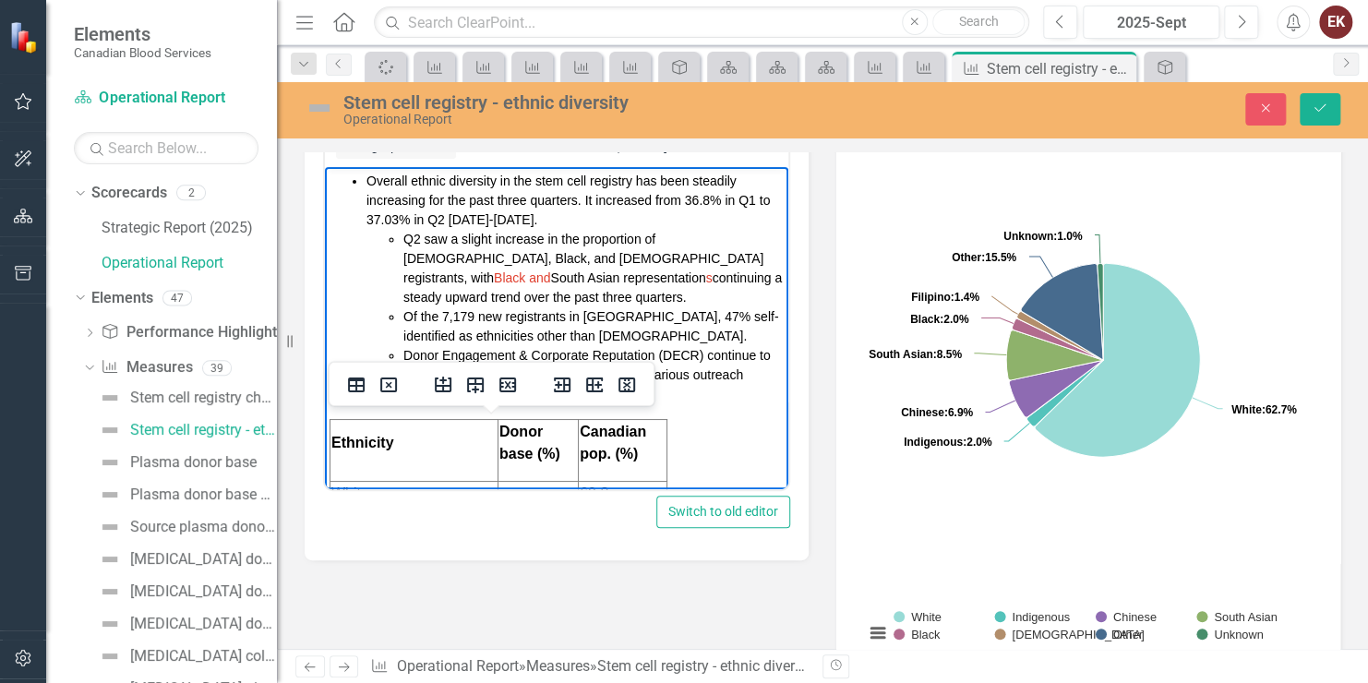
click at [717, 414] on body "Overall ethnic diversity in the stem cell registry has been steadily increasing…" at bounding box center [557, 586] width 464 height 840
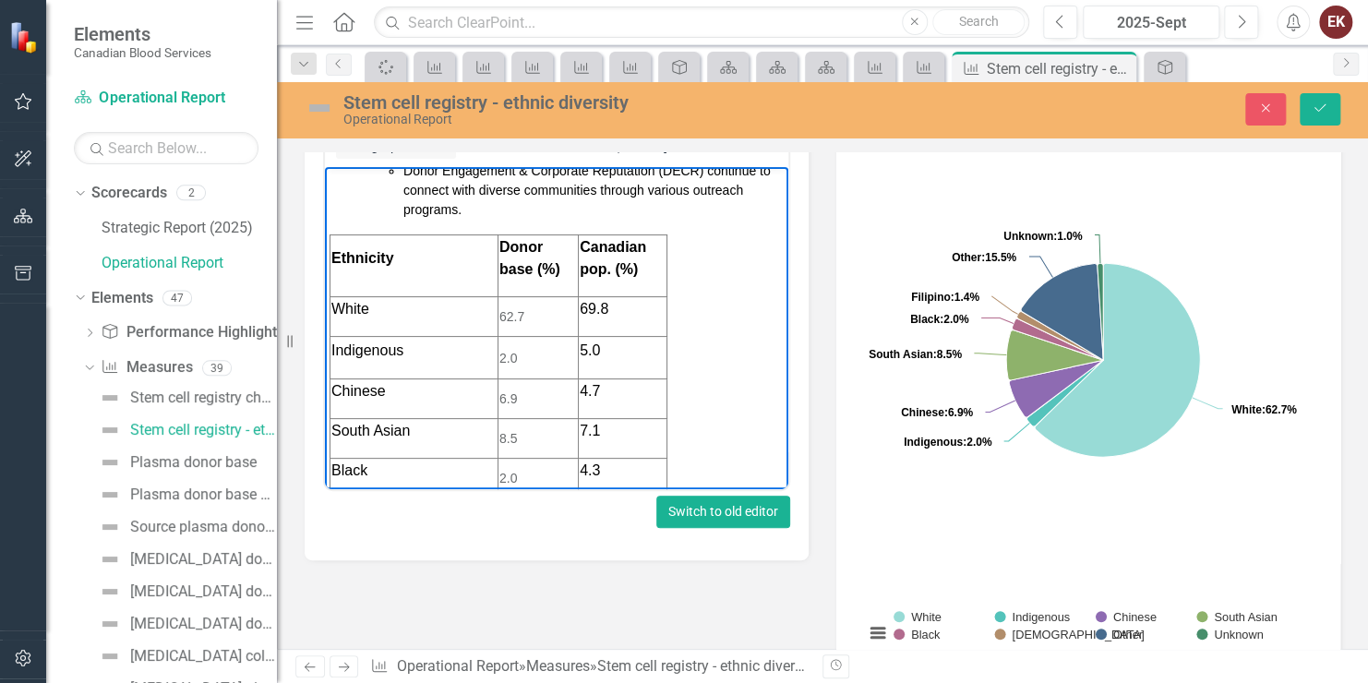
click at [692, 507] on button "Switch to old editor" at bounding box center [724, 512] width 134 height 32
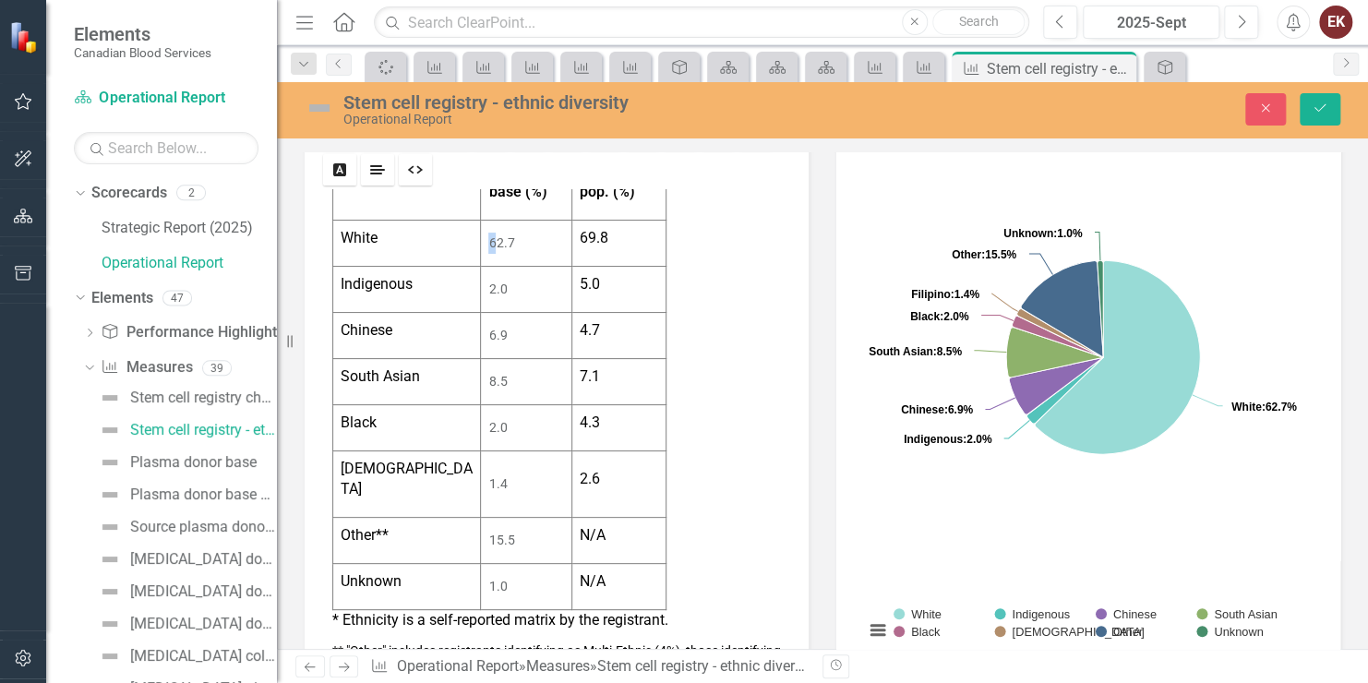
scroll to position [325, 0]
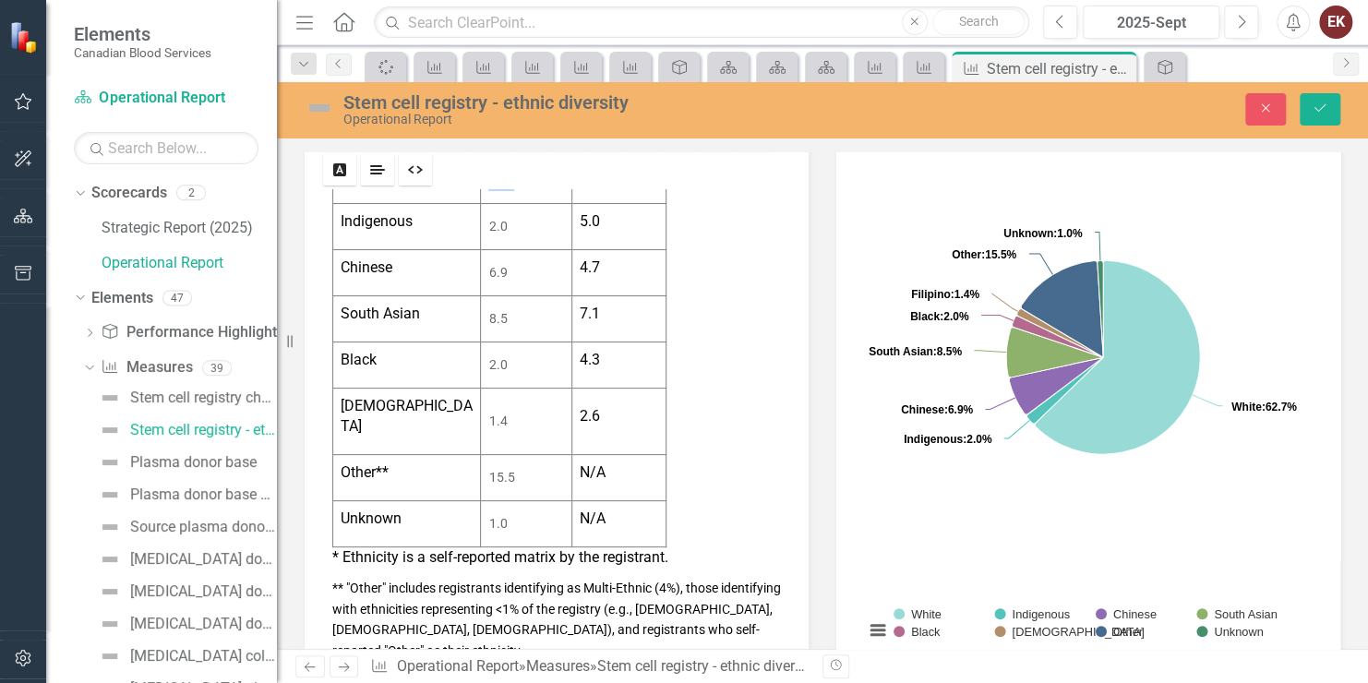
drag, startPoint x: 481, startPoint y: 314, endPoint x: 524, endPoint y: 500, distance: 191.3
click at [524, 500] on tbody "Ethnicity Donor base (%) Canadian pop. (%) White 62.7 69.8 Indigenous 2.0 5.0 C…" at bounding box center [499, 318] width 333 height 456
drag, startPoint x: 517, startPoint y: 500, endPoint x: 477, endPoint y: 281, distance: 223.3
click at [477, 281] on tbody "Ethnicity Donor base (%) Canadian pop. (%) White 62.7 69.8 Indigenous 2.0 5.0 C…" at bounding box center [499, 318] width 333 height 456
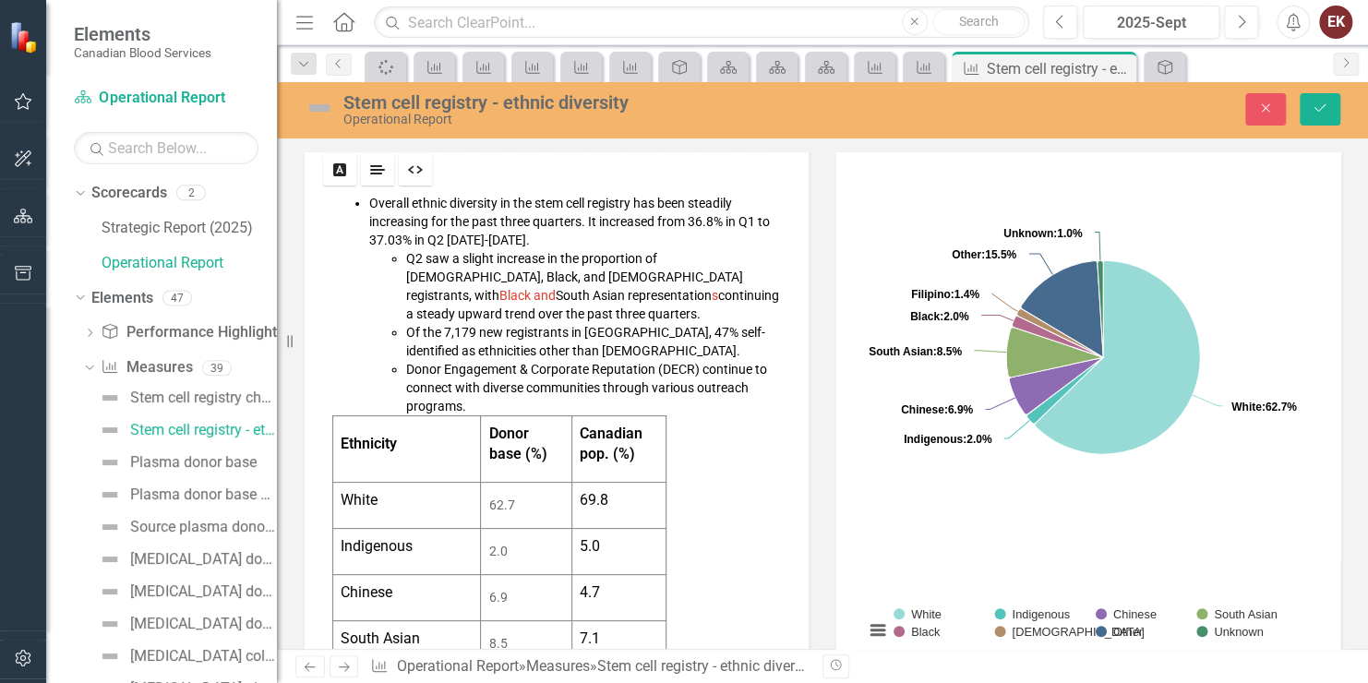
scroll to position [144, 0]
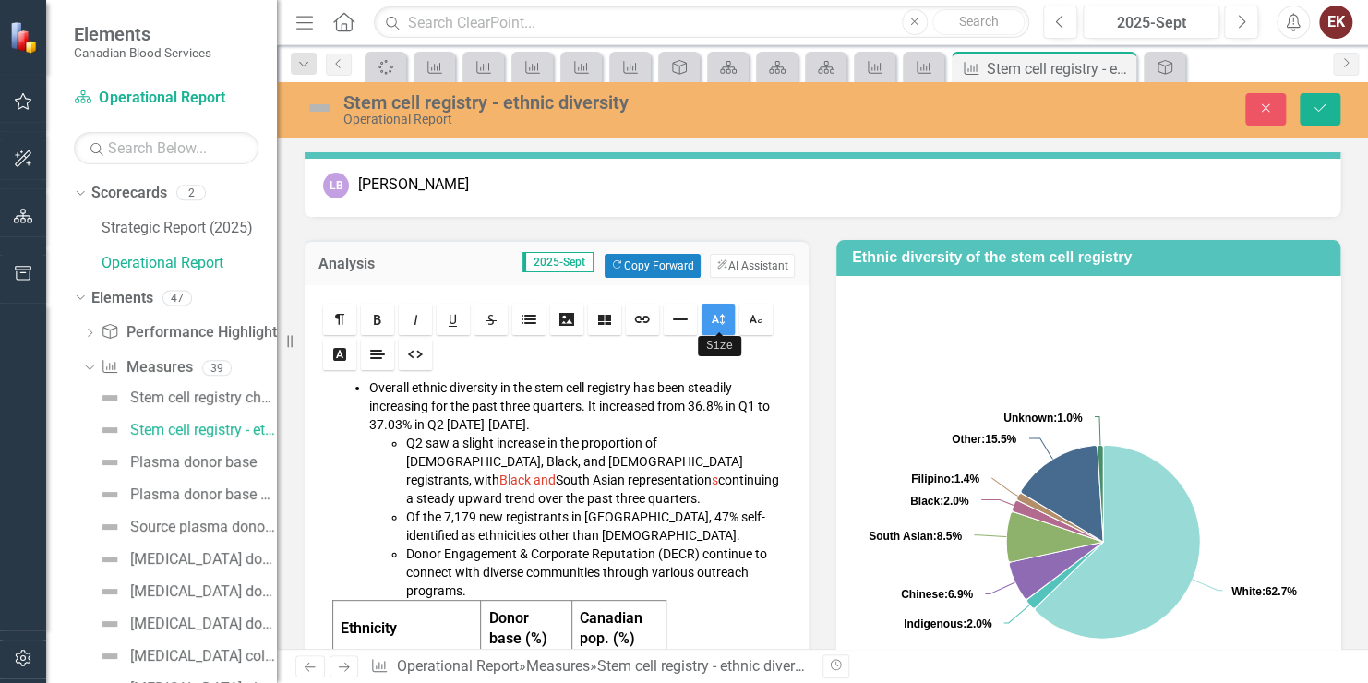
click at [717, 307] on link "Size" at bounding box center [718, 319] width 33 height 31
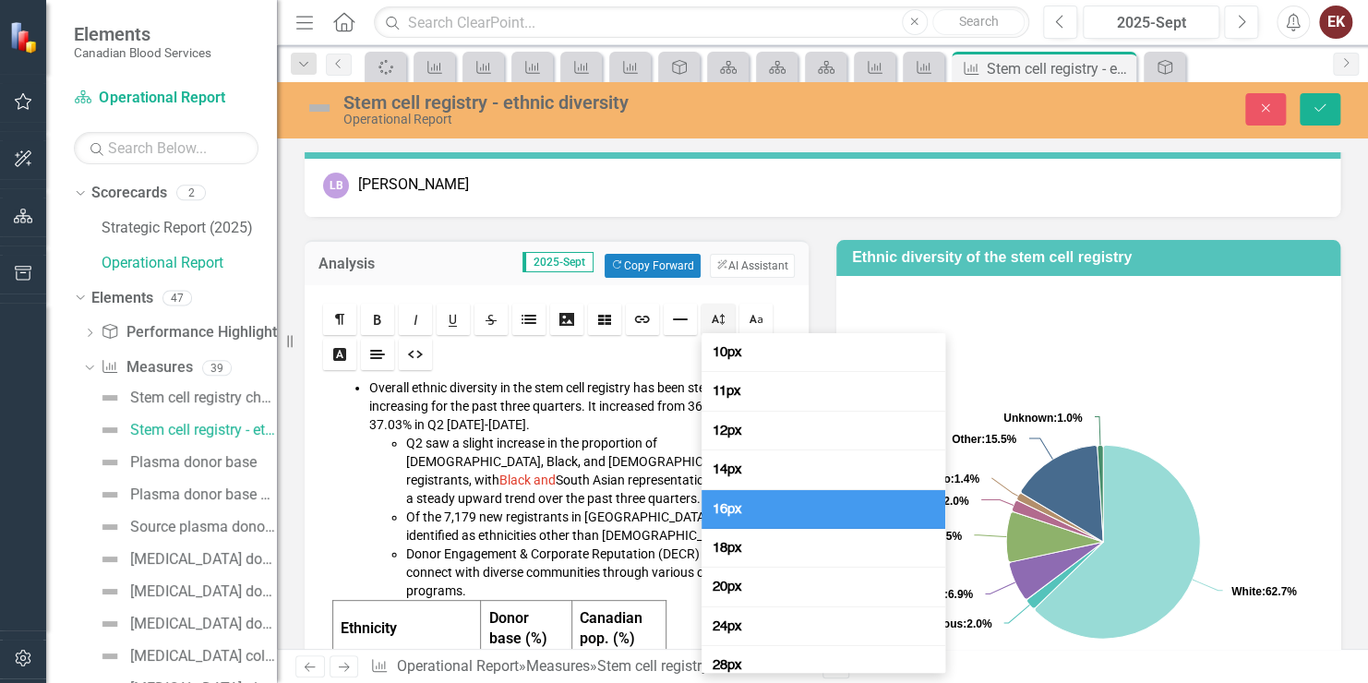
click at [718, 501] on span "16px" at bounding box center [727, 509] width 37 height 18
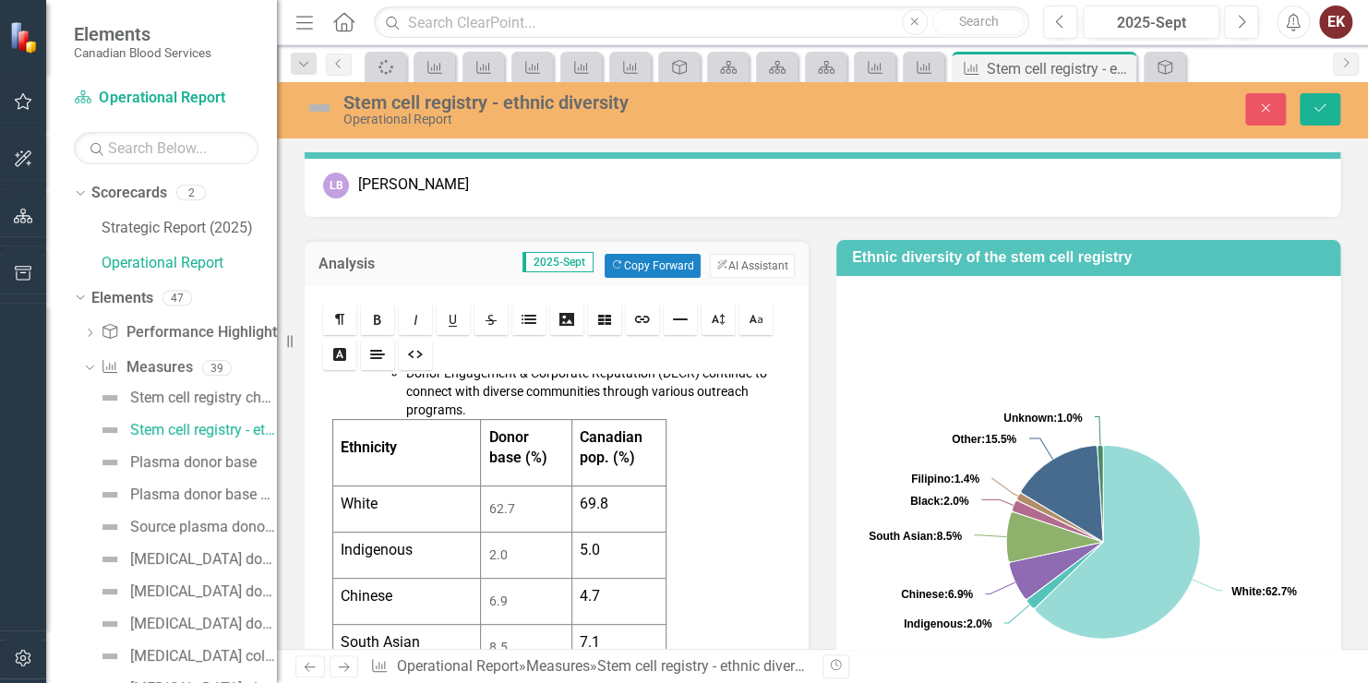
scroll to position [185, 0]
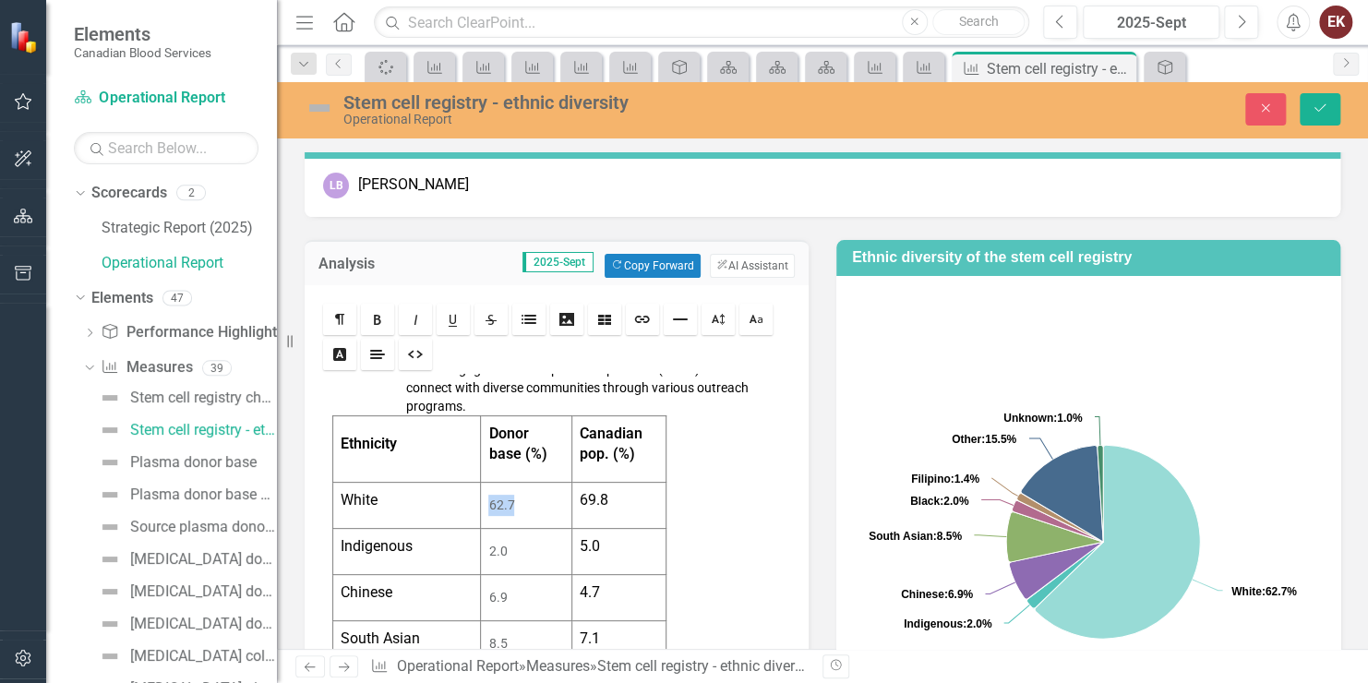
drag, startPoint x: 481, startPoint y: 500, endPoint x: 540, endPoint y: 535, distance: 68.7
click at [540, 535] on tbody "Ethnicity Donor base (%) Canadian pop. (%) White 62.7 69.8 Indigenous 2.0 5.0 C…" at bounding box center [499, 644] width 333 height 456
click at [718, 317] on icon "Size" at bounding box center [718, 319] width 15 height 15
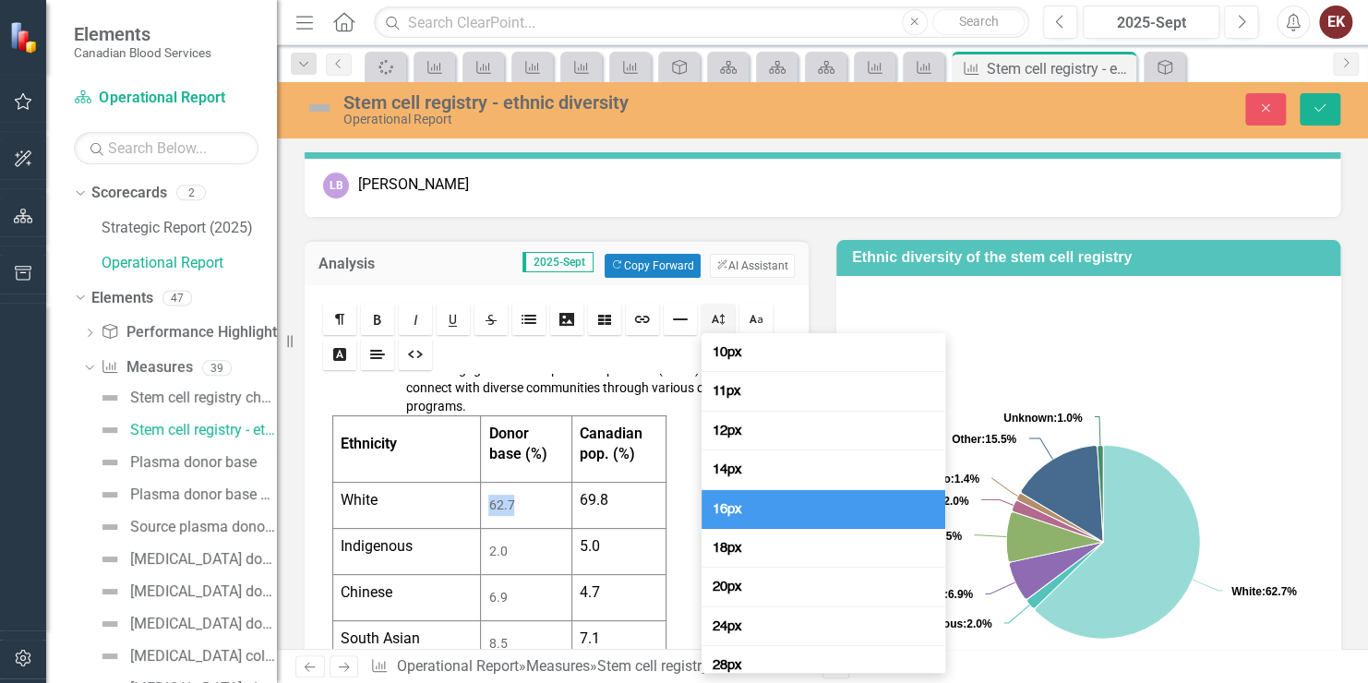
click at [731, 510] on span "16px" at bounding box center [727, 509] width 37 height 18
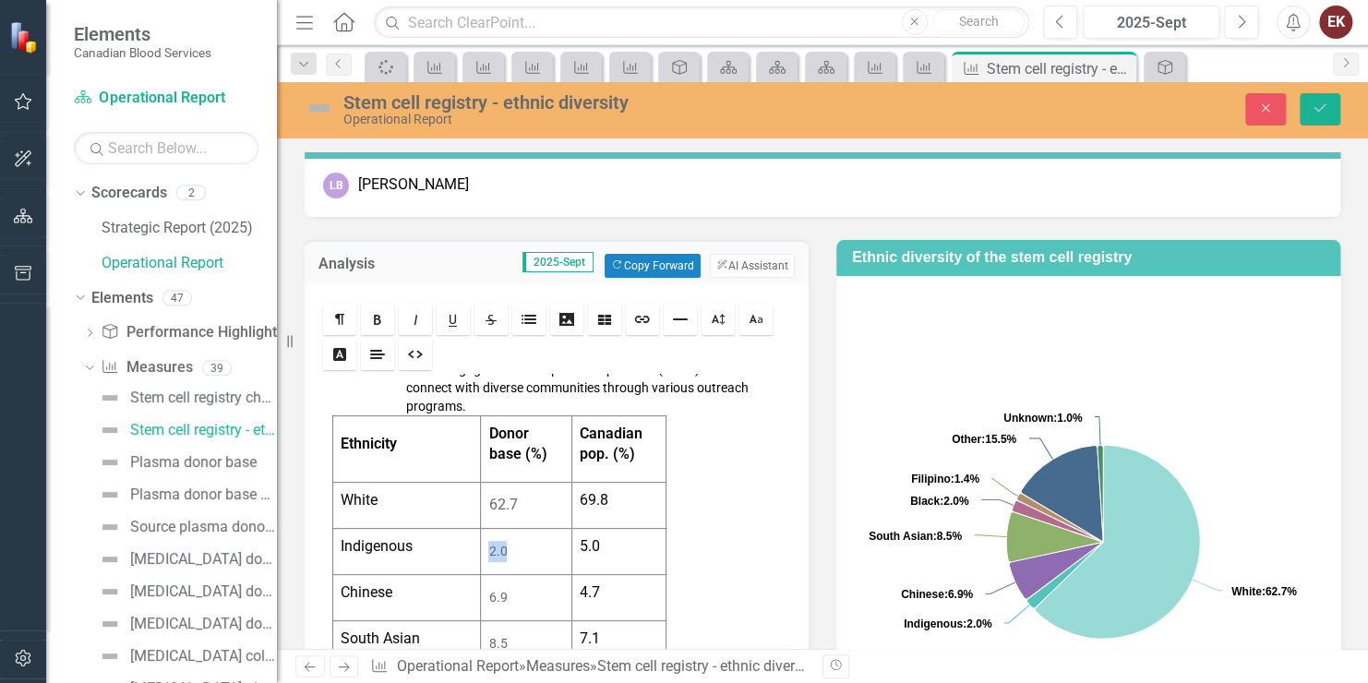
drag, startPoint x: 481, startPoint y: 546, endPoint x: 516, endPoint y: 560, distance: 37.7
click at [516, 560] on td "2.0" at bounding box center [526, 552] width 90 height 46
click at [716, 312] on icon "Size" at bounding box center [718, 319] width 15 height 15
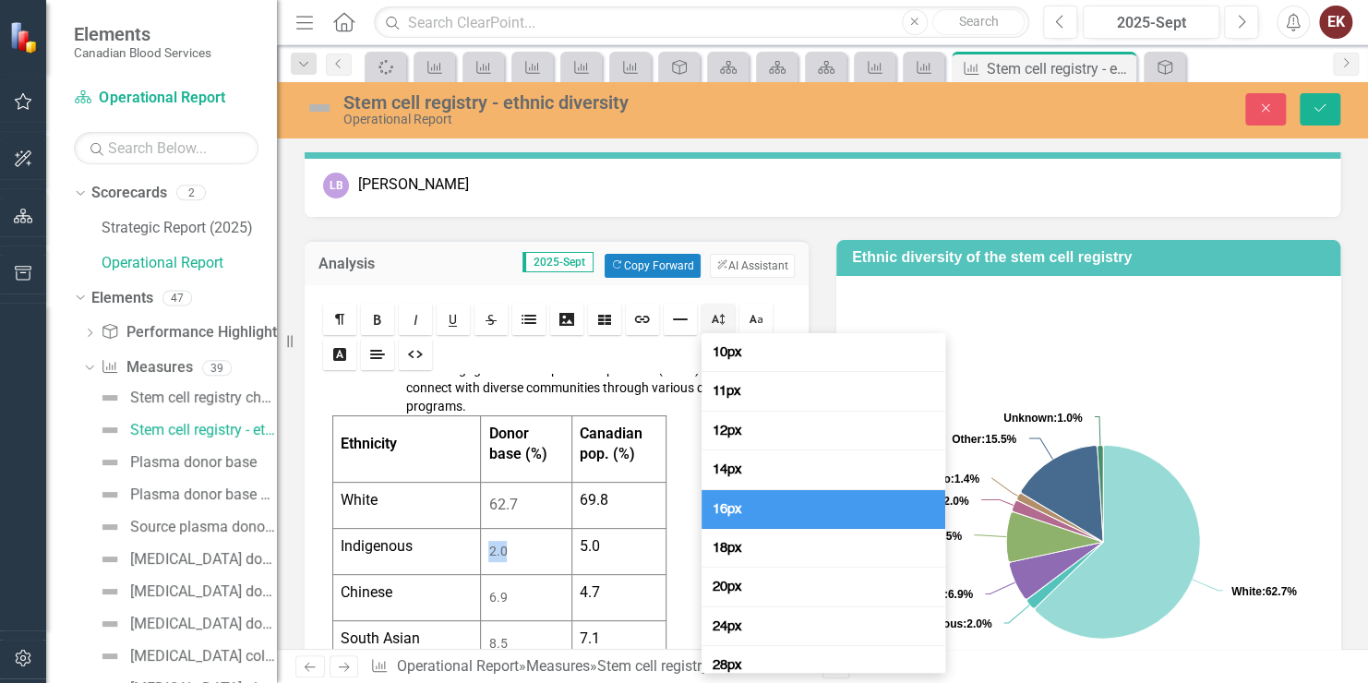
click at [743, 508] on span "16px" at bounding box center [727, 509] width 37 height 18
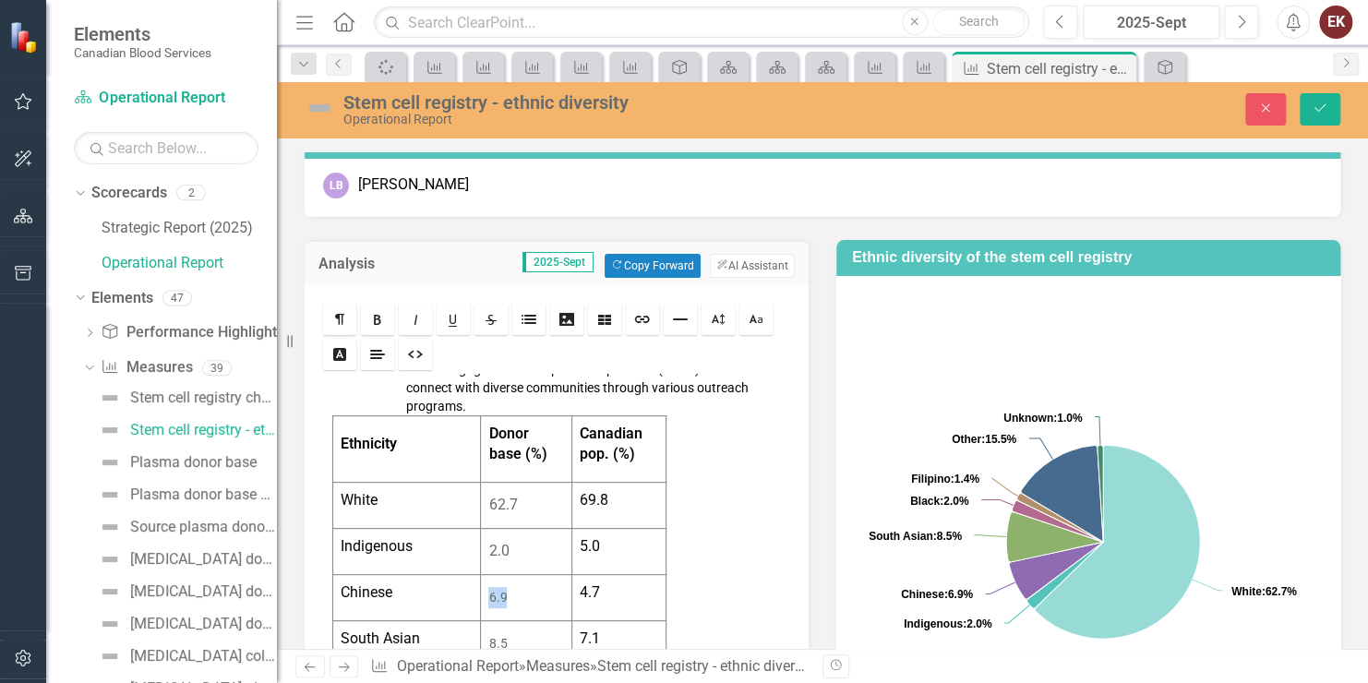
drag, startPoint x: 481, startPoint y: 587, endPoint x: 509, endPoint y: 587, distance: 27.7
click at [509, 587] on td "6.9" at bounding box center [526, 598] width 90 height 46
click at [712, 318] on icon "Size" at bounding box center [718, 319] width 15 height 15
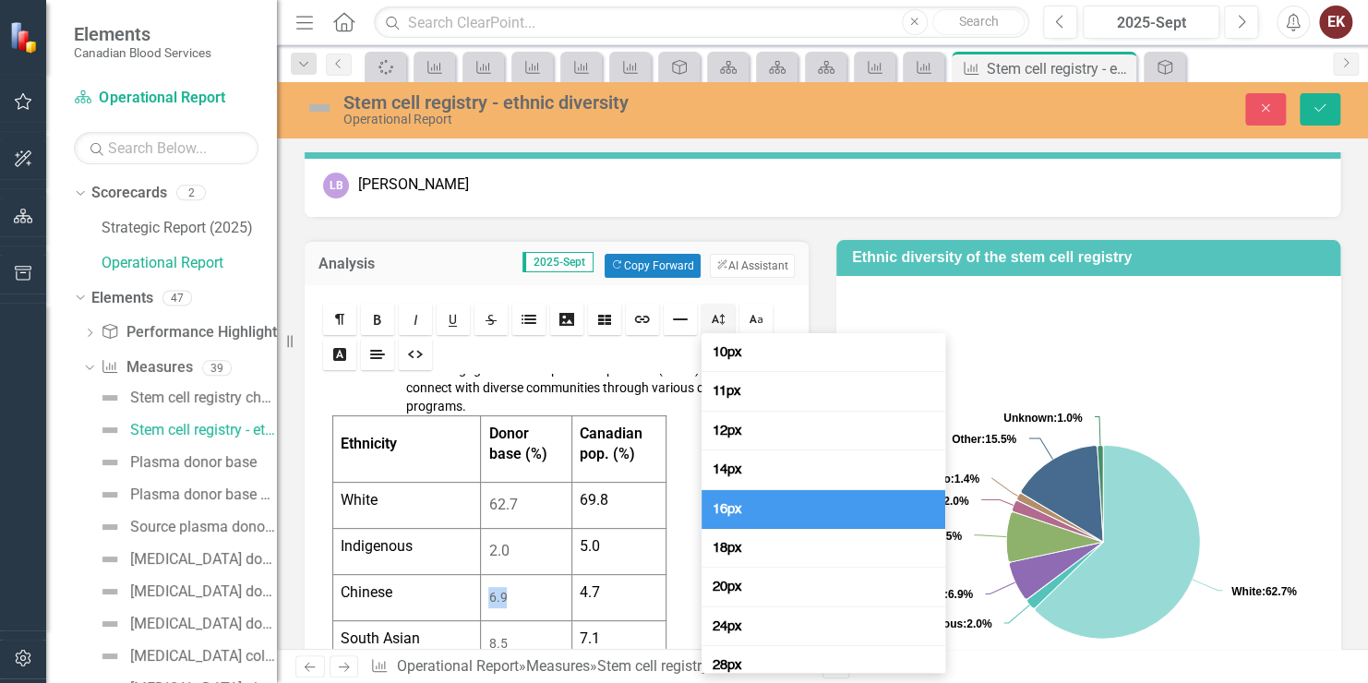
click at [728, 513] on span "16px" at bounding box center [727, 509] width 37 height 18
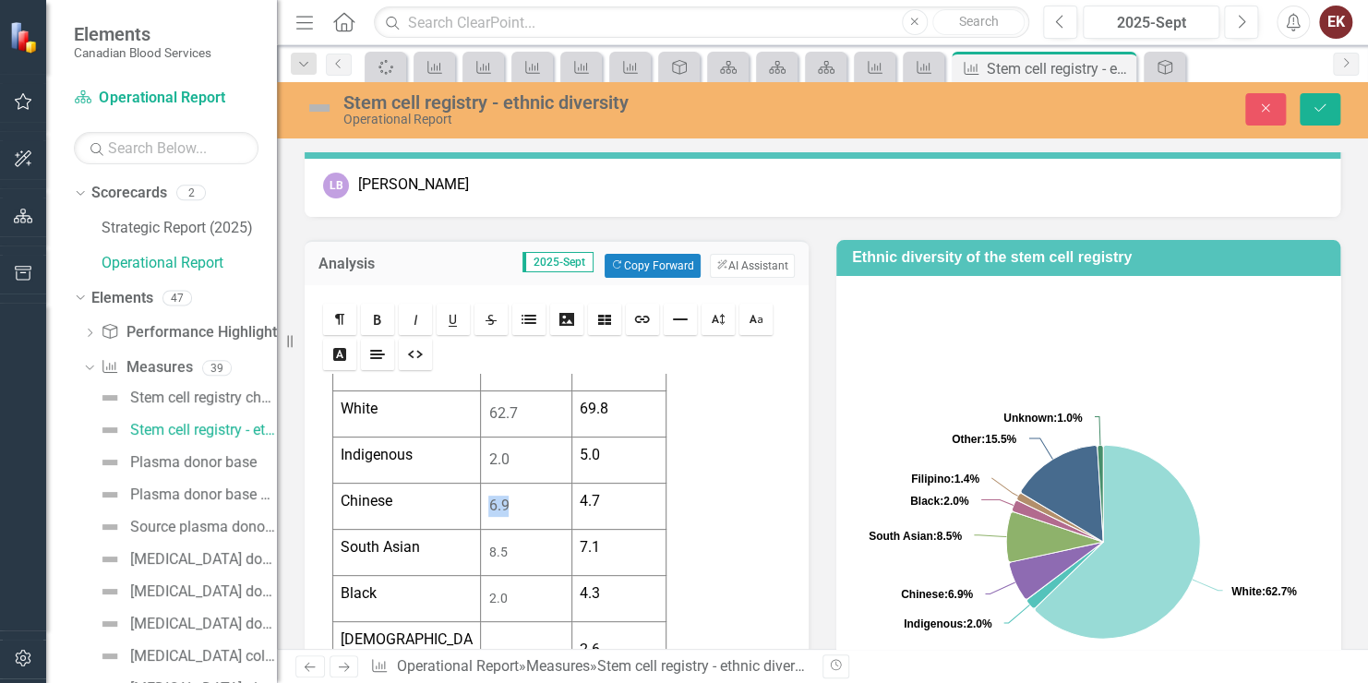
scroll to position [277, 0]
drag, startPoint x: 481, startPoint y: 539, endPoint x: 504, endPoint y: 545, distance: 23.7
click at [504, 545] on td "8.5" at bounding box center [526, 551] width 90 height 46
click at [706, 314] on link "Size" at bounding box center [718, 319] width 33 height 31
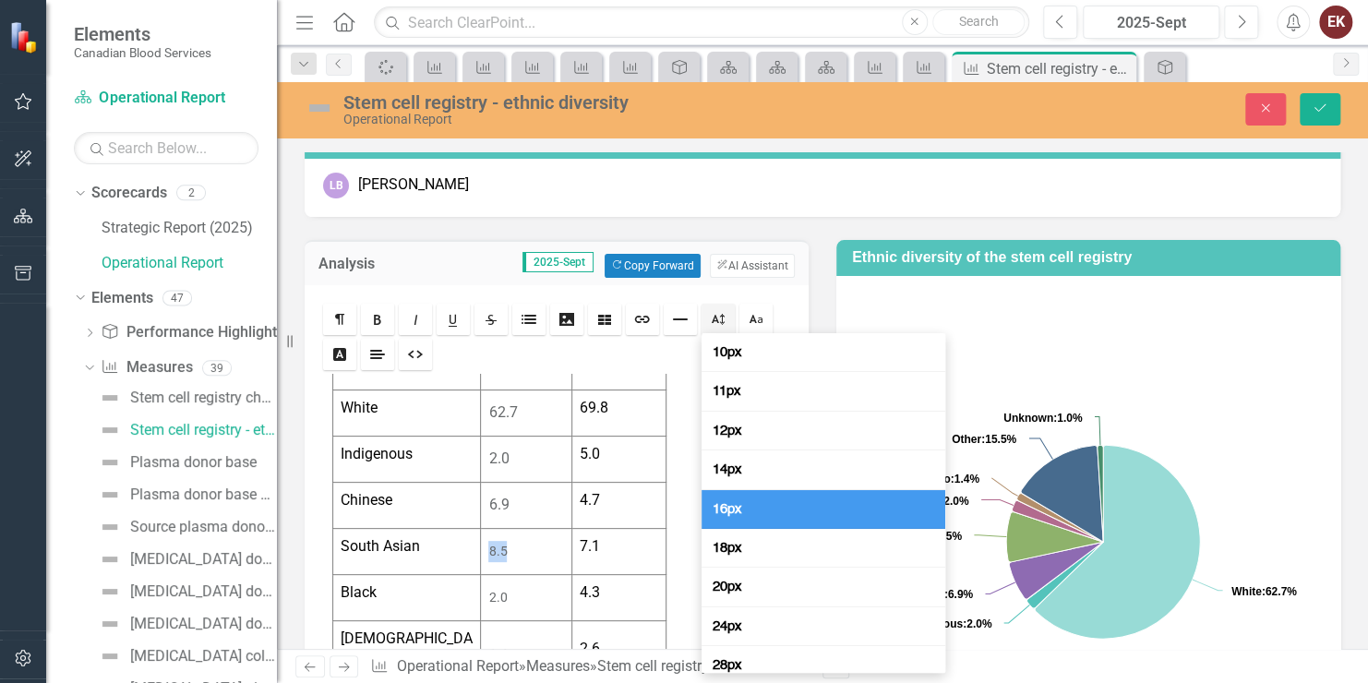
click at [726, 507] on span "16px" at bounding box center [727, 509] width 37 height 18
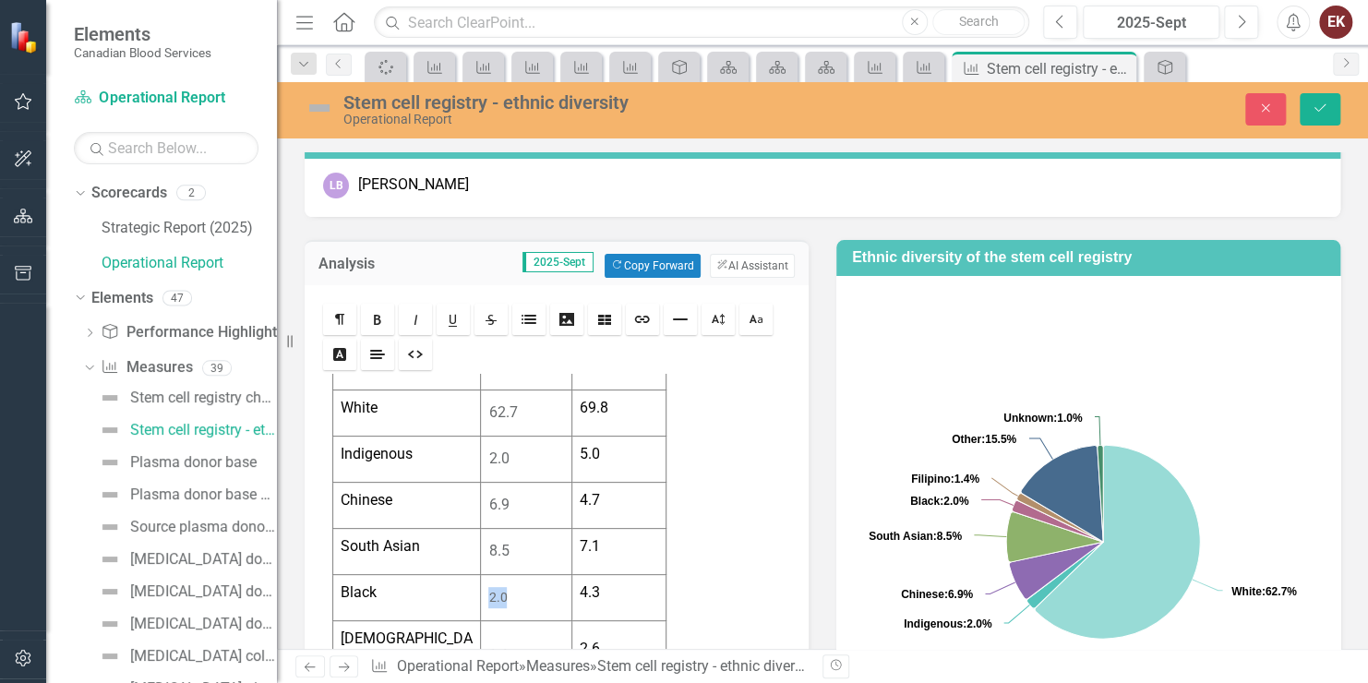
drag, startPoint x: 483, startPoint y: 590, endPoint x: 503, endPoint y: 598, distance: 21.9
click at [503, 598] on div "2.0" at bounding box center [525, 597] width 75 height 21
click at [717, 306] on link "Size" at bounding box center [718, 319] width 33 height 31
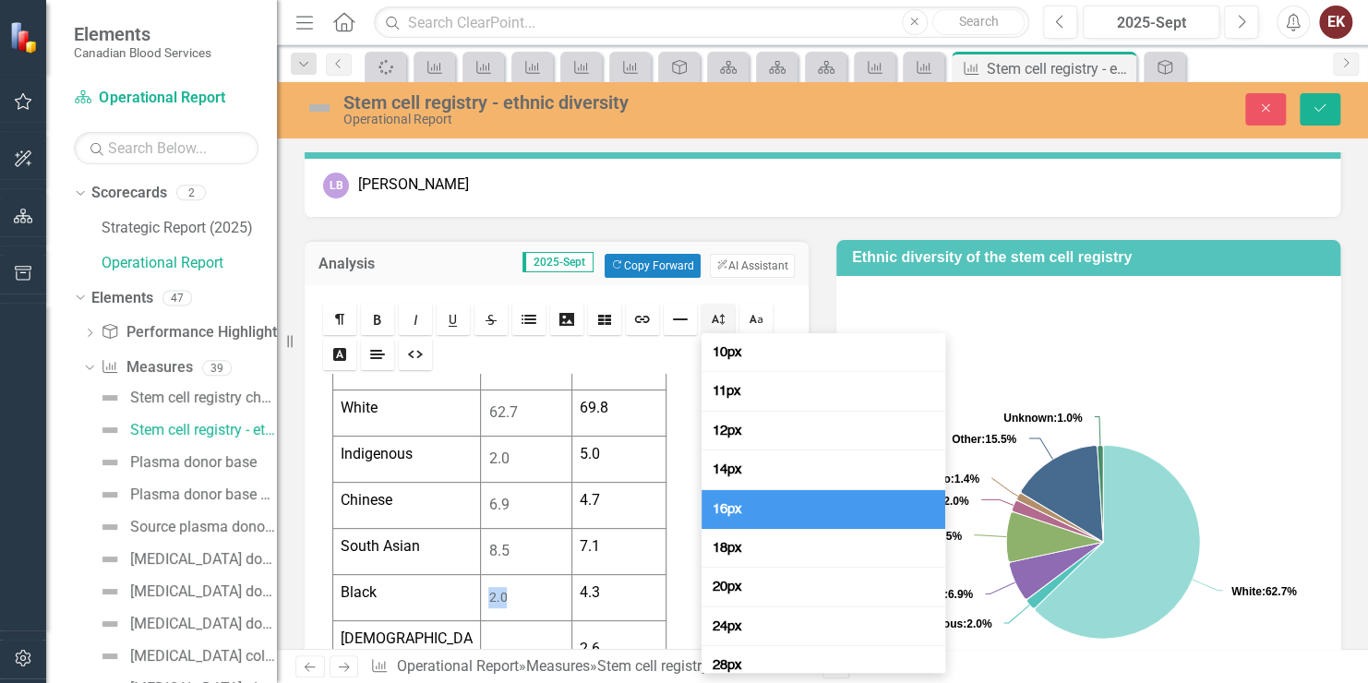
click at [733, 511] on span "16px" at bounding box center [727, 509] width 37 height 18
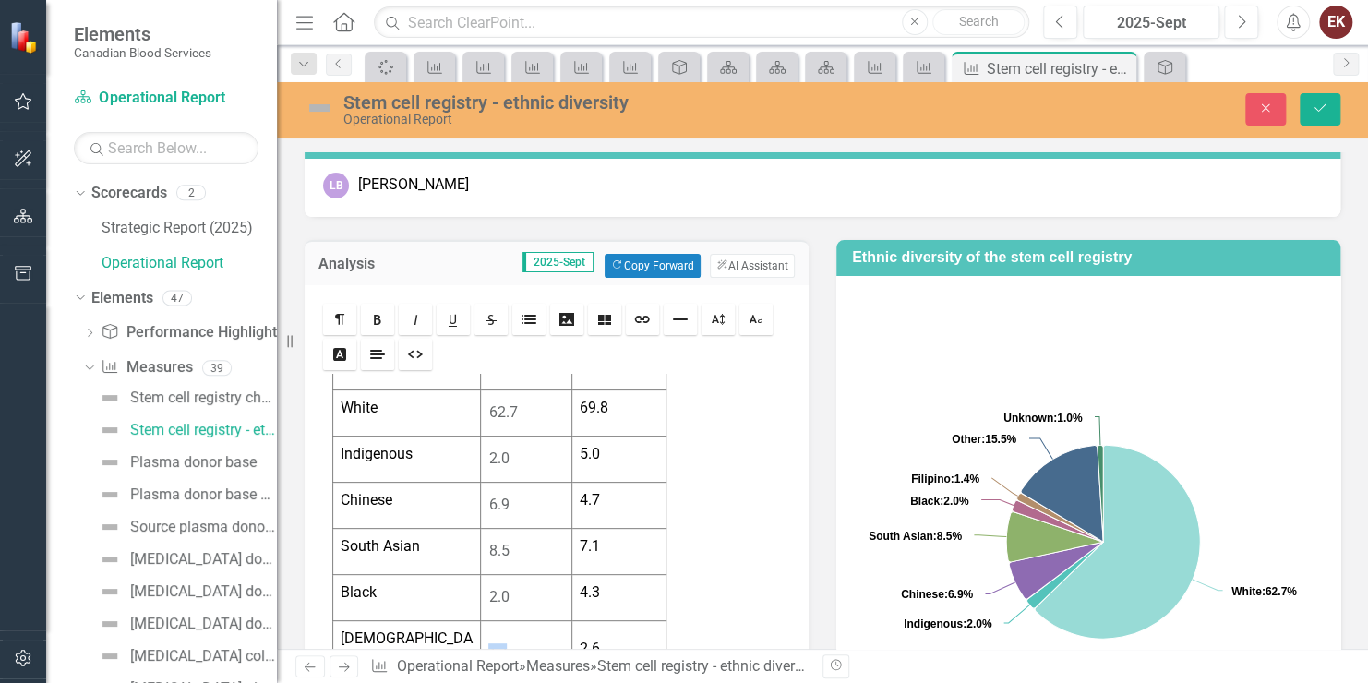
drag, startPoint x: 476, startPoint y: 639, endPoint x: 542, endPoint y: 648, distance: 67.1
click at [542, 648] on td "1.4" at bounding box center [526, 654] width 90 height 67
click at [717, 314] on icon "Size" at bounding box center [718, 319] width 15 height 15
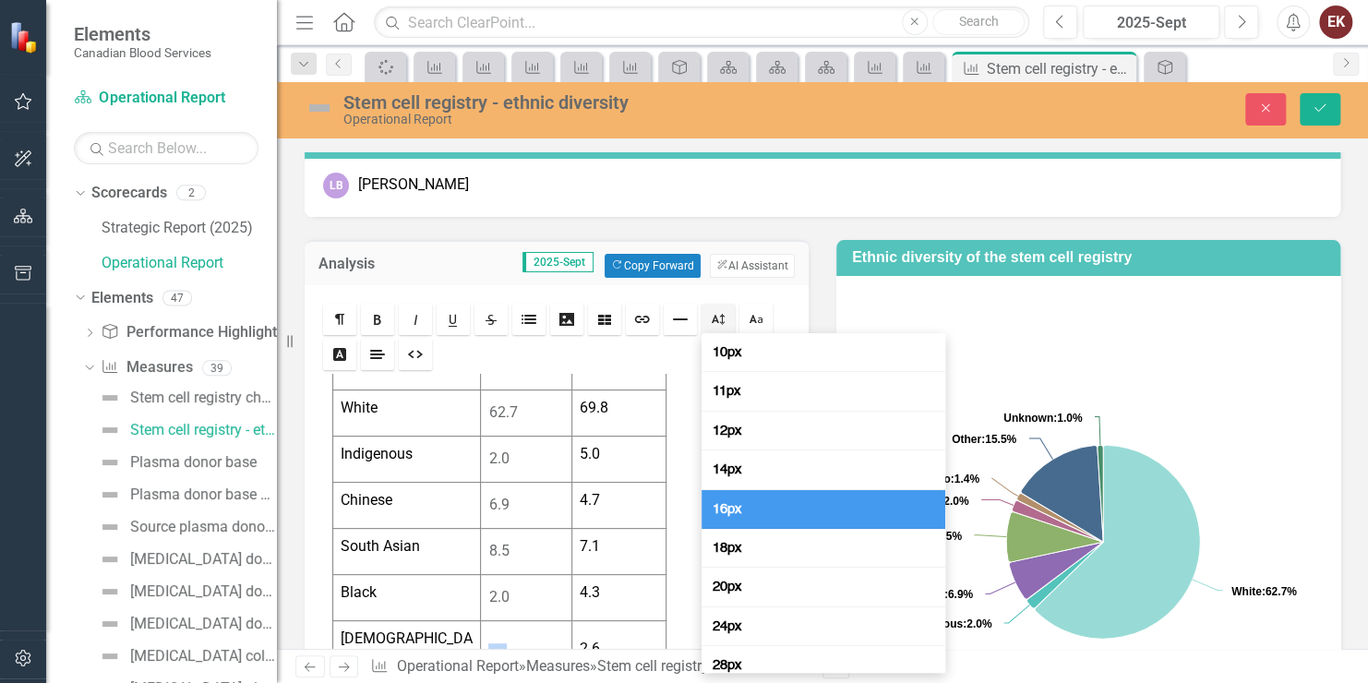
click at [725, 509] on span "16px" at bounding box center [727, 509] width 37 height 18
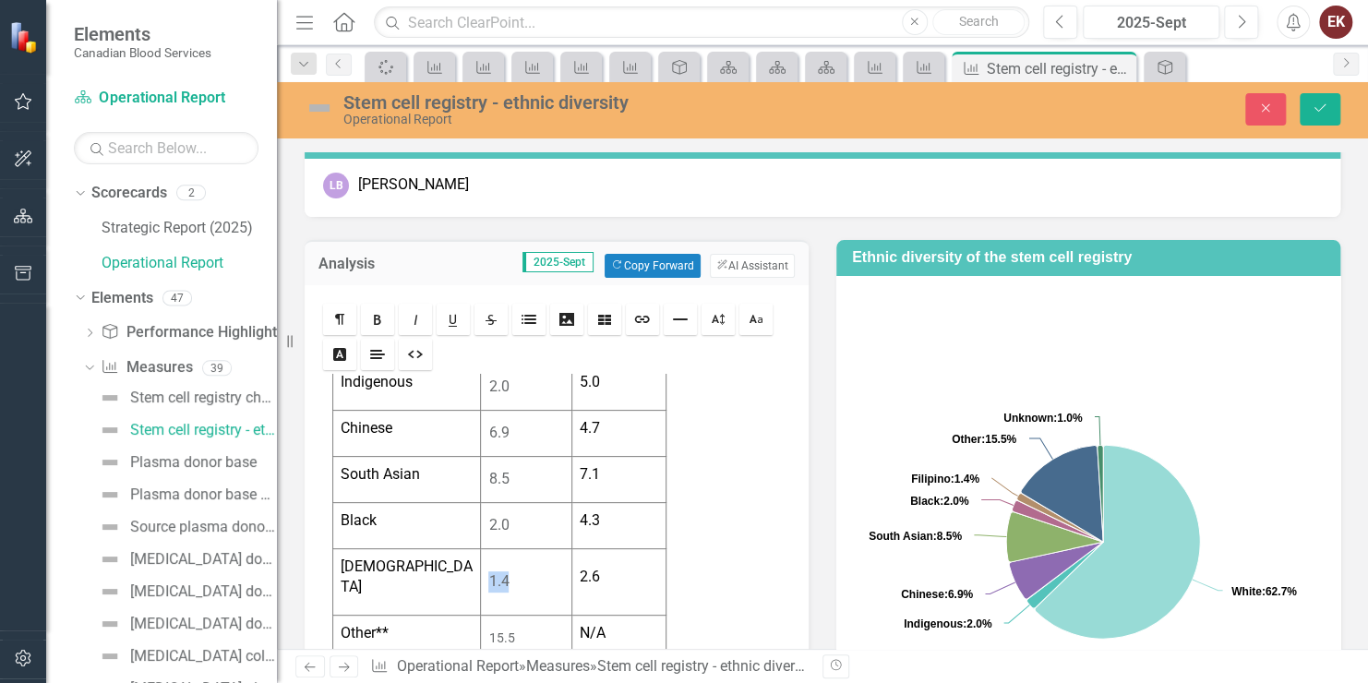
scroll to position [367, 0]
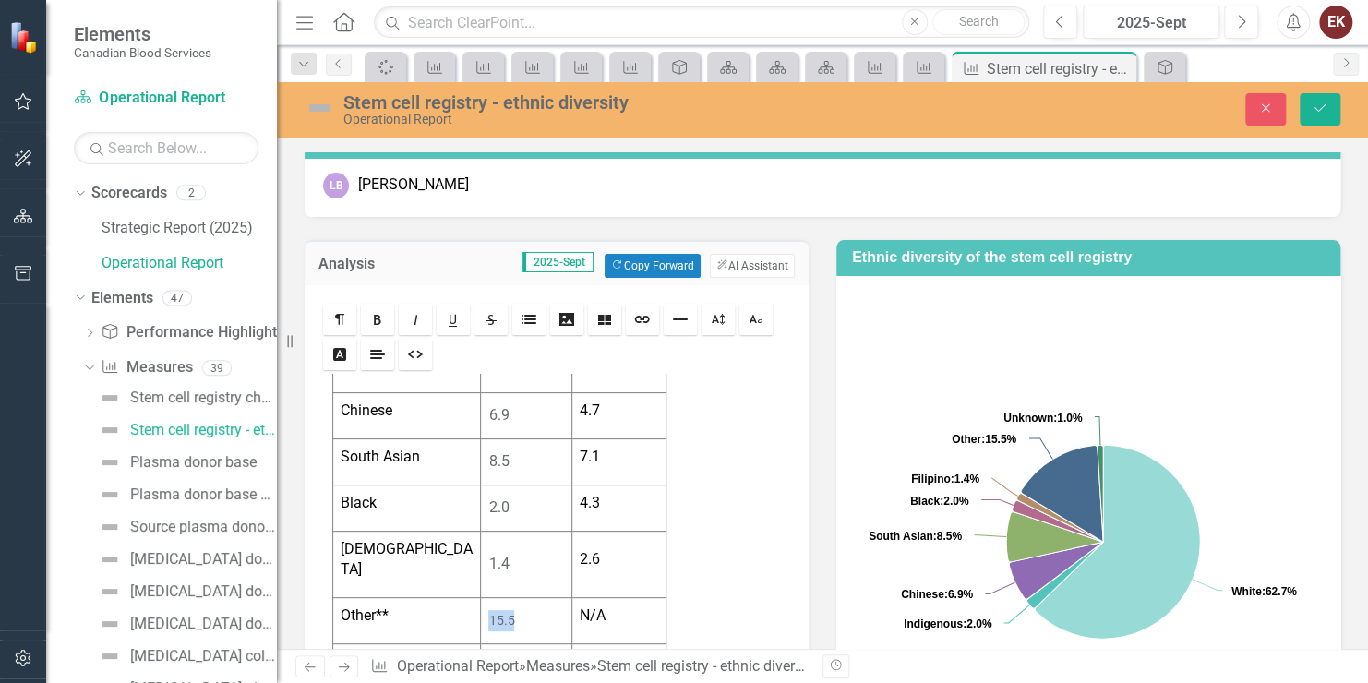
drag, startPoint x: 482, startPoint y: 592, endPoint x: 514, endPoint y: 595, distance: 32.4
click at [514, 610] on div "15.5" at bounding box center [525, 620] width 75 height 21
click at [723, 322] on icon "Size" at bounding box center [718, 319] width 15 height 15
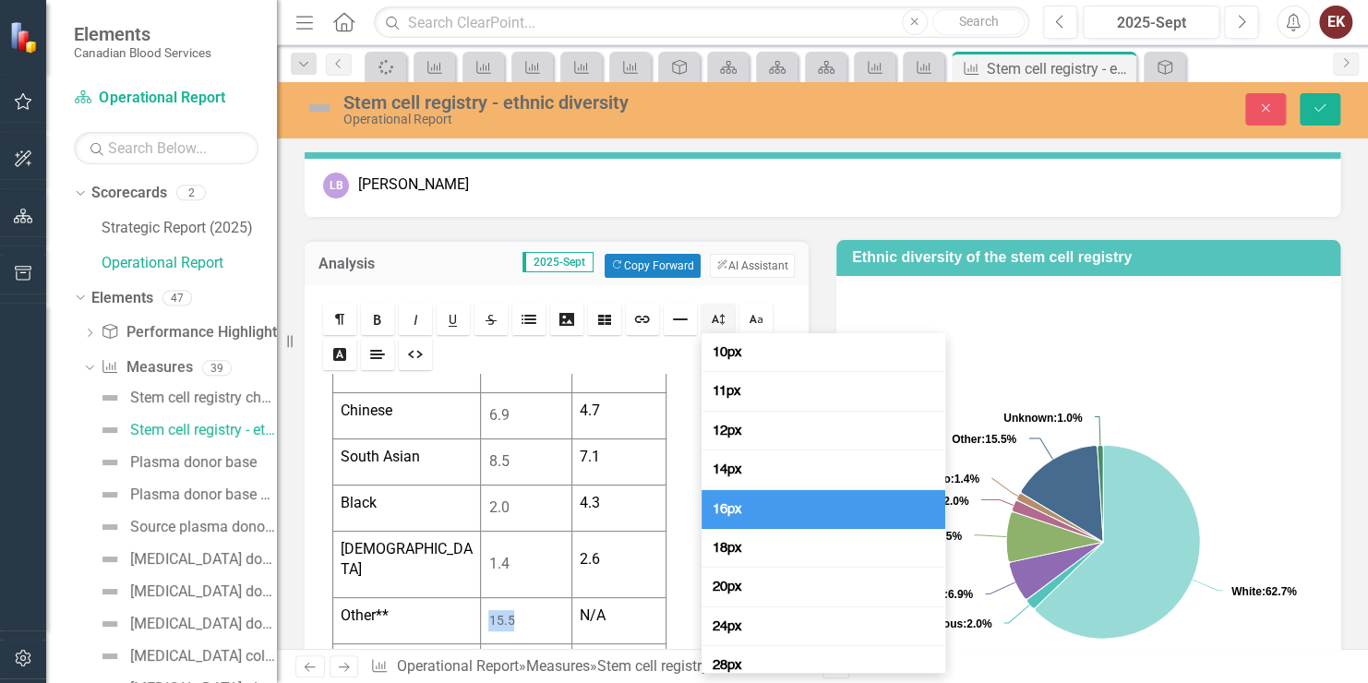
click at [751, 513] on link "16px" at bounding box center [824, 509] width 244 height 39
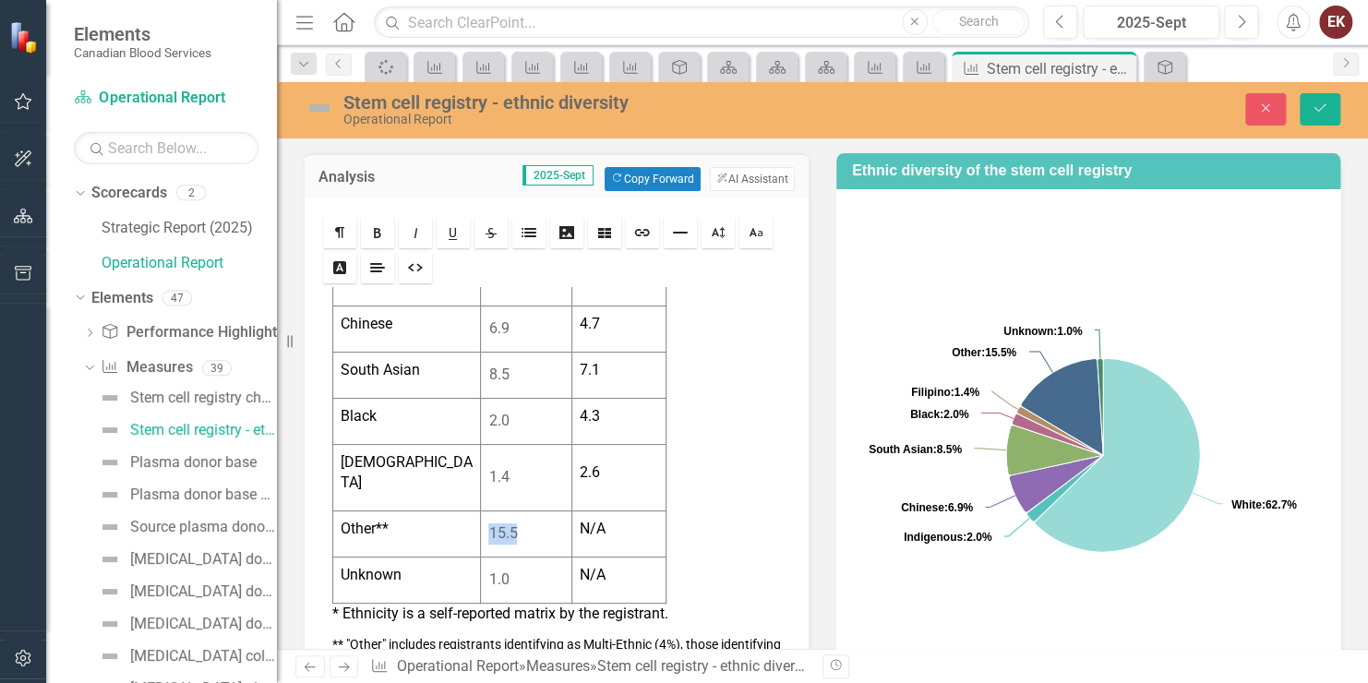
scroll to position [236, 0]
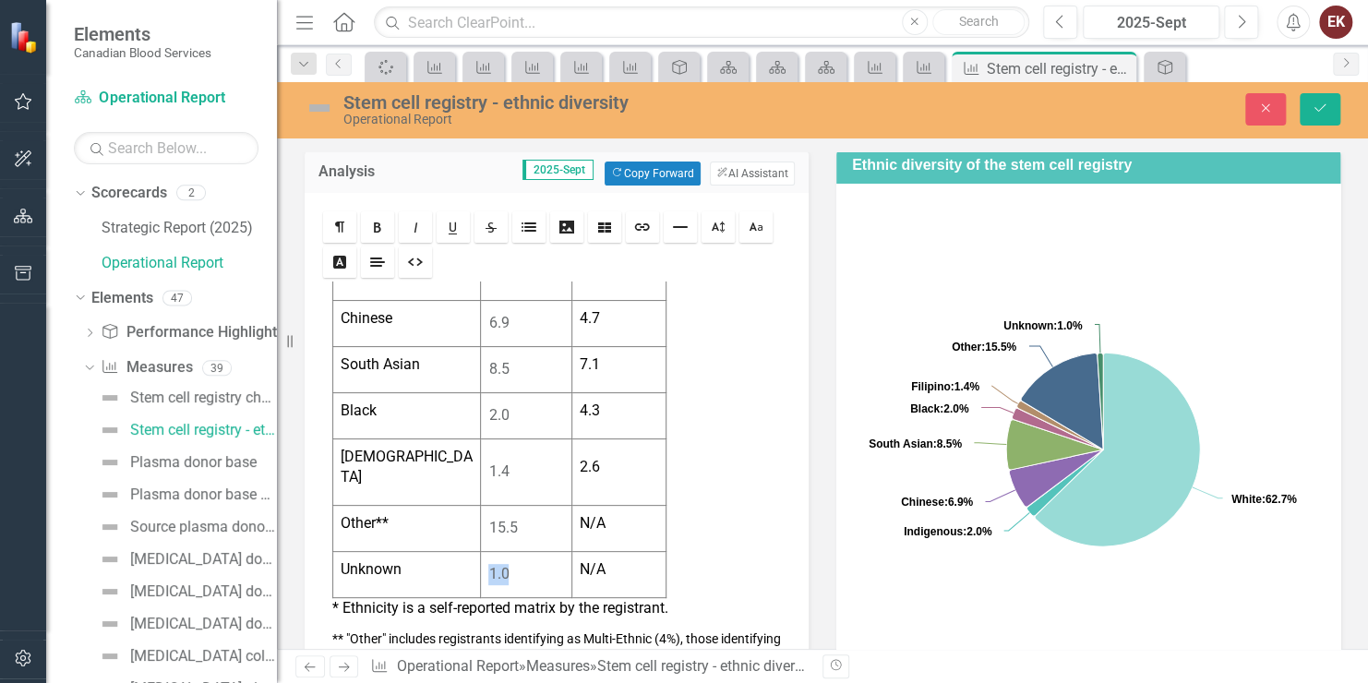
drag, startPoint x: 478, startPoint y: 536, endPoint x: 518, endPoint y: 543, distance: 40.4
click at [518, 552] on td "1.0" at bounding box center [526, 575] width 90 height 46
click at [721, 225] on icon "Size" at bounding box center [718, 227] width 15 height 15
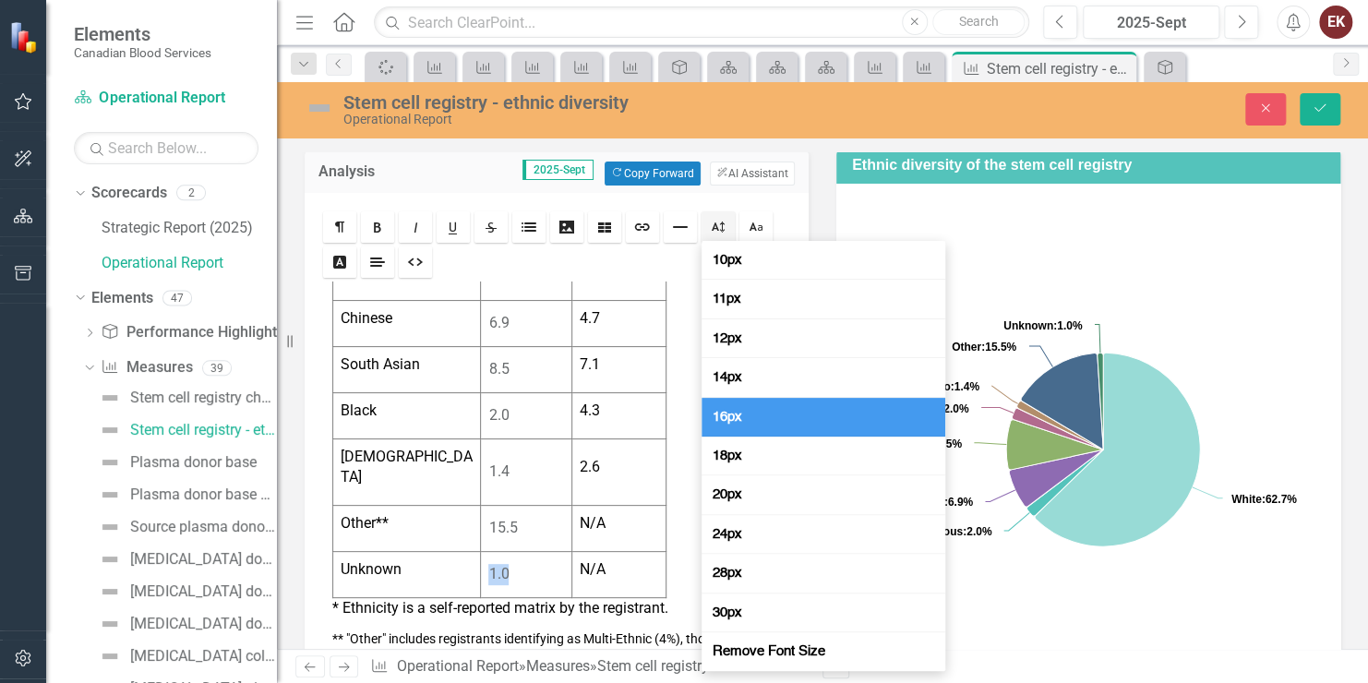
click at [721, 415] on span "16px" at bounding box center [727, 417] width 37 height 18
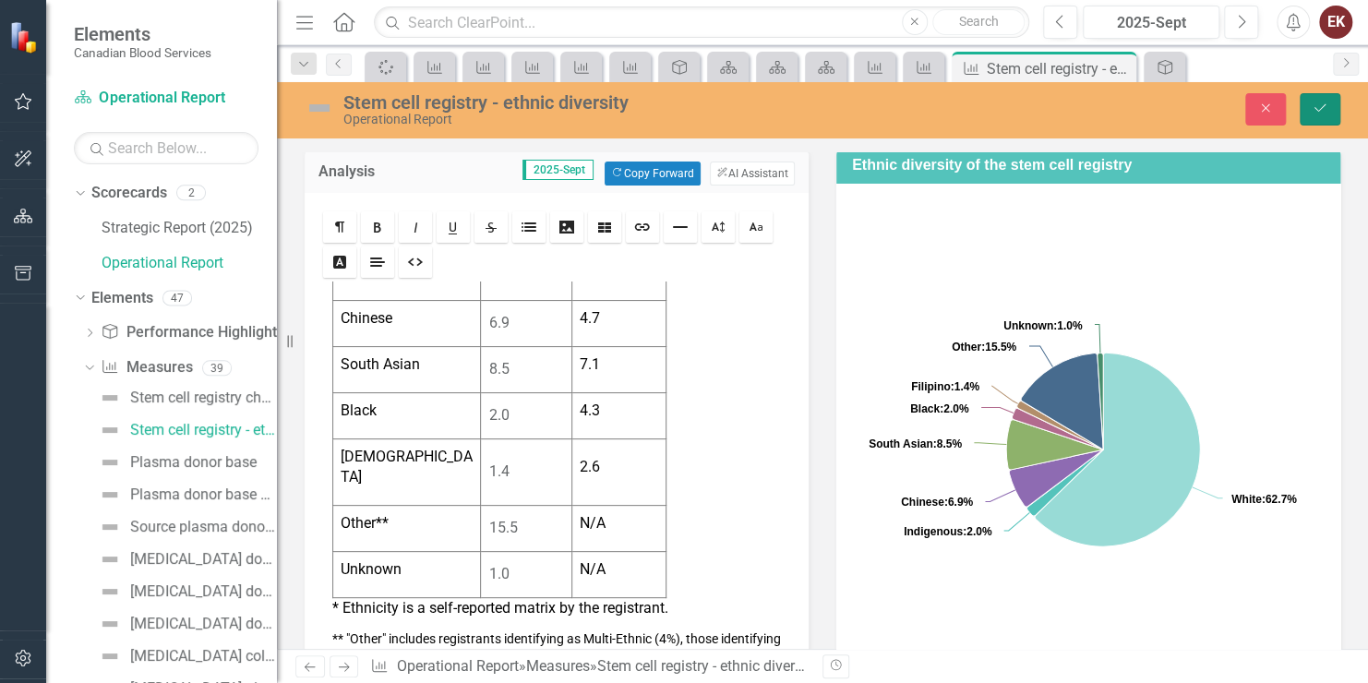
click at [1320, 110] on icon "submit" at bounding box center [1320, 107] width 11 height 7
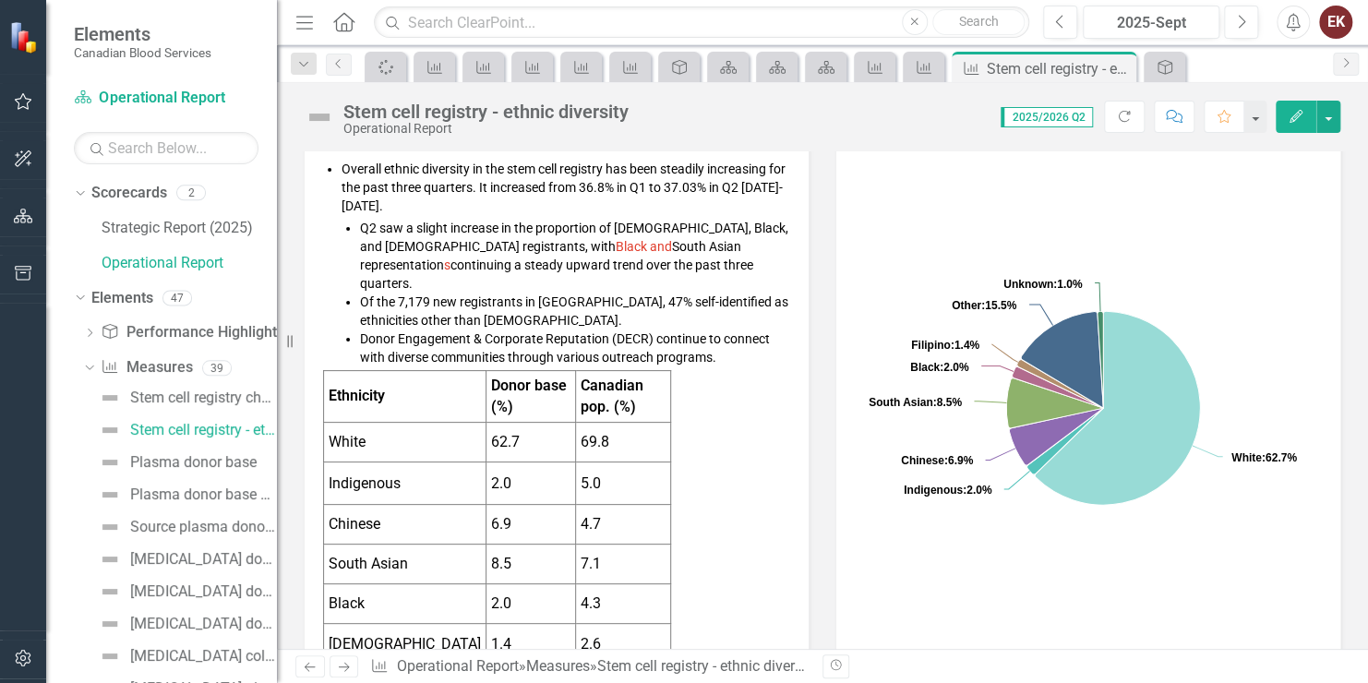
scroll to position [462, 0]
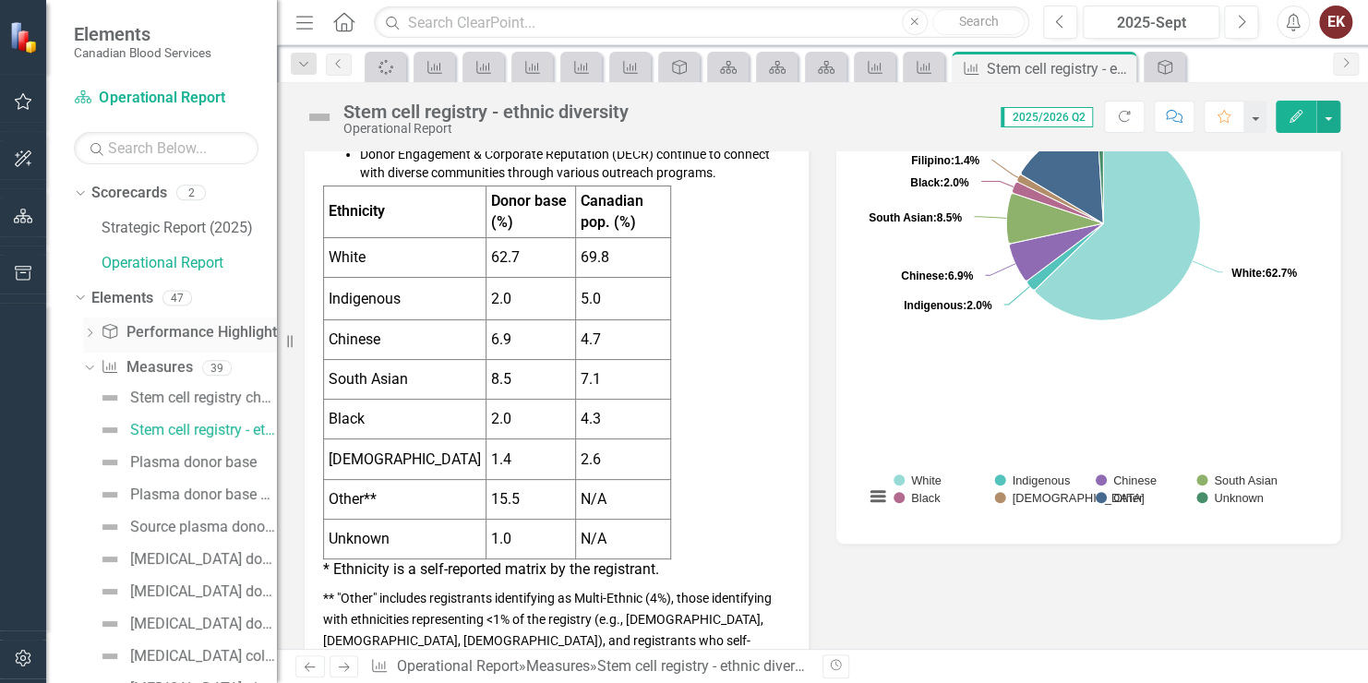
click at [92, 325] on div "Dropdown Performance Highlight Performance Highlights 8" at bounding box center [180, 335] width 194 height 35
click at [92, 330] on icon "Dropdown" at bounding box center [89, 335] width 13 height 10
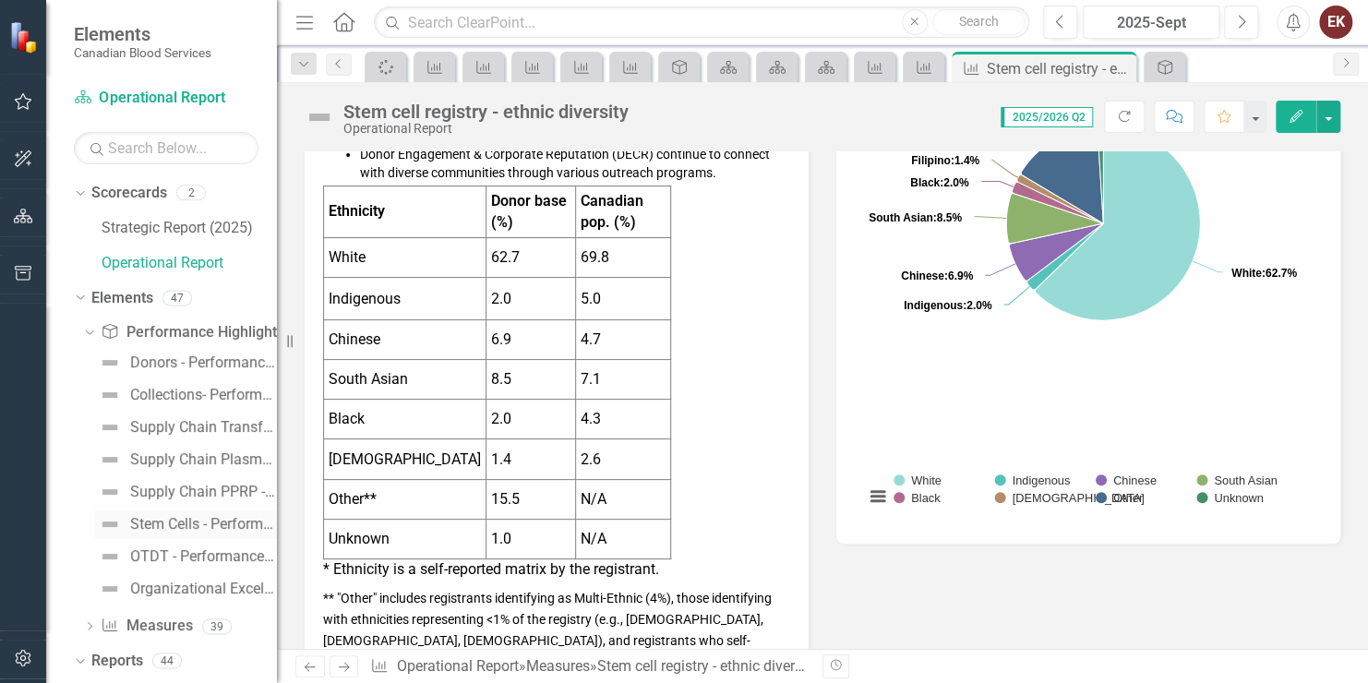
click at [165, 521] on div "Stem Cells - Performance Highlights" at bounding box center [203, 524] width 147 height 17
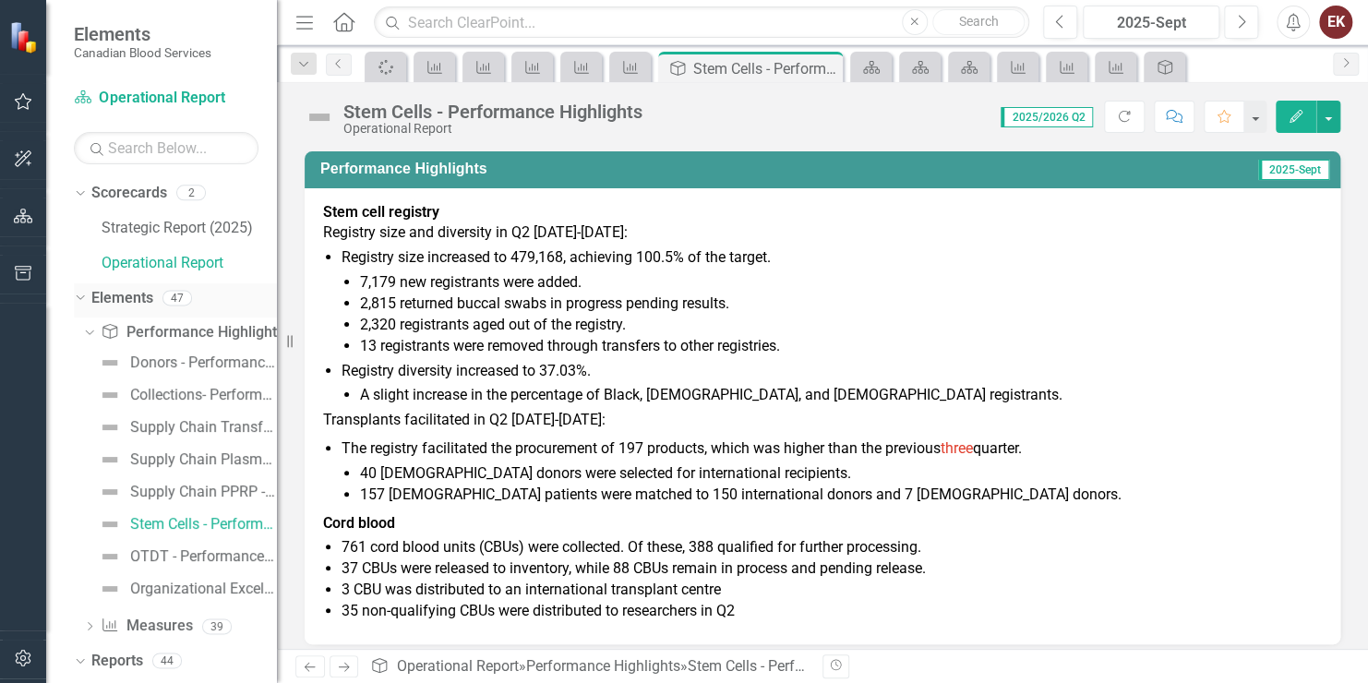
click at [82, 297] on icon "Dropdown" at bounding box center [78, 297] width 10 height 13
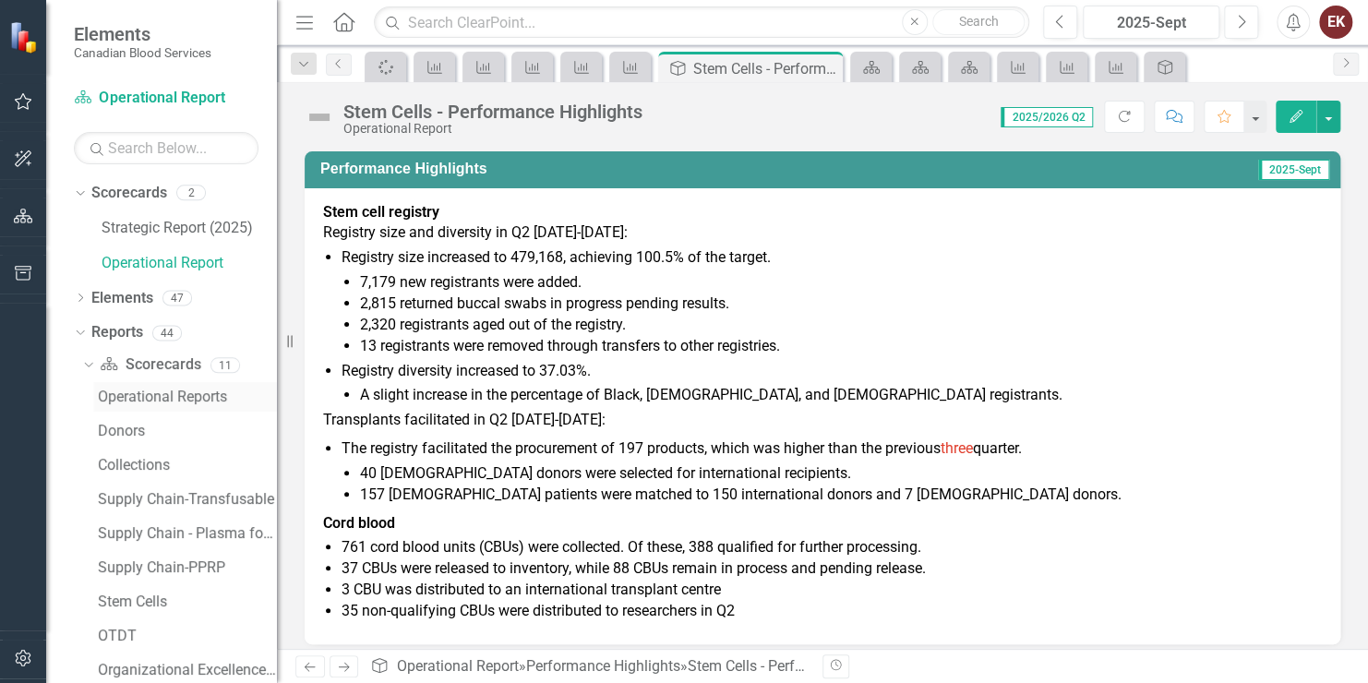
click at [128, 392] on div "Operational Reports" at bounding box center [187, 397] width 179 height 17
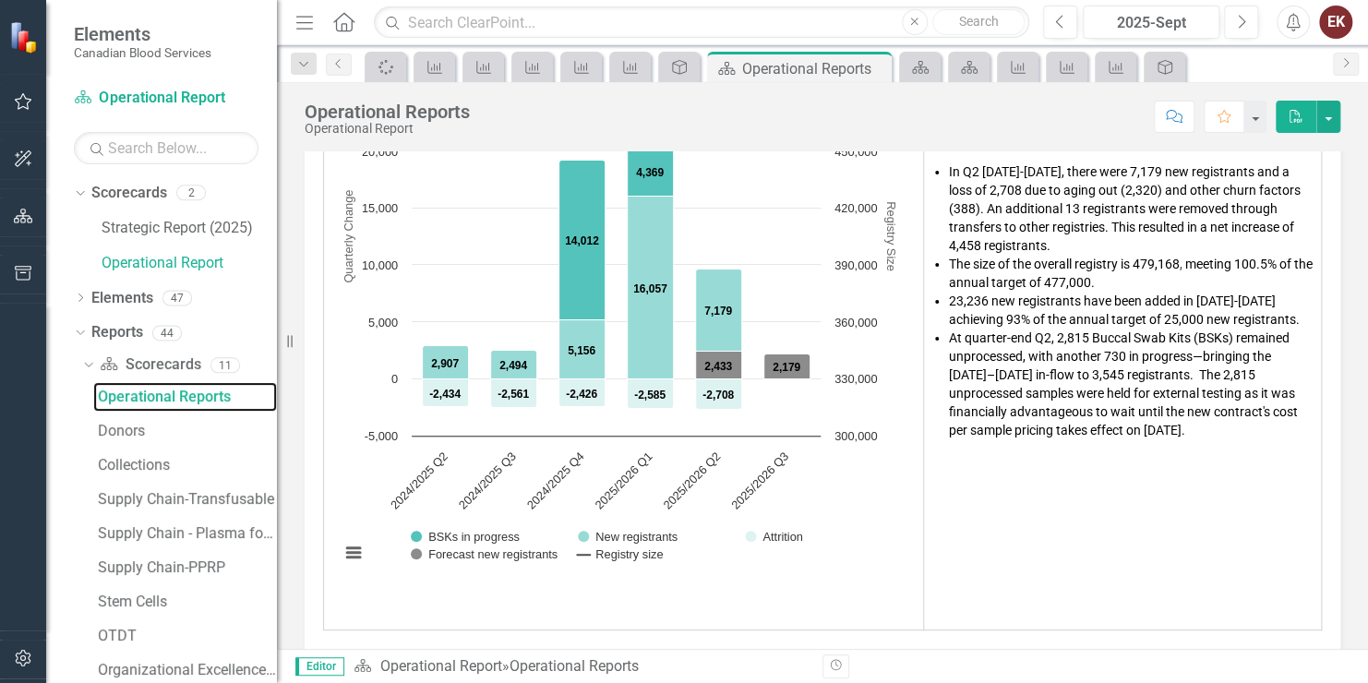
scroll to position [369, 0]
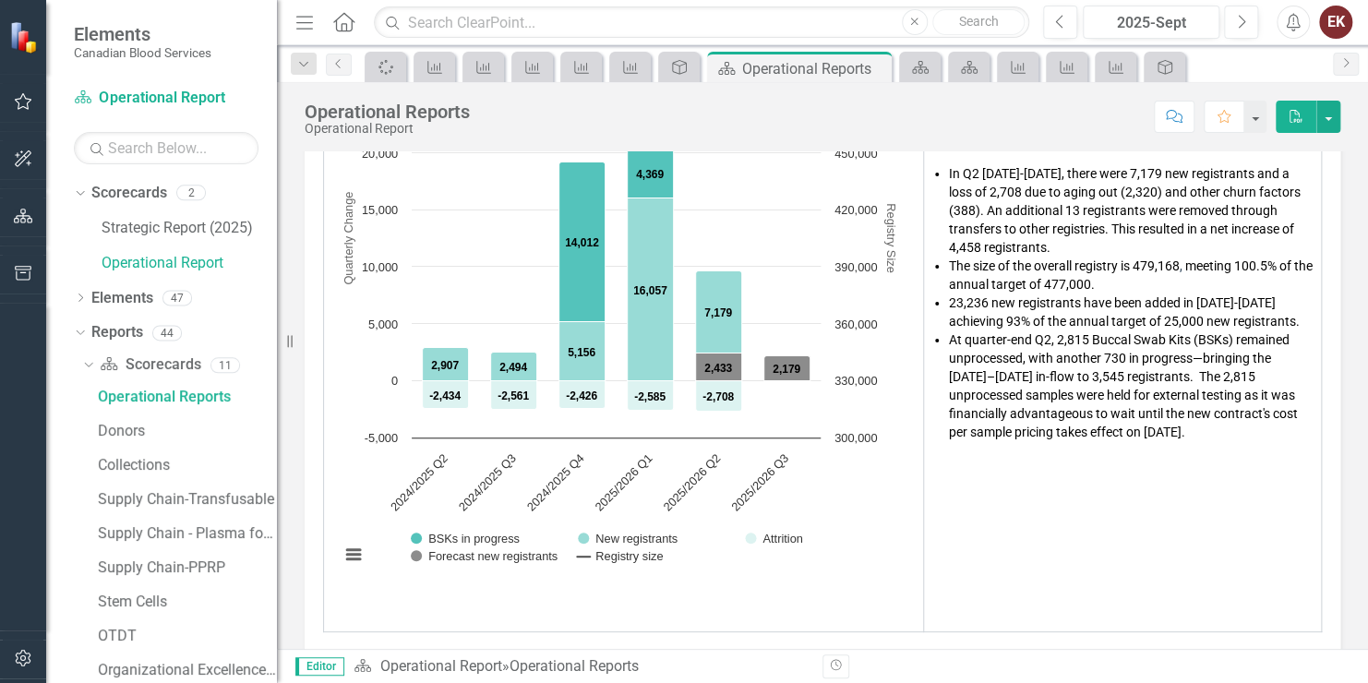
click at [1089, 384] on span "At quarter-end Q2, 2,815 Buccal Swab Kits (BSKs) remained unprocessed, with ano…" at bounding box center [1123, 385] width 349 height 107
click at [1082, 388] on span "At quarter-end Q2, 2,815 Buccal Swab Kits (BSKs) remained unprocessed, with ano…" at bounding box center [1123, 385] width 349 height 107
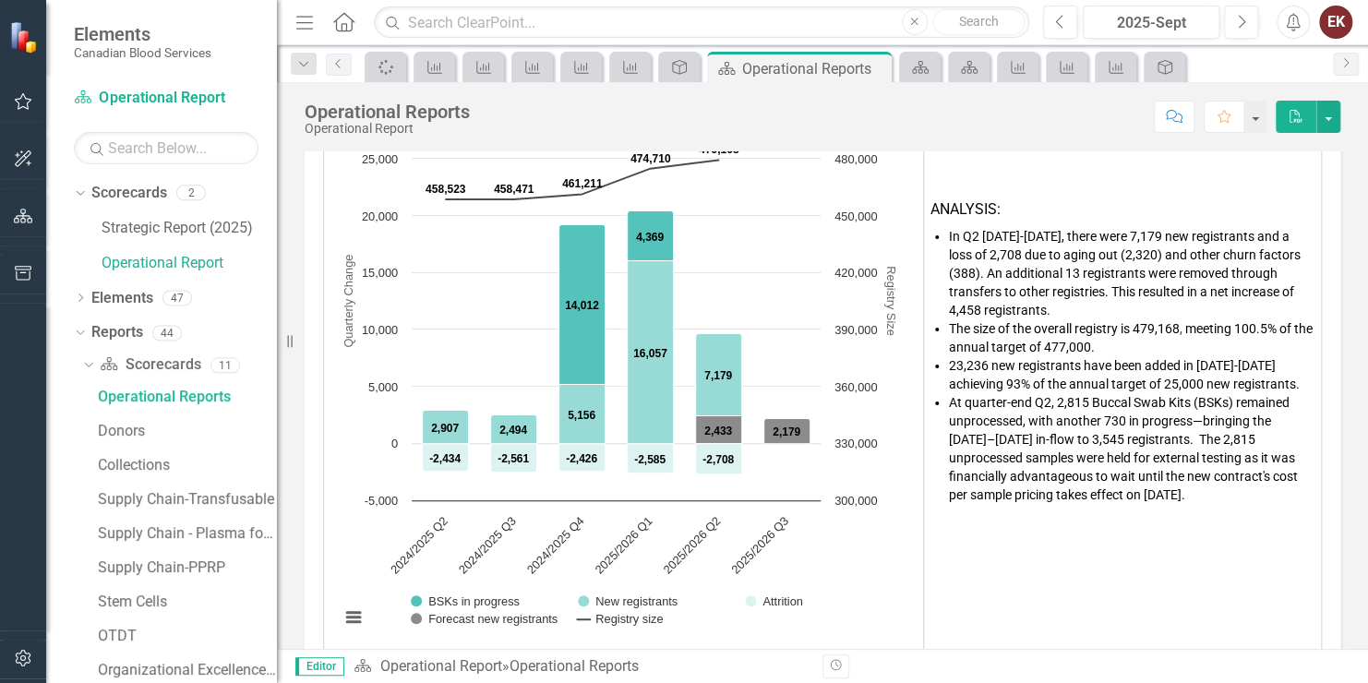
scroll to position [277, 0]
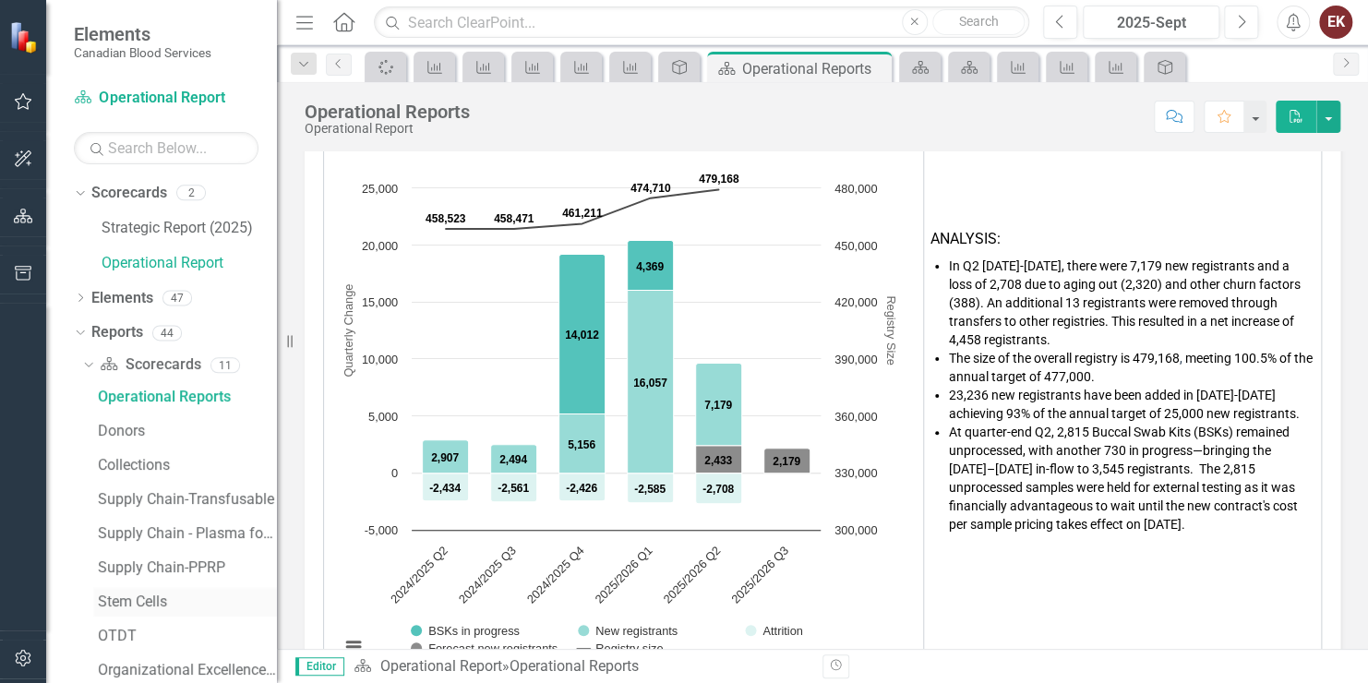
click at [104, 595] on div "Stem Cells" at bounding box center [187, 602] width 179 height 17
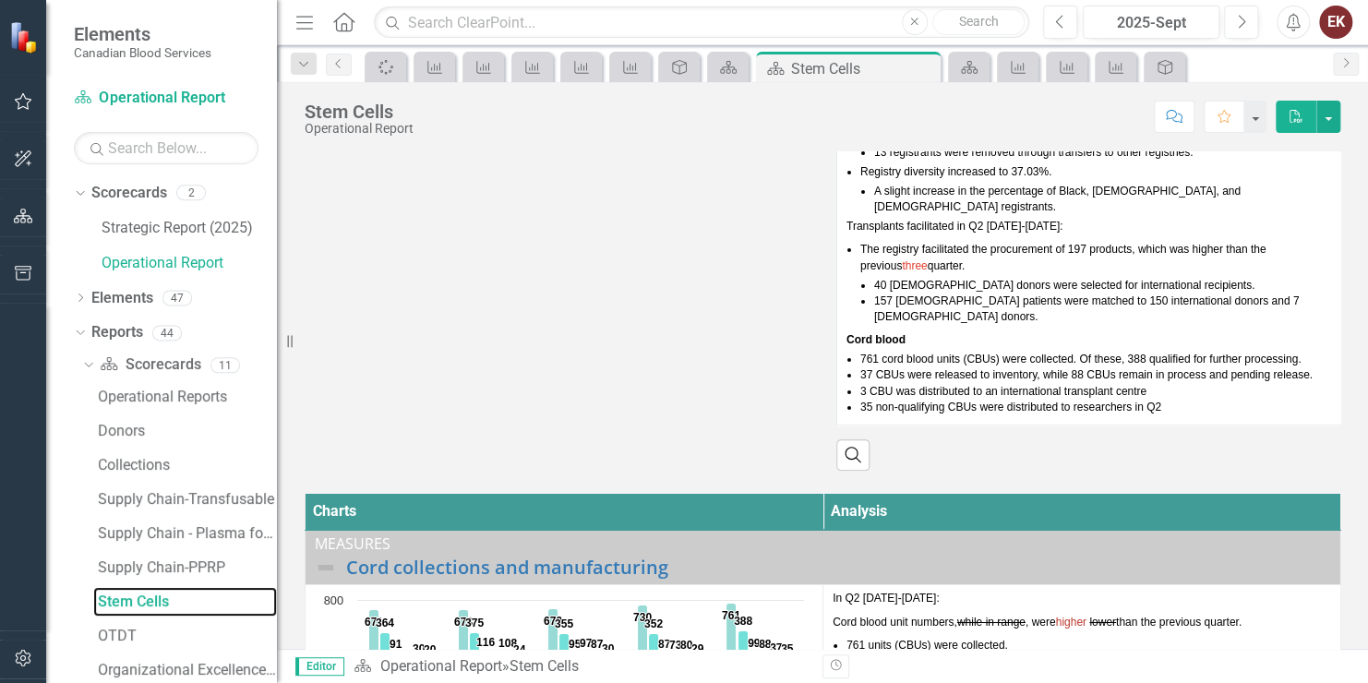
scroll to position [185, 0]
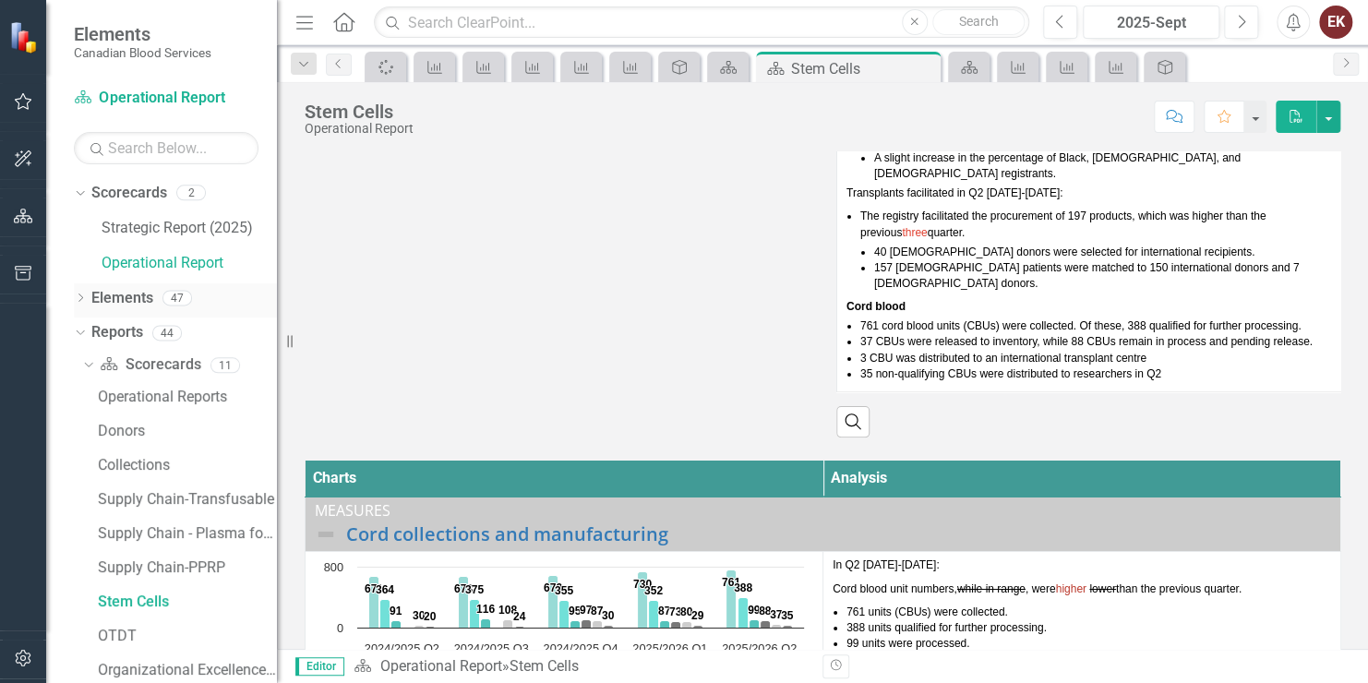
click at [78, 295] on icon "Dropdown" at bounding box center [80, 300] width 13 height 10
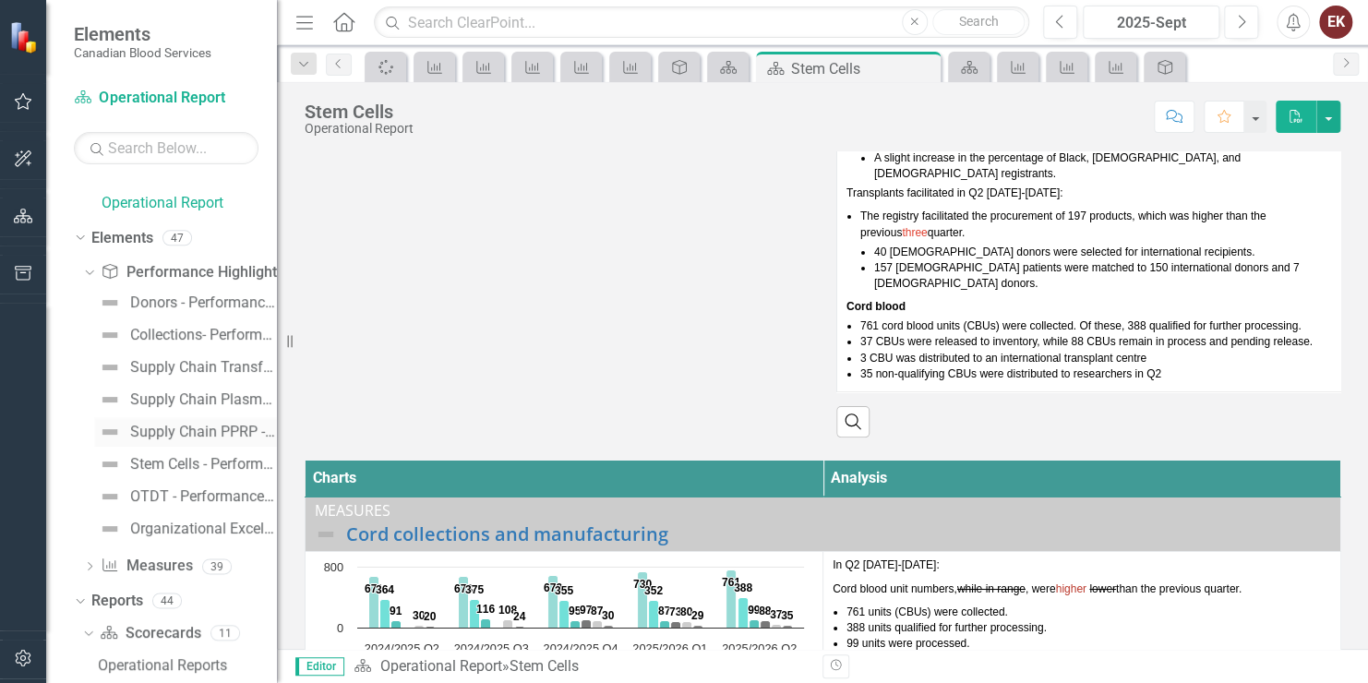
scroll to position [92, 0]
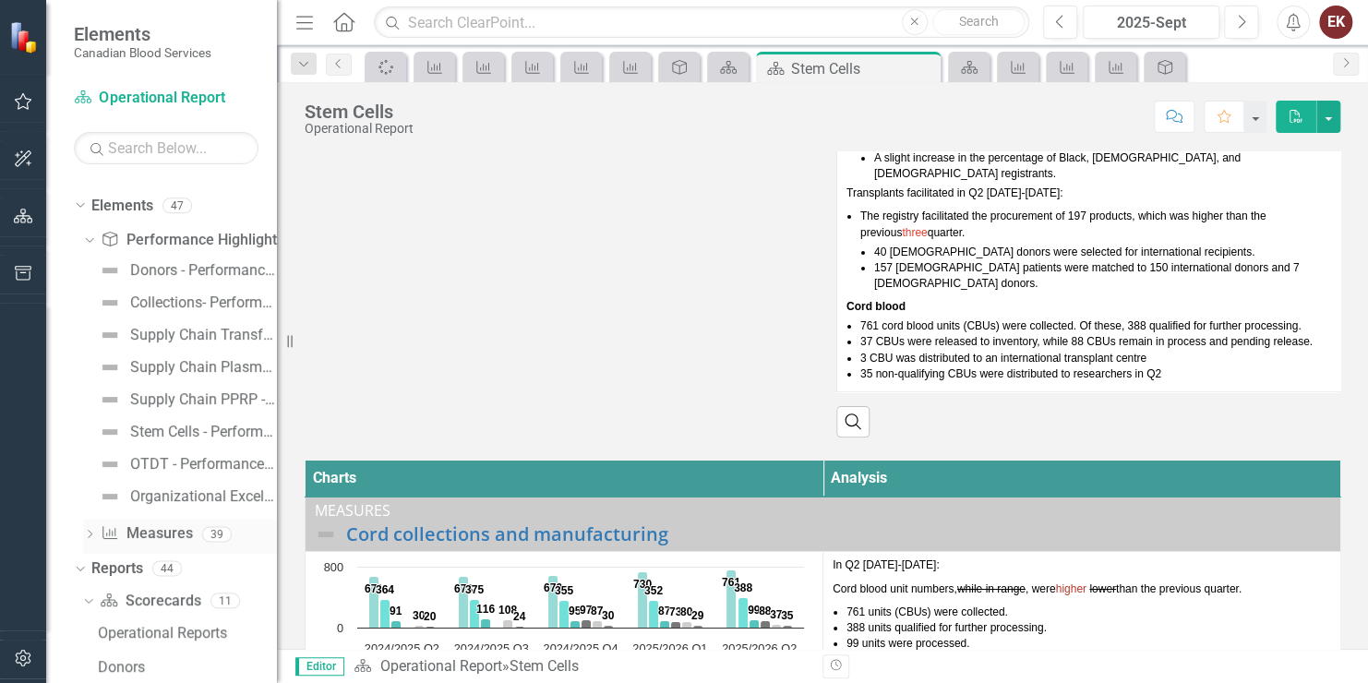
click at [83, 529] on div "Dropdown" at bounding box center [89, 537] width 13 height 16
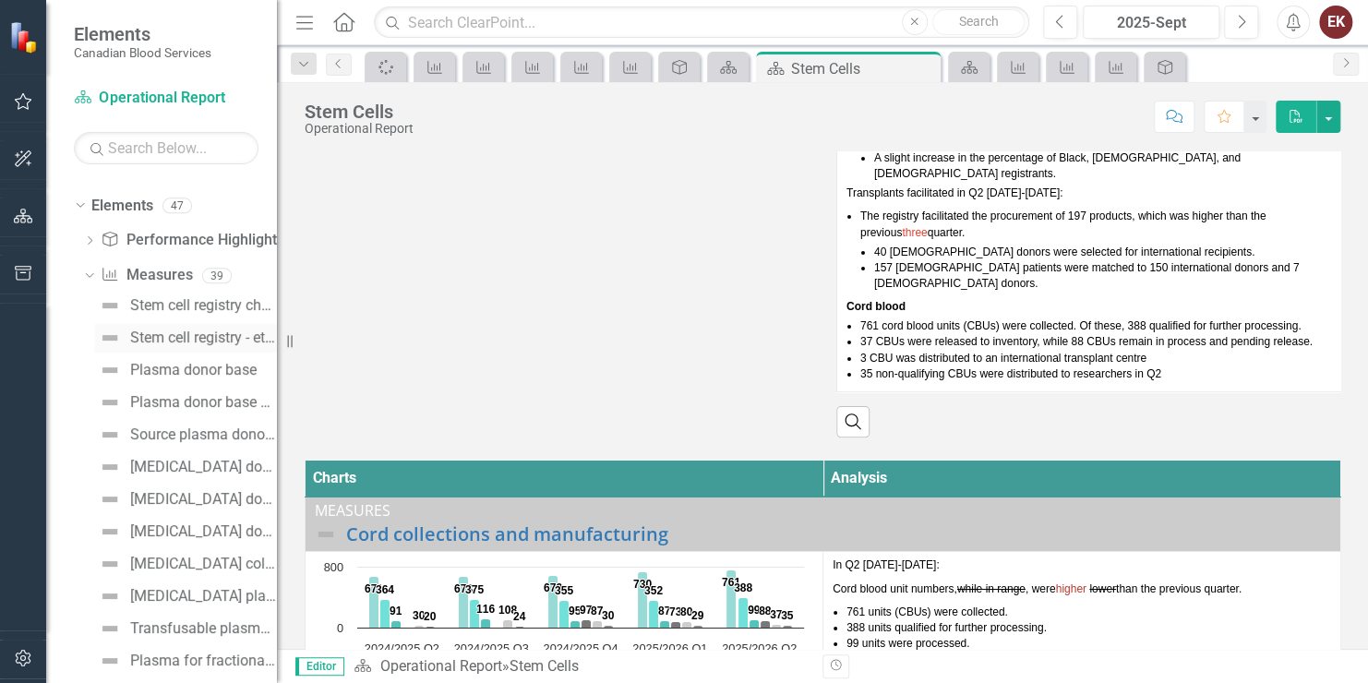
click at [200, 333] on div "Stem cell registry - ethnic diversity" at bounding box center [203, 338] width 147 height 17
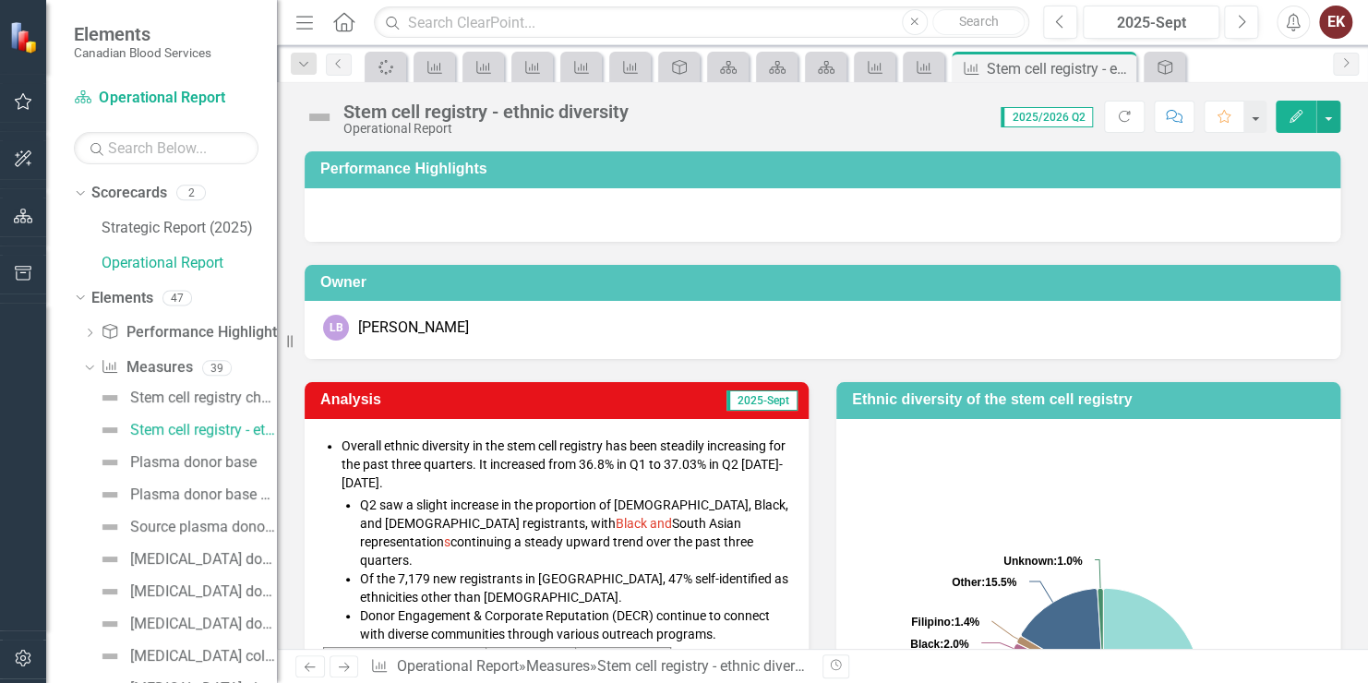
click at [441, 453] on li "Overall ethnic diversity in the stem cell registry has been steadily increasing…" at bounding box center [566, 540] width 449 height 207
click at [94, 332] on icon "Dropdown" at bounding box center [89, 335] width 13 height 10
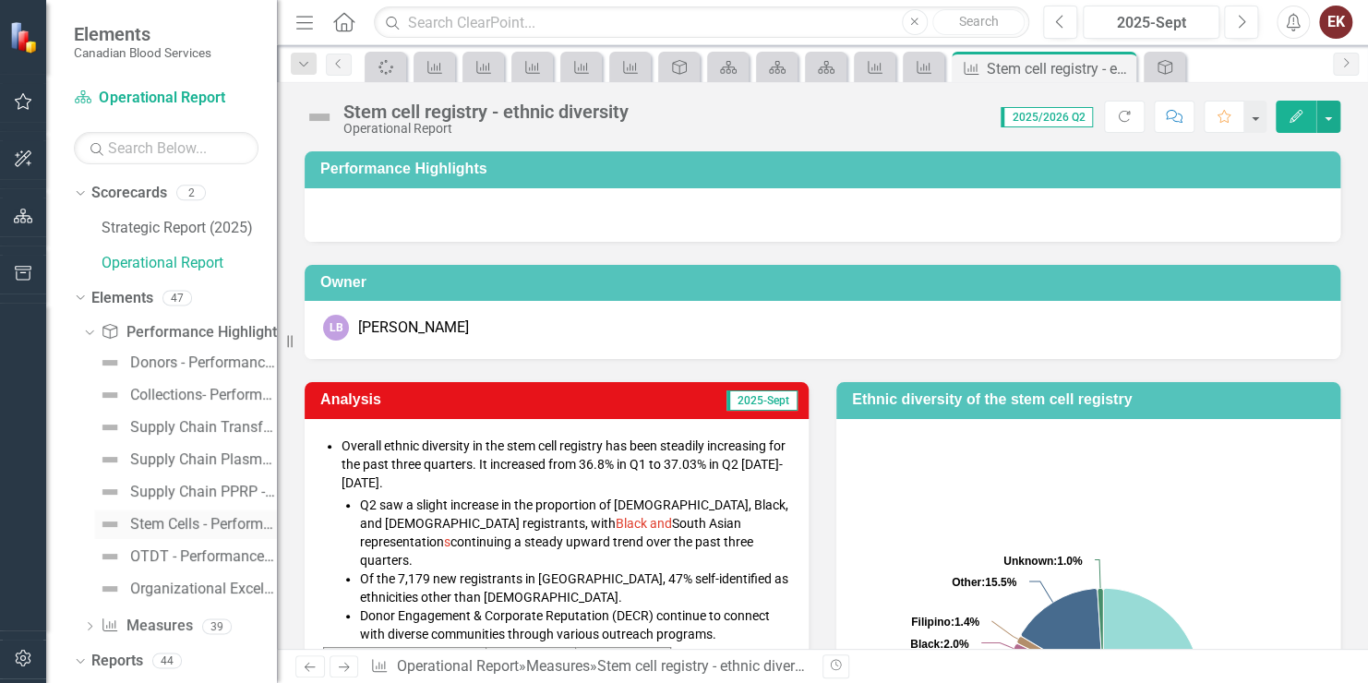
click at [151, 516] on div "Stem Cells - Performance Highlights" at bounding box center [203, 524] width 147 height 17
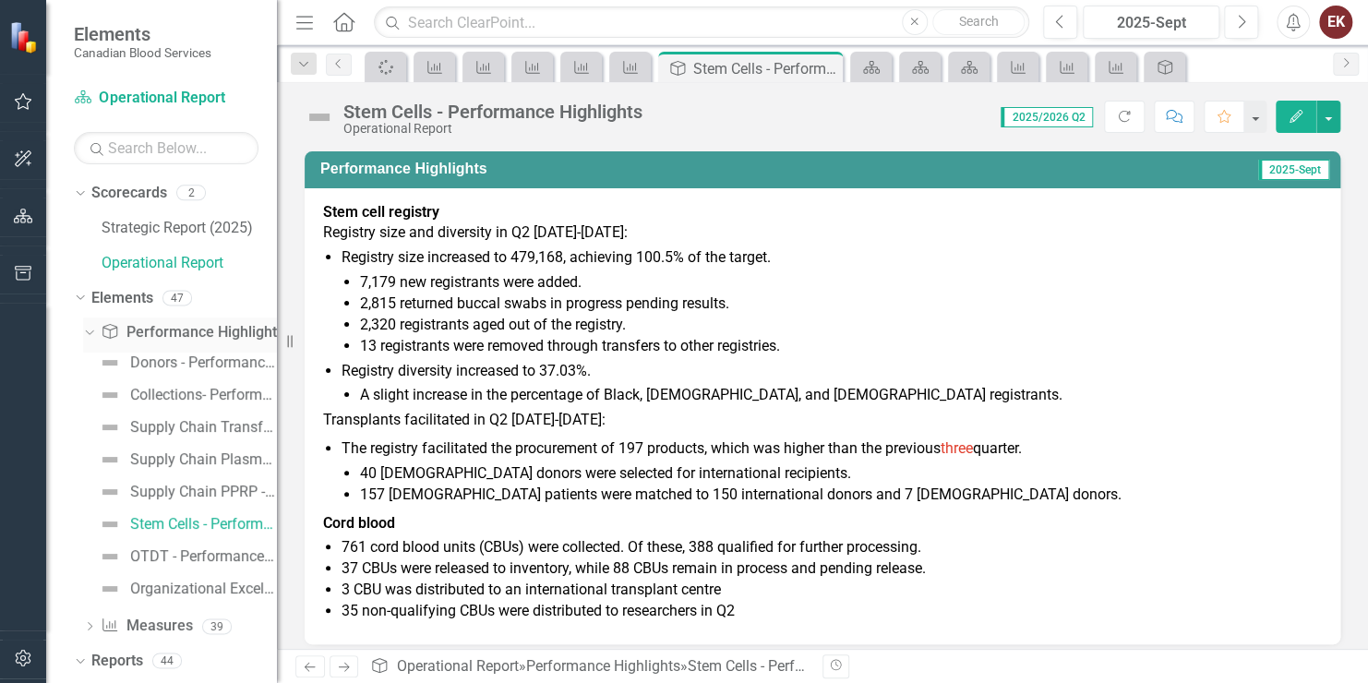
click at [90, 324] on div "Dropdown Performance Highlight Performance Highlights 8" at bounding box center [180, 335] width 194 height 35
click at [77, 299] on icon "Dropdown" at bounding box center [78, 297] width 10 height 13
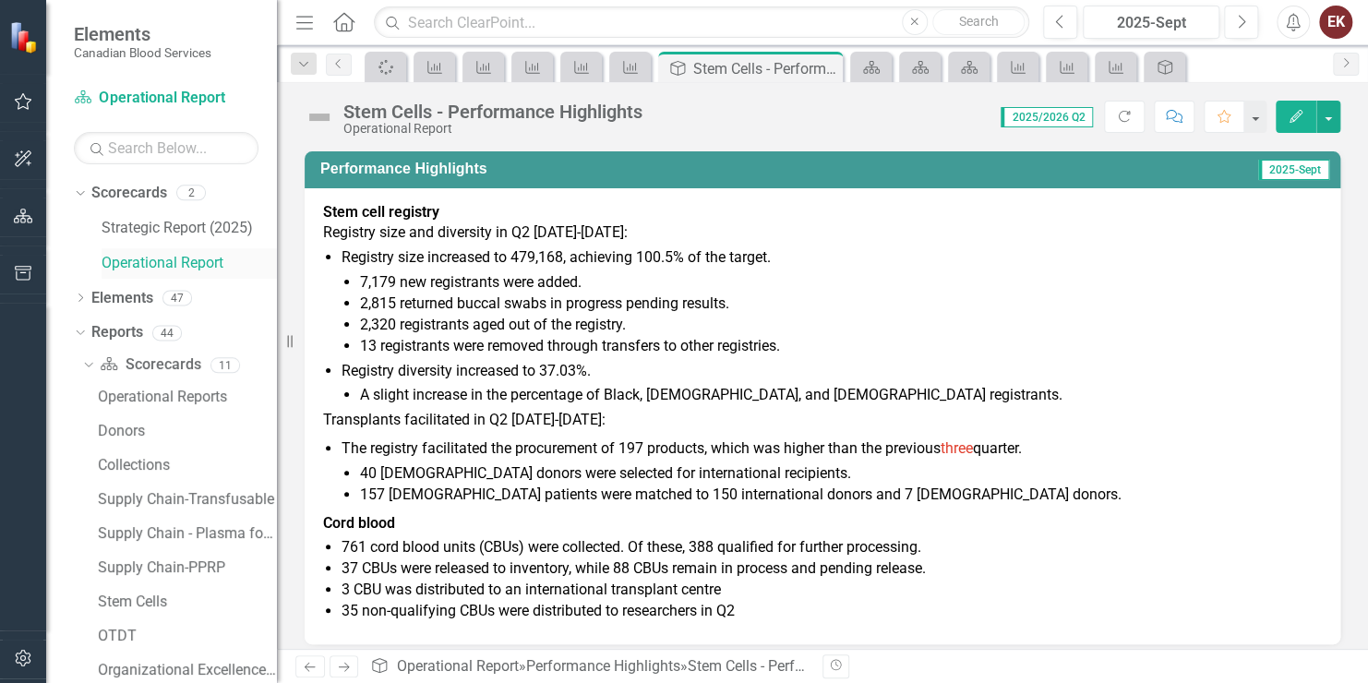
click at [132, 259] on link "Operational Report" at bounding box center [189, 263] width 175 height 21
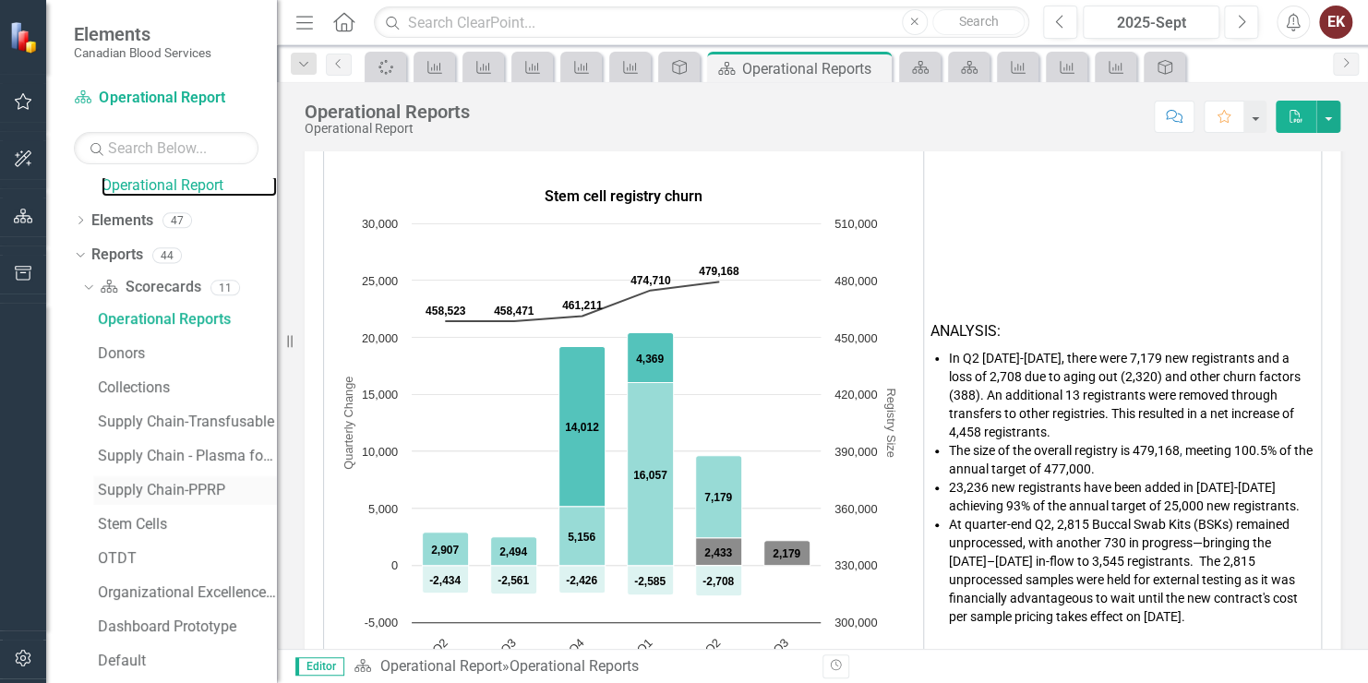
scroll to position [172, 0]
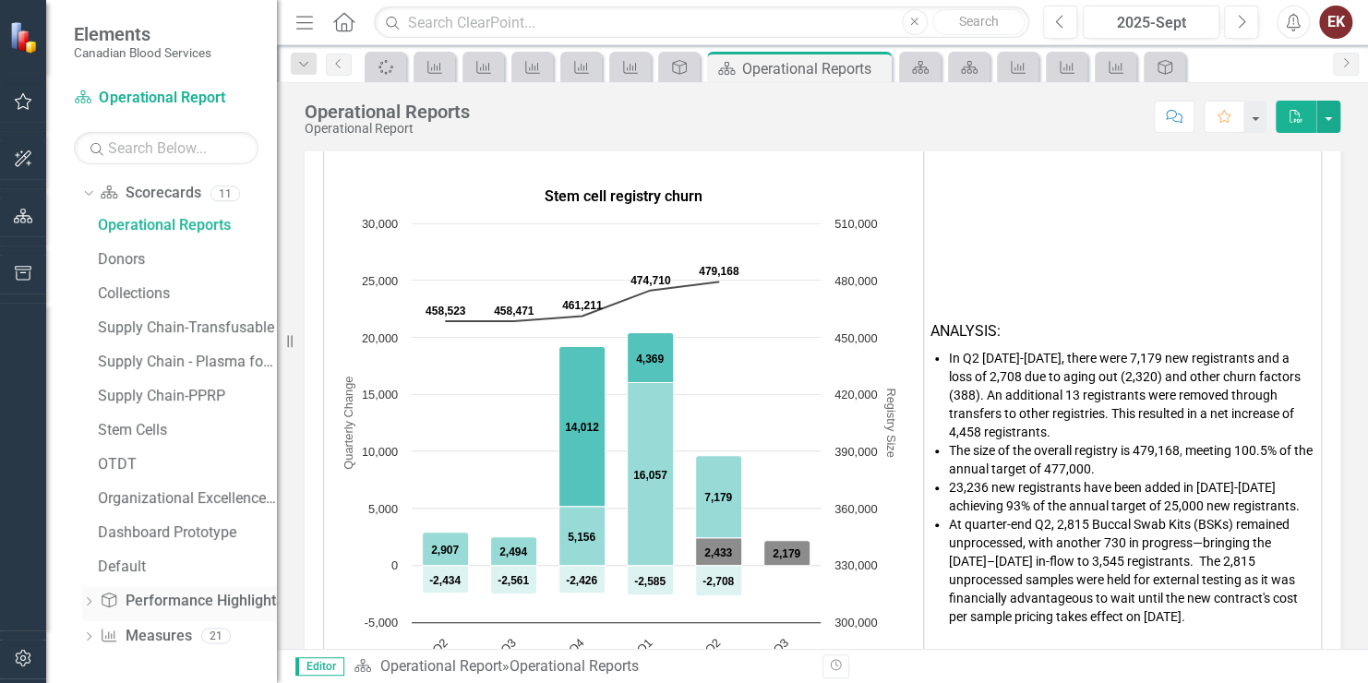
click at [90, 591] on div "Dropdown Performance Highlight Performance Highlights 12" at bounding box center [179, 603] width 195 height 35
click at [90, 600] on icon "Dropdown" at bounding box center [88, 603] width 13 height 10
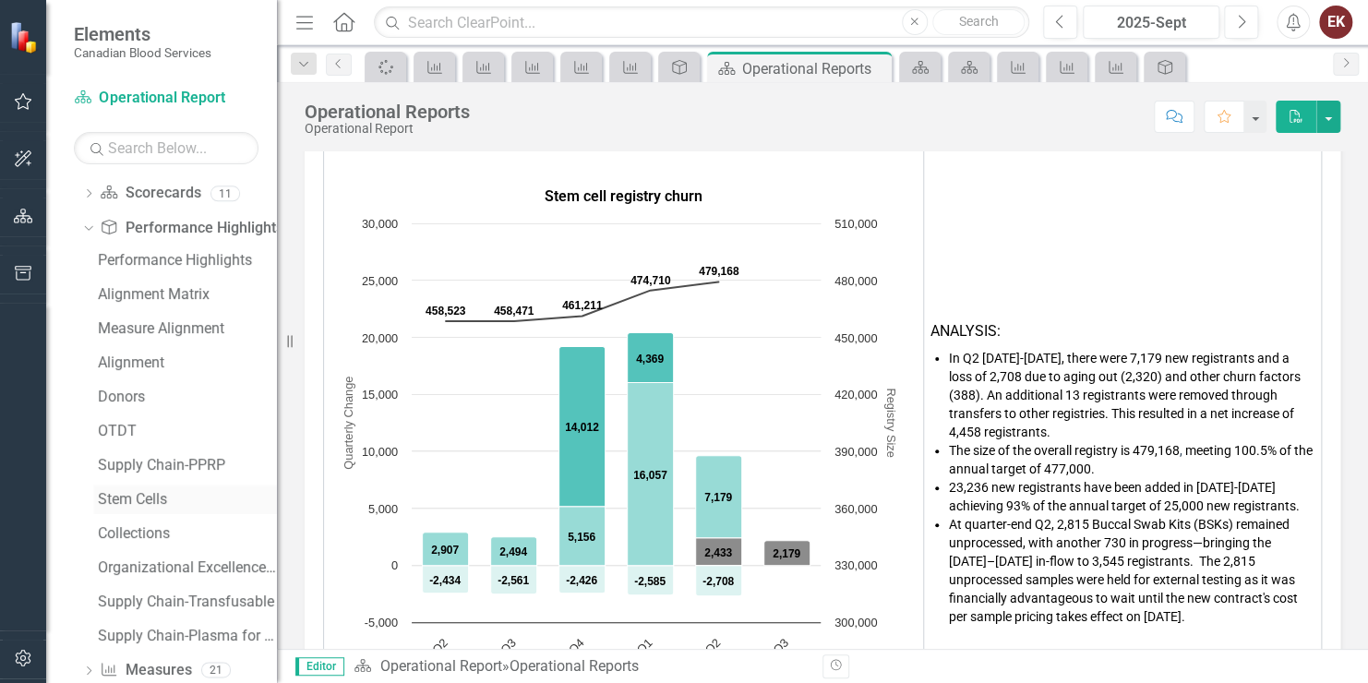
click at [138, 491] on div "Stem Cells" at bounding box center [187, 499] width 179 height 17
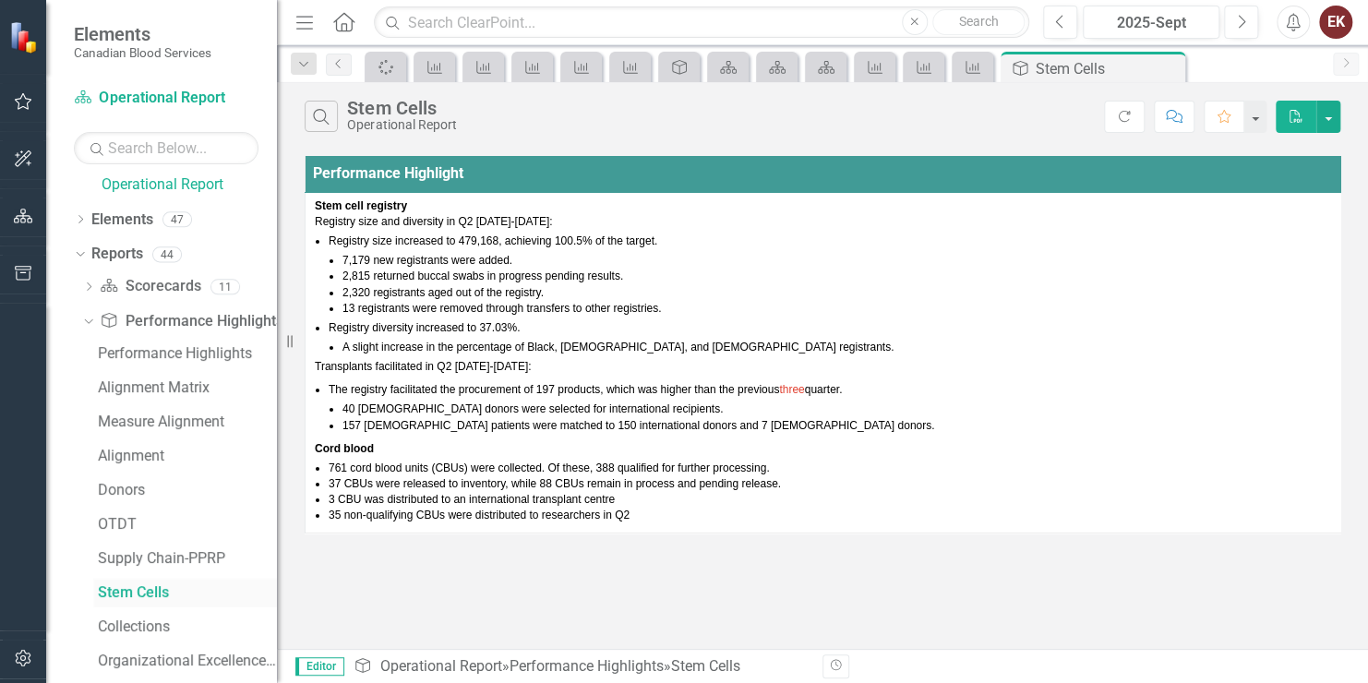
scroll to position [2, 0]
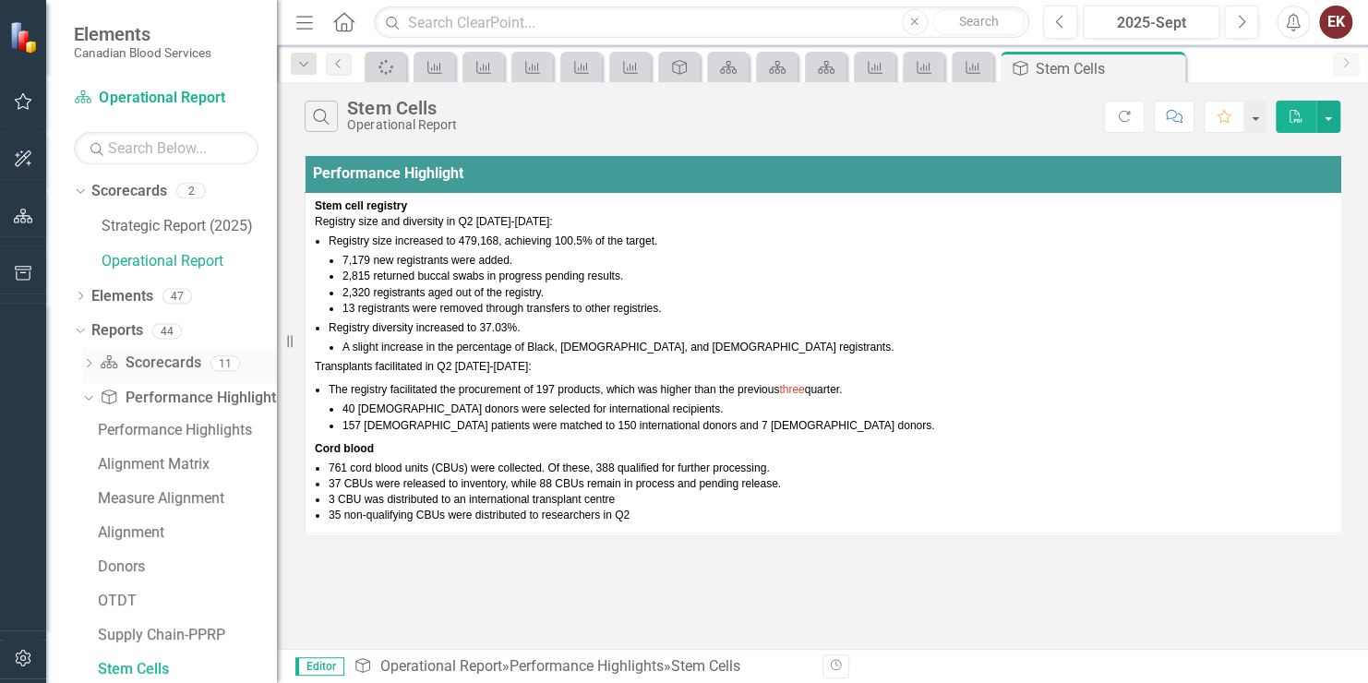
click at [87, 359] on icon at bounding box center [89, 363] width 5 height 8
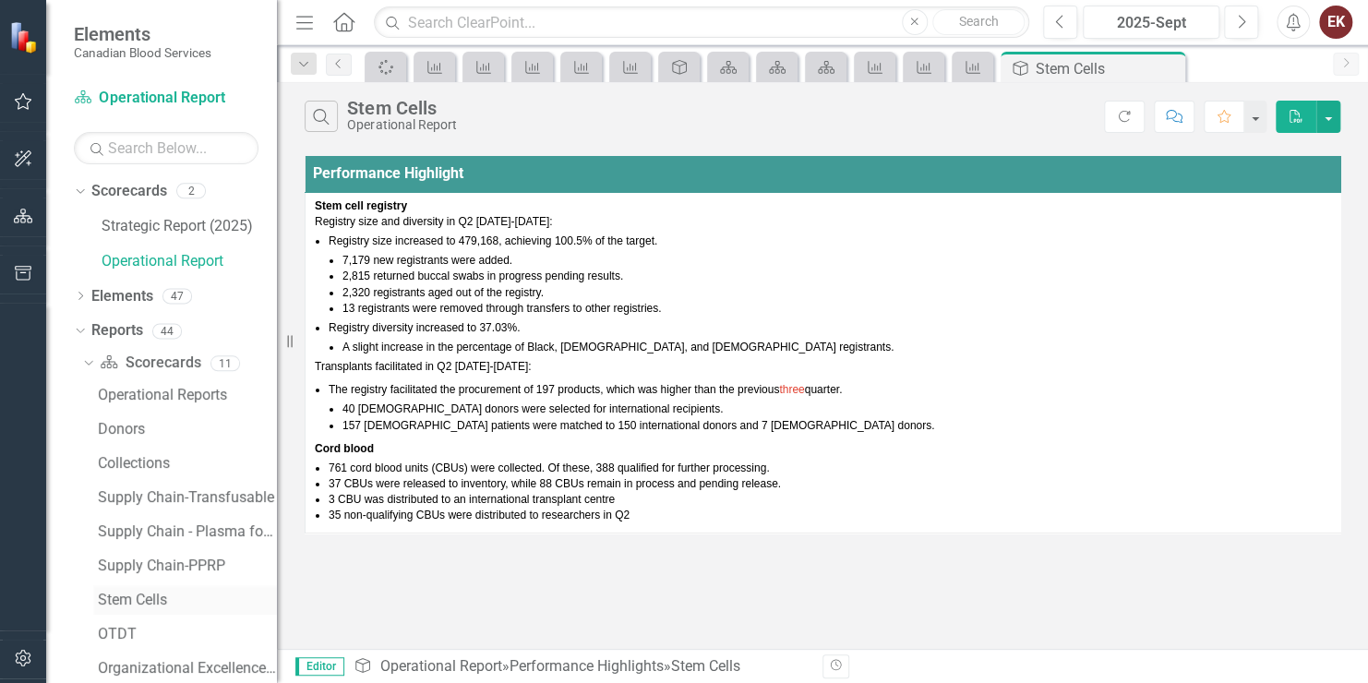
click at [144, 600] on div "Stem Cells" at bounding box center [187, 600] width 179 height 17
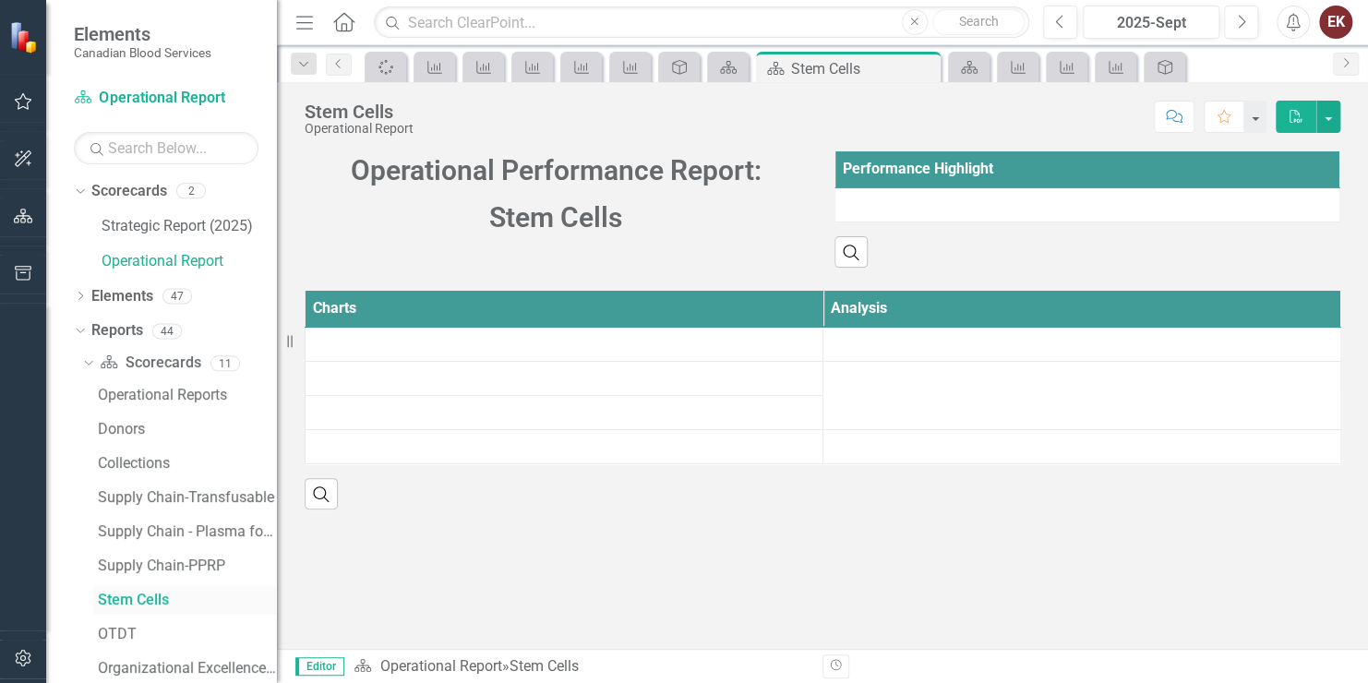
click at [144, 600] on div "Stem Cells" at bounding box center [187, 600] width 179 height 17
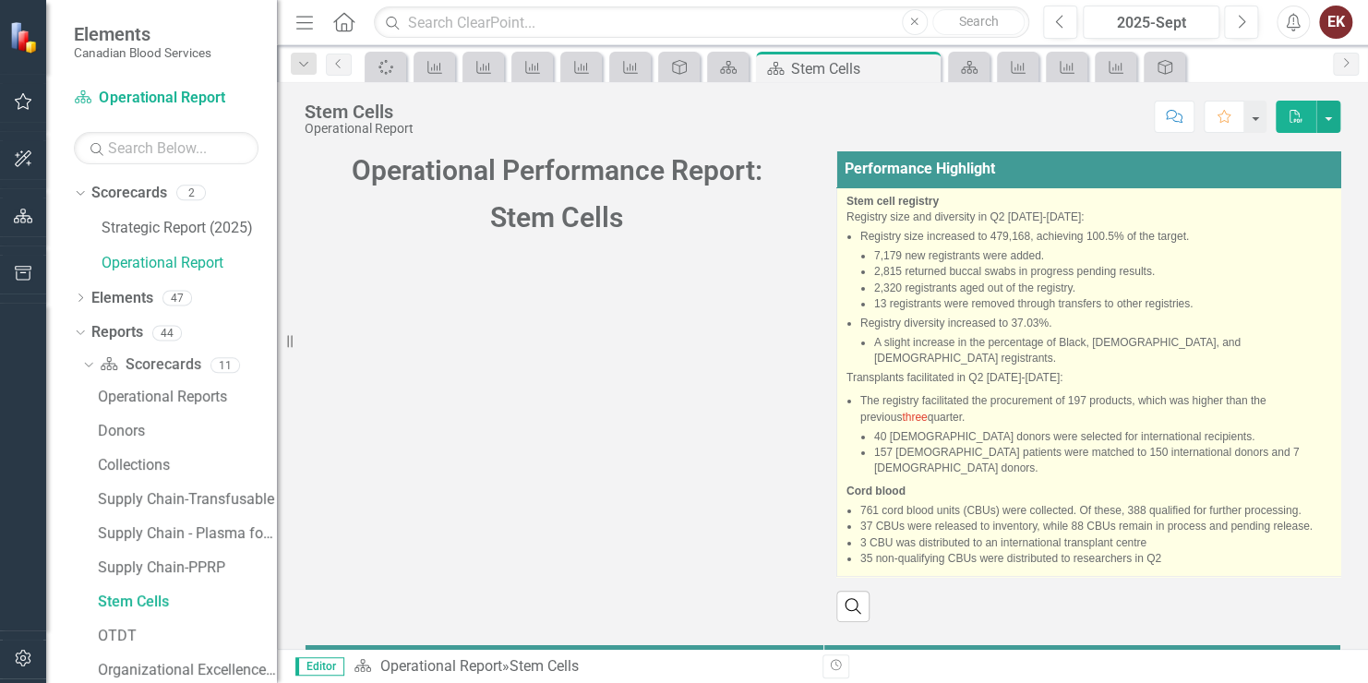
click at [1036, 332] on li "Registry diversity increased to 37.03%. A slight increase in the percentage of …" at bounding box center [1100, 341] width 478 height 51
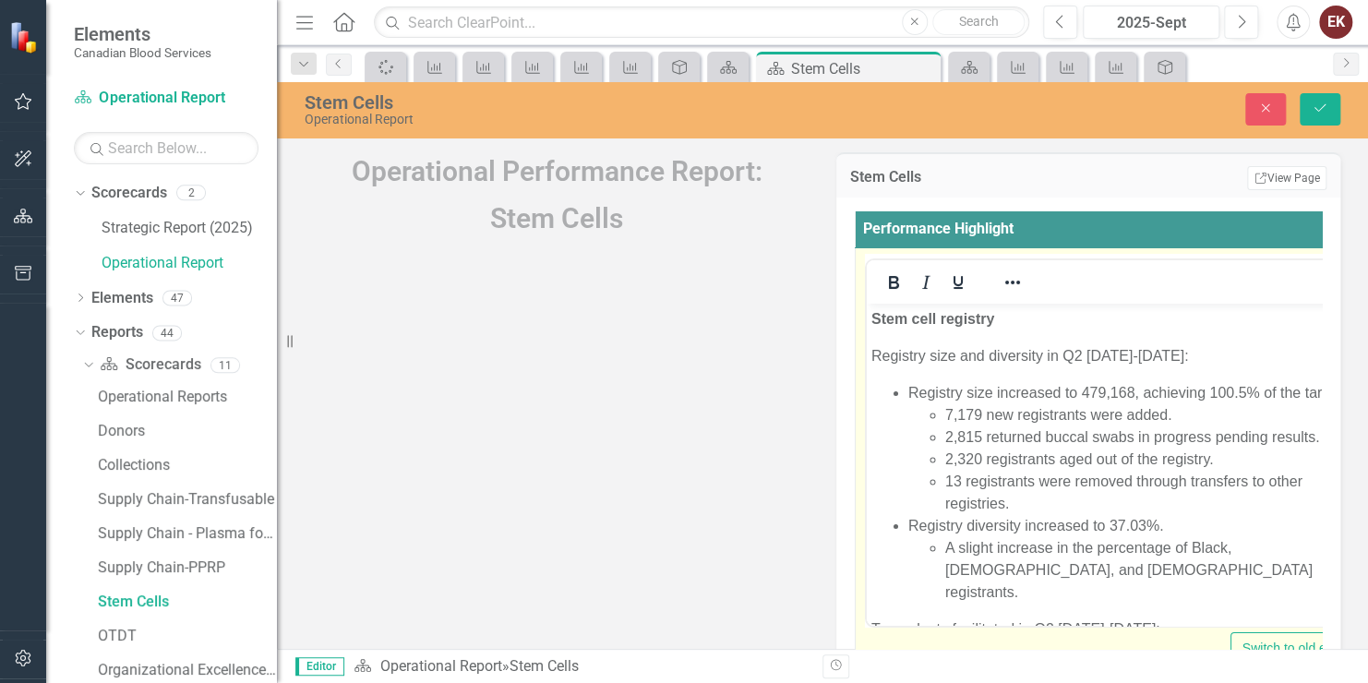
click at [1026, 393] on li "Registry size increased to 479,168, achieving 100.5% of the target. 7,179 new r…" at bounding box center [1133, 448] width 449 height 133
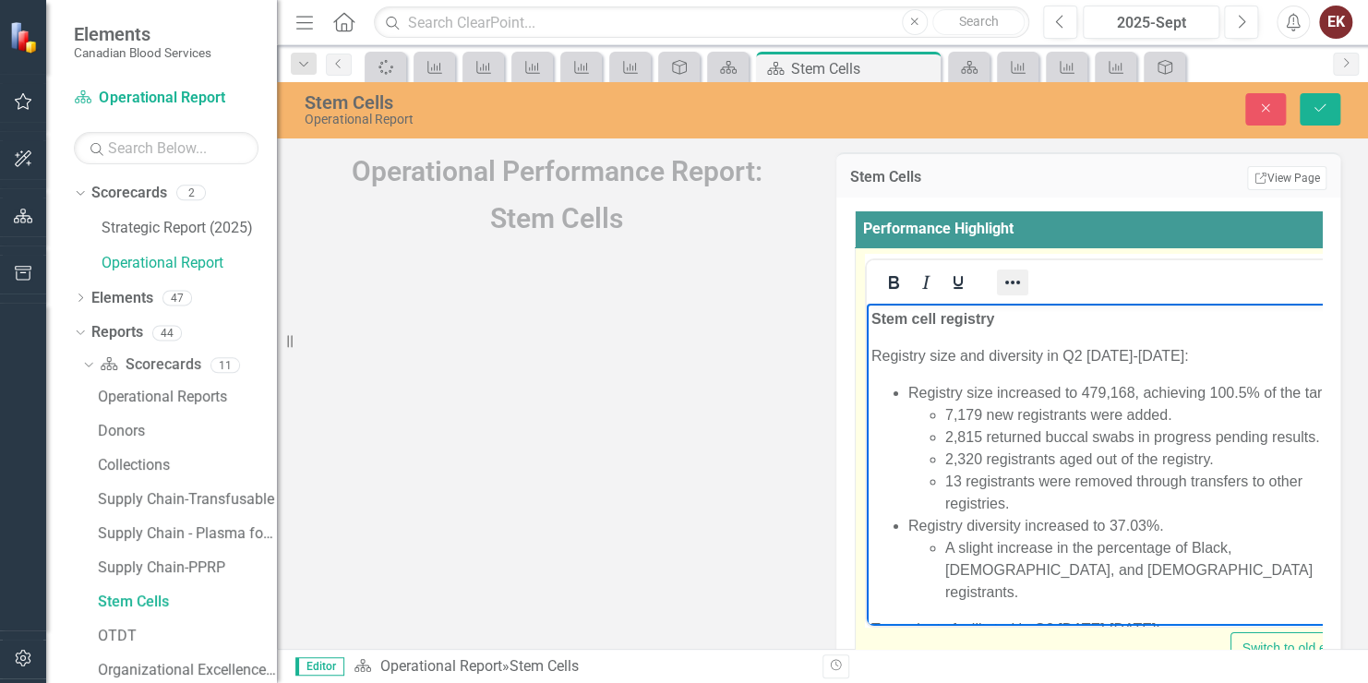
click at [1006, 277] on icon "Reveal or hide additional toolbar items" at bounding box center [1013, 282] width 22 height 22
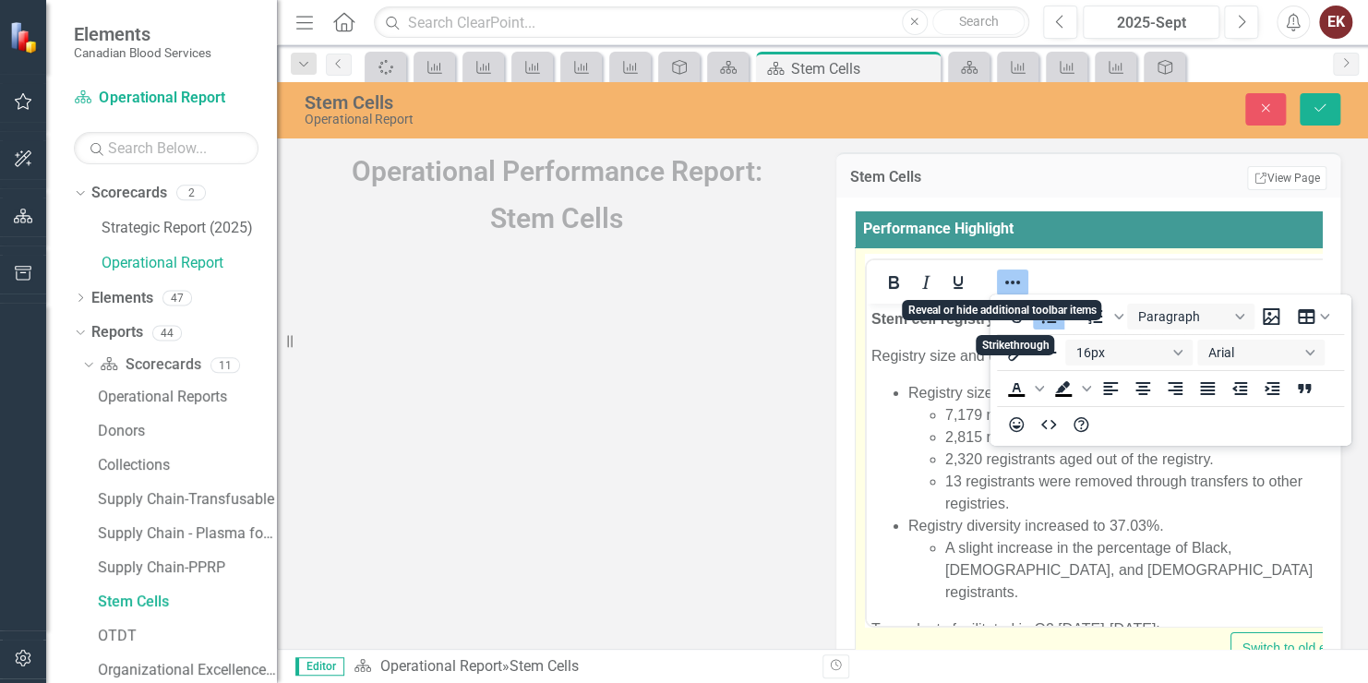
click at [1006, 277] on icon "Reveal or hide additional toolbar items" at bounding box center [1013, 282] width 22 height 22
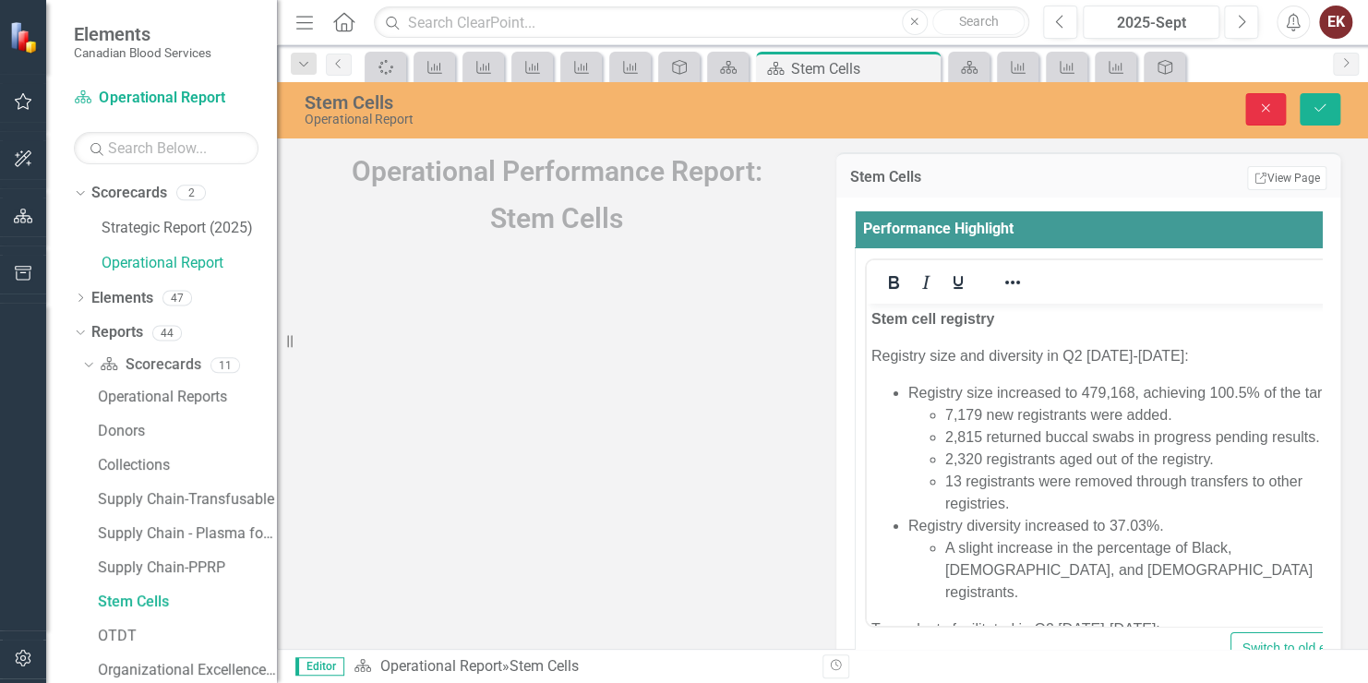
click at [1275, 109] on button "Close" at bounding box center [1266, 109] width 41 height 32
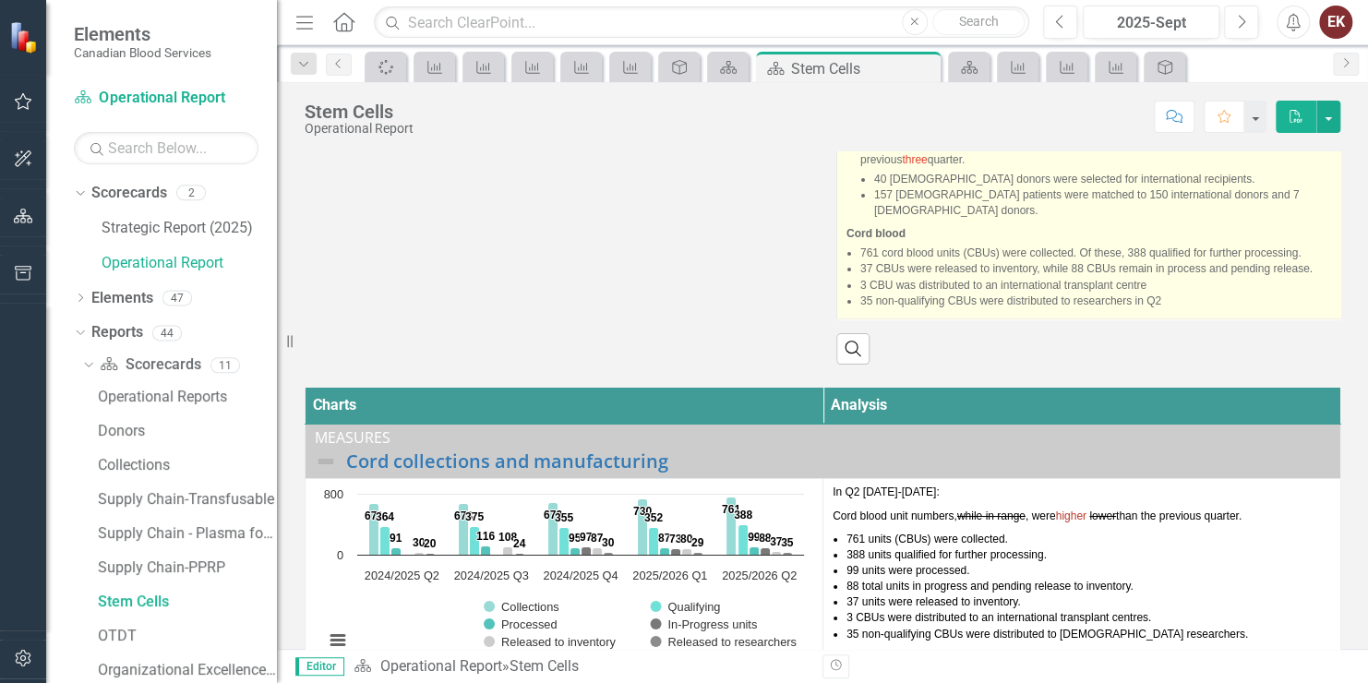
scroll to position [369, 0]
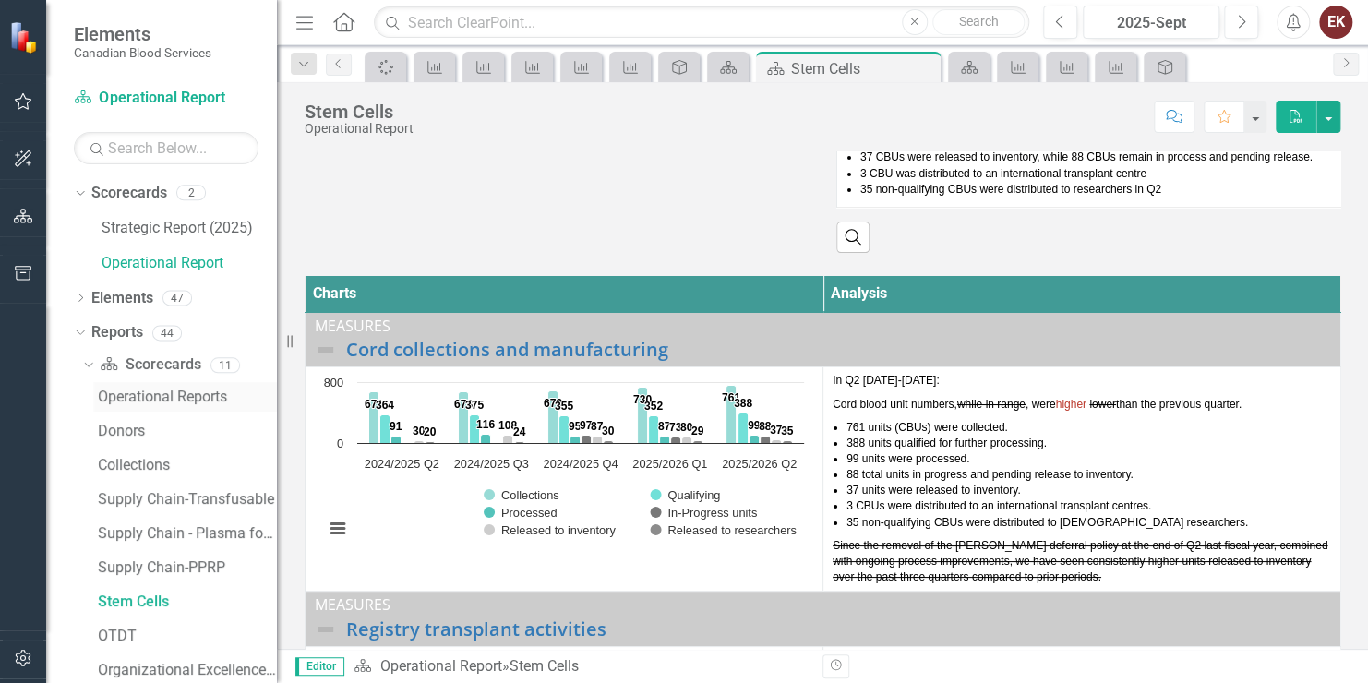
click at [122, 394] on div "Operational Reports" at bounding box center [187, 397] width 179 height 17
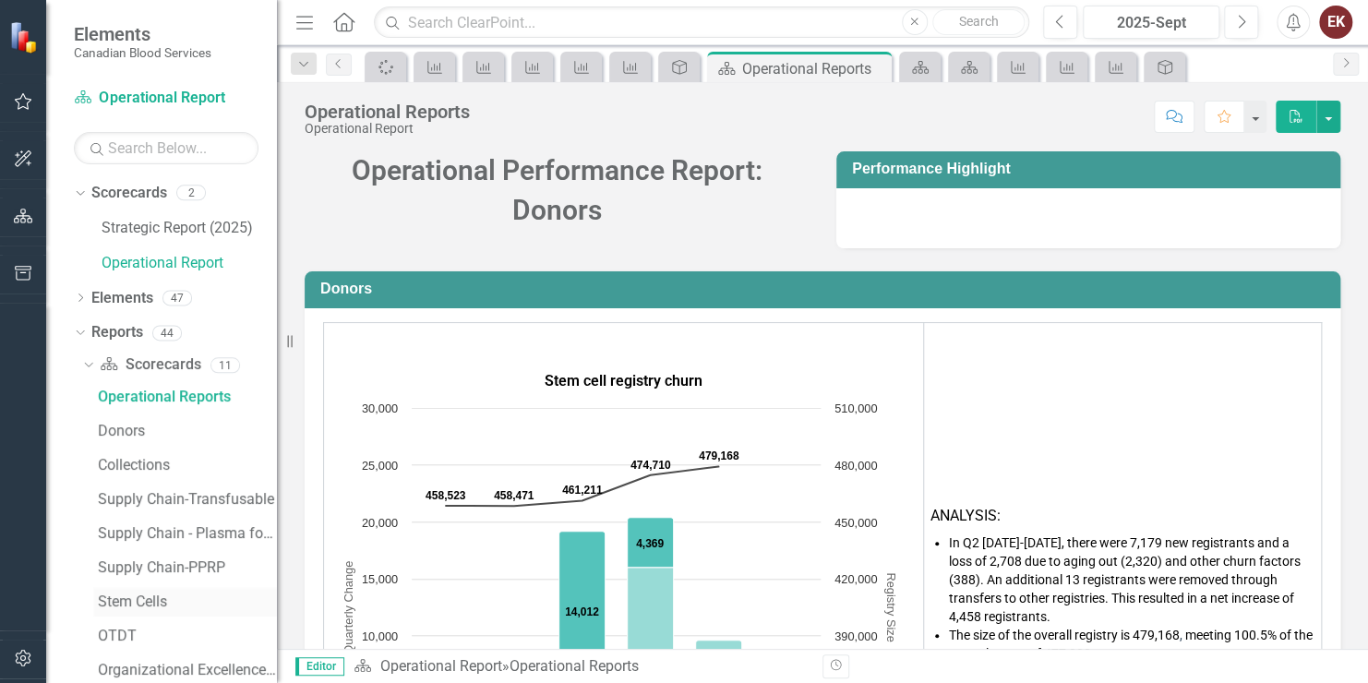
click at [152, 595] on div "Stem Cells" at bounding box center [187, 602] width 179 height 17
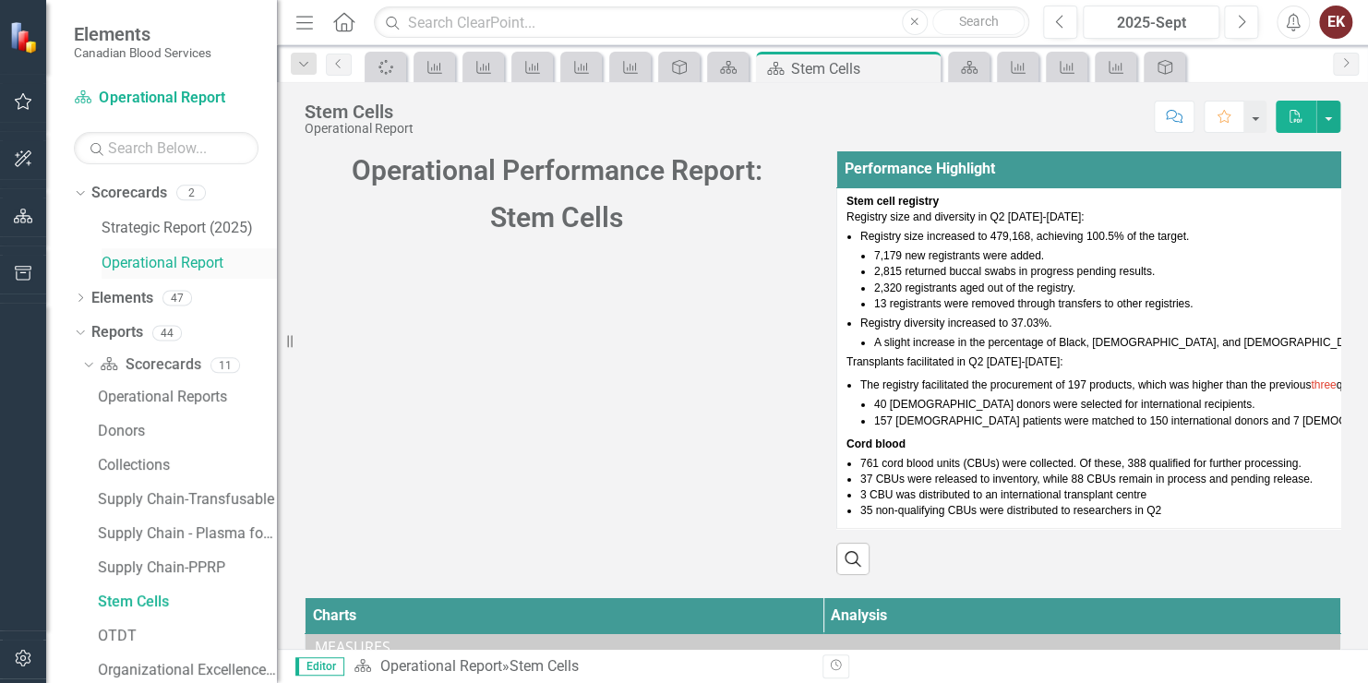
click at [143, 270] on link "Operational Report" at bounding box center [189, 263] width 175 height 21
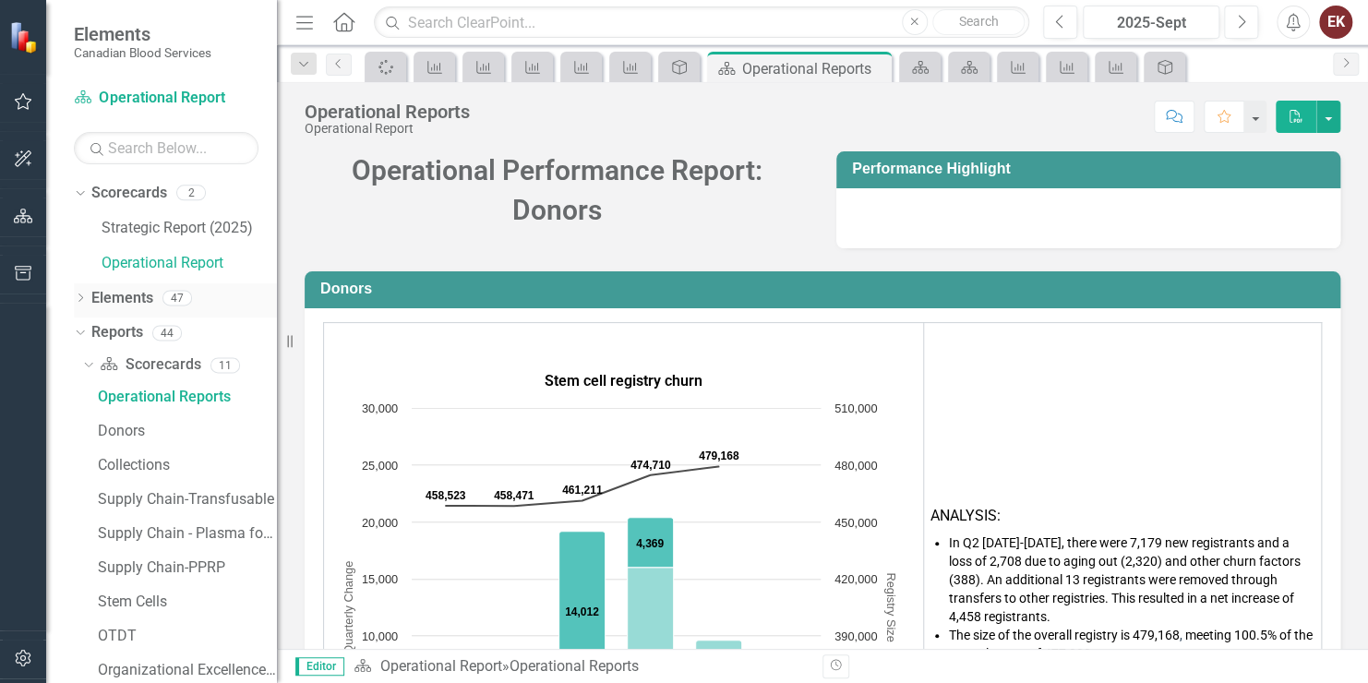
click at [84, 295] on icon "Dropdown" at bounding box center [80, 300] width 13 height 10
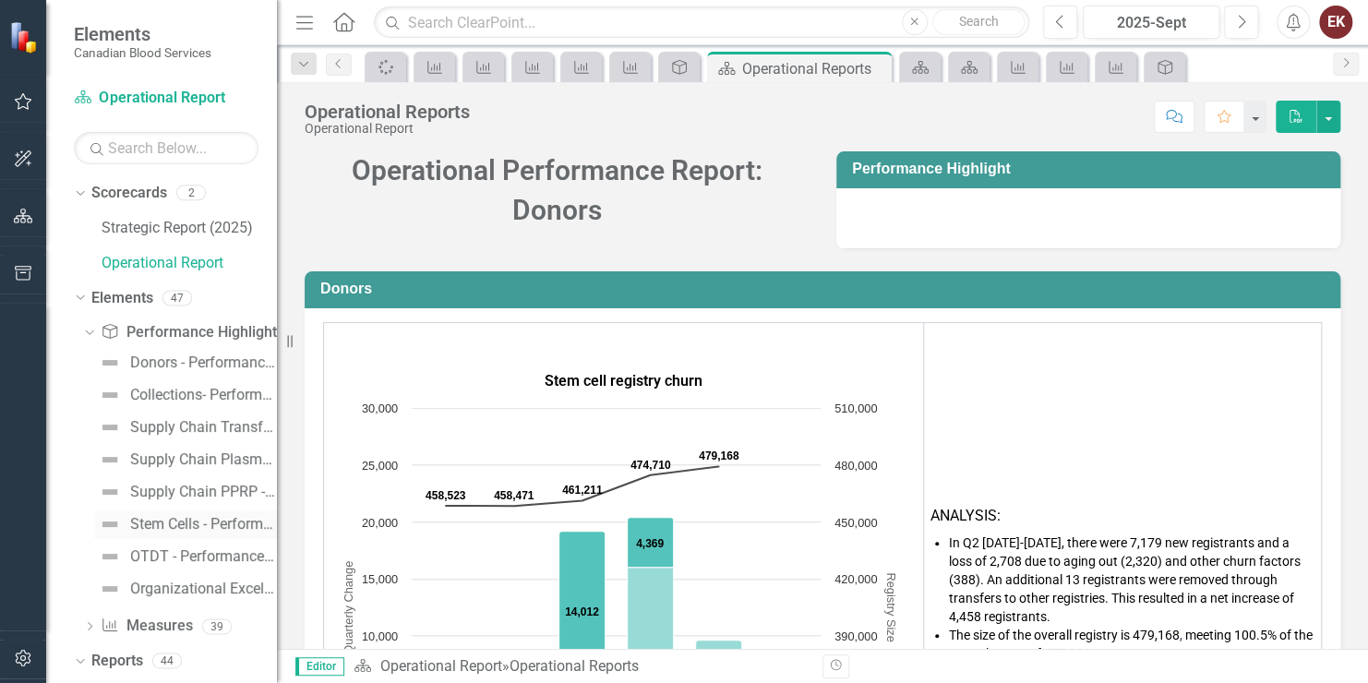
click at [169, 521] on div "Stem Cells - Performance Highlights" at bounding box center [203, 524] width 147 height 17
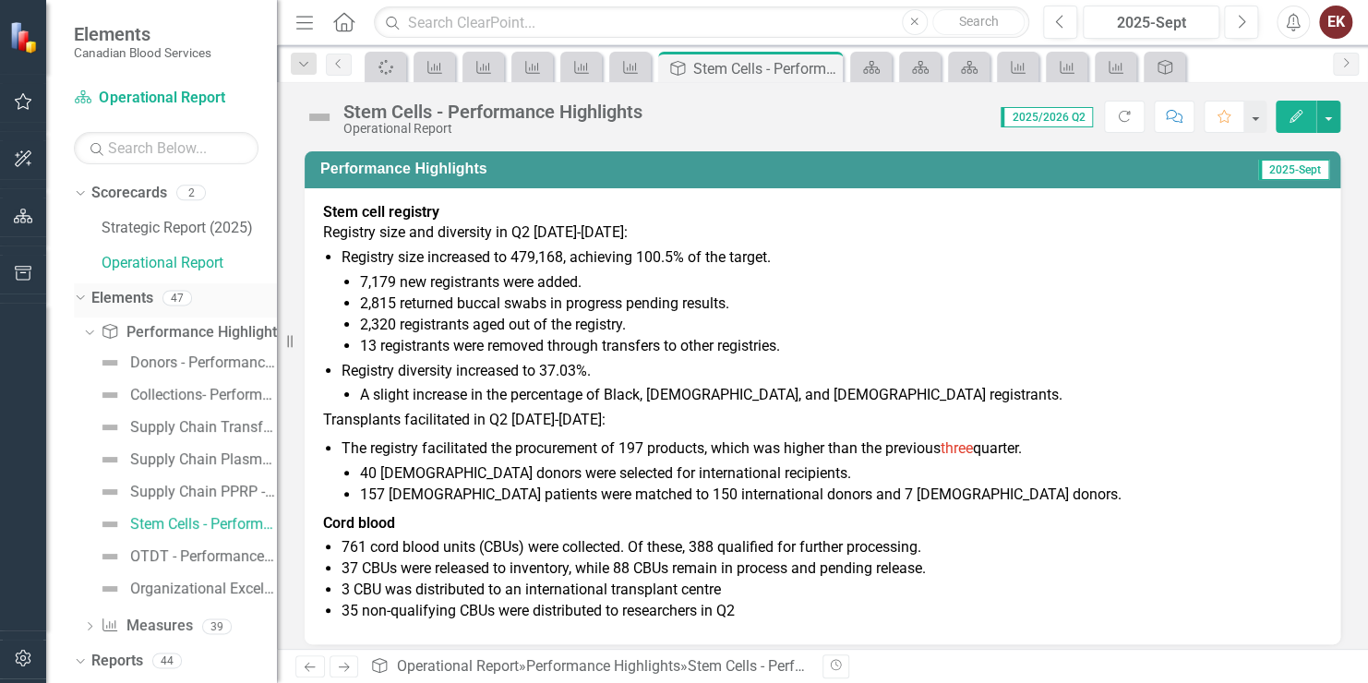
click at [82, 295] on icon "Dropdown" at bounding box center [78, 297] width 10 height 13
